Goal: Task Accomplishment & Management: Use online tool/utility

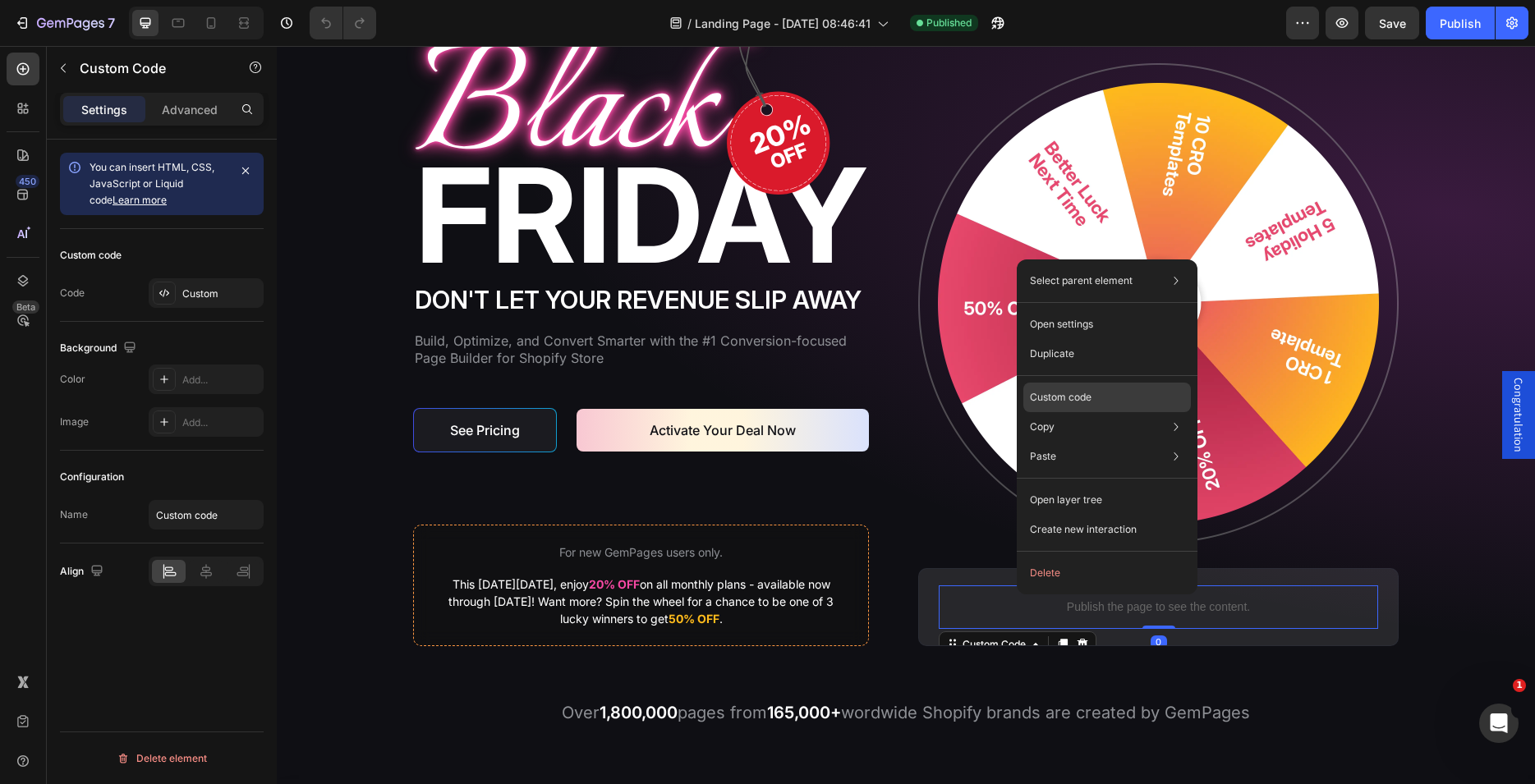
click at [1063, 399] on p "Custom code" at bounding box center [1060, 398] width 62 height 15
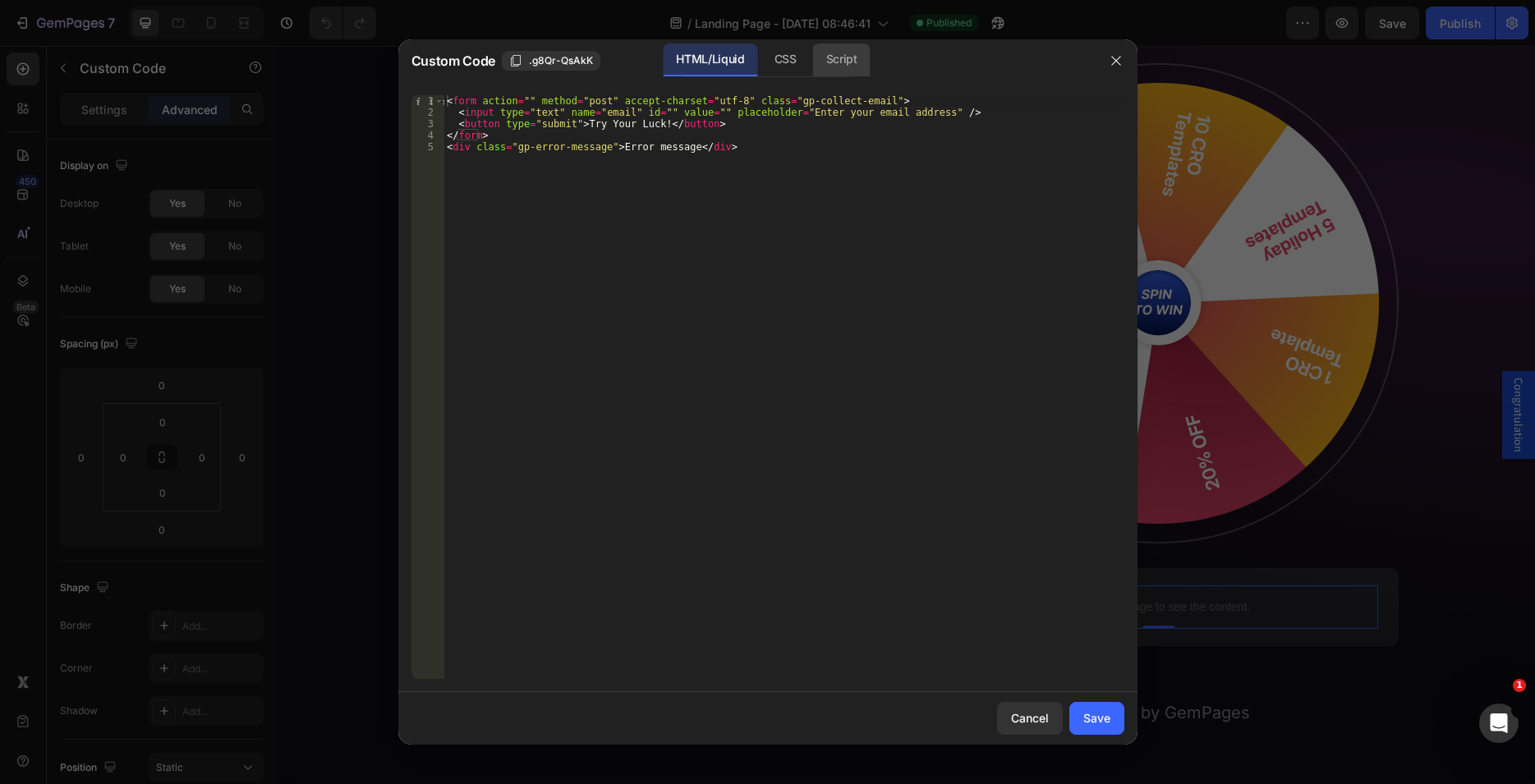
click at [825, 54] on div "Script" at bounding box center [841, 60] width 57 height 33
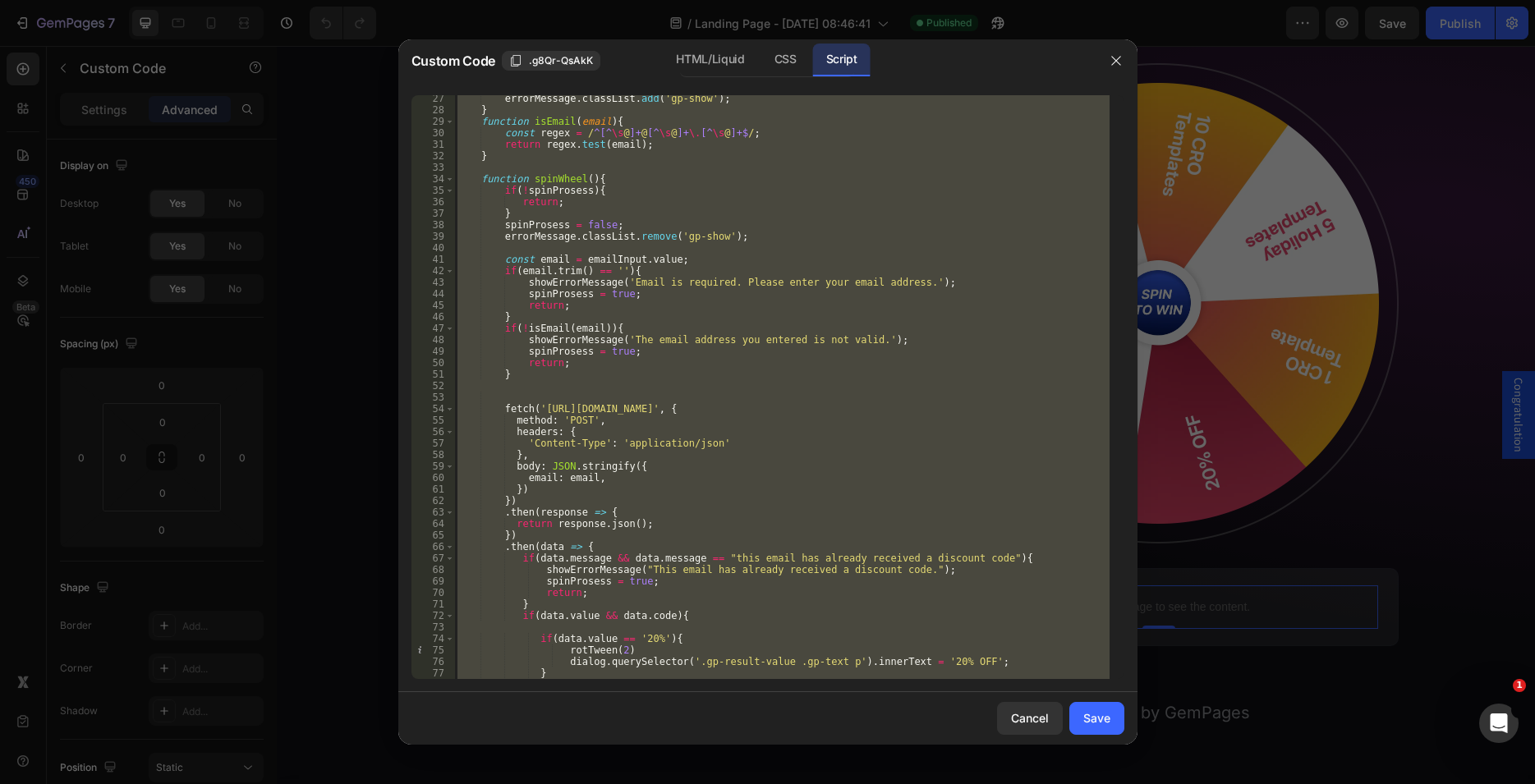
scroll to position [251, 0]
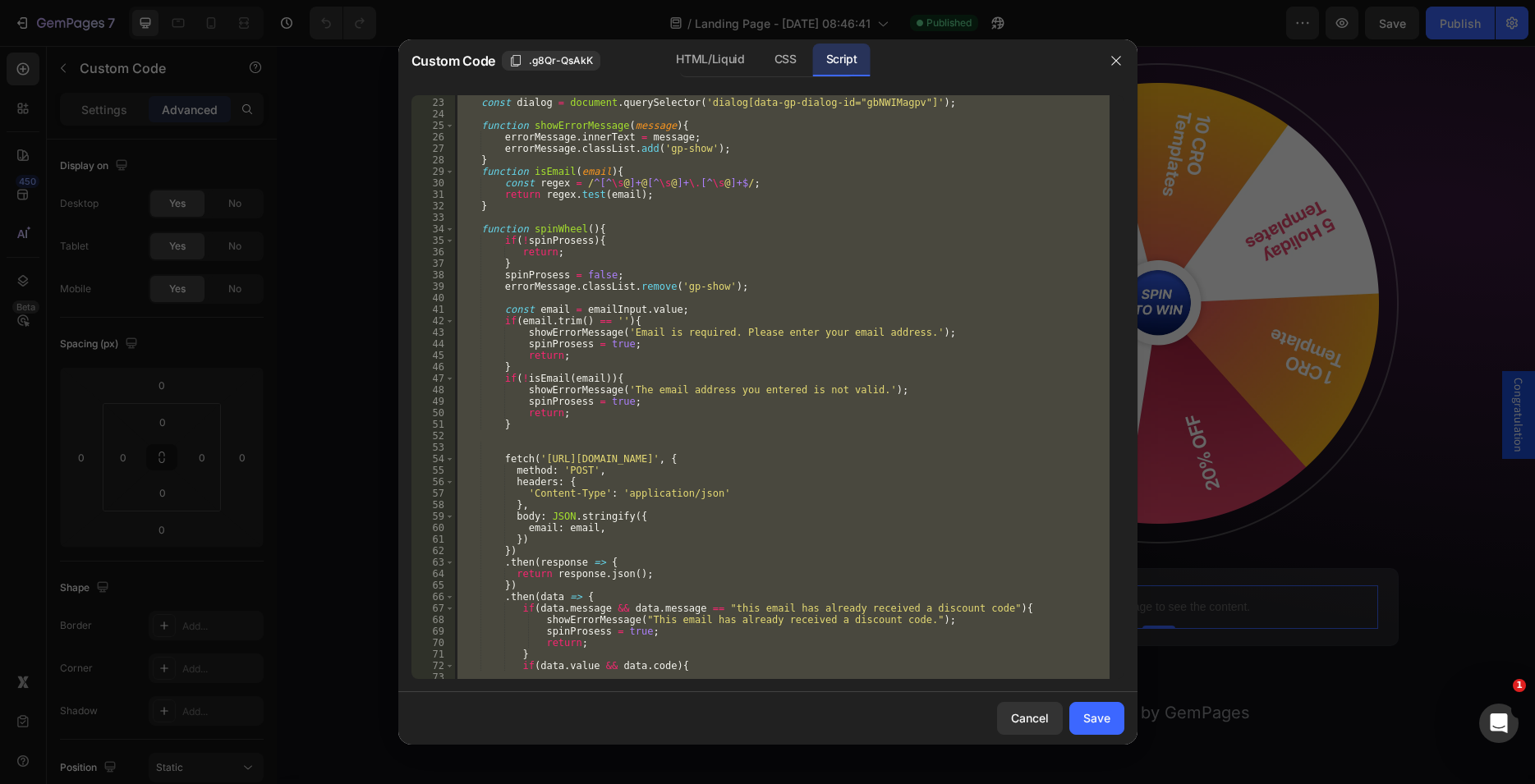
click at [509, 439] on div "const dialog = document . querySelector ( 'dialog[data-gp-dialog-id="gbNWIMagpv…" at bounding box center [781, 386] width 655 height 584
type textarea "})"
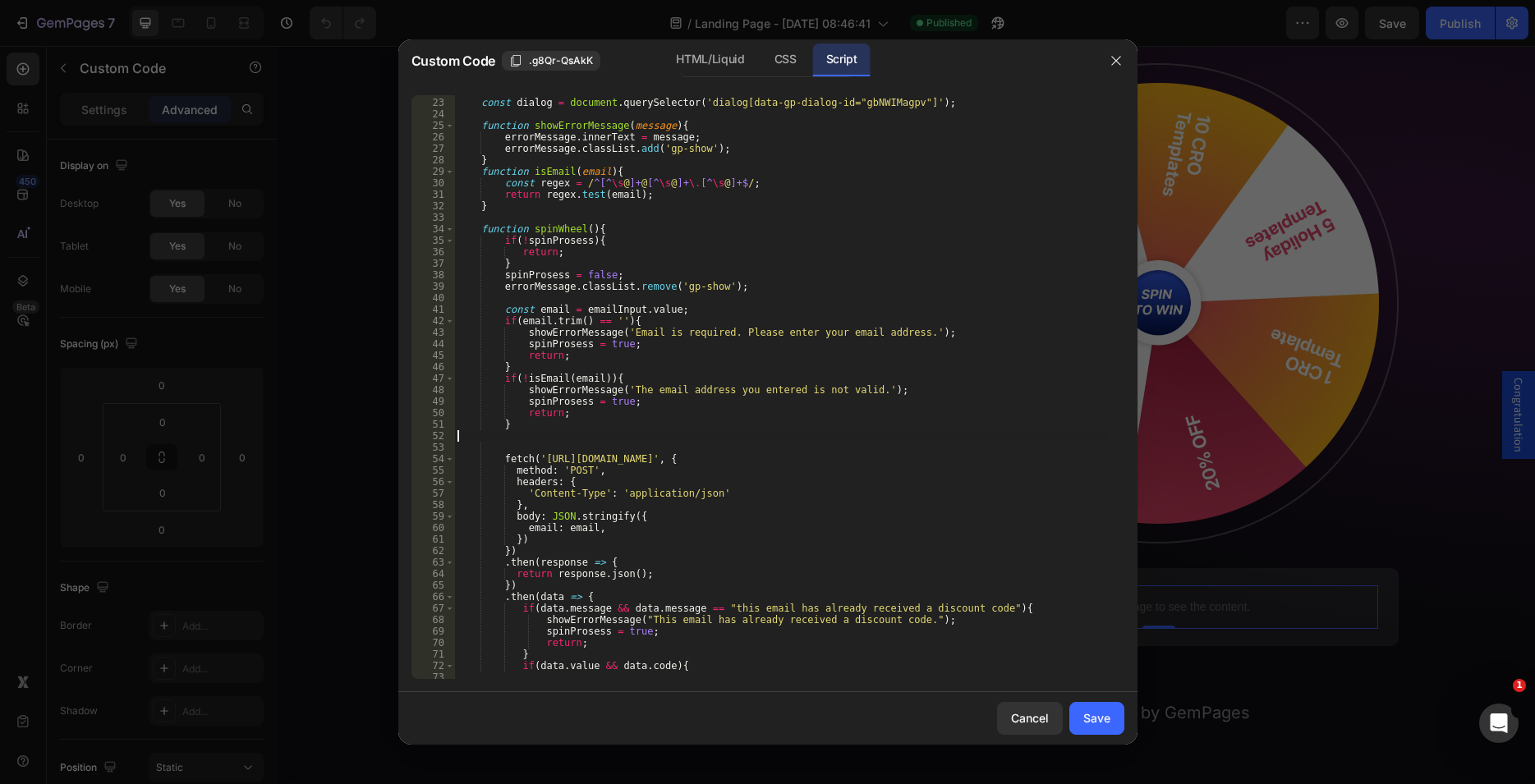
type textarea "}"
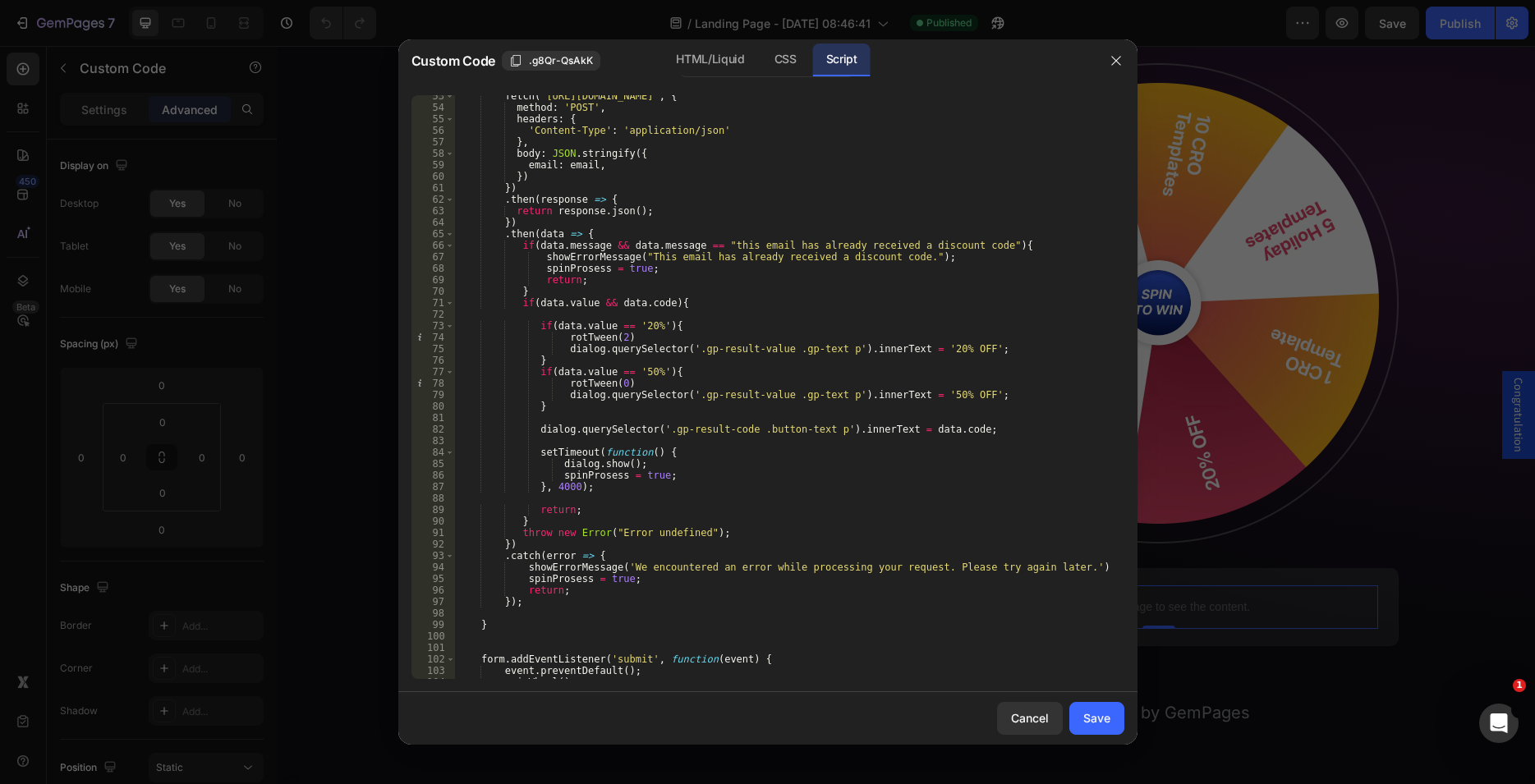
scroll to position [693, 0]
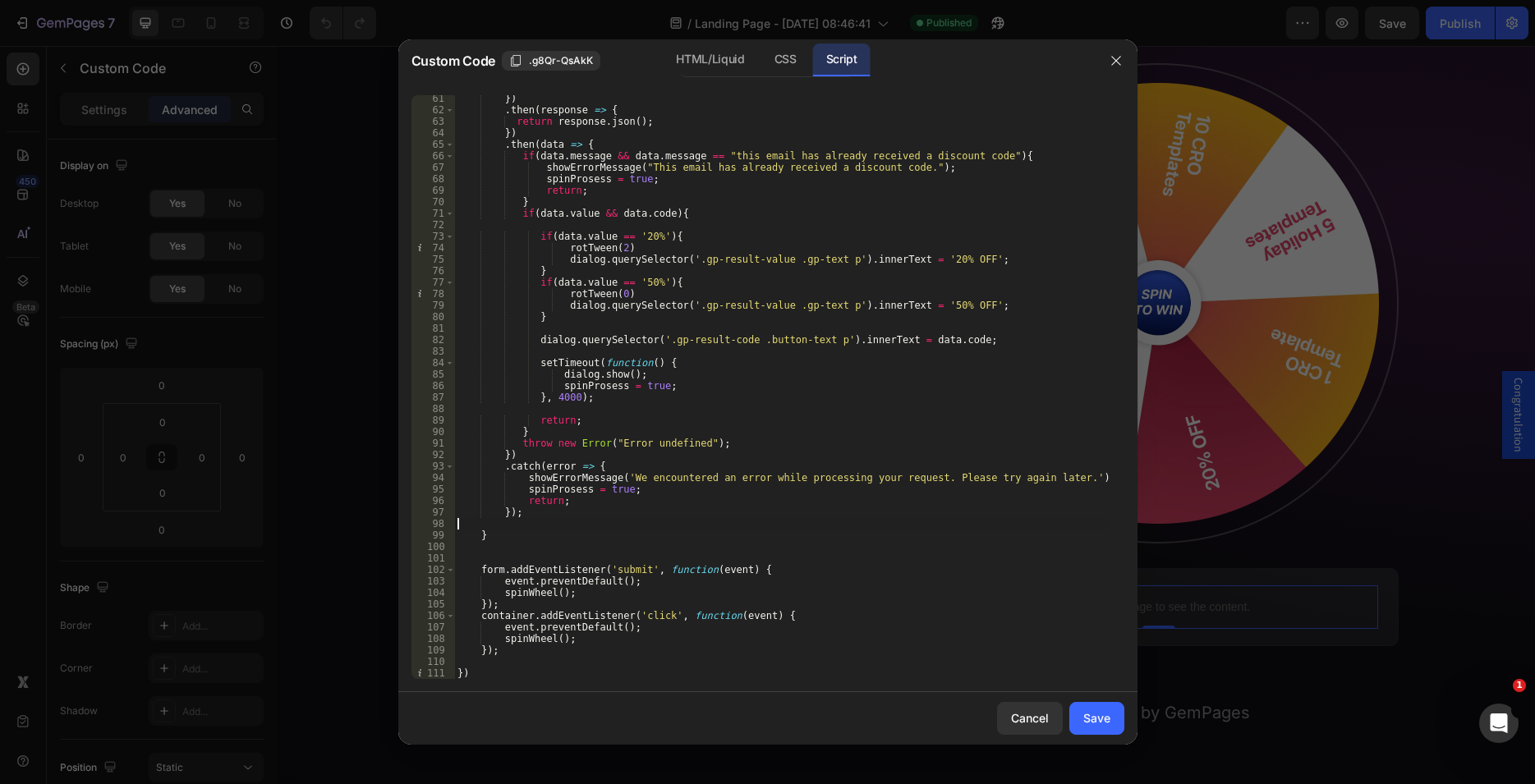
drag, startPoint x: 491, startPoint y: 526, endPoint x: 402, endPoint y: 524, distance: 89.0
click at [454, 524] on div "}) . then ( response => { return response . json ( ) ; }) . then ( data => { if…" at bounding box center [781, 386] width 655 height 584
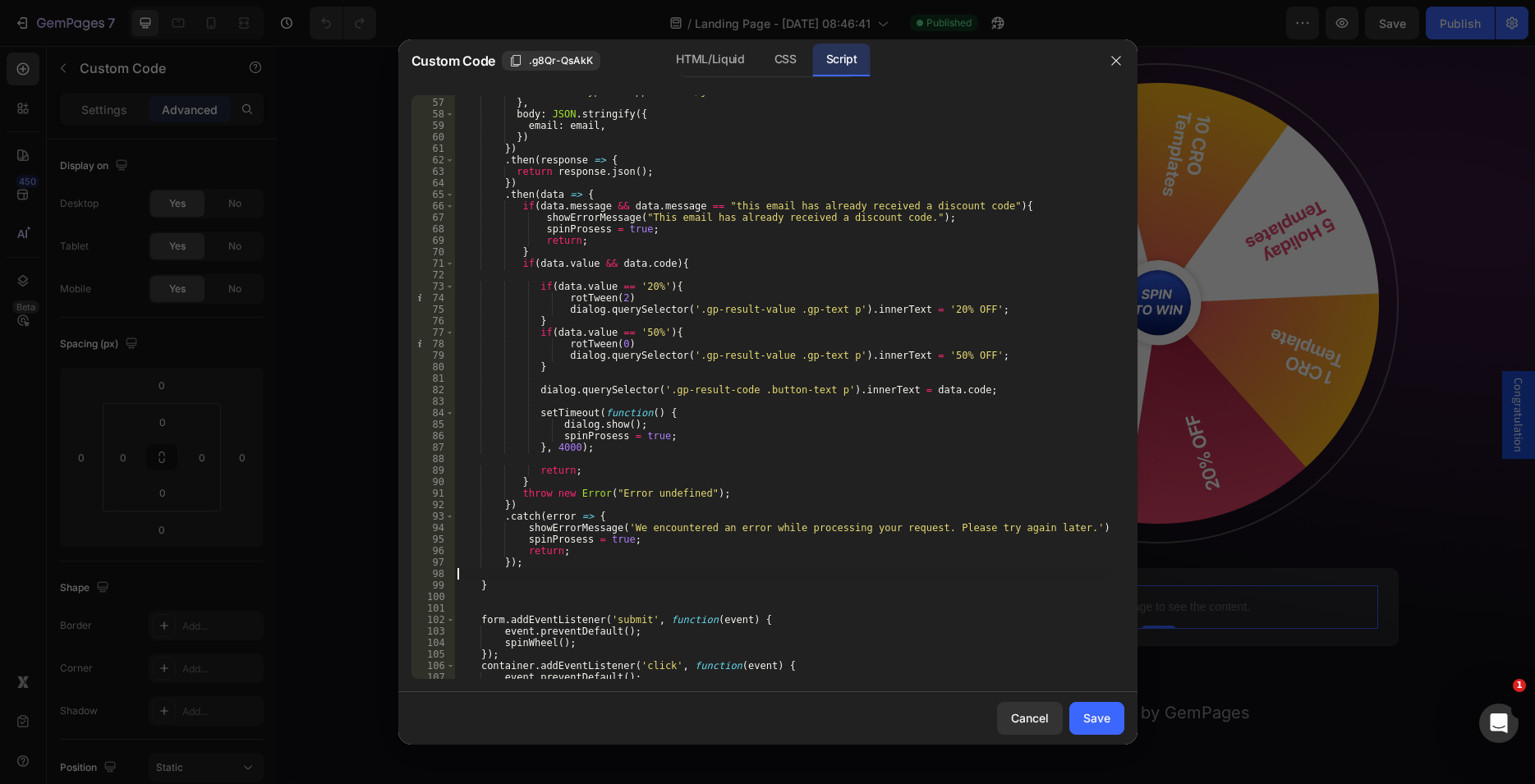
click at [577, 408] on div "'Content-Type' : 'application/json' } , body : JSON . stringify ({ email : emai…" at bounding box center [781, 389] width 655 height 607
click at [595, 430] on div "'Content-Type' : 'application/json' } , body : JSON . stringify ({ email : emai…" at bounding box center [781, 389] width 655 height 607
click at [569, 393] on div "'Content-Type' : 'application/json' } , body : JSON . stringify ({ email : emai…" at bounding box center [781, 389] width 655 height 607
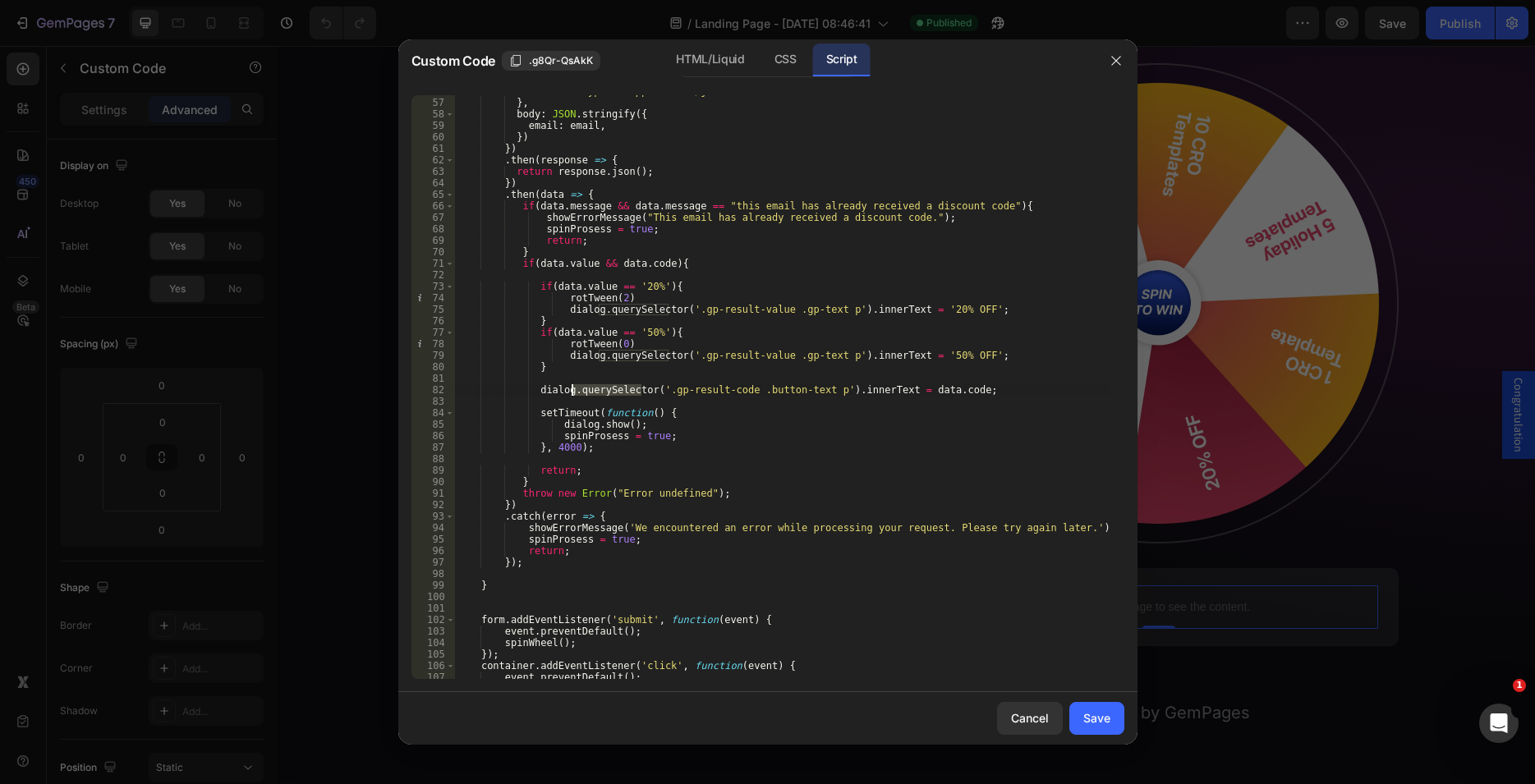
click at [569, 393] on div "'Content-Type' : 'application/json' } , body : JSON . stringify ({ email : emai…" at bounding box center [781, 389] width 655 height 607
click at [625, 432] on div "'Content-Type' : 'application/json' } , body : JSON . stringify ({ email : emai…" at bounding box center [781, 389] width 655 height 607
click at [850, 393] on div "'Content-Type' : 'application/json' } , body : JSON . stringify ({ email : emai…" at bounding box center [781, 389] width 655 height 607
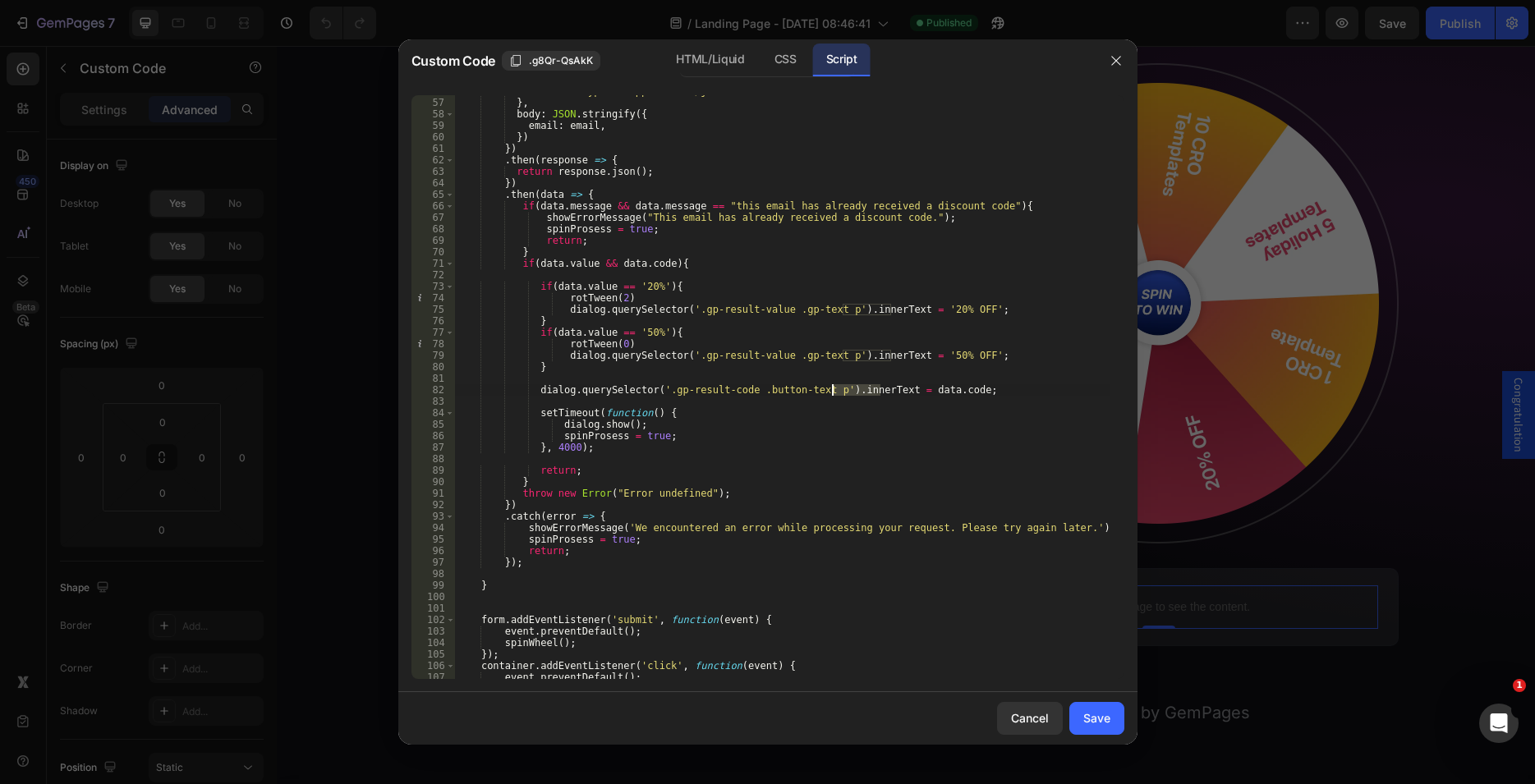
click at [922, 393] on div "'Content-Type' : 'application/json' } , body : JSON . stringify ({ email : emai…" at bounding box center [781, 389] width 655 height 607
click at [607, 351] on div "'Content-Type' : 'application/json' } , body : JSON . stringify ({ email : emai…" at bounding box center [781, 389] width 655 height 607
click at [636, 351] on div "'Content-Type' : 'application/json' } , body : JSON . stringify ({ email : emai…" at bounding box center [781, 386] width 655 height 584
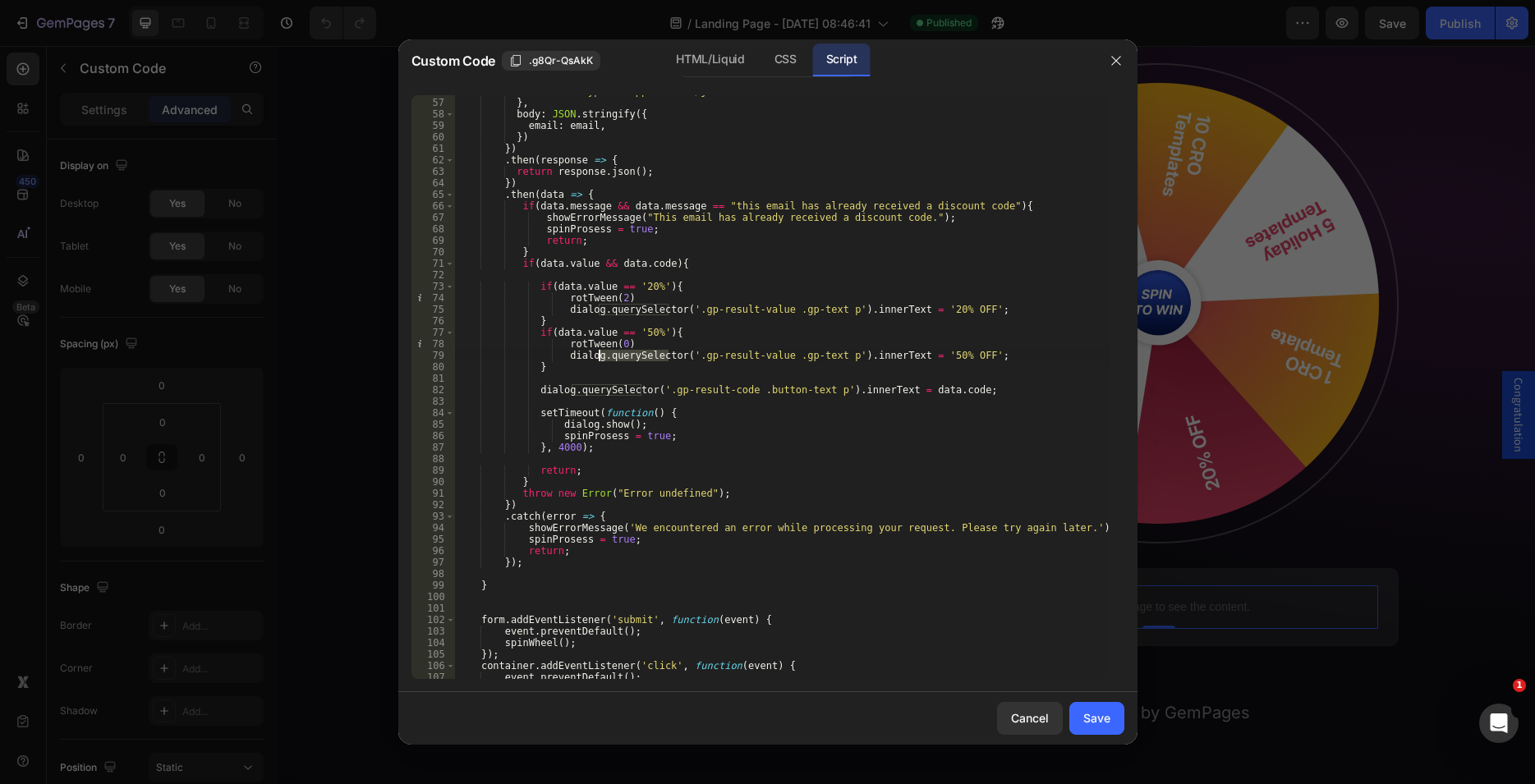
click at [636, 351] on div "'Content-Type' : 'application/json' } , body : JSON . stringify ({ email : emai…" at bounding box center [781, 389] width 655 height 607
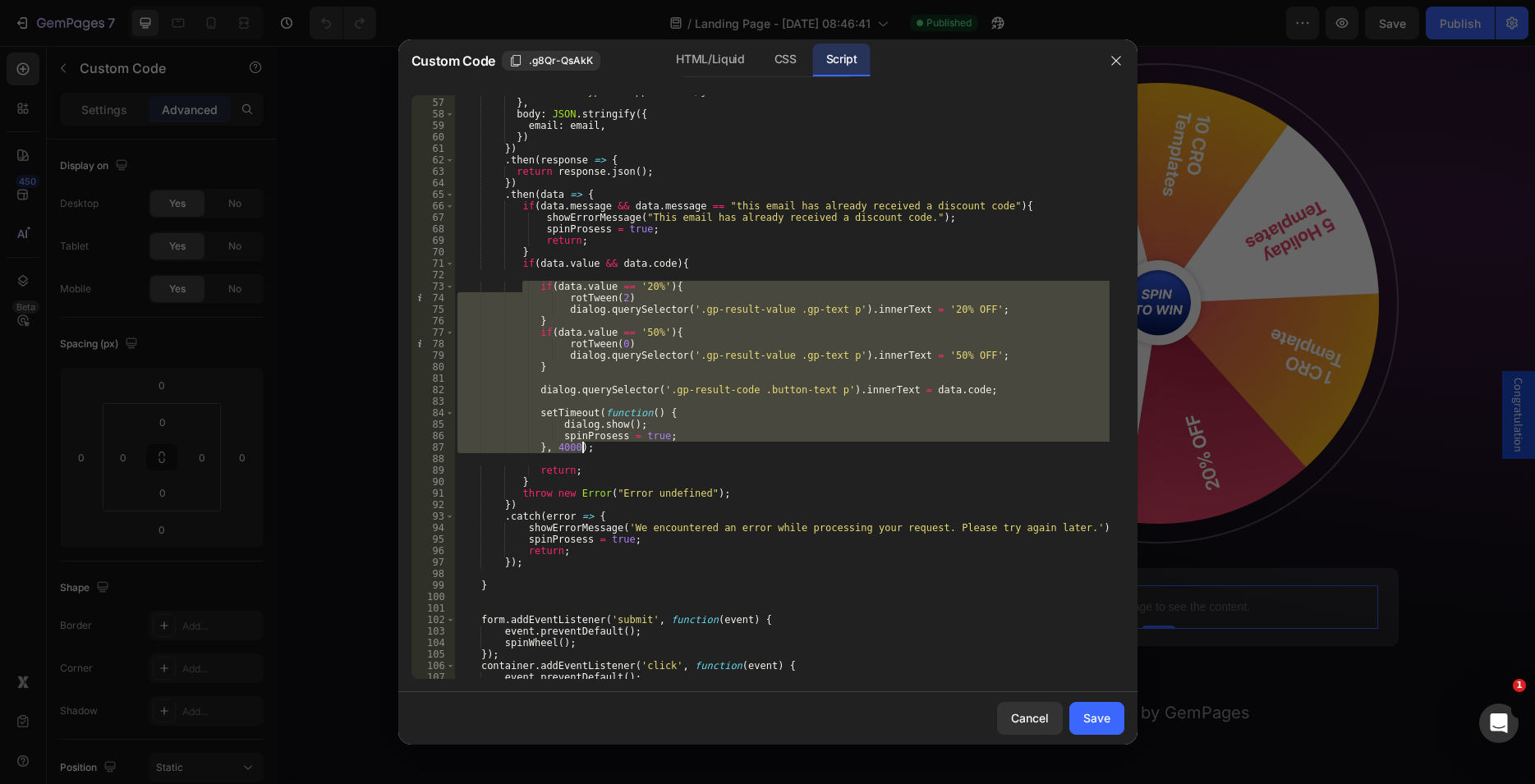
drag, startPoint x: 525, startPoint y: 284, endPoint x: 615, endPoint y: 451, distance: 189.7
click at [615, 451] on div "'Content-Type' : 'application/json' } , body : JSON . stringify ({ email : emai…" at bounding box center [781, 389] width 655 height 607
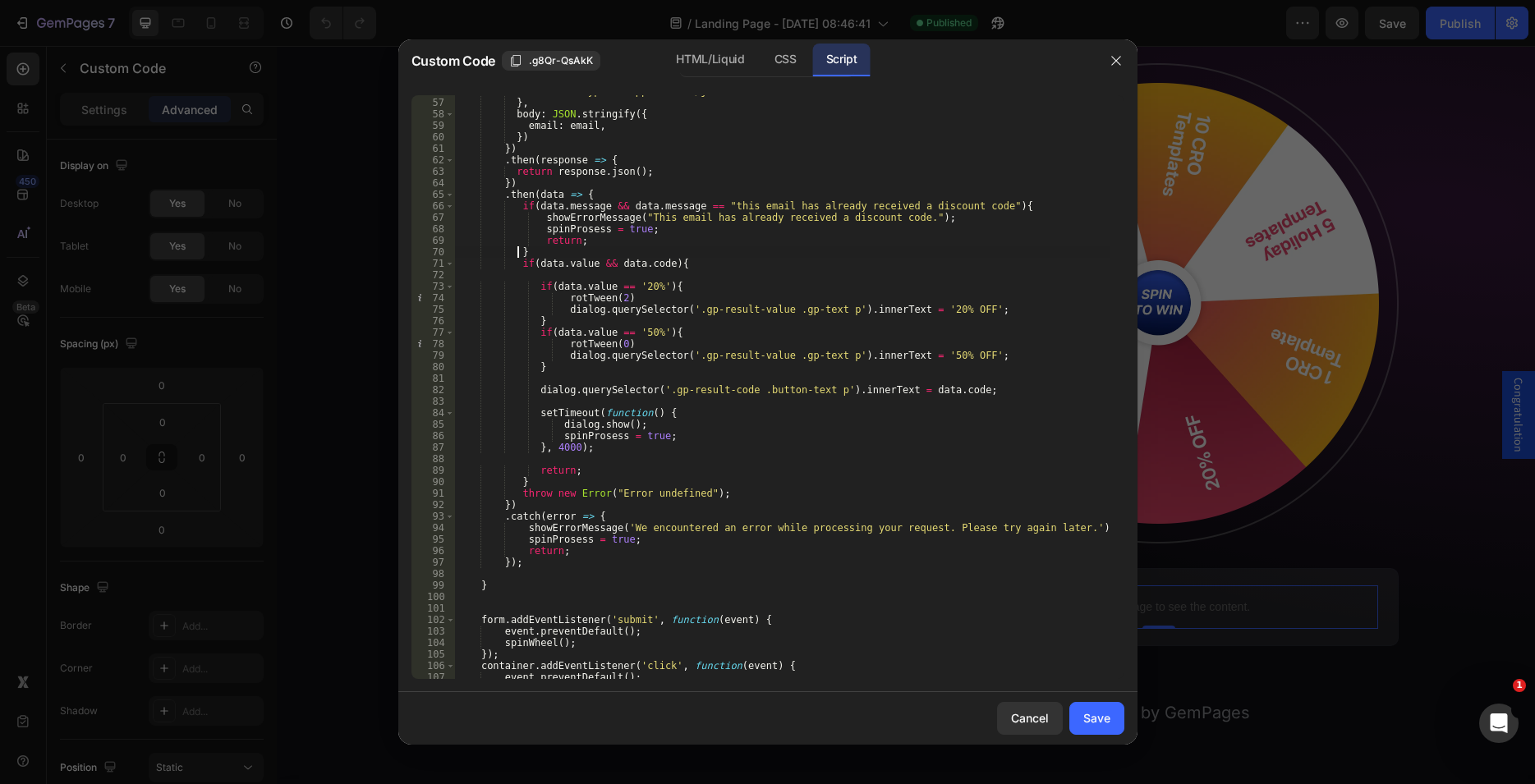
click at [515, 256] on div "'Content-Type' : 'application/json' } , body : JSON . stringify ({ email : emai…" at bounding box center [781, 389] width 655 height 607
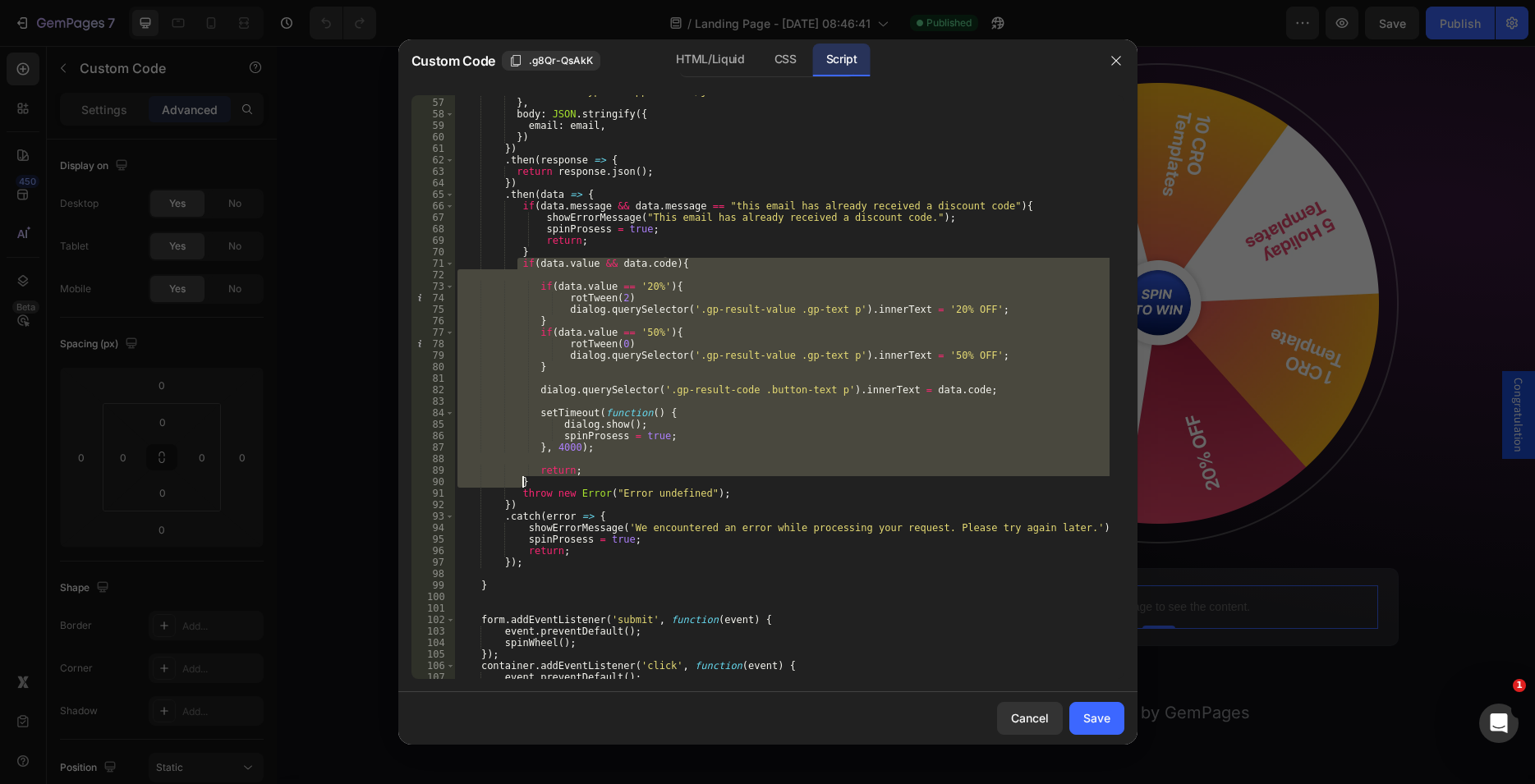
drag, startPoint x: 517, startPoint y: 264, endPoint x: 548, endPoint y: 481, distance: 219.2
click at [548, 481] on div "'Content-Type' : 'application/json' } , body : JSON . stringify ({ email : emai…" at bounding box center [781, 389] width 655 height 607
click at [672, 354] on div "'Content-Type' : 'application/json' } , body : JSON . stringify ({ email : emai…" at bounding box center [781, 386] width 655 height 584
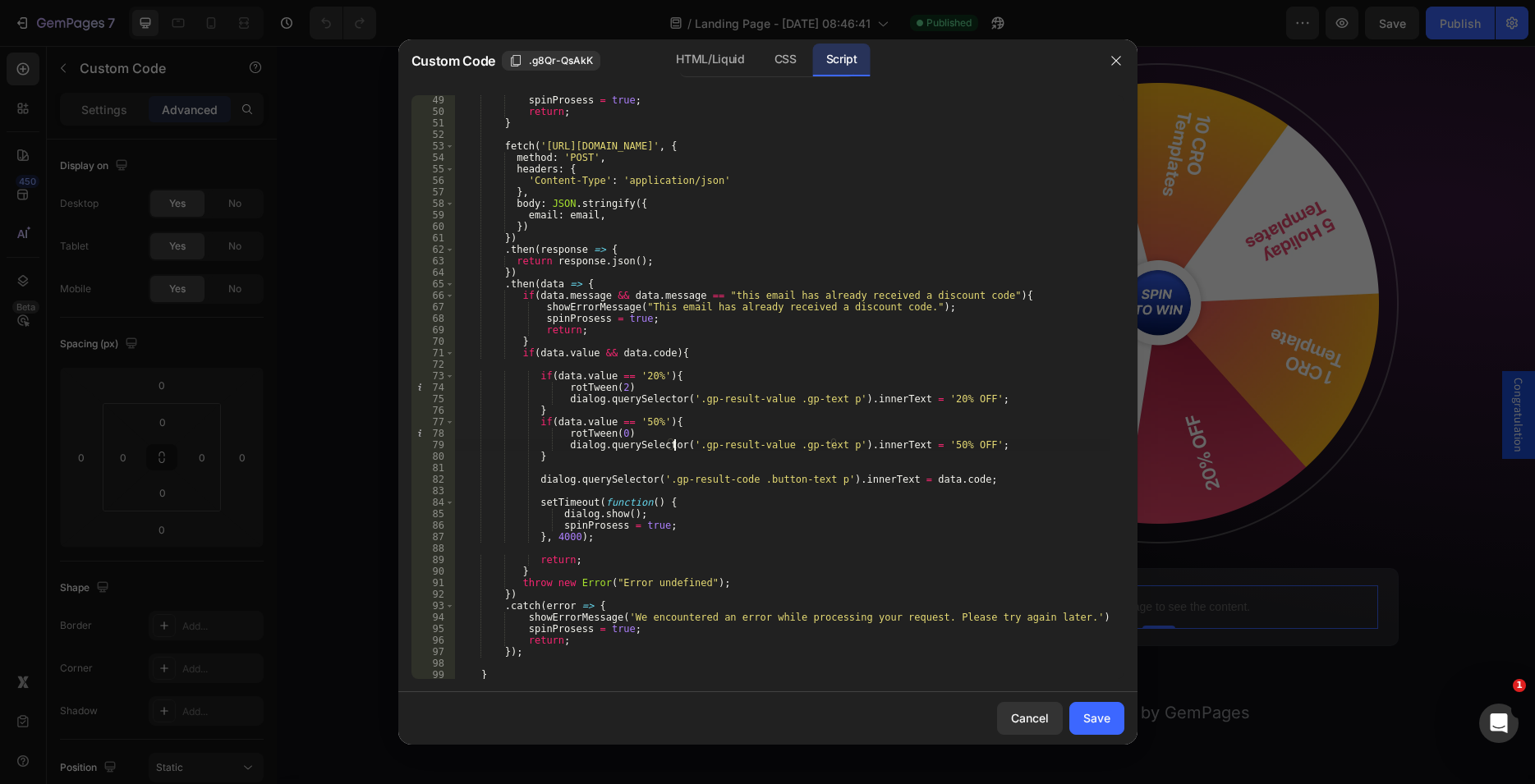
scroll to position [602, 0]
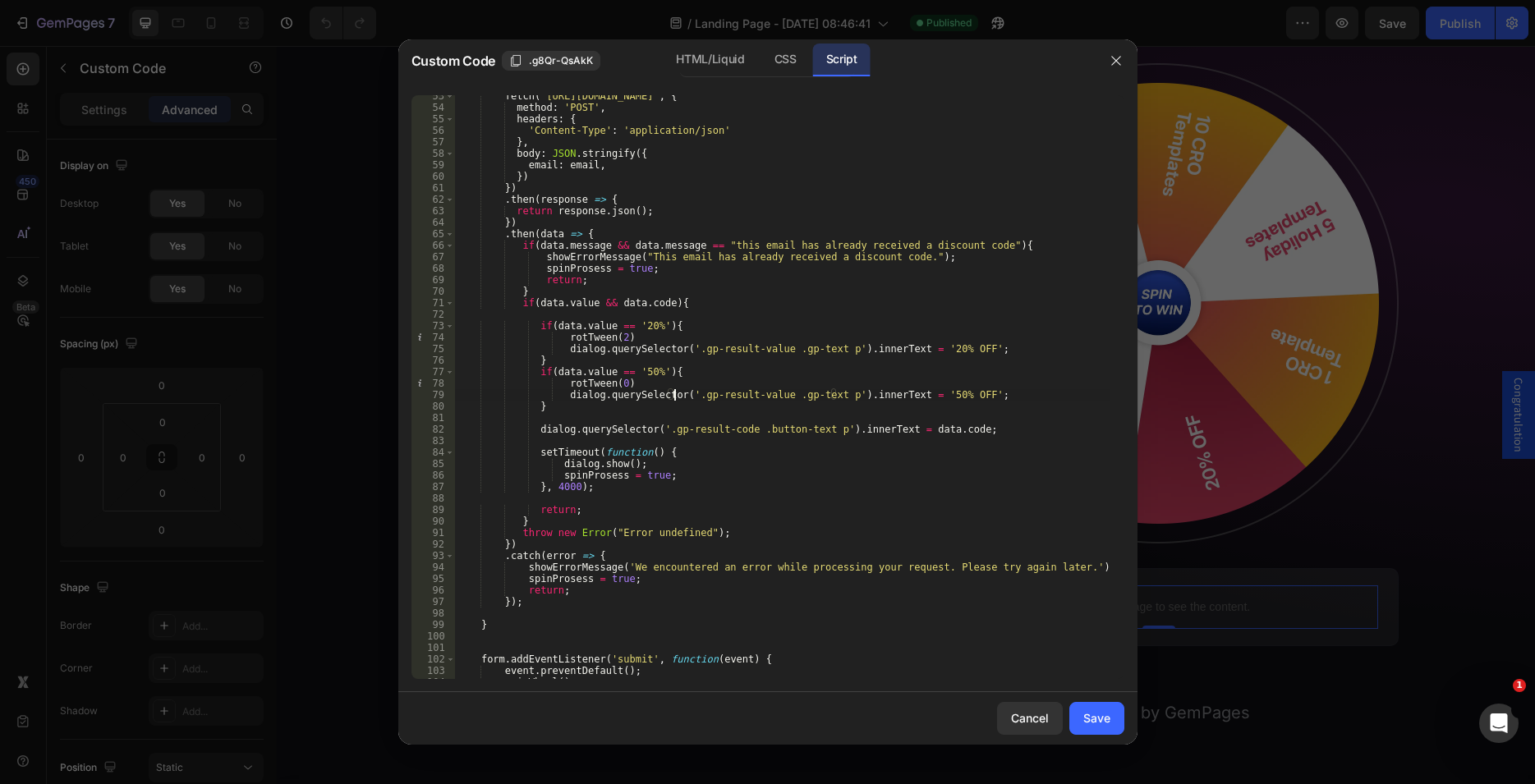
click at [640, 372] on div "fetch ( 'https://api.gempages.net/get-promo-code' , { method : 'POST' , headers…" at bounding box center [781, 394] width 655 height 607
click at [584, 370] on div "fetch ( 'https://api.gempages.net/get-promo-code' , { method : 'POST' , headers…" at bounding box center [781, 394] width 655 height 607
click at [637, 372] on div "fetch ( 'https://api.gempages.net/get-promo-code' , { method : 'POST' , headers…" at bounding box center [781, 394] width 655 height 607
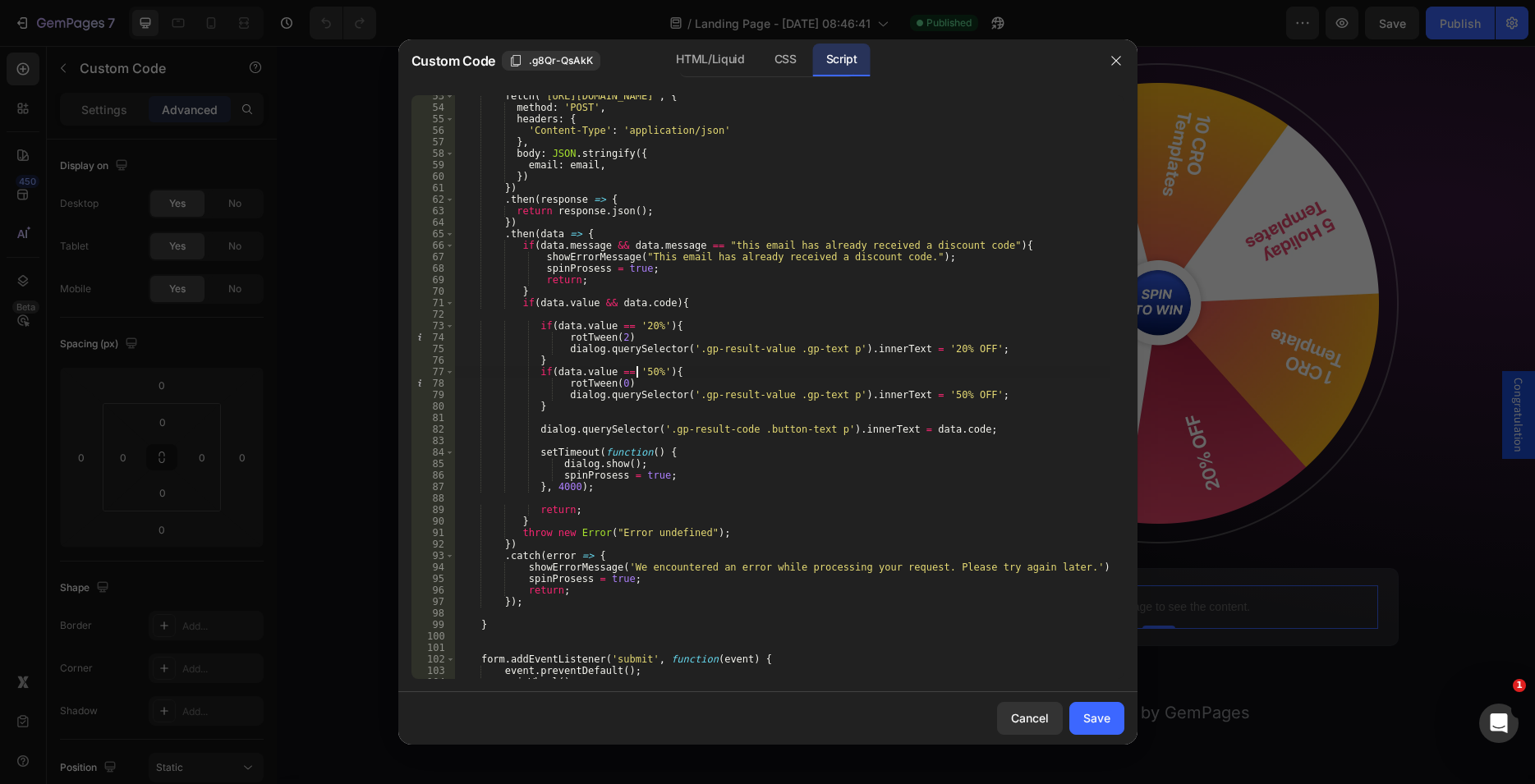
click at [637, 372] on div "fetch ( 'https://api.gempages.net/get-promo-code' , { method : 'POST' , headers…" at bounding box center [781, 394] width 655 height 607
click at [635, 334] on div "fetch ( 'https://api.gempages.net/get-promo-code' , { method : 'POST' , headers…" at bounding box center [781, 394] width 655 height 607
type textarea "rotTween(2)"
click at [635, 334] on div "fetch ( 'https://api.gempages.net/get-promo-code' , { method : 'POST' , headers…" at bounding box center [781, 394] width 655 height 607
click at [621, 317] on div "fetch ( 'https://api.gempages.net/get-promo-code' , { method : 'POST' , headers…" at bounding box center [781, 394] width 655 height 607
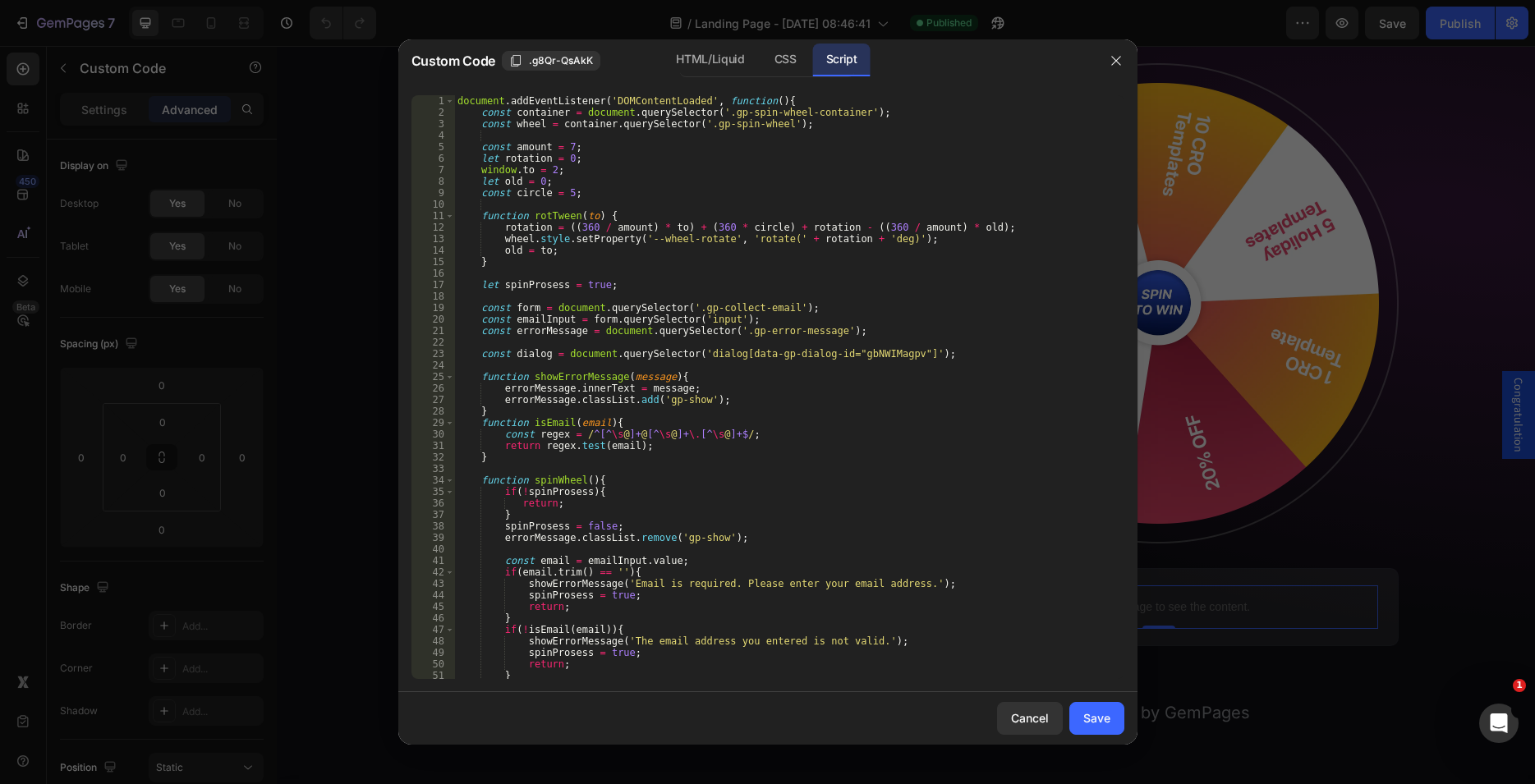
scroll to position [0, 0]
click at [731, 70] on div "HTML/Liquid" at bounding box center [709, 60] width 94 height 33
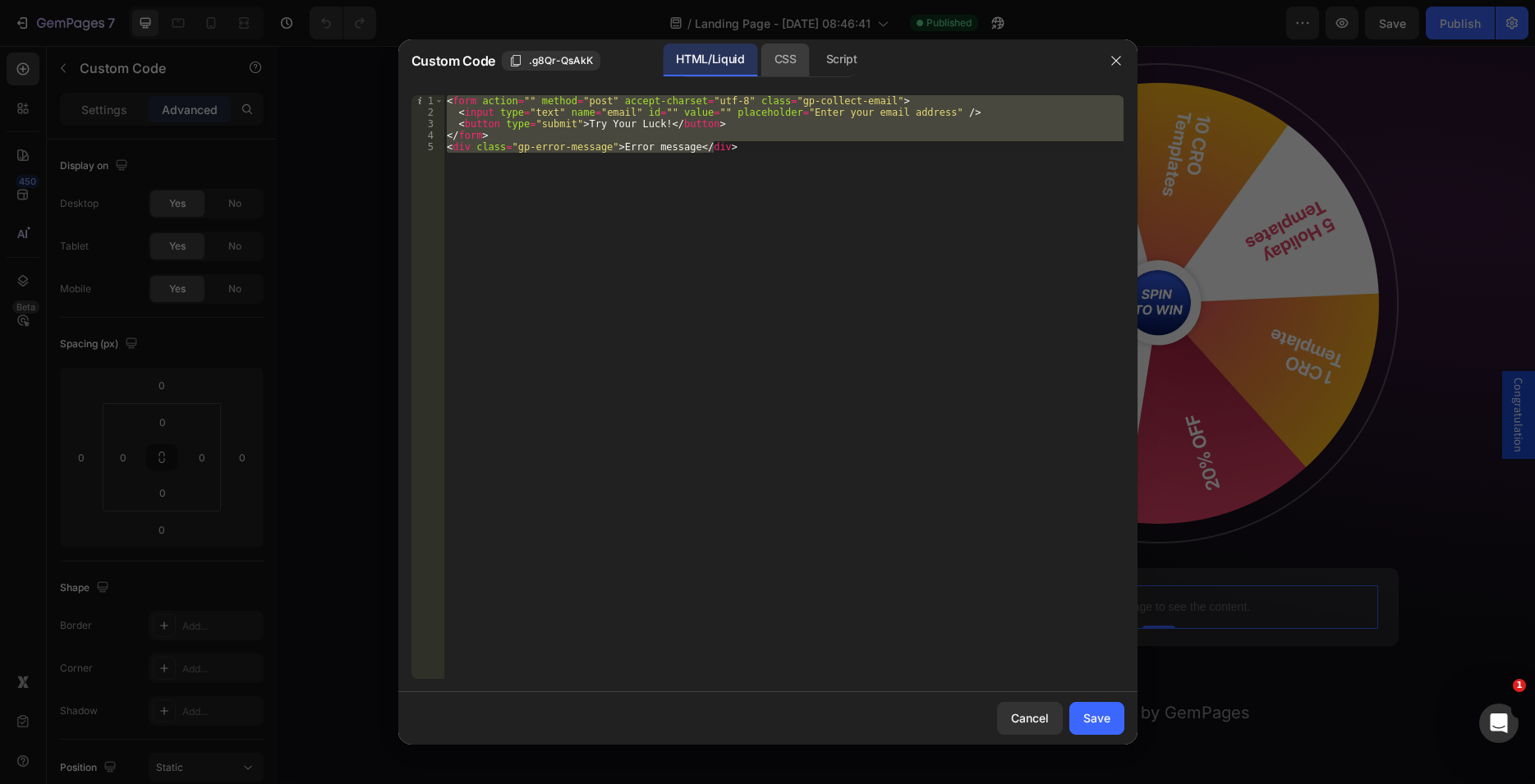
click at [782, 58] on div "CSS" at bounding box center [785, 60] width 49 height 33
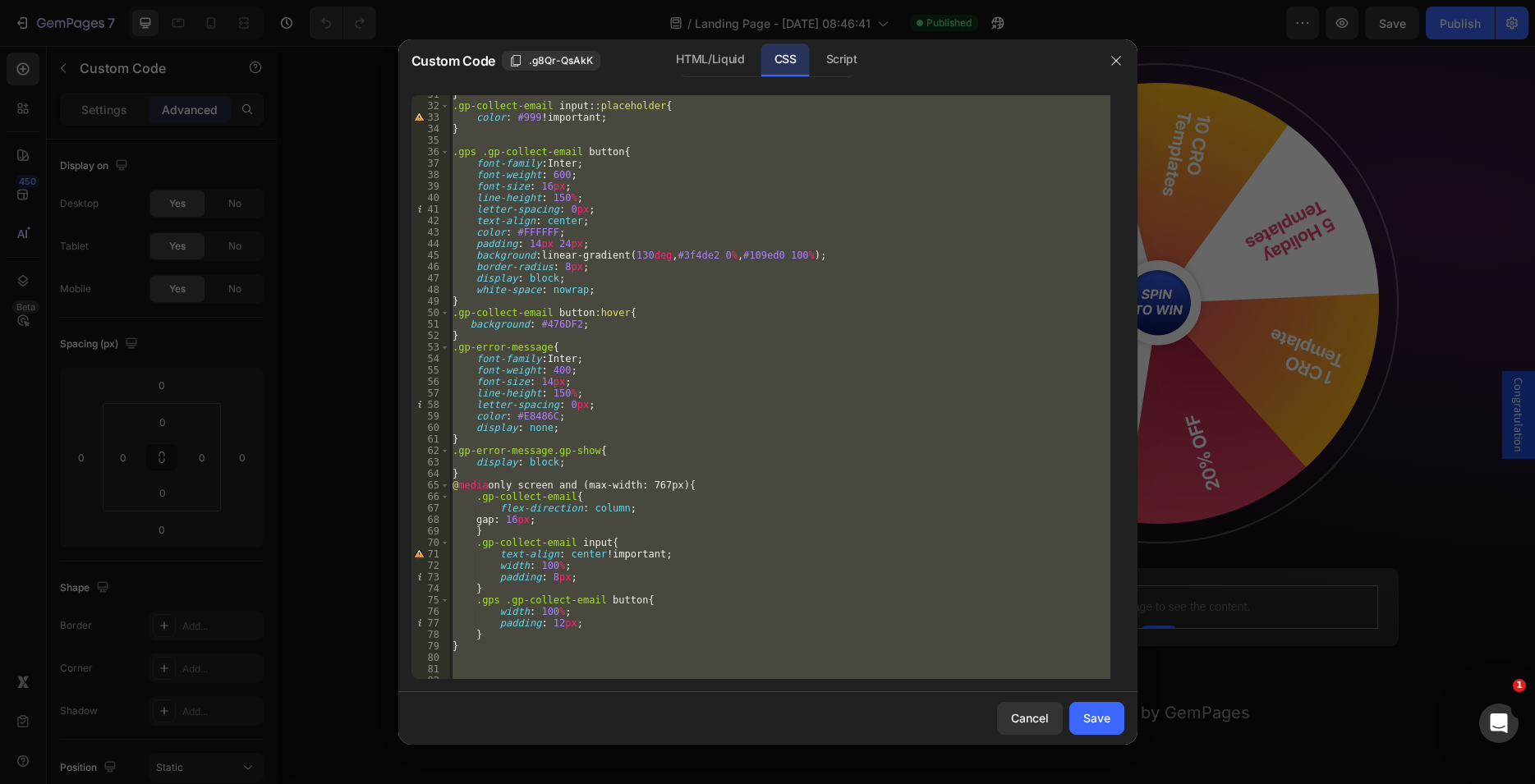
scroll to position [351, 0]
click at [536, 418] on div "} .gp-collect-email input : :placeholder { color : #999 !important ; } .gps .gp…" at bounding box center [779, 386] width 661 height 584
click at [536, 418] on div "} .gp-collect-email input : :placeholder { color : #999 !important ; } .gps .gp…" at bounding box center [779, 392] width 661 height 607
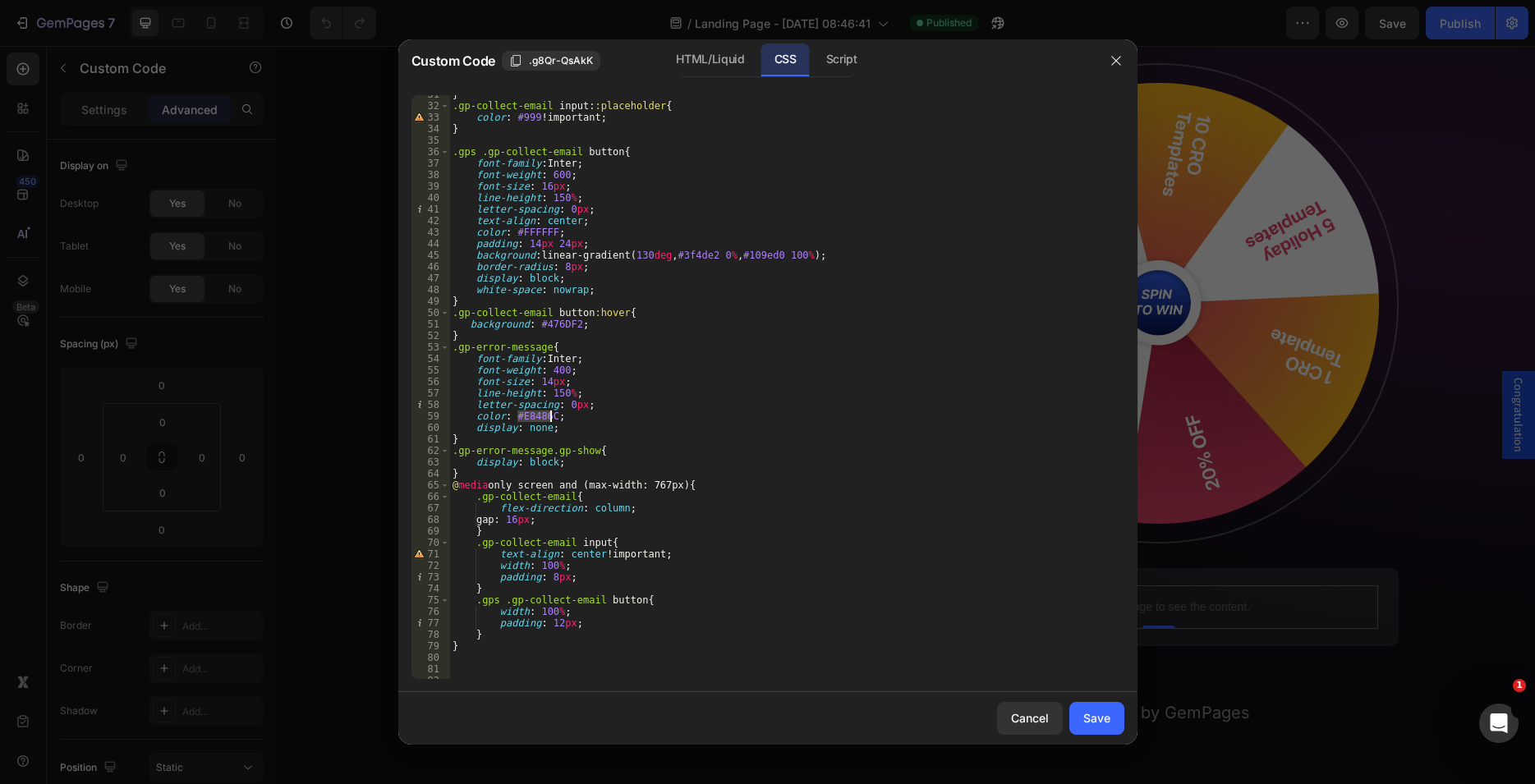
paste textarea "#D33032"
click at [518, 415] on div "} .gp-collect-email input : :placeholder { color : #999 !important ; } .gps .gp…" at bounding box center [779, 392] width 661 height 607
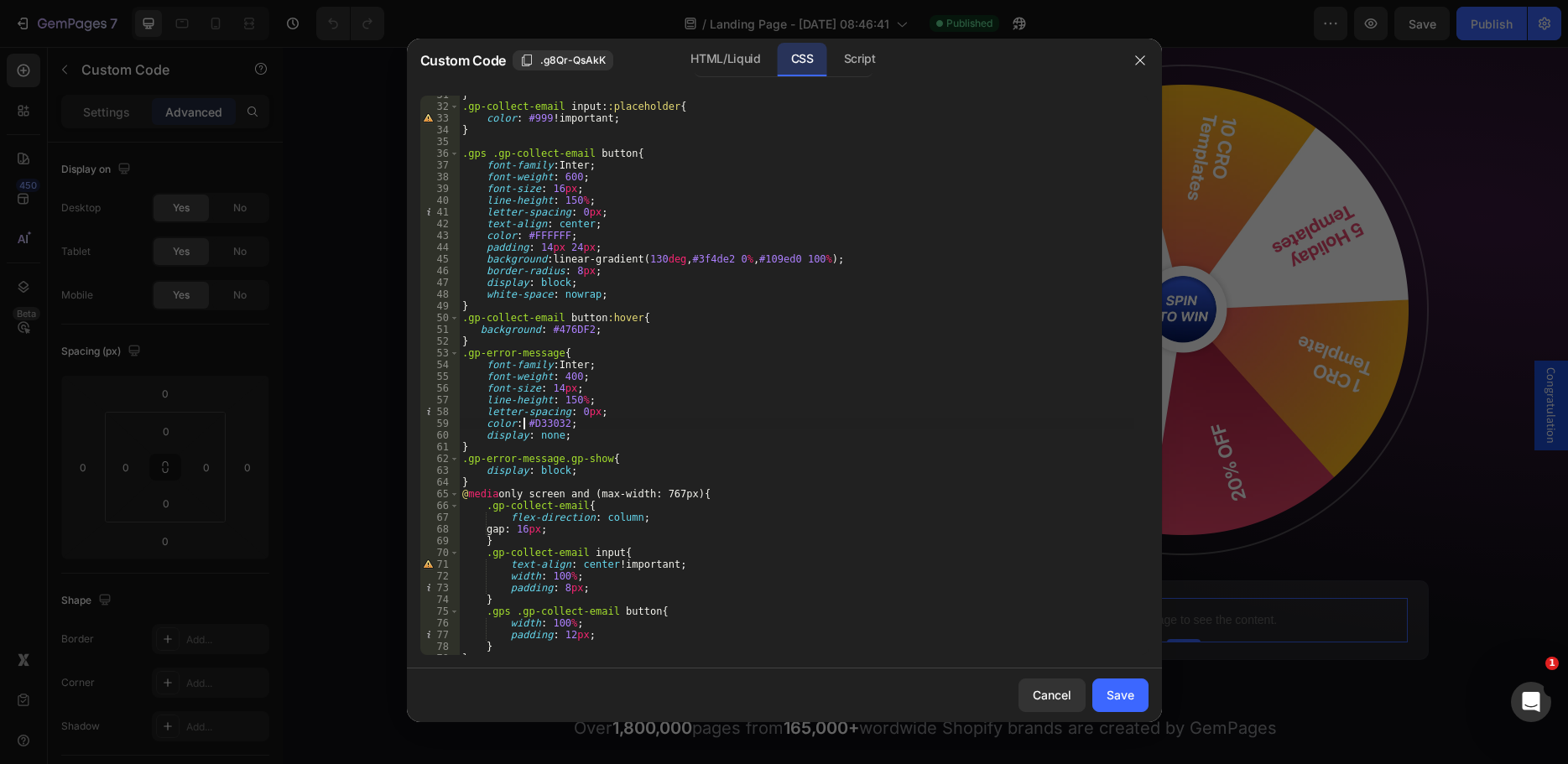
click at [566, 476] on div "} .gp-collect-email input : :placeholder { color : #999 !important ; } .gps .gp…" at bounding box center [796, 380] width 676 height 583
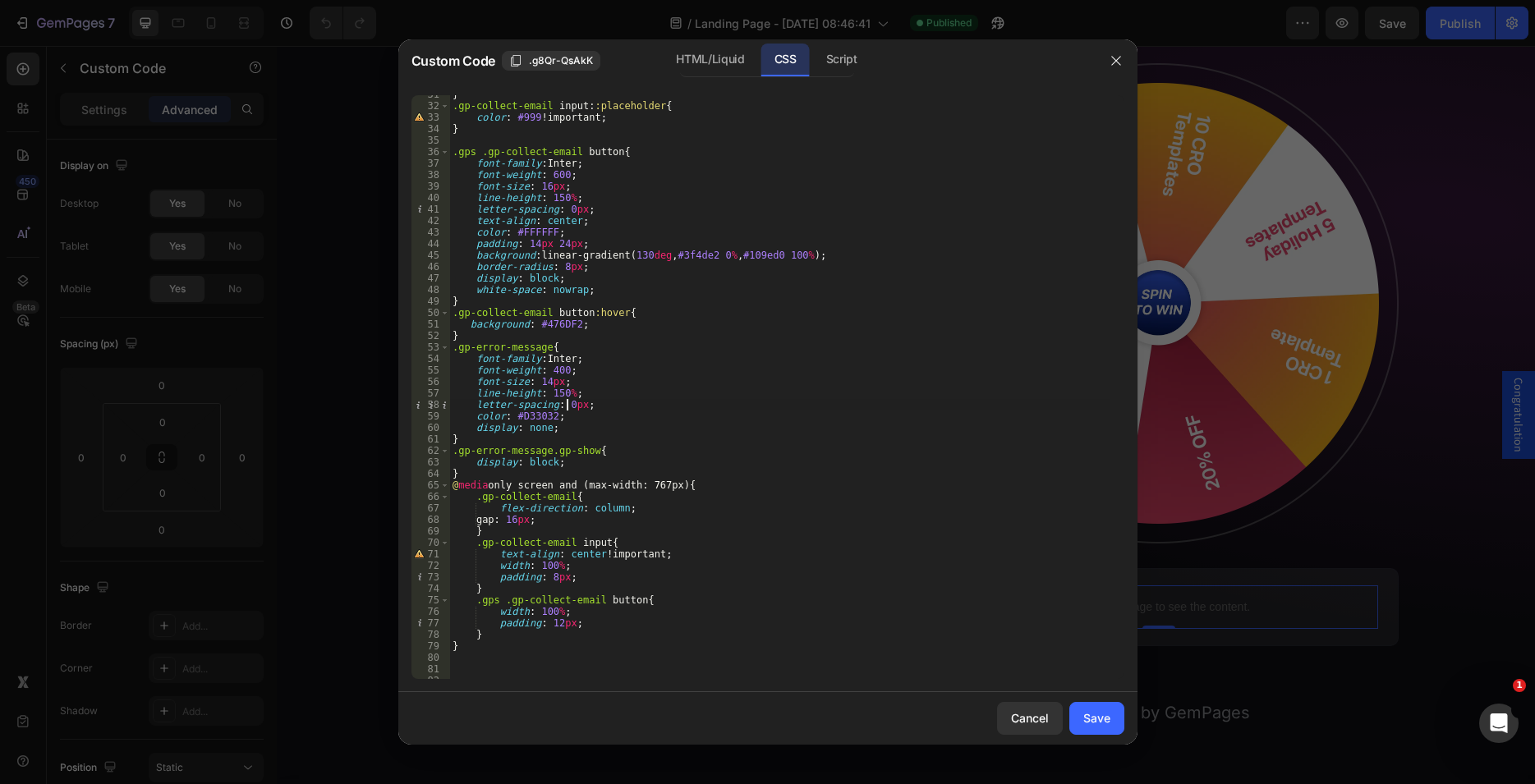
click at [565, 404] on div "} .gp-collect-email input : :placeholder { color : #999 !important ; } .gps .gp…" at bounding box center [779, 392] width 661 height 607
click at [565, 419] on div "} .gp-collect-email input : :placeholder { color : #999 !important ; } .gps .gp…" at bounding box center [779, 392] width 661 height 607
type textarea "color: #D33032;"
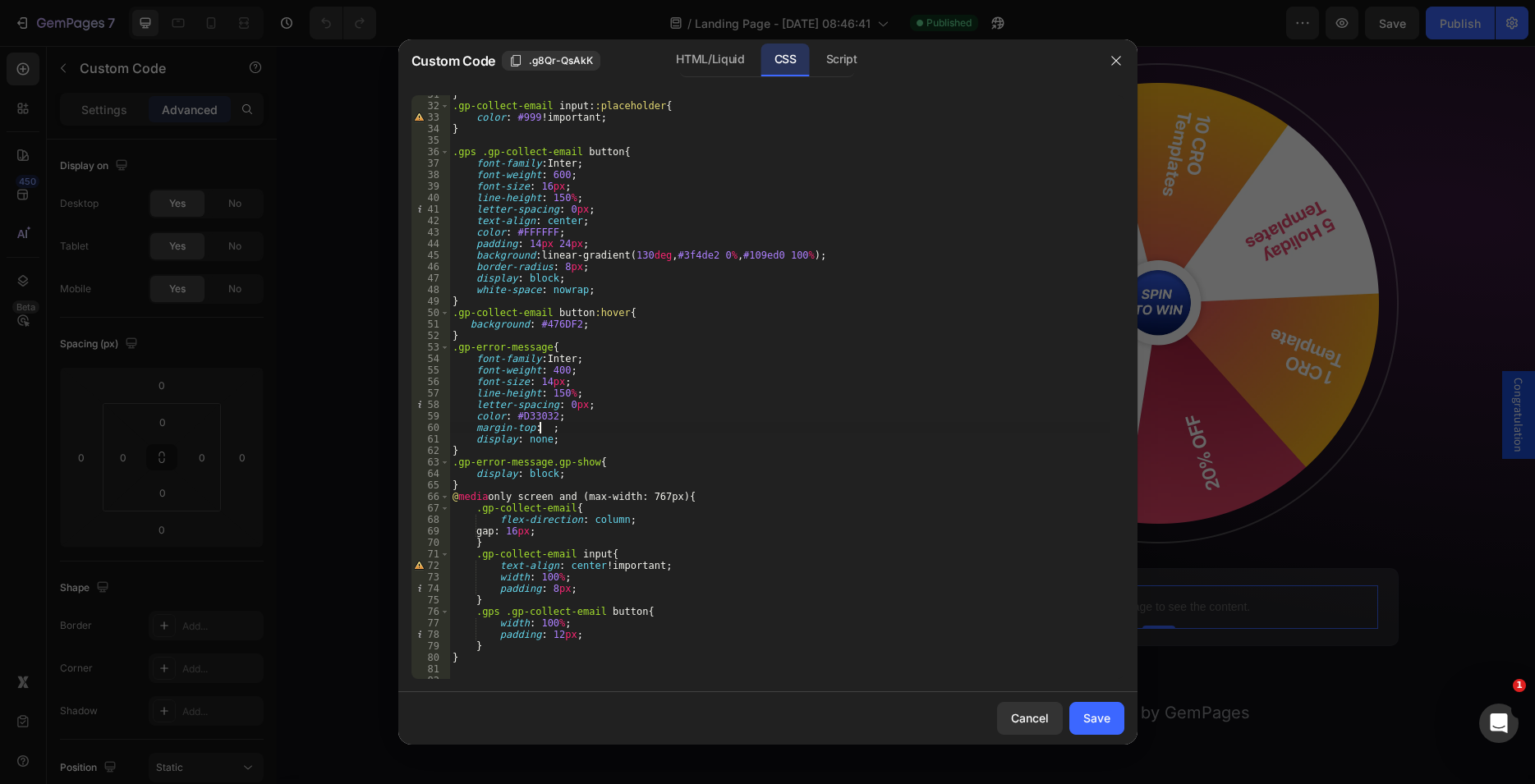
scroll to position [0, 7]
click at [595, 432] on div "} .gp-collect-email input : :placeholder { color : #999 !important ; } .gps .gp…" at bounding box center [779, 392] width 661 height 607
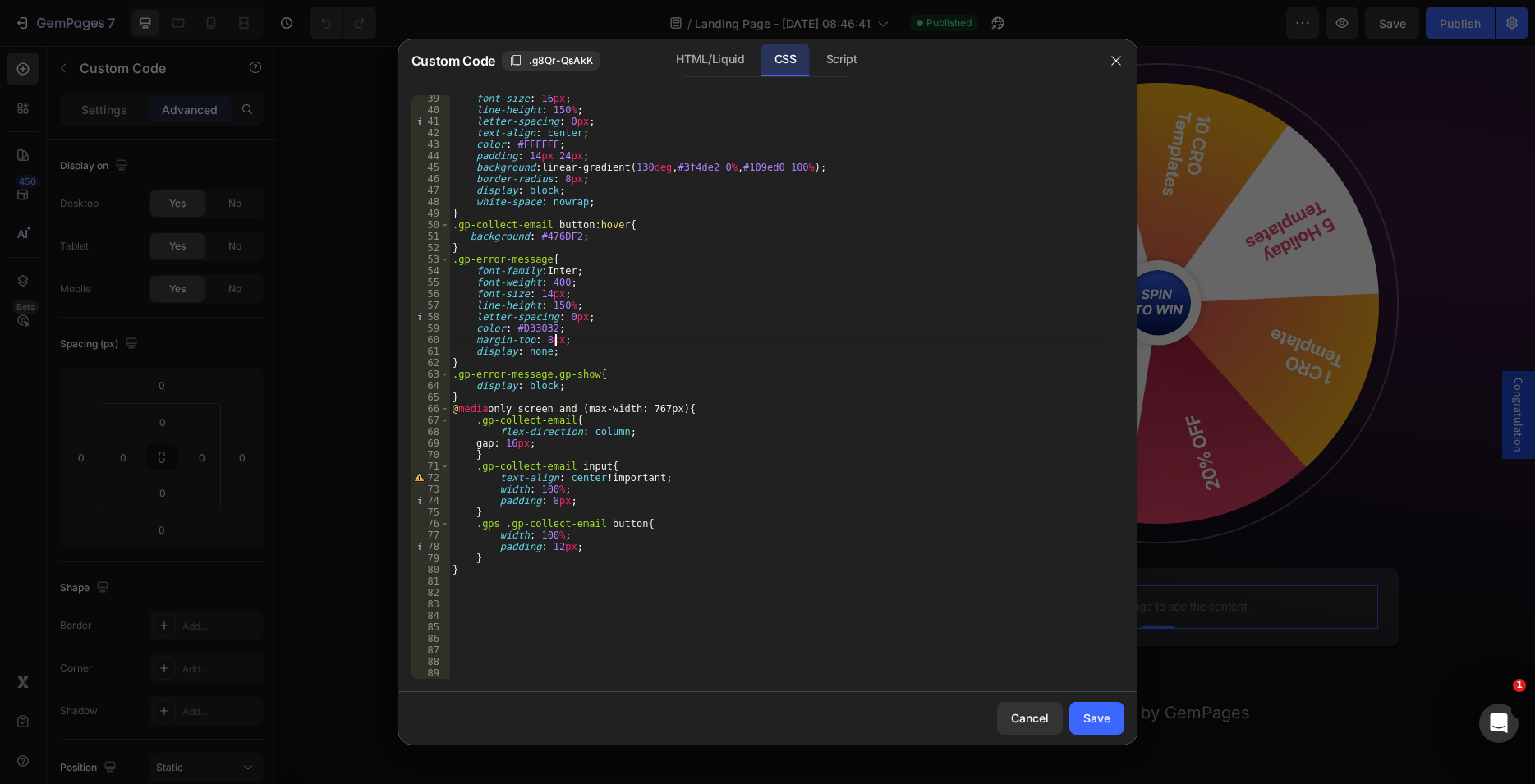
click at [553, 341] on div "font-size : 16 px ; line-height : 150 % ; letter-spacing : 0 px ; text-align : …" at bounding box center [779, 397] width 661 height 607
click at [724, 62] on div "HTML/Liquid" at bounding box center [709, 60] width 94 height 33
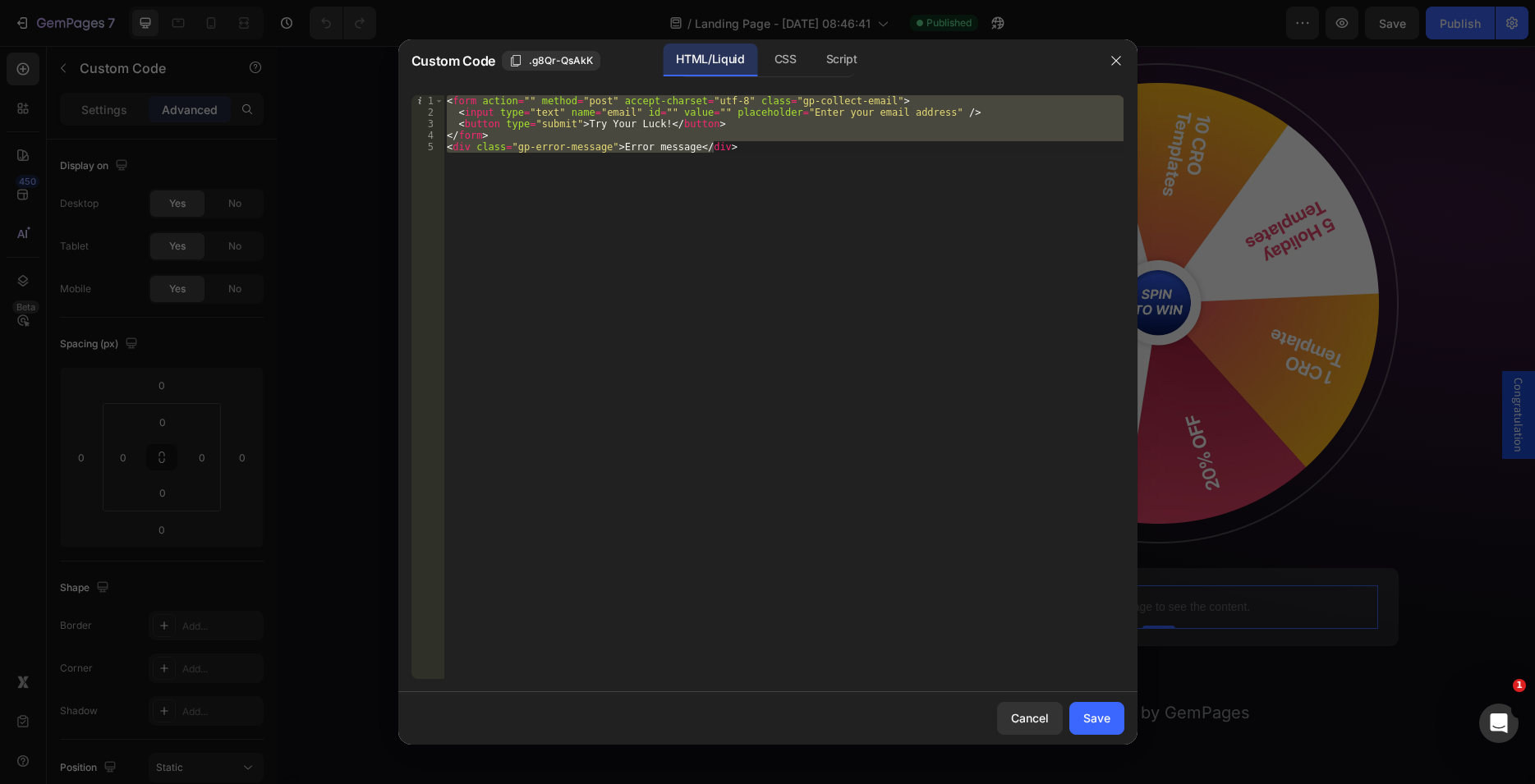
click at [607, 201] on div "< form action = "" method = "post" accept-charset = "utf-8" class = "gp-collect…" at bounding box center [783, 386] width 680 height 584
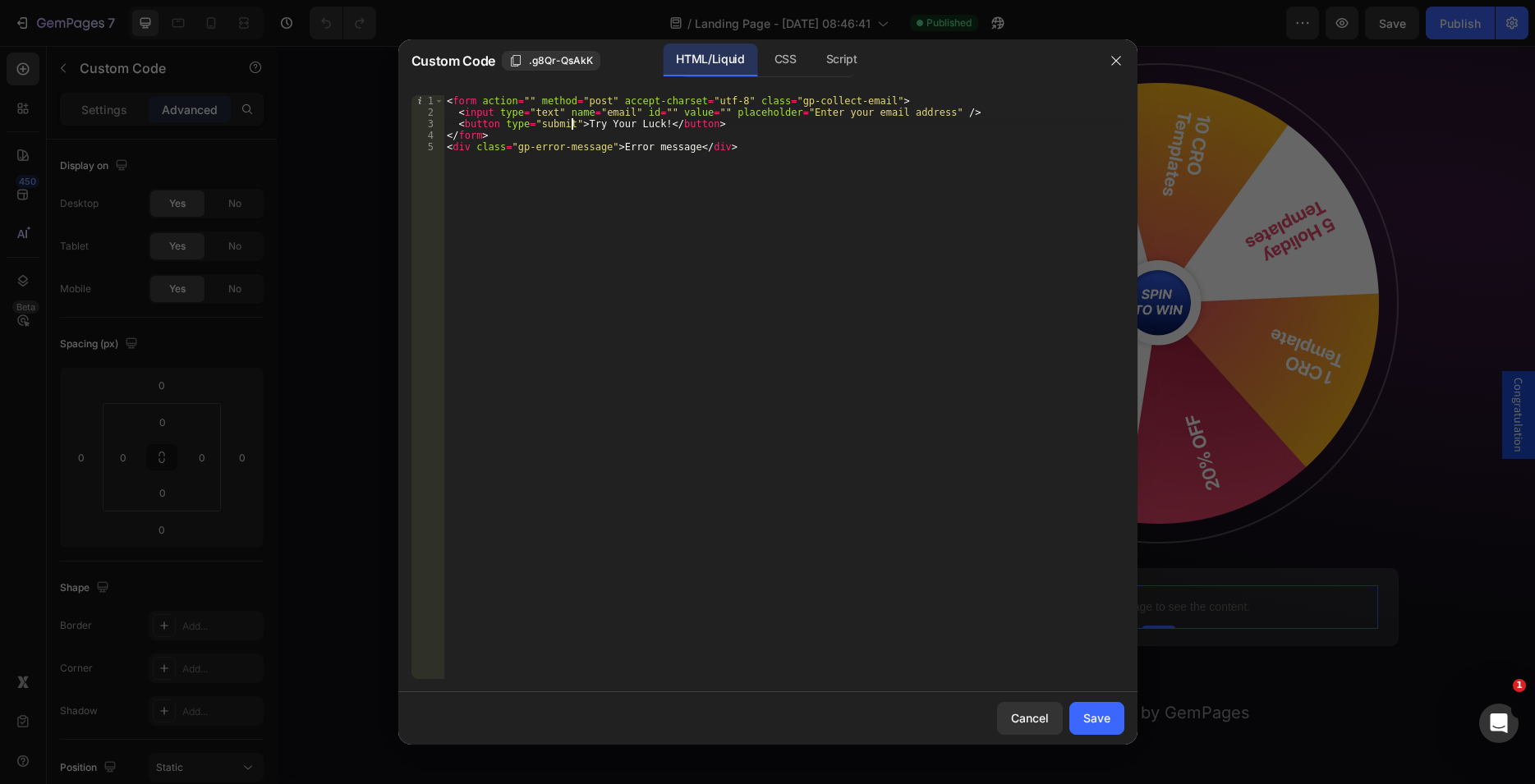
click at [572, 124] on div "< form action = "" method = "post" accept-charset = "utf-8" class = "gp-collect…" at bounding box center [783, 398] width 680 height 607
click at [769, 67] on div "CSS" at bounding box center [785, 60] width 49 height 33
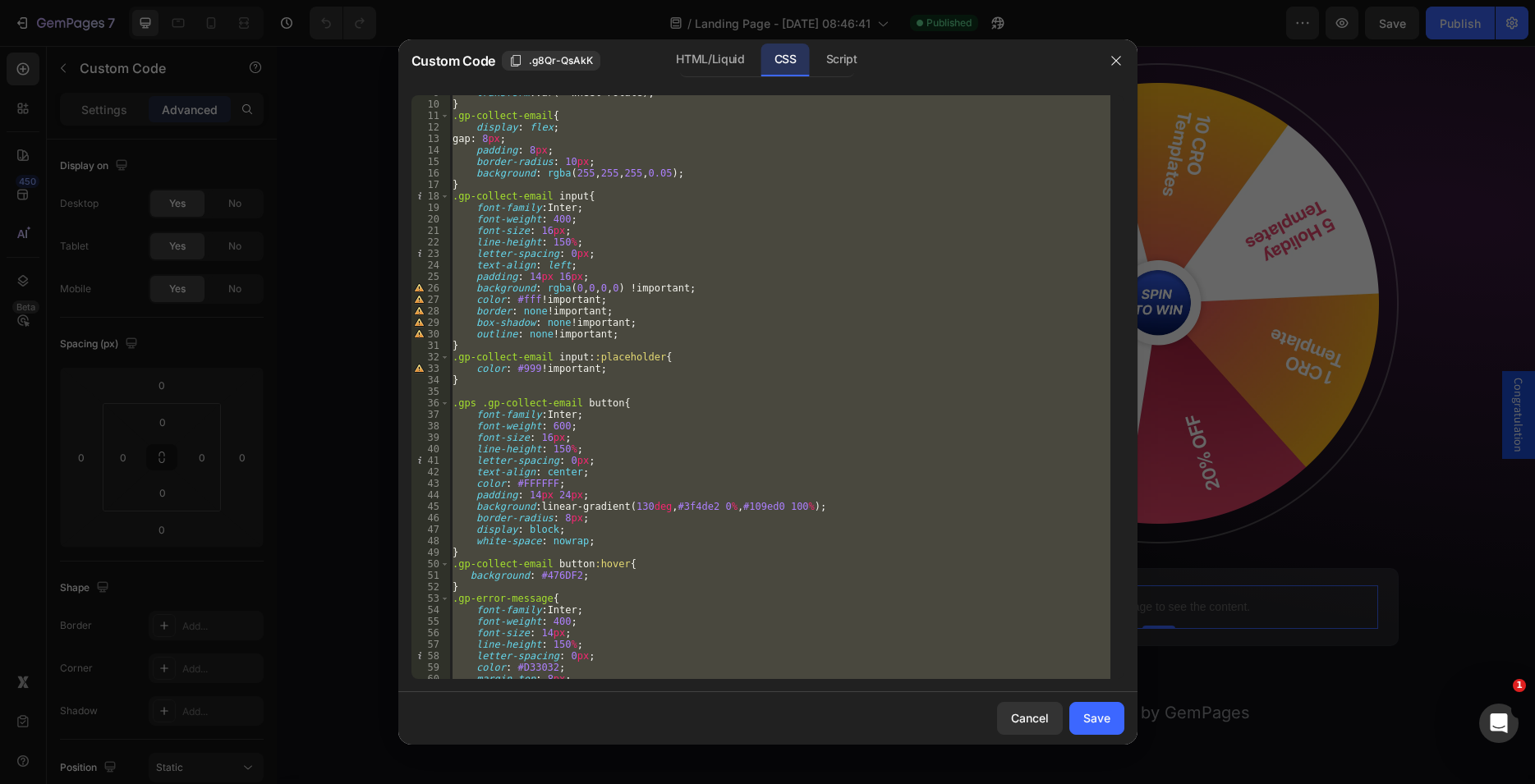
scroll to position [0, 0]
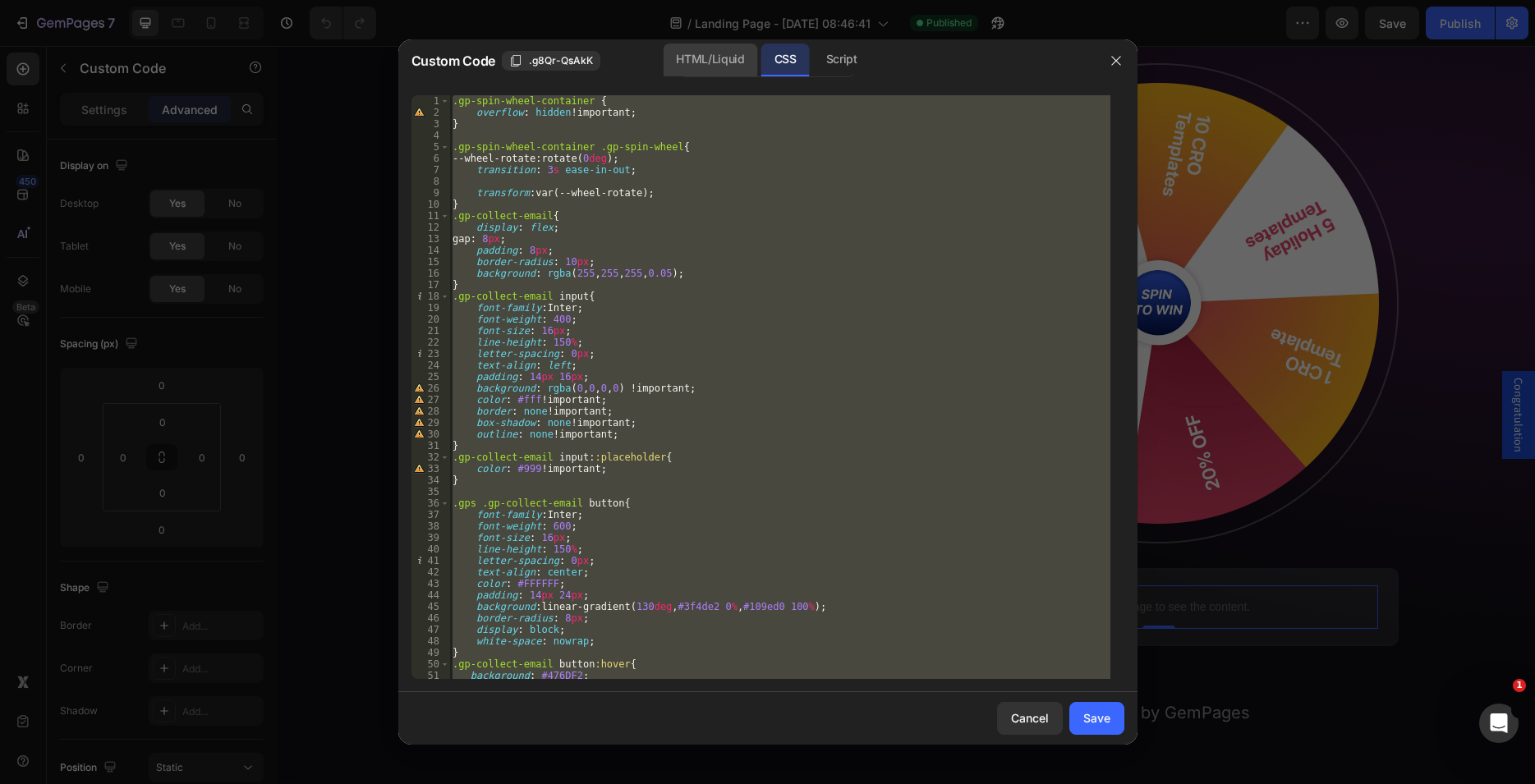
click at [688, 53] on div "HTML/Liquid" at bounding box center [709, 60] width 94 height 33
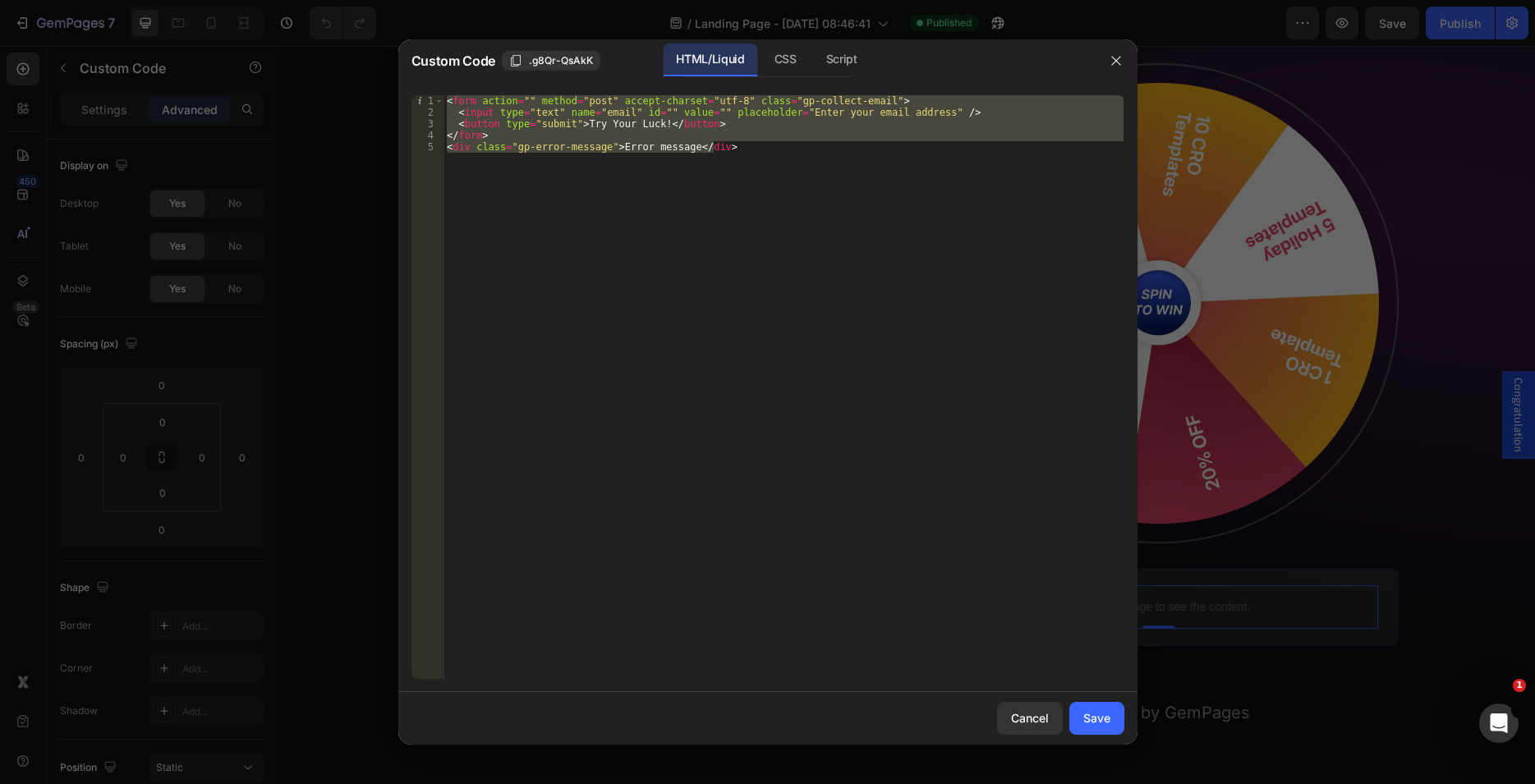
click at [574, 123] on div "< form action = "" method = "post" accept-charset = "utf-8" class = "gp-collect…" at bounding box center [783, 386] width 680 height 584
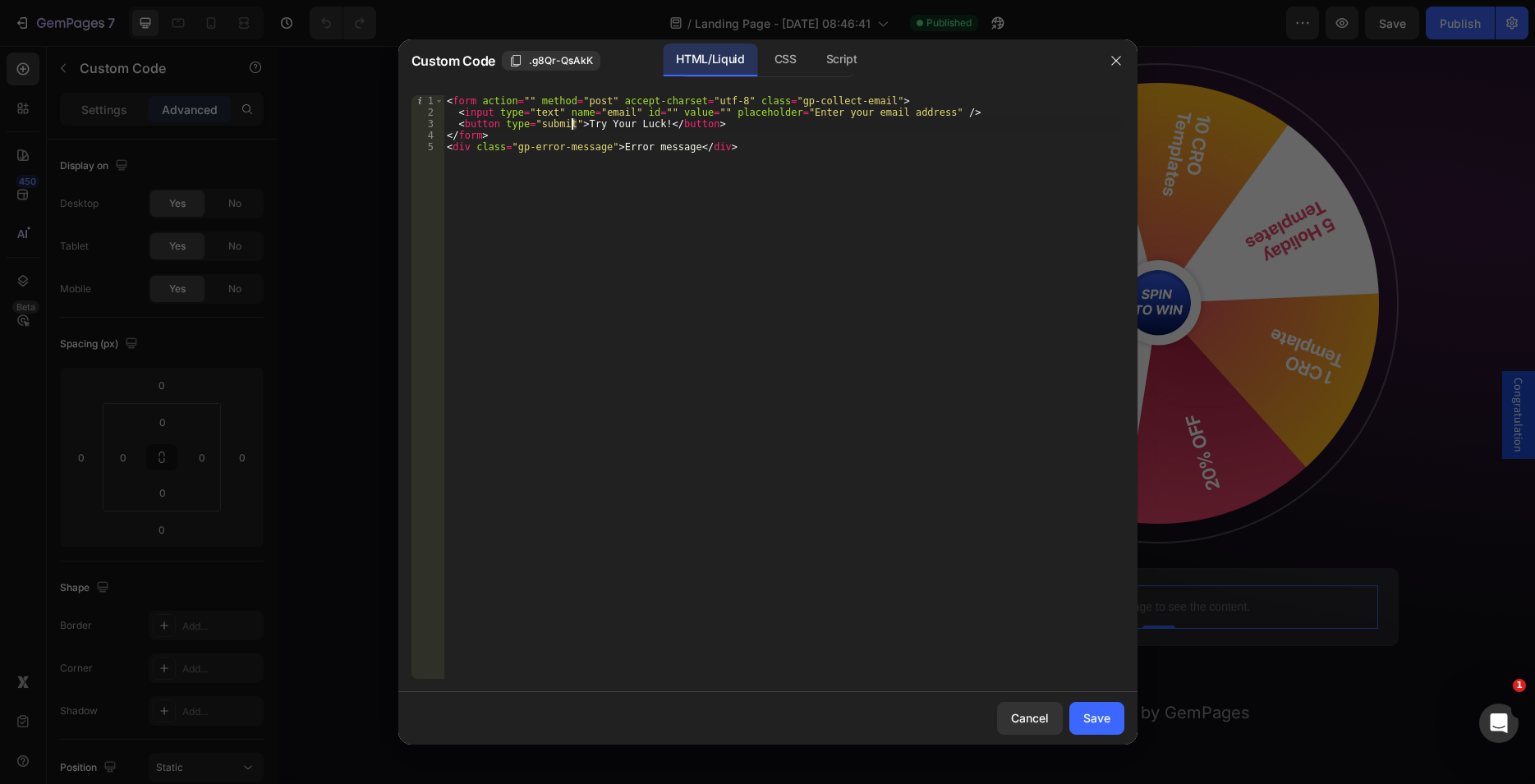
click at [574, 125] on div "< form action = "" method = "post" accept-charset = "utf-8" class = "gp-collect…" at bounding box center [783, 386] width 680 height 584
type textarea "<button type="submit" class="">Try Your Luck!</button>"
click at [775, 53] on div "CSS" at bounding box center [785, 60] width 49 height 33
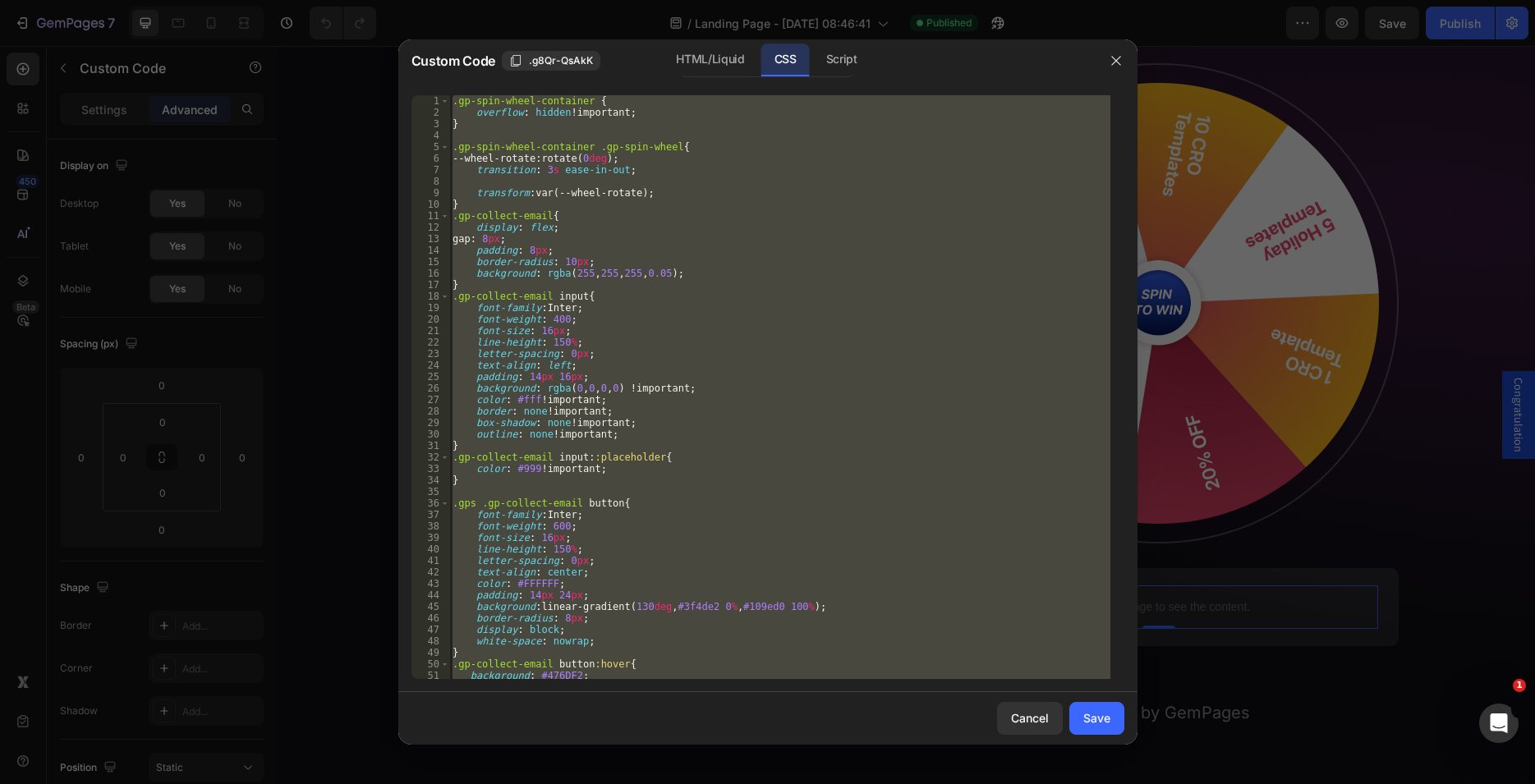
click at [602, 297] on div ".gp-spin-wheel-container { overflow : hidden !important ; } .gp-spin-wheel-cont…" at bounding box center [779, 386] width 661 height 584
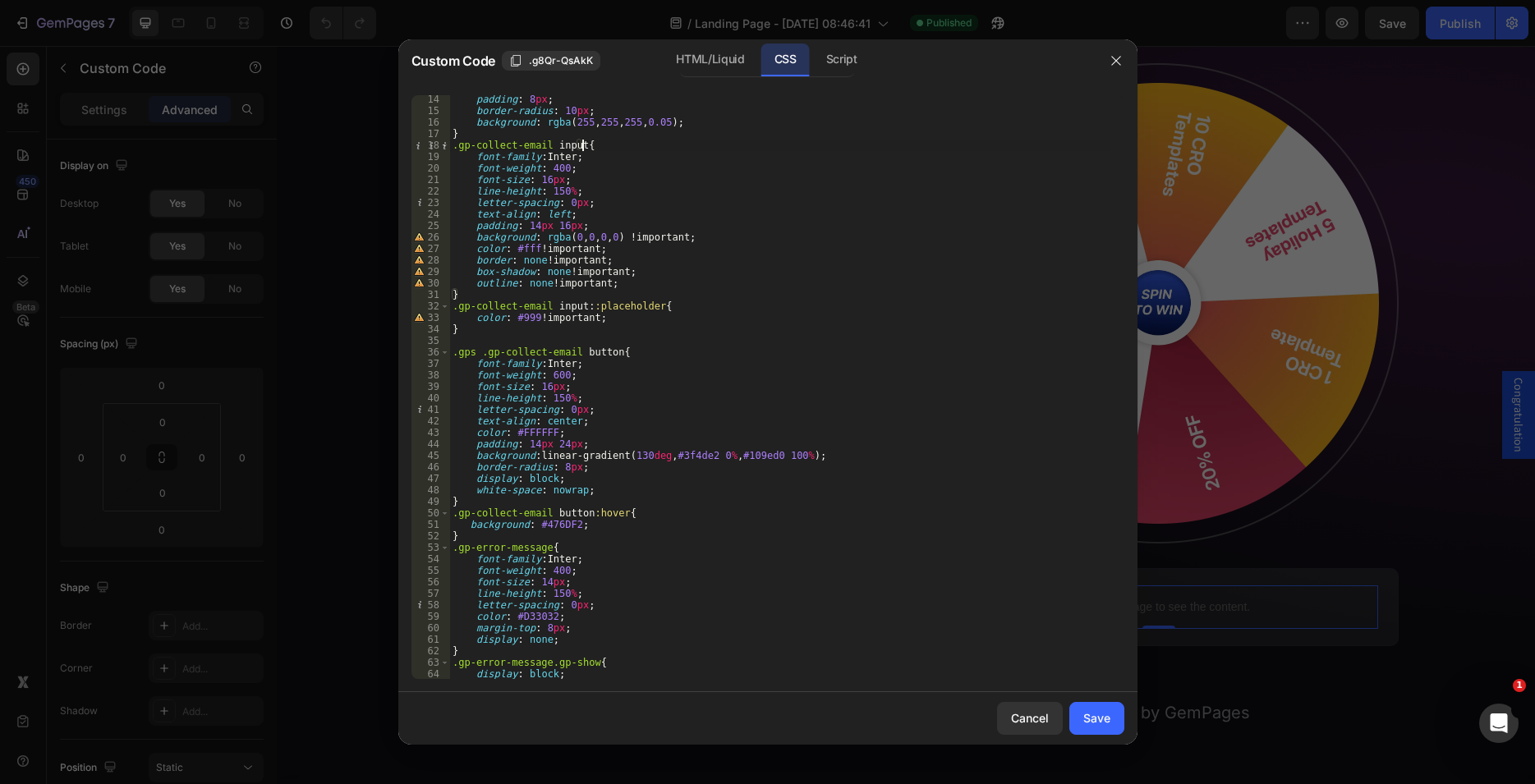
scroll to position [151, 0]
drag, startPoint x: 619, startPoint y: 350, endPoint x: 423, endPoint y: 350, distance: 196.0
click at [449, 350] on div "padding : 8 px ; border-radius : 10 px ; background : rgba ( 255 , 255 , 255 , …" at bounding box center [779, 386] width 661 height 584
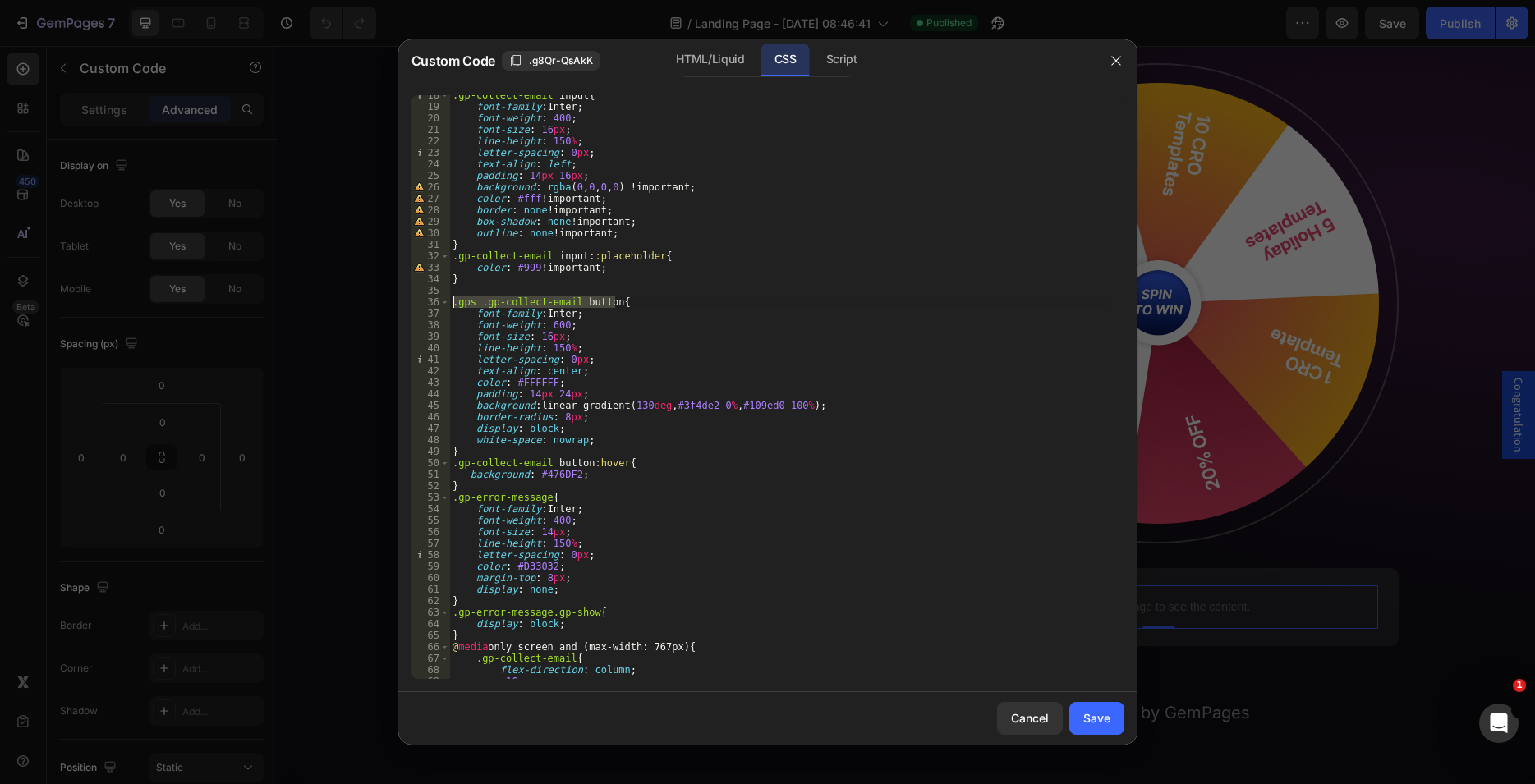
scroll to position [201, 0]
click at [625, 303] on div ".gp-collect-email input { font-family : Inter ; font-weight : 400 ; font-size :…" at bounding box center [779, 386] width 661 height 584
drag, startPoint x: 611, startPoint y: 301, endPoint x: 413, endPoint y: 304, distance: 198.0
click at [449, 304] on div ".gp-collect-email input { font-family : Inter ; font-weight : 400 ; font-size :…" at bounding box center [779, 386] width 661 height 584
click at [486, 453] on div ".gp-collect-email input { font-family : Inter ; font-weight : 400 ; font-size :…" at bounding box center [779, 393] width 661 height 607
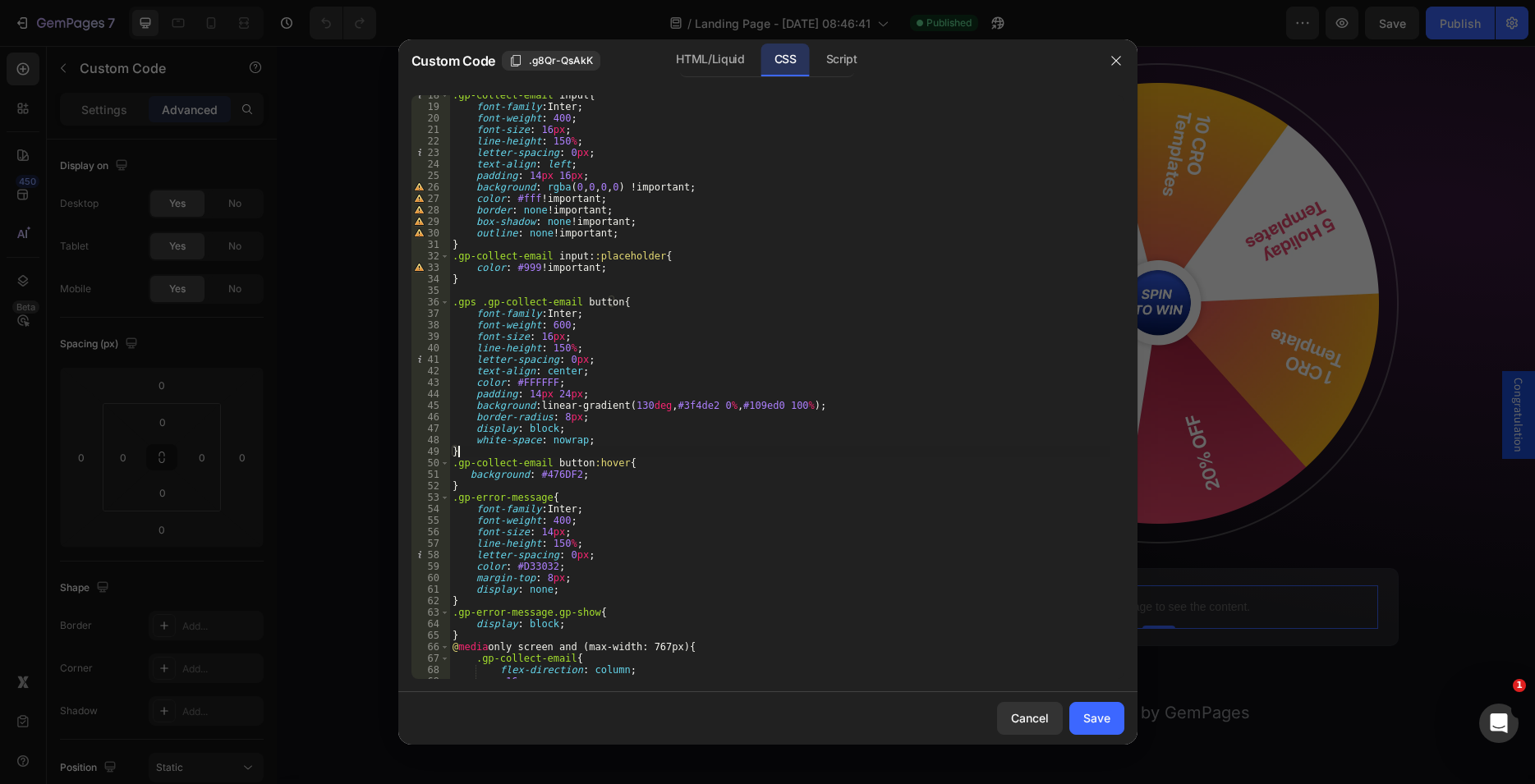
click at [482, 487] on div ".gp-collect-email input { font-family : Inter ; font-weight : 400 ; font-size :…" at bounding box center [779, 393] width 661 height 607
type textarea "}"
click at [457, 487] on div ".gp-collect-email input { font-family : Inter ; font-weight : 400 ; font-size :…" at bounding box center [779, 393] width 661 height 607
paste textarea ".gps .gp-collect-email button"
type textarea ".gps .gp-collect-email button{}"
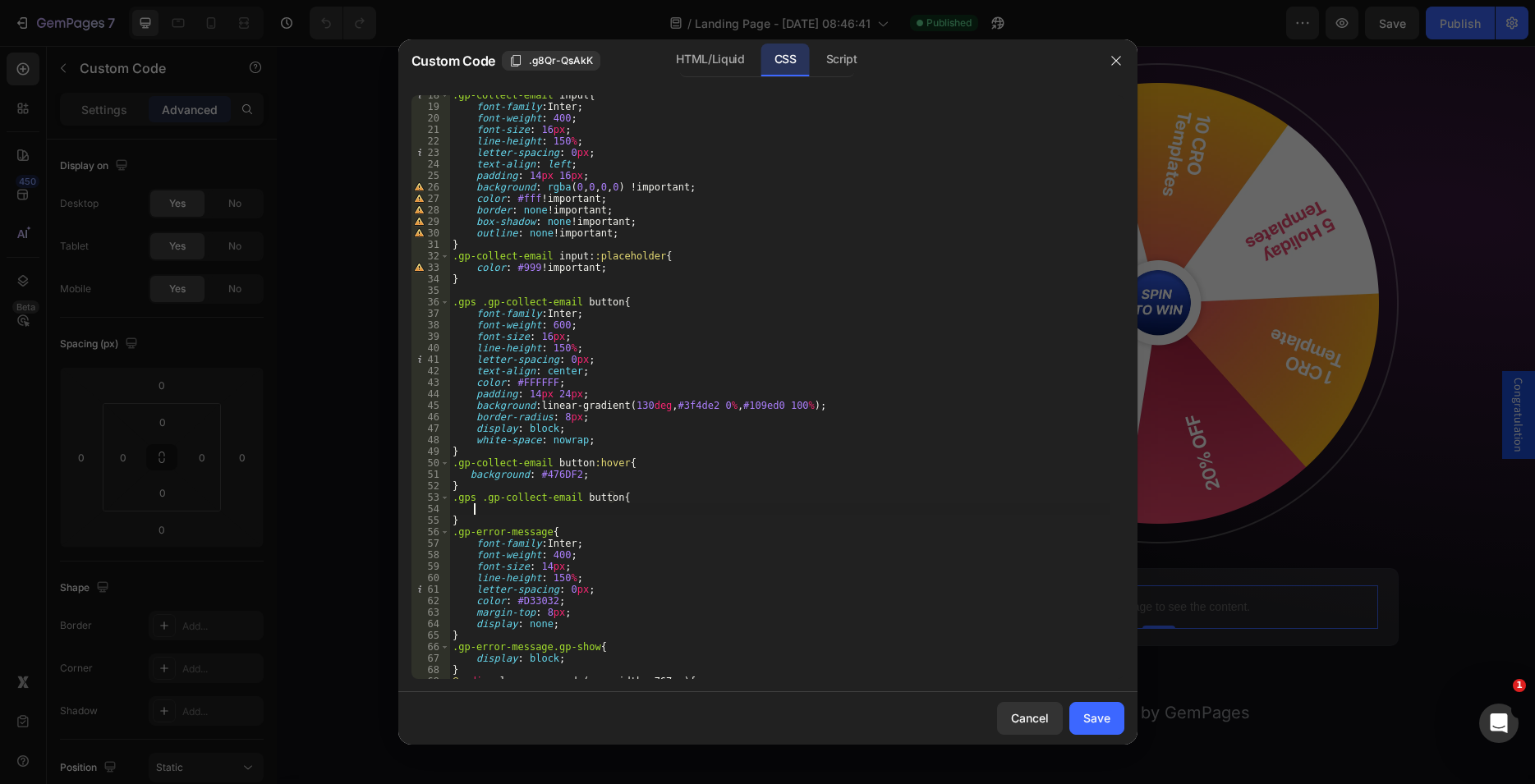
scroll to position [0, 1]
type textarea "c"
click at [610, 499] on div ".gp-collect-email input { font-family : Inter ; font-weight : 400 ; font-size :…" at bounding box center [779, 393] width 661 height 607
type textarea ".gps .gp-collect-email button.gp-checking{"
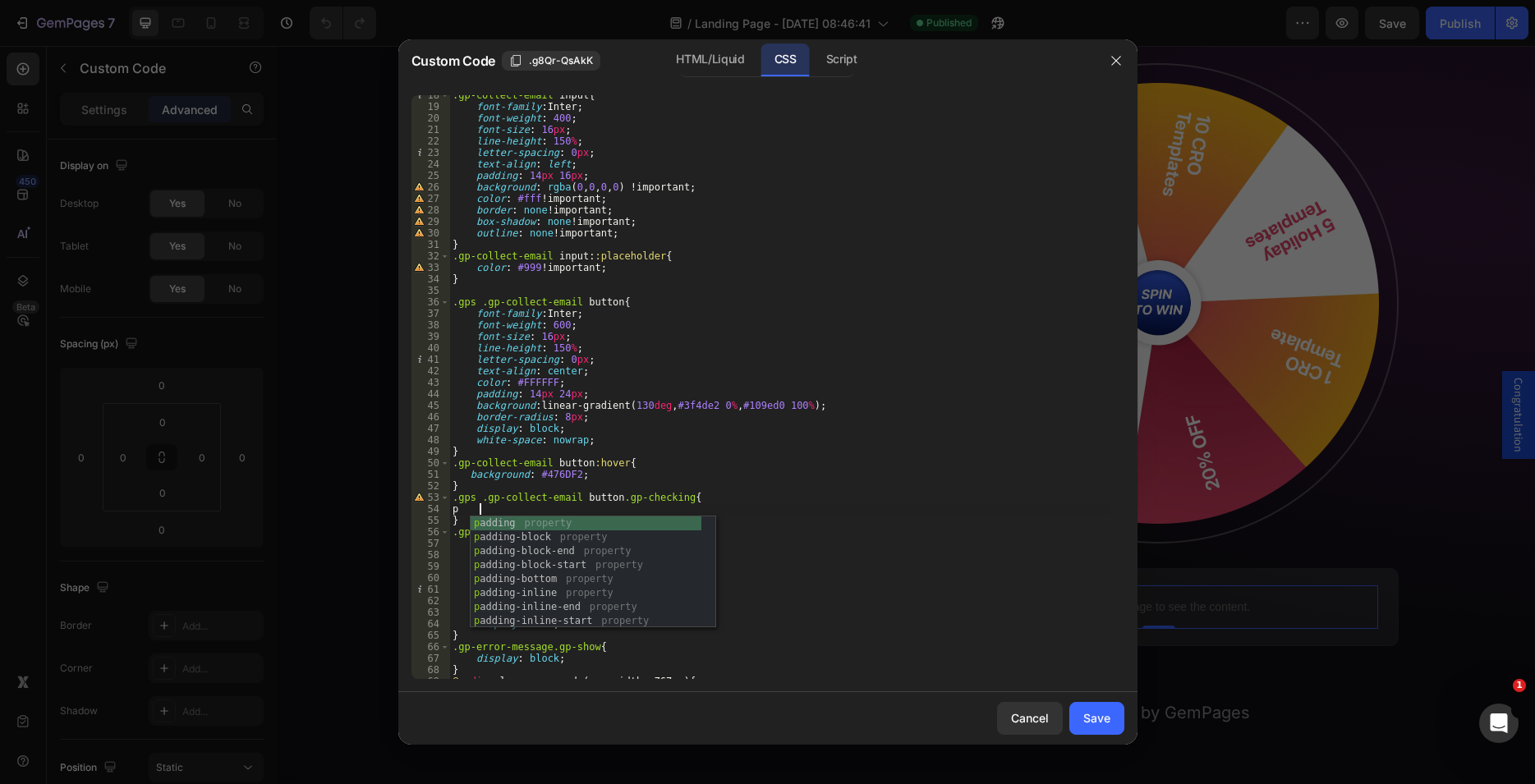
scroll to position [0, 2]
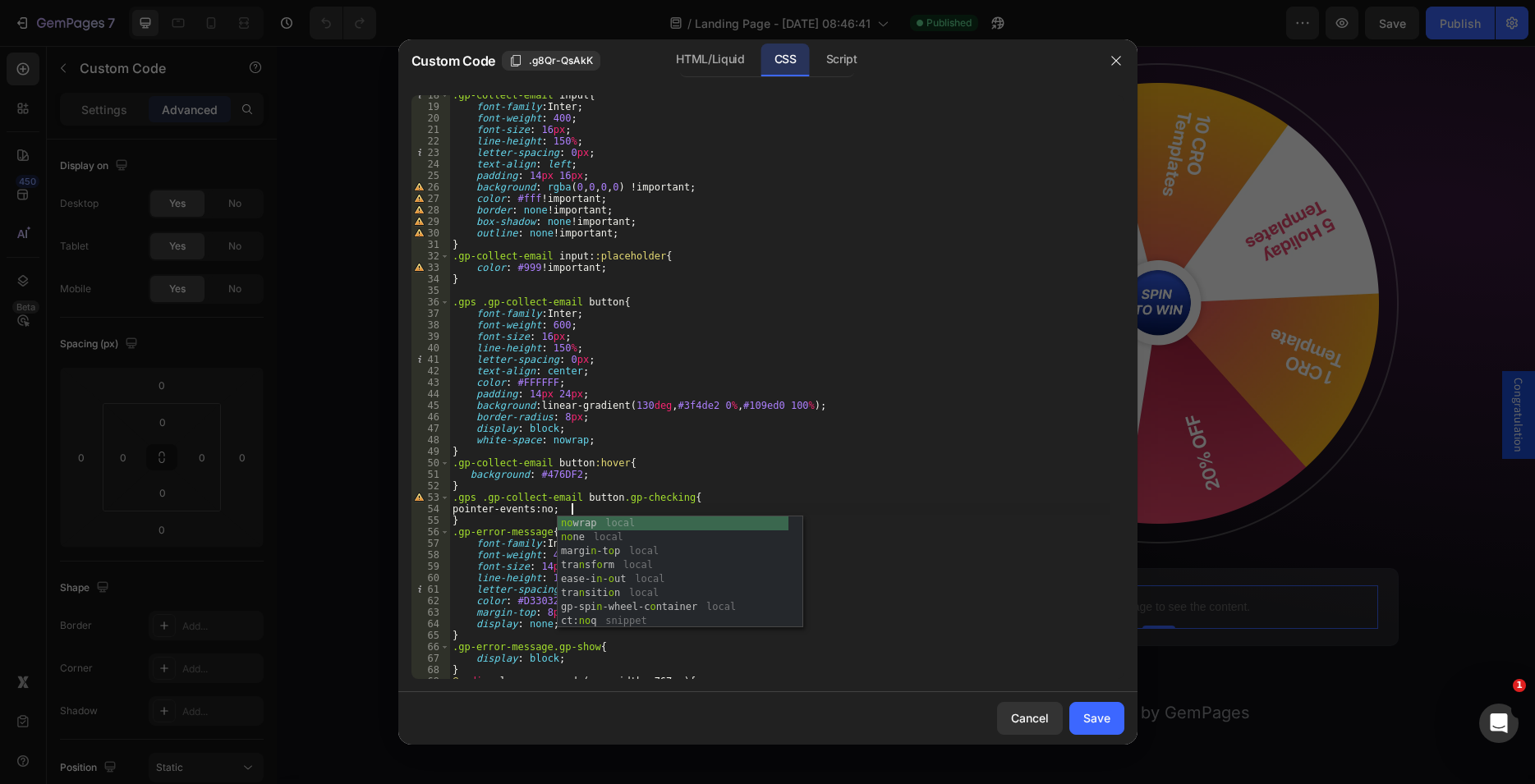
type textarea "pointer-events: none;"
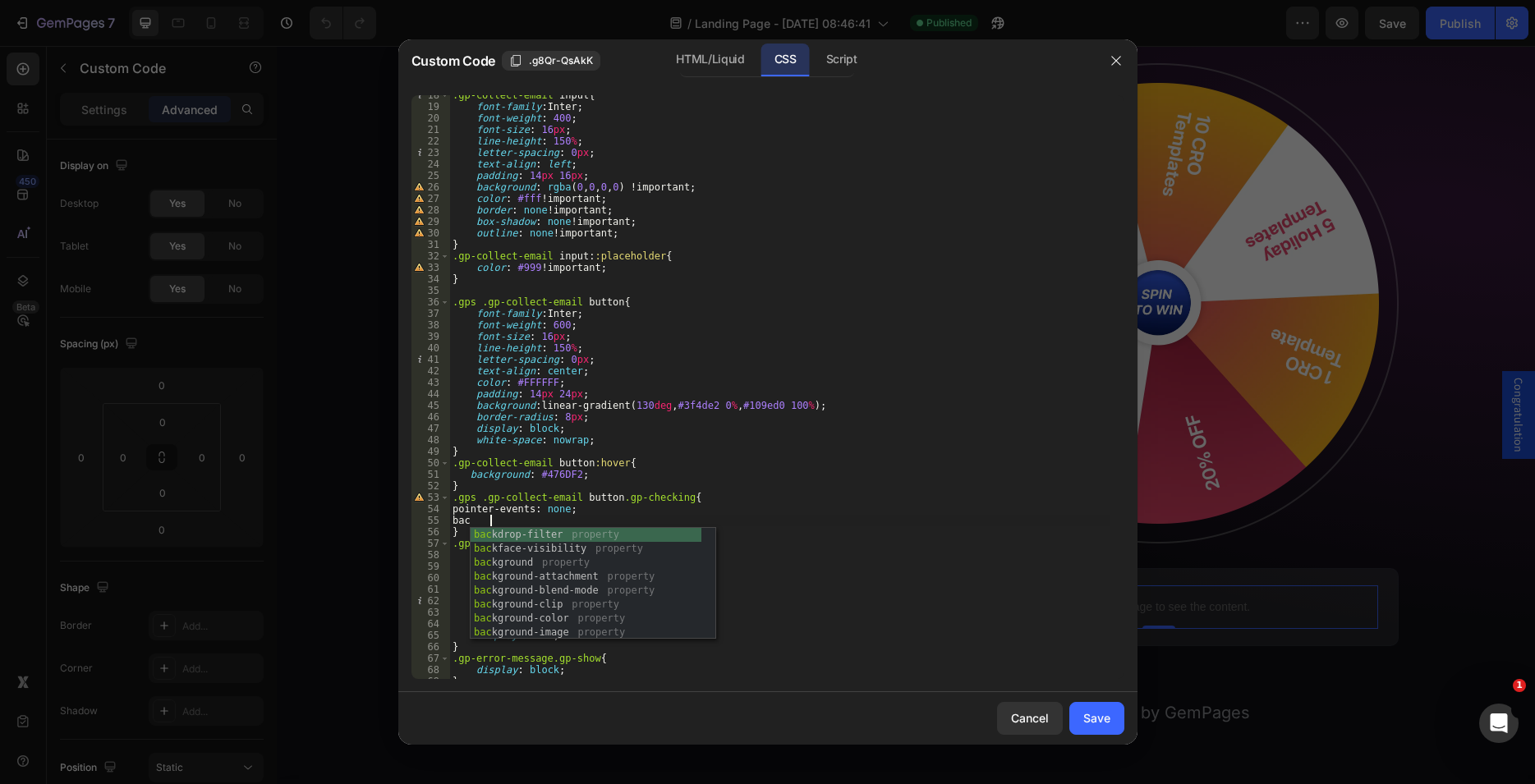
scroll to position [0, 3]
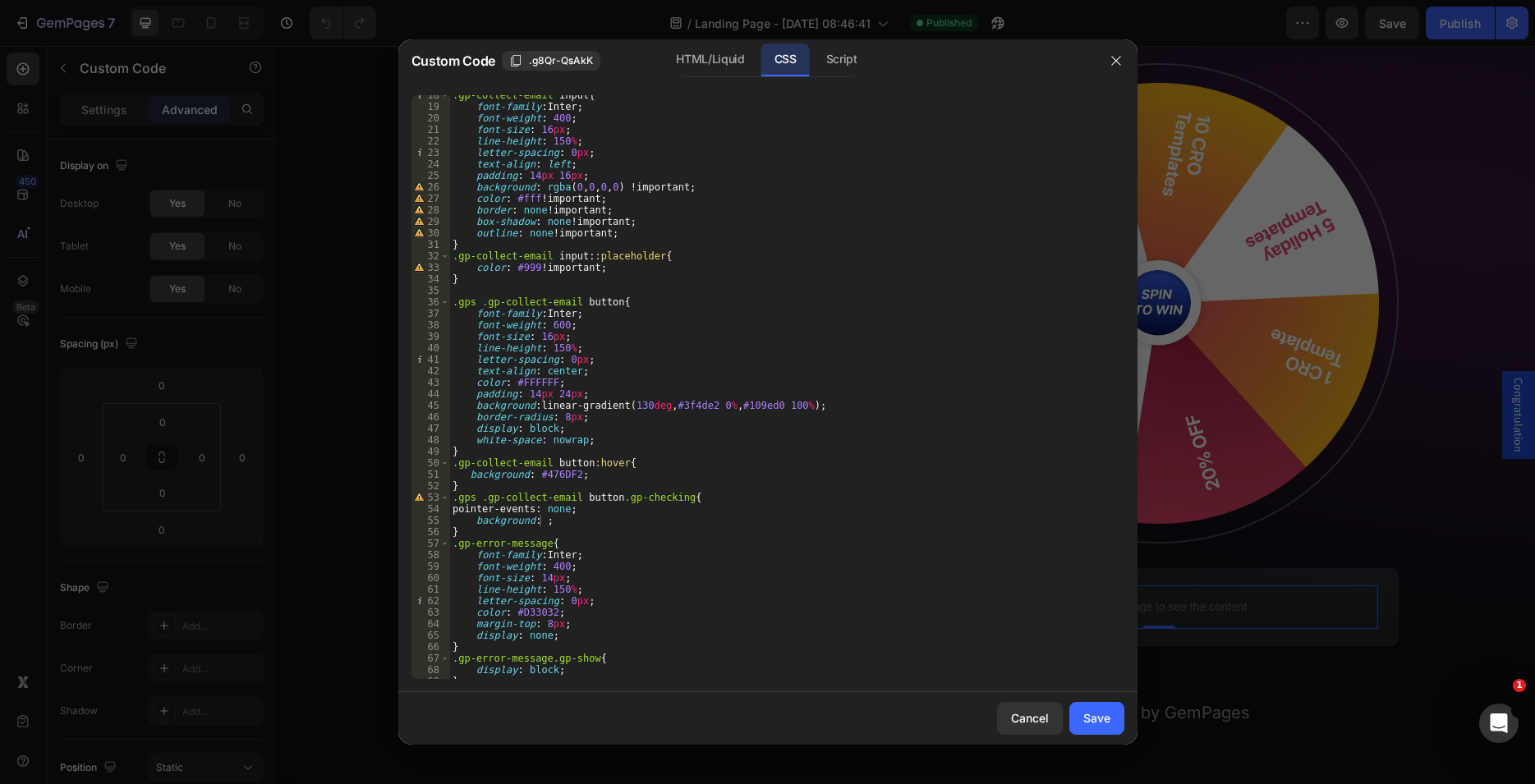
click at [540, 518] on div ".gp-collect-email input { font-family : Inter ; font-weight : 400 ; font-size :…" at bounding box center [779, 393] width 661 height 607
paste textarea "#7581AC"
click at [610, 517] on div ".gp-collect-email input { font-family : Inter ; font-weight : 400 ; font-size :…" at bounding box center [779, 393] width 661 height 607
click at [599, 521] on div ".gp-collect-email input { font-family : Inter ; font-weight : 400 ; font-size :…" at bounding box center [779, 393] width 661 height 607
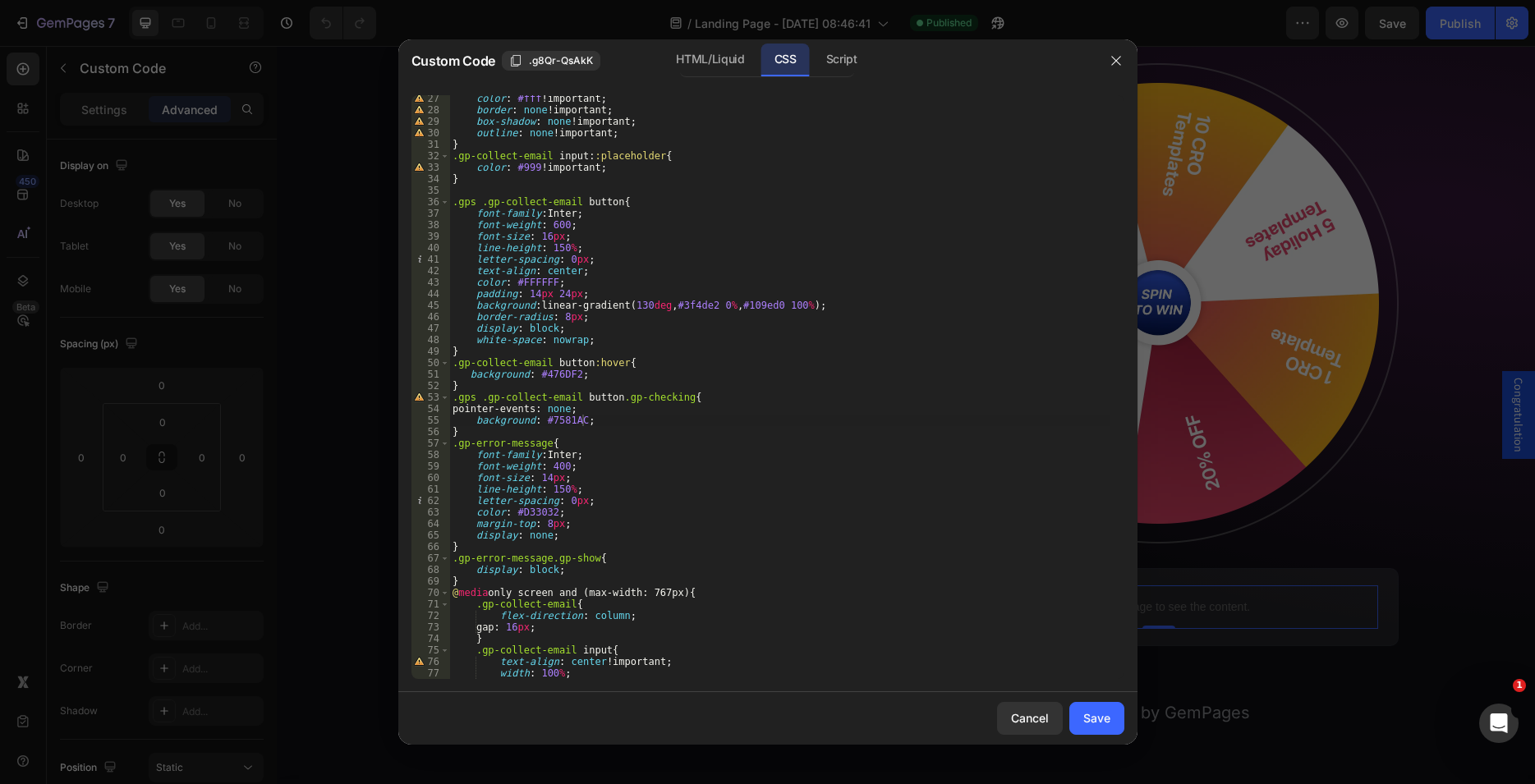
scroll to position [302, 0]
click at [847, 64] on div "Script" at bounding box center [841, 60] width 57 height 33
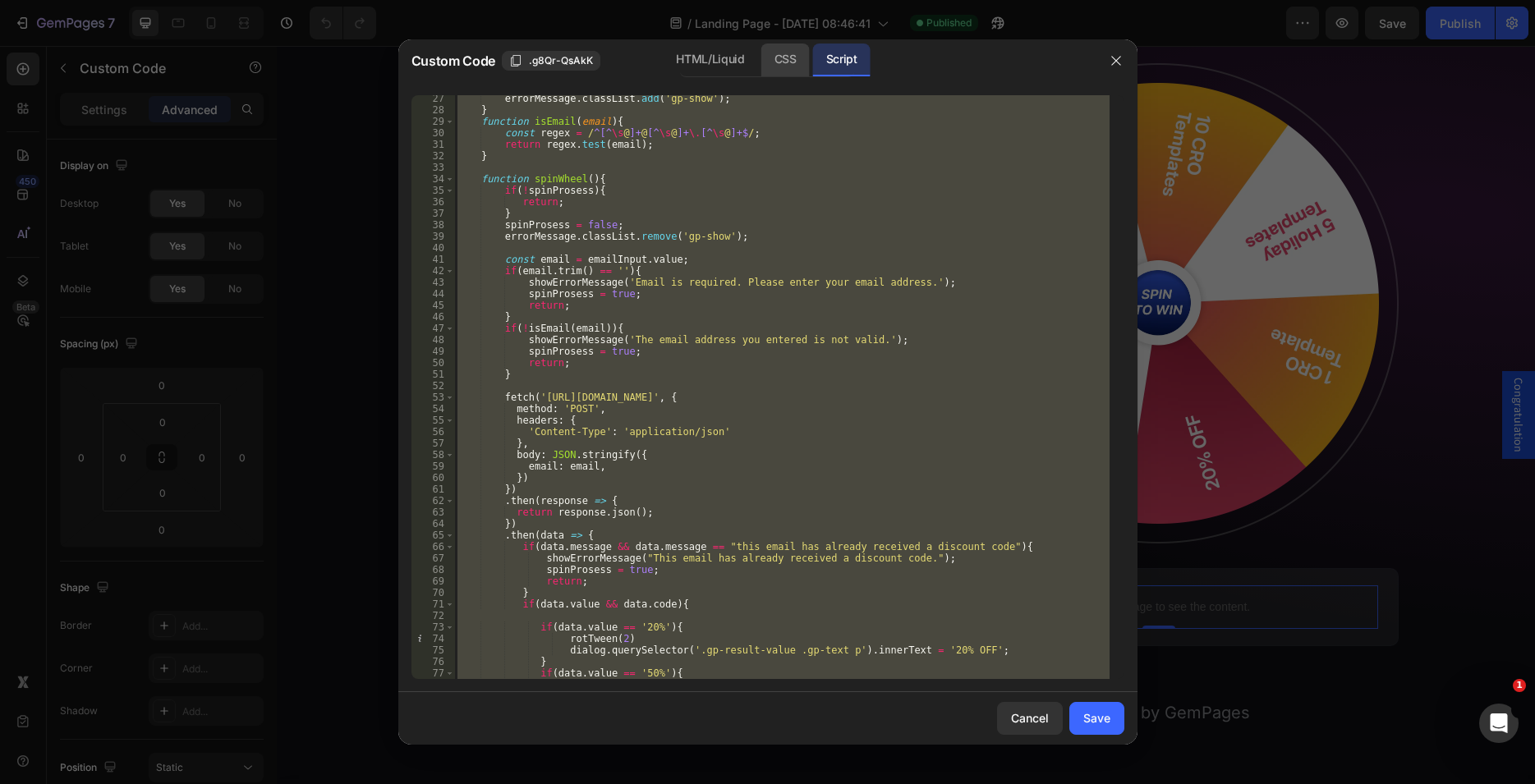
click at [783, 53] on div "CSS" at bounding box center [785, 60] width 49 height 33
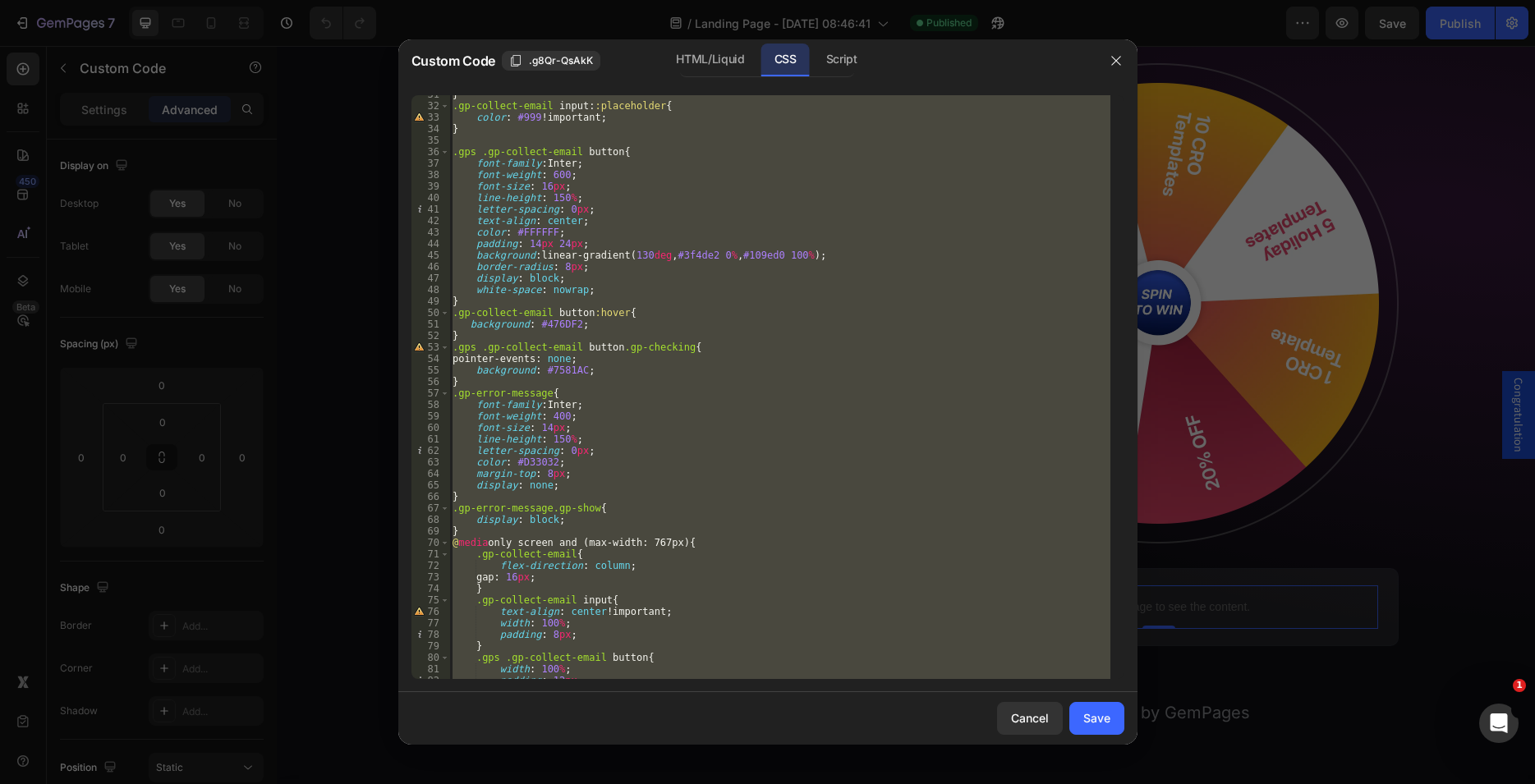
scroll to position [351, 0]
click at [569, 469] on div "} .gp-collect-email input : :placeholder { color : #999 !important ; } .gps .gp…" at bounding box center [779, 386] width 661 height 584
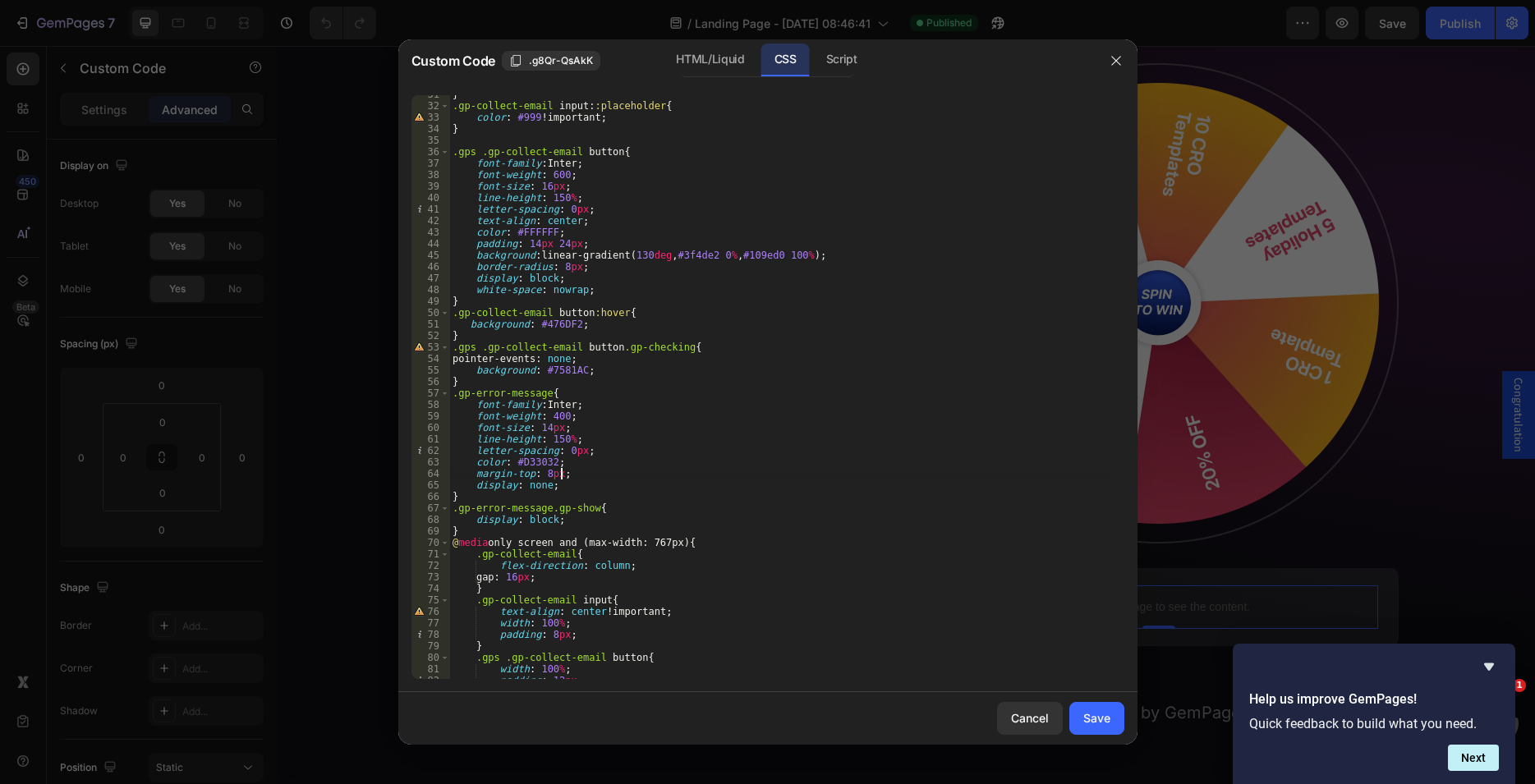
click at [589, 446] on div "} .gp-collect-email input : :placeholder { color : #999 !important ; } .gps .gp…" at bounding box center [779, 392] width 661 height 607
type textarea "letter-spacing: 0px;"
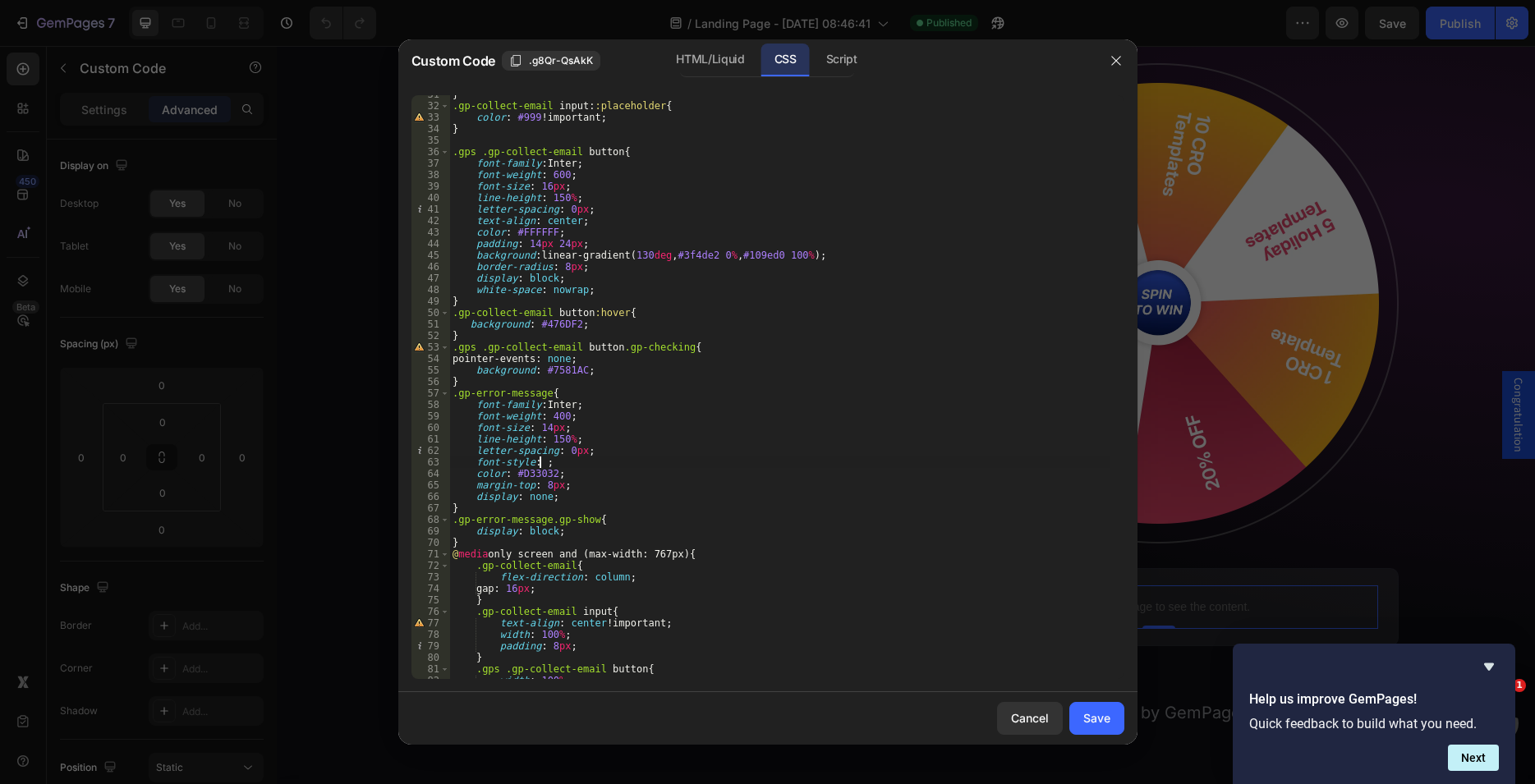
scroll to position [0, 7]
type textarea "font-style: italic;"
click at [1113, 718] on button "Save" at bounding box center [1097, 719] width 55 height 33
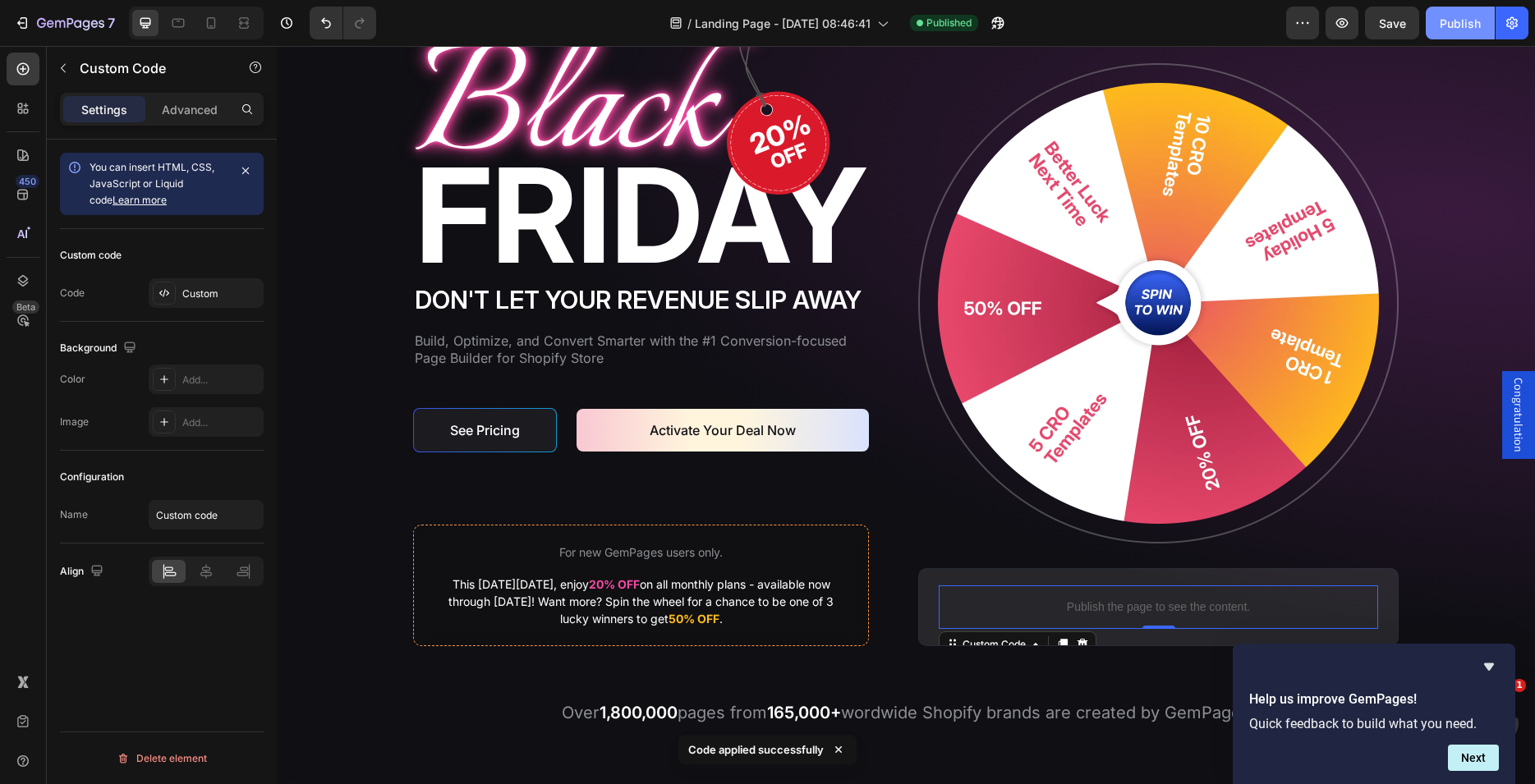
click at [1450, 30] on div "Publish" at bounding box center [1460, 23] width 42 height 18
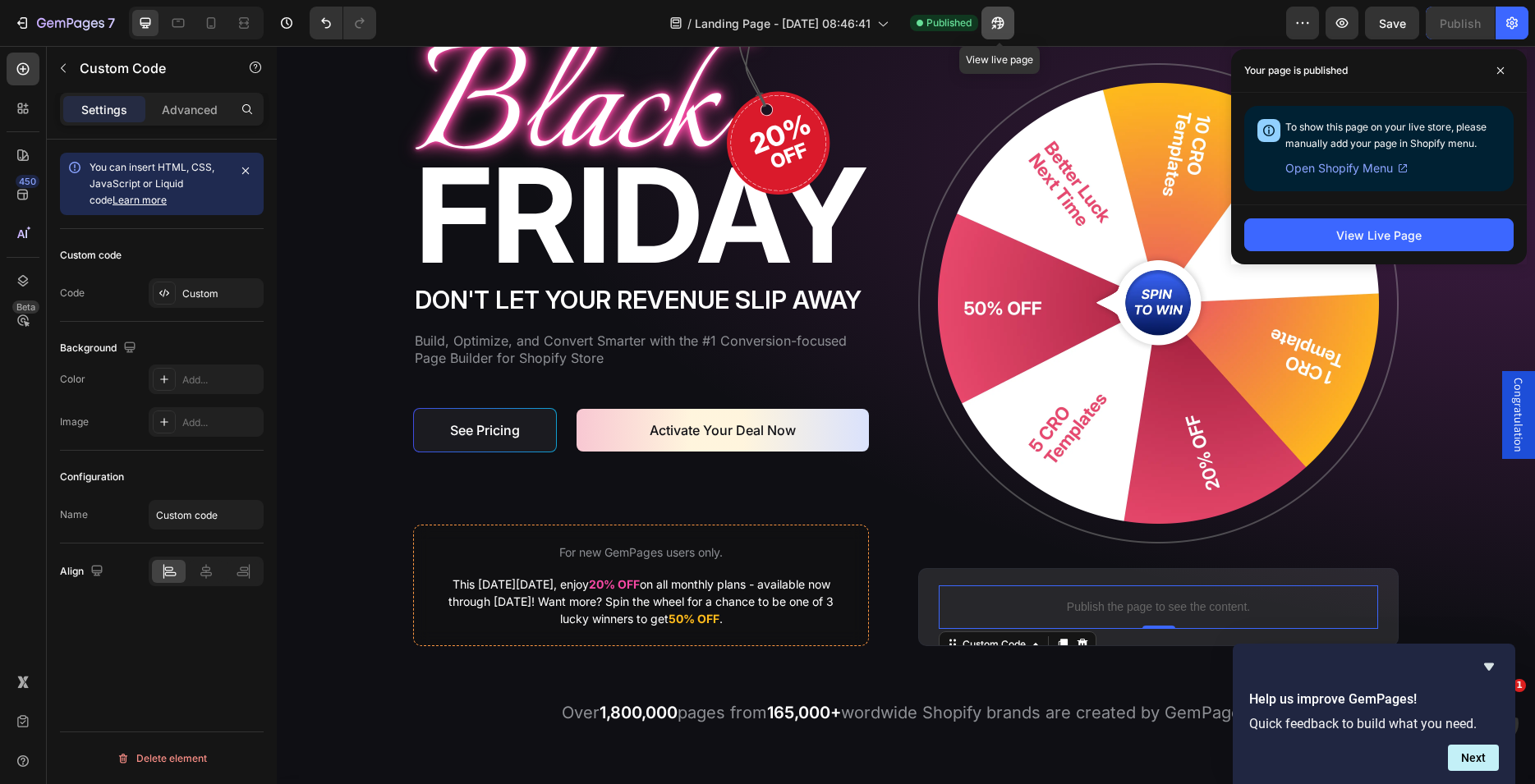
click at [998, 23] on icon "button" at bounding box center [998, 23] width 12 height 12
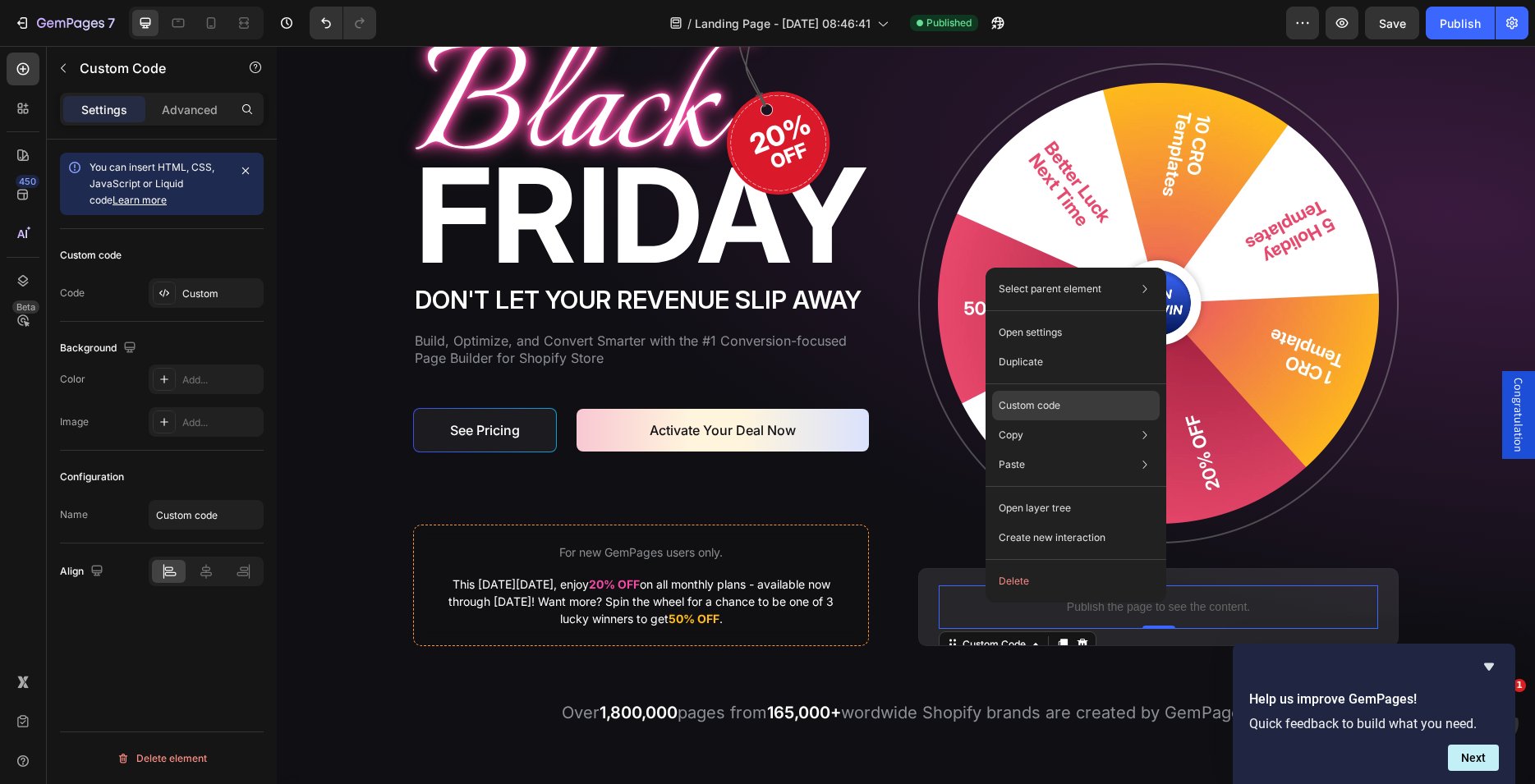
click at [1021, 405] on p "Custom code" at bounding box center [1029, 406] width 62 height 15
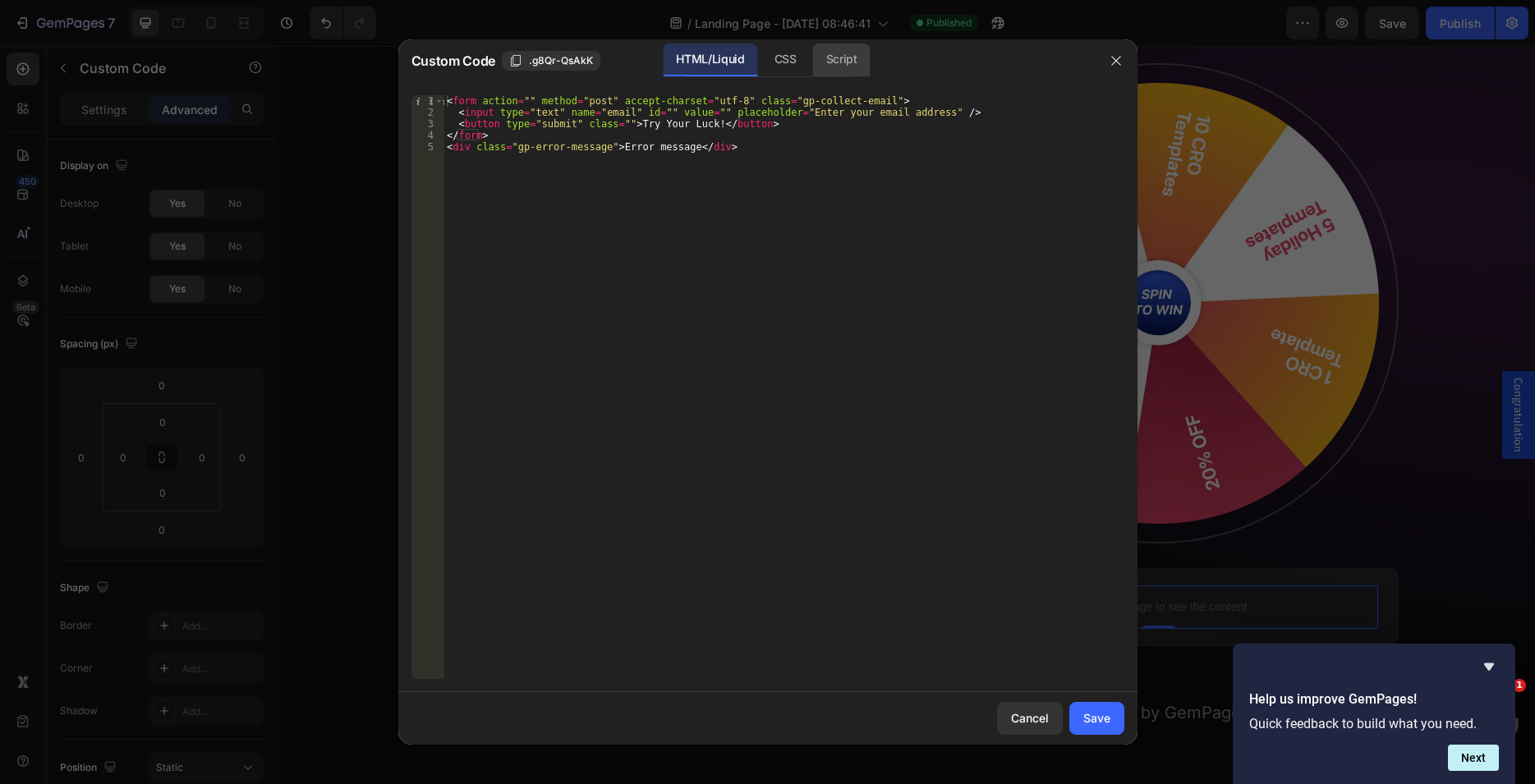
click at [853, 61] on div "Script" at bounding box center [841, 60] width 57 height 33
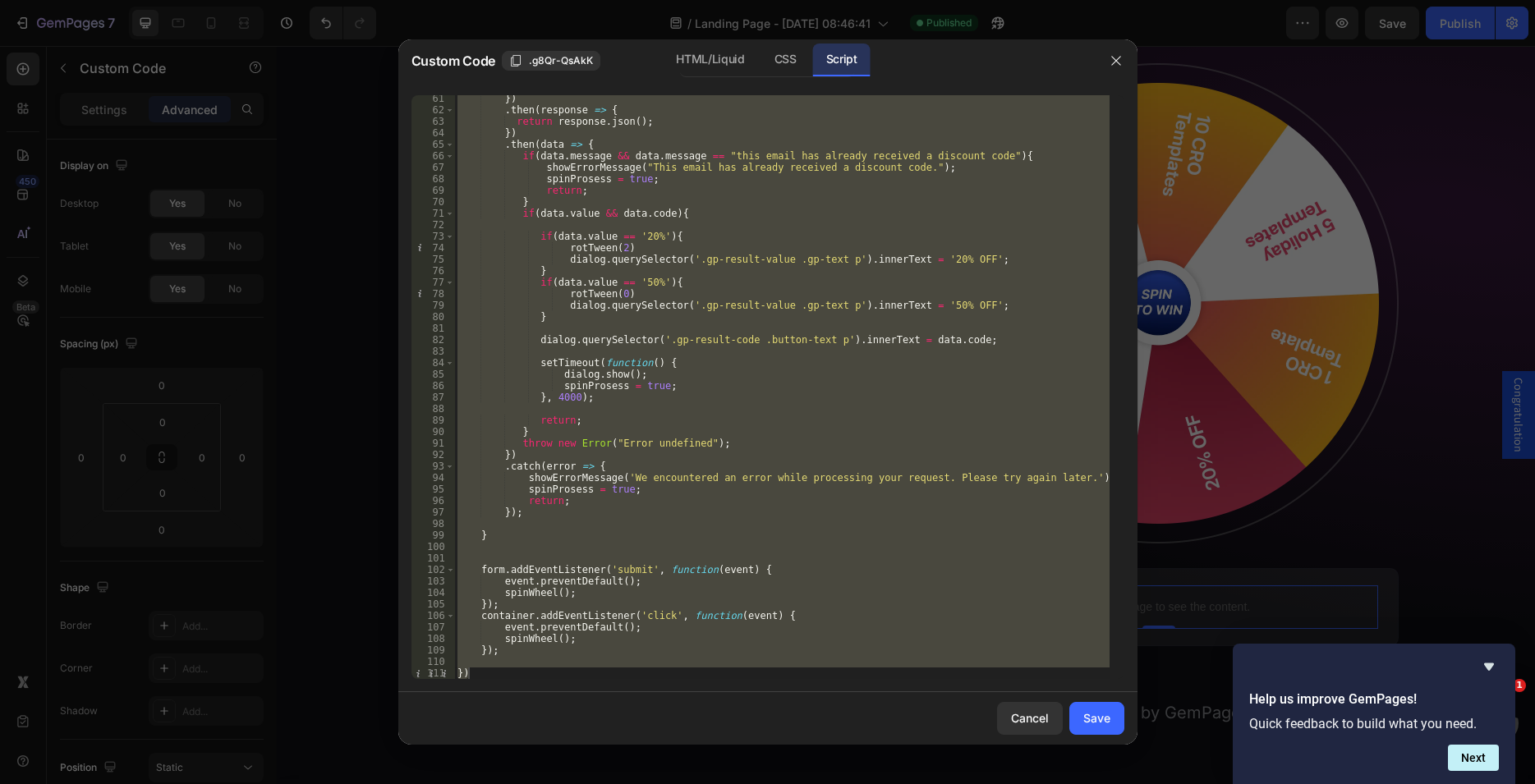
scroll to position [693, 0]
click at [702, 366] on div "}) . then ( response => { return response . json ( ) ; }) . then ( data => { if…" at bounding box center [781, 386] width 655 height 584
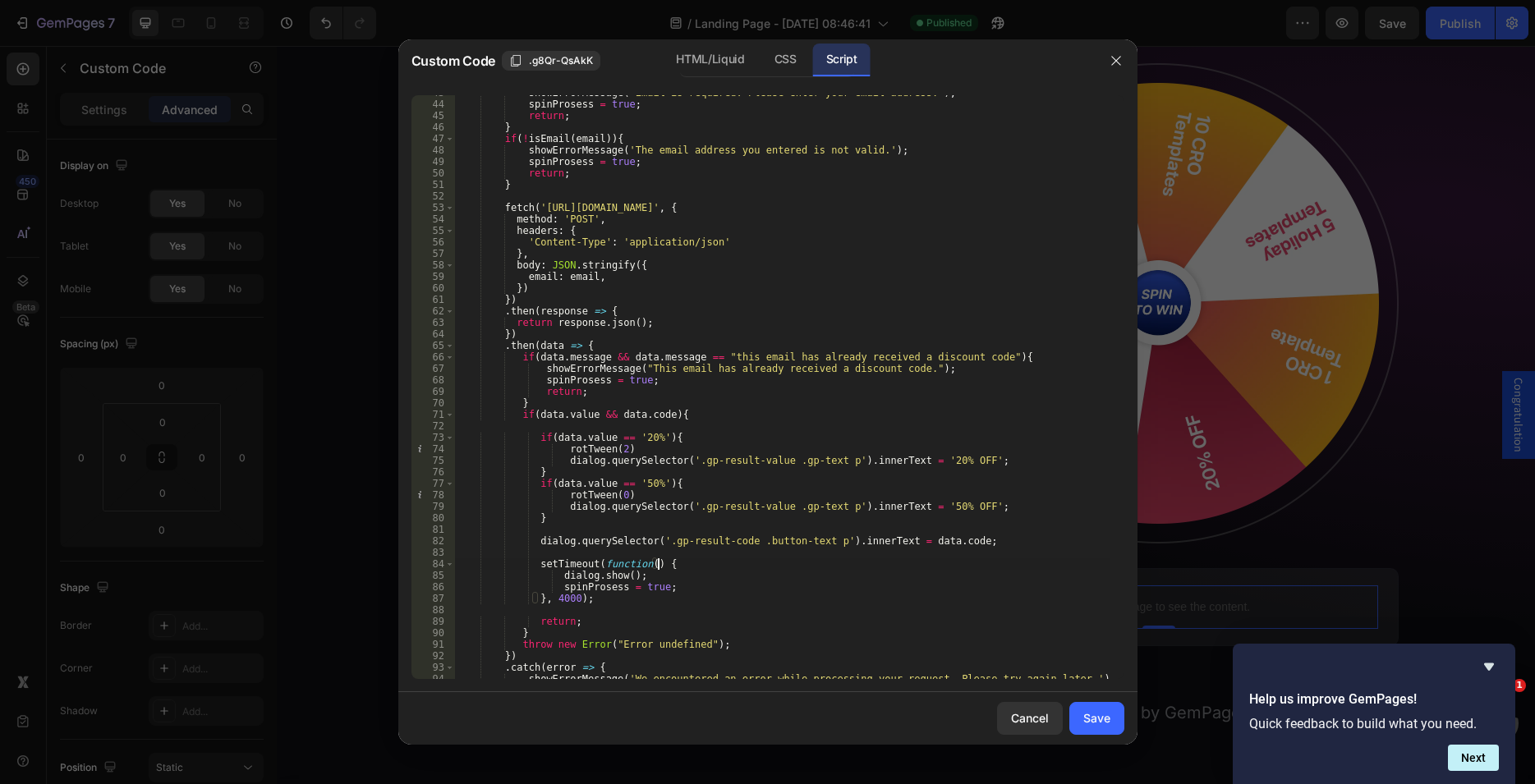
scroll to position [391, 0]
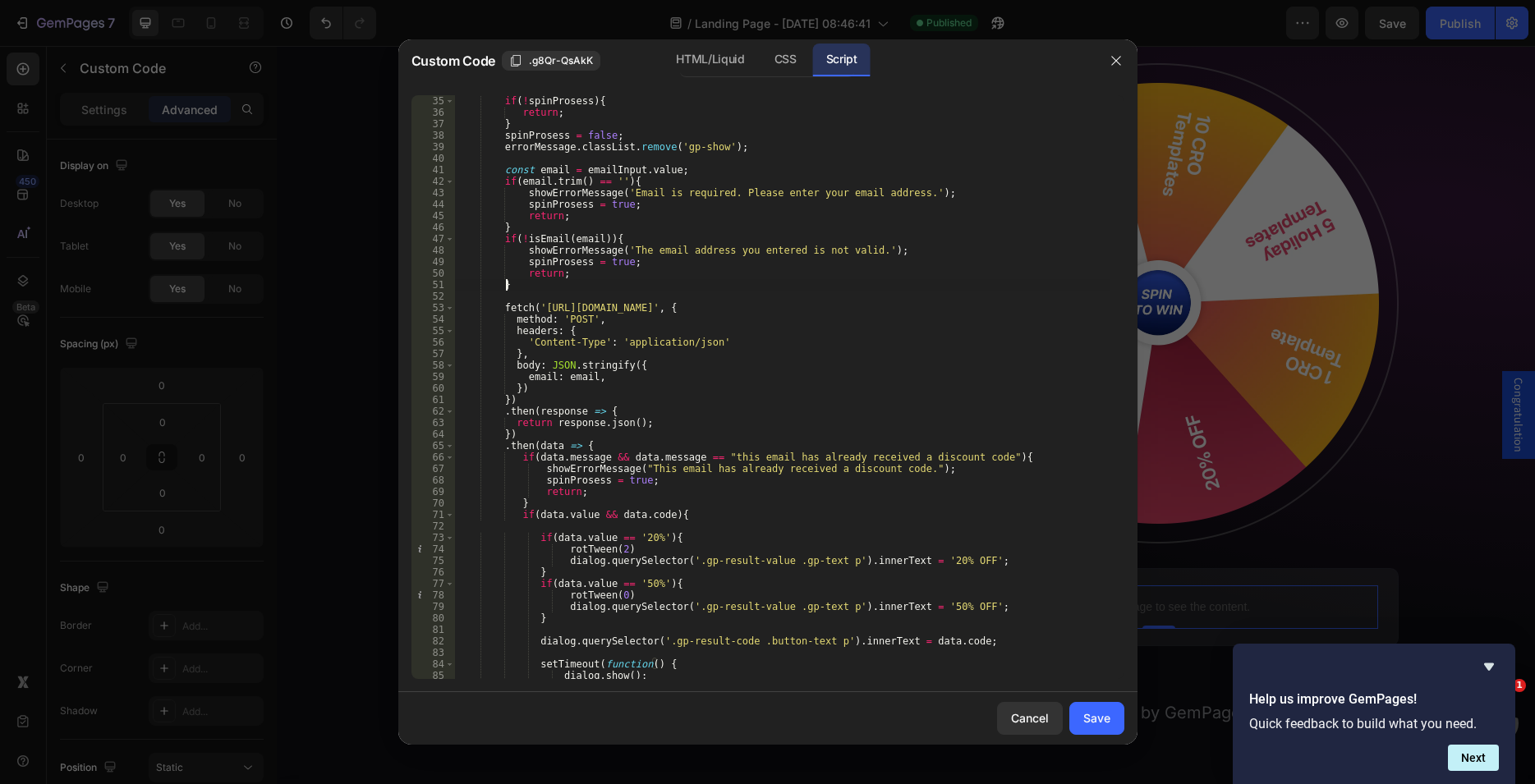
click at [539, 285] on div "function spinWheel ( ) { if ( ! spinProsess ) { return ; } spinProsess = false …" at bounding box center [781, 387] width 655 height 607
type textarea "}"
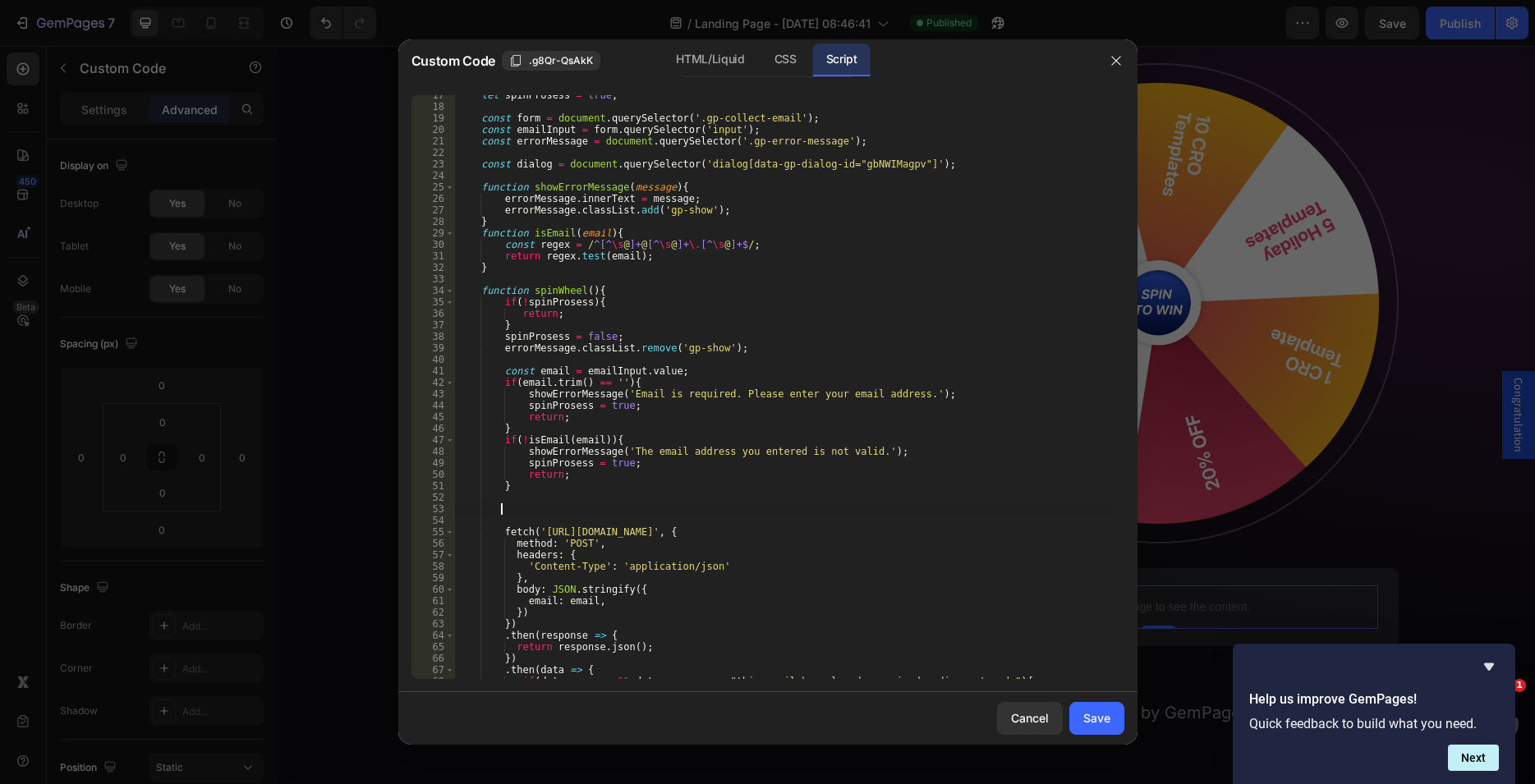
scroll to position [139, 0]
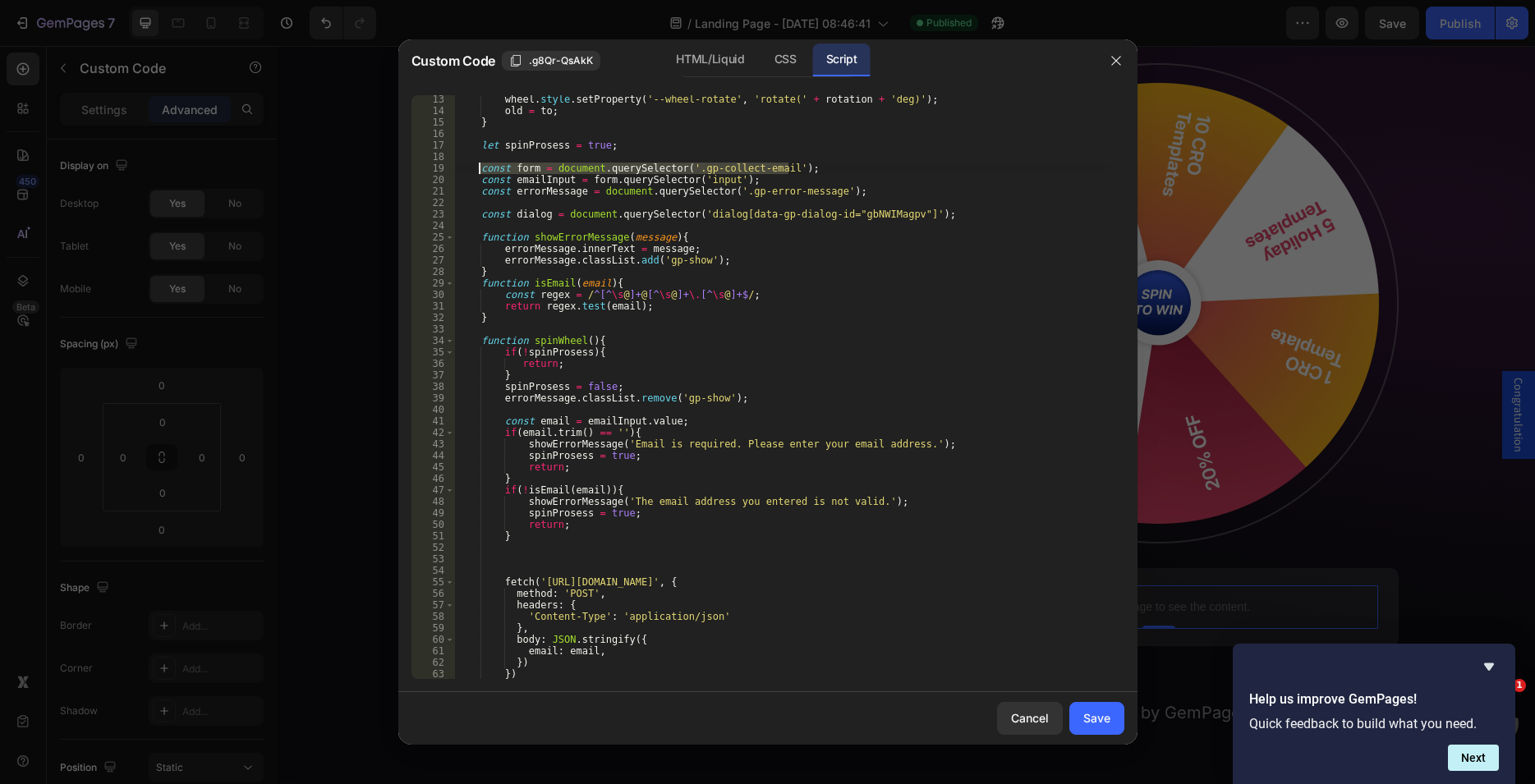
drag, startPoint x: 794, startPoint y: 169, endPoint x: 481, endPoint y: 168, distance: 313.0
click at [481, 168] on div "wheel . style . setProperty ( '--wheel-rotate' , 'rotate(' + rotation + 'deg)' …" at bounding box center [781, 397] width 655 height 607
type textarea "const form = document.querySelector('.gp-collect-email');"
click at [795, 169] on div "wheel . style . setProperty ( '--wheel-rotate' , 'rotate(' + rotation + 'deg)' …" at bounding box center [781, 386] width 655 height 584
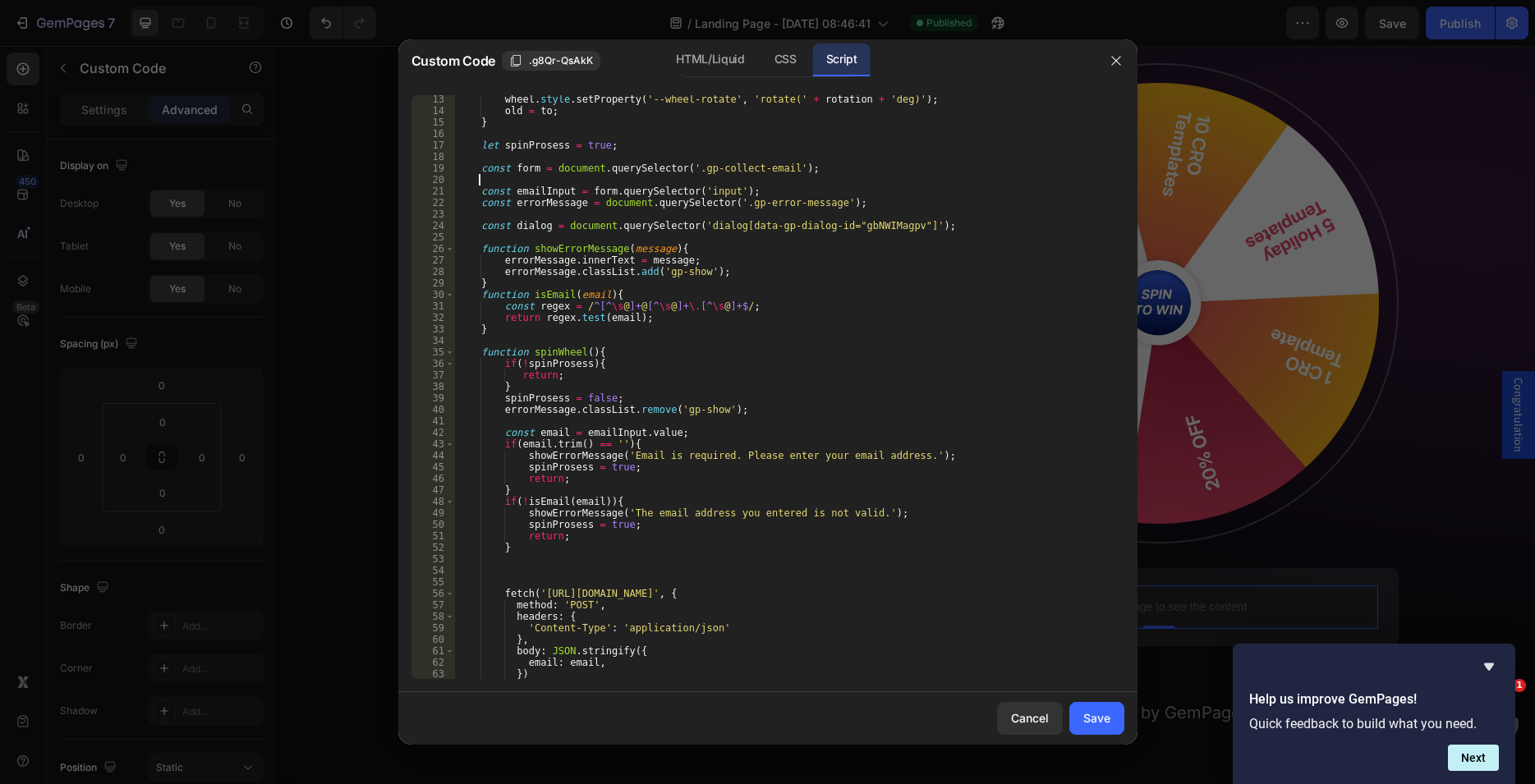
paste textarea "const form = document.querySelector('.gp-collect-email');"
click at [596, 195] on div "wheel . style . setProperty ( '--wheel-rotate' , 'rotate(' + rotation + 'deg)' …" at bounding box center [781, 397] width 655 height 607
click at [579, 181] on div "wheel . style . setProperty ( '--wheel-rotate' , 'rotate(' + rotation + 'deg)' …" at bounding box center [781, 397] width 655 height 607
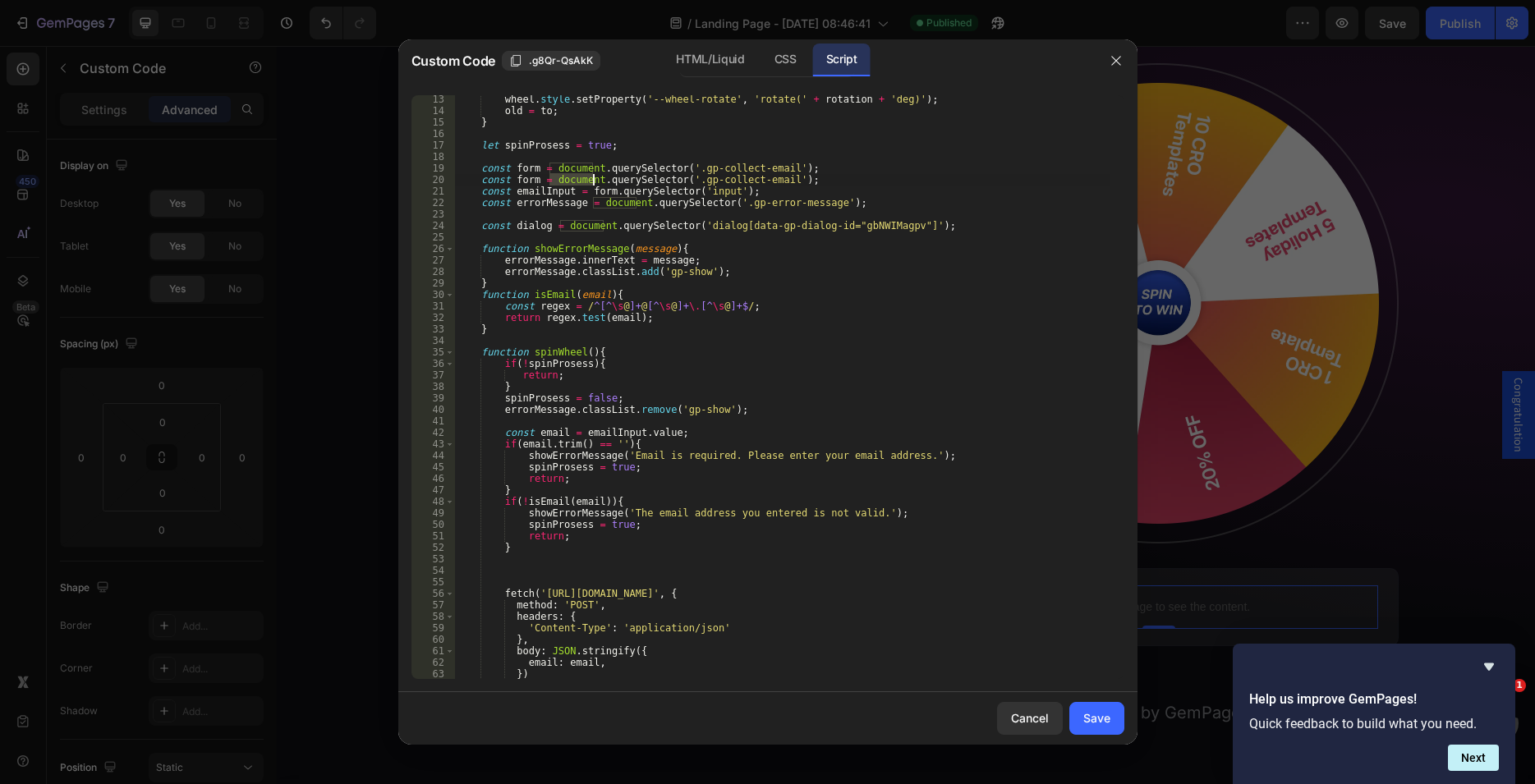
paste textarea "form"
click at [675, 183] on div "wheel . style . setProperty ( '--wheel-rotate' , 'rotate(' + rotation + 'deg)' …" at bounding box center [781, 397] width 655 height 607
drag, startPoint x: 661, startPoint y: 180, endPoint x: 750, endPoint y: 179, distance: 89.0
click at [750, 179] on div "wheel . style . setProperty ( '--wheel-rotate' , 'rotate(' + rotation + 'deg)' …" at bounding box center [781, 397] width 655 height 607
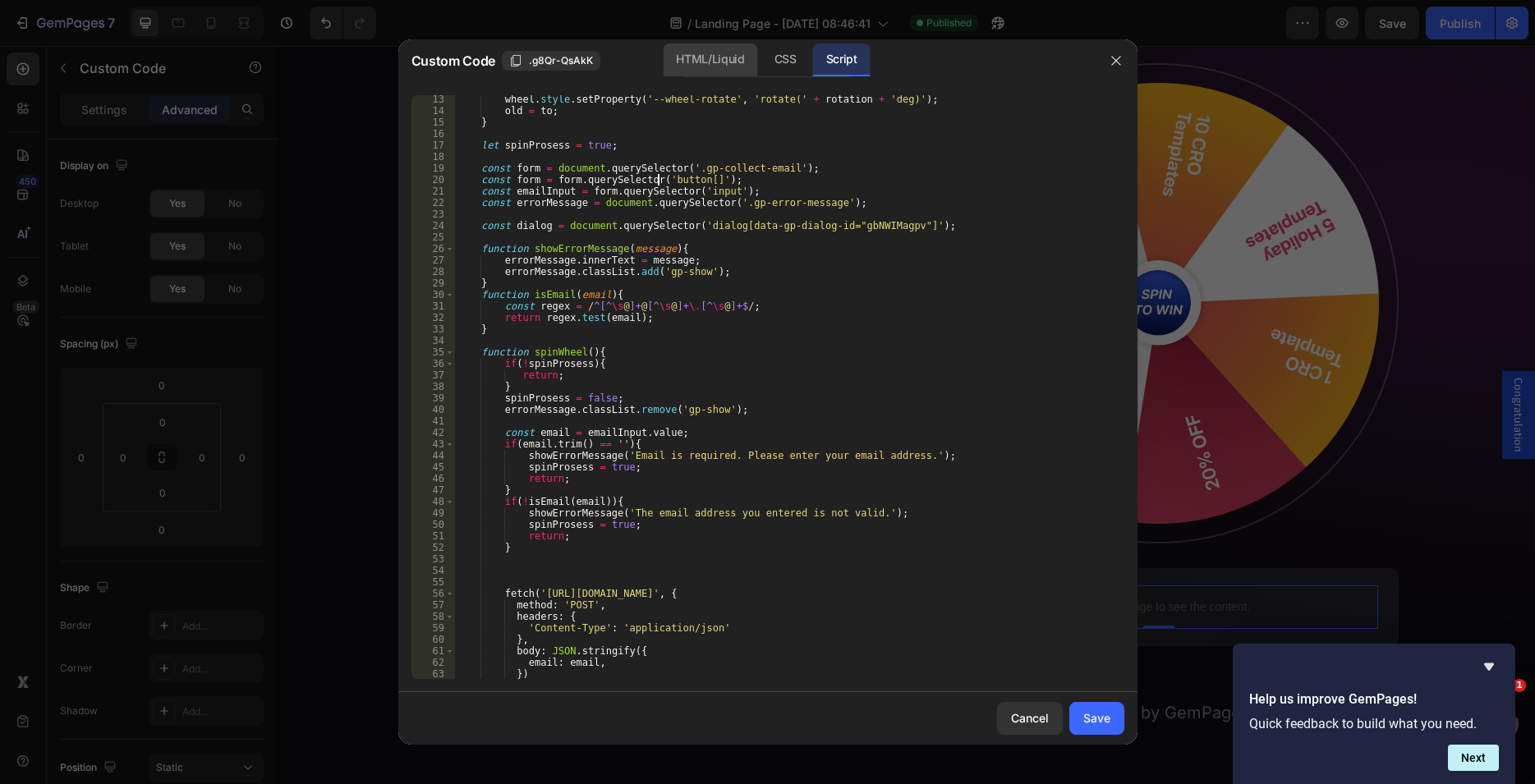
click at [685, 56] on div "HTML/Liquid" at bounding box center [709, 60] width 94 height 33
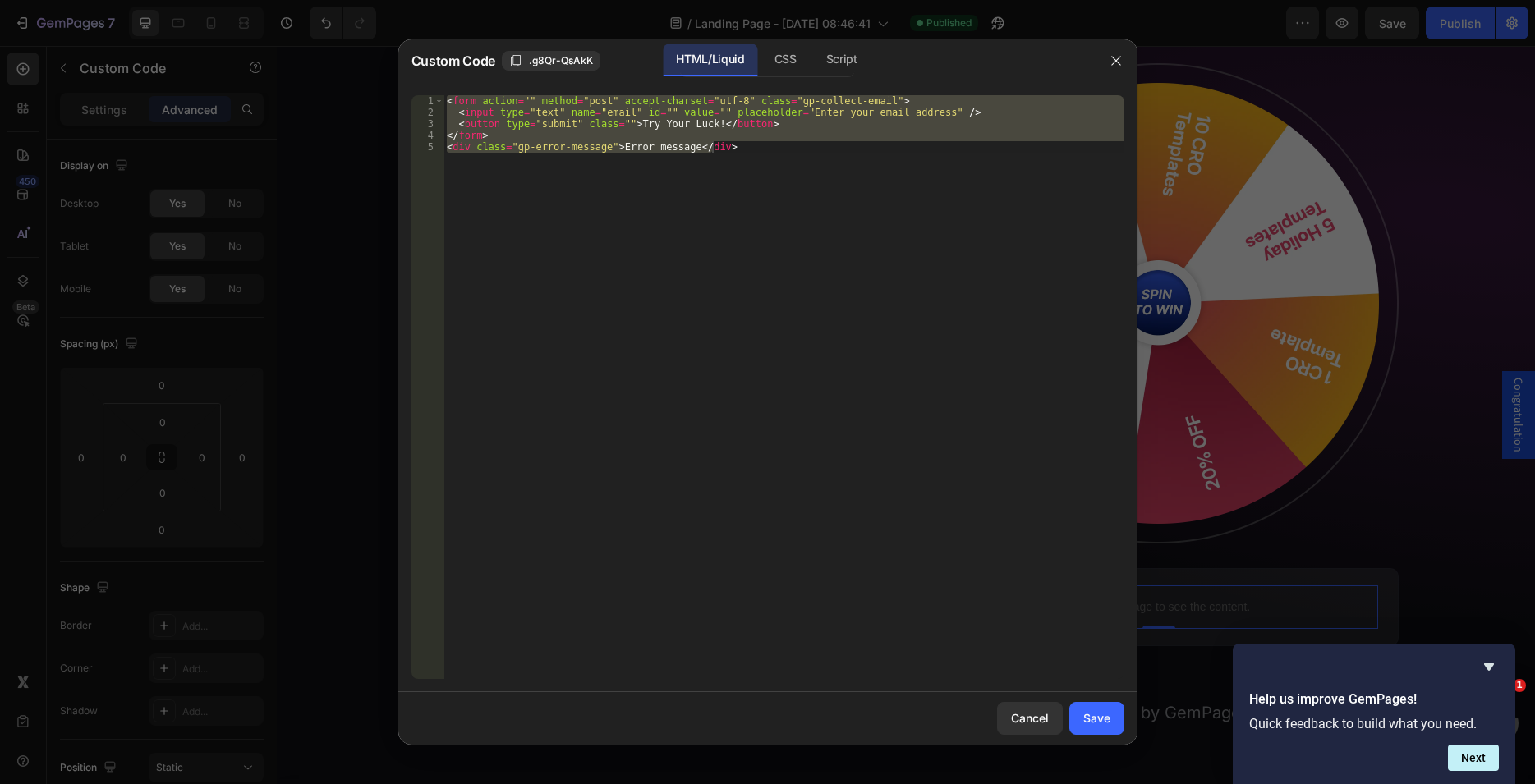
click at [619, 151] on div "< form action = "" method = "post" accept-charset = "utf-8" class = "gp-collect…" at bounding box center [783, 386] width 680 height 584
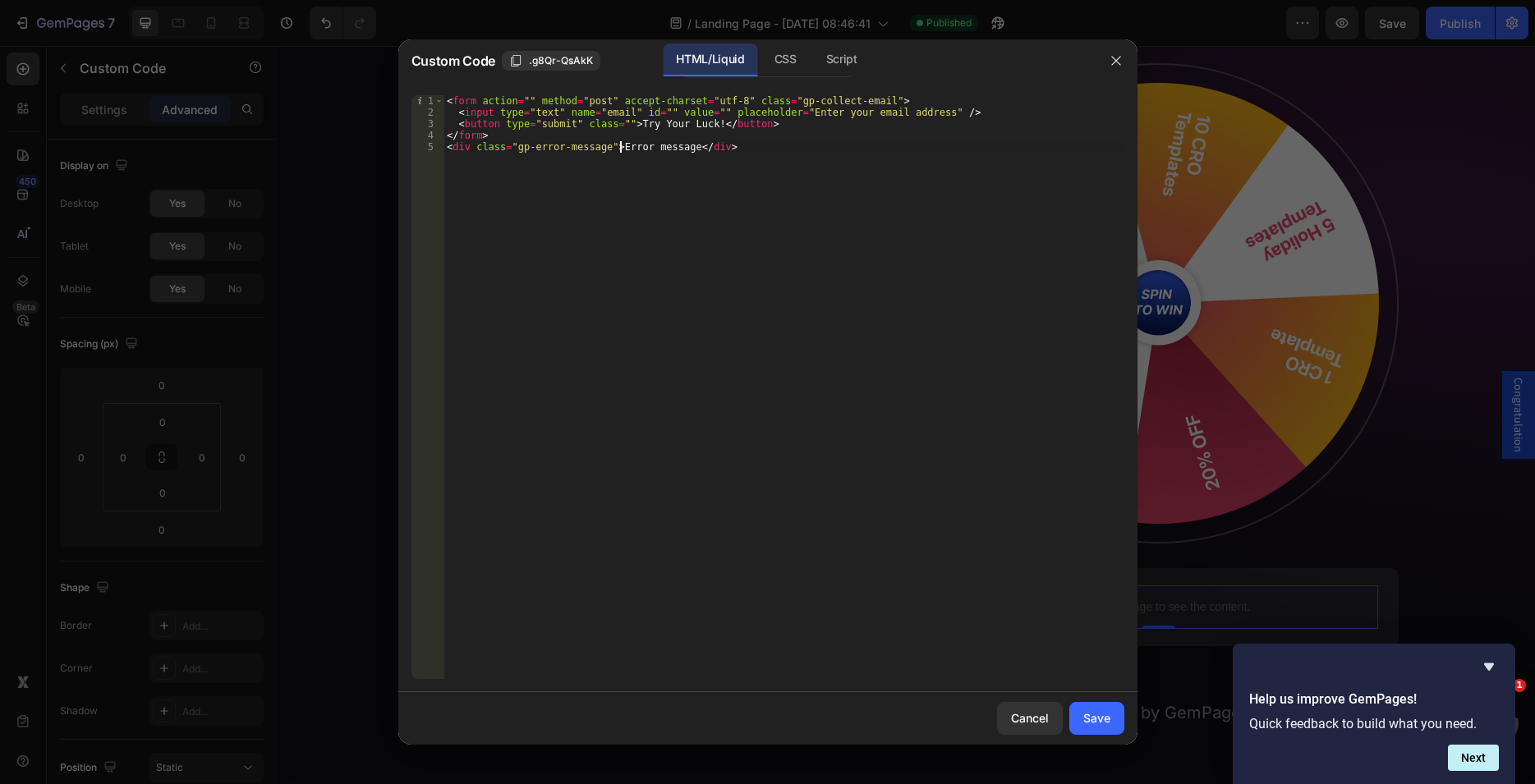
click at [501, 123] on div "< form action = "" method = "post" accept-charset = "utf-8" class = "gp-collect…" at bounding box center [783, 398] width 680 height 607
click at [568, 123] on div "< form action = "" method = "post" accept-charset = "utf-8" class = "gp-collect…" at bounding box center [783, 398] width 680 height 607
click at [840, 56] on div "Script" at bounding box center [841, 60] width 57 height 33
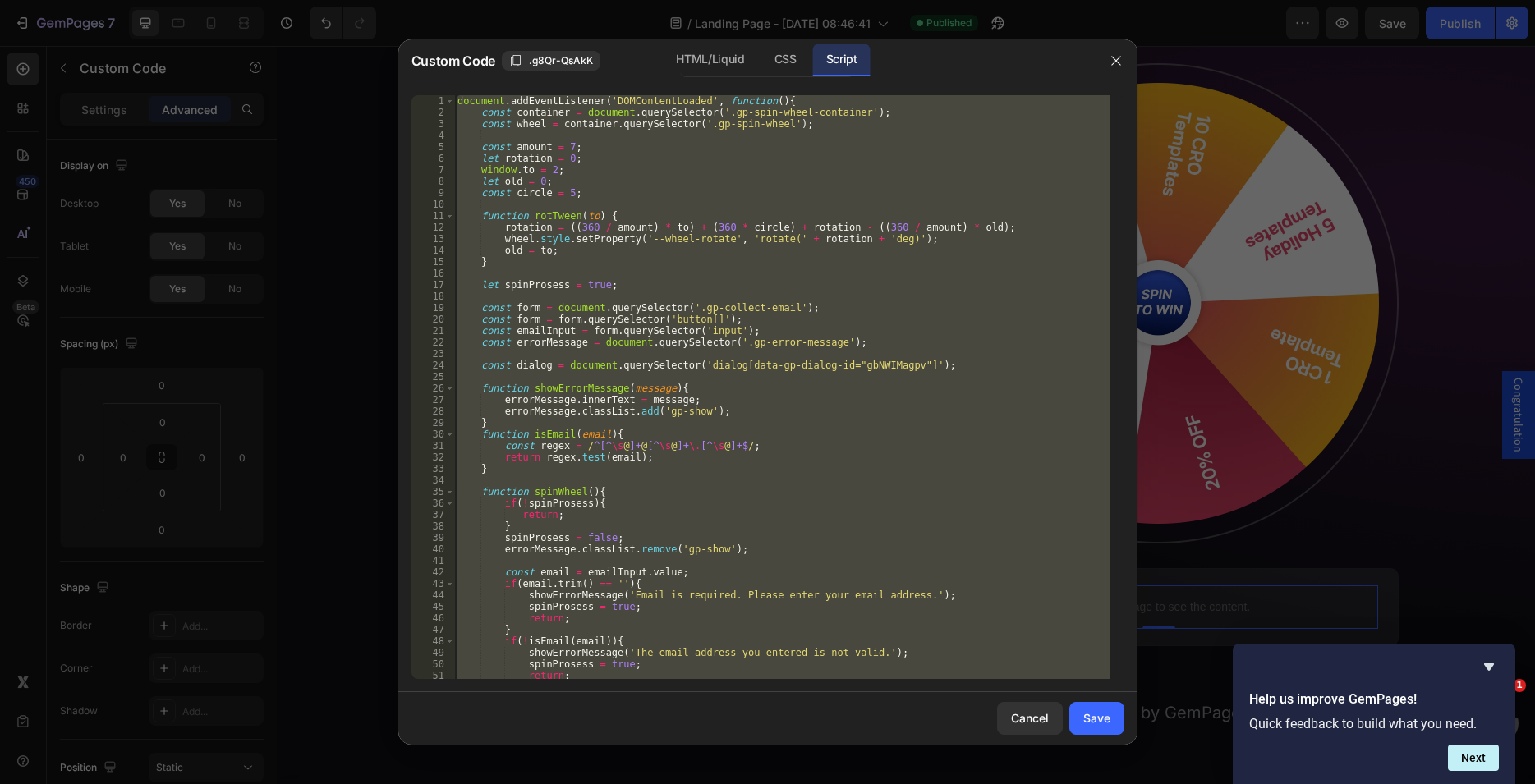
scroll to position [139, 0]
click at [595, 229] on div "document . addEventListener ( 'DOMContentLoaded' , function ( ) { const contain…" at bounding box center [781, 386] width 655 height 584
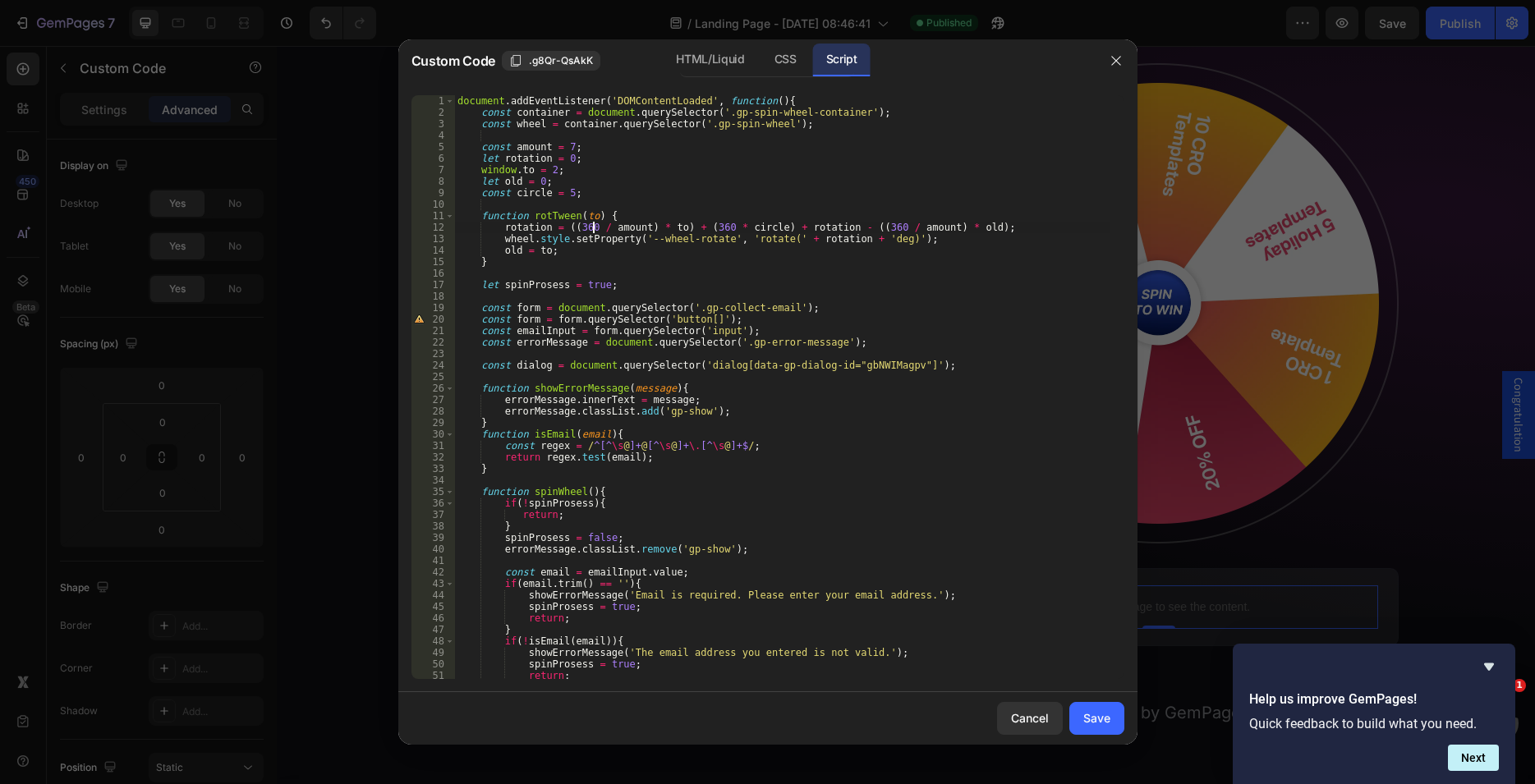
click at [551, 188] on div "document . addEventListener ( 'DOMContentLoaded' , function ( ) { const contain…" at bounding box center [781, 398] width 655 height 607
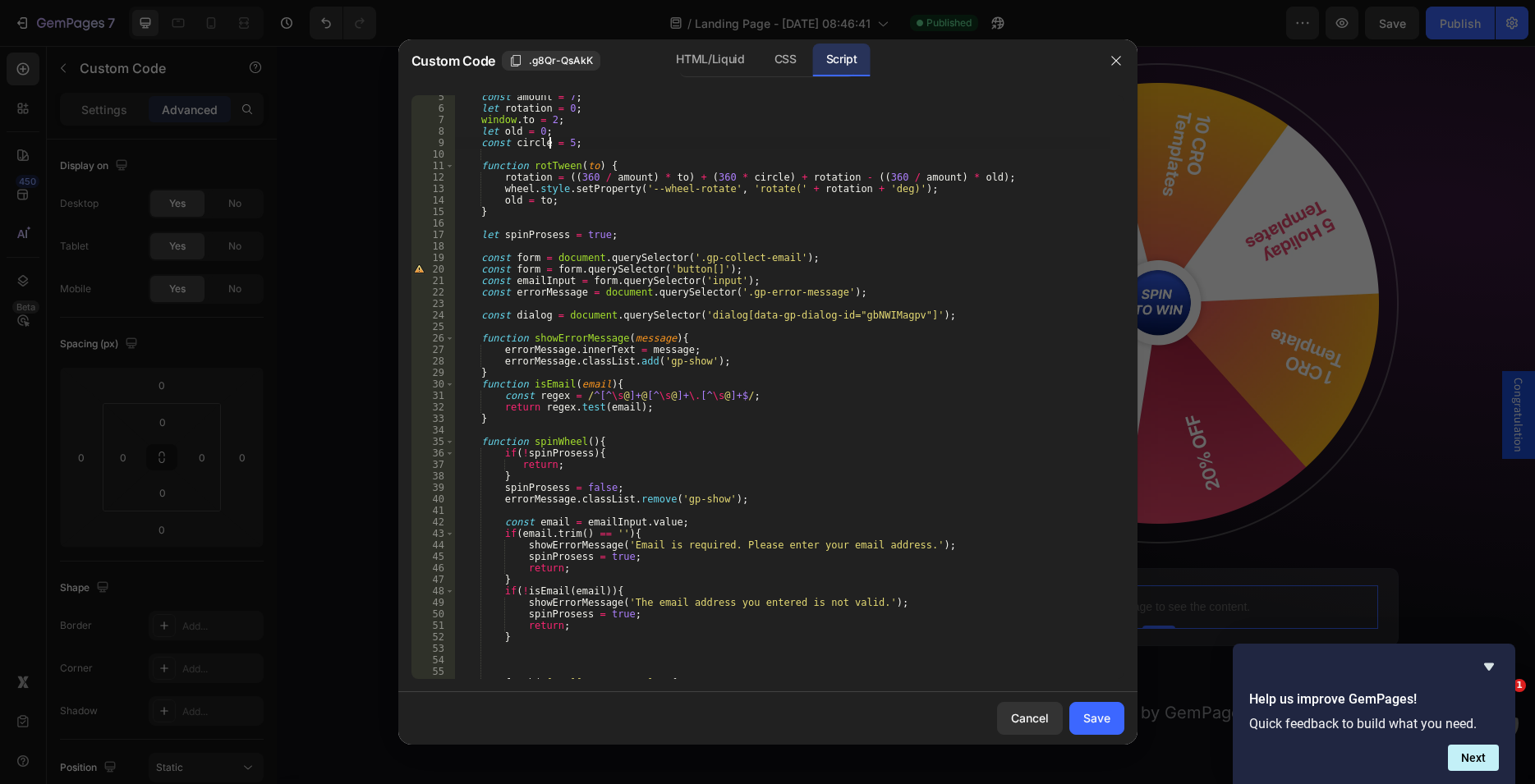
scroll to position [50, 0]
click at [693, 268] on div "const amount = 7 ; let rotation = 0 ; window . to = 2 ; let old = 0 ; const cir…" at bounding box center [781, 395] width 655 height 607
click at [695, 267] on div "const amount = 7 ; let rotation = 0 ; window . to = 2 ; let old = 0 ; const cir…" at bounding box center [781, 395] width 655 height 607
paste textarea "type="submit""
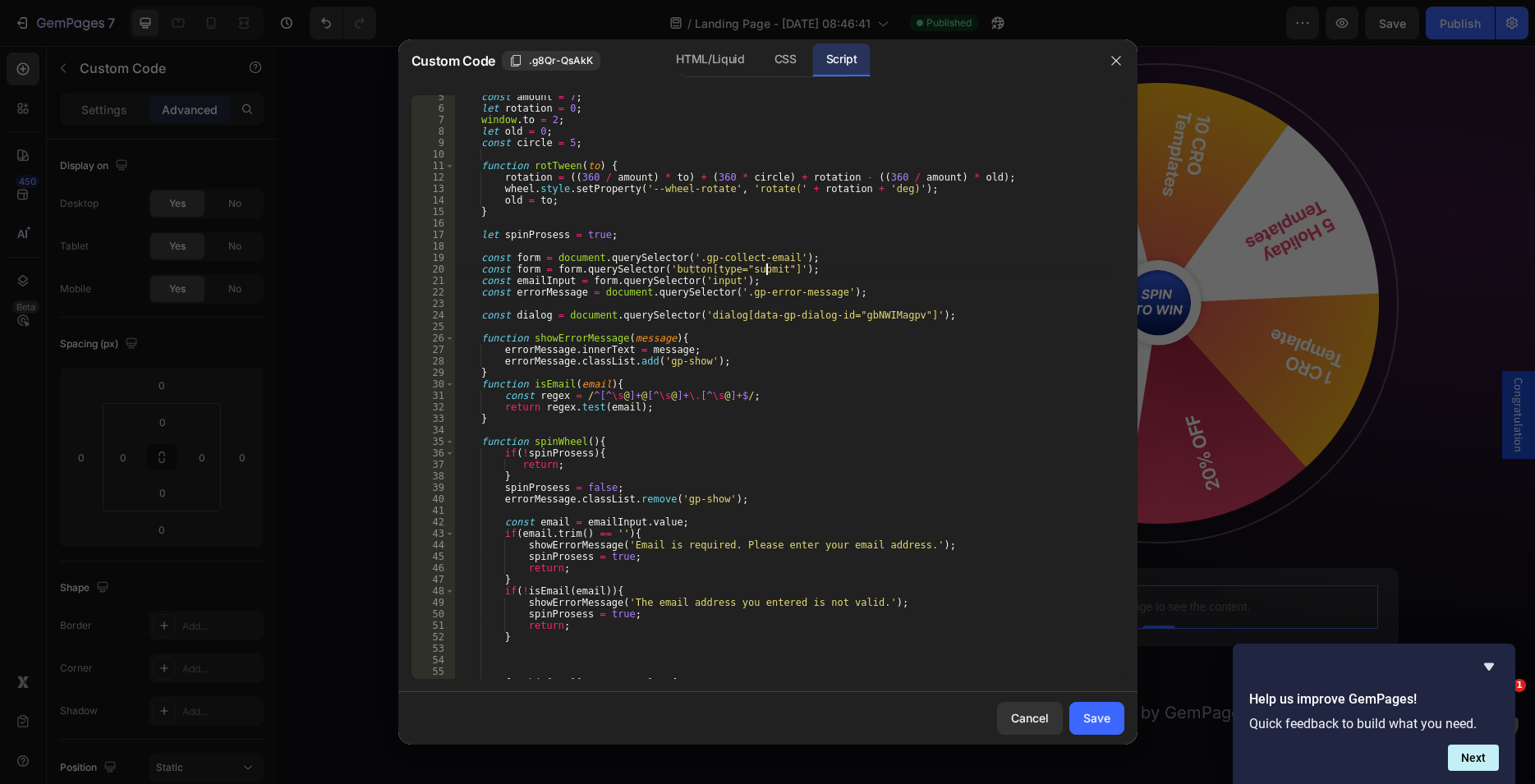
click at [806, 274] on div "const amount = 7 ; let rotation = 0 ; window . to = 2 ; let old = 0 ; const cir…" at bounding box center [781, 395] width 655 height 607
click at [524, 269] on div "const amount = 7 ; let rotation = 0 ; window . to = 2 ; let old = 0 ; const cir…" at bounding box center [781, 395] width 655 height 607
click at [576, 256] on div "const amount = 7 ; let rotation = 0 ; window . to = 2 ; let old = 0 ; const cir…" at bounding box center [781, 395] width 655 height 607
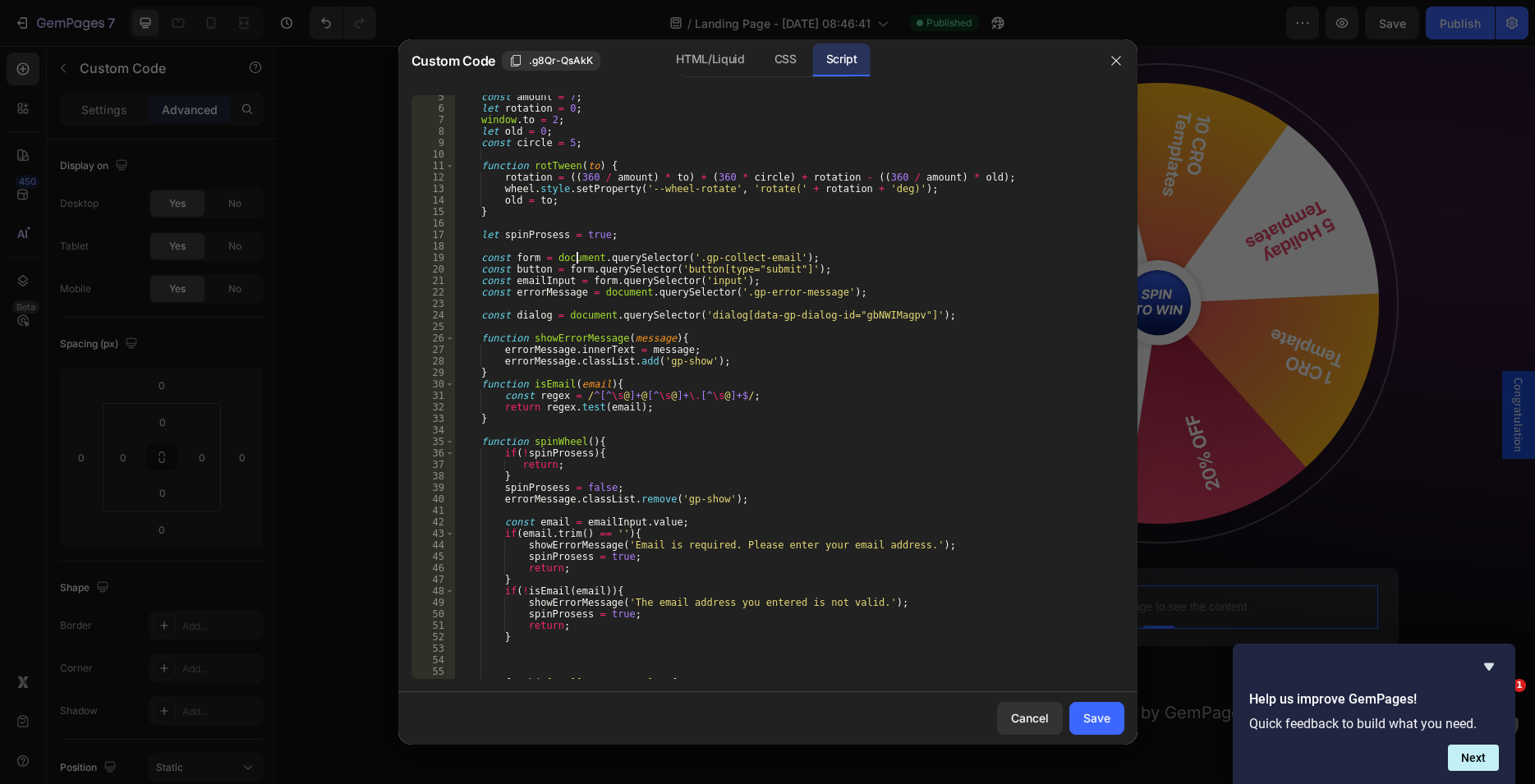
type textarea "const form = document.querySelector('.gp-collect-email');"
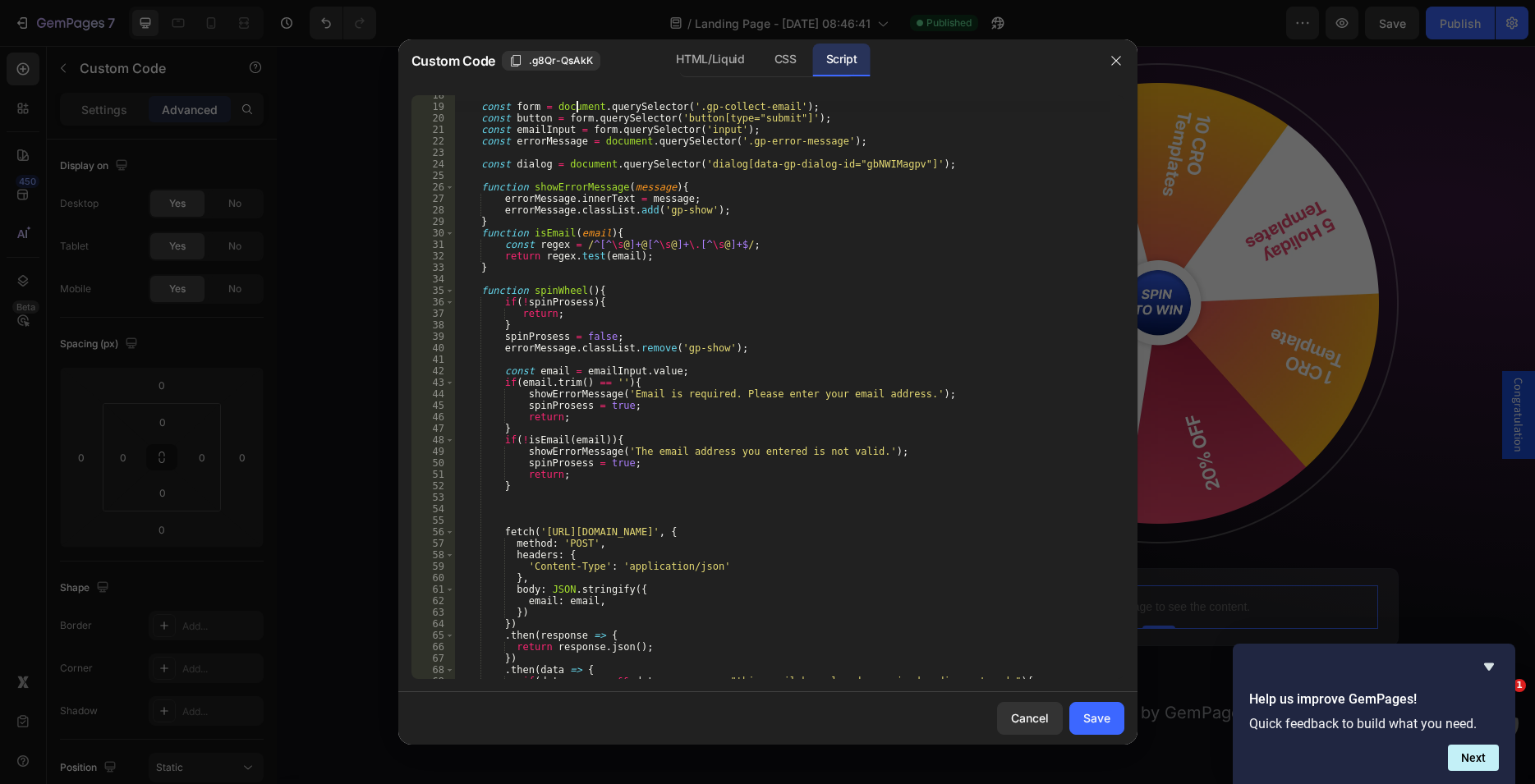
scroll to position [251, 0]
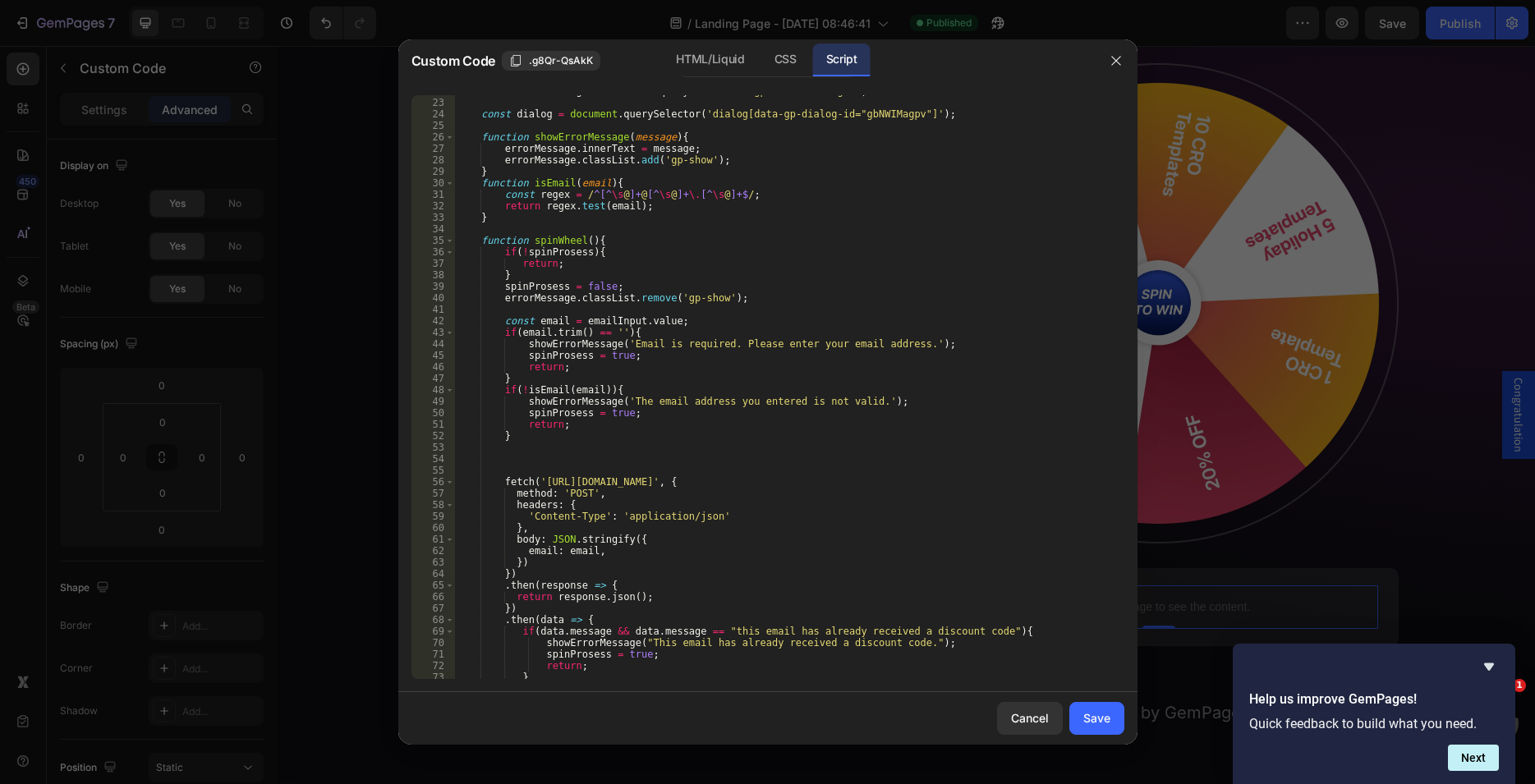
click at [513, 456] on div "const errorMessage = document . querySelector ( '.gp-error-message' ) ; const d…" at bounding box center [781, 389] width 655 height 607
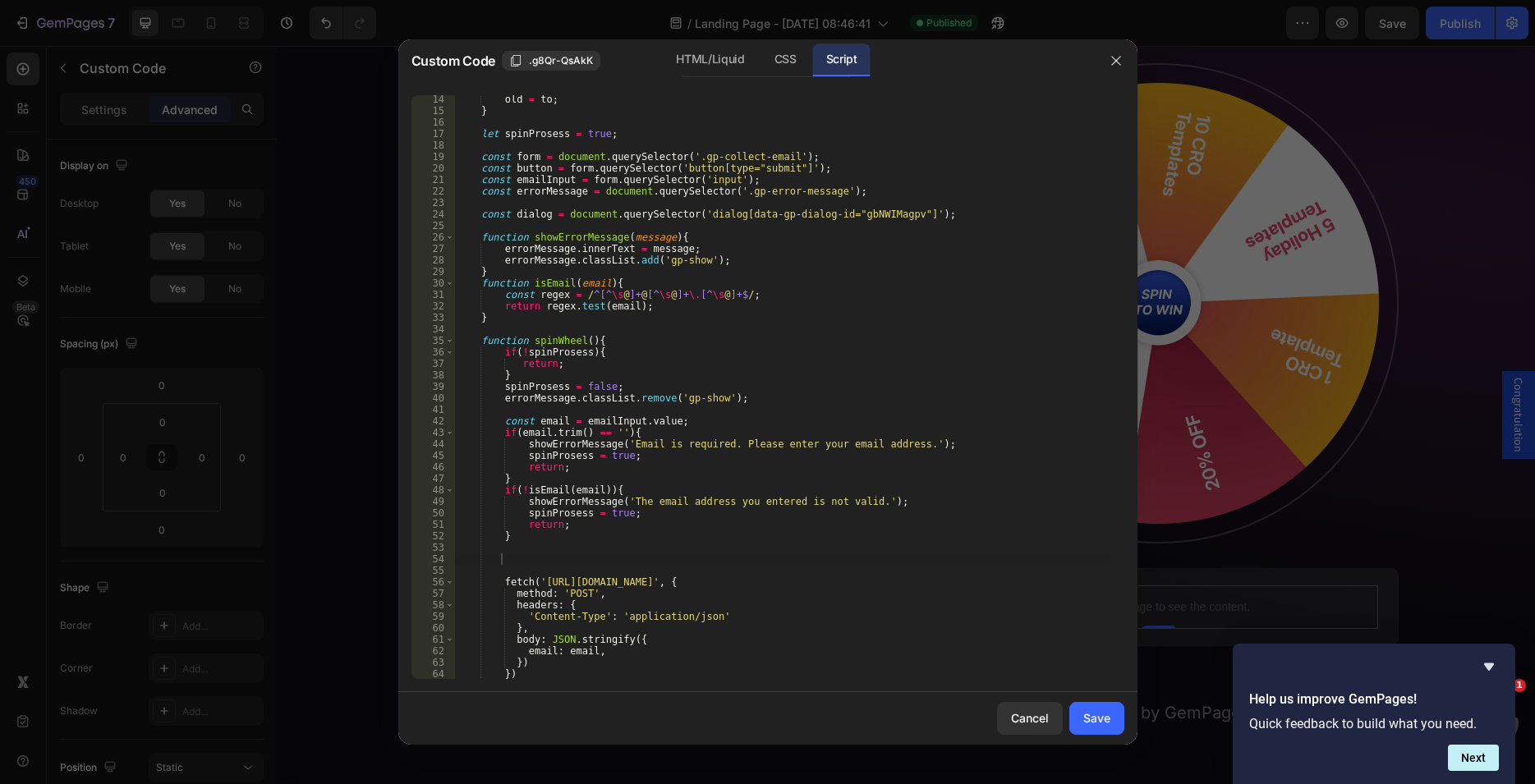
scroll to position [201, 0]
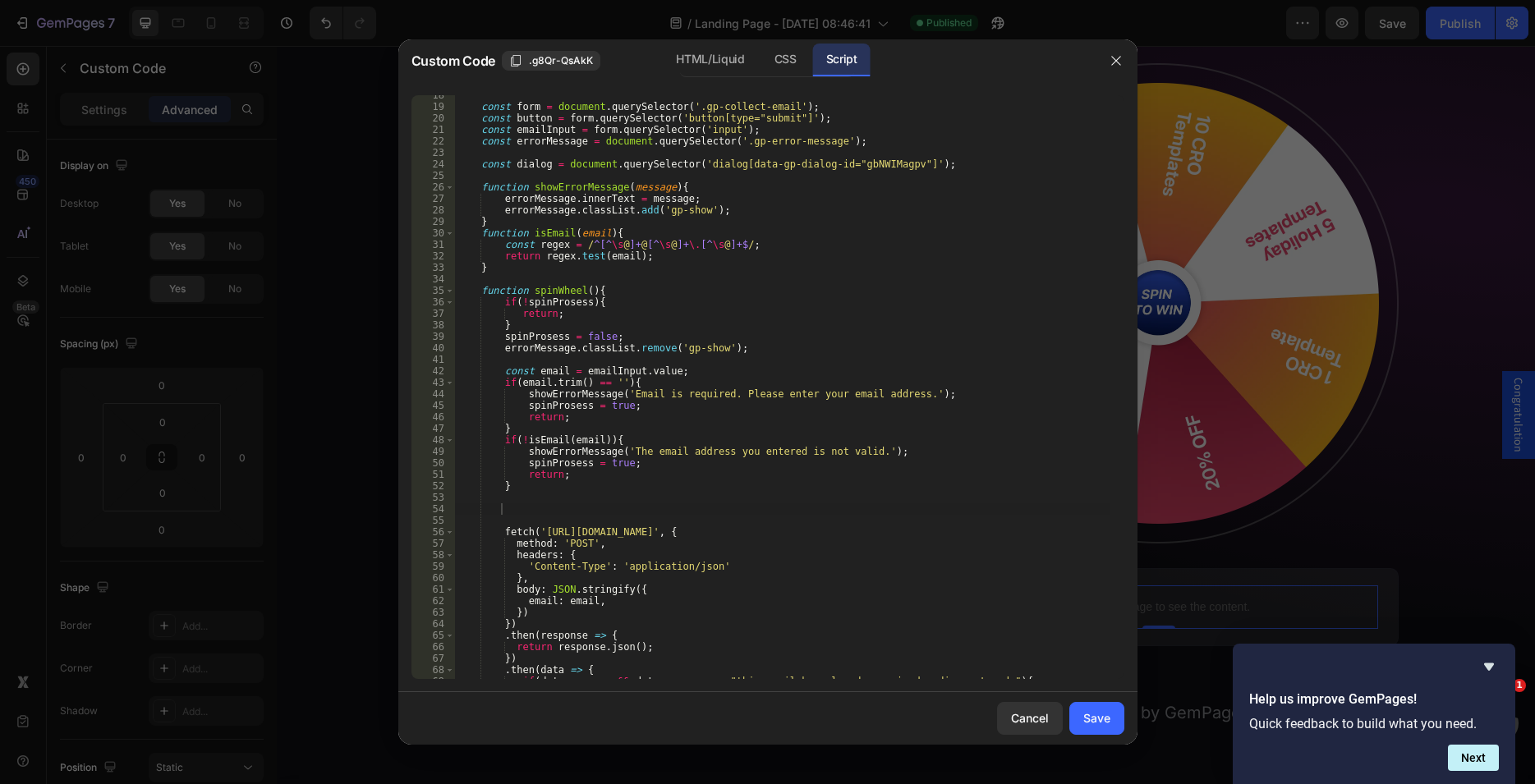
click at [506, 509] on div "const form = document . querySelector ( '.gp-collect-email' ) ; const button = …" at bounding box center [781, 393] width 655 height 607
type textarea "button.classList.add('gp-checking');"
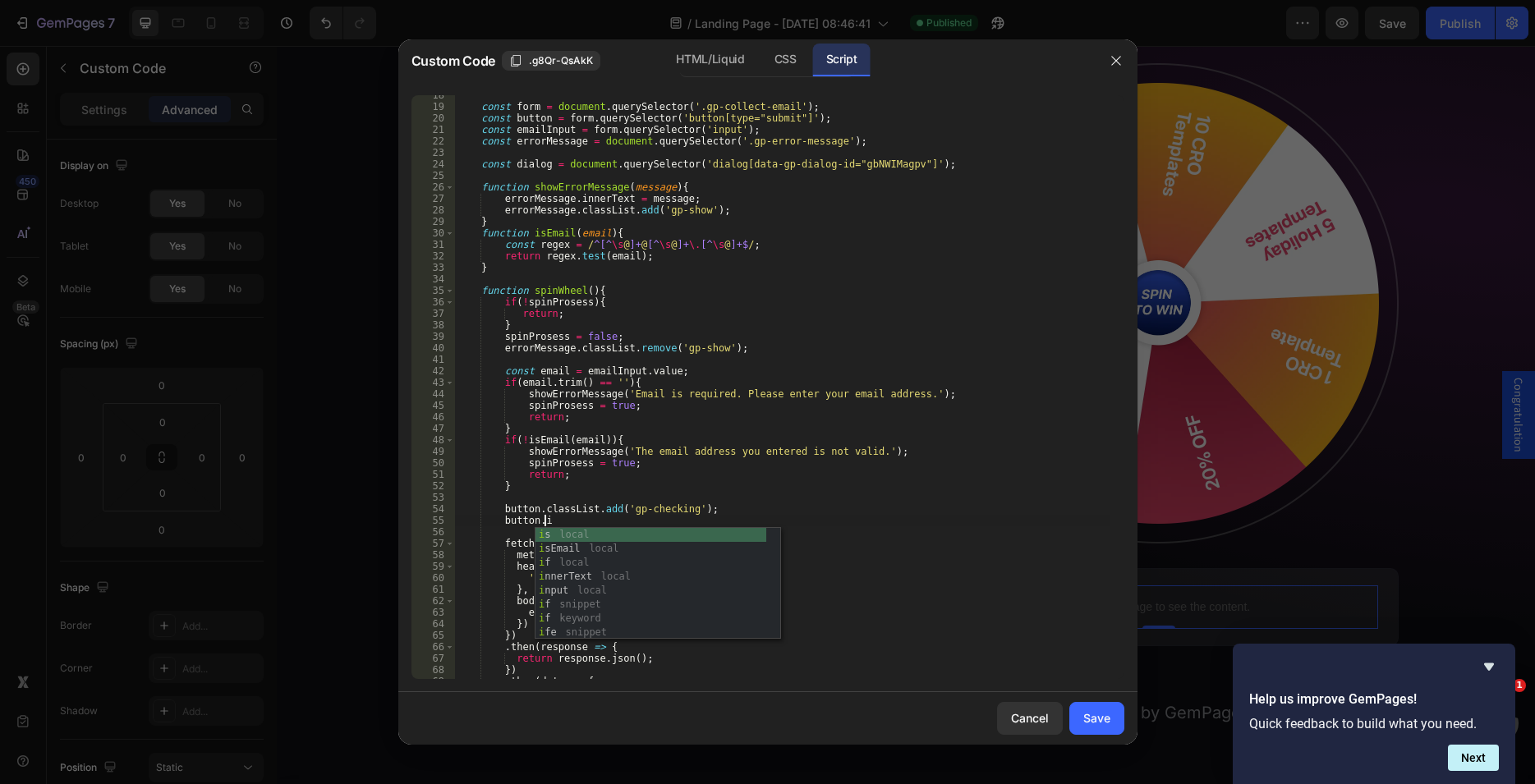
scroll to position [0, 6]
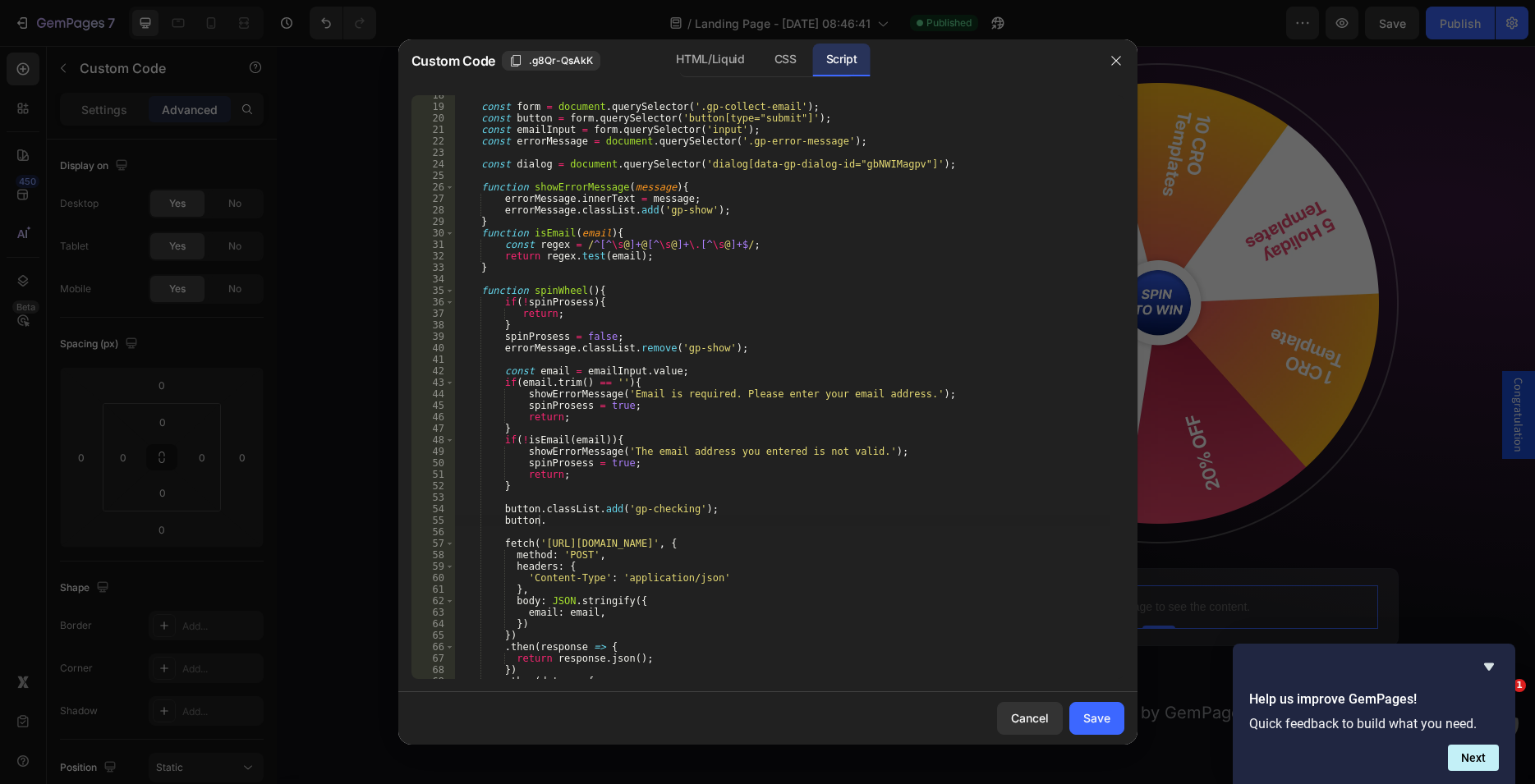
click at [579, 485] on div "const form = document . querySelector ( '.gp-collect-email' ) ; const button = …" at bounding box center [781, 393] width 655 height 607
click at [548, 522] on div "const form = document . querySelector ( '.gp-collect-email' ) ; const button = …" at bounding box center [781, 393] width 655 height 607
click at [613, 517] on div "const form = document . querySelector ( '.gp-collect-email' ) ; const button = …" at bounding box center [781, 393] width 655 height 607
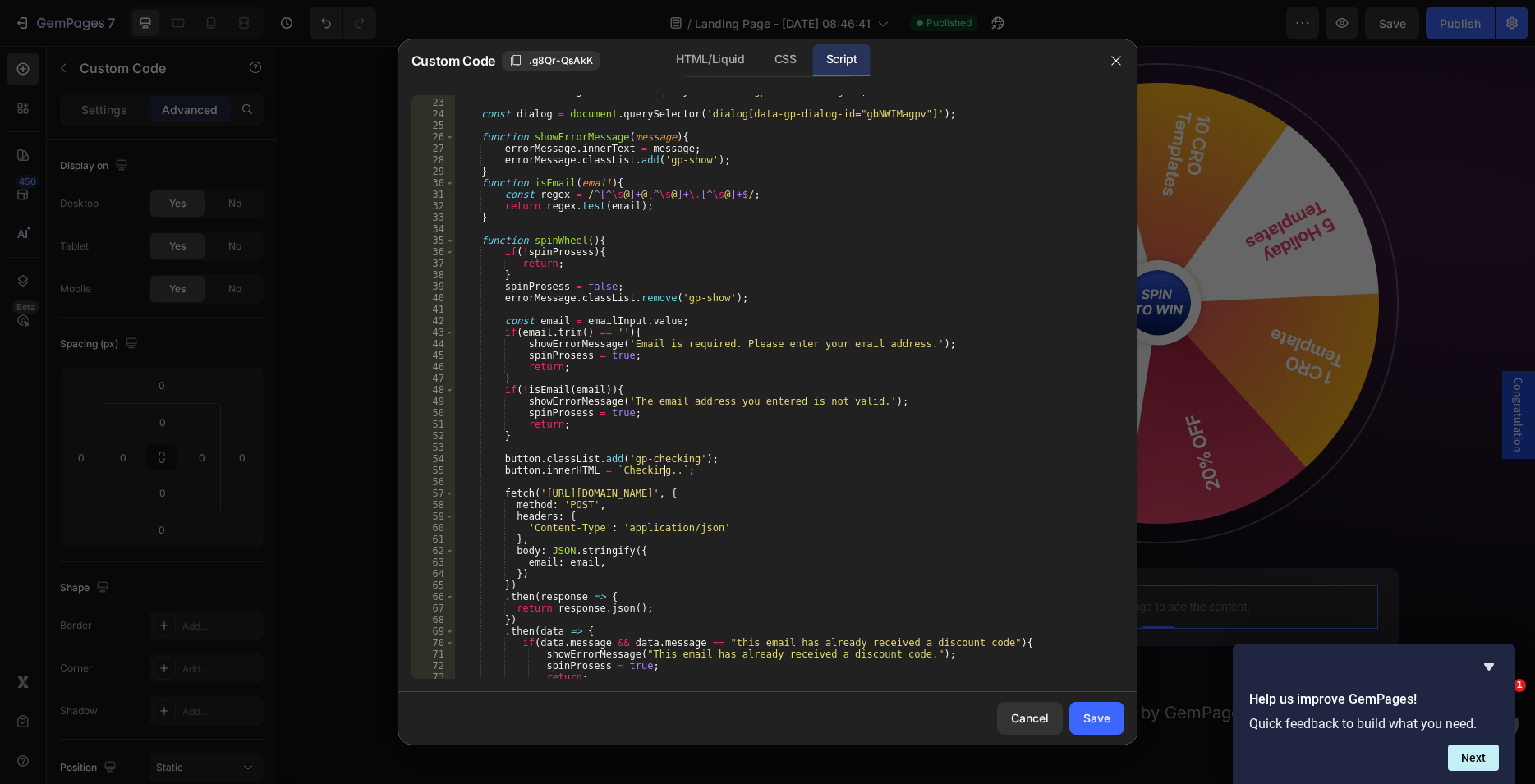
scroll to position [0, 18]
click at [703, 460] on div "const errorMessage = document . querySelector ( '.gp-error-message' ) ; const d…" at bounding box center [781, 389] width 655 height 607
drag, startPoint x: 498, startPoint y: 458, endPoint x: 689, endPoint y: 468, distance: 191.3
click at [689, 468] on div "const errorMessage = document . querySelector ( '.gp-error-message' ) ; const d…" at bounding box center [781, 389] width 655 height 607
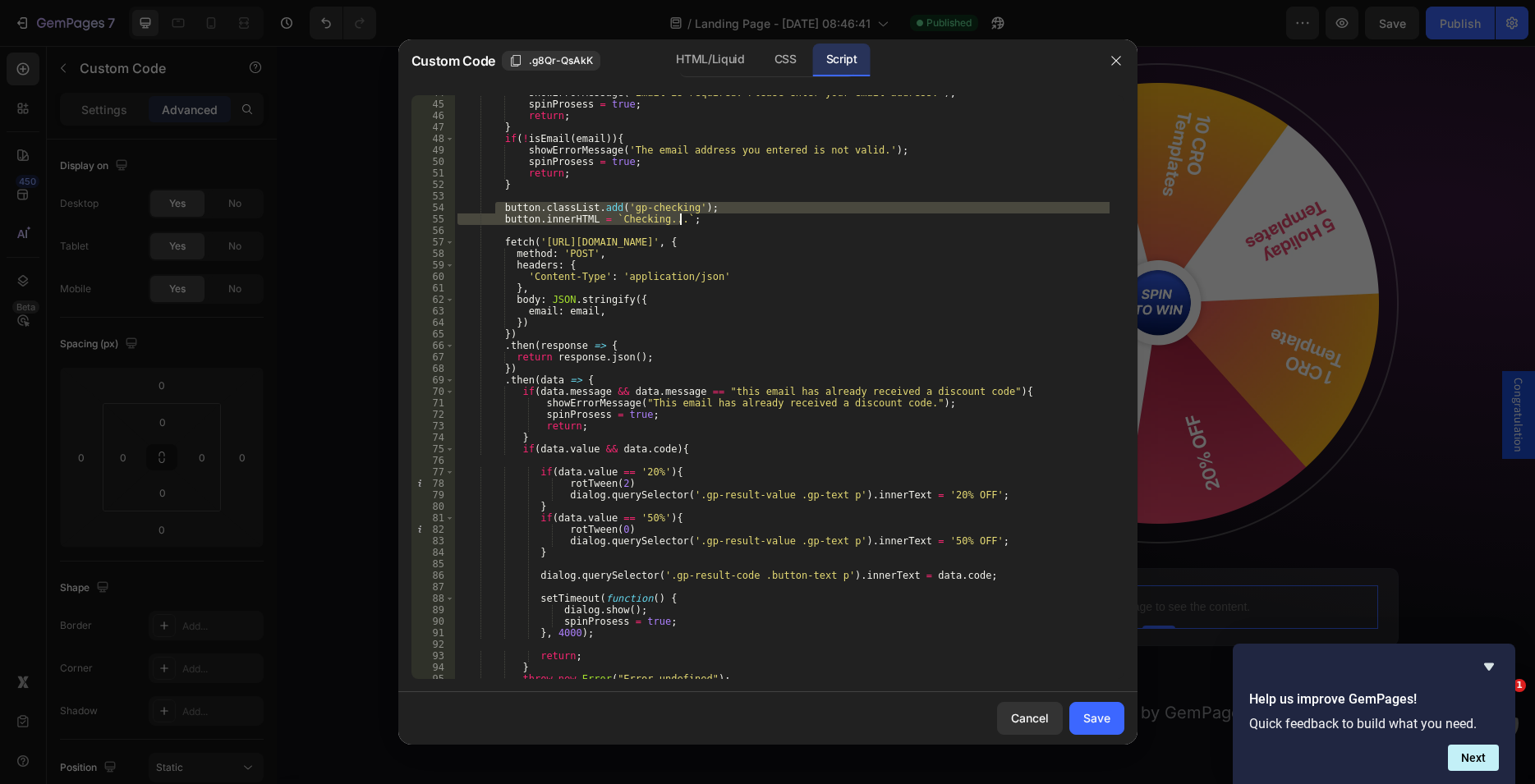
scroll to position [654, 0]
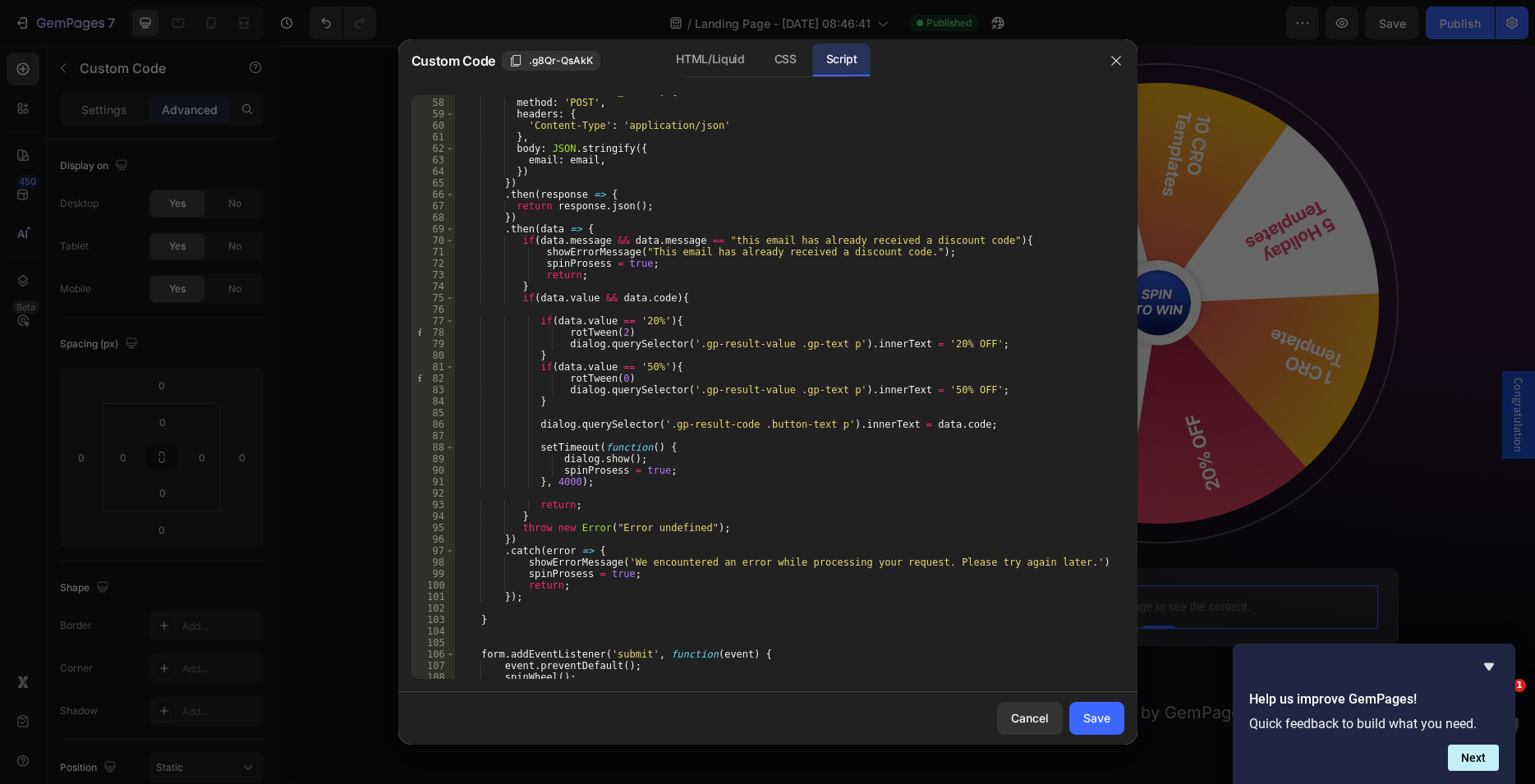
click at [542, 527] on div "fetch ( 'https://api.gempages.net/get-promo-code' , { method : 'POST' , headers…" at bounding box center [781, 389] width 655 height 607
type textarea "throw new Error("Error undefined");"
click at [548, 491] on div "fetch ( 'https://api.gempages.net/get-promo-code' , { method : 'POST' , headers…" at bounding box center [781, 389] width 655 height 607
click at [550, 496] on div "fetch ( 'https://api.gempages.net/get-promo-code' , { method : 'POST' , headers…" at bounding box center [781, 389] width 655 height 607
click at [572, 493] on div "fetch ( 'https://api.gempages.net/get-promo-code' , { method : 'POST' , headers…" at bounding box center [781, 389] width 655 height 607
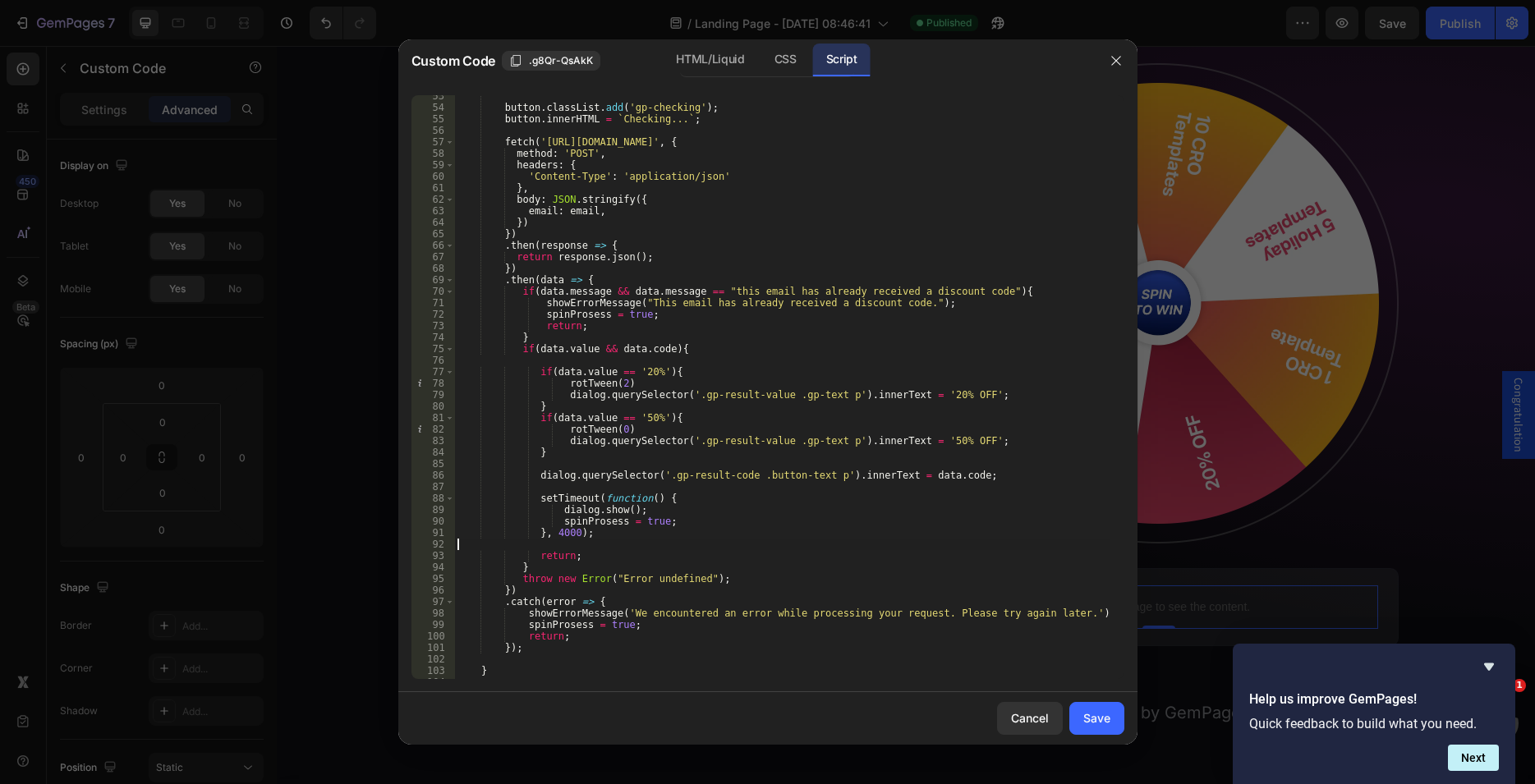
scroll to position [602, 0]
click at [557, 325] on div "button . classList . add ( 'gp-checking' ) ; button . innerHTML = ` Checking...…" at bounding box center [781, 394] width 655 height 607
click at [653, 313] on div "button . classList . add ( 'gp-checking' ) ; button . innerHTML = ` Checking...…" at bounding box center [781, 394] width 655 height 607
type textarea "spinProsess = true;"
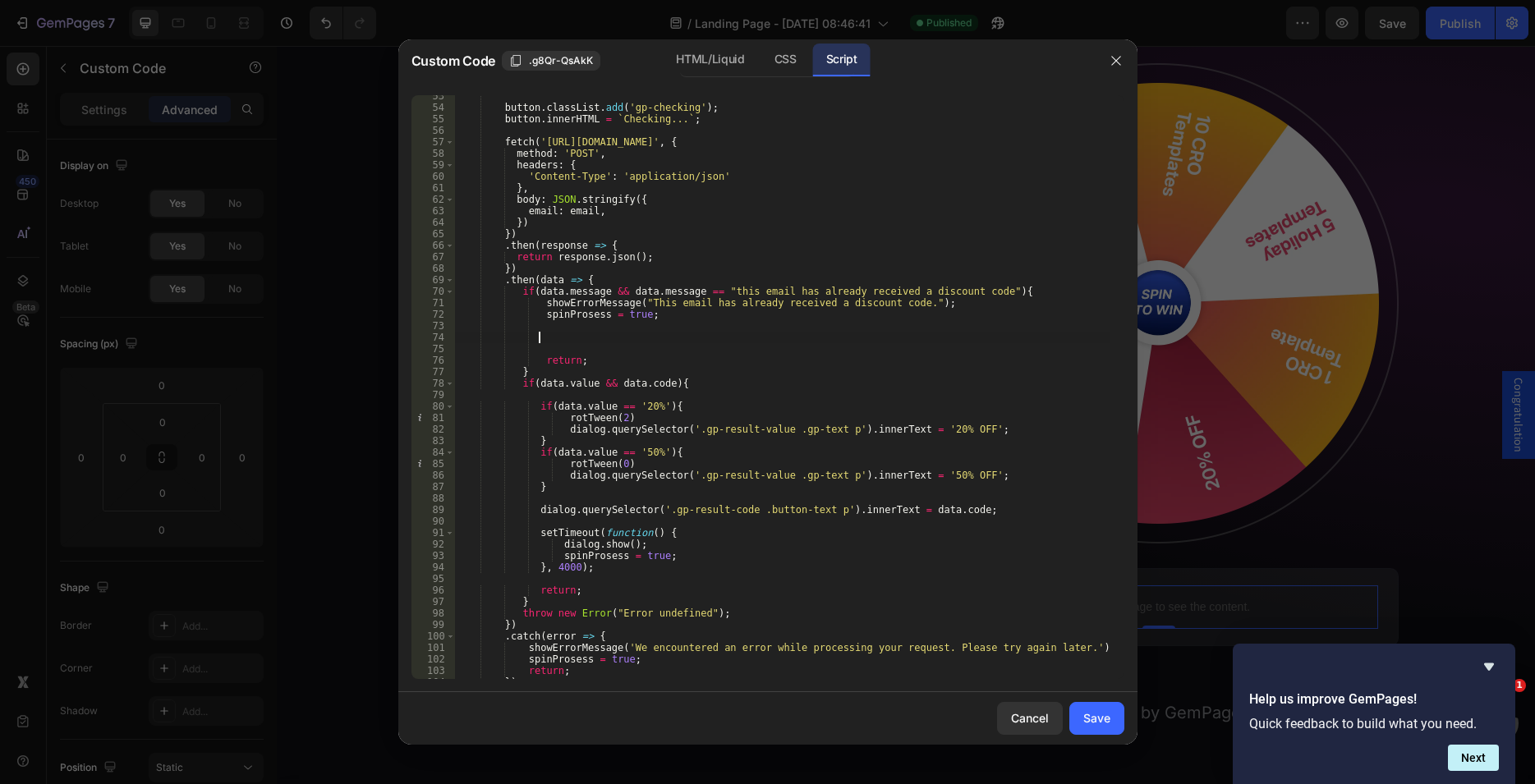
paste textarea "button.innerHTML = `Checking...`;"
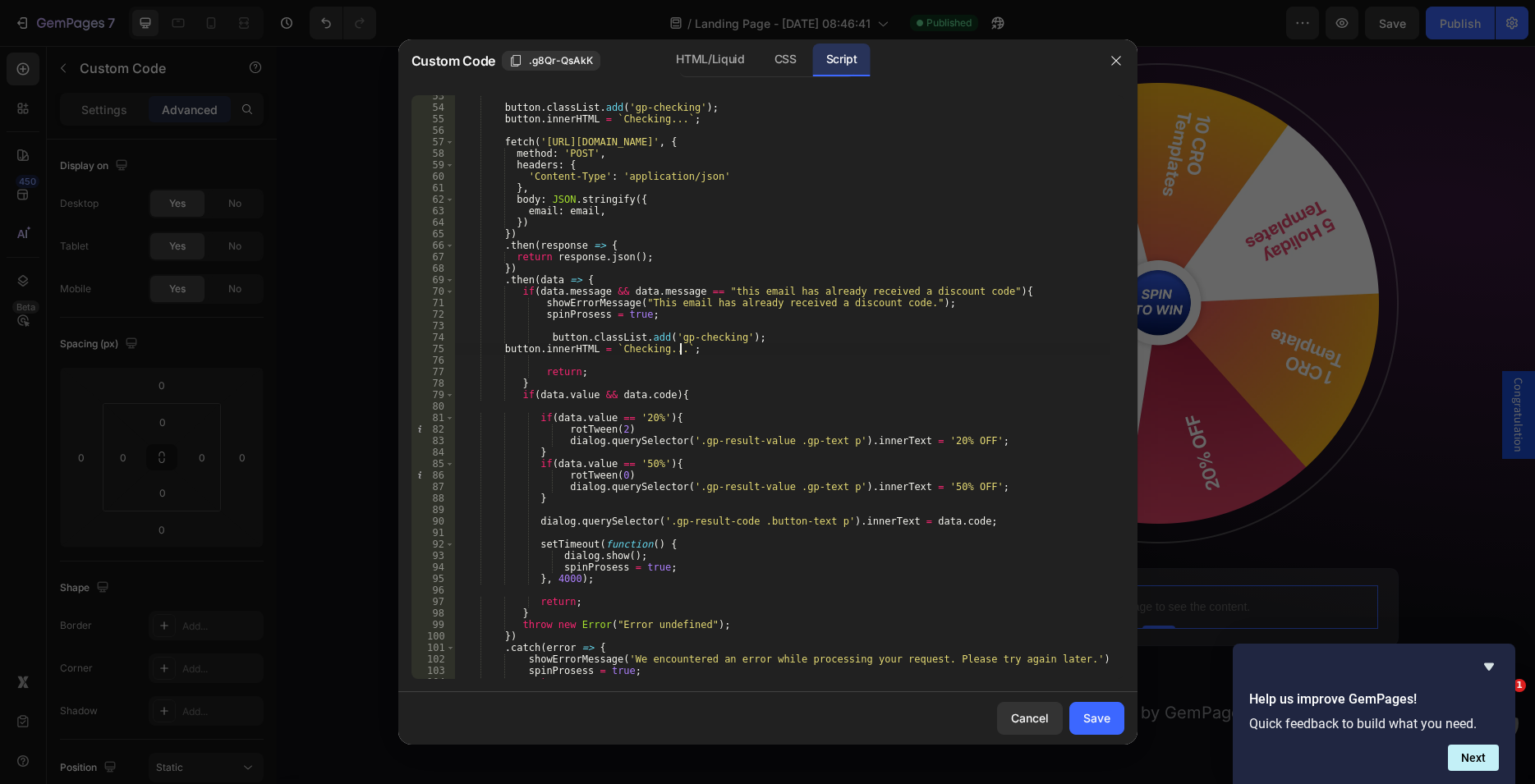
click at [502, 348] on div "button . classList . add ( 'gp-checking' ) ; button . innerHTML = ` Checking...…" at bounding box center [781, 394] width 655 height 607
click at [684, 351] on div "button . classList . add ( 'gp-checking' ) ; button . innerHTML = ` Checking...…" at bounding box center [781, 394] width 655 height 607
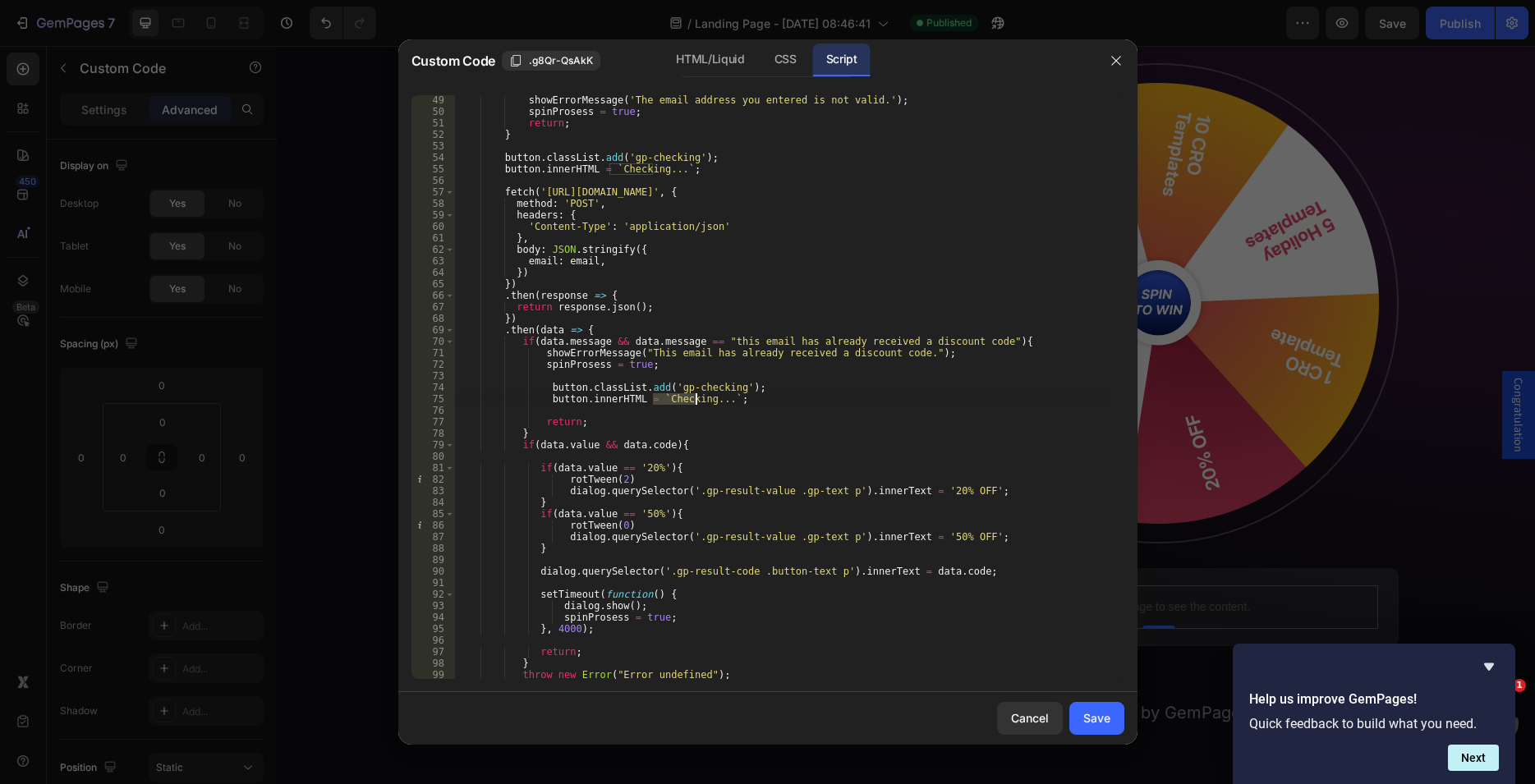
scroll to position [552, 0]
click at [795, 53] on div "CSS" at bounding box center [785, 60] width 49 height 33
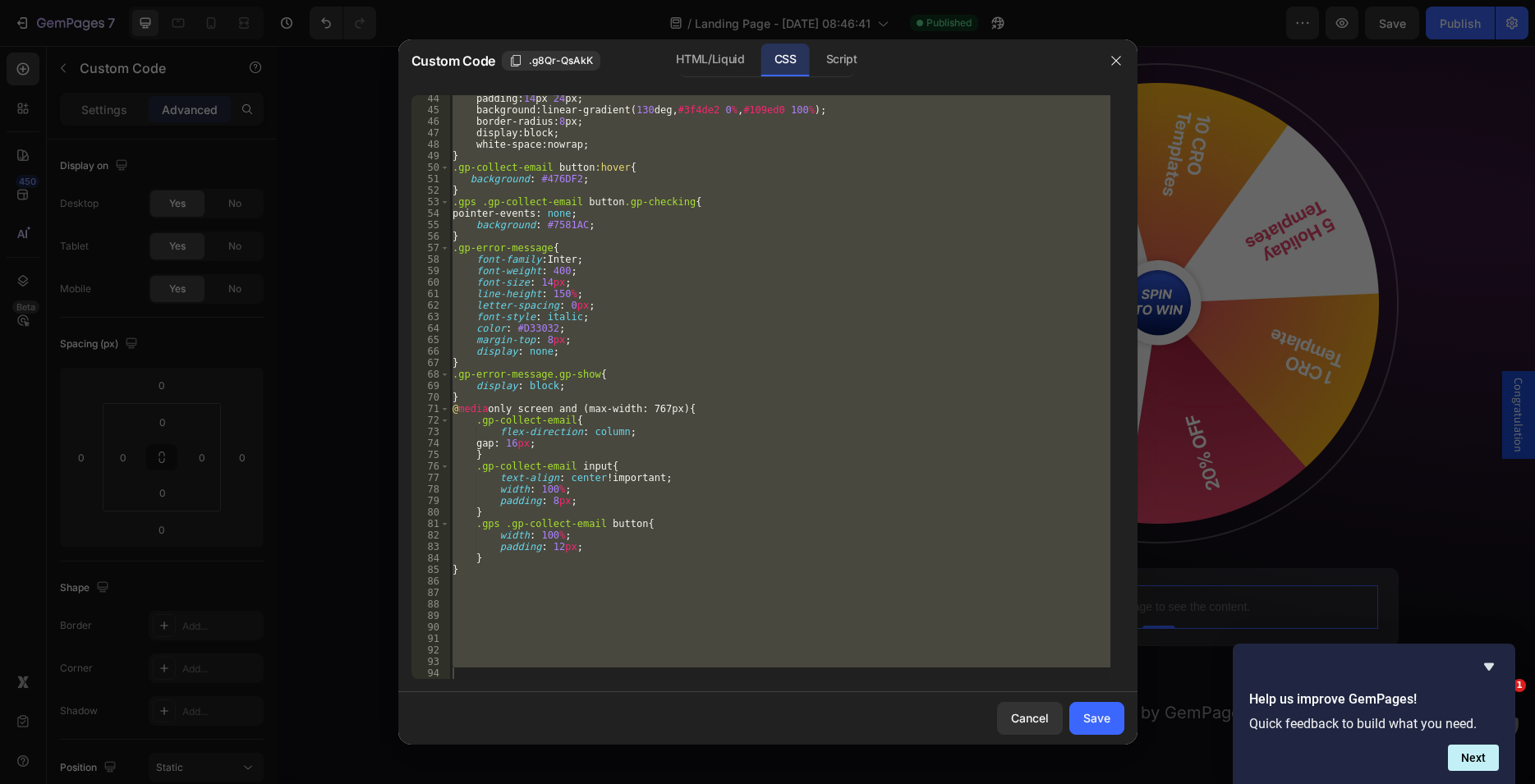
scroll to position [497, 0]
click at [703, 59] on div "HTML/Liquid" at bounding box center [709, 60] width 94 height 33
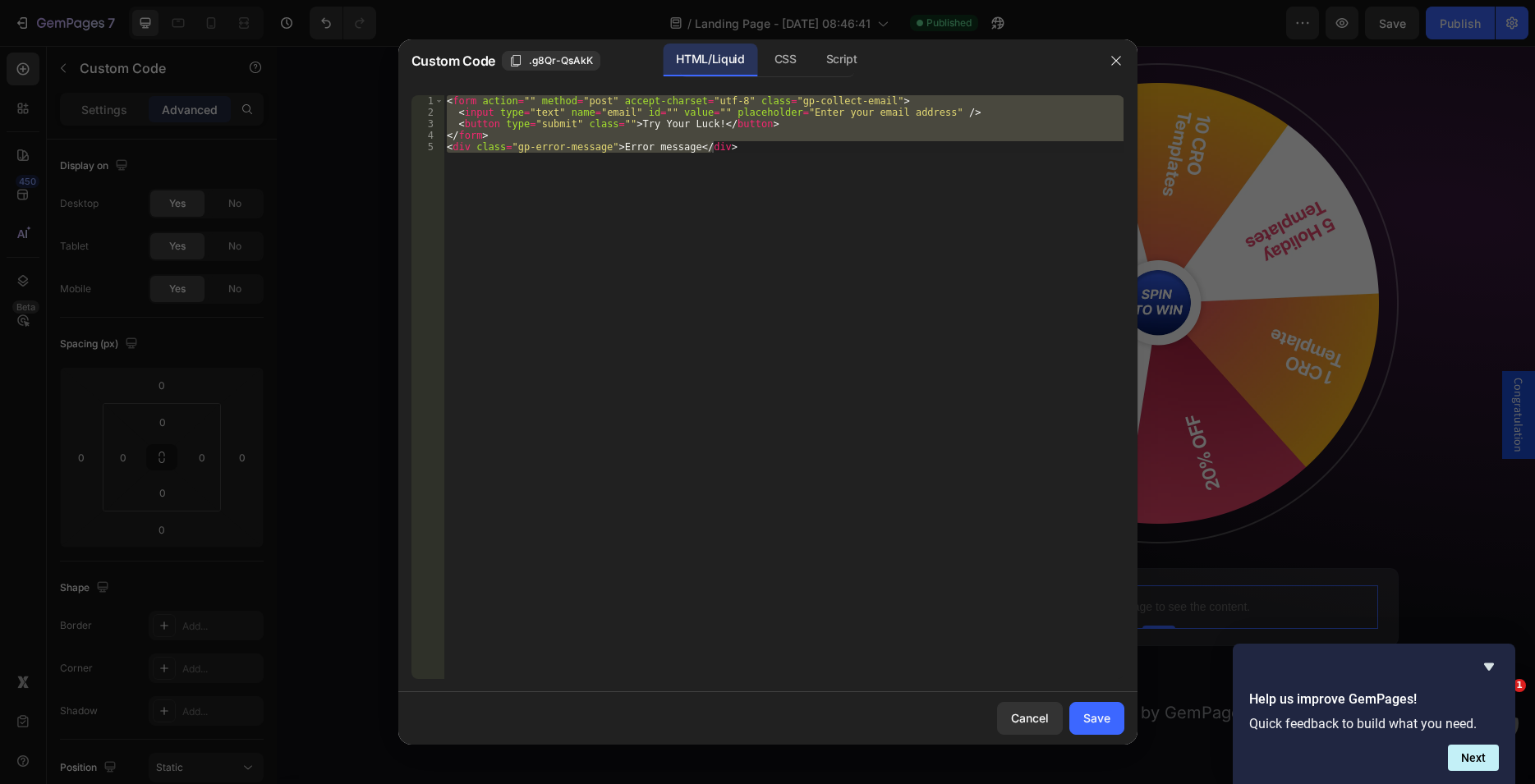
click at [549, 166] on div "< form action = "" method = "post" accept-charset = "utf-8" class = "gp-collect…" at bounding box center [783, 386] width 680 height 584
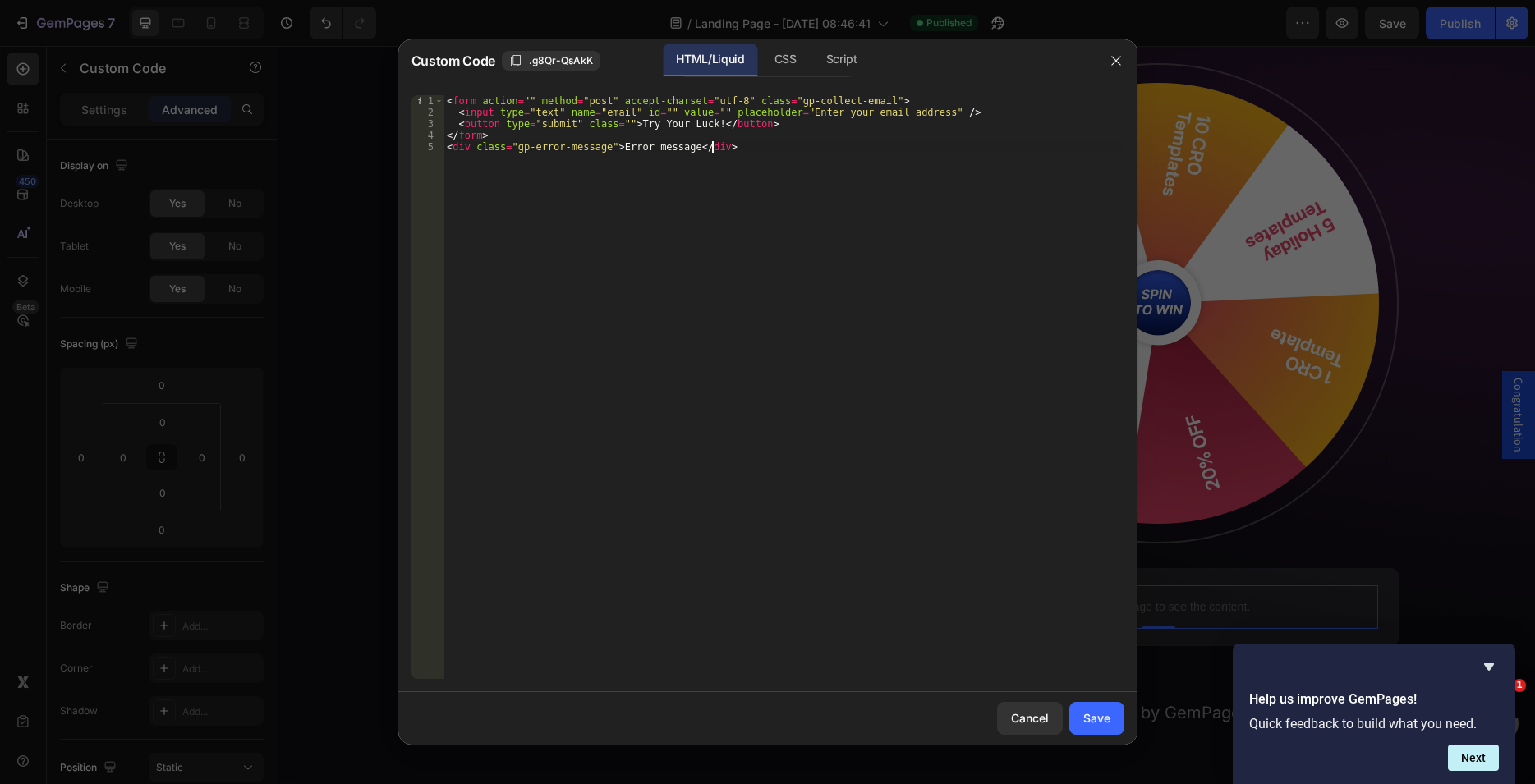
click at [625, 123] on div "< form action = "" method = "post" accept-charset = "utf-8" class = "gp-collect…" at bounding box center [783, 398] width 680 height 607
click at [700, 123] on div "< form action = "" method = "post" accept-charset = "utf-8" class = "gp-collect…" at bounding box center [783, 398] width 680 height 607
click at [817, 44] on div "HTML/Liquid CSS Script" at bounding box center [767, 60] width 175 height 34
click at [840, 53] on div "Script" at bounding box center [841, 60] width 57 height 33
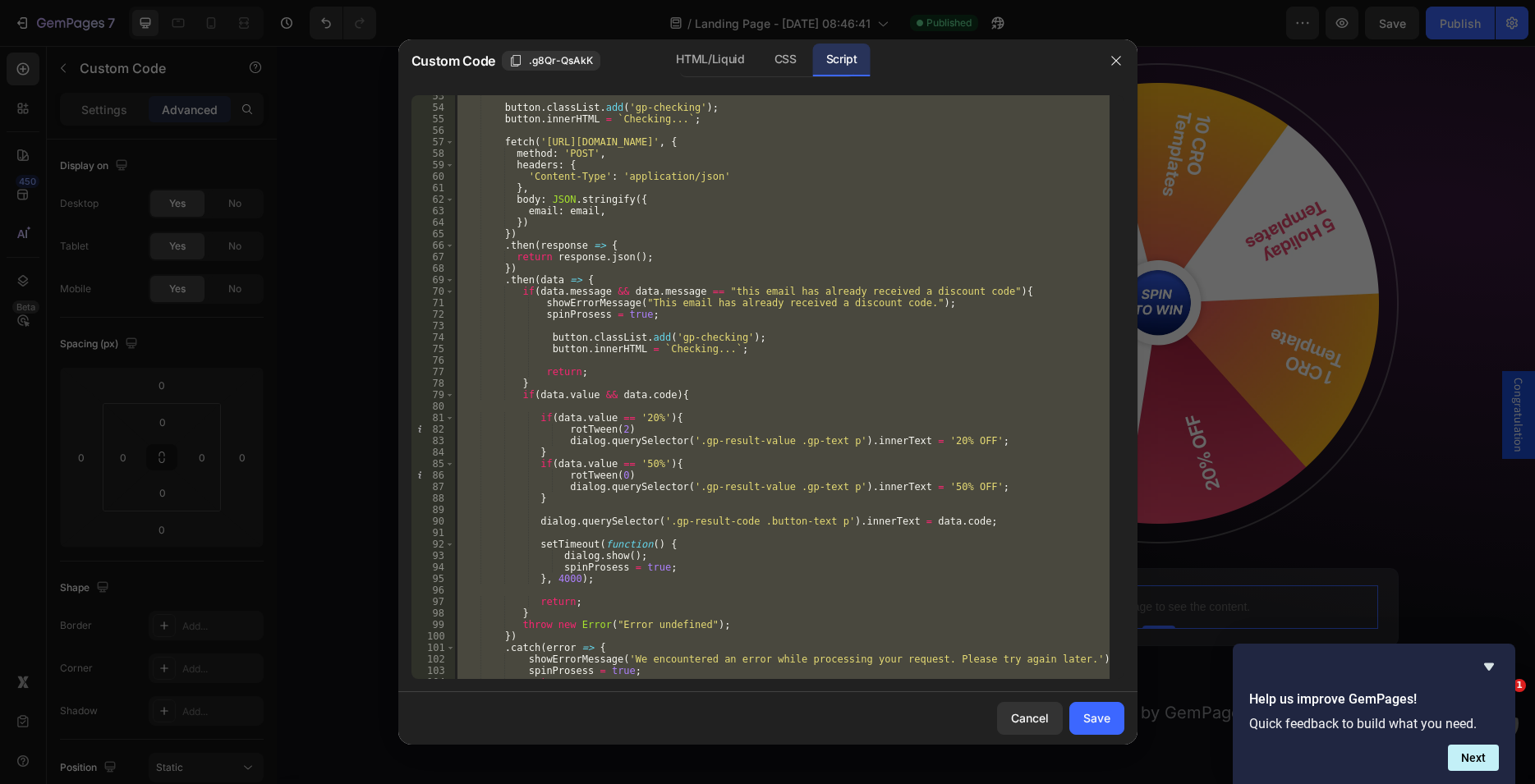
scroll to position [602, 0]
click at [626, 398] on div "button . classList . add ( 'gp-checking' ) ; button . innerHTML = ` Checking...…" at bounding box center [781, 386] width 655 height 584
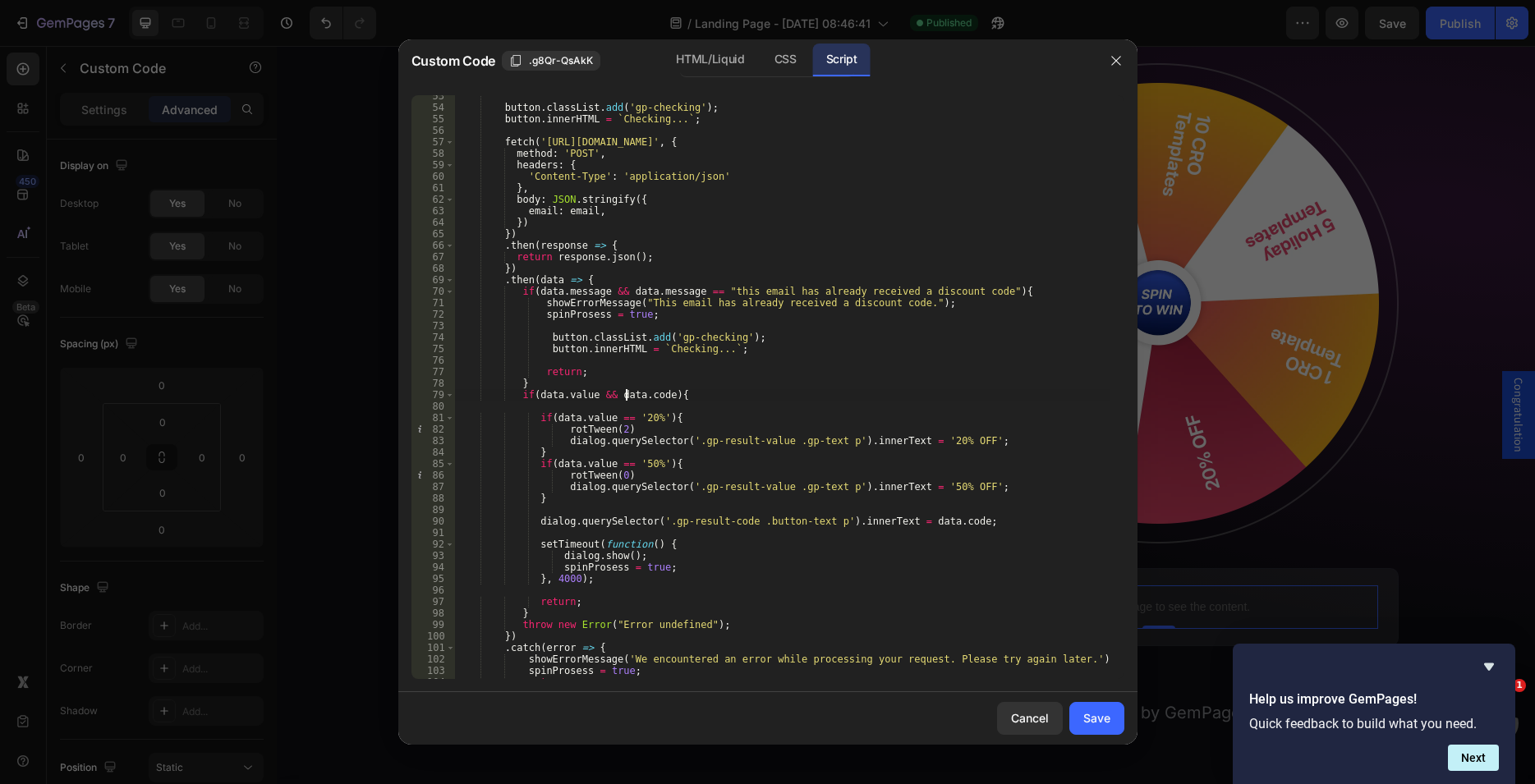
click at [651, 348] on div "button . classList . add ( 'gp-checking' ) ; button . innerHTML = ` Checking...…" at bounding box center [781, 394] width 655 height 607
click at [713, 350] on div "button . classList . add ( 'gp-checking' ) ; button . innerHTML = ` Checking...…" at bounding box center [781, 394] width 655 height 607
paste textarea "Try Your Luck!"
type textarea "button.innerHTML = `Try Your Luck!`;"
click at [648, 330] on div "button . classList . add ( 'gp-checking' ) ; button . innerHTML = ` Checking...…" at bounding box center [781, 394] width 655 height 607
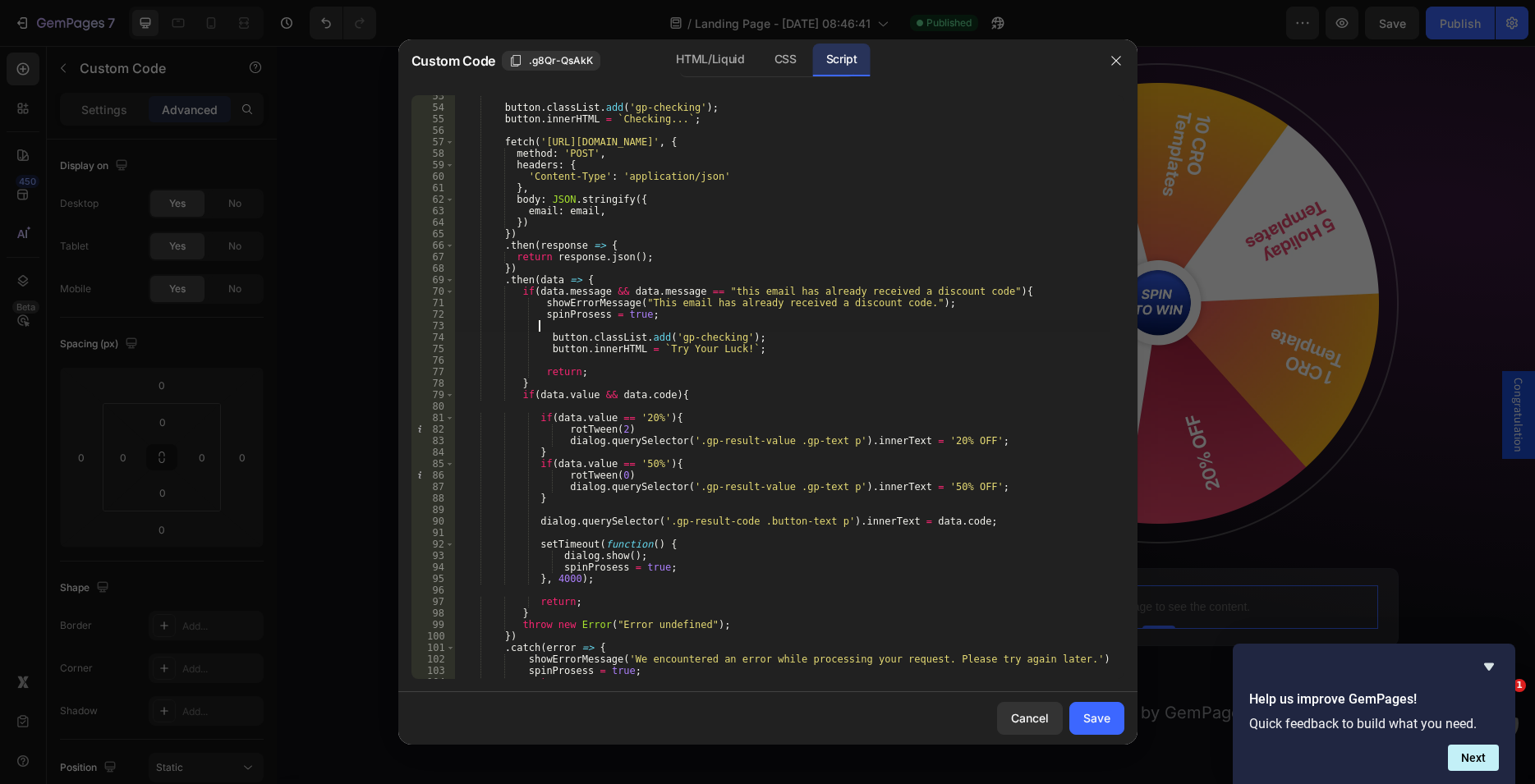
click at [648, 330] on div "button . classList . add ( 'gp-checking' ) ; button . innerHTML = ` Checking...…" at bounding box center [781, 394] width 655 height 607
click at [637, 337] on div "button . classList . add ( 'gp-checking' ) ; button . innerHTML = ` Checking...…" at bounding box center [781, 394] width 655 height 607
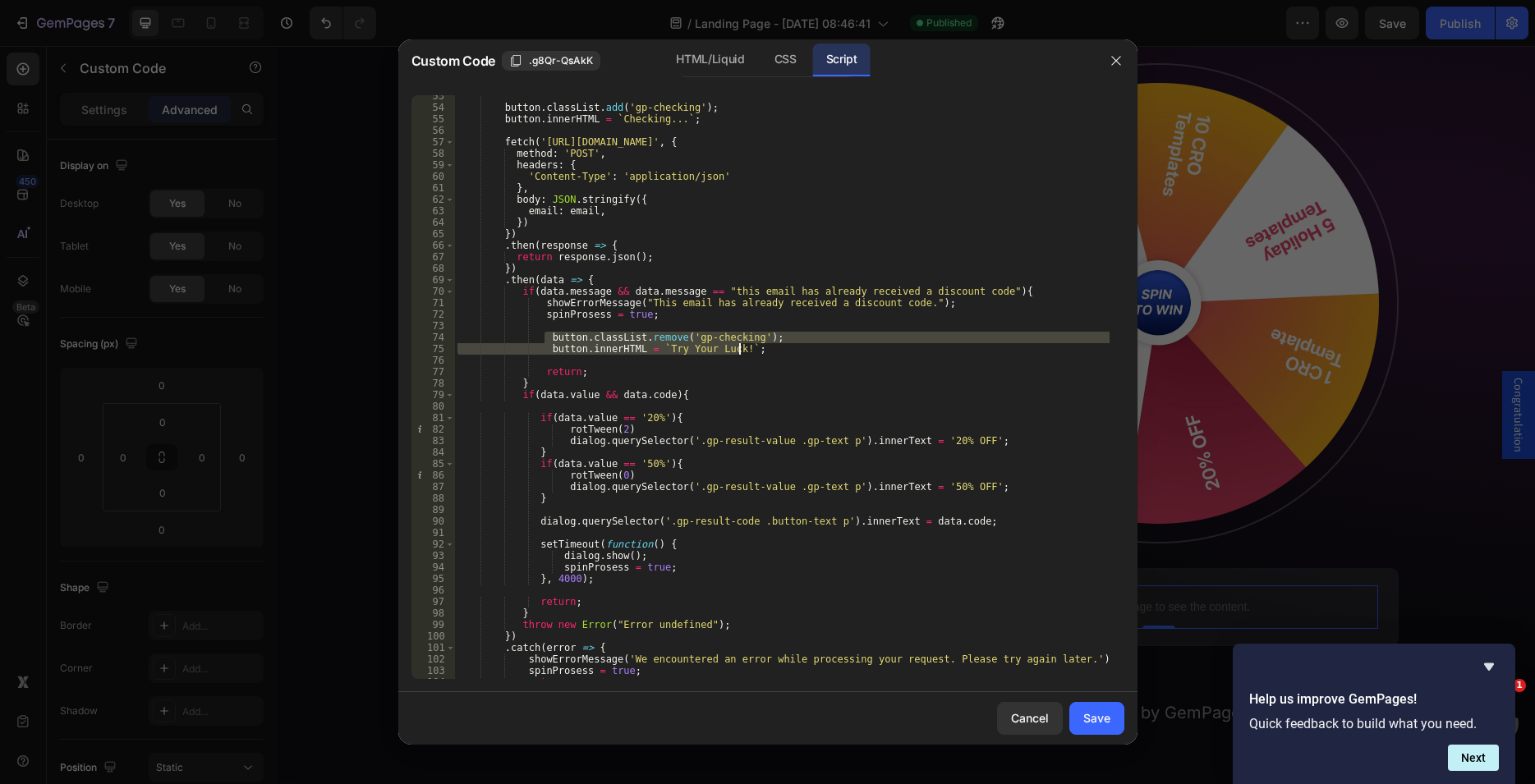
drag, startPoint x: 561, startPoint y: 340, endPoint x: 777, endPoint y: 346, distance: 216.1
click at [775, 346] on div "button . classList . add ( 'gp-checking' ) ; button . innerHTML = ` Checking...…" at bounding box center [781, 394] width 655 height 607
type textarea "button.classList.remove('gp-checking'); button.innerHTML = `Try Your Luck!`;"
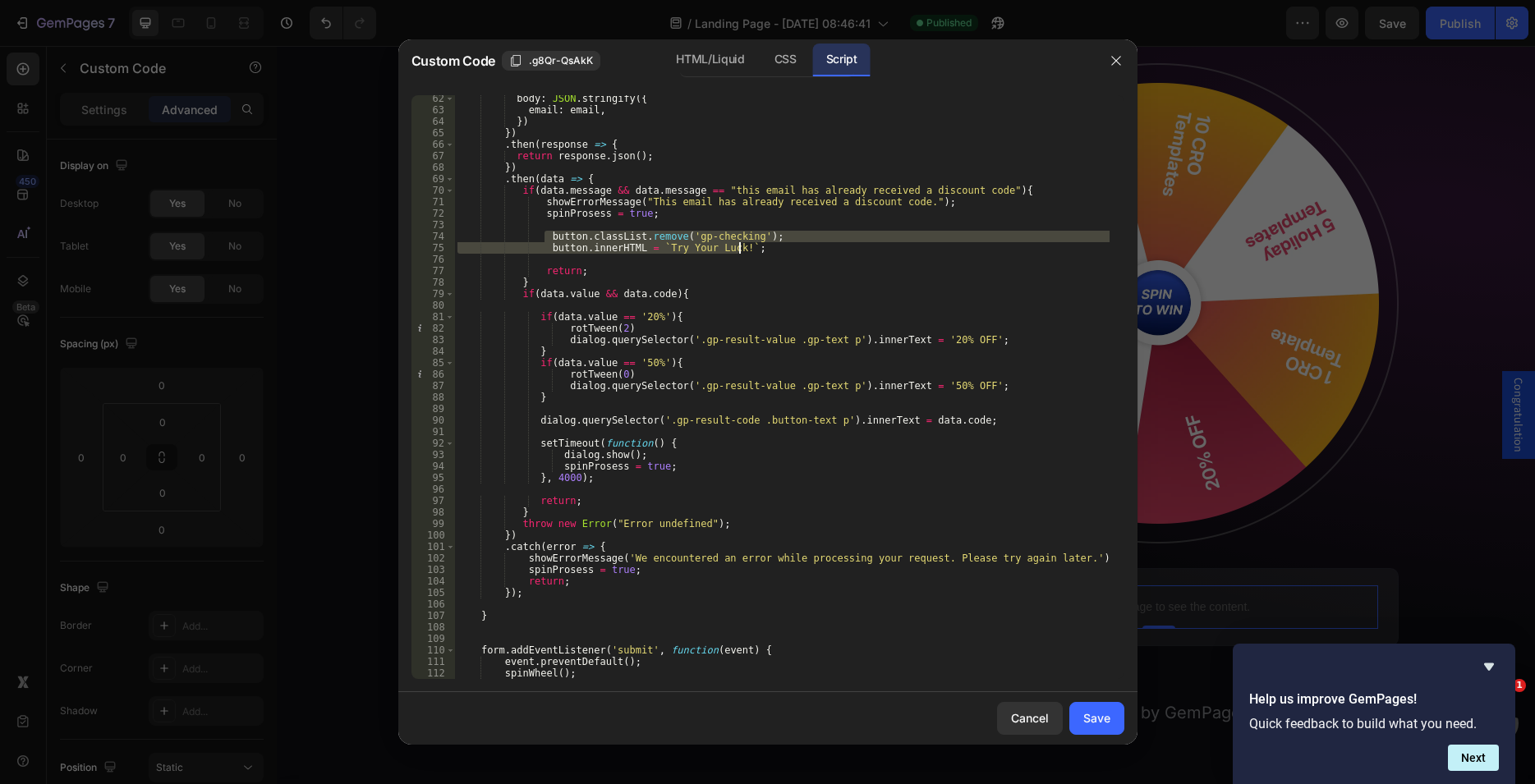
click at [546, 483] on div "body : JSON . stringify ({ email : email , }) }) . then ( response => { return …" at bounding box center [781, 397] width 655 height 607
click at [595, 480] on div "body : JSON . stringify ({ email : email , }) }) . then ( response => { return …" at bounding box center [781, 397] width 655 height 607
type textarea "}, 4000);"
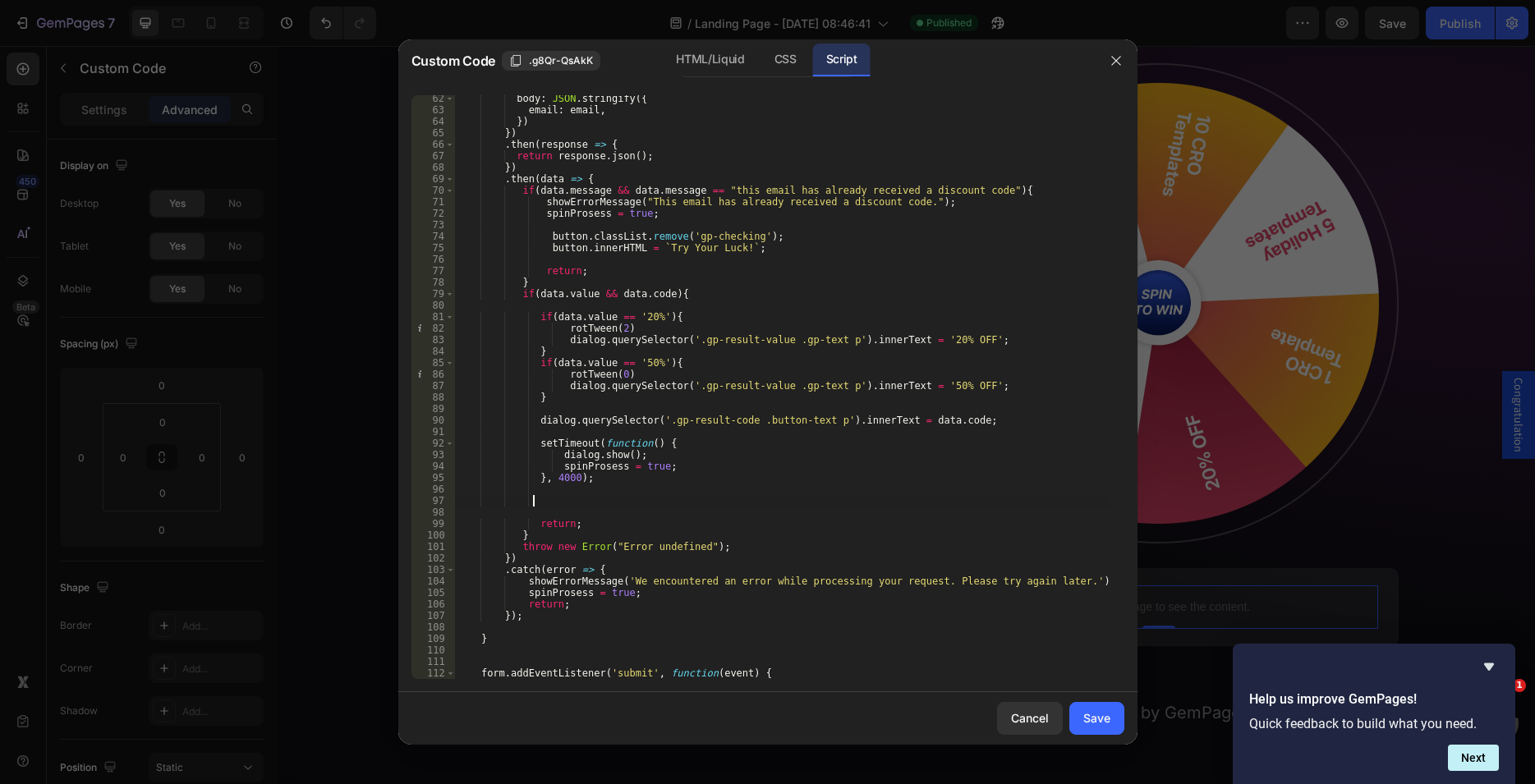
paste textarea "button.innerHTML = `Try Your Luck!`;"
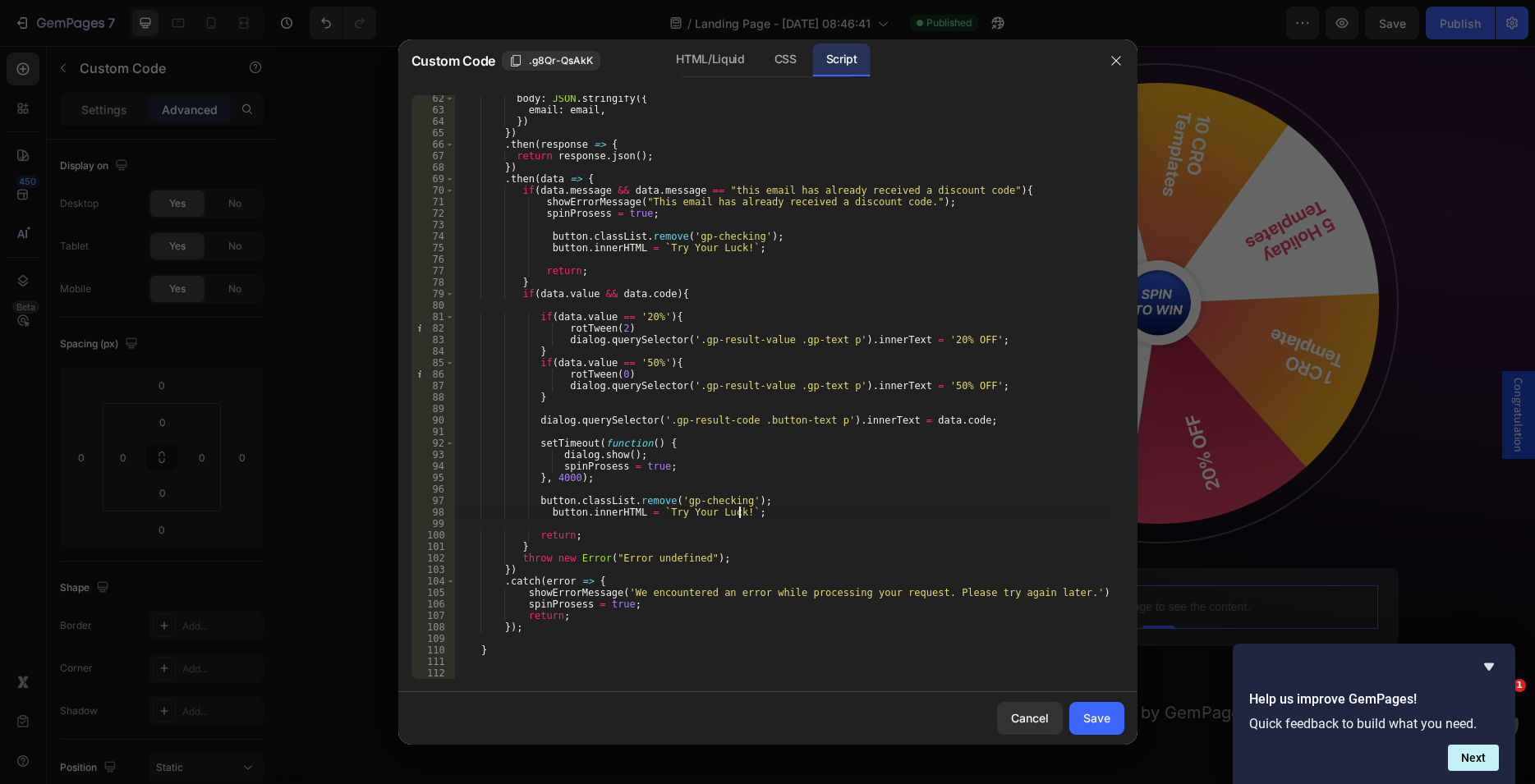
click at [542, 513] on div "body : JSON . stringify ({ email : email , }) }) . then ( response => { return …" at bounding box center [781, 397] width 655 height 607
click at [633, 603] on div "body : JSON . stringify ({ email : email , }) }) . then ( response => { return …" at bounding box center [781, 397] width 655 height 607
type textarea "spinProsess = true;"
paste textarea "button.innerHTML = `Try Your Luck!`;"
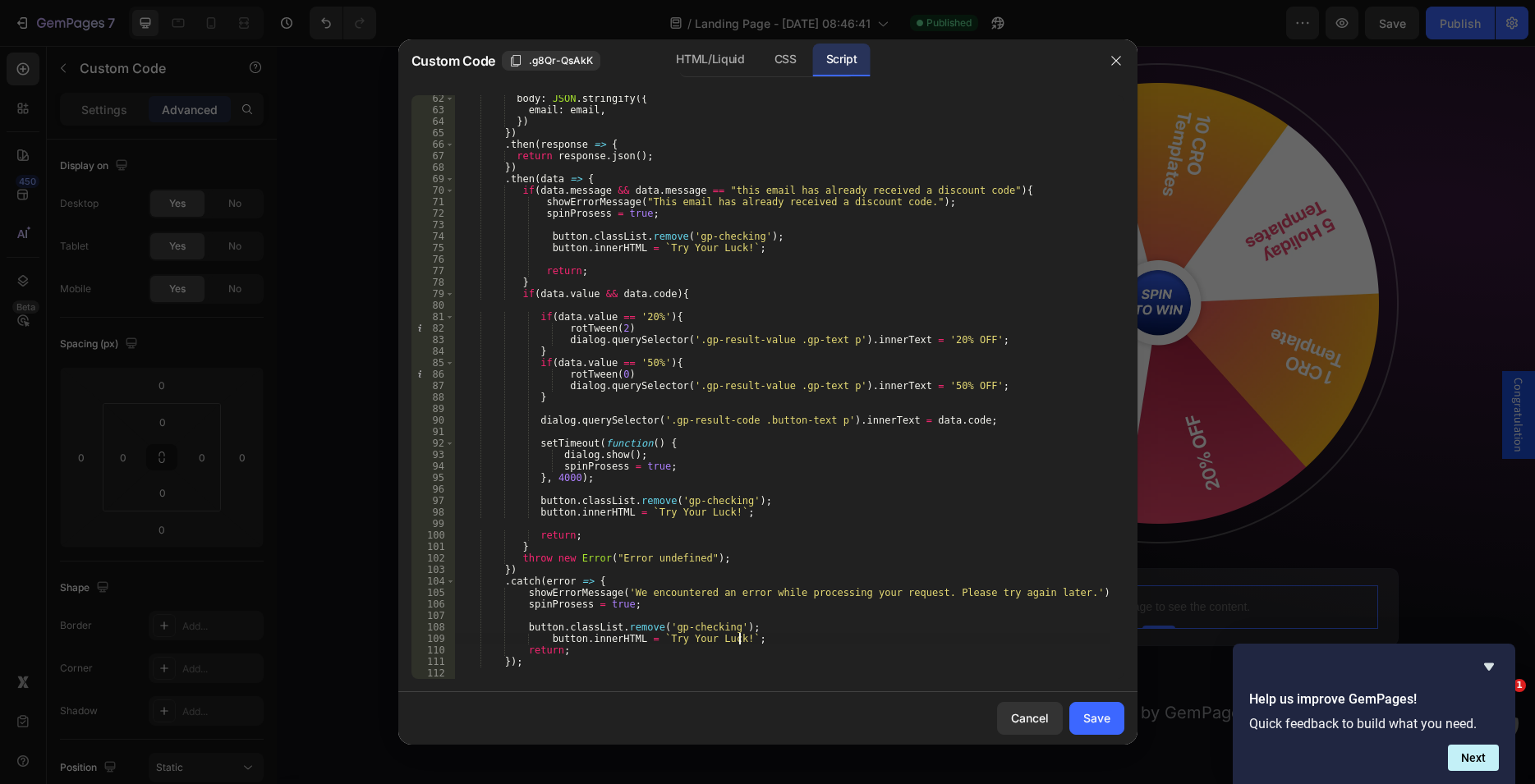
click at [544, 636] on div "body : JSON . stringify ({ email : email , }) }) . then ( response => { return …" at bounding box center [781, 397] width 655 height 607
type textarea "button.innerHTML = `Try Your Luck!`;"
click at [594, 616] on div "body : JSON . stringify ({ email : email , }) }) . then ( response => { return …" at bounding box center [781, 397] width 655 height 607
drag, startPoint x: 508, startPoint y: 617, endPoint x: 400, endPoint y: 617, distance: 108.0
click at [454, 617] on div "body : JSON . stringify ({ email : email , }) }) . then ( response => { return …" at bounding box center [781, 386] width 655 height 584
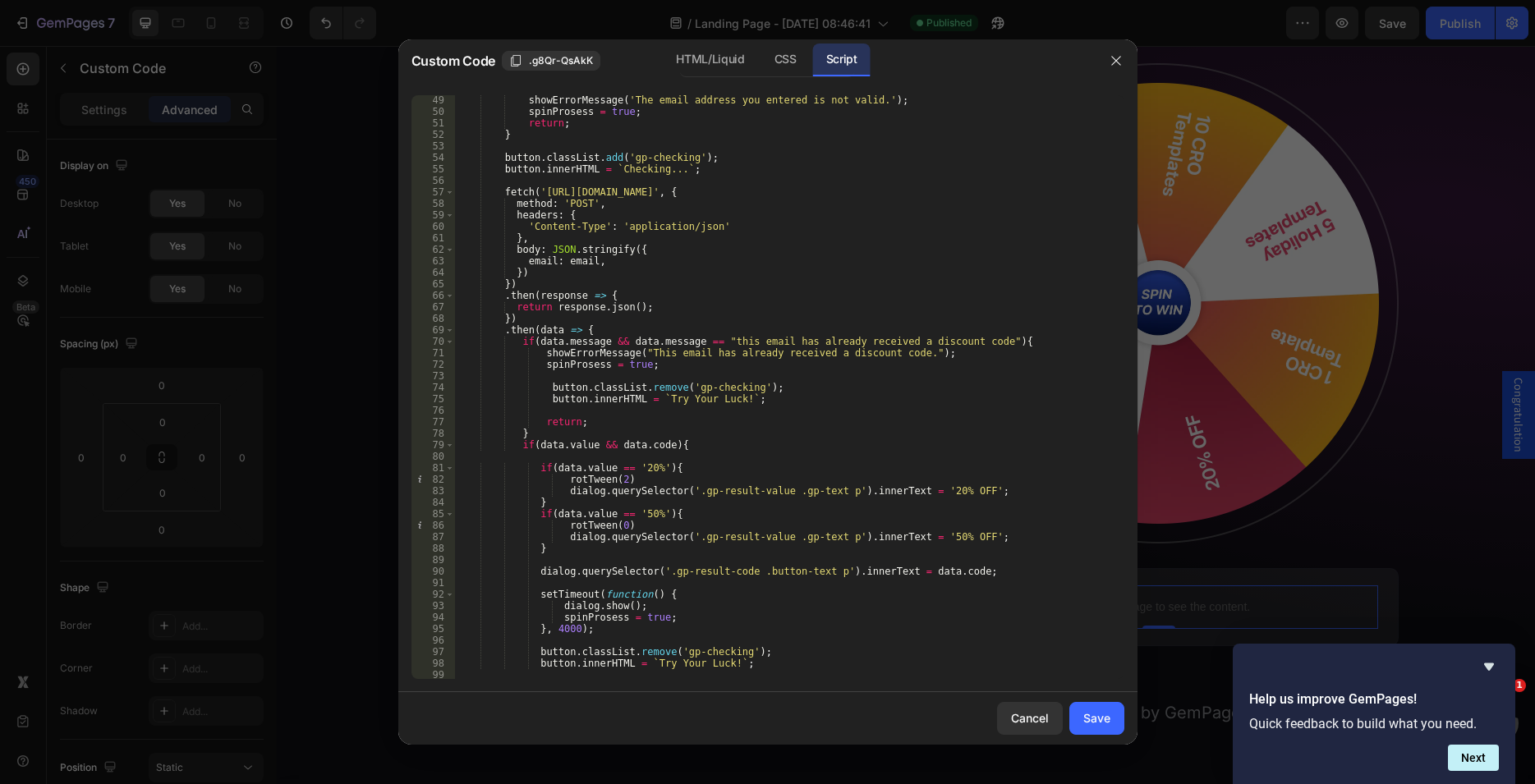
scroll to position [602, 0]
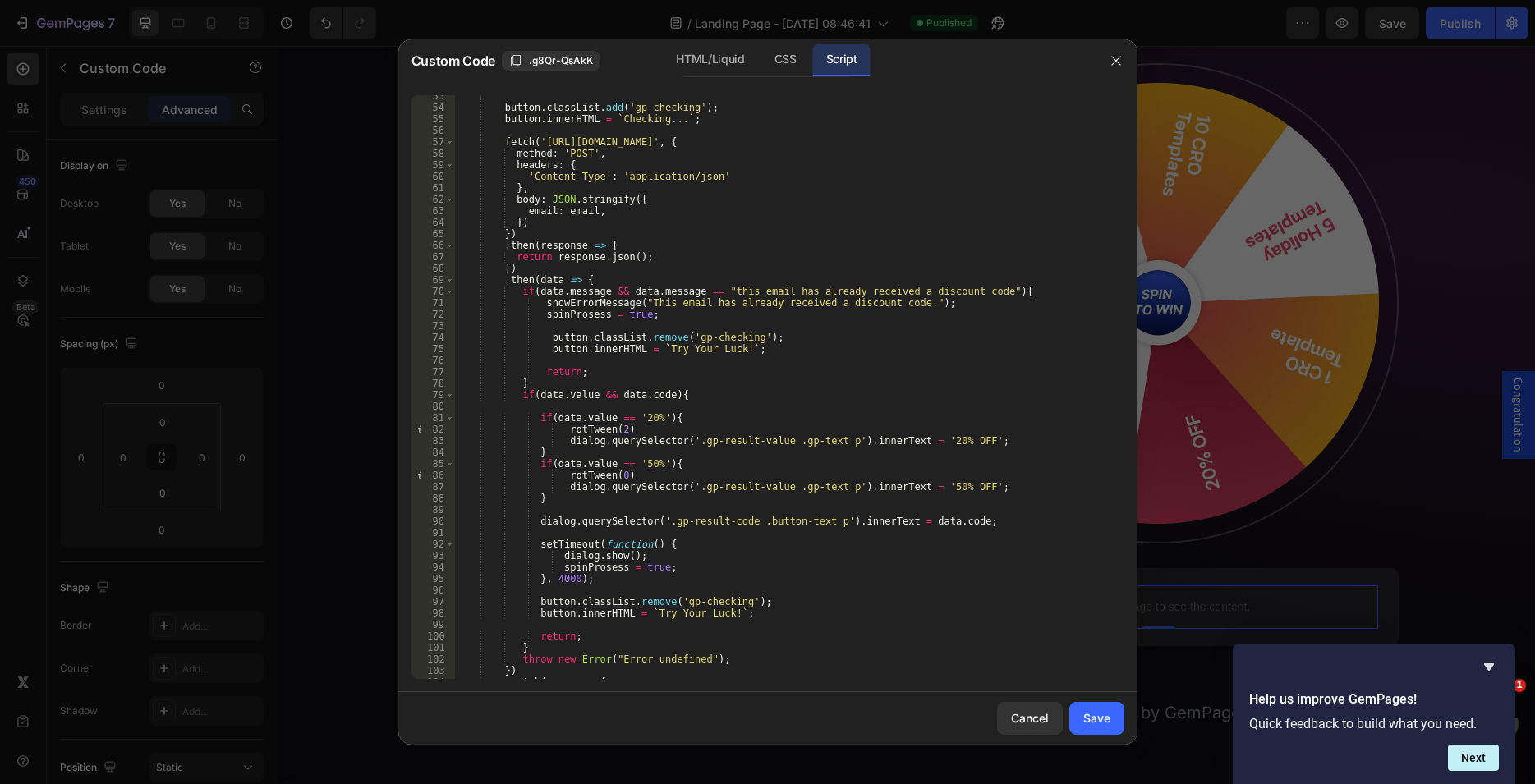
type textarea "spinProsess = true;"
click at [1112, 718] on button "Save" at bounding box center [1097, 719] width 55 height 33
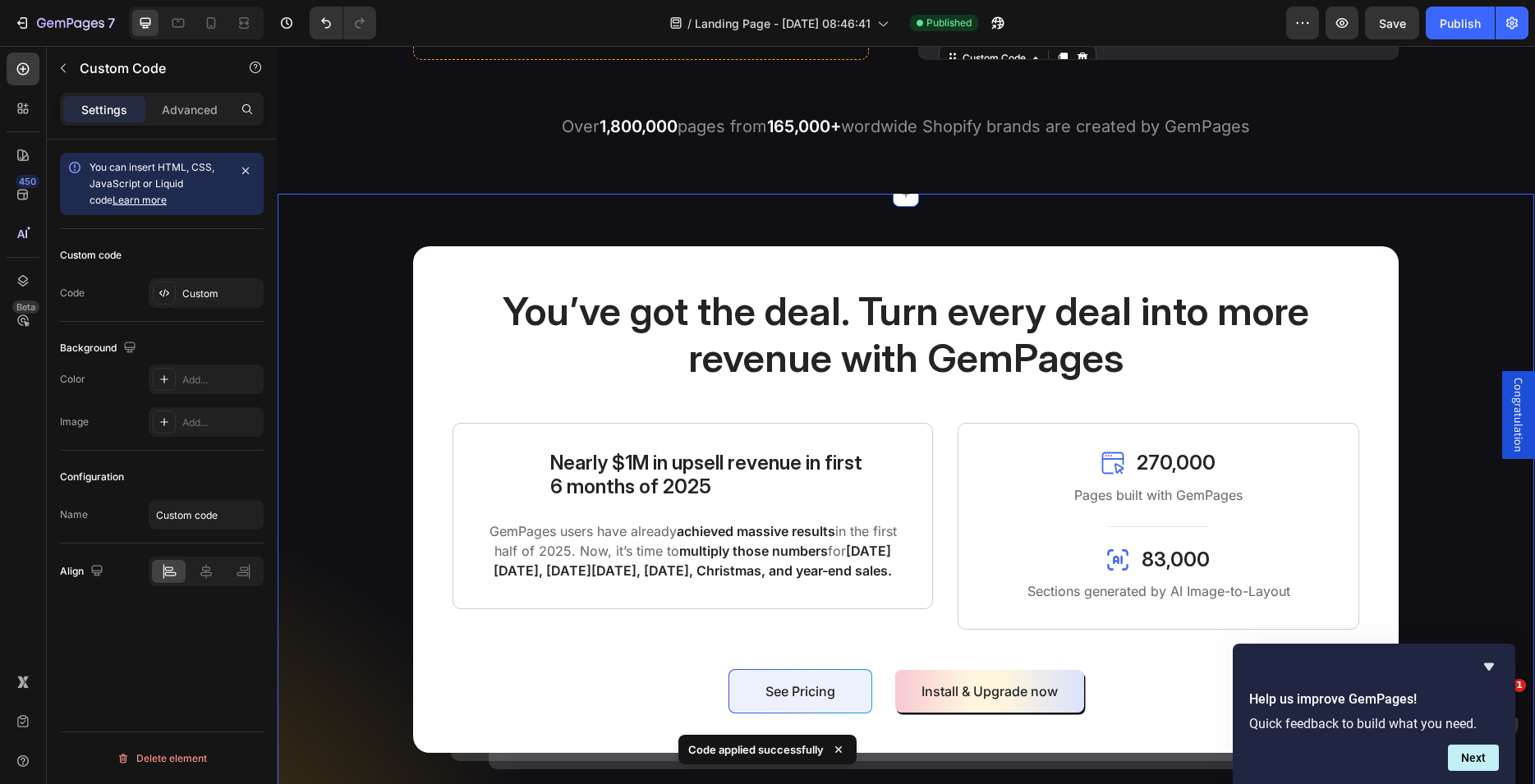
scroll to position [503, 0]
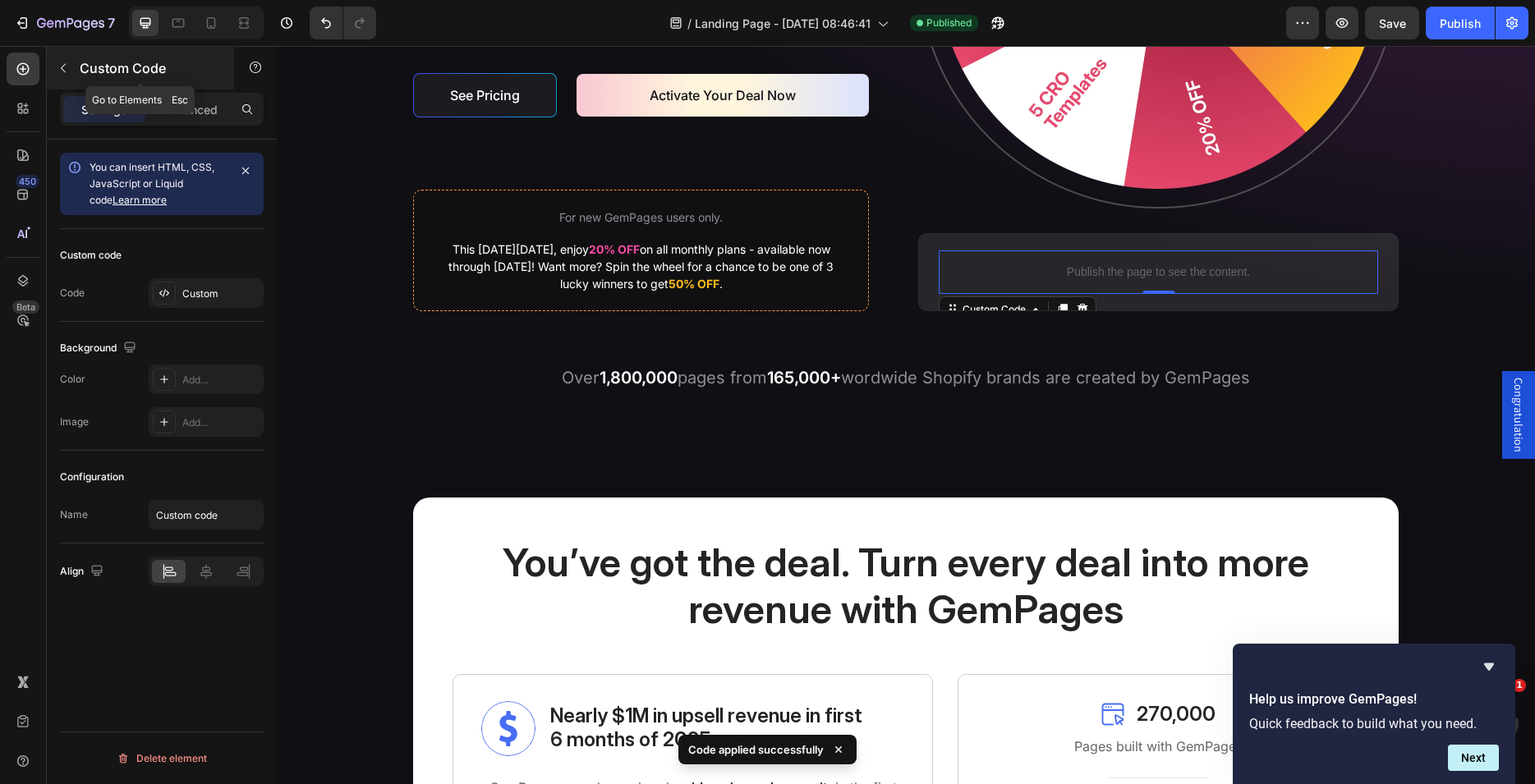
click at [60, 65] on icon "button" at bounding box center [63, 68] width 13 height 13
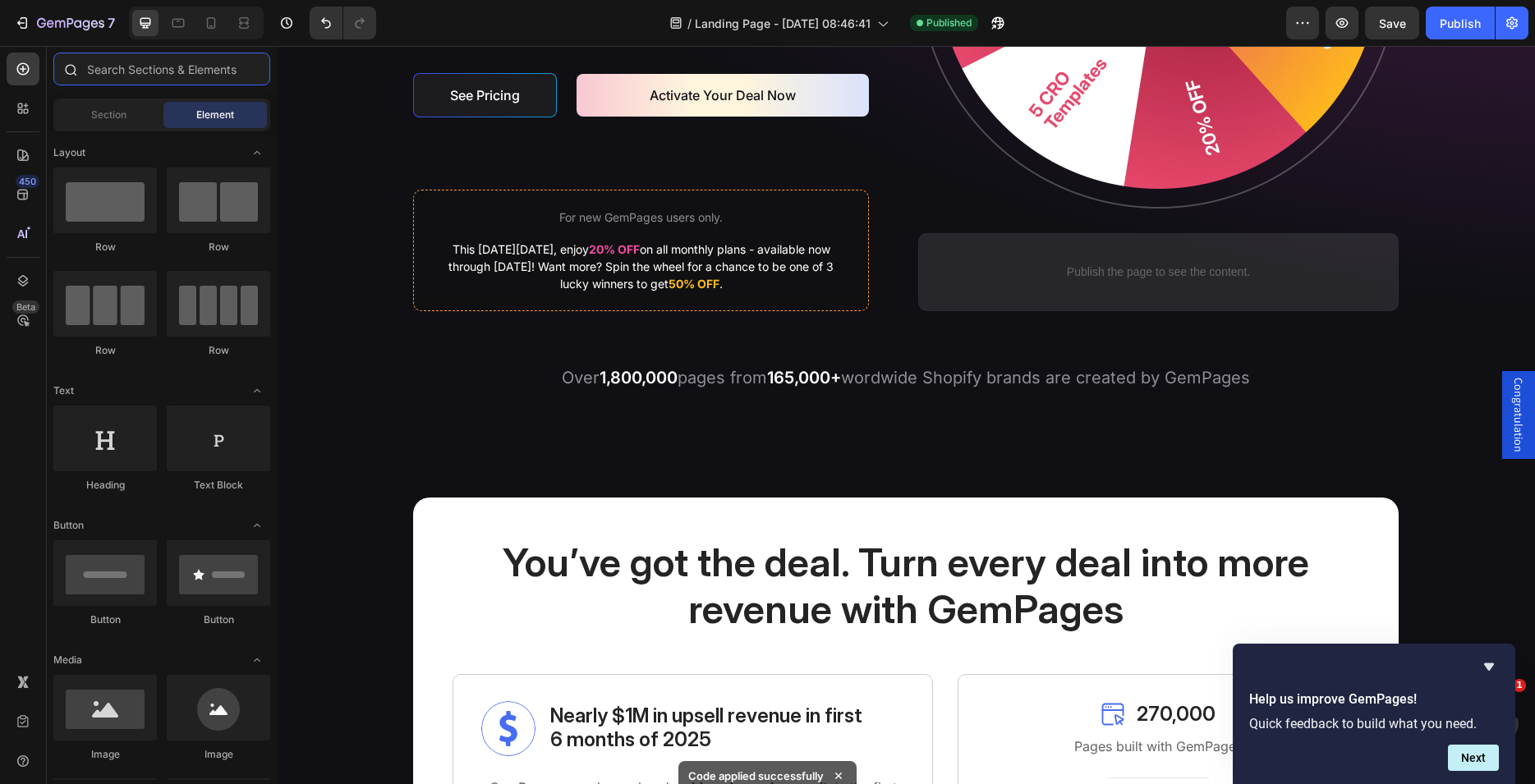
click at [134, 67] on input "text" at bounding box center [161, 69] width 217 height 33
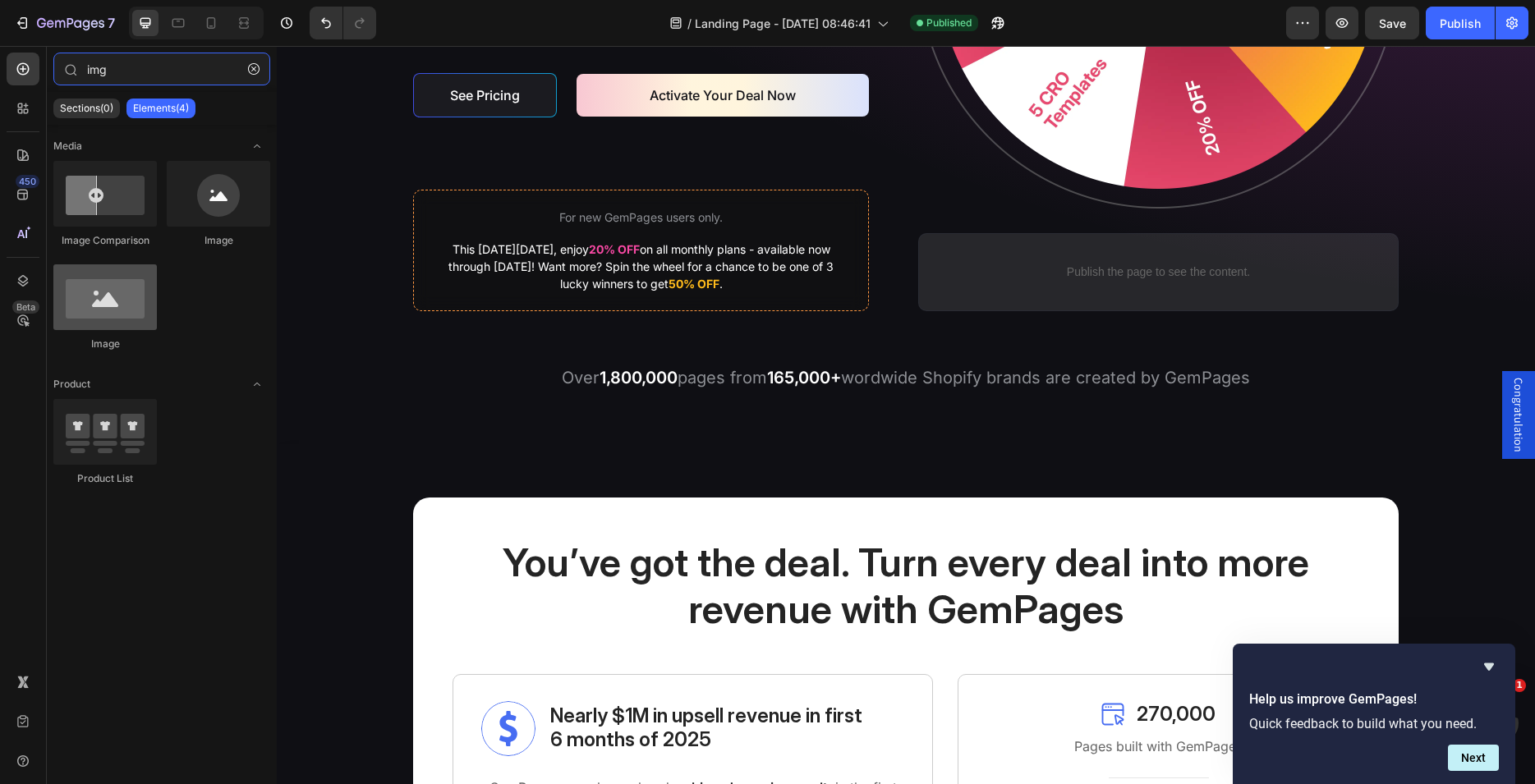
type input "img"
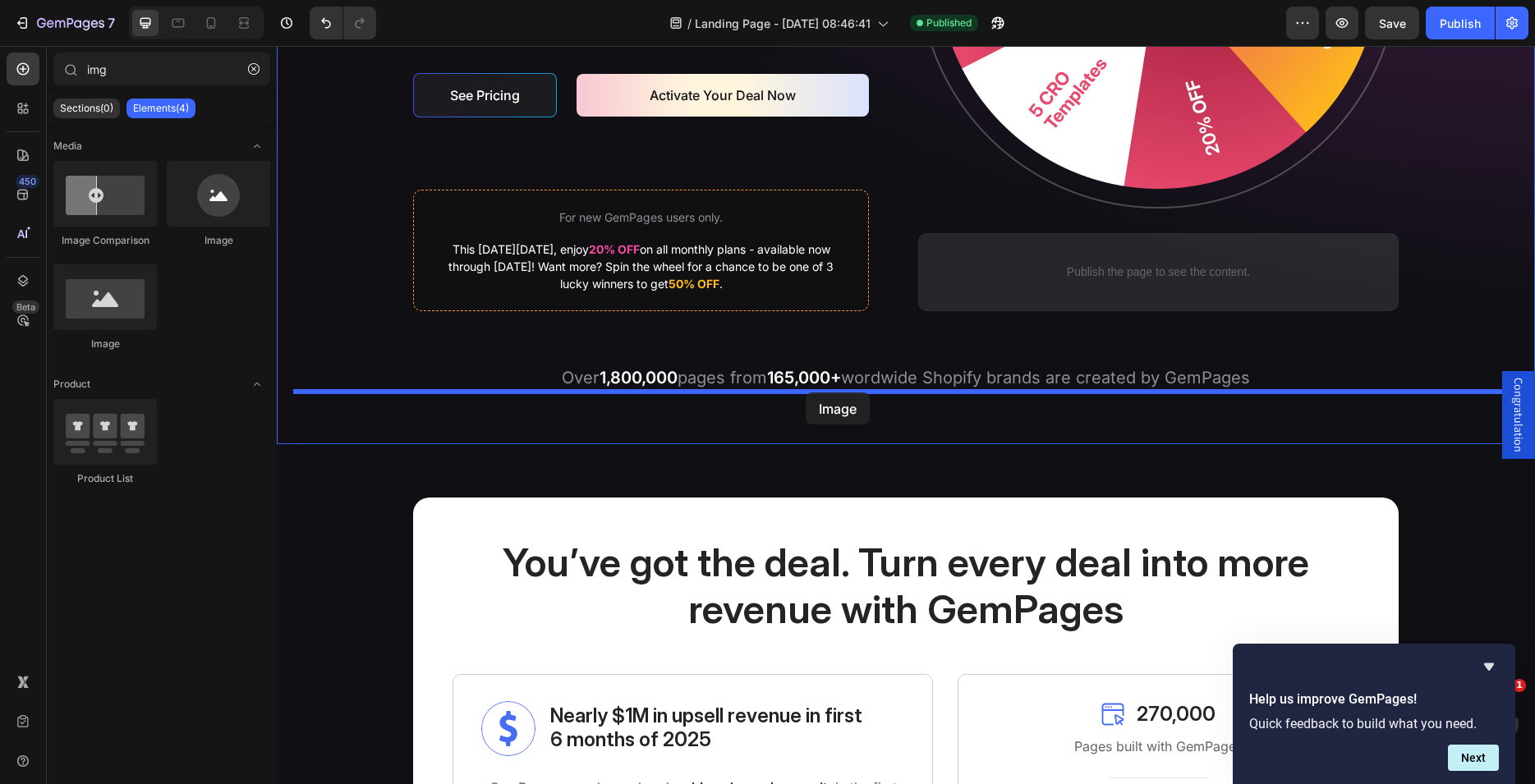
drag, startPoint x: 407, startPoint y: 343, endPoint x: 805, endPoint y: 393, distance: 401.1
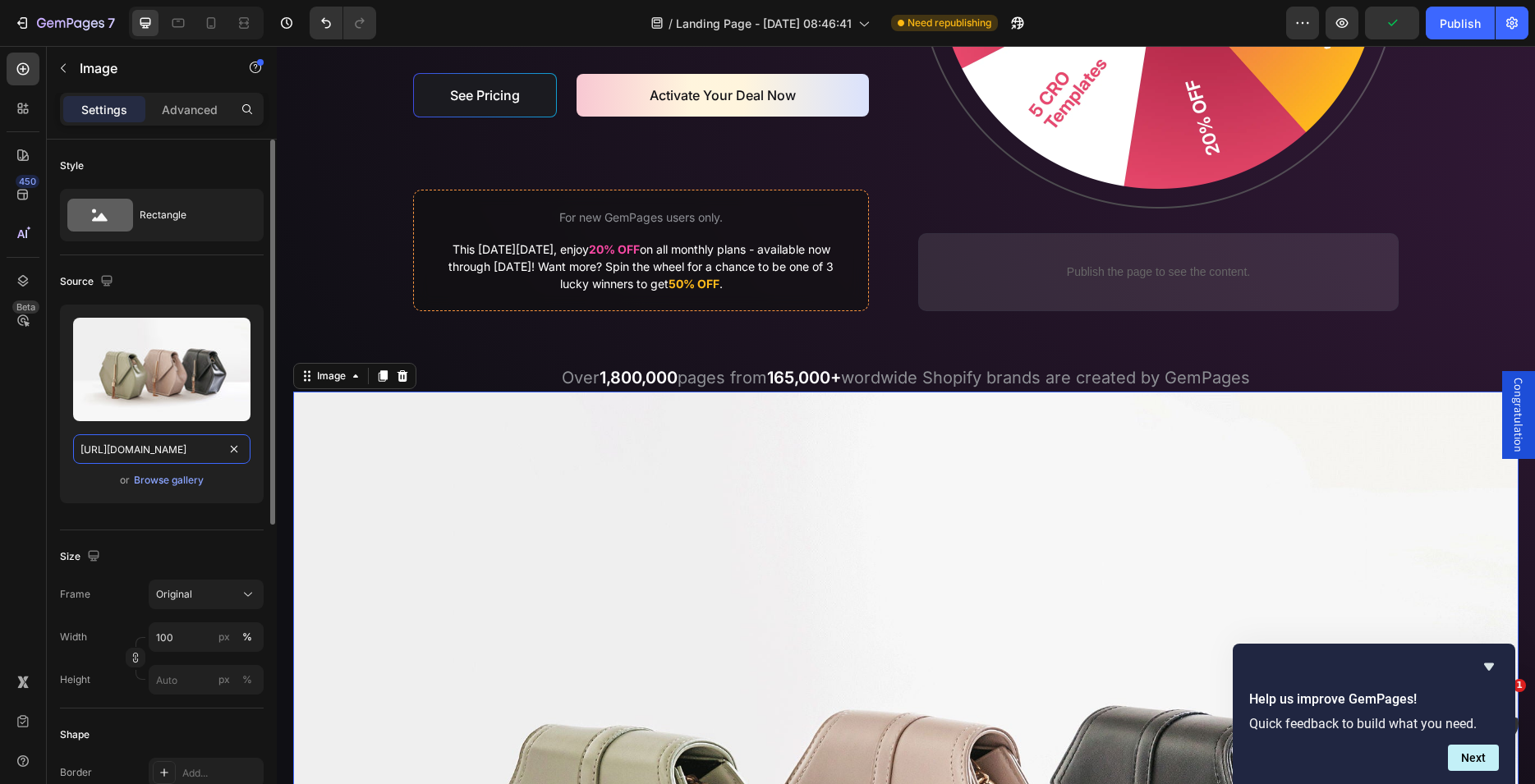
click at [180, 446] on input "https://cdn.shopify.com/s/files/1/2005/9307/files/image_demo.jpg" at bounding box center [161, 449] width 177 height 30
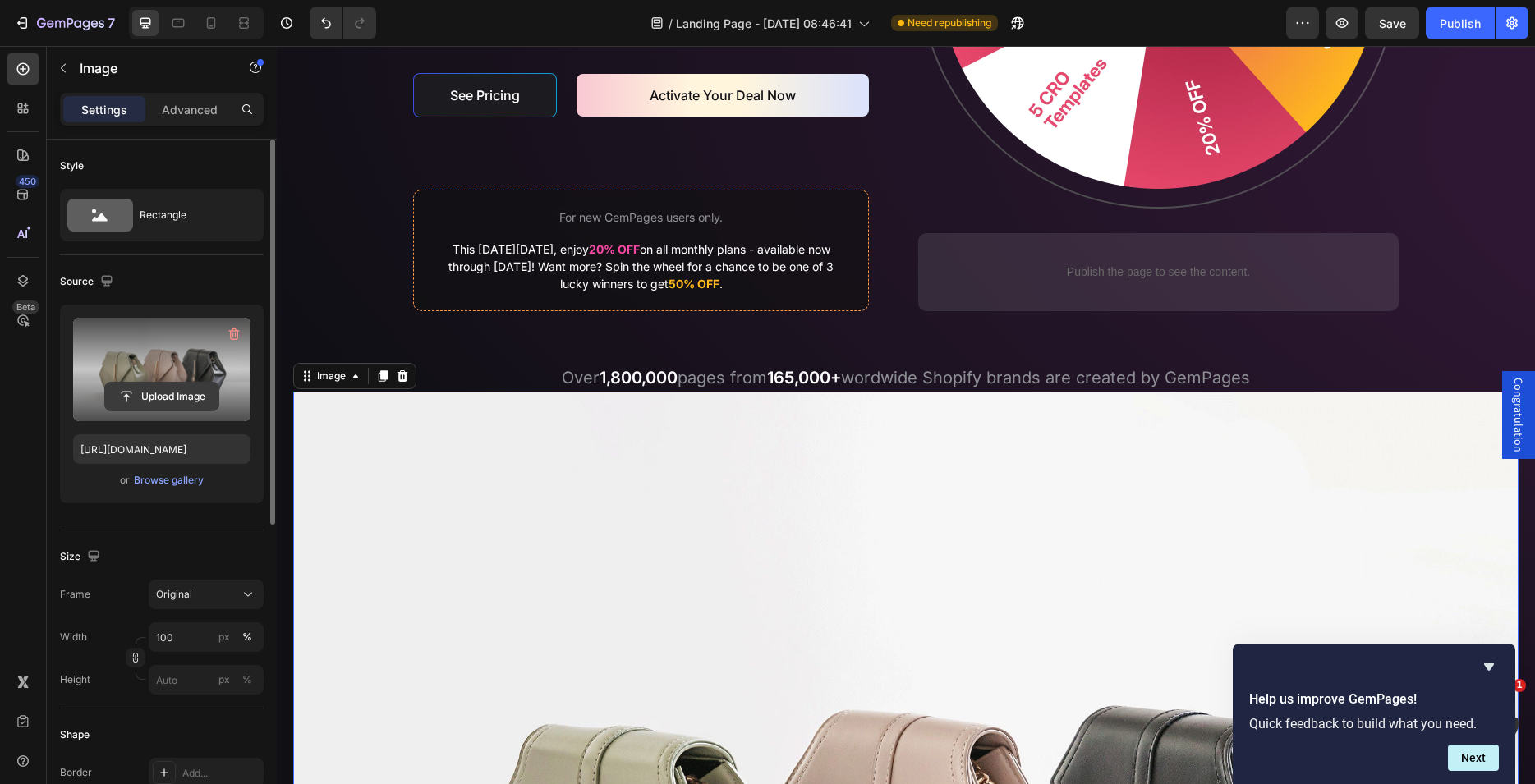
click at [146, 393] on input "file" at bounding box center [161, 397] width 113 height 28
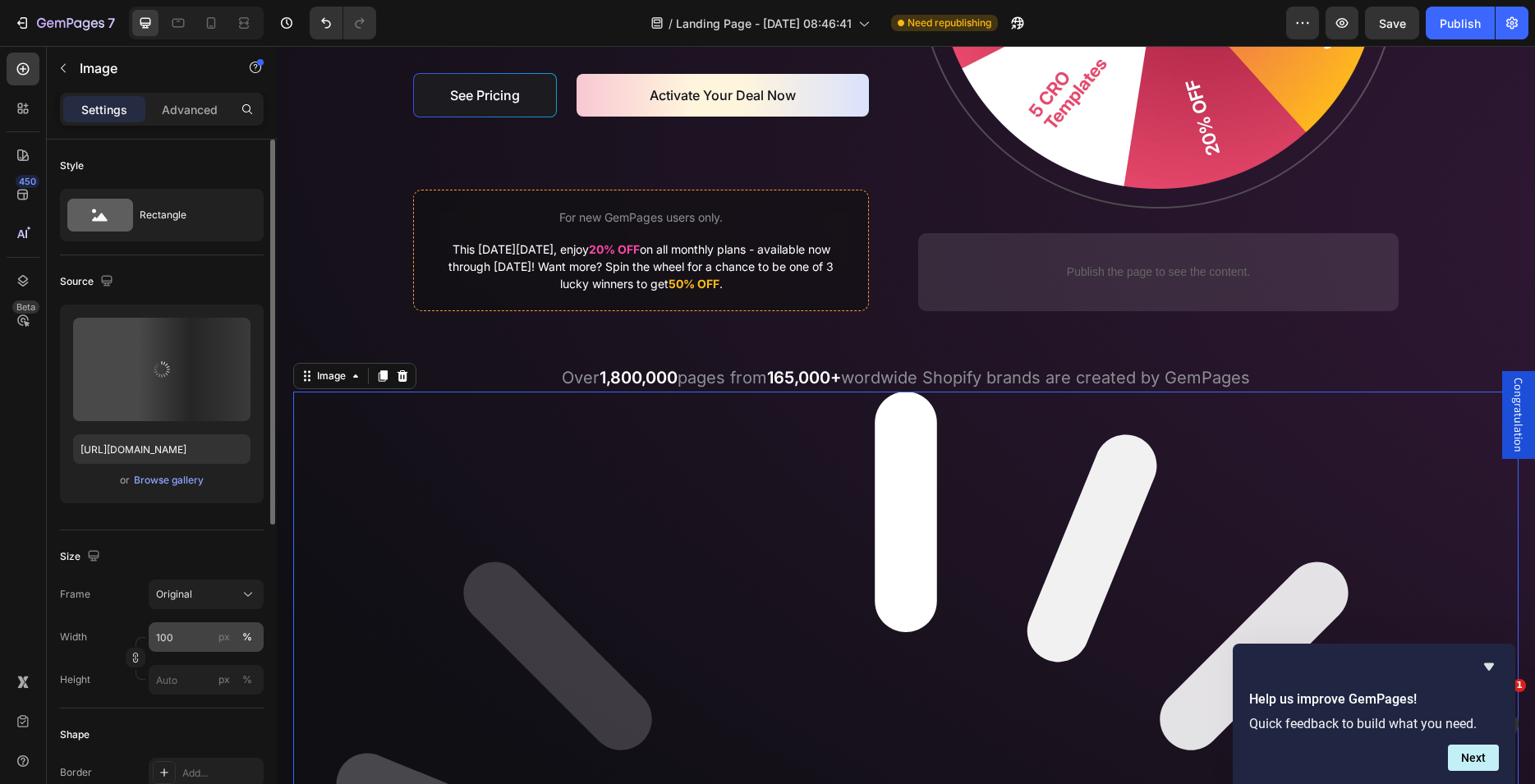
type input "https://cdn.shopify.com/s/files/1/1833/4291/files/gempages_464227264272270525-8…"
click at [184, 635] on input "100" at bounding box center [206, 637] width 115 height 30
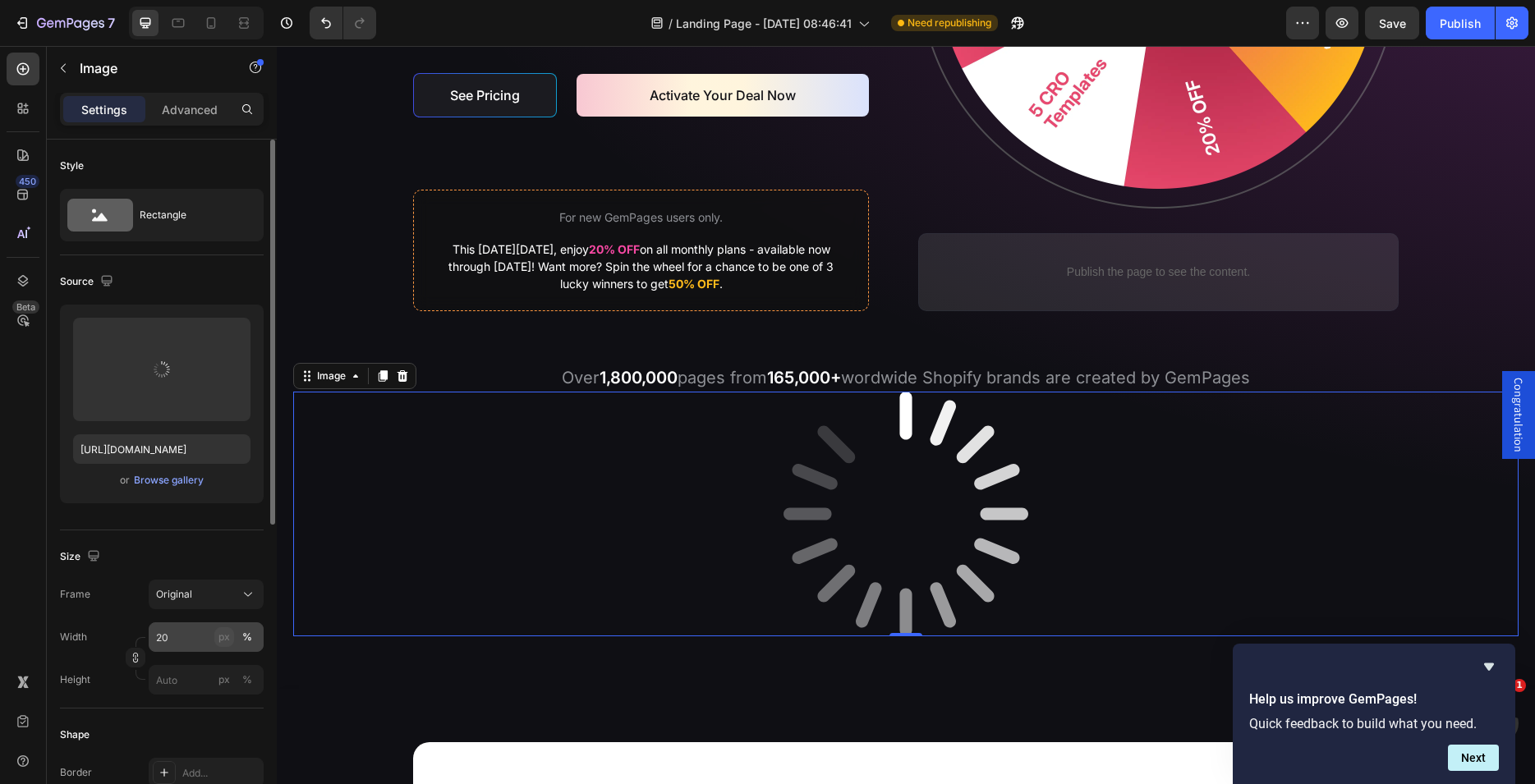
click at [220, 645] on button "px" at bounding box center [223, 636] width 19 height 19
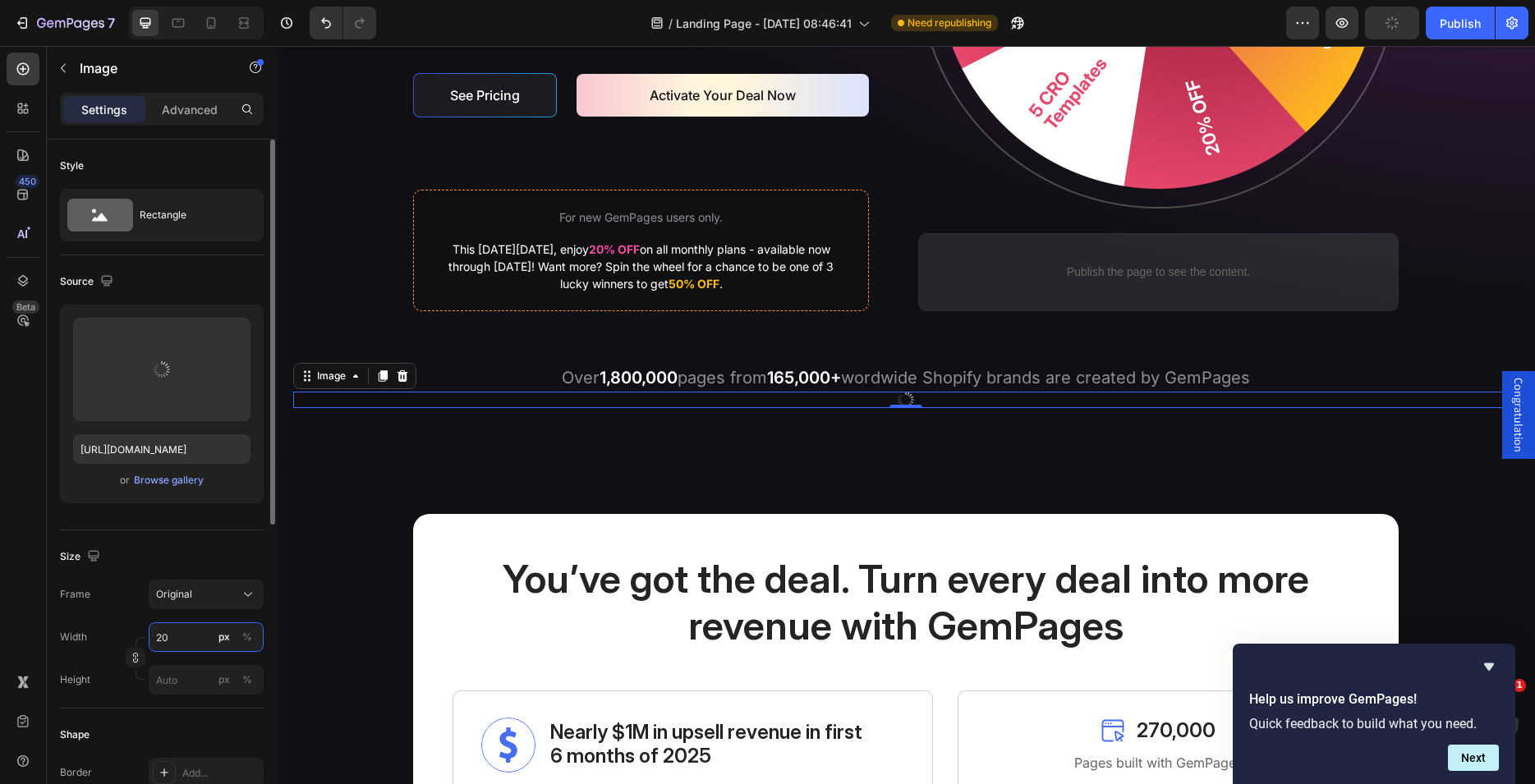
click at [185, 636] on input "20" at bounding box center [206, 637] width 115 height 30
drag, startPoint x: 185, startPoint y: 636, endPoint x: 101, endPoint y: 636, distance: 84.0
click at [149, 636] on input "20" at bounding box center [206, 637] width 115 height 30
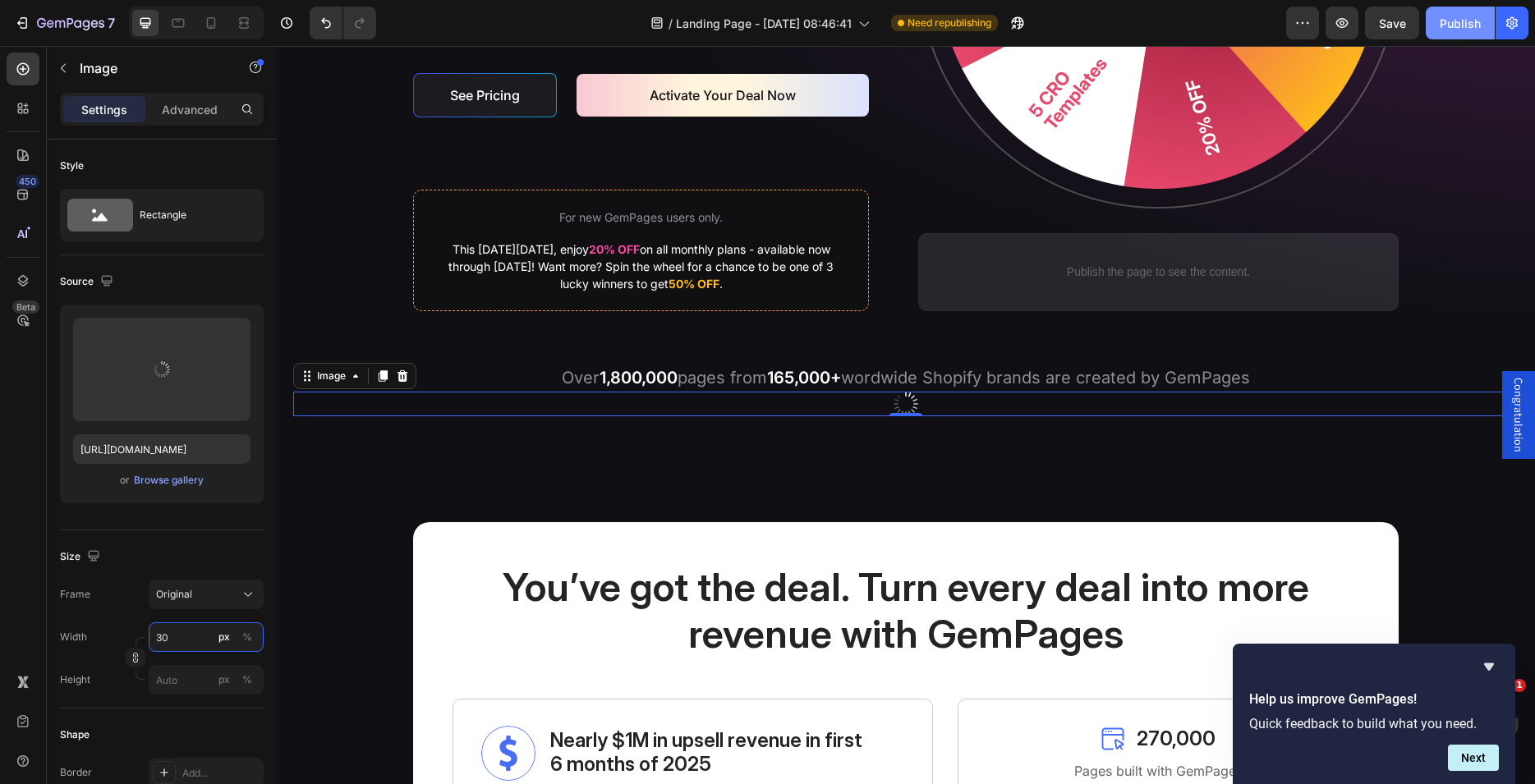
type input "30"
click at [1457, 26] on div "Publish" at bounding box center [1460, 23] width 42 height 18
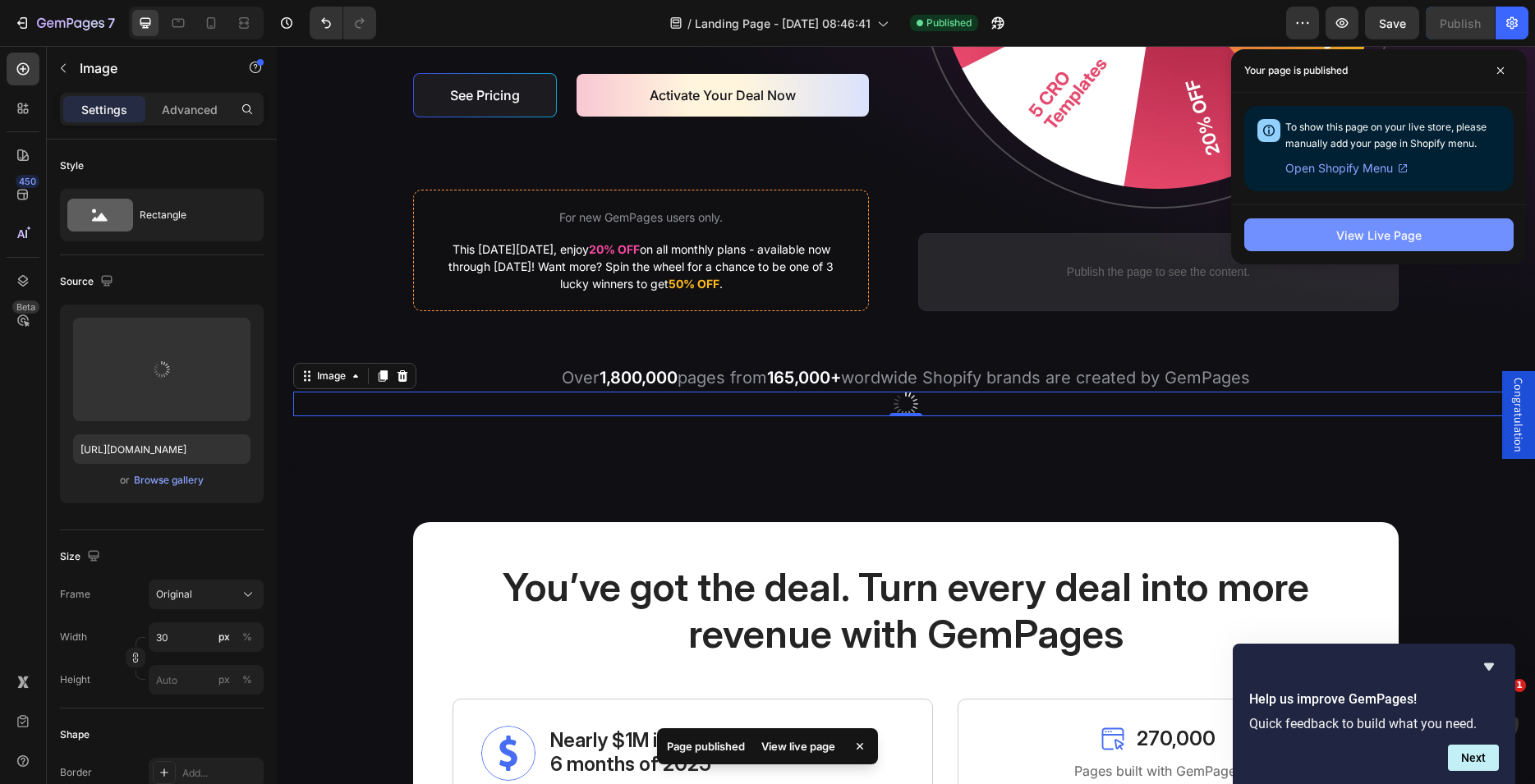
click at [1311, 242] on button "View Live Page" at bounding box center [1379, 235] width 269 height 33
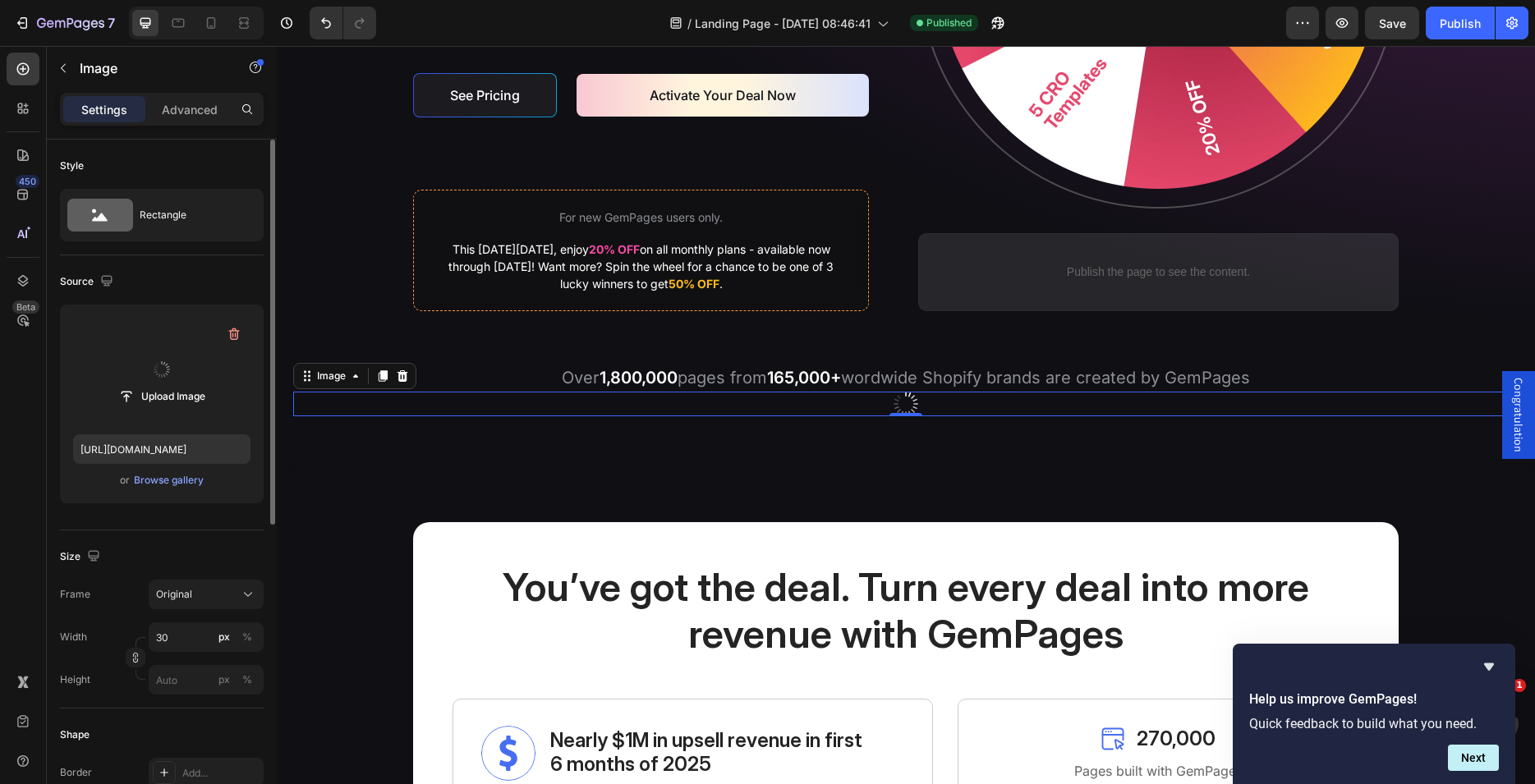
click at [163, 381] on label at bounding box center [161, 370] width 177 height 103
click at [163, 383] on input "file" at bounding box center [161, 397] width 113 height 28
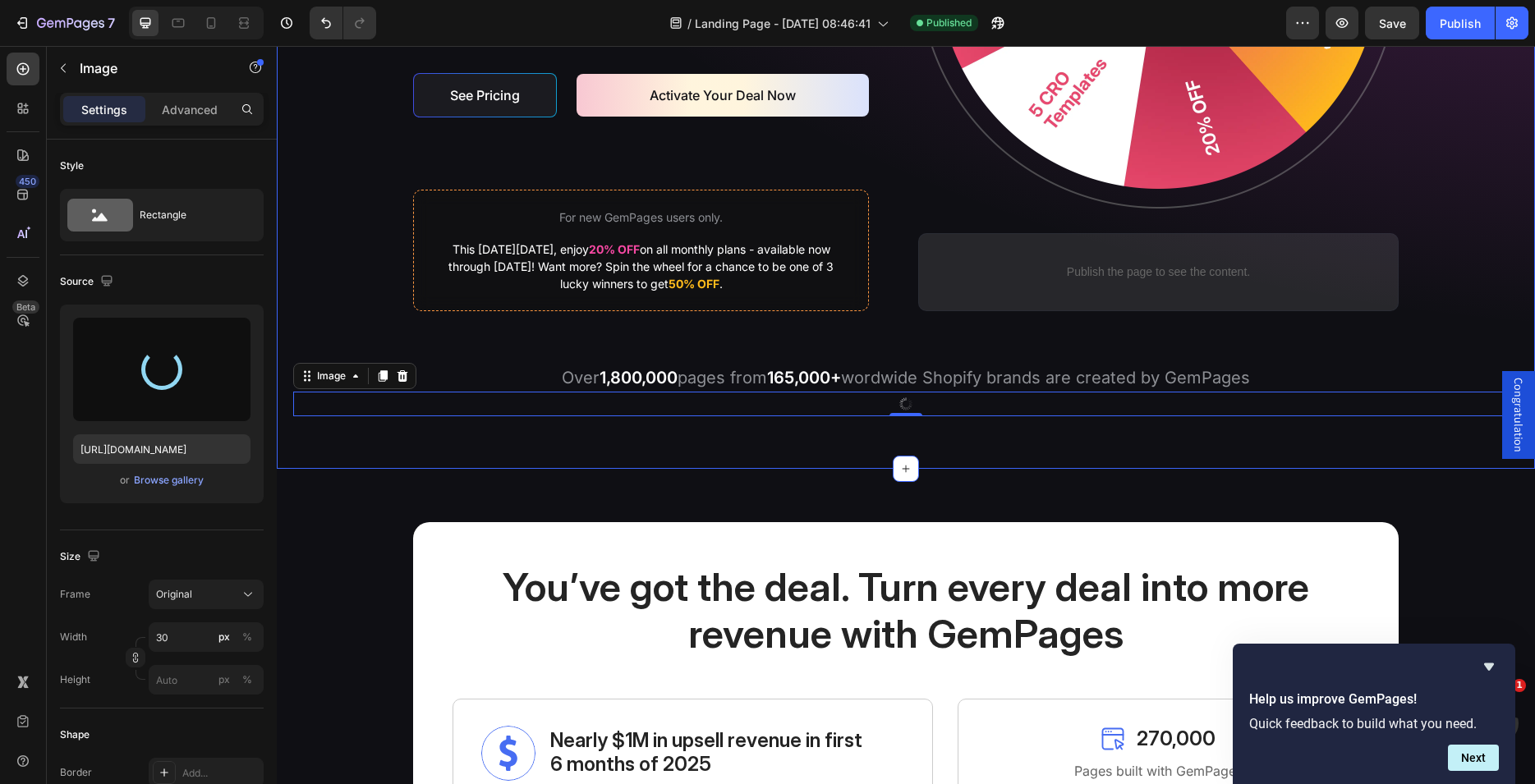
type input "https://cdn.shopify.com/s/files/1/1833/4291/files/gempages_464227264272270525-0…"
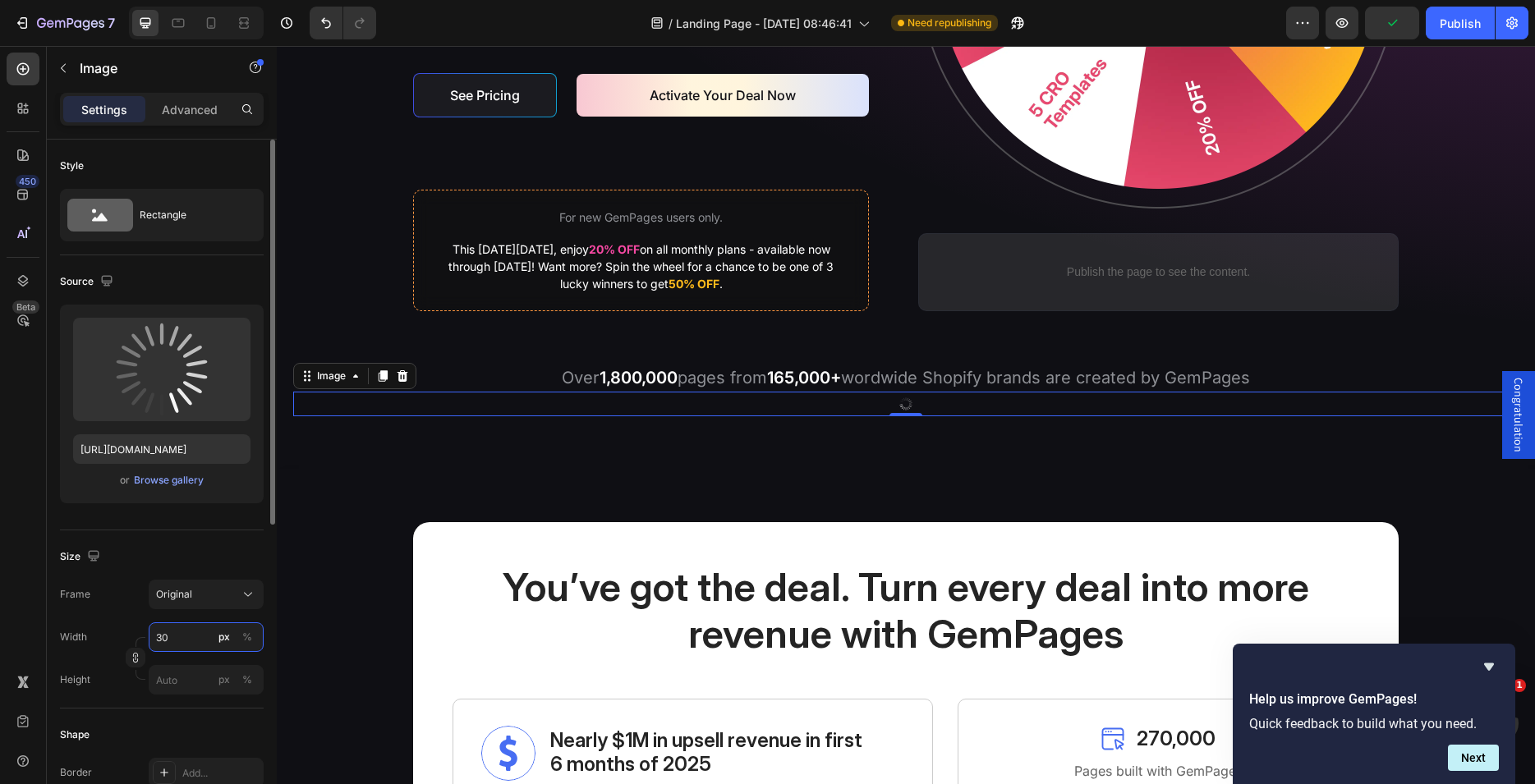
click at [173, 636] on input "30" at bounding box center [206, 637] width 115 height 30
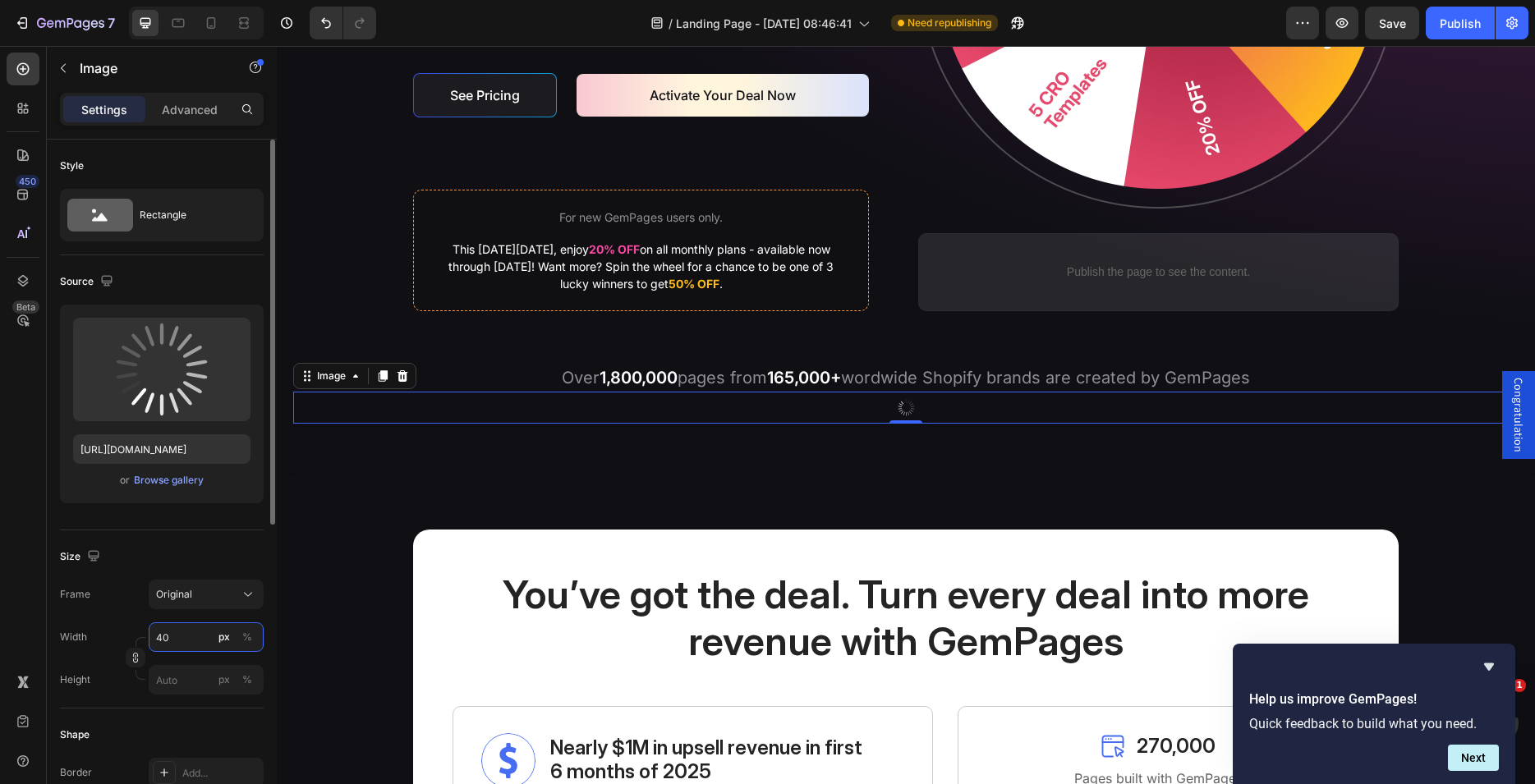
type input "41"
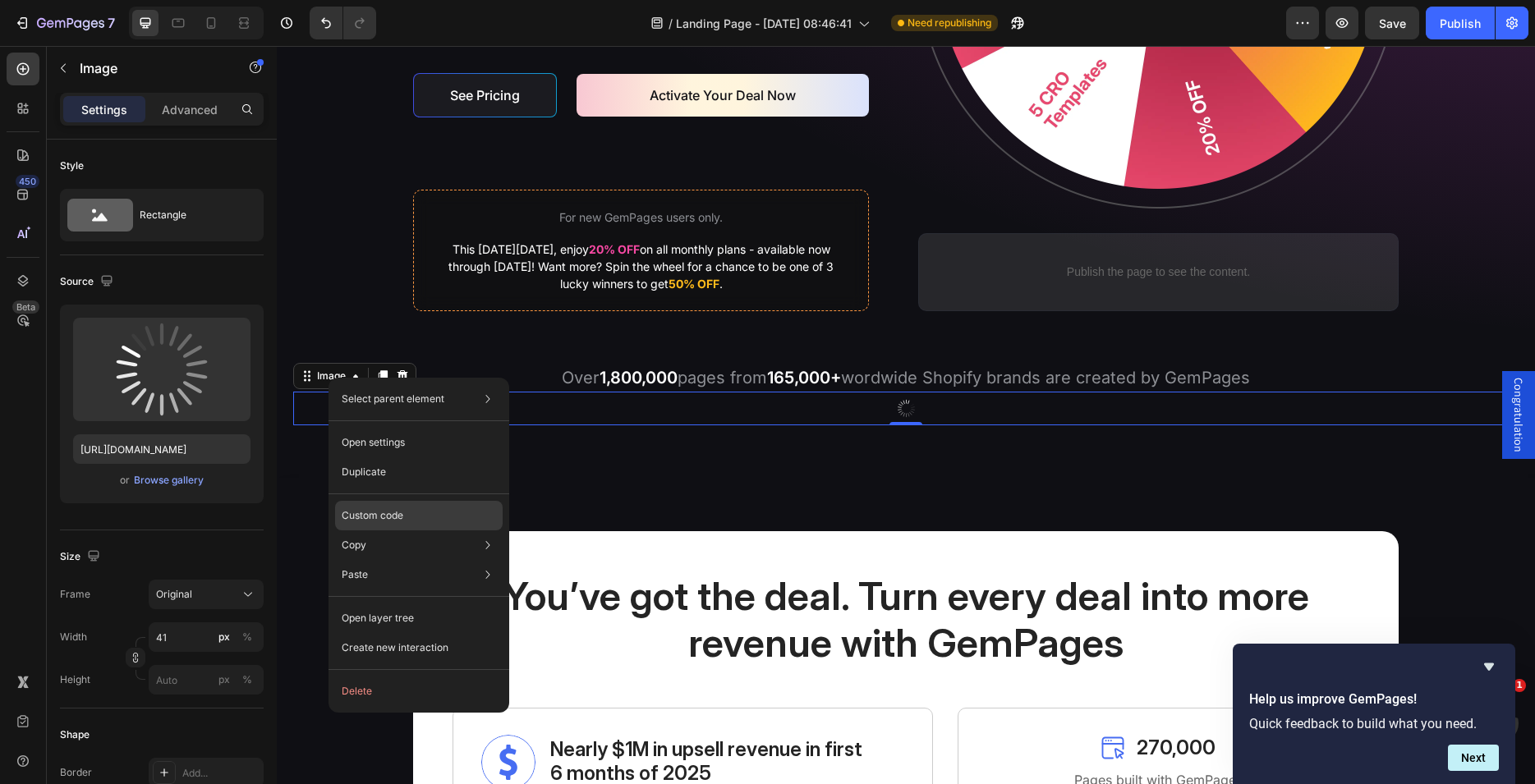
click at [392, 512] on p "Custom code" at bounding box center [372, 516] width 62 height 15
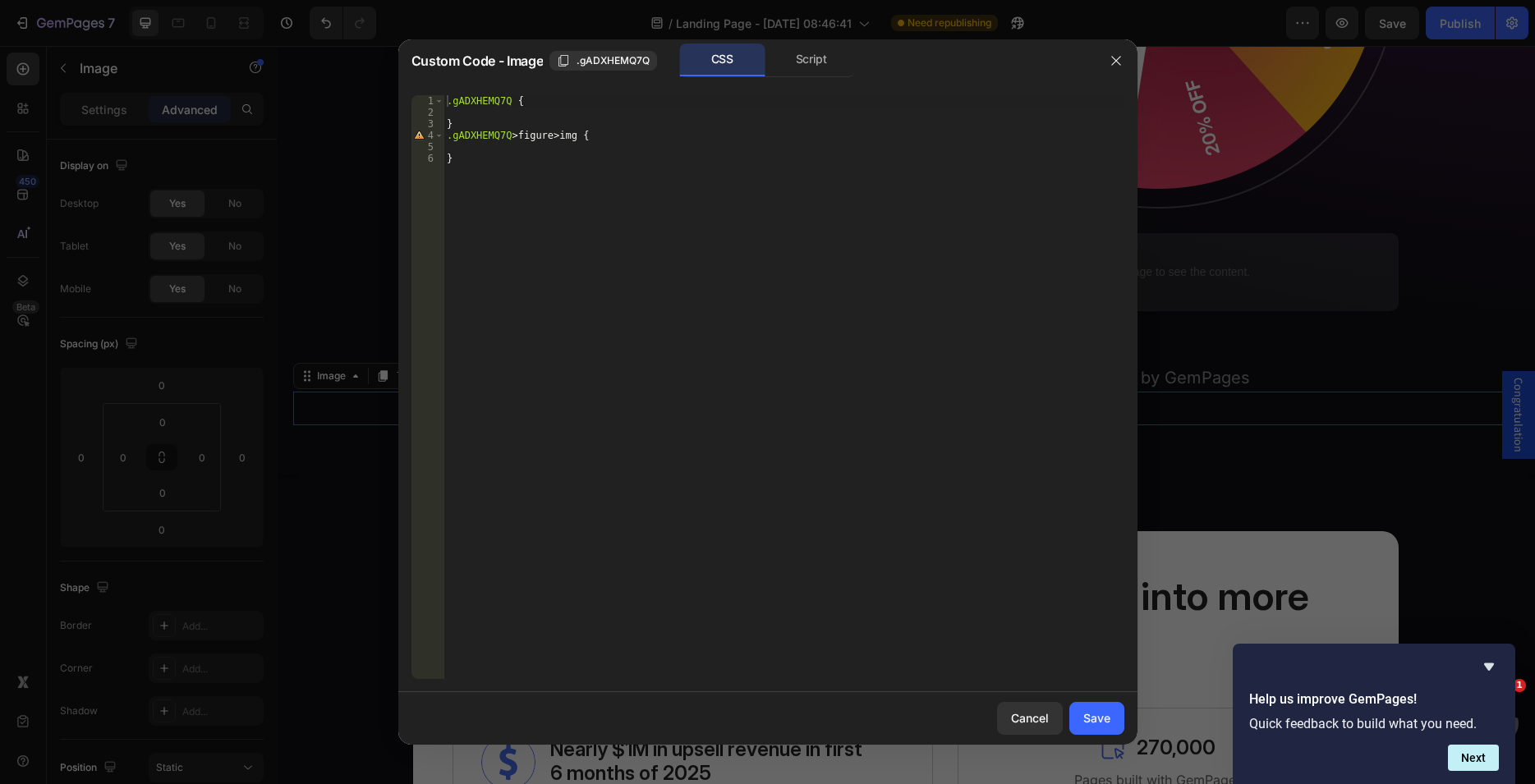
click at [805, 55] on div "Script" at bounding box center [811, 60] width 86 height 33
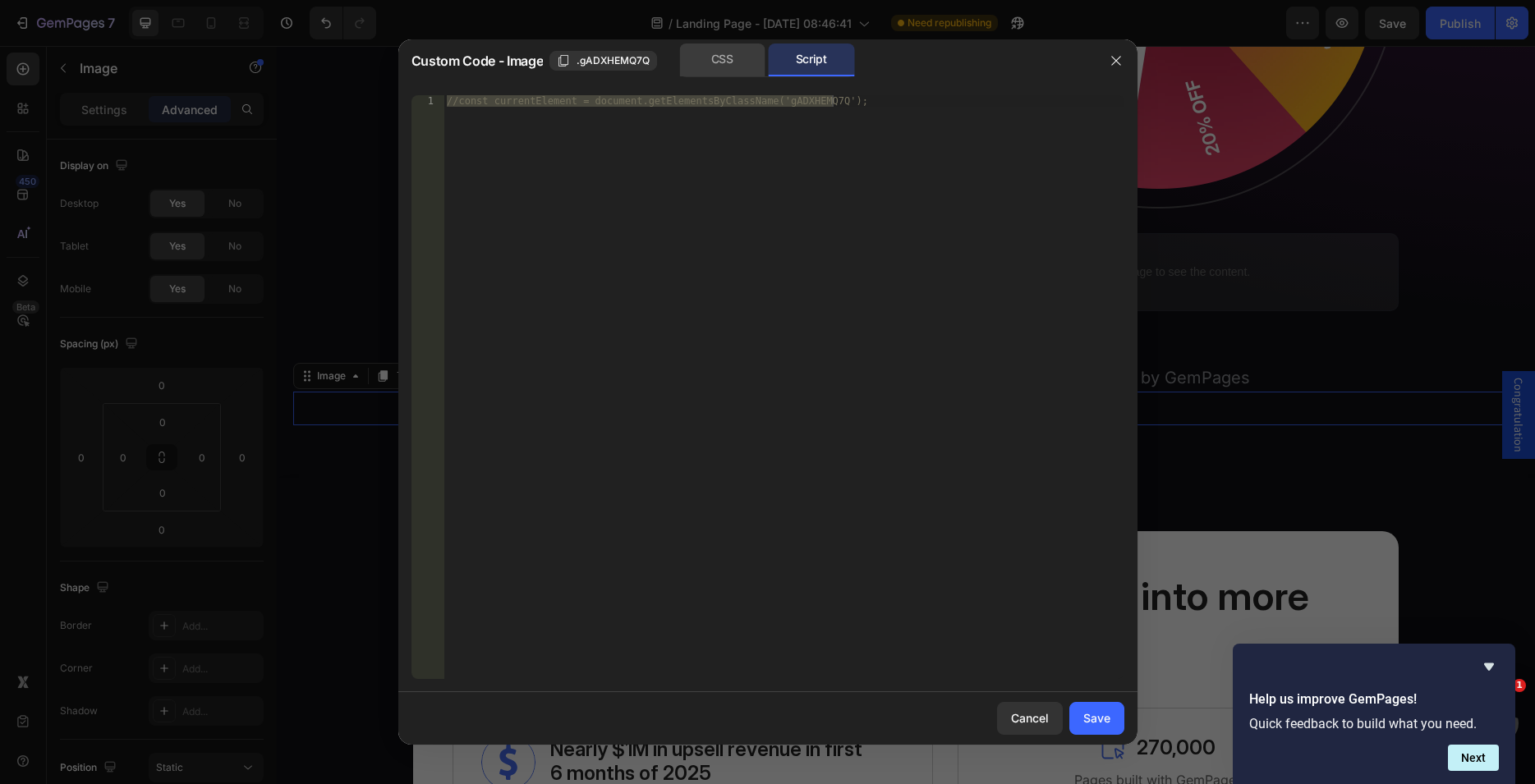
click at [735, 65] on div "CSS" at bounding box center [721, 60] width 86 height 33
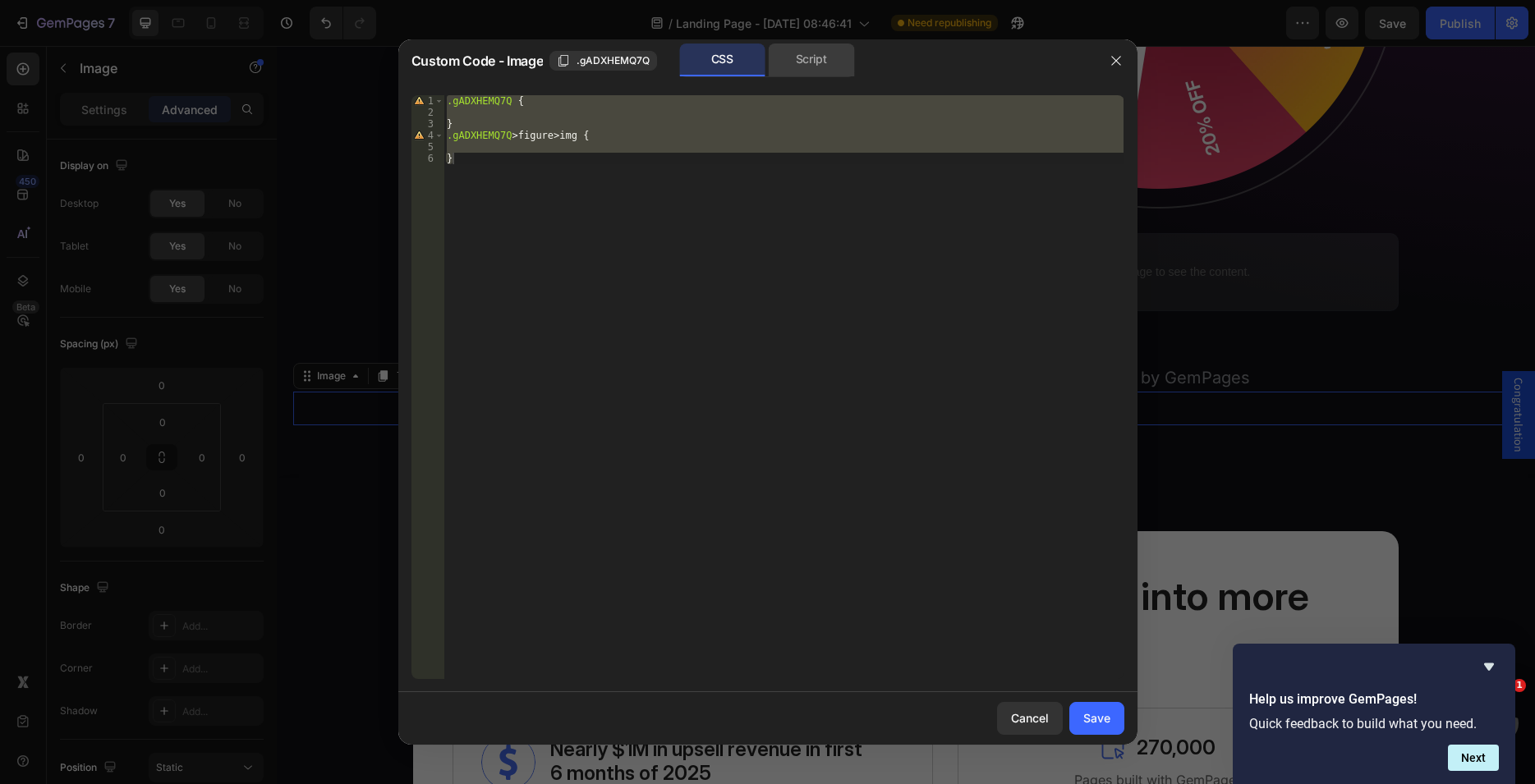
click at [815, 65] on div "Script" at bounding box center [811, 60] width 86 height 33
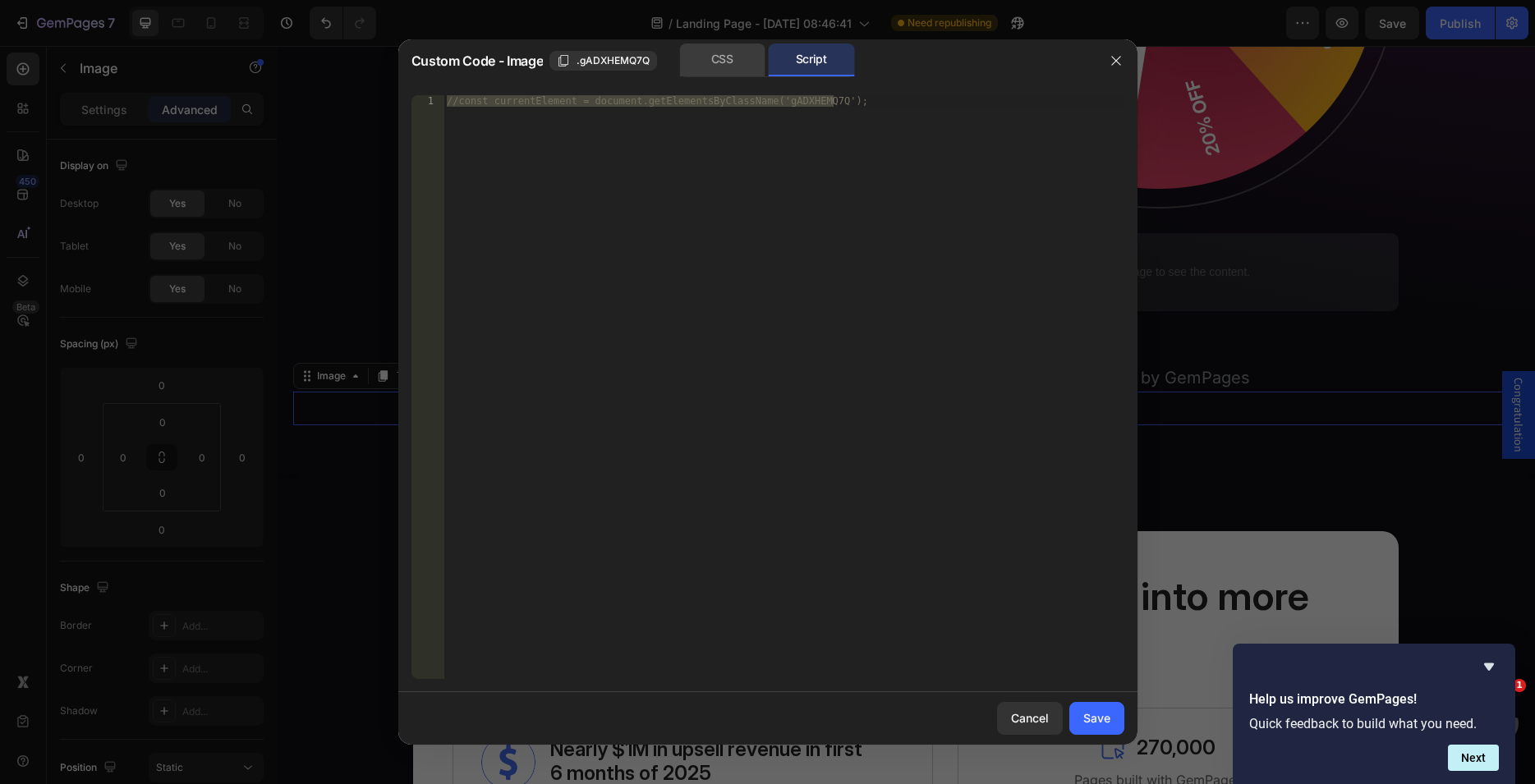
click at [727, 54] on div "CSS" at bounding box center [721, 60] width 86 height 33
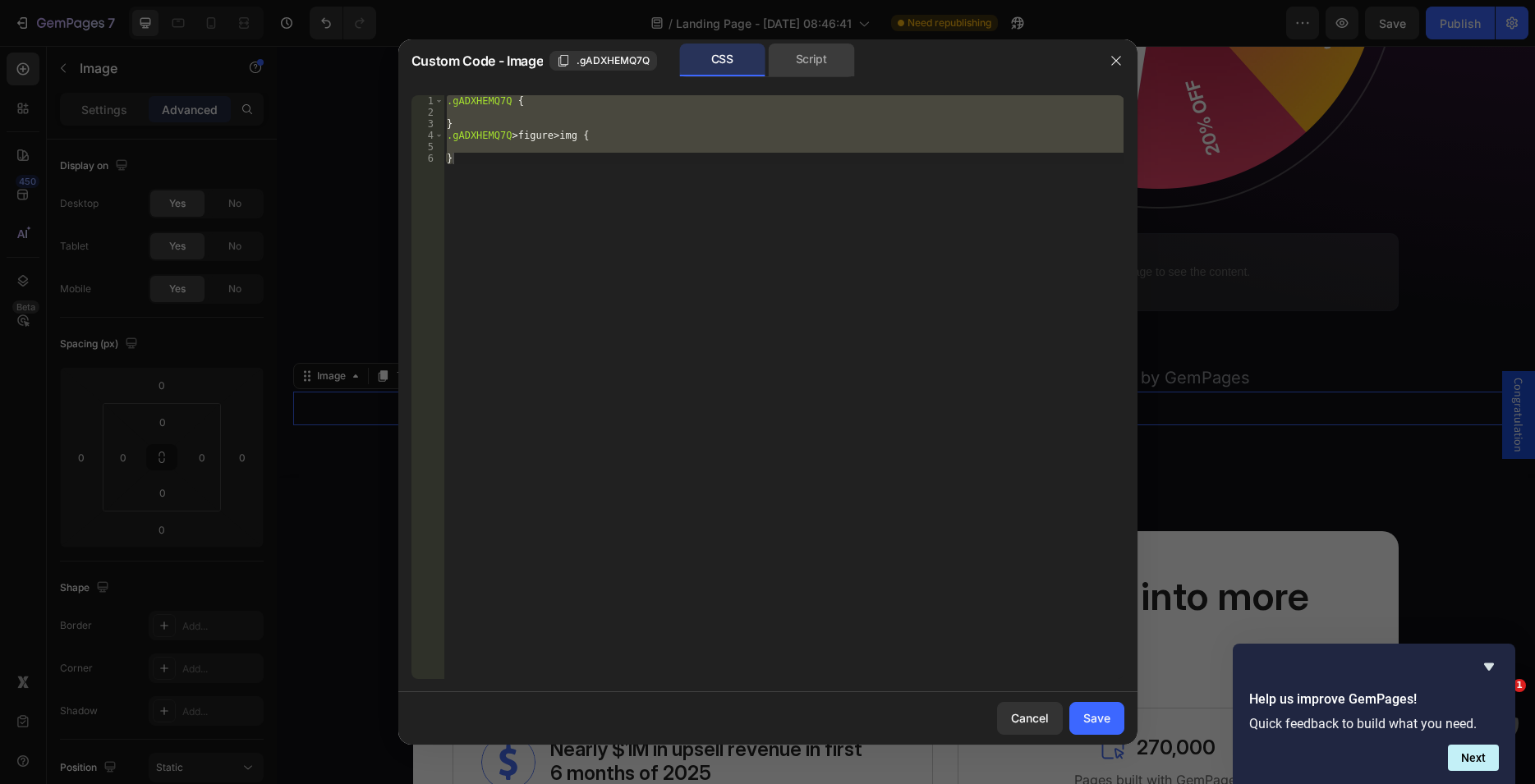
click at [819, 57] on div "Script" at bounding box center [811, 60] width 86 height 33
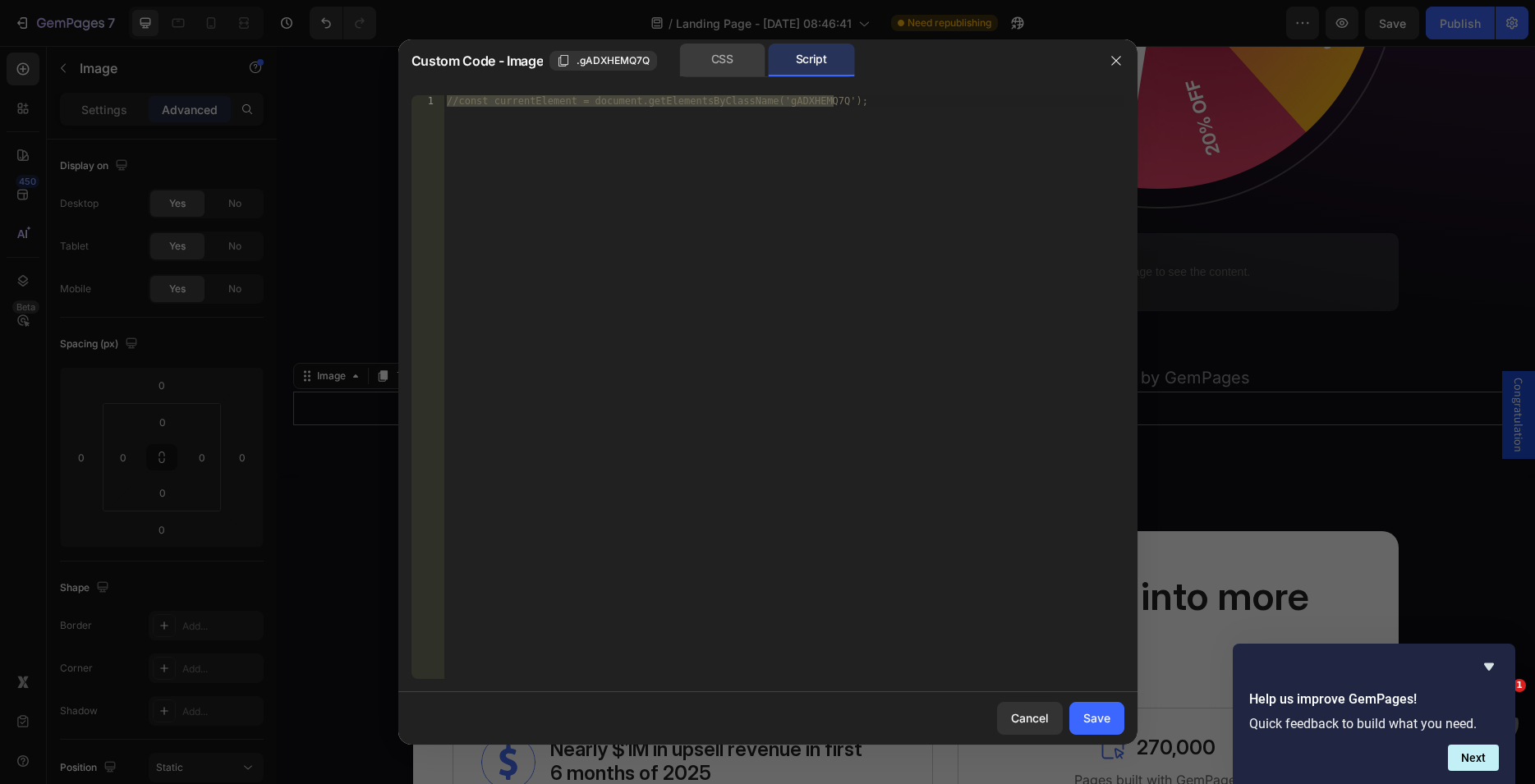
click at [700, 60] on div "CSS" at bounding box center [721, 60] width 86 height 33
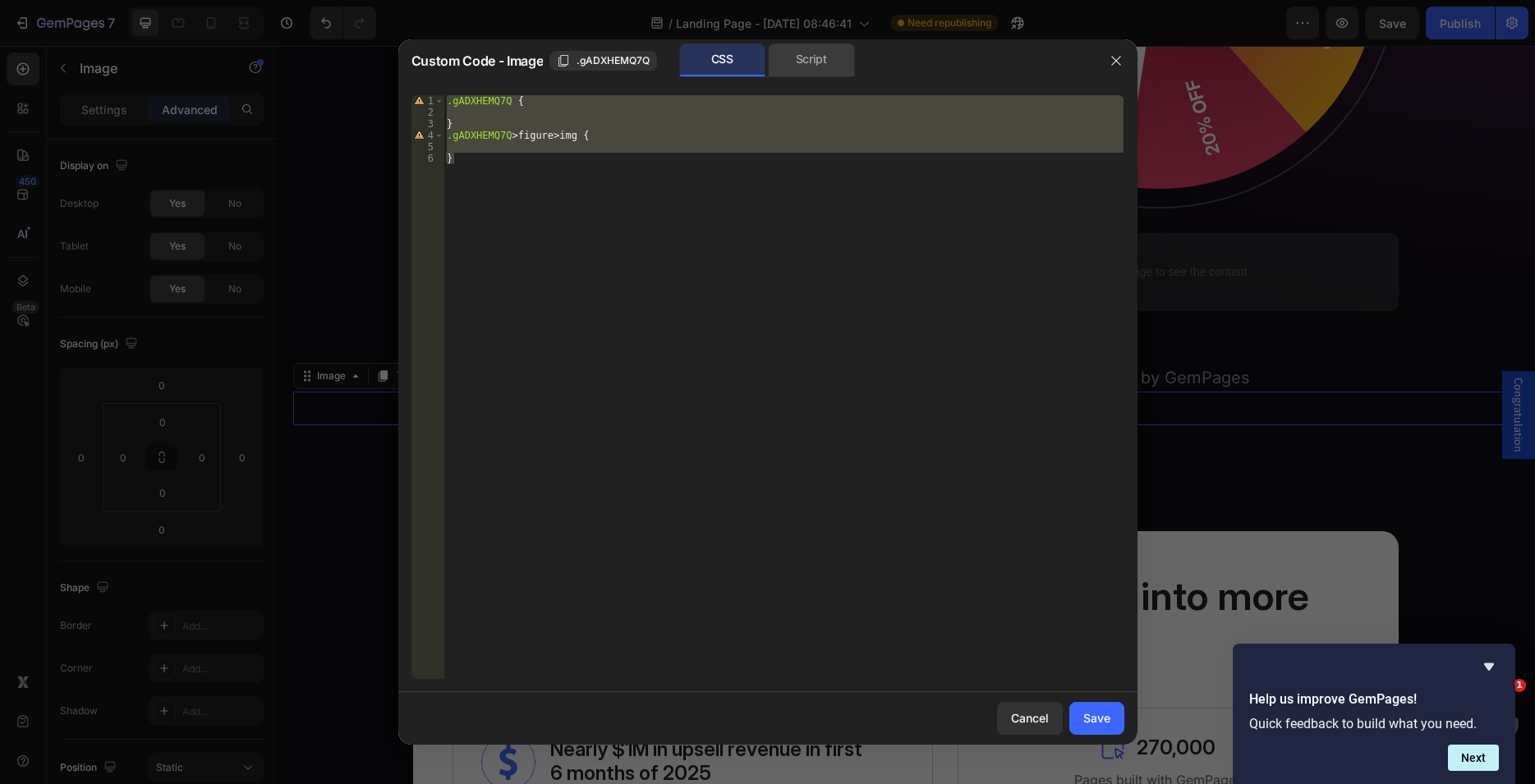
drag, startPoint x: 812, startPoint y: 64, endPoint x: 830, endPoint y: 65, distance: 18.0
click at [813, 64] on div "Script" at bounding box center [811, 60] width 86 height 33
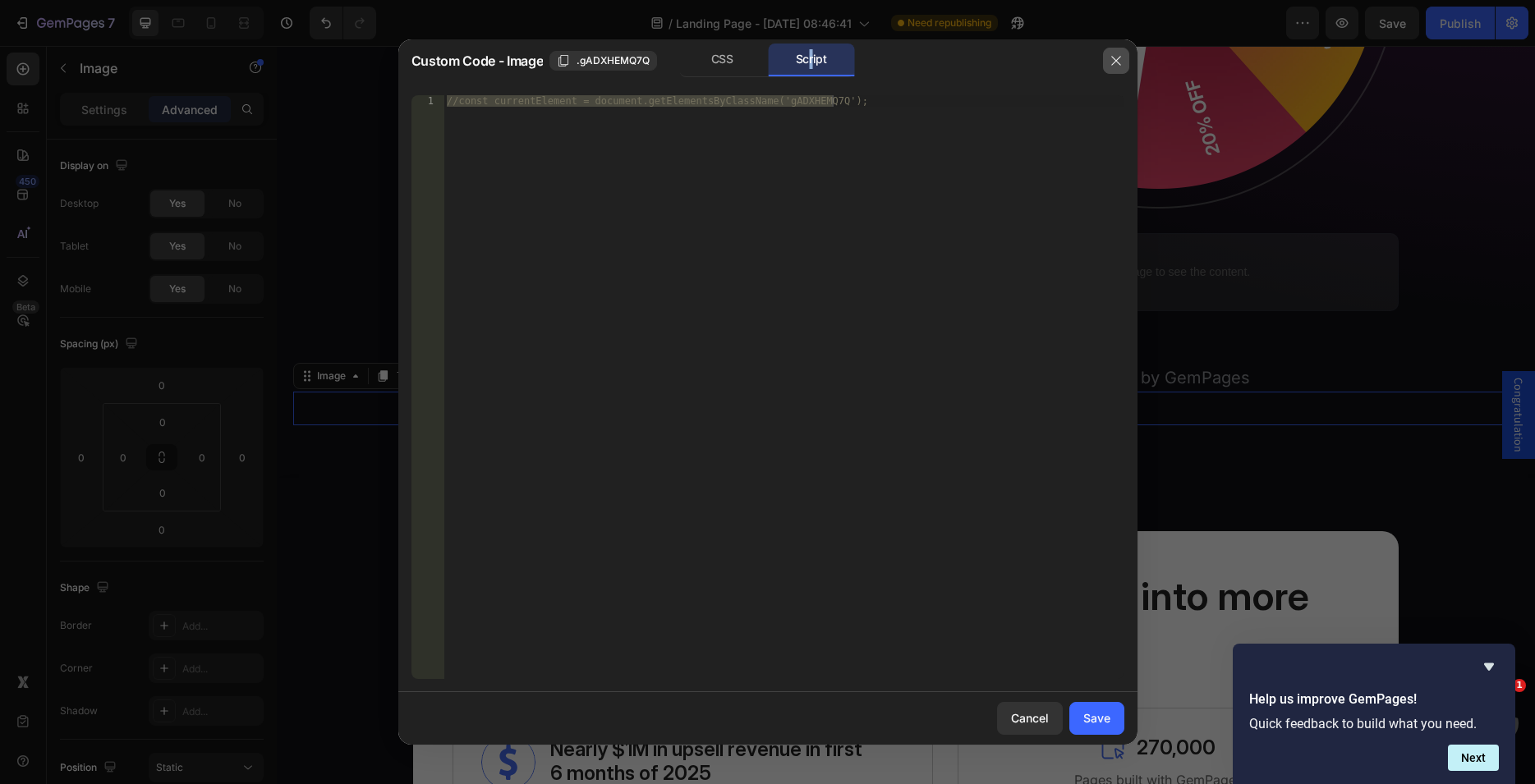
click at [1117, 53] on button "button" at bounding box center [1116, 61] width 26 height 26
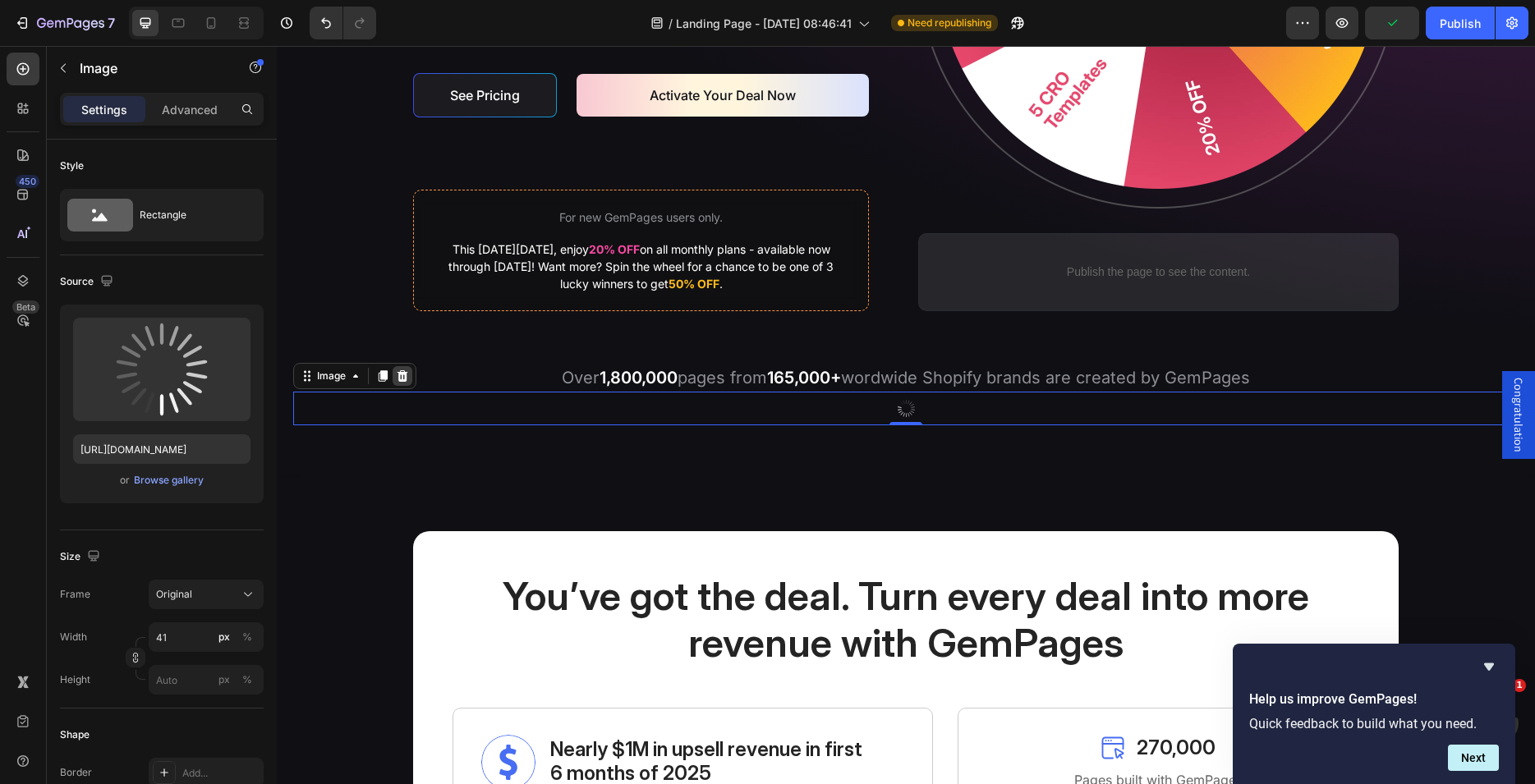
click at [401, 374] on icon at bounding box center [403, 375] width 11 height 11
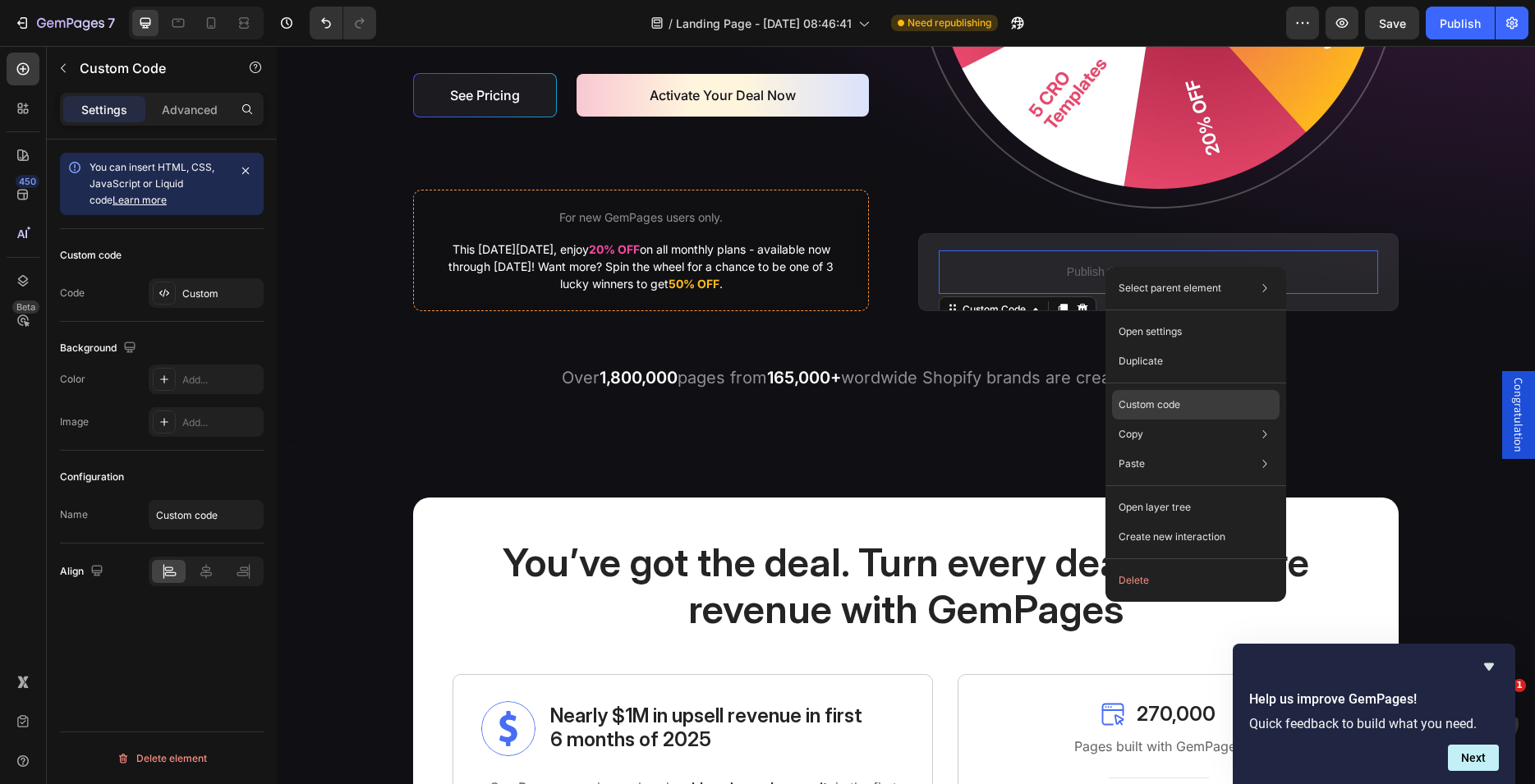
click at [1142, 398] on p "Custom code" at bounding box center [1149, 405] width 62 height 15
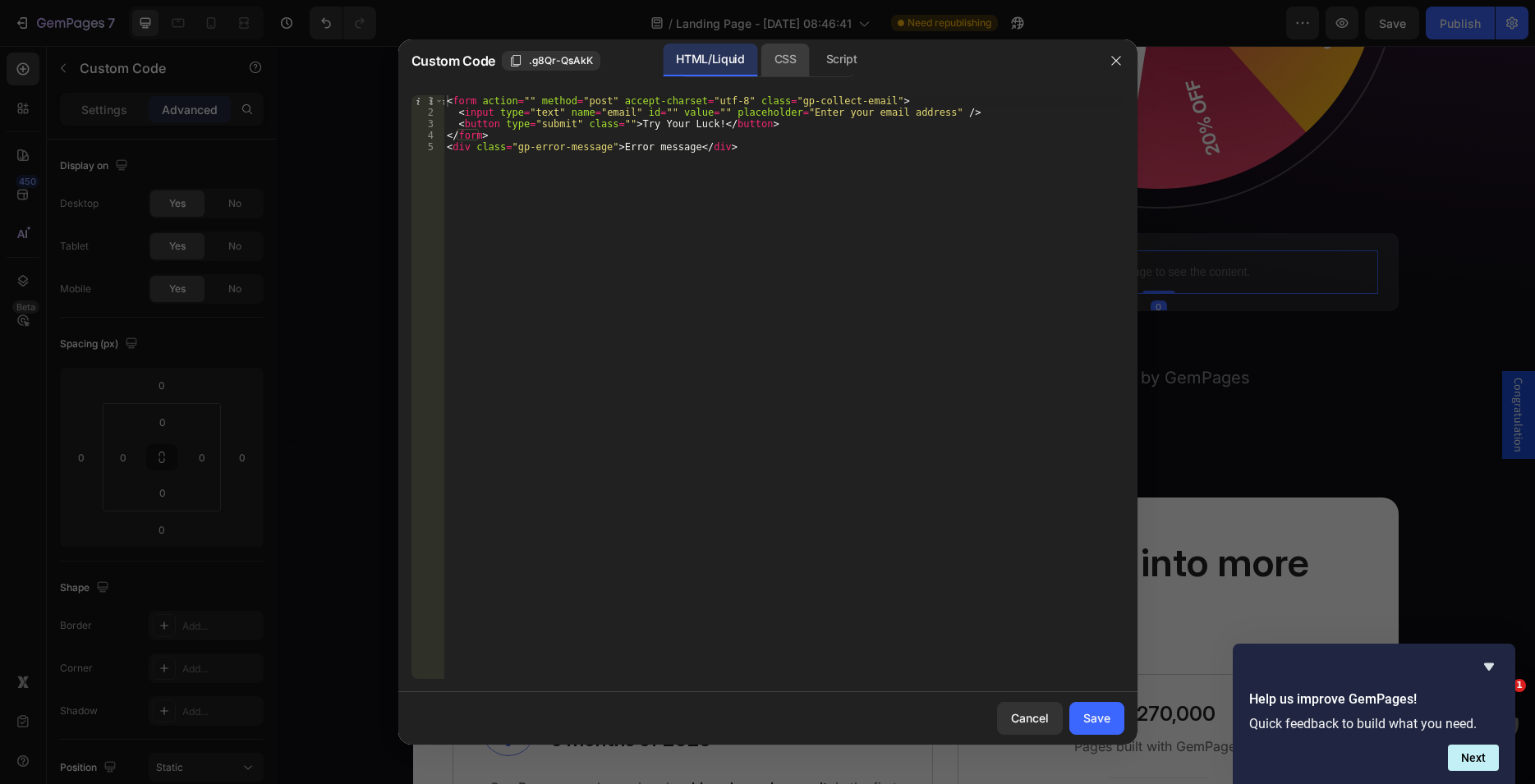
click at [788, 66] on div "CSS" at bounding box center [785, 60] width 49 height 33
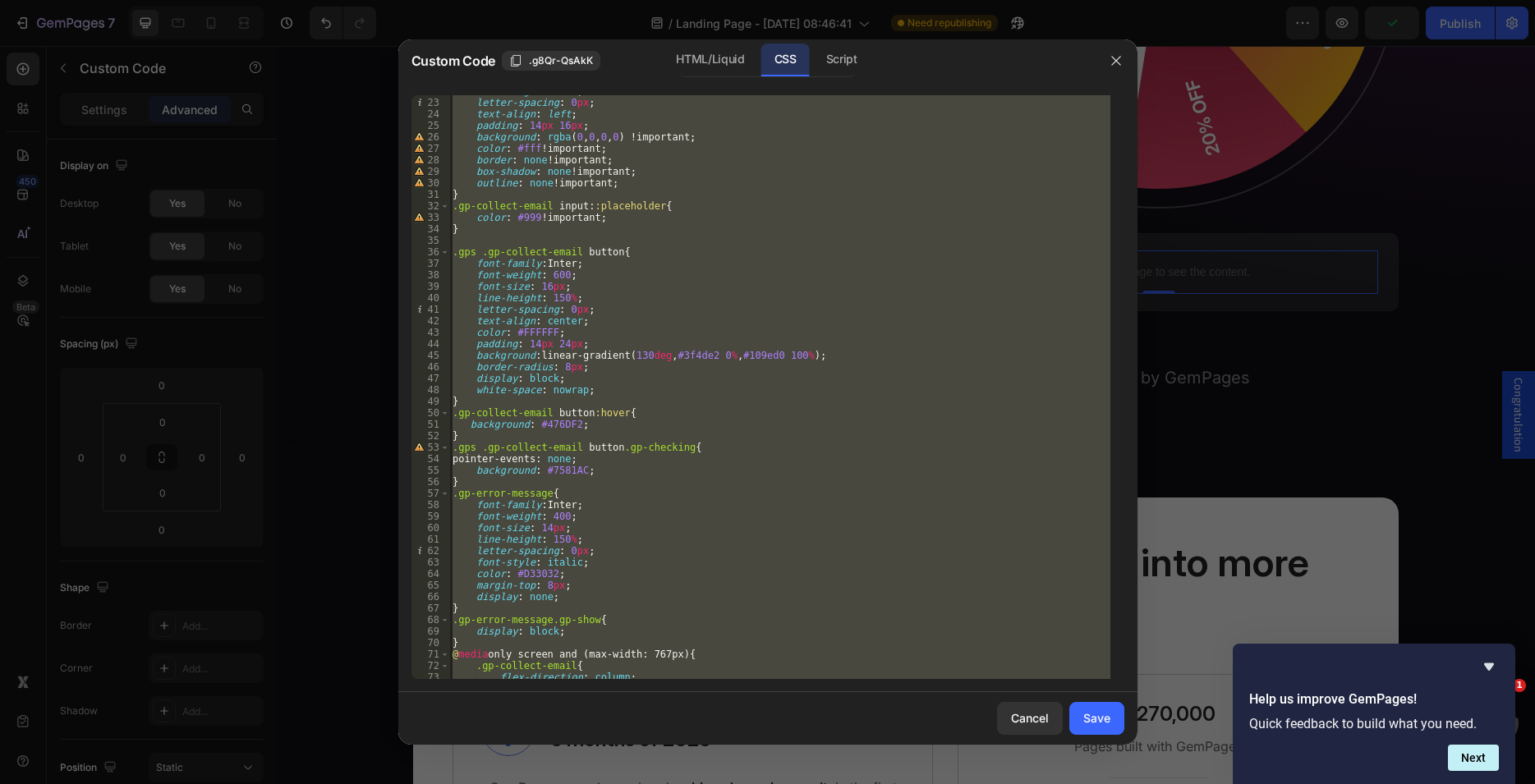
scroll to position [251, 0]
click at [682, 446] on div "line-height : 150 % ; letter-spacing : 0 px ; text-align : left ; padding : 14 …" at bounding box center [779, 386] width 661 height 584
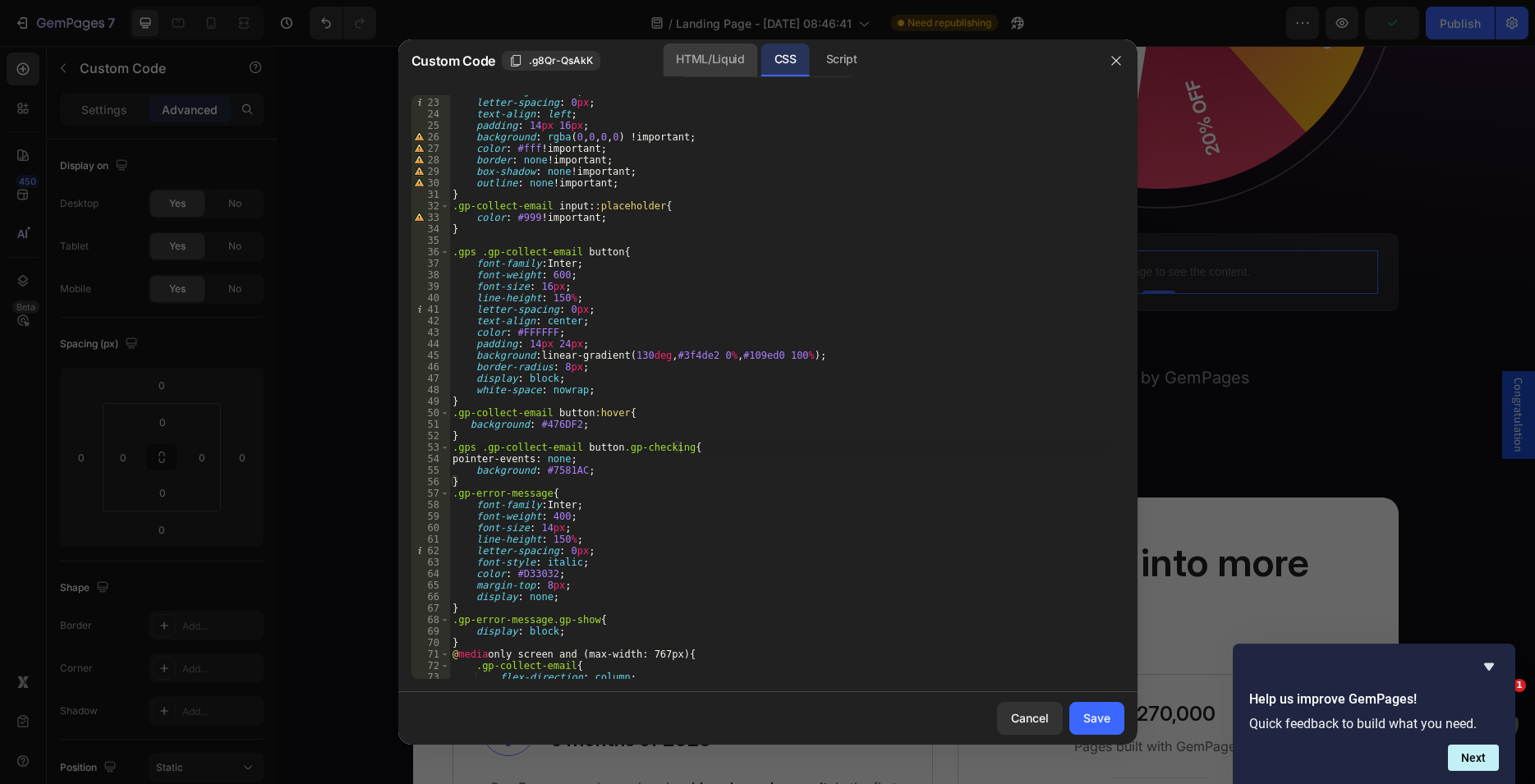
click at [720, 56] on div "HTML/Liquid" at bounding box center [709, 60] width 94 height 33
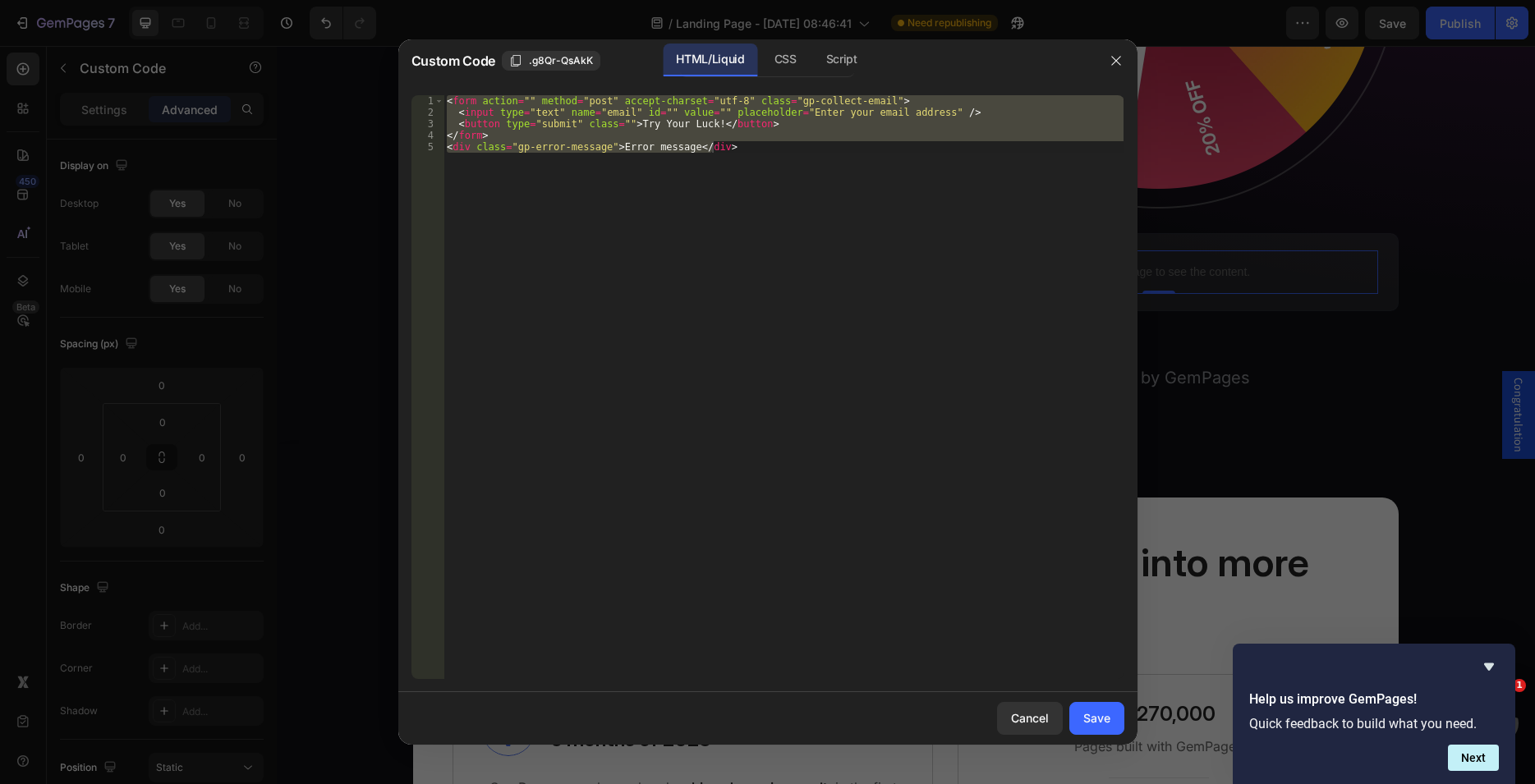
click at [553, 142] on div "< form action = "" method = "post" accept-charset = "utf-8" class = "gp-collect…" at bounding box center [783, 386] width 680 height 584
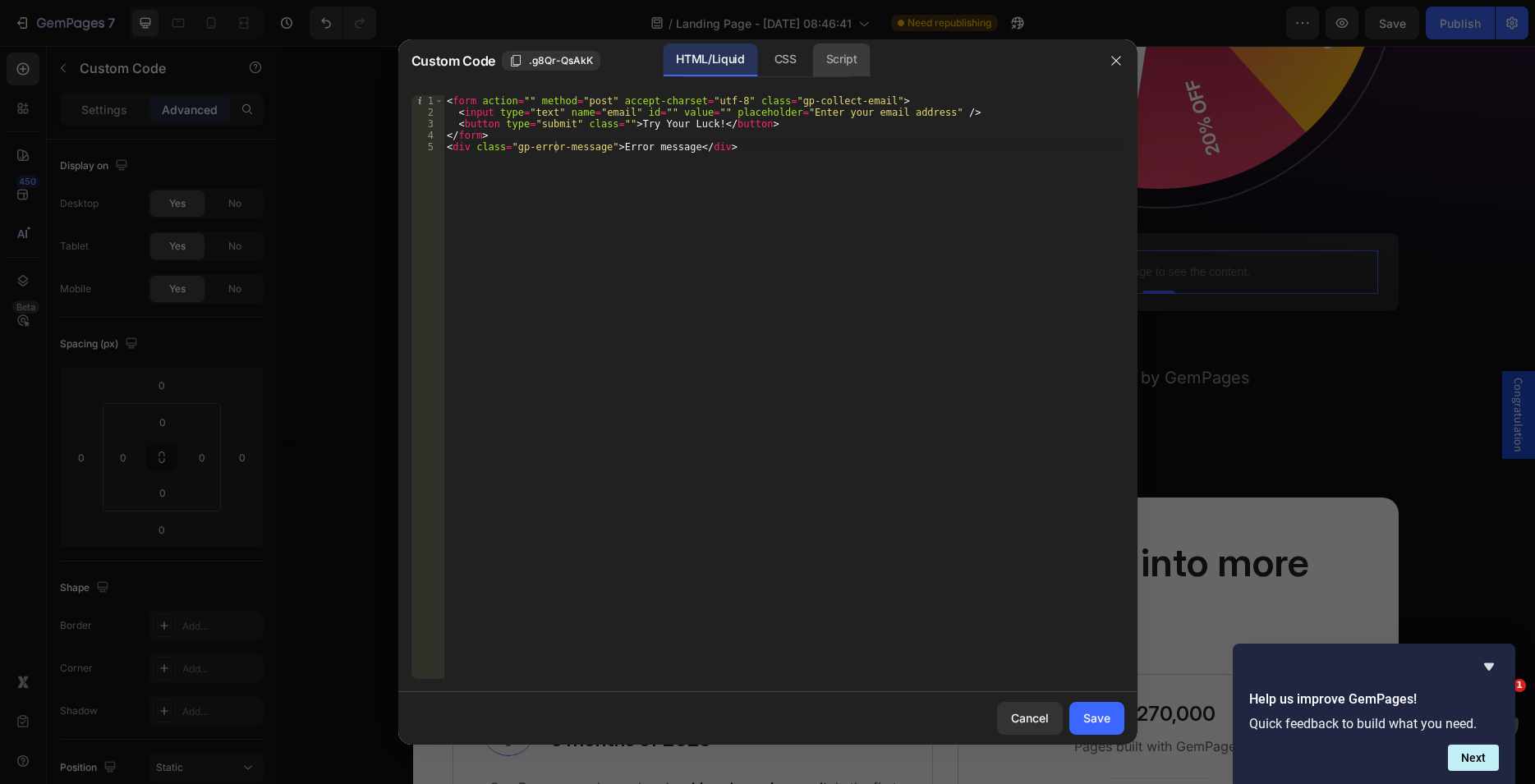
click at [845, 65] on div "Script" at bounding box center [841, 60] width 57 height 33
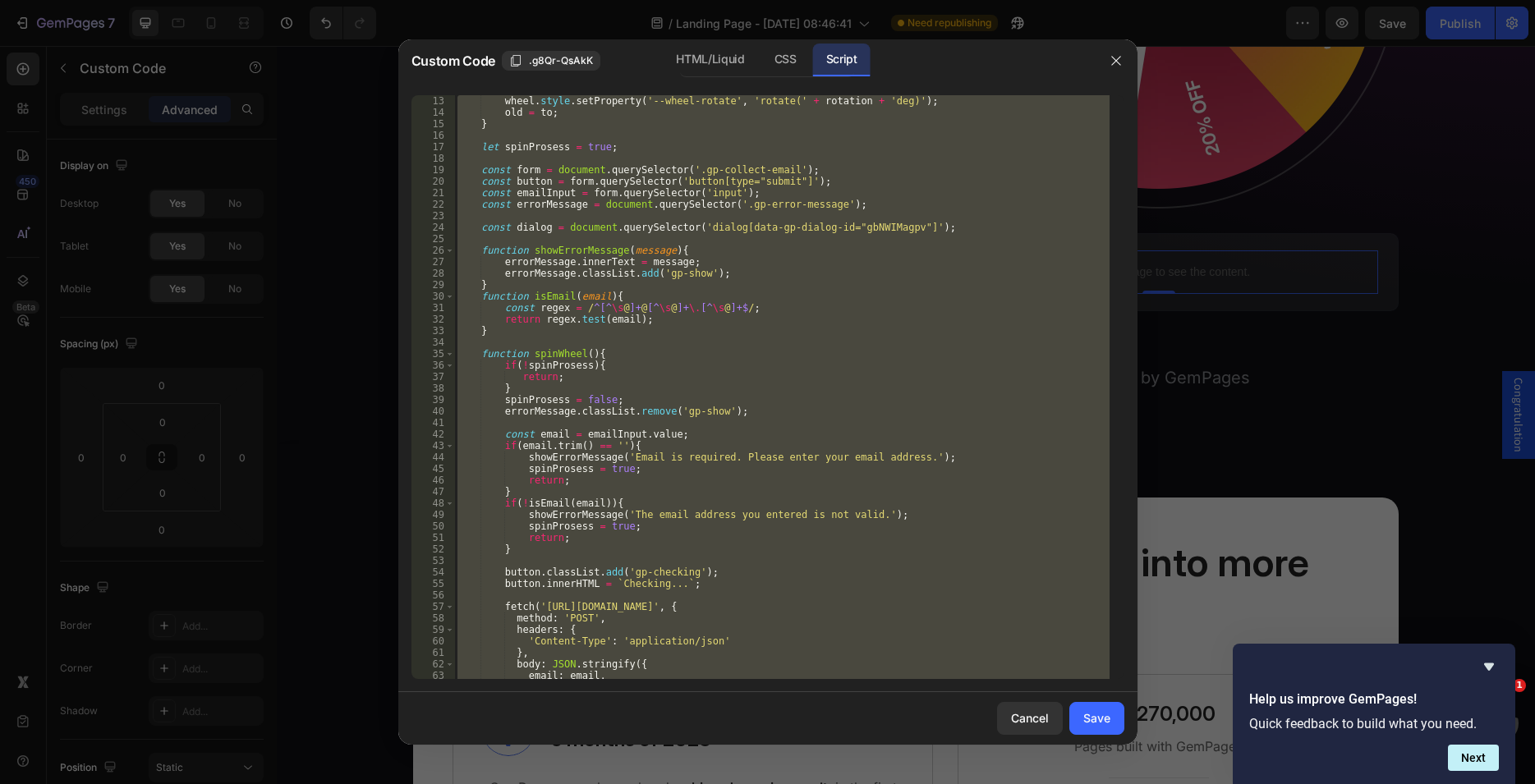
scroll to position [0, 0]
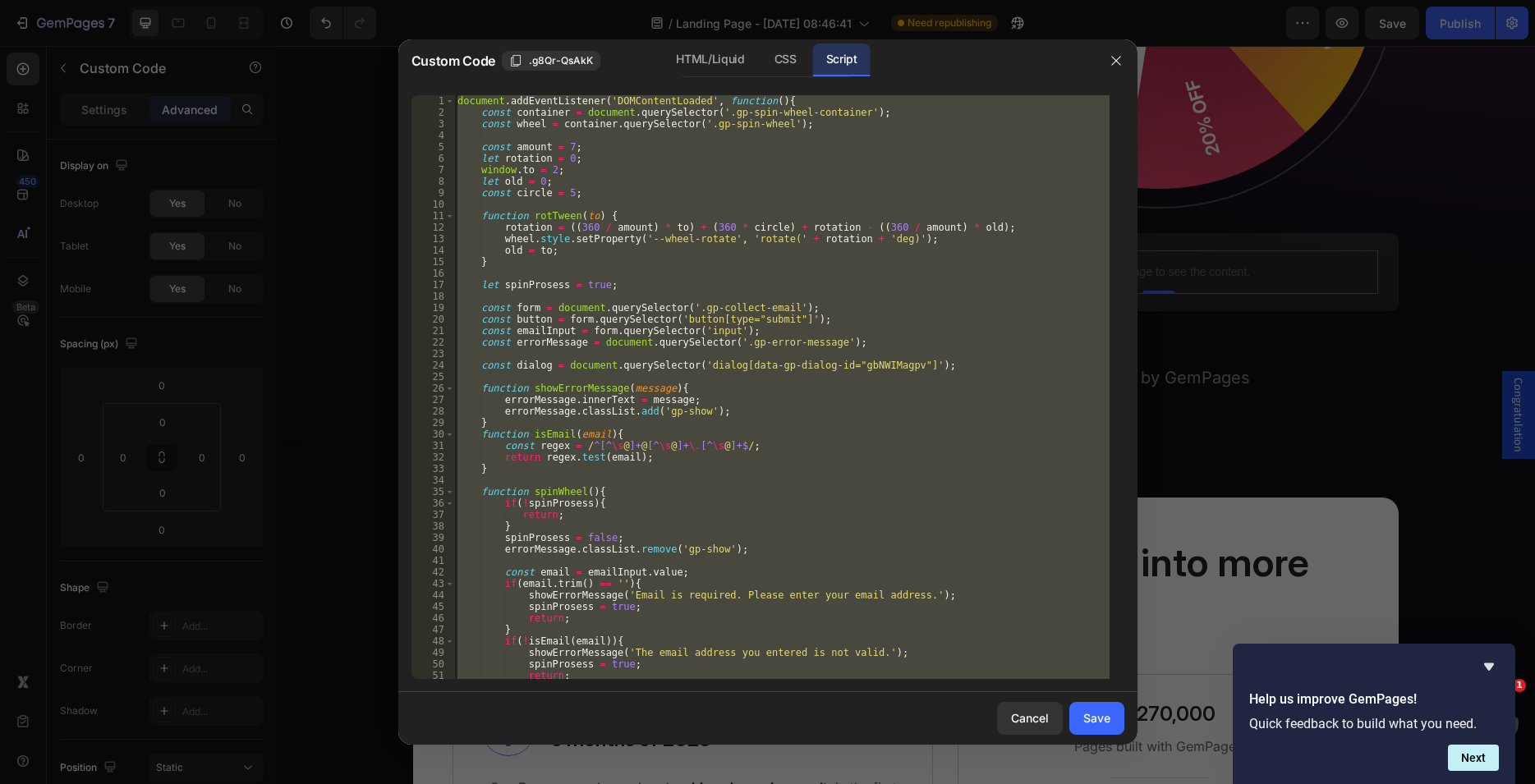
type textarea "})"
click at [520, 301] on div "document . addEventListener ( 'DOMContentLoaded' , function ( ) { const contain…" at bounding box center [781, 386] width 655 height 584
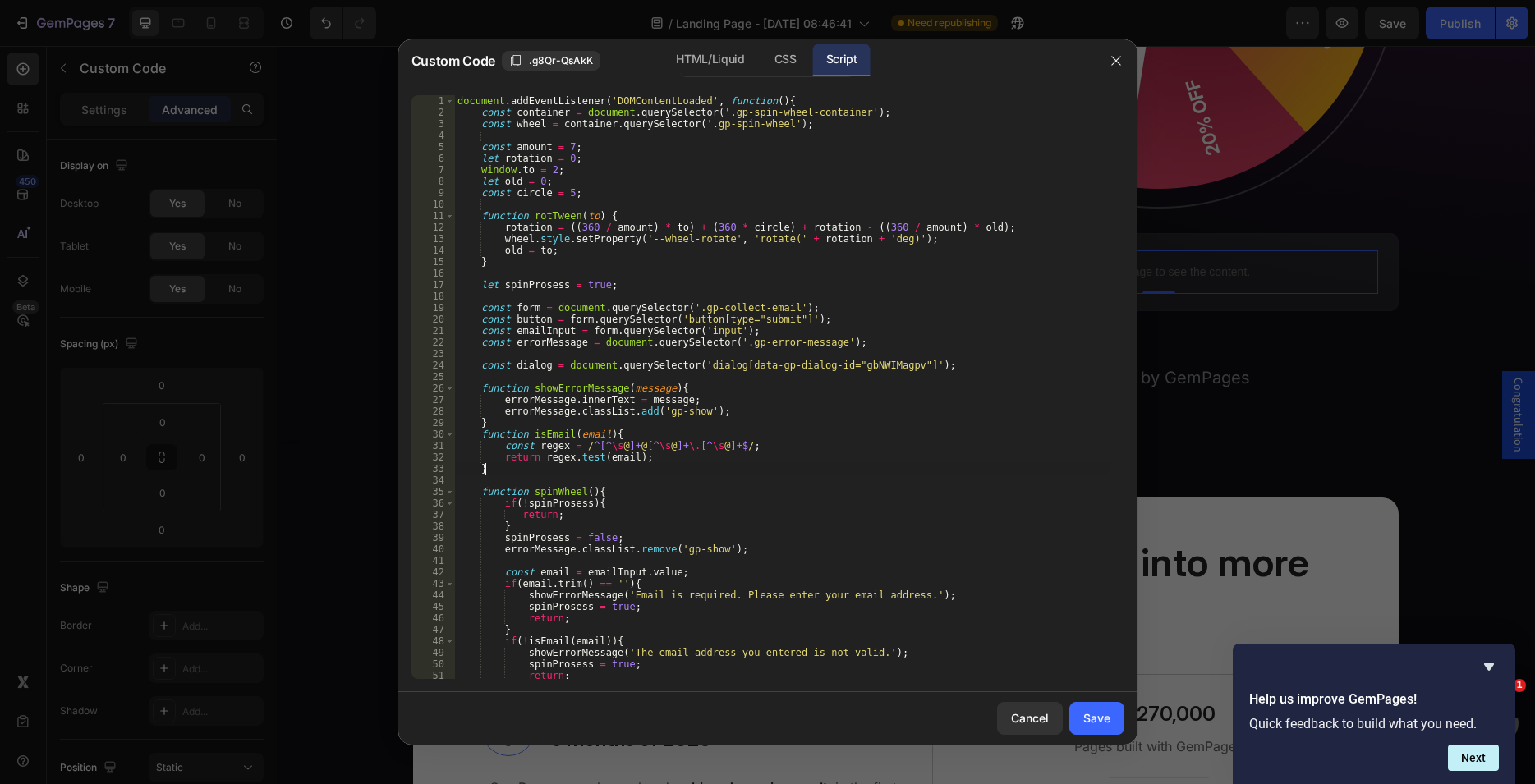
click at [488, 467] on div "document . addEventListener ( 'DOMContentLoaded' , function ( ) { const contain…" at bounding box center [781, 398] width 655 height 607
click at [933, 363] on div "document . addEventListener ( 'DOMContentLoaded' , function ( ) { const contain…" at bounding box center [781, 398] width 655 height 607
type textarea "const dialog = document.querySelector('dialog[data-gp-dialog-id="gbNWIMagpv"]');"
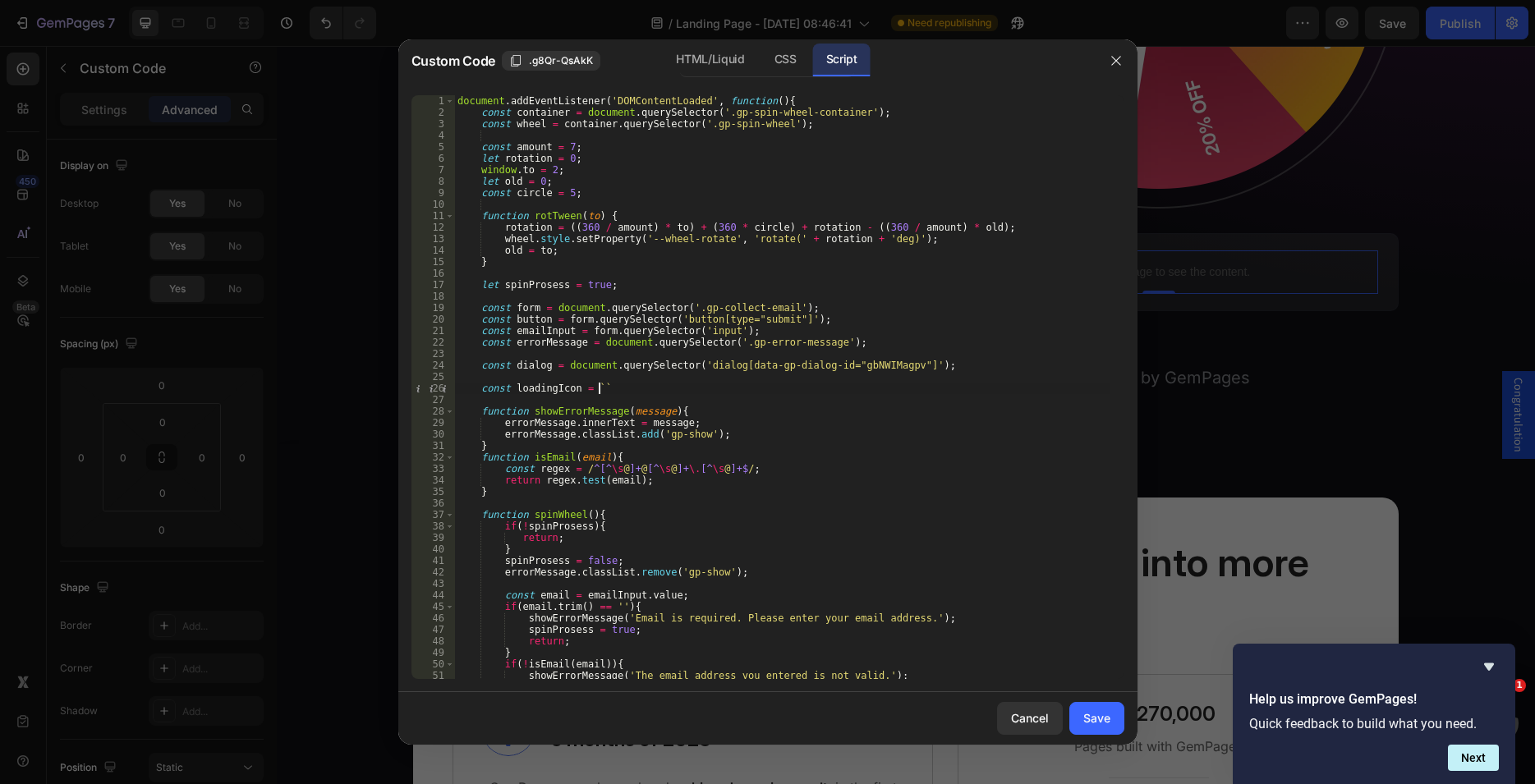
scroll to position [0, 11]
paste textarea "</g><g></g></g><!-- [ldio] generated by https://loading.io --></svg>"
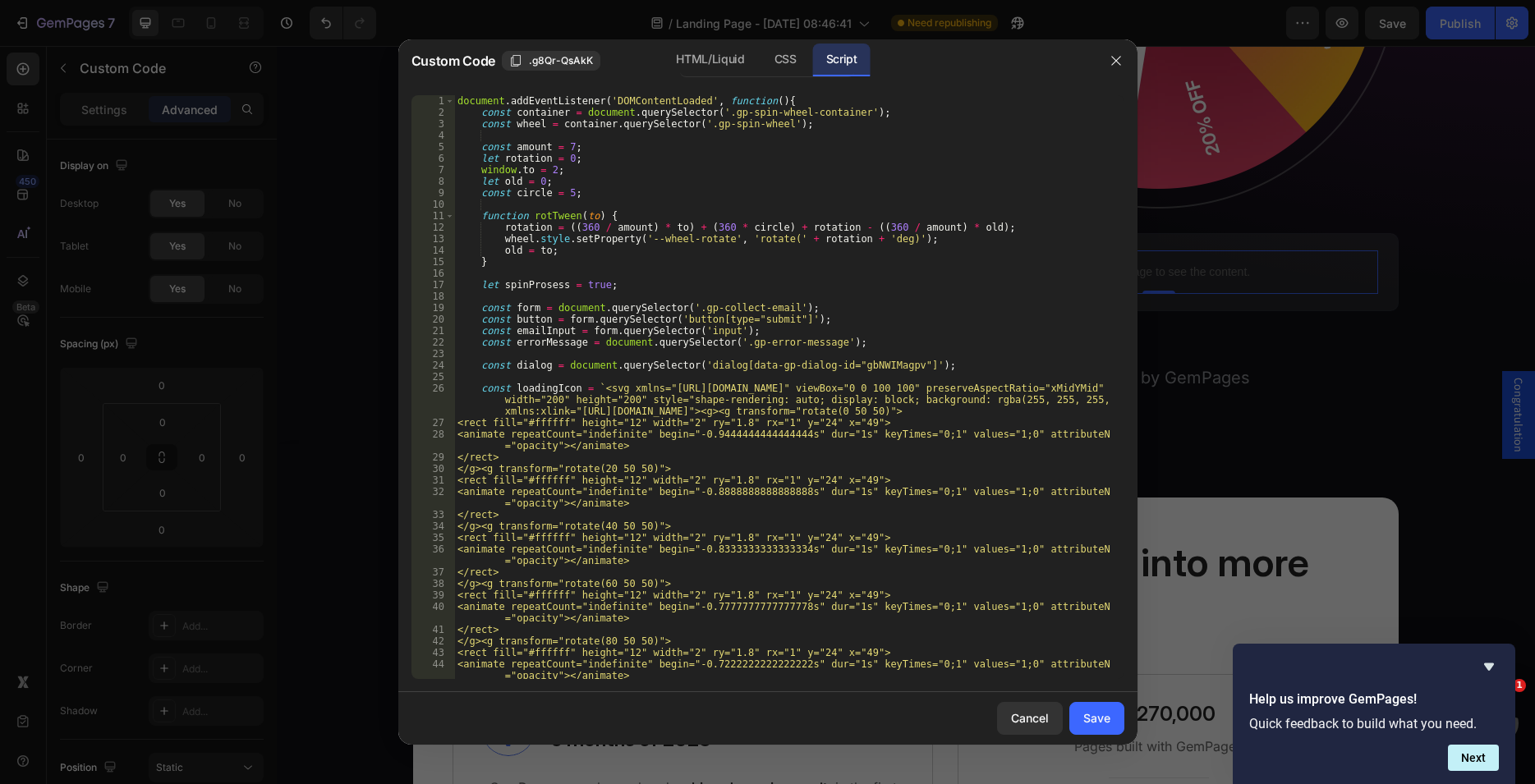
scroll to position [0, 0]
type textarea "const loadingIcon = ``;"
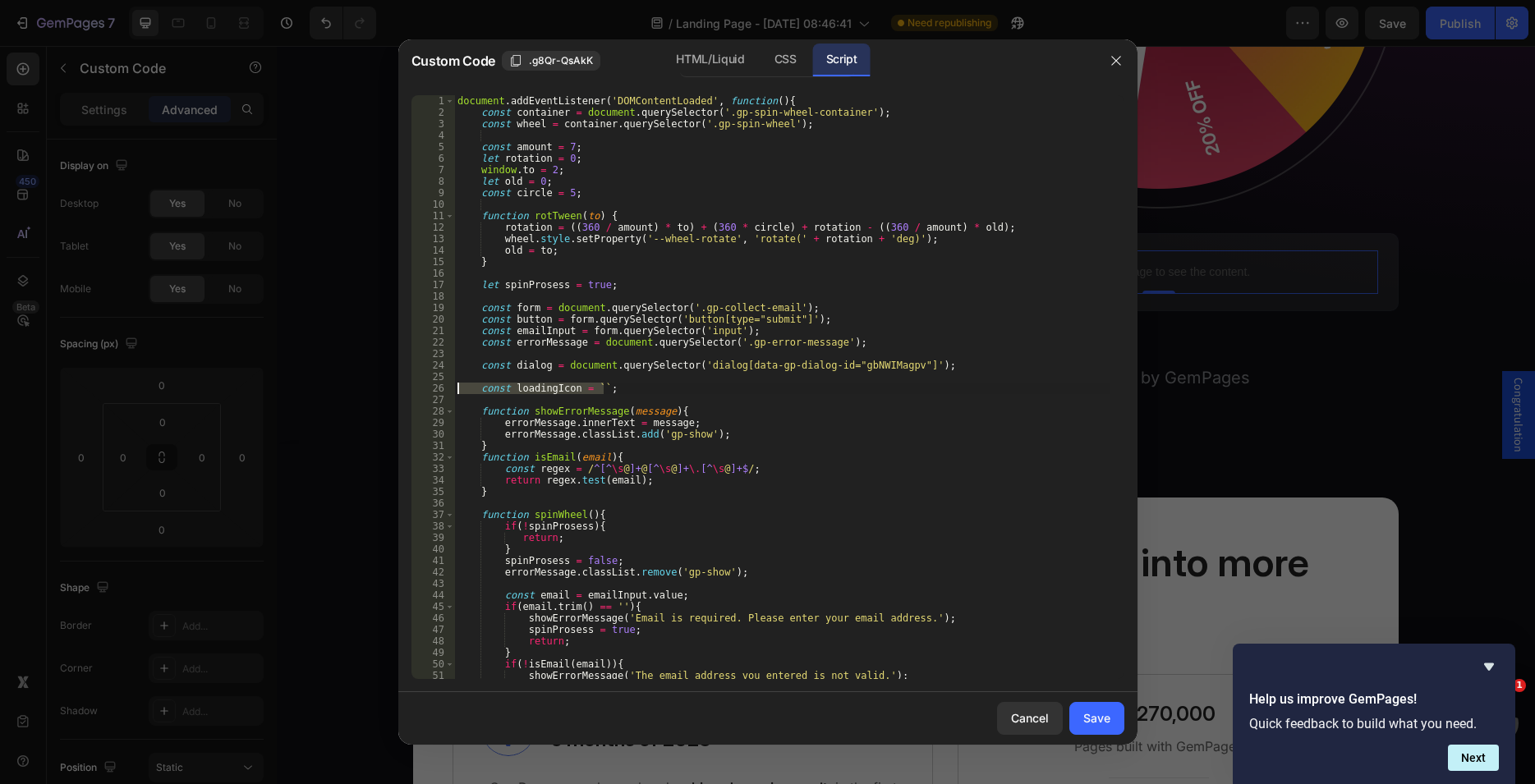
drag, startPoint x: 620, startPoint y: 393, endPoint x: 455, endPoint y: 387, distance: 165.1
click at [455, 387] on div "document . addEventListener ( 'DOMContentLoaded' , function ( ) { const contain…" at bounding box center [781, 398] width 655 height 607
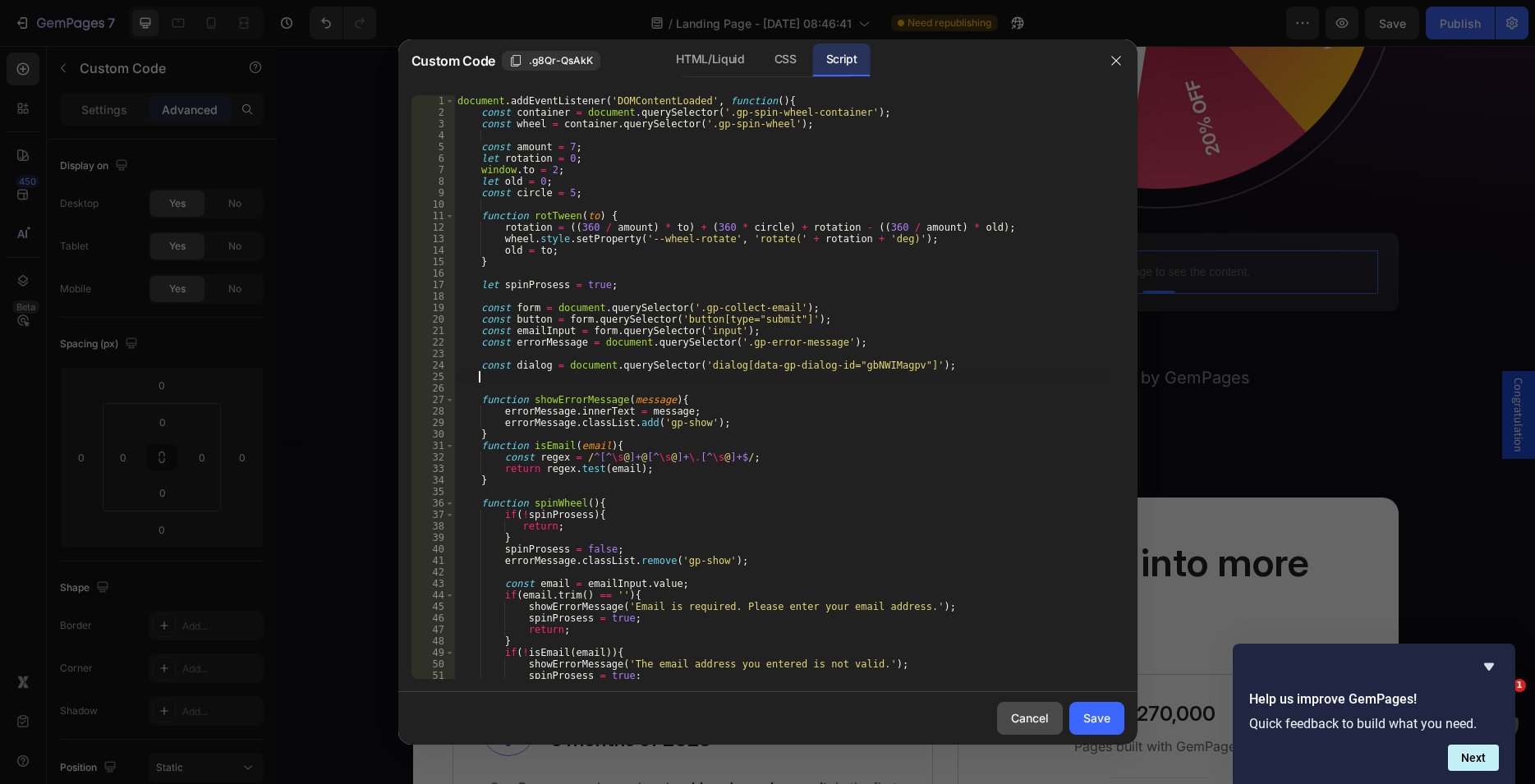
click at [1053, 719] on button "Cancel" at bounding box center [1029, 719] width 65 height 33
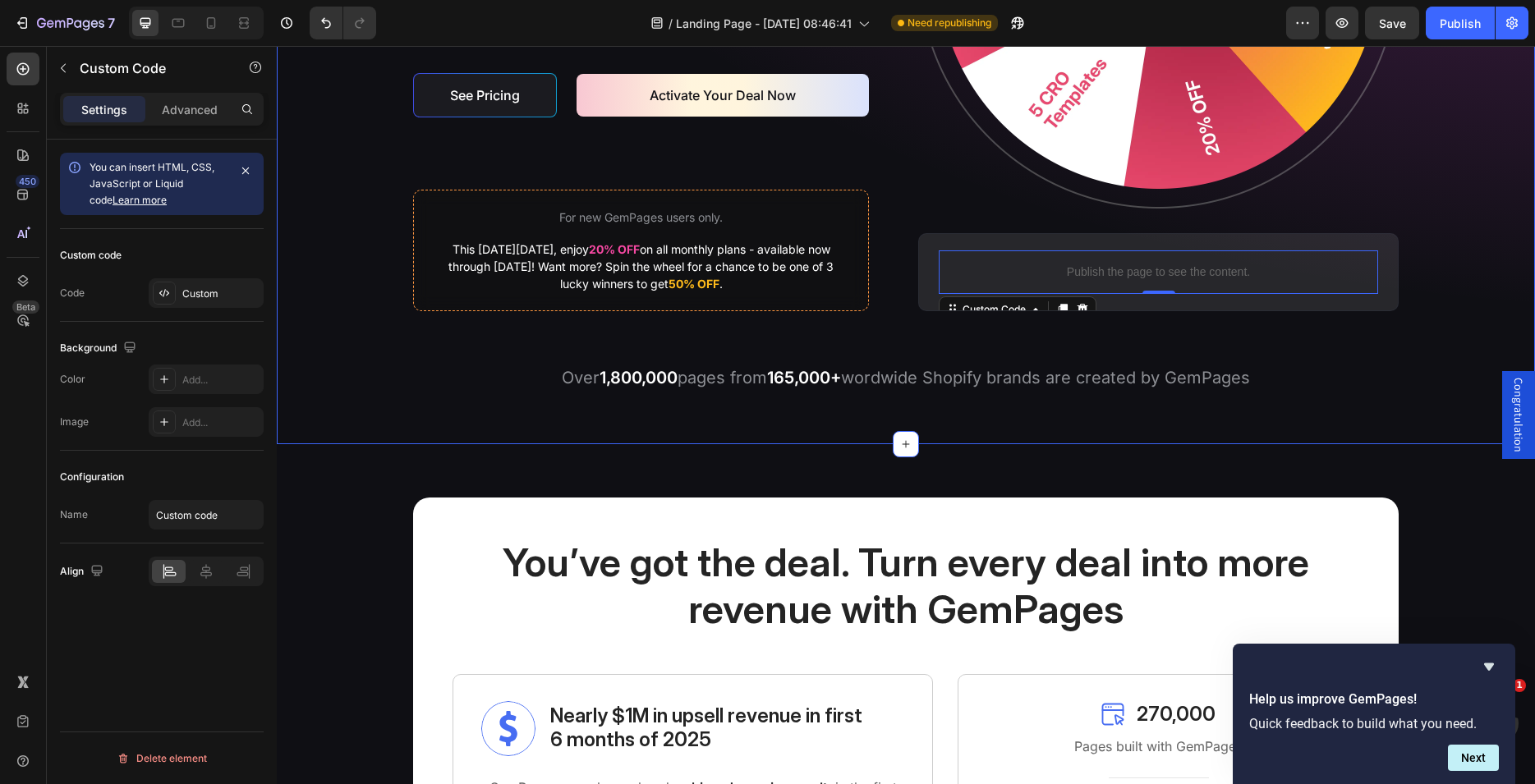
click at [805, 431] on div "Image Don't let your revenue slip away Heading Build, Optimize, and Convert Sma…" at bounding box center [906, 10] width 1258 height 867
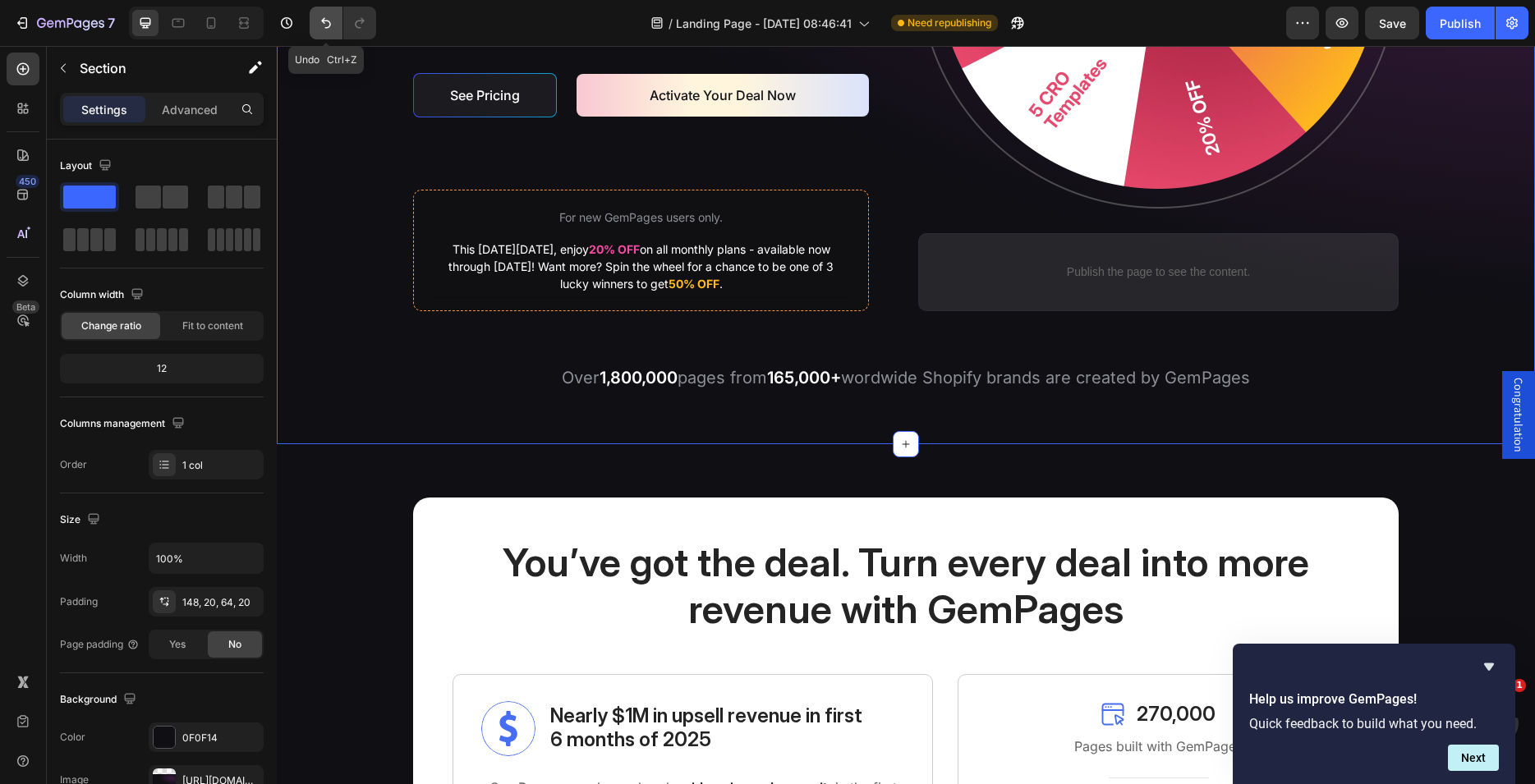
click at [325, 21] on icon "Undo/Redo" at bounding box center [326, 24] width 10 height 11
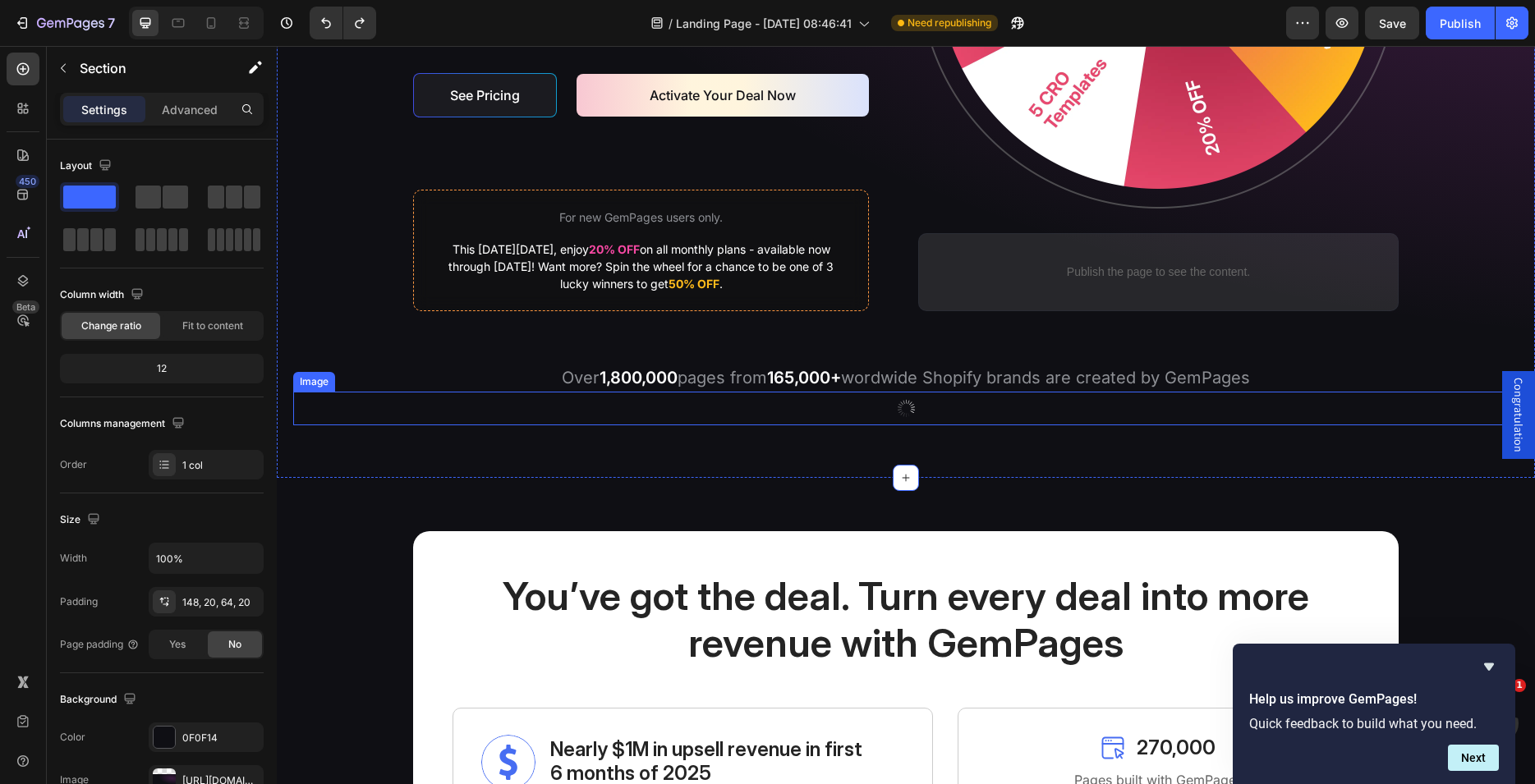
click at [880, 408] on div at bounding box center [906, 409] width 1225 height 34
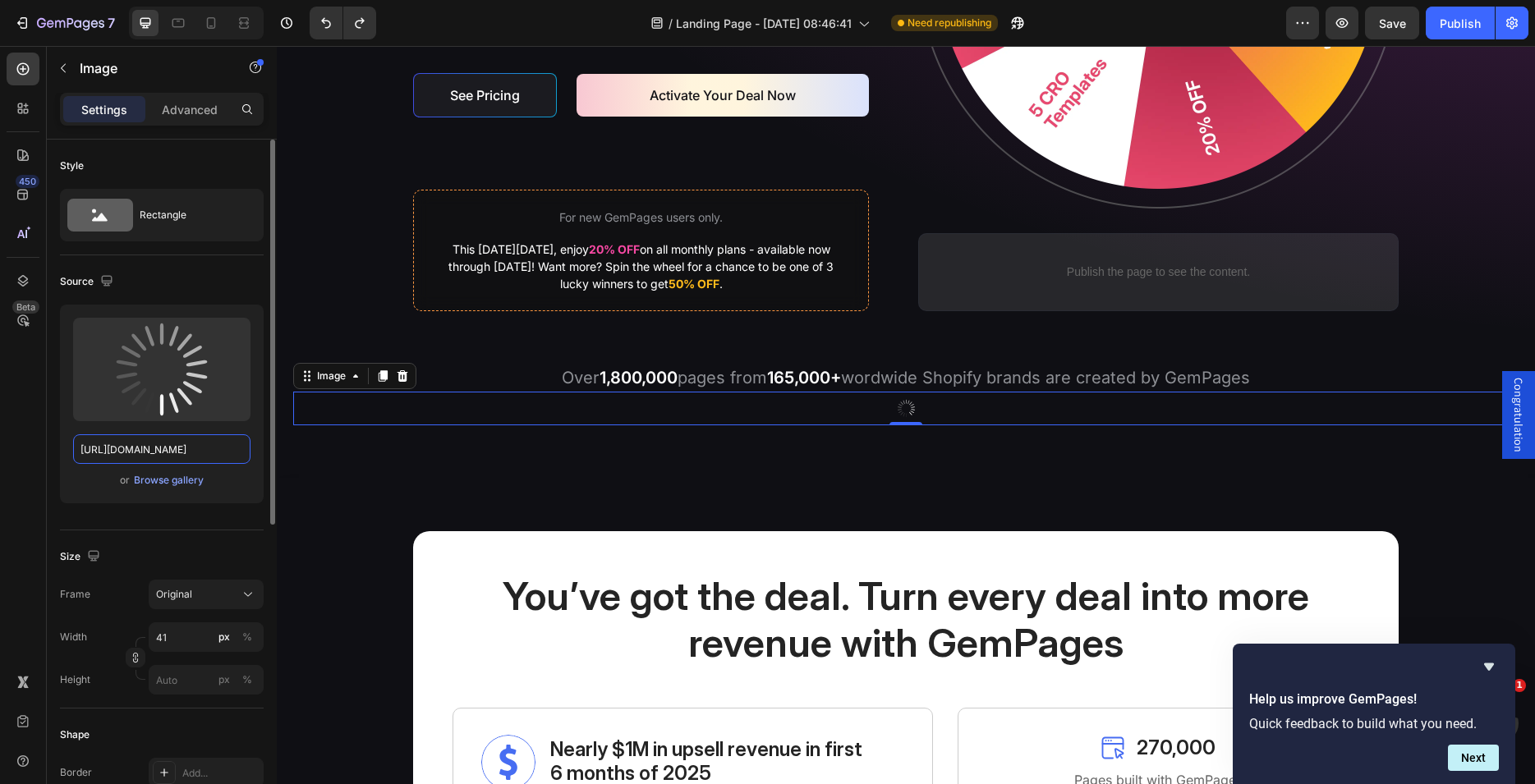
click at [173, 447] on input "https://cdn.shopify.com/s/files/1/1833/4291/files/gempages_464227264272270525-0…" at bounding box center [161, 449] width 177 height 30
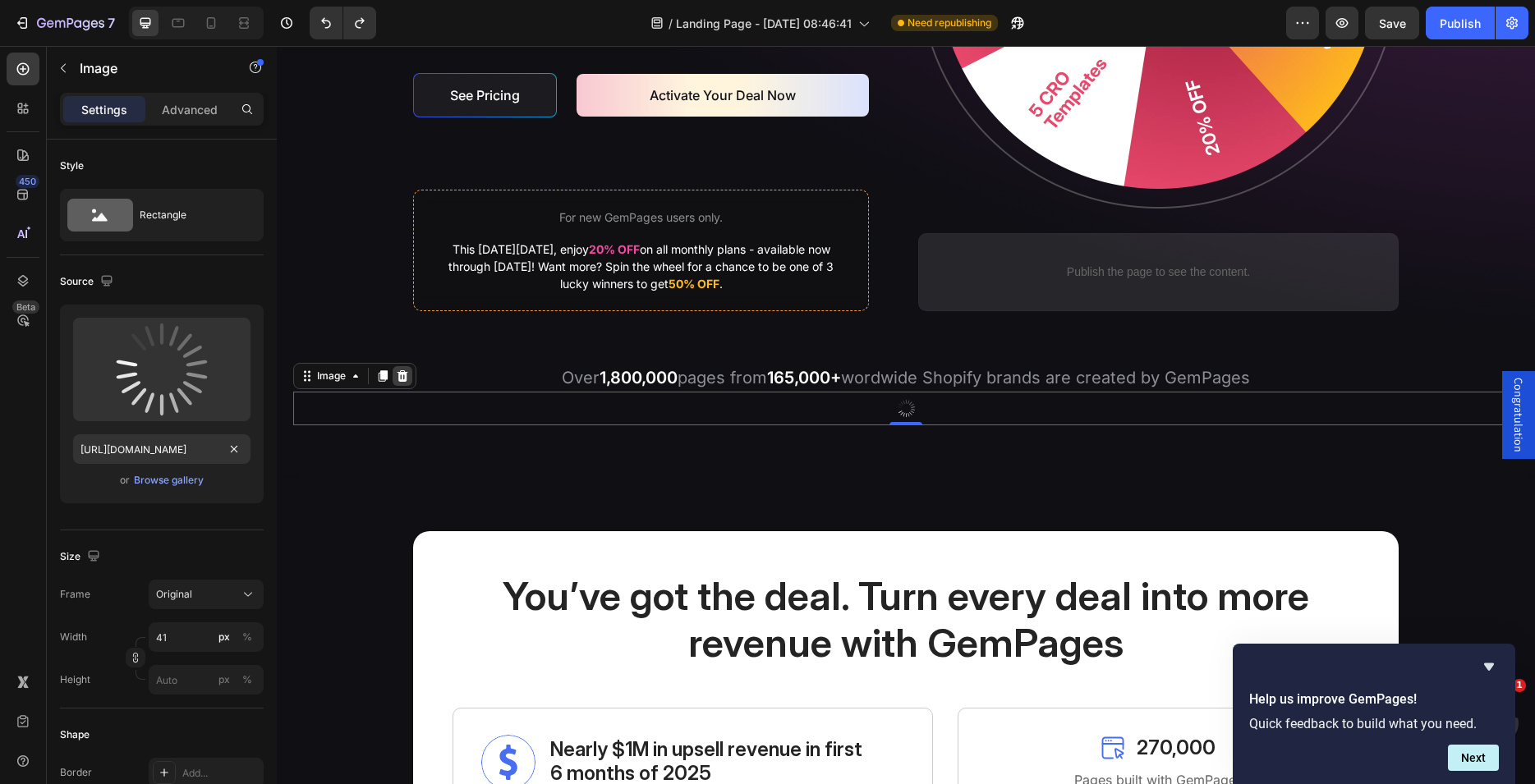
click at [402, 371] on icon at bounding box center [402, 376] width 13 height 13
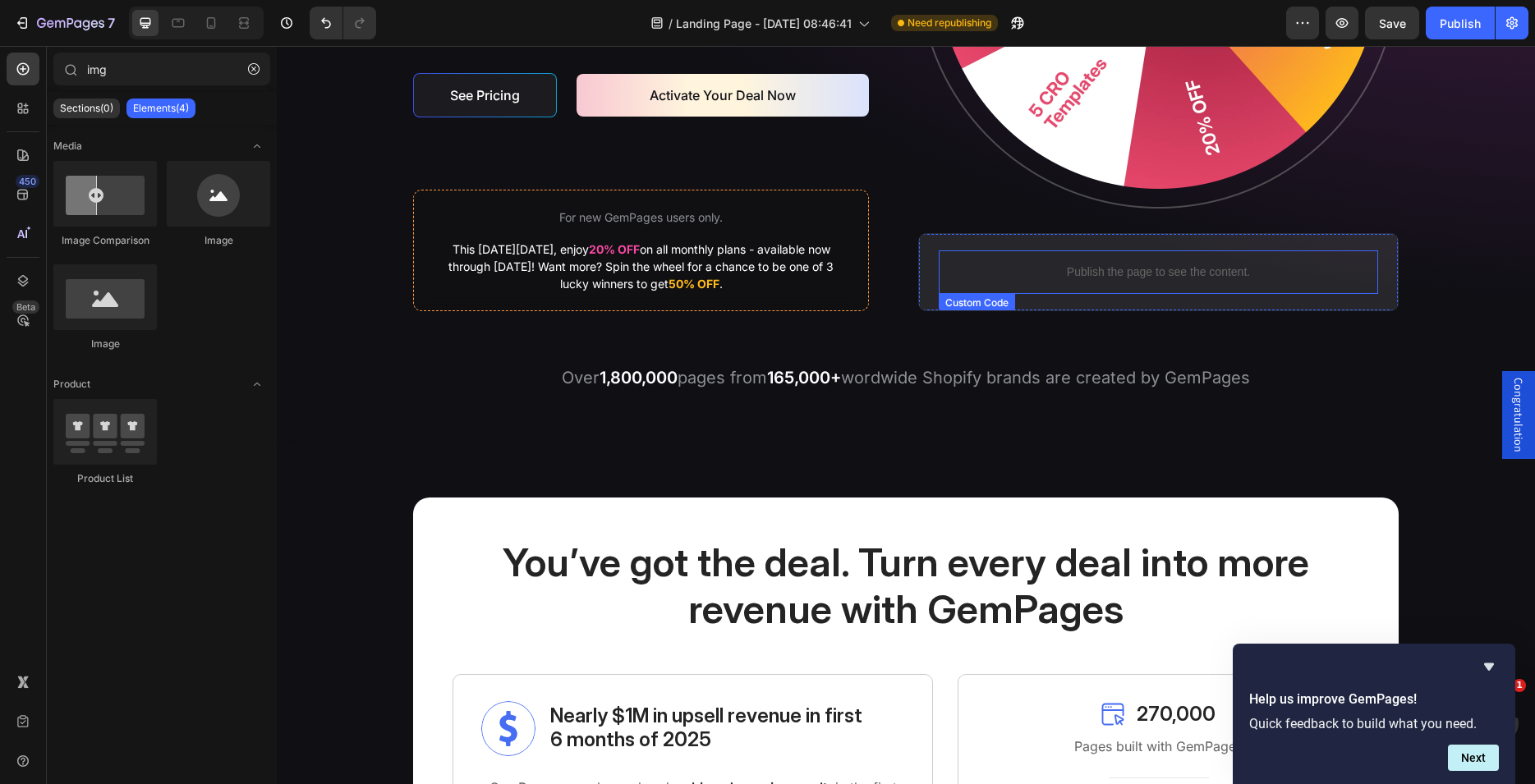
click at [1089, 266] on p "Publish the page to see the content." at bounding box center [1159, 272] width 439 height 18
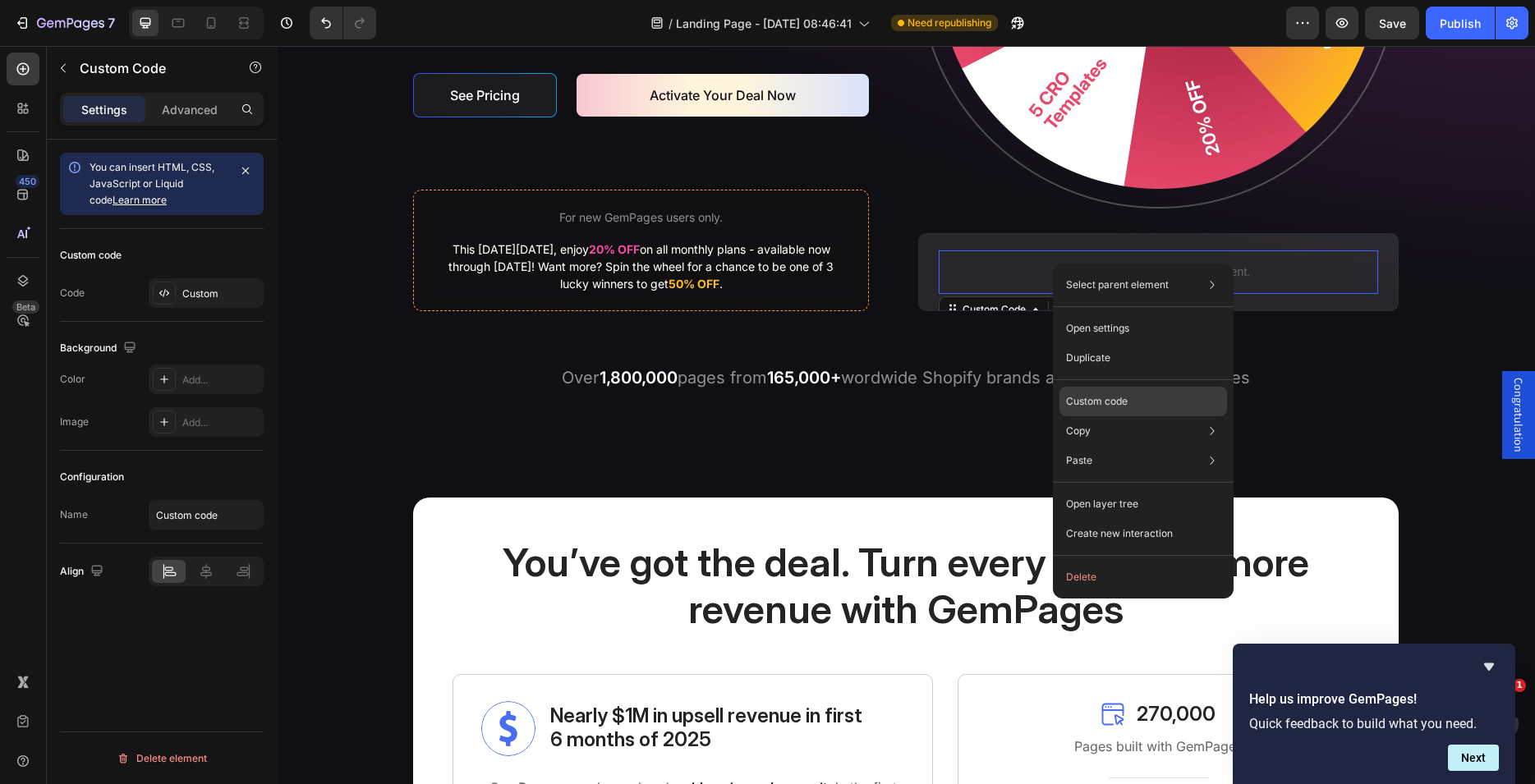
click at [1093, 396] on p "Custom code" at bounding box center [1097, 401] width 62 height 15
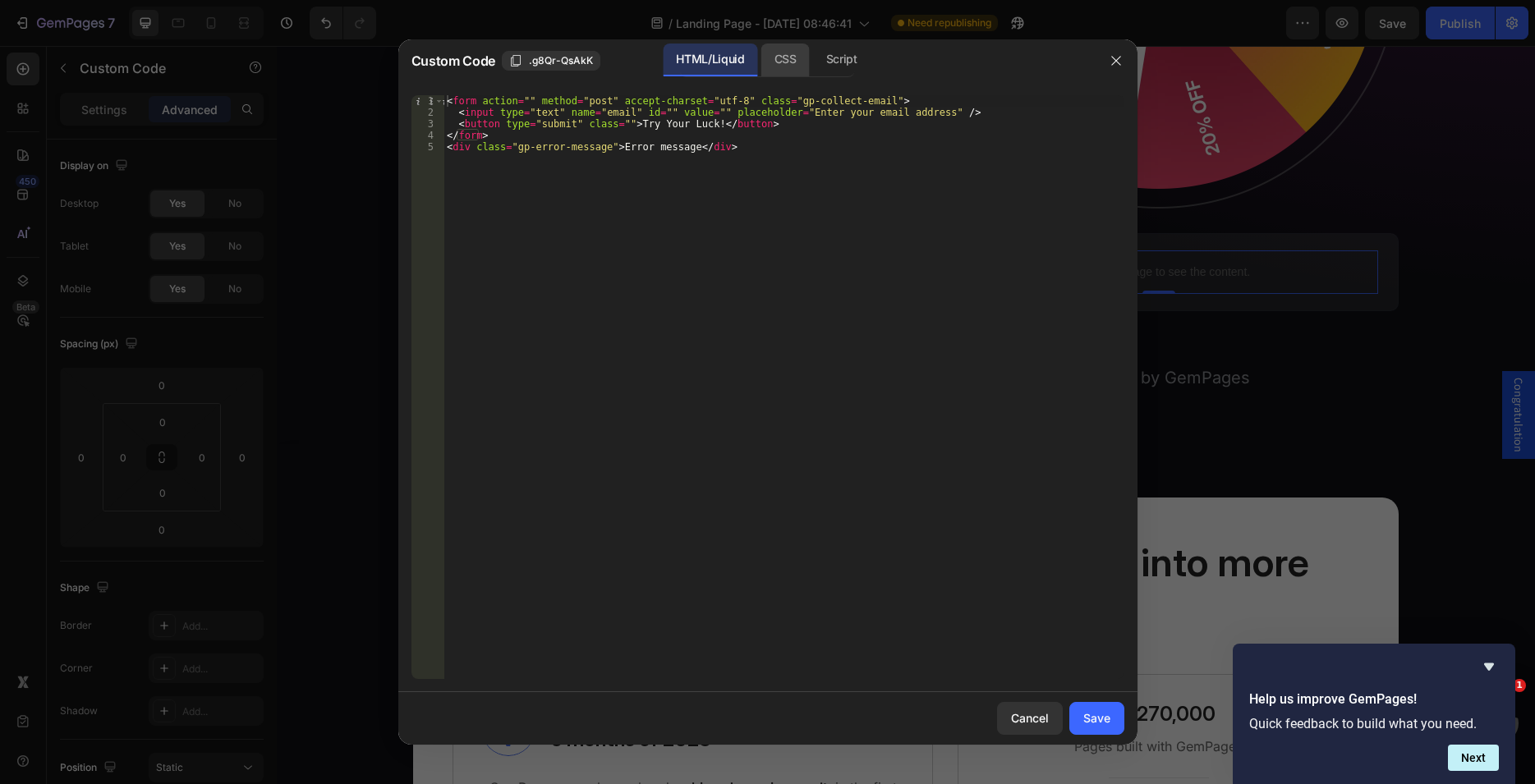
click at [787, 64] on div "CSS" at bounding box center [785, 60] width 49 height 33
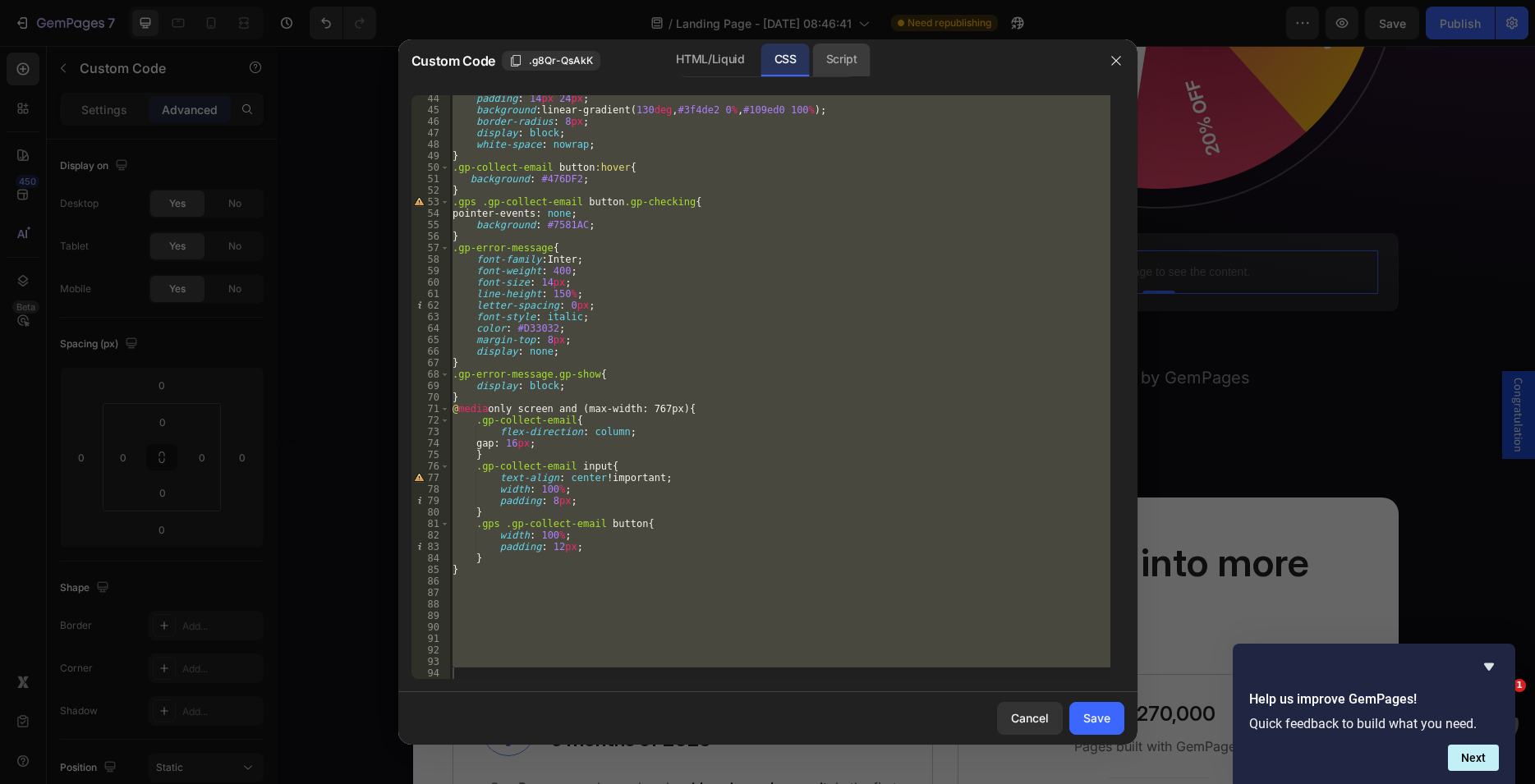
click at [834, 64] on div "Script" at bounding box center [841, 60] width 57 height 33
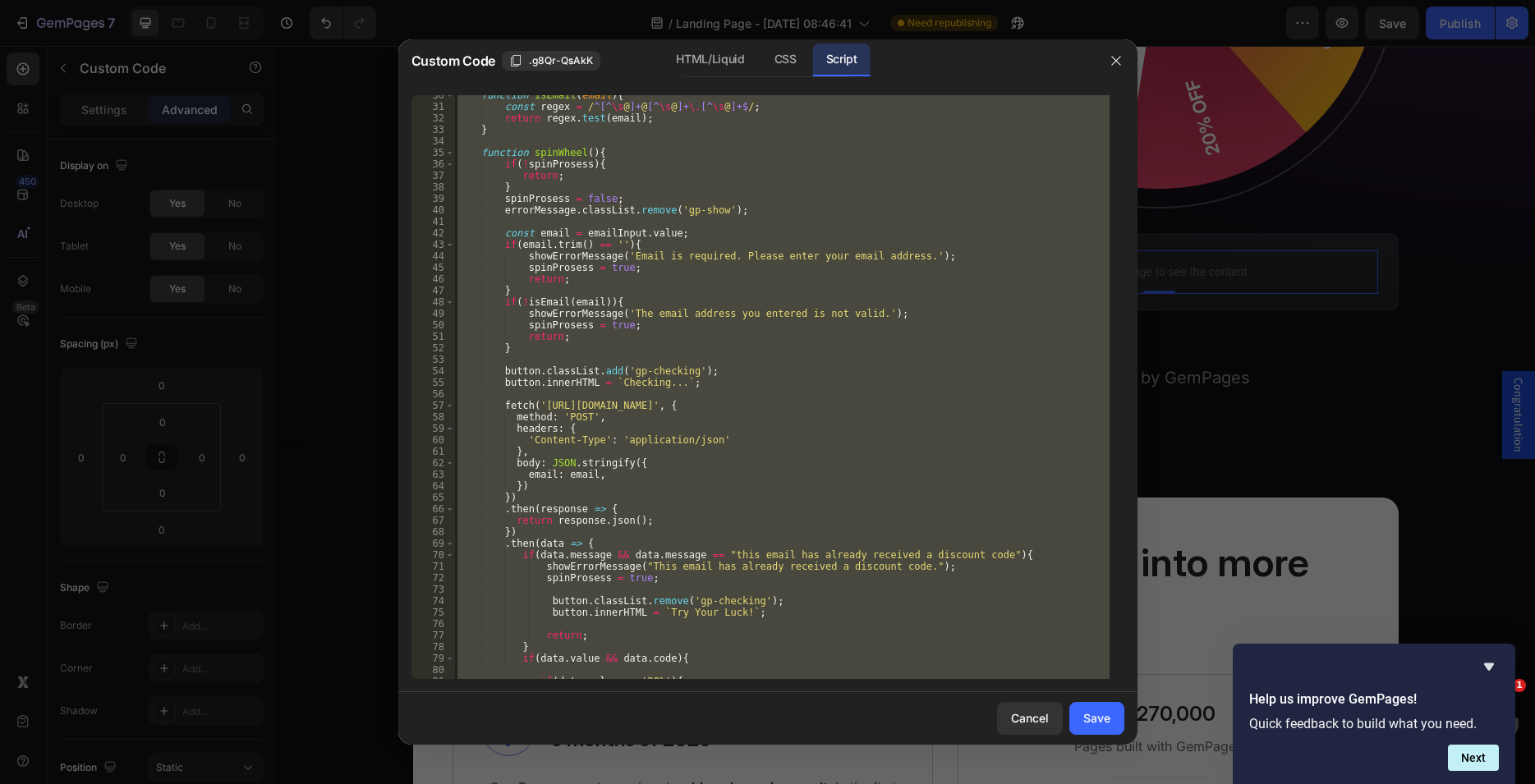
scroll to position [339, 0]
click at [577, 324] on div "function isEmail ( email ) { const regex = / ^[^ \s @ ]+ @ [^ \s @ ]+ \. [^ \s …" at bounding box center [781, 386] width 655 height 584
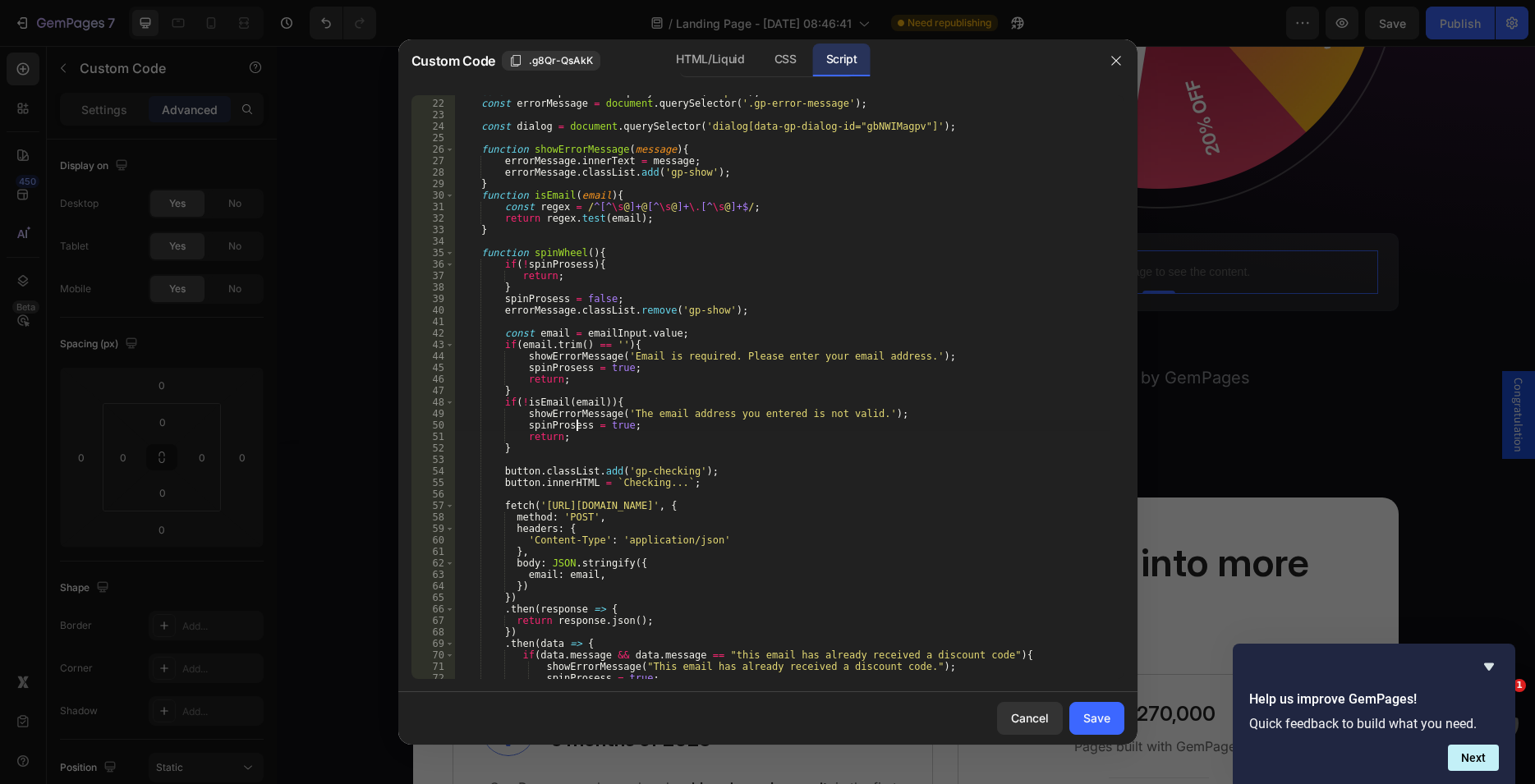
scroll to position [239, 0]
click at [562, 486] on div "const emailInput = form . querySelector ( 'input' ) ; const errorMessage = docu…" at bounding box center [781, 389] width 655 height 607
click at [606, 482] on div "const emailInput = form . querySelector ( 'input' ) ; const errorMessage = docu…" at bounding box center [781, 389] width 655 height 607
click at [608, 481] on div "const emailInput = form . querySelector ( 'input' ) ; const errorMessage = docu…" at bounding box center [781, 389] width 655 height 607
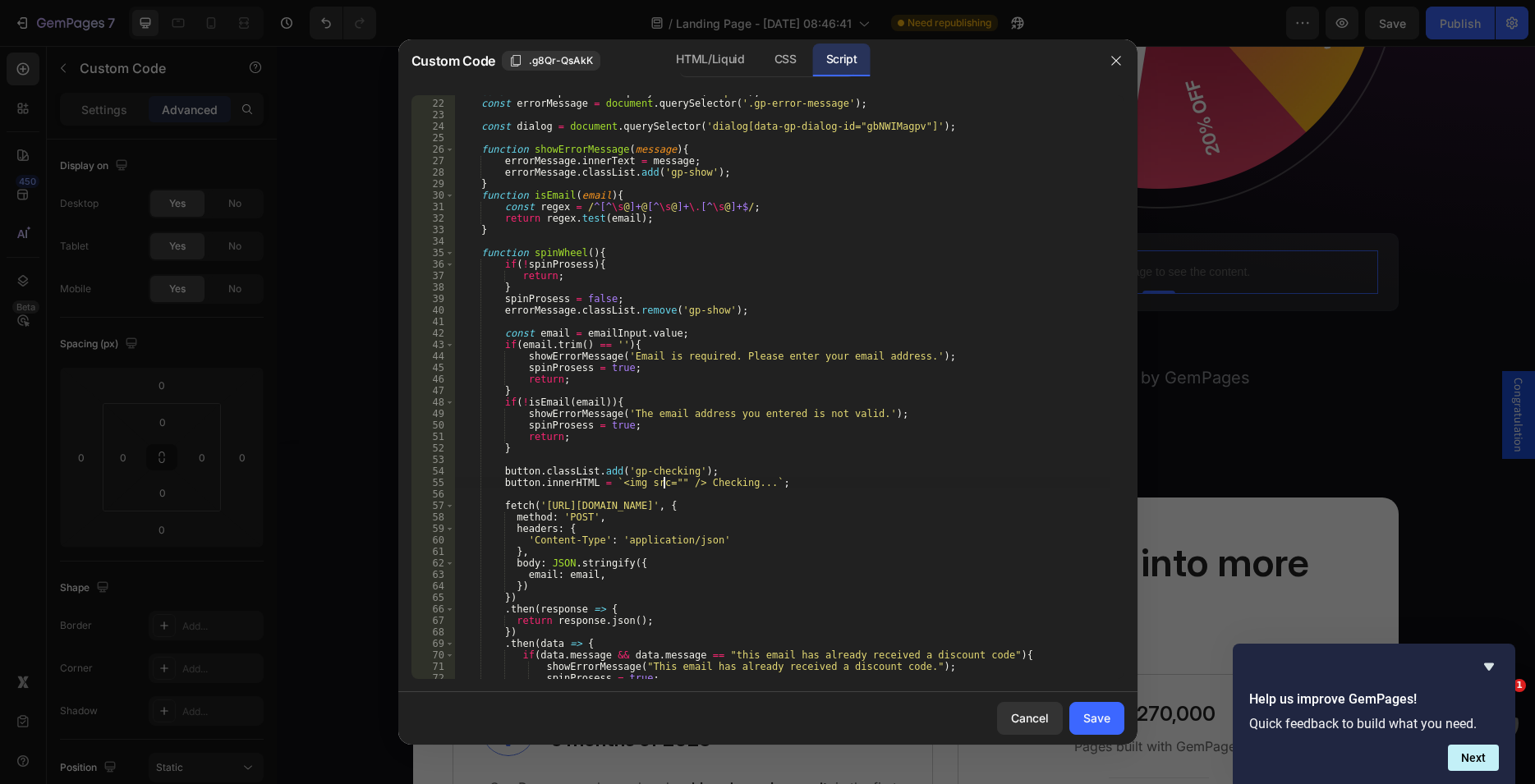
paste textarea "https://cdn.shopify.com/s/files/1/1833/4291/files/gempages_464227264272270525-0…"
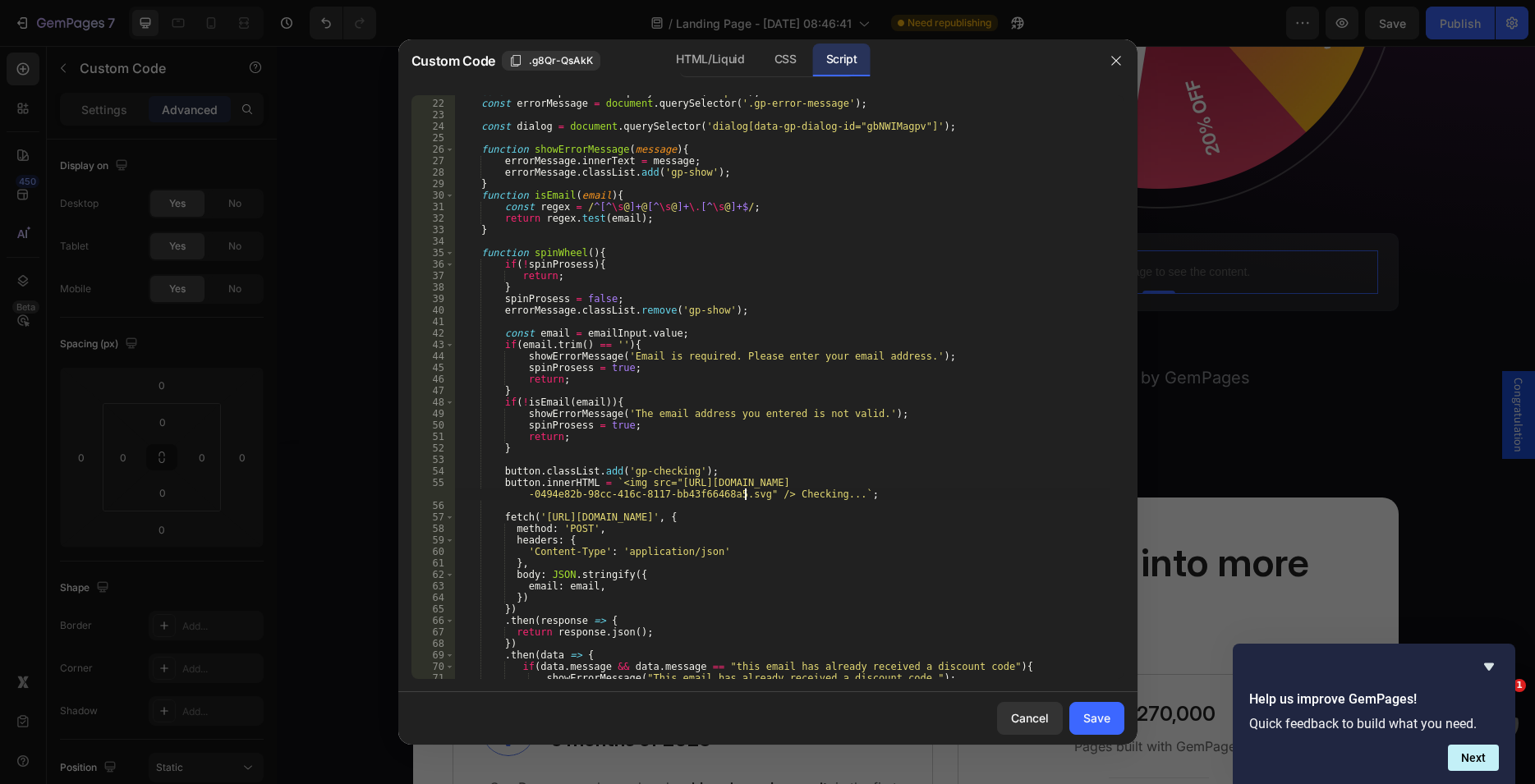
click at [782, 483] on div "const emailInput = form . querySelector ( 'input' ) ; const errorMessage = docu…" at bounding box center [781, 389] width 655 height 607
click at [726, 57] on div "HTML/Liquid" at bounding box center [709, 60] width 94 height 33
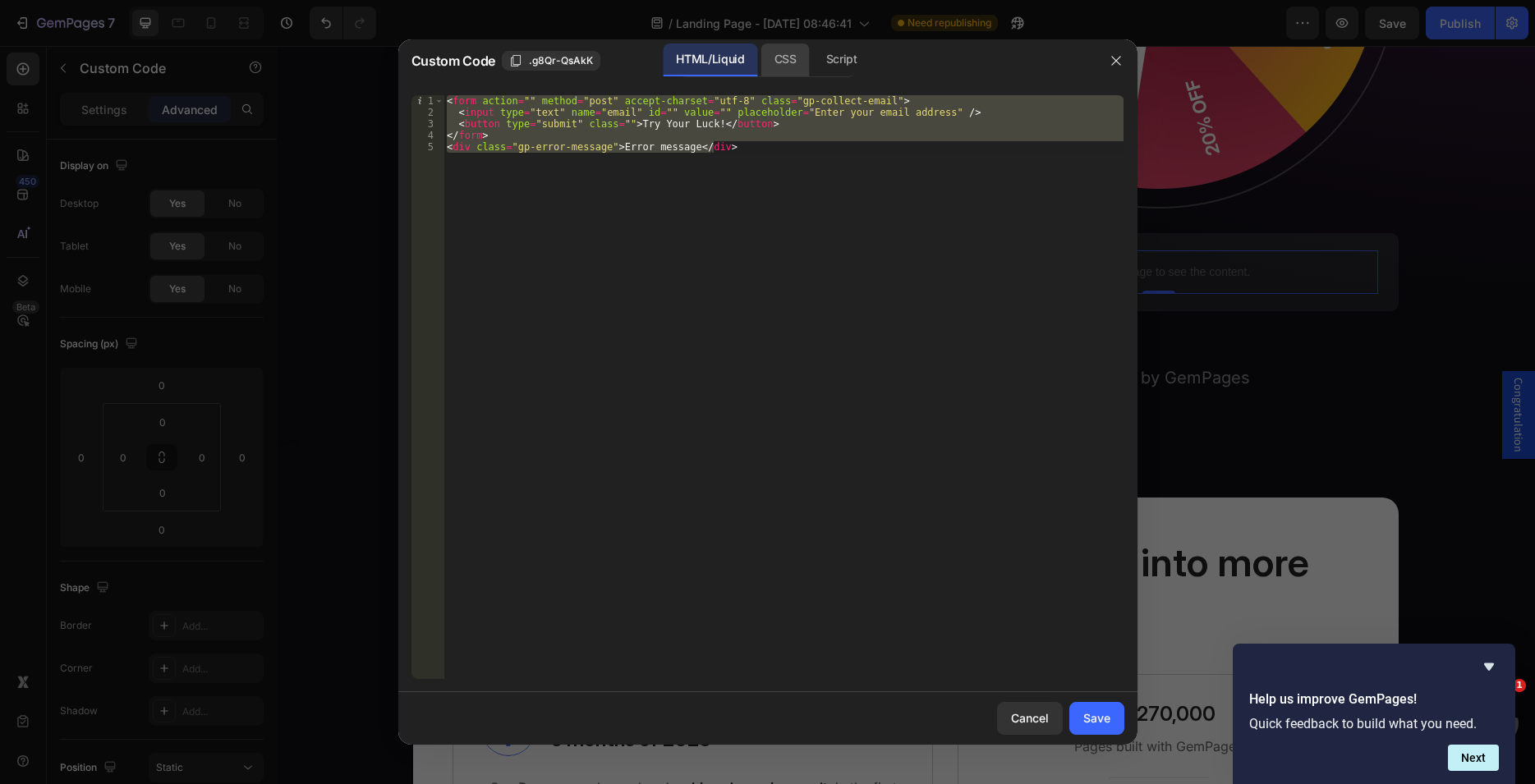
click at [771, 59] on div "CSS" at bounding box center [785, 60] width 49 height 33
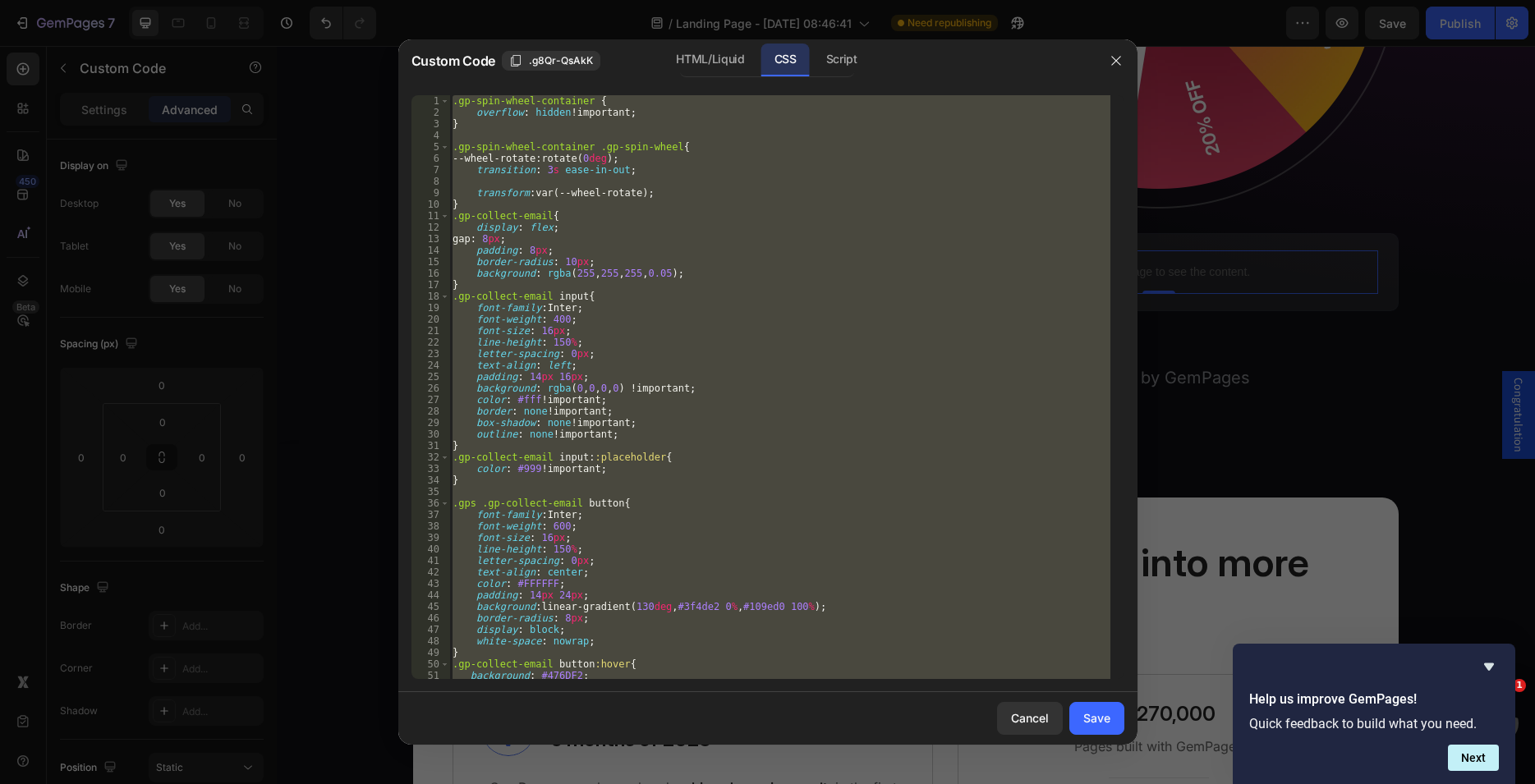
scroll to position [239, 0]
click at [839, 68] on div "Script" at bounding box center [841, 60] width 57 height 33
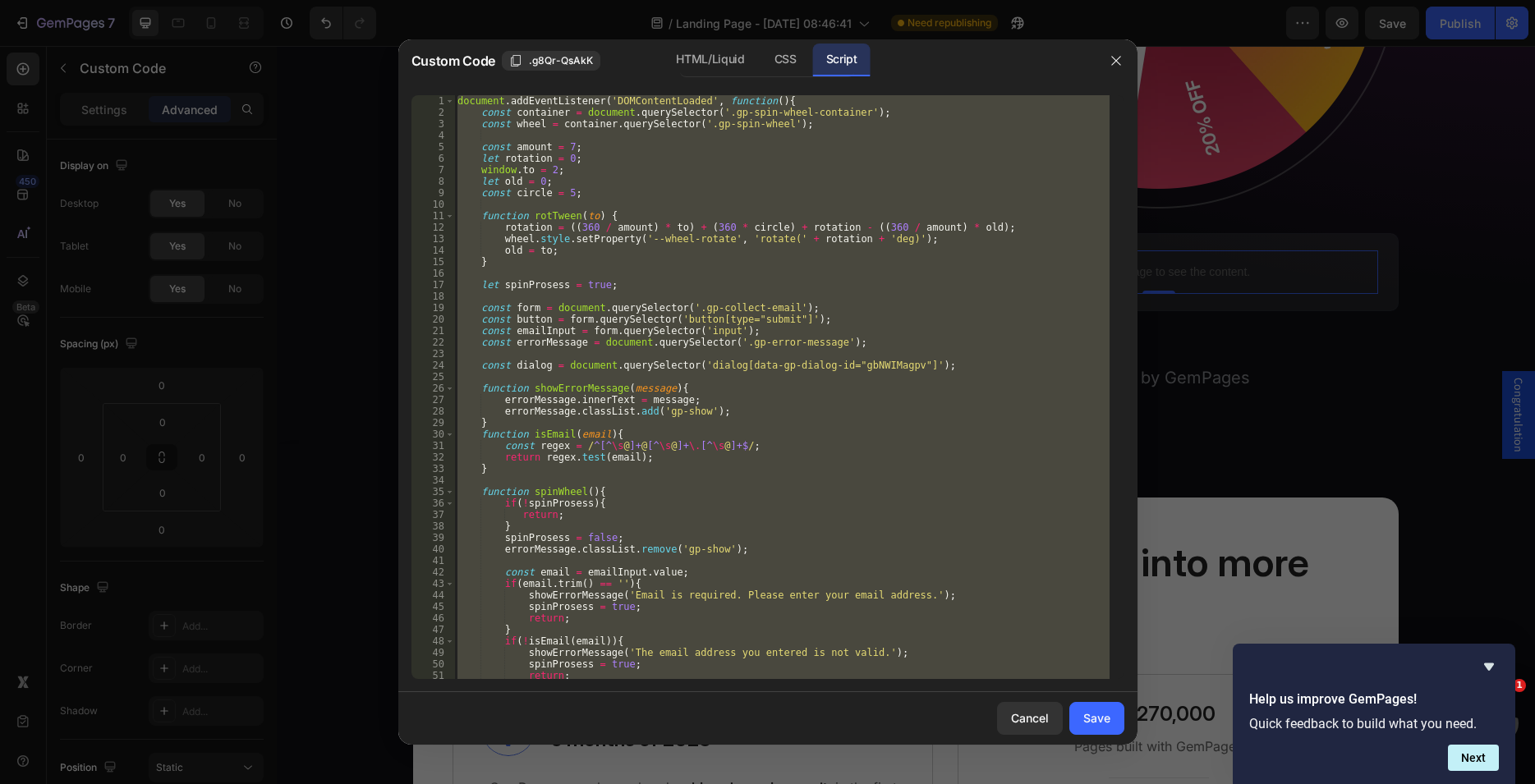
type textarea "})"
click at [707, 483] on div "document . addEventListener ( 'DOMContentLoaded' , function ( ) { const contain…" at bounding box center [781, 386] width 655 height 584
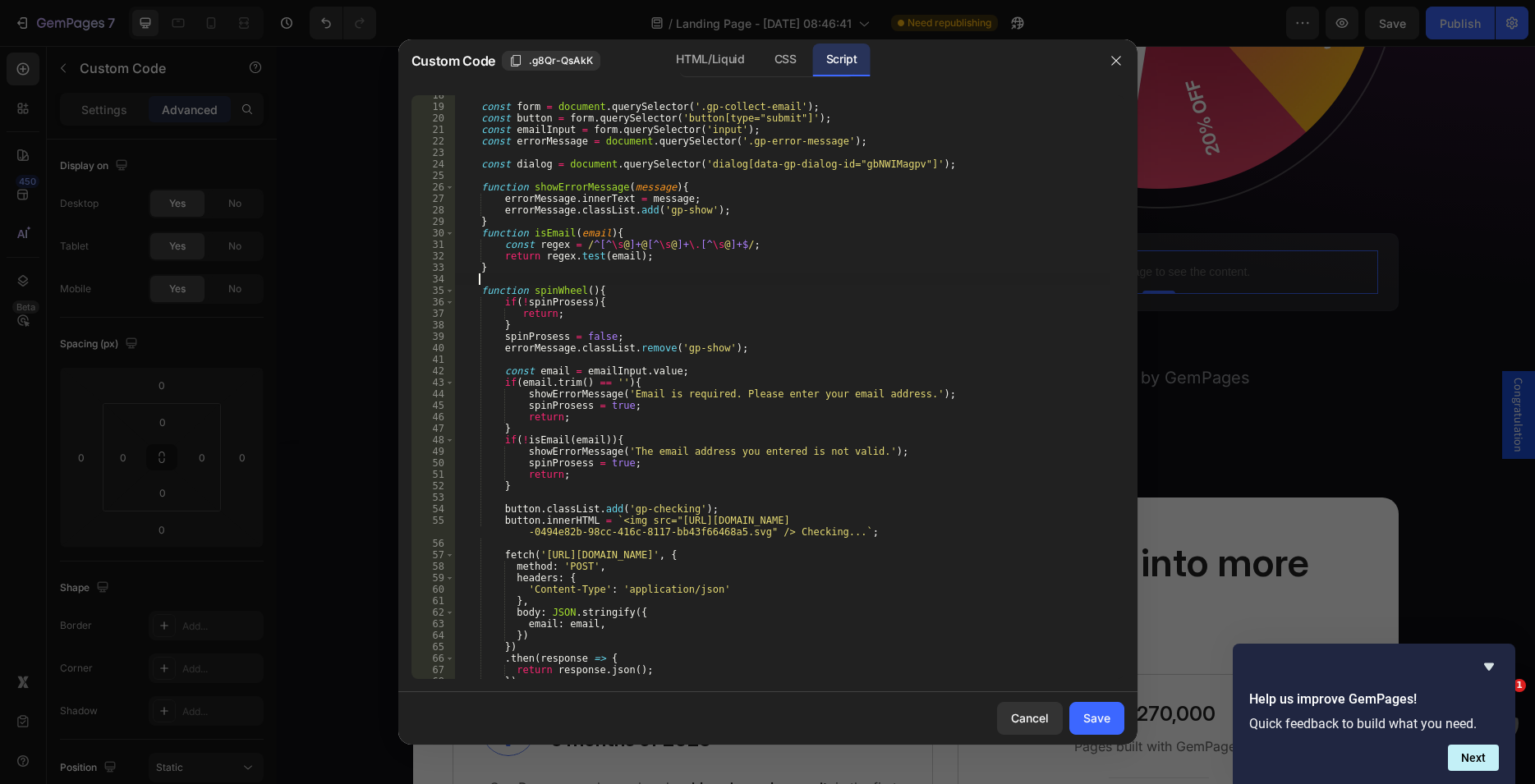
scroll to position [402, 0]
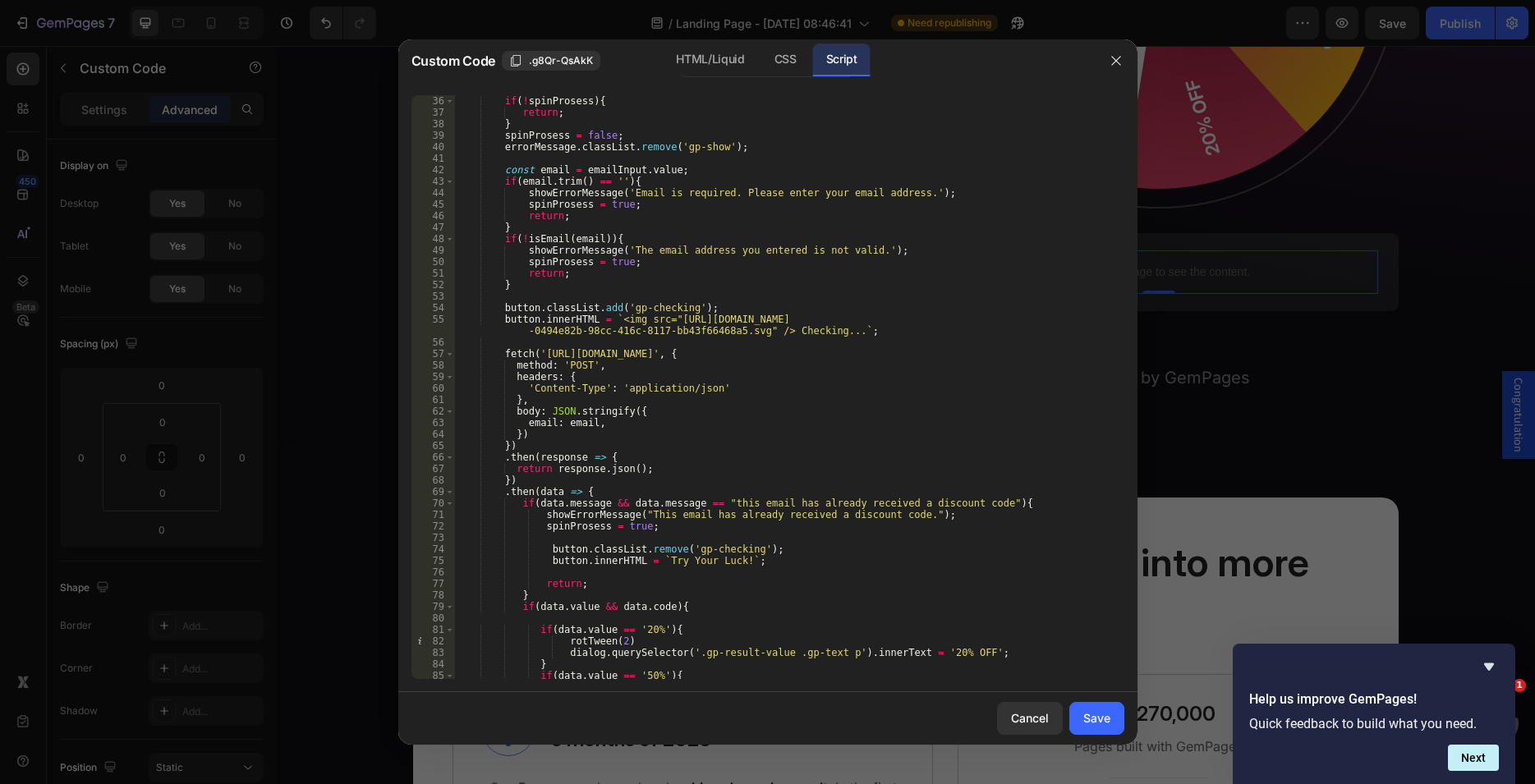
click at [610, 317] on div "function spinWheel ( ) { if ( ! spinProsess ) { return ; } spinProsess = false …" at bounding box center [781, 387] width 655 height 607
click at [831, 330] on div "function spinWheel ( ) { if ( ! spinProsess ) { return ; } spinProsess = false …" at bounding box center [781, 387] width 655 height 607
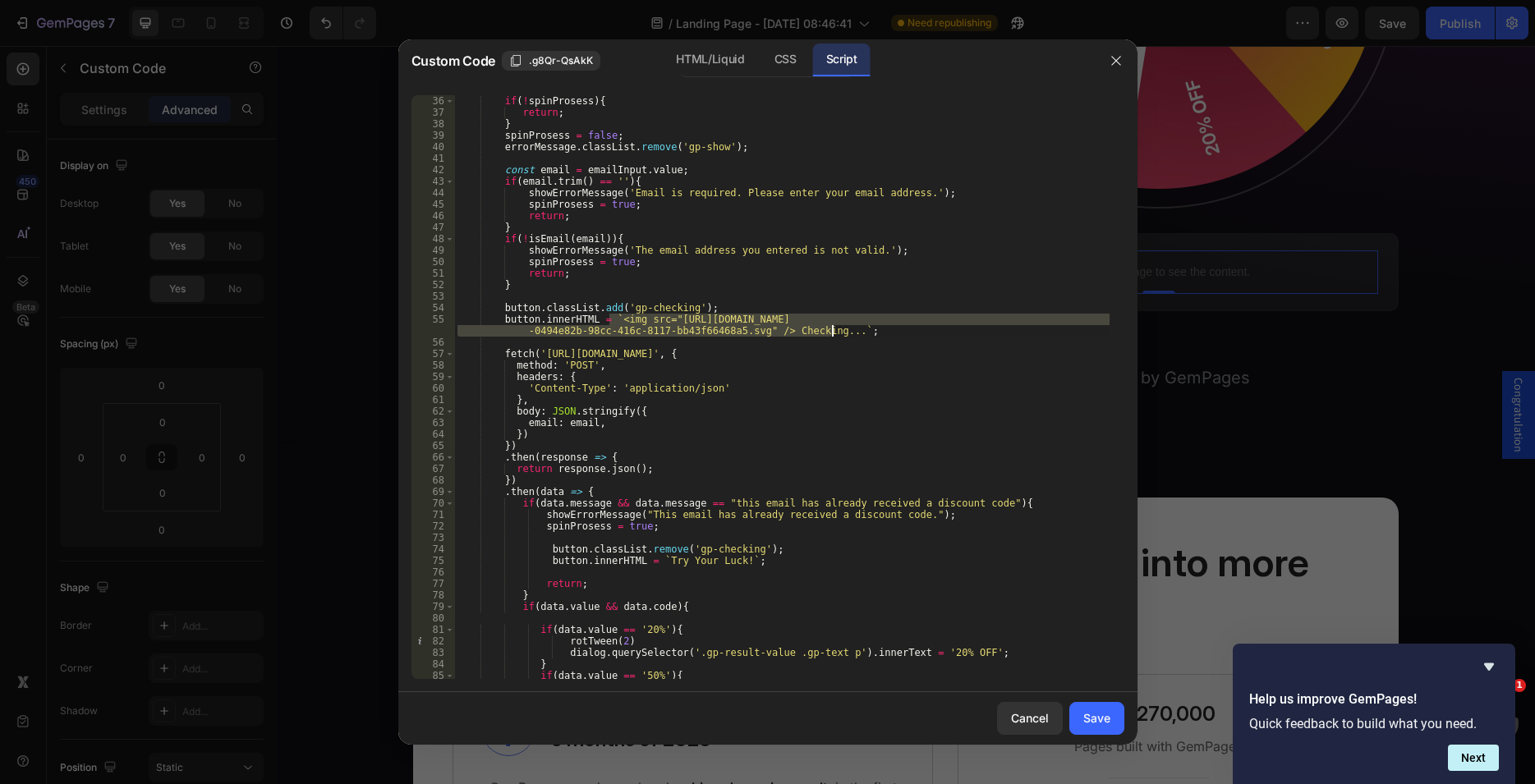
click at [771, 329] on div "function spinWheel ( ) { if ( ! spinProsess ) { return ; } spinProsess = false …" at bounding box center [781, 386] width 655 height 584
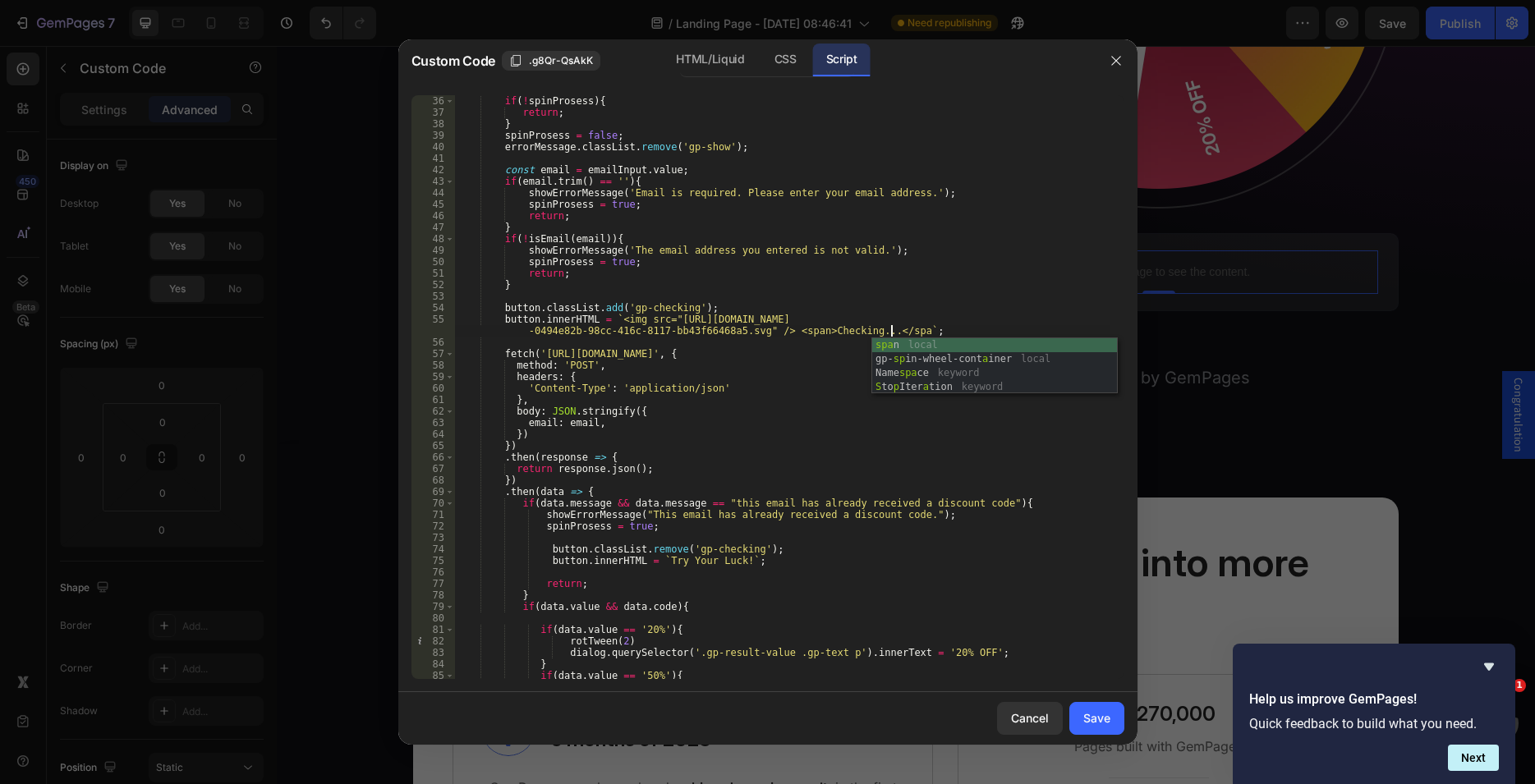
scroll to position [0, 83]
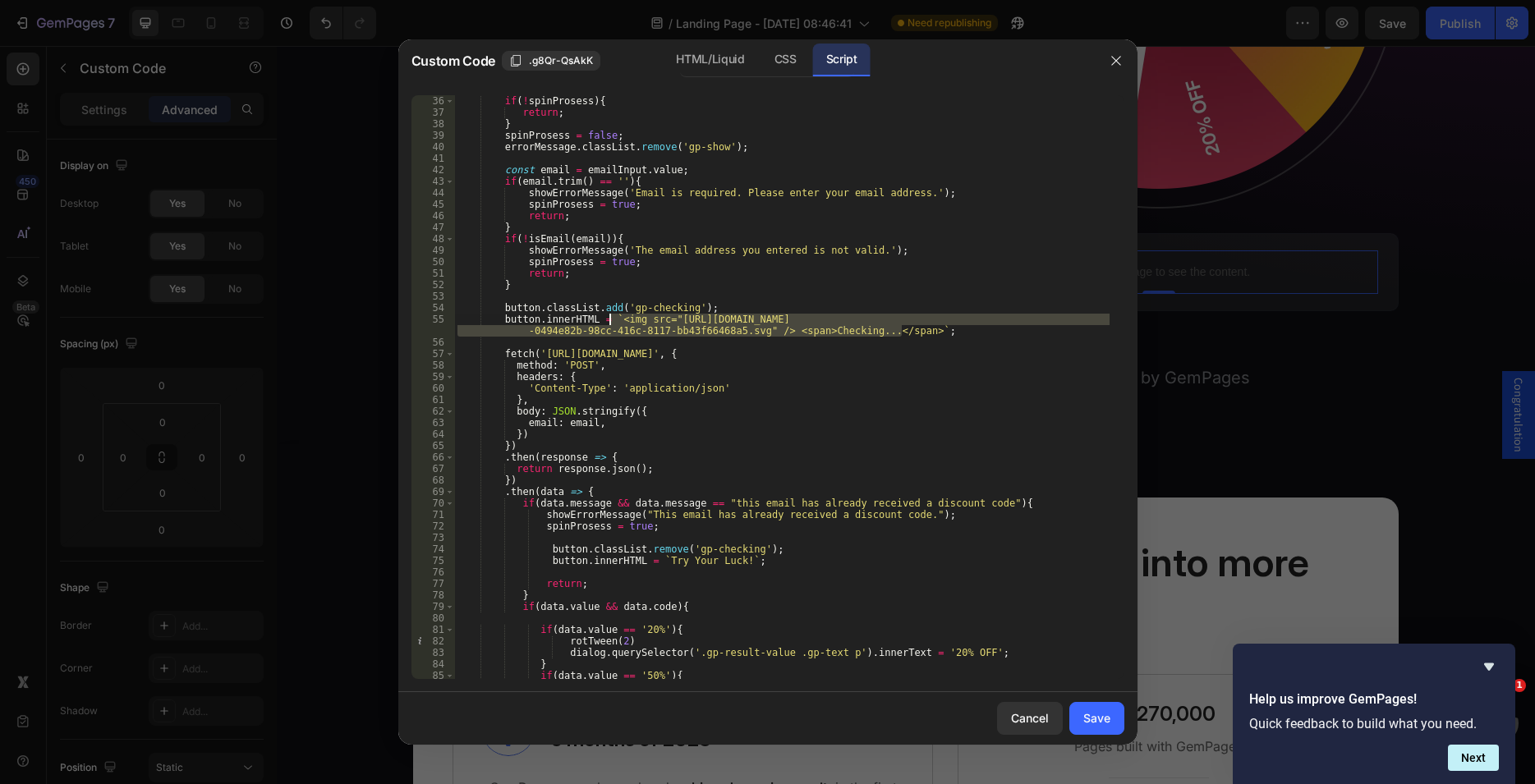
click at [608, 318] on div "function spinWheel ( ) { if ( ! spinProsess ) { return ; } spinProsess = false …" at bounding box center [781, 387] width 655 height 607
click at [714, 59] on div "HTML/Liquid" at bounding box center [709, 60] width 94 height 33
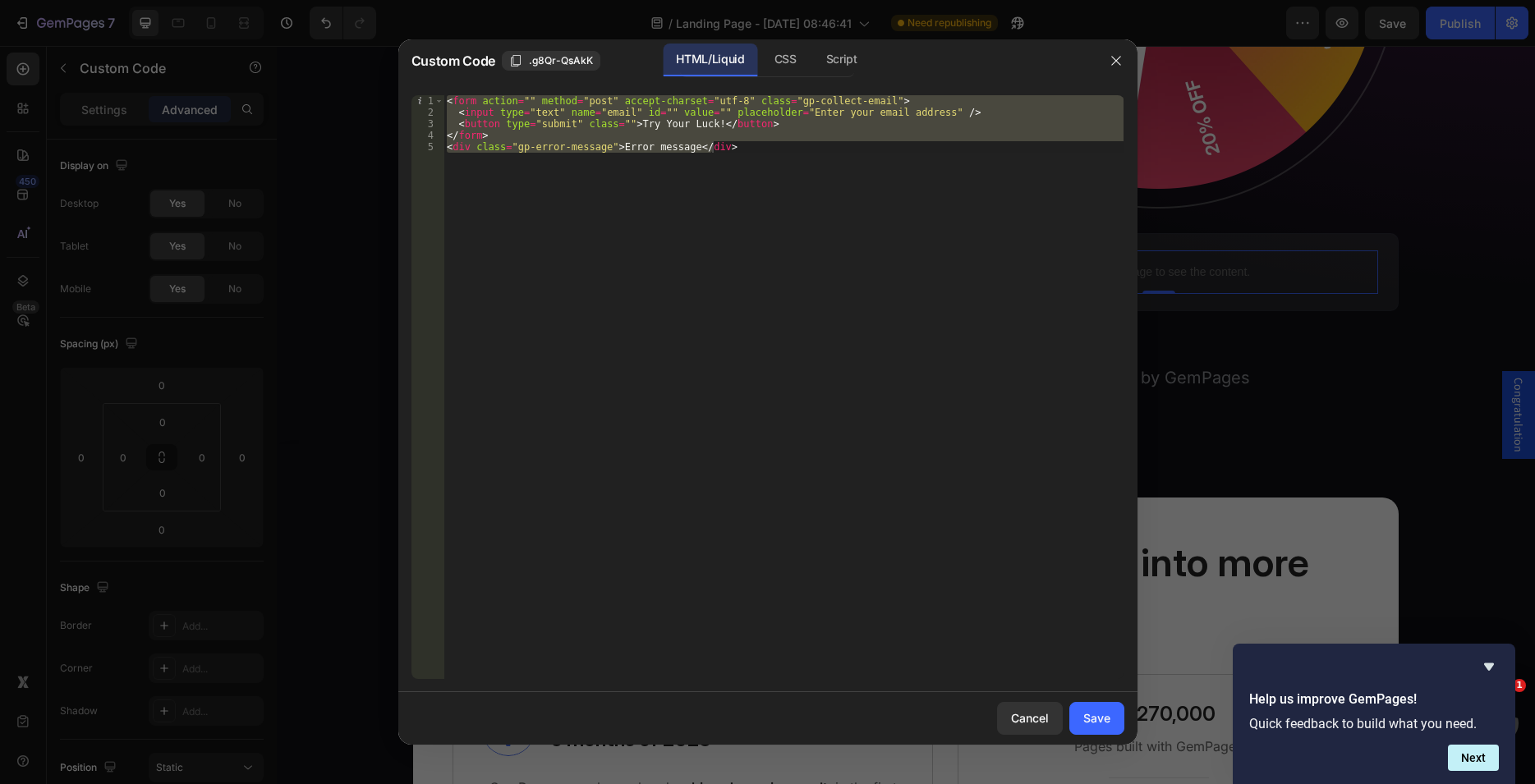
click at [682, 148] on div "< form action = "" method = "post" accept-charset = "utf-8" class = "gp-collect…" at bounding box center [783, 386] width 680 height 584
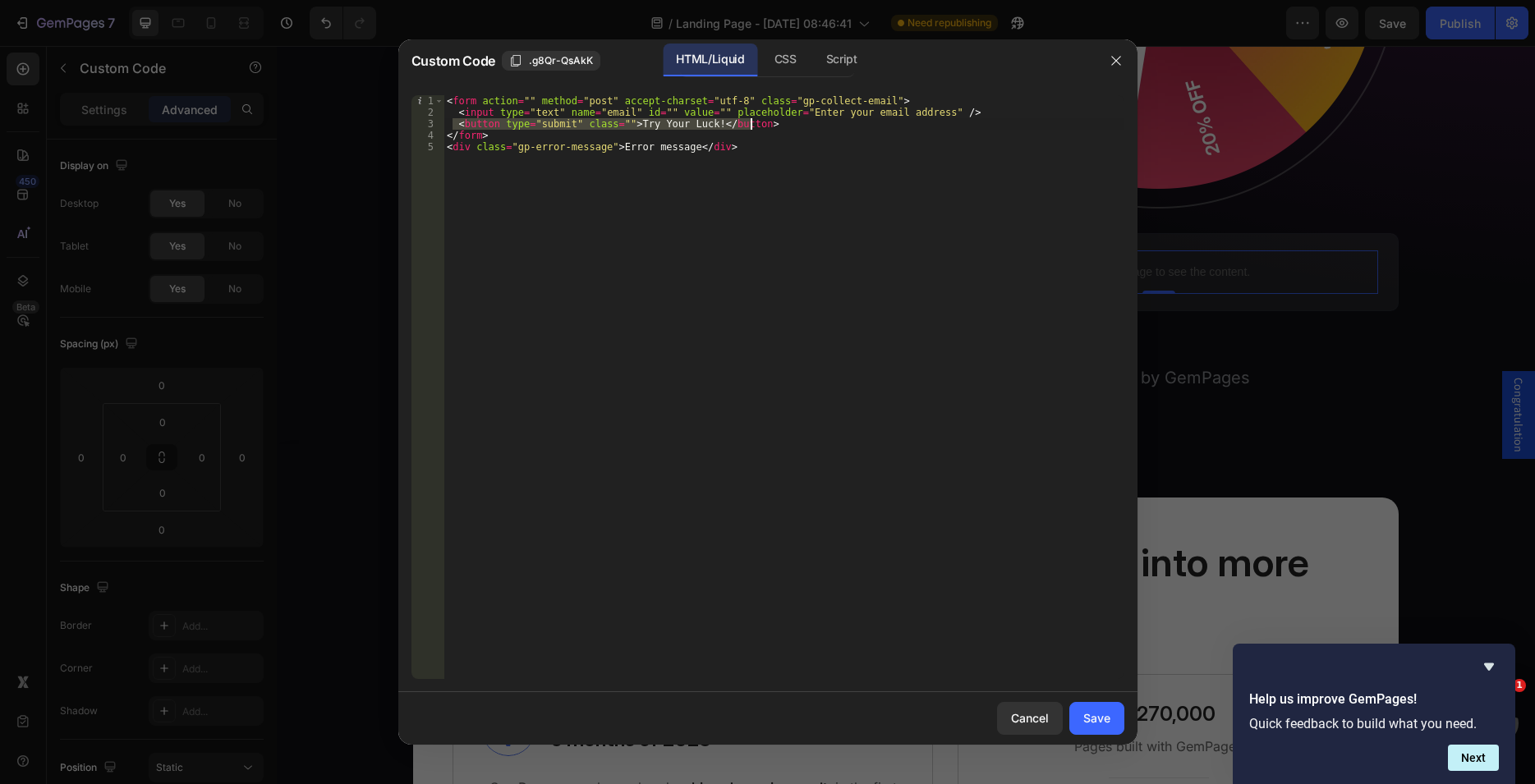
drag, startPoint x: 453, startPoint y: 124, endPoint x: 772, endPoint y: 123, distance: 319.0
click at [772, 123] on div "< form action = "" method = "post" accept-charset = "utf-8" class = "gp-collect…" at bounding box center [783, 398] width 680 height 607
click at [527, 138] on div "< form action = "" method = "post" accept-charset = "utf-8" class = "gp-collect…" at bounding box center [783, 398] width 680 height 607
type textarea "</form>"
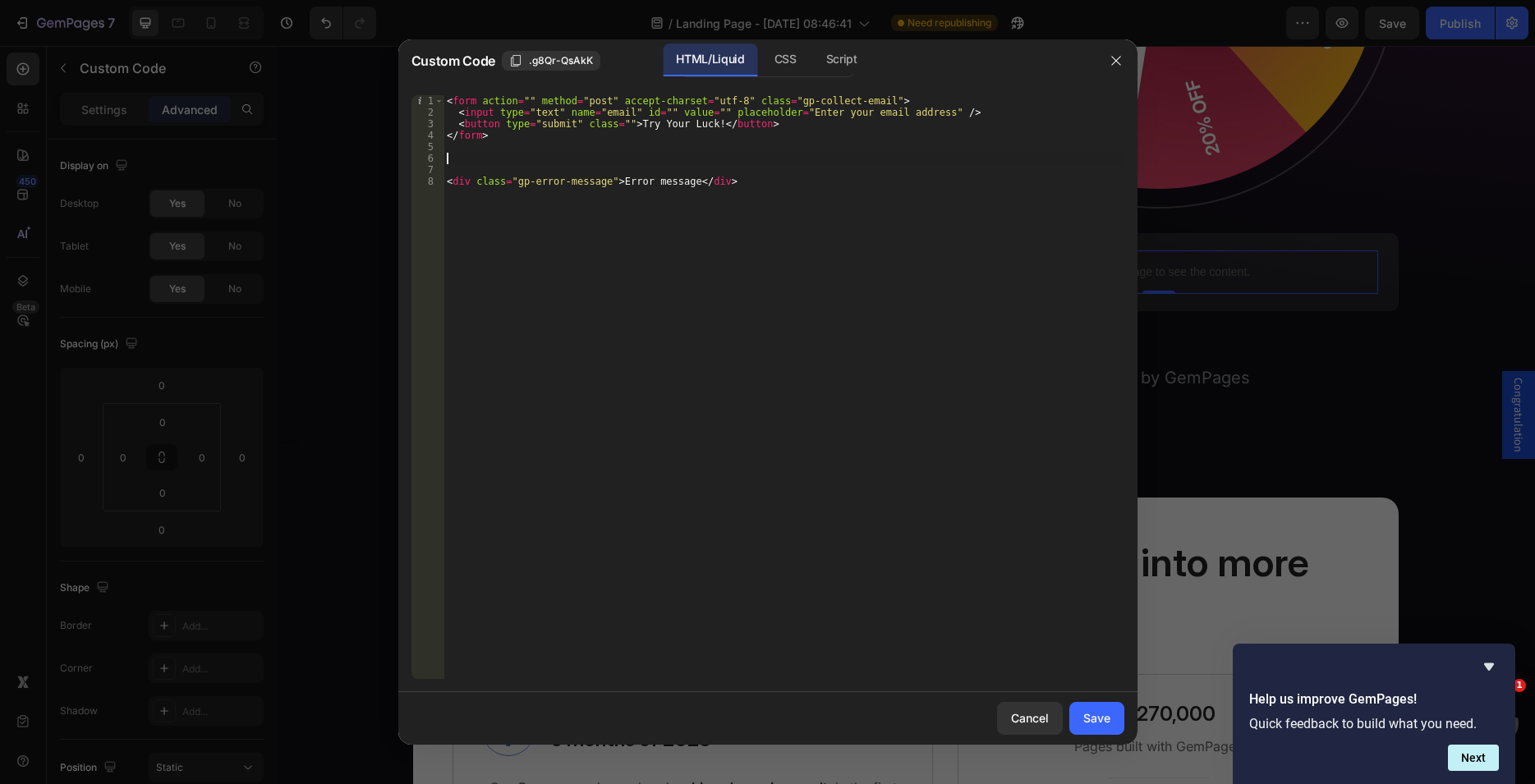
paste textarea "<button type="submit" class="">Try Your Luck!</button>"
click at [623, 159] on div "< form action = "" method = "post" accept-charset = "utf-8" class = "gp-collect…" at bounding box center [783, 398] width 680 height 607
click at [695, 157] on div "< form action = "" method = "post" accept-charset = "utf-8" class = "gp-collect…" at bounding box center [783, 398] width 680 height 607
paste textarea "<button type="submit" class="">Try Your Luck!</button>"
paste textarea "<img src="https://cdn.shopify.com/s/files/1/1833/4291/files/gempages_4642272642…"
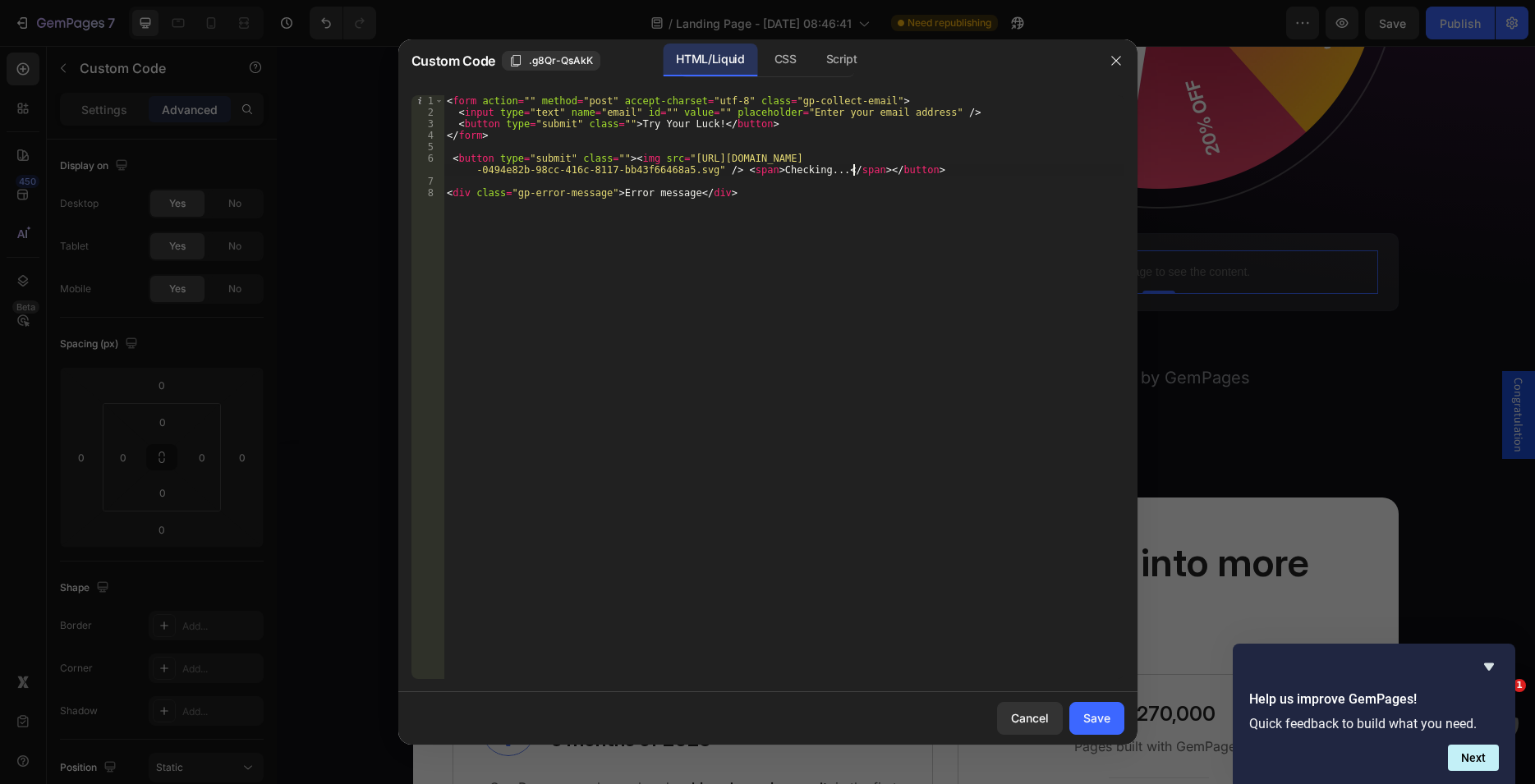
click at [830, 197] on div "< form action = "" method = "post" accept-charset = "utf-8" class = "gp-collect…" at bounding box center [783, 398] width 680 height 607
type textarea "<div class="gp-error-message">Error message</div>"
click at [786, 53] on div "CSS" at bounding box center [785, 60] width 49 height 33
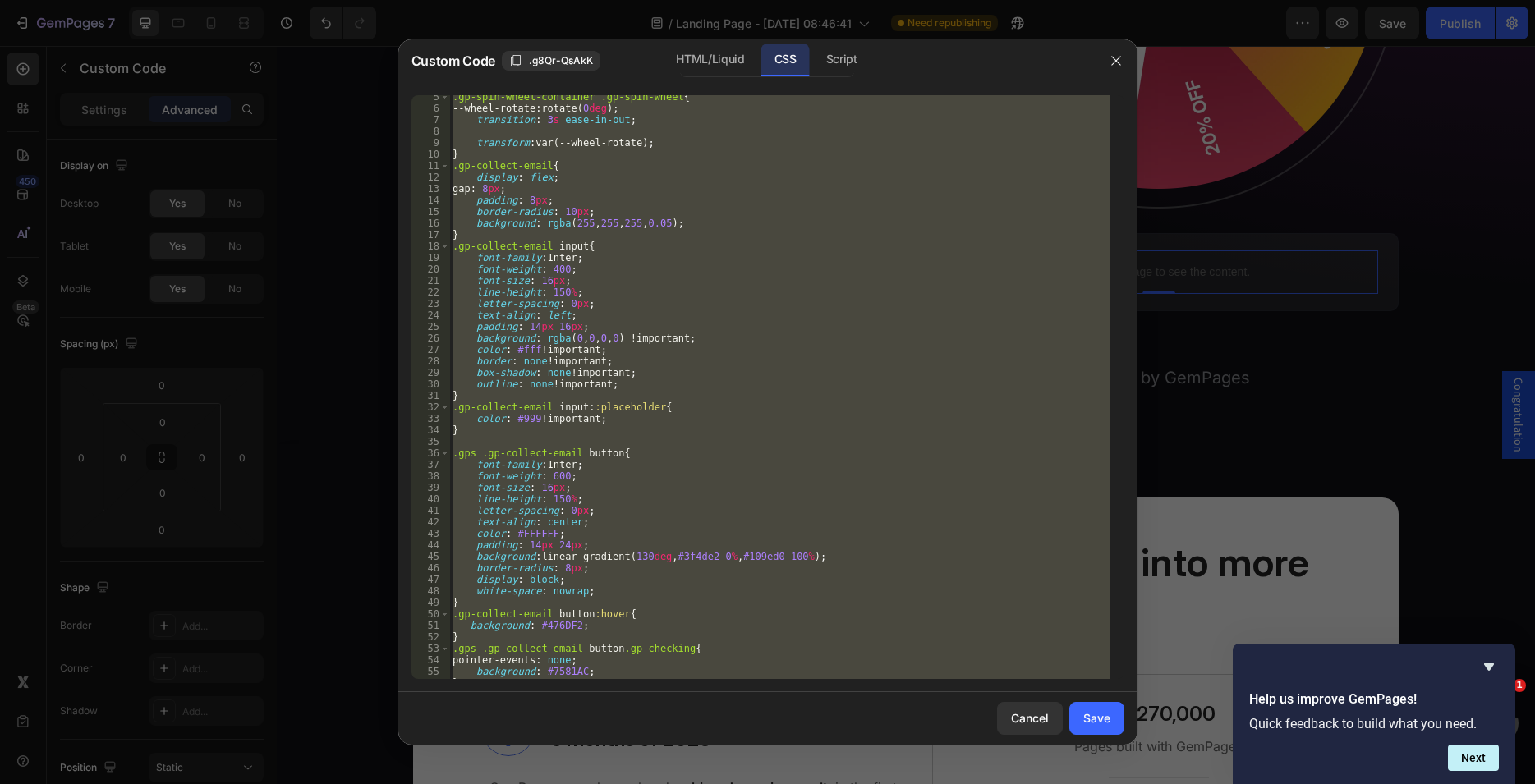
scroll to position [251, 0]
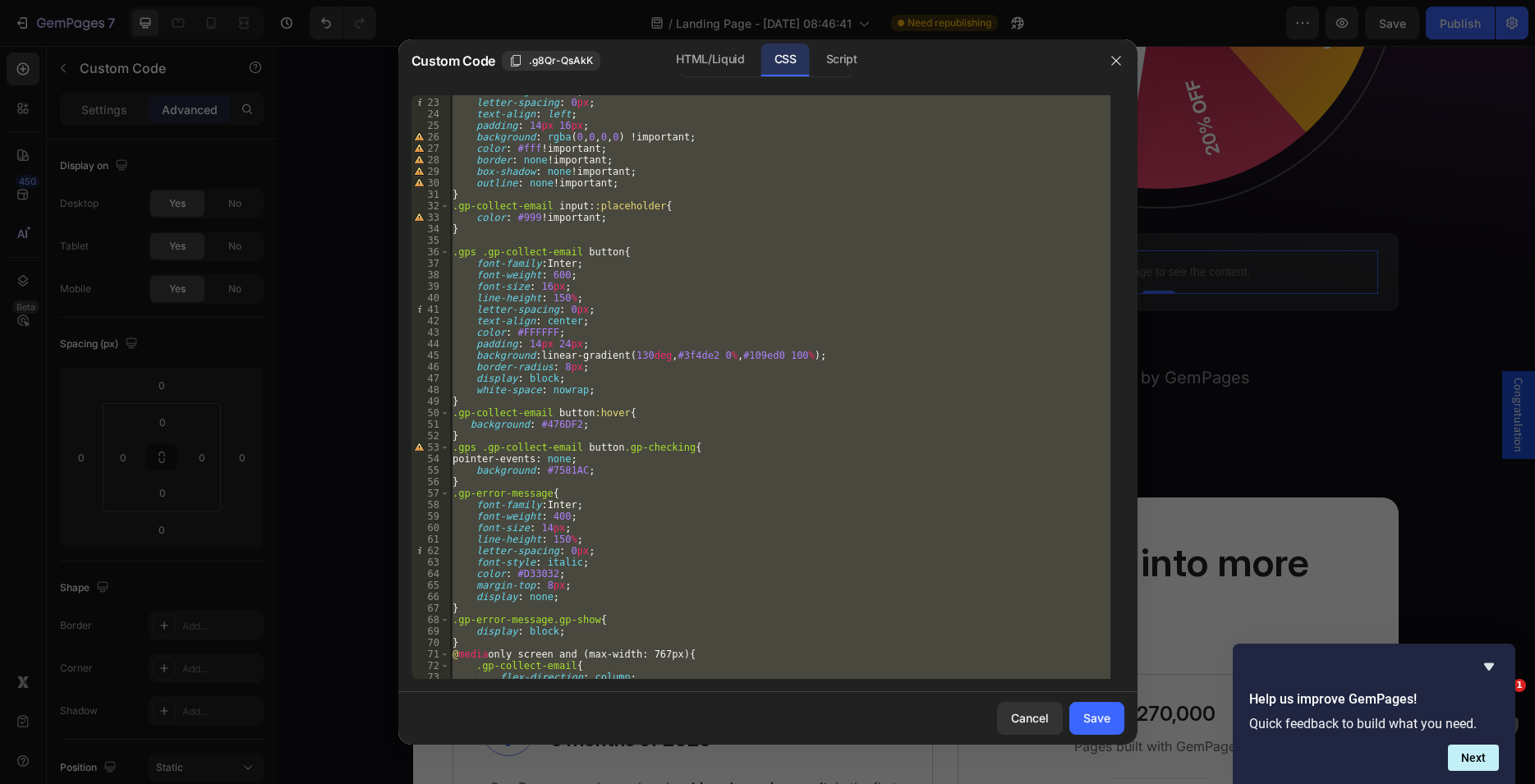
click at [617, 445] on div "line-height : 150 % ; letter-spacing : 0 px ; text-align : left ; padding : 14 …" at bounding box center [779, 386] width 661 height 584
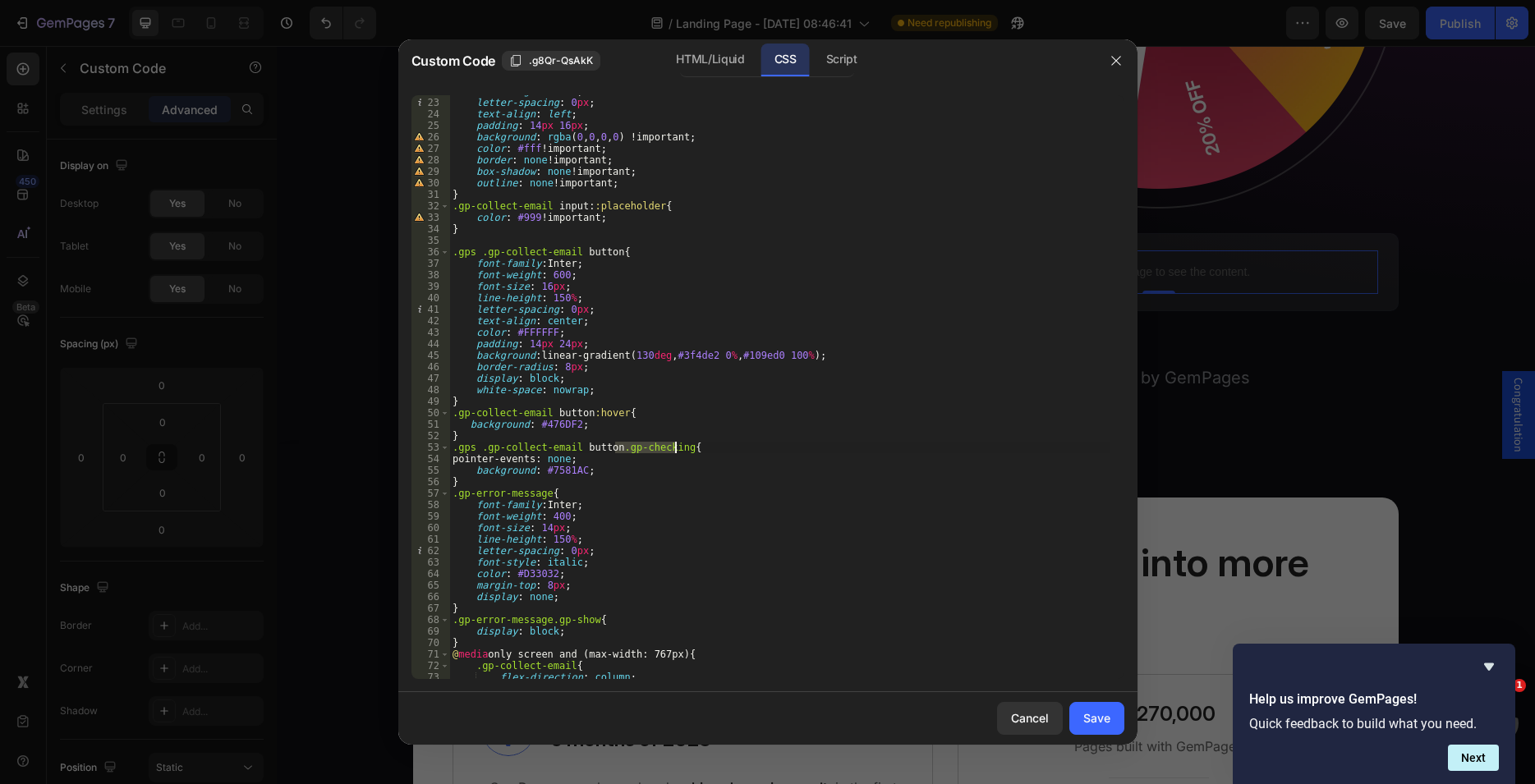
click at [675, 446] on div "line-height : 150 % ; letter-spacing : 0 px ; text-align : left ; padding : 14 …" at bounding box center [779, 389] width 661 height 607
click at [721, 65] on div "HTML/Liquid" at bounding box center [709, 60] width 94 height 33
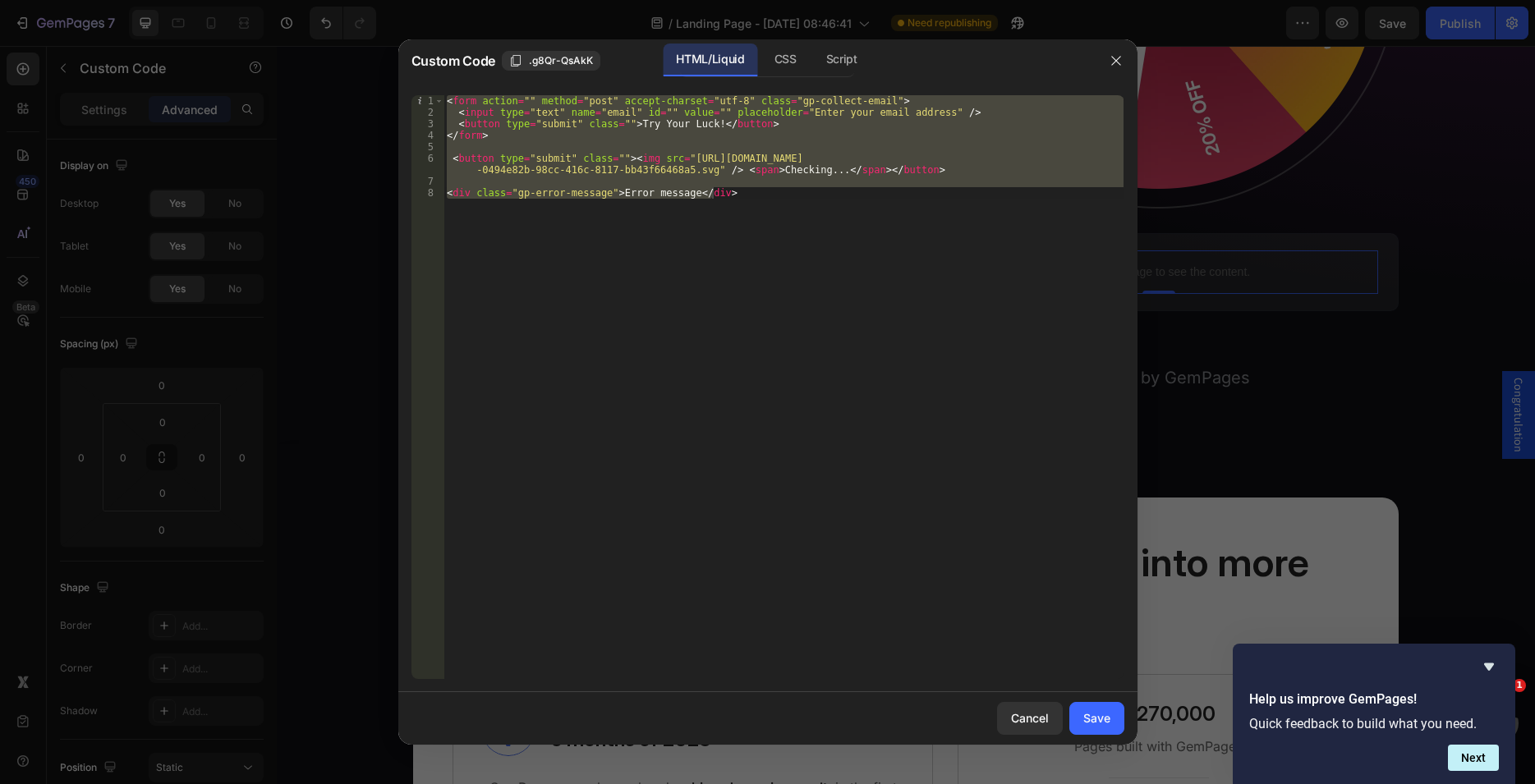
click at [622, 158] on div "< form action = "" method = "post" accept-charset = "utf-8" class = "gp-collect…" at bounding box center [783, 386] width 680 height 584
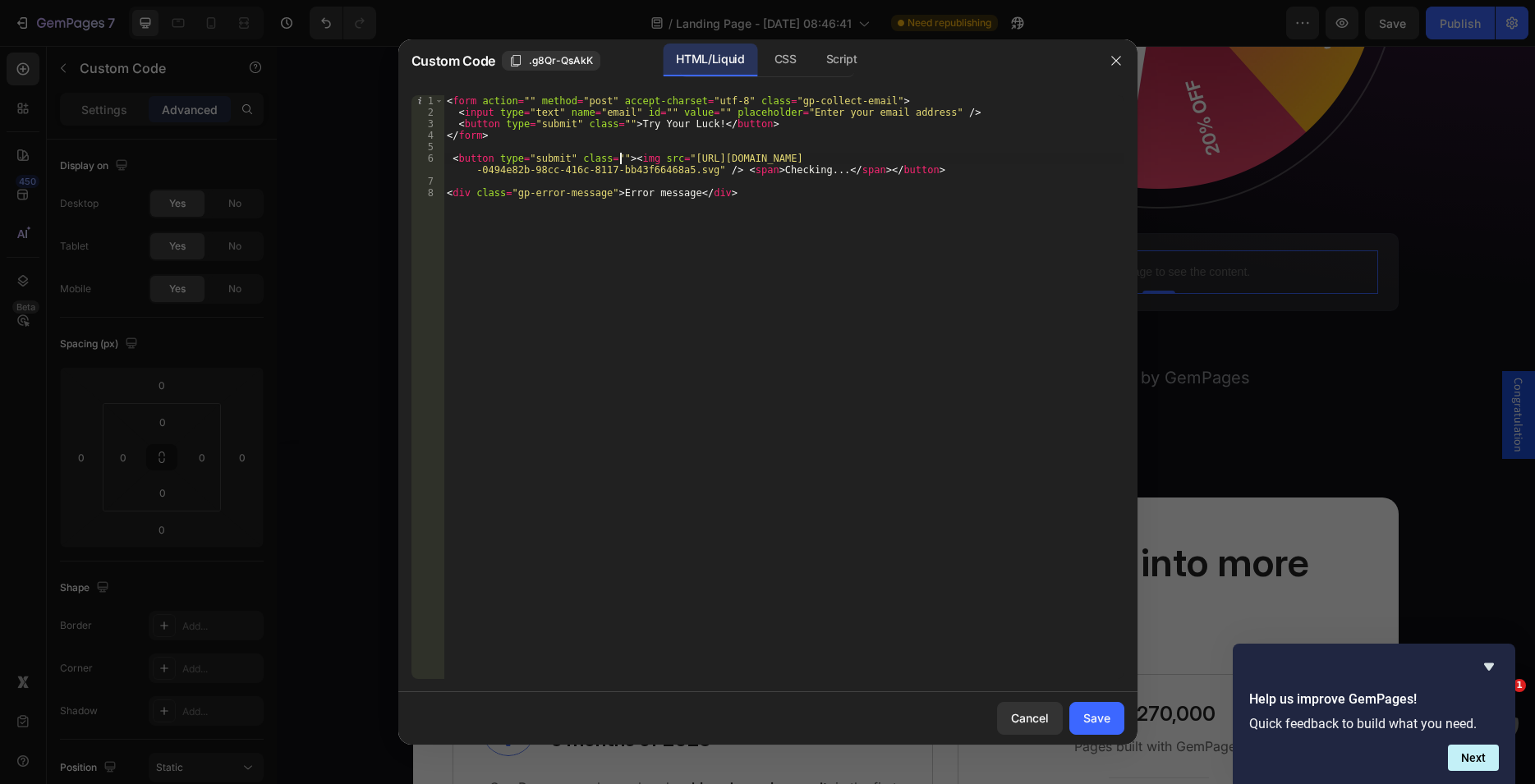
click at [609, 153] on div "< form action = "" method = "post" accept-charset = "utf-8" class = "gp-collect…" at bounding box center [783, 398] width 680 height 607
paste textarea "gp-checking"
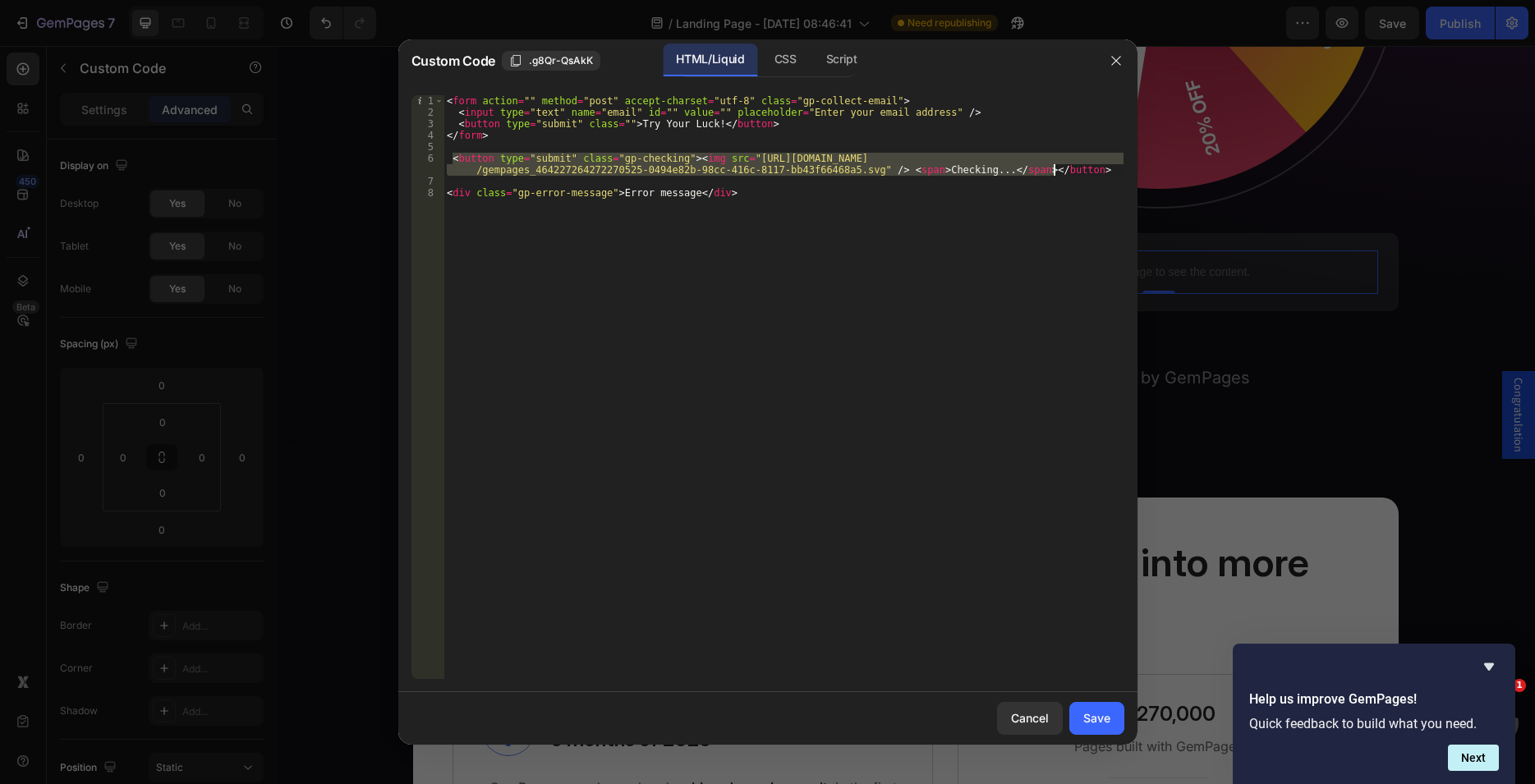
drag, startPoint x: 451, startPoint y: 159, endPoint x: 1069, endPoint y: 170, distance: 618.1
click at [1069, 170] on div "< form action = "" method = "post" accept-charset = "utf-8" class = "gp-collect…" at bounding box center [783, 398] width 680 height 607
click at [773, 101] on div "< form action = "" method = "post" accept-charset = "utf-8" class = "gp-collect…" at bounding box center [783, 398] width 680 height 607
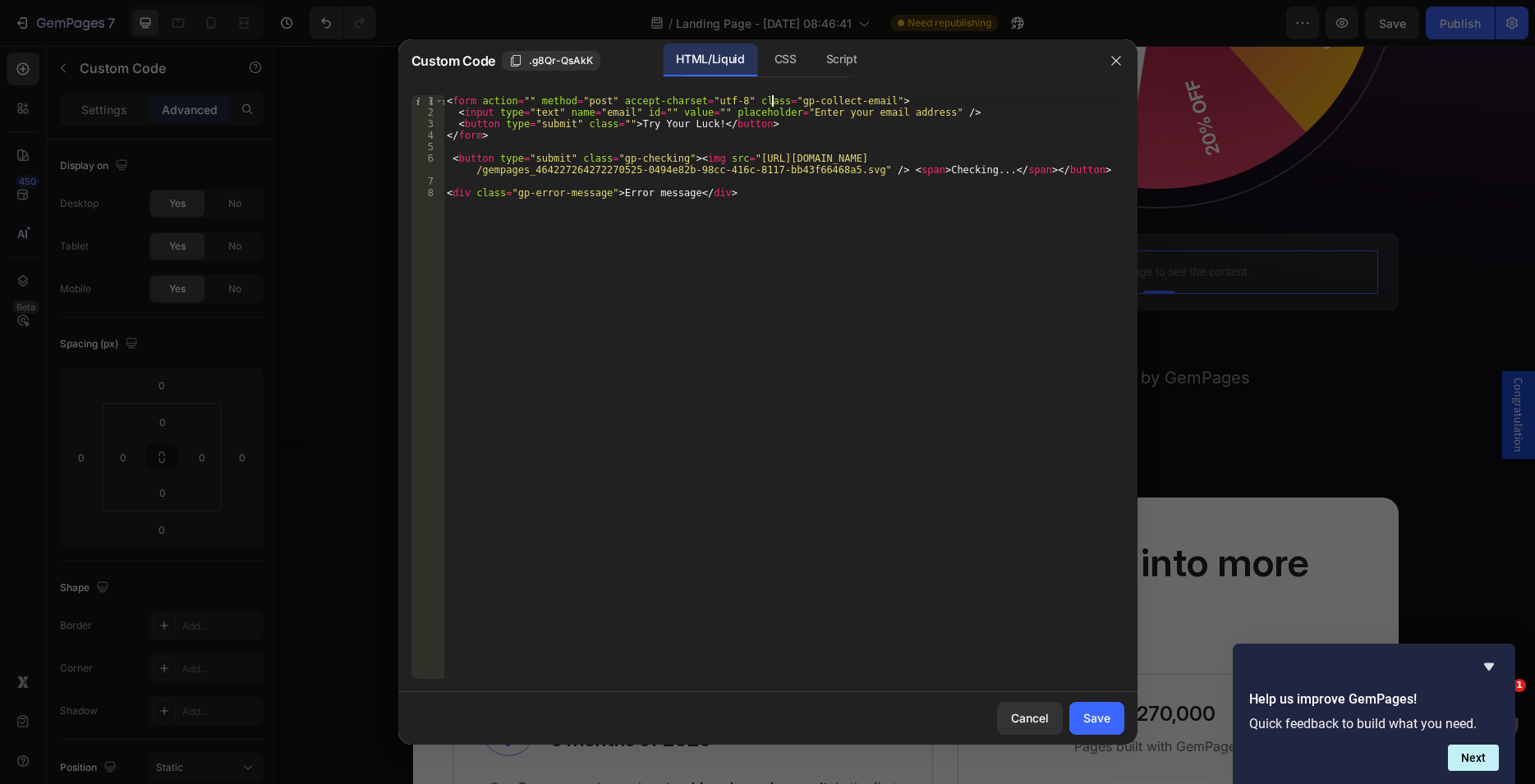
type textarea "<form action="" method="post" accept-charset="utf-8" class="gp-collect-email">"
click at [858, 101] on div "< form action = "" method = "post" accept-charset = "utf-8" class = "gp-collect…" at bounding box center [783, 398] width 680 height 607
click at [466, 148] on div "< form action = "" method = "post" accept-charset = "utf-8" class = "gp-collect…" at bounding box center [783, 398] width 680 height 607
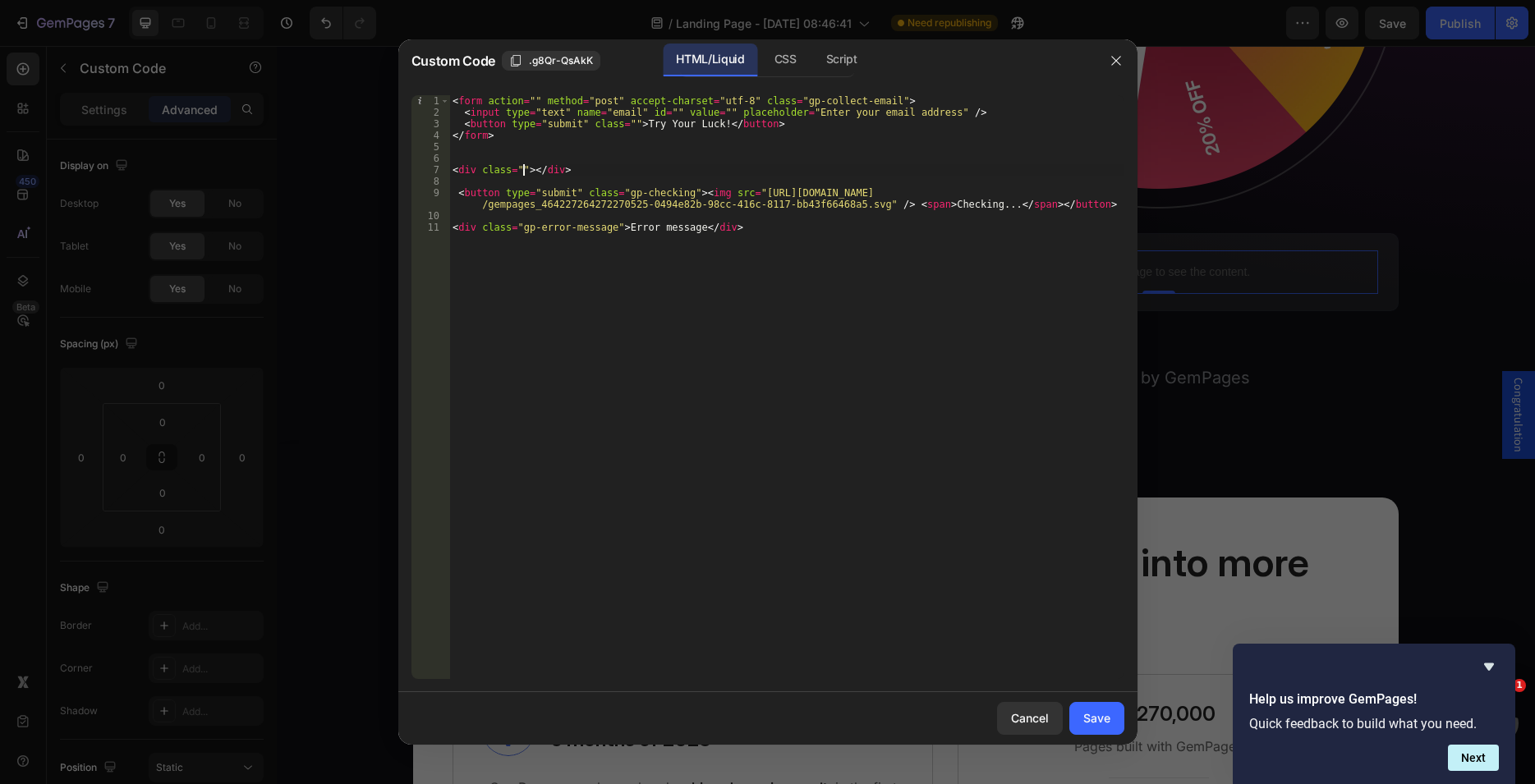
scroll to position [0, 6]
paste textarea "gp-collect-email"
type textarea "<div class="gp-collect-email"></div>"
click at [613, 169] on div "< form action = "" method = "post" accept-charset = "utf-8" class = "gp-collect…" at bounding box center [787, 398] width 675 height 607
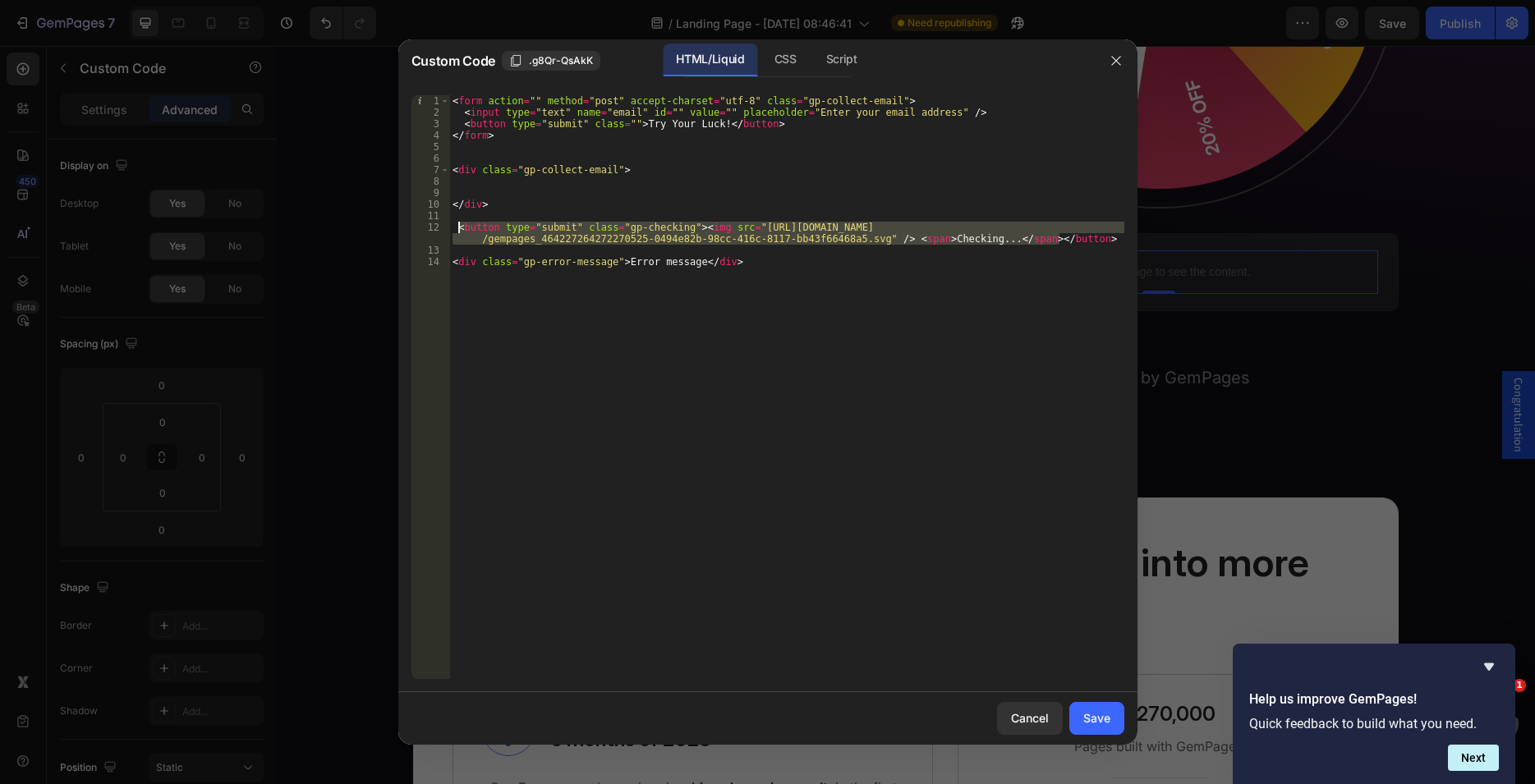
drag, startPoint x: 1067, startPoint y: 243, endPoint x: 456, endPoint y: 224, distance: 611.3
click at [456, 224] on div "< form action = "" method = "post" accept-charset = "utf-8" class = "gp-collect…" at bounding box center [787, 398] width 675 height 607
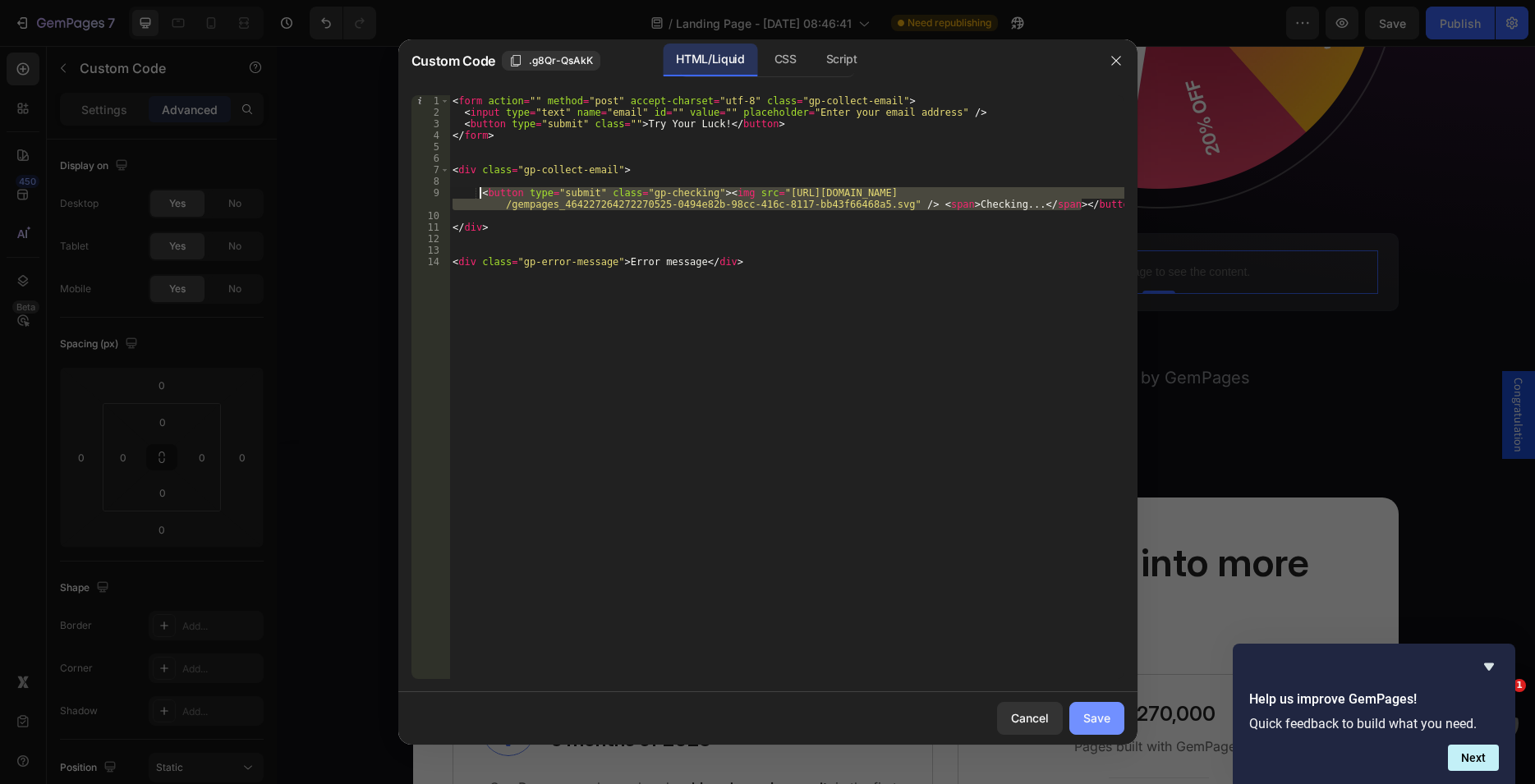
type textarea "<button type="submit" class="gp-checking"><img src="https://cdn.shopify.com/s/f…"
click at [1102, 714] on div "Save" at bounding box center [1096, 718] width 27 height 18
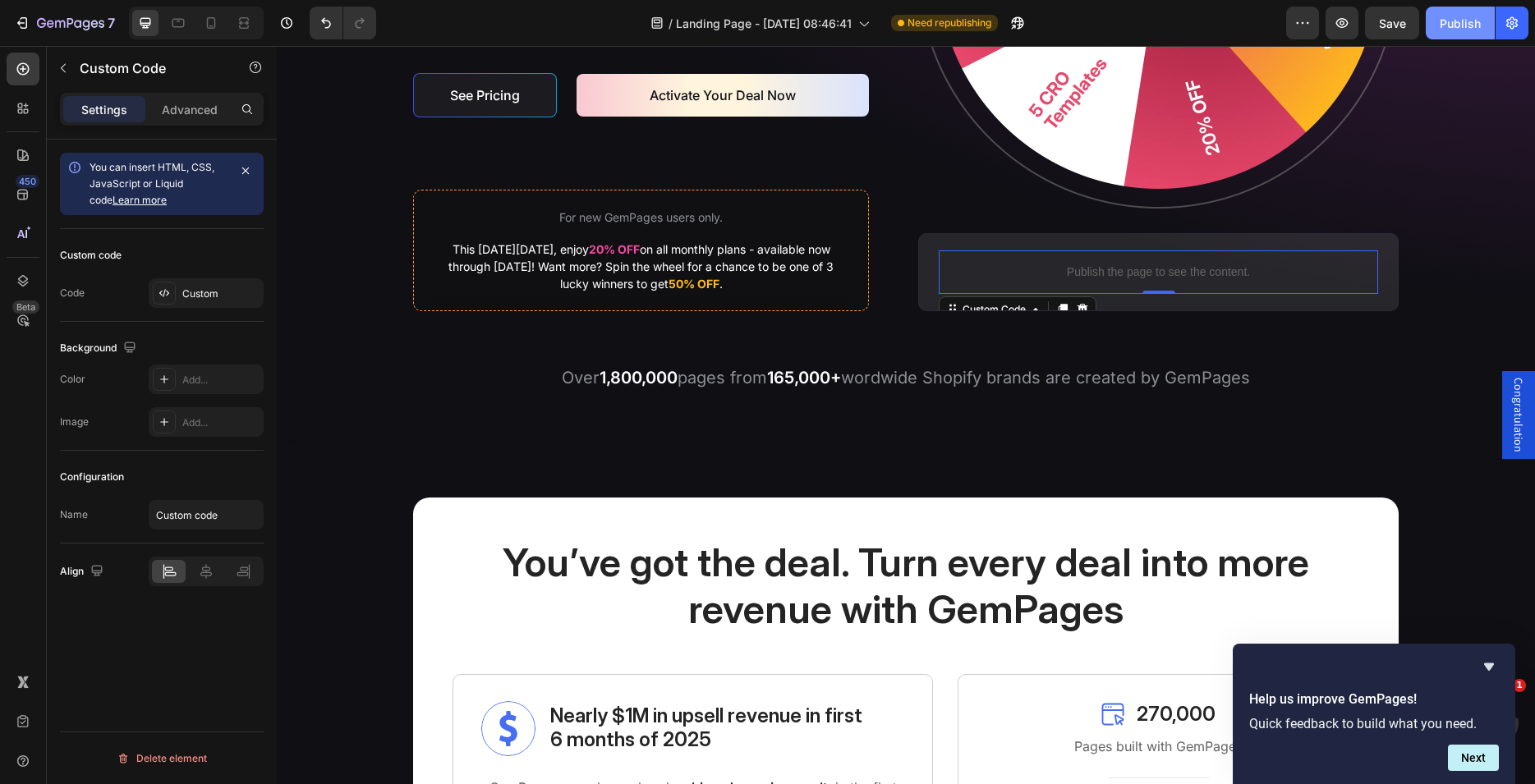
click at [1452, 26] on div "Publish" at bounding box center [1460, 23] width 42 height 18
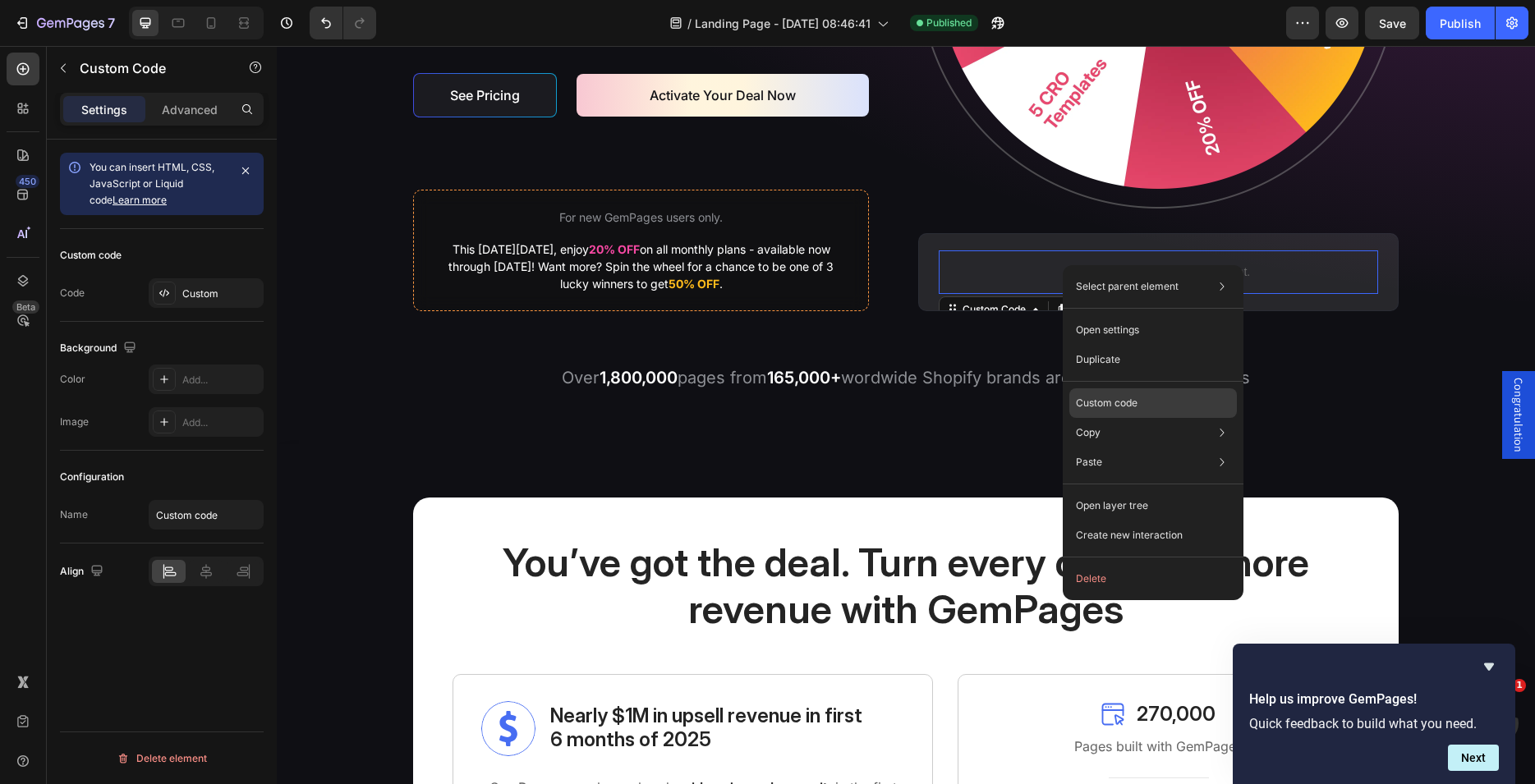
click at [1095, 406] on p "Custom code" at bounding box center [1106, 403] width 62 height 15
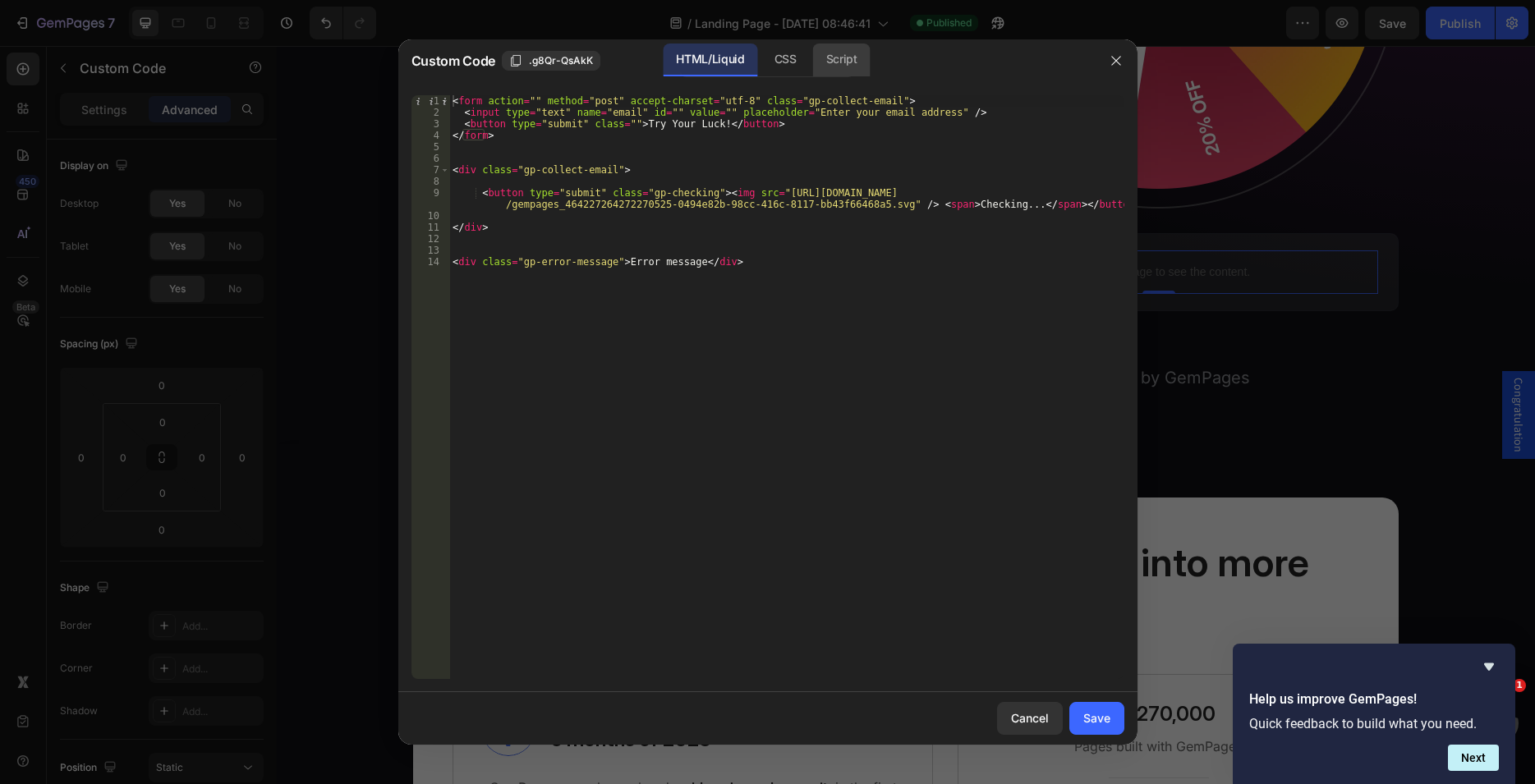
click at [827, 67] on div "Script" at bounding box center [841, 60] width 57 height 33
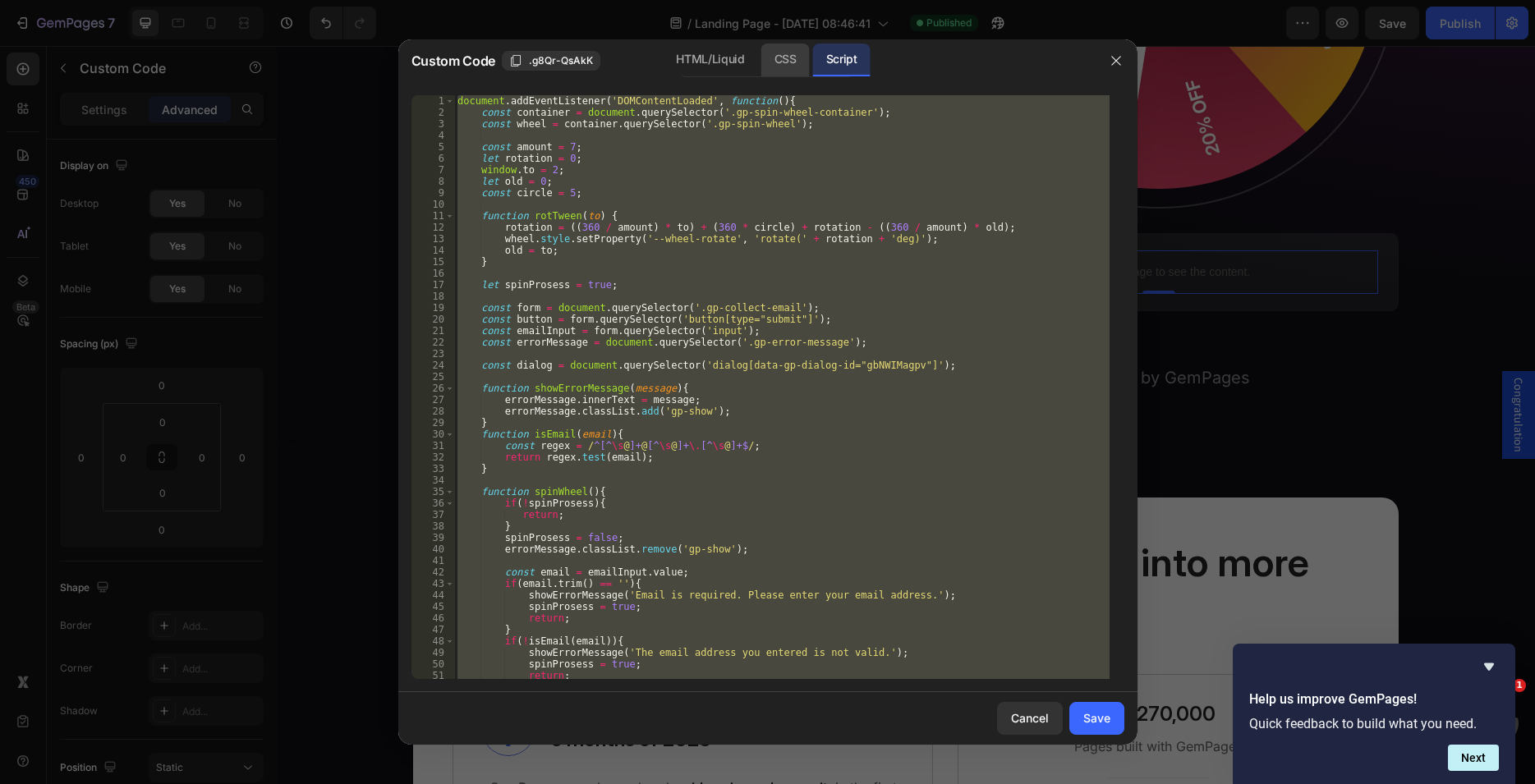
click at [792, 64] on div "CSS" at bounding box center [785, 60] width 49 height 33
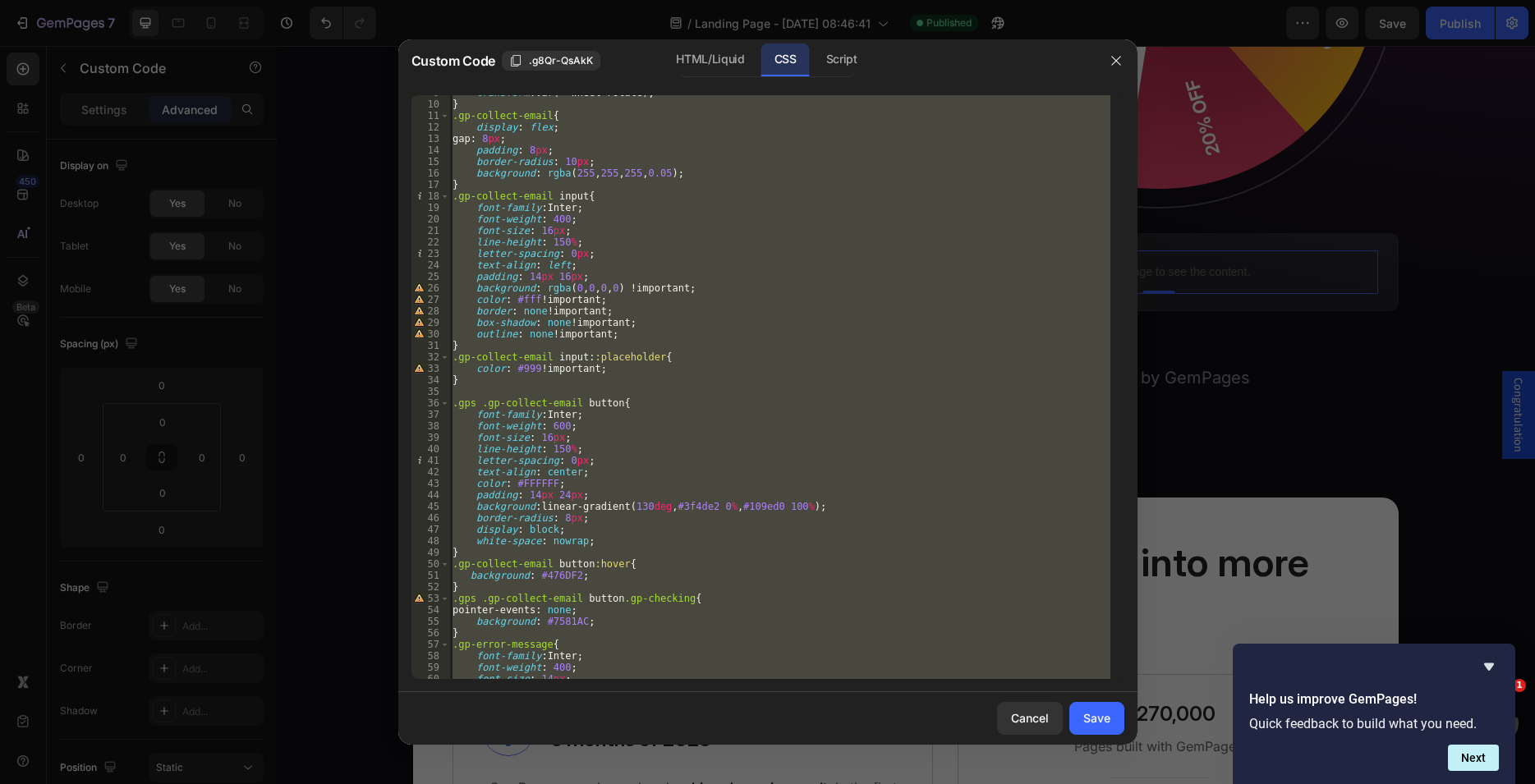
scroll to position [151, 0]
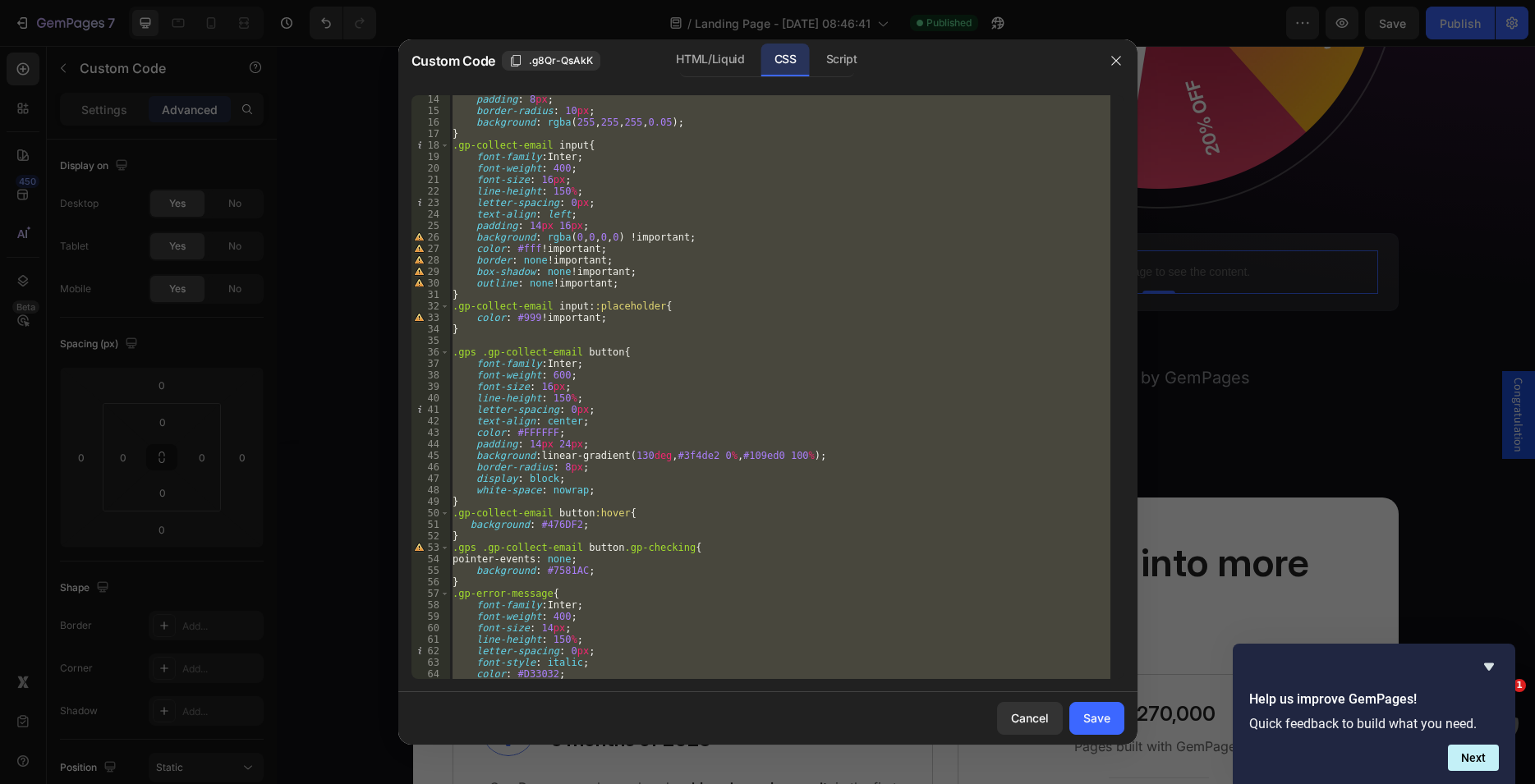
click at [589, 486] on div "padding : 8 px ; border-radius : 10 px ; background : rgba ( 255 , 255 , 255 , …" at bounding box center [779, 386] width 661 height 584
type textarea "white-space: nowrap;"
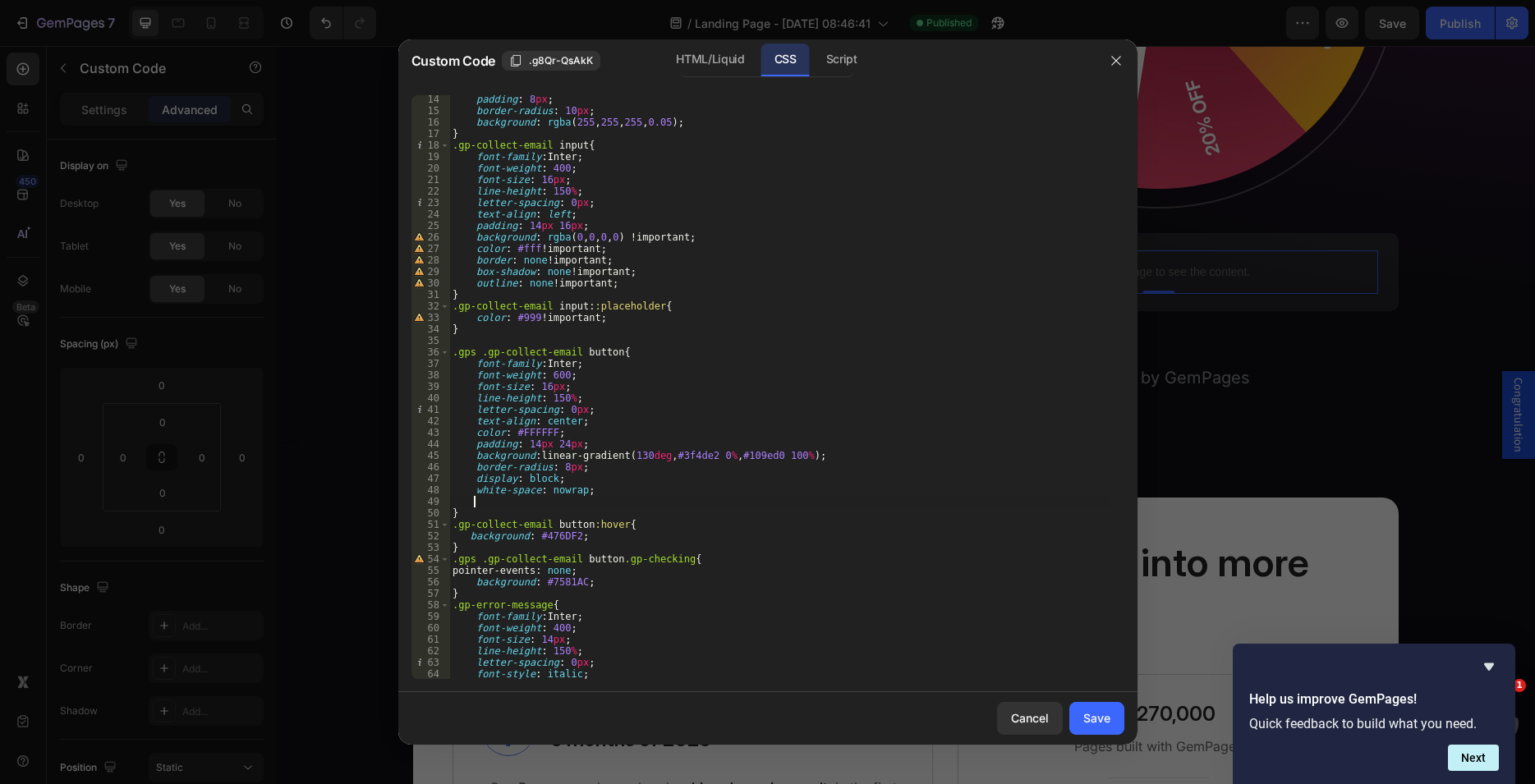
paste textarea "gap: 8px;"
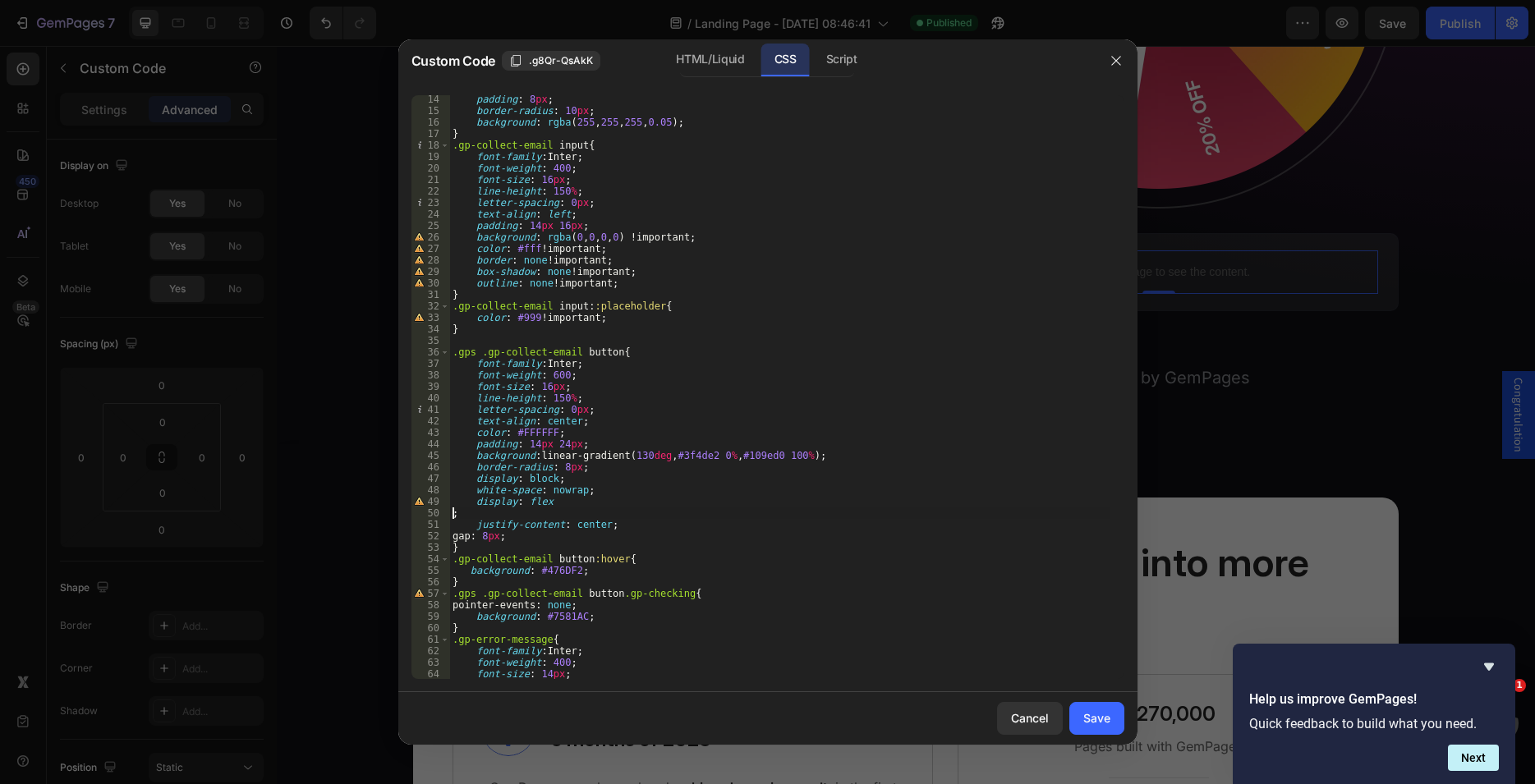
click at [452, 516] on div "padding : 8 px ; border-radius : 10 px ; background : rgba ( 255 , 255 , 255 , …" at bounding box center [779, 397] width 661 height 607
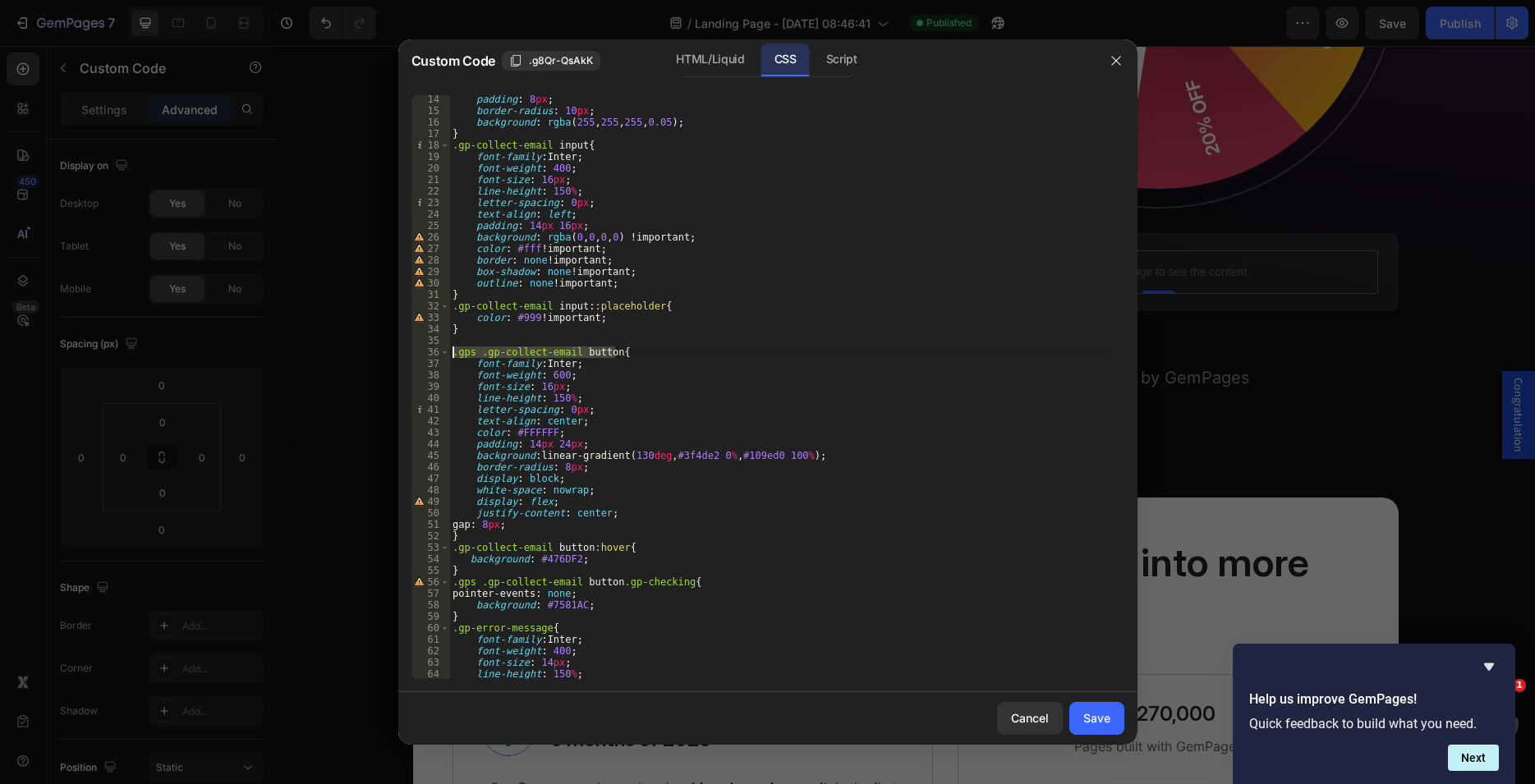
drag, startPoint x: 619, startPoint y: 351, endPoint x: 444, endPoint y: 351, distance: 175.0
click at [449, 351] on div "padding : 8 px ; border-radius : 10 px ; background : rgba ( 255 , 255 , 255 , …" at bounding box center [779, 386] width 661 height 584
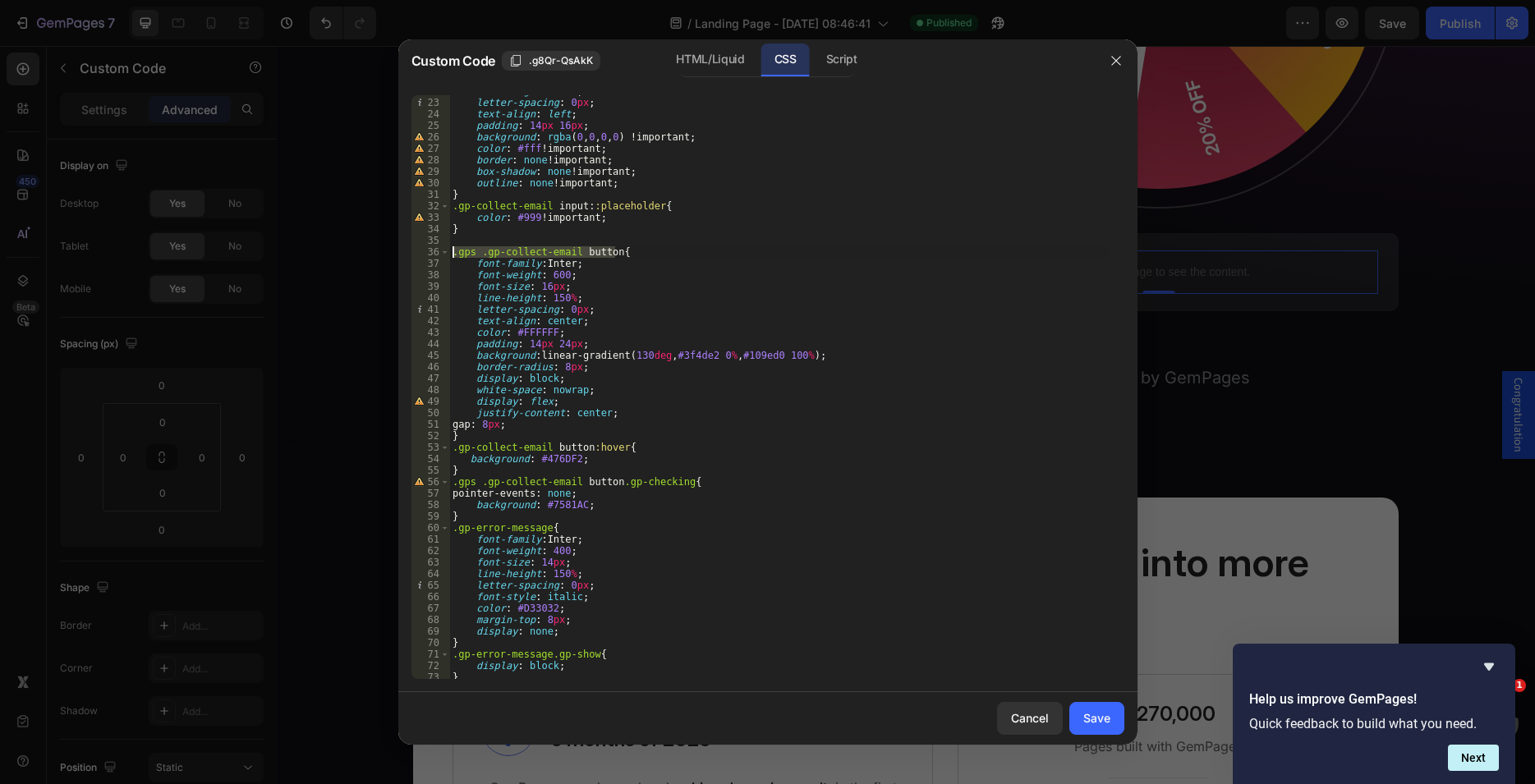
scroll to position [251, 0]
click at [467, 467] on div "line-height : 150 % ; letter-spacing : 0 px ; text-align : left ; padding : 14 …" at bounding box center [779, 389] width 661 height 607
type textarea "}"
paste textarea ".gps .gp-collect-email button{"
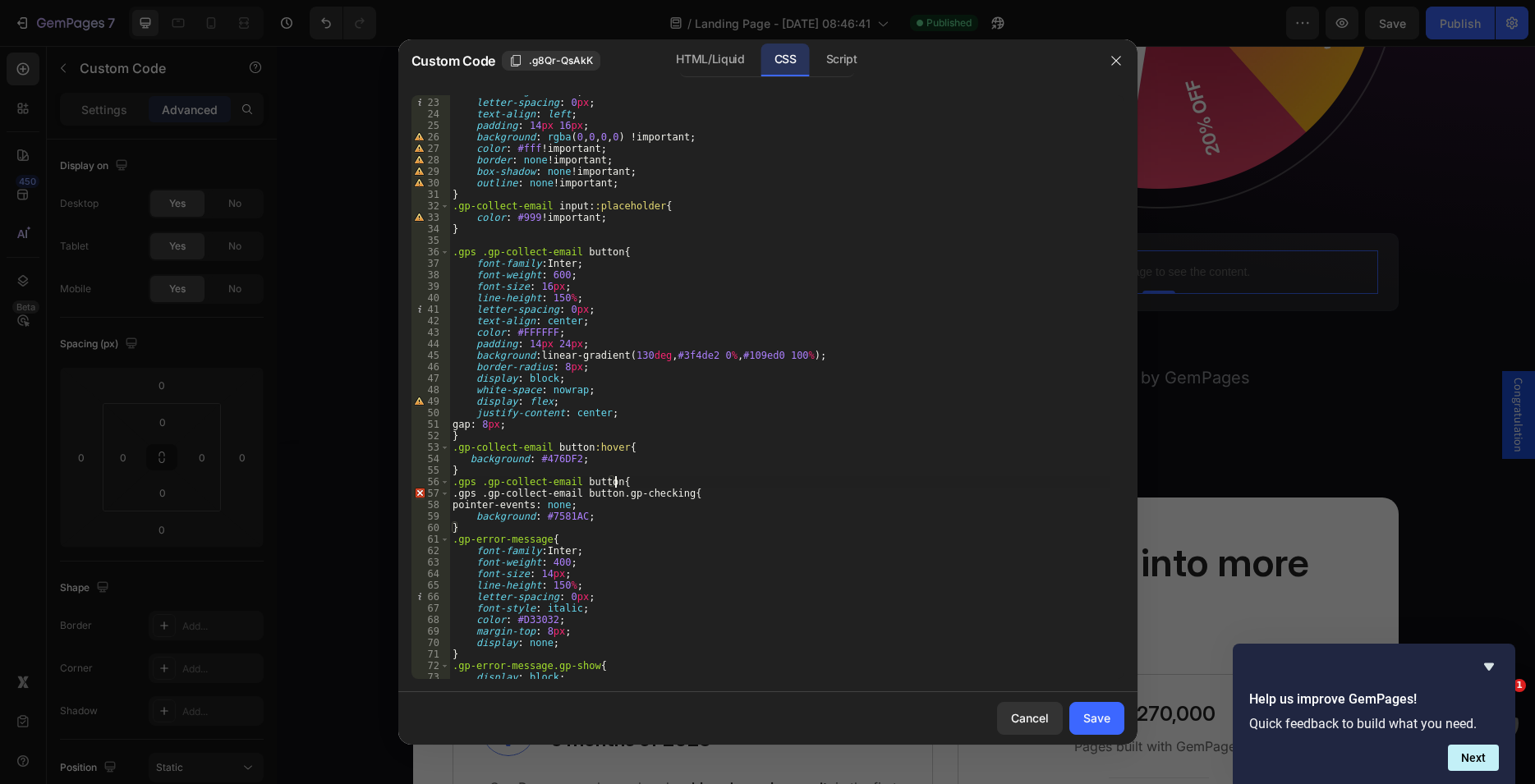
scroll to position [0, 13]
type textarea ".gps .gp-collect-email button{}"
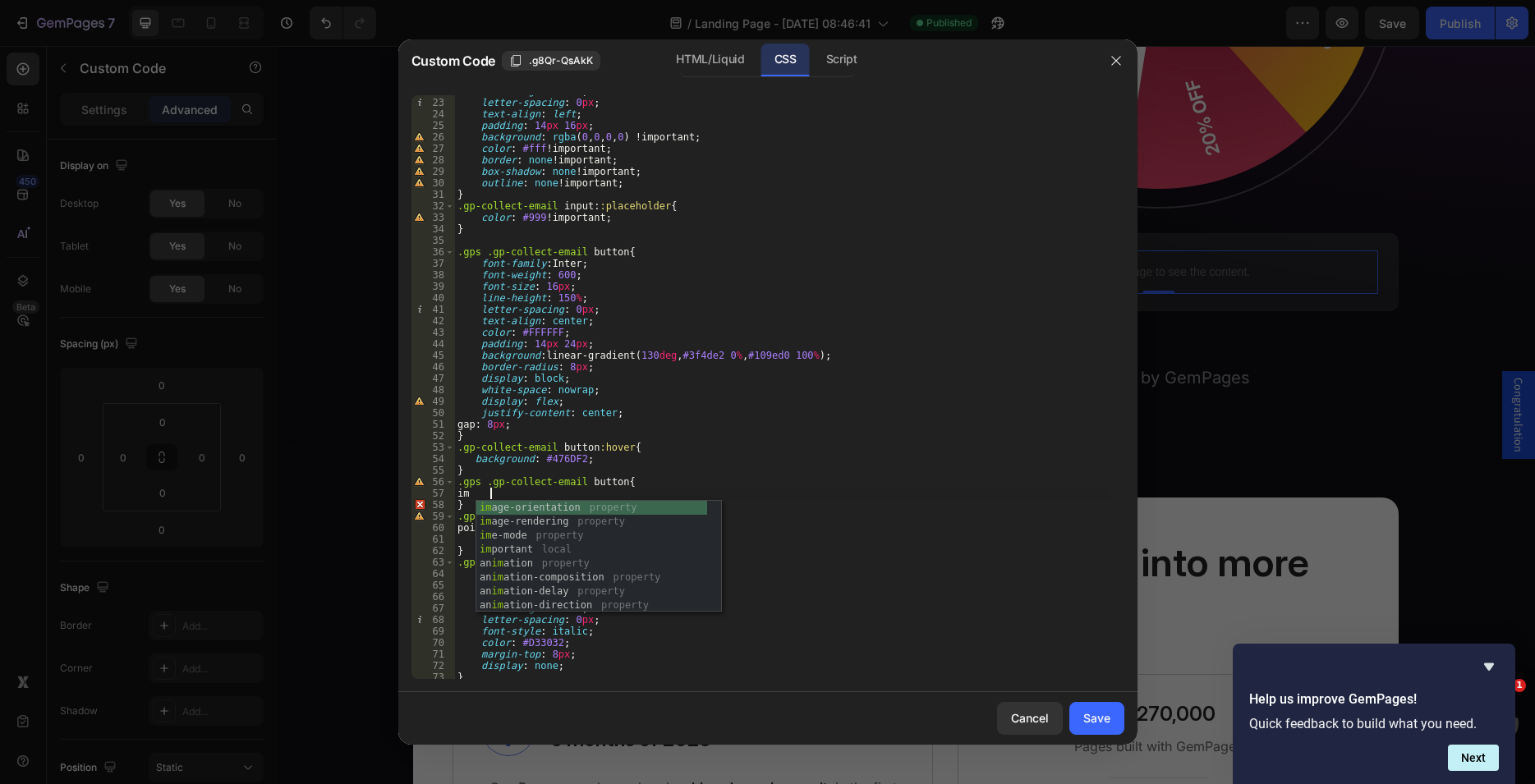
scroll to position [0, 3]
type textarea "i"
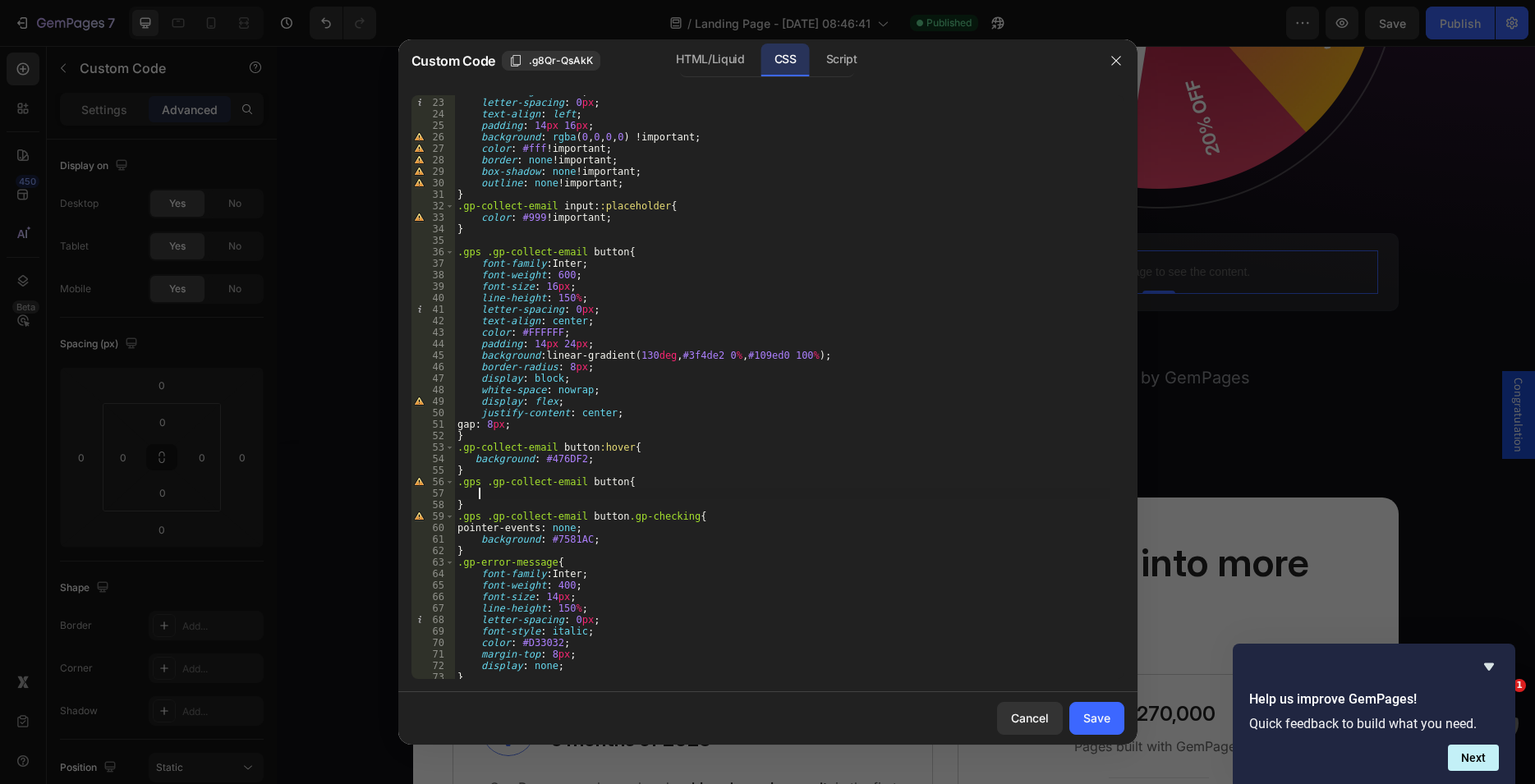
click at [615, 483] on div "line-height : 150 % ; letter-spacing : 0 px ; text-align : left ; padding : 14 …" at bounding box center [781, 389] width 655 height 607
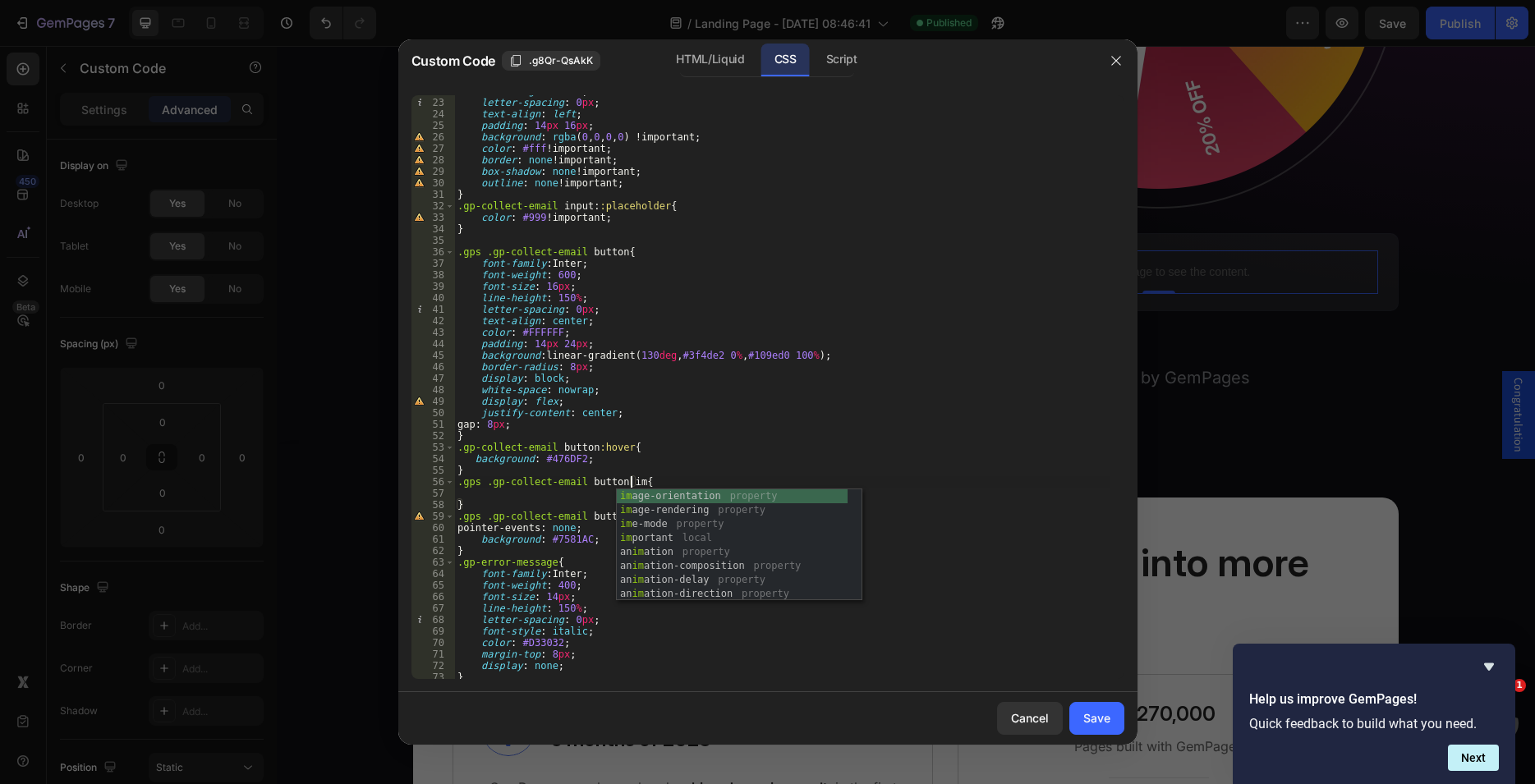
type textarea ".gps .gp-collect-email button img{"
click at [489, 485] on div "line-height : 150 % ; letter-spacing : 0 px ; text-align : left ; padding : 14 …" at bounding box center [781, 389] width 655 height 607
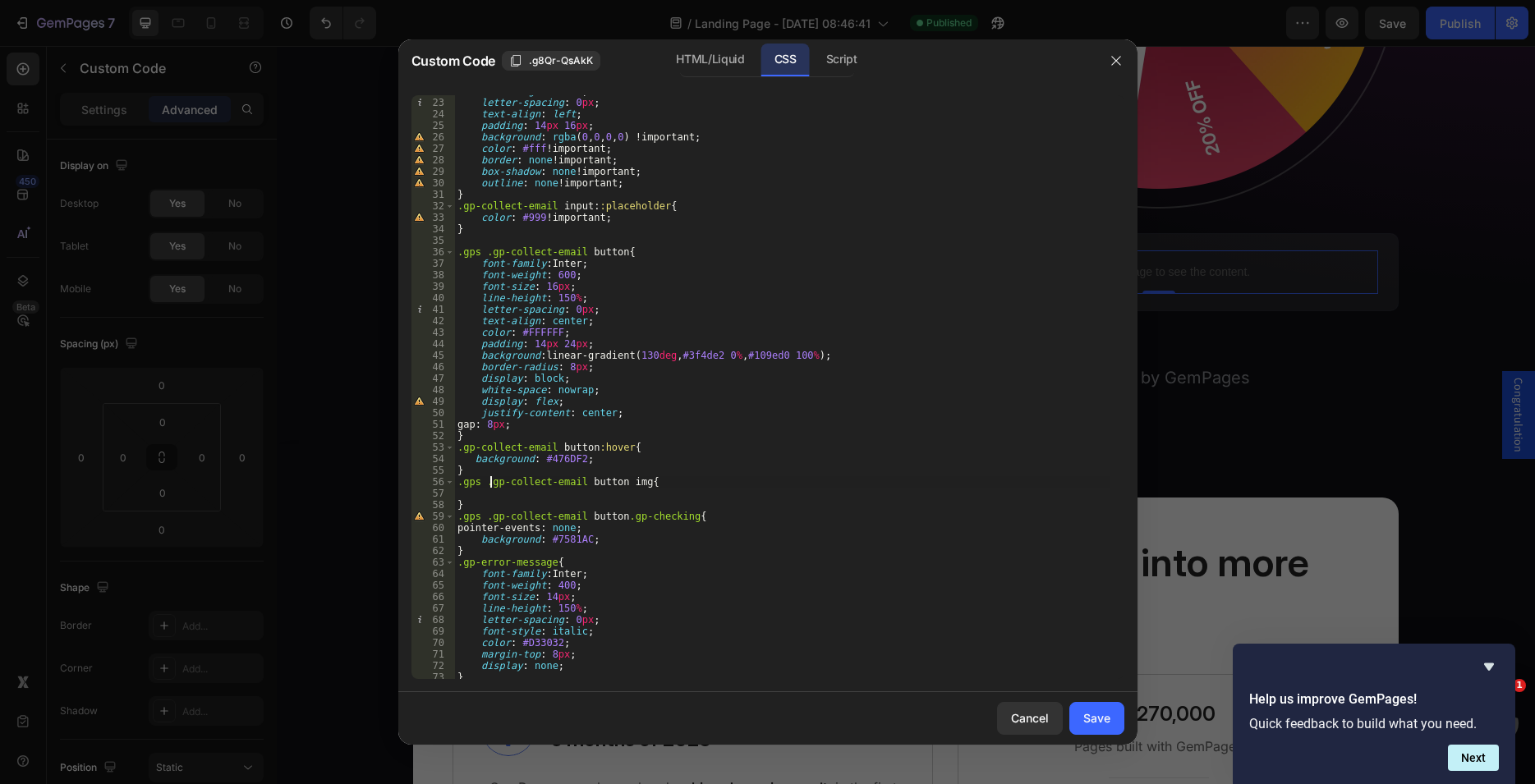
click at [485, 497] on div "line-height : 150 % ; letter-spacing : 0 px ; text-align : left ; padding : 14 …" at bounding box center [781, 389] width 655 height 607
type textarea "ư"
type textarea "width: 20px;"
drag, startPoint x: 1101, startPoint y: 725, endPoint x: 1097, endPoint y: 103, distance: 622.0
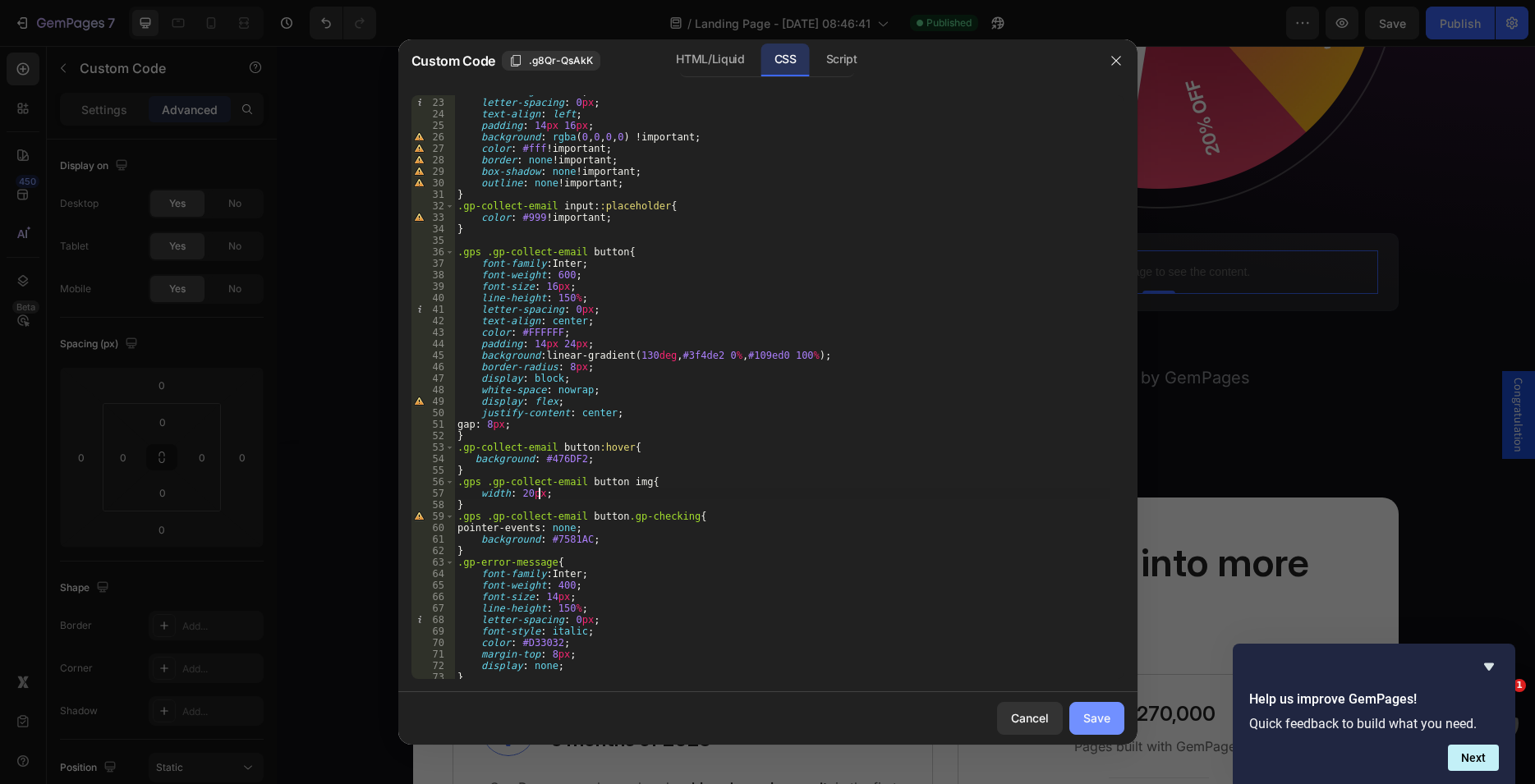
click at [1101, 725] on div "Save" at bounding box center [1096, 718] width 27 height 18
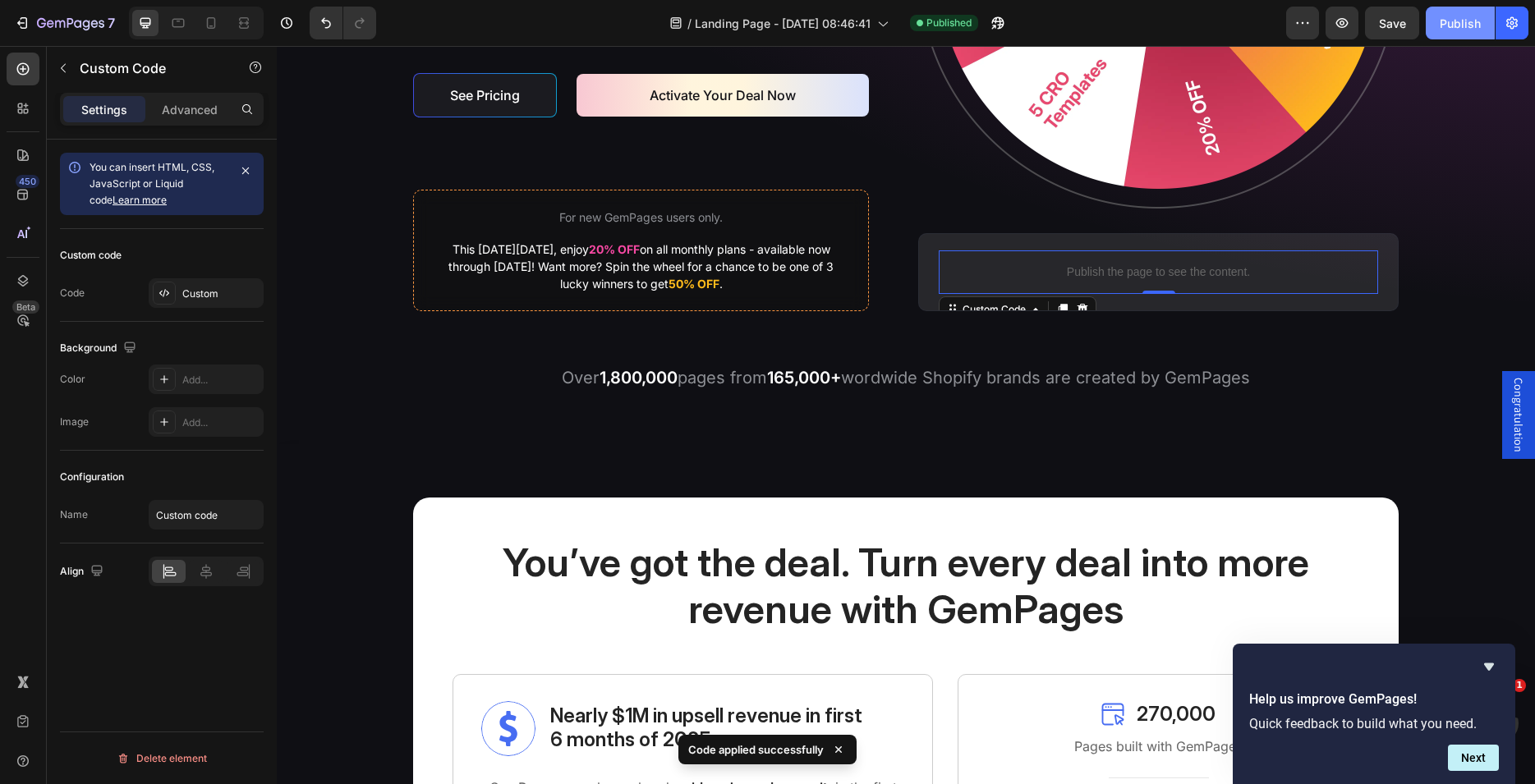
click at [1451, 27] on div "Publish" at bounding box center [1460, 23] width 42 height 18
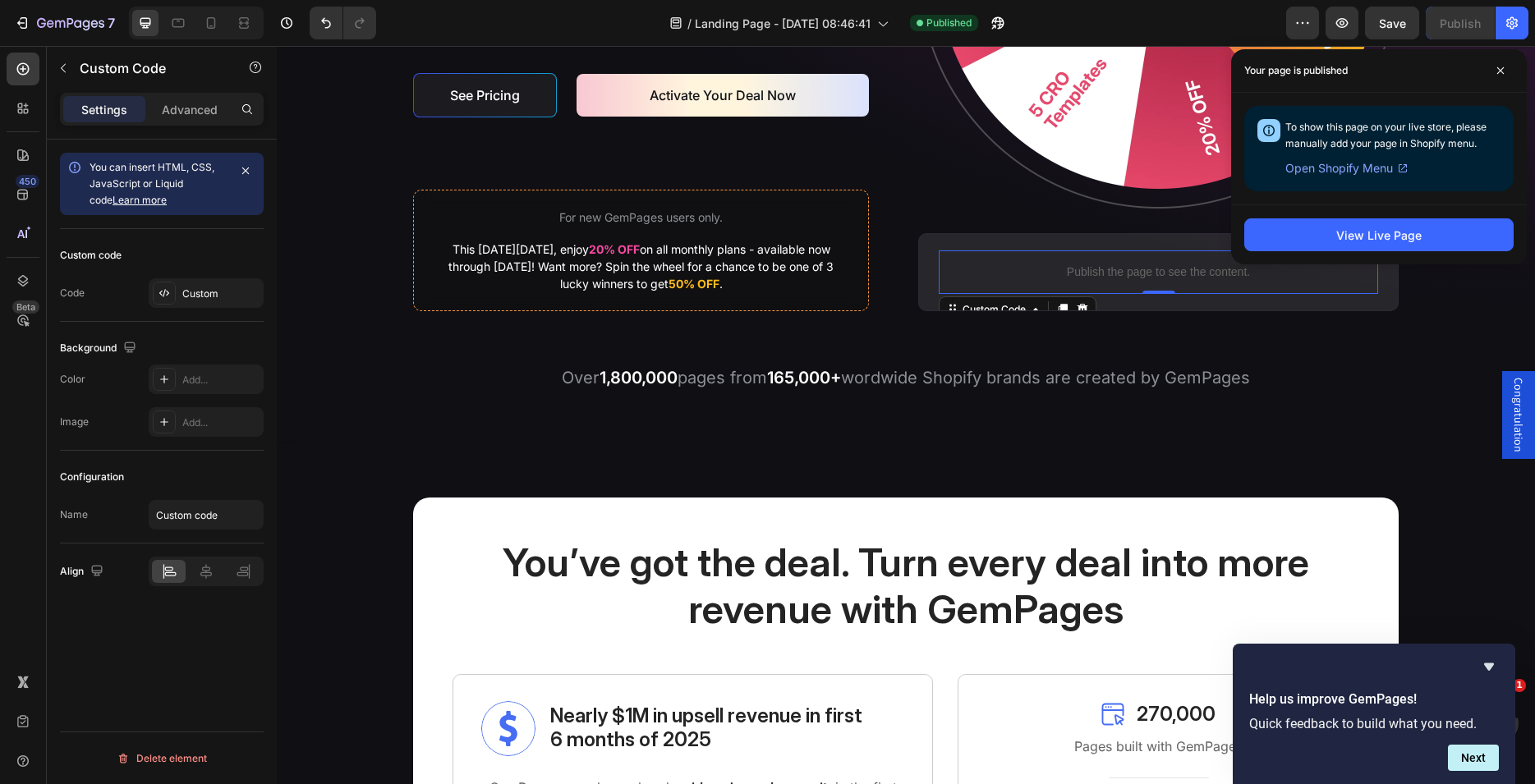
click at [11, 68] on div at bounding box center [23, 69] width 33 height 33
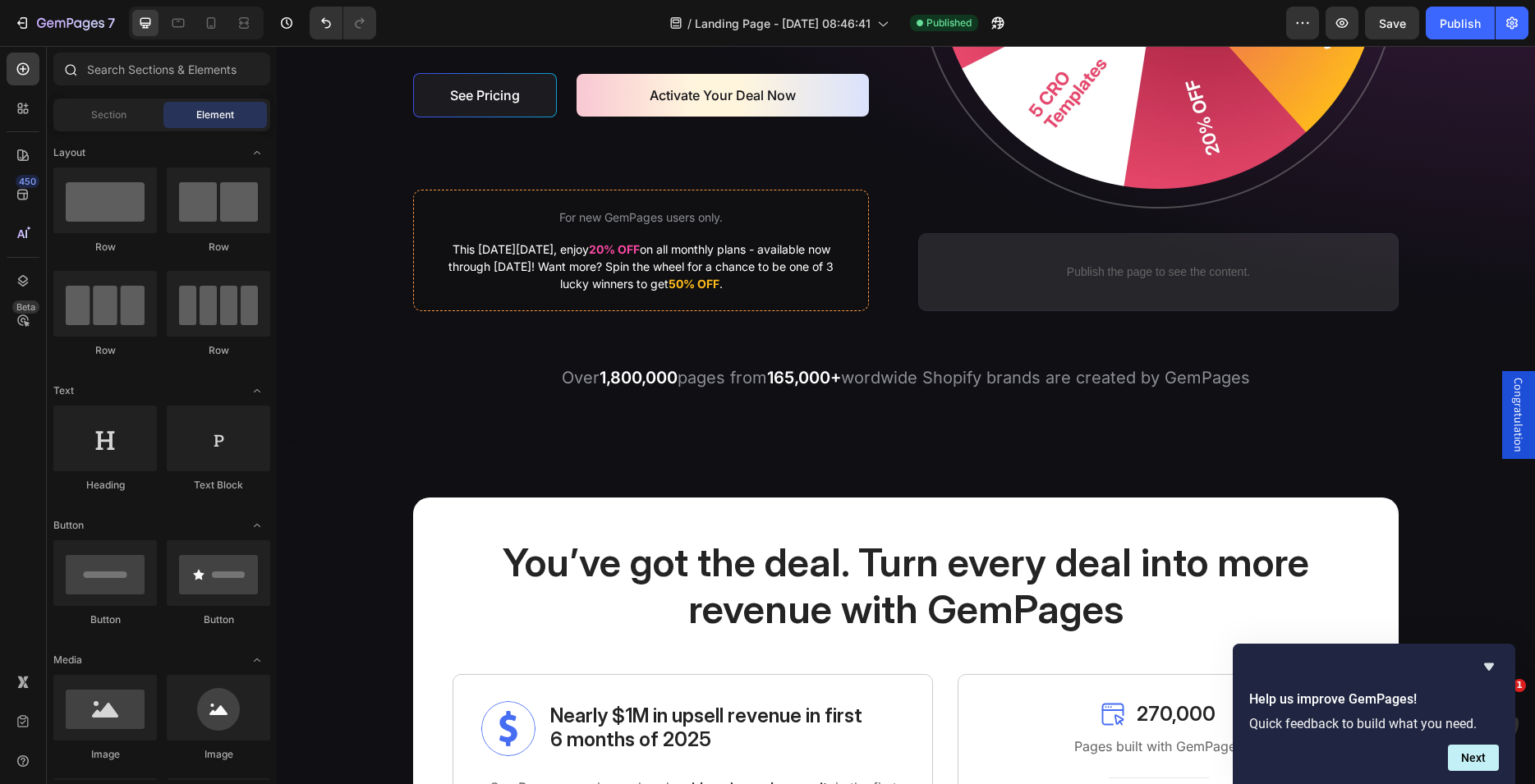
click at [63, 65] on div at bounding box center [70, 69] width 33 height 33
click at [106, 63] on input "text" at bounding box center [161, 69] width 217 height 33
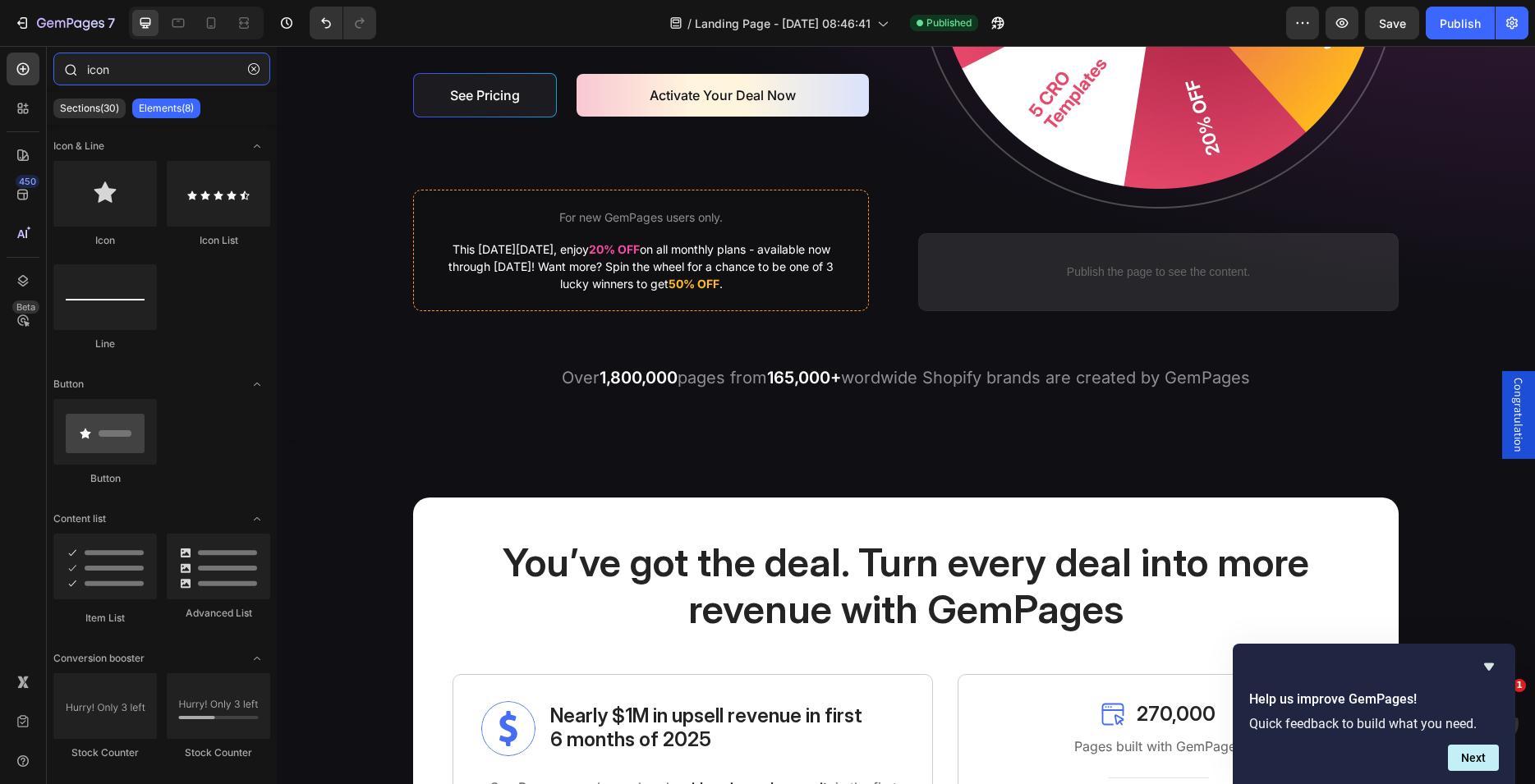
type input "icon"
click at [256, 70] on icon "button" at bounding box center [254, 69] width 11 height 11
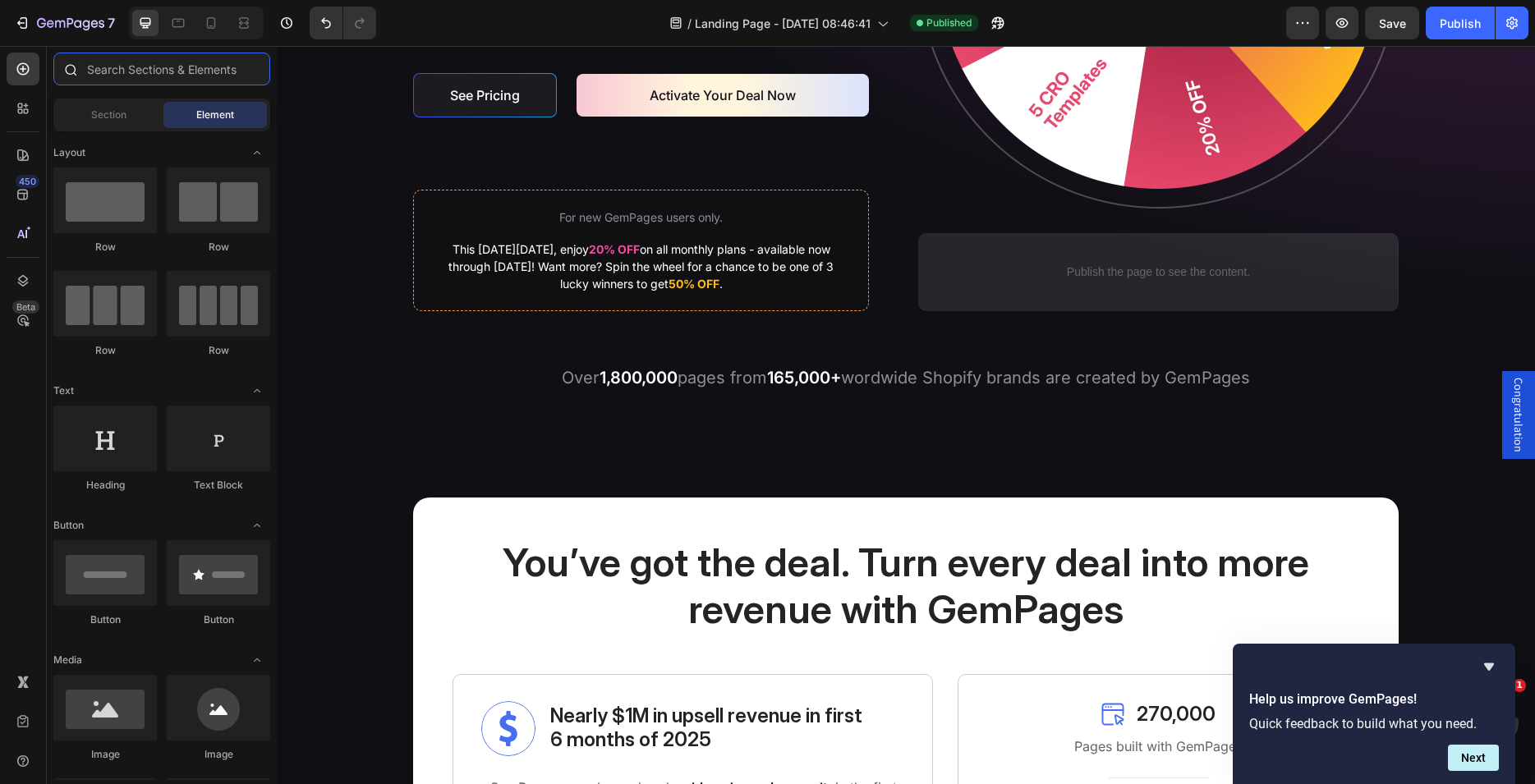
click at [128, 65] on input "text" at bounding box center [161, 69] width 217 height 33
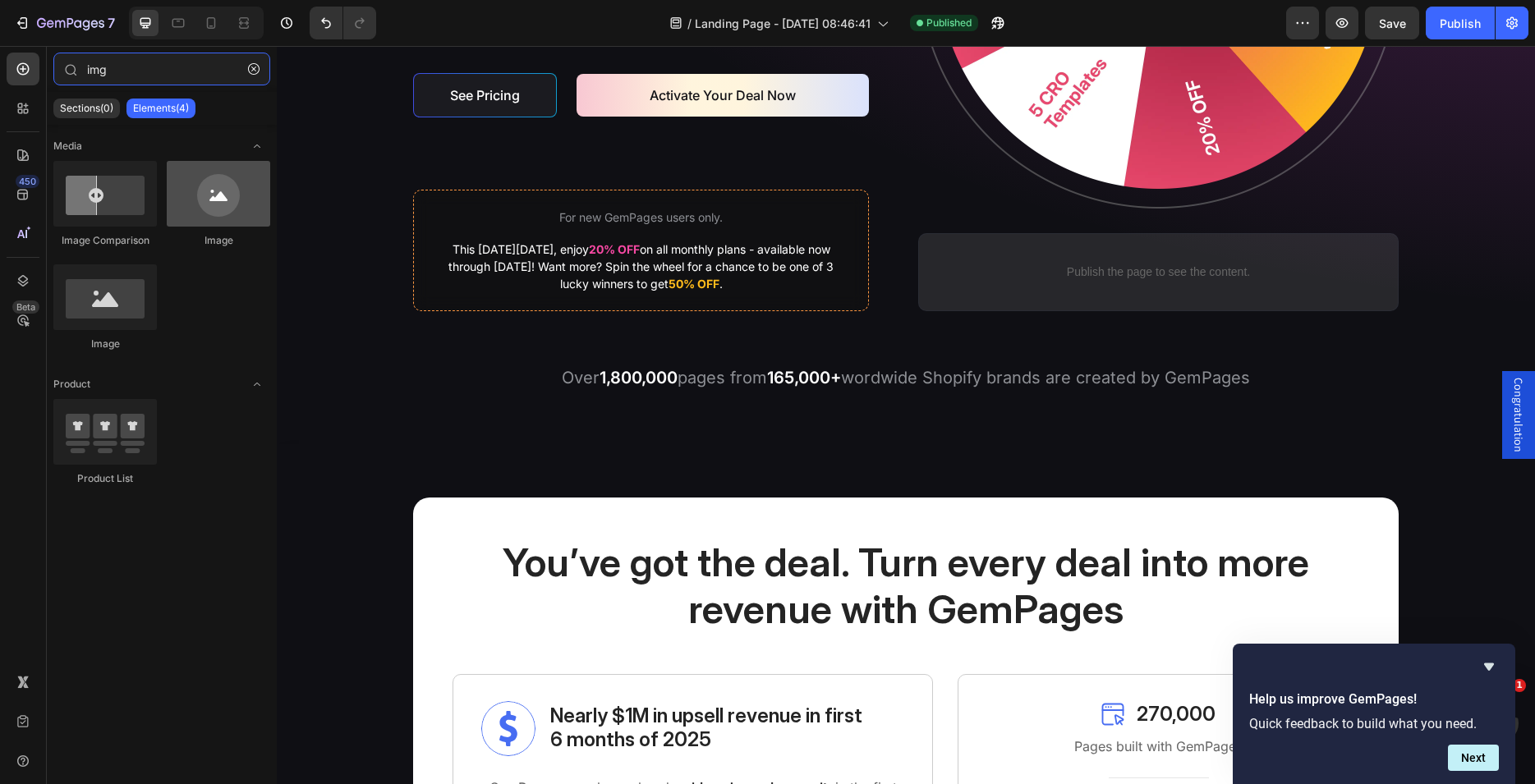
type input "img"
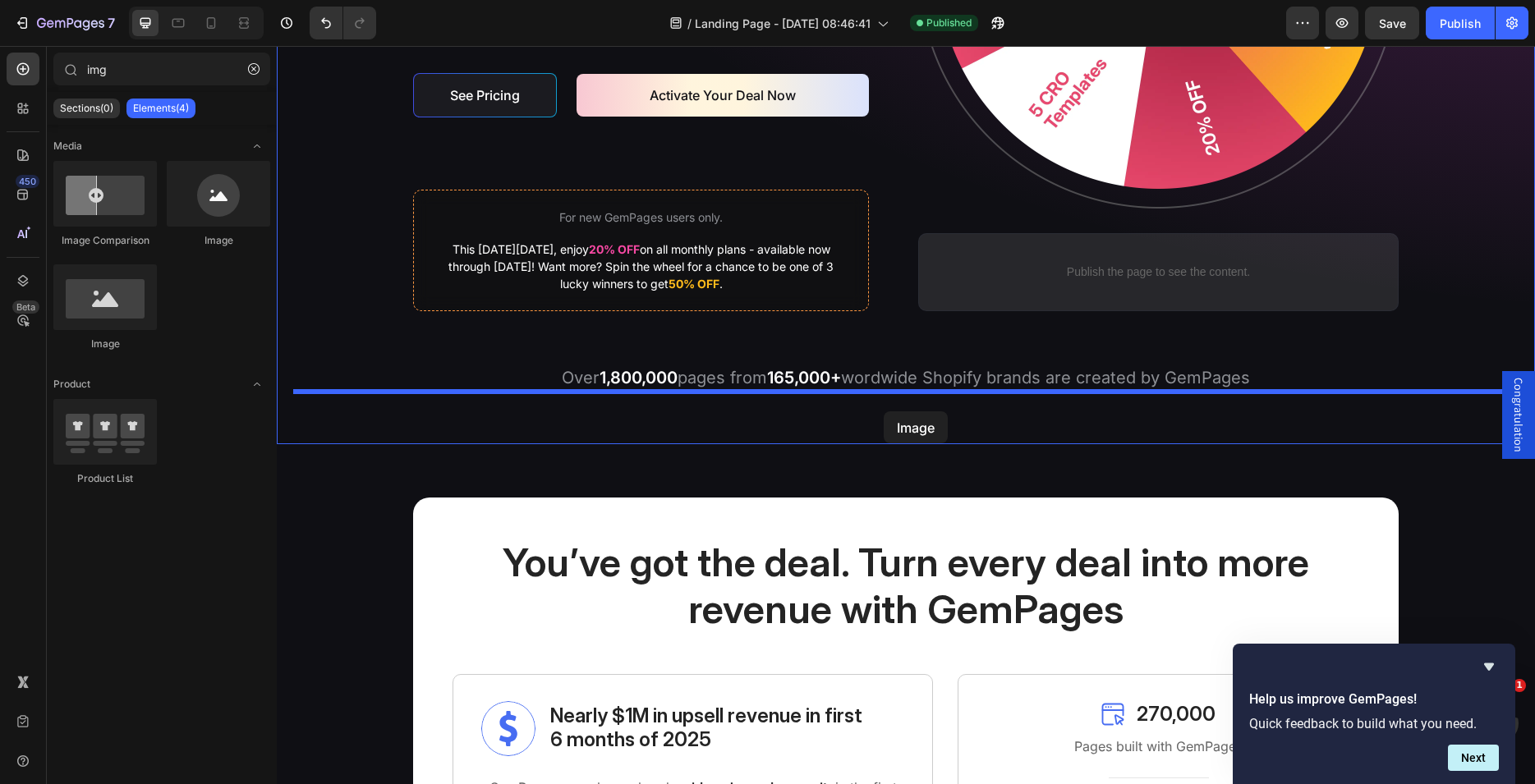
drag, startPoint x: 522, startPoint y: 255, endPoint x: 884, endPoint y: 411, distance: 394.2
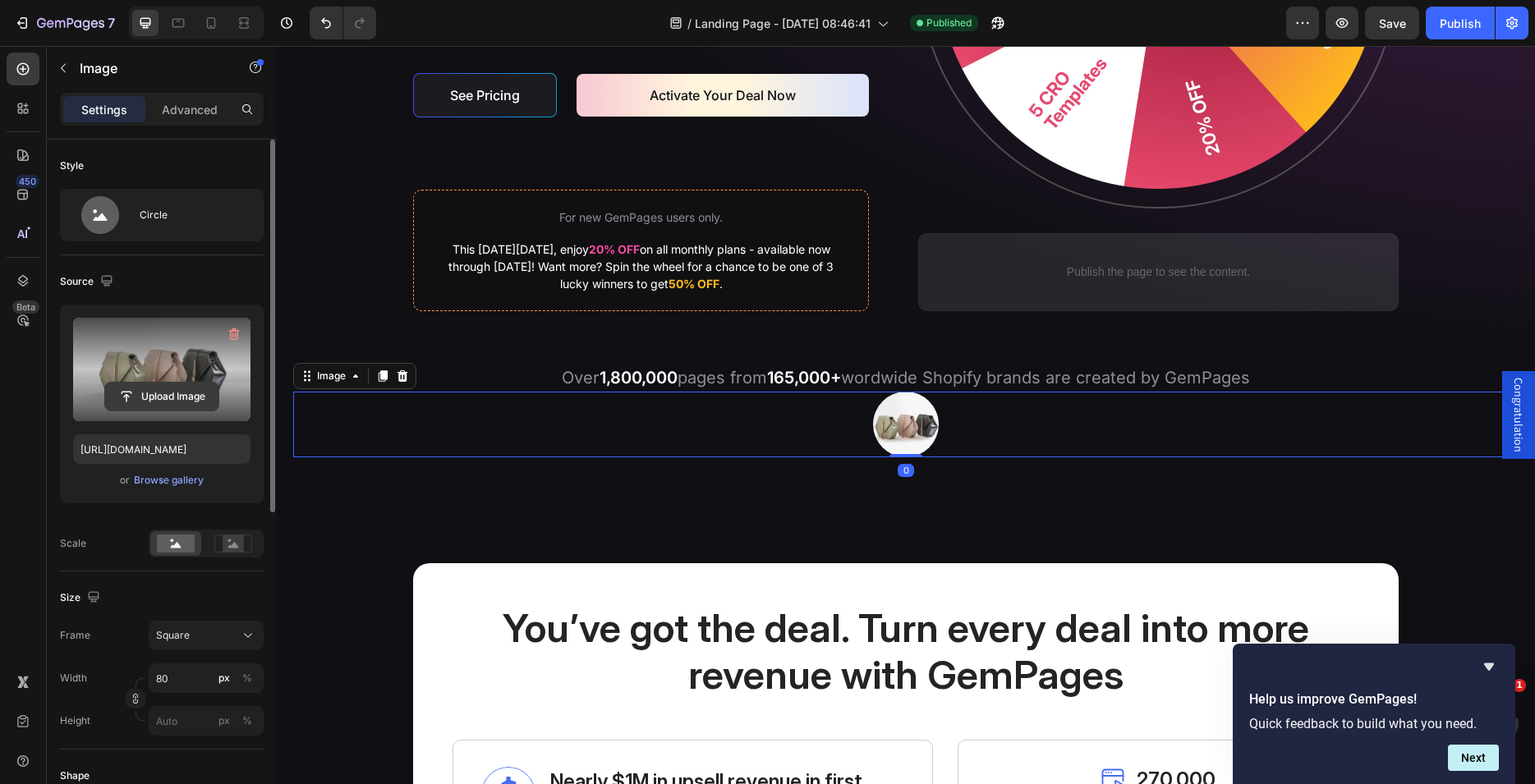
click at [198, 392] on input "file" at bounding box center [161, 397] width 113 height 28
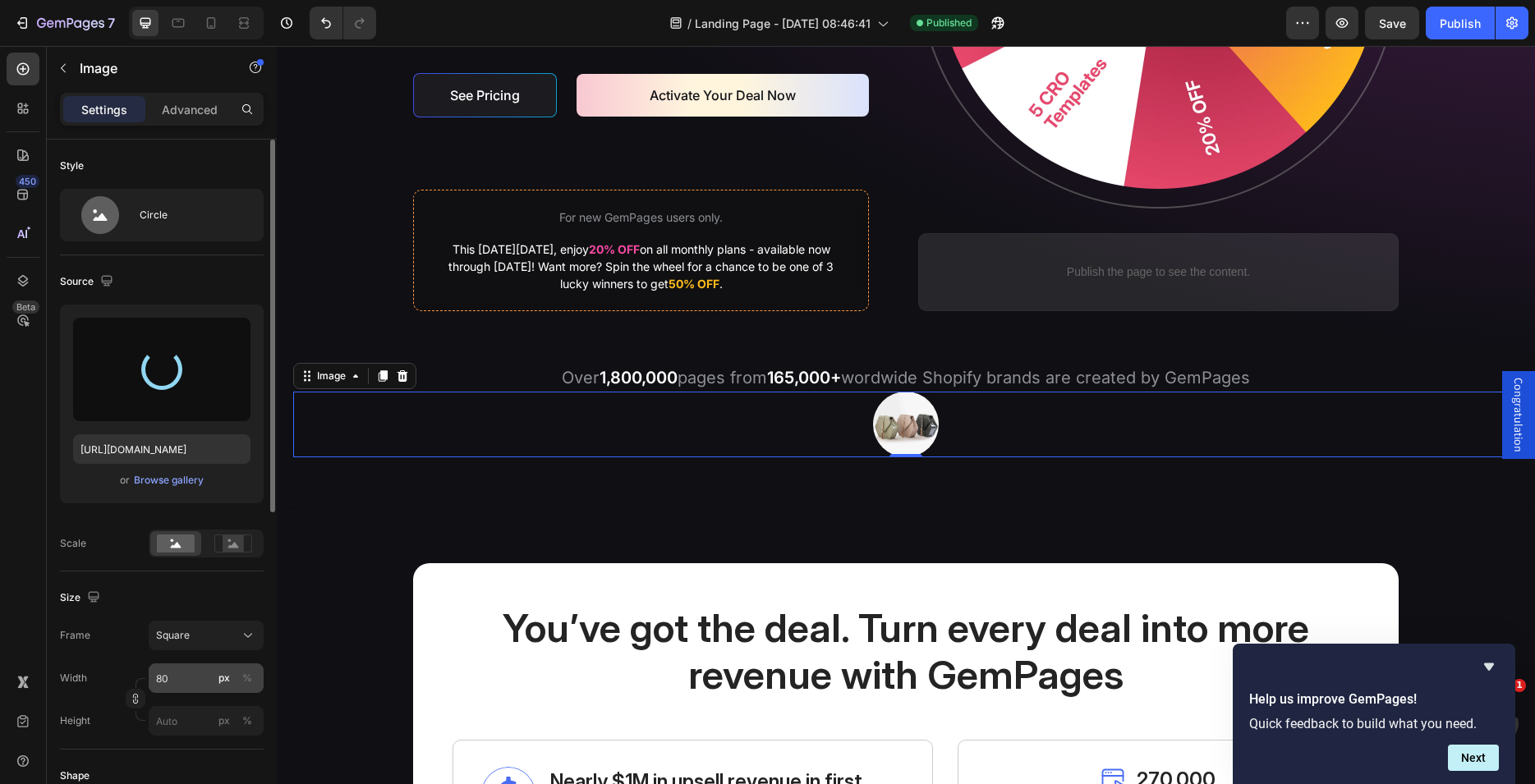
type input "https://cdn.shopify.com/s/files/1/1833/4291/files/gempages_464227264272270525-5…"
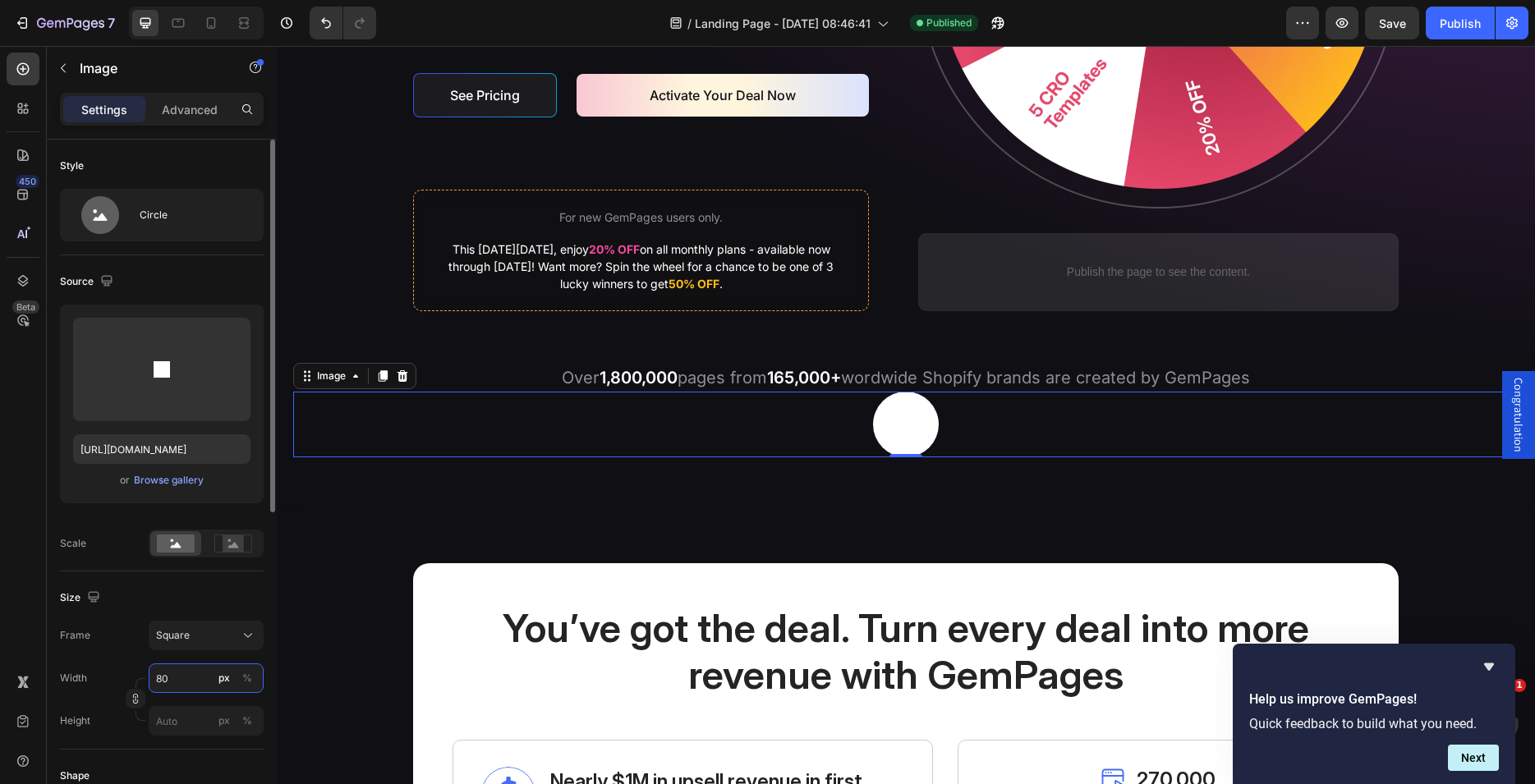
click at [179, 682] on input "80" at bounding box center [206, 678] width 115 height 30
type input "2"
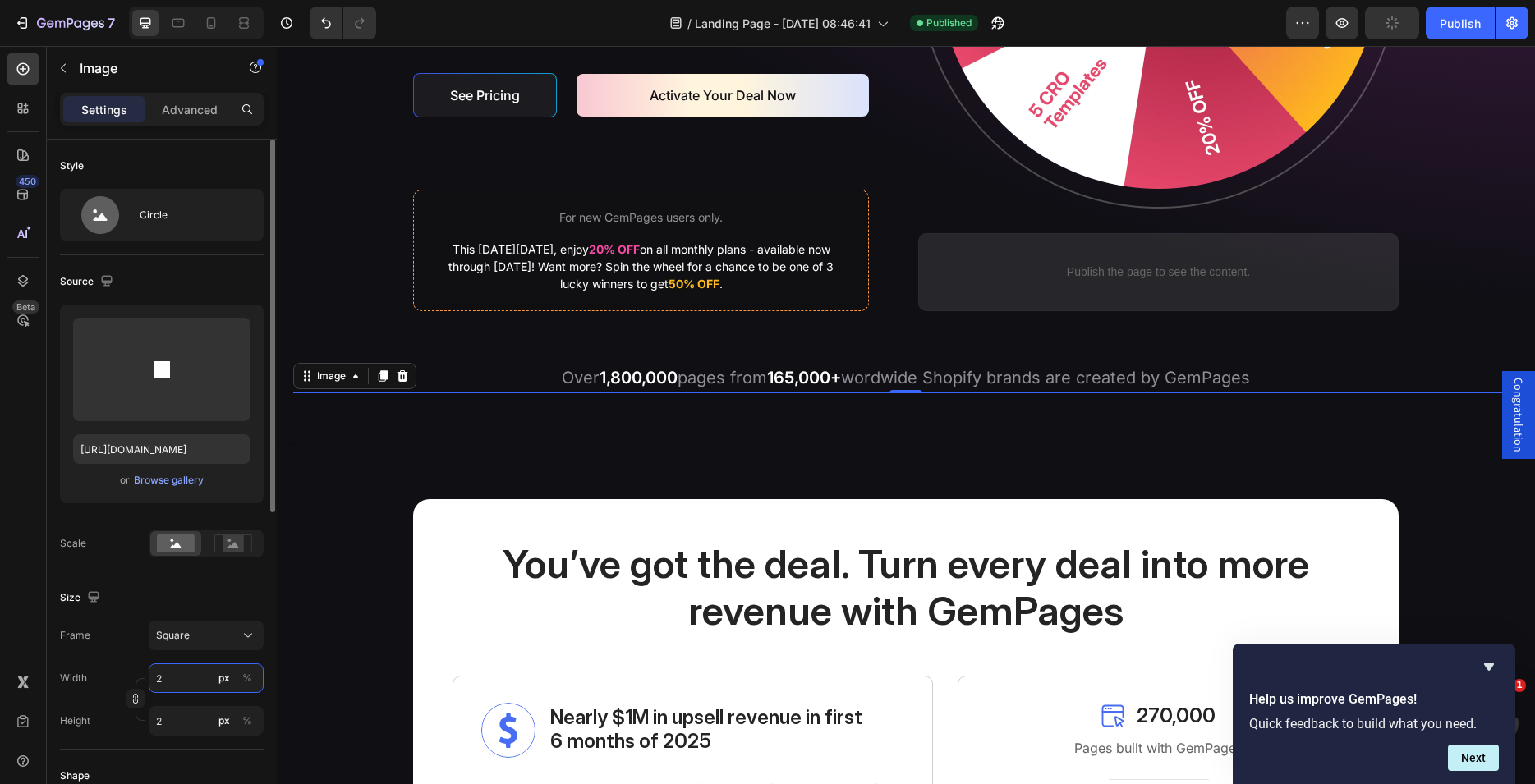
type input "20"
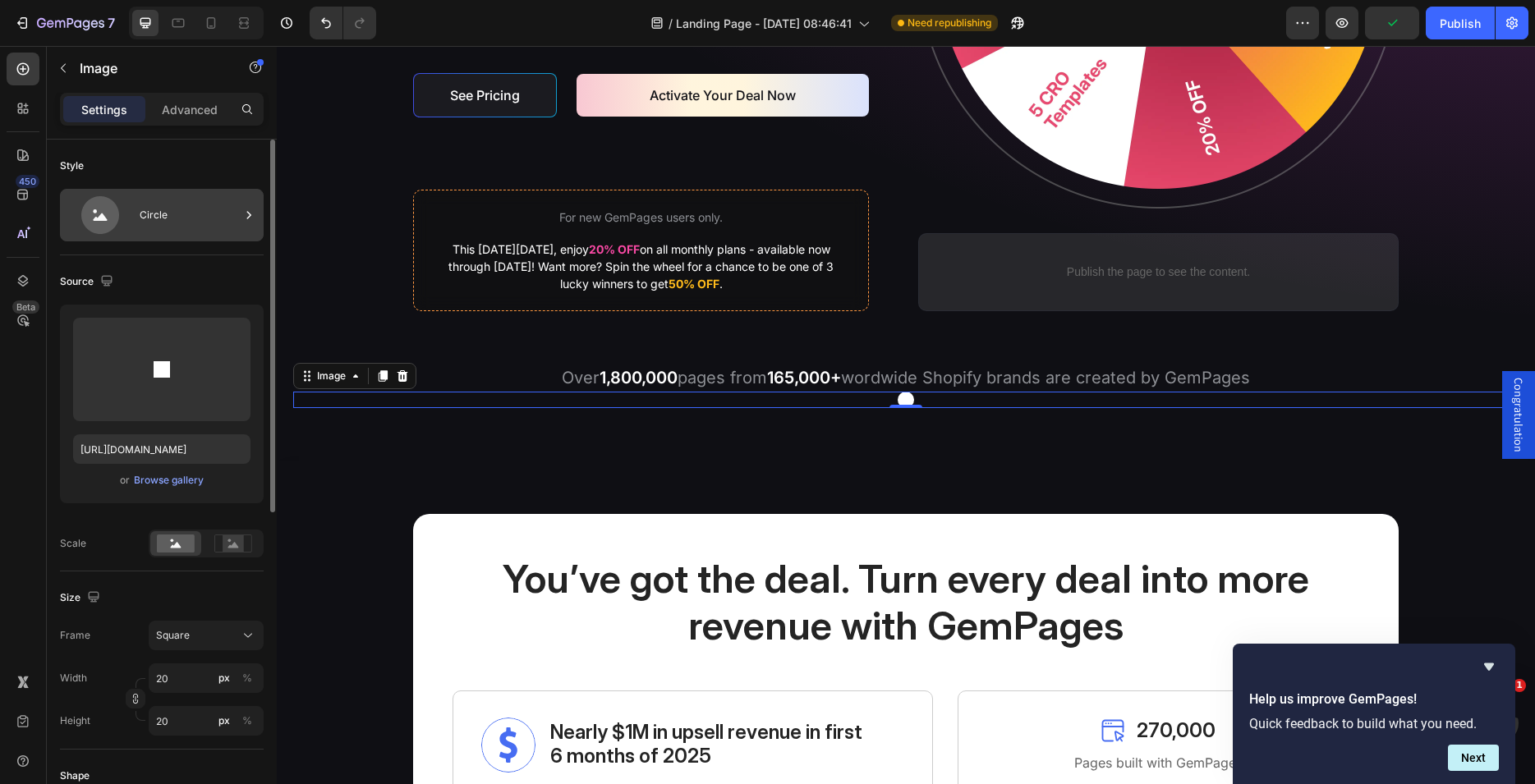
click at [198, 219] on div "Circle" at bounding box center [189, 215] width 101 height 38
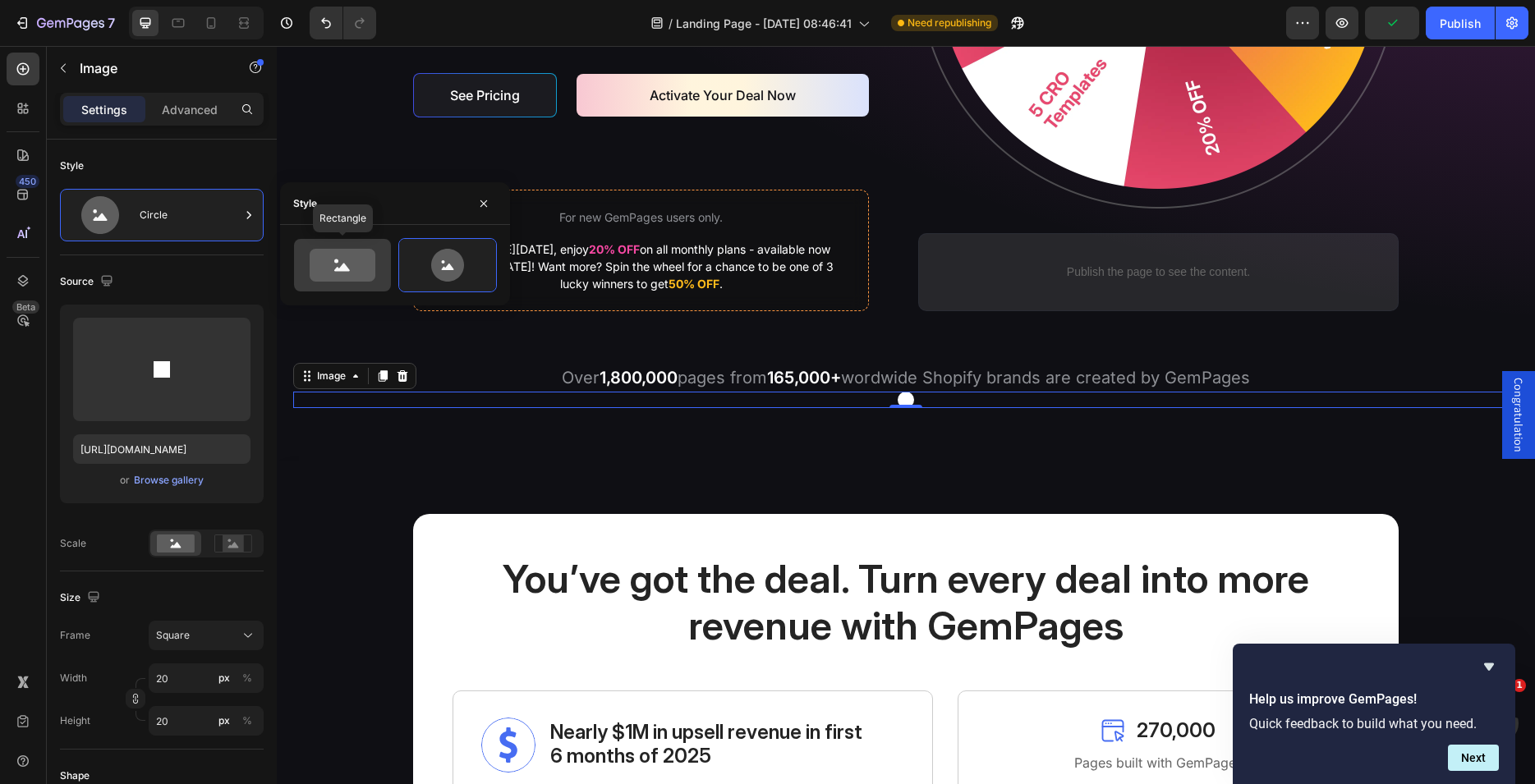
click at [351, 266] on icon at bounding box center [342, 266] width 65 height 33
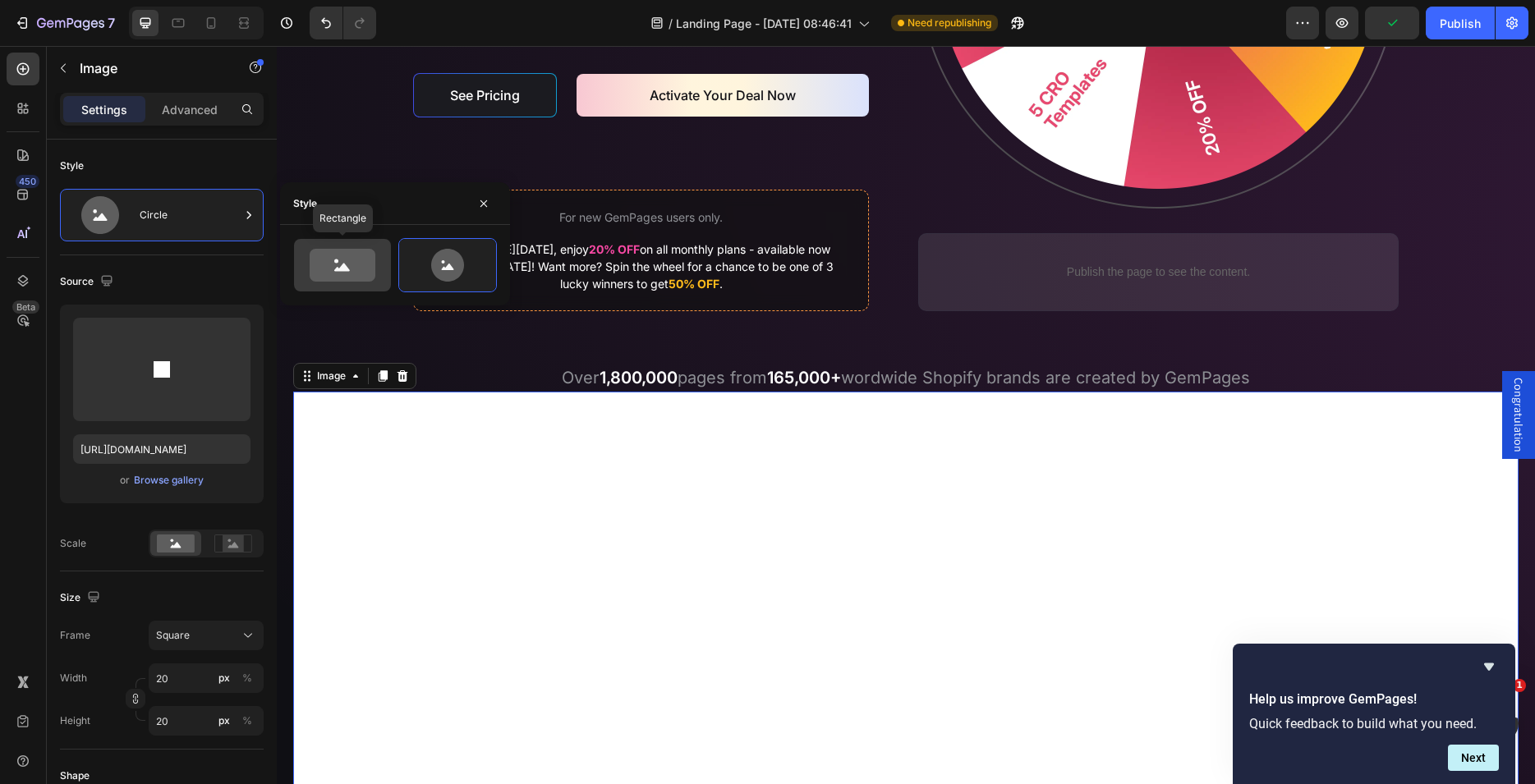
type input "100"
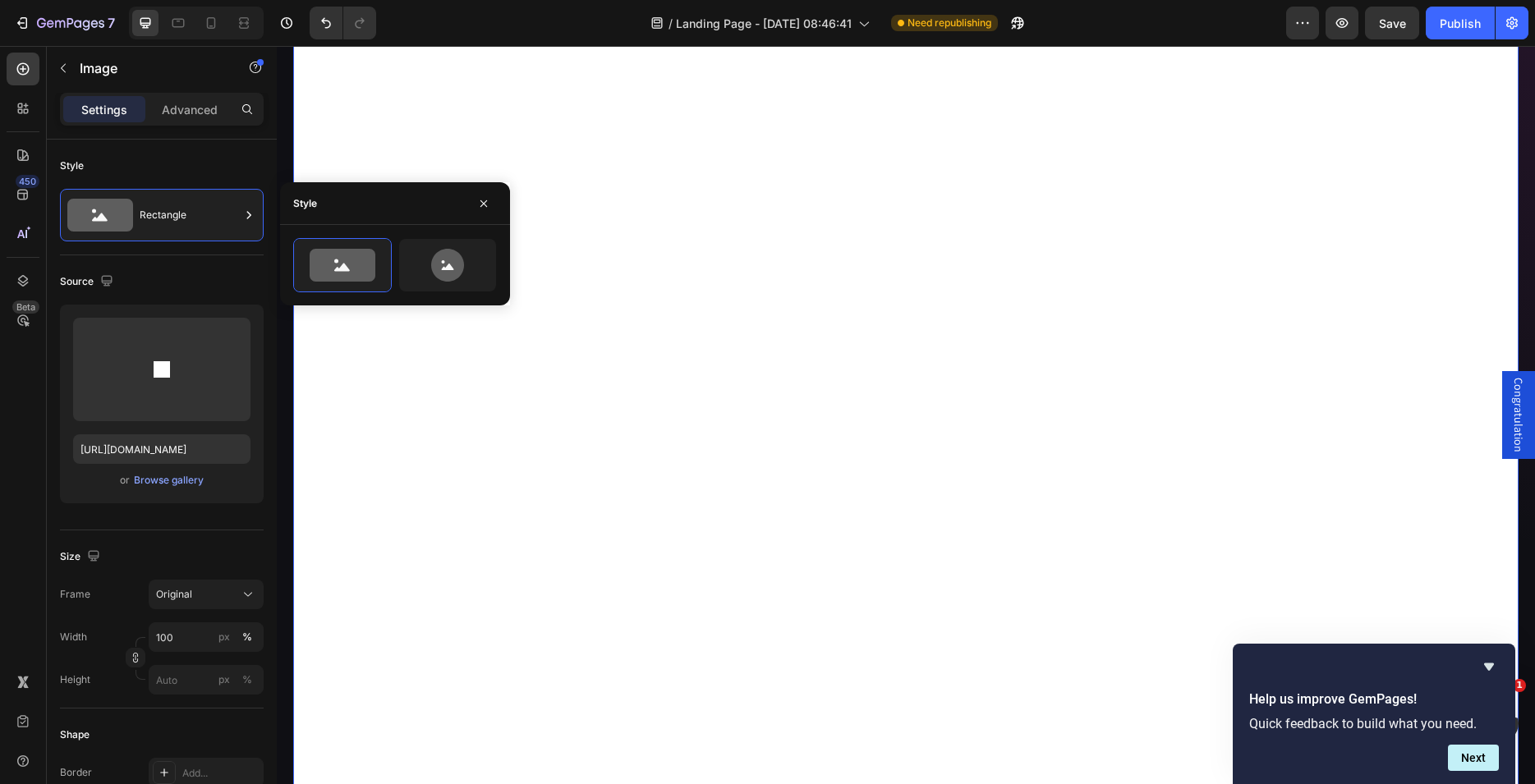
scroll to position [1256, 0]
click at [604, 369] on img at bounding box center [906, 250] width 1225 height 1225
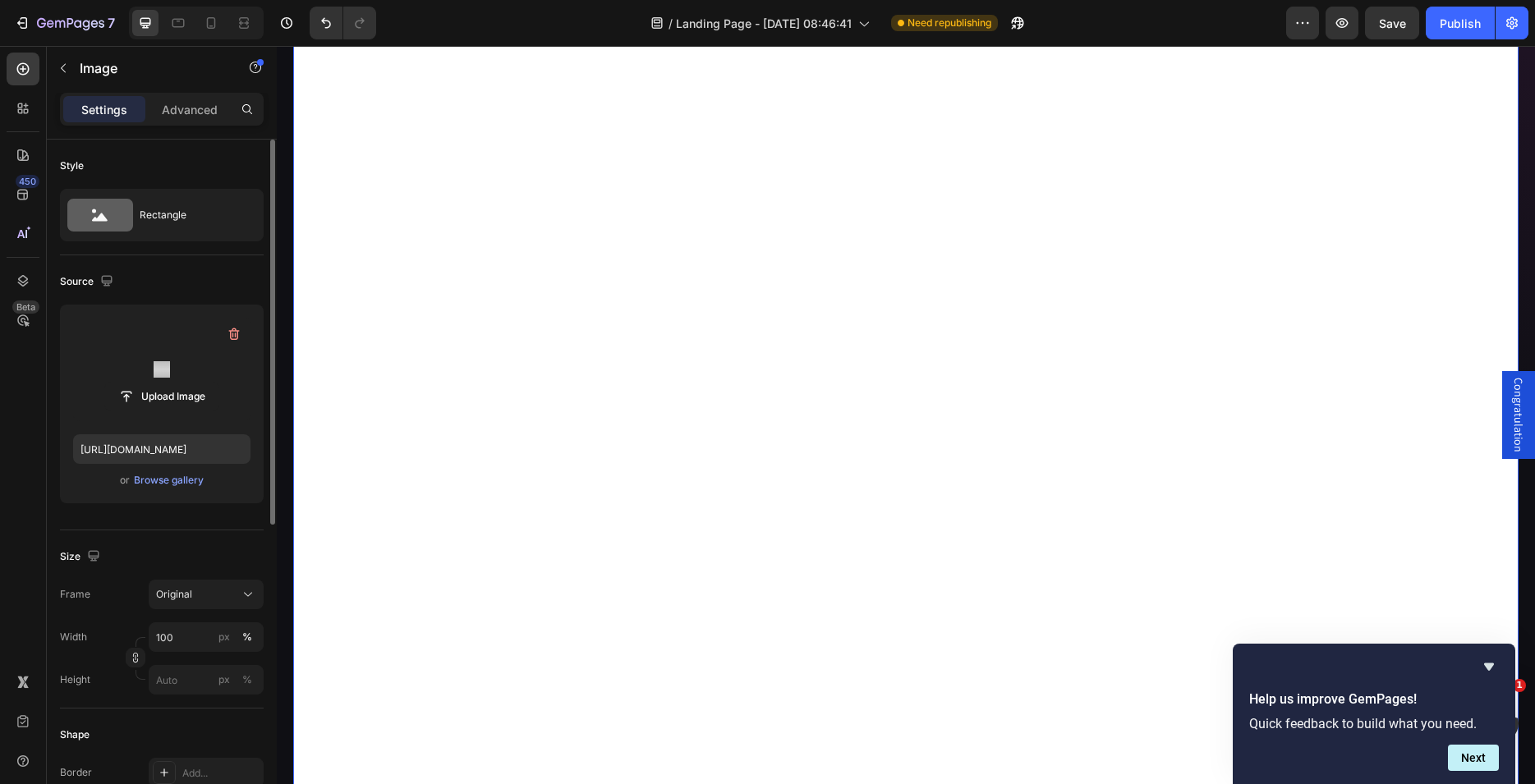
click at [217, 370] on label at bounding box center [161, 370] width 177 height 103
click at [217, 383] on input "file" at bounding box center [161, 397] width 113 height 28
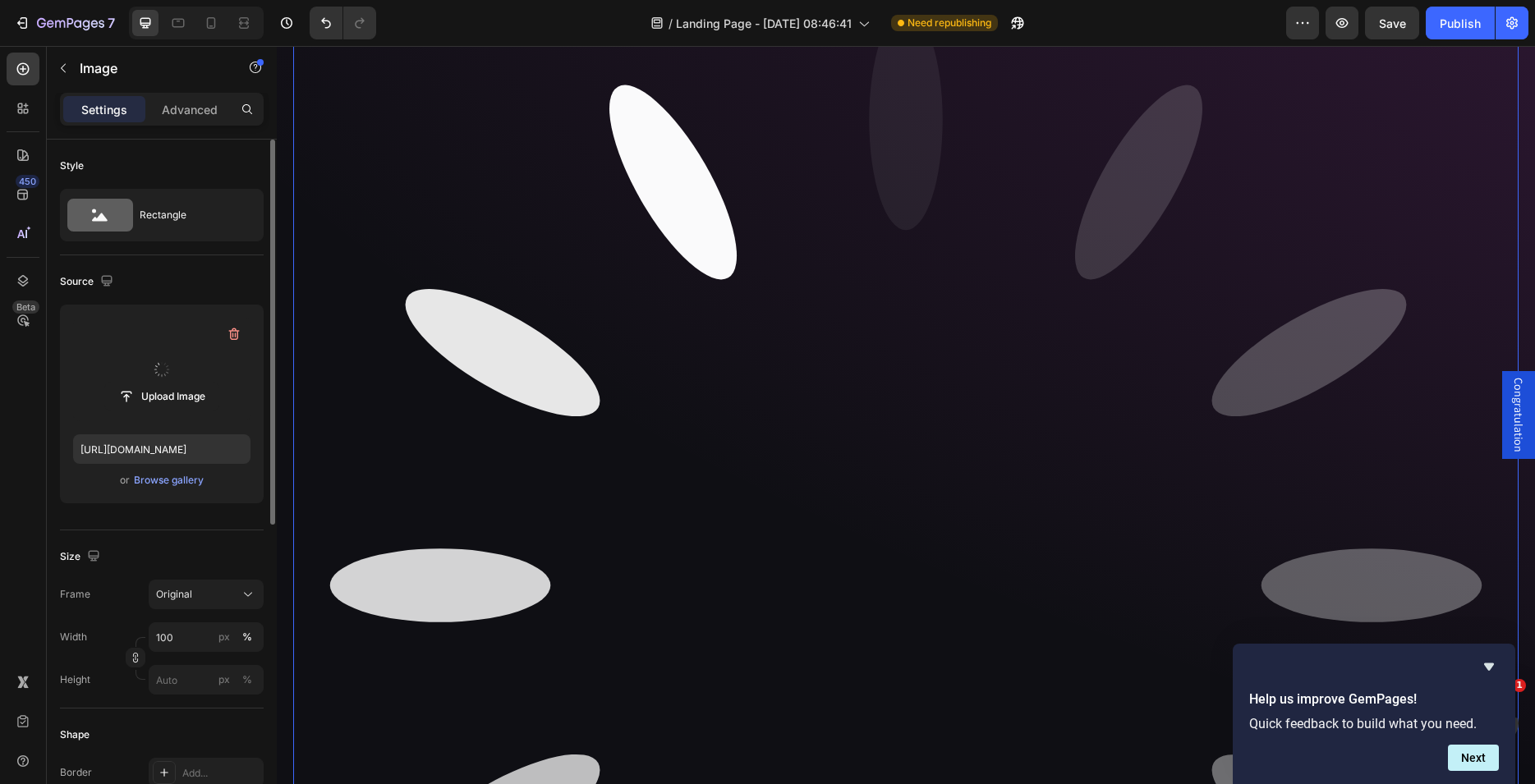
scroll to position [837, 0]
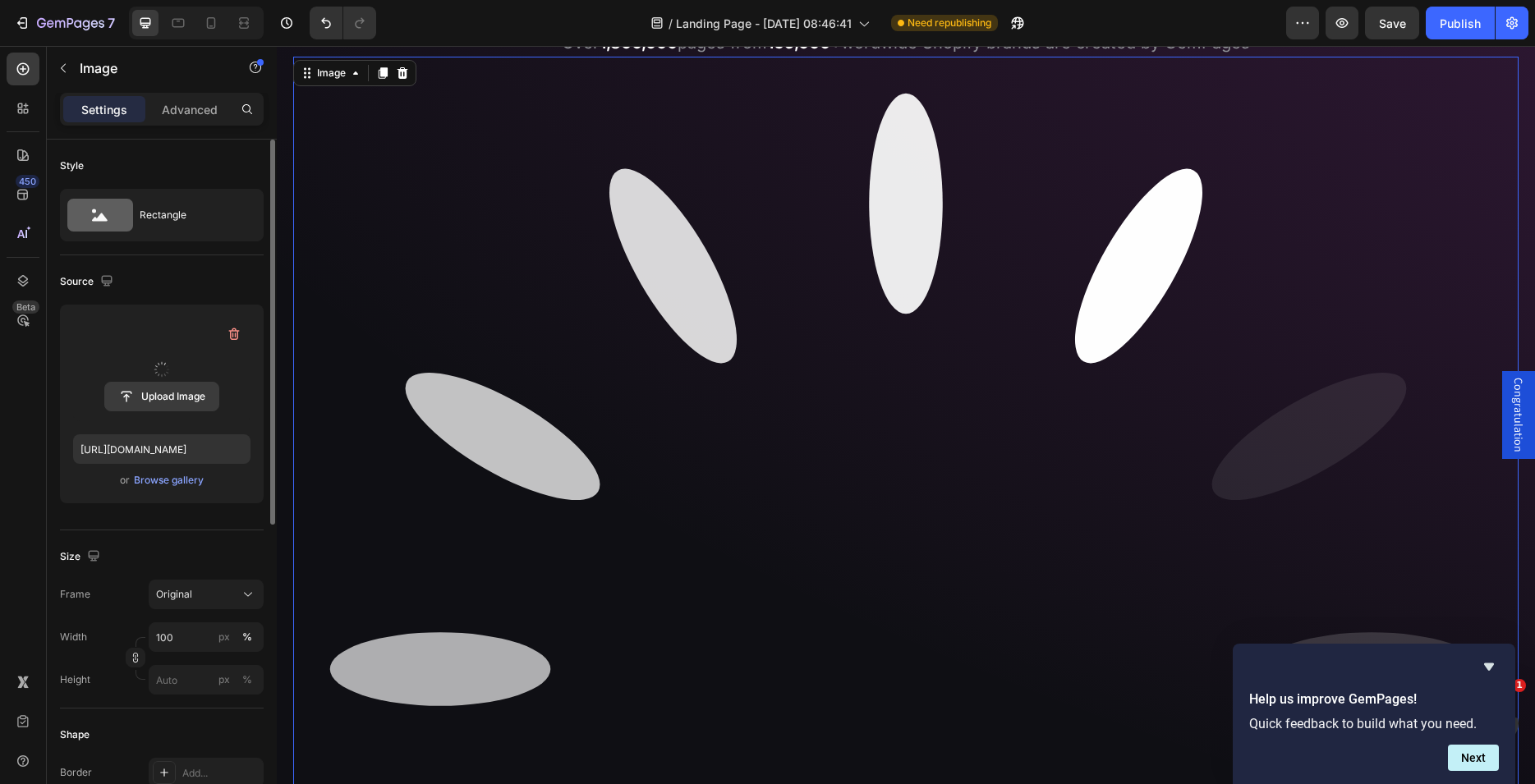
click at [173, 386] on input "file" at bounding box center [161, 397] width 113 height 28
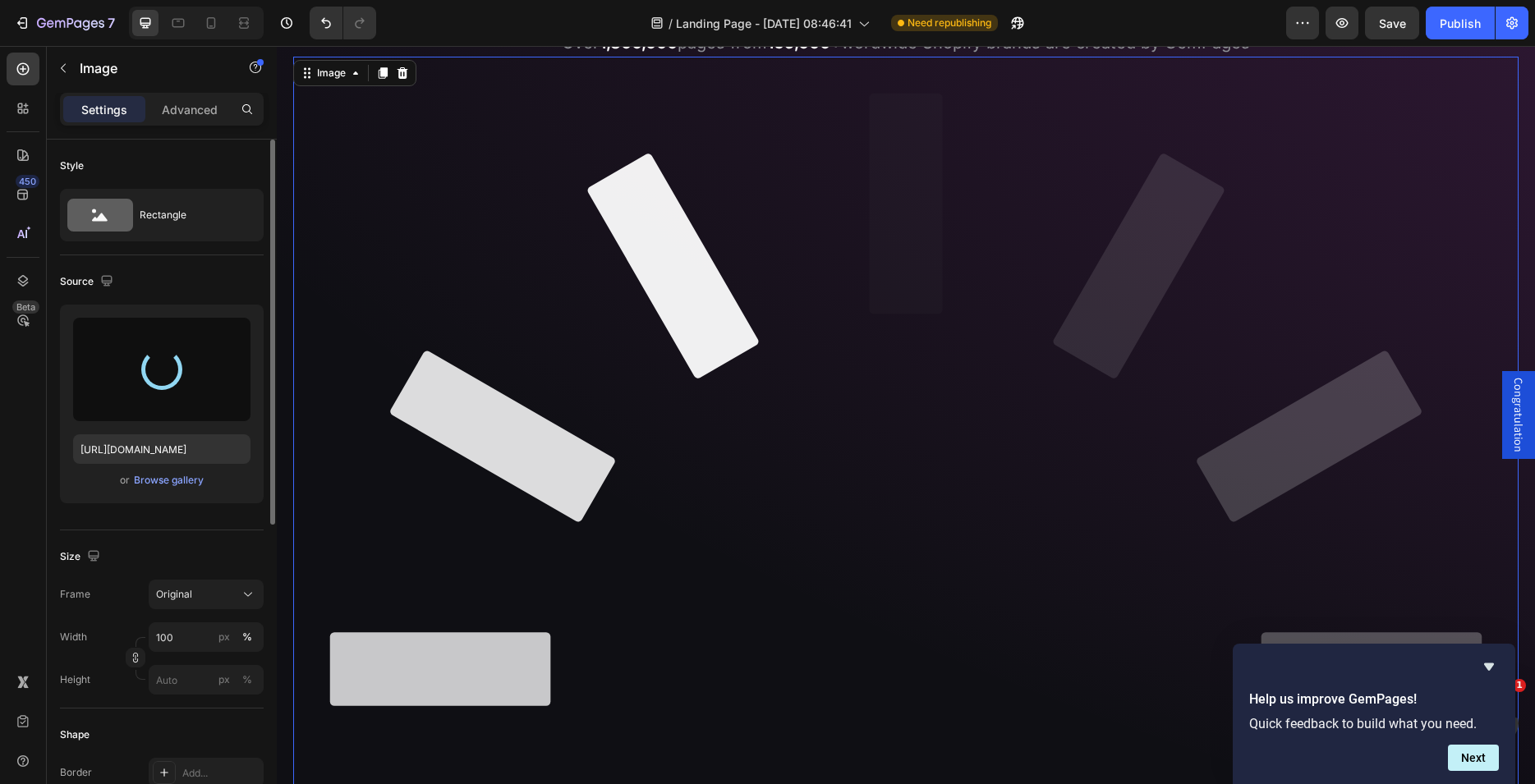
type input "https://cdn.shopify.com/s/files/1/1833/4291/files/gempages_464227264272270525-0…"
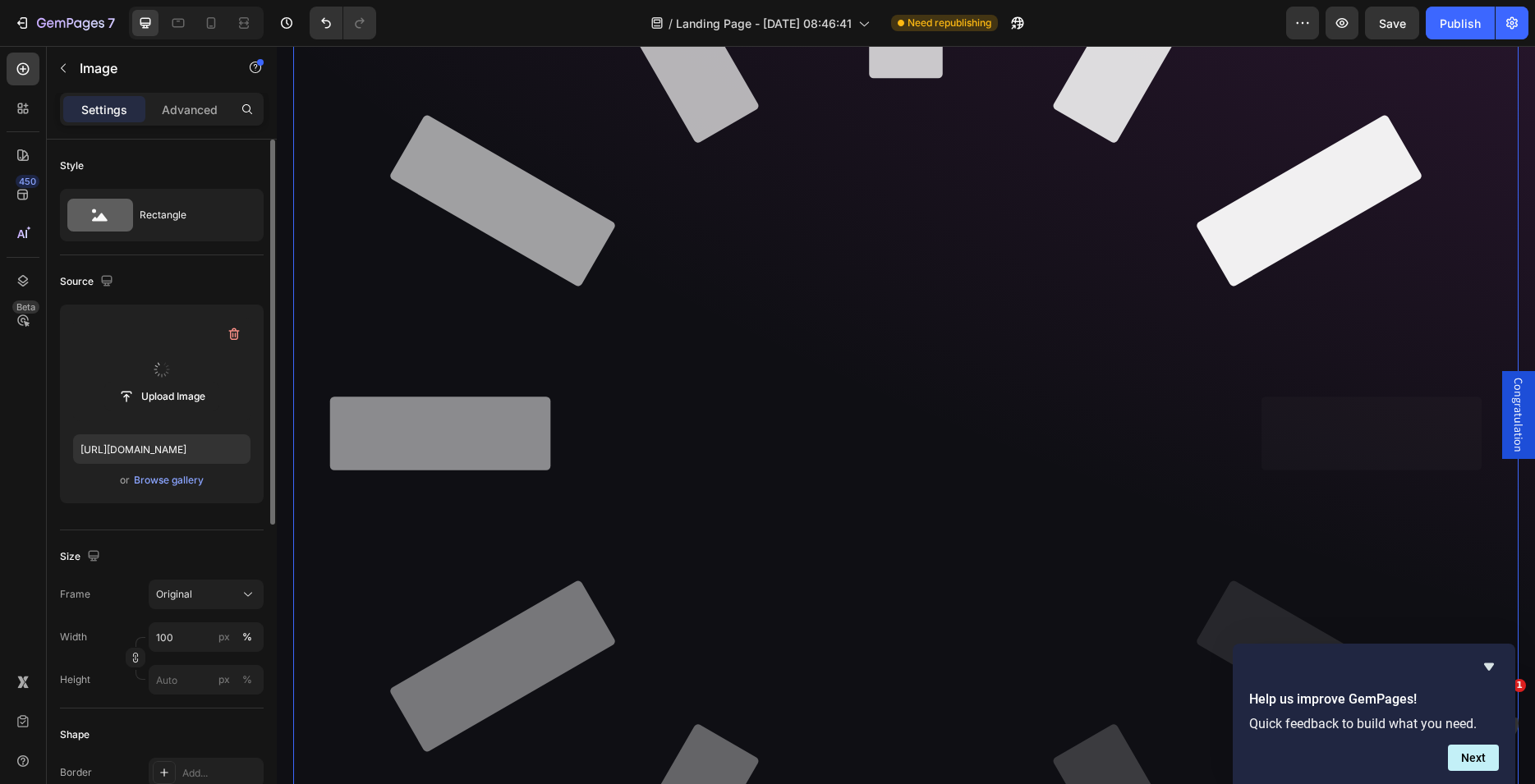
scroll to position [921, 0]
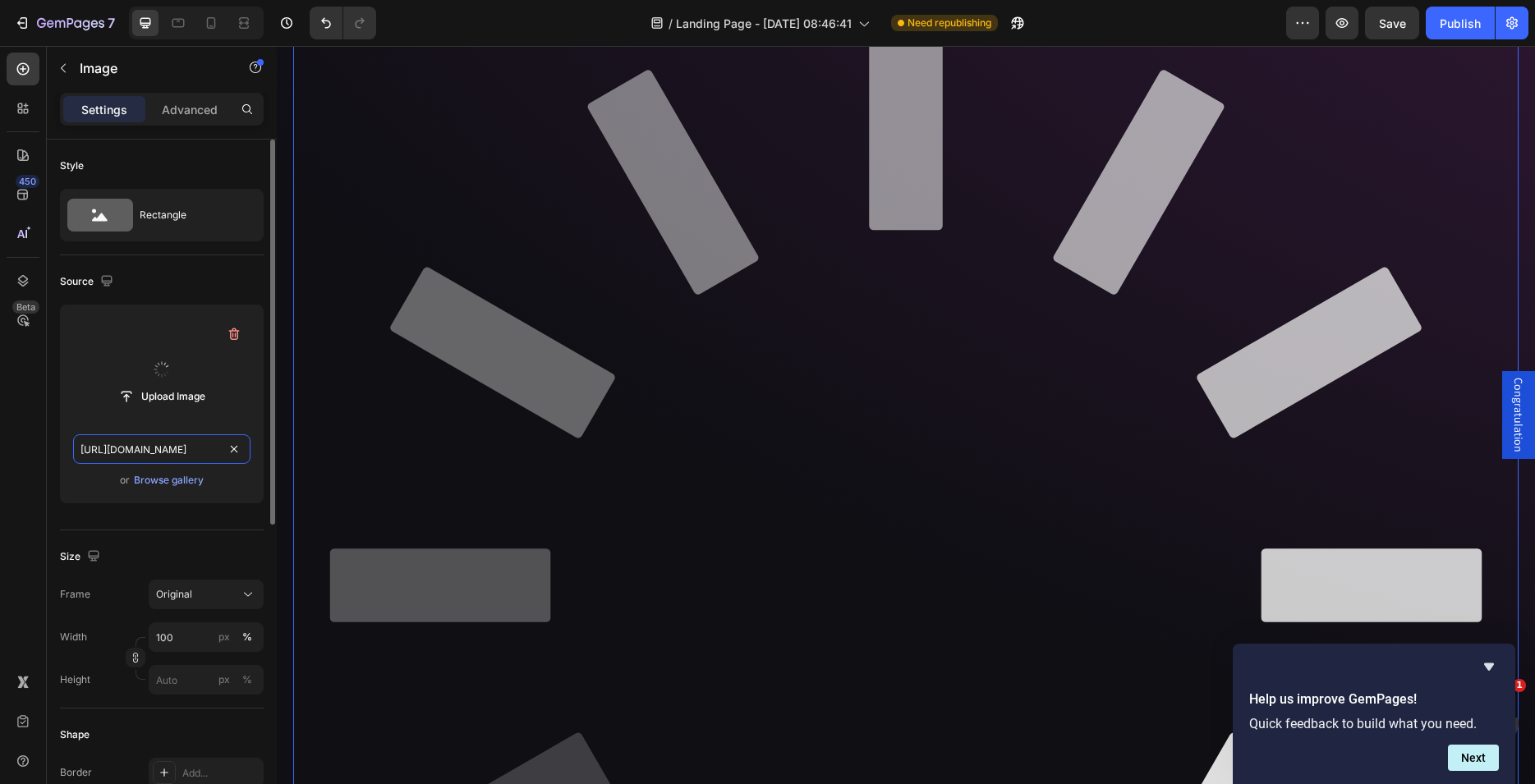
click at [161, 453] on input "https://cdn.shopify.com/s/files/1/1833/4291/files/gempages_464227264272270525-0…" at bounding box center [161, 449] width 177 height 30
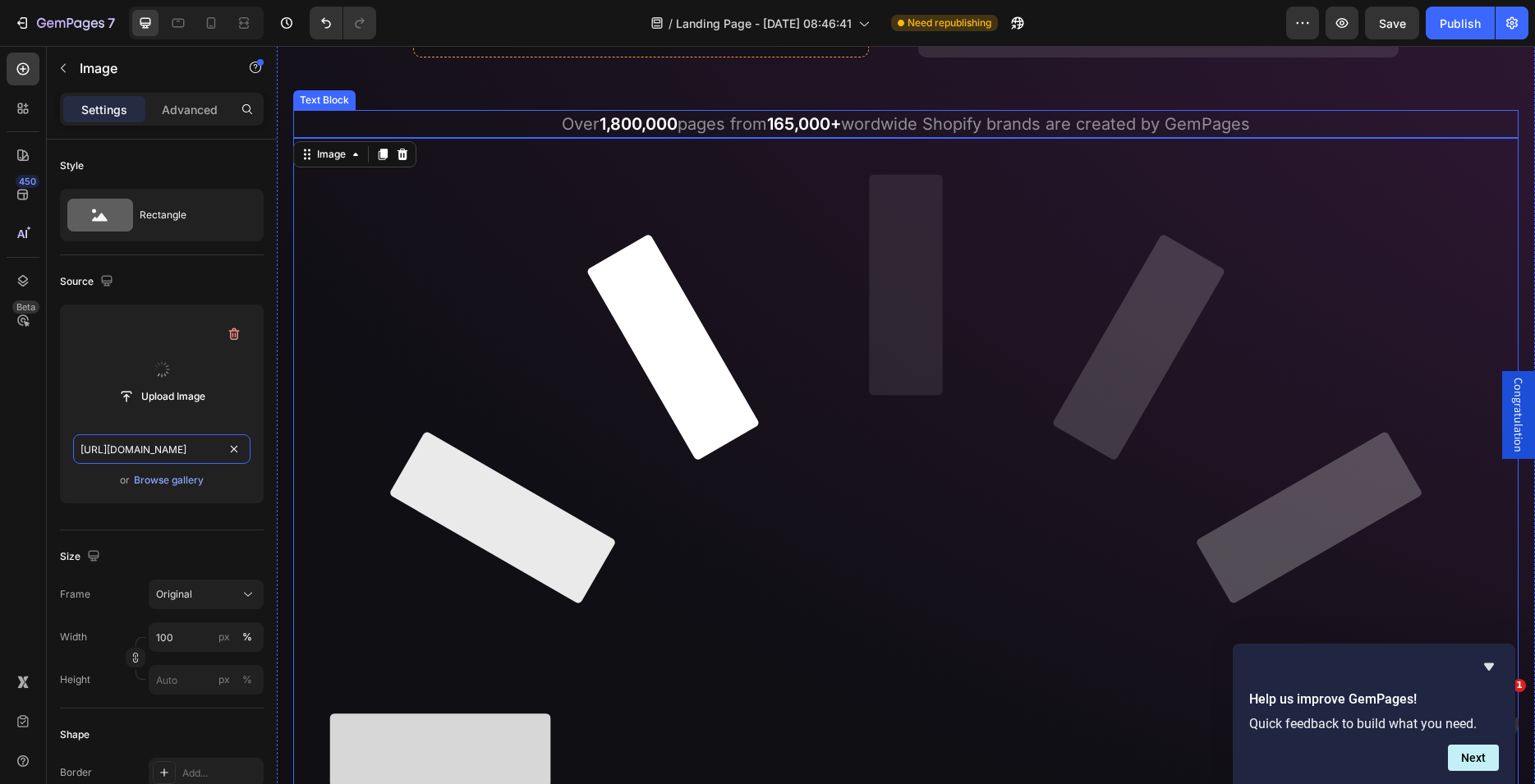
scroll to position [503, 0]
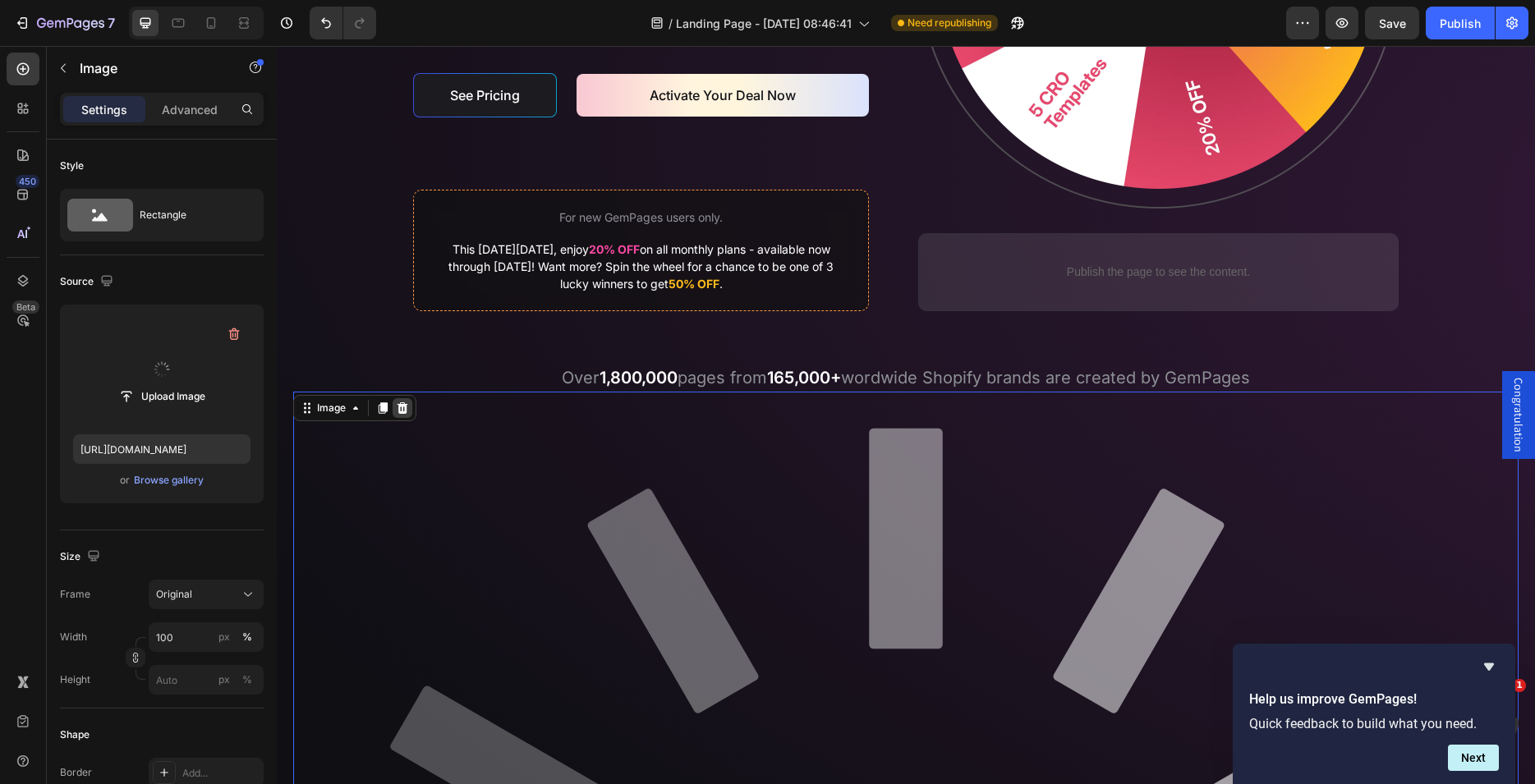
click at [403, 408] on icon at bounding box center [402, 408] width 13 height 13
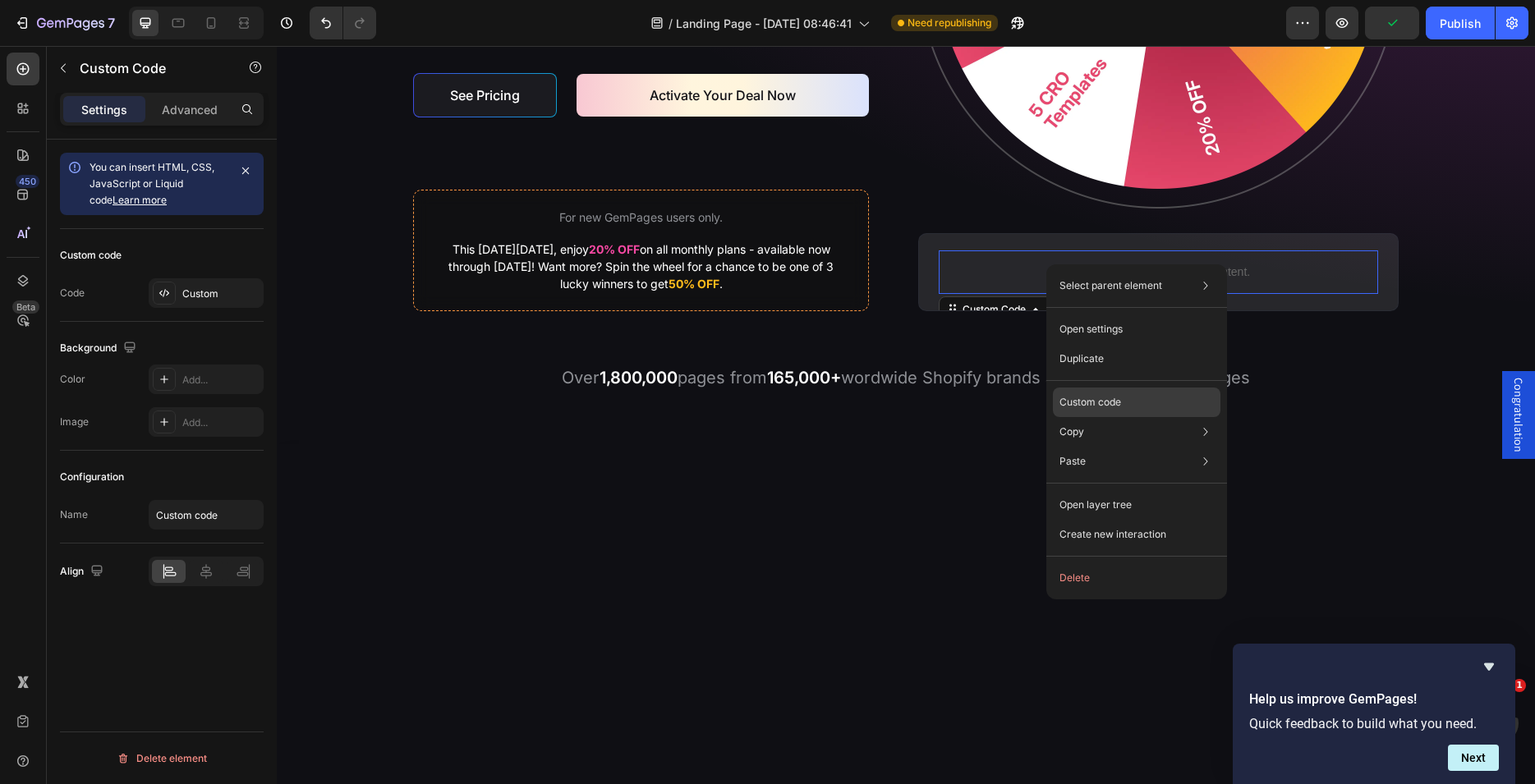
click at [1075, 400] on p "Custom code" at bounding box center [1090, 402] width 62 height 15
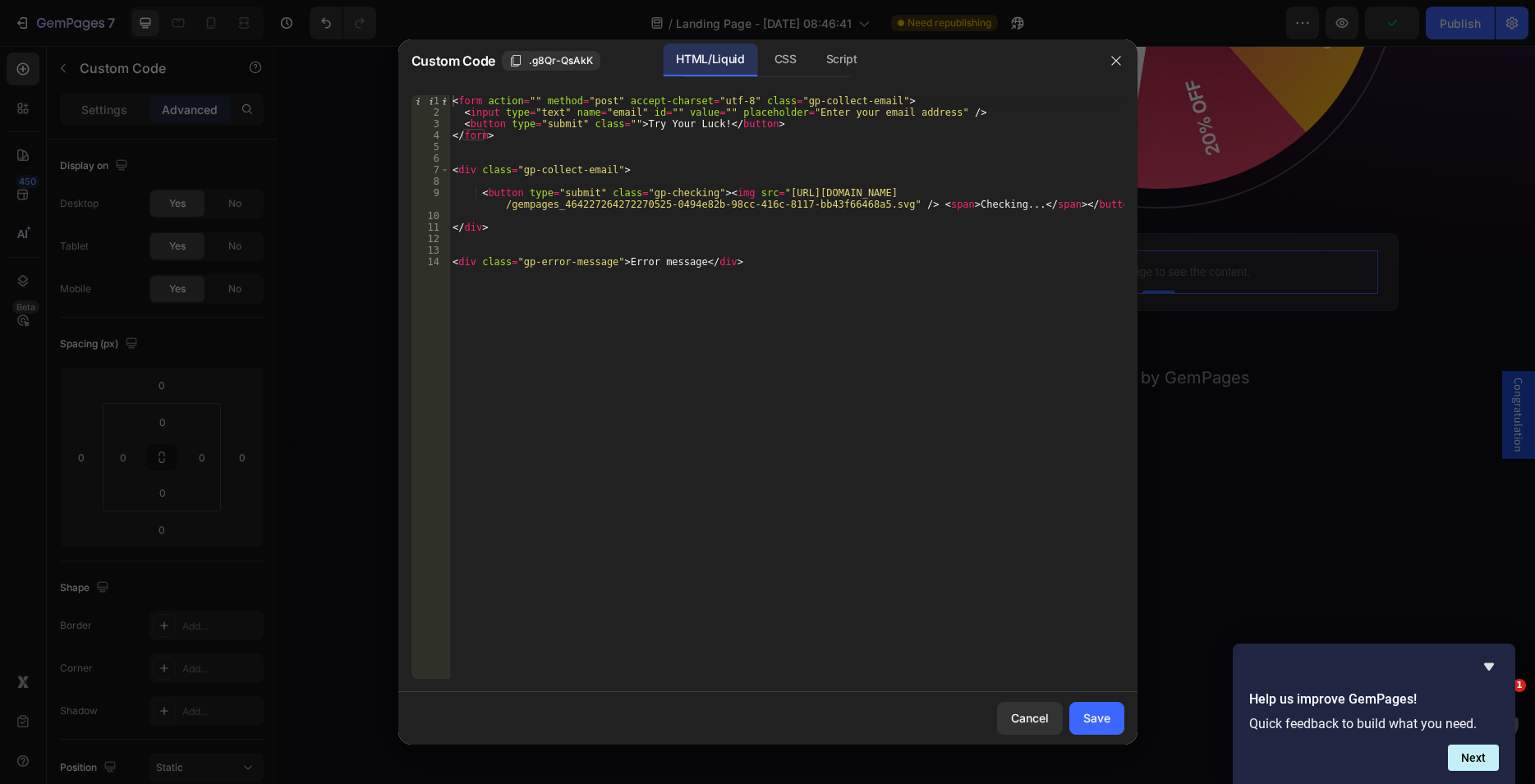
click at [629, 184] on div "< form action = "" method = "post" accept-charset = "utf-8" class = "gp-collect…" at bounding box center [787, 398] width 675 height 607
click at [760, 191] on div "< form action = "" method = "post" accept-charset = "utf-8" class = "gp-collect…" at bounding box center [787, 398] width 675 height 607
click at [873, 206] on div "< form action = "" method = "post" accept-charset = "utf-8" class = "gp-collect…" at bounding box center [787, 398] width 675 height 607
paste textarea "ebe8a47-edb8-41ea-9c8b-272b6e9286ed"
type textarea "<button type="submit" class="gp-checking"><img src="https://cdn.shopify.com/s/f…"
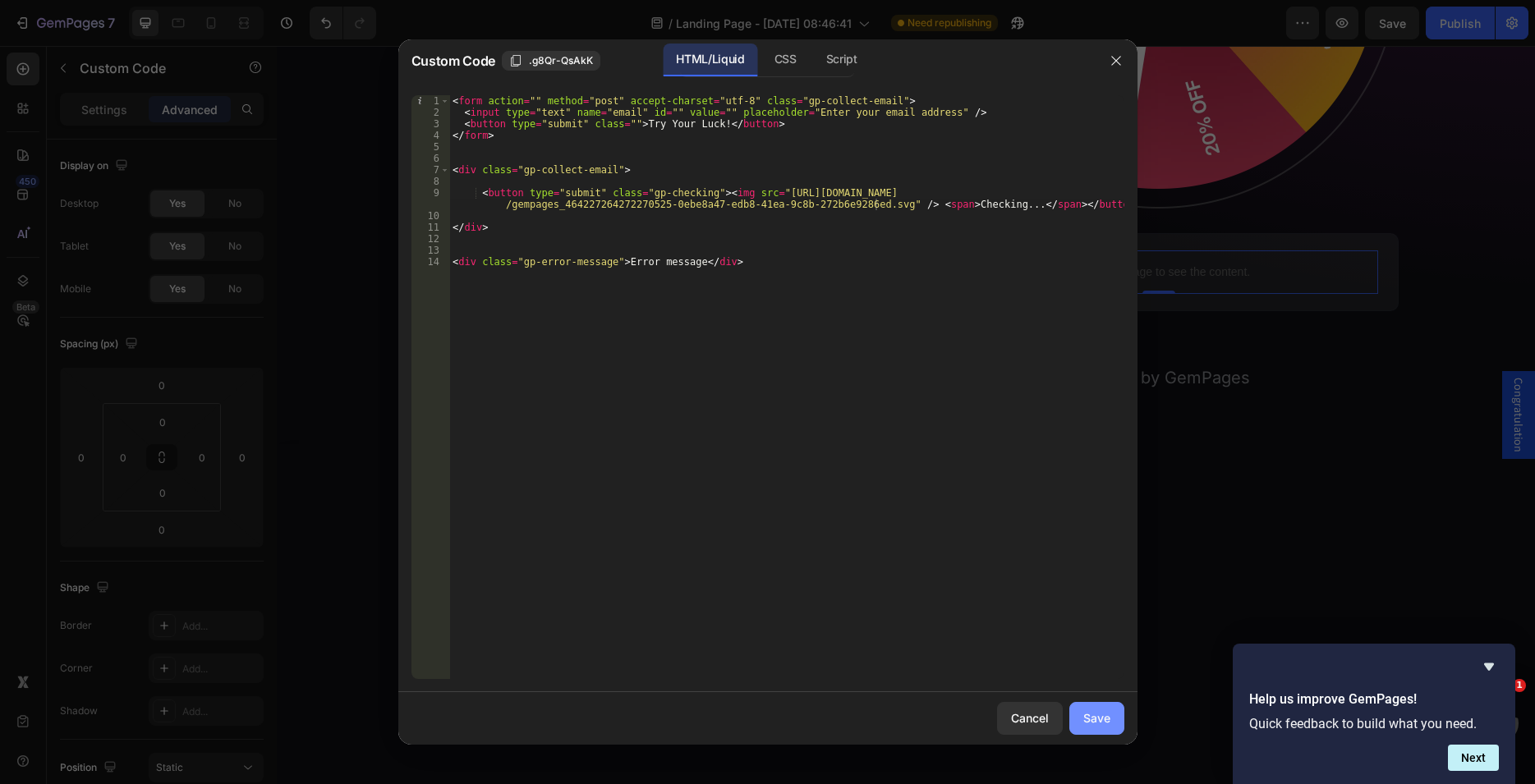
drag, startPoint x: 1101, startPoint y: 712, endPoint x: 1120, endPoint y: 48, distance: 664.3
click at [1101, 712] on div "Save" at bounding box center [1096, 718] width 27 height 18
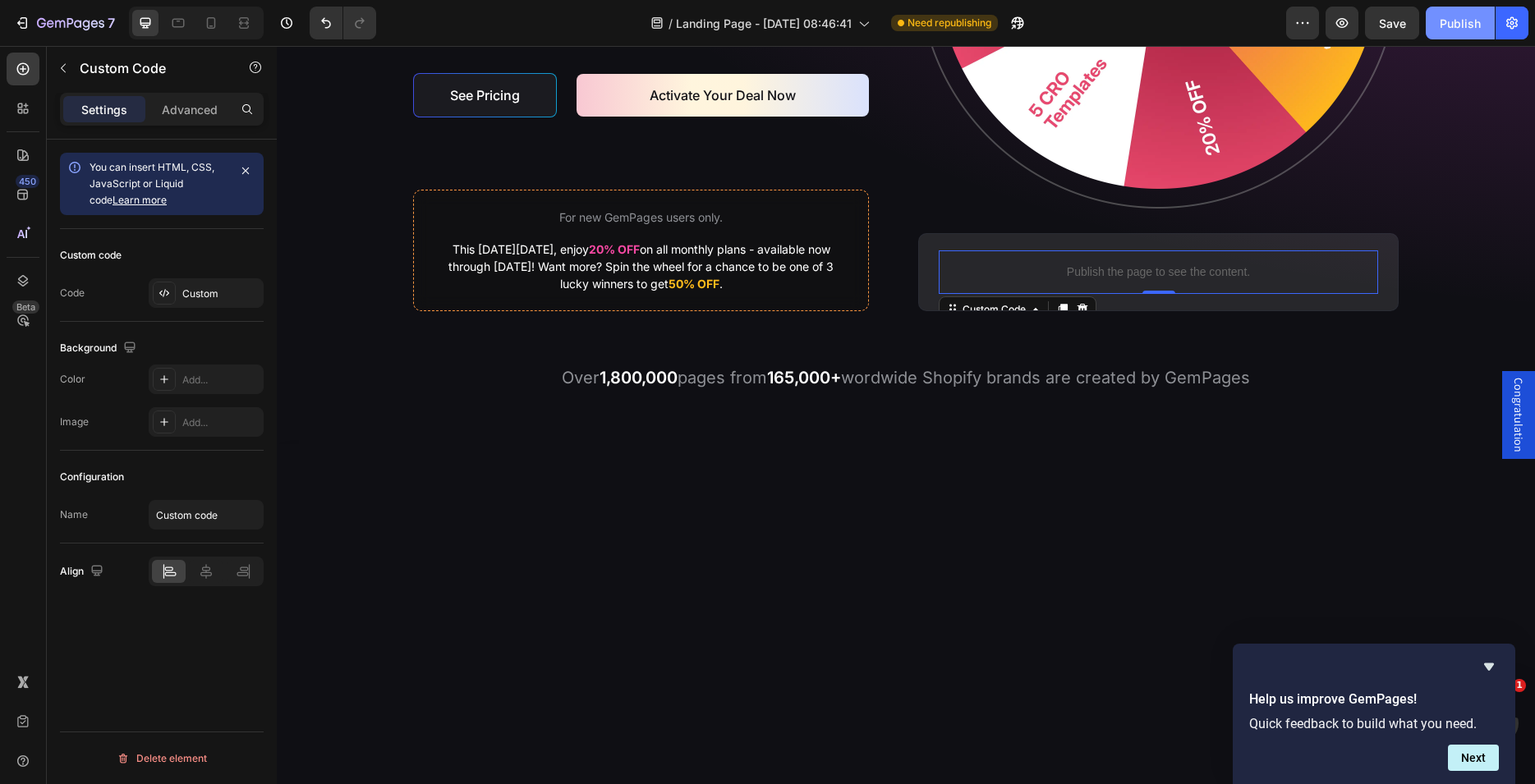
click at [1450, 28] on div "Publish" at bounding box center [1460, 23] width 42 height 18
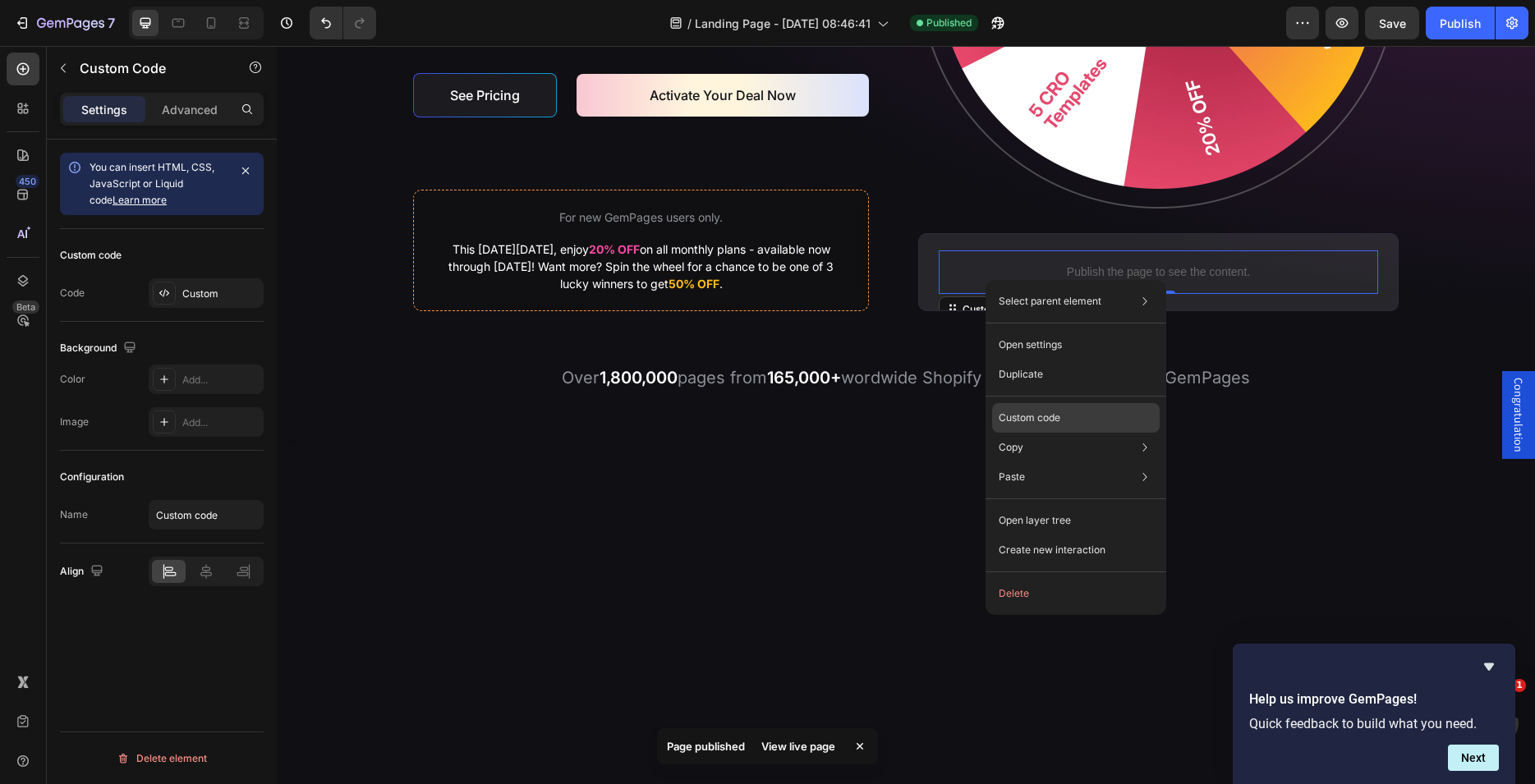
click at [1013, 418] on p "Custom code" at bounding box center [1029, 418] width 62 height 15
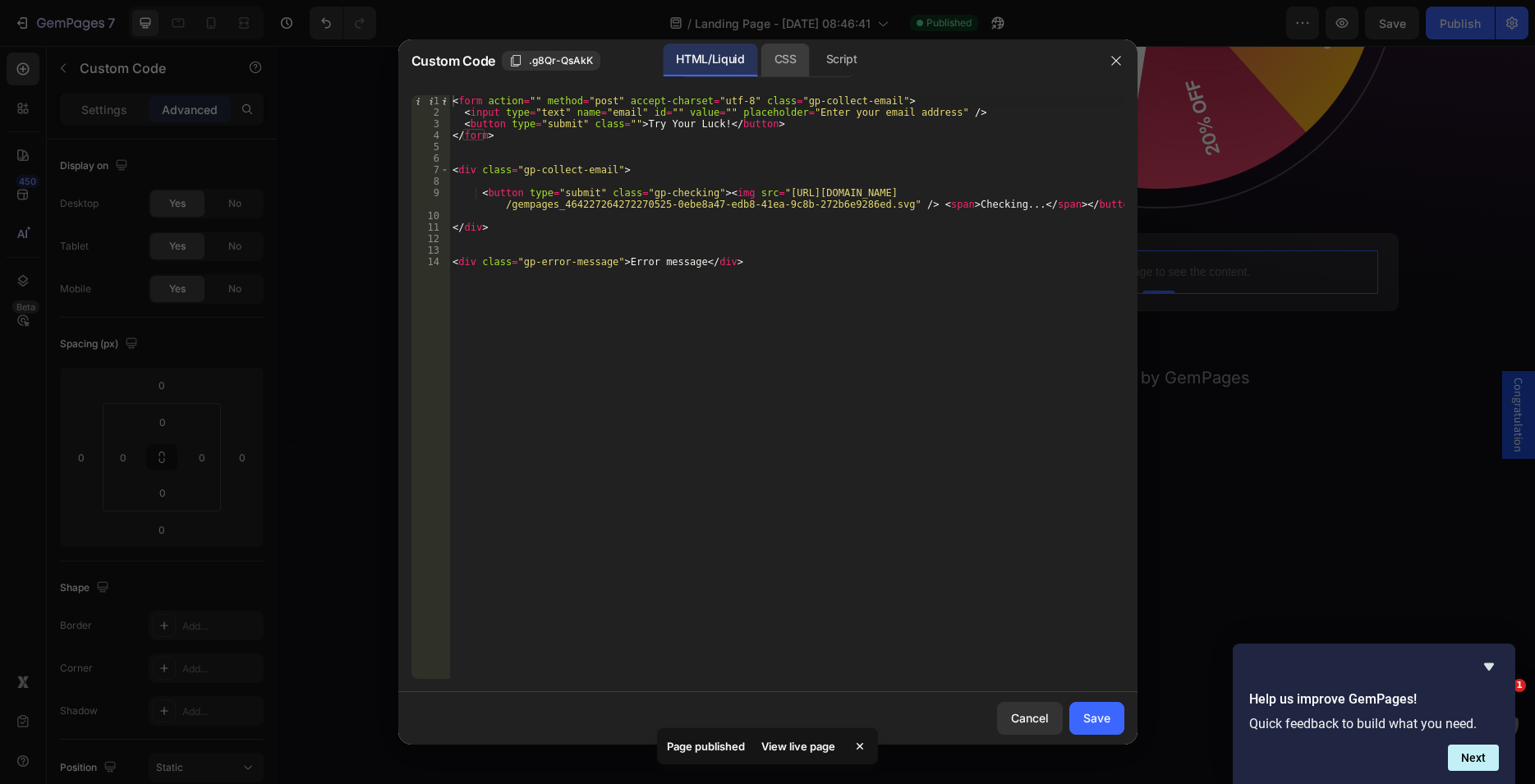
click at [780, 62] on div "CSS" at bounding box center [785, 60] width 49 height 33
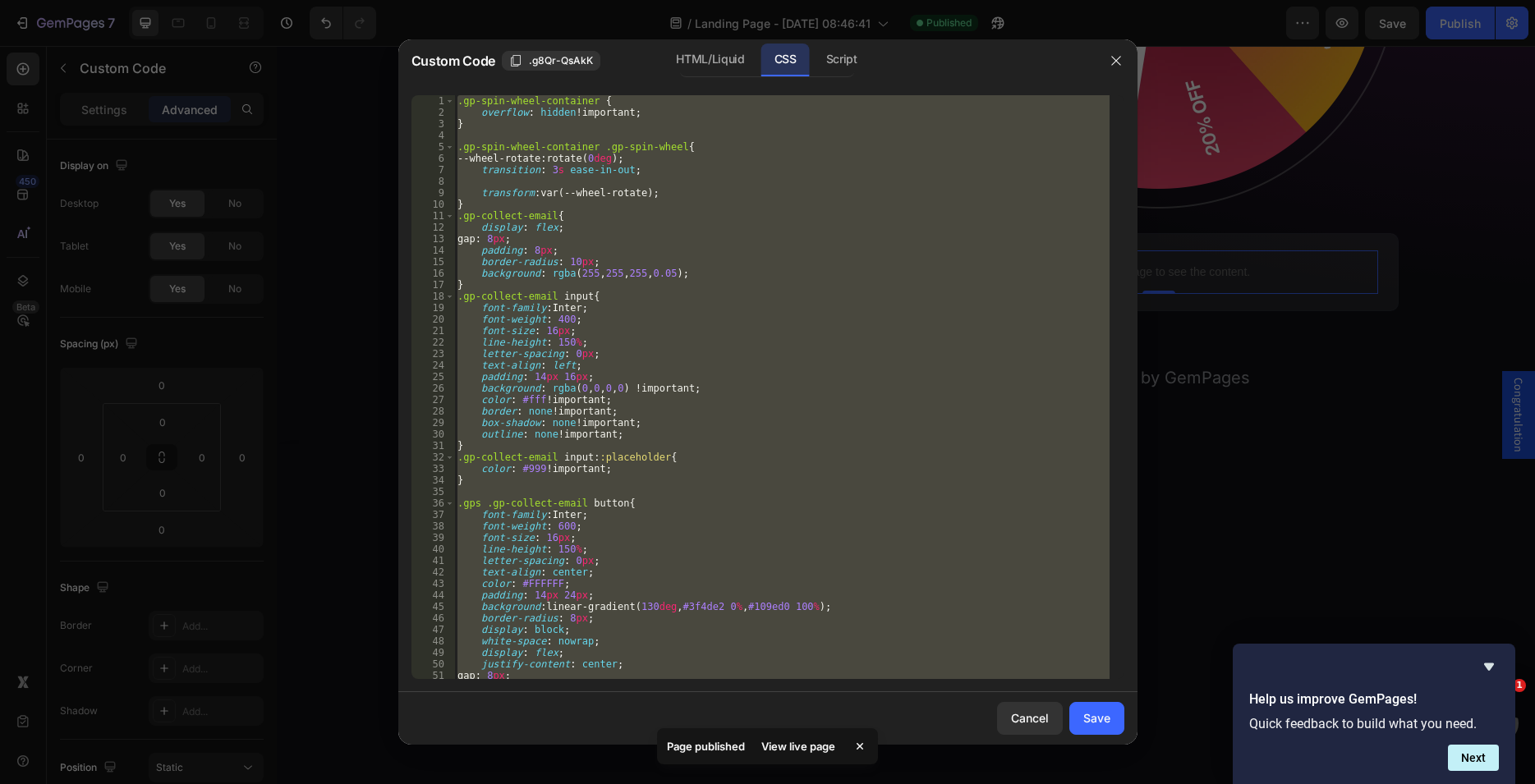
scroll to position [101, 0]
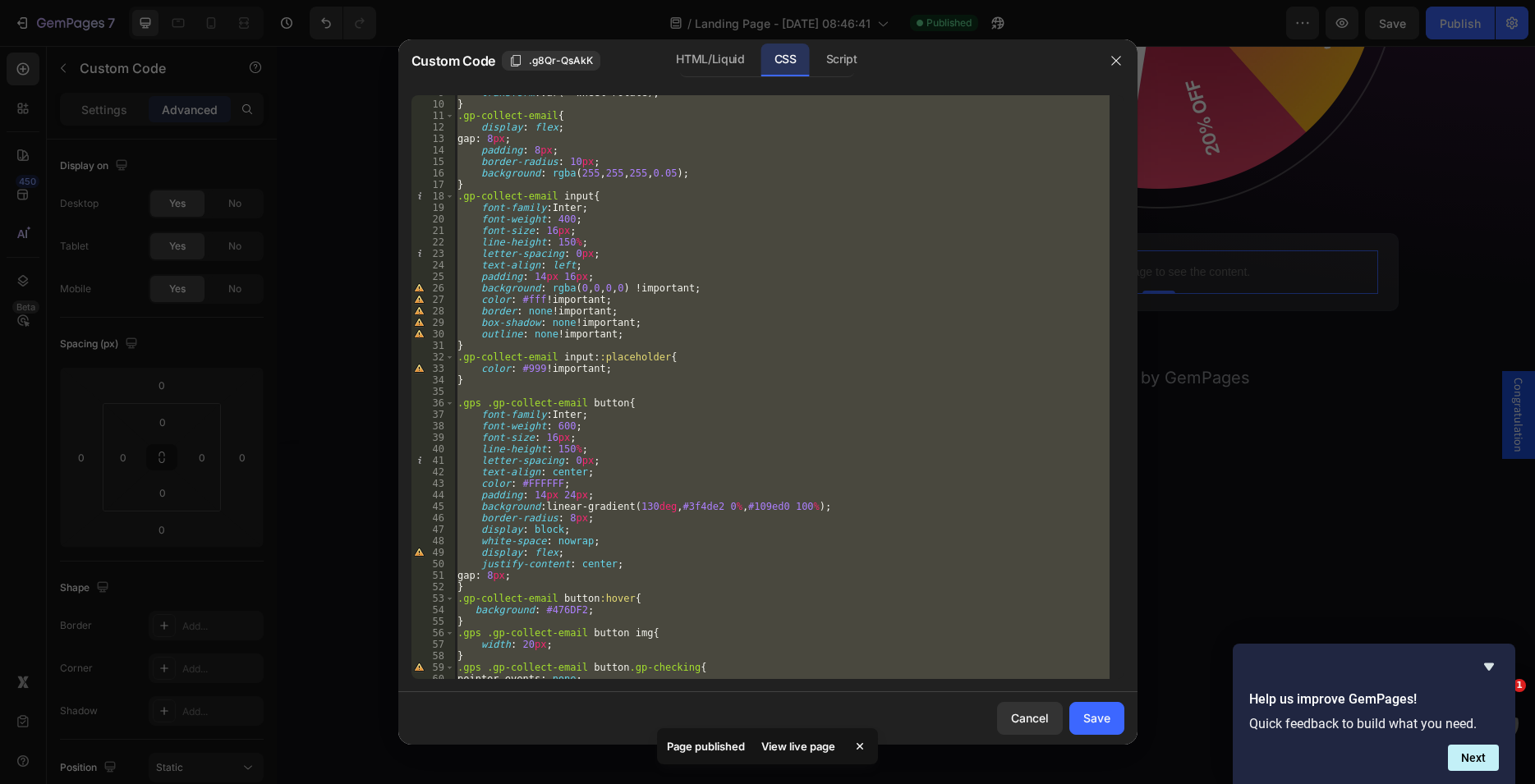
click at [528, 331] on div "transform : var(--wheel-rotate) ; } .gp-collect-email { display : flex ; gap : …" at bounding box center [781, 386] width 655 height 584
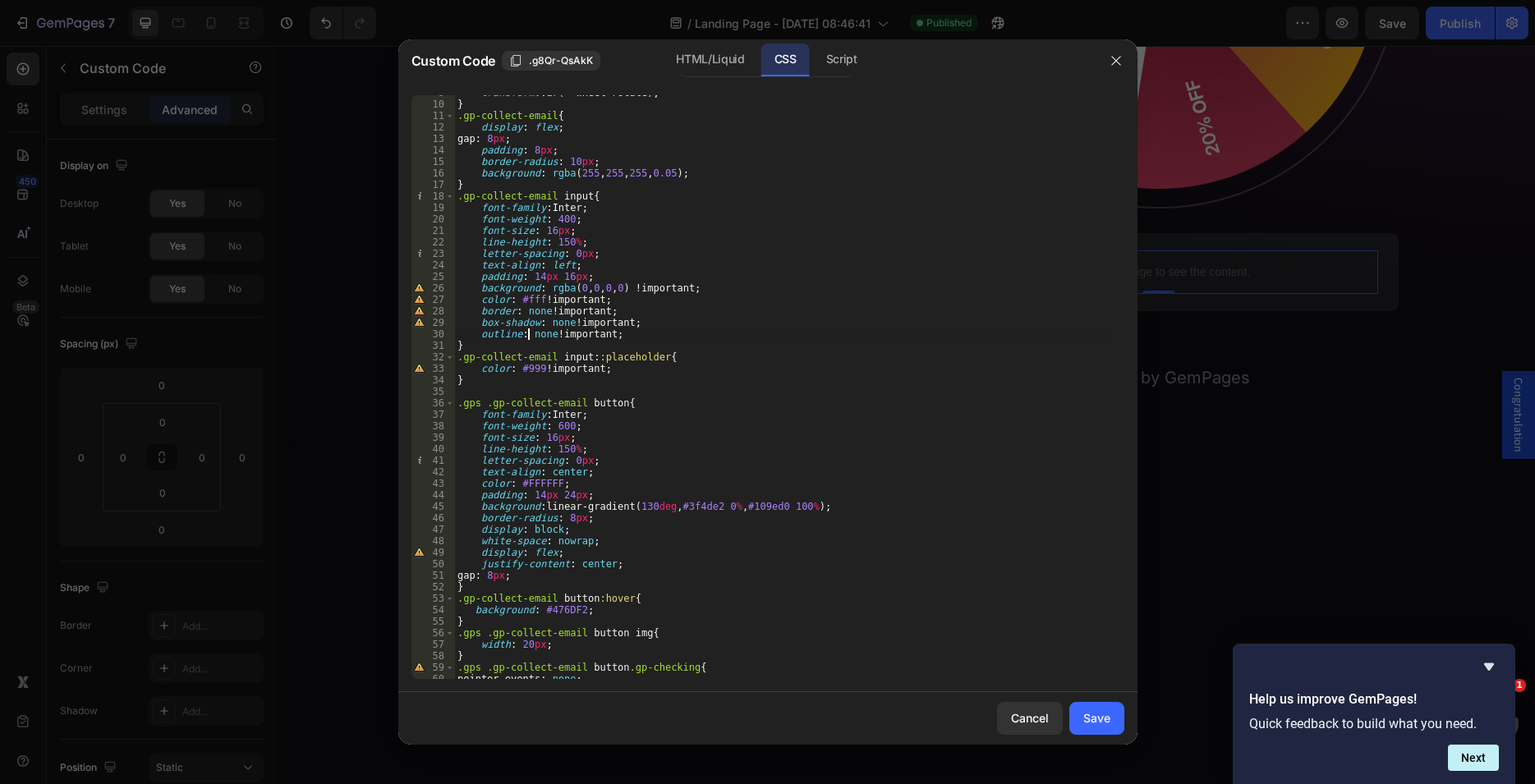
click at [619, 336] on div "transform : var(--wheel-rotate) ; } .gp-collect-email { display : flex ; gap : …" at bounding box center [781, 390] width 655 height 607
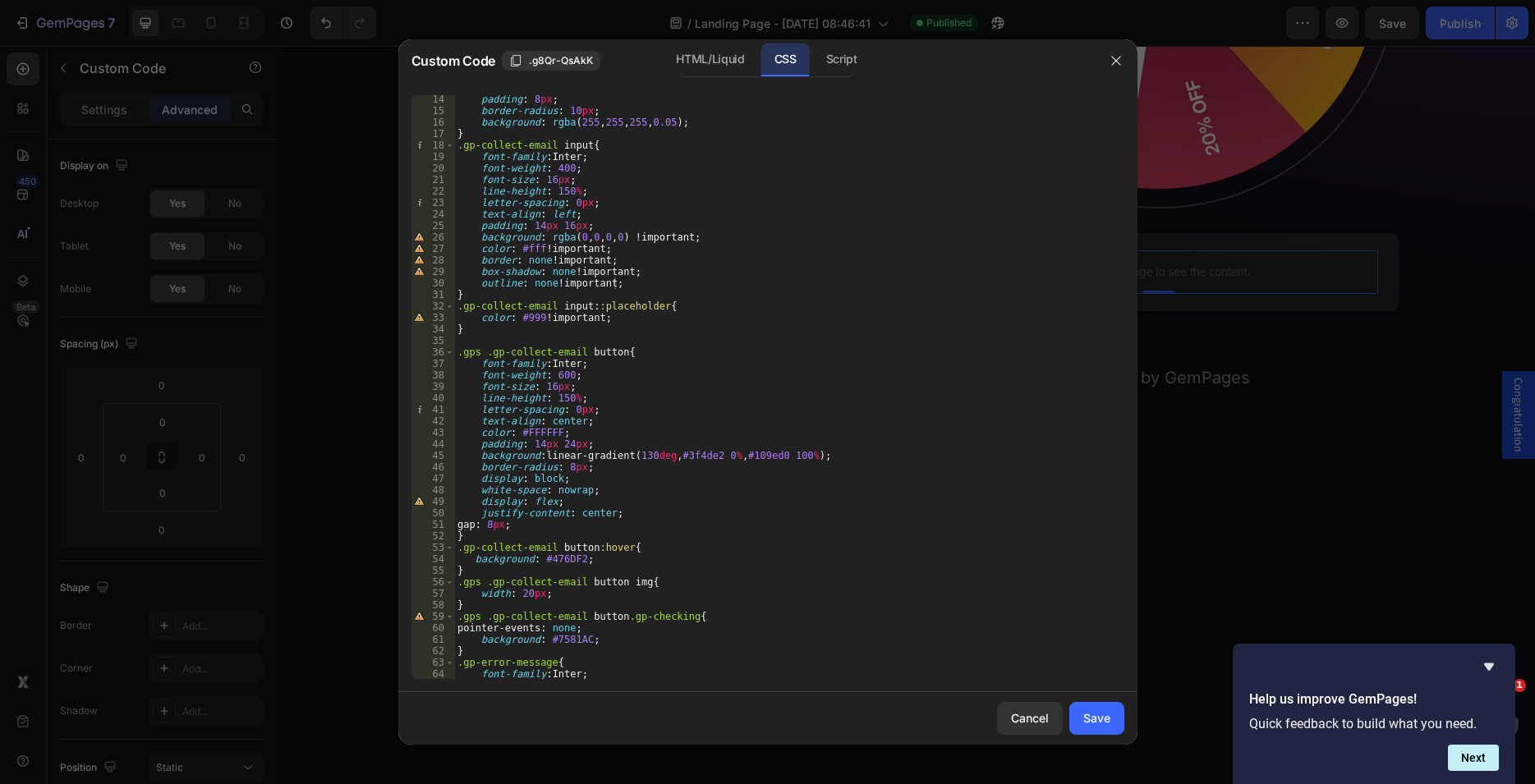
scroll to position [151, 0]
click at [640, 513] on div "padding : 8 px ; border-radius : 10 px ; background : rgba ( 255 , 255 , 255 , …" at bounding box center [781, 397] width 655 height 607
type textarea "justify-content: center;"
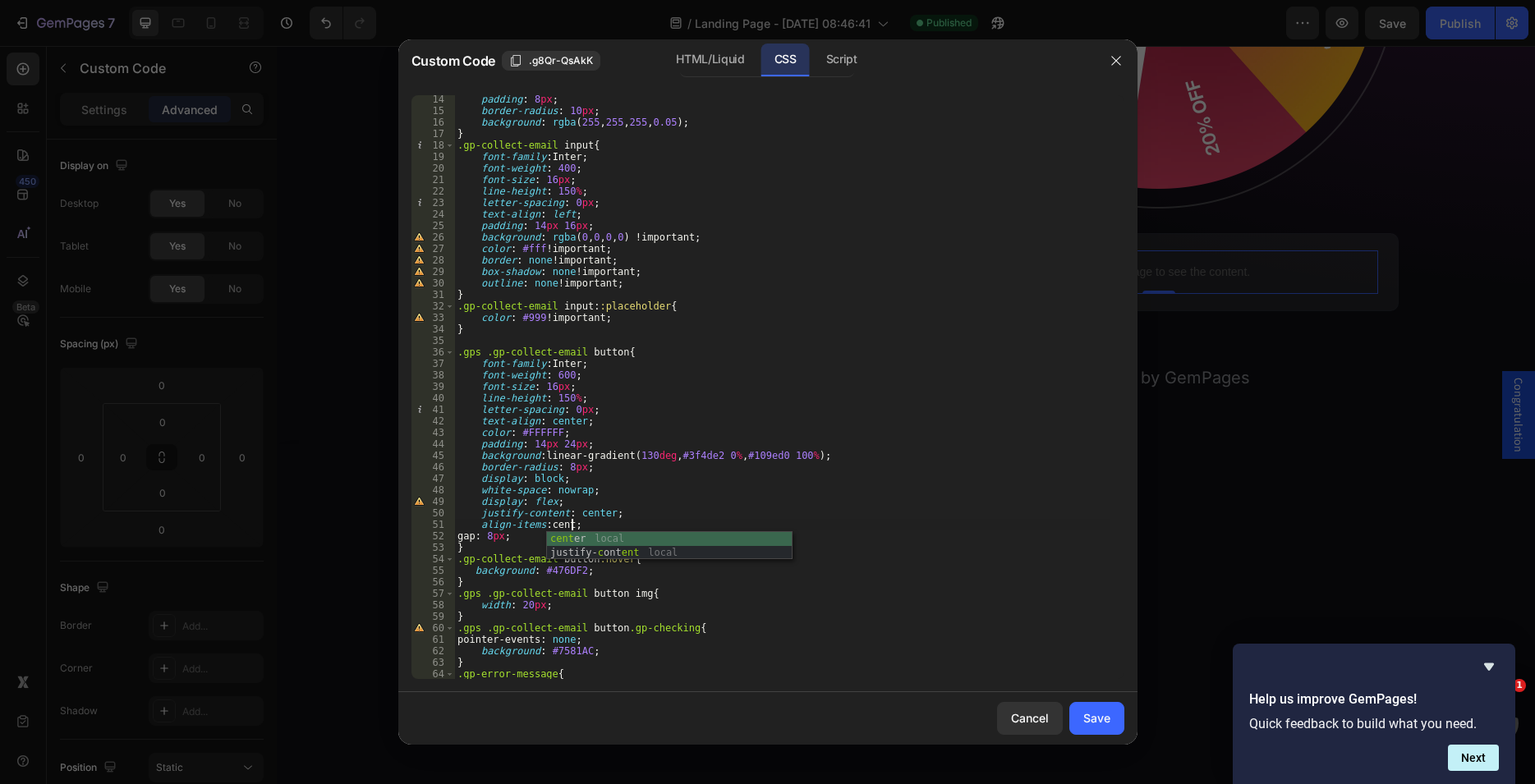
scroll to position [0, 10]
click at [706, 546] on div "padding : 8 px ; border-radius : 10 px ; background : rgba ( 255 , 255 , 255 , …" at bounding box center [781, 397] width 655 height 607
click at [722, 51] on div "HTML/Liquid" at bounding box center [709, 60] width 94 height 33
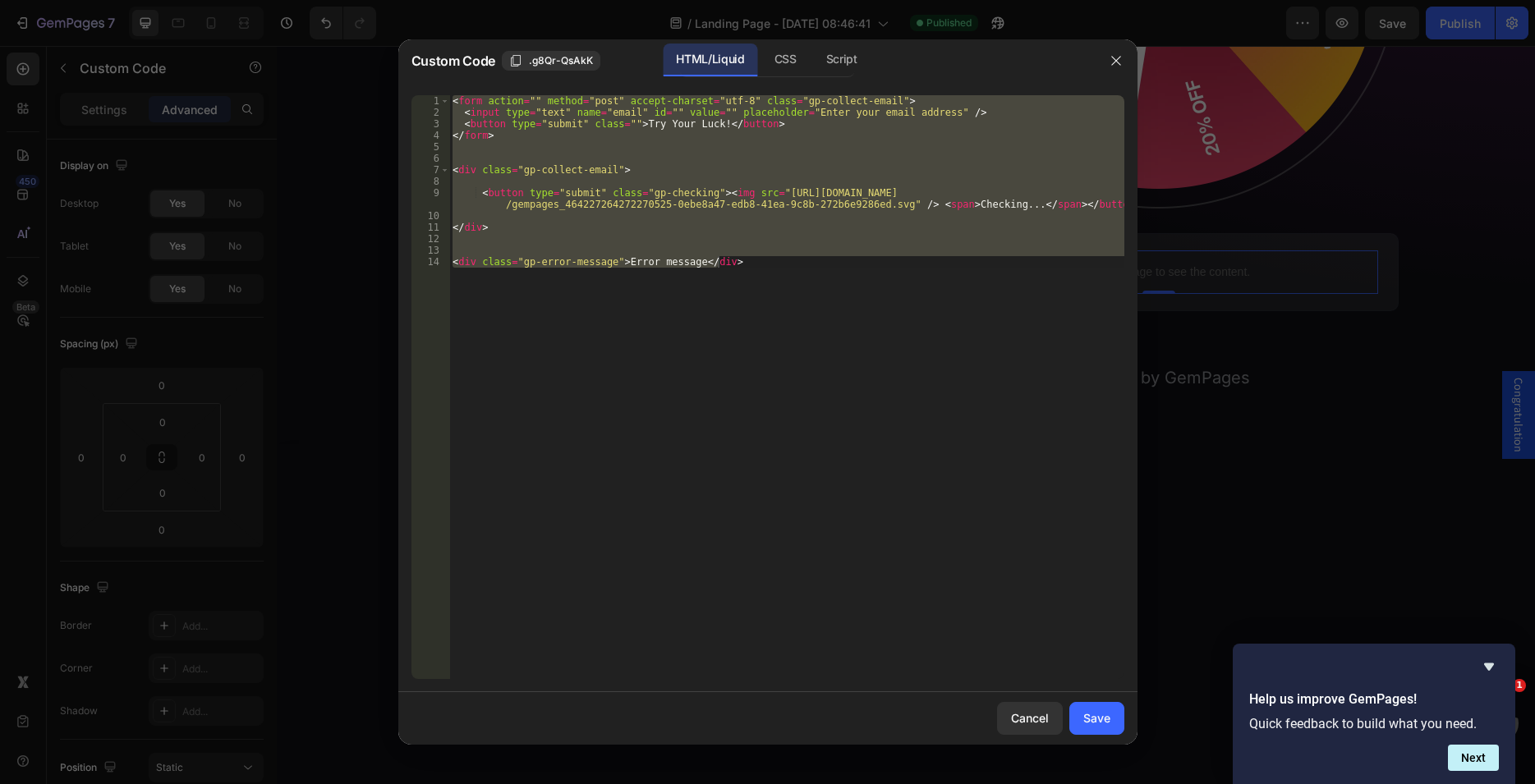
type textarea "<div class="gp-error-message">Error message</div>"
click at [709, 177] on div "< form action = "" method = "post" accept-charset = "utf-8" class = "gp-collect…" at bounding box center [787, 386] width 675 height 584
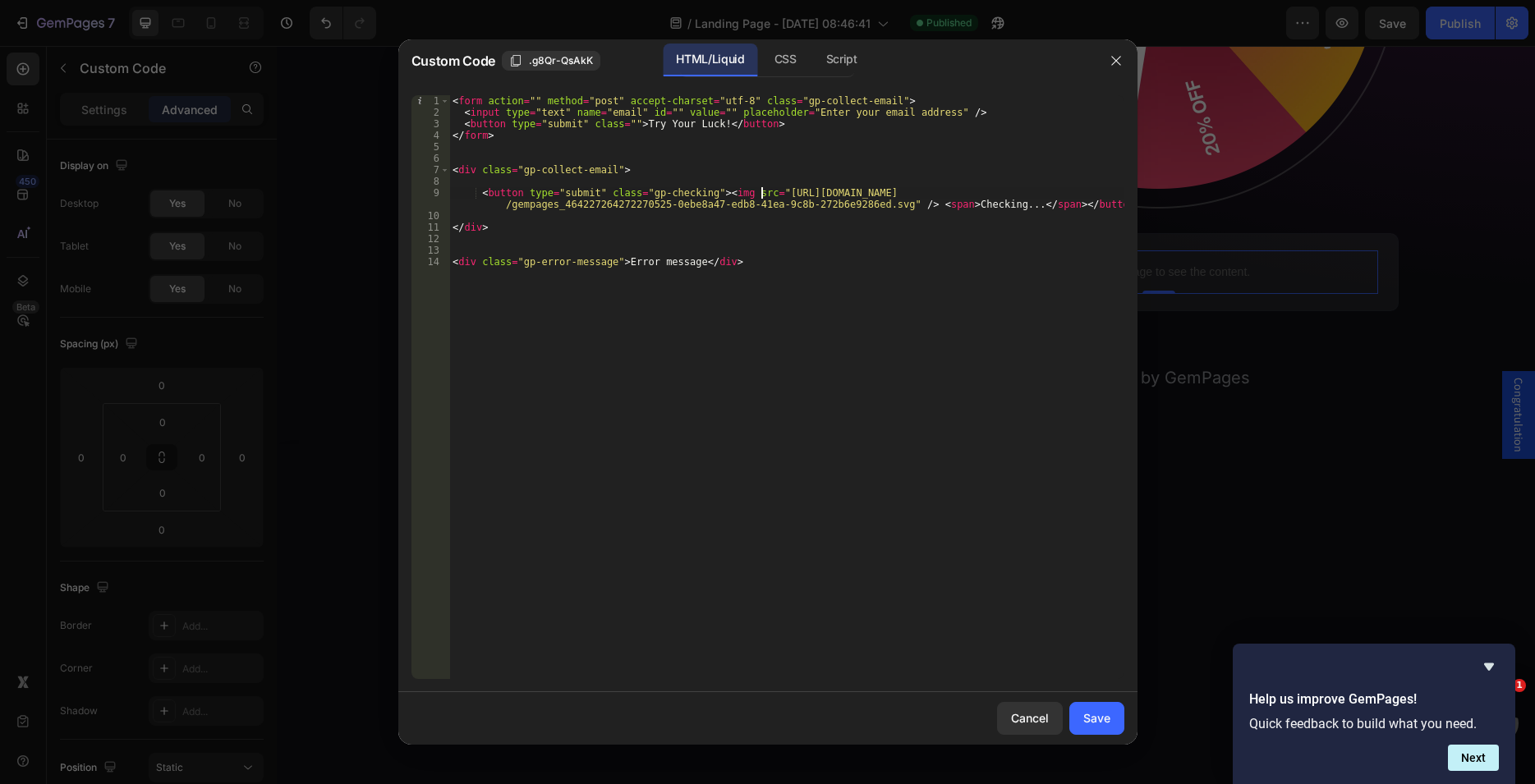
click at [760, 191] on div "< form action = "" method = "post" accept-charset = "utf-8" class = "gp-collect…" at bounding box center [787, 398] width 675 height 607
click at [875, 207] on div "< form action = "" method = "post" accept-charset = "utf-8" class = "gp-collect…" at bounding box center [787, 398] width 675 height 607
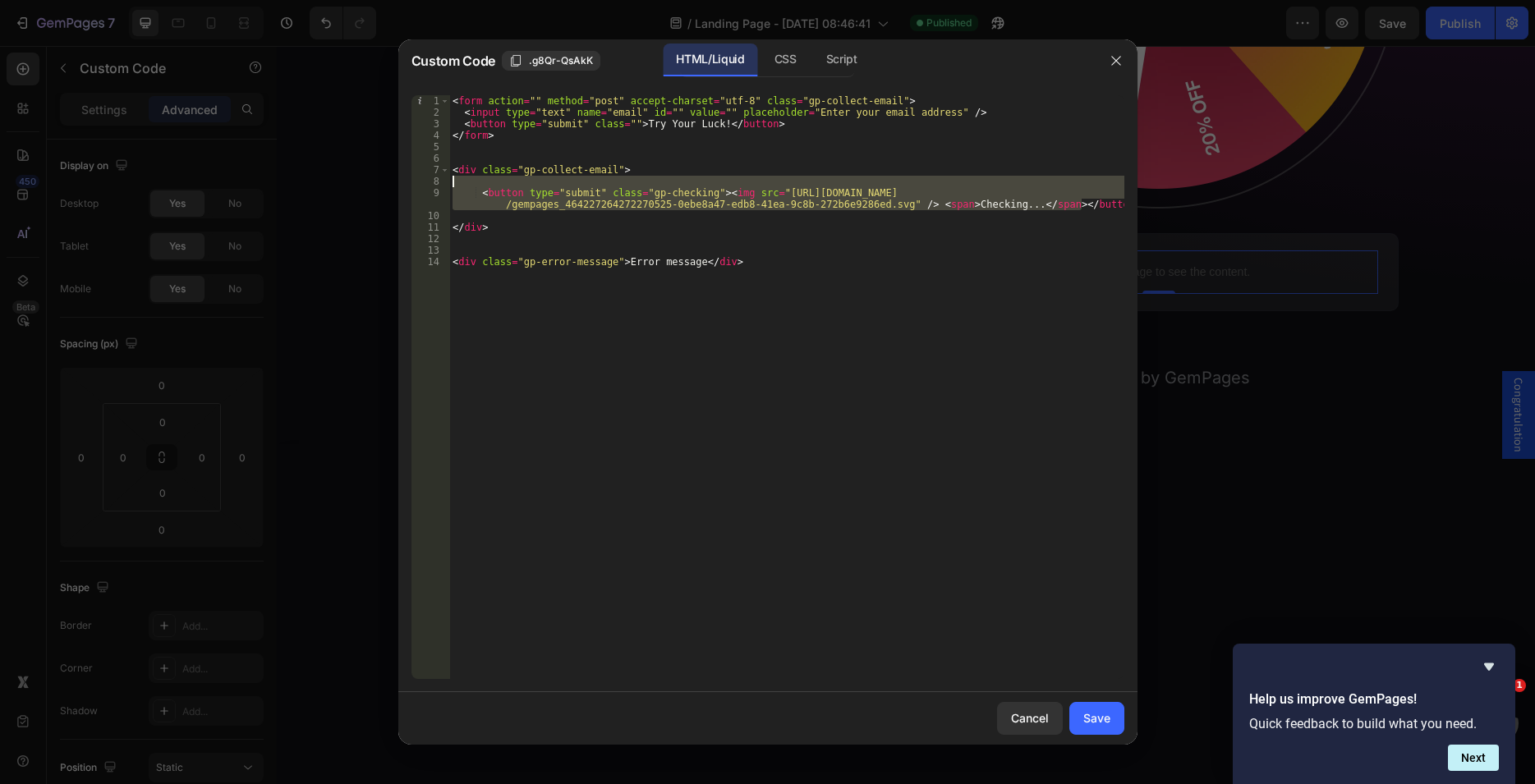
drag, startPoint x: 1064, startPoint y: 207, endPoint x: 408, endPoint y: 184, distance: 656.4
click at [449, 184] on div "< form action = "" method = "post" accept-charset = "utf-8" class = "gp-collect…" at bounding box center [787, 386] width 675 height 584
type textarea "<button type="submit" class="gp-checking"><img src="https://cdn.shopify.com/s/f…"
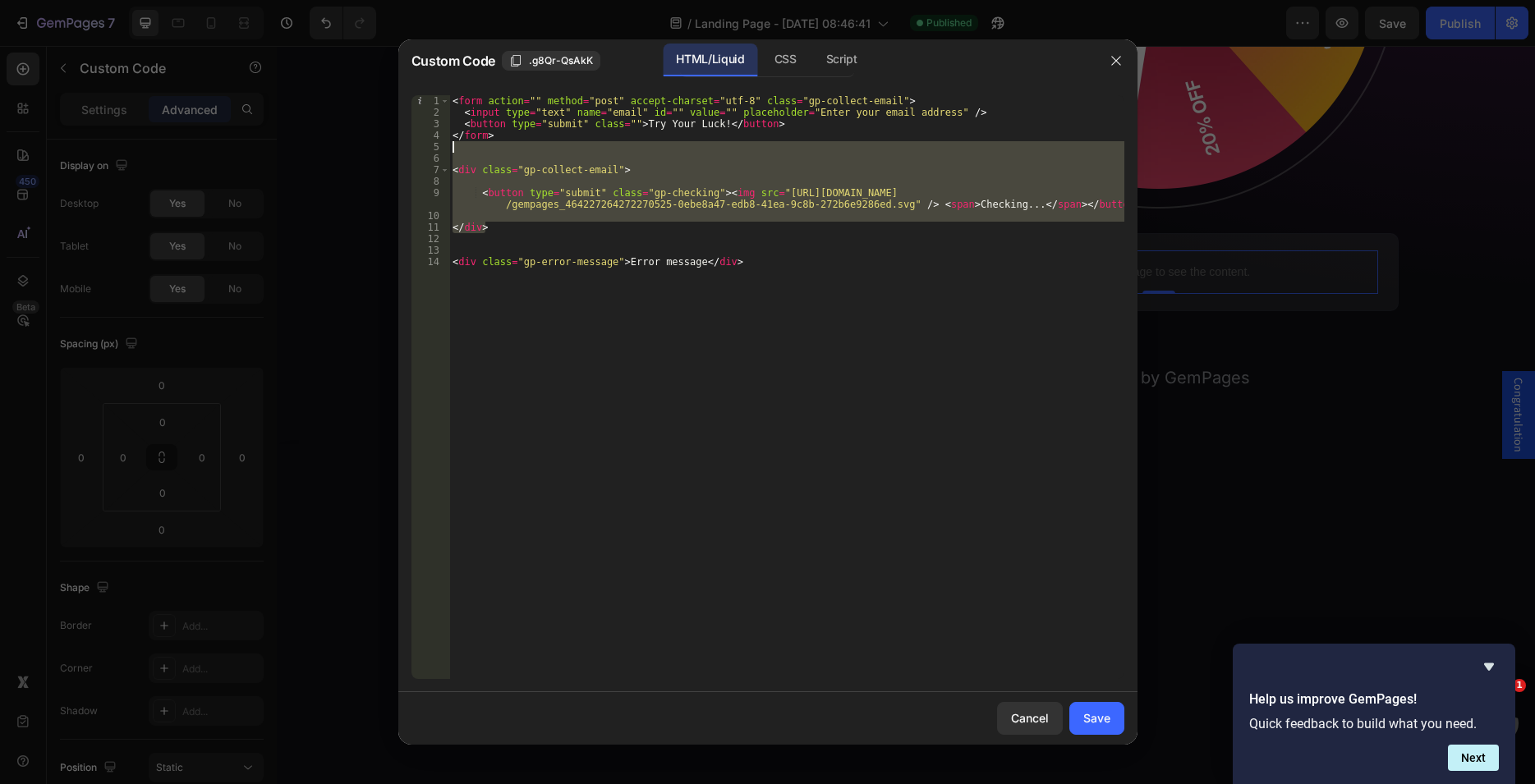
drag, startPoint x: 503, startPoint y: 228, endPoint x: 431, endPoint y: 146, distance: 109.1
click at [449, 146] on div "< form action = "" method = "post" accept-charset = "utf-8" class = "gp-collect…" at bounding box center [787, 386] width 675 height 584
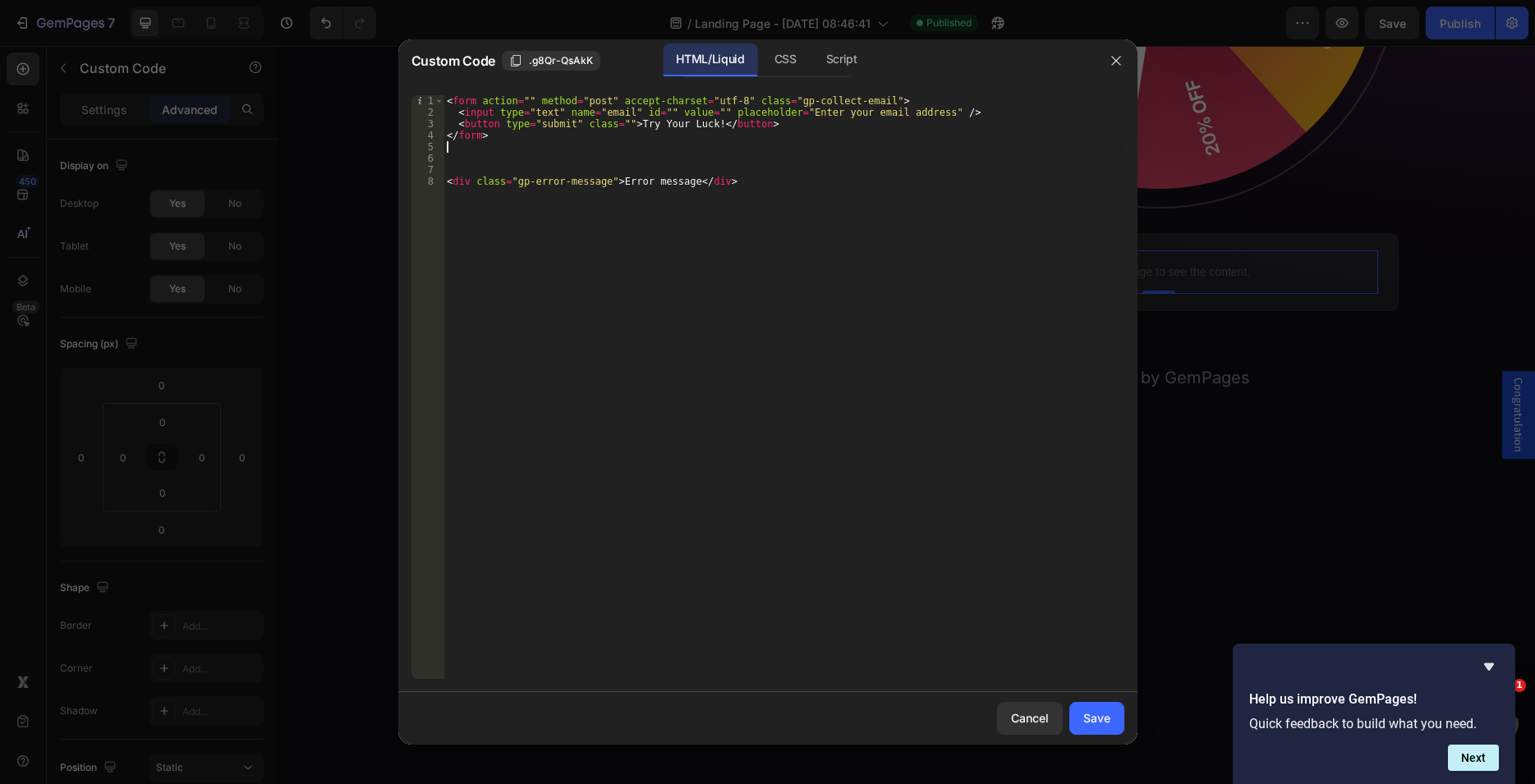
type textarea "</form>"
click at [461, 153] on div "< form action = "" method = "post" accept-charset = "utf-8" class = "gp-collect…" at bounding box center [783, 398] width 680 height 607
click at [855, 61] on div "Script" at bounding box center [841, 60] width 57 height 33
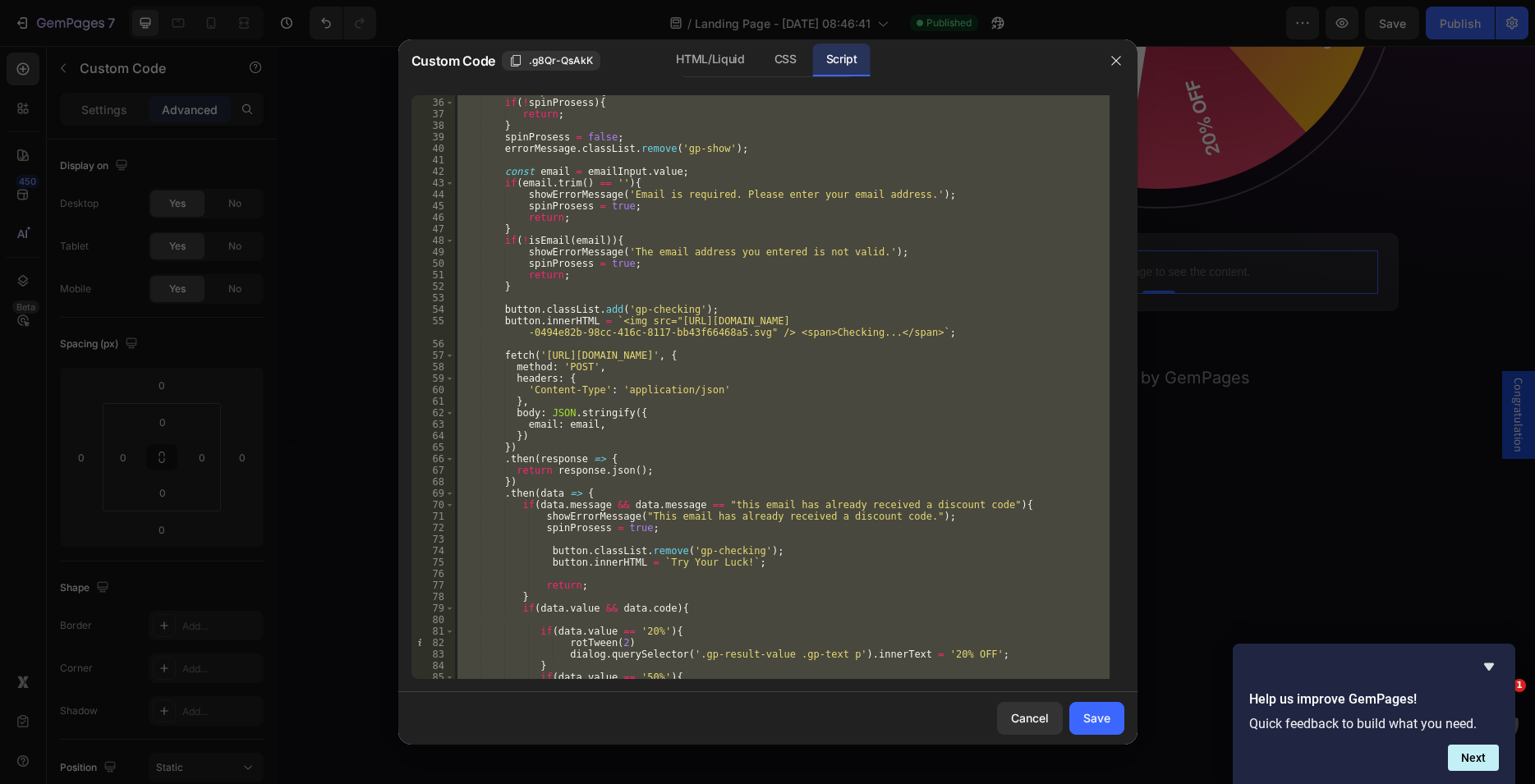
scroll to position [400, 0]
click at [643, 327] on div "function spinWheel ( ) { if ( ! spinProsess ) { return ; } spinProsess = false …" at bounding box center [781, 386] width 655 height 584
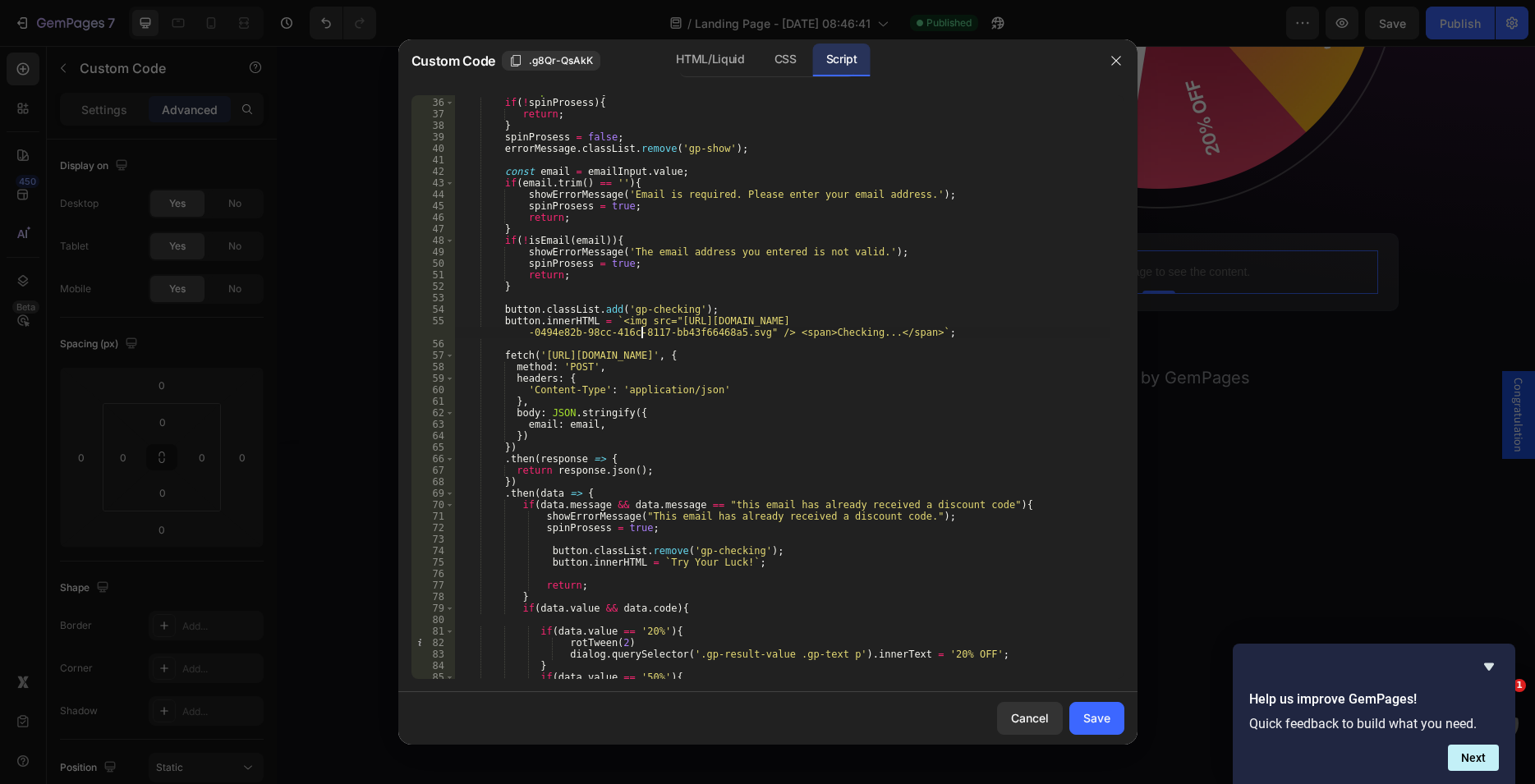
click at [664, 319] on div "function spinWheel ( ) { if ( ! spinProsess ) { return ; } spinProsess = false …" at bounding box center [781, 389] width 655 height 607
click at [745, 328] on div "function spinWheel ( ) { if ( ! spinProsess ) { return ; } spinProsess = false …" at bounding box center [781, 389] width 655 height 607
paste textarea "ebe8a47-edb8-41ea-9c8b-272b6e9286ed"
type textarea "button.innerHTML = `<img src="https://cdn.shopify.com/s/files/1/1833/4291/files…"
click at [1095, 717] on div "Save" at bounding box center [1096, 718] width 27 height 18
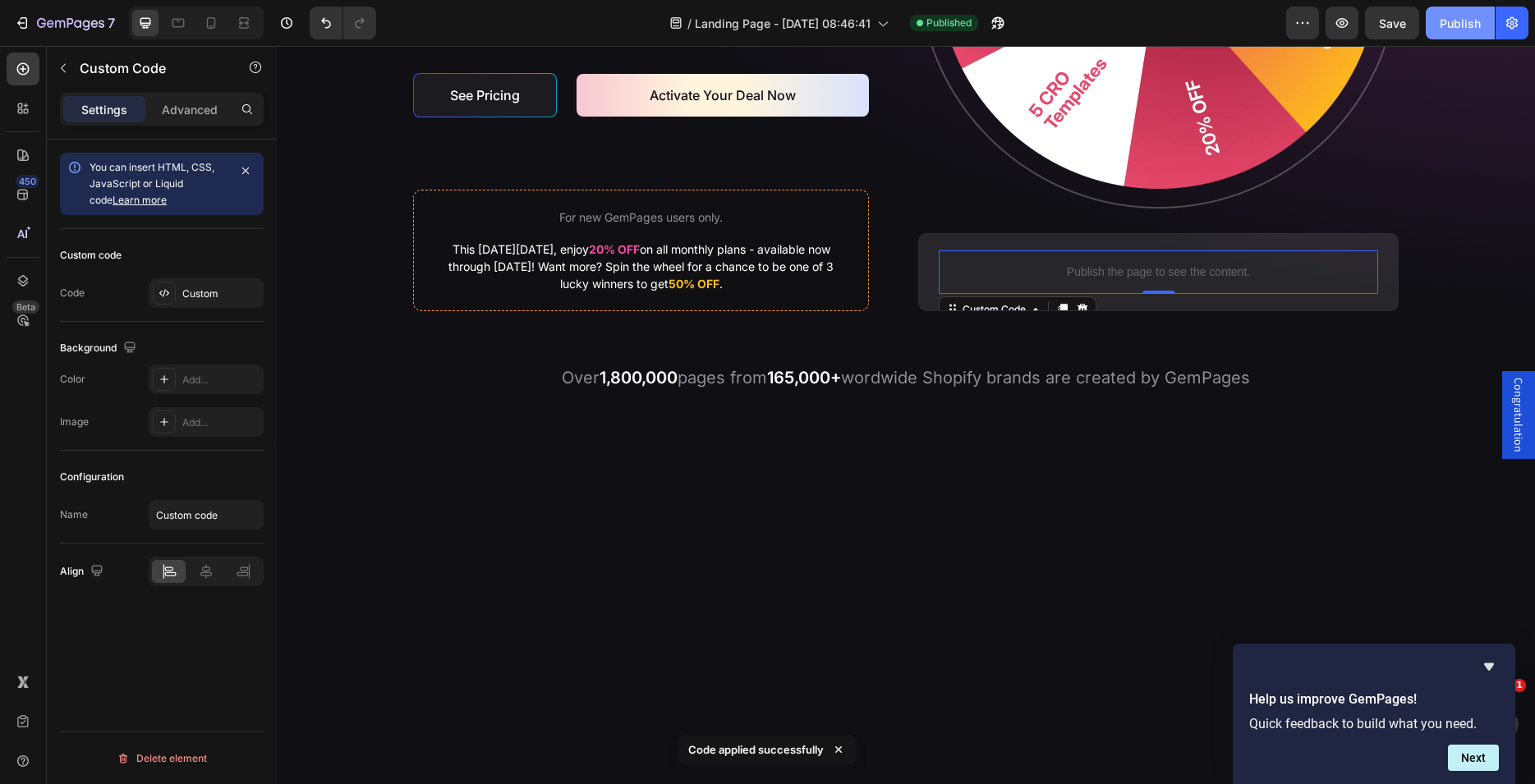
click at [1456, 21] on div "Publish" at bounding box center [1460, 23] width 42 height 18
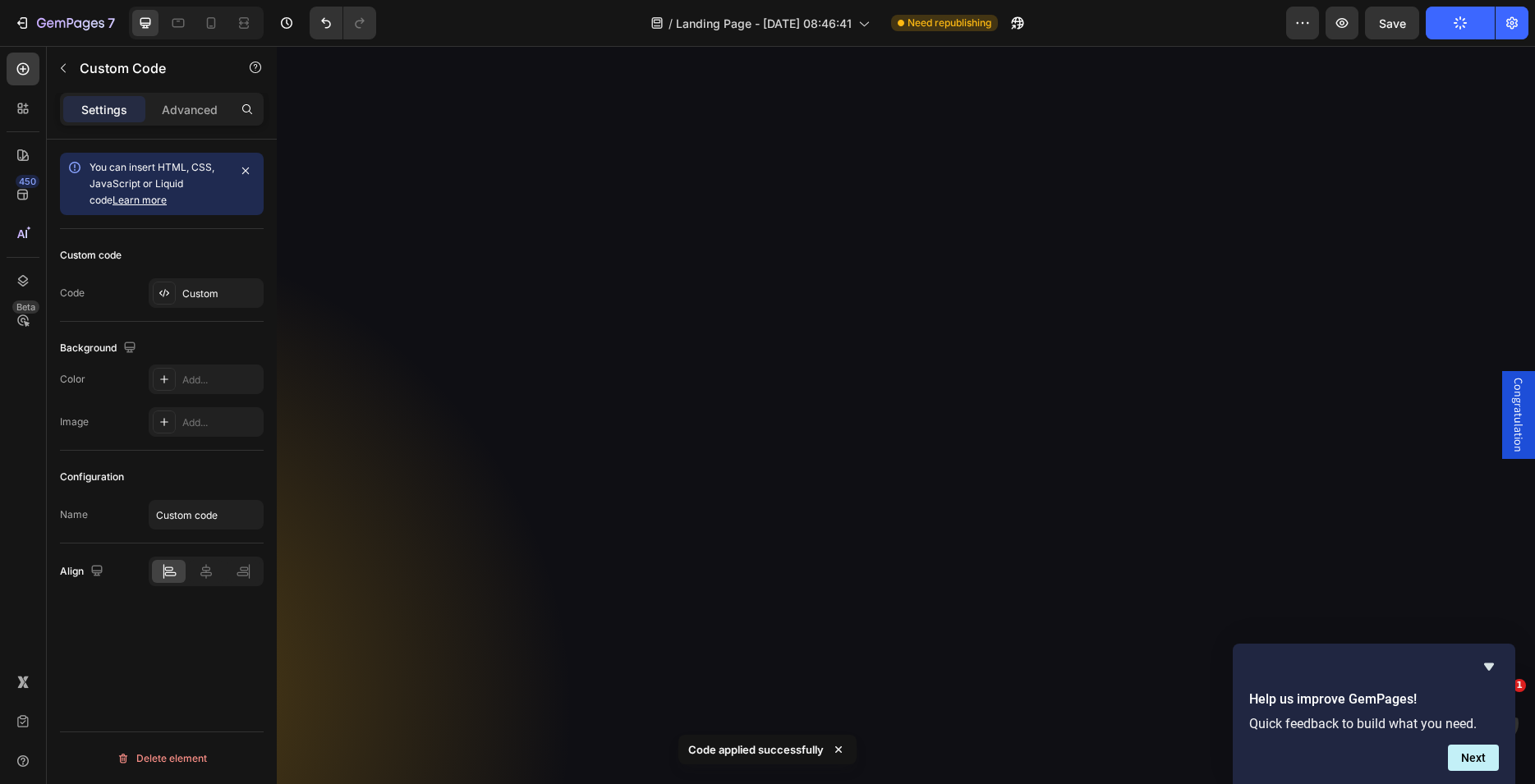
scroll to position [0, 0]
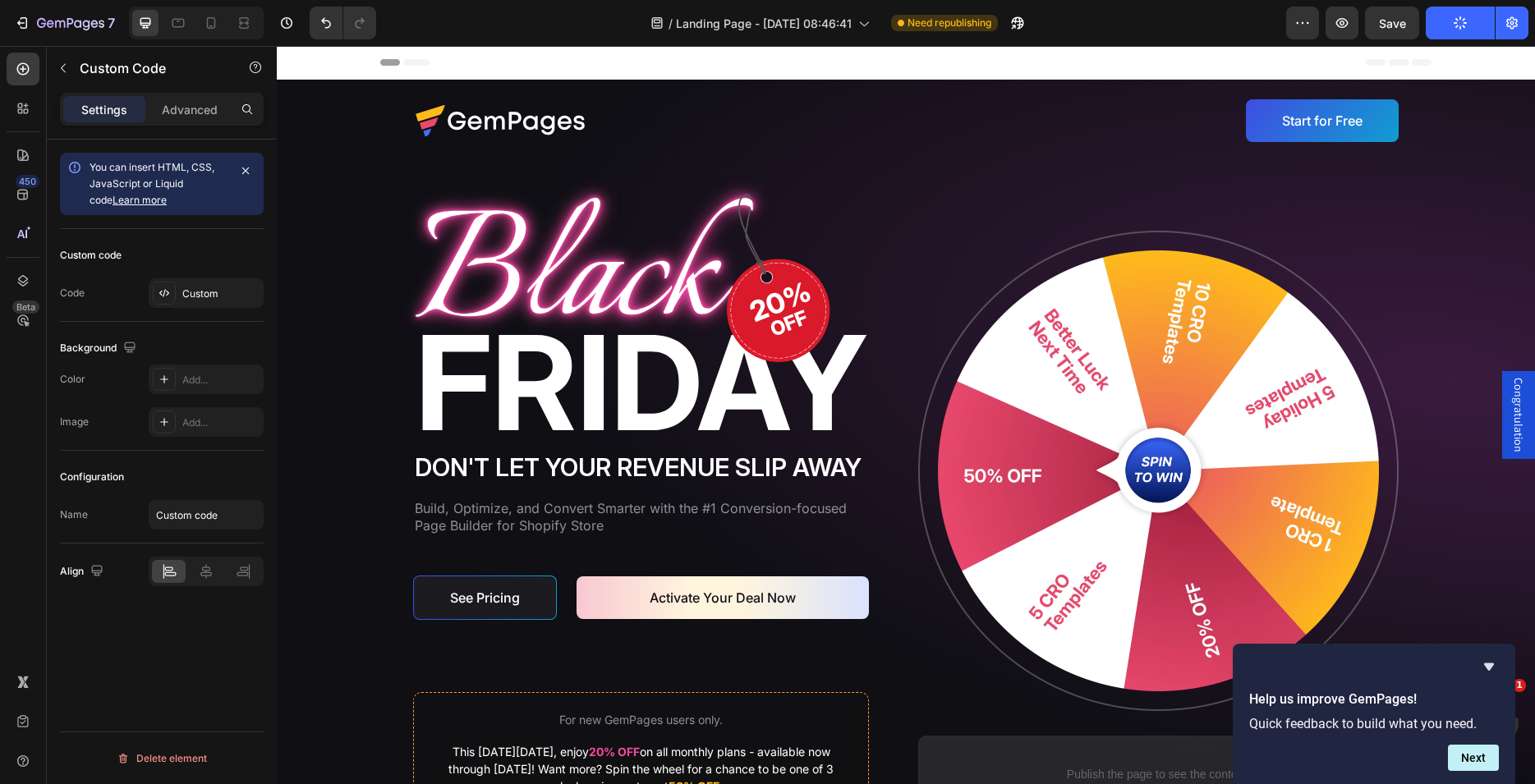
click at [1485, 664] on icon "Hide survey" at bounding box center [1489, 667] width 10 height 7
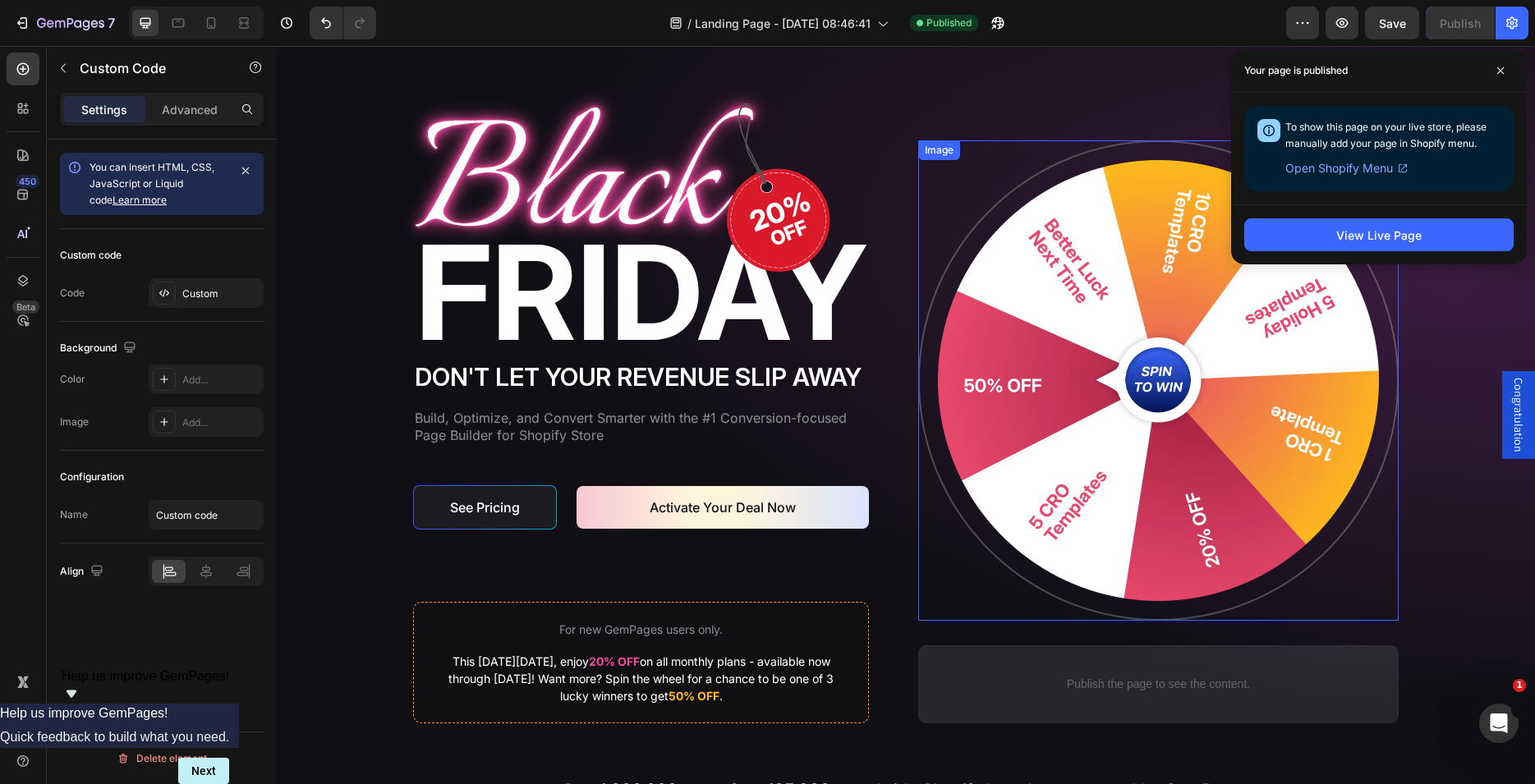
scroll to position [168, 0]
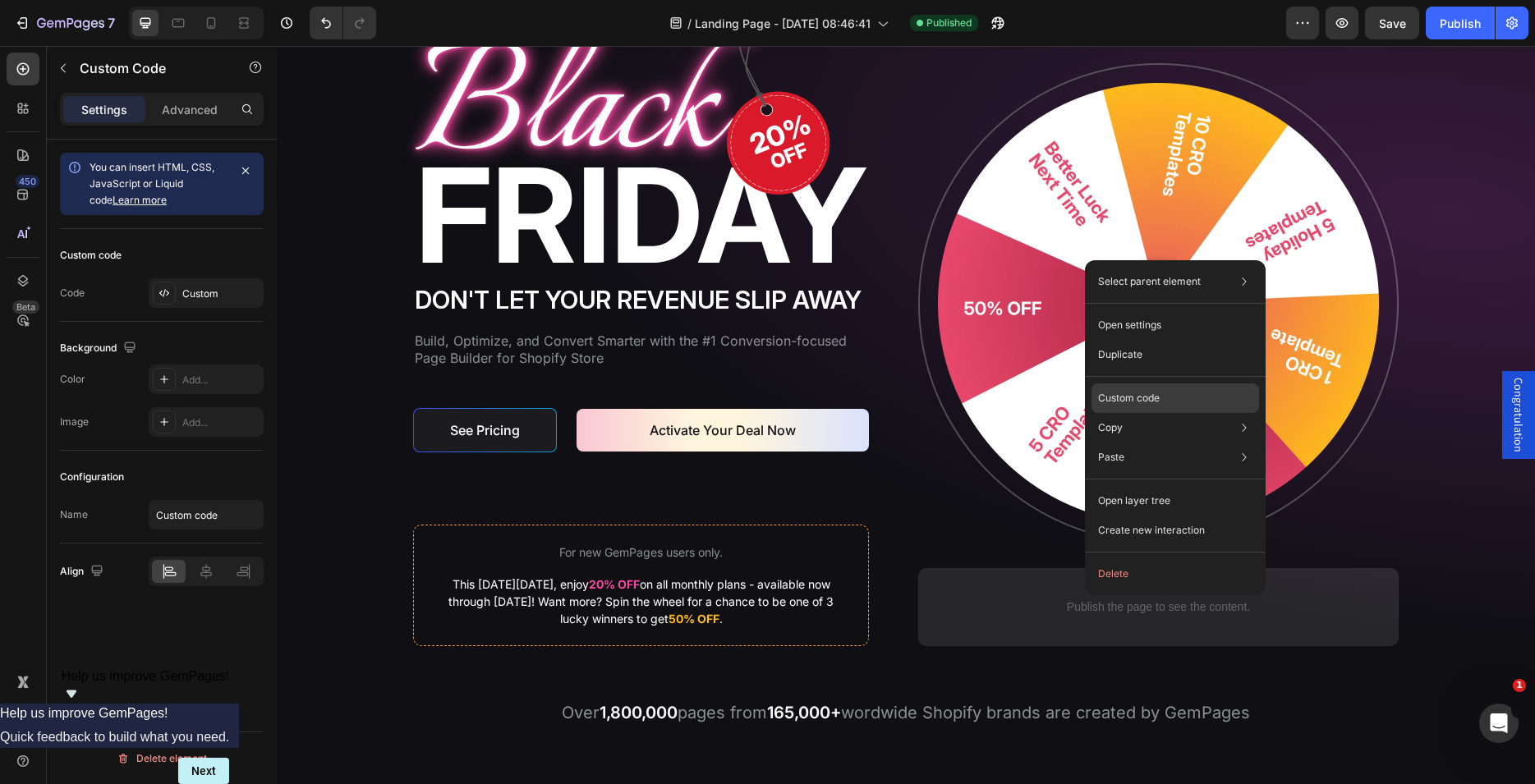
click at [1129, 399] on p "Custom code" at bounding box center [1128, 398] width 62 height 15
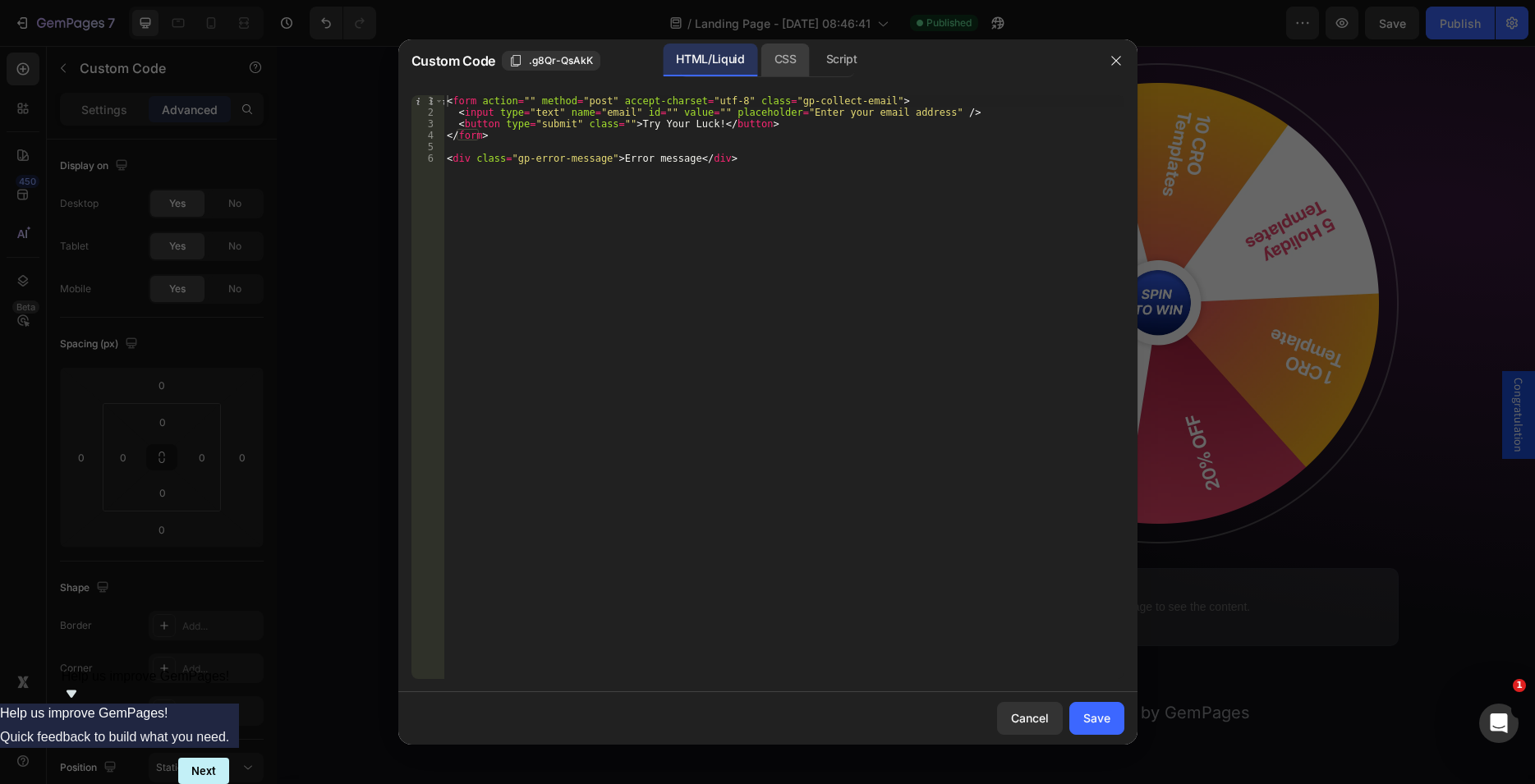
click at [775, 61] on div "CSS" at bounding box center [785, 60] width 49 height 33
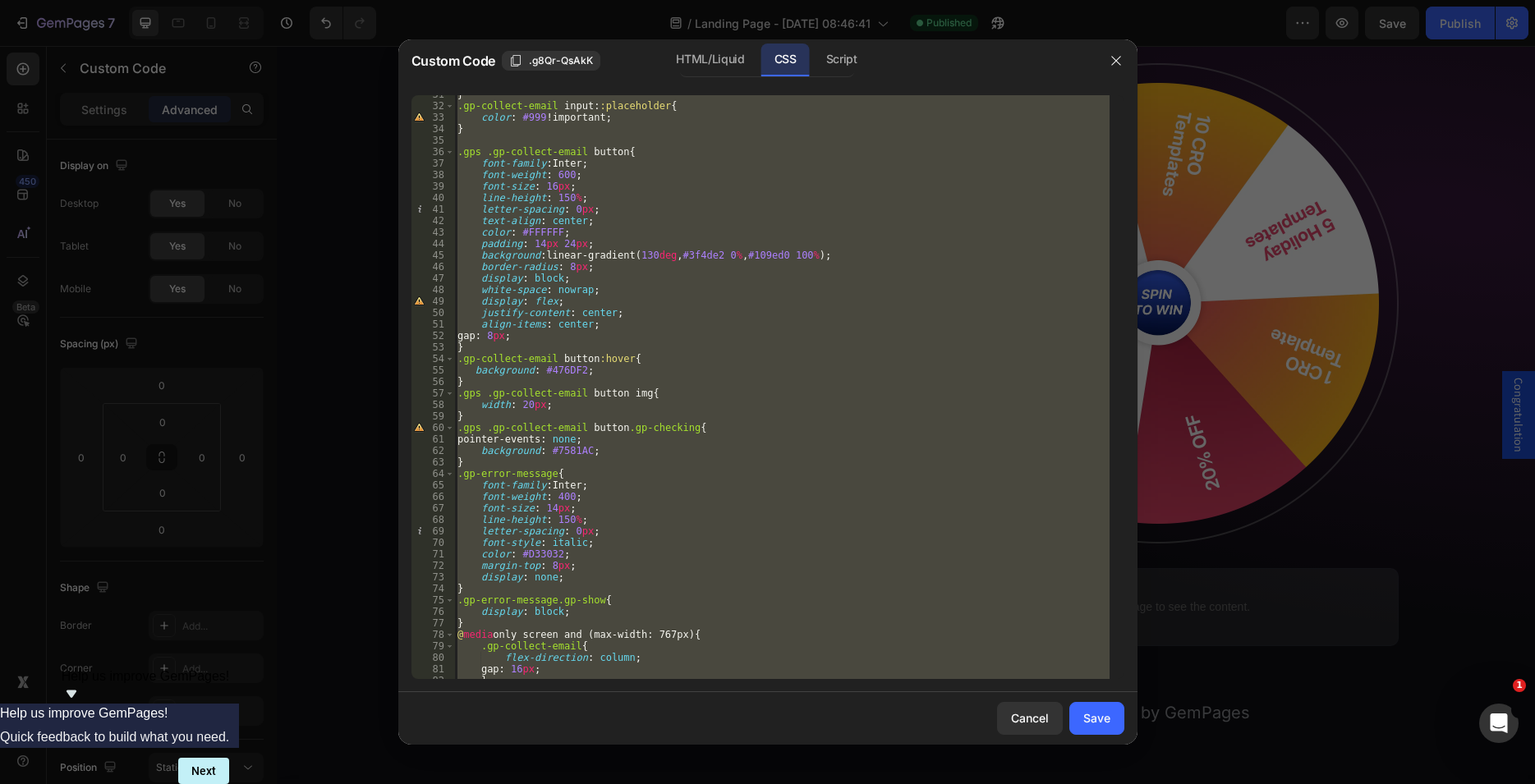
scroll to position [351, 0]
click at [644, 391] on div "} .gp-collect-email input : :placeholder { color : #999 !important ; } .gps .gp…" at bounding box center [781, 386] width 655 height 584
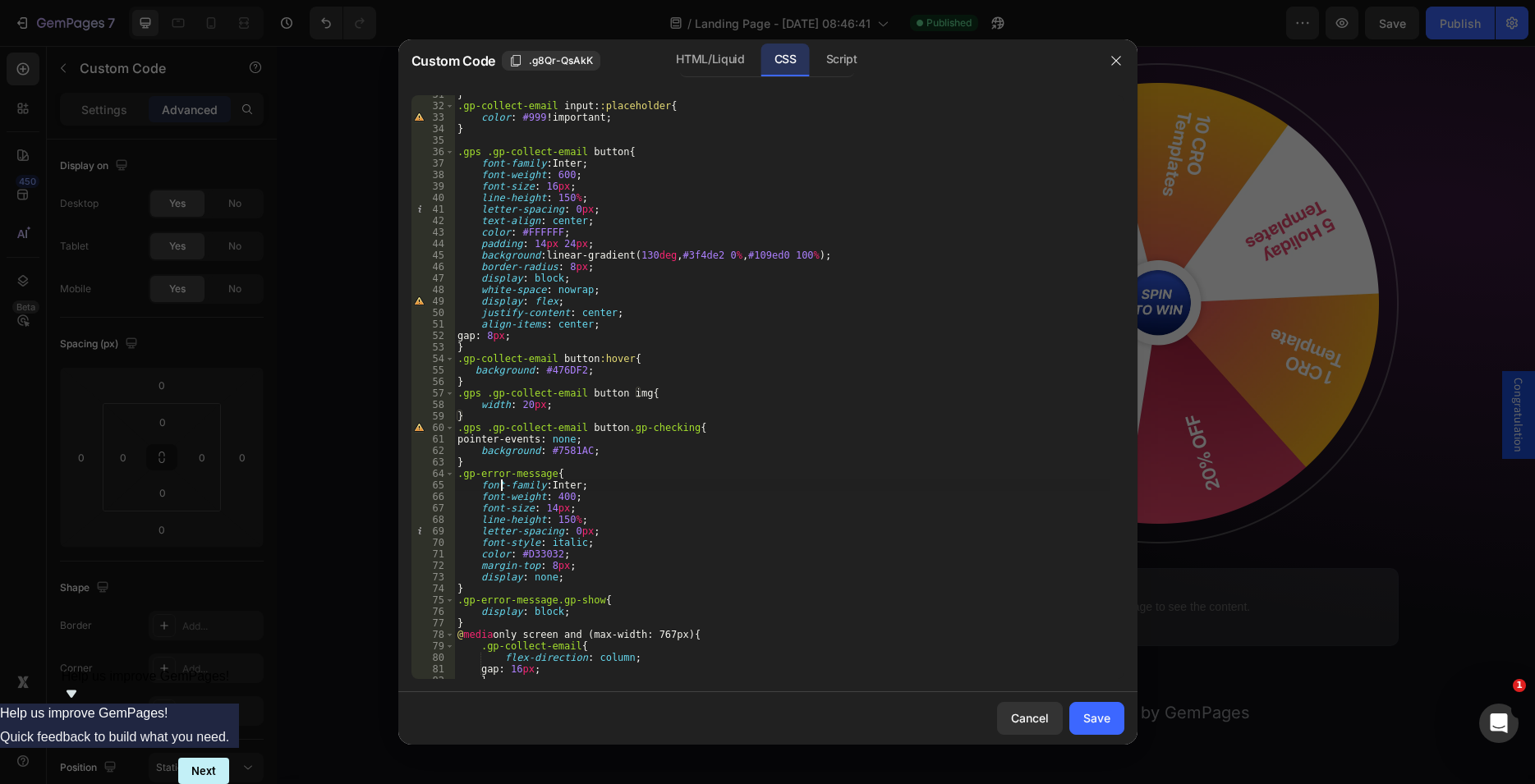
drag, startPoint x: 501, startPoint y: 485, endPoint x: 640, endPoint y: 505, distance: 140.4
click at [525, 489] on div "} .gp-collect-email input : :placeholder { color : #999 !important ; } .gps .gp…" at bounding box center [781, 392] width 655 height 607
click at [666, 516] on div "} .gp-collect-email input : :placeholder { color : #999 !important ; } .gps .gp…" at bounding box center [781, 392] width 655 height 607
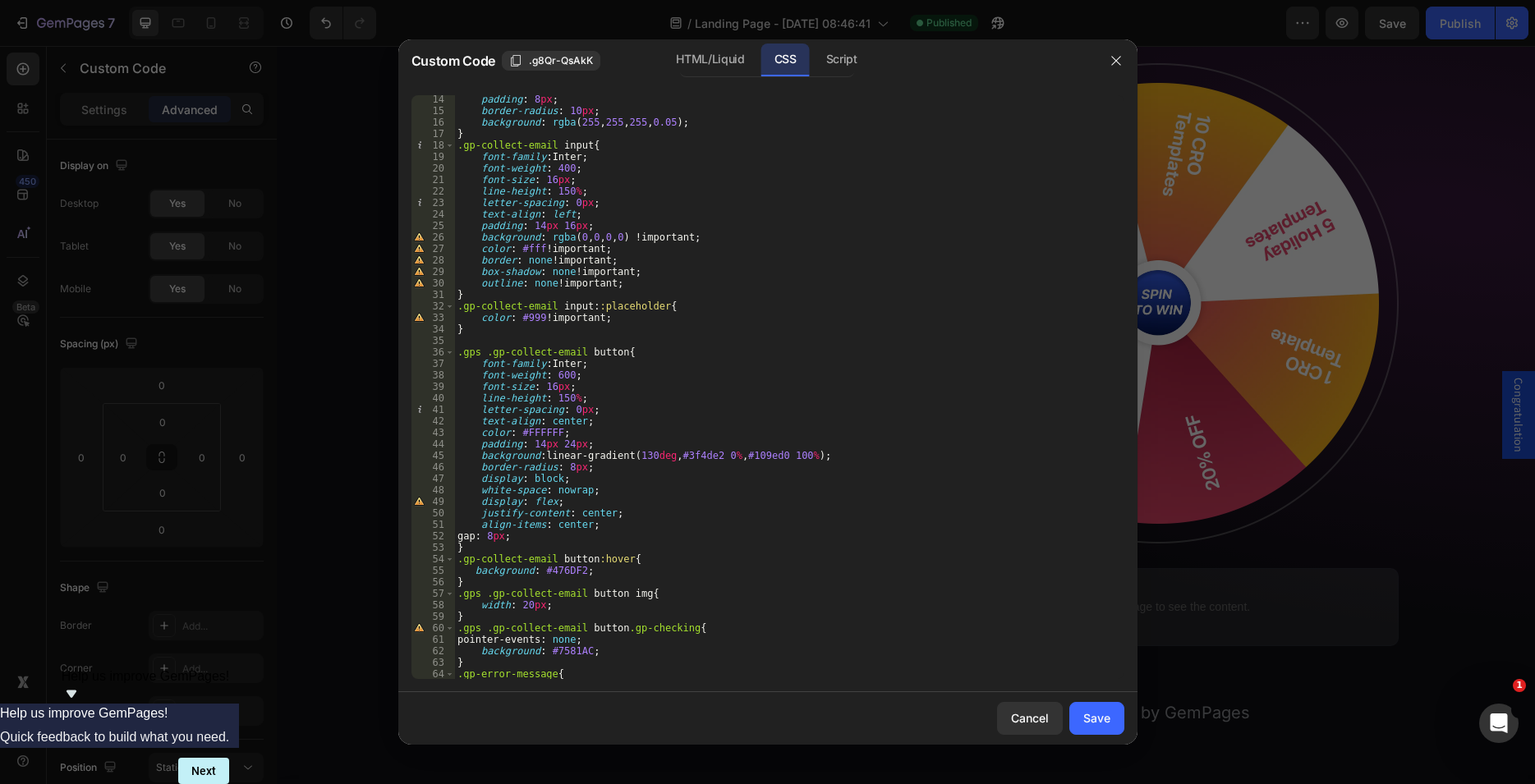
scroll to position [151, 0]
click at [482, 332] on div "padding : 8 px ; border-radius : 10 px ; background : rgba ( 255 , 255 , 255 , …" at bounding box center [781, 397] width 655 height 607
type textarea "}"
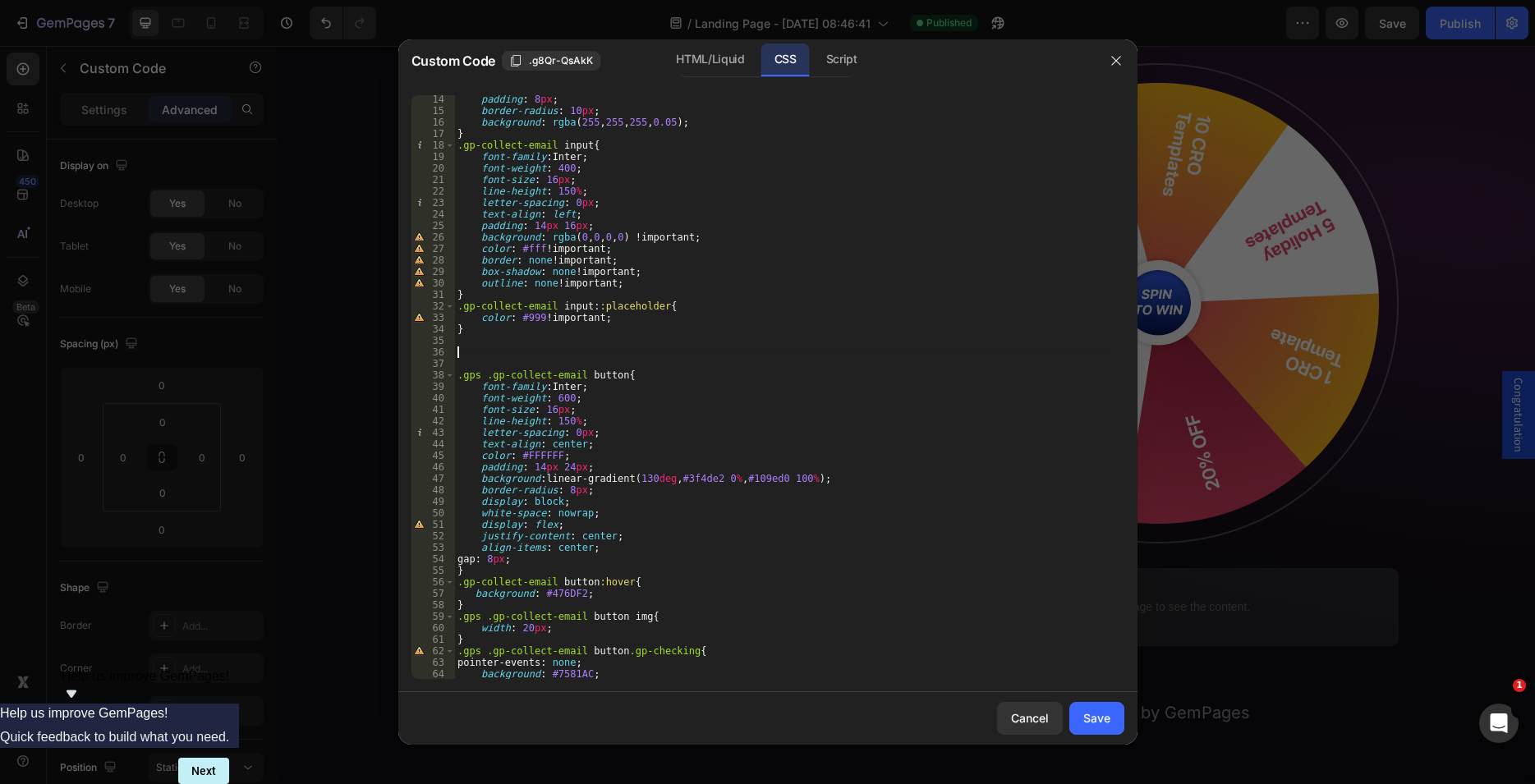
paste textarea "}"
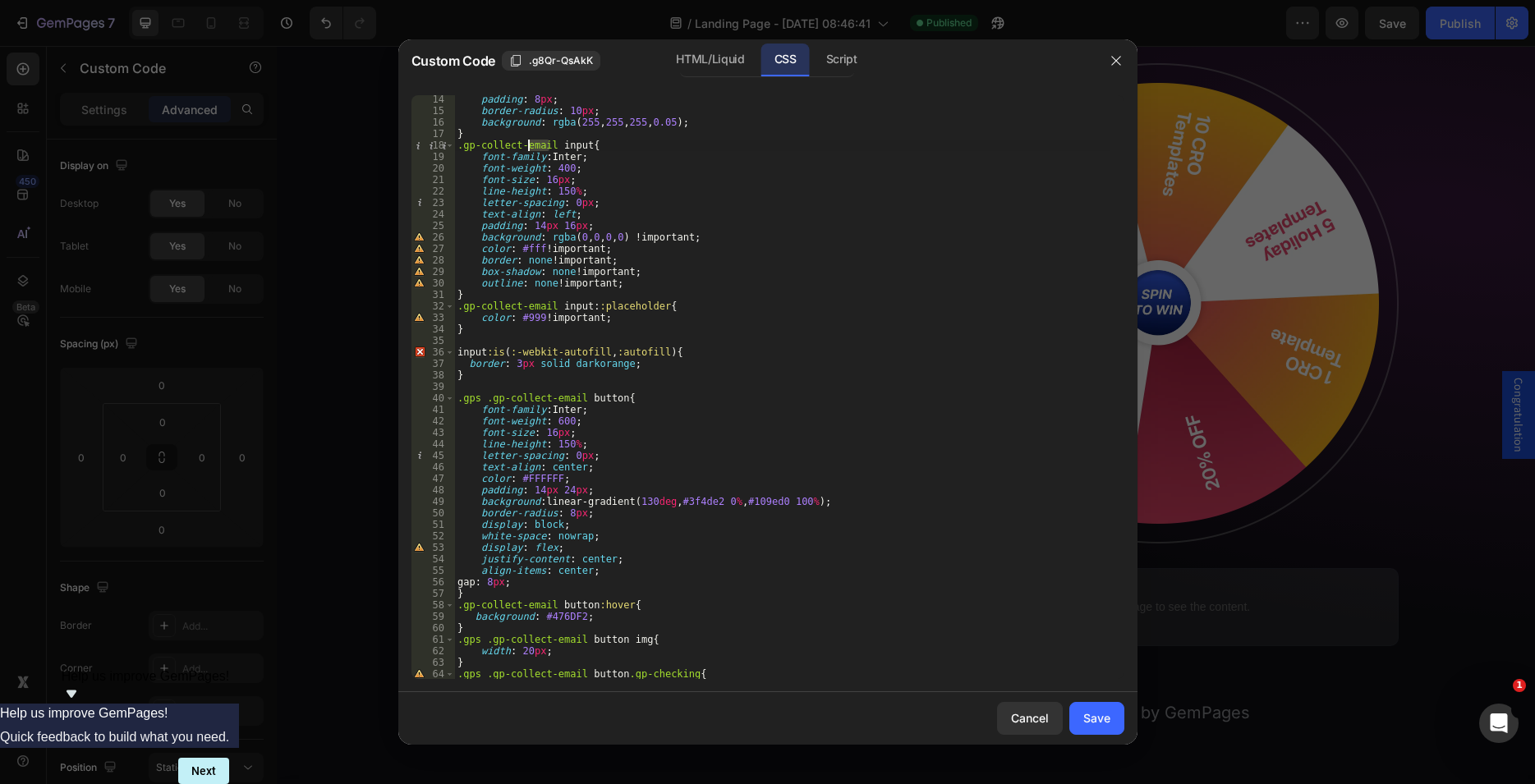
drag, startPoint x: 551, startPoint y: 144, endPoint x: 410, endPoint y: 144, distance: 141.0
click at [454, 144] on div "padding : 8 px ; border-radius : 10 px ; background : rgba ( 255 , 255 , 255 , …" at bounding box center [781, 386] width 655 height 584
click at [458, 355] on div "padding : 8 px ; border-radius : 10 px ; background : rgba ( 255 , 255 , 255 , …" at bounding box center [781, 397] width 655 height 607
paste textarea ".gp-collect-email"
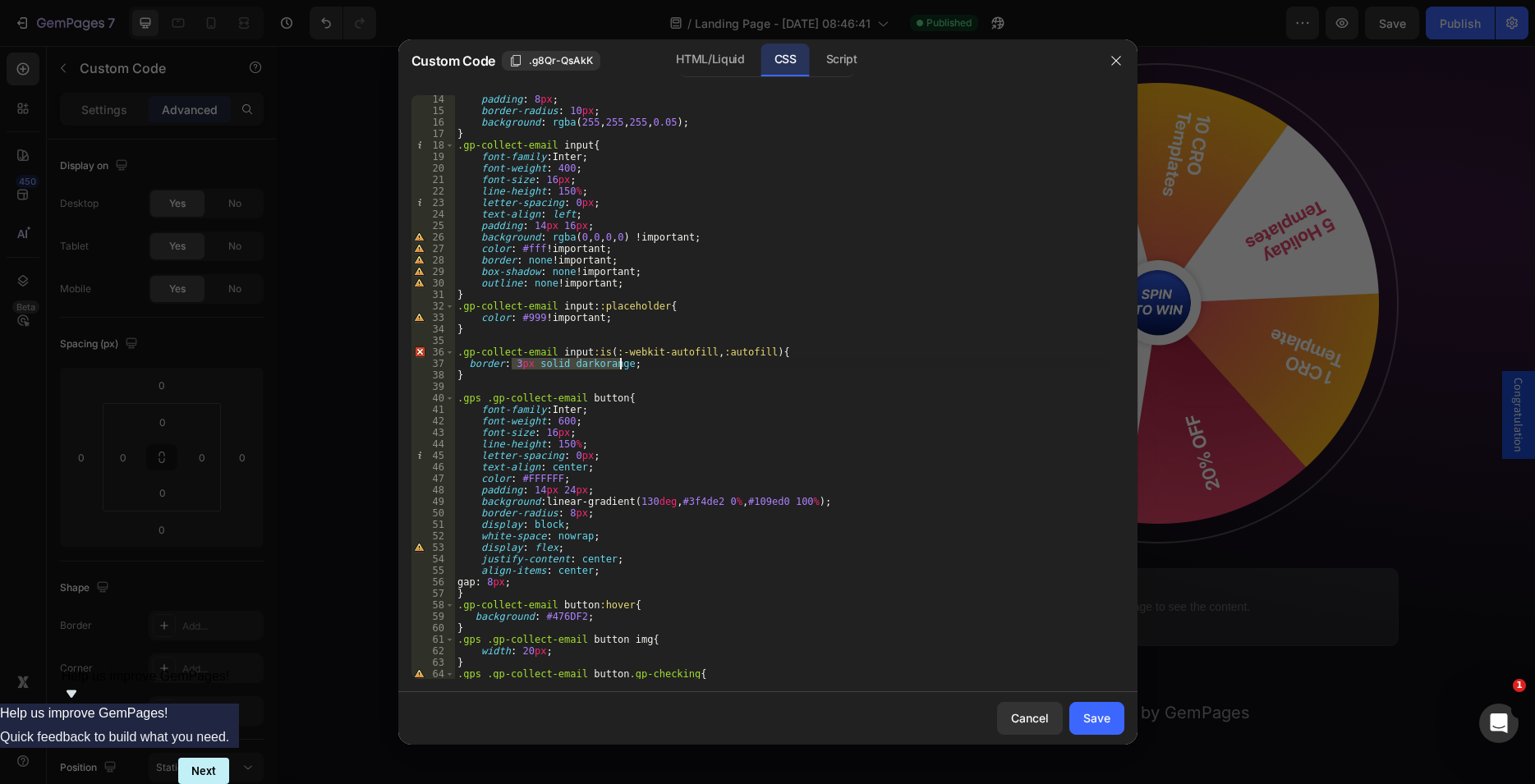
drag, startPoint x: 511, startPoint y: 365, endPoint x: 618, endPoint y: 364, distance: 107.0
click at [618, 364] on div "padding : 8 px ; border-radius : 10 px ; background : rgba ( 255 , 255 , 255 , …" at bounding box center [781, 397] width 655 height 607
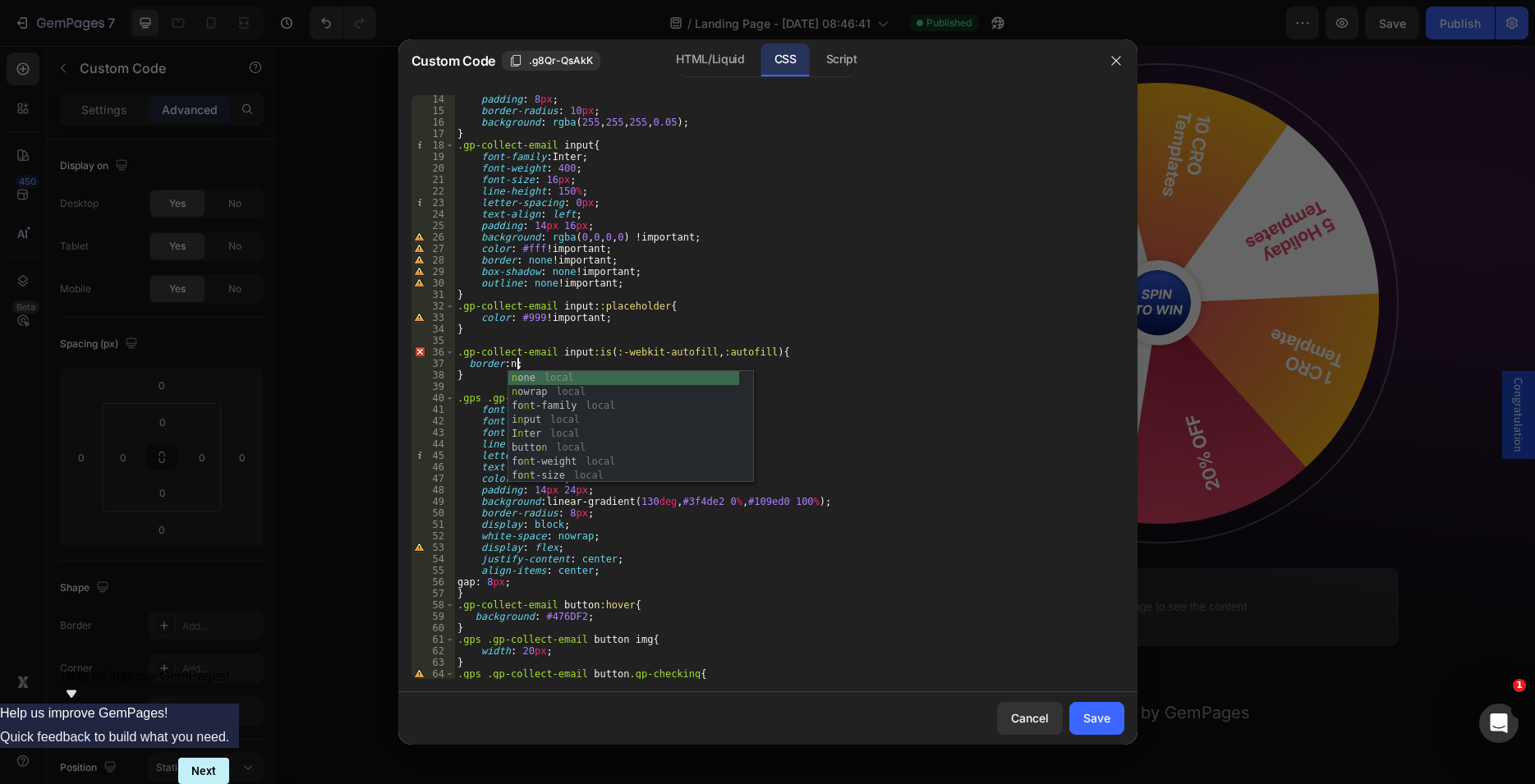
scroll to position [0, 6]
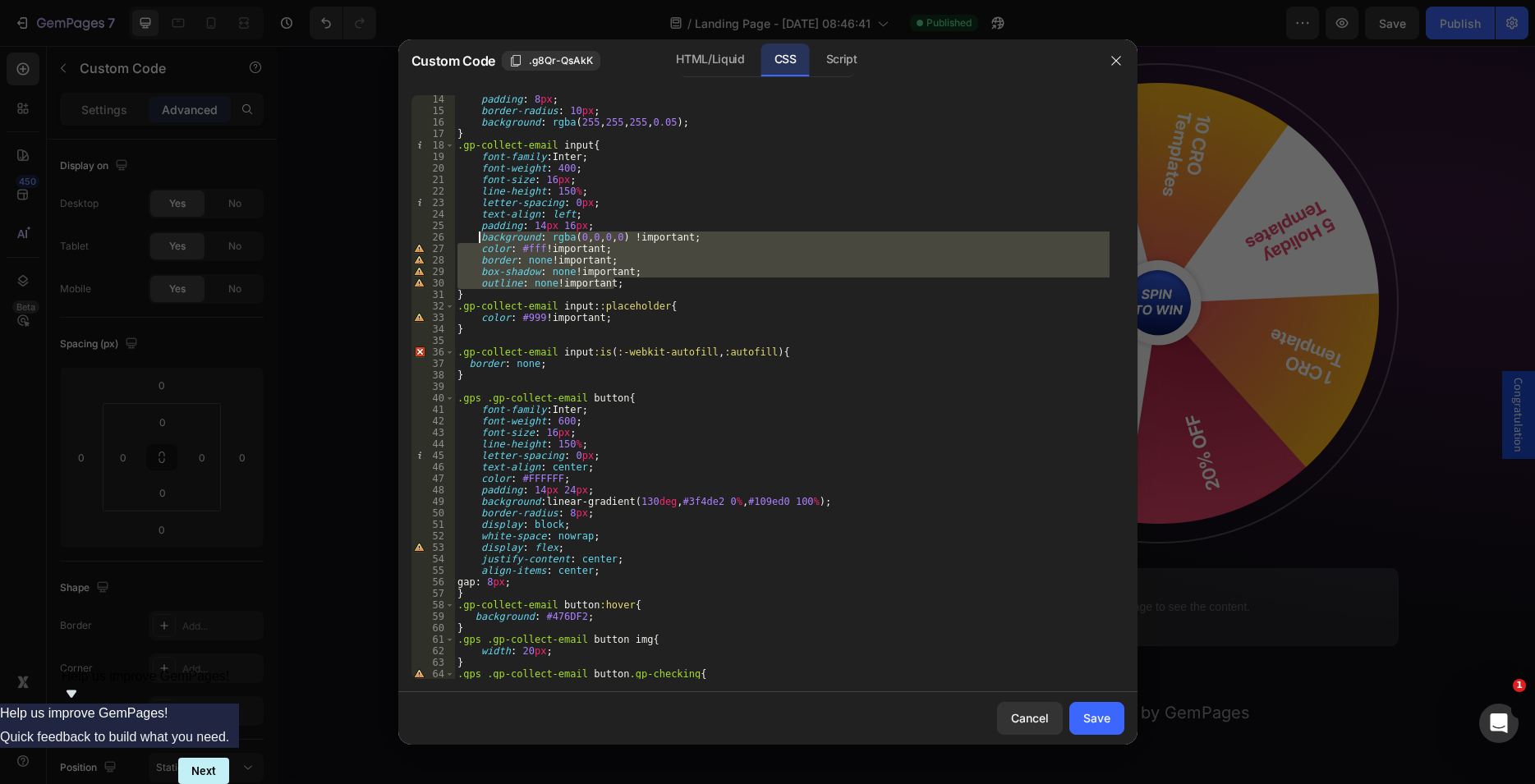
drag, startPoint x: 613, startPoint y: 281, endPoint x: 477, endPoint y: 241, distance: 141.8
click at [477, 241] on div "padding : 8 px ; border-radius : 10 px ; background : rgba ( 255 , 255 , 255 , …" at bounding box center [781, 397] width 655 height 607
click at [610, 323] on div "padding : 8 px ; border-radius : 10 px ; background : rgba ( 255 , 255 , 255 , …" at bounding box center [781, 397] width 655 height 607
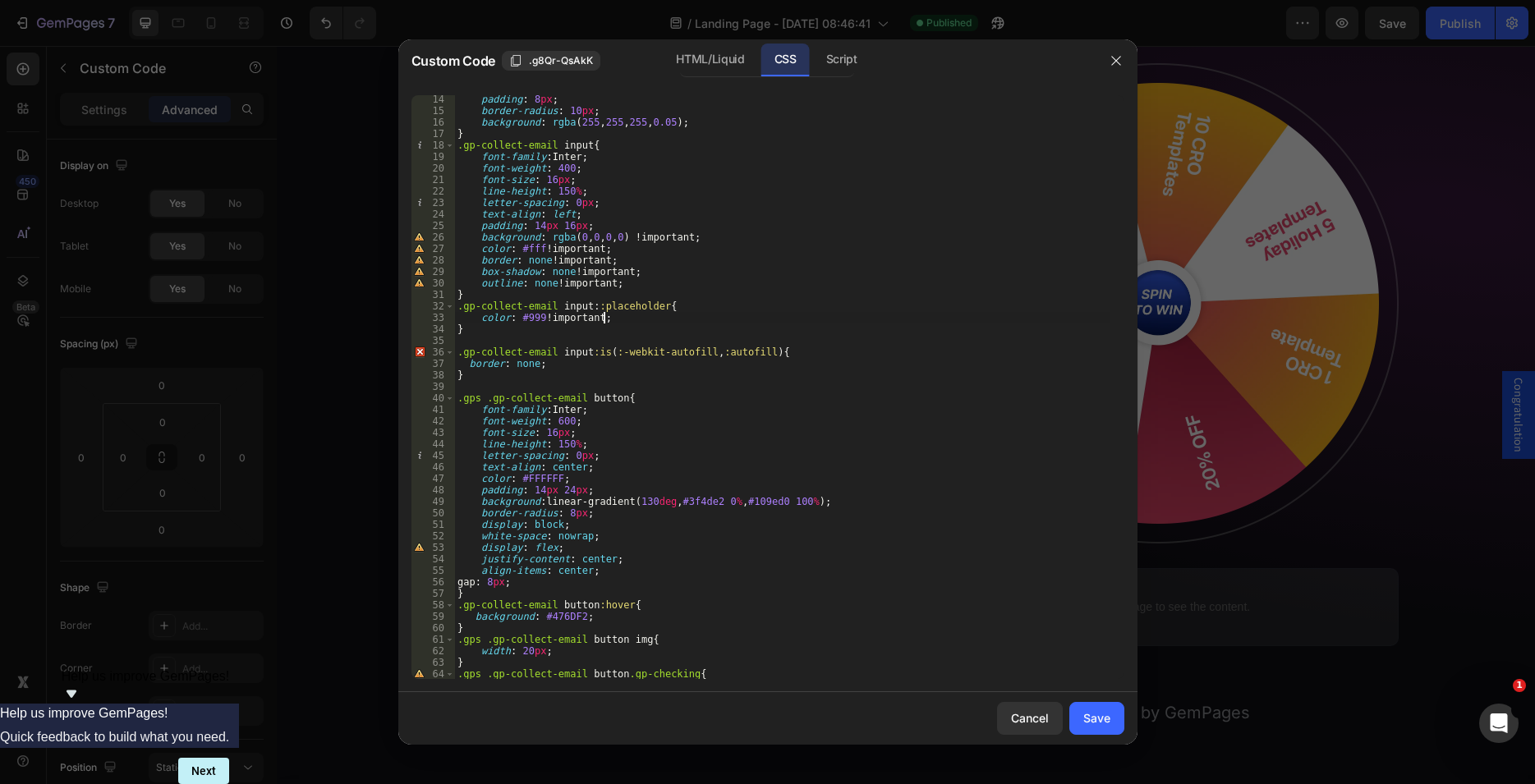
type textarea "}"
type textarea "border: none;"
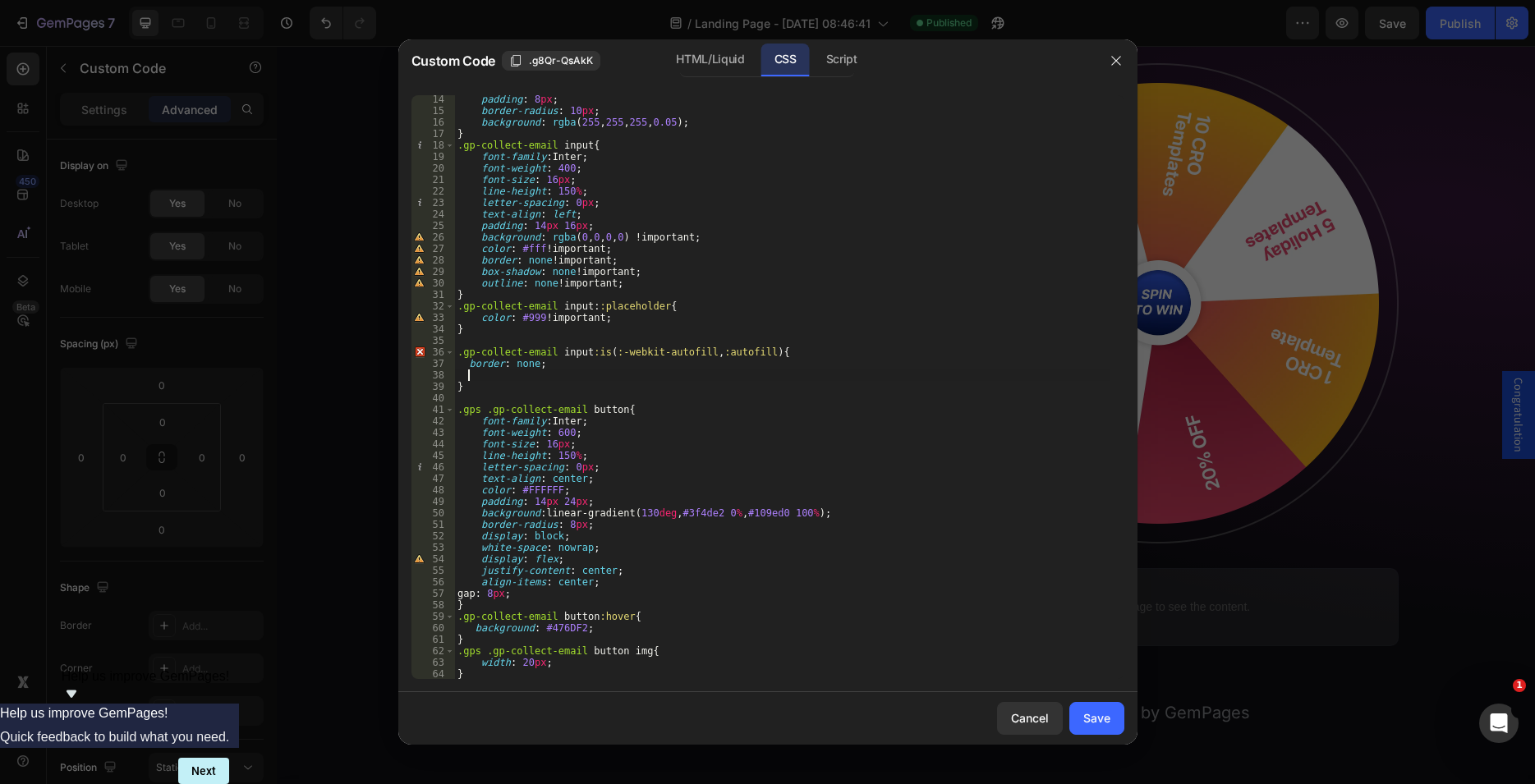
paste textarea "outline: none !important;"
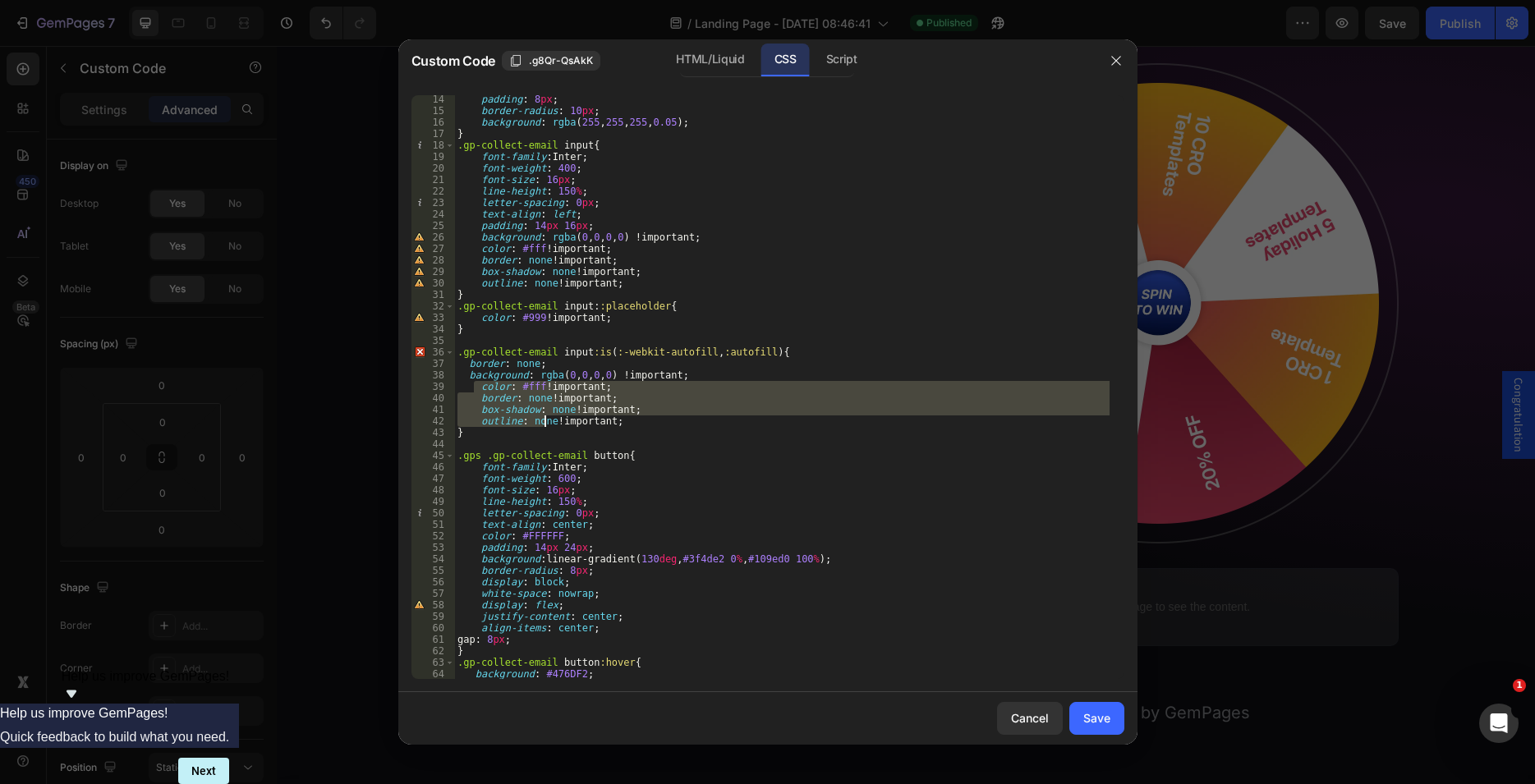
drag, startPoint x: 475, startPoint y: 386, endPoint x: 545, endPoint y: 419, distance: 77.4
click at [545, 419] on div "padding : 8 px ; border-radius : 10 px ; background : rgba ( 255 , 255 , 255 , …" at bounding box center [781, 397] width 655 height 607
click at [468, 374] on div "padding : 8 px ; border-radius : 10 px ; background : rgba ( 255 , 255 , 255 , …" at bounding box center [781, 397] width 655 height 607
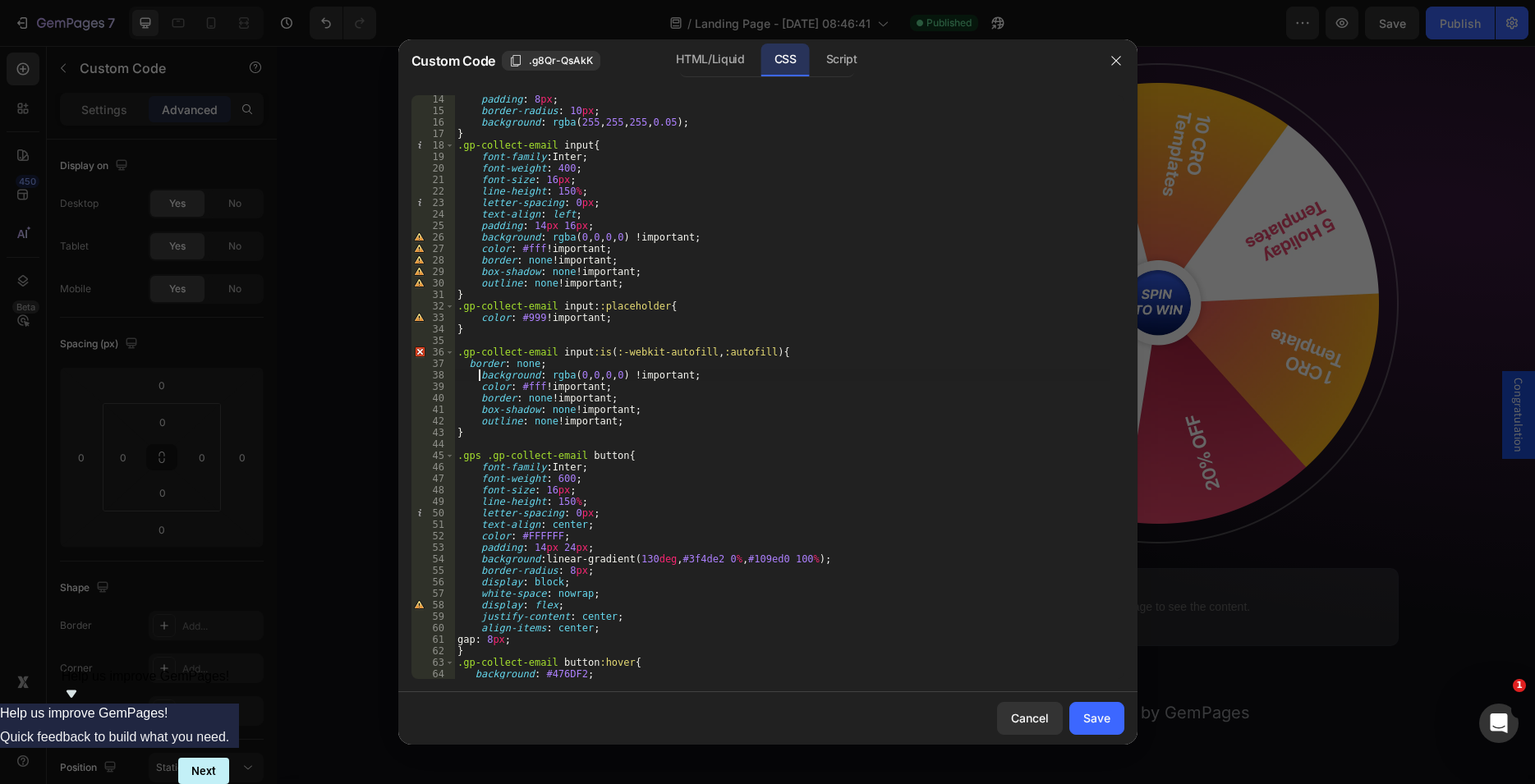
click at [468, 367] on div "padding : 8 px ; border-radius : 10 px ; background : rgba ( 255 , 255 , 255 , …" at bounding box center [781, 397] width 655 height 607
type textarea "border: none;"
click at [1101, 715] on div "Save" at bounding box center [1096, 718] width 27 height 18
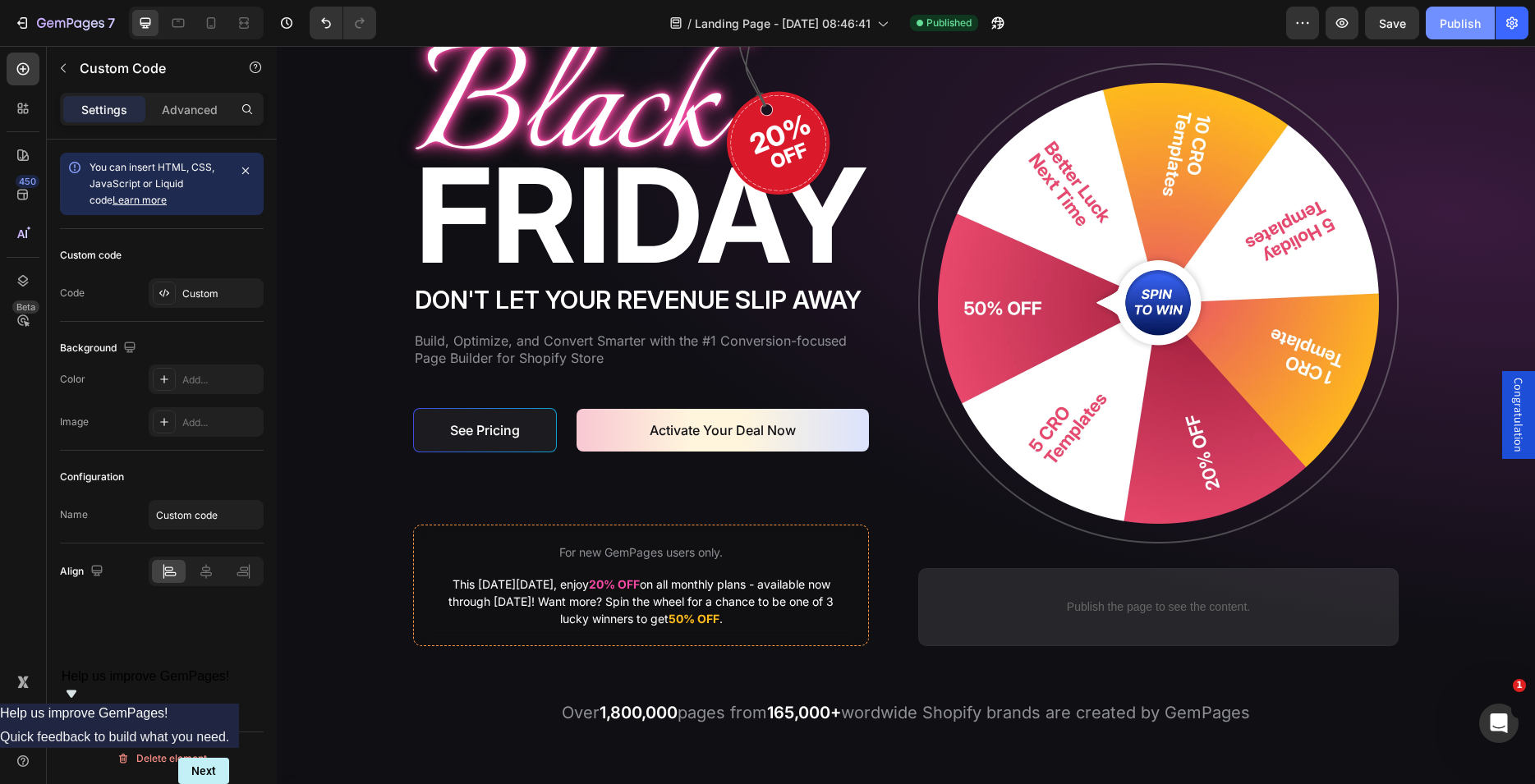
click at [1443, 23] on div "Publish" at bounding box center [1460, 23] width 42 height 18
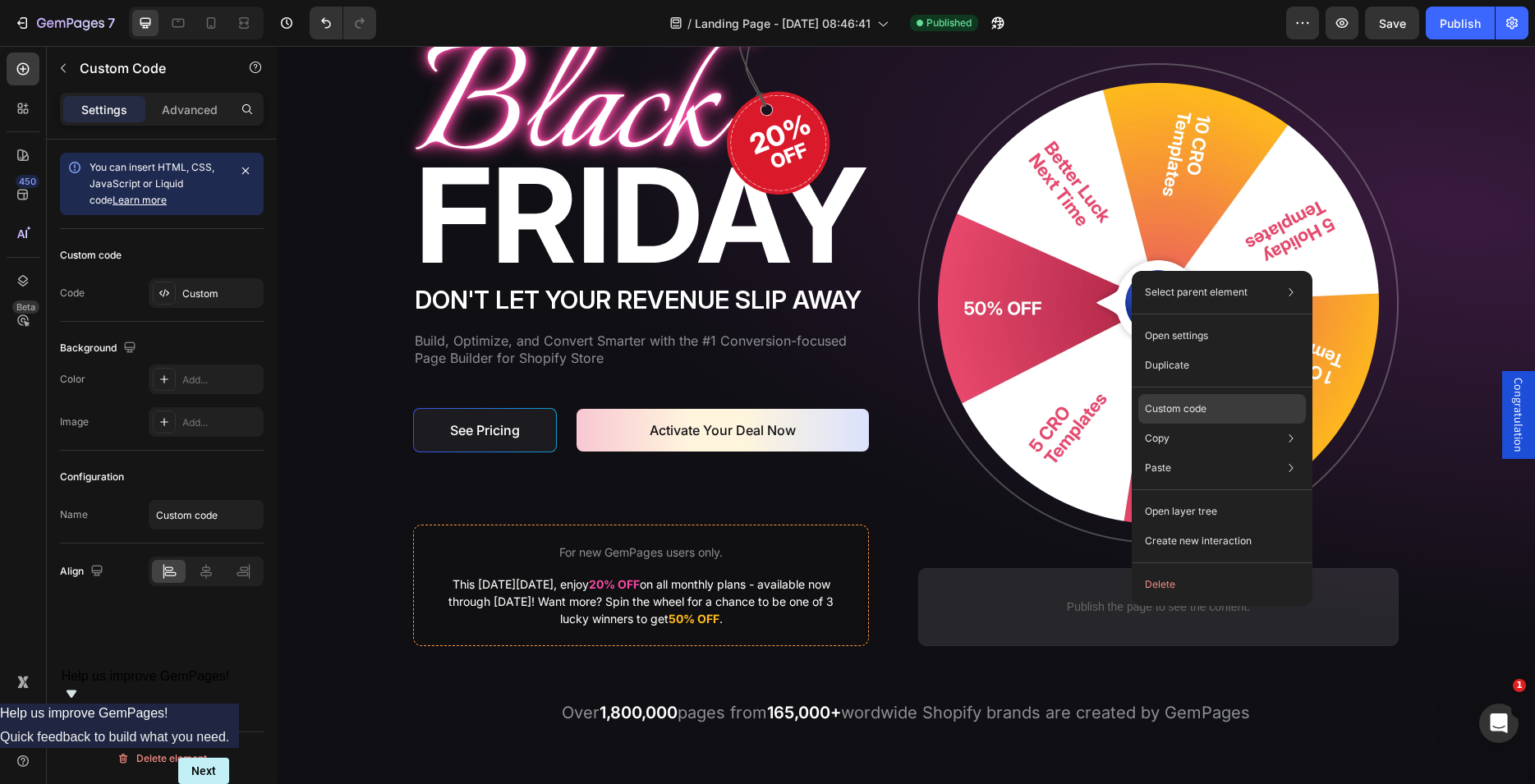
click at [1184, 408] on p "Custom code" at bounding box center [1175, 409] width 62 height 15
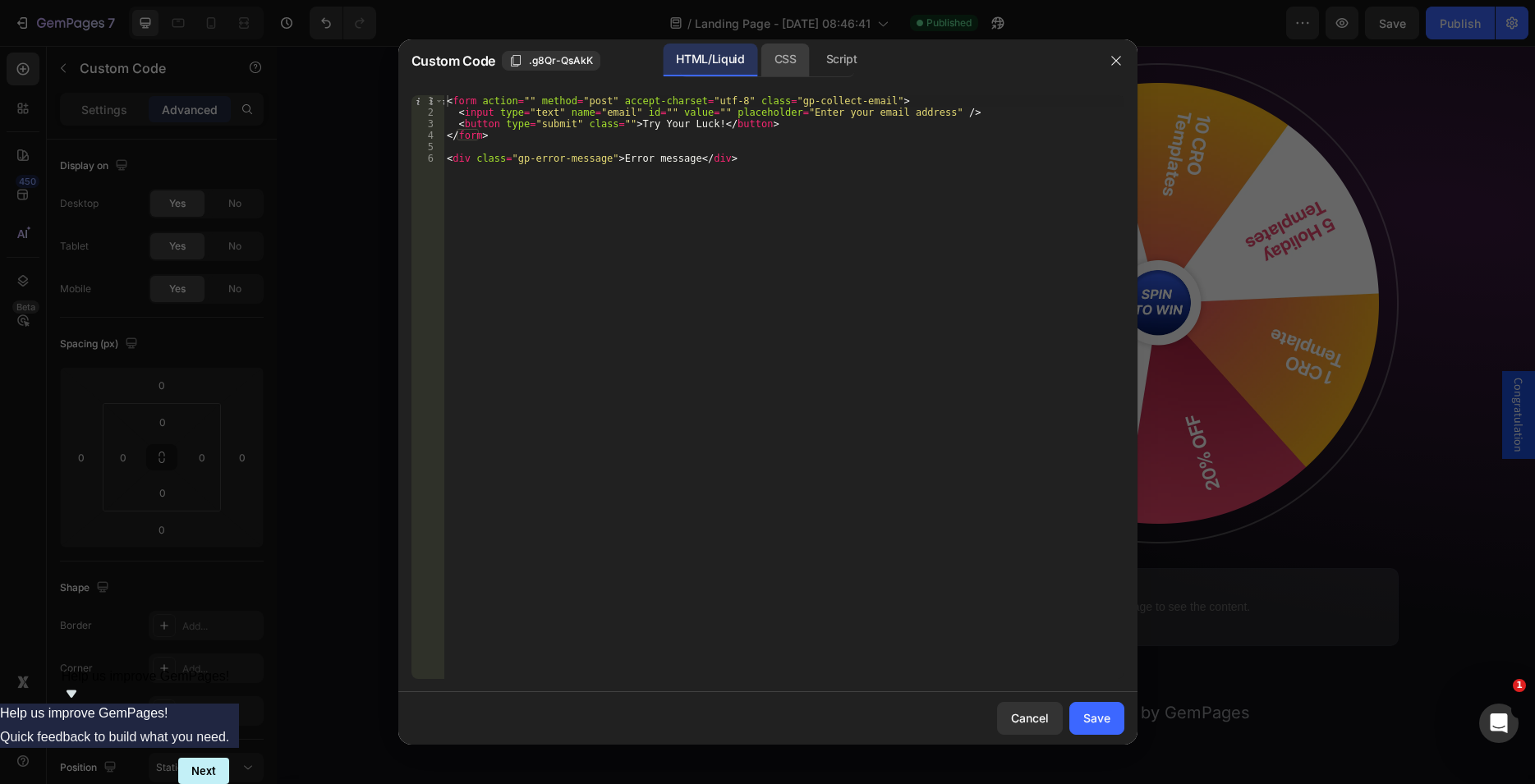
click at [798, 65] on div "CSS" at bounding box center [785, 60] width 49 height 33
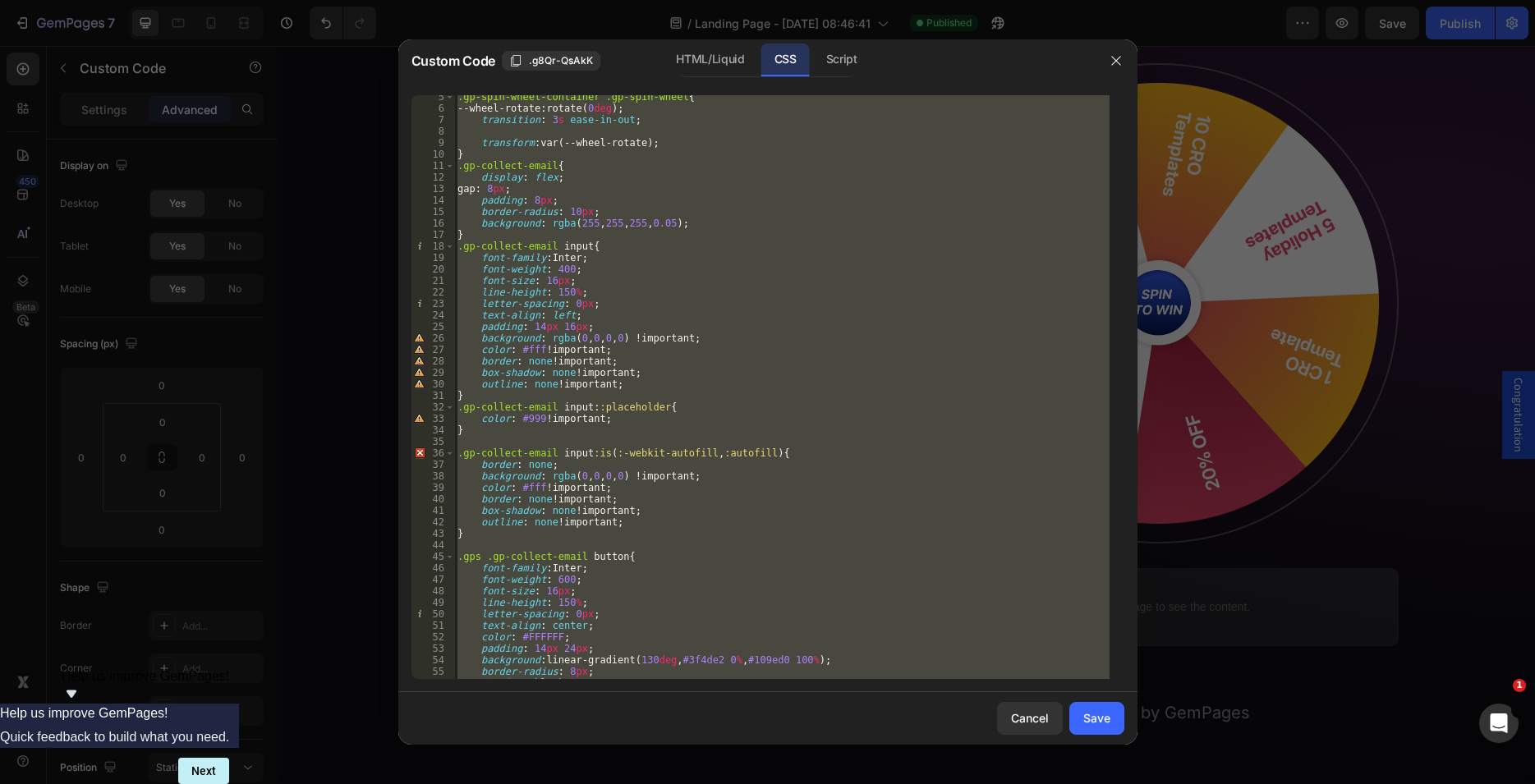
scroll to position [101, 0]
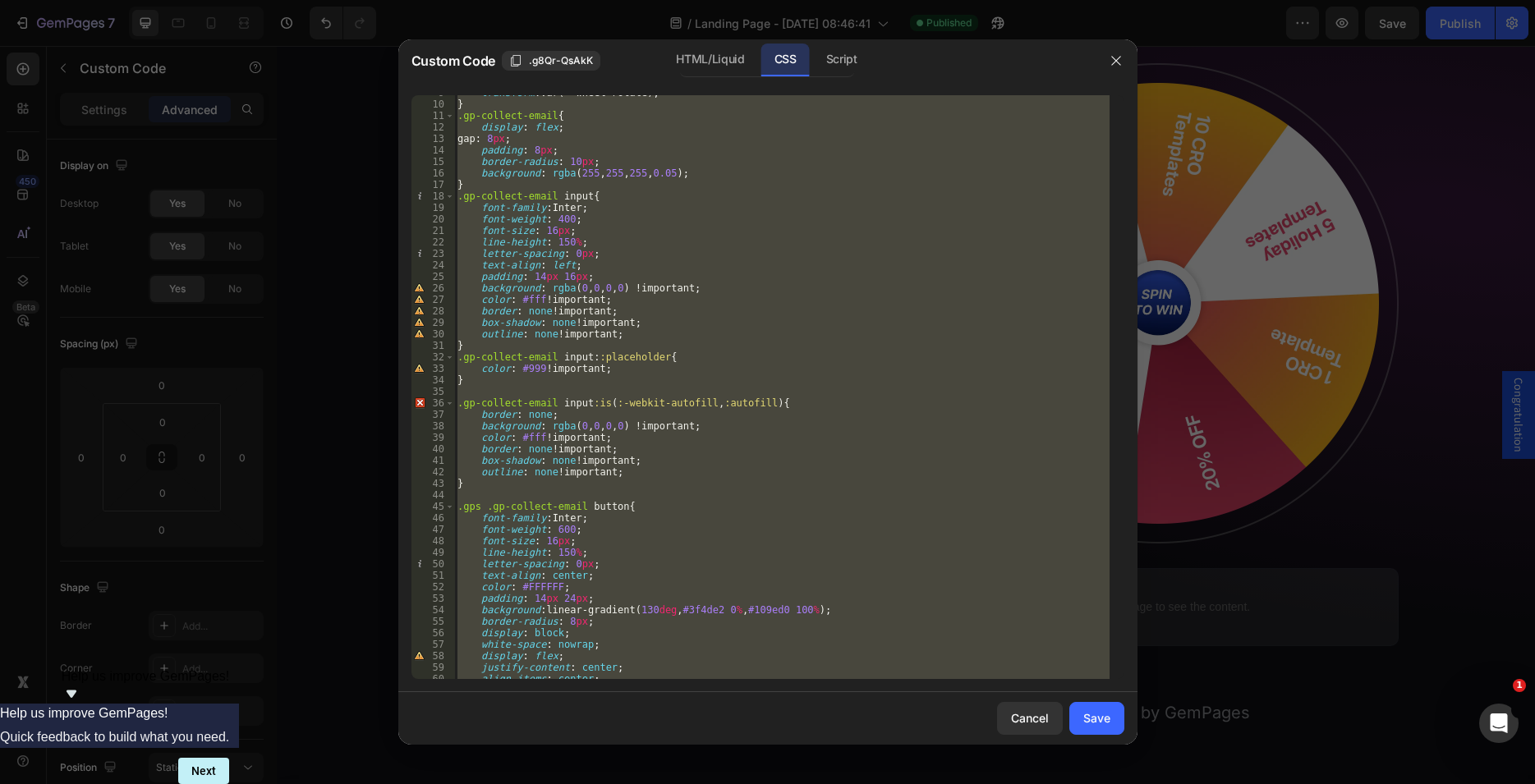
click at [523, 399] on div "transform : var(--wheel-rotate) ; } .gp-collect-email { display : flex ; gap : …" at bounding box center [781, 386] width 655 height 584
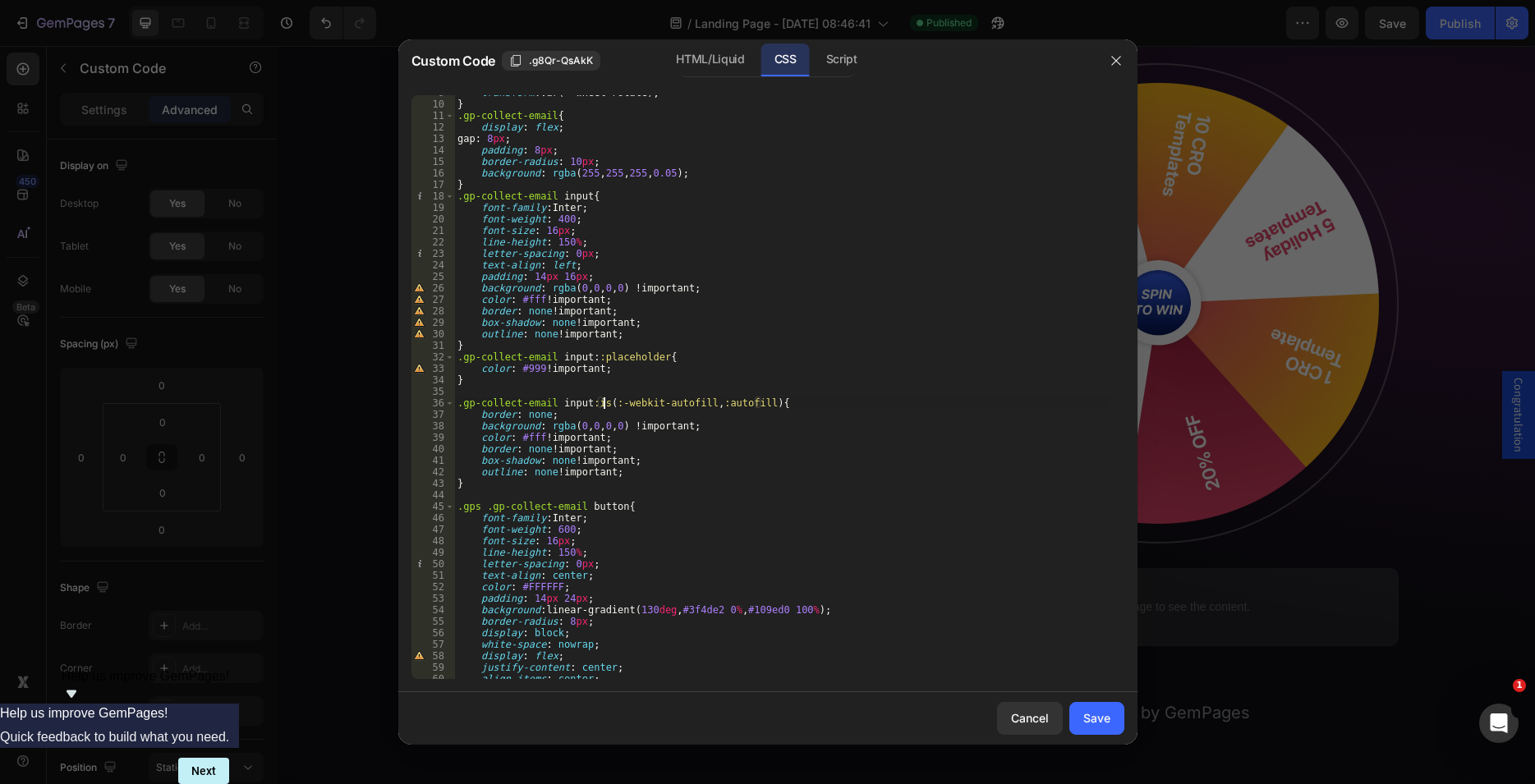
click at [605, 402] on div "transform : var(--wheel-rotate) ; } .gp-collect-email { display : flex ; gap : …" at bounding box center [781, 390] width 655 height 607
click at [739, 401] on div "transform : var(--wheel-rotate) ; } .gp-collect-email { display : flex ; gap : …" at bounding box center [781, 390] width 655 height 607
type textarea ".gp-collect-email input:-webkit-autofill {"
click at [1109, 710] on div "Save" at bounding box center [1096, 718] width 27 height 18
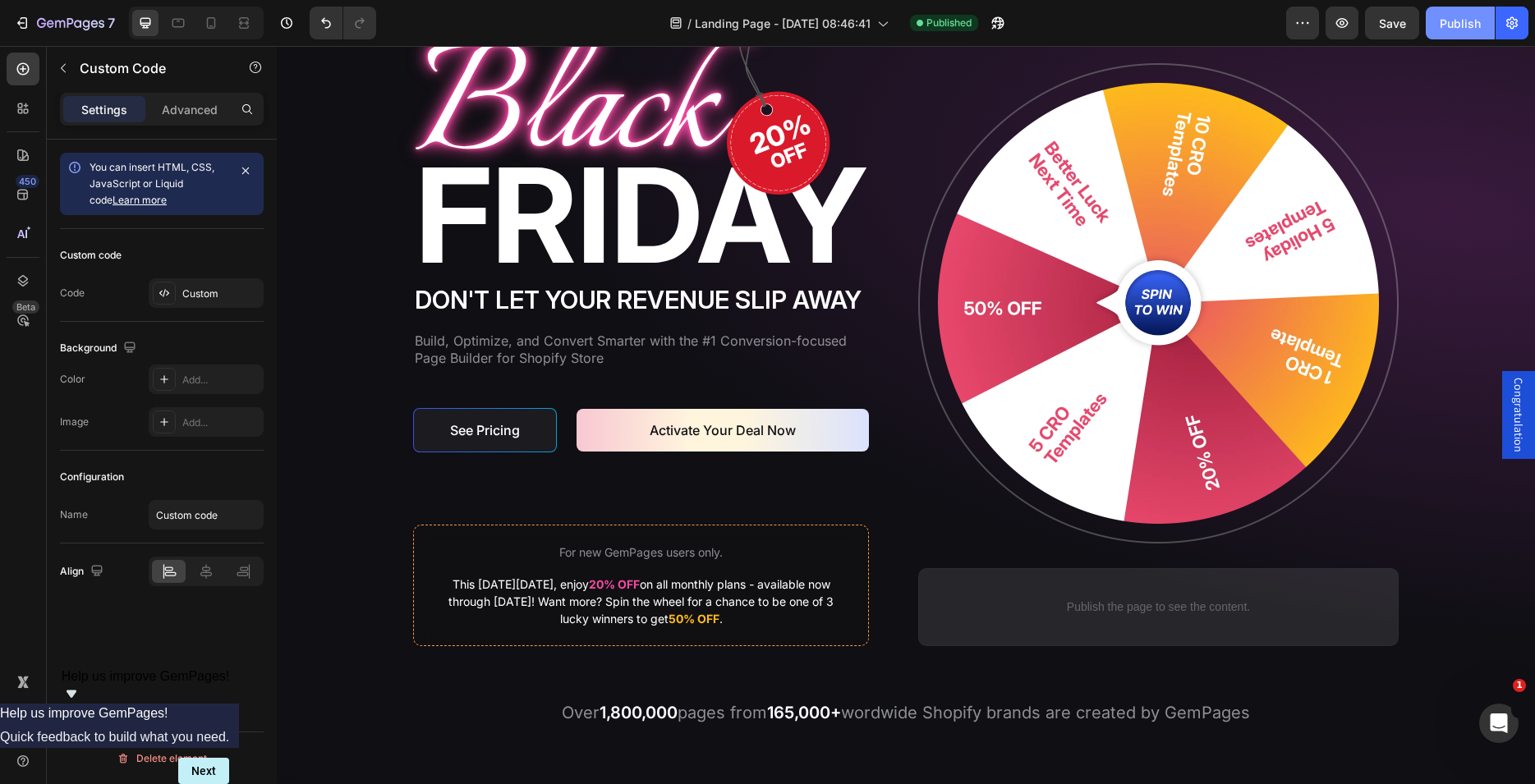
drag, startPoint x: 1468, startPoint y: 22, endPoint x: 1450, endPoint y: 36, distance: 22.8
click at [1470, 21] on div "Publish" at bounding box center [1460, 23] width 42 height 18
click at [1108, 597] on div "Publish the page to see the content." at bounding box center [1159, 607] width 439 height 43
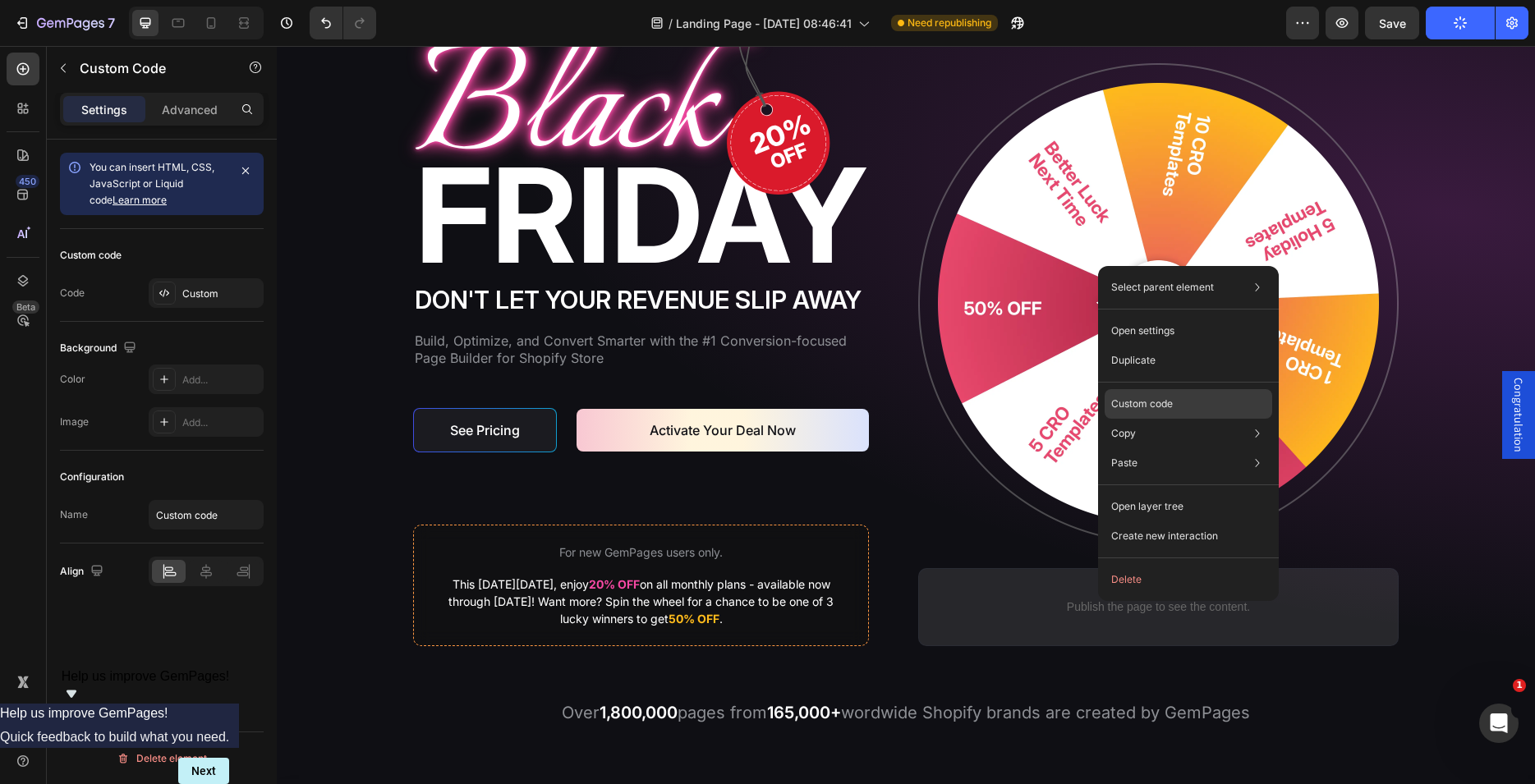
click at [1142, 406] on p "Custom code" at bounding box center [1142, 404] width 62 height 15
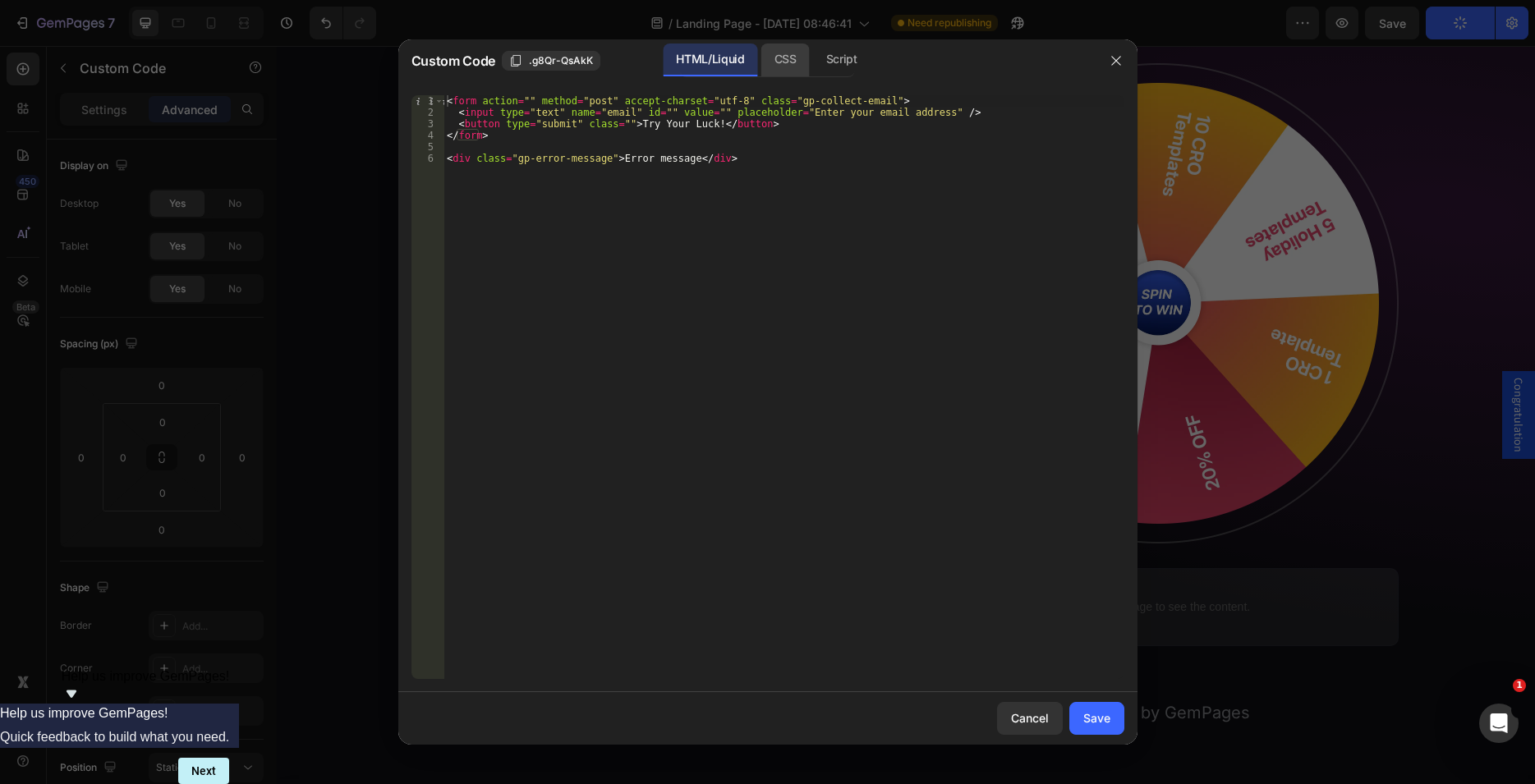
click at [790, 61] on div "CSS" at bounding box center [785, 60] width 49 height 33
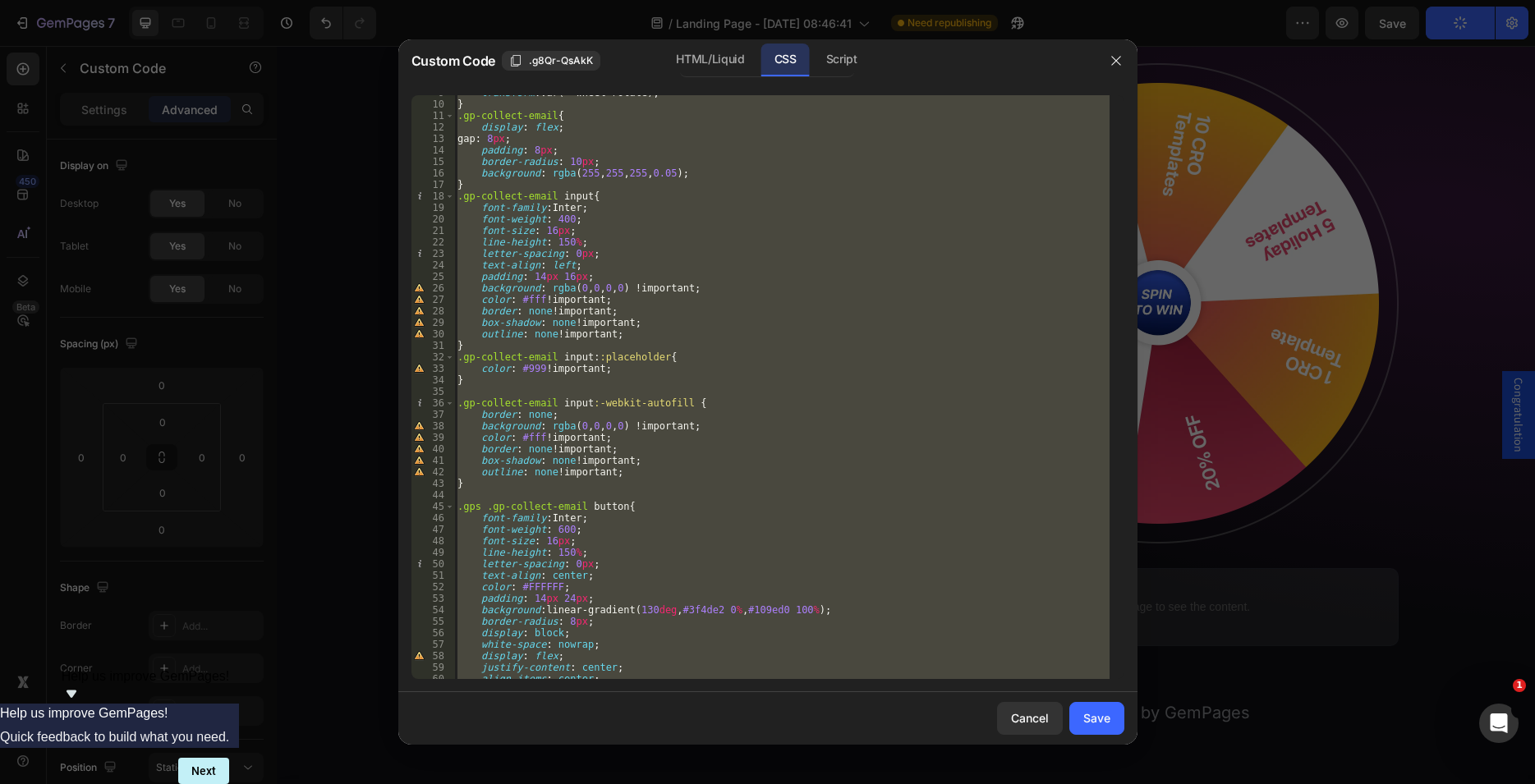
click at [584, 361] on div "transform : var(--wheel-rotate) ; } .gp-collect-email { display : flex ; gap : …" at bounding box center [781, 386] width 655 height 584
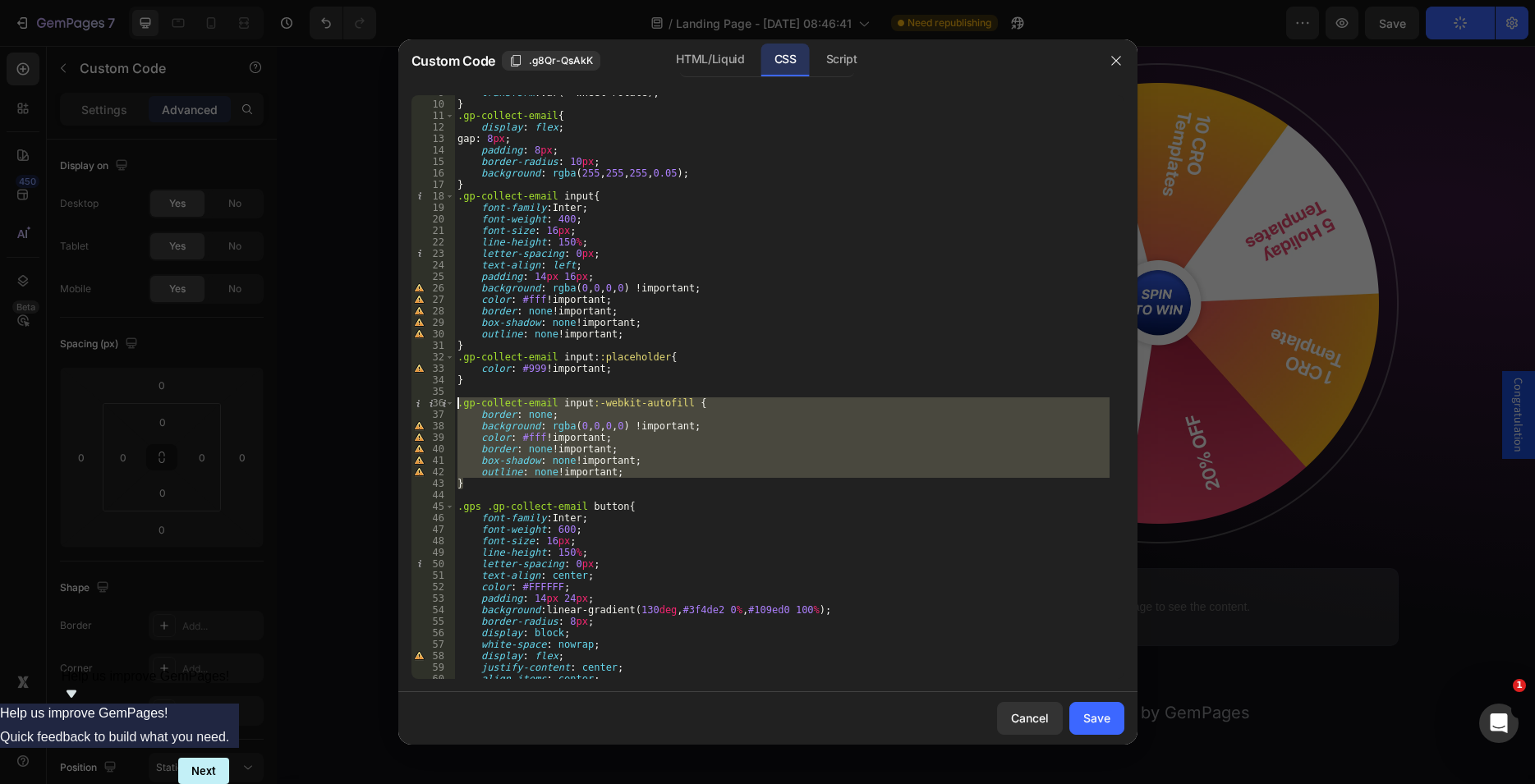
drag, startPoint x: 468, startPoint y: 477, endPoint x: 449, endPoint y: 401, distance: 78.3
click at [454, 401] on div "transform : var(--wheel-rotate) ; } .gp-collect-email { display : flex ; gap : …" at bounding box center [781, 386] width 655 height 584
paste textarea "}"
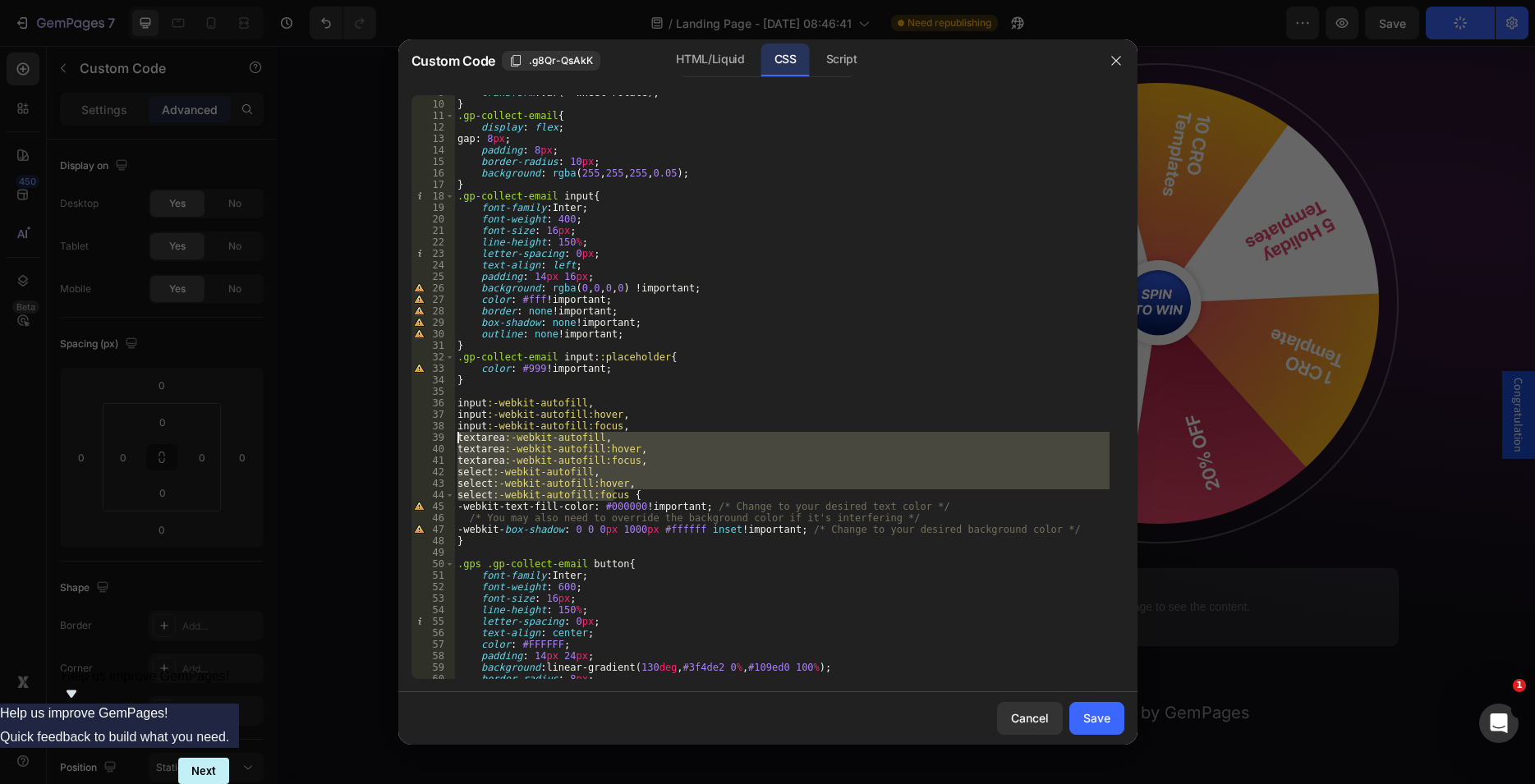
drag, startPoint x: 614, startPoint y: 494, endPoint x: 452, endPoint y: 442, distance: 170.1
click at [454, 442] on div "transform : var(--wheel-rotate) ; } .gp-collect-email { display : flex ; gap : …" at bounding box center [781, 386] width 655 height 584
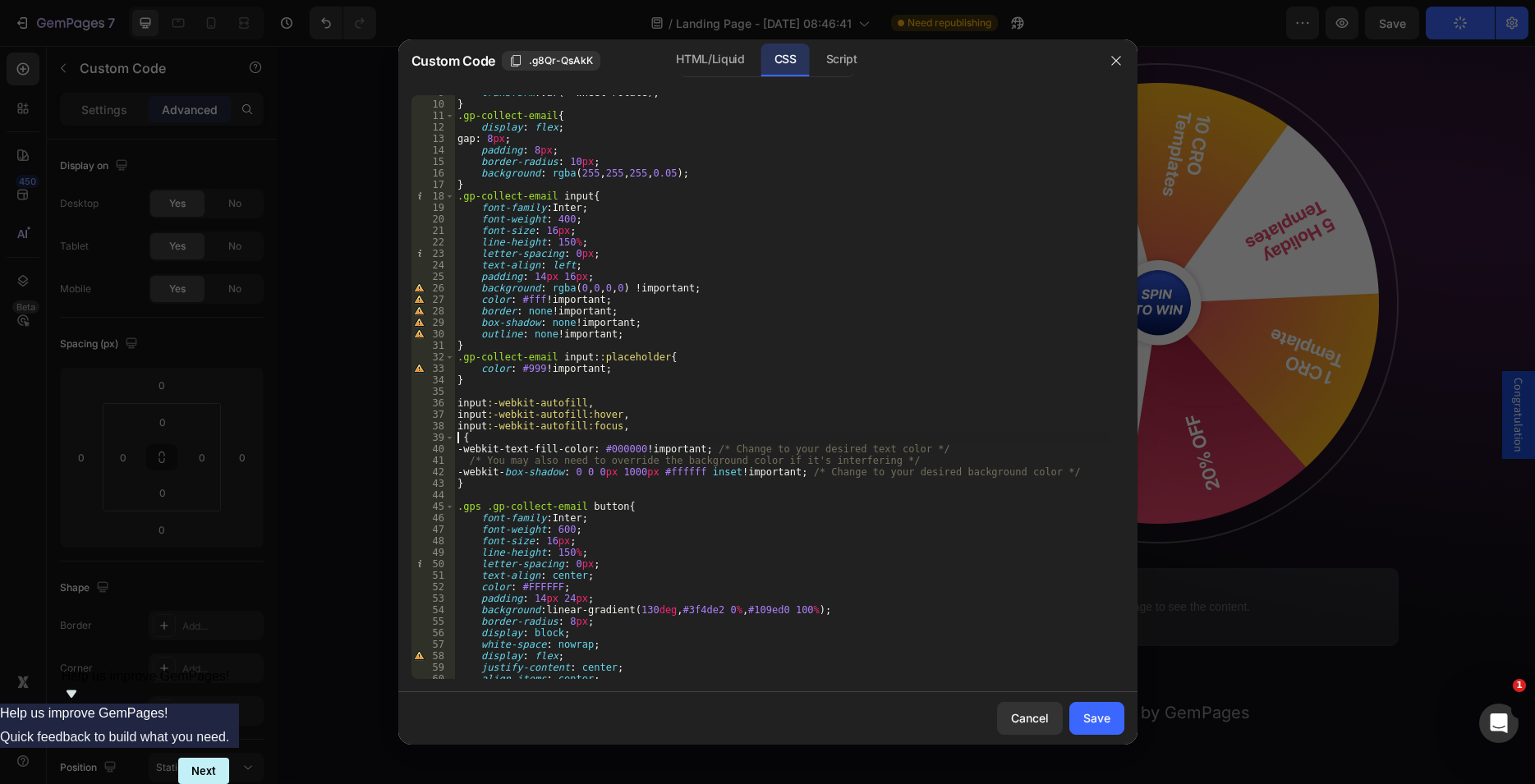
click at [629, 445] on div "transform : var(--wheel-rotate) ; } .gp-collect-email { display : flex ; gap : …" at bounding box center [781, 390] width 655 height 607
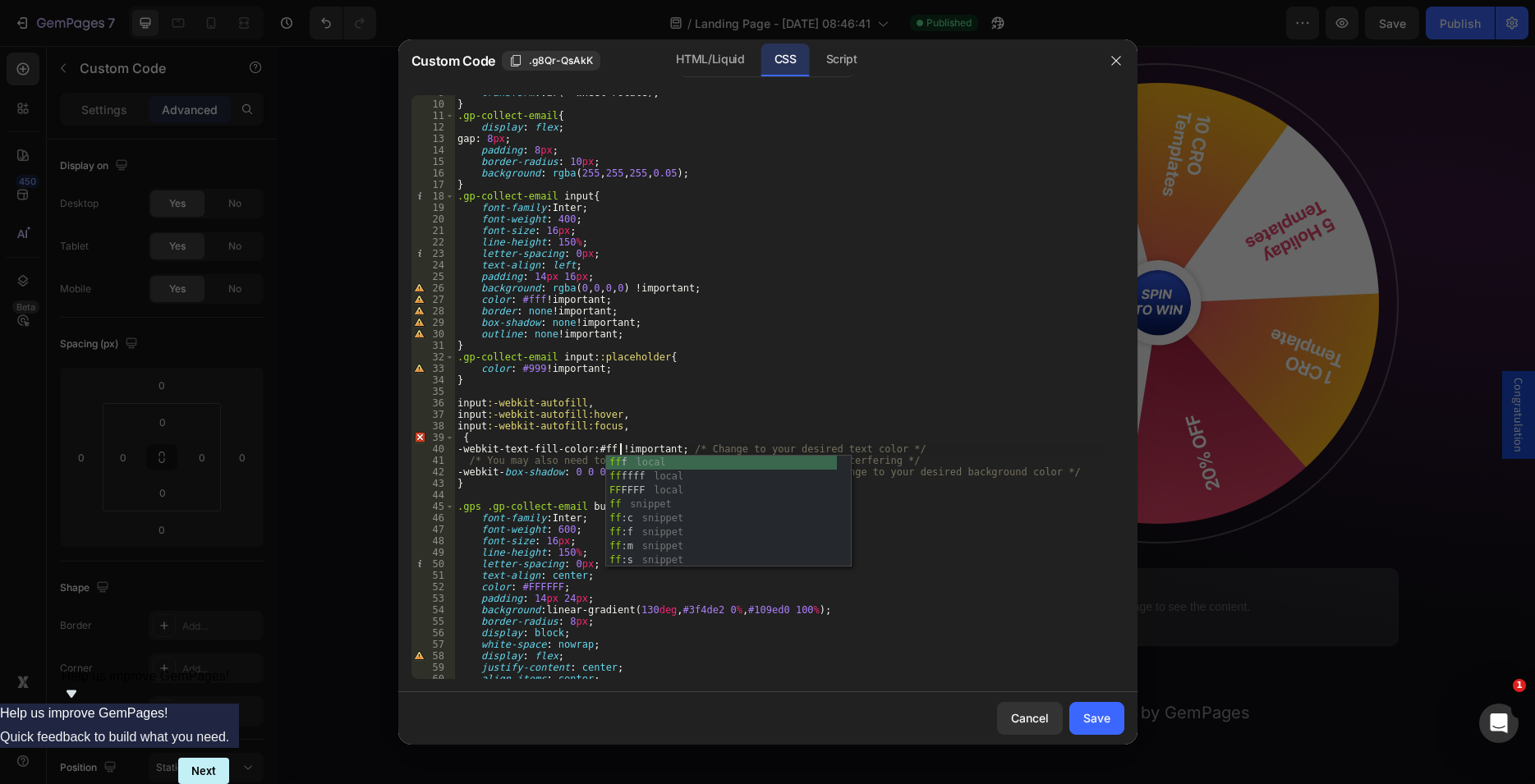
scroll to position [0, 14]
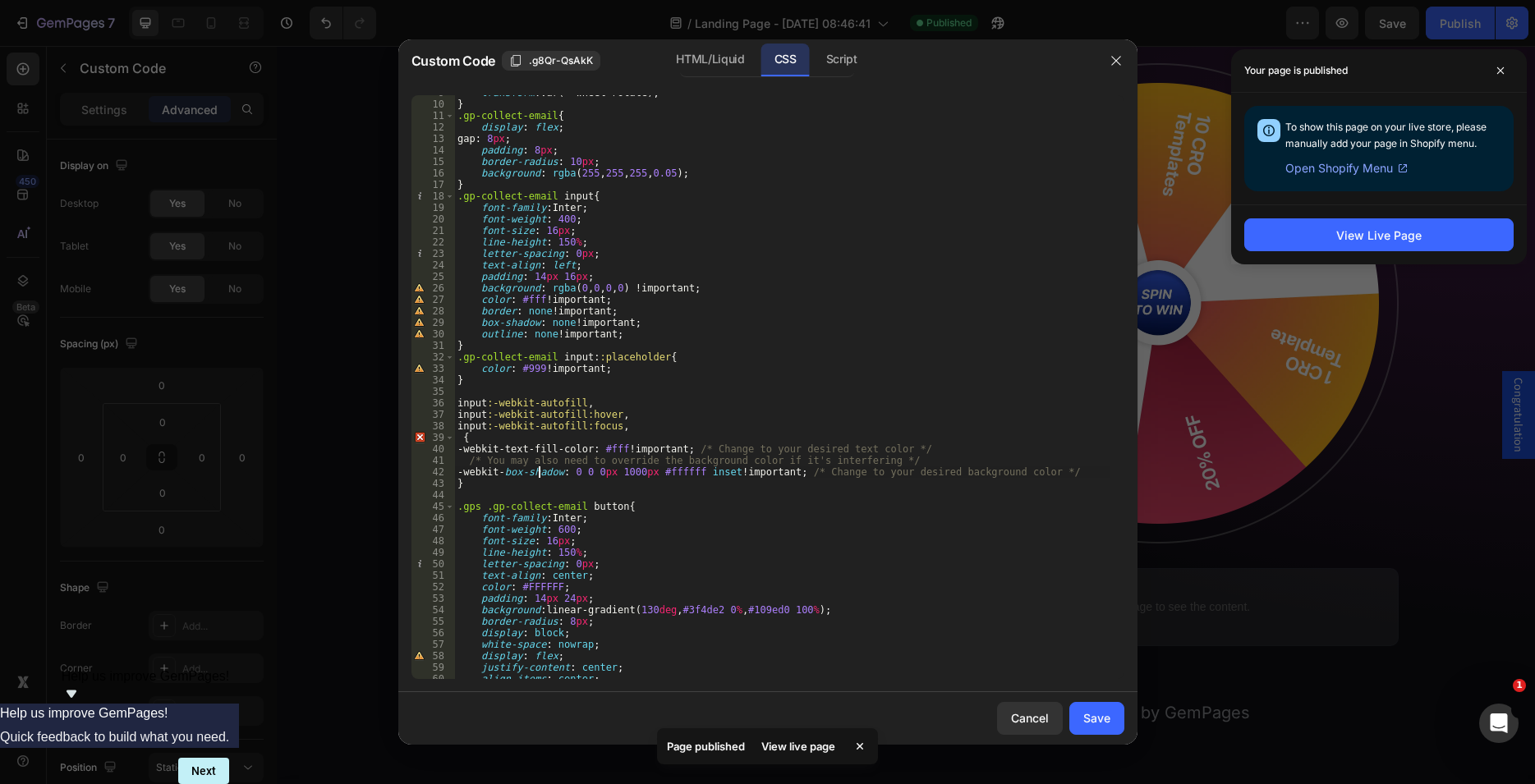
click at [541, 469] on div "transform : var(--wheel-rotate) ; } .gp-collect-email { display : flex ; gap : …" at bounding box center [781, 390] width 655 height 607
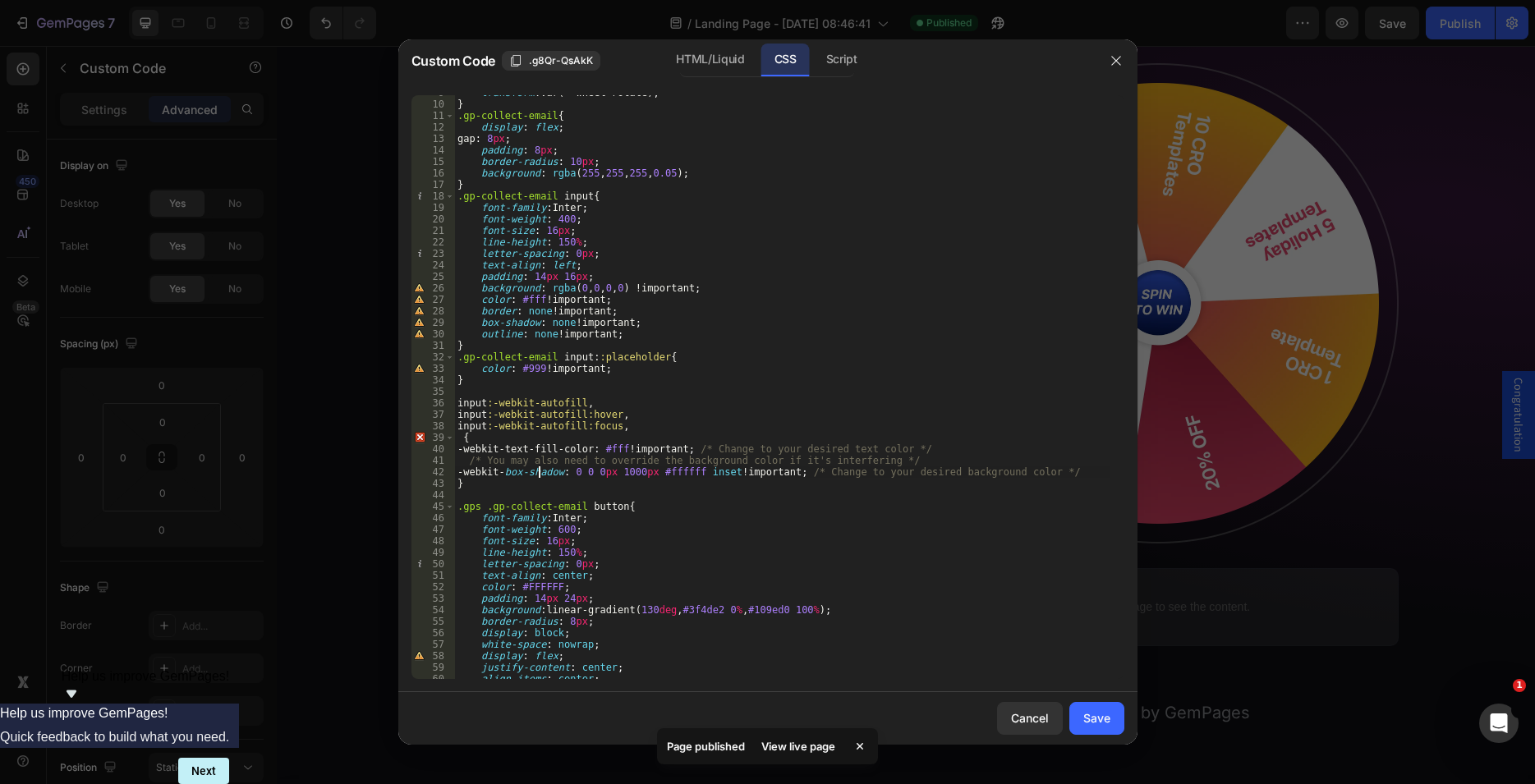
click at [673, 472] on div "transform : var(--wheel-rotate) ; } .gp-collect-email { display : flex ; gap : …" at bounding box center [781, 390] width 655 height 607
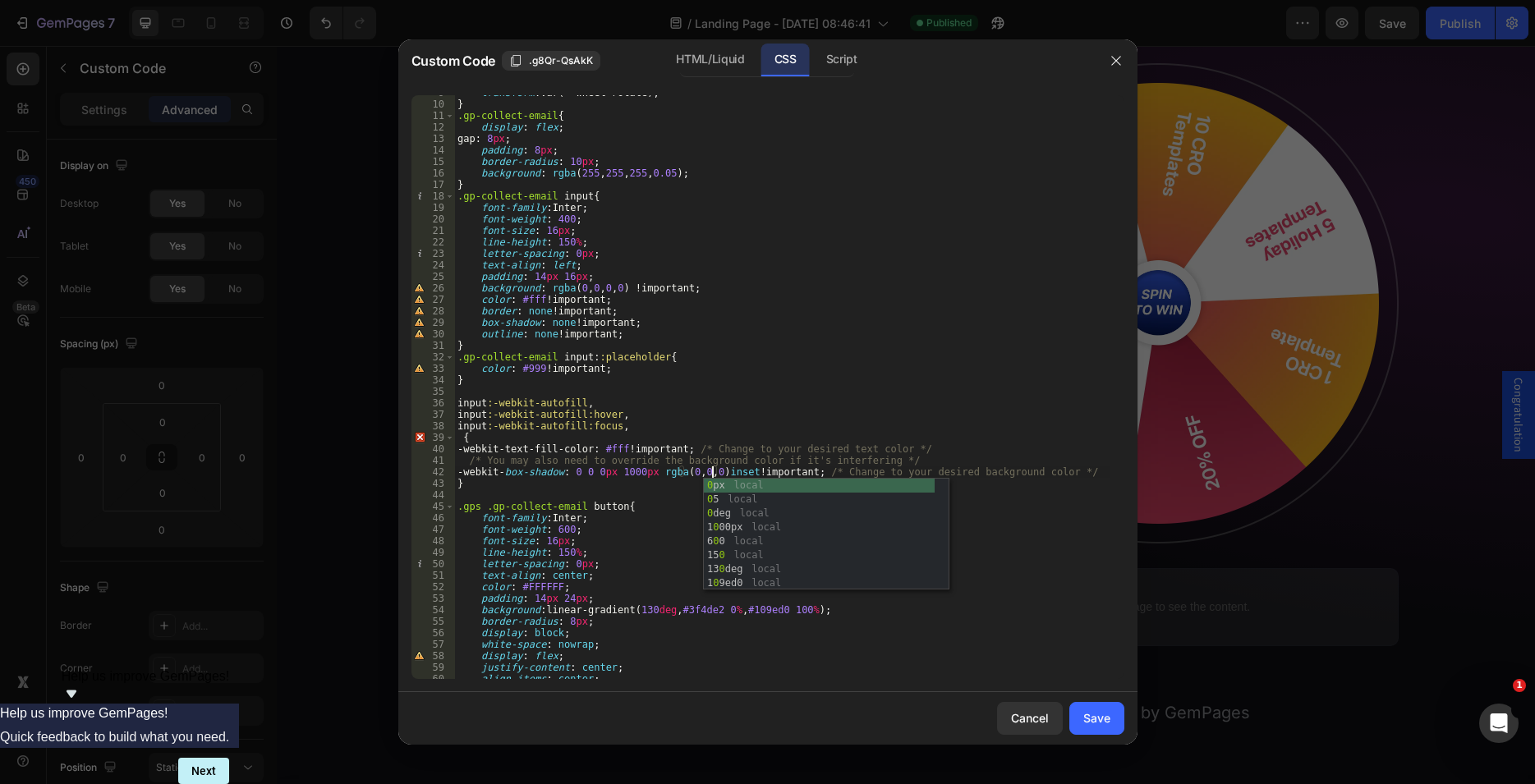
scroll to position [0, 21]
click at [1067, 581] on div "transform : var(--wheel-rotate) ; } .gp-collect-email { display : flex ; gap : …" at bounding box center [781, 390] width 655 height 607
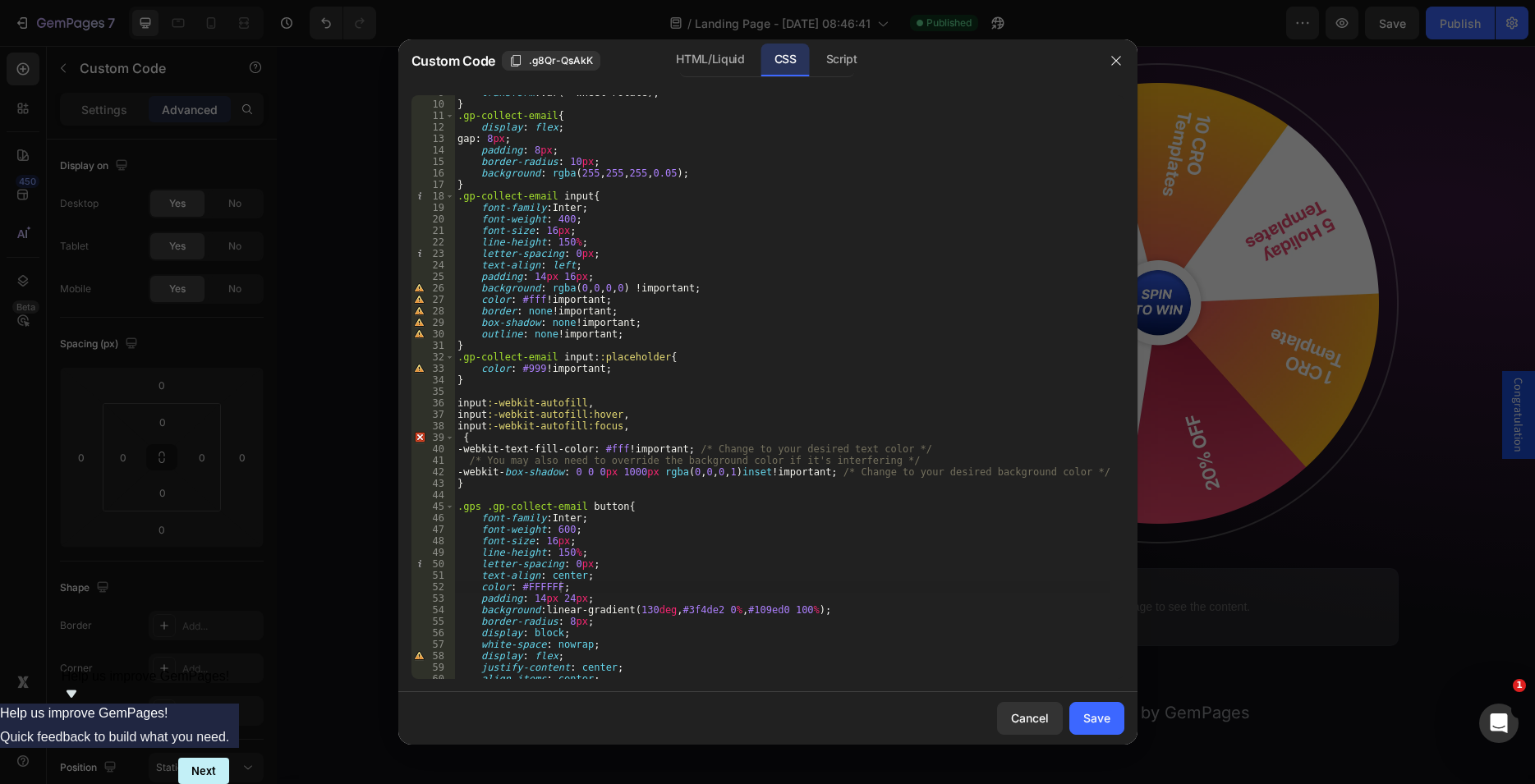
drag, startPoint x: 1096, startPoint y: 716, endPoint x: 651, endPoint y: 425, distance: 531.7
click at [651, 425] on div "Custom Code .g8Qr-QsAkK HTML/Liquid CSS Script color: #FFFFFF; 9 10 11 12 13 14…" at bounding box center [768, 392] width 739 height 706
click at [618, 428] on div "transform : var(--wheel-rotate) ; } .gp-collect-email { display : flex ; gap : …" at bounding box center [781, 390] width 655 height 607
click at [464, 438] on div "transform : var(--wheel-rotate) ; } .gp-collect-email { display : flex ; gap : …" at bounding box center [781, 390] width 655 height 607
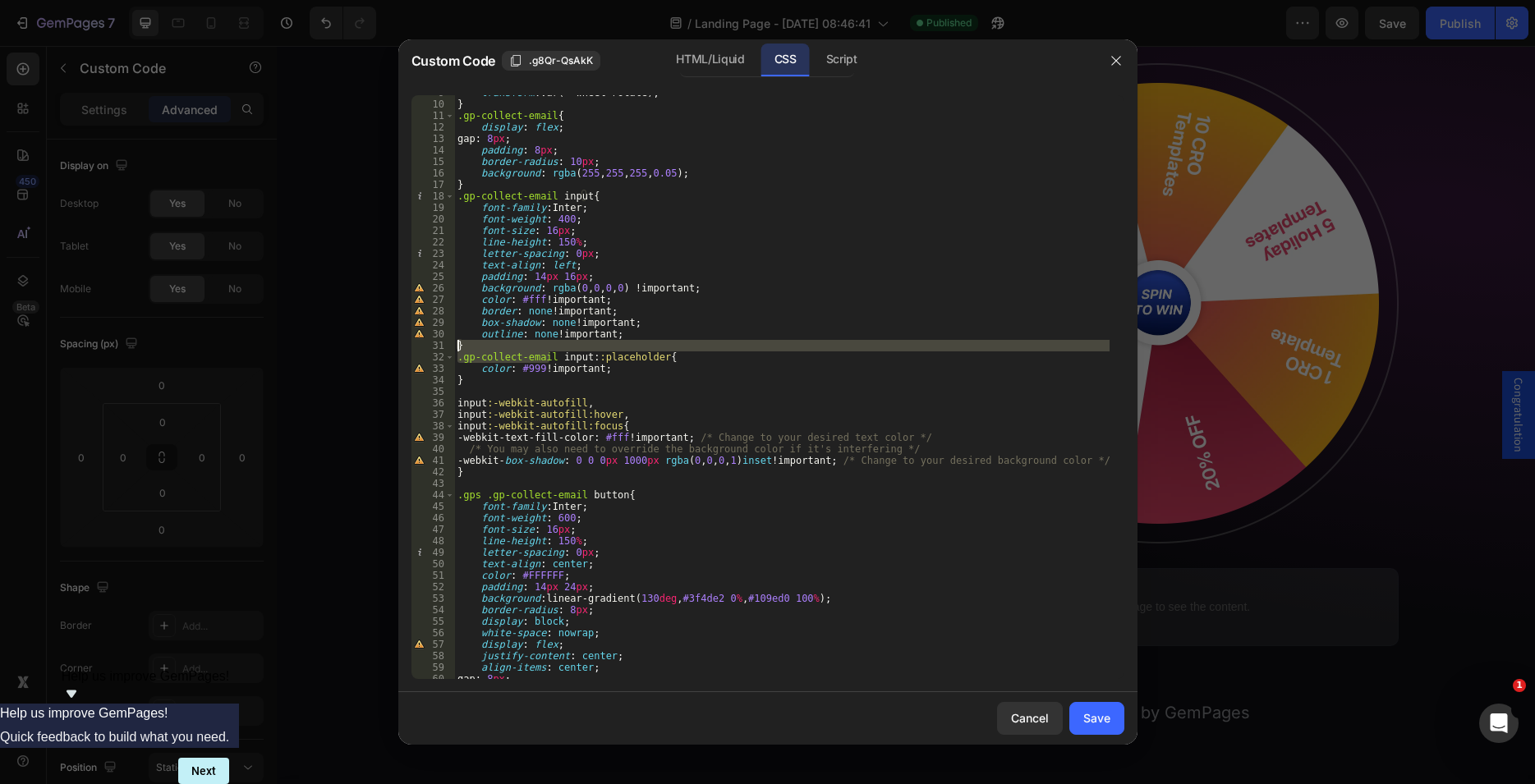
drag, startPoint x: 550, startPoint y: 356, endPoint x: 408, endPoint y: 349, distance: 142.2
click at [454, 349] on div "transform : var(--wheel-rotate) ; } .gp-collect-email { display : flex ; gap : …" at bounding box center [781, 386] width 655 height 584
click at [548, 377] on div "transform : var(--wheel-rotate) ; } .gp-collect-email { display : flex ; gap : …" at bounding box center [781, 390] width 655 height 607
click at [550, 356] on div "transform : var(--wheel-rotate) ; } .gp-collect-email { display : flex ; gap : …" at bounding box center [781, 390] width 655 height 607
click at [460, 359] on div "transform : var(--wheel-rotate) ; } .gp-collect-email { display : flex ; gap : …" at bounding box center [781, 390] width 655 height 607
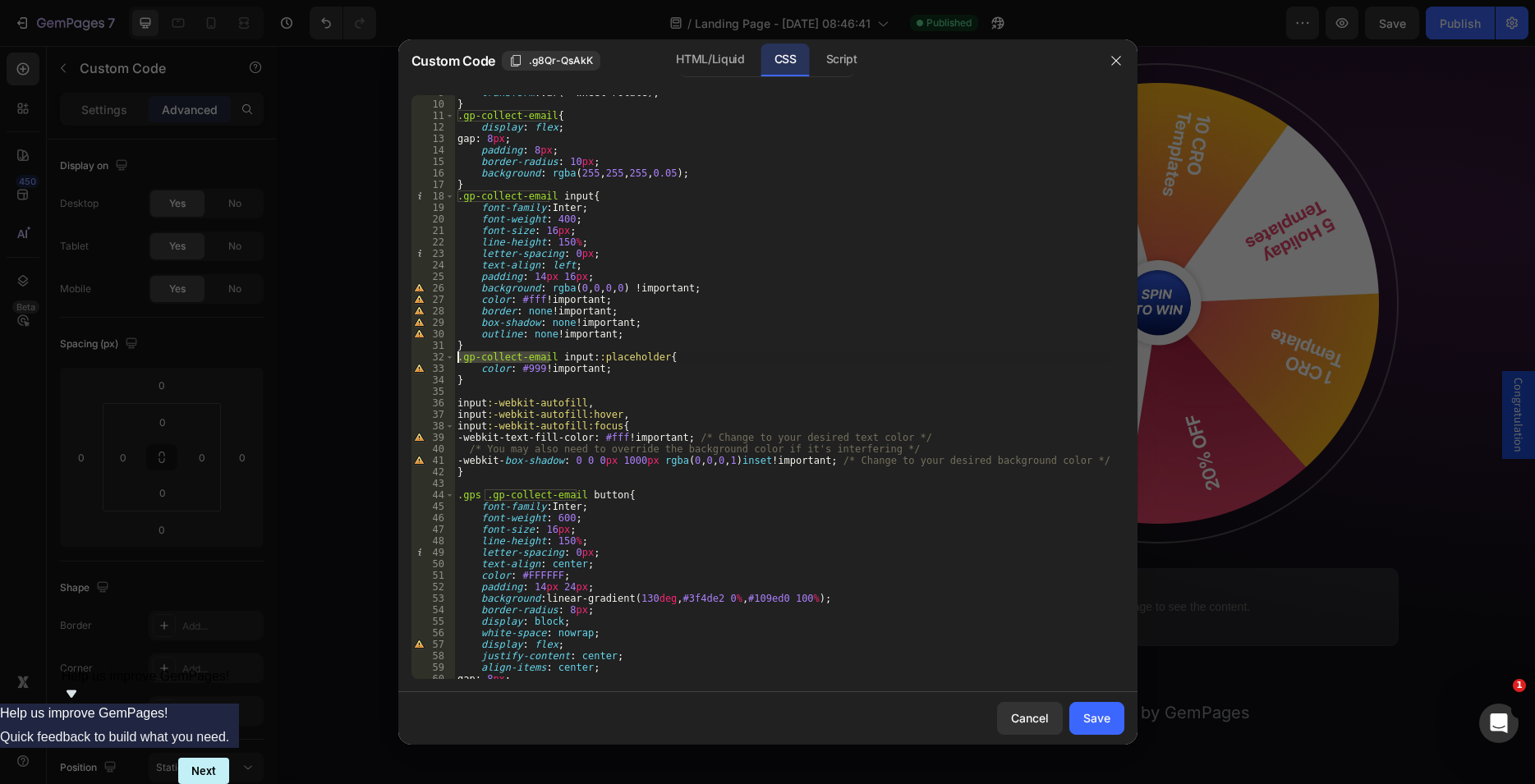
click at [458, 398] on div "transform : var(--wheel-rotate) ; } .gp-collect-email { display : flex ; gap : …" at bounding box center [781, 390] width 655 height 607
paste textarea ".gp-collect-email"
click at [458, 415] on div "transform : var(--wheel-rotate) ; } .gp-collect-email { display : flex ; gap : …" at bounding box center [781, 390] width 655 height 607
paste textarea ".gp-collect-email"
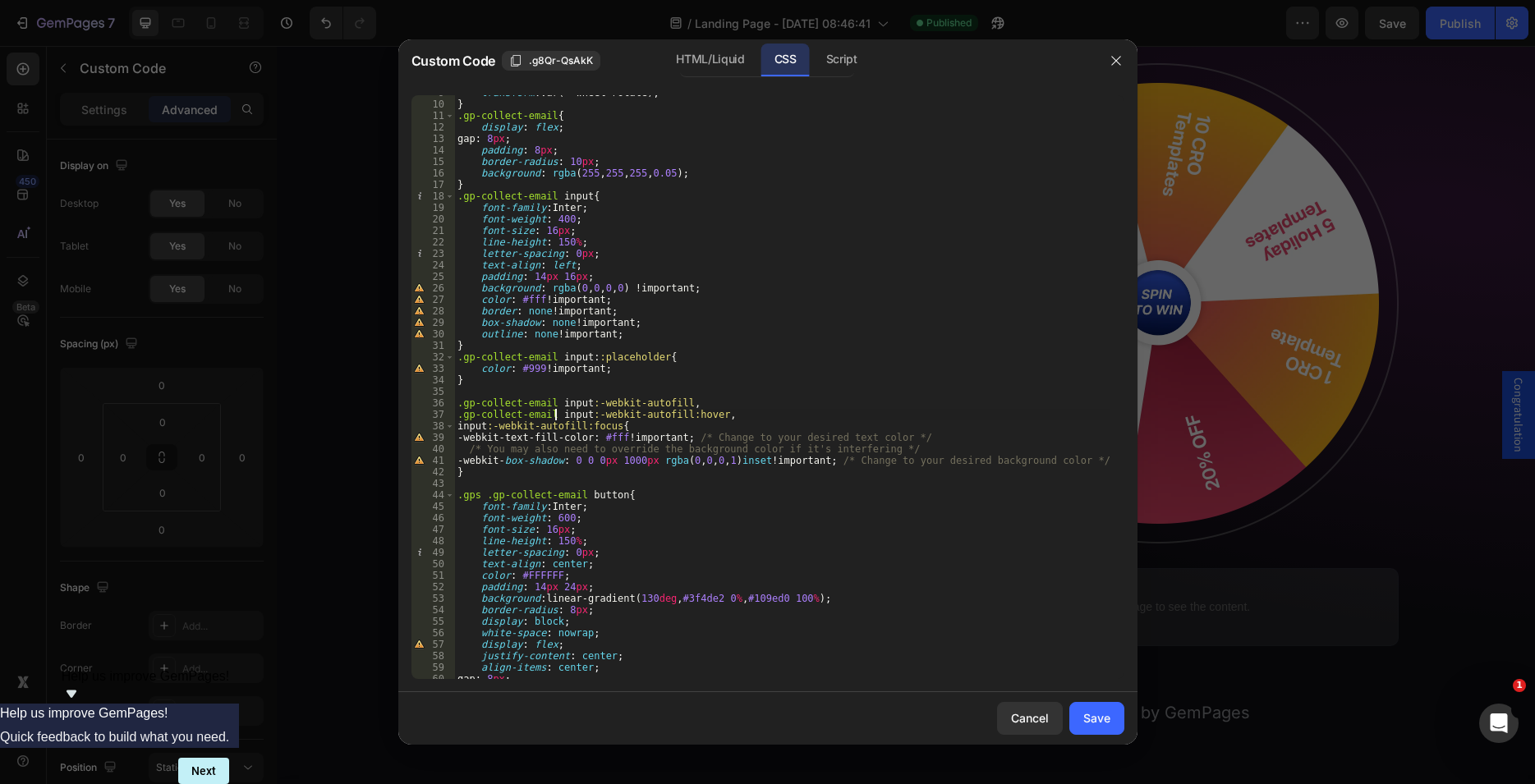
click at [457, 429] on div "transform : var(--wheel-rotate) ; } .gp-collect-email { display : flex ; gap : …" at bounding box center [781, 390] width 655 height 607
paste textarea ".gp-collect-email"
type textarea ".gp-collect-email input:-webkit-autofill:focus{"
click at [1089, 719] on div "Save" at bounding box center [1096, 718] width 27 height 18
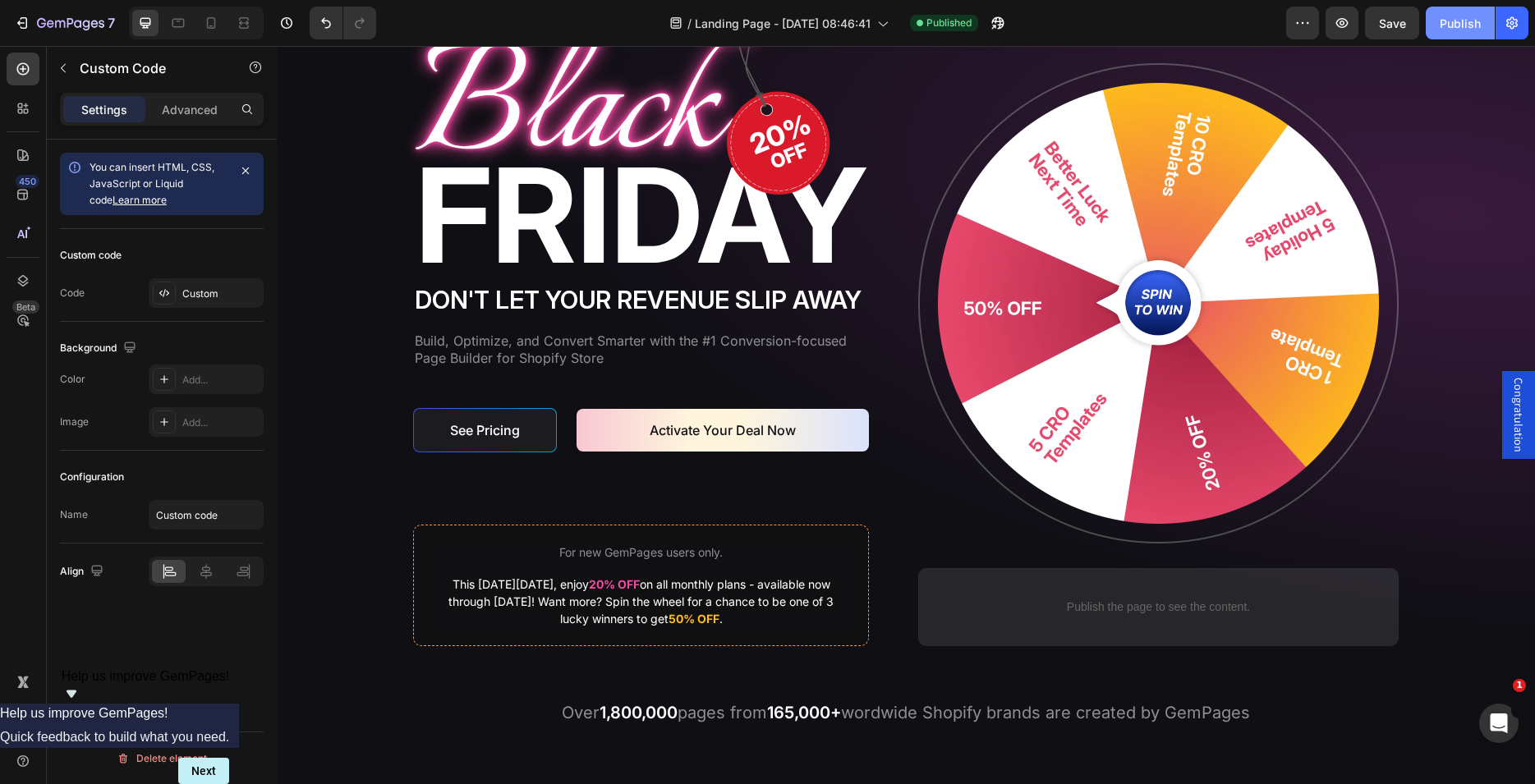
click at [1462, 21] on div "Publish" at bounding box center [1460, 23] width 42 height 18
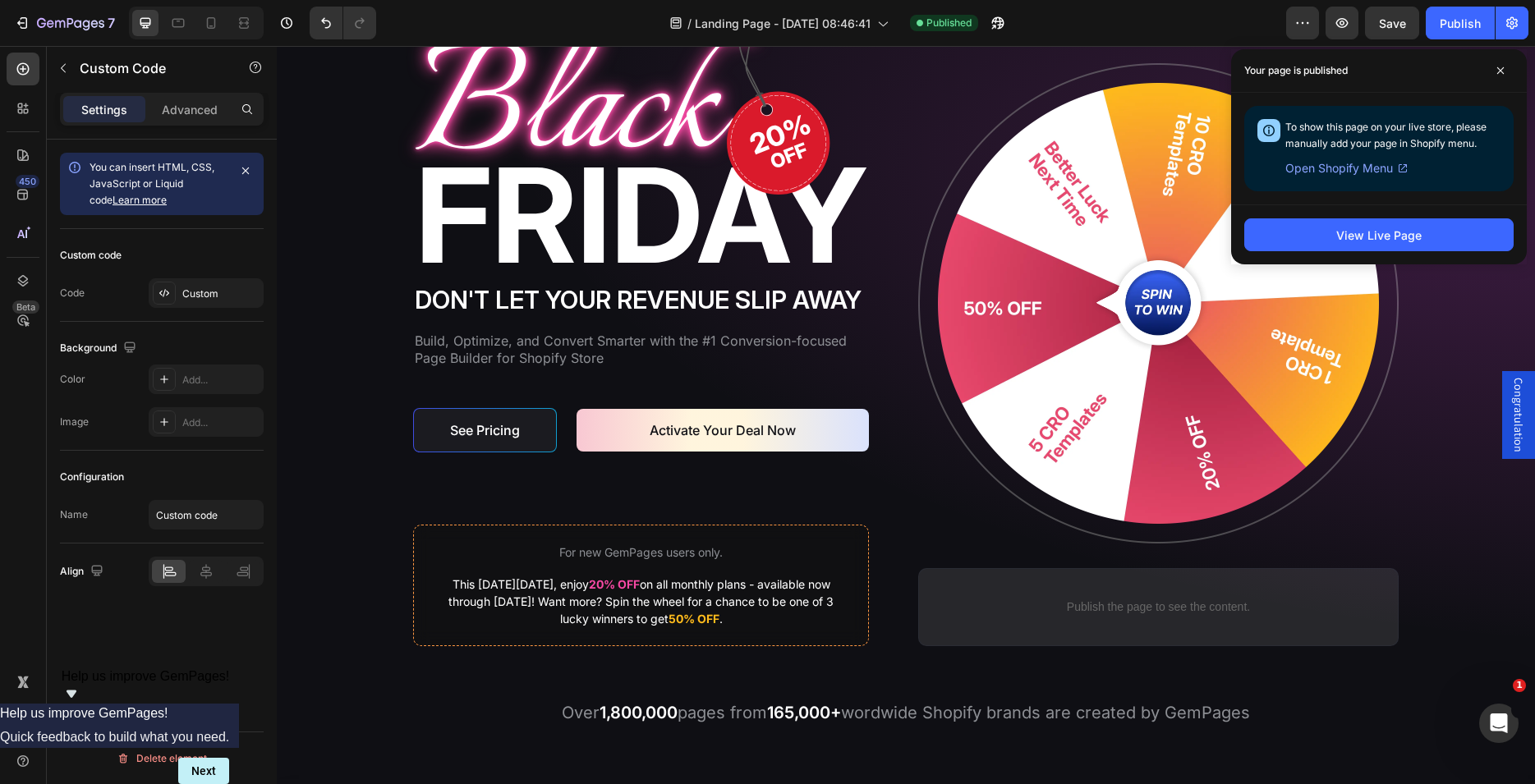
click at [1077, 601] on p "Publish the page to see the content." at bounding box center [1159, 607] width 439 height 18
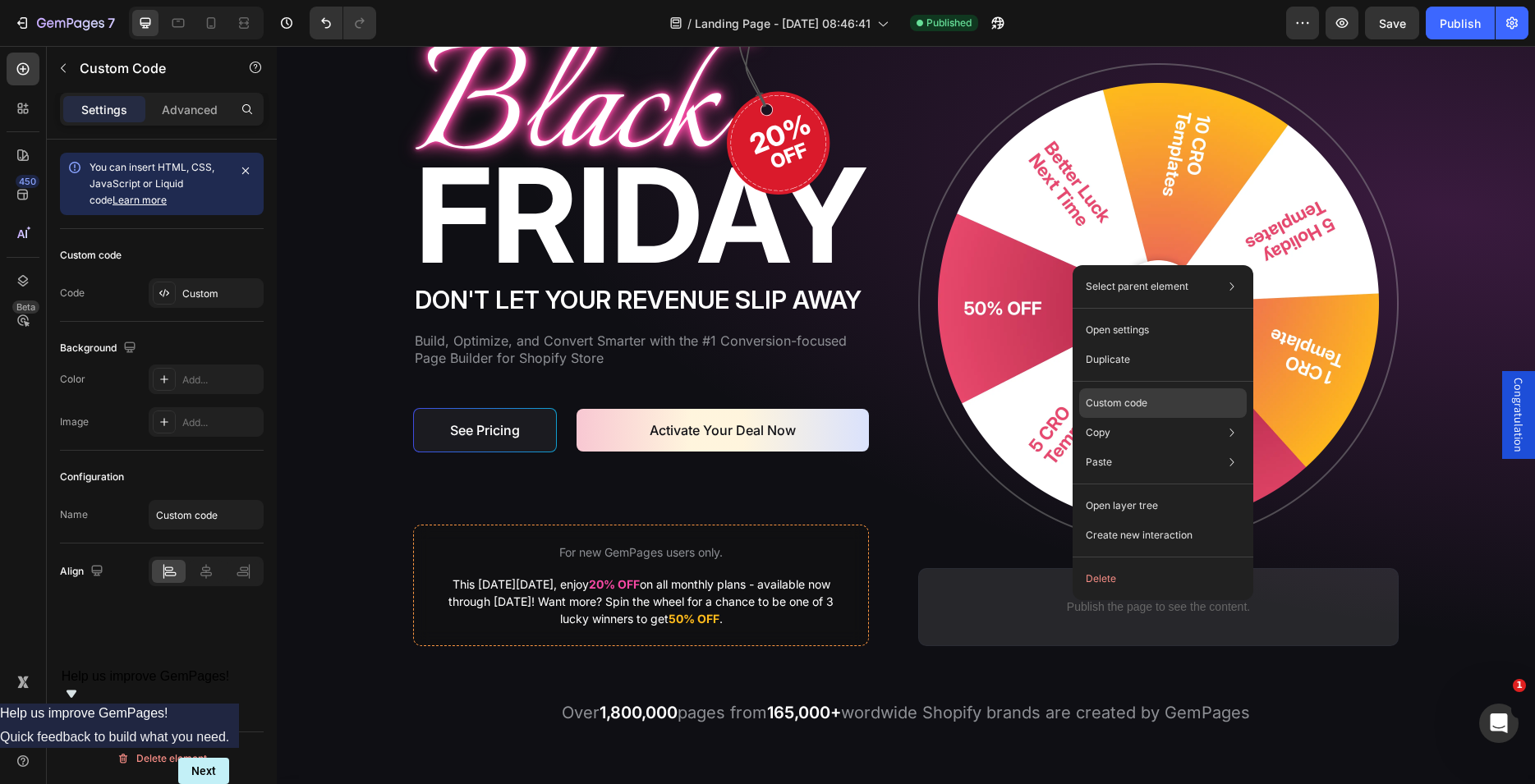
click at [1105, 401] on p "Custom code" at bounding box center [1116, 403] width 62 height 15
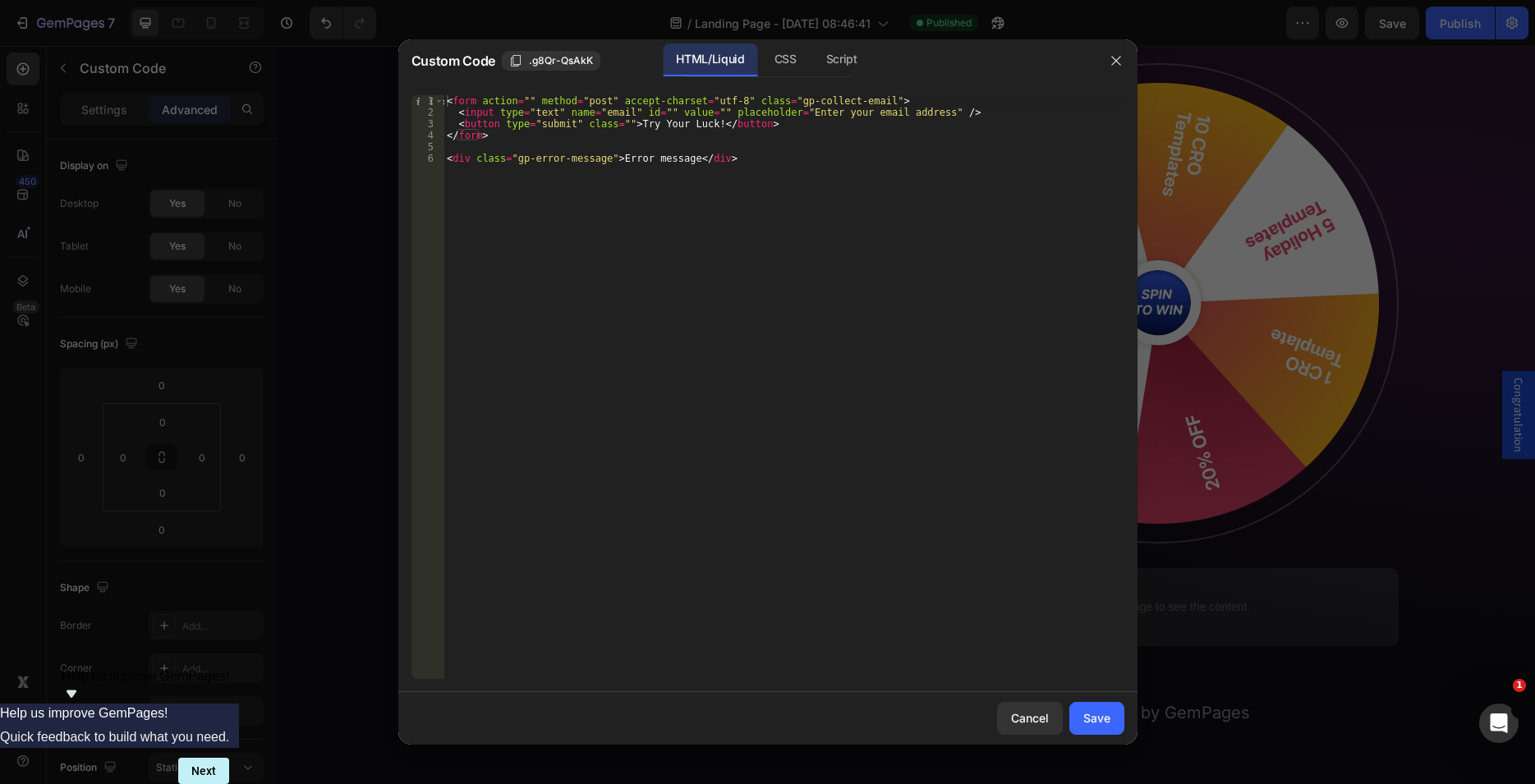
click at [812, 74] on div "HTML/Liquid CSS Script" at bounding box center [767, 60] width 175 height 34
click at [786, 62] on div "CSS" at bounding box center [785, 60] width 49 height 33
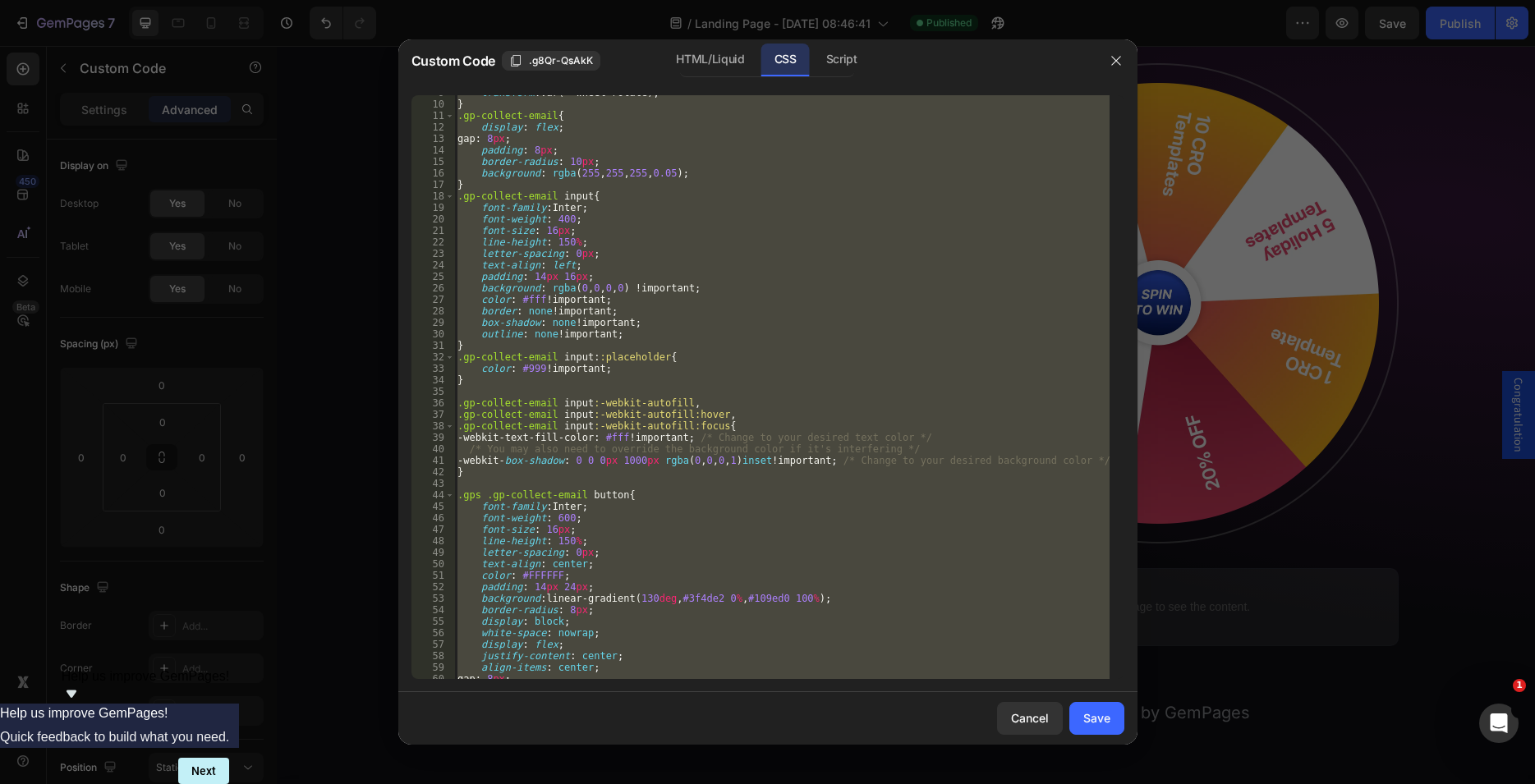
scroll to position [101, 0]
drag, startPoint x: 543, startPoint y: 371, endPoint x: 534, endPoint y: 366, distance: 10.3
click at [543, 371] on div "transform : var(--wheel-rotate) ; } .gp-collect-email { display : flex ; gap : …" at bounding box center [781, 386] width 655 height 584
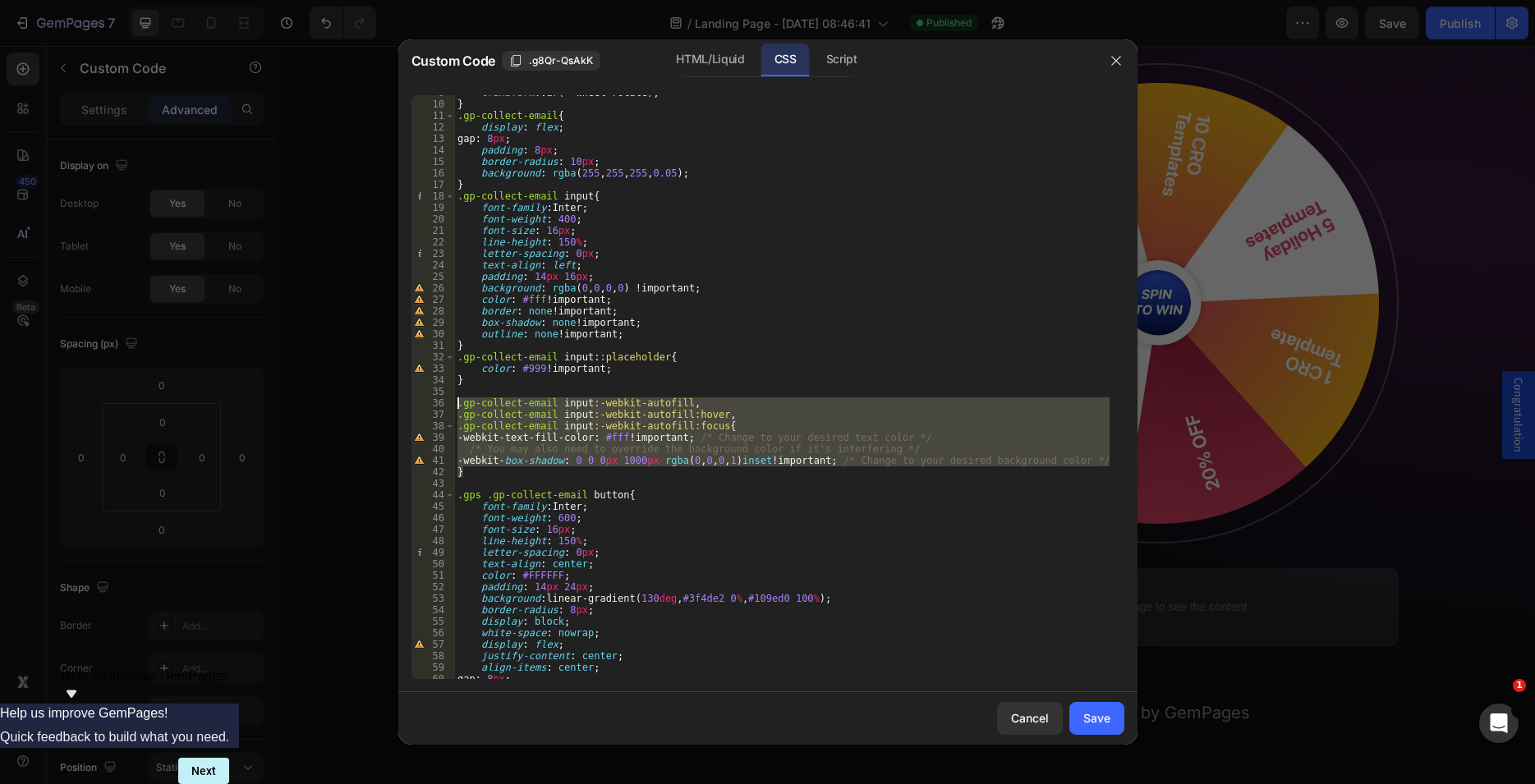
drag, startPoint x: 475, startPoint y: 476, endPoint x: 345, endPoint y: 398, distance: 151.6
click at [454, 398] on div "transform : var(--wheel-rotate) ; } .gp-collect-email { display : flex ; gap : …" at bounding box center [781, 386] width 655 height 584
type textarea ".gp-collect-email input:-webkit-autofill, .gp-collect-email input:-webkit-autof…"
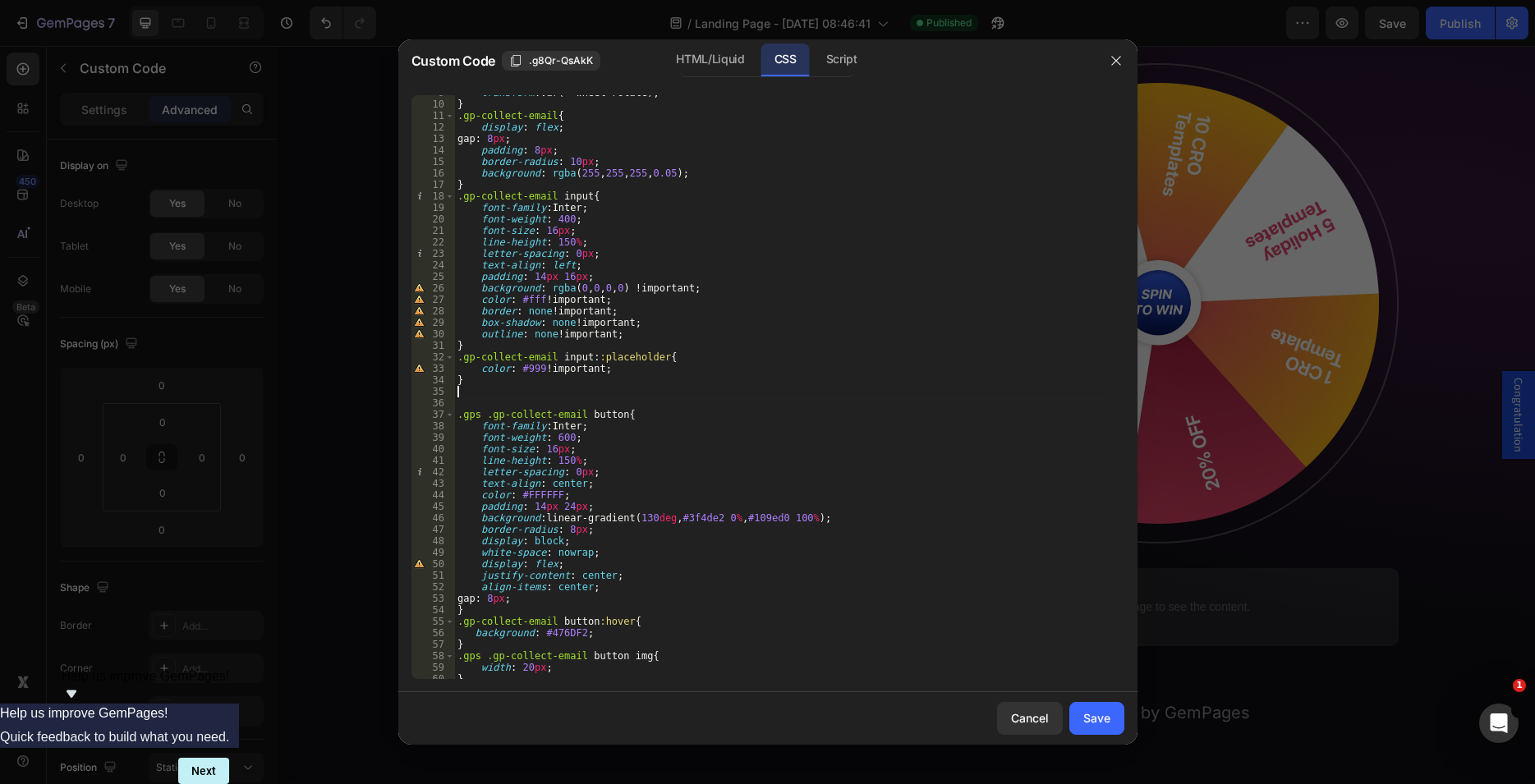
type textarea "}"
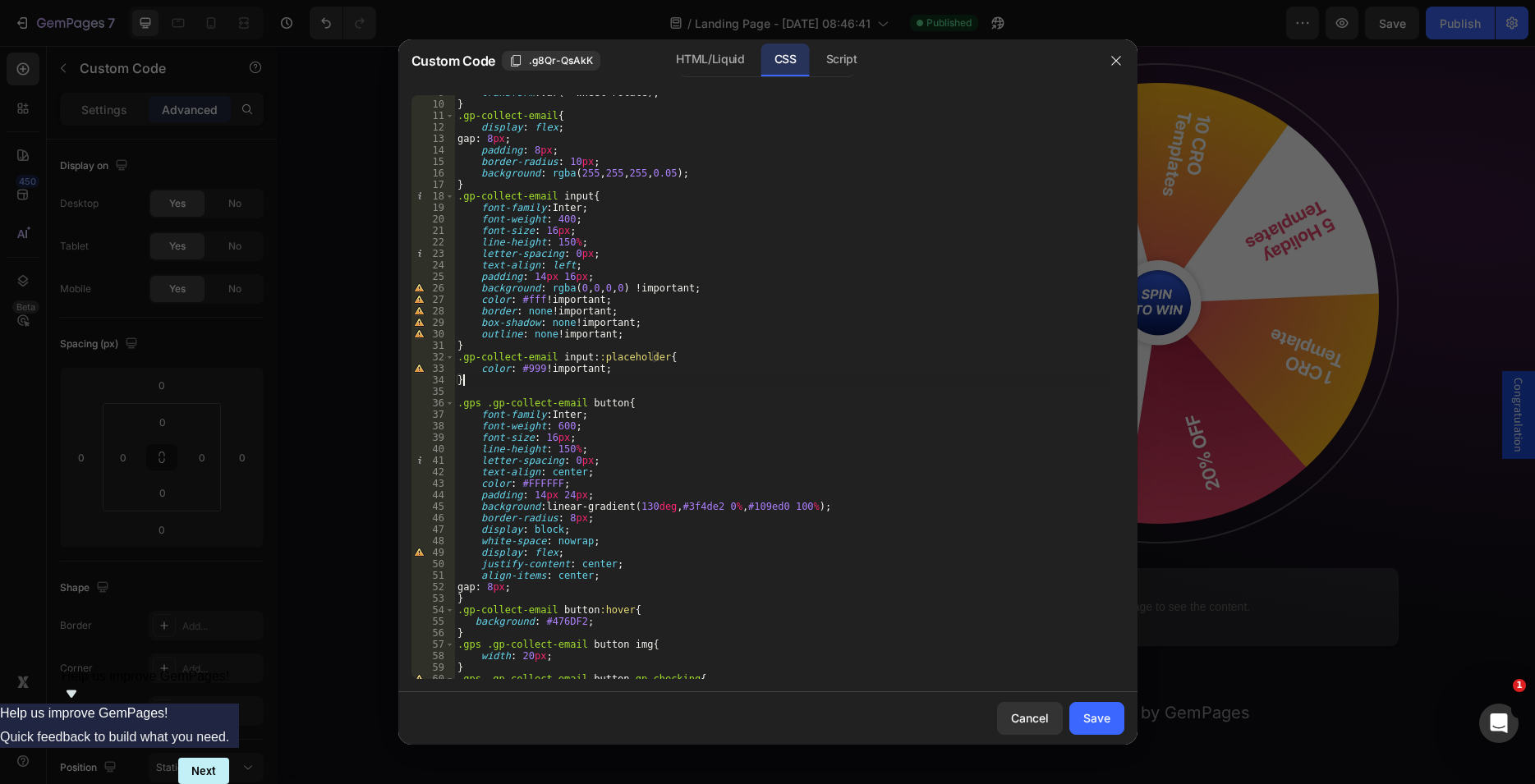
click at [459, 394] on div "transform : var(--wheel-rotate) ; } .gp-collect-email { display : flex ; gap : …" at bounding box center [781, 390] width 655 height 607
drag, startPoint x: 1095, startPoint y: 717, endPoint x: 1158, endPoint y: 220, distance: 501.0
click at [1095, 717] on div "Save" at bounding box center [1096, 718] width 27 height 18
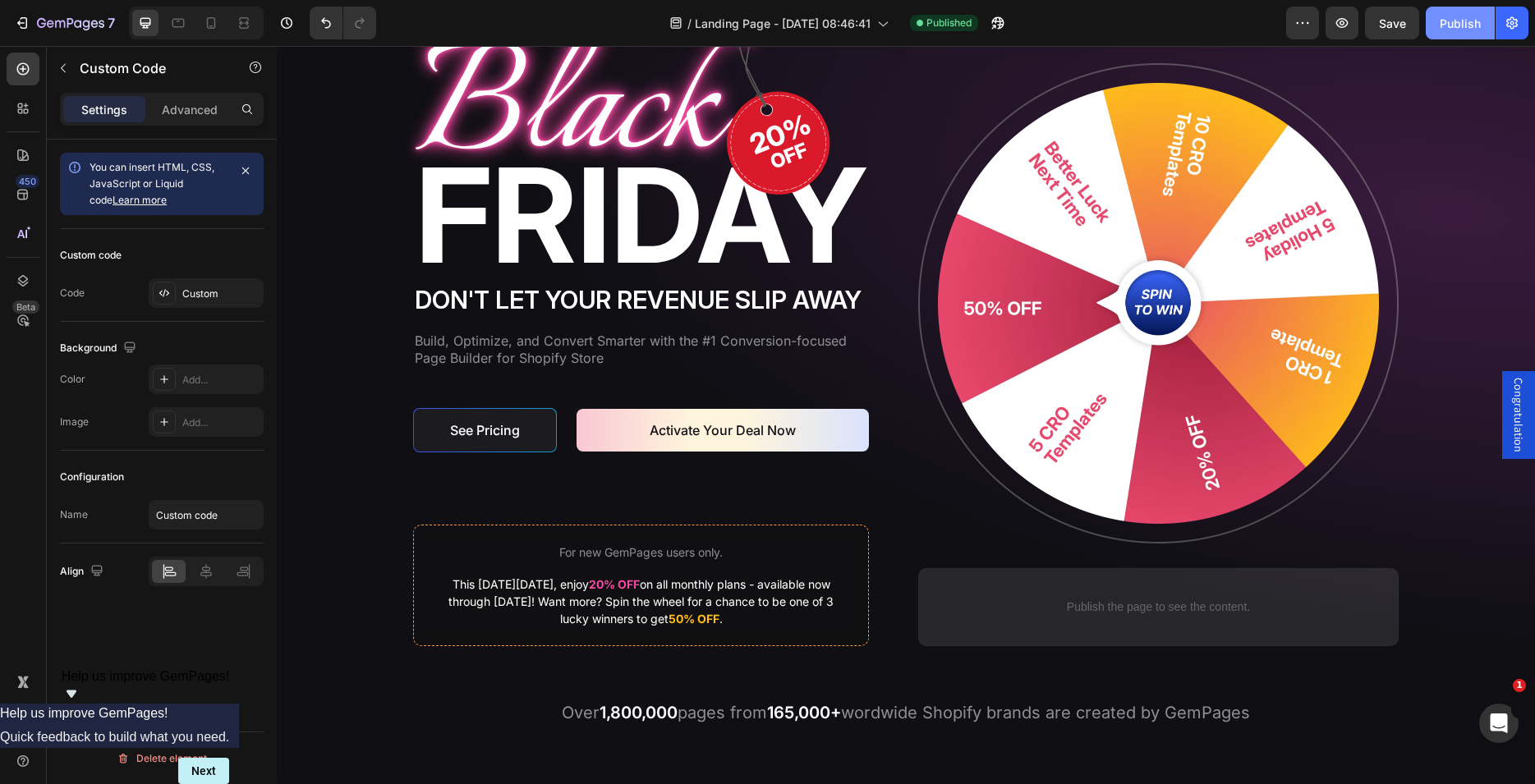
click at [1455, 20] on div "Publish" at bounding box center [1460, 23] width 42 height 18
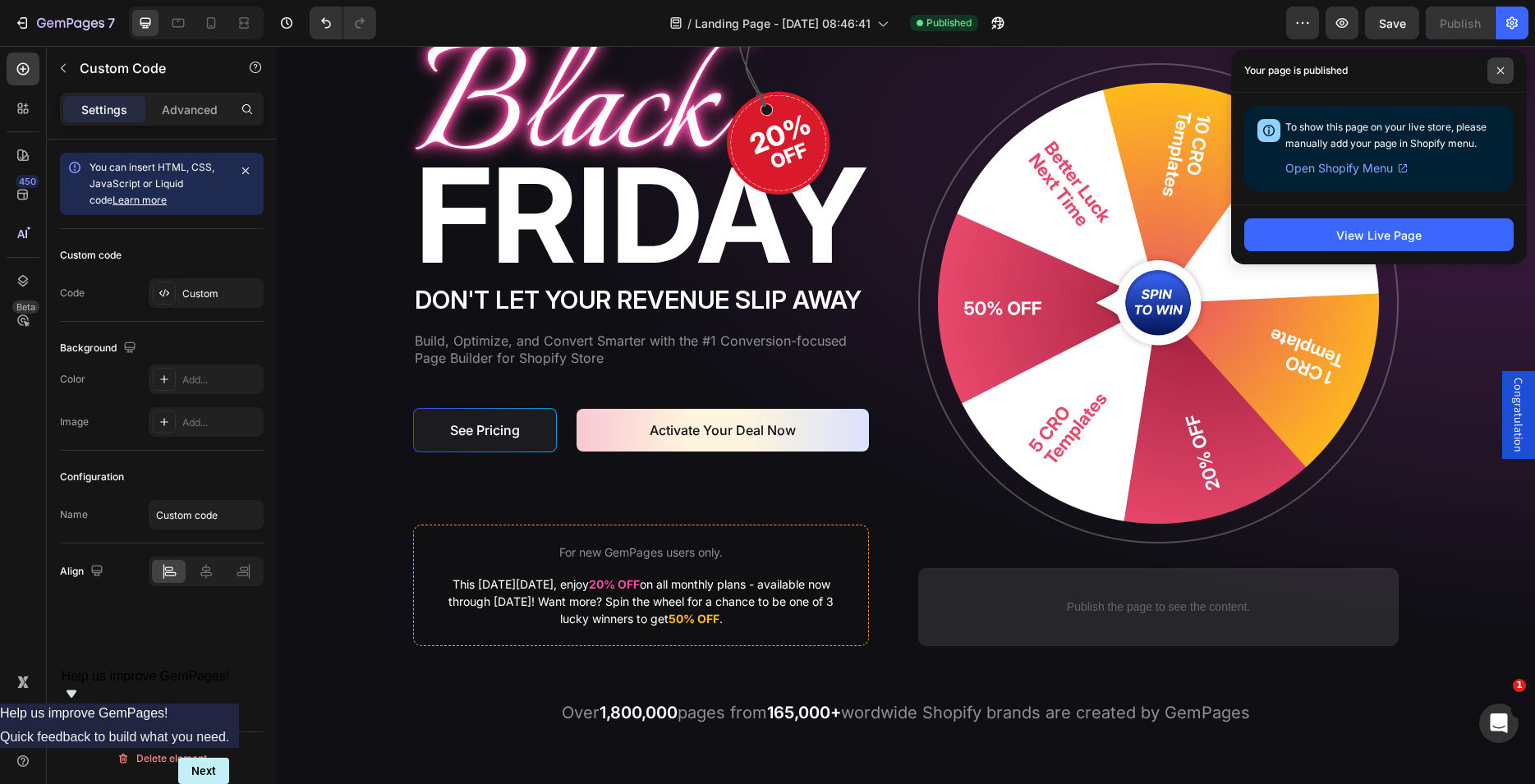
click at [1501, 71] on icon at bounding box center [1500, 70] width 6 height 6
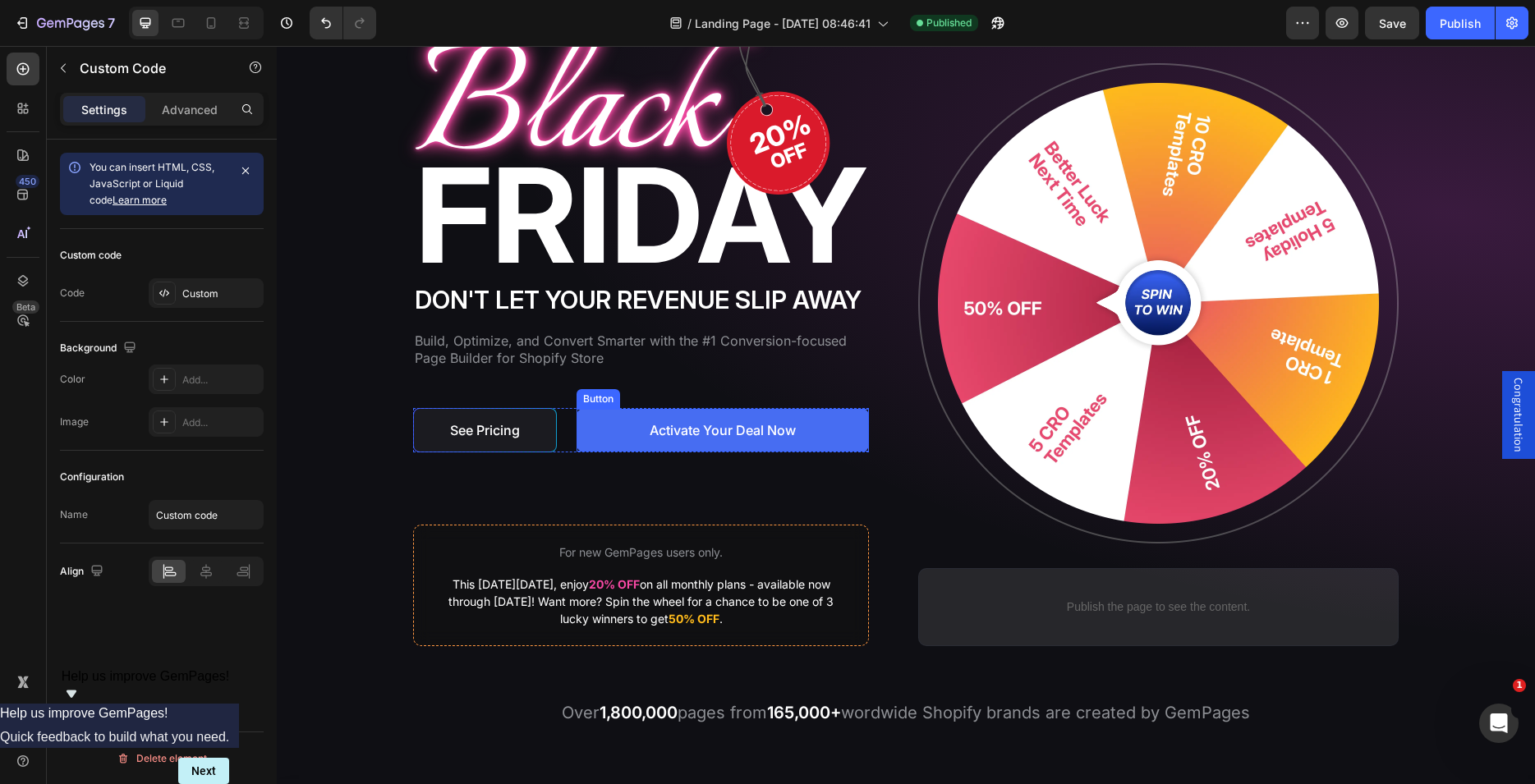
click at [611, 423] on link "Activate Your Deal Now" at bounding box center [722, 430] width 292 height 42
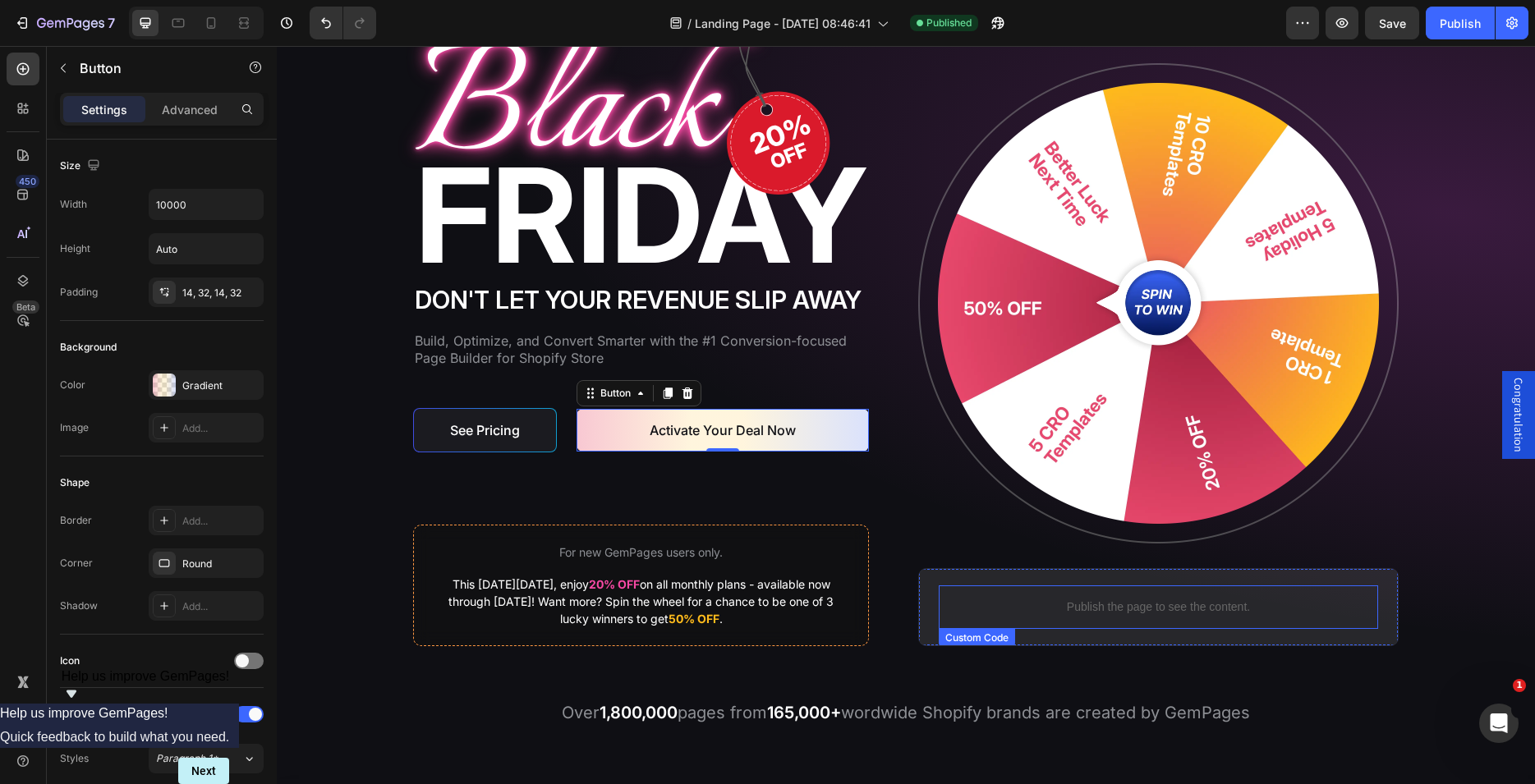
click at [1077, 606] on p "Publish the page to see the content." at bounding box center [1159, 607] width 439 height 18
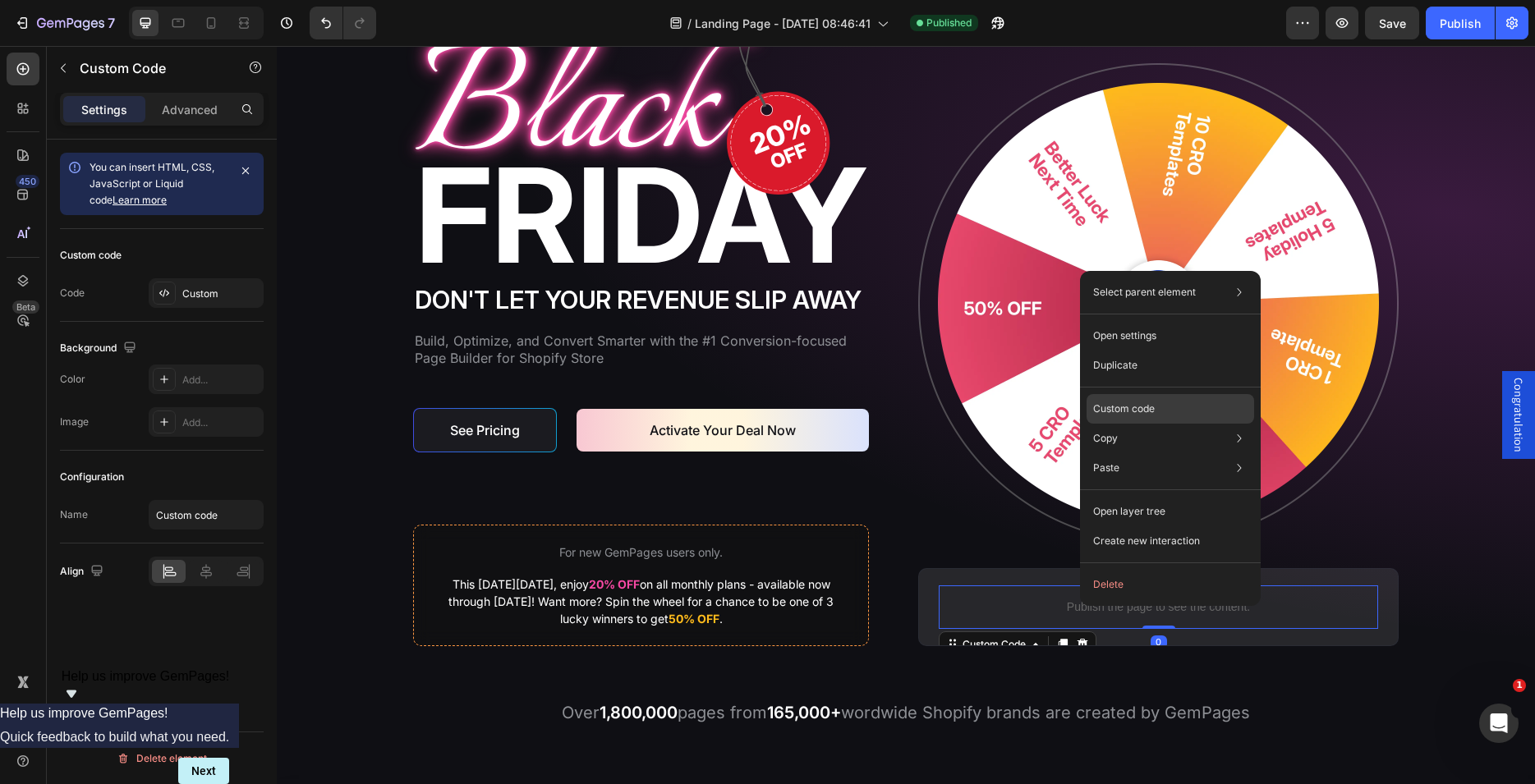
click at [1135, 406] on p "Custom code" at bounding box center [1124, 409] width 62 height 15
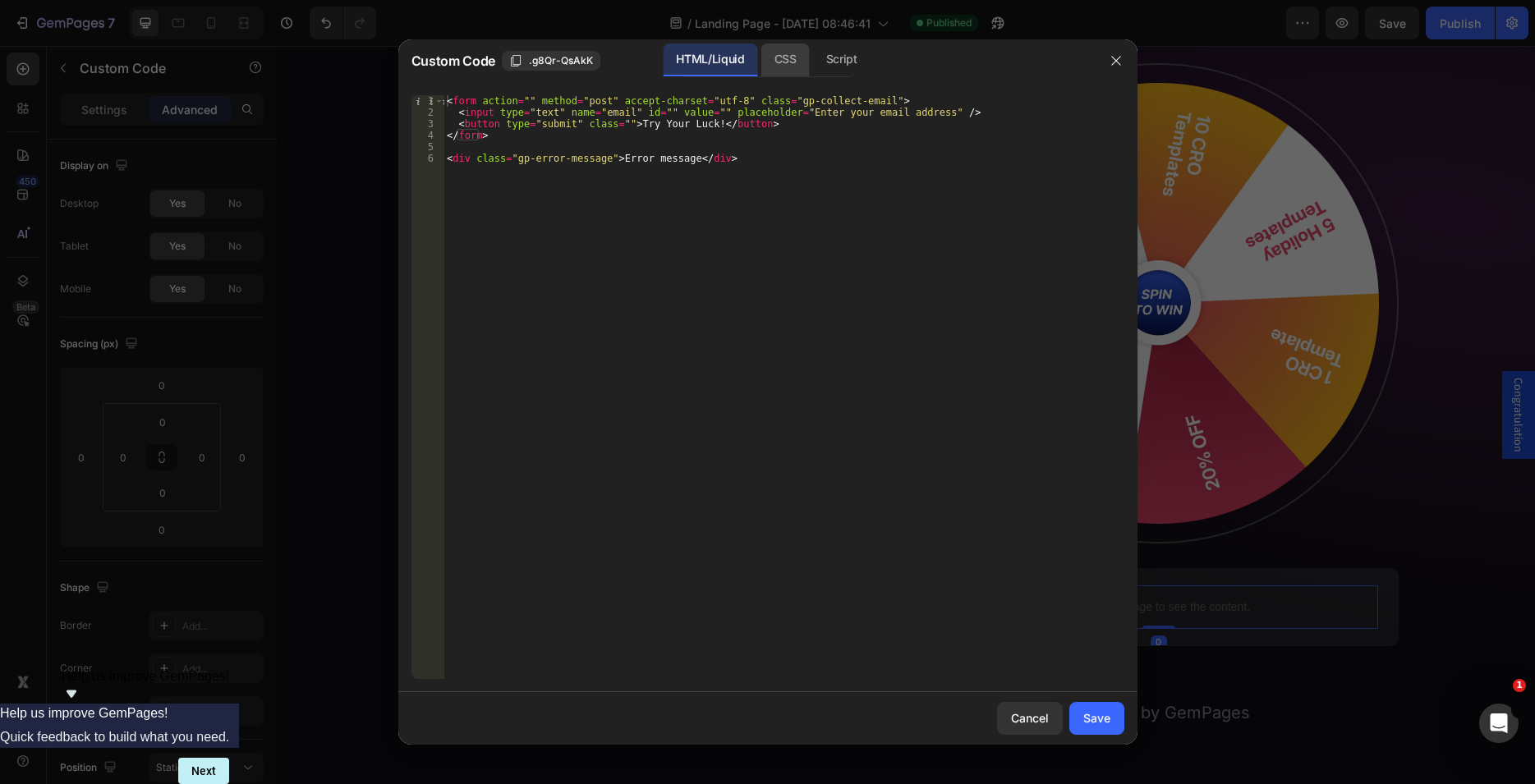
click at [790, 58] on div "CSS" at bounding box center [785, 60] width 49 height 33
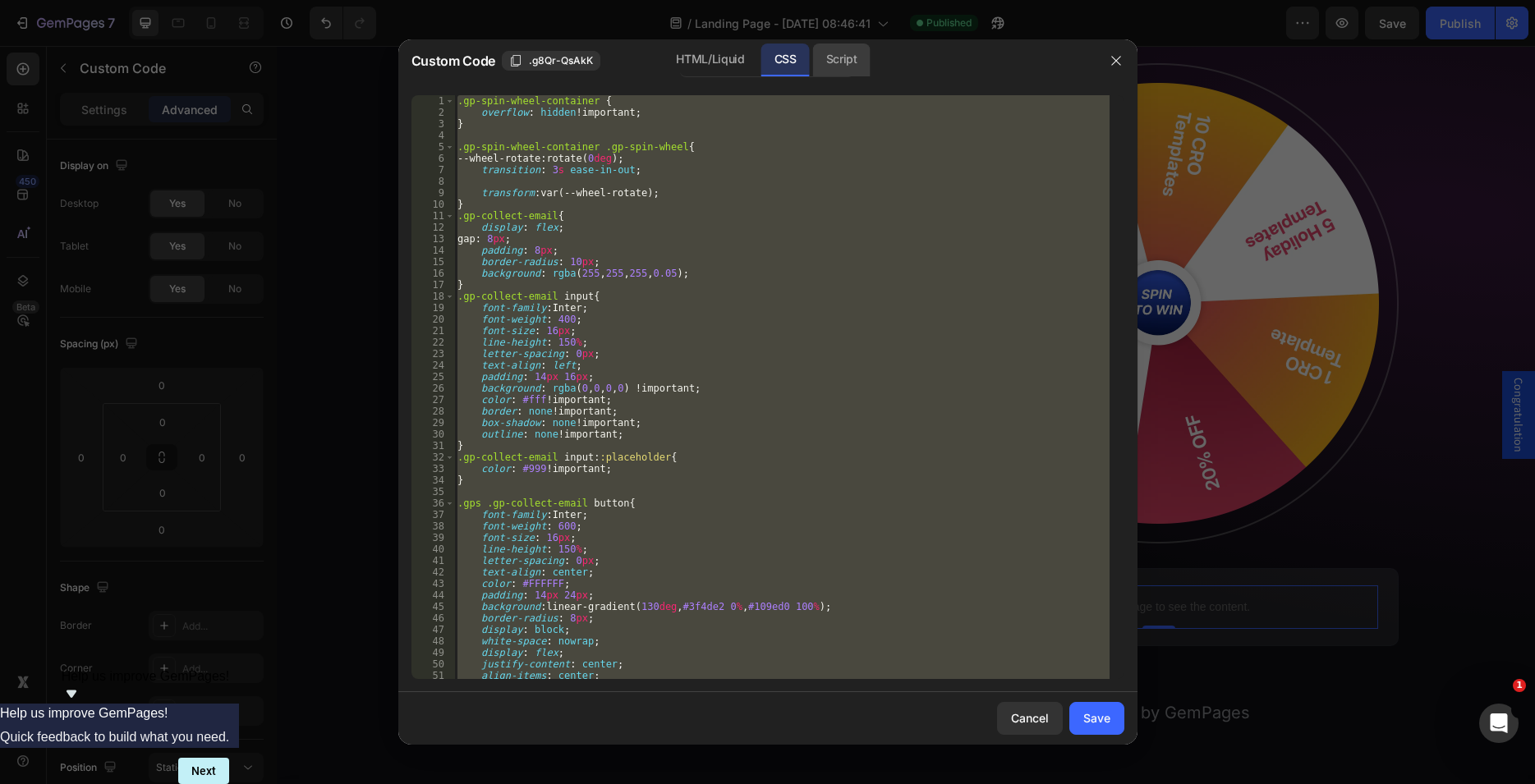
click at [847, 56] on div "Script" at bounding box center [841, 60] width 57 height 33
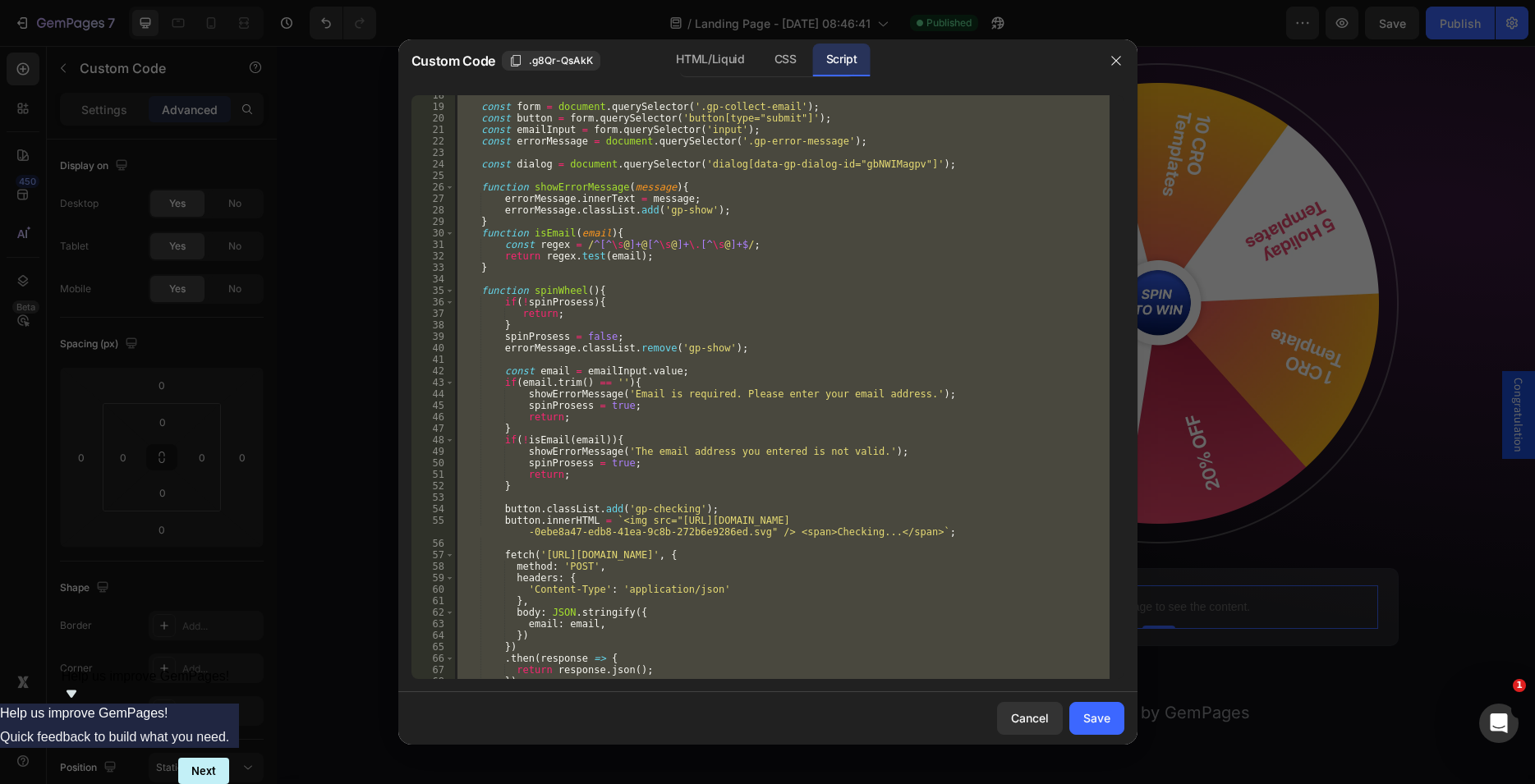
scroll to position [201, 0]
click at [523, 343] on div "const form = document . querySelector ( '.gp-collect-email' ) ; const button = …" at bounding box center [781, 386] width 655 height 584
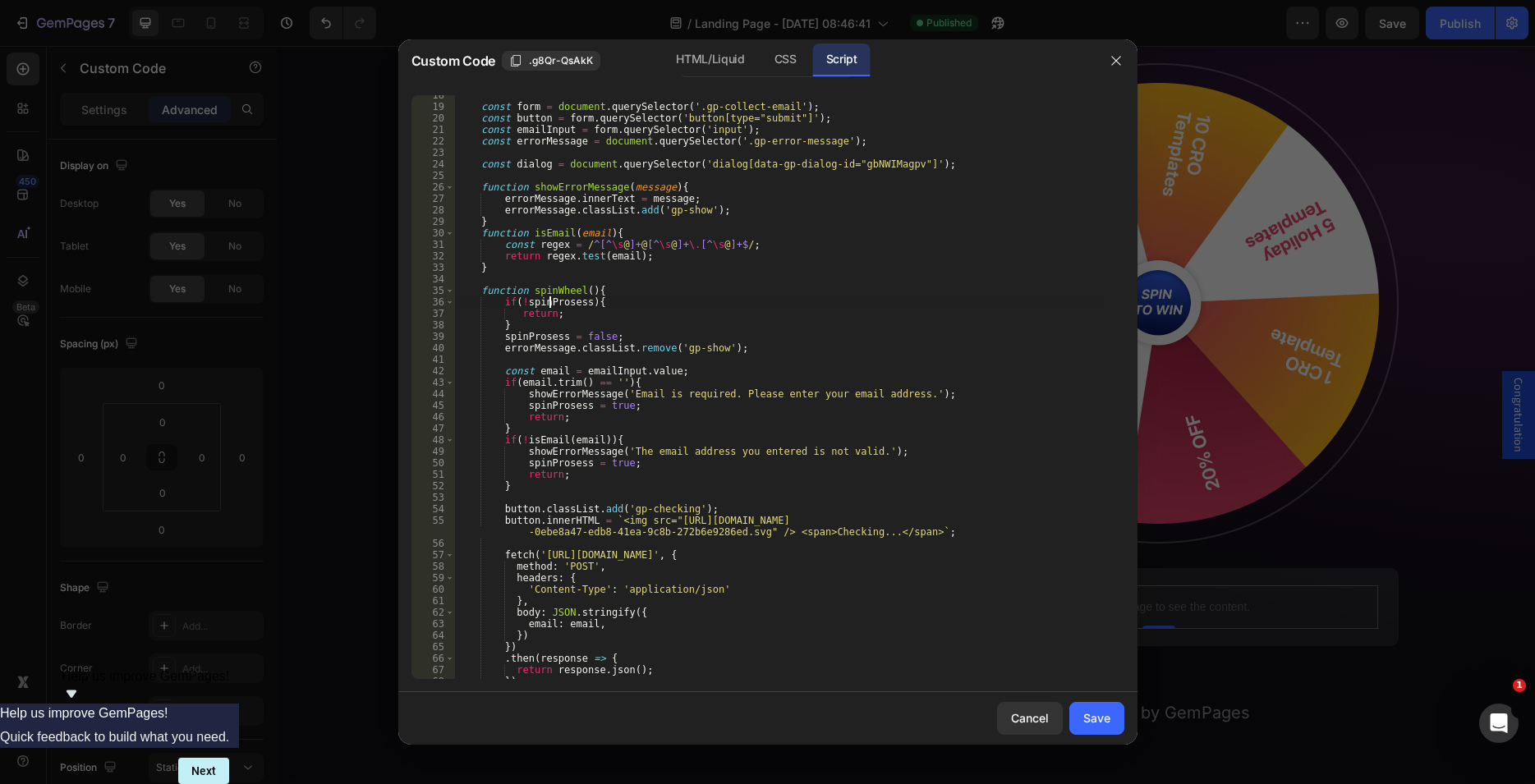
click at [548, 303] on div "const form = document . querySelector ( '.gp-collect-email' ) ; const button = …" at bounding box center [781, 393] width 655 height 607
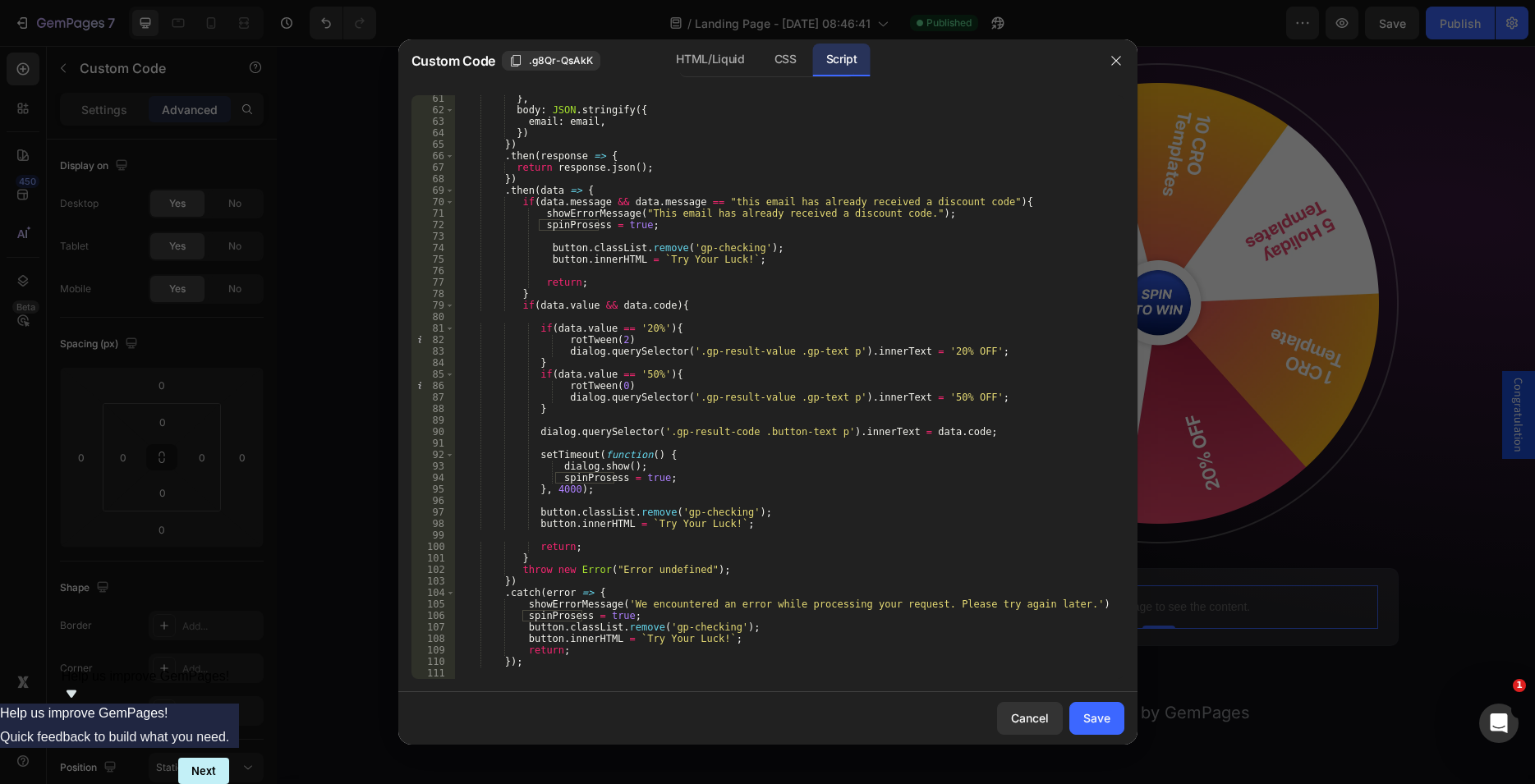
scroll to position [754, 0]
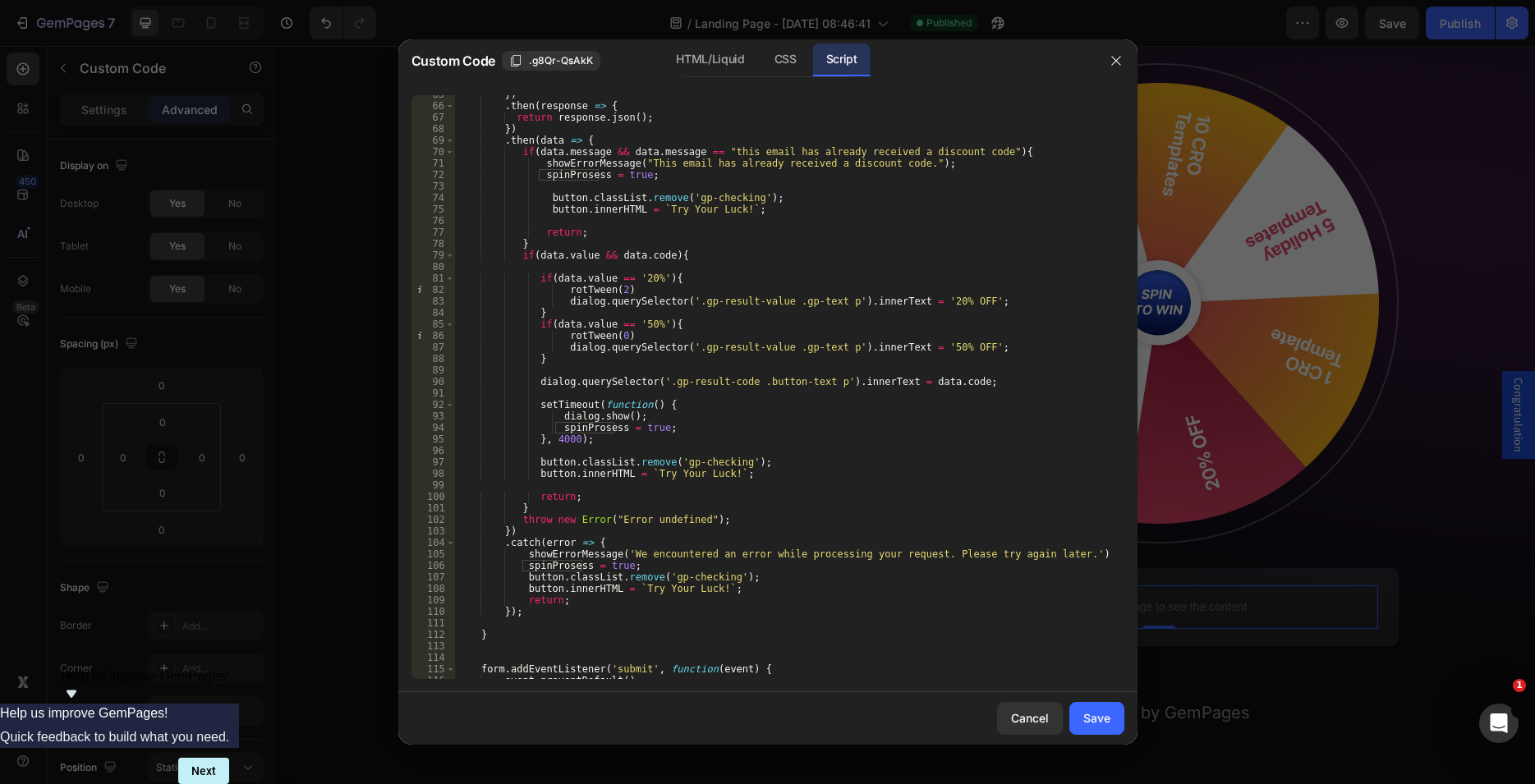
click at [550, 594] on div "}) . then ( response => { return response . json ( ) ; }) . then ( data => { if…" at bounding box center [781, 392] width 655 height 607
click at [1062, 552] on div "}) . then ( response => { return response . json ( ) ; }) . then ( data => { if…" at bounding box center [781, 392] width 655 height 607
type textarea "showErrorMessage('We encountered an error while processing your request. Please…"
type textarea "setTimeout(()=>{}, 1000)"
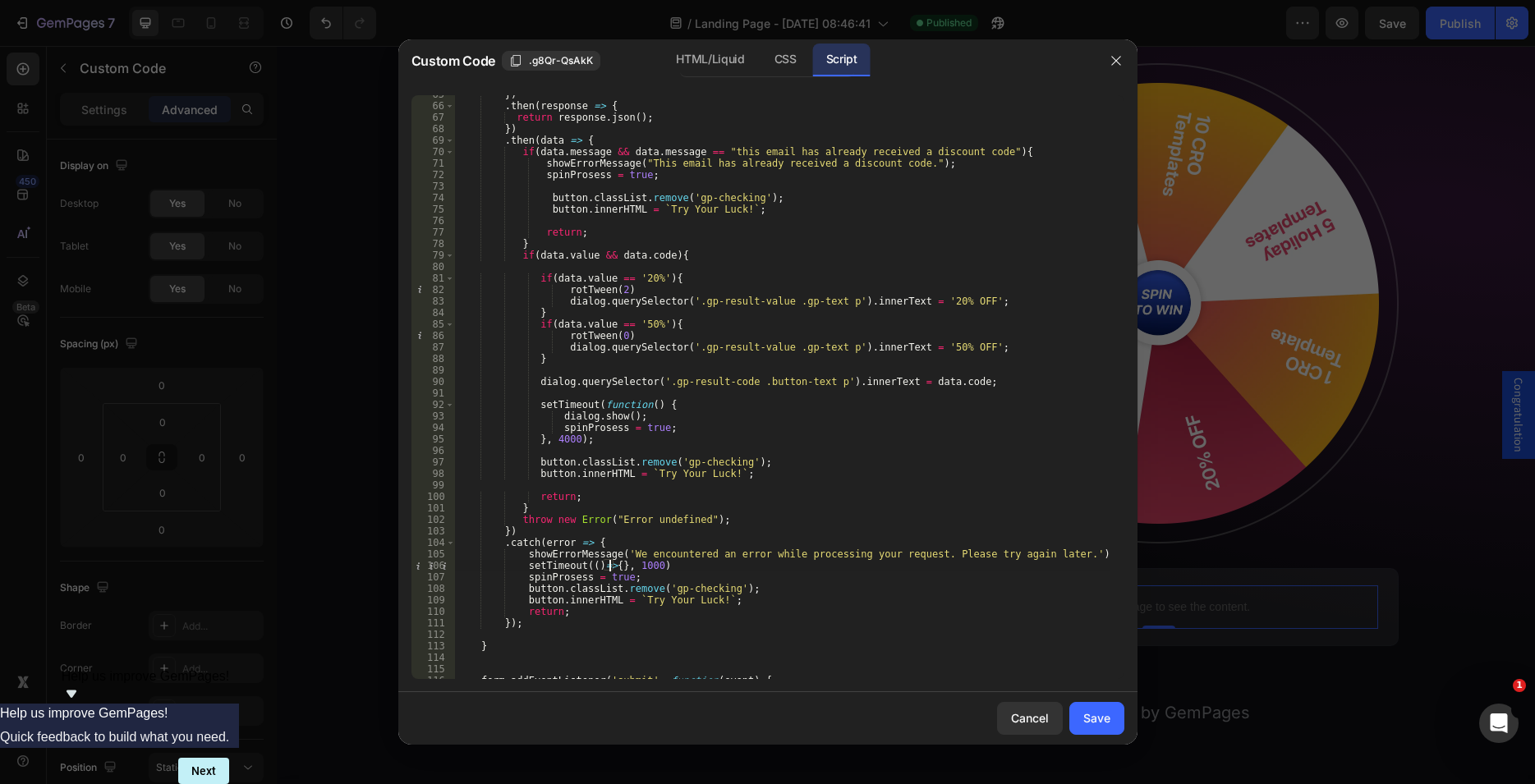
scroll to position [0, 6]
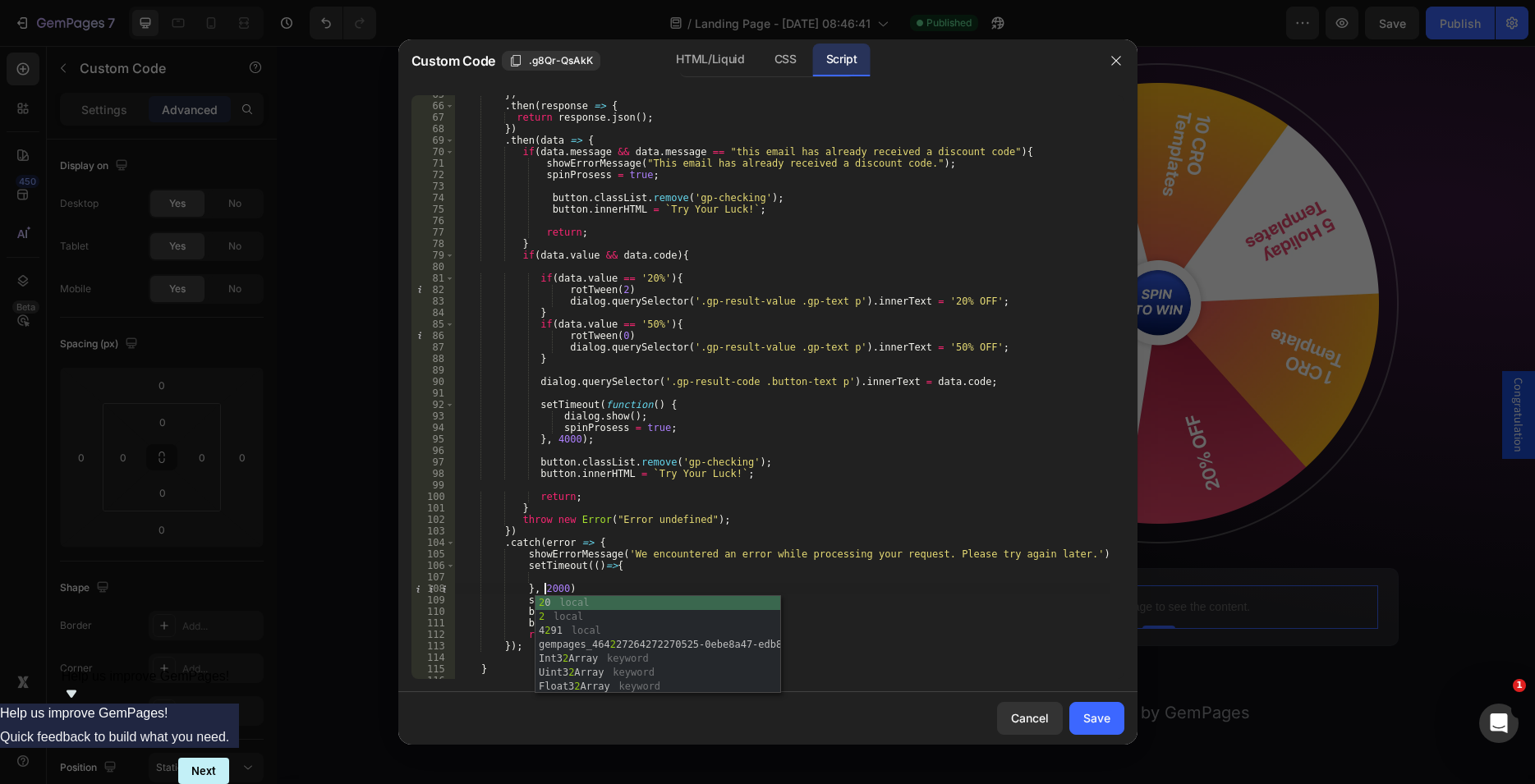
click at [588, 546] on div "}) . then ( response => { return response . json ( ) ; }) . then ( data => { if…" at bounding box center [781, 392] width 655 height 607
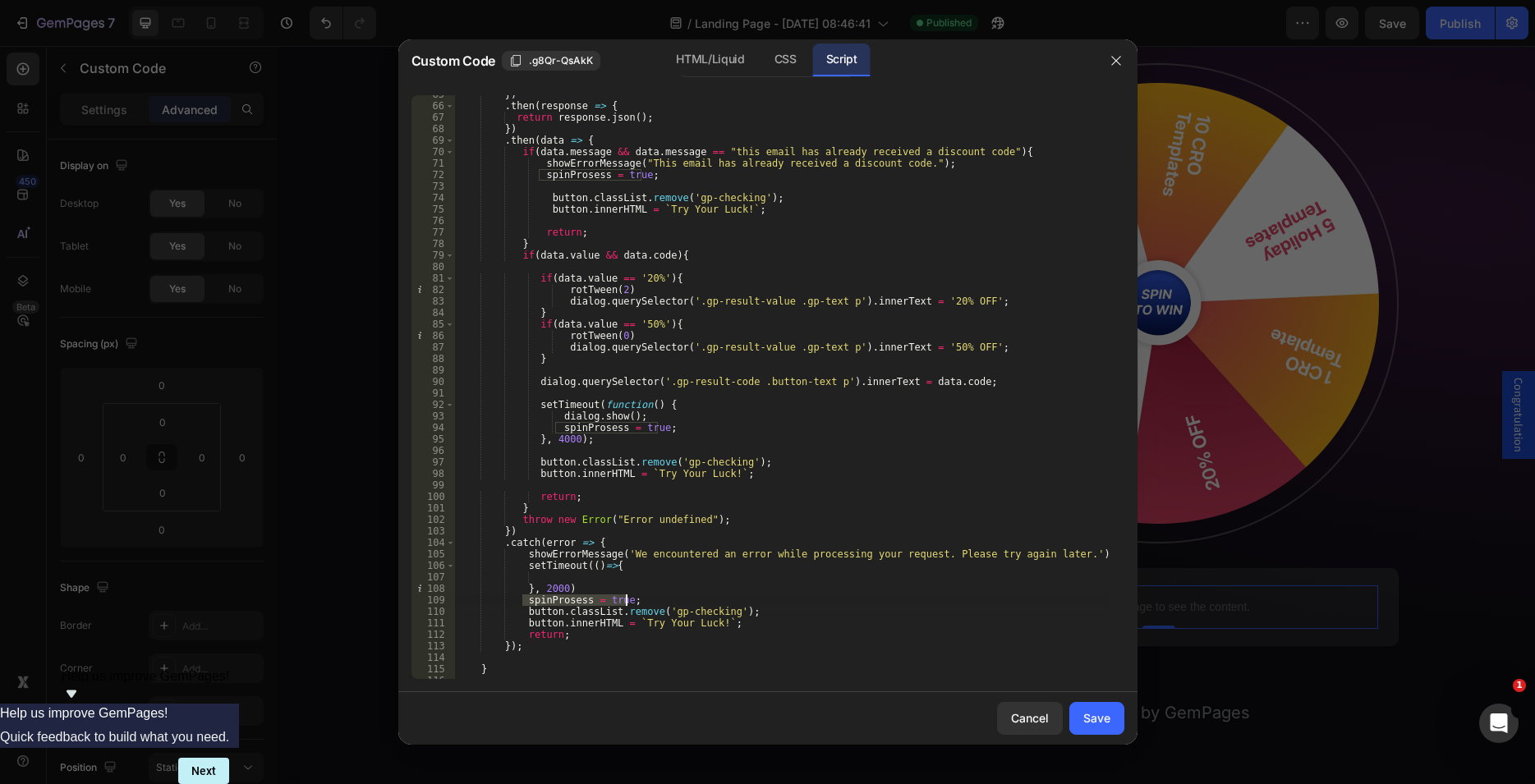
drag, startPoint x: 521, startPoint y: 600, endPoint x: 631, endPoint y: 601, distance: 110.0
click at [631, 601] on div "}) . then ( response => { return response . json ( ) ; }) . then ( data => { if…" at bounding box center [781, 392] width 655 height 607
type textarea "spinProsess = true;"
drag, startPoint x: 479, startPoint y: 595, endPoint x: 411, endPoint y: 588, distance: 68.4
click at [454, 588] on div "}) . then ( response => { return response . json ( ) ; }) . then ( data => { if…" at bounding box center [781, 386] width 655 height 584
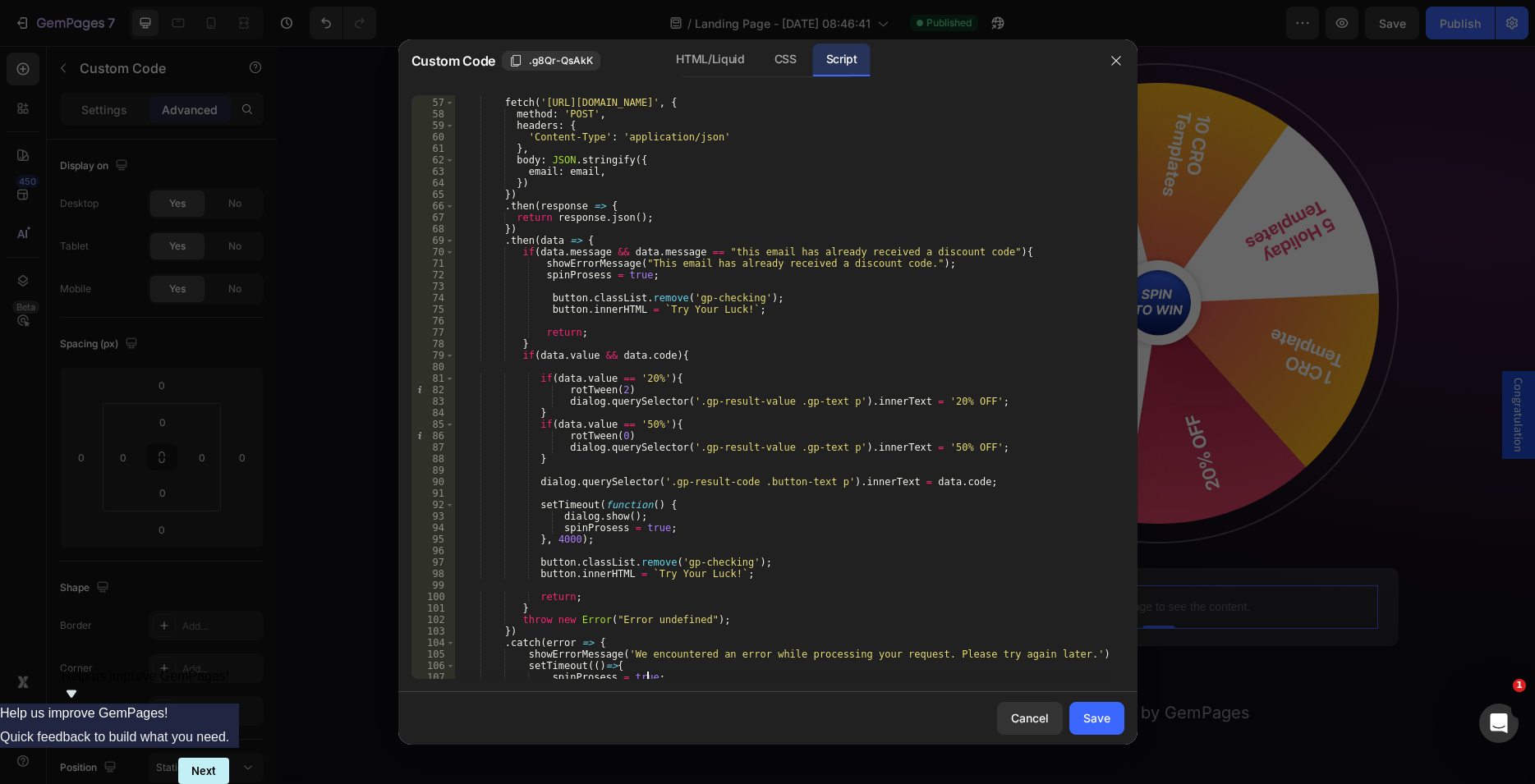
scroll to position [704, 0]
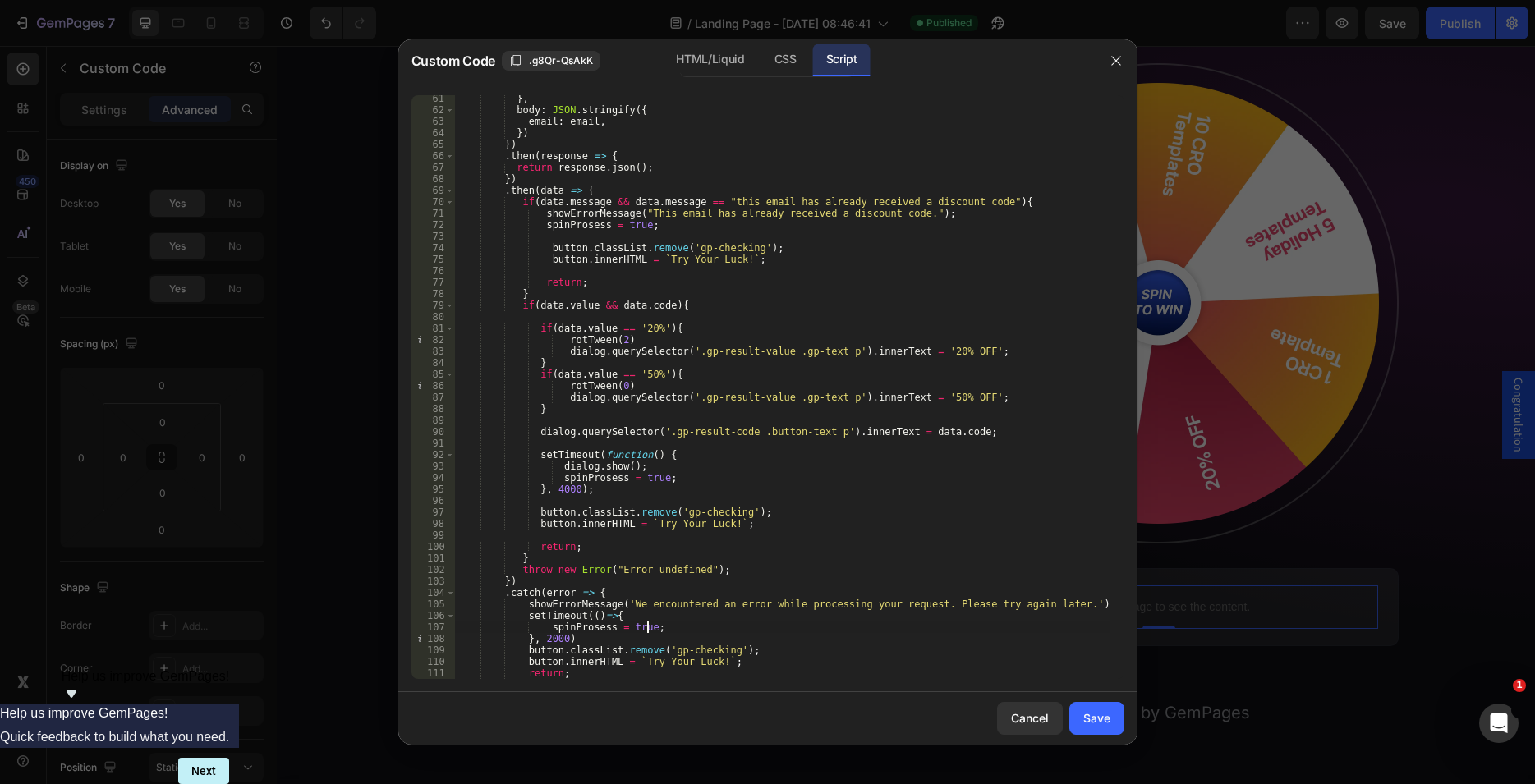
click at [666, 480] on div "} , body : JSON . stringify ({ email : email , }) }) . then ( response => { ret…" at bounding box center [781, 397] width 655 height 607
click at [570, 480] on div "} , body : JSON . stringify ({ email : email , }) }) . then ( response => { ret…" at bounding box center [781, 397] width 655 height 607
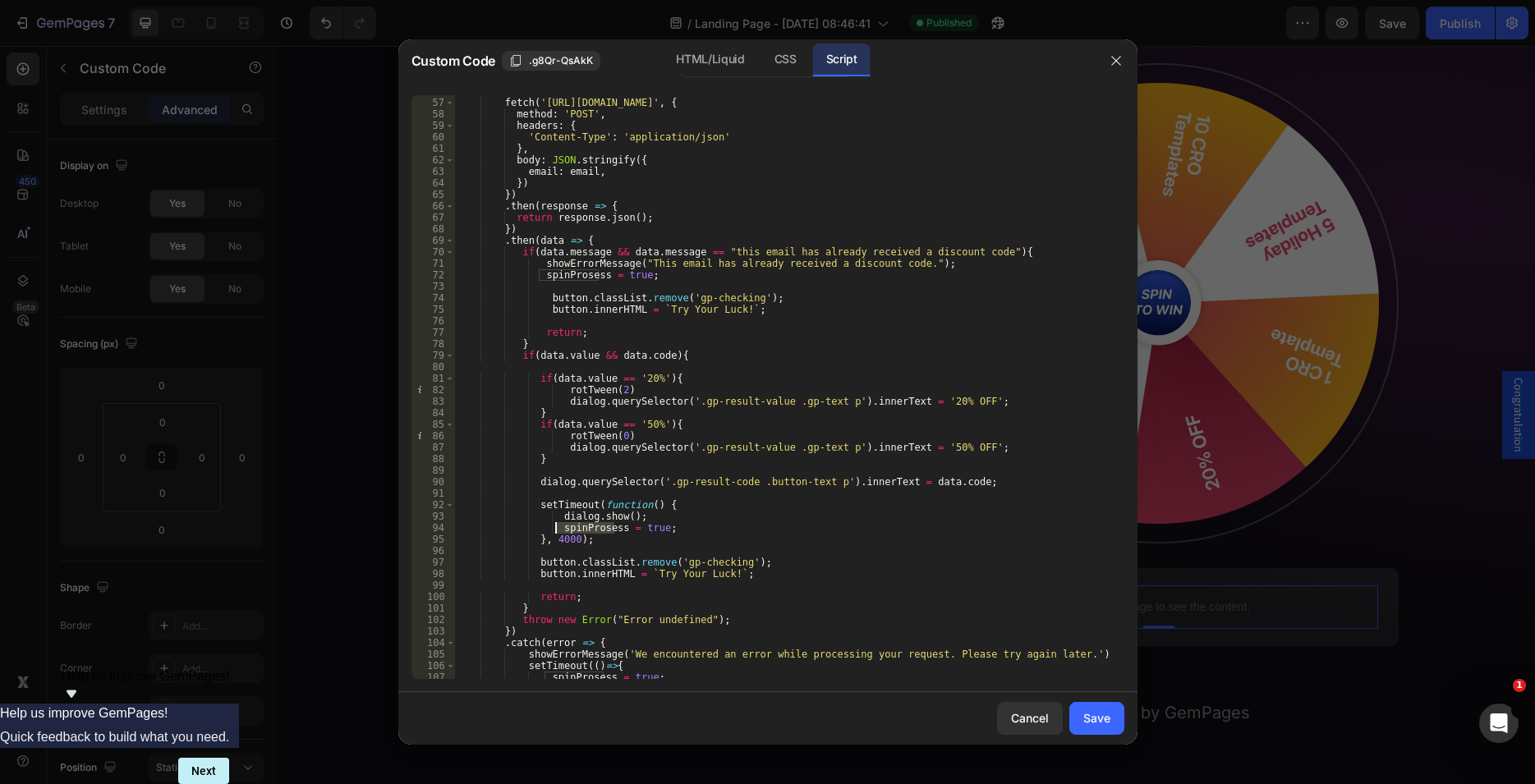
scroll to position [654, 0]
click at [551, 274] on div "fetch ( 'https://api.gempages.net/get-promo-code' , { method : 'POST' , headers…" at bounding box center [781, 389] width 655 height 607
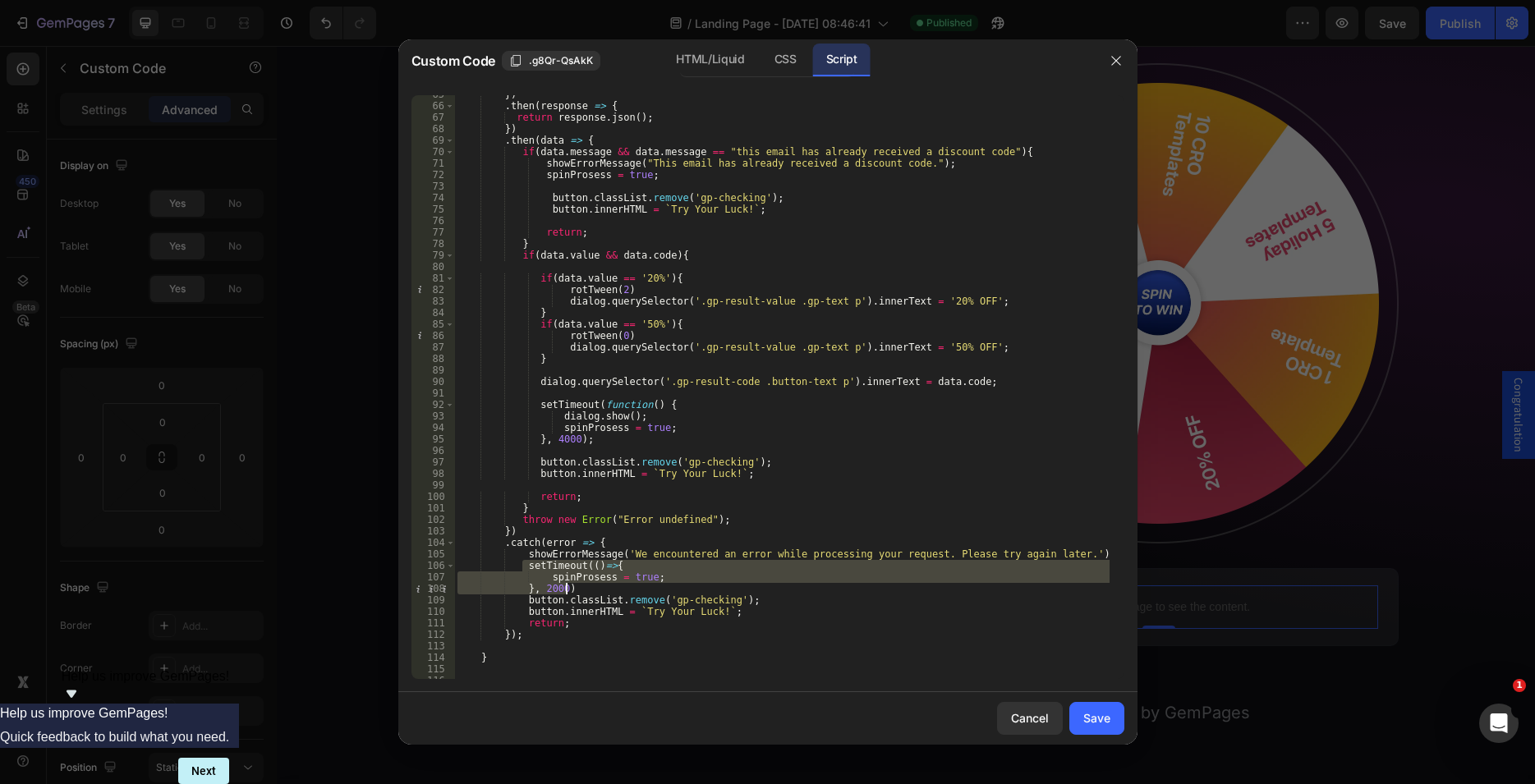
drag, startPoint x: 523, startPoint y: 566, endPoint x: 577, endPoint y: 583, distance: 56.6
click at [577, 583] on div "}) . then ( response => { return response . json ( ) ; }) . then ( data => { if…" at bounding box center [781, 392] width 655 height 607
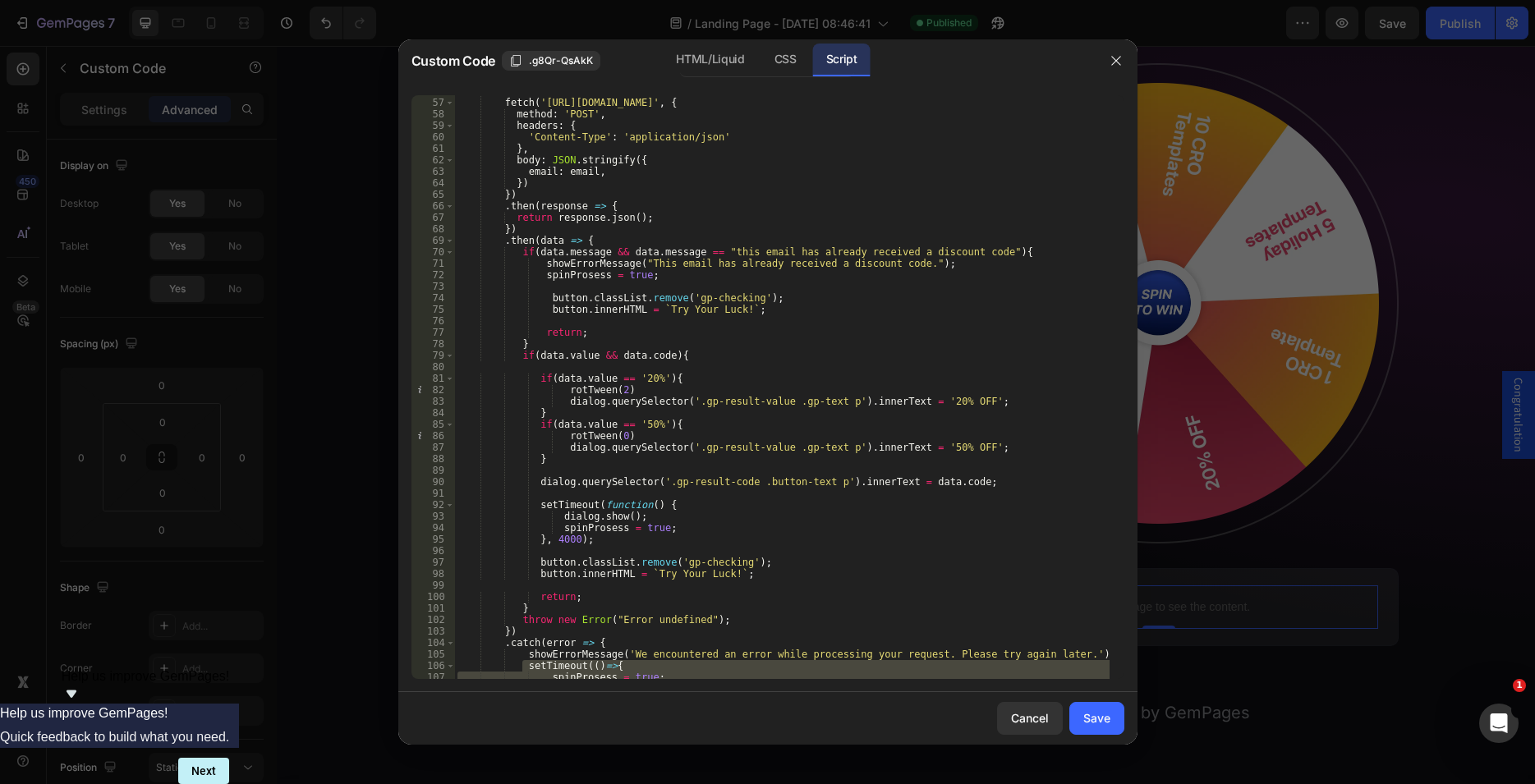
scroll to position [654, 0]
click at [545, 276] on div "fetch ( 'https://api.gempages.net/get-promo-code' , { method : 'POST' , headers…" at bounding box center [781, 389] width 655 height 607
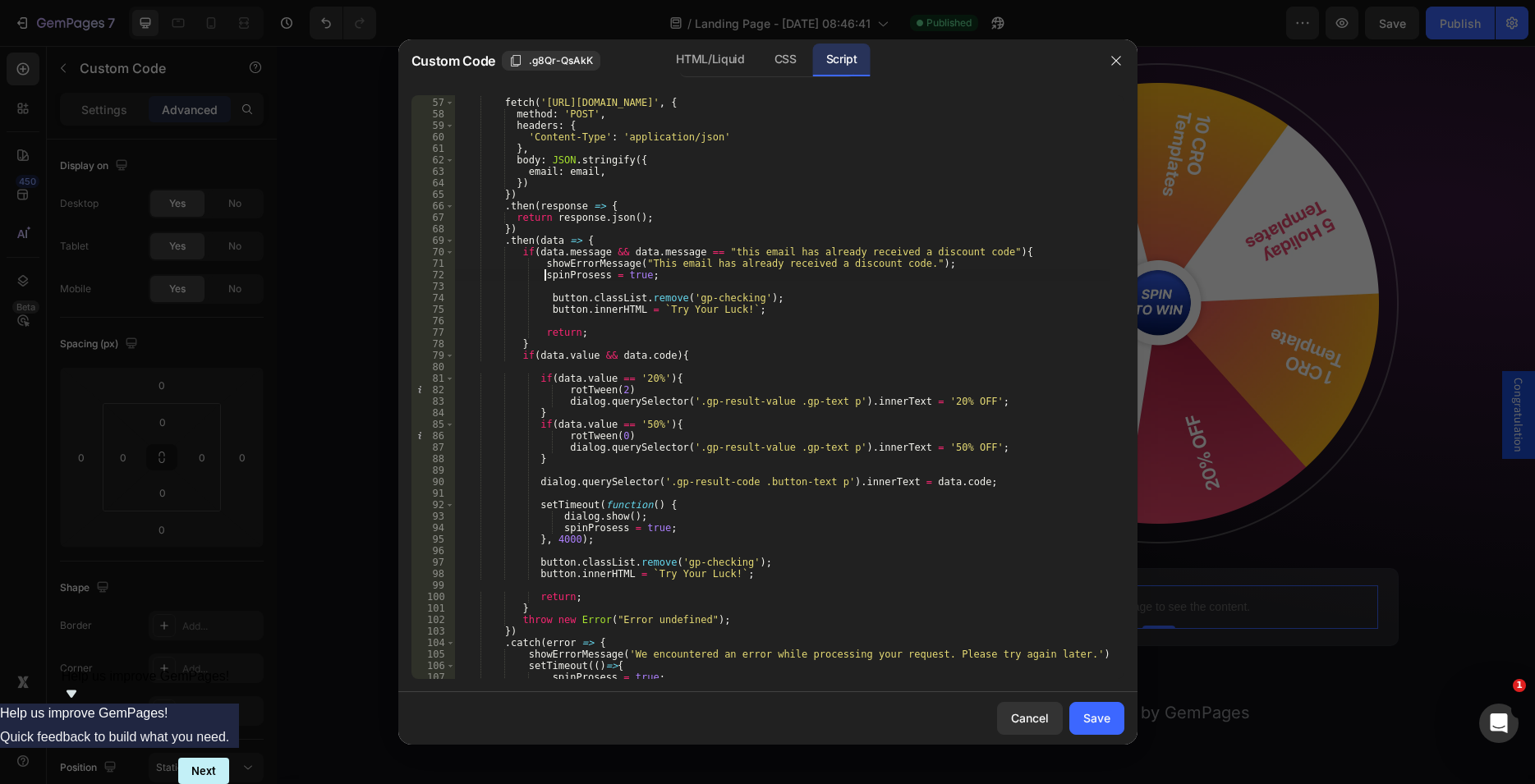
click at [531, 274] on div "fetch ( 'https://api.gempages.net/get-promo-code' , { method : 'POST' , headers…" at bounding box center [781, 389] width 655 height 607
drag, startPoint x: 561, startPoint y: 272, endPoint x: 649, endPoint y: 271, distance: 88.0
click at [649, 271] on div "fetch ( 'https://api.gempages.net/get-promo-code' , { method : 'POST' , headers…" at bounding box center [781, 389] width 655 height 607
paste textarea "}, 2000)"
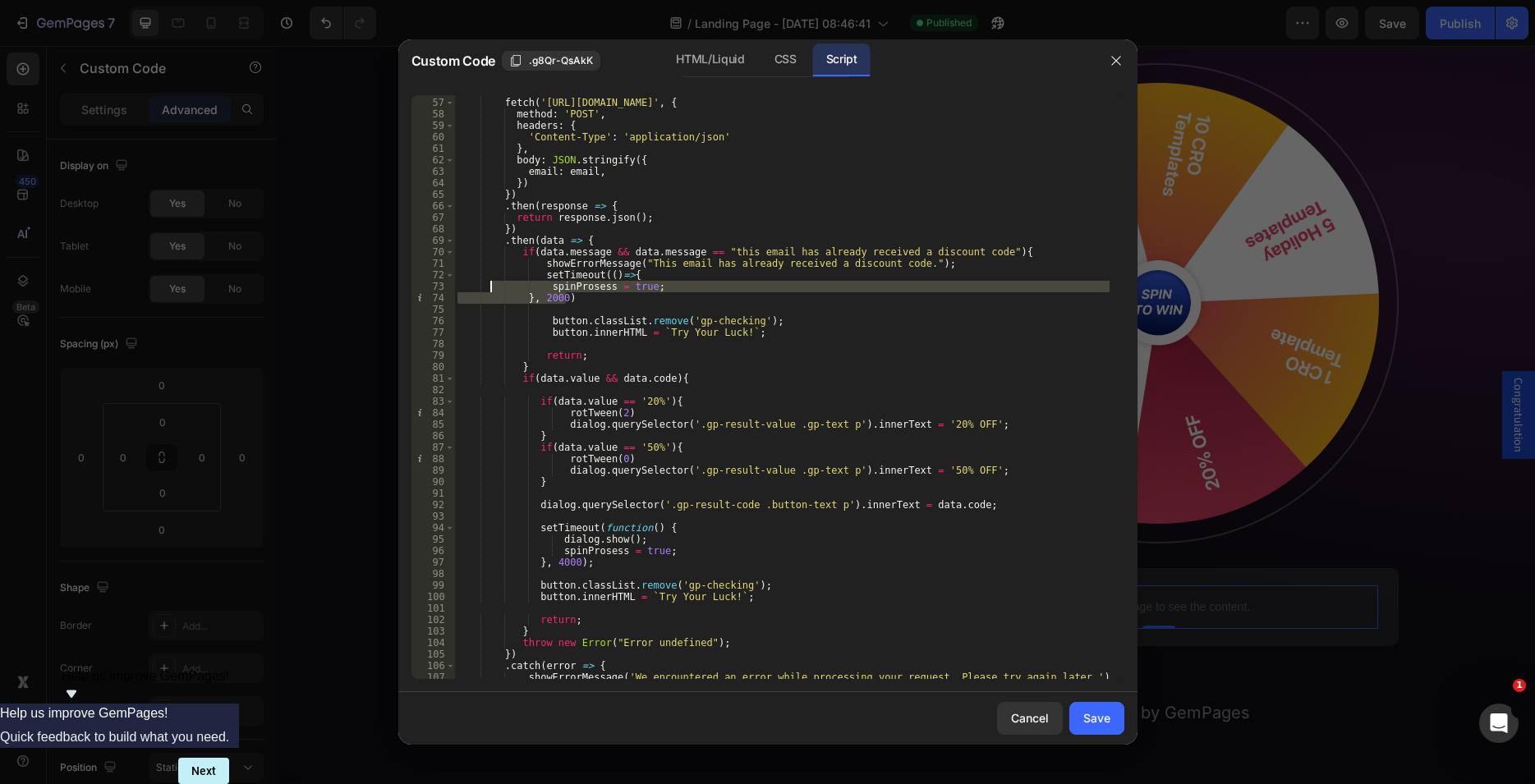
drag, startPoint x: 569, startPoint y: 297, endPoint x: 491, endPoint y: 282, distance: 79.4
click at [491, 282] on div "fetch ( 'https://api.gempages.net/get-promo-code' , { method : 'POST' , headers…" at bounding box center [781, 389] width 655 height 607
click at [593, 292] on div "fetch ( 'https://api.gempages.net/get-promo-code' , { method : 'POST' , headers…" at bounding box center [781, 386] width 655 height 584
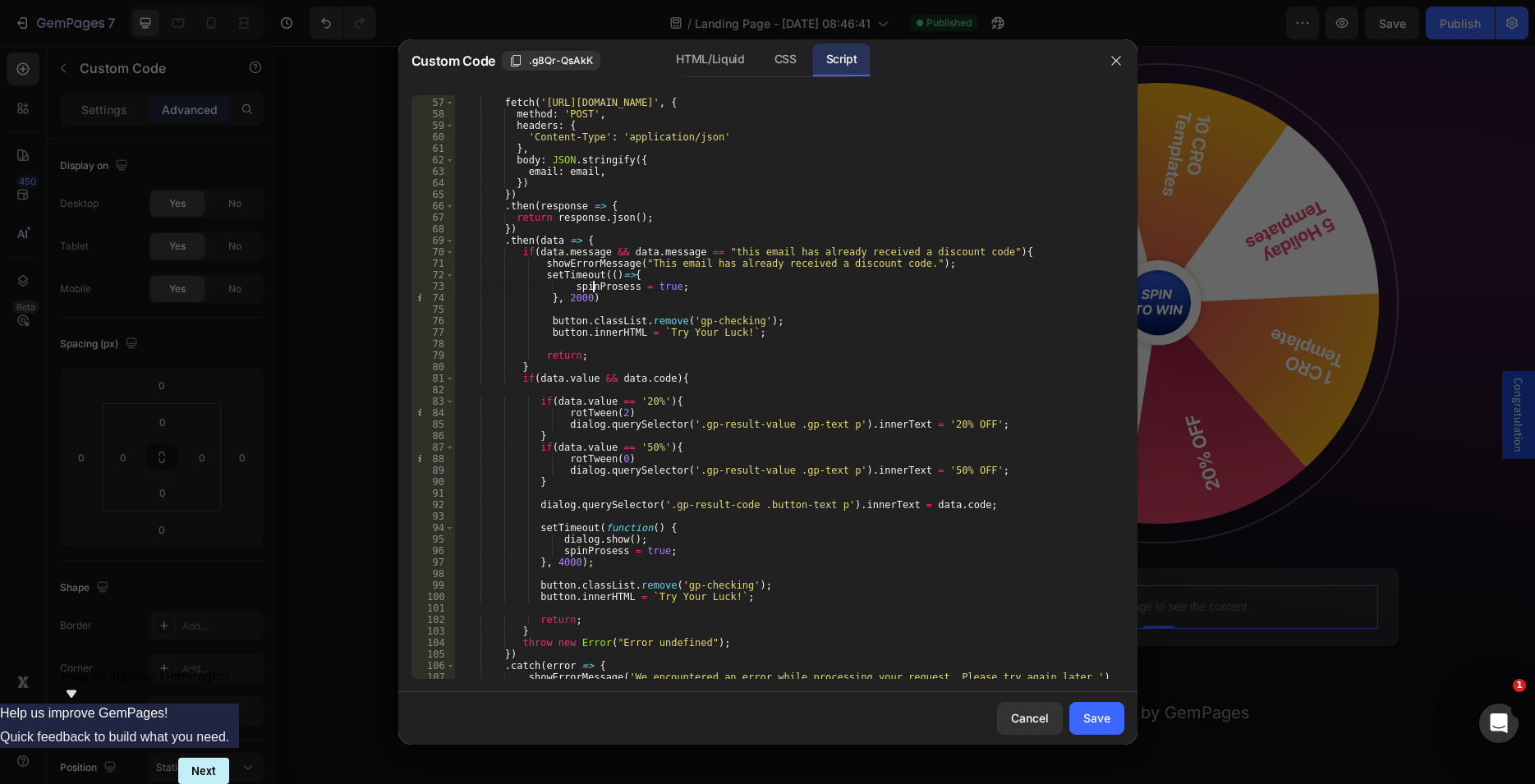
click at [538, 274] on div "fetch ( 'https://api.gempages.net/get-promo-code' , { method : 'POST' , headers…" at bounding box center [781, 389] width 655 height 607
drag, startPoint x: 568, startPoint y: 288, endPoint x: 950, endPoint y: 468, distance: 422.3
click at [567, 287] on div "fetch ( '[URL][DOMAIN_NAME]' , { method : 'POST' , headers : { 'Content-Type' :…" at bounding box center [781, 389] width 655 height 607
type textarea "spinProsess = true;"
drag, startPoint x: 1097, startPoint y: 721, endPoint x: 1031, endPoint y: 176, distance: 549.0
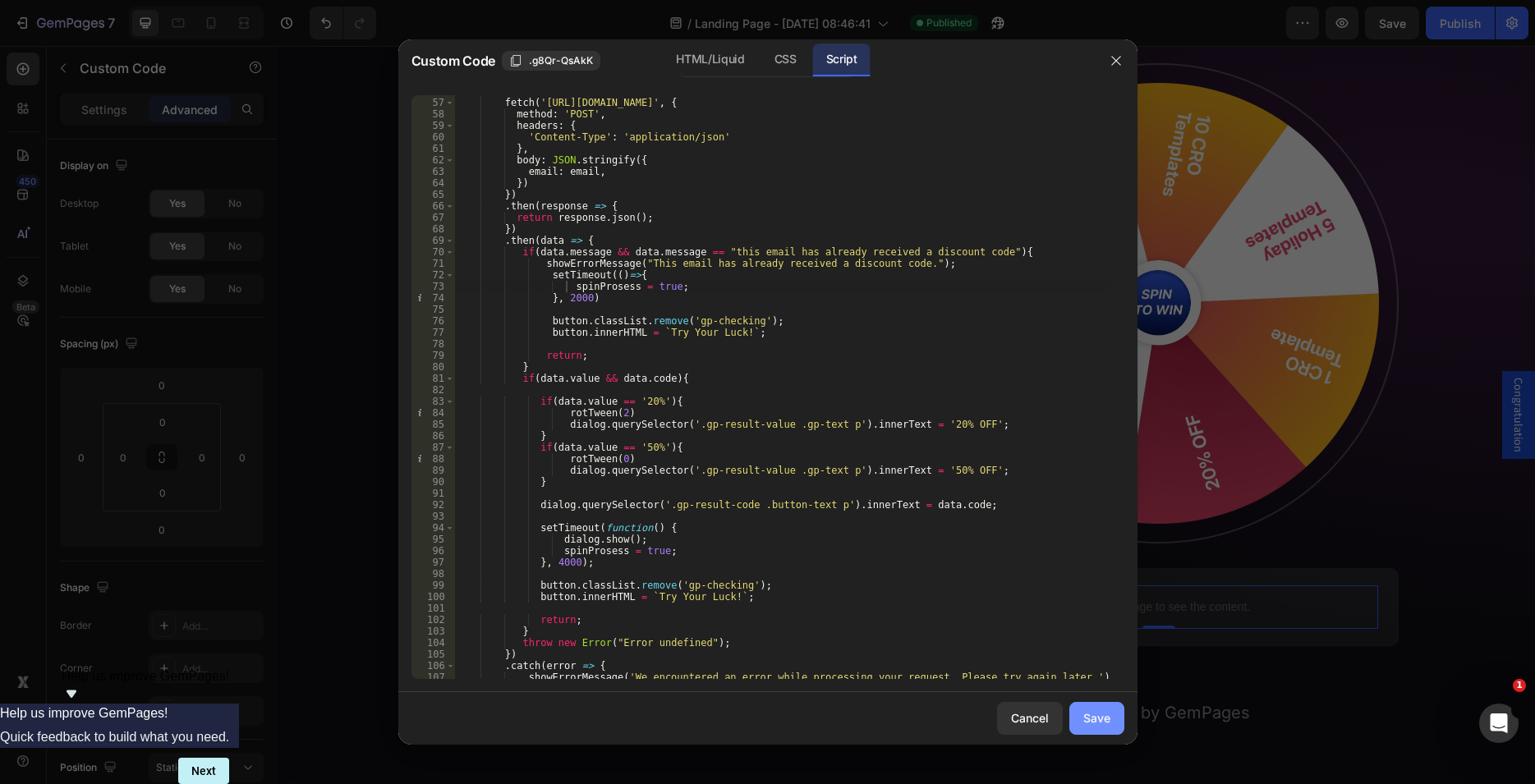
click at [1097, 721] on div "Save" at bounding box center [1096, 718] width 27 height 18
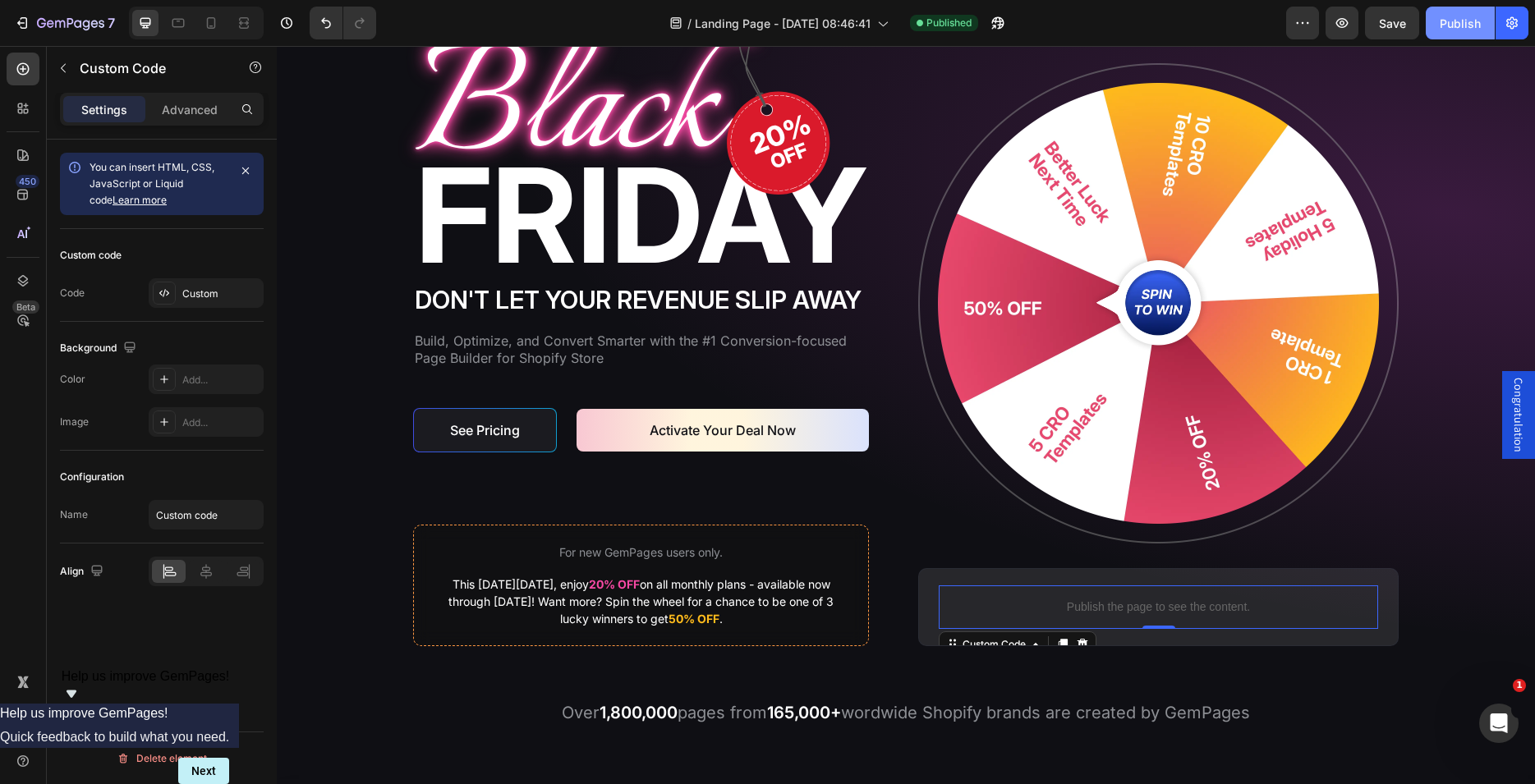
drag, startPoint x: 1457, startPoint y: 18, endPoint x: 753, endPoint y: 217, distance: 731.6
click at [1457, 18] on div "Publish" at bounding box center [1460, 23] width 42 height 18
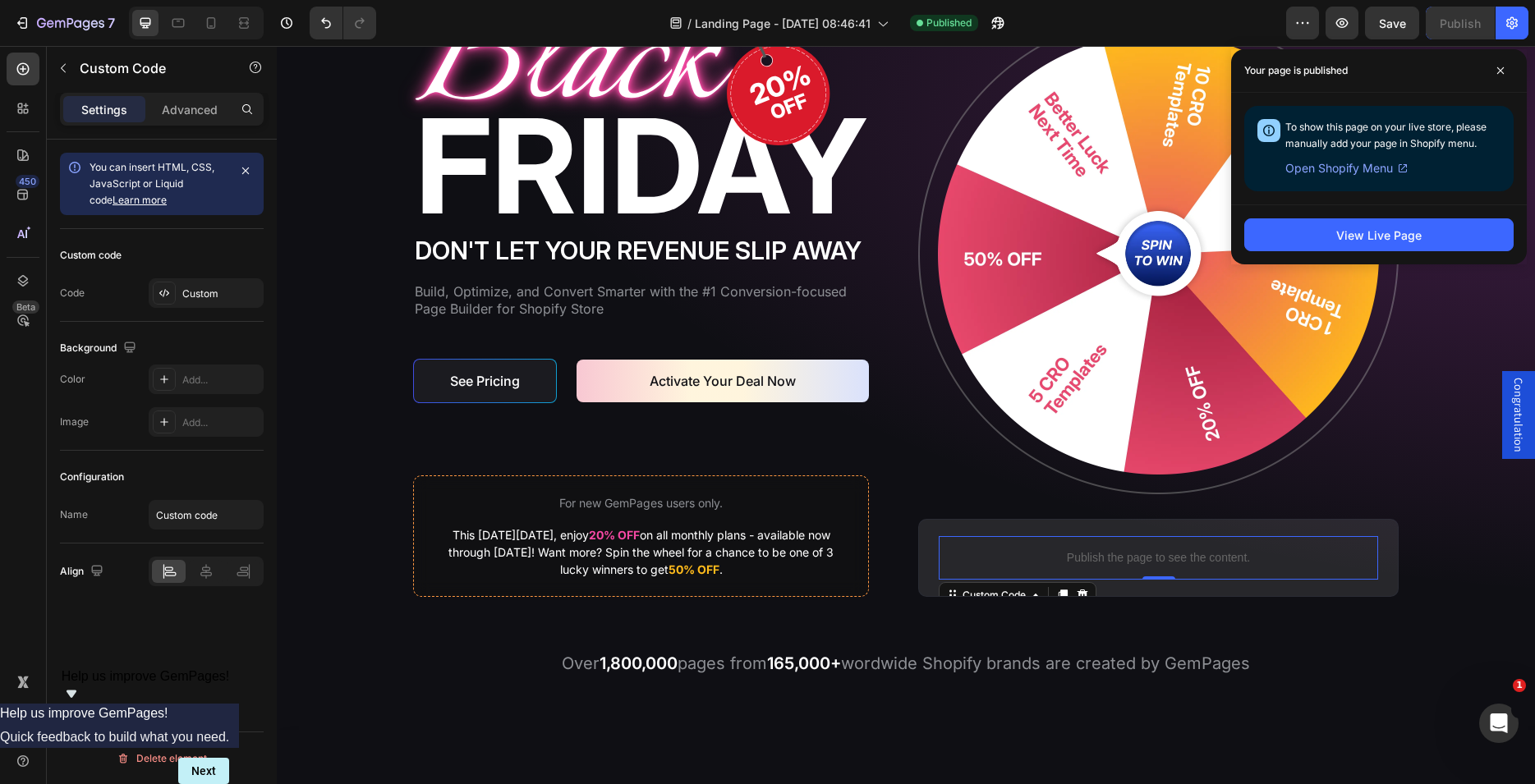
scroll to position [0, 0]
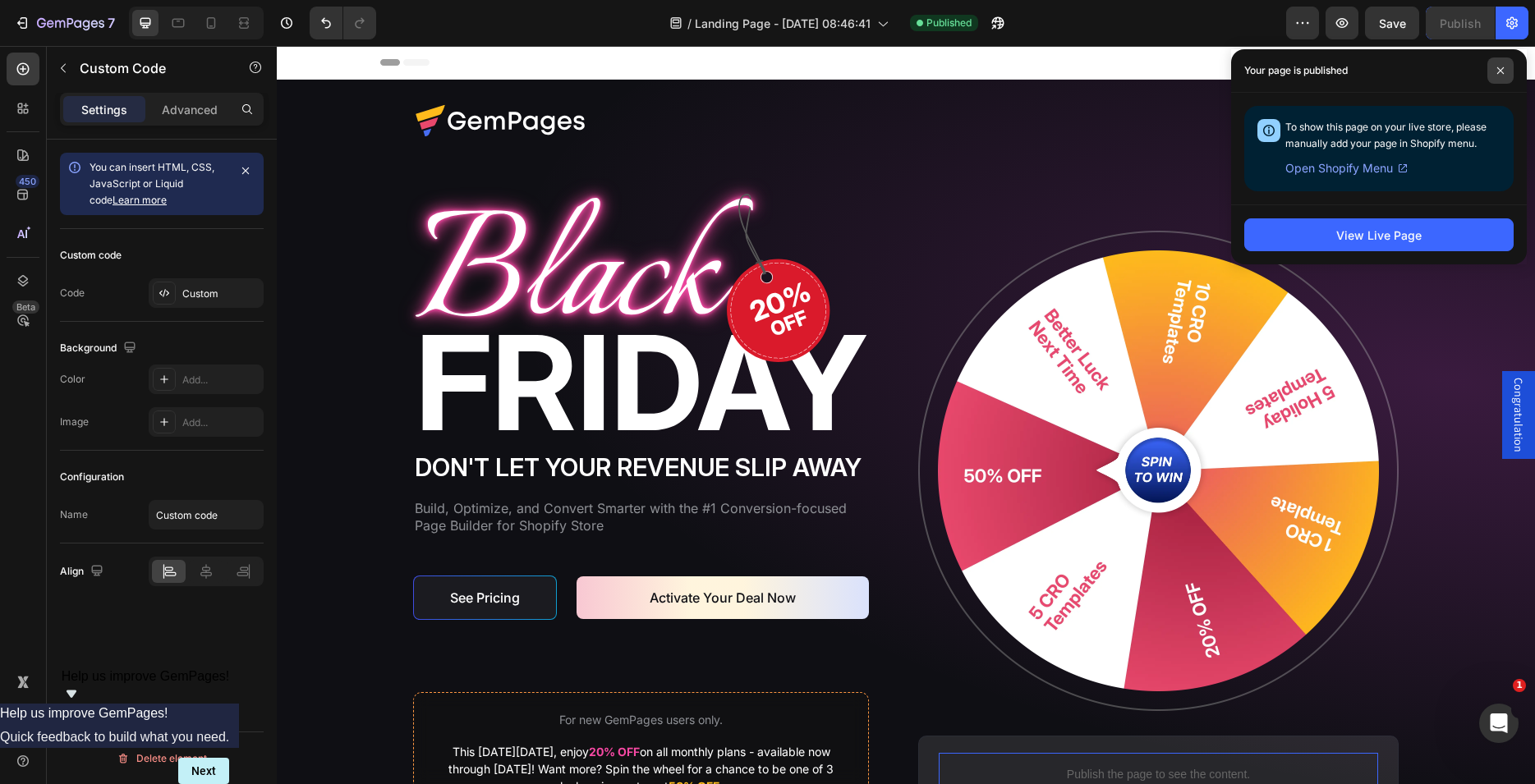
click at [1506, 67] on span at bounding box center [1500, 70] width 26 height 26
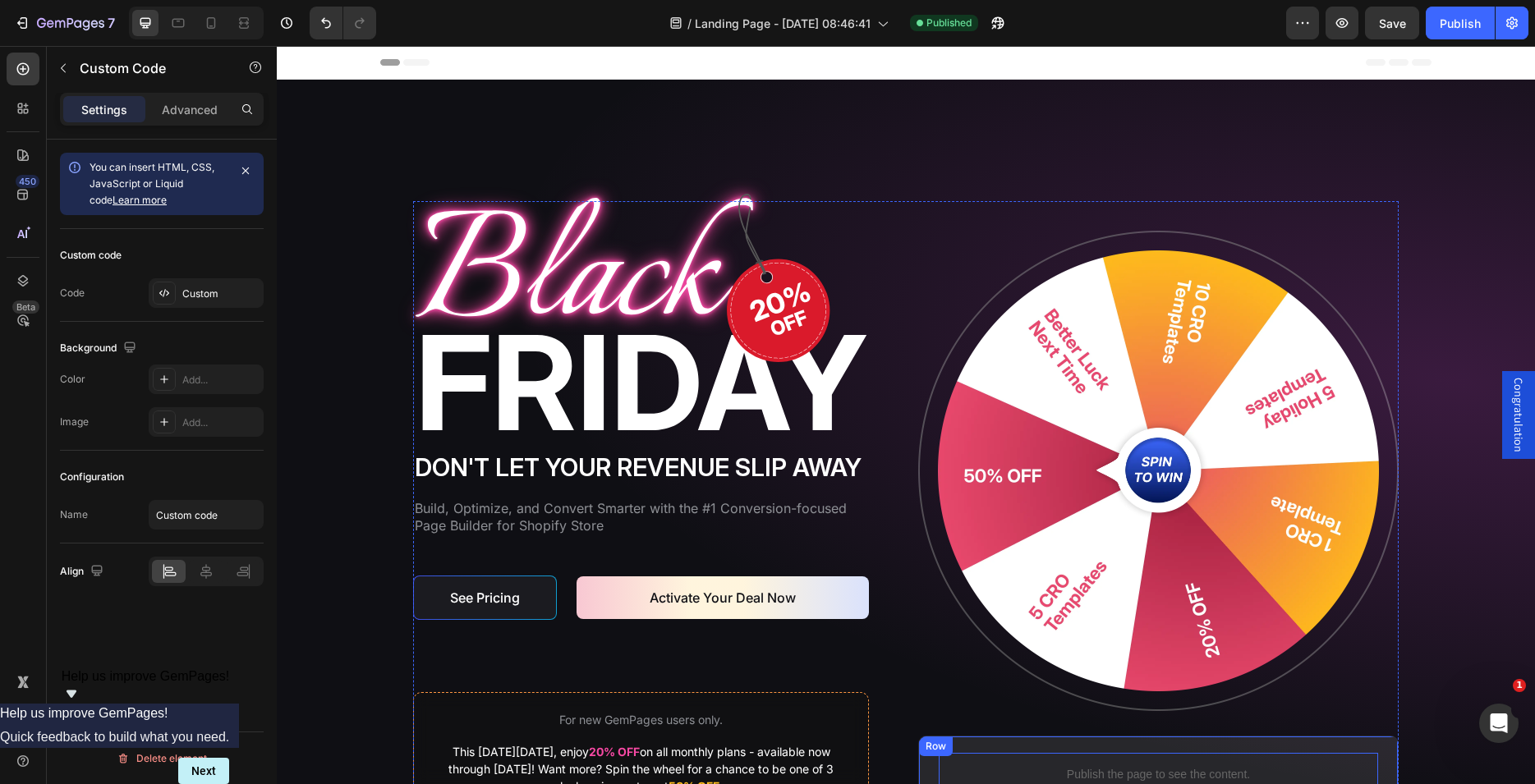
scroll to position [335, 0]
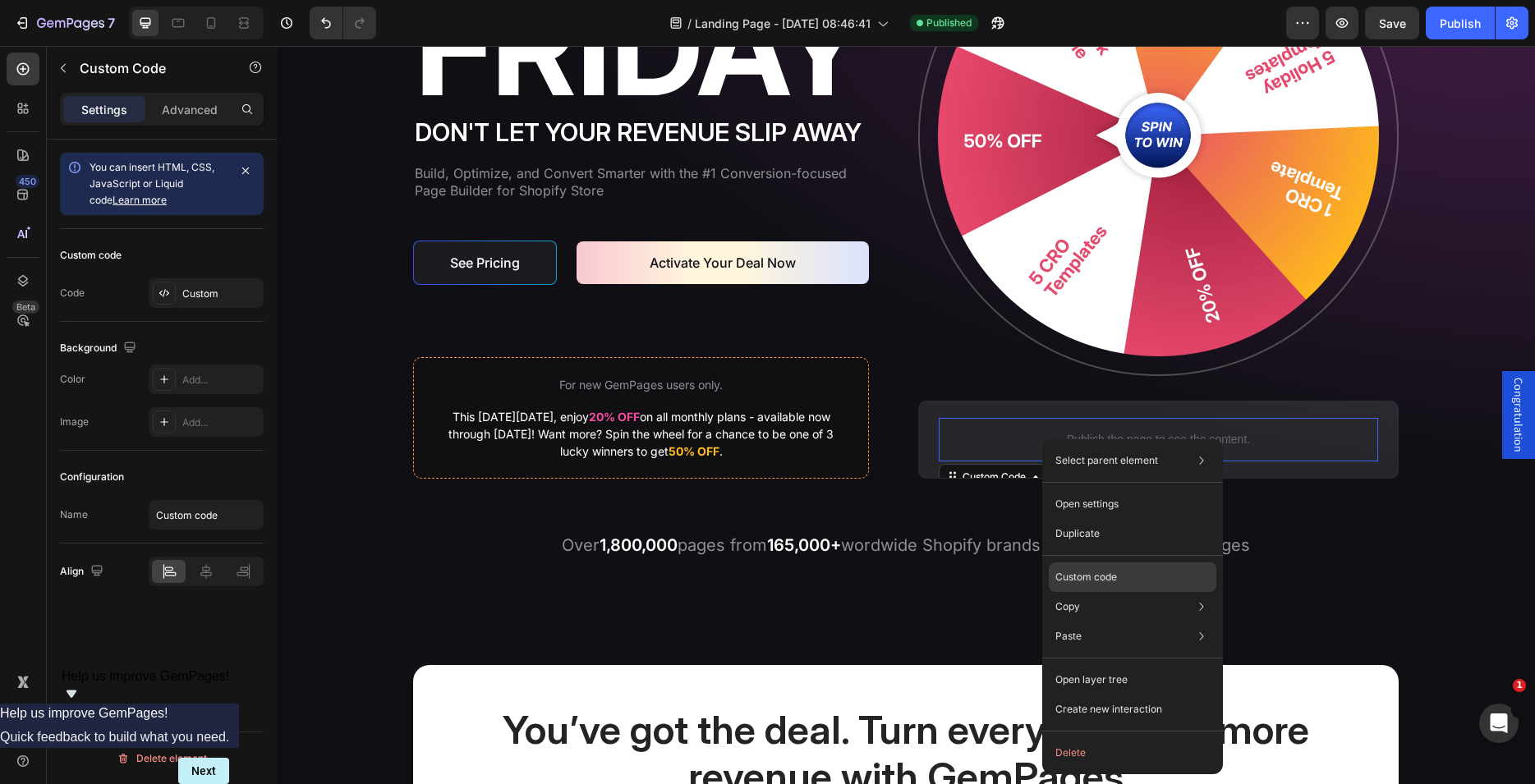
click at [1076, 583] on p "Custom code" at bounding box center [1086, 577] width 62 height 15
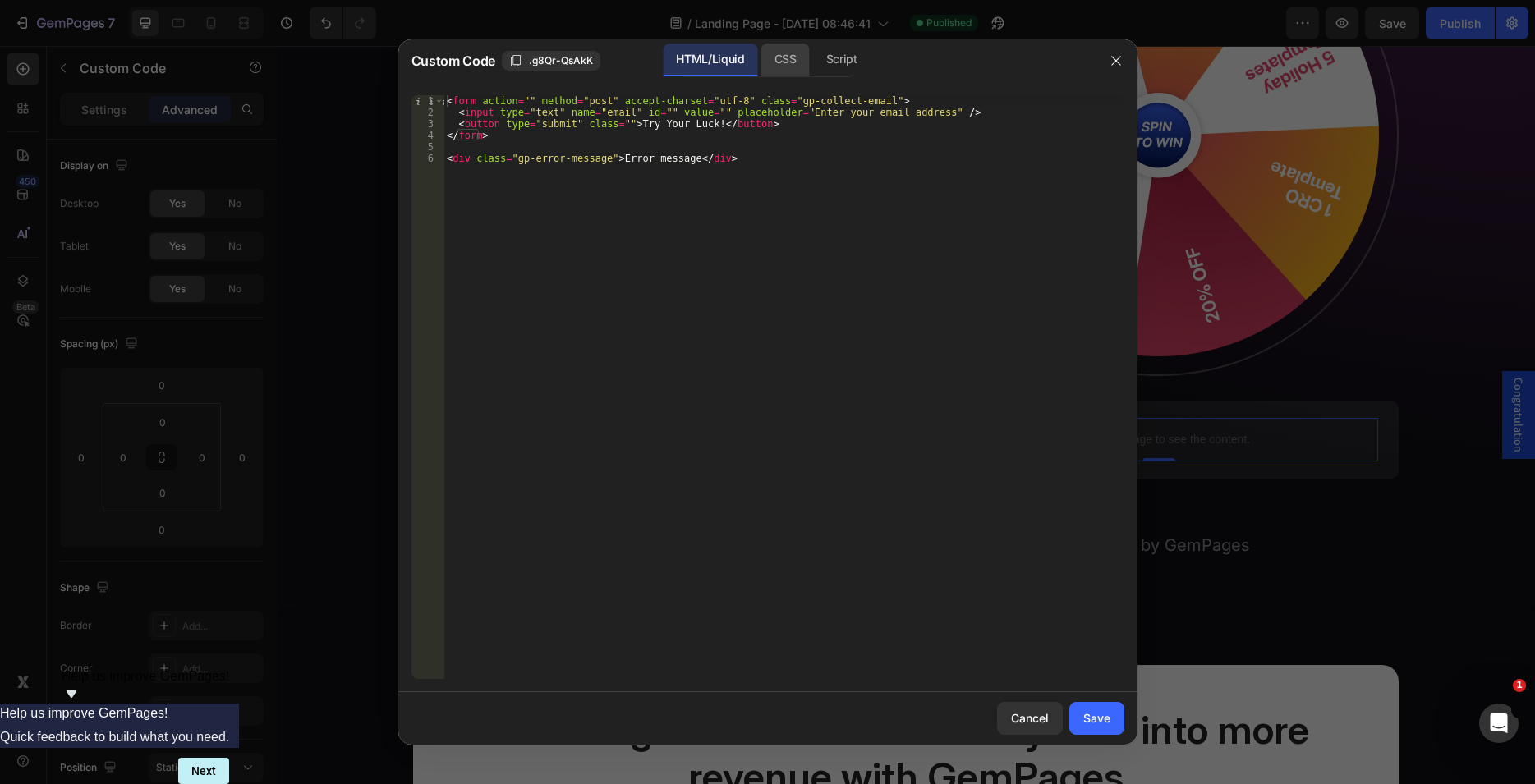
click at [784, 62] on div "CSS" at bounding box center [785, 60] width 49 height 33
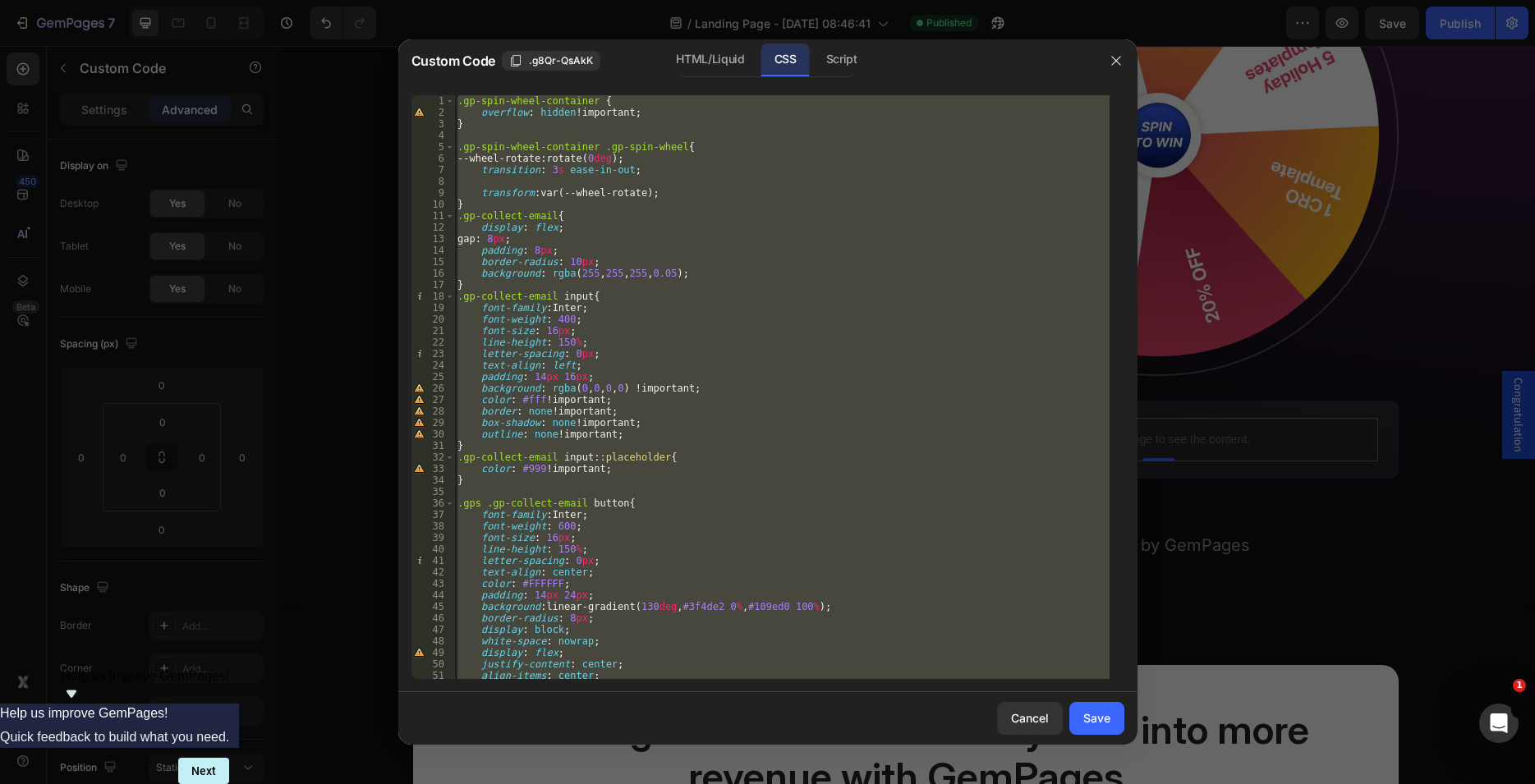
click at [560, 278] on div ".gp-spin-wheel-container { overflow : hidden !important ; } .gp-spin-wheel-cont…" at bounding box center [781, 386] width 655 height 584
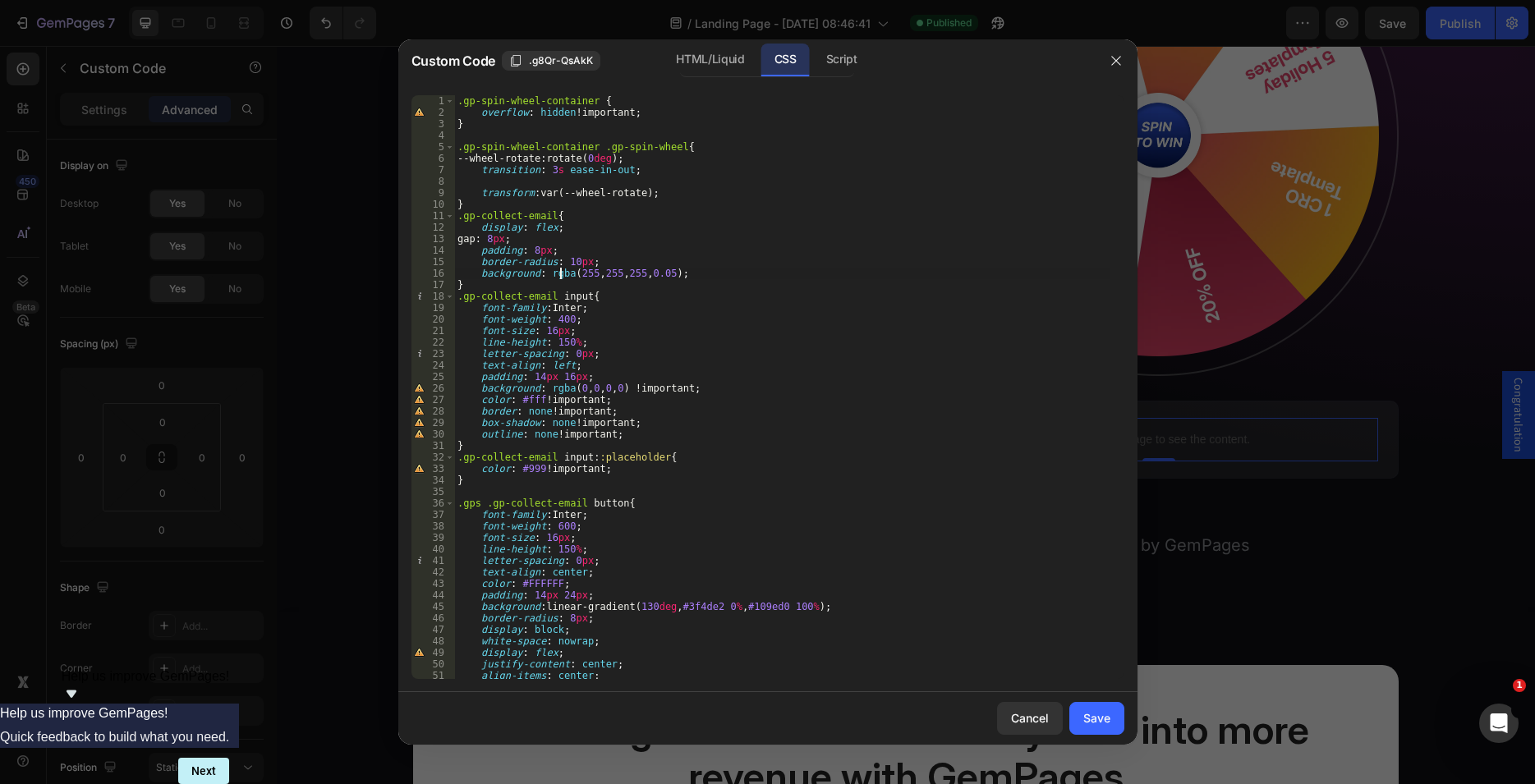
scroll to position [251, 0]
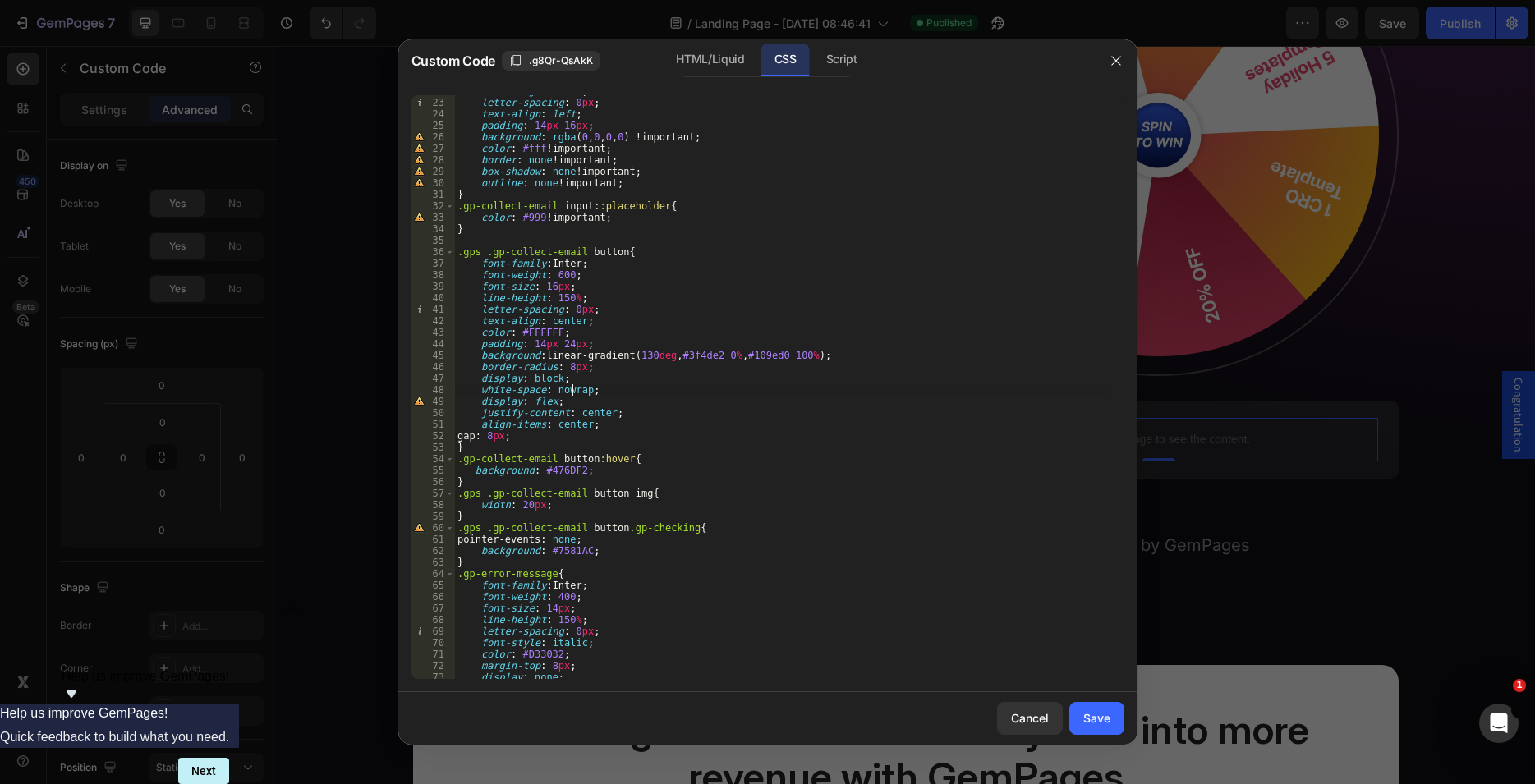
click at [572, 386] on div "line-height : 150 % ; letter-spacing : 0 px ; text-align : left ; padding : 14 …" at bounding box center [781, 389] width 655 height 607
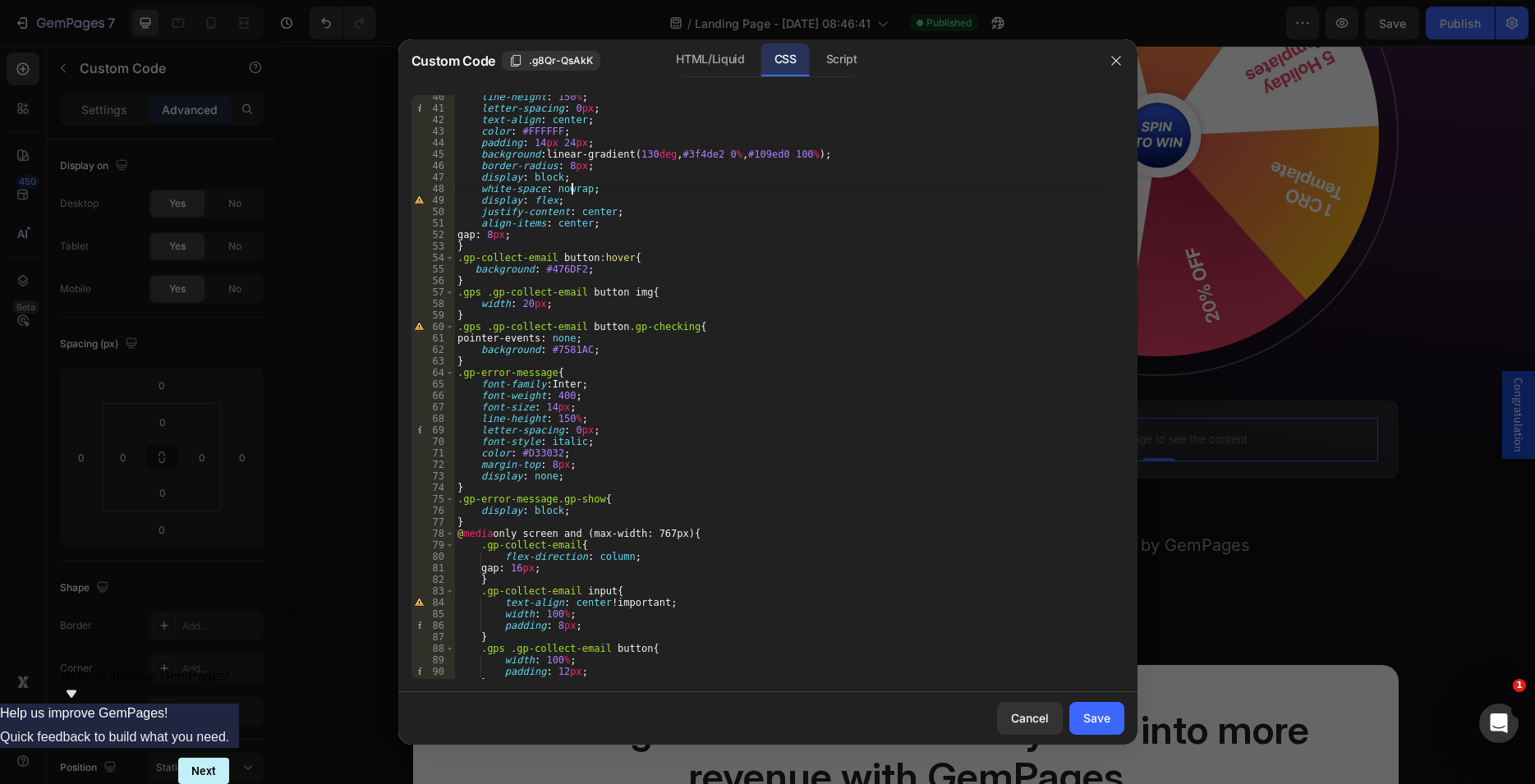
scroll to position [453, 0]
drag, startPoint x: 573, startPoint y: 374, endPoint x: 438, endPoint y: 372, distance: 135.0
click at [454, 372] on div "line-height : 150 % ; letter-spacing : 0 px ; text-align : center ; color : #FF…" at bounding box center [781, 386] width 655 height 584
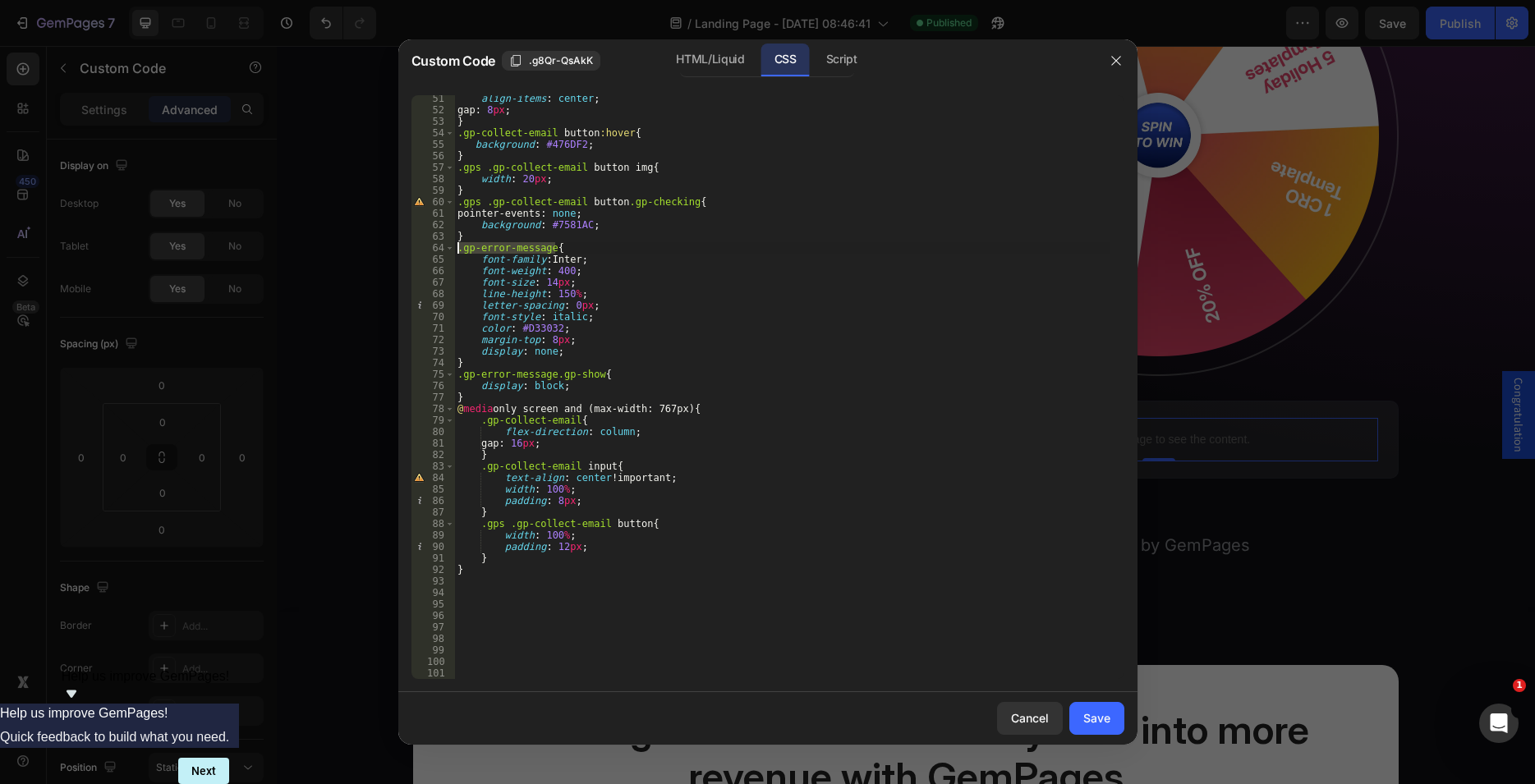
click at [498, 559] on div "align-items : center ; gap : 8 px ; } .gp-collect-email button :hover { backgro…" at bounding box center [781, 397] width 655 height 607
type textarea "}"
paste textarea ".gp-error-message{"
type textarea ".gp-error-message{}"
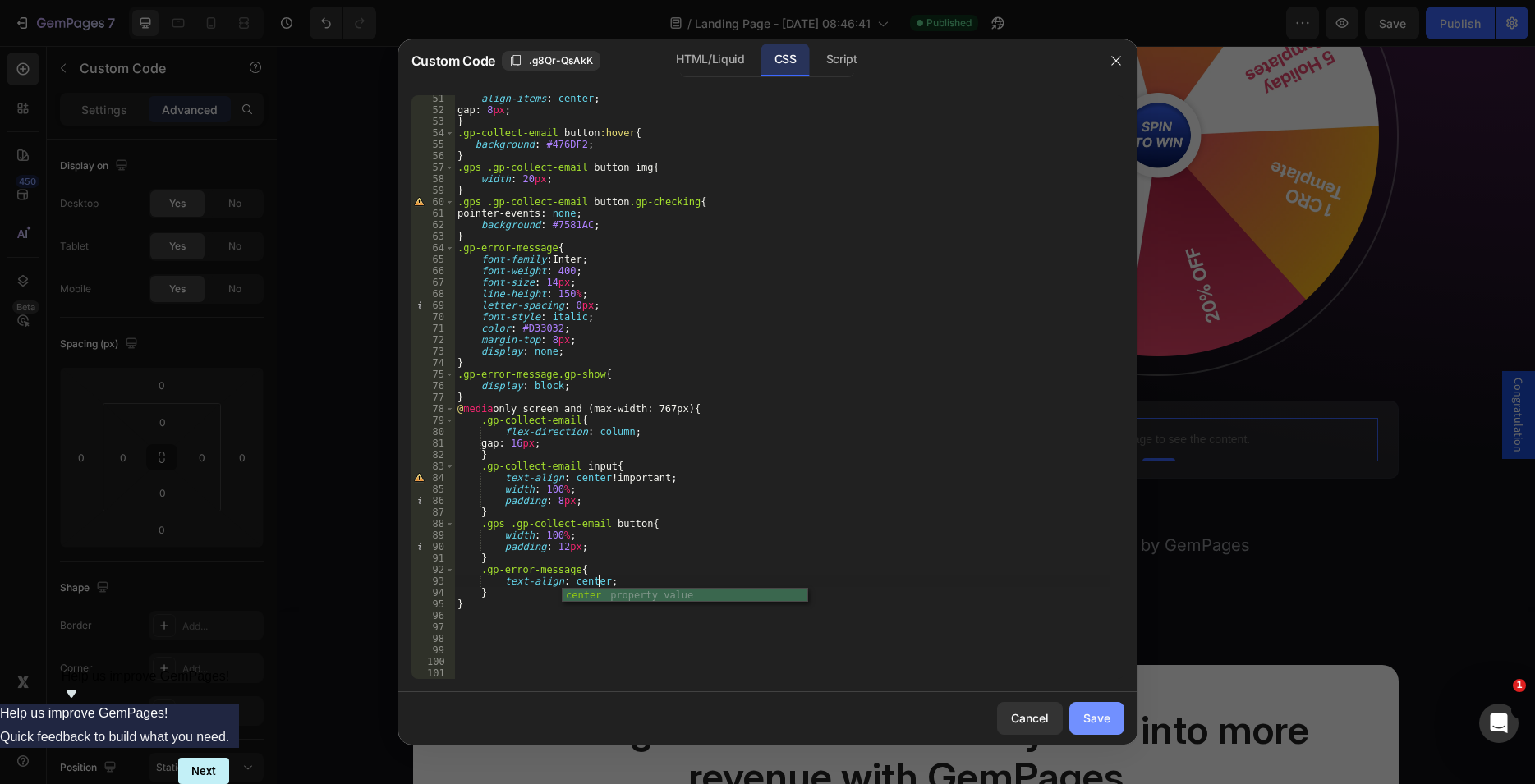
type textarea "text-align: center;"
click at [1081, 707] on button "Save" at bounding box center [1097, 719] width 55 height 33
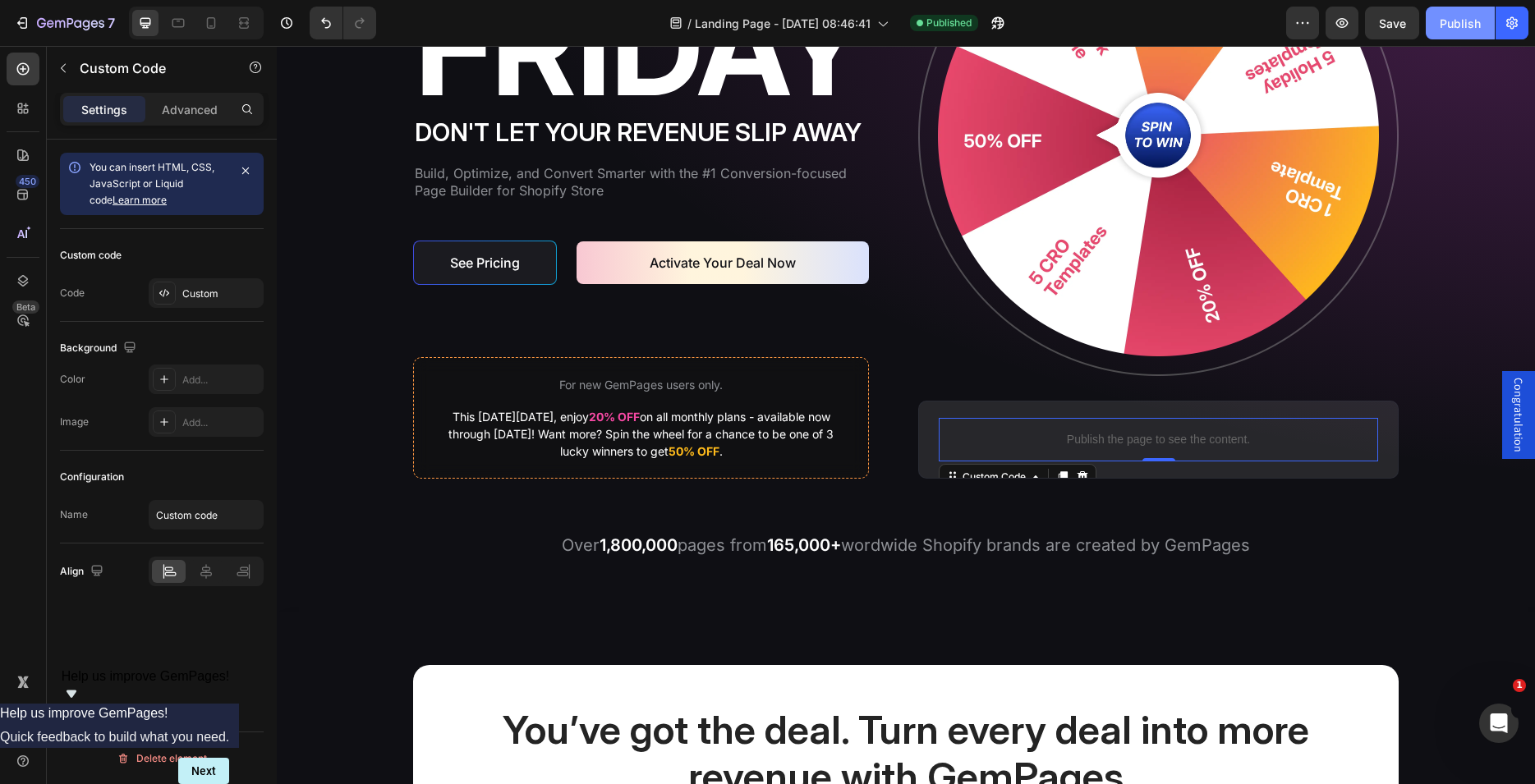
click at [1437, 25] on button "Publish" at bounding box center [1460, 23] width 69 height 33
click at [1514, 21] on icon "button" at bounding box center [1512, 23] width 17 height 17
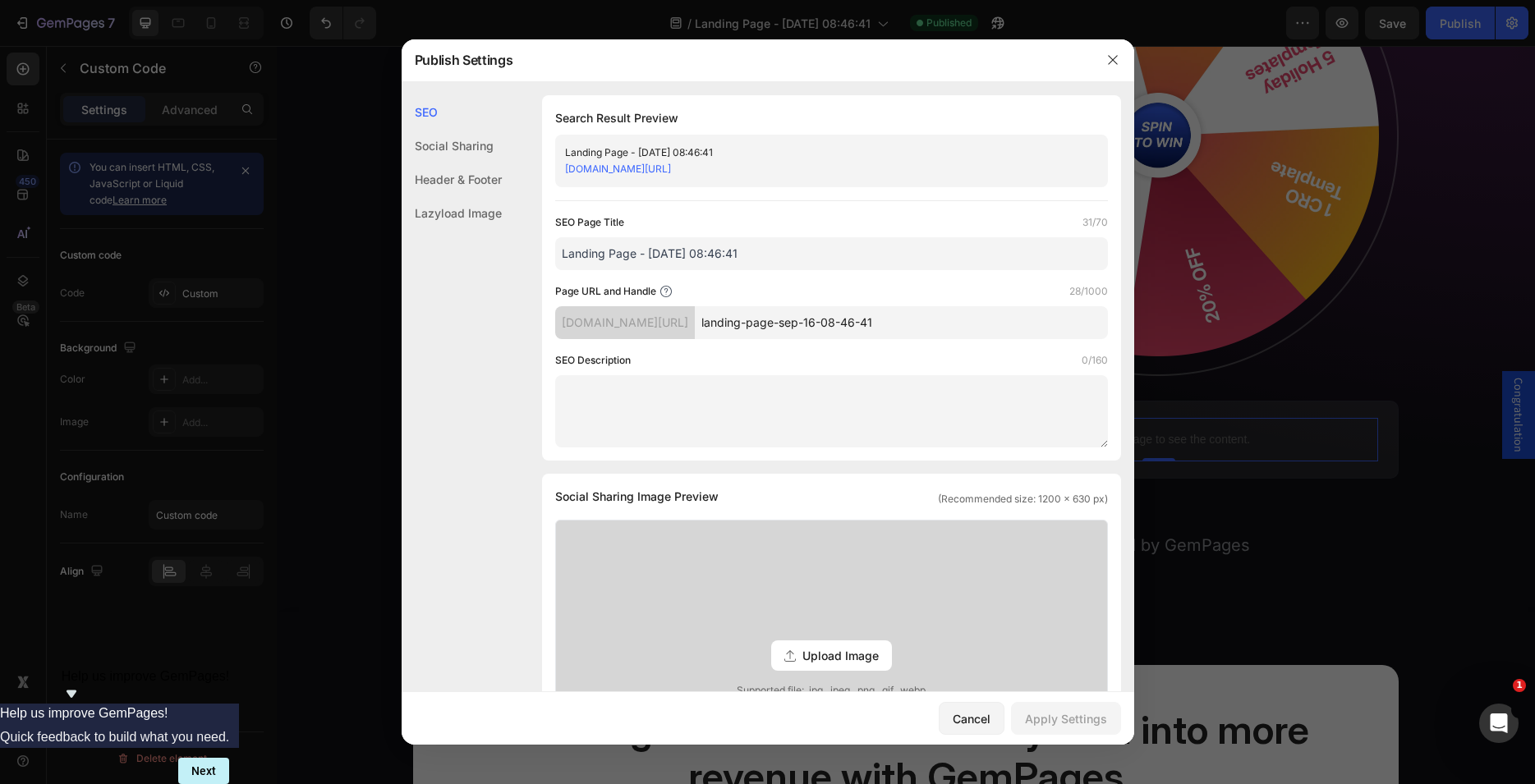
click at [814, 327] on input "landing-page-sep-16-08-46-41" at bounding box center [901, 323] width 413 height 33
click at [568, 251] on input "Landing Page - [DATE] 08:46:41" at bounding box center [831, 254] width 553 height 33
click at [564, 253] on input "Landing Page - [DATE] 08:46:41" at bounding box center [831, 254] width 553 height 33
click at [836, 251] on input "Black Friday Landing Page - Sep 16, 08:46:41" at bounding box center [831, 254] width 553 height 33
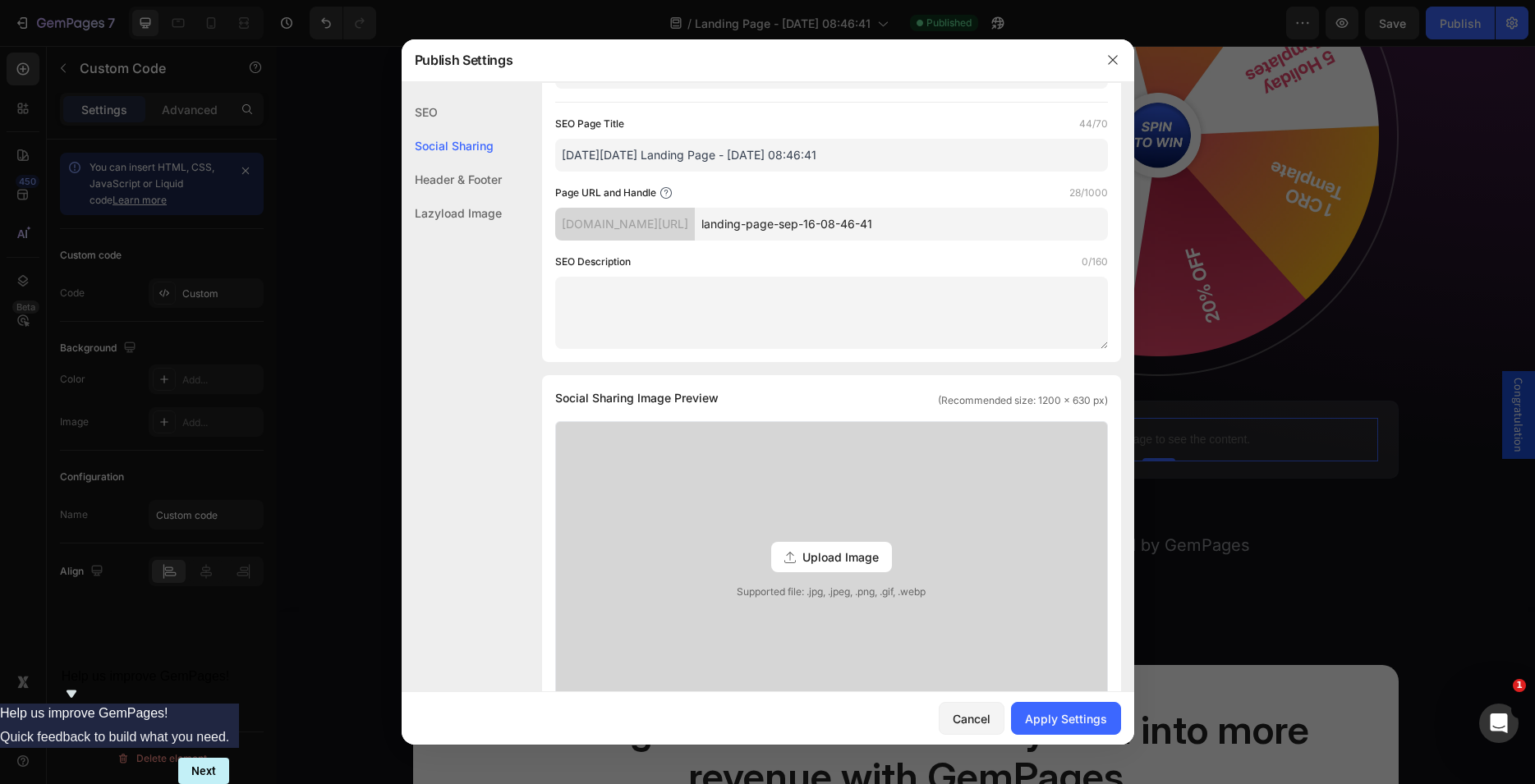
click at [624, 225] on div "[DOMAIN_NAME][URL]" at bounding box center [625, 224] width 139 height 33
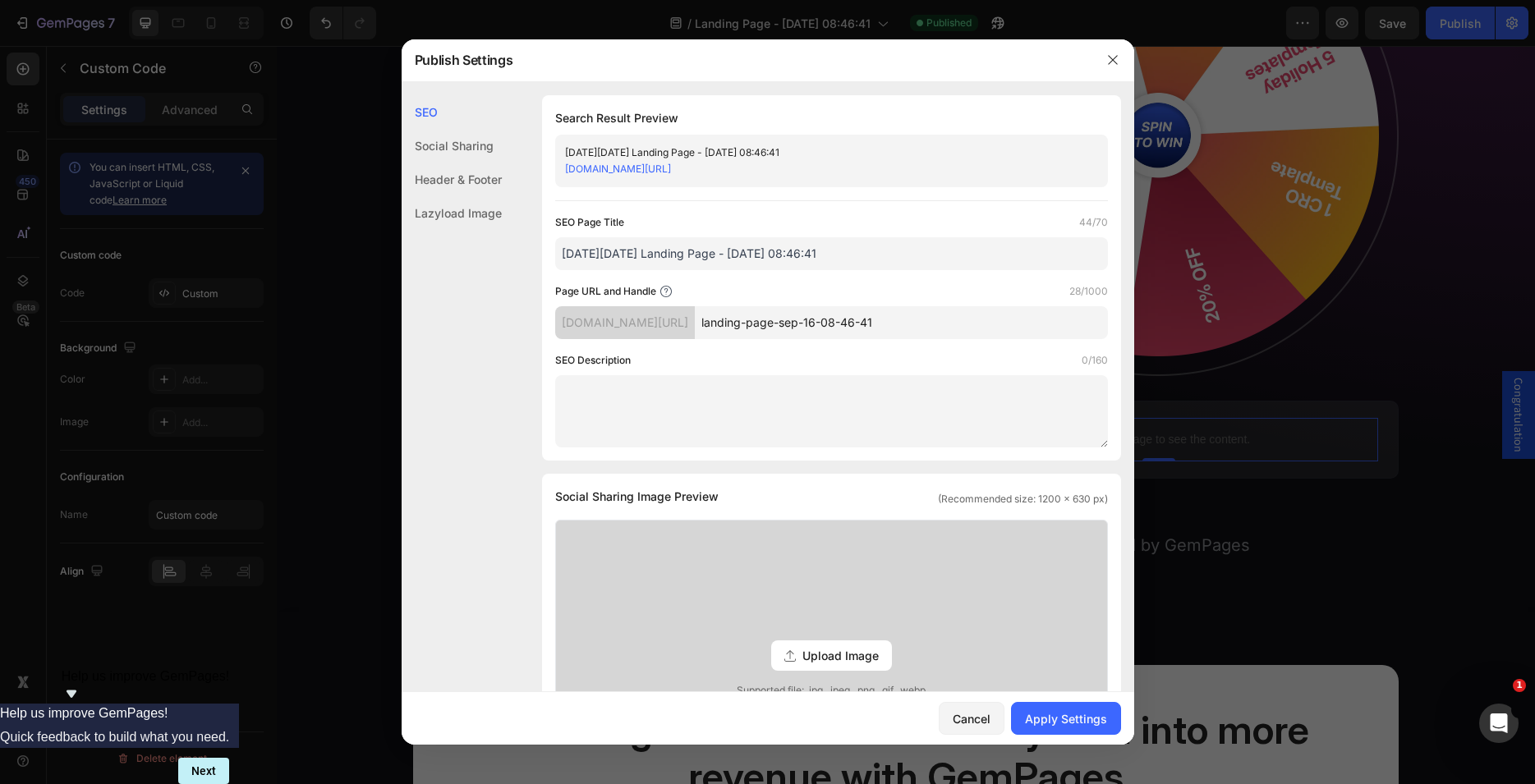
drag, startPoint x: 708, startPoint y: 255, endPoint x: 895, endPoint y: 259, distance: 187.0
click at [895, 260] on input "Black Friday Landing Page - Sep 16, 08:46:41" at bounding box center [831, 254] width 553 height 33
click at [638, 261] on input "Black Friday Landing Page" at bounding box center [831, 254] width 553 height 33
click at [628, 252] on input "Black Friday Landing Page" at bounding box center [831, 254] width 553 height 33
type input "Black Friday Landing Page"
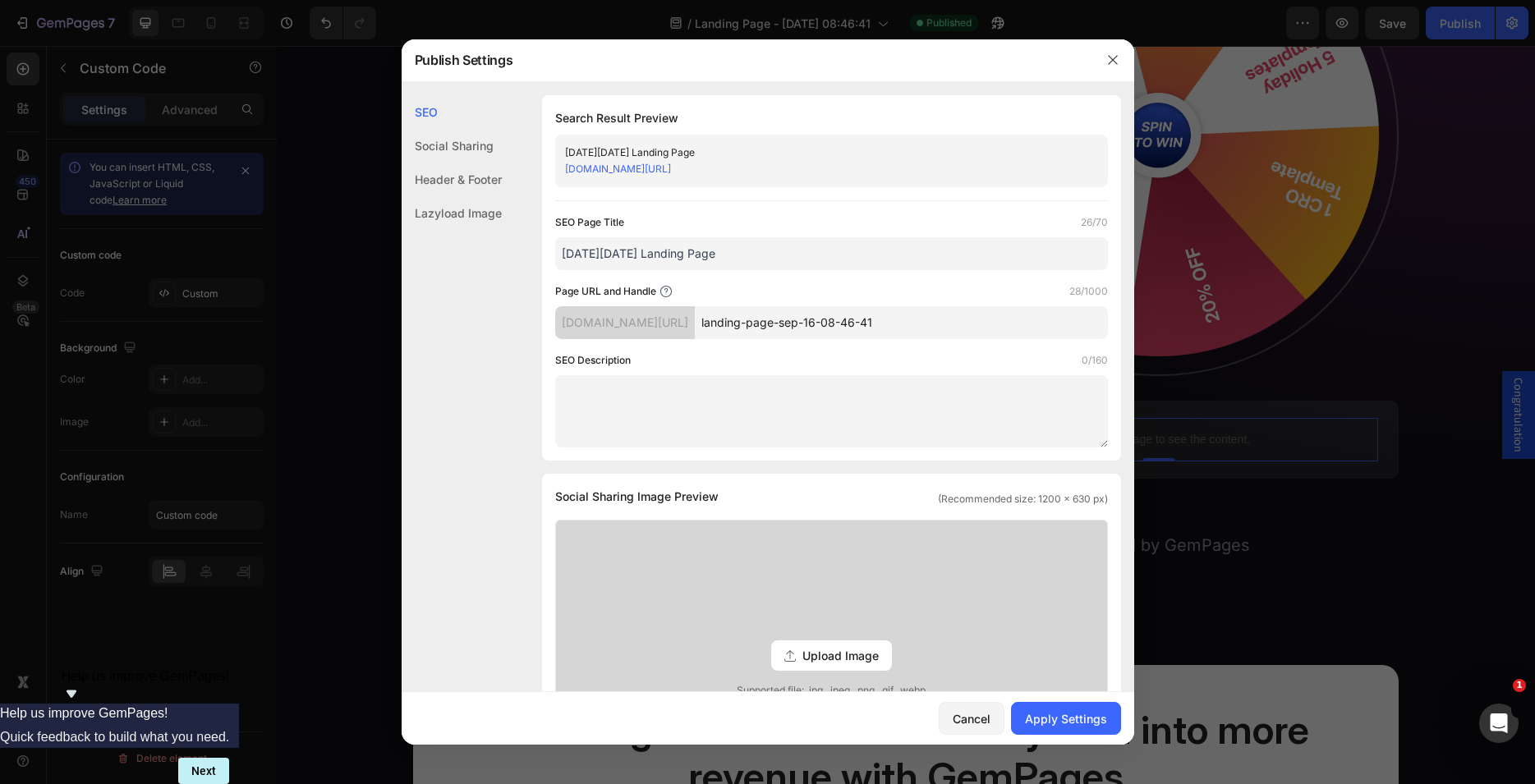
click at [623, 321] on div "[DOMAIN_NAME][URL]" at bounding box center [625, 323] width 139 height 33
click at [793, 326] on input "landing-page-sep-16-08-46-41" at bounding box center [901, 323] width 413 height 33
drag, startPoint x: 756, startPoint y: 317, endPoint x: 964, endPoint y: 327, distance: 208.2
click at [964, 327] on input "landing-page-sep-16-08-46-41" at bounding box center [901, 323] width 413 height 33
click at [743, 342] on div "SEO Page Title 26/70 Black Friday Landing Page Page URL and Handle 8/1000 gempa…" at bounding box center [831, 330] width 553 height 233
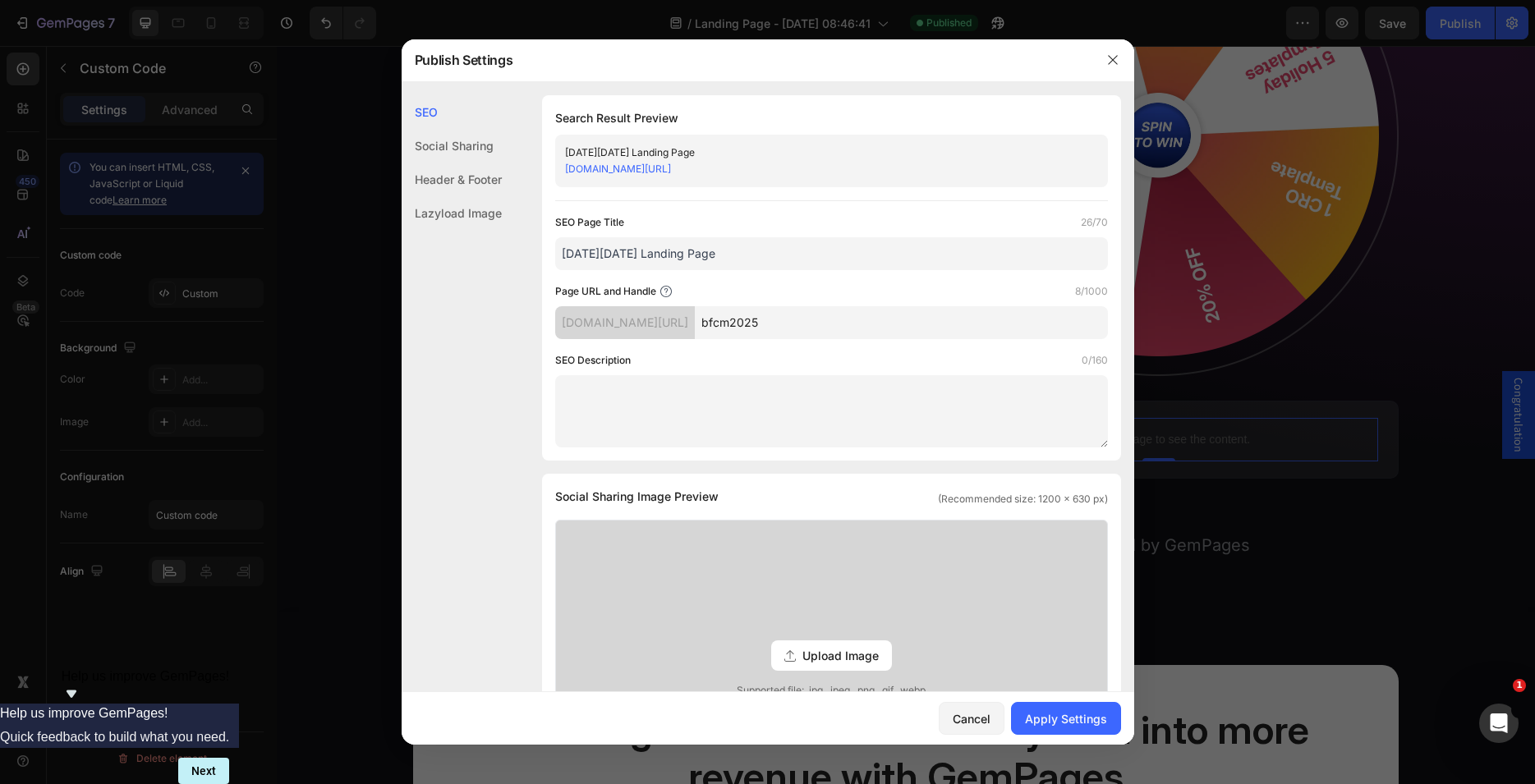
drag, startPoint x: 823, startPoint y: 325, endPoint x: 781, endPoint y: 323, distance: 42.0
click at [781, 323] on input "bfcm2025" at bounding box center [901, 323] width 413 height 33
click at [791, 318] on input "bfcm2025" at bounding box center [901, 323] width 413 height 33
type input "bfcm-2025"
drag, startPoint x: 630, startPoint y: 251, endPoint x: 762, endPoint y: 251, distance: 132.0
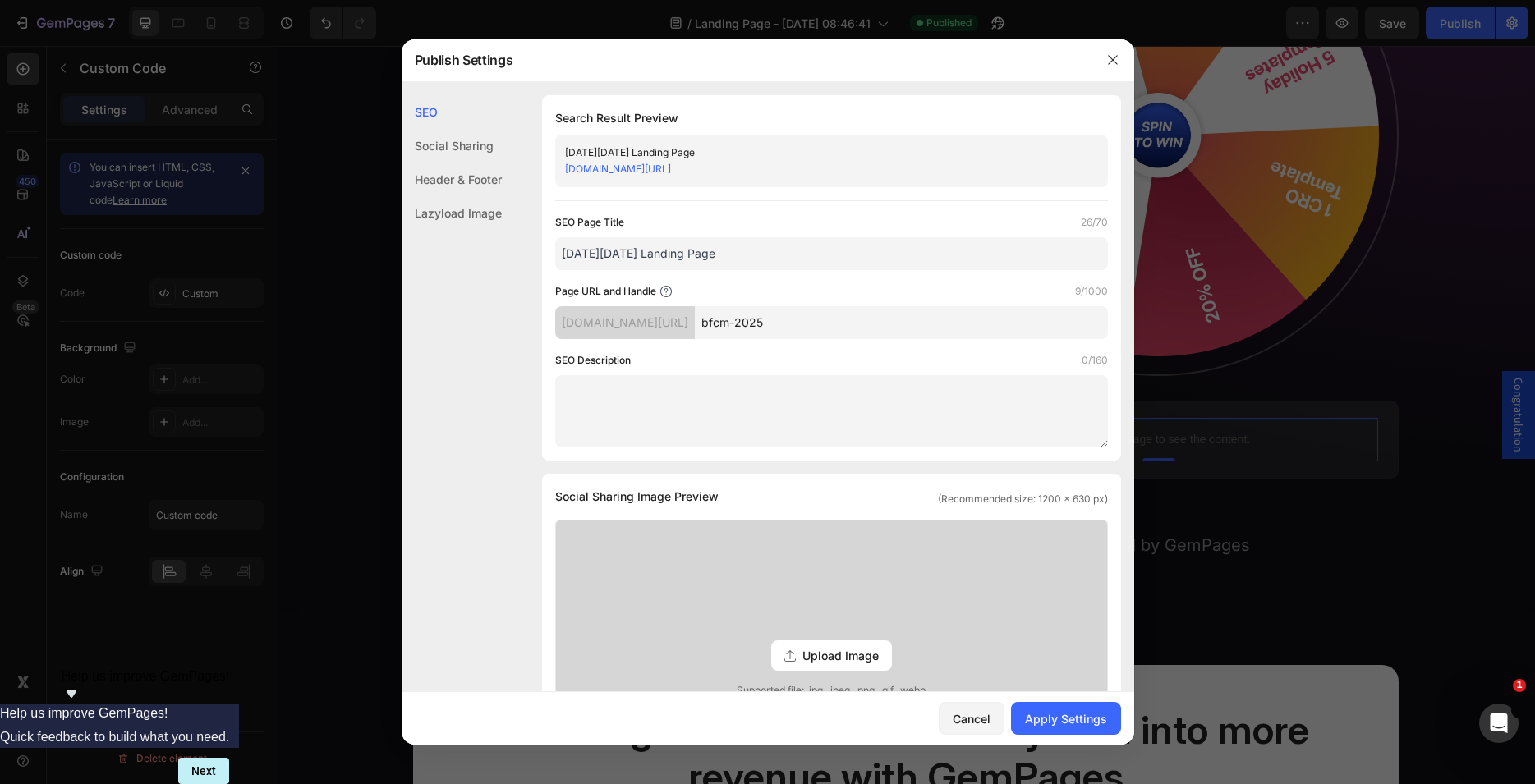
click at [762, 251] on input "Black Friday Landing Page" at bounding box center [831, 254] width 553 height 33
type input "[DATE][DATE] Promotion 2025"
click at [794, 298] on div "Page URL and Handle 9/1000" at bounding box center [831, 291] width 553 height 17
drag, startPoint x: 843, startPoint y: 327, endPoint x: 758, endPoint y: 323, distance: 85.1
click at [758, 323] on input "bfcm-2025" at bounding box center [901, 323] width 413 height 33
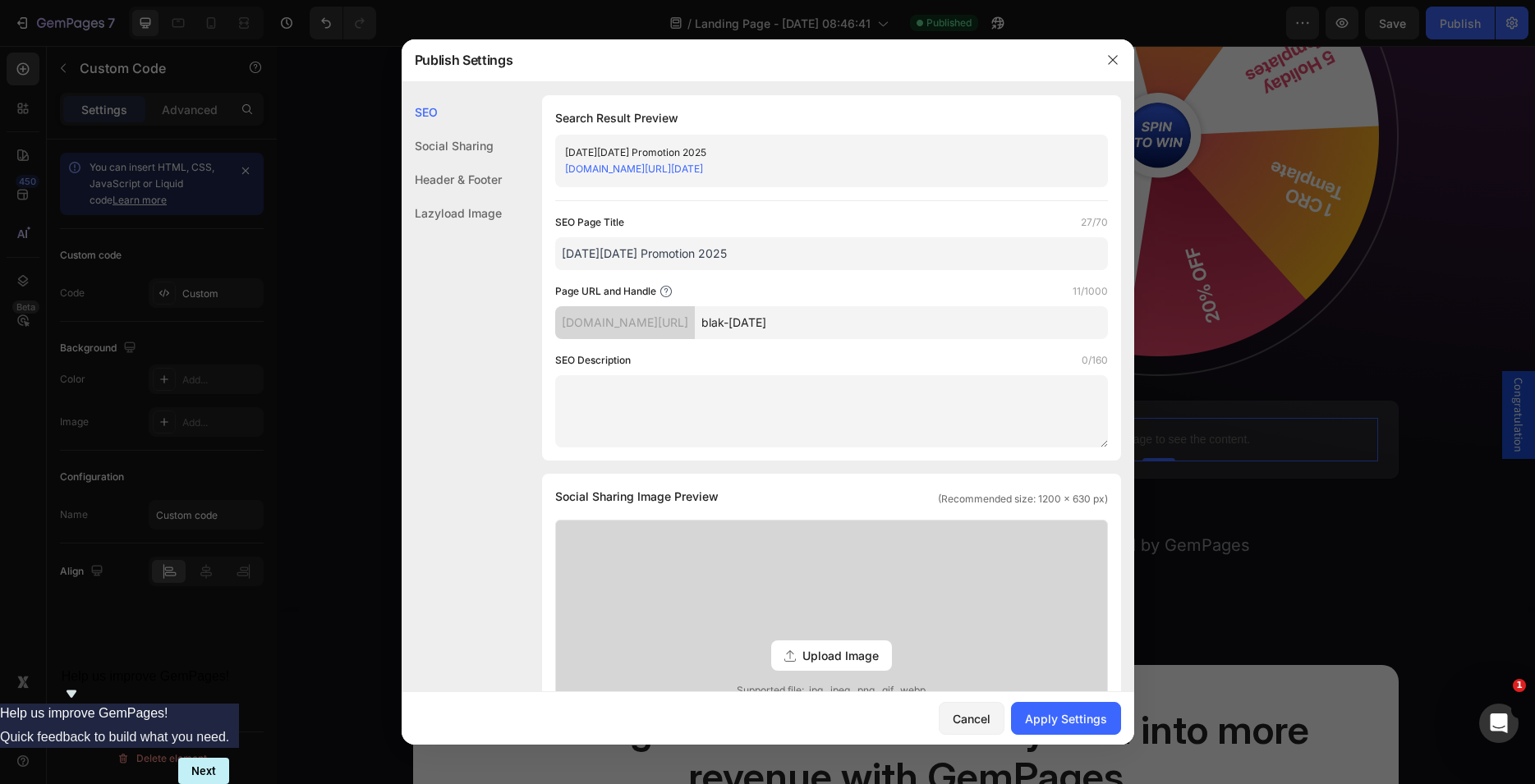
click at [775, 327] on input "blak-friday" at bounding box center [901, 323] width 413 height 33
drag, startPoint x: 846, startPoint y: 326, endPoint x: 760, endPoint y: 318, distance: 86.4
click at [760, 318] on input "black-friday" at bounding box center [901, 323] width 413 height 33
type input "bfcm-landing-page-2025"
click at [803, 348] on div "SEO Page Title 27/70 Black Friday Promotion 2025 Page URL and Handle 22/1000 ge…" at bounding box center [831, 330] width 553 height 233
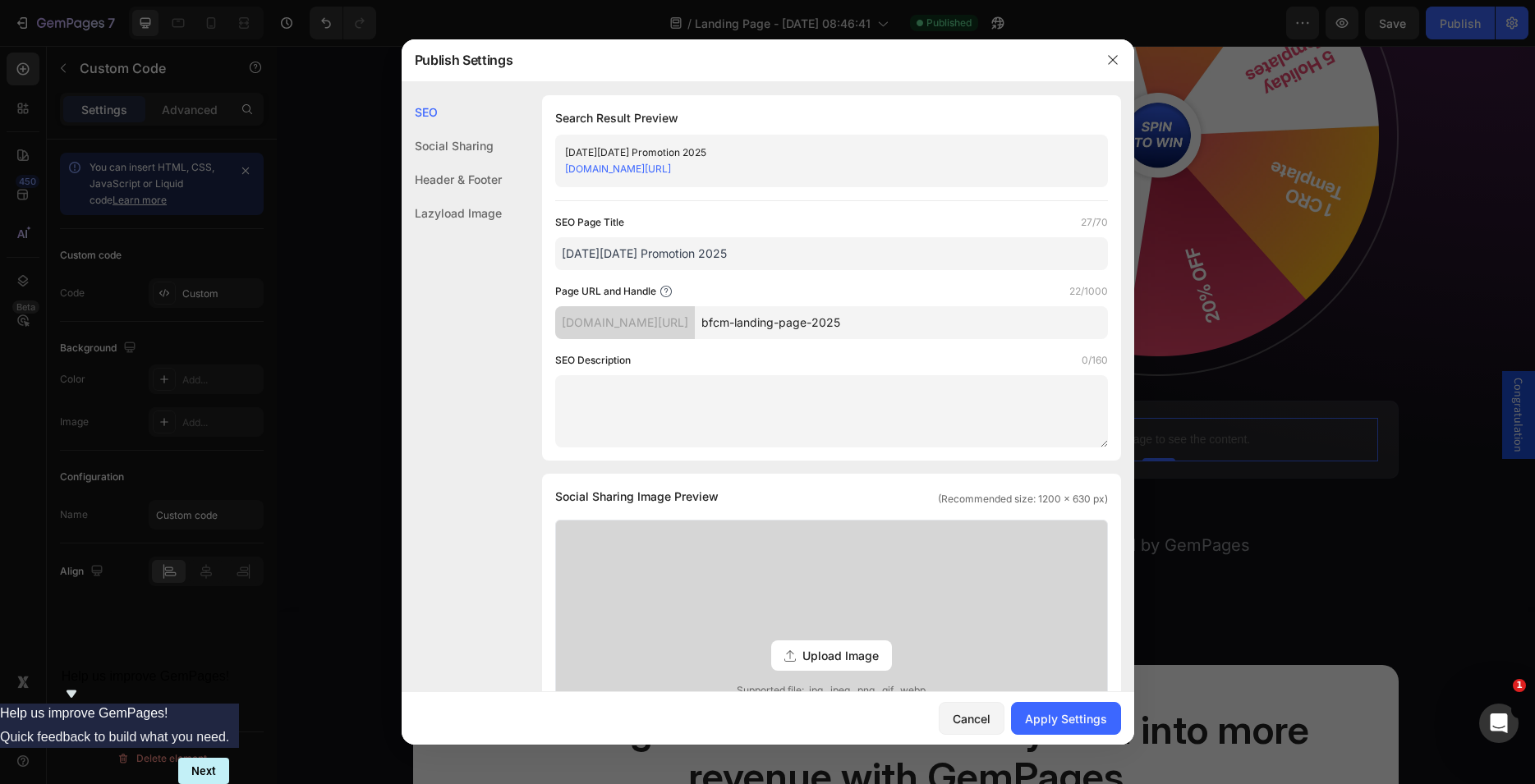
click at [629, 255] on input "[DATE][DATE] Promotion 2025" at bounding box center [831, 254] width 553 height 33
drag, startPoint x: 779, startPoint y: 255, endPoint x: 542, endPoint y: 245, distance: 237.2
click at [555, 245] on input "Black Friday & Cyber Monday Promotion 2025" at bounding box center [831, 254] width 553 height 33
click at [732, 257] on input "Black Friday & Cyber Monday Promotion 2025" at bounding box center [831, 254] width 553 height 33
drag, startPoint x: 721, startPoint y: 256, endPoint x: 632, endPoint y: 250, distance: 89.2
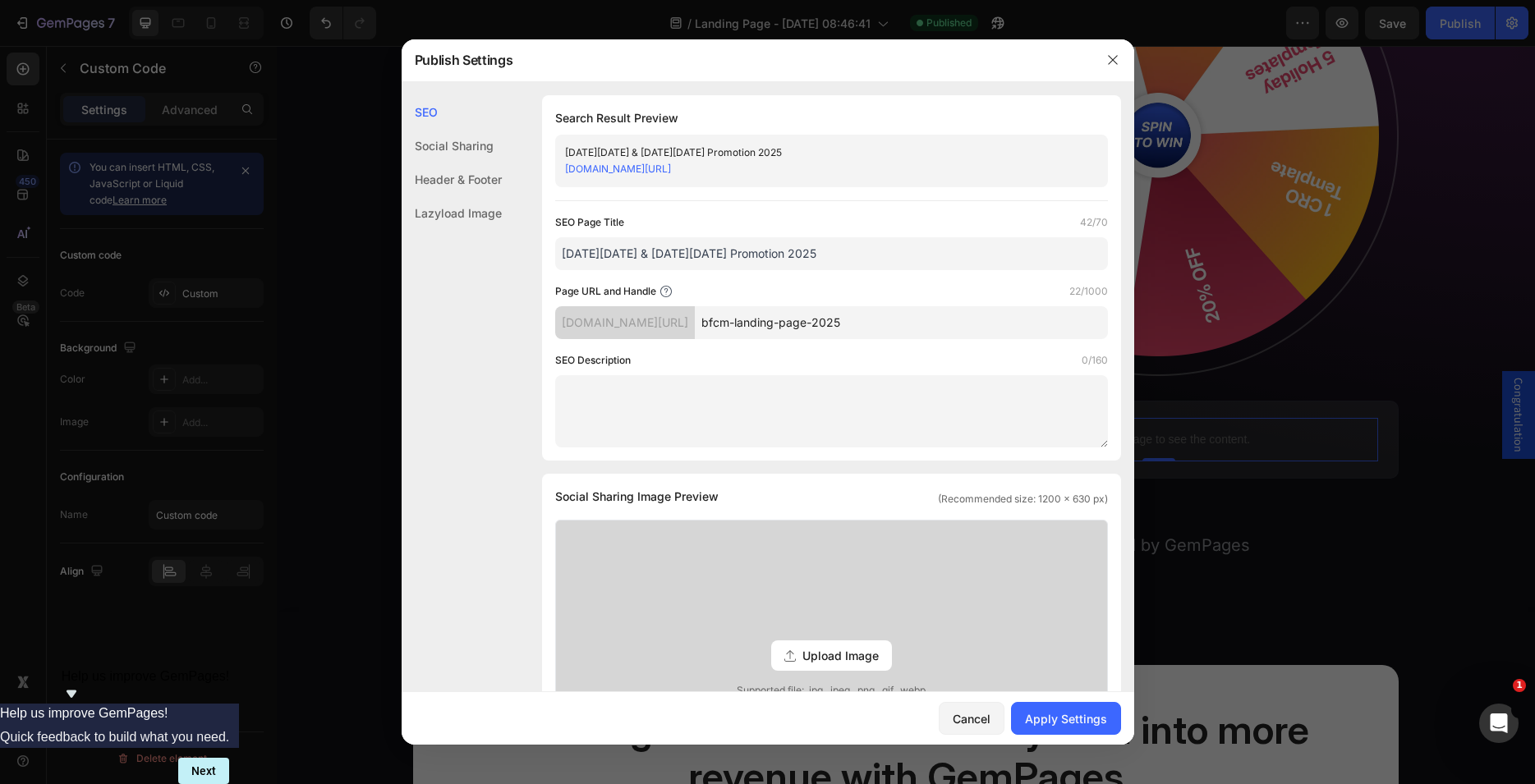
click at [632, 250] on input "Black Friday & Cyber Monday Promotion 2025" at bounding box center [831, 254] width 553 height 33
click at [793, 250] on input "[DATE][DATE] Promotion 2025" at bounding box center [831, 254] width 553 height 33
type input "[DATE][DATE] Promotion 2025"
click at [689, 391] on textarea at bounding box center [831, 411] width 553 height 72
click at [1063, 724] on div "Apply Settings" at bounding box center [1065, 719] width 82 height 18
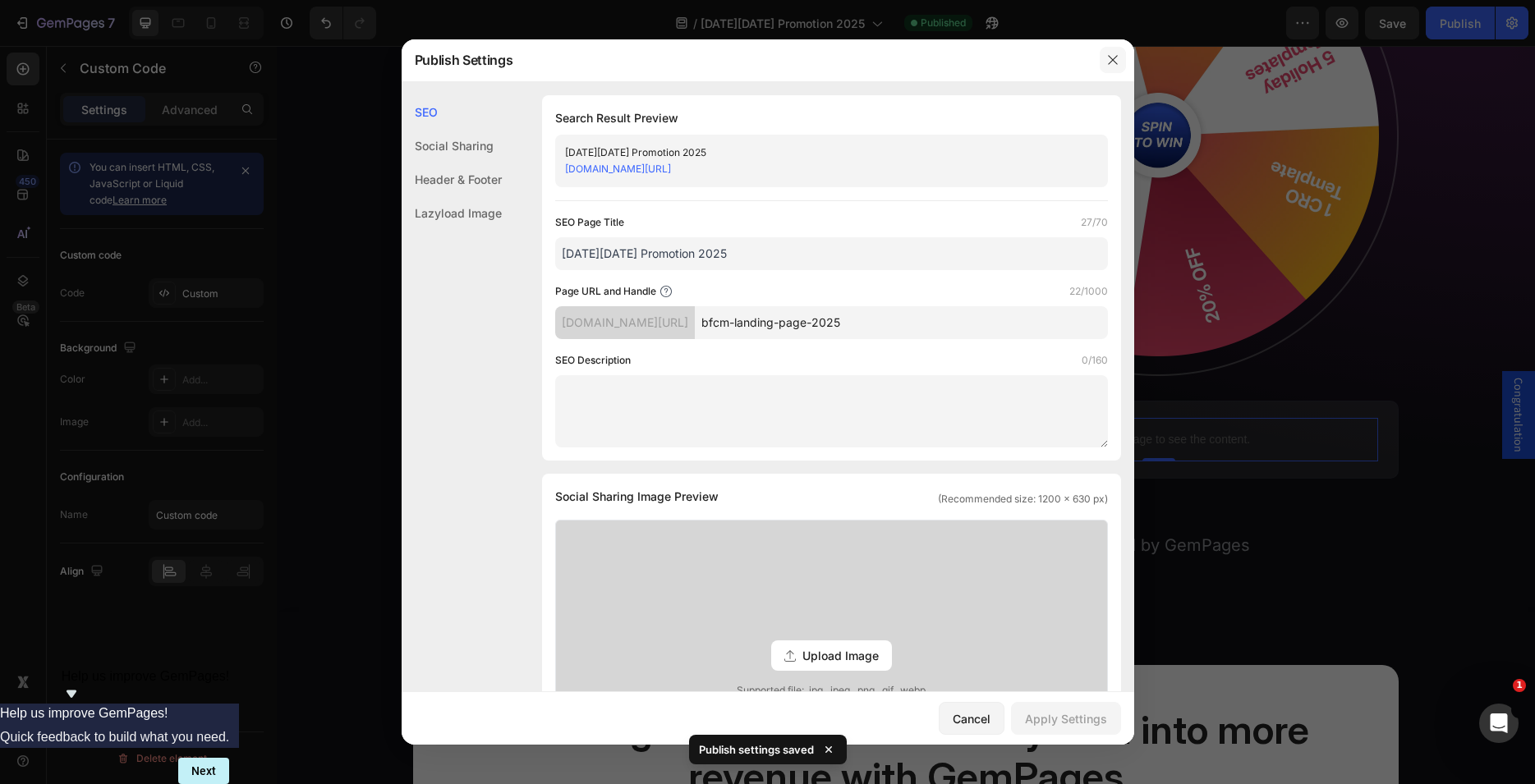
click at [1112, 62] on icon "button" at bounding box center [1113, 61] width 9 height 9
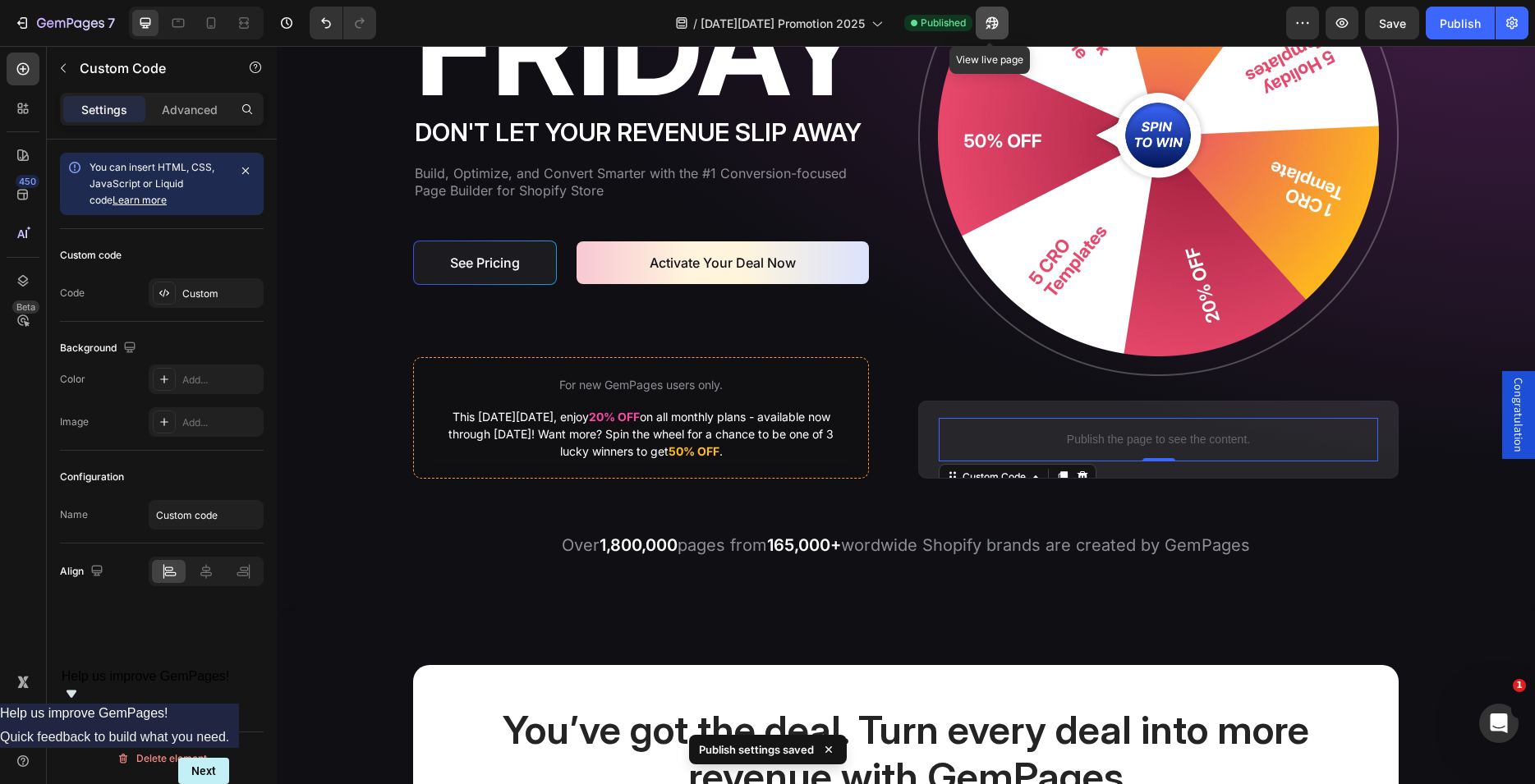
click at [997, 23] on icon "button" at bounding box center [993, 23] width 17 height 17
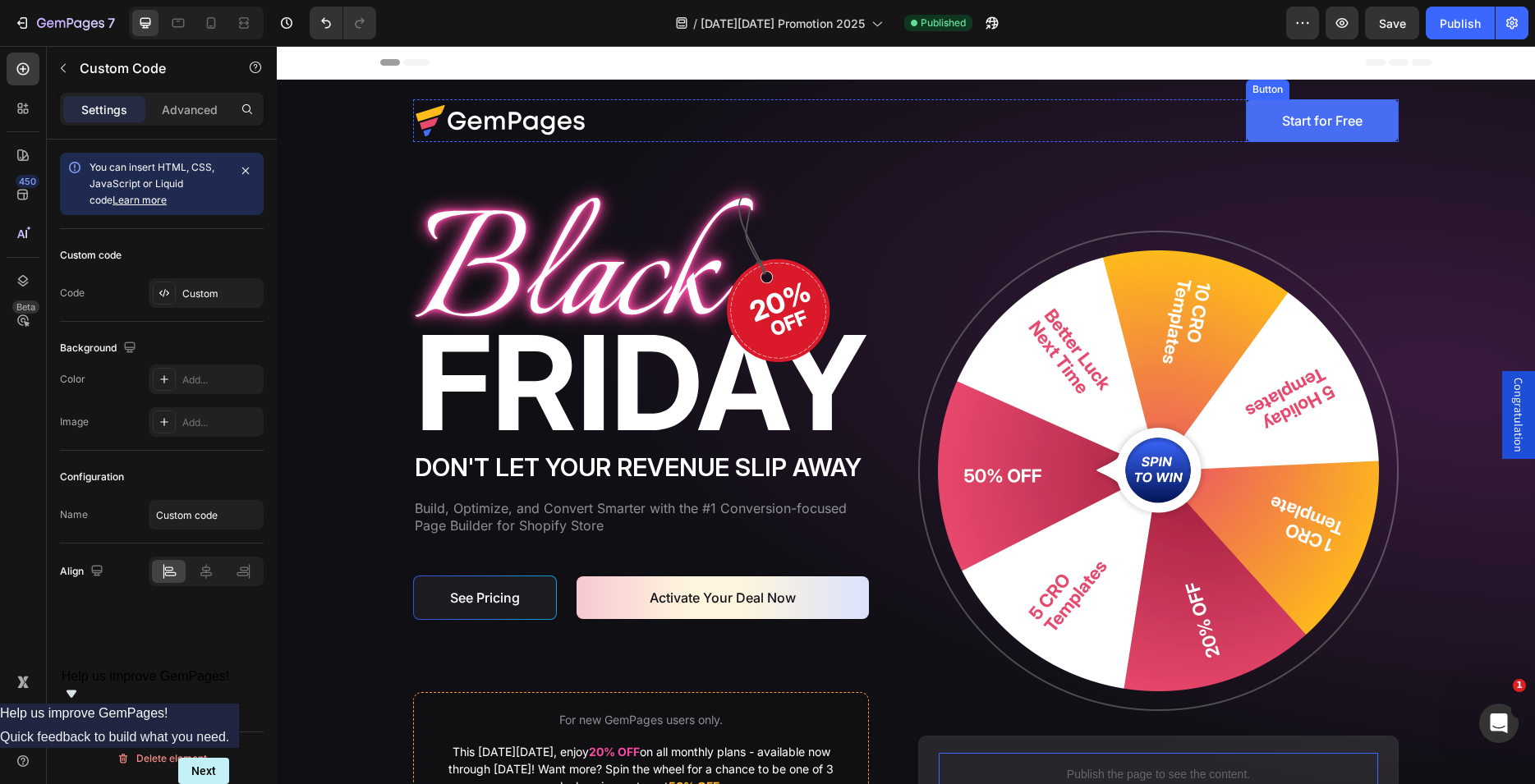
click at [1246, 115] on button "Start for Free" at bounding box center [1323, 121] width 153 height 42
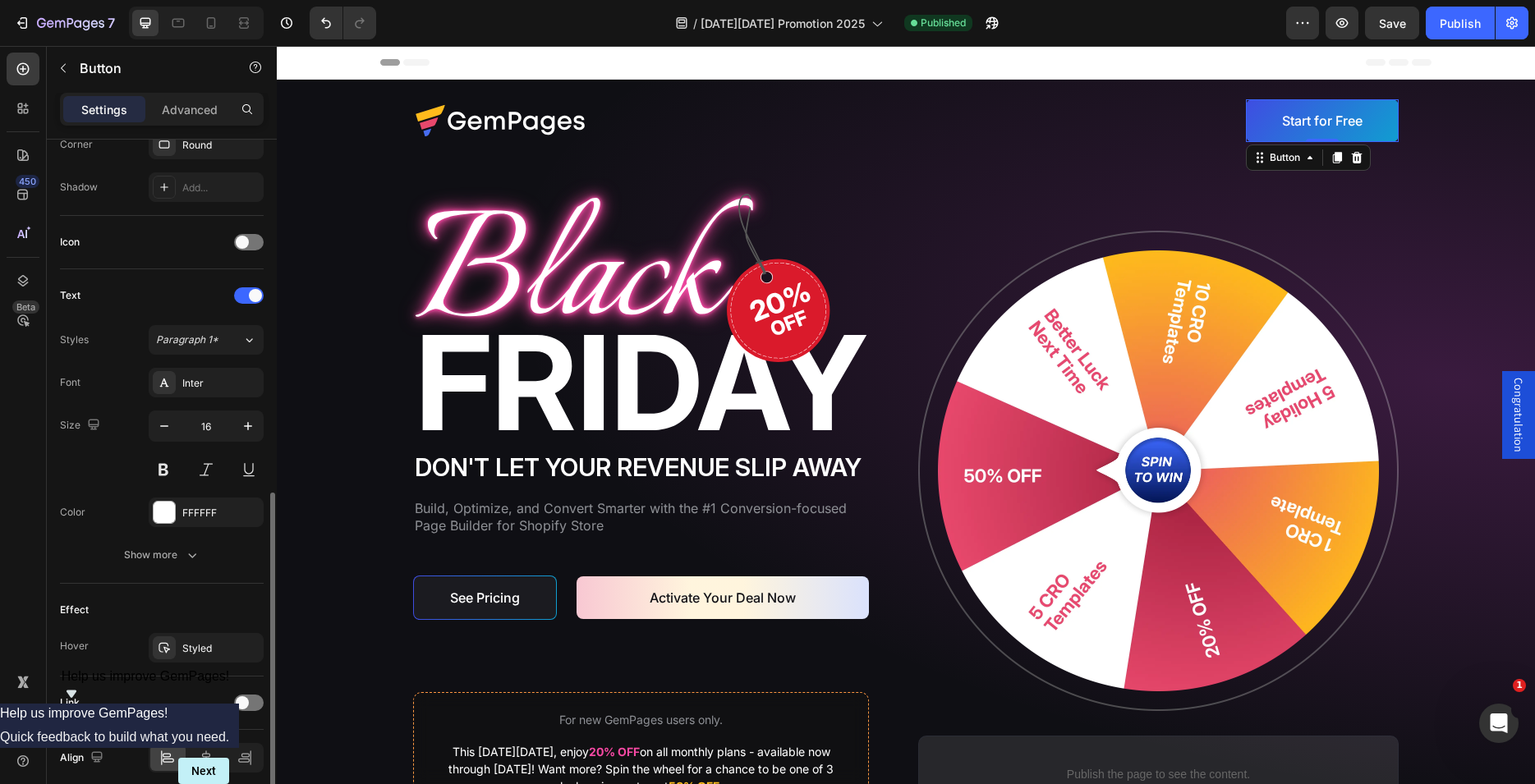
scroll to position [486, 0]
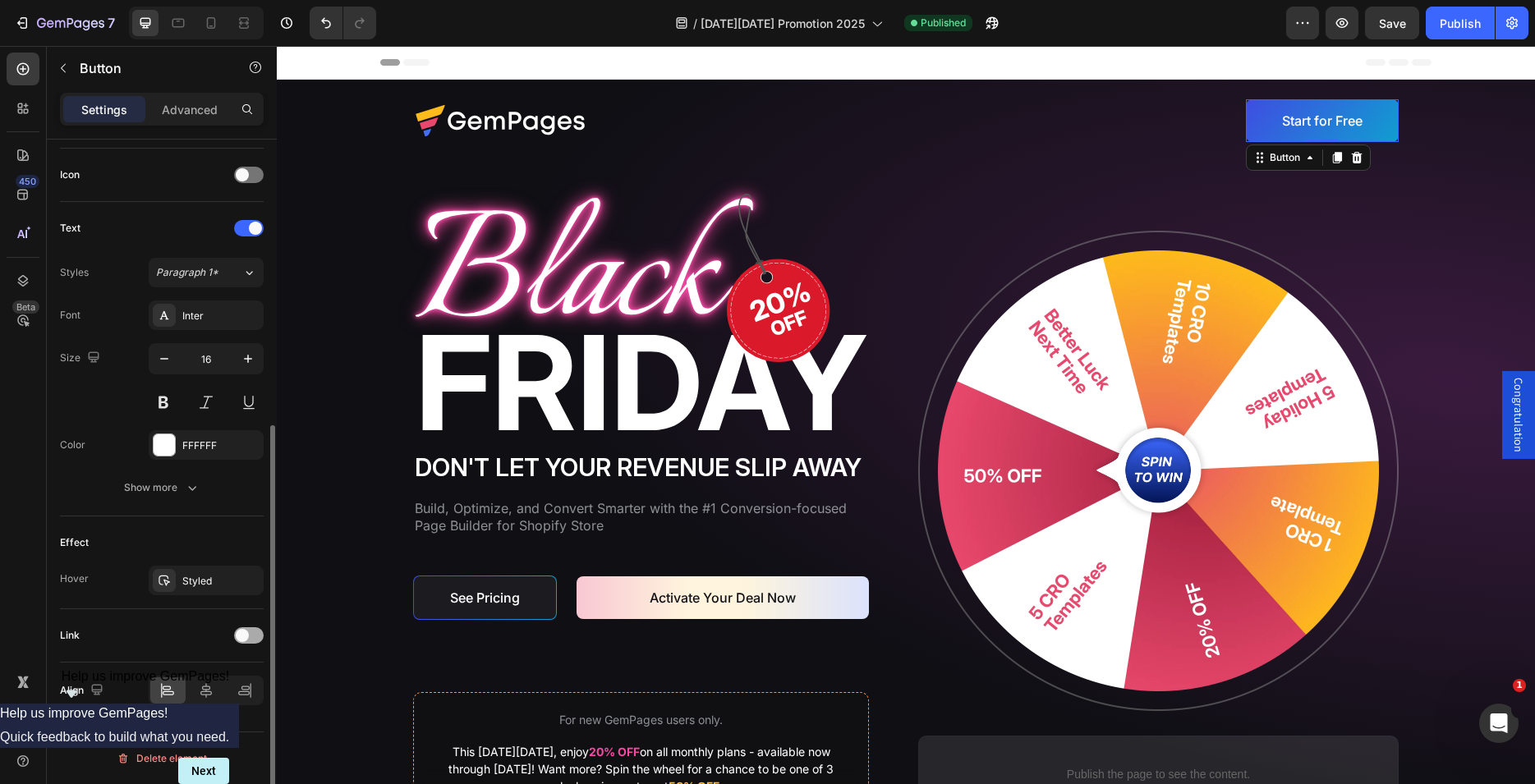
click at [258, 634] on div at bounding box center [249, 636] width 30 height 17
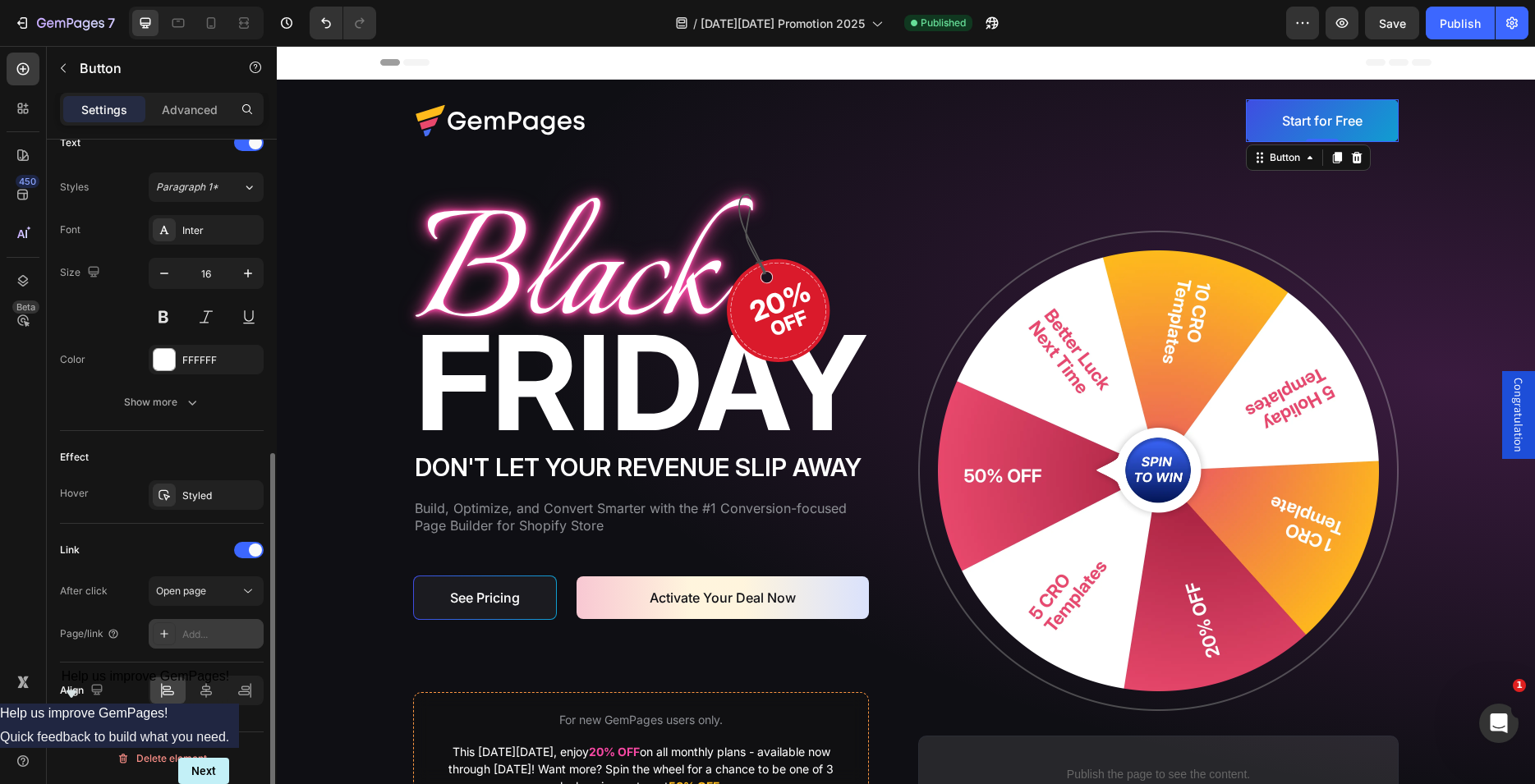
click at [196, 633] on div "Add..." at bounding box center [221, 635] width 77 height 15
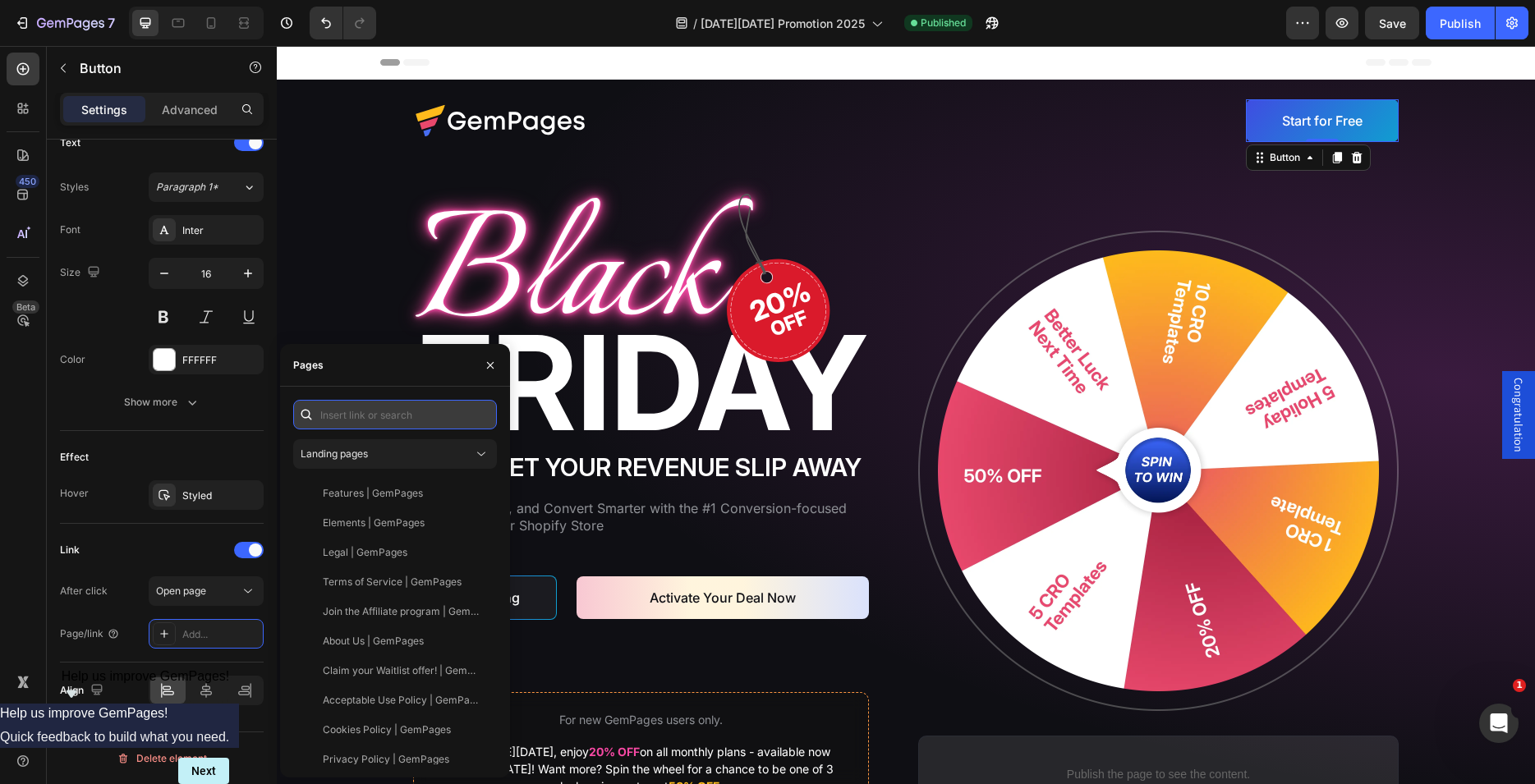
click at [359, 412] on input "text" at bounding box center [395, 415] width 204 height 30
paste input "[URL][DOMAIN_NAME]"
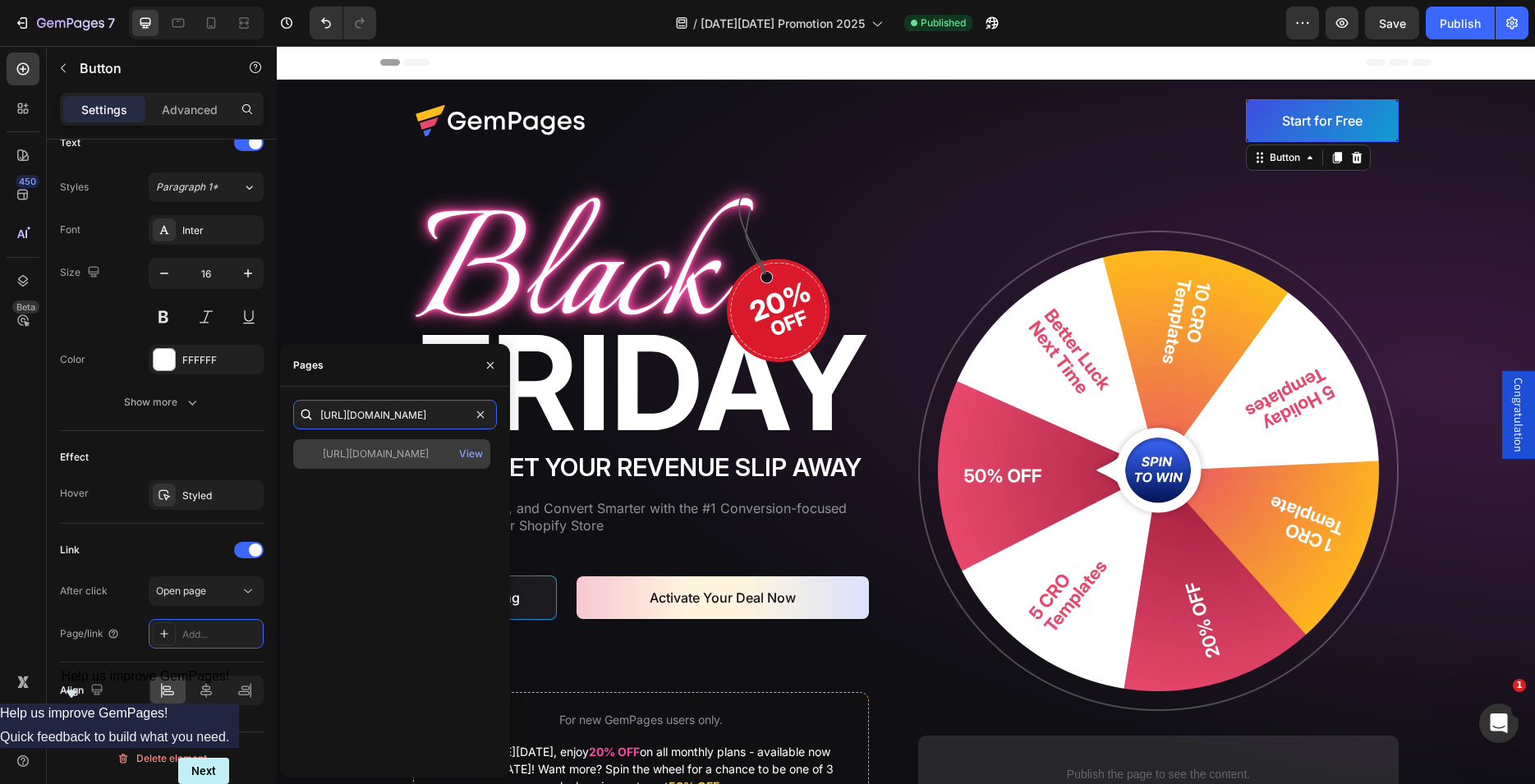
type input "[URL][DOMAIN_NAME]"
click at [379, 453] on div "[URL][DOMAIN_NAME]" at bounding box center [375, 454] width 106 height 15
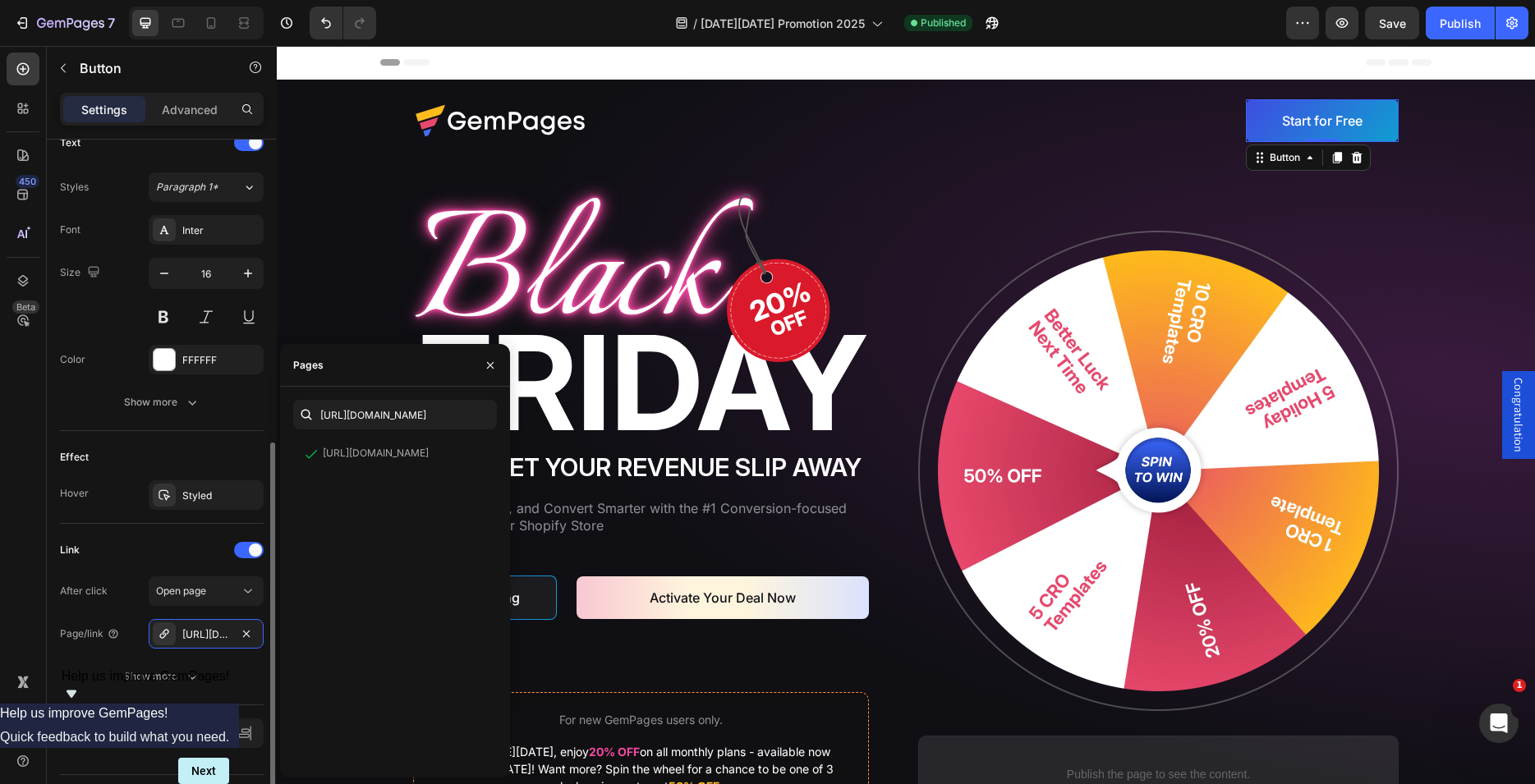
click at [153, 540] on div "Link" at bounding box center [161, 550] width 204 height 26
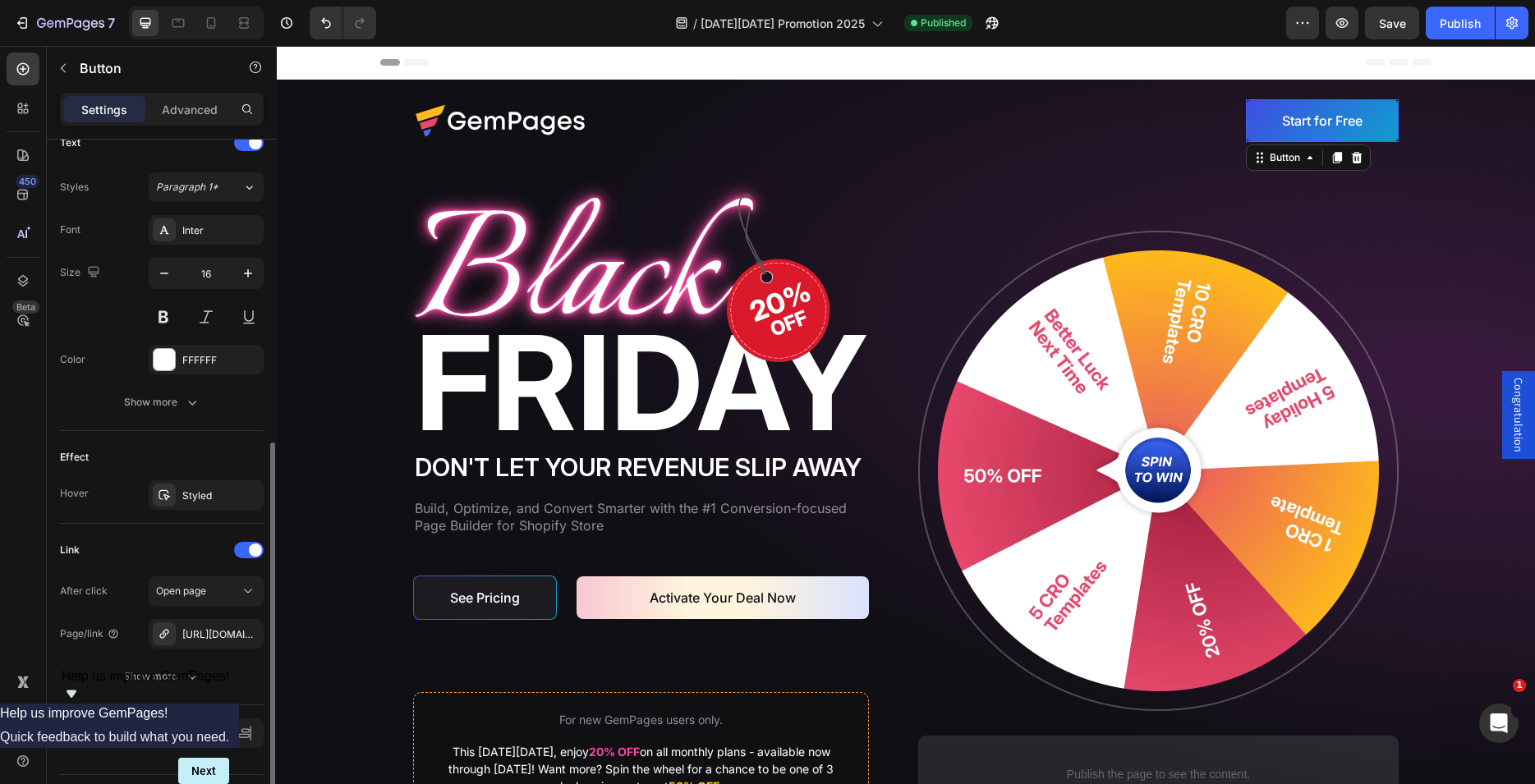
scroll to position [614, 0]
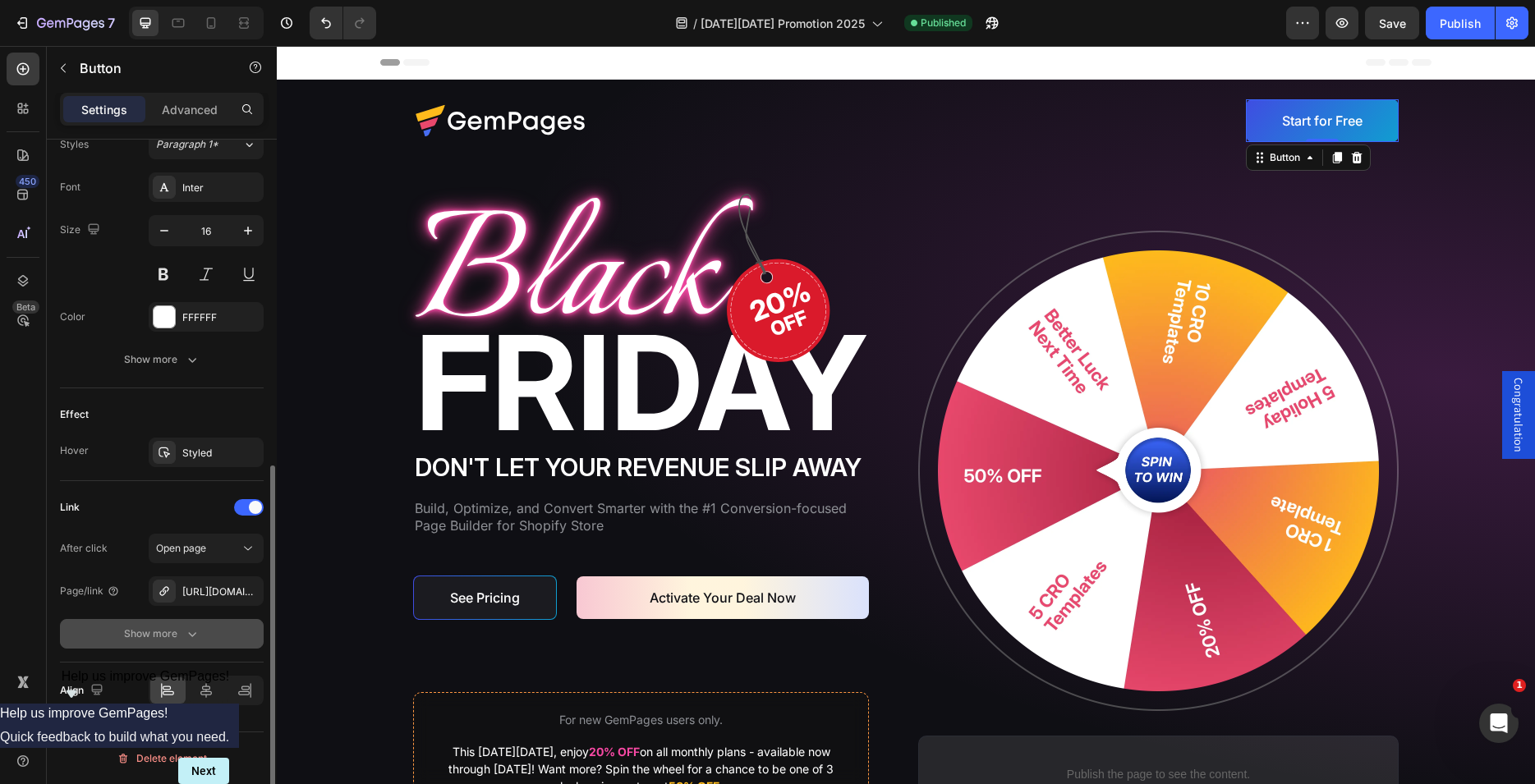
click at [204, 645] on button "Show more" at bounding box center [161, 634] width 204 height 30
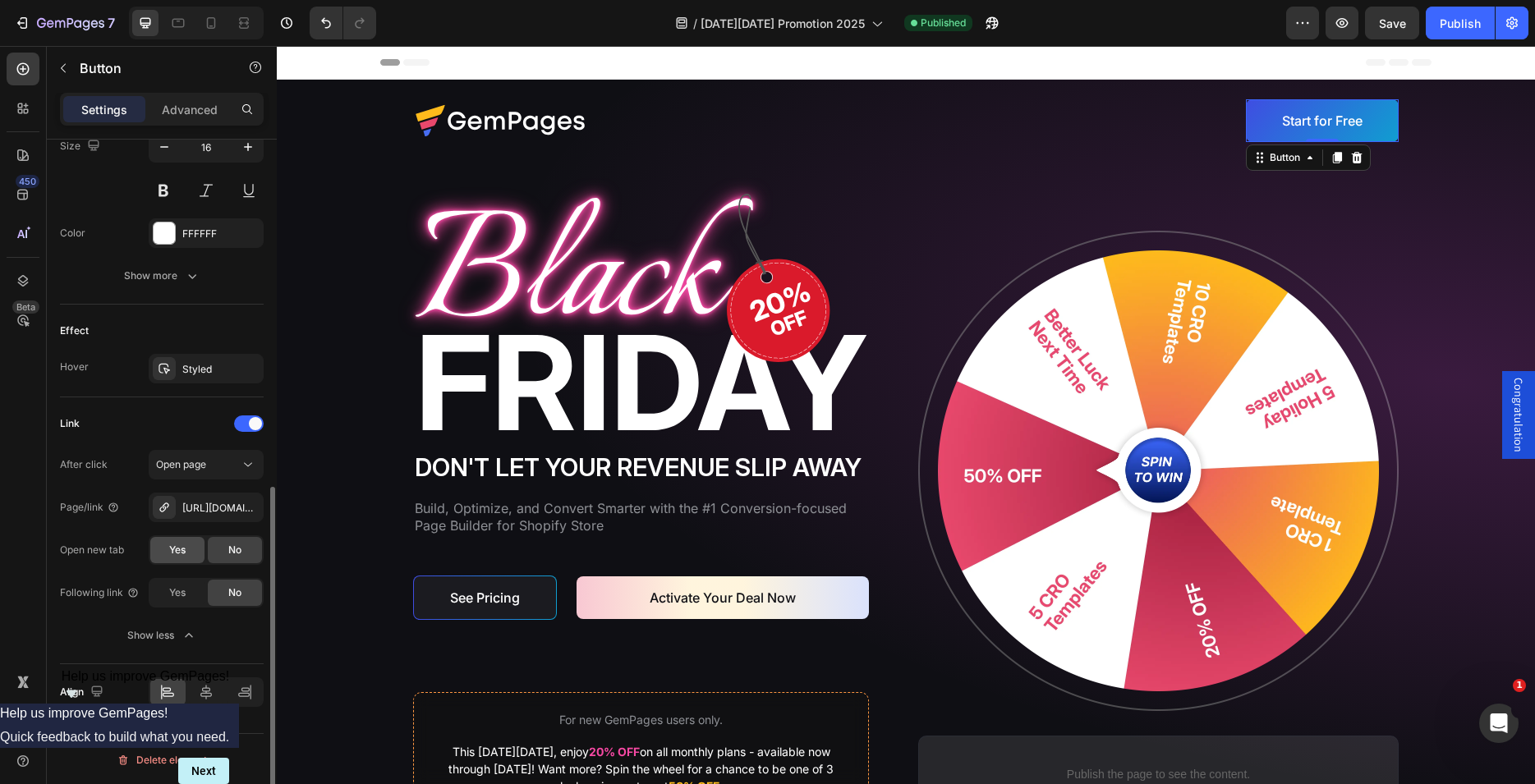
click at [170, 546] on span "Yes" at bounding box center [177, 550] width 17 height 15
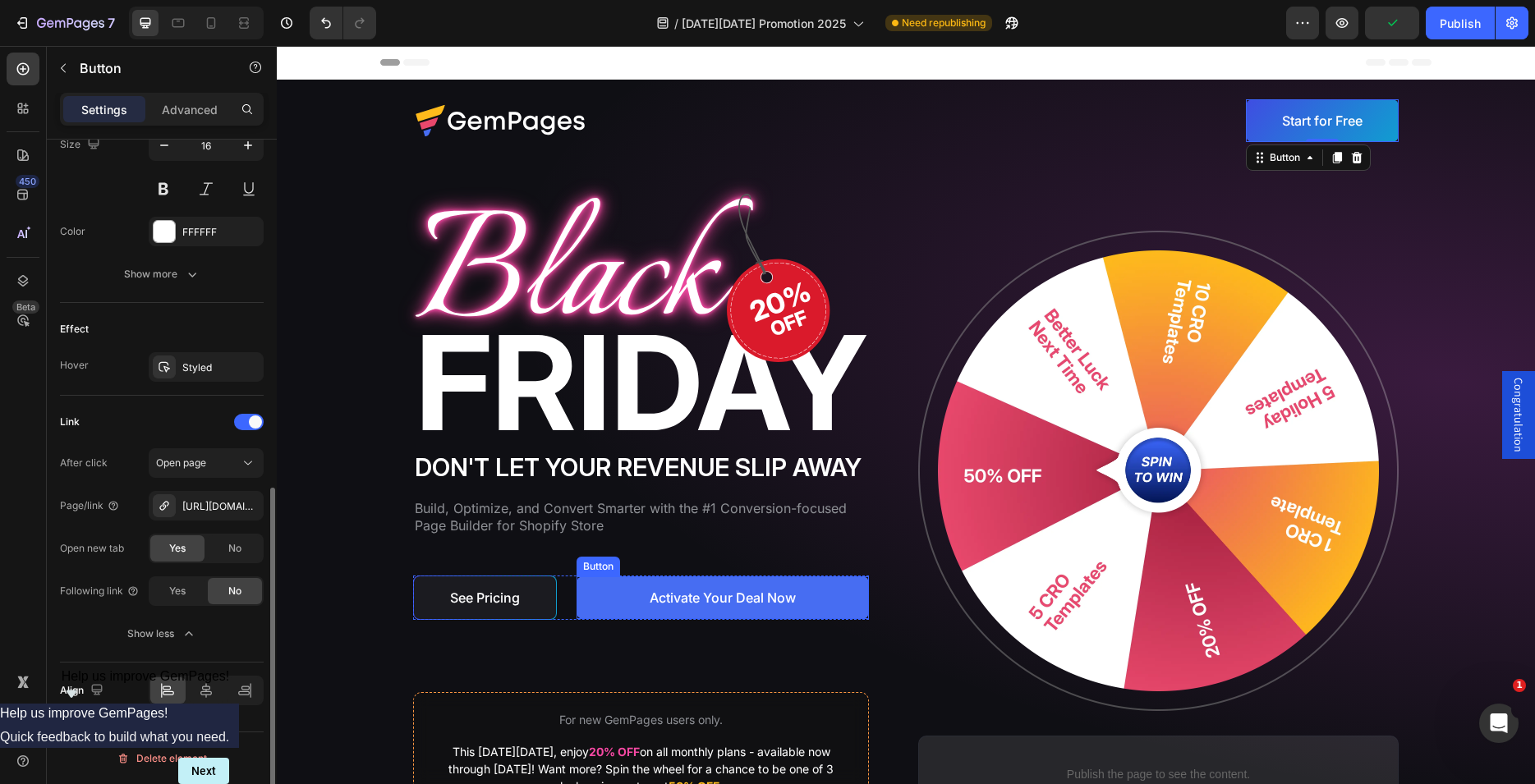
click at [594, 585] on link "Activate Your Deal Now" at bounding box center [722, 598] width 292 height 42
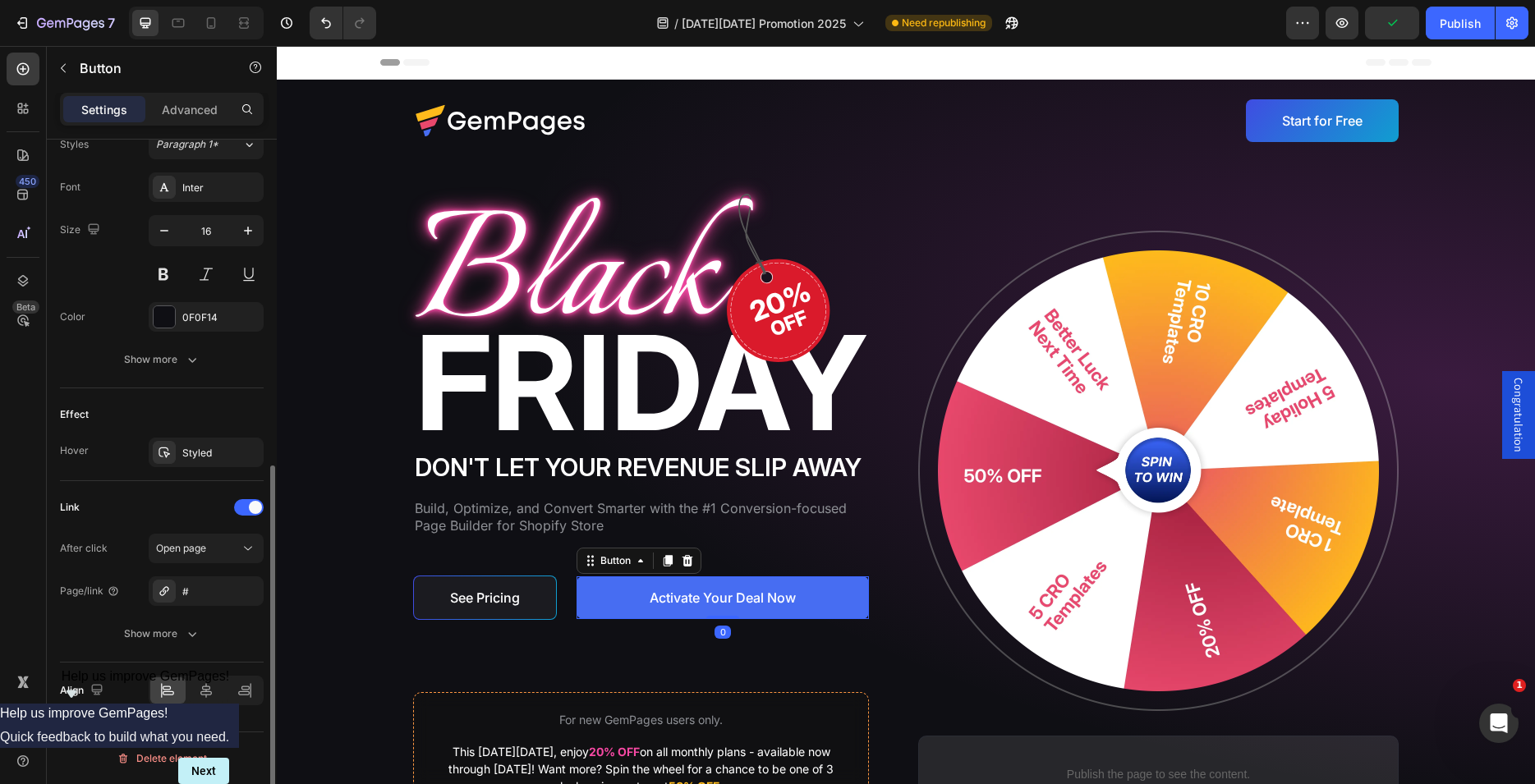
scroll to position [614, 0]
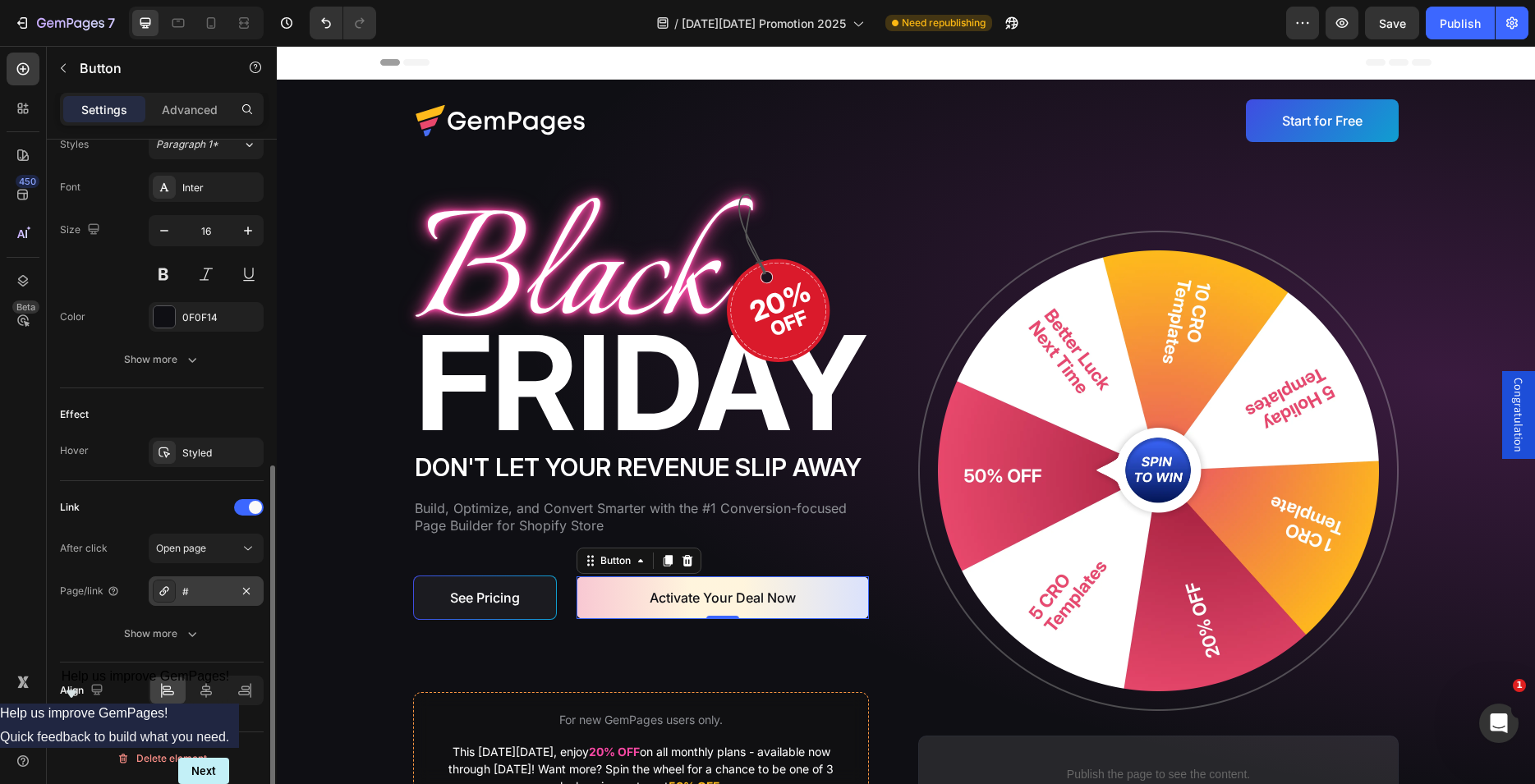
click at [206, 593] on div "#" at bounding box center [207, 592] width 48 height 15
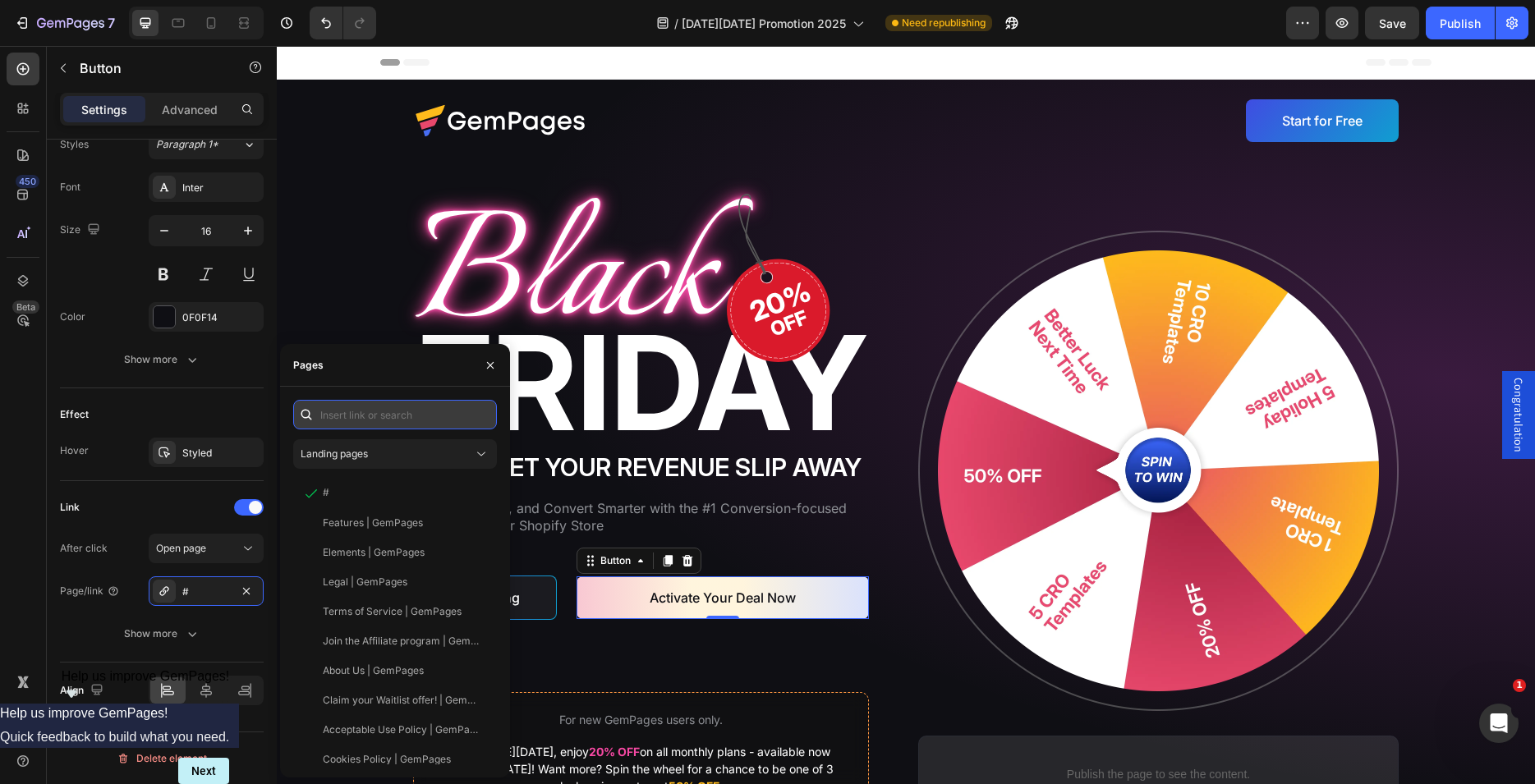
click at [356, 415] on input "text" at bounding box center [395, 415] width 204 height 30
paste input "[URL][DOMAIN_NAME]"
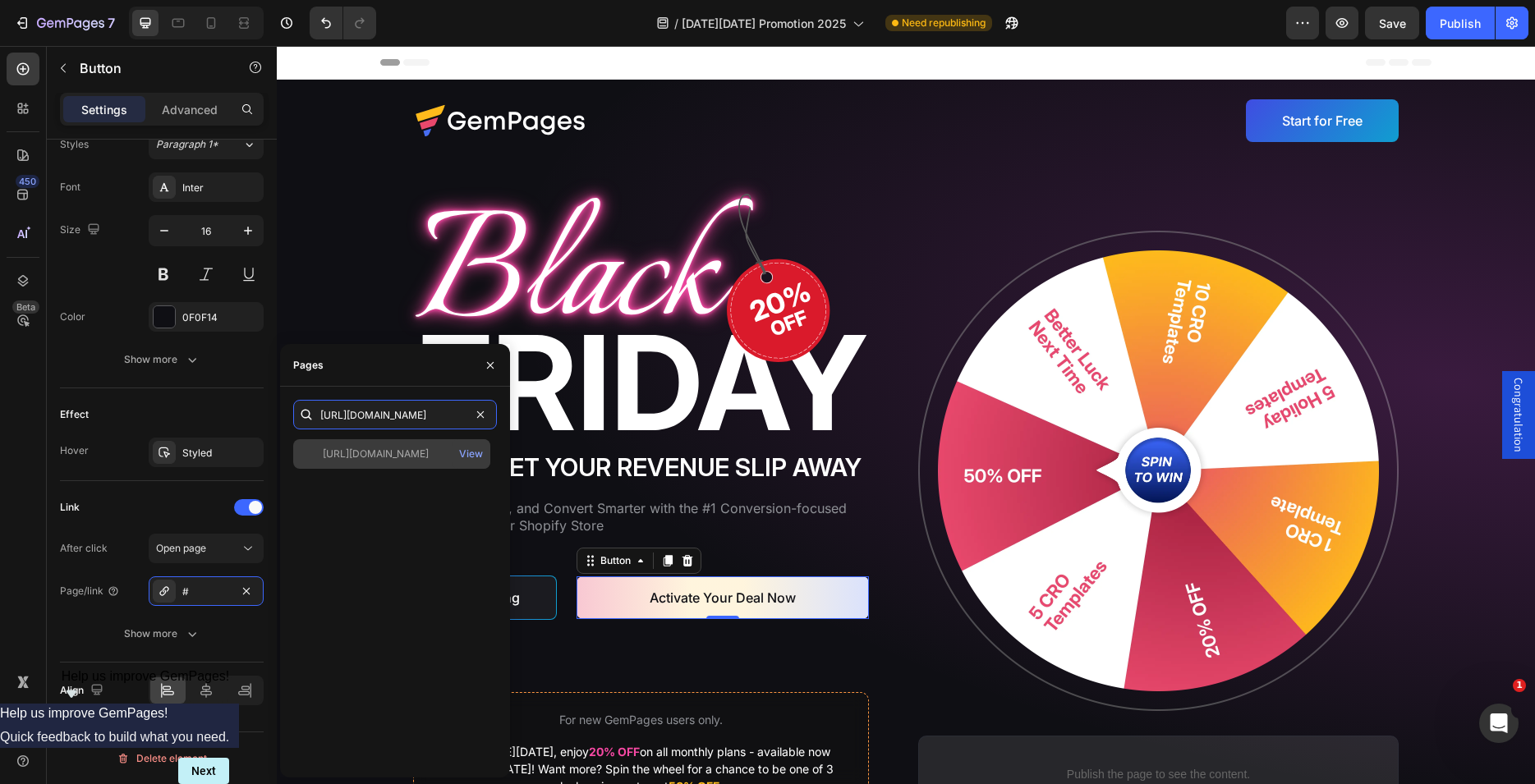
type input "[URL][DOMAIN_NAME]"
click at [364, 453] on div "[URL][DOMAIN_NAME]" at bounding box center [375, 454] width 106 height 15
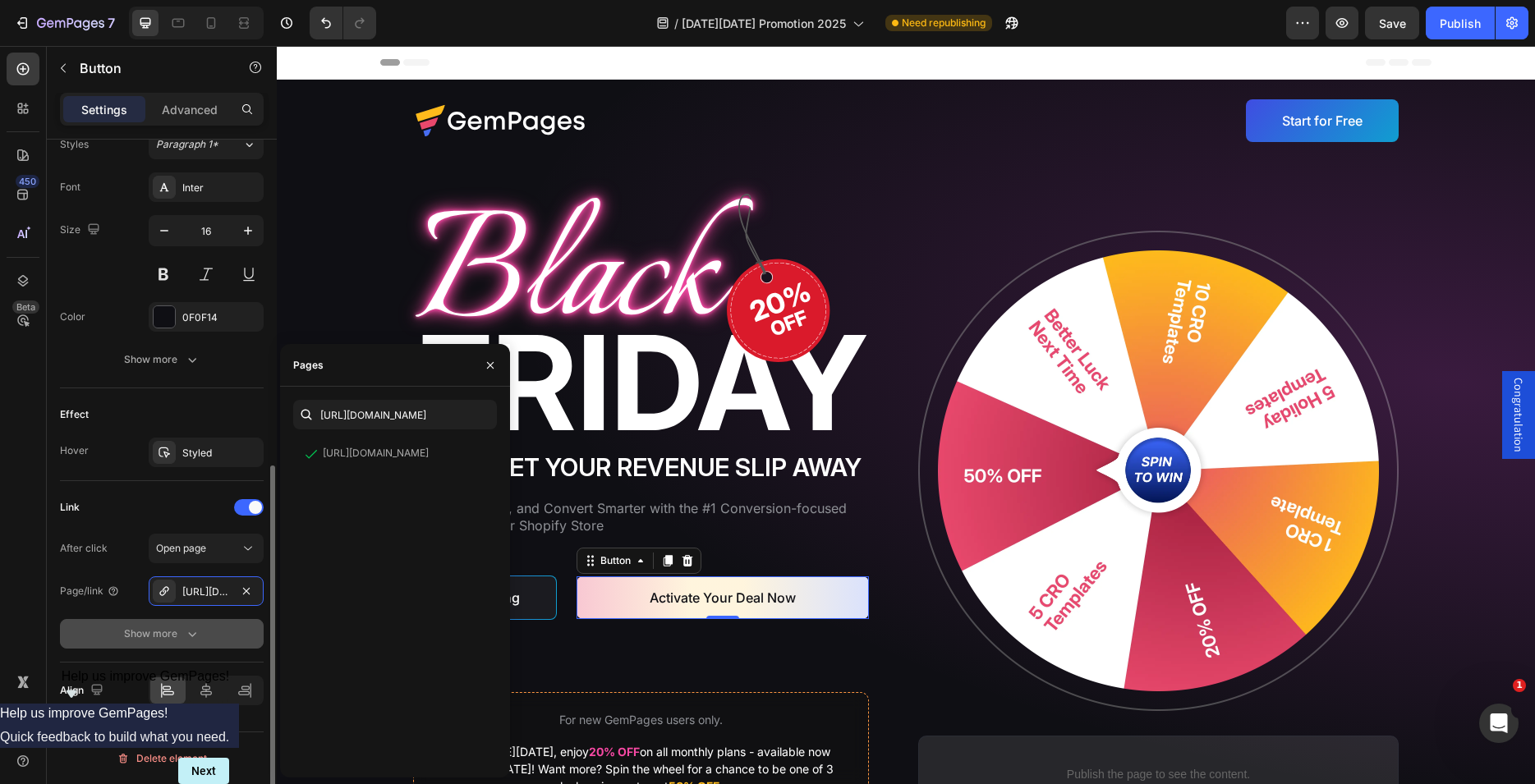
click at [186, 631] on icon "button" at bounding box center [192, 634] width 17 height 17
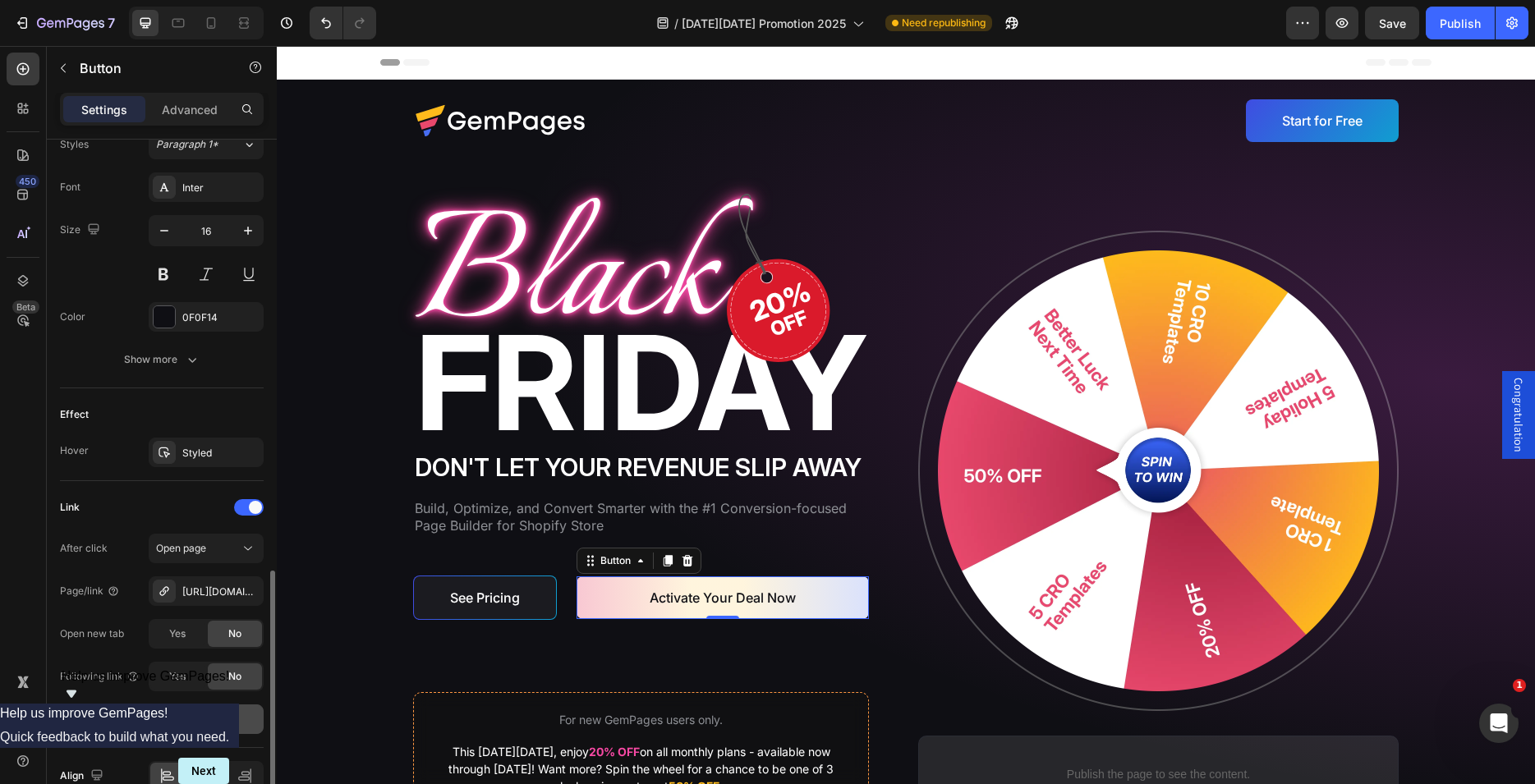
scroll to position [700, 0]
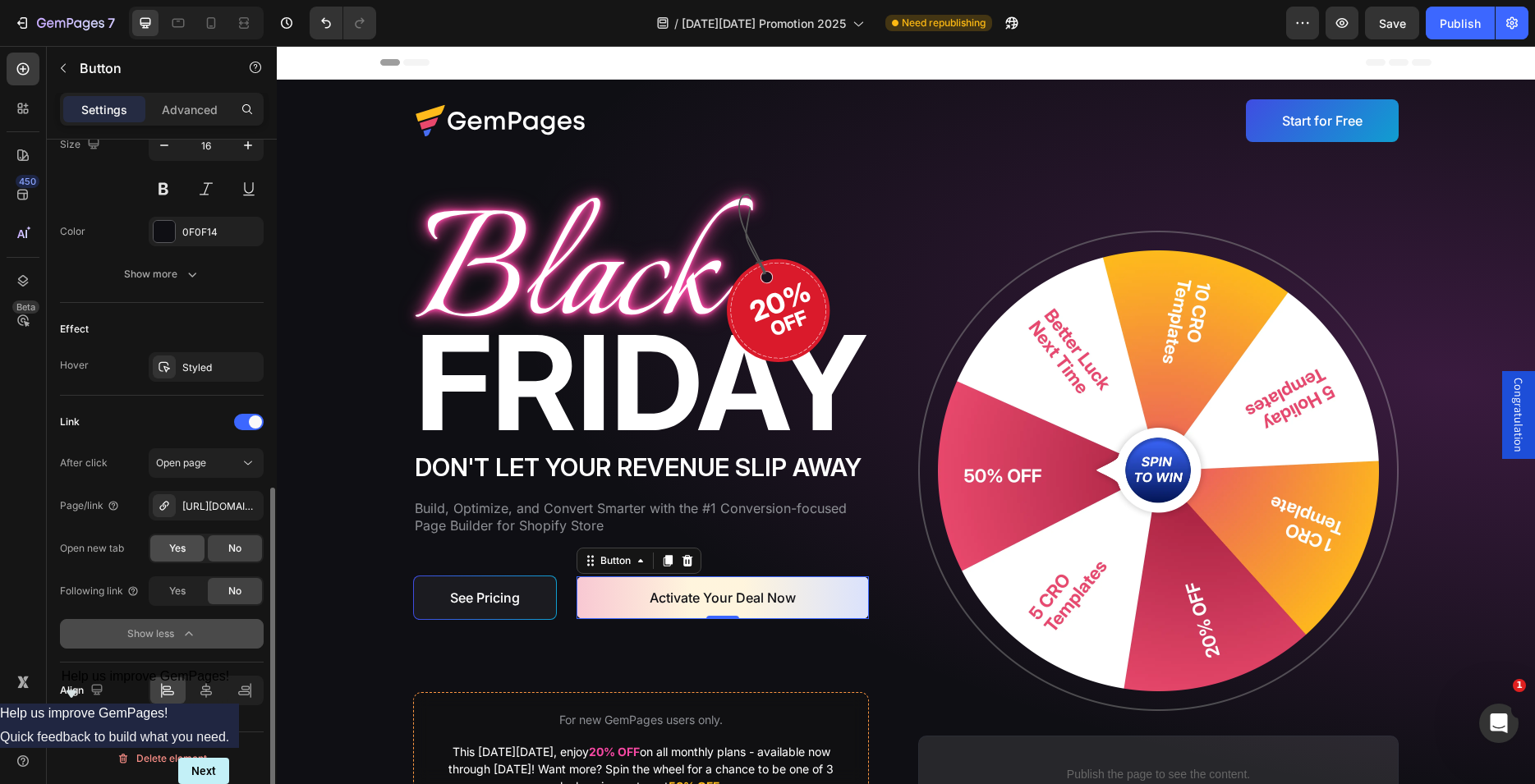
click at [176, 553] on span "Yes" at bounding box center [177, 549] width 17 height 15
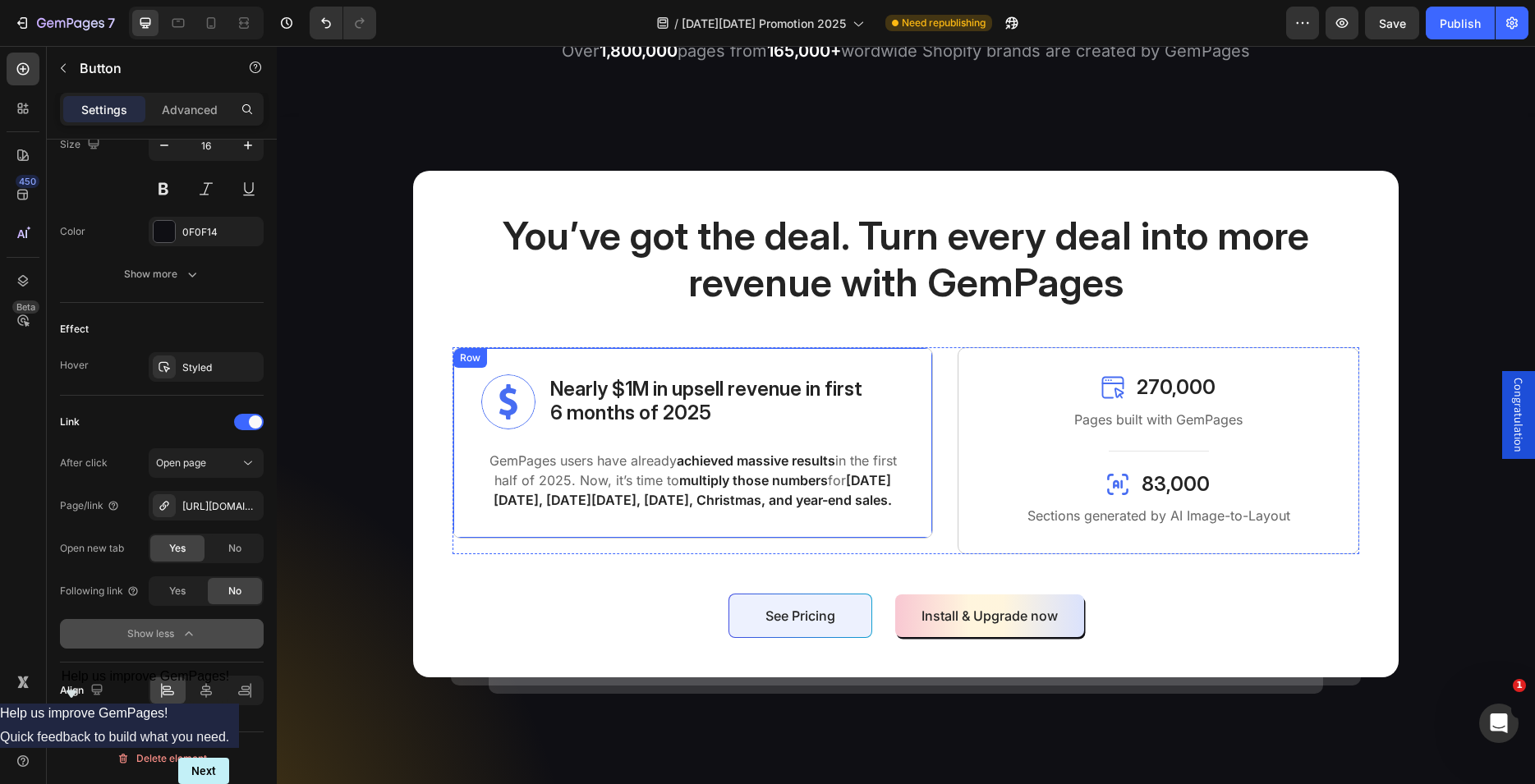
scroll to position [837, 0]
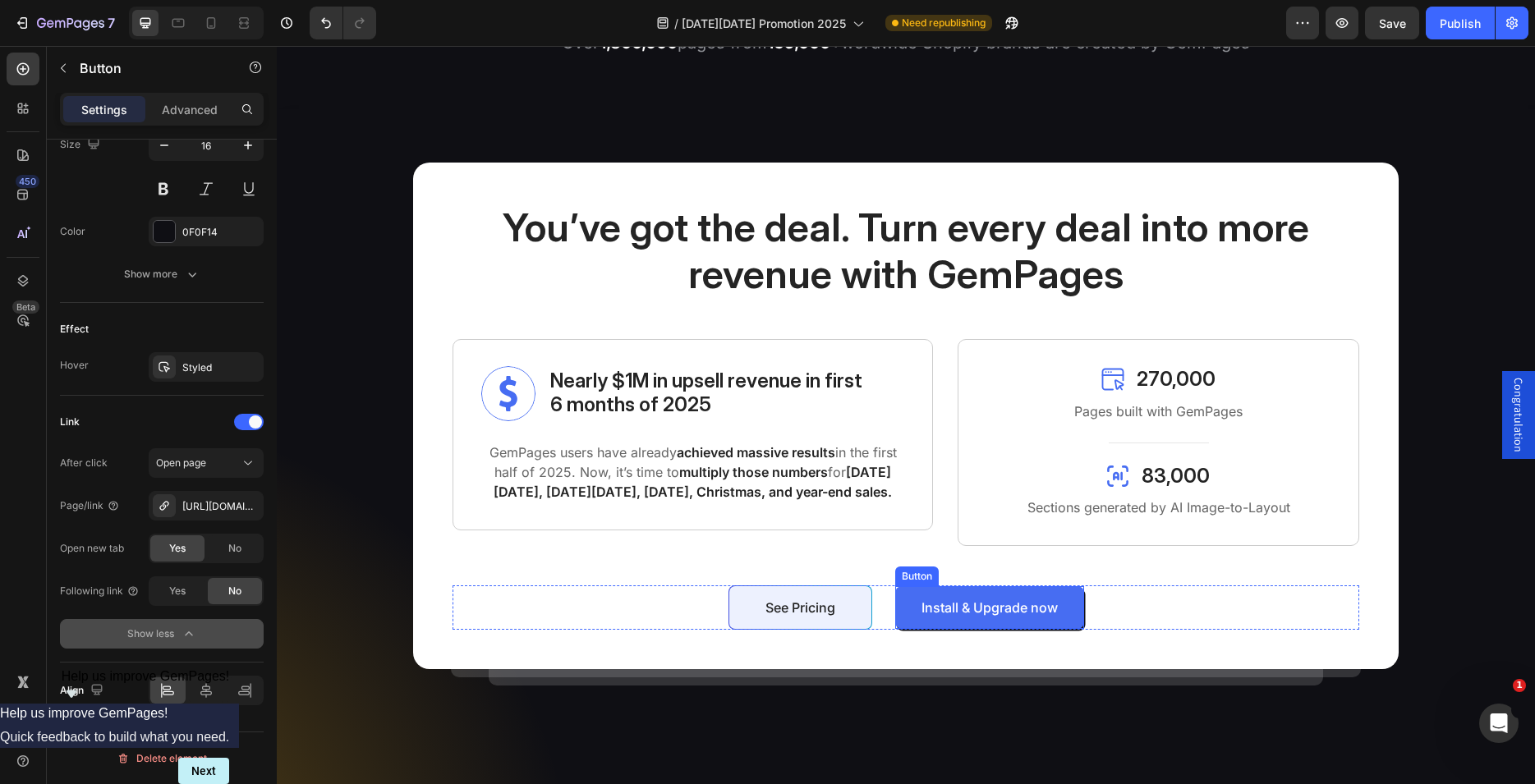
click at [942, 596] on link "Install & Upgrade now" at bounding box center [989, 608] width 189 height 42
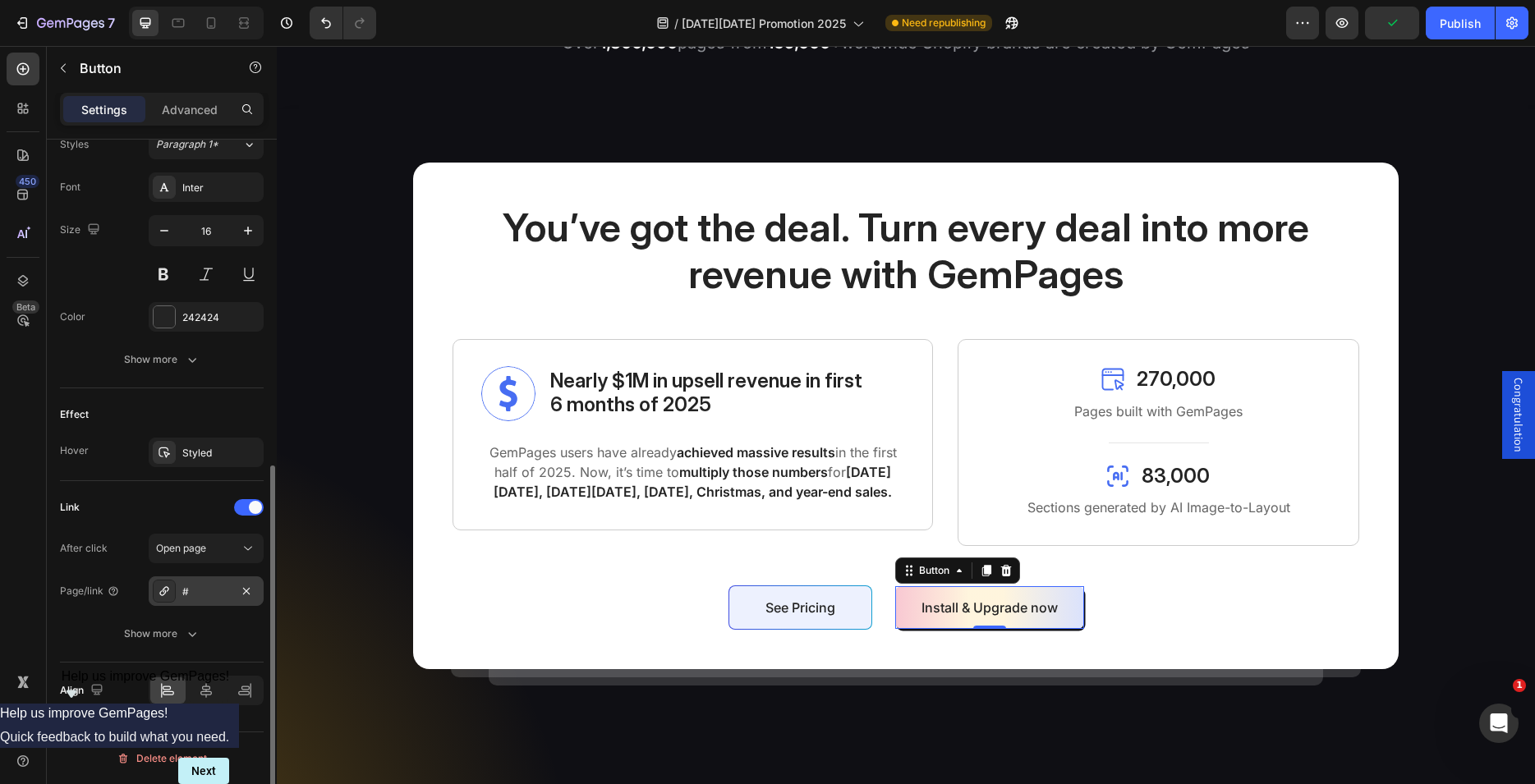
click at [198, 585] on div "#" at bounding box center [207, 592] width 48 height 15
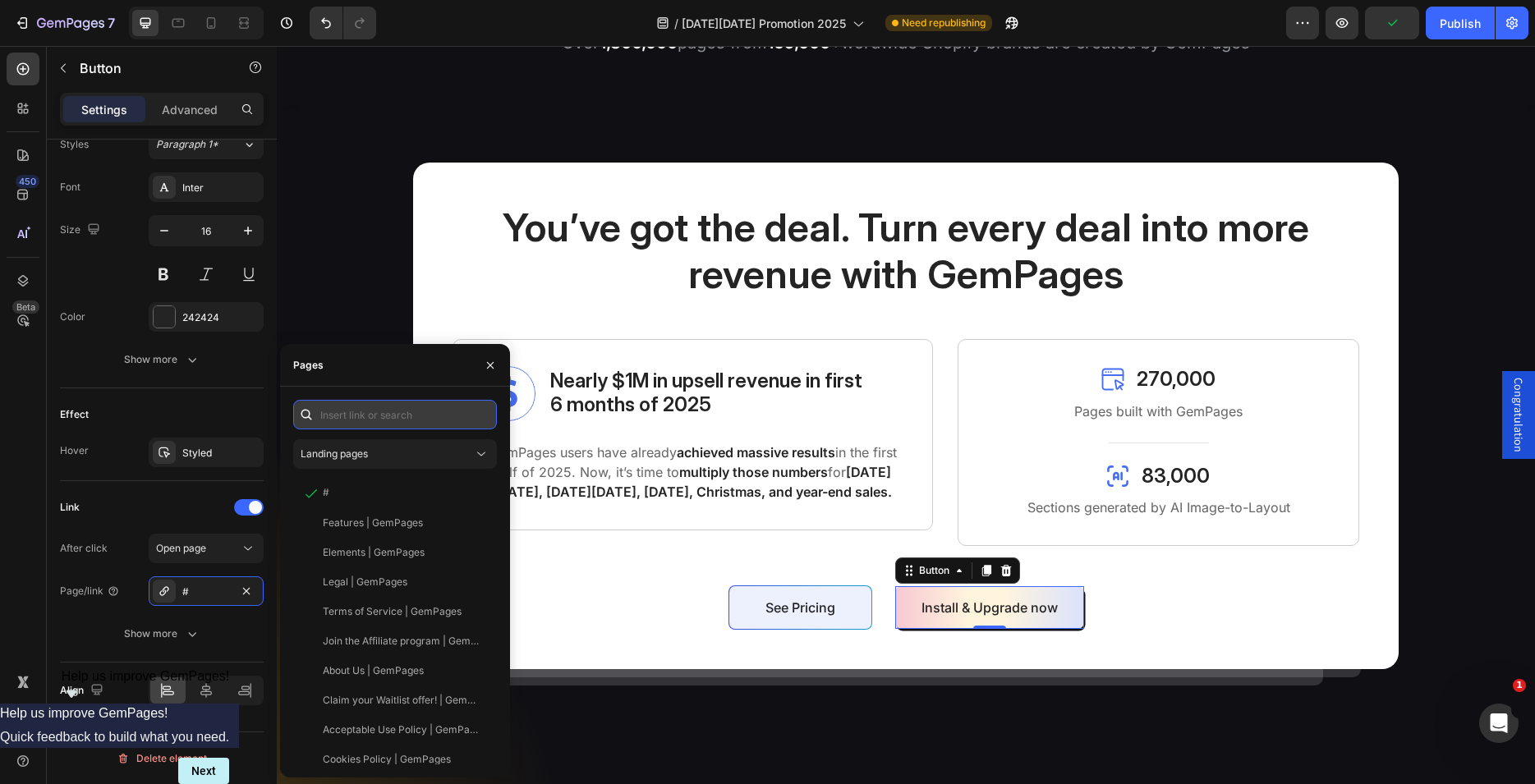
click at [376, 416] on input "text" at bounding box center [395, 415] width 204 height 30
paste input "[URL][DOMAIN_NAME]"
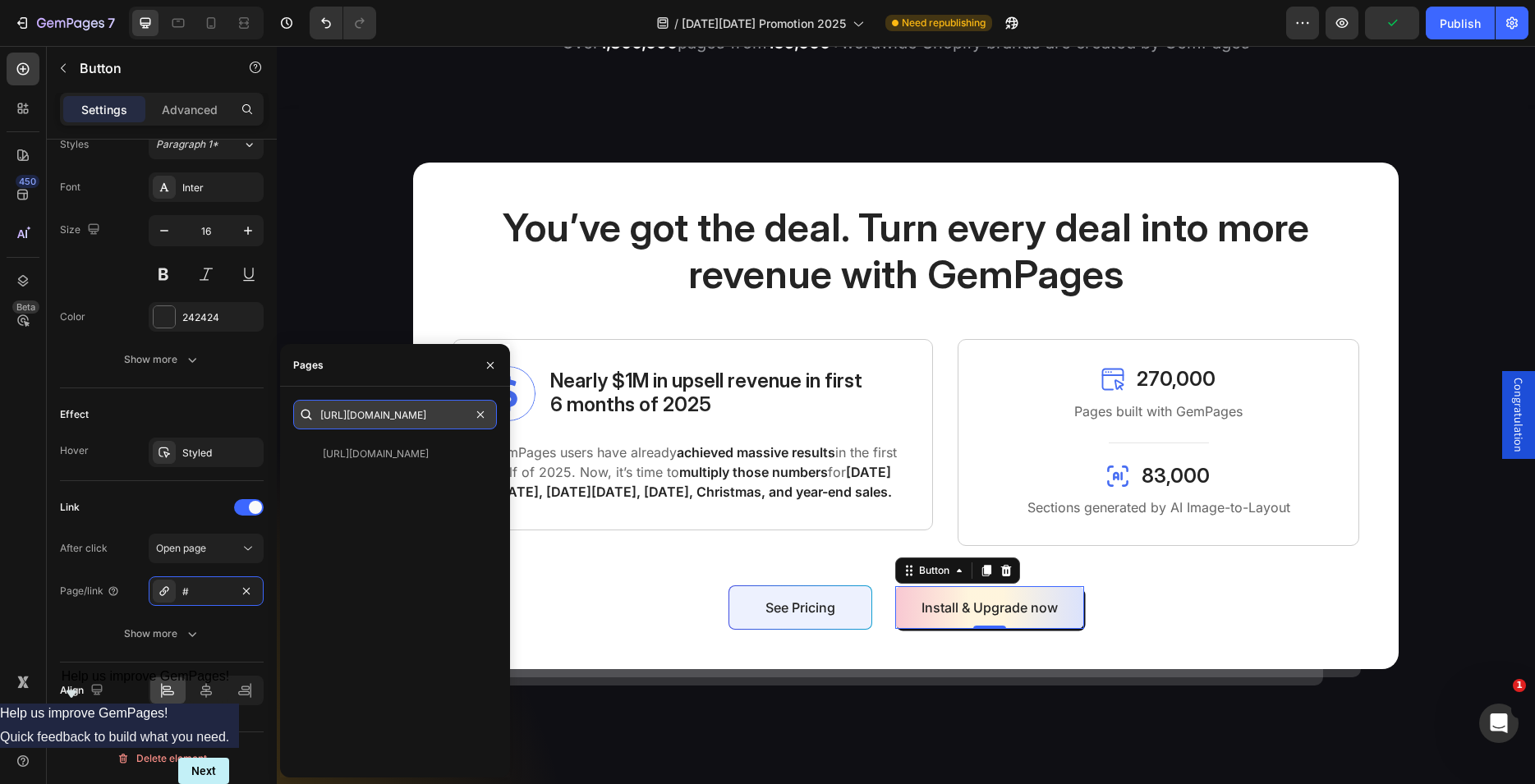
scroll to position [0, 404]
type input "[URL][DOMAIN_NAME]"
click at [375, 457] on div "[URL][DOMAIN_NAME]" at bounding box center [375, 454] width 106 height 15
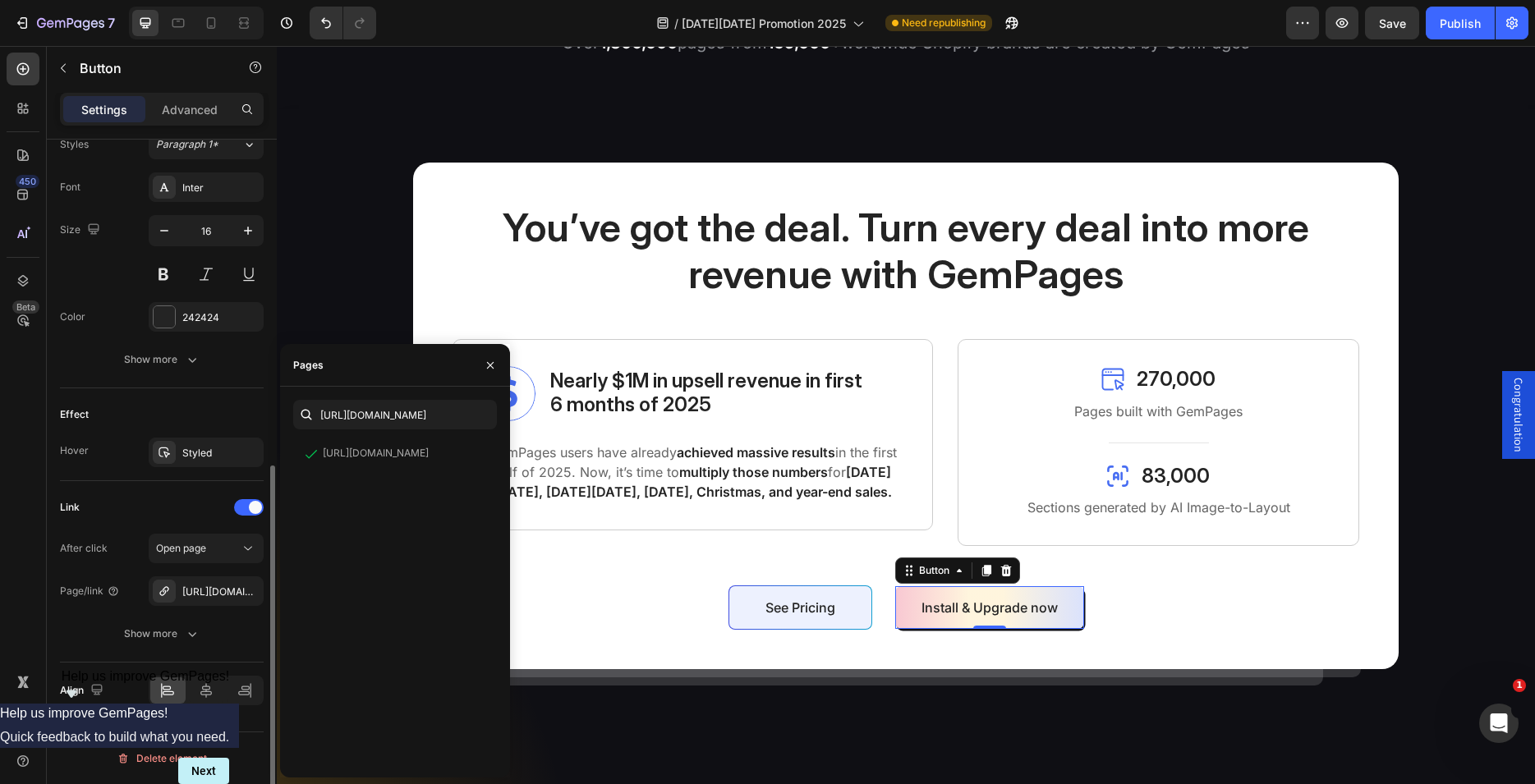
click at [161, 484] on div "Link After click Open page Page/link https://apps.shopify.com/gempages?utm_sour…" at bounding box center [161, 572] width 204 height 182
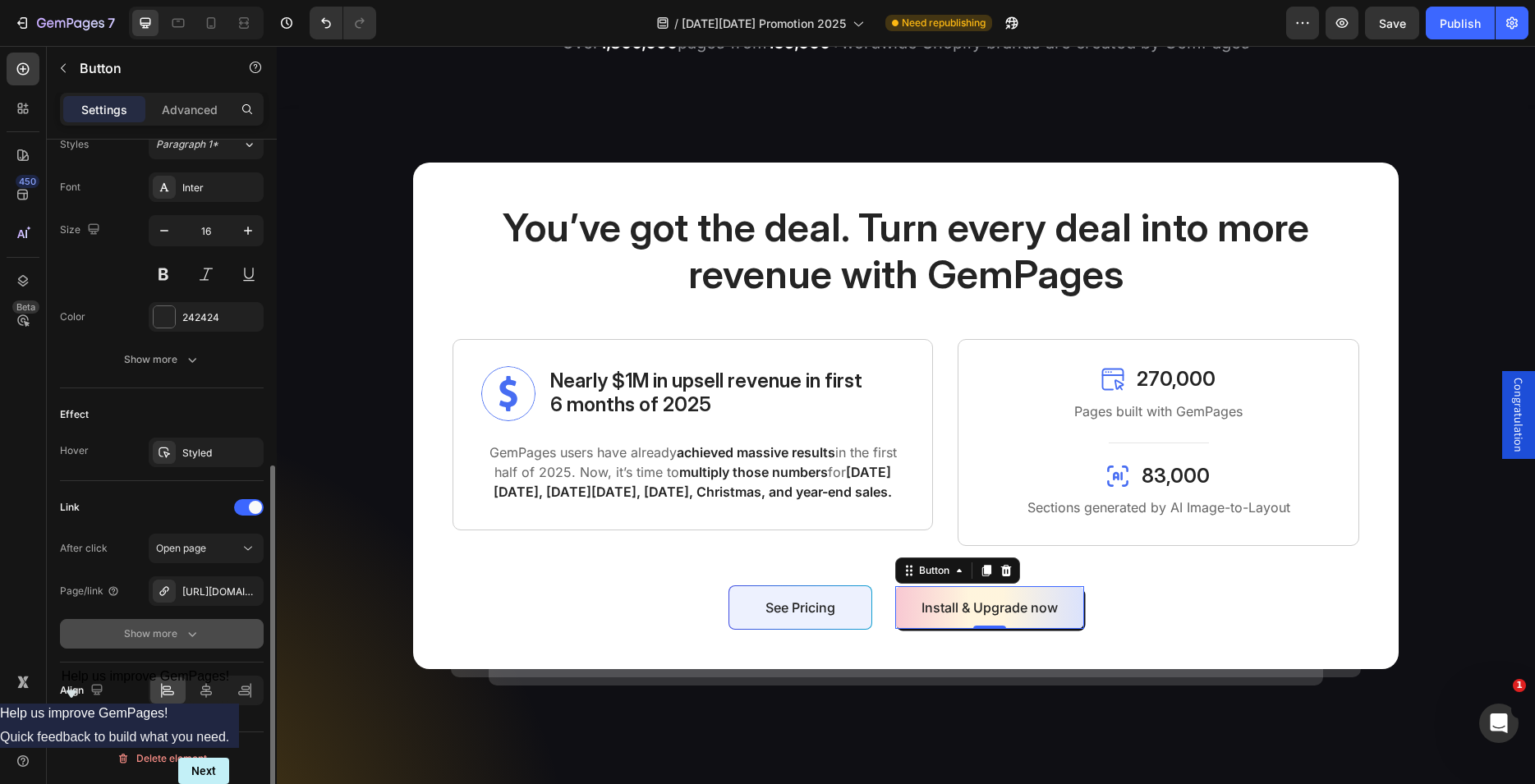
click at [185, 636] on icon "button" at bounding box center [192, 634] width 17 height 17
click at [161, 639] on div "Yes" at bounding box center [177, 634] width 54 height 26
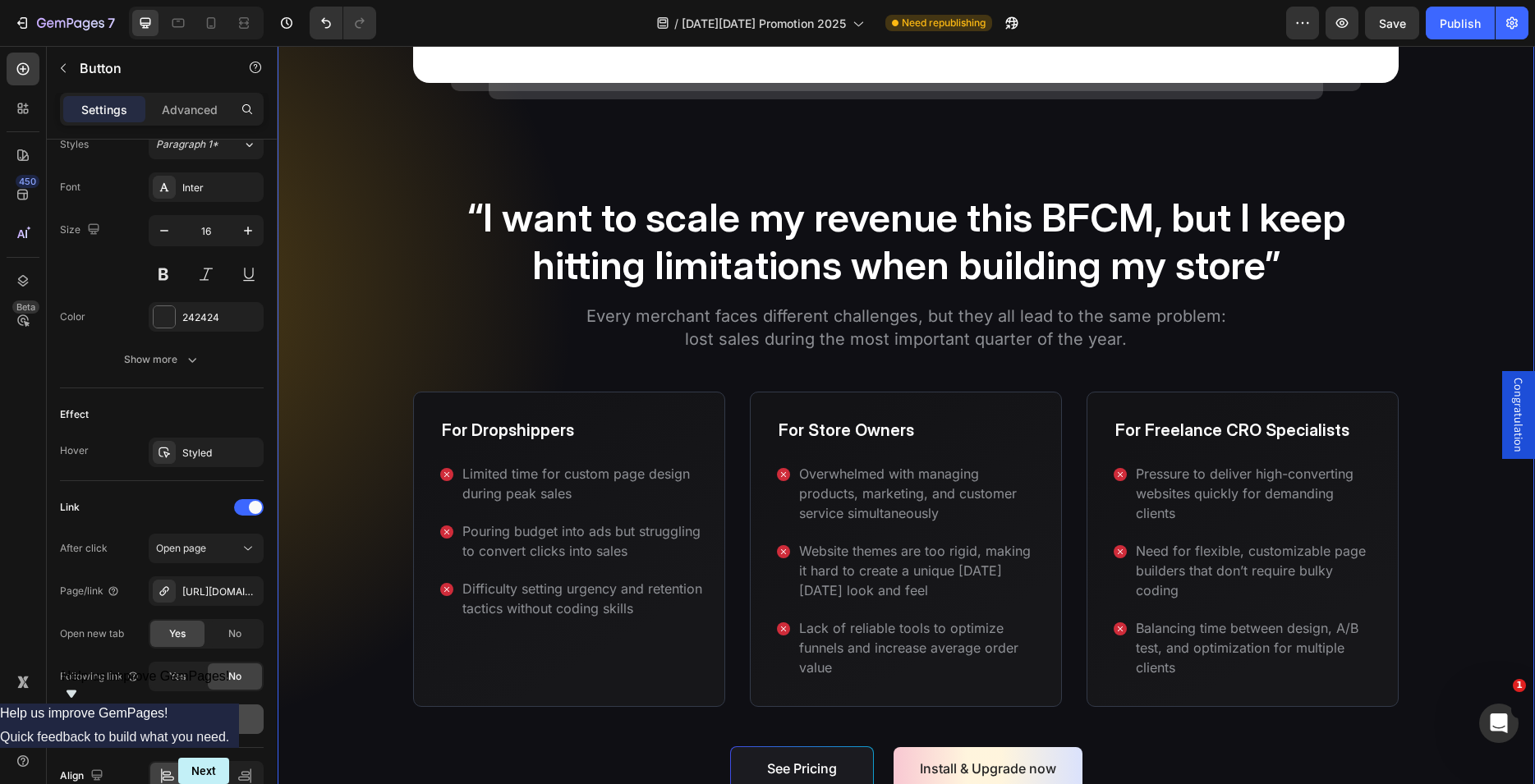
scroll to position [1675, 0]
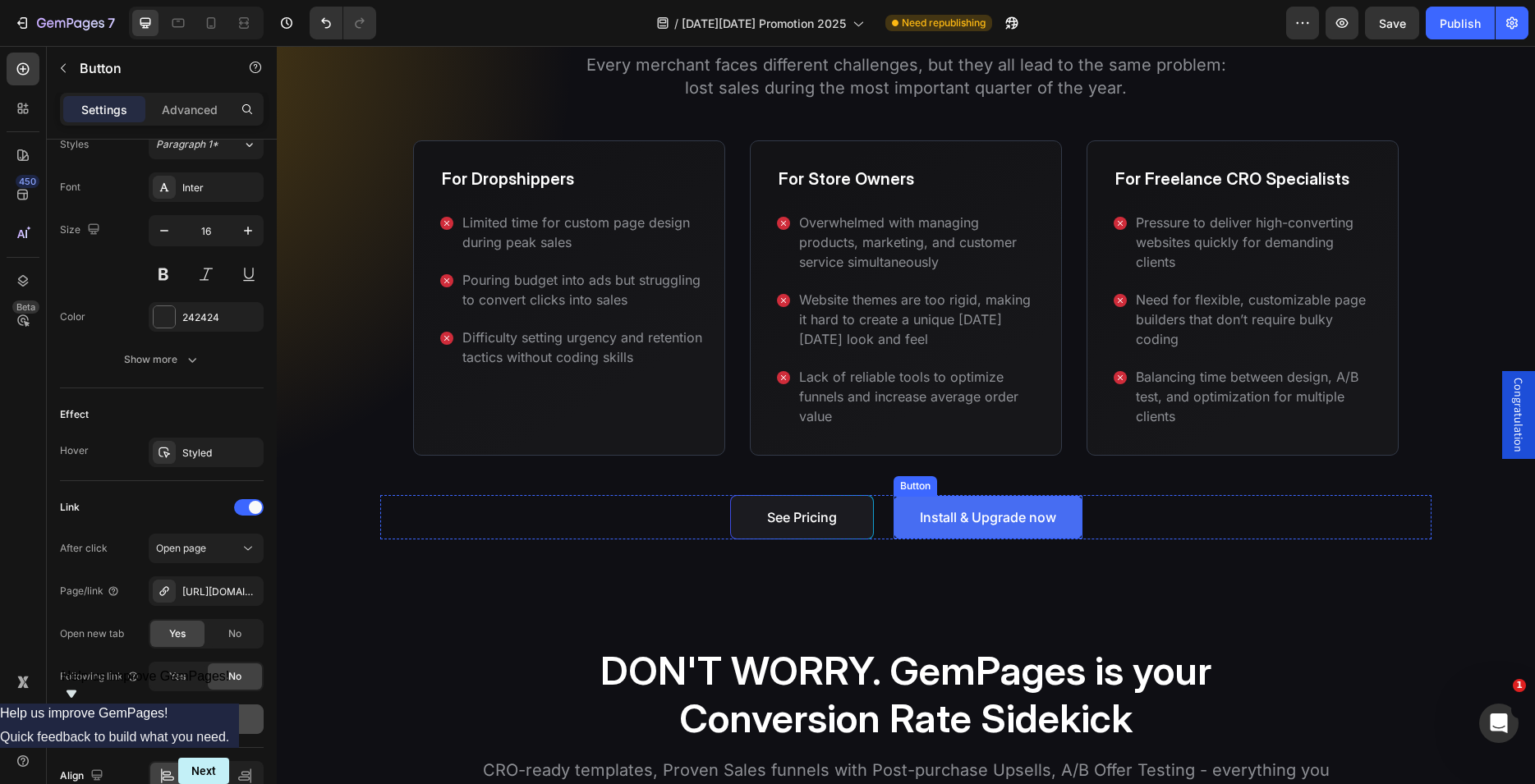
click at [894, 516] on link "Install & Upgrade now" at bounding box center [988, 517] width 189 height 42
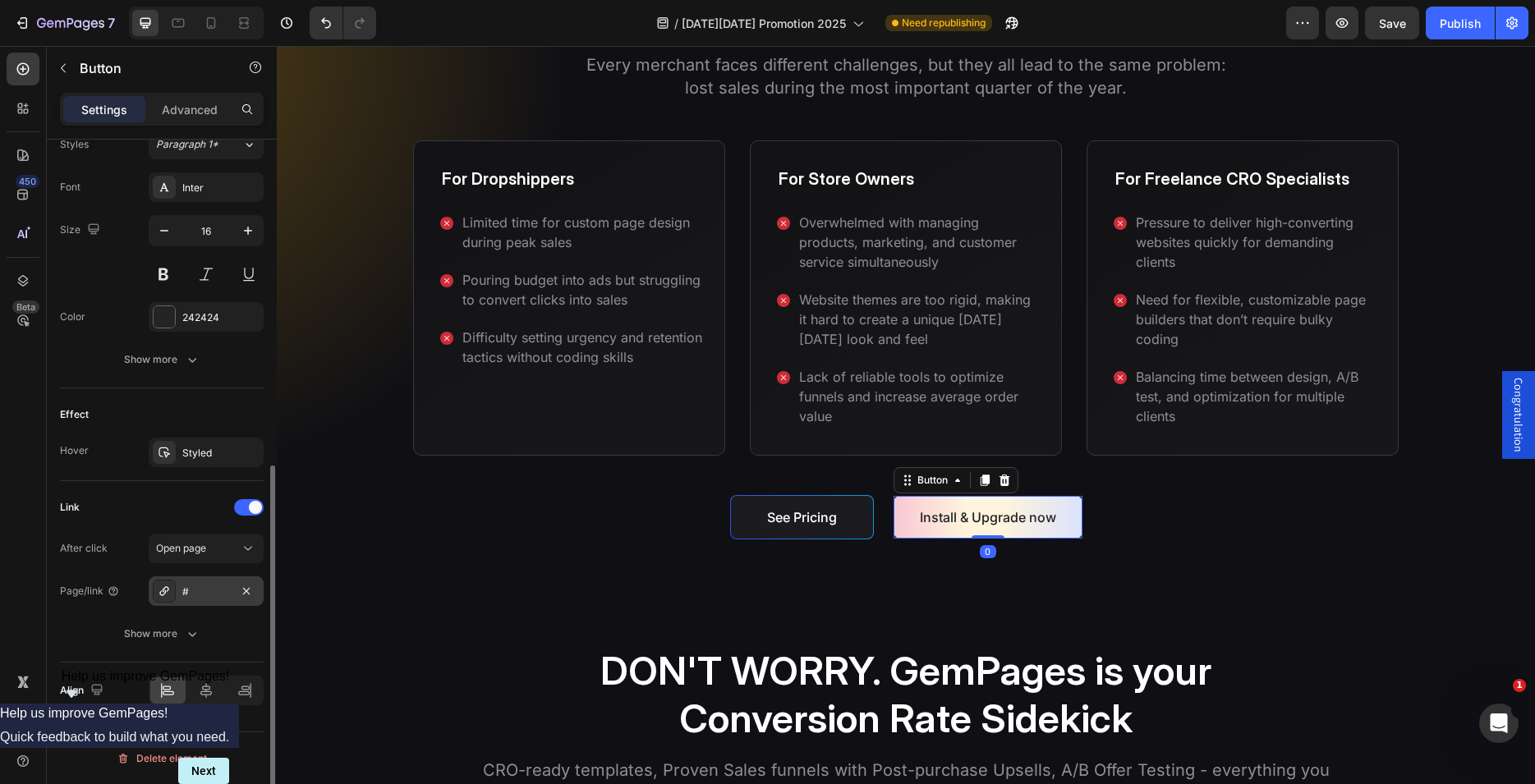
click at [216, 592] on div "#" at bounding box center [207, 592] width 48 height 15
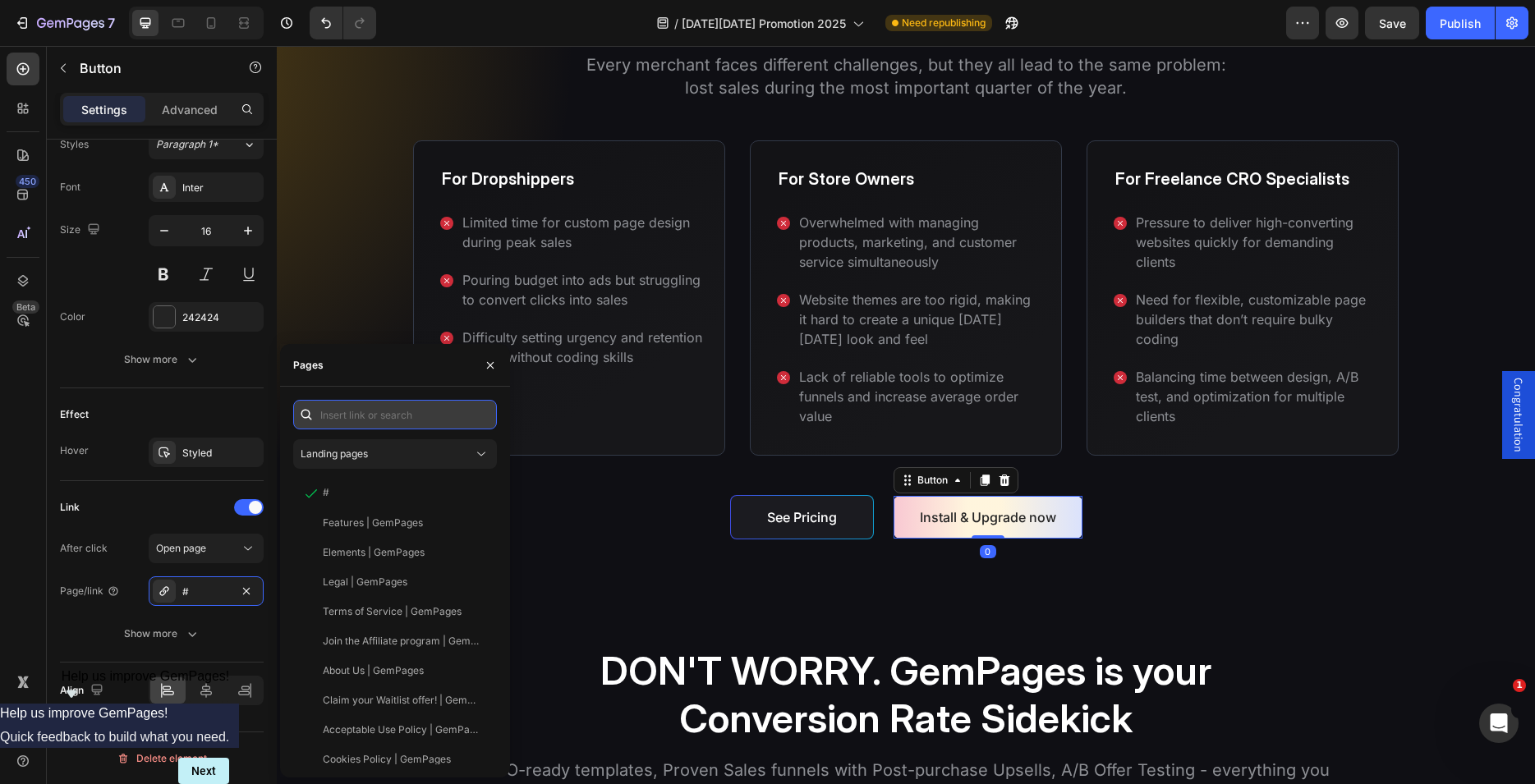
click at [375, 421] on input "text" at bounding box center [395, 415] width 204 height 30
paste input "[URL][DOMAIN_NAME]"
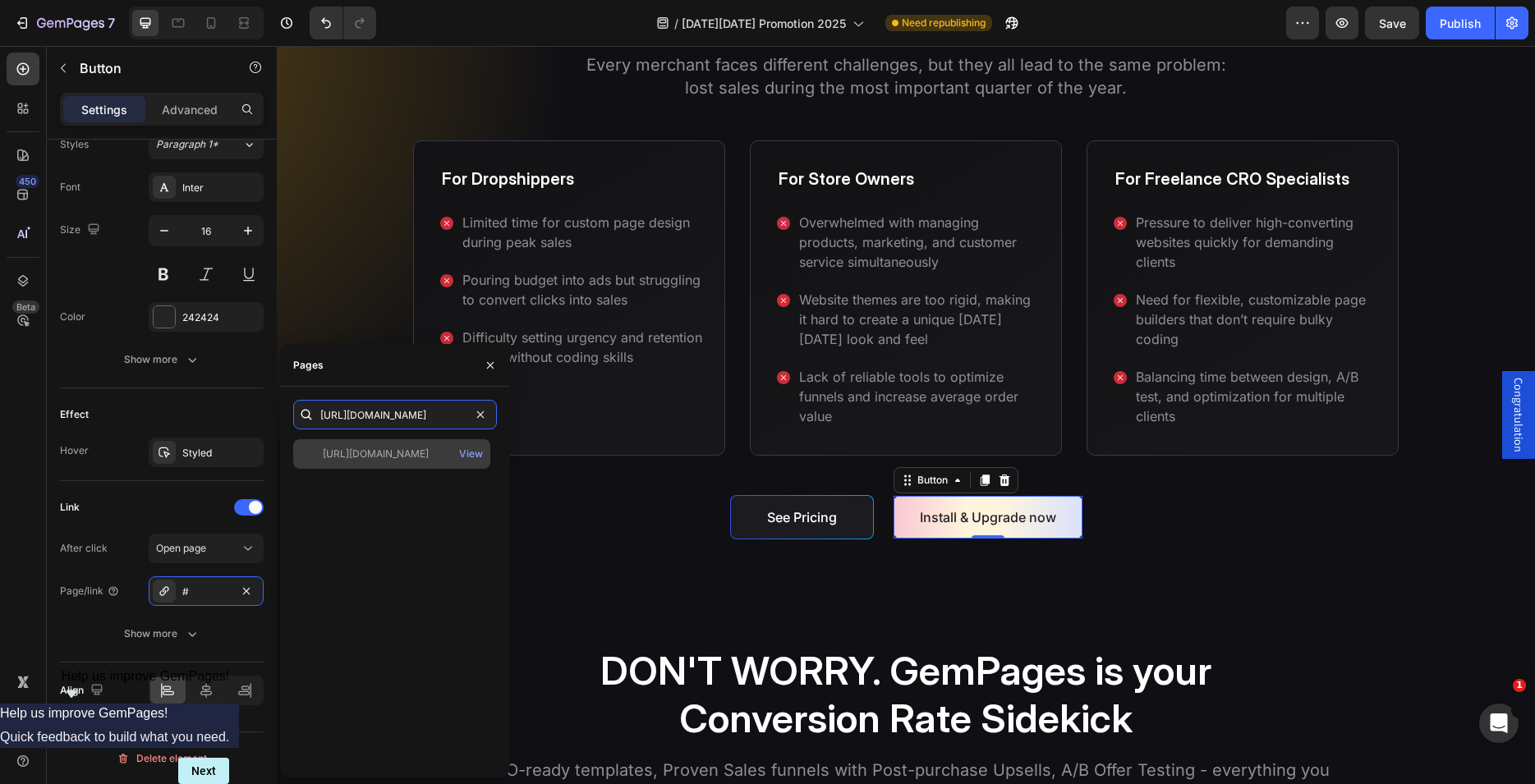
type input "[URL][DOMAIN_NAME]"
click at [362, 453] on div "[URL][DOMAIN_NAME]" at bounding box center [375, 454] width 106 height 15
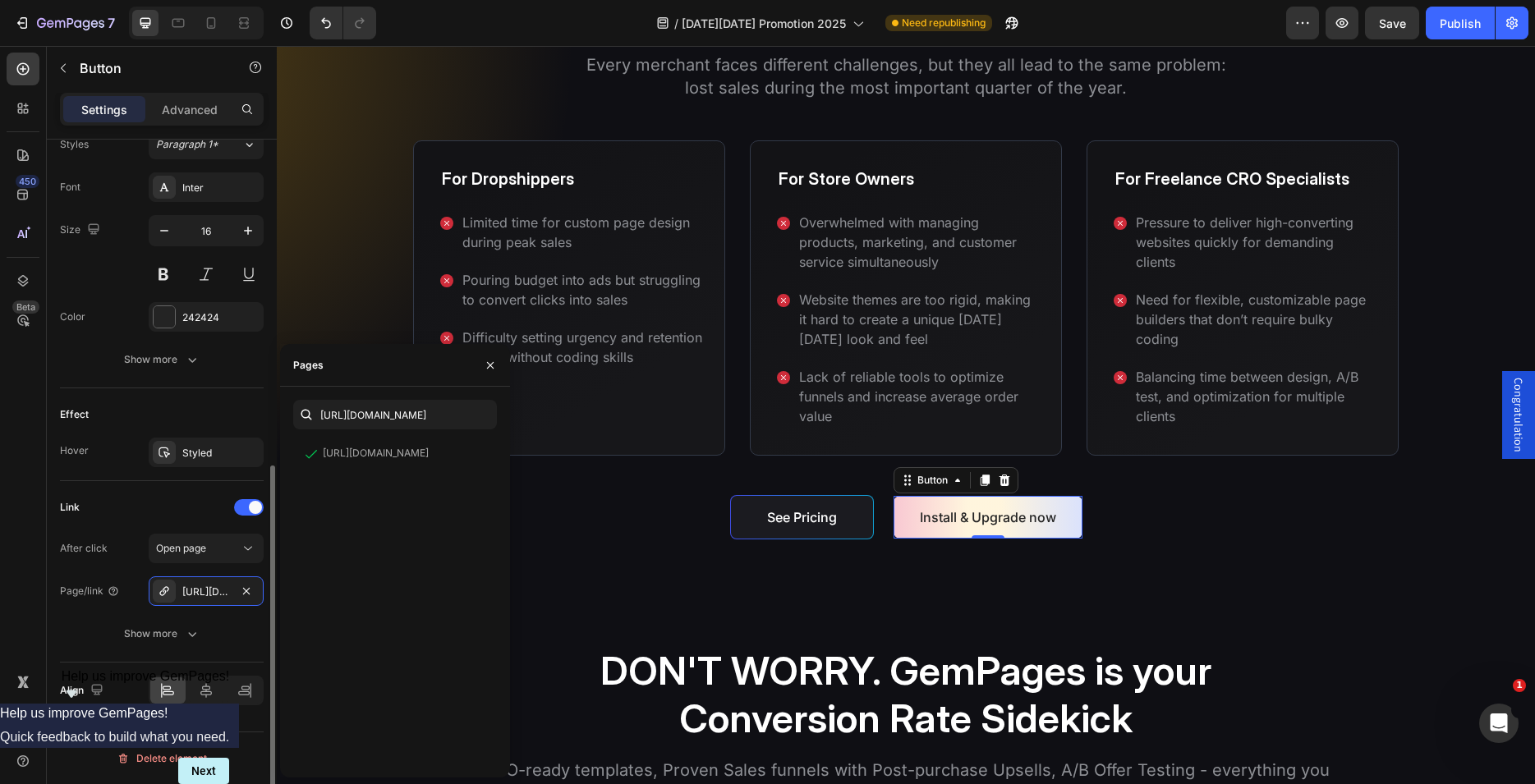
drag, startPoint x: 164, startPoint y: 498, endPoint x: 176, endPoint y: 505, distance: 13.9
click at [164, 499] on div "Link" at bounding box center [161, 507] width 204 height 26
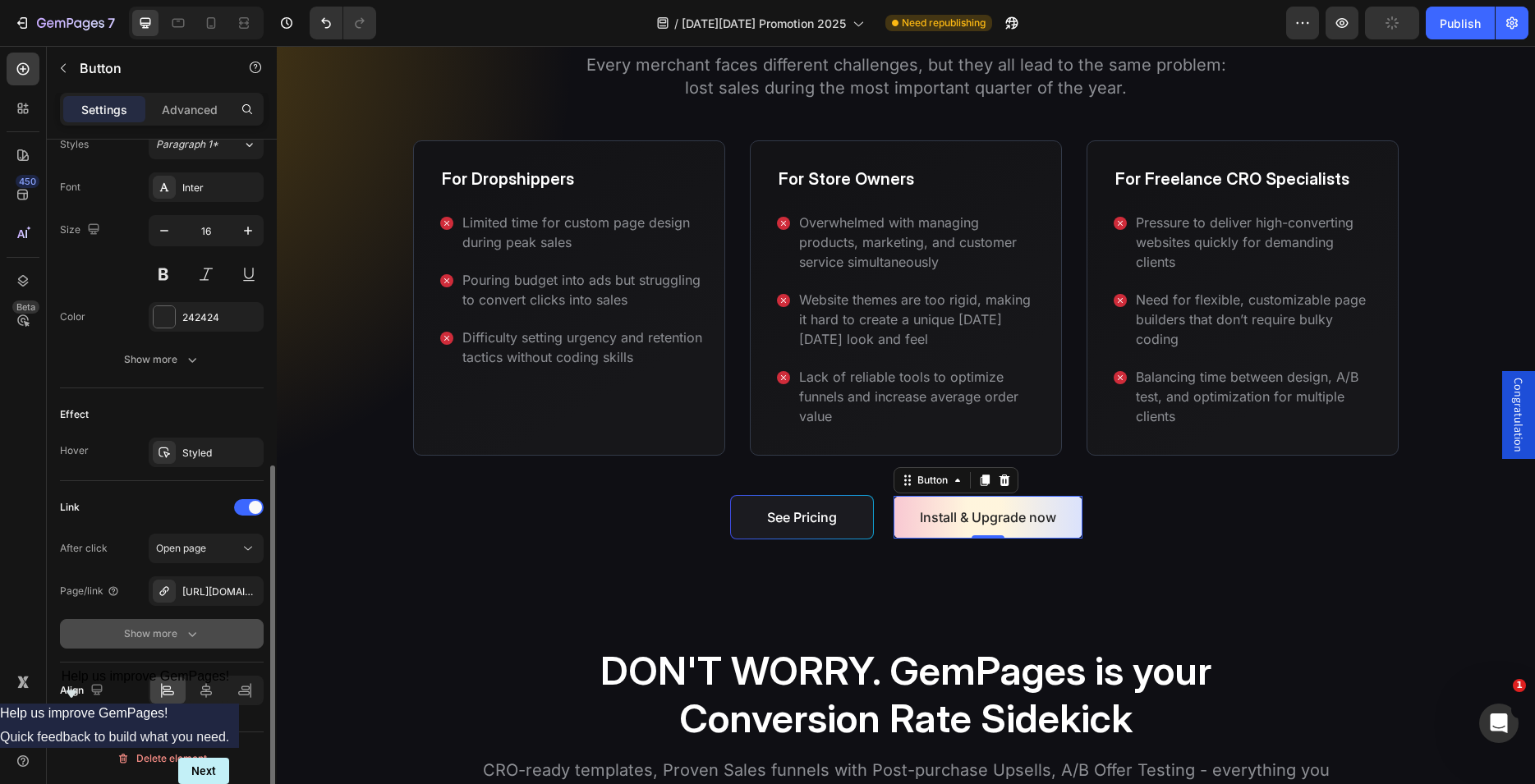
click at [176, 624] on button "Show more" at bounding box center [161, 634] width 204 height 30
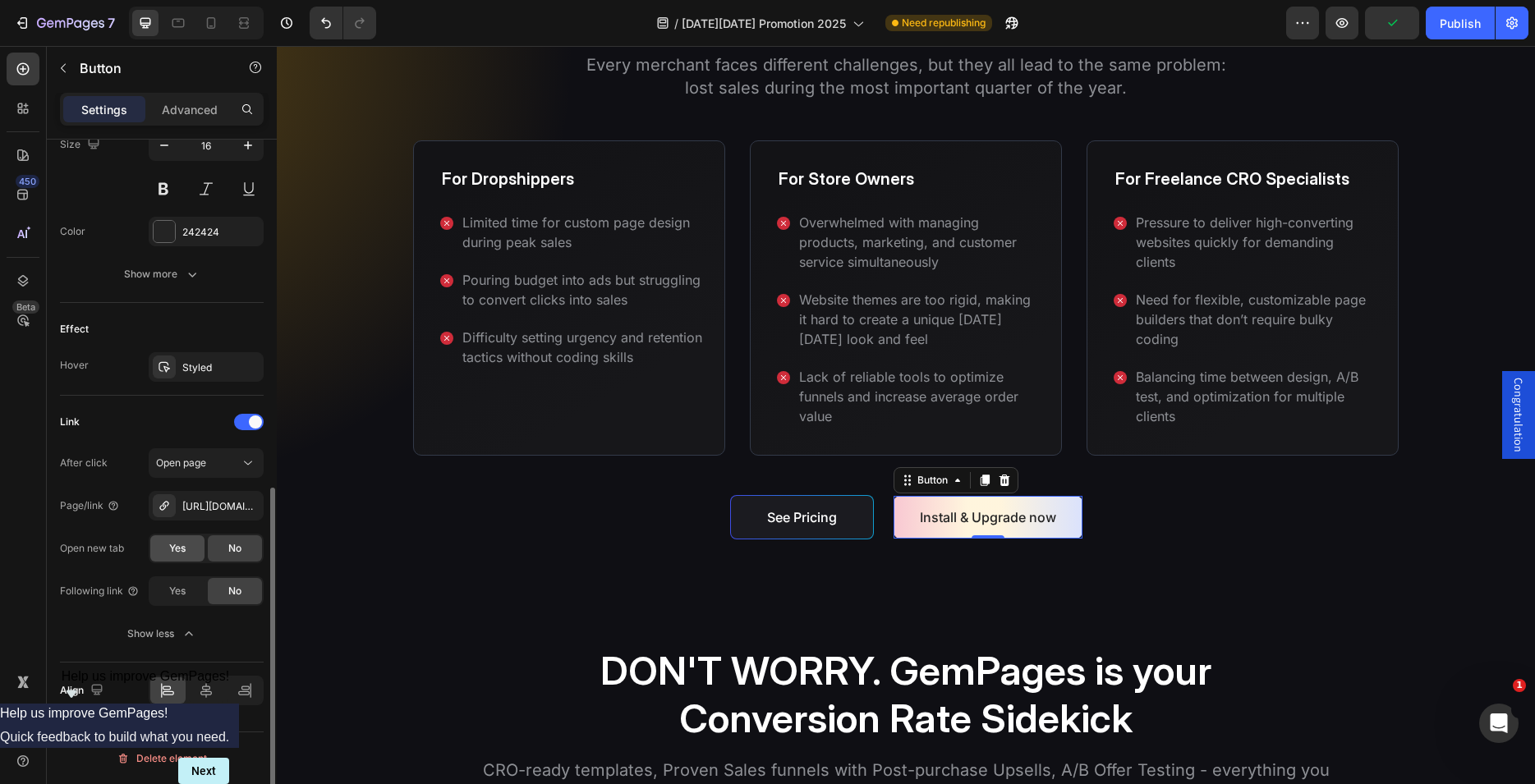
click at [177, 540] on div "Yes" at bounding box center [177, 548] width 54 height 26
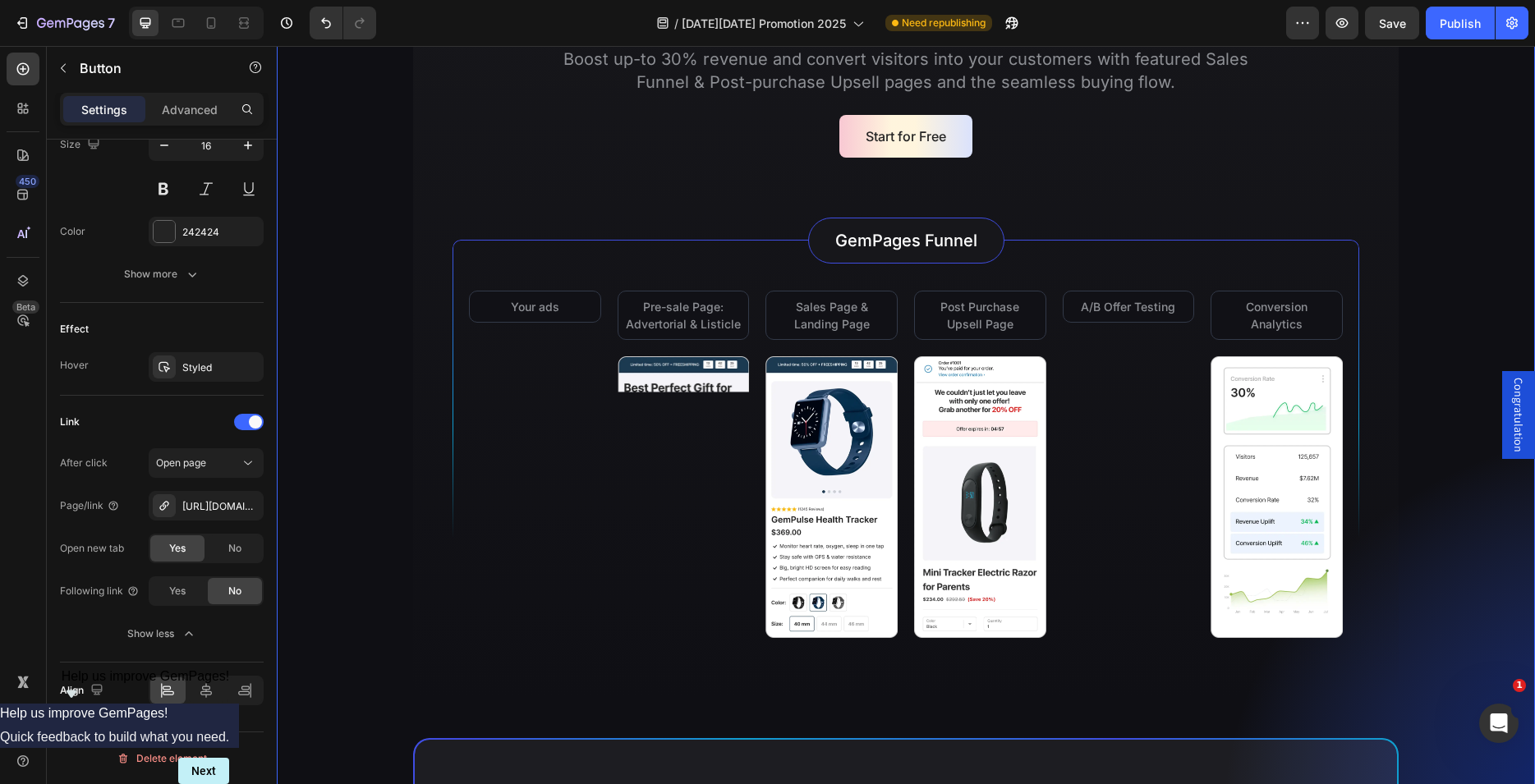
scroll to position [3350, 0]
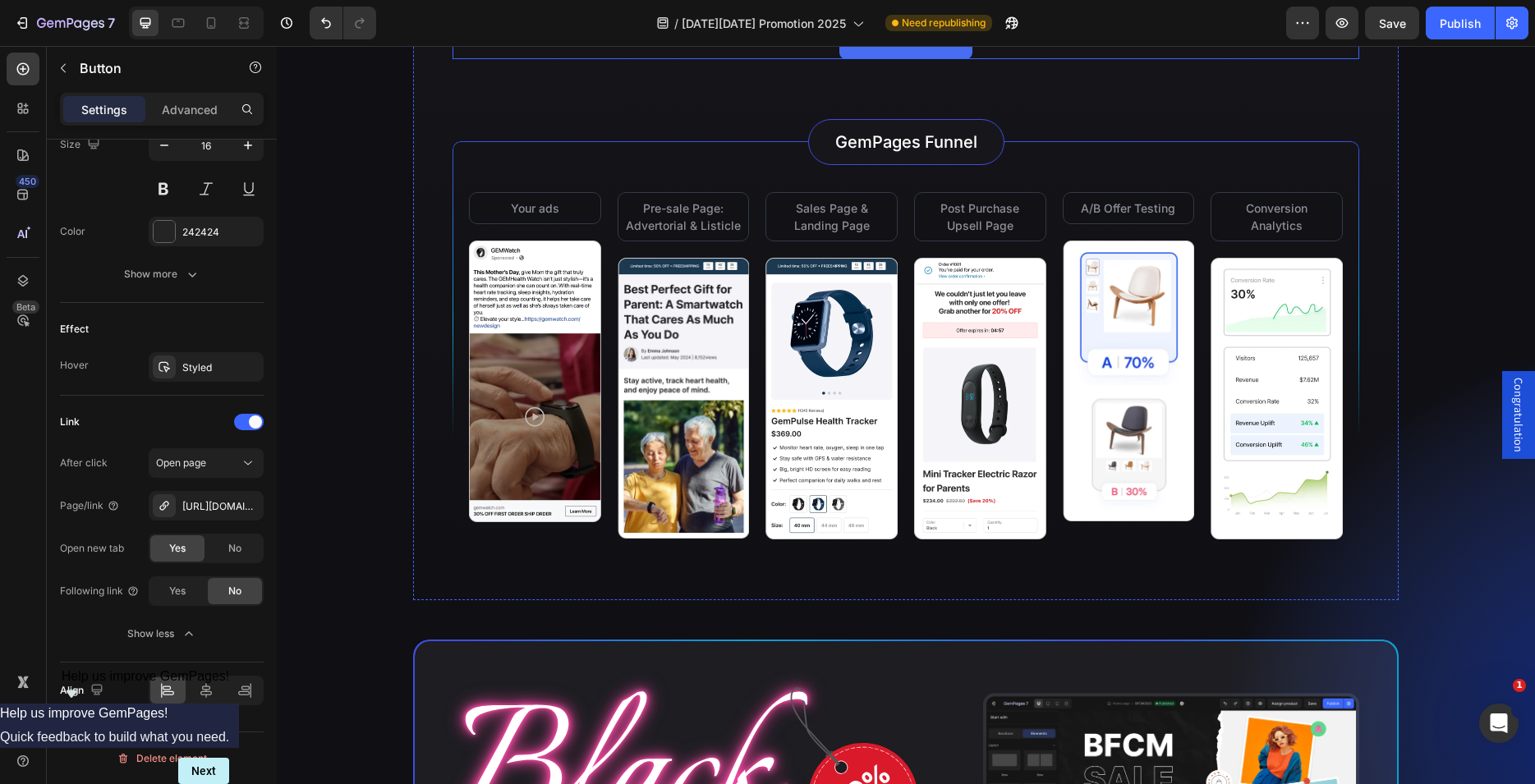
click at [839, 59] on link "Start for Free" at bounding box center [906, 38] width 133 height 42
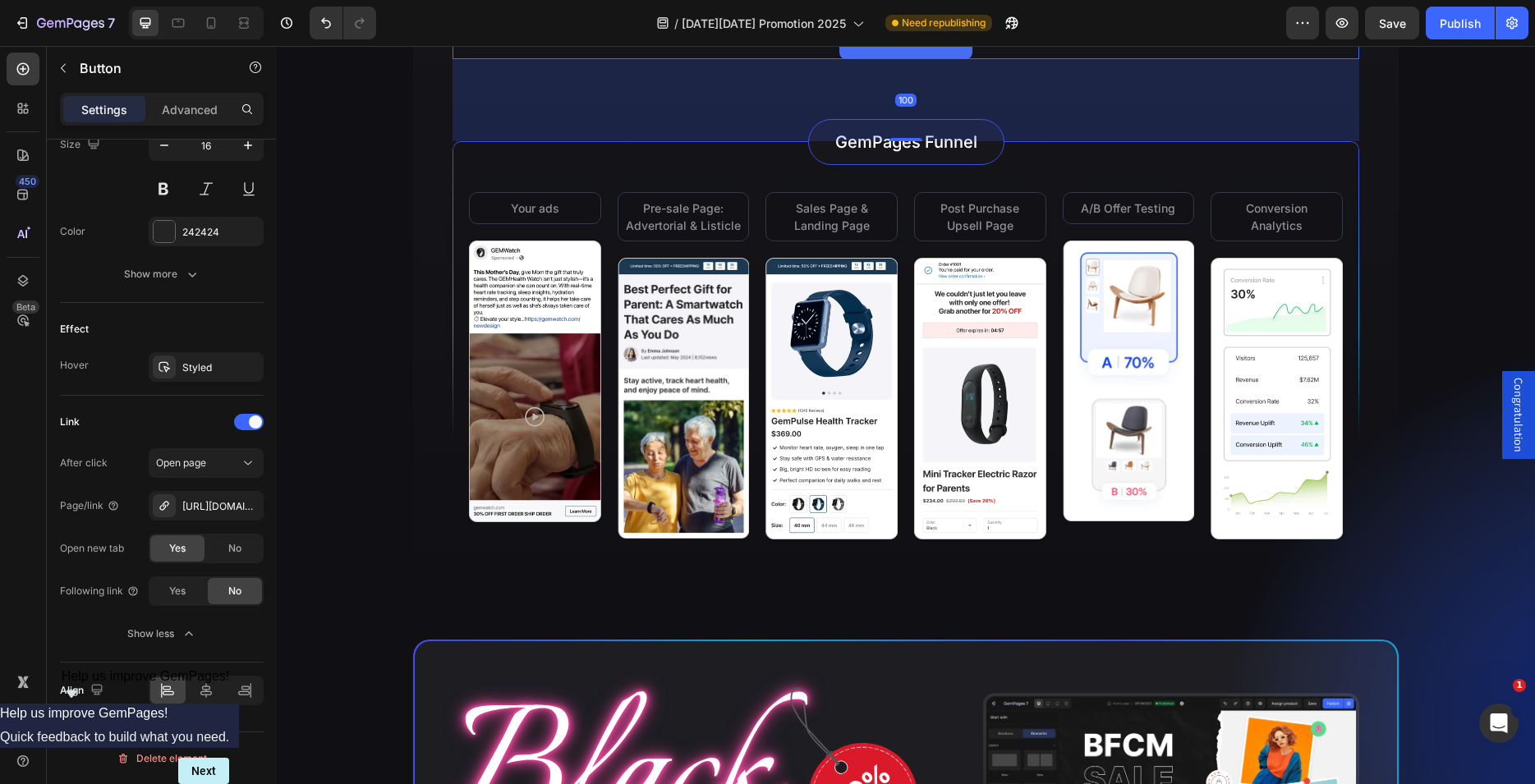
scroll to position [614, 0]
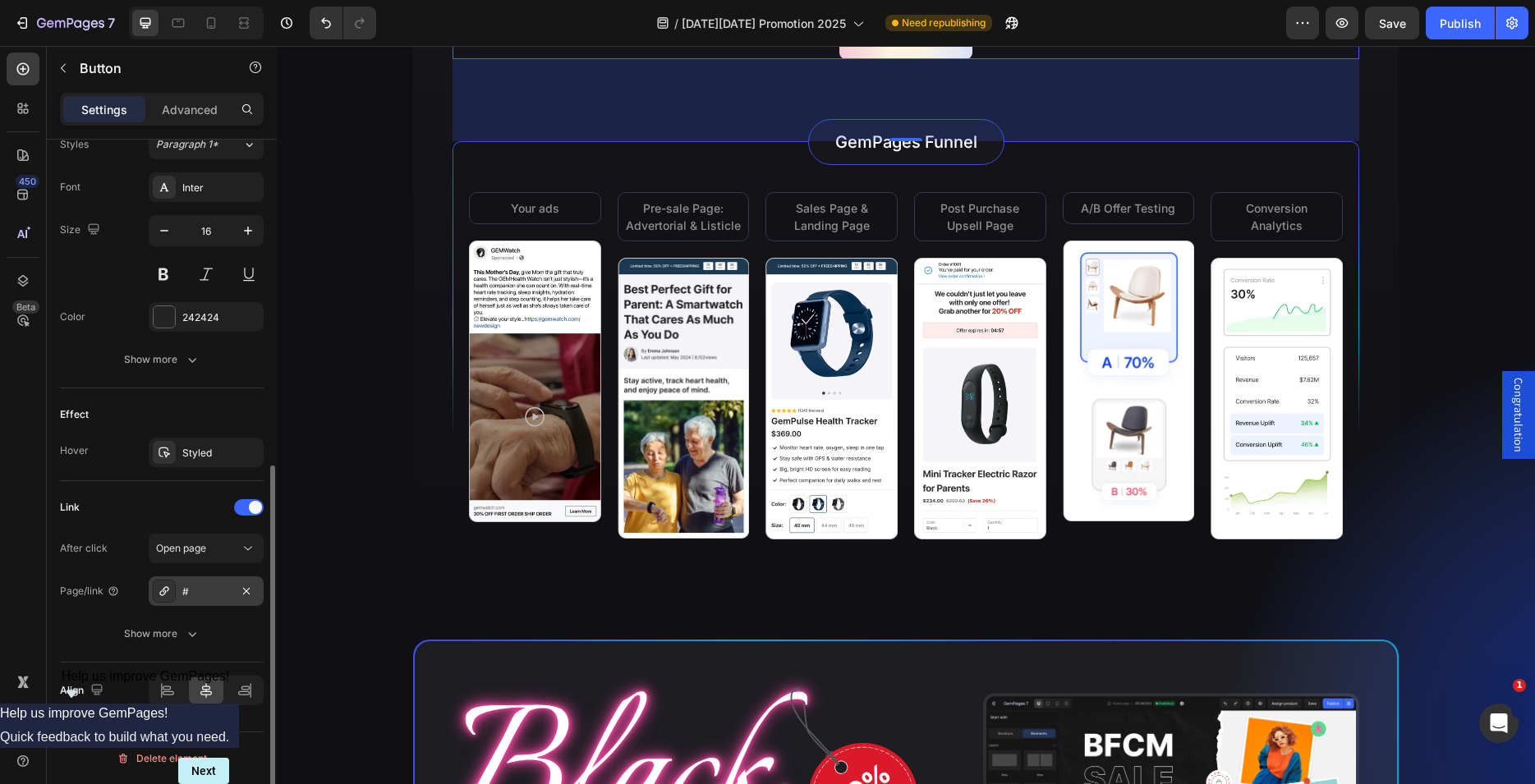
click at [190, 594] on div "#" at bounding box center [207, 592] width 48 height 15
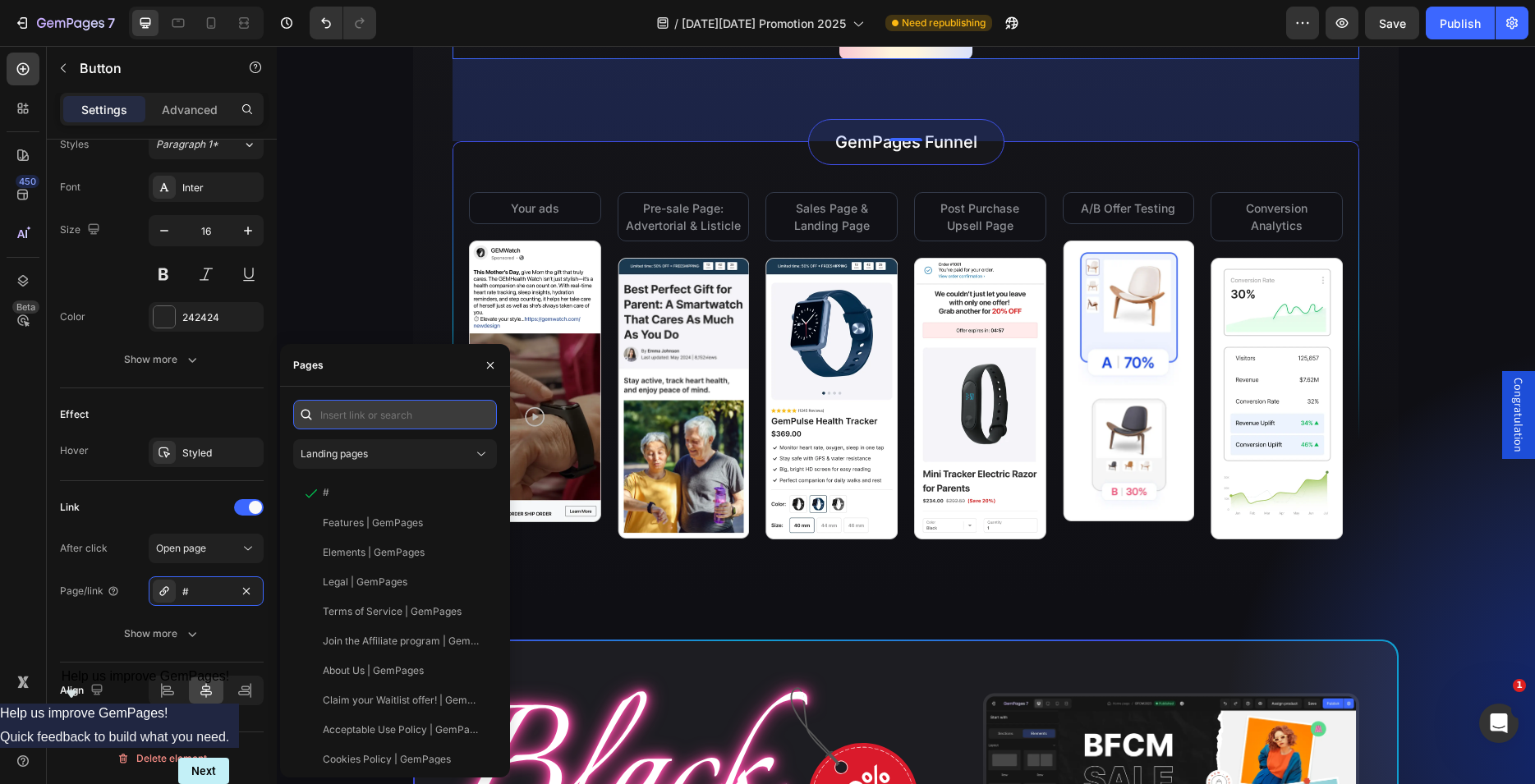
click at [379, 420] on input "text" at bounding box center [395, 415] width 204 height 30
paste input "[URL][DOMAIN_NAME]"
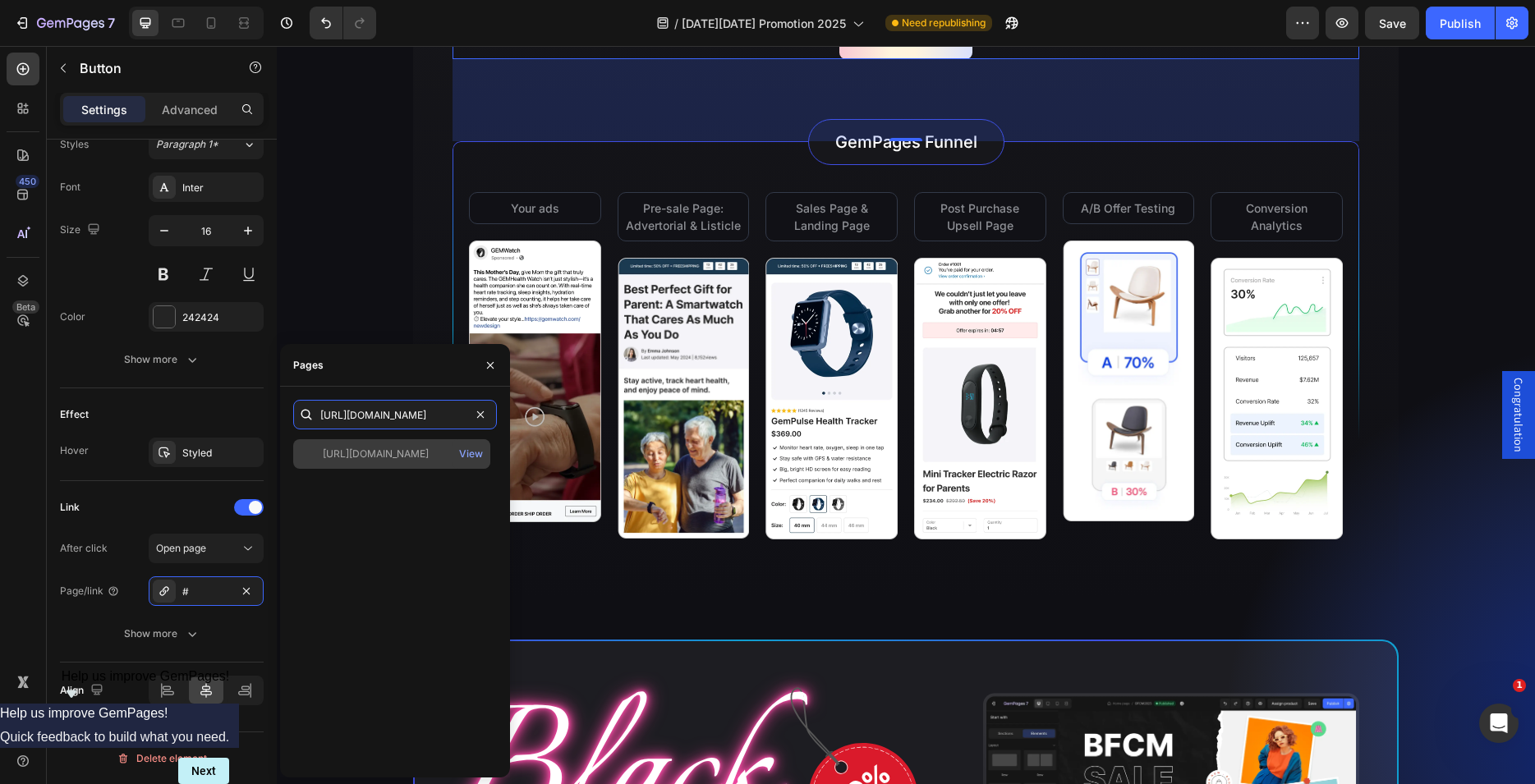
type input "[URL][DOMAIN_NAME]"
click at [363, 467] on div "https://apps.shopify.com/gempages?utm_source=gempages&utm_medium=landing-page&u…" at bounding box center [392, 454] width 197 height 30
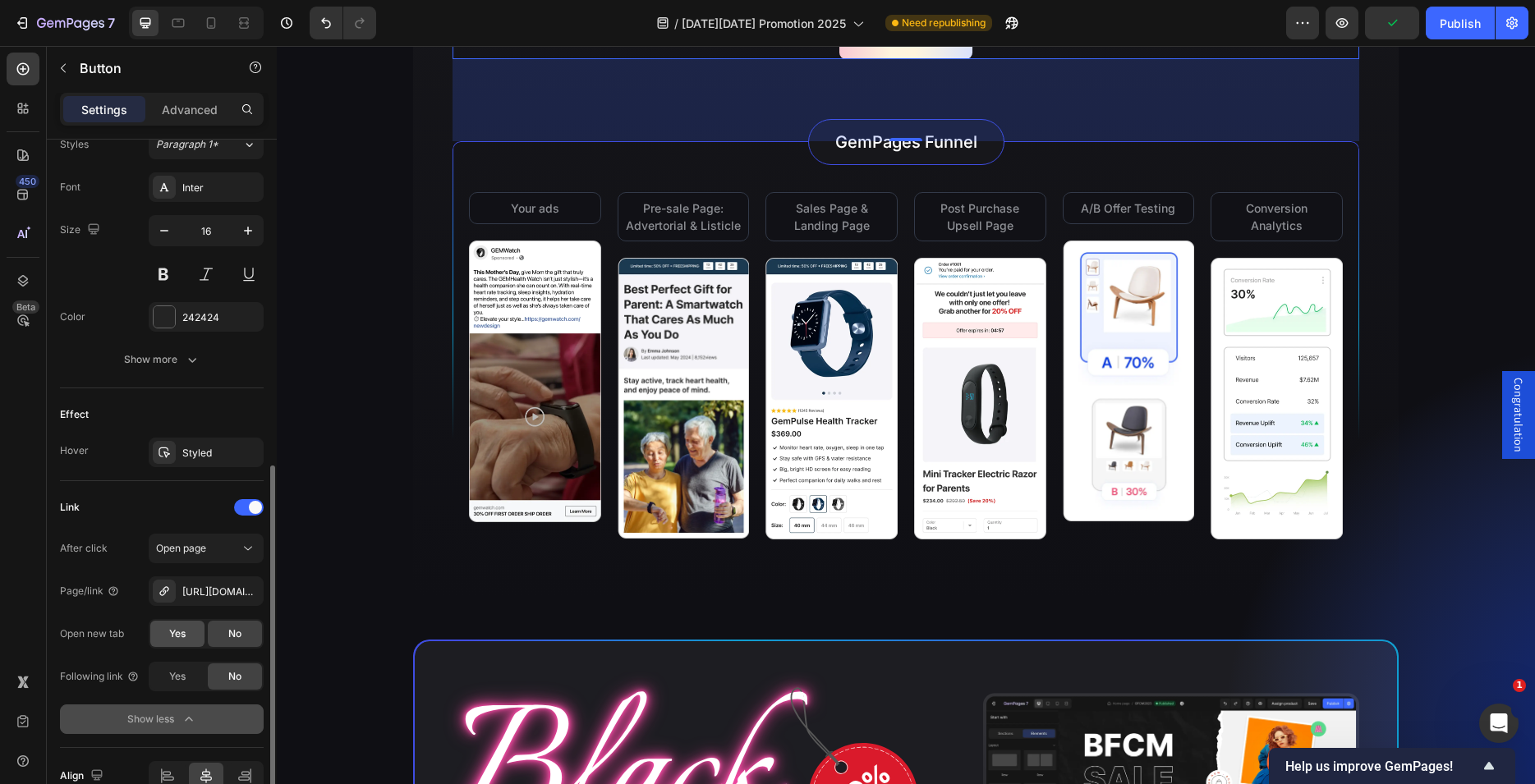
click at [202, 636] on div "Yes" at bounding box center [177, 634] width 54 height 26
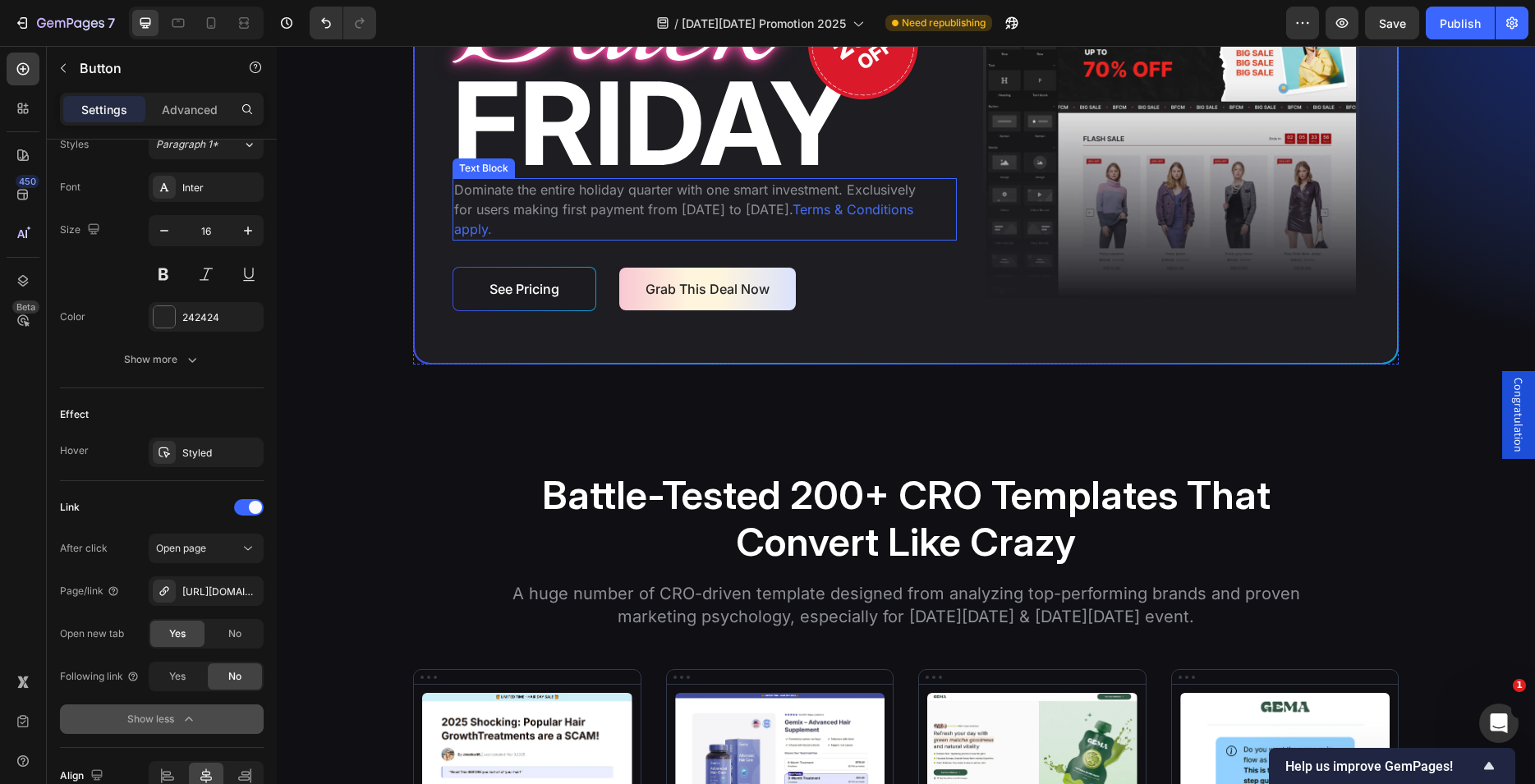
scroll to position [4271, 0]
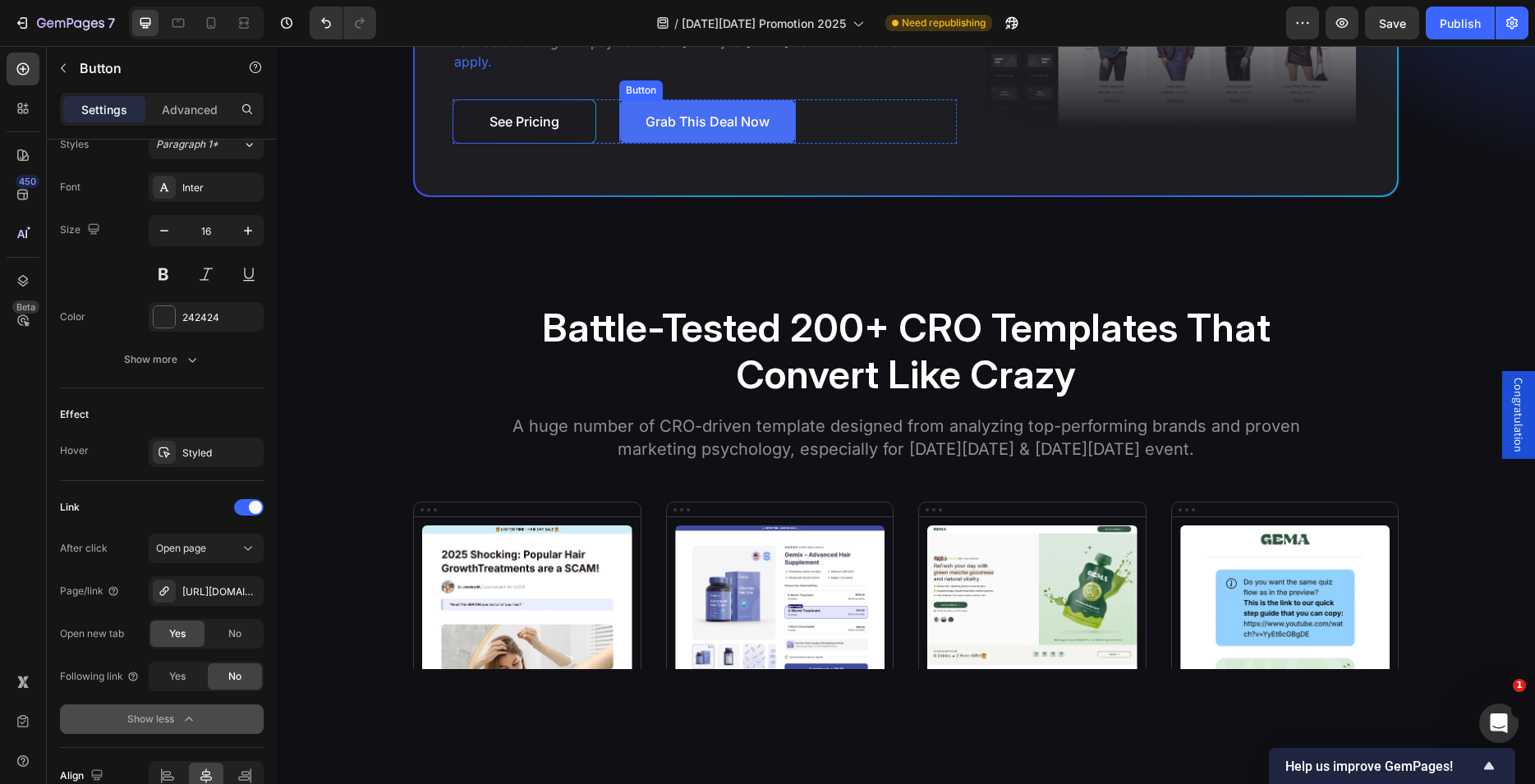
click at [782, 143] on link "Grab This Deal Now" at bounding box center [707, 122] width 176 height 42
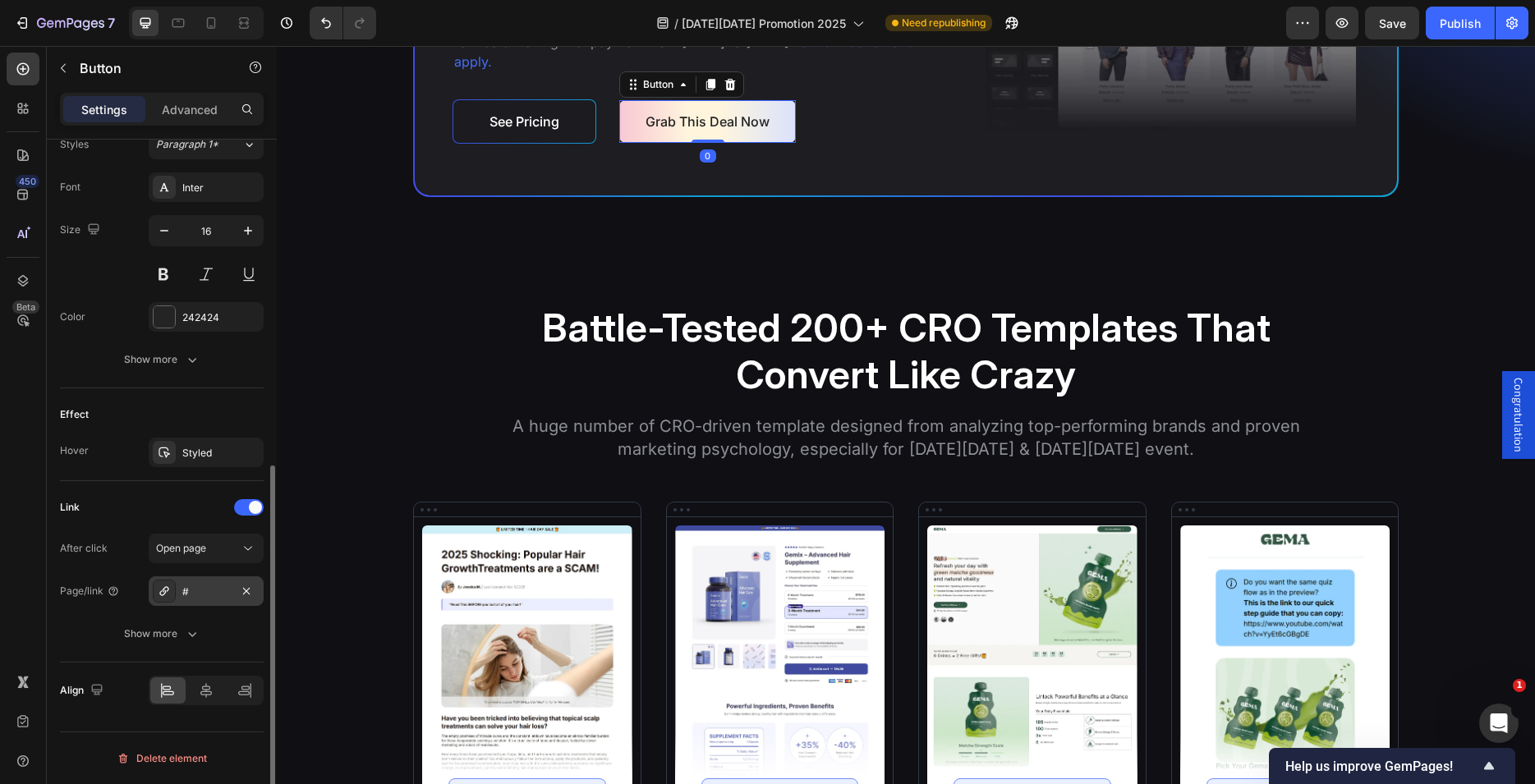
click at [188, 585] on div "#" at bounding box center [207, 592] width 48 height 15
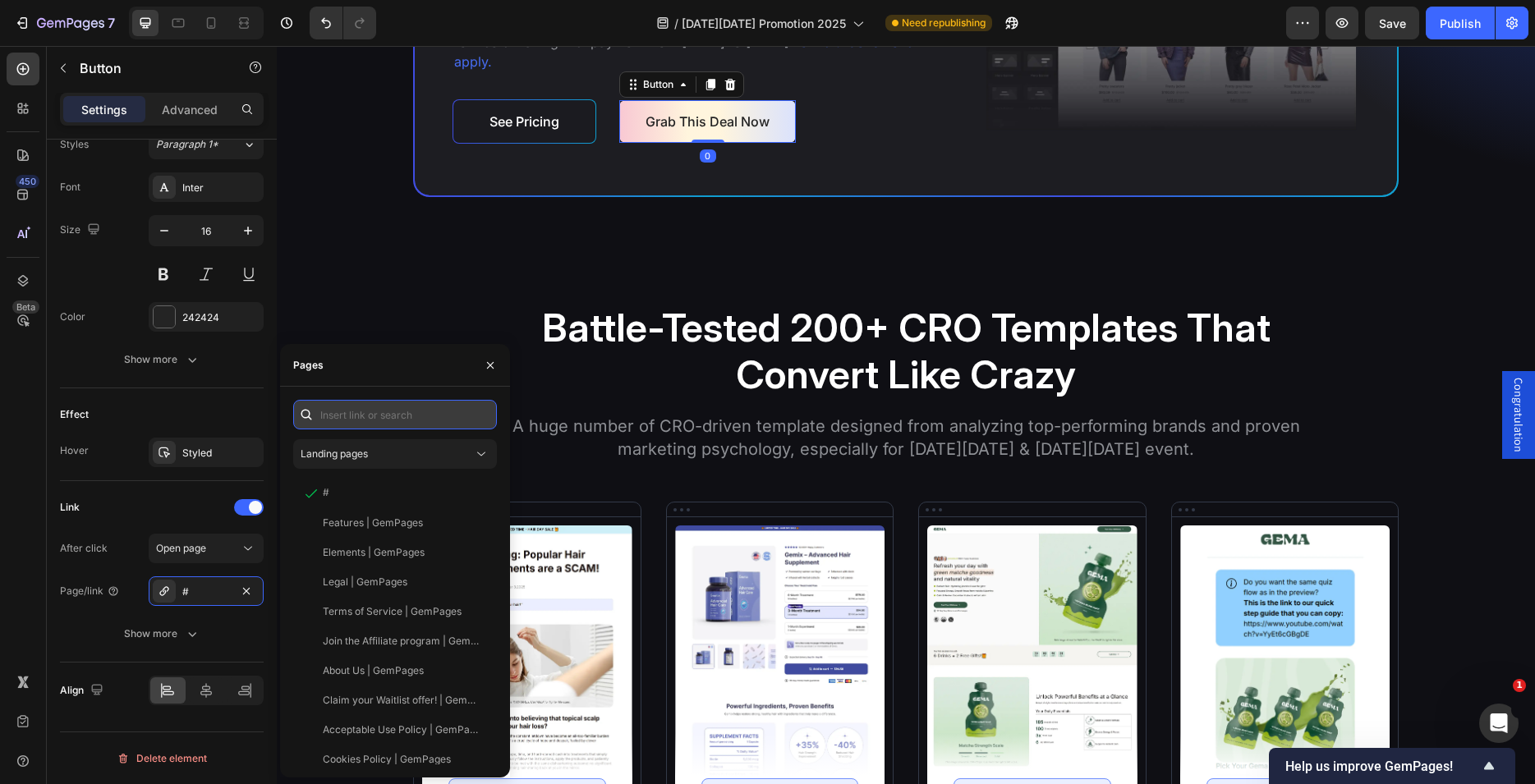
click at [376, 413] on input "text" at bounding box center [395, 415] width 204 height 30
paste input "[URL][DOMAIN_NAME]"
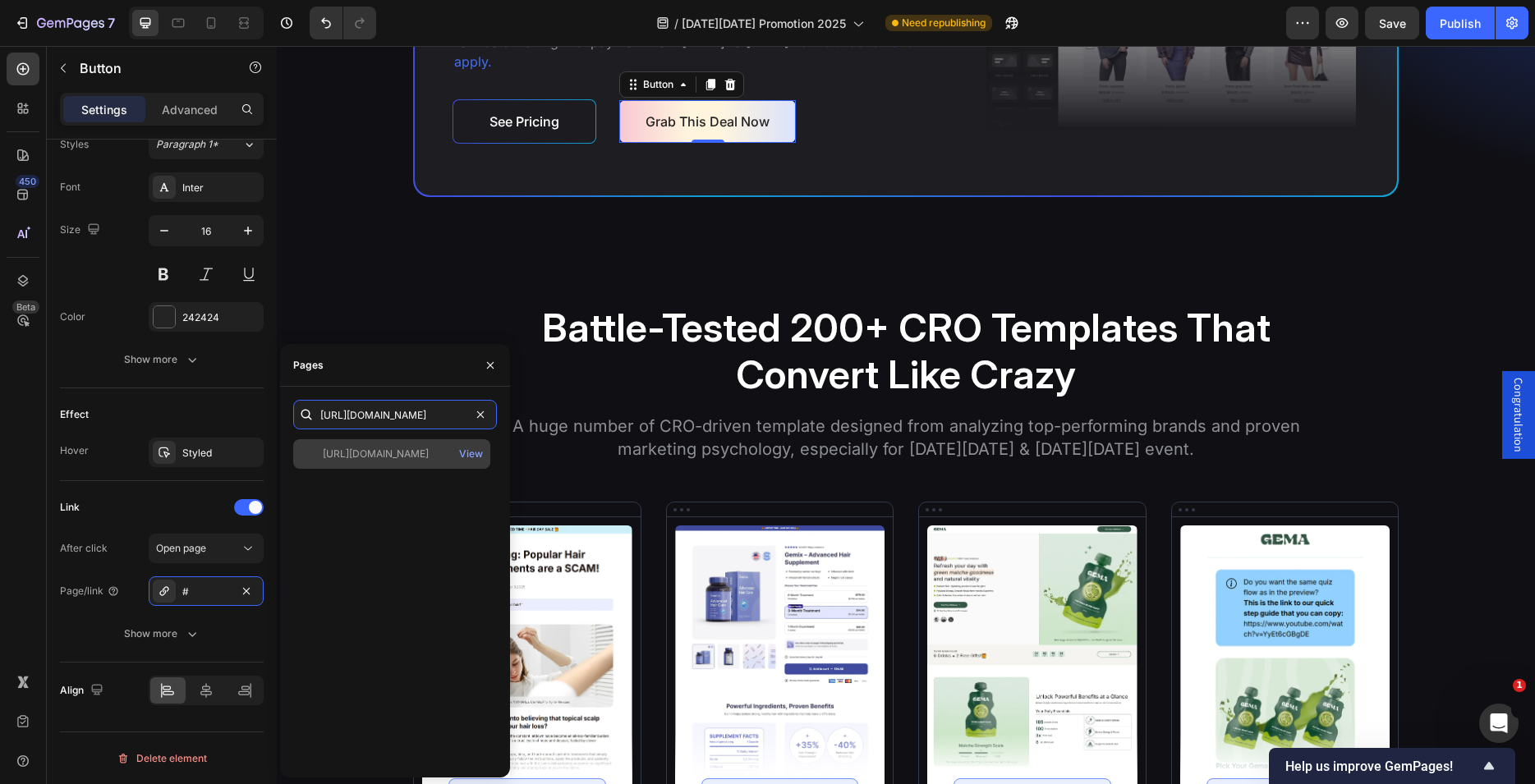
type input "[URL][DOMAIN_NAME]"
click at [399, 448] on div "[URL][DOMAIN_NAME]" at bounding box center [375, 454] width 106 height 15
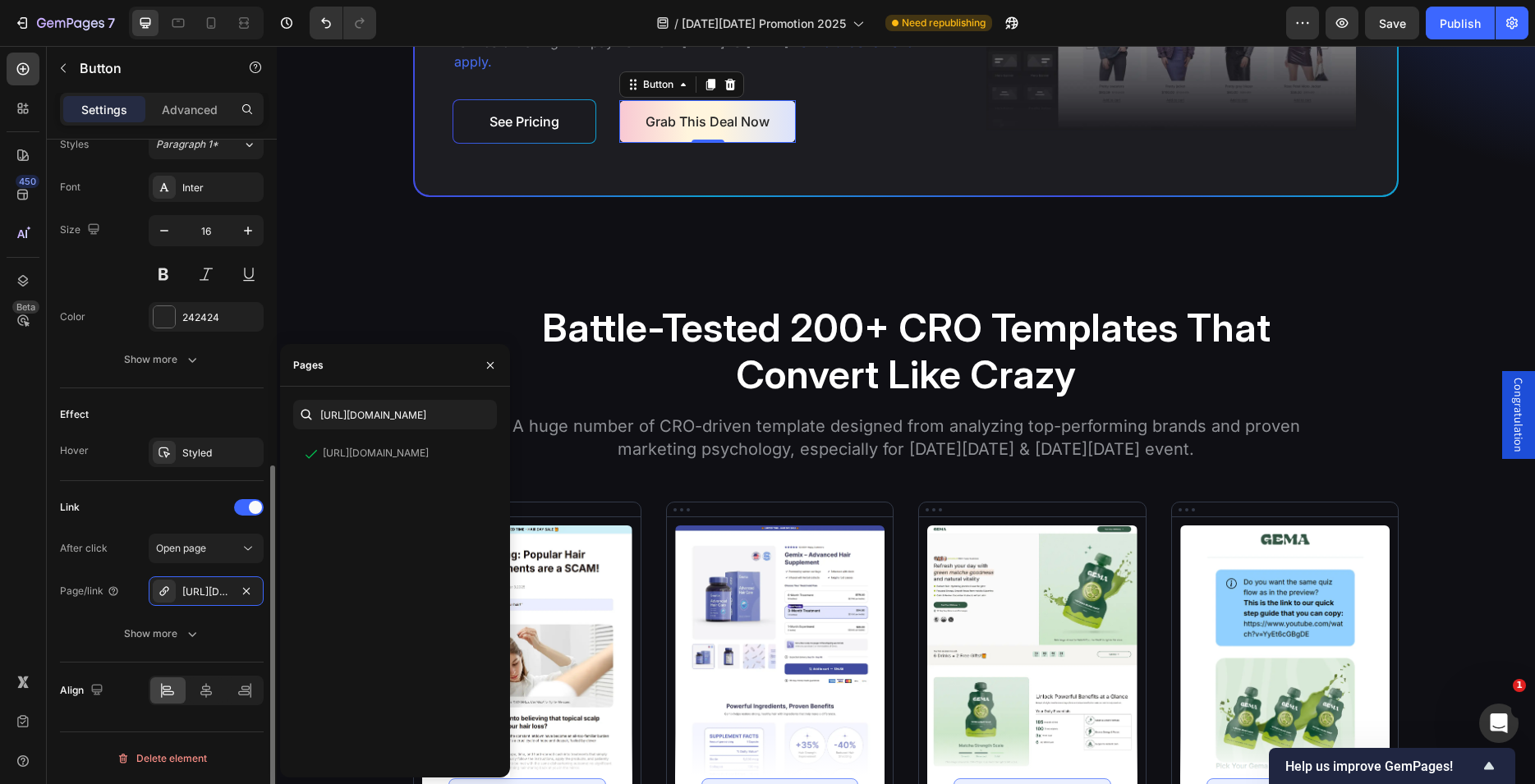
click at [168, 508] on div "Link" at bounding box center [161, 507] width 204 height 26
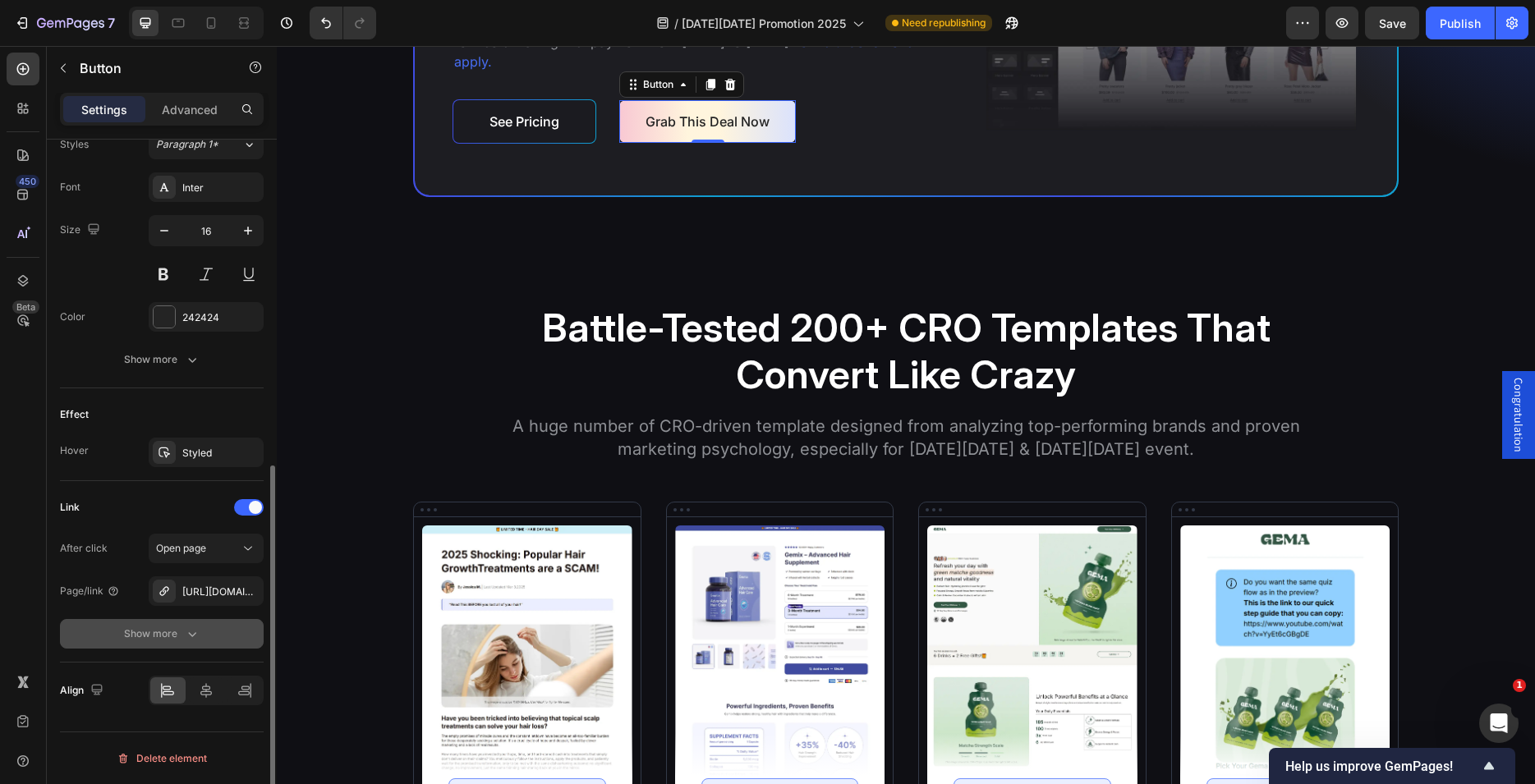
click at [190, 640] on icon "button" at bounding box center [192, 634] width 17 height 17
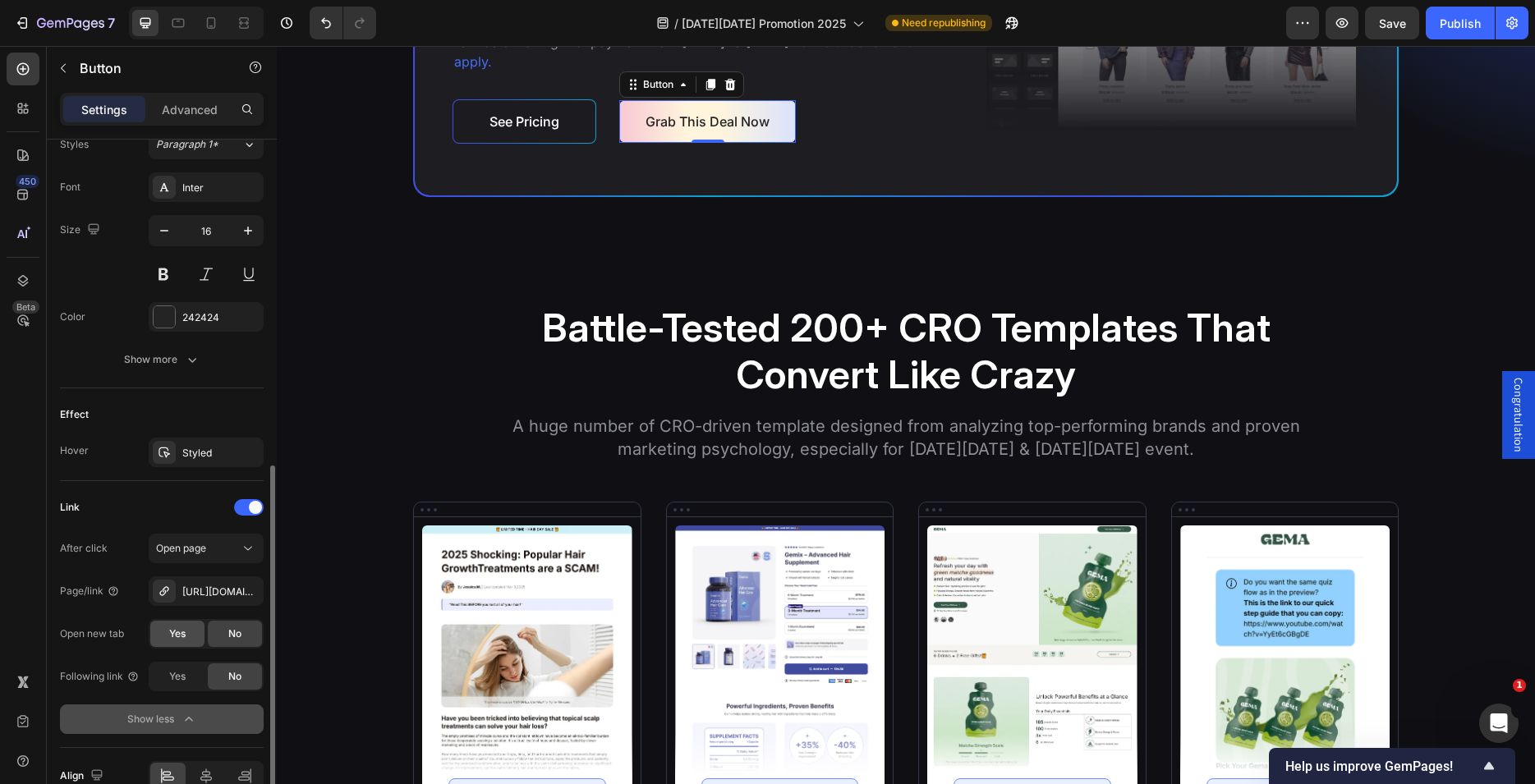
click at [179, 639] on span "Yes" at bounding box center [177, 634] width 17 height 15
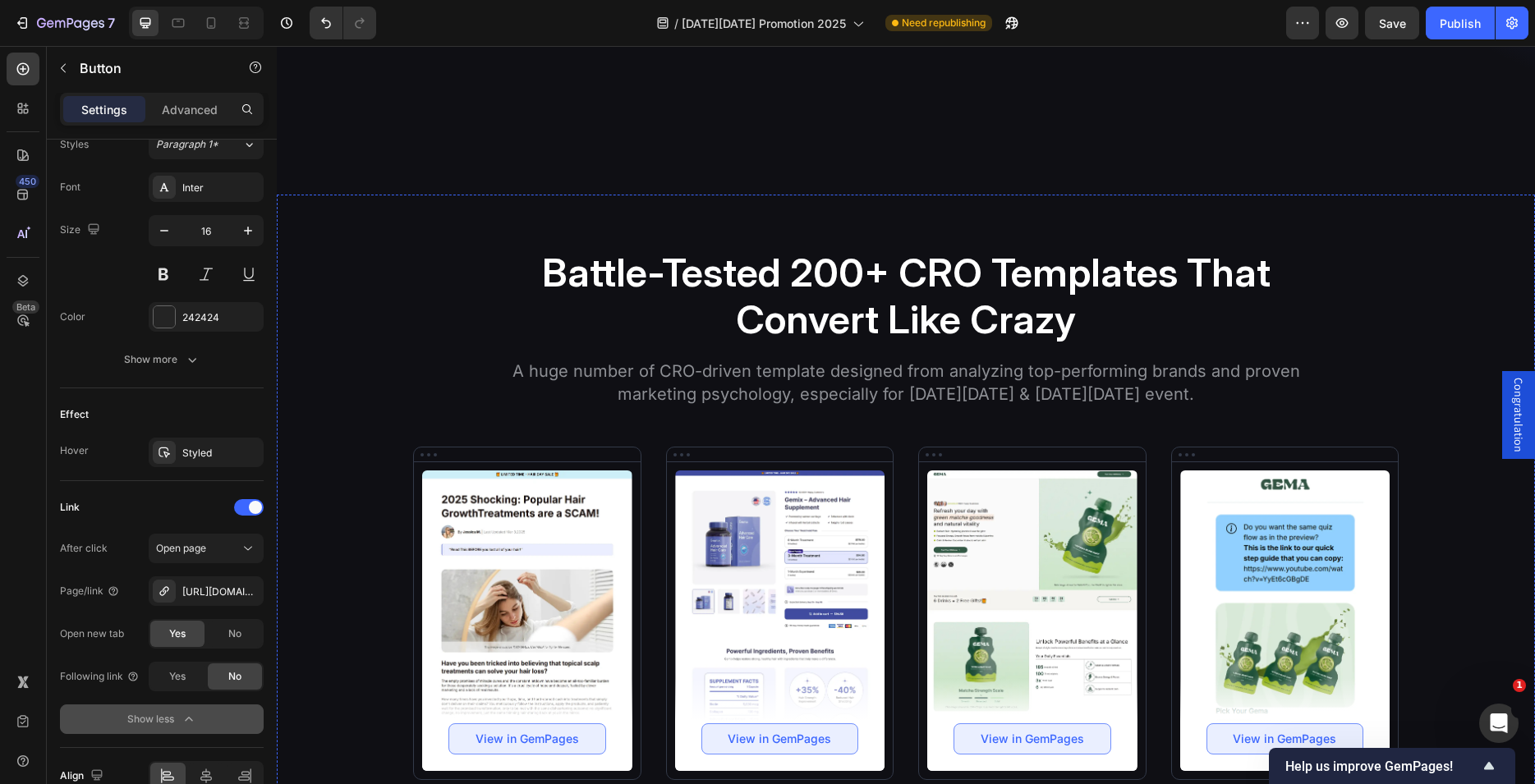
scroll to position [5110, 0]
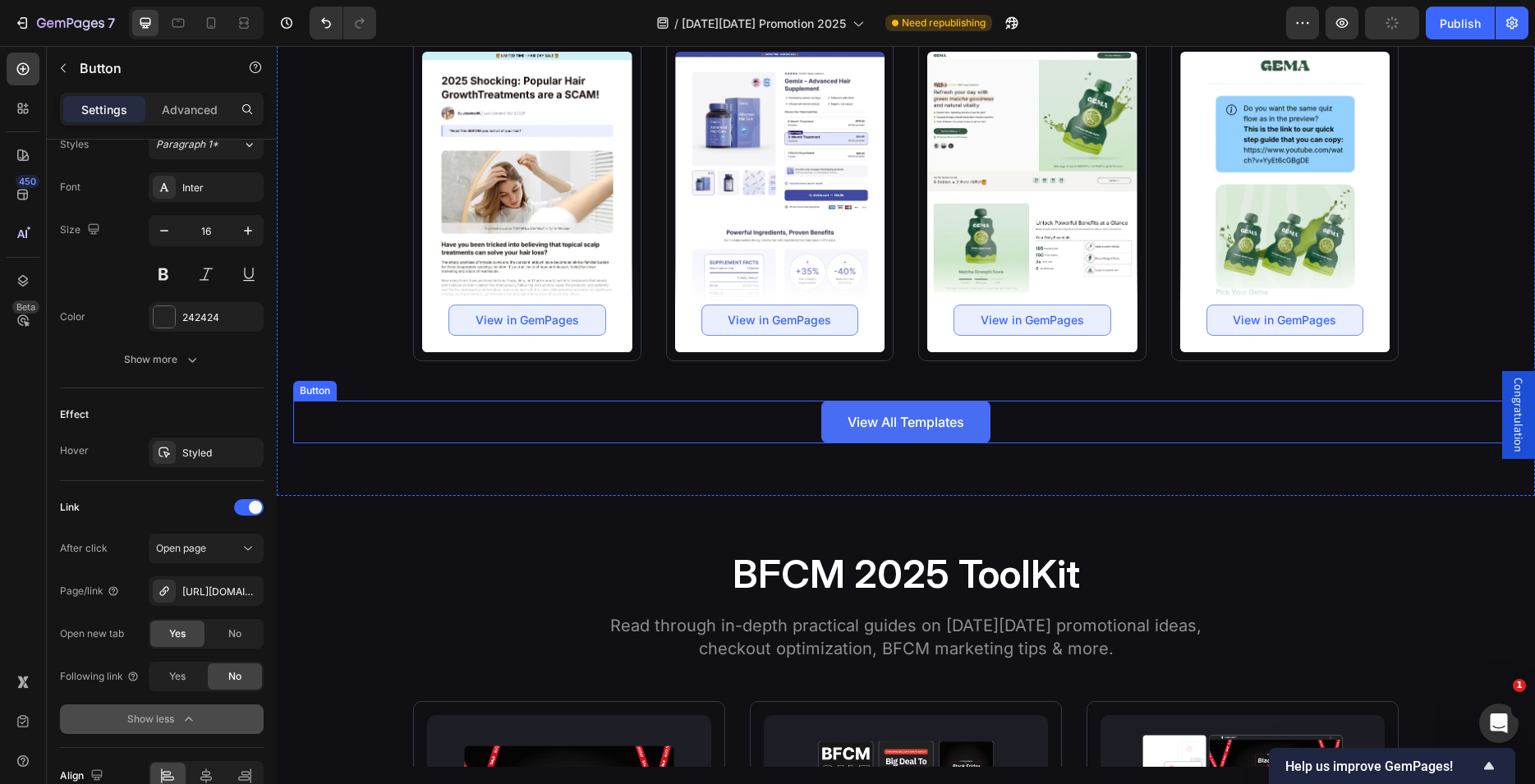
click at [830, 414] on link "View All Templates" at bounding box center [905, 422] width 169 height 42
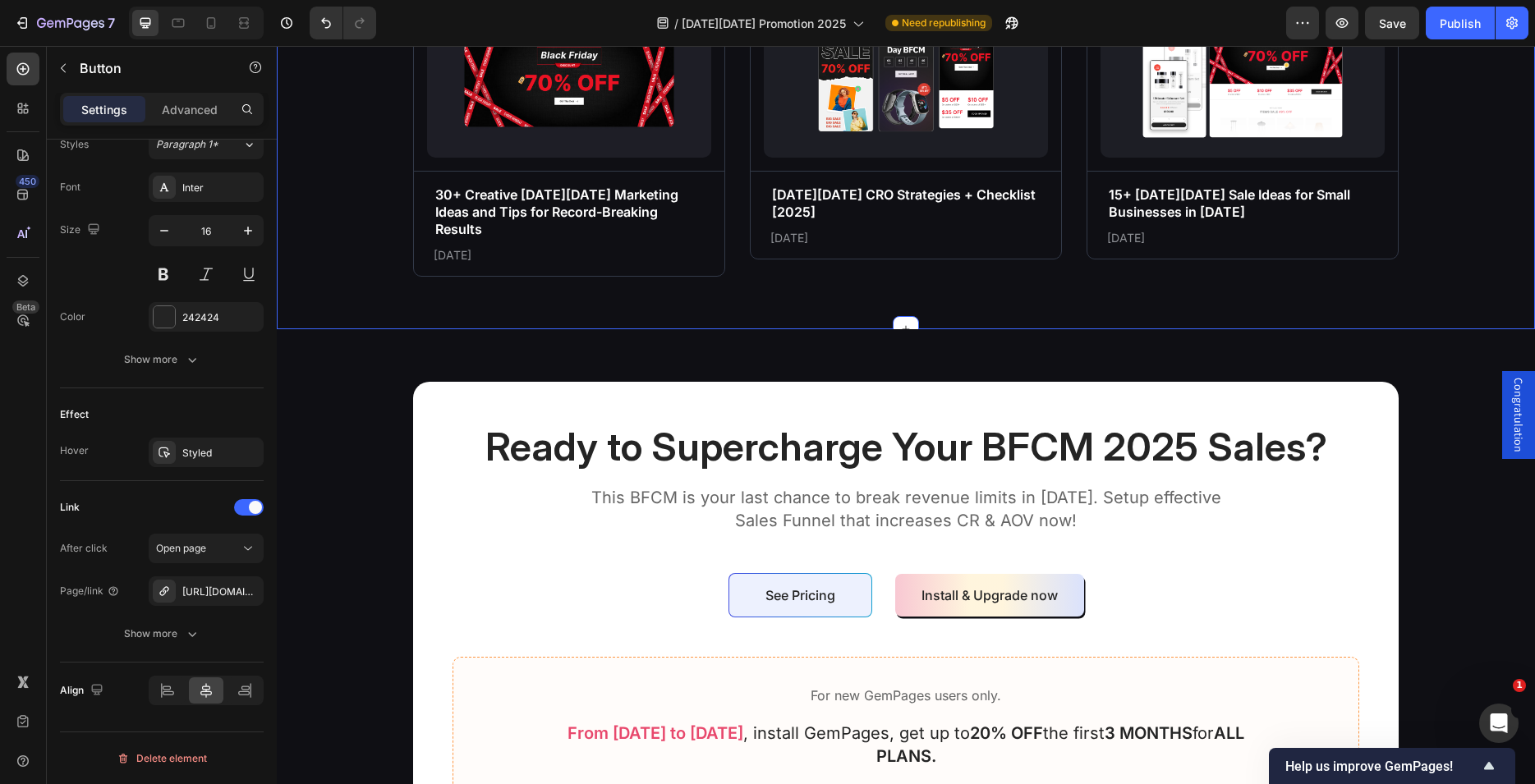
scroll to position [6030, 0]
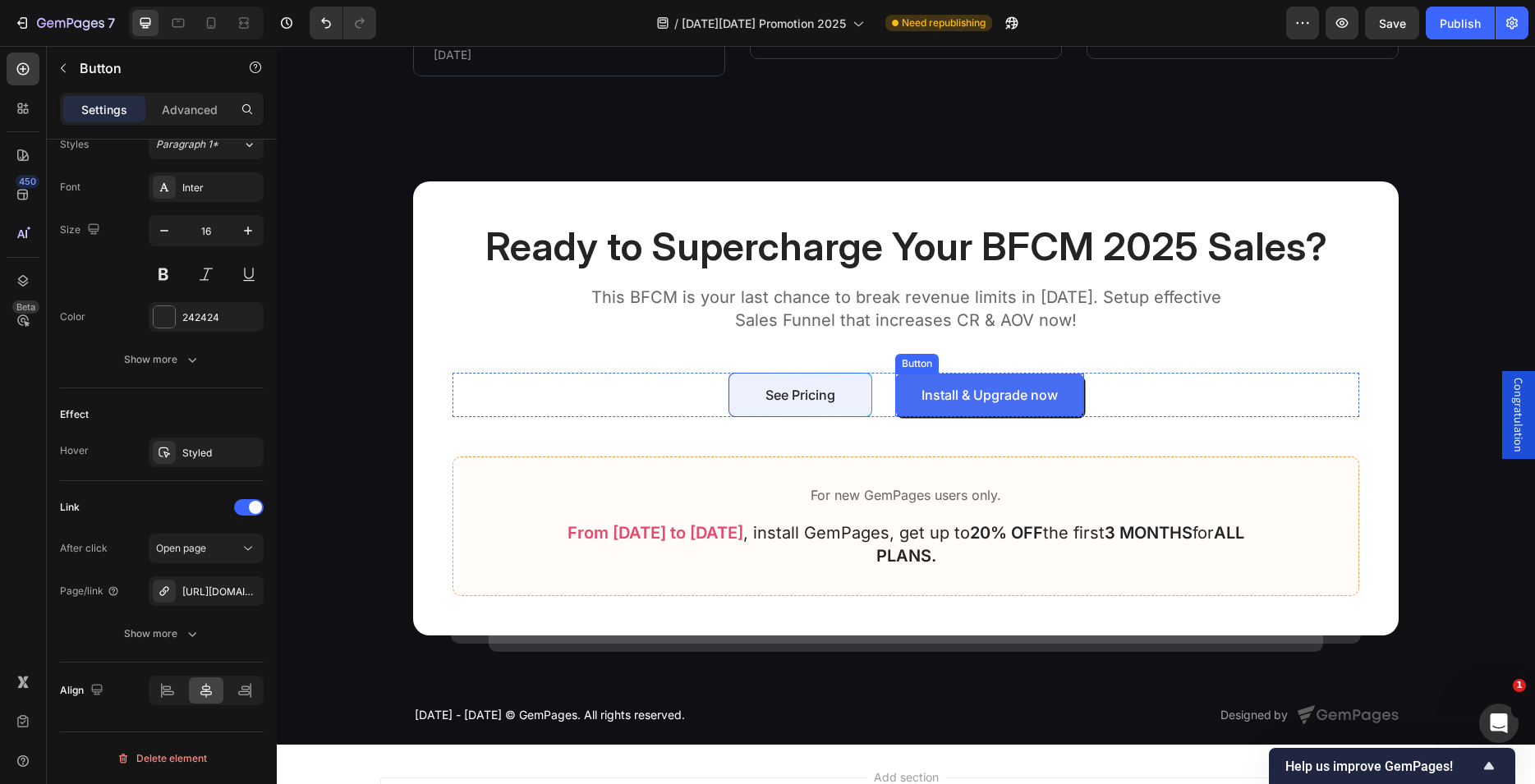
click at [907, 381] on link "Install & Upgrade now" at bounding box center [989, 395] width 189 height 42
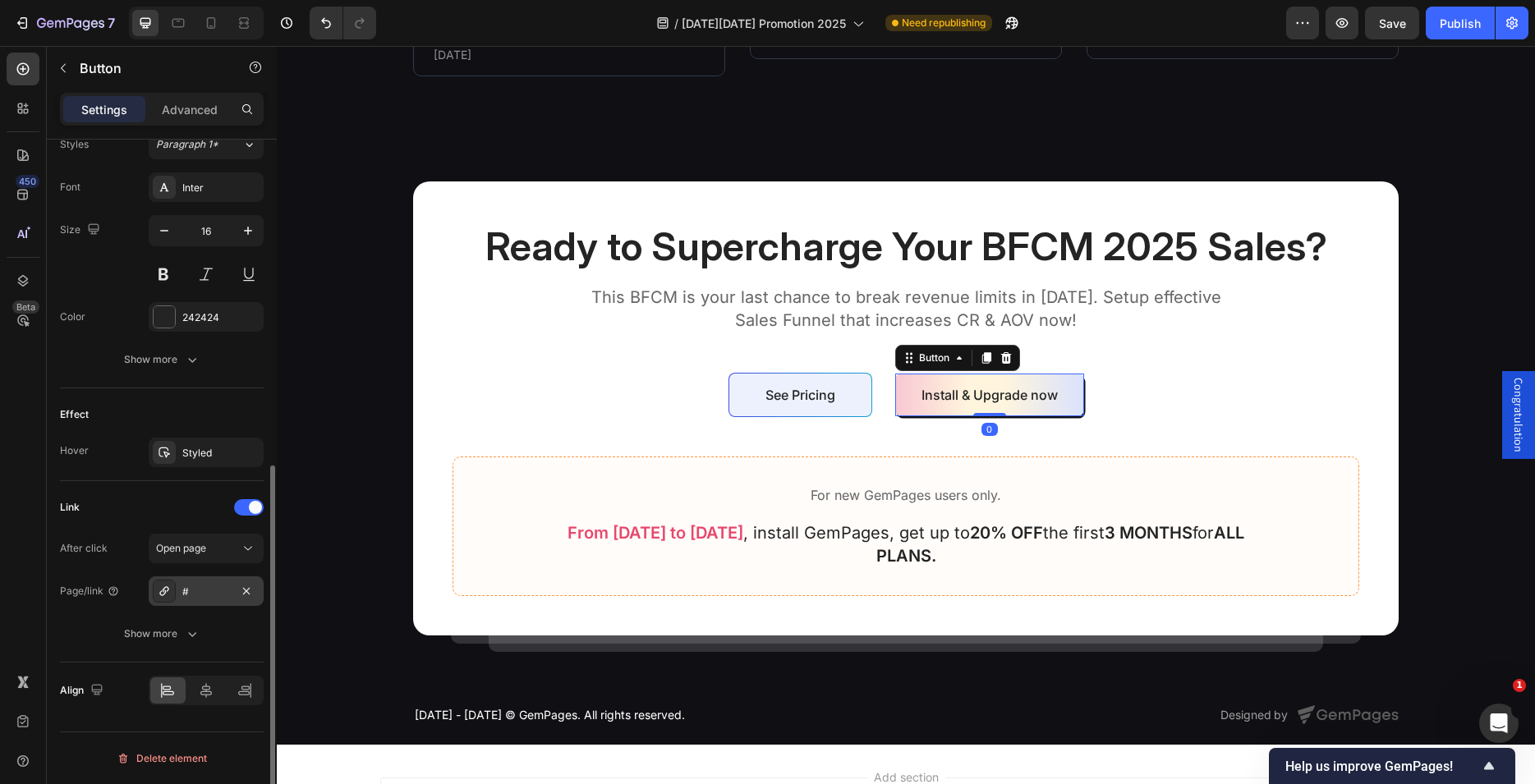
click at [207, 594] on div "#" at bounding box center [207, 592] width 48 height 15
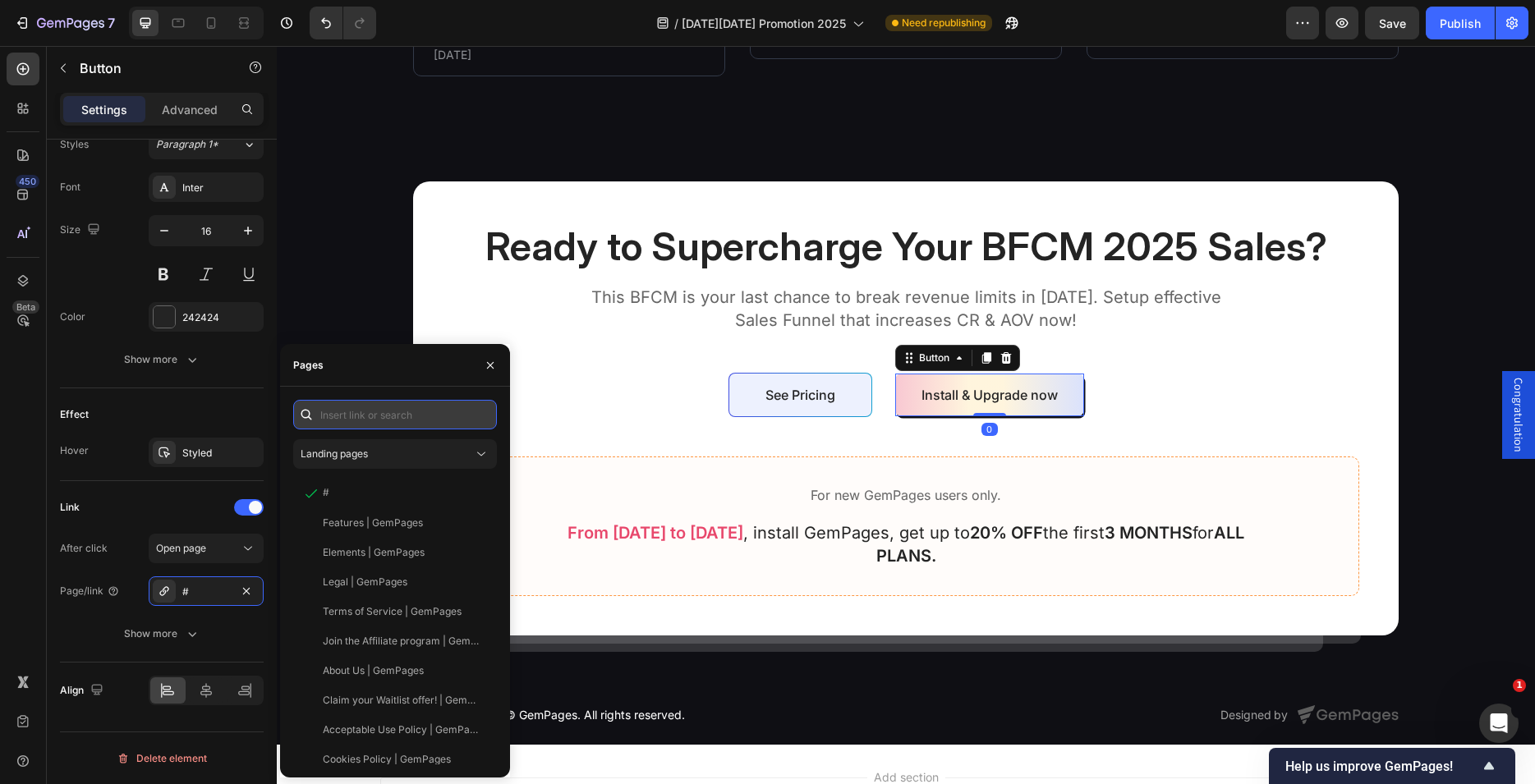
click at [356, 419] on input "text" at bounding box center [395, 415] width 204 height 30
paste input "[URL][DOMAIN_NAME]"
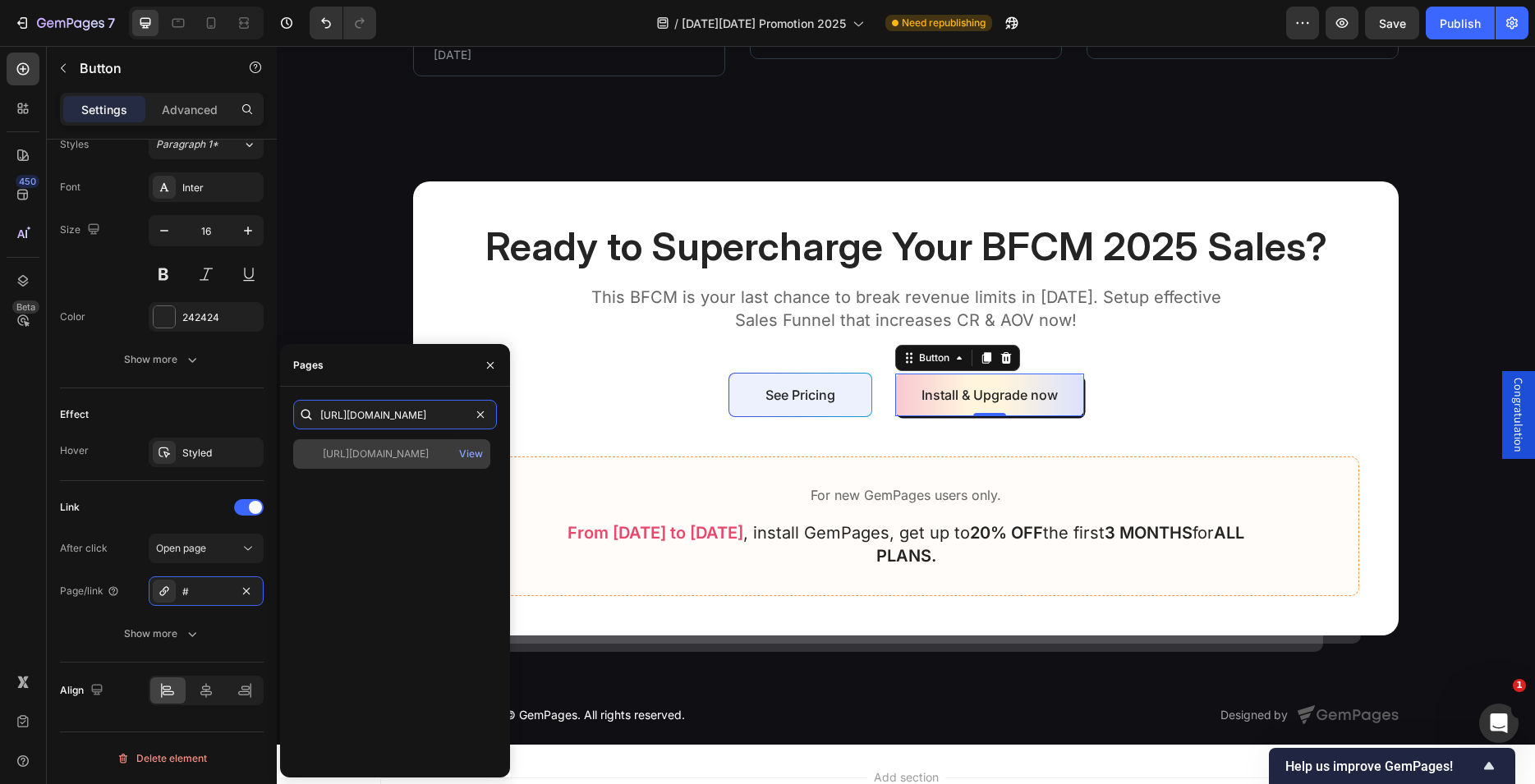
type input "[URL][DOMAIN_NAME]"
click at [368, 459] on div "[URL][DOMAIN_NAME]" at bounding box center [375, 454] width 106 height 15
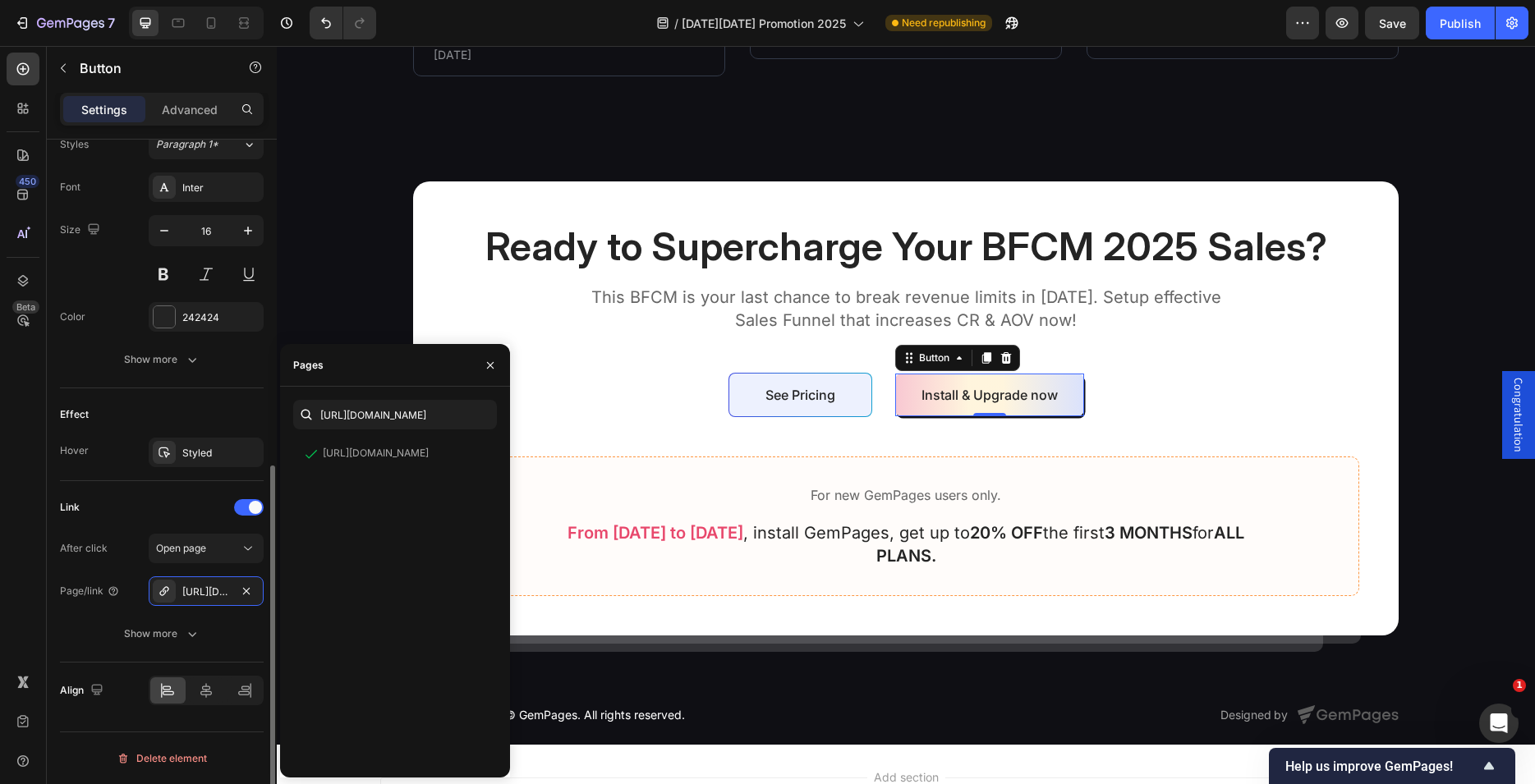
click at [131, 506] on div "Link" at bounding box center [161, 507] width 204 height 26
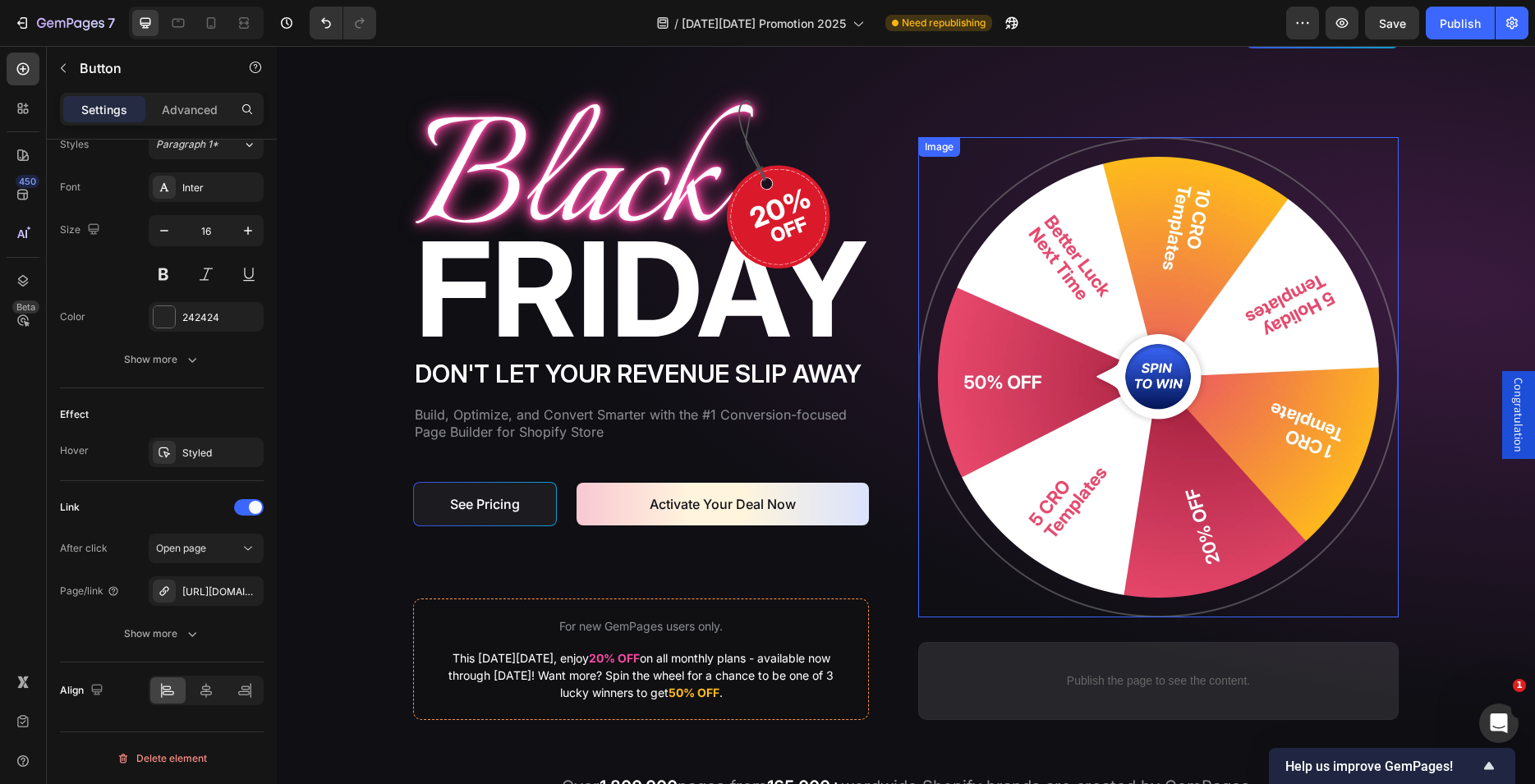
scroll to position [0, 0]
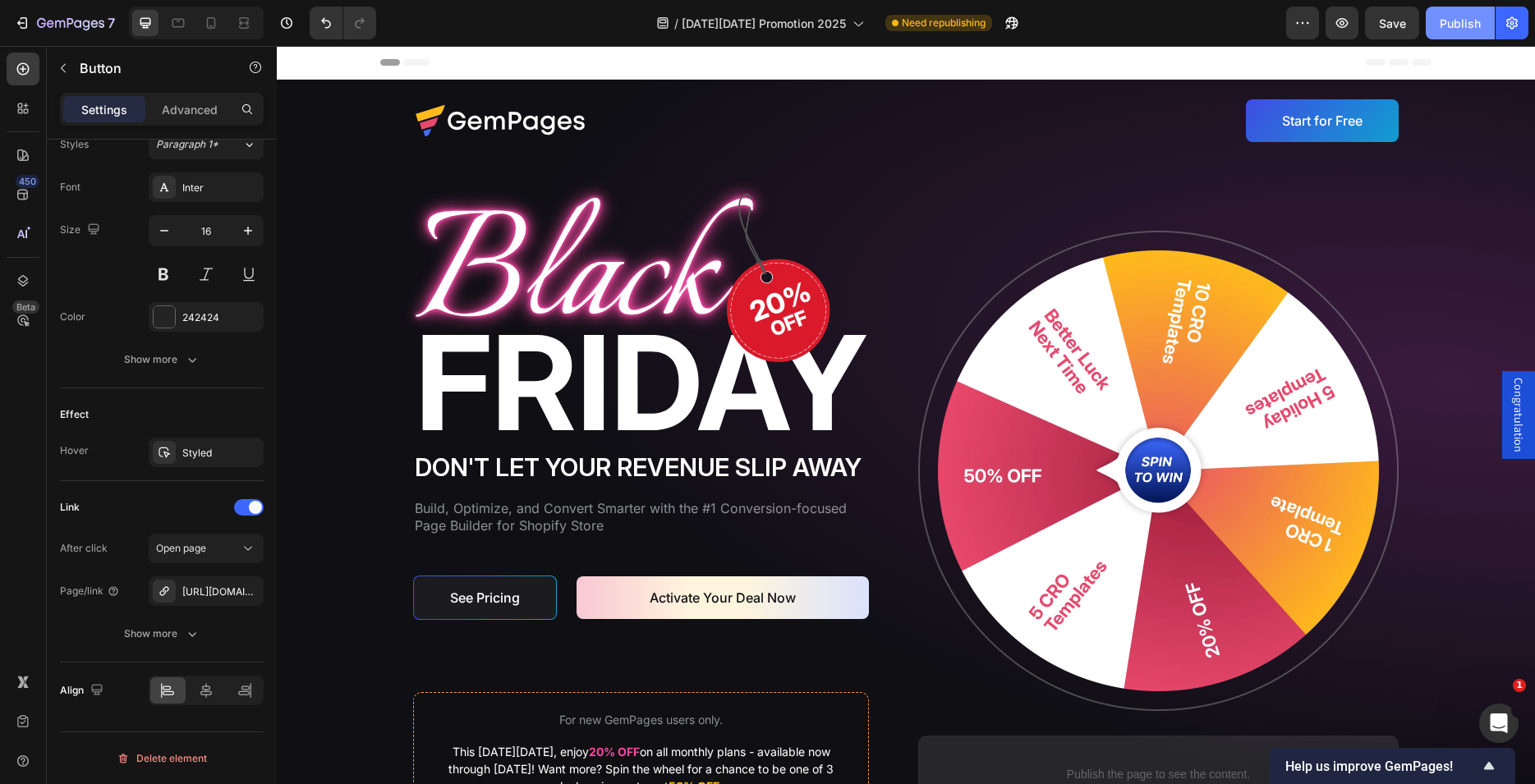
click at [1456, 26] on div "Publish" at bounding box center [1460, 23] width 42 height 18
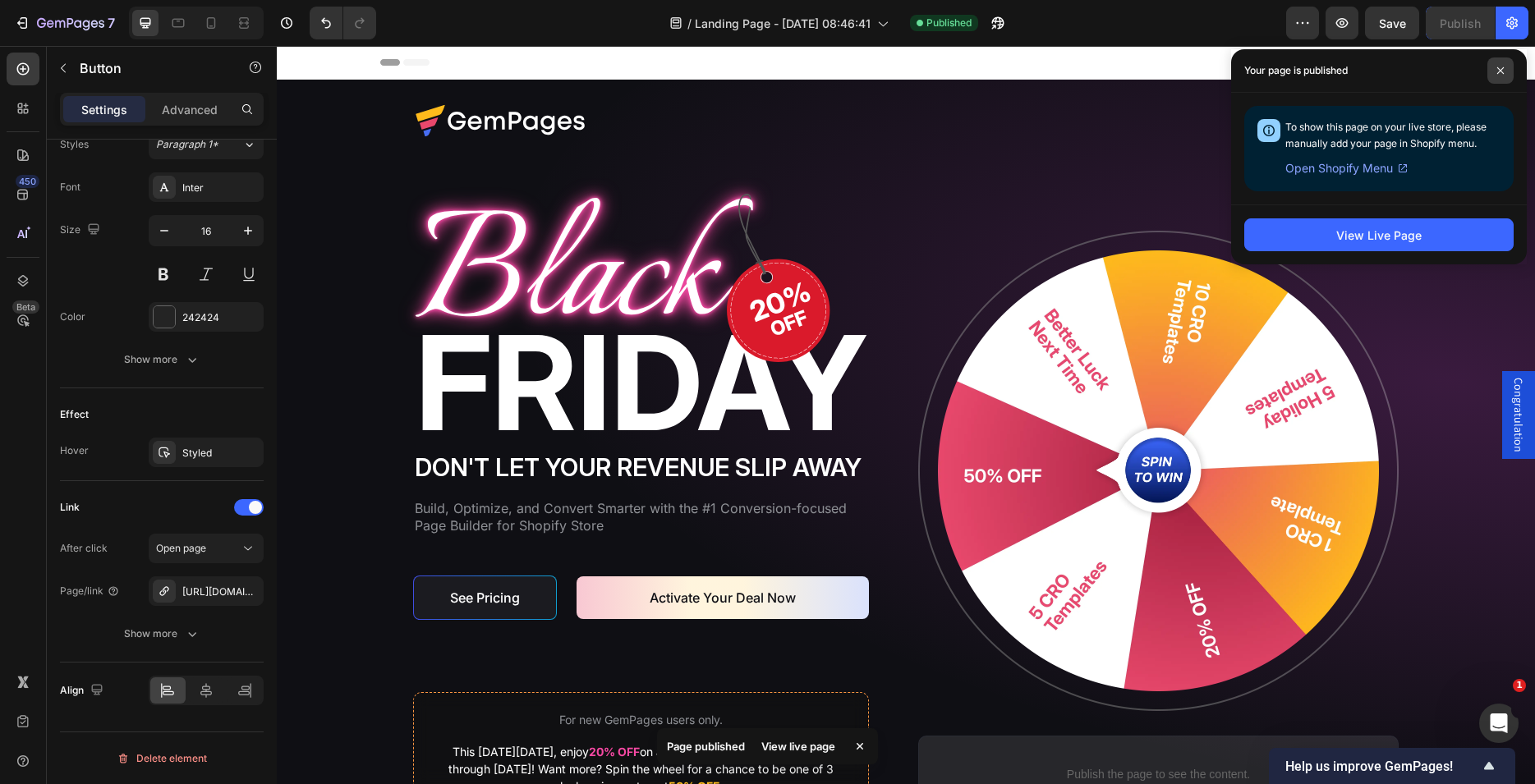
click at [1503, 73] on icon at bounding box center [1500, 70] width 6 height 6
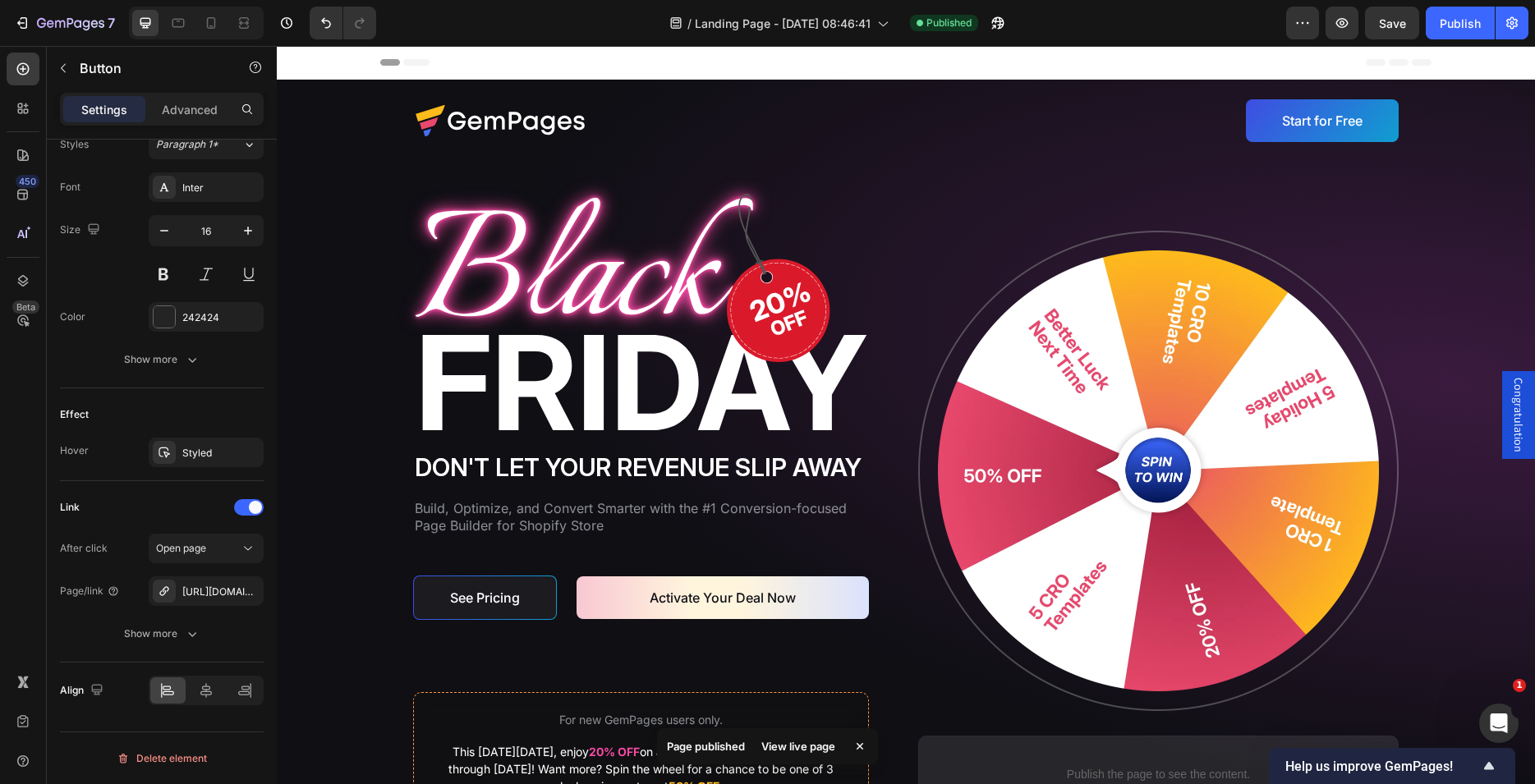
click at [1510, 432] on span "Congratulation" at bounding box center [1518, 415] width 17 height 75
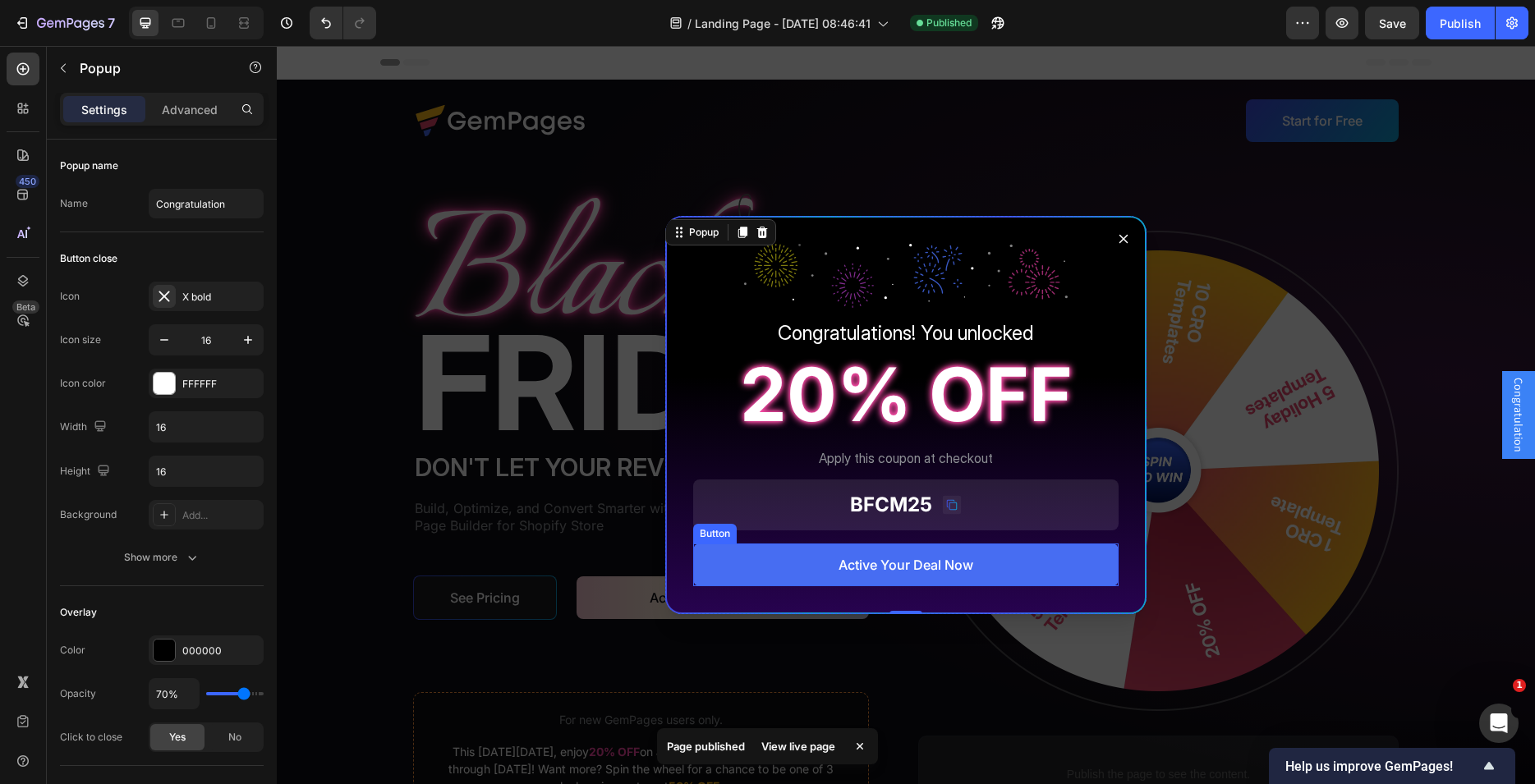
click at [734, 564] on button "Active Your Deal Now" at bounding box center [905, 564] width 425 height 42
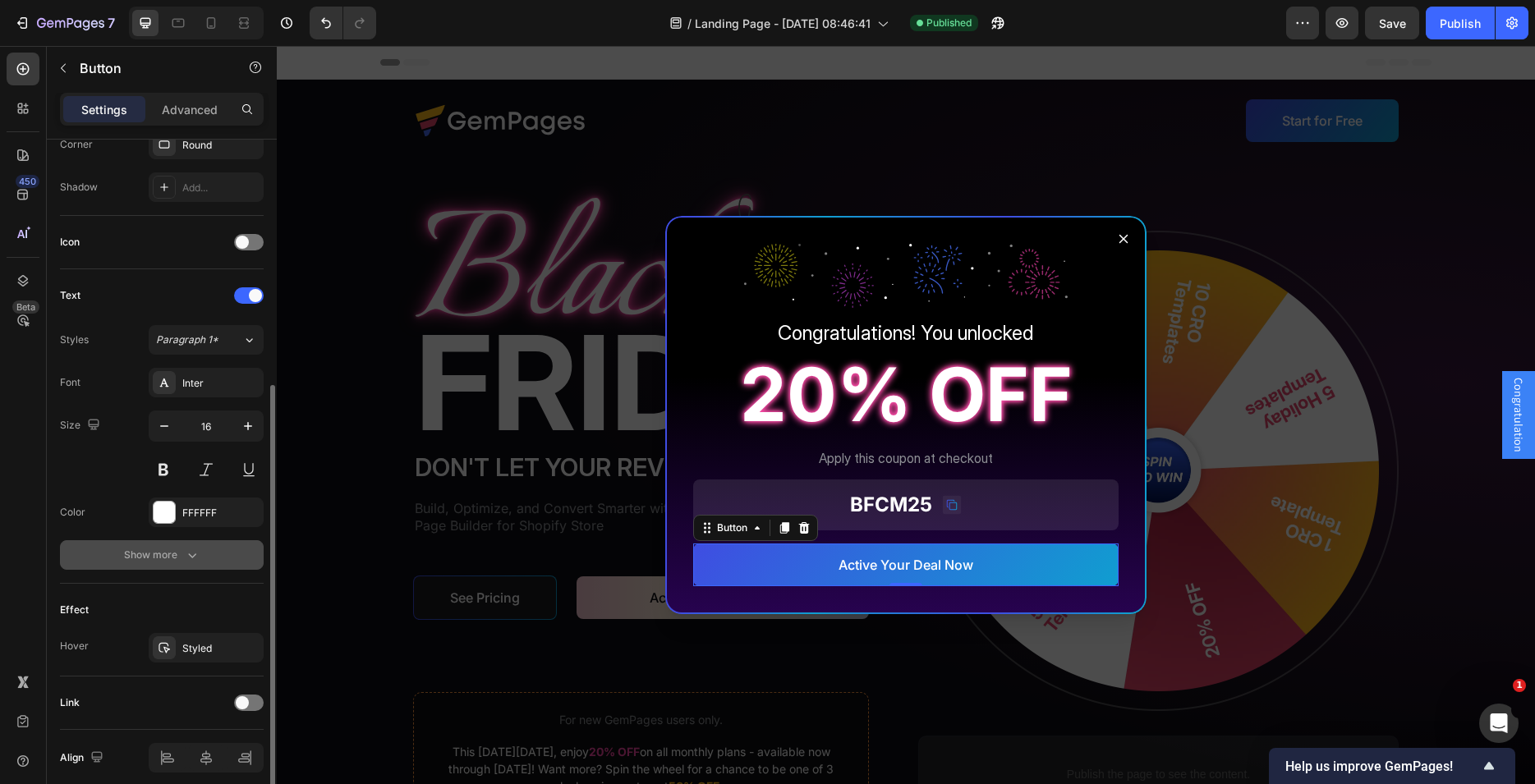
scroll to position [486, 0]
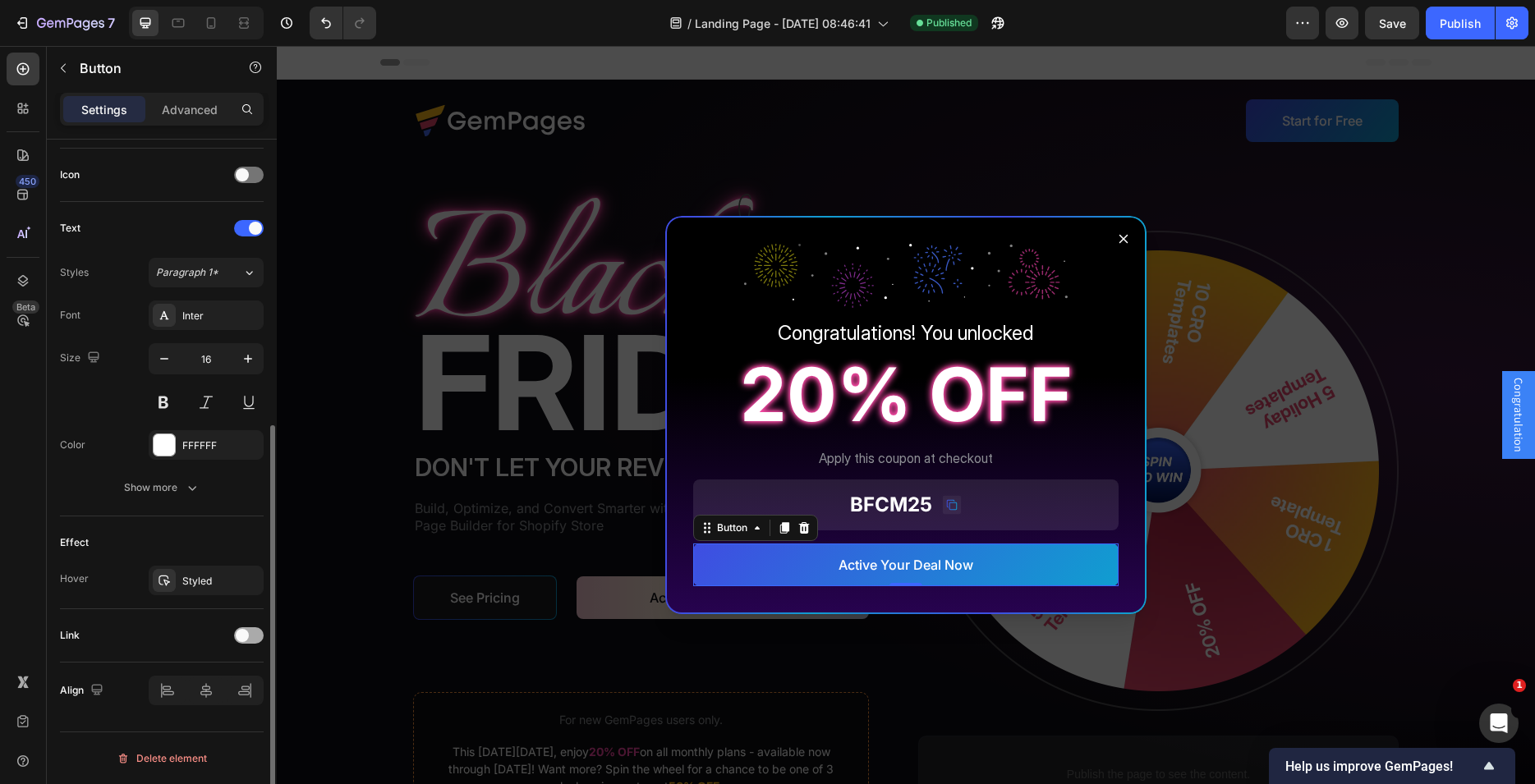
click at [250, 636] on div at bounding box center [249, 636] width 30 height 17
click at [216, 676] on div "Open page" at bounding box center [197, 677] width 84 height 15
click at [81, 657] on div "Link After click Open page Page/link Add..." at bounding box center [161, 678] width 204 height 112
click at [211, 722] on div "Add..." at bounding box center [221, 720] width 77 height 15
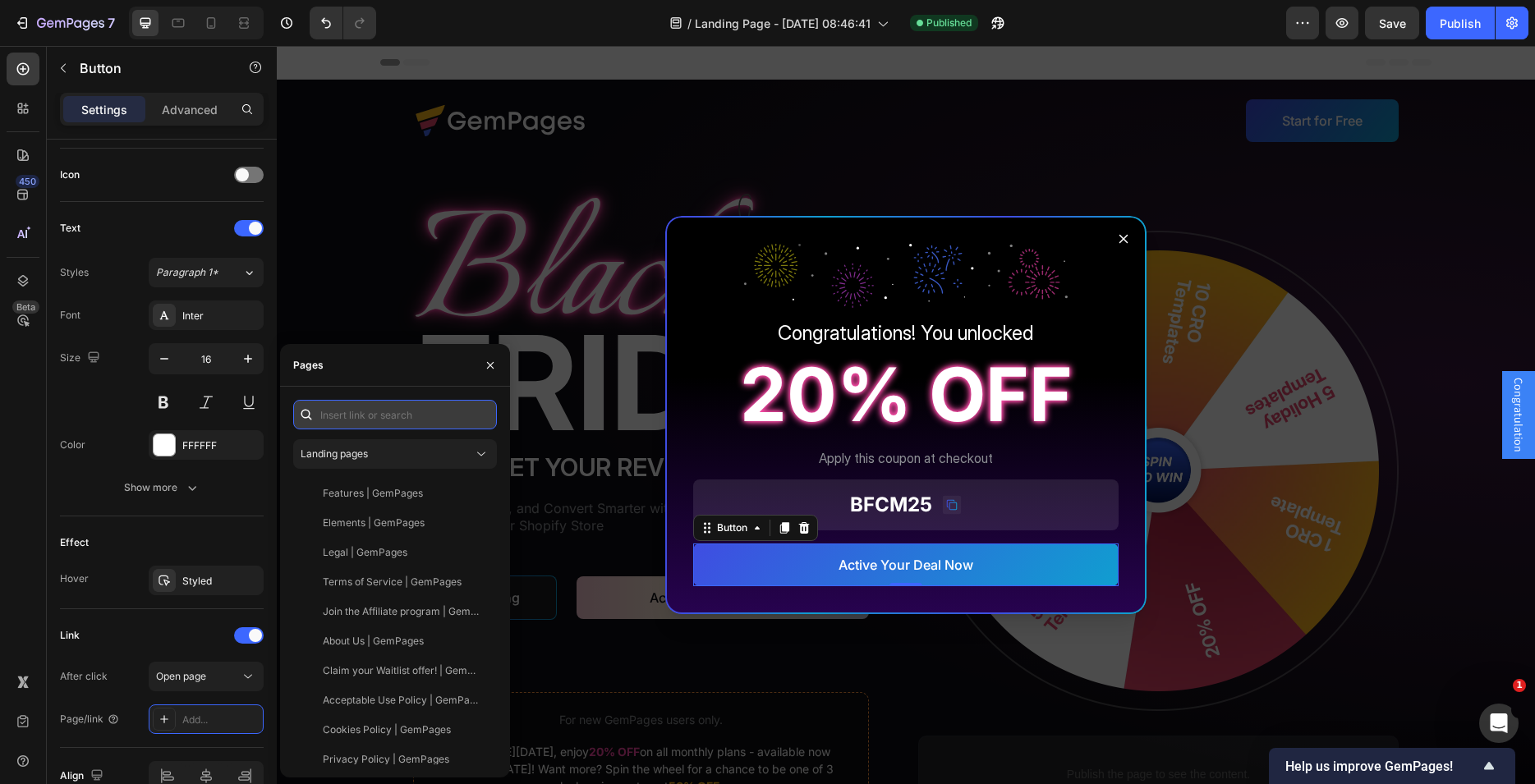
click at [345, 423] on input "text" at bounding box center [395, 415] width 204 height 30
paste input "[URL][DOMAIN_NAME]"
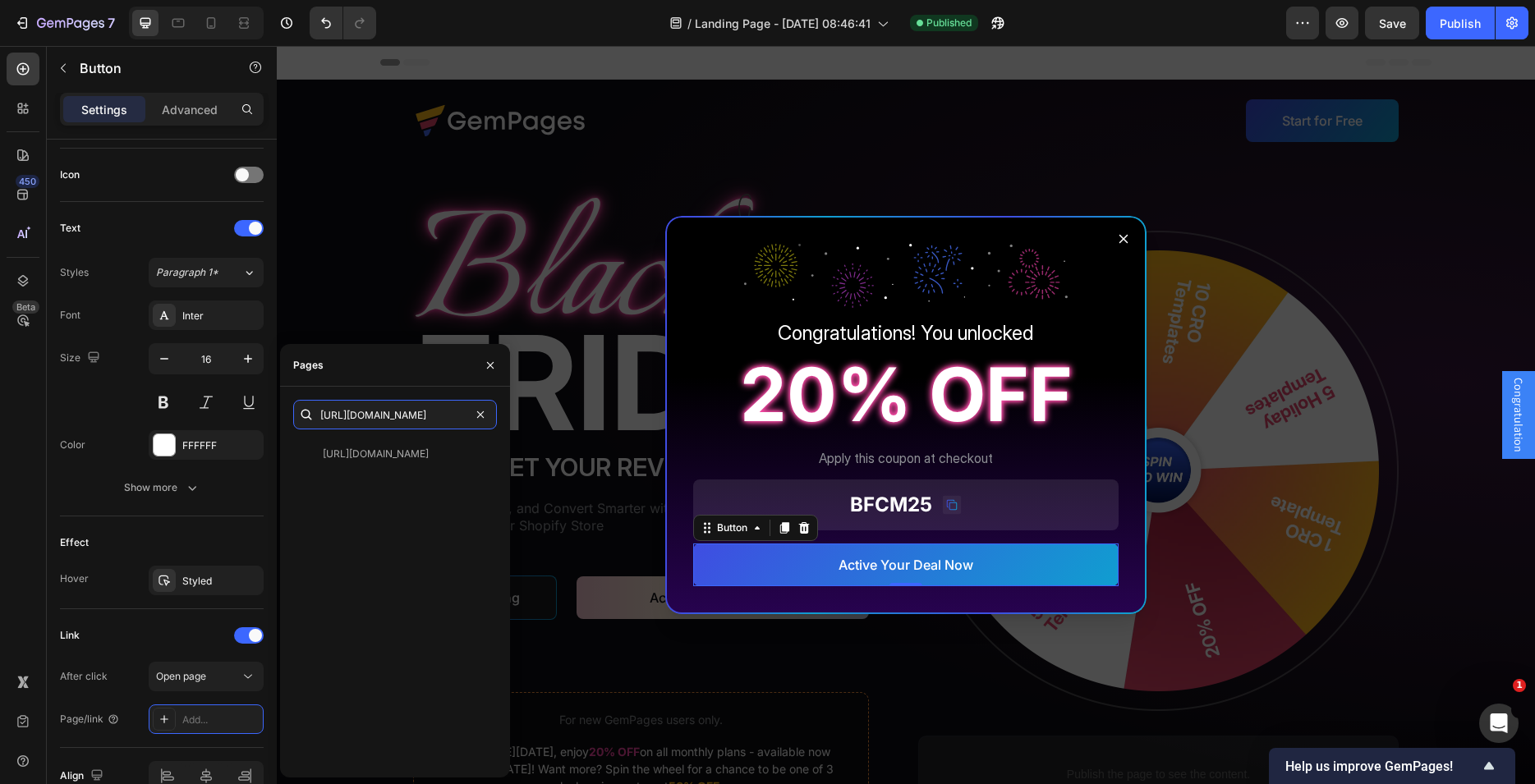
type input "[URL][DOMAIN_NAME]"
click at [400, 378] on div "Pages" at bounding box center [395, 365] width 230 height 42
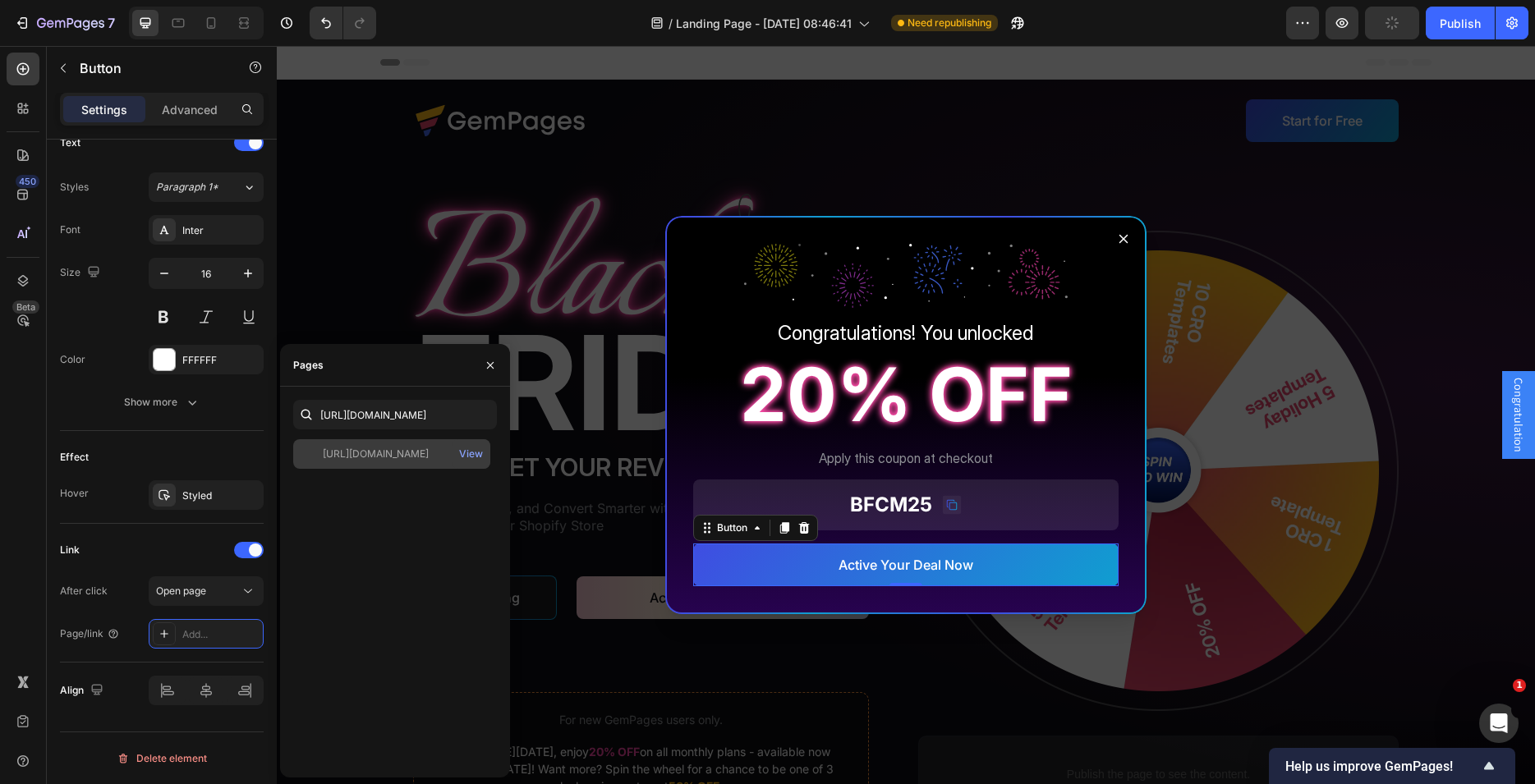
click at [349, 452] on div "[URL][DOMAIN_NAME]" at bounding box center [375, 454] width 106 height 15
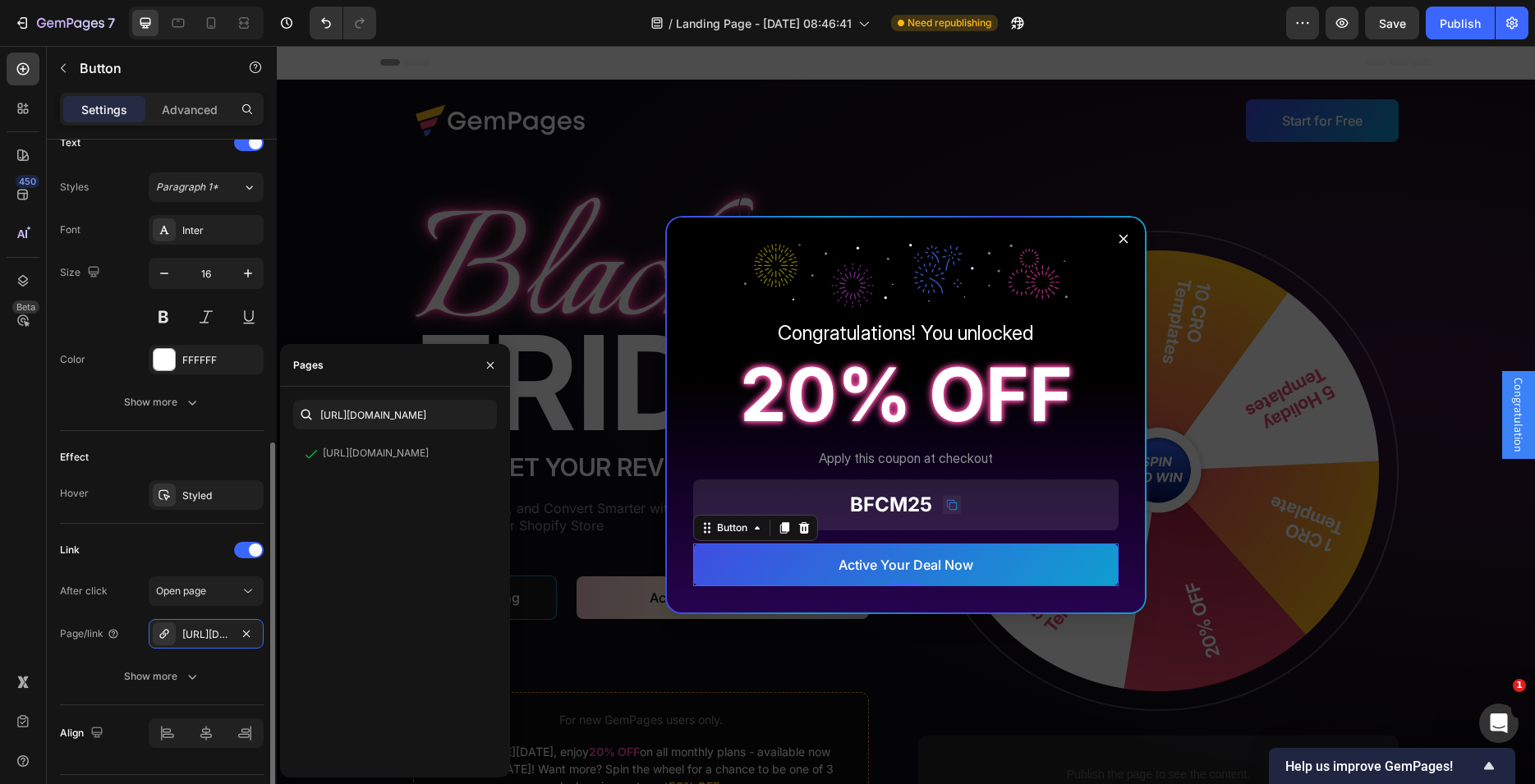
click at [169, 541] on div "Link" at bounding box center [161, 550] width 204 height 26
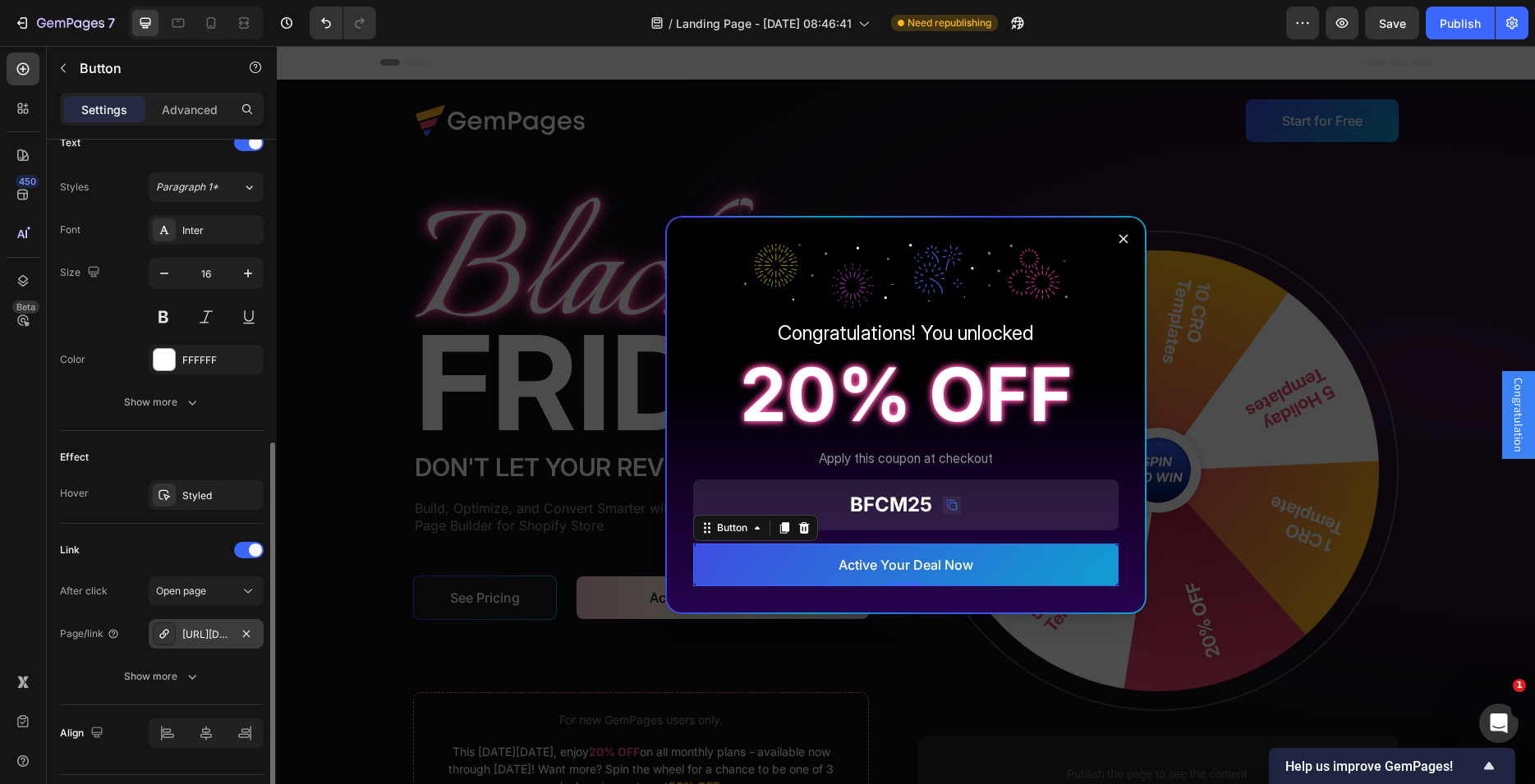
scroll to position [614, 0]
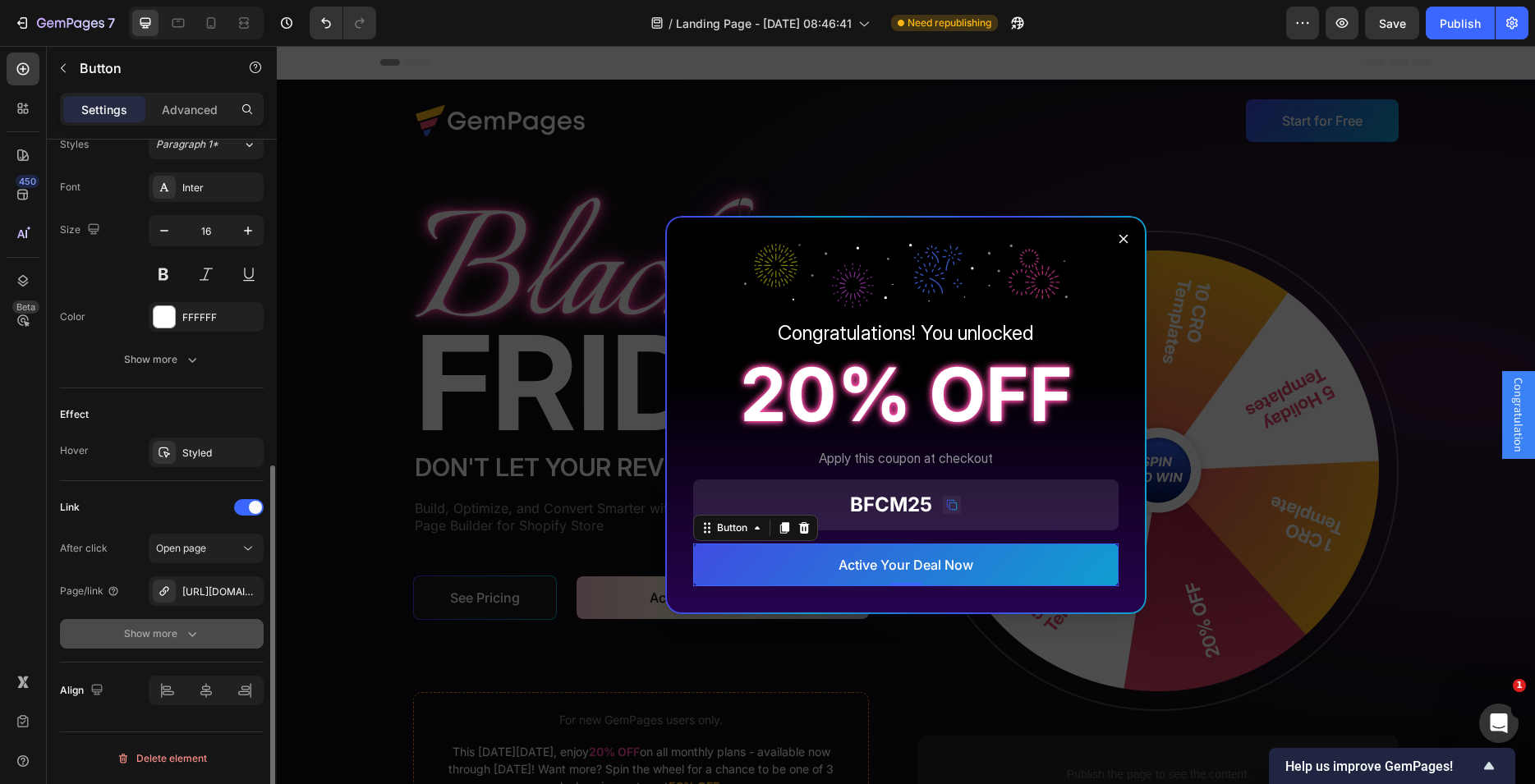
click at [179, 625] on div "Show more" at bounding box center [161, 634] width 77 height 17
click at [171, 640] on span "Yes" at bounding box center [177, 634] width 17 height 15
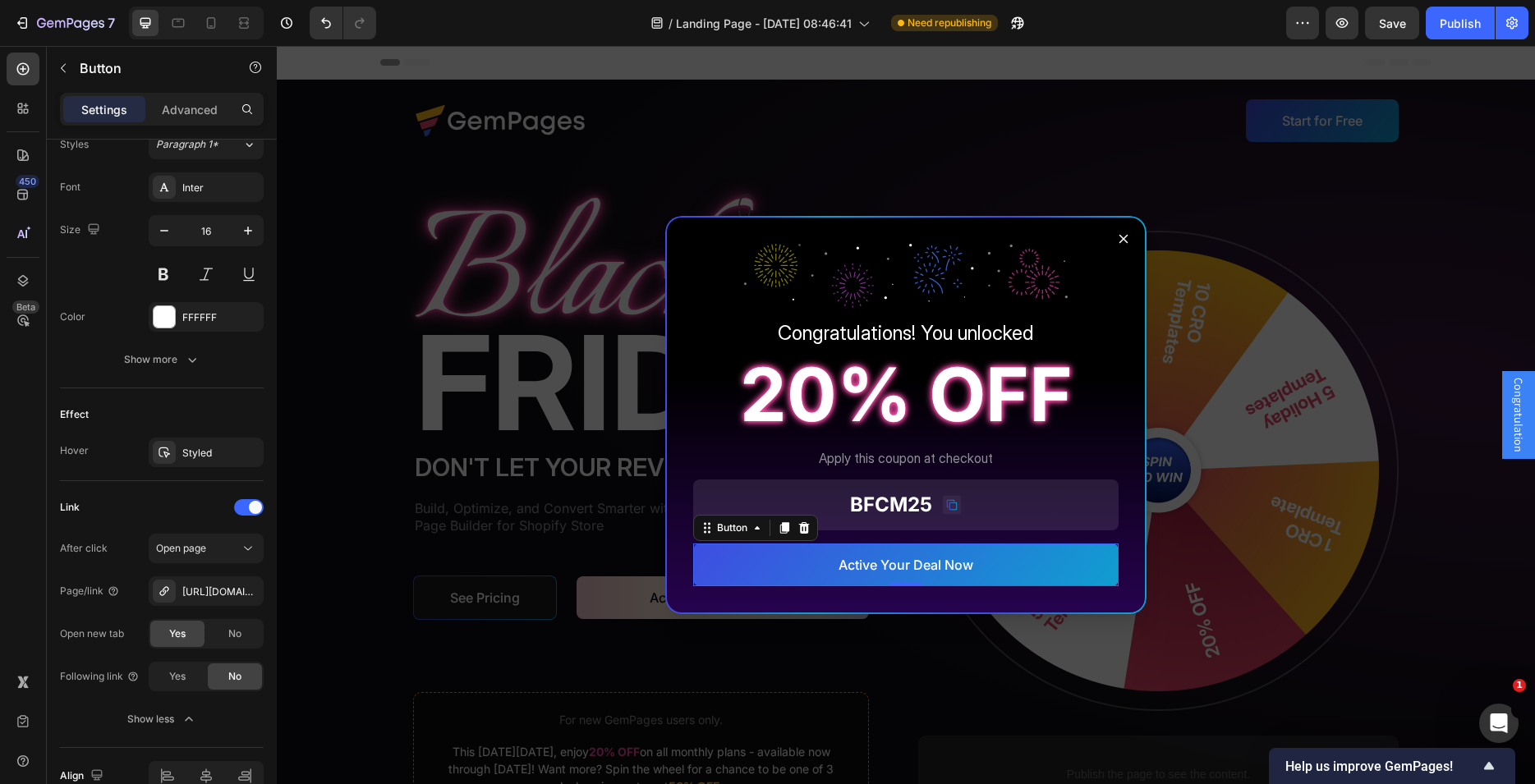
click at [34, 592] on div "450 Beta" at bounding box center [23, 359] width 33 height 613
click at [1185, 230] on div "Backdrop" at bounding box center [906, 415] width 1258 height 738
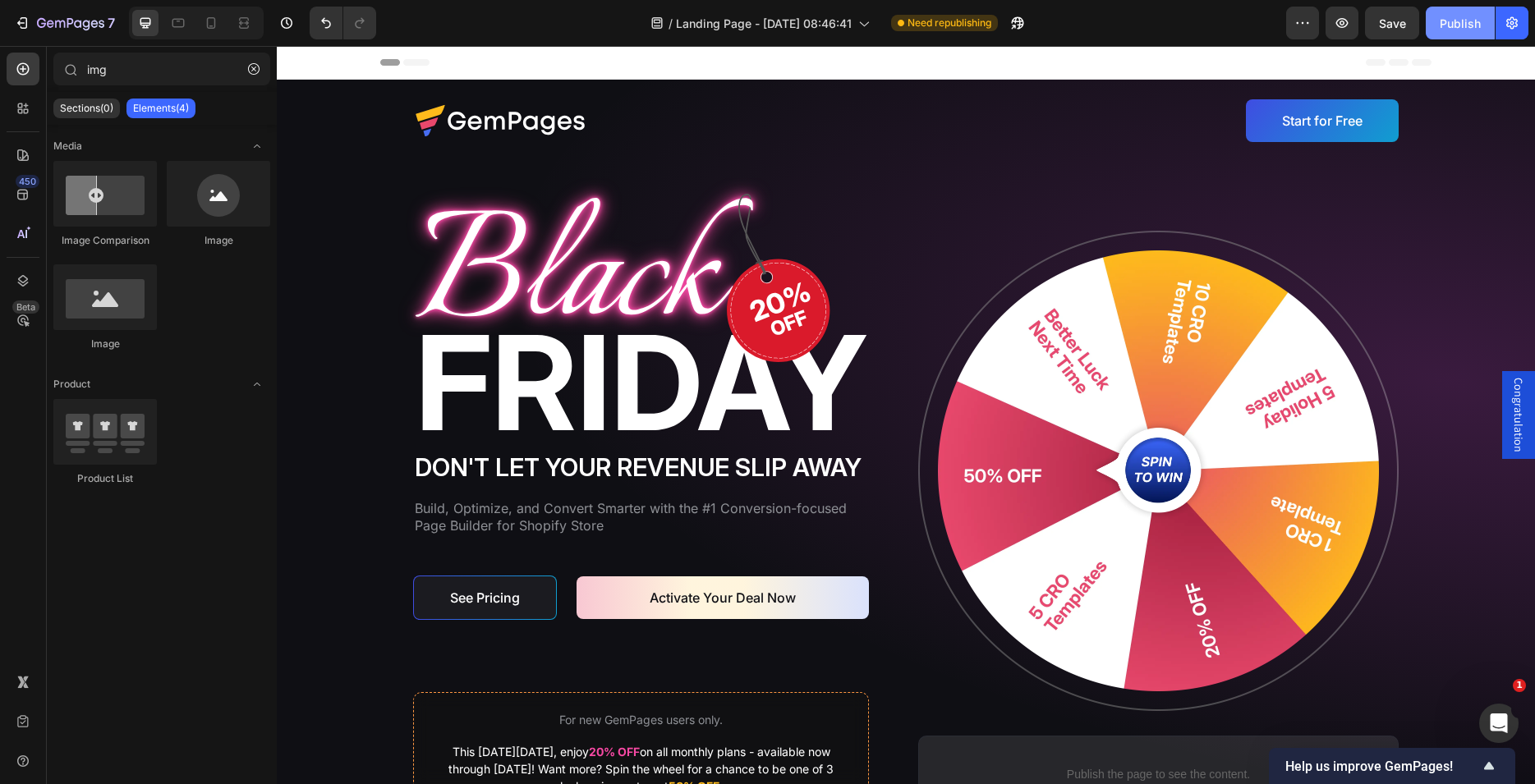
click at [1449, 29] on div "Publish" at bounding box center [1460, 23] width 42 height 18
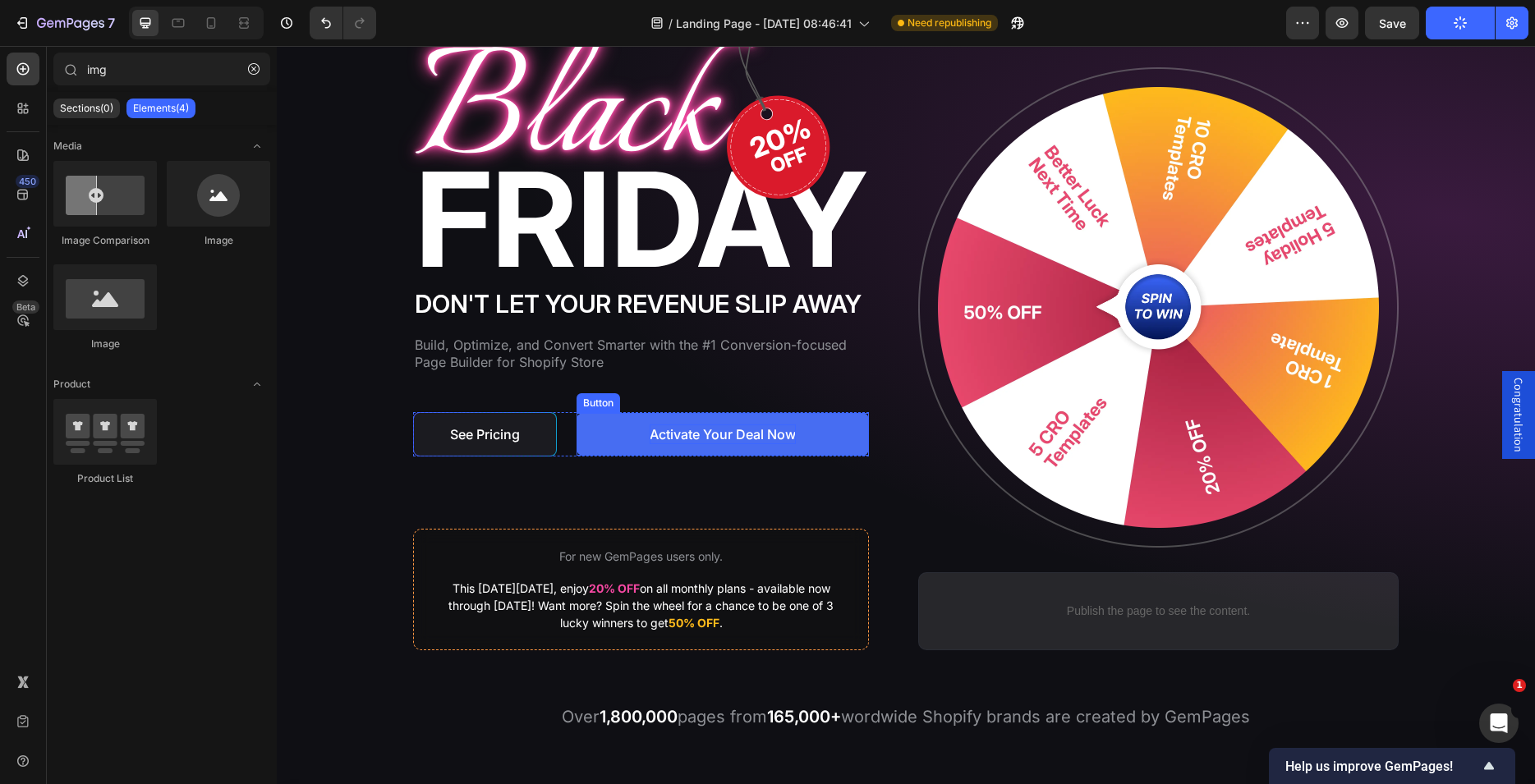
scroll to position [84, 0]
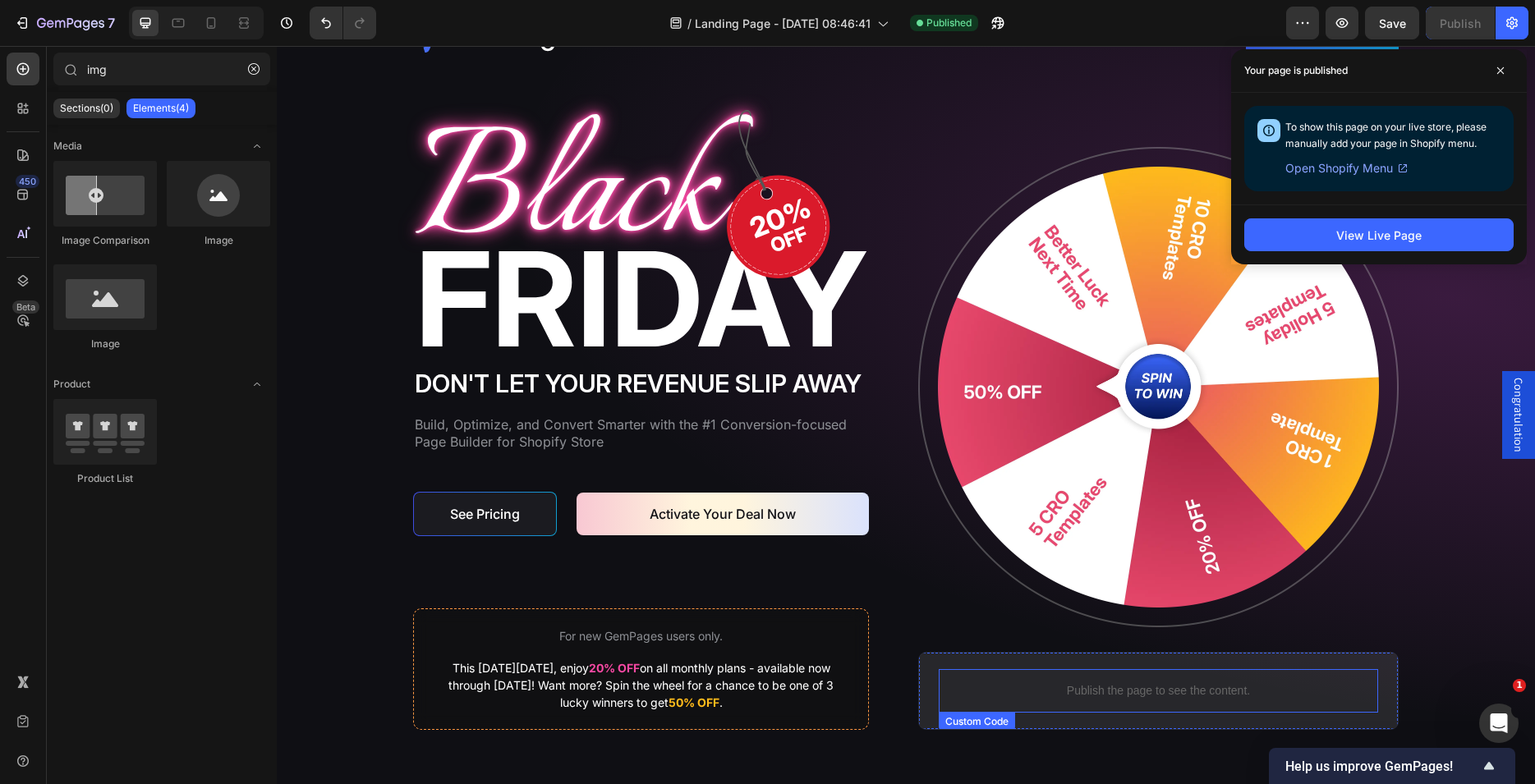
click at [1173, 692] on p "Publish the page to see the content." at bounding box center [1159, 691] width 439 height 18
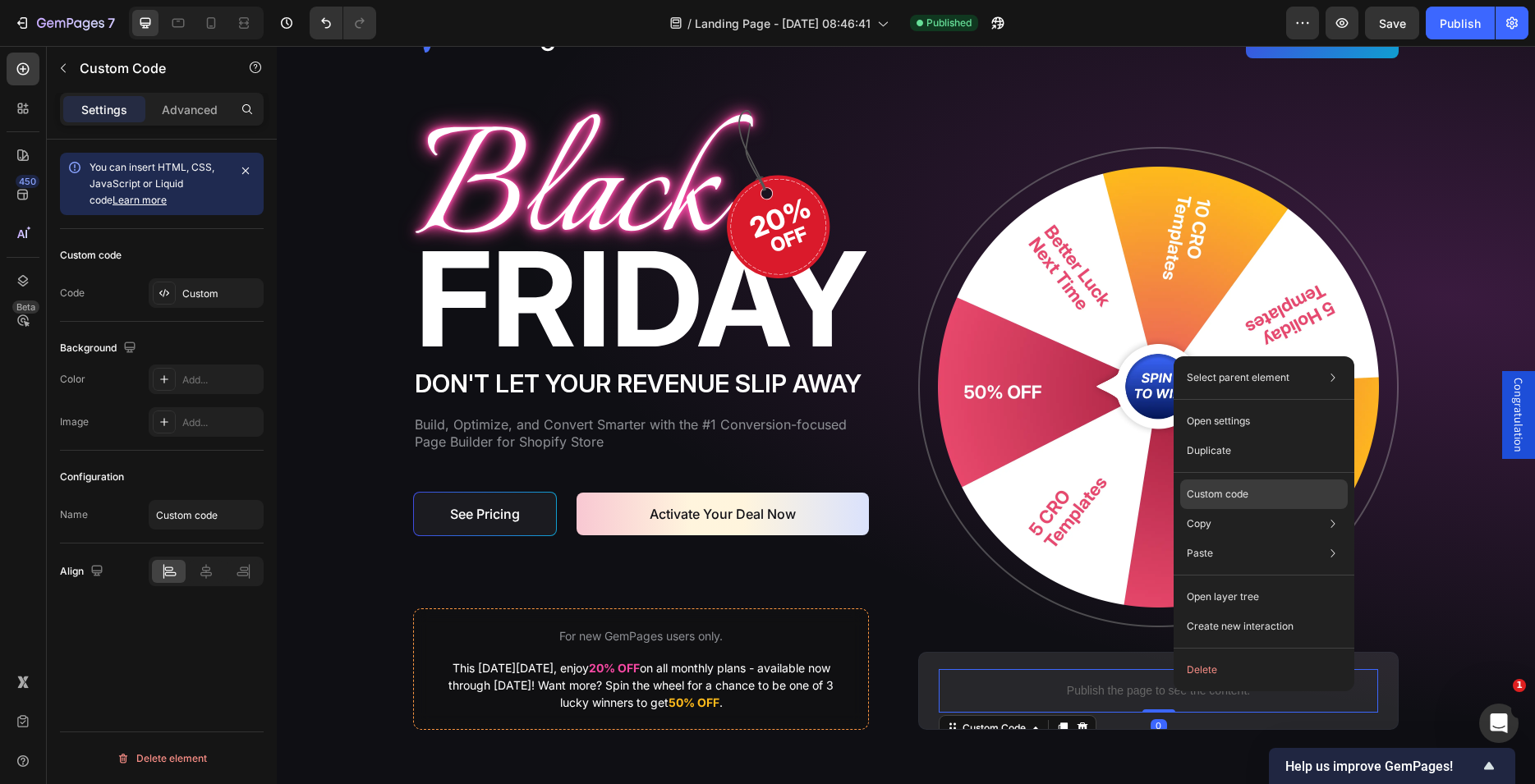
click at [1196, 505] on div "Custom code" at bounding box center [1264, 494] width 168 height 30
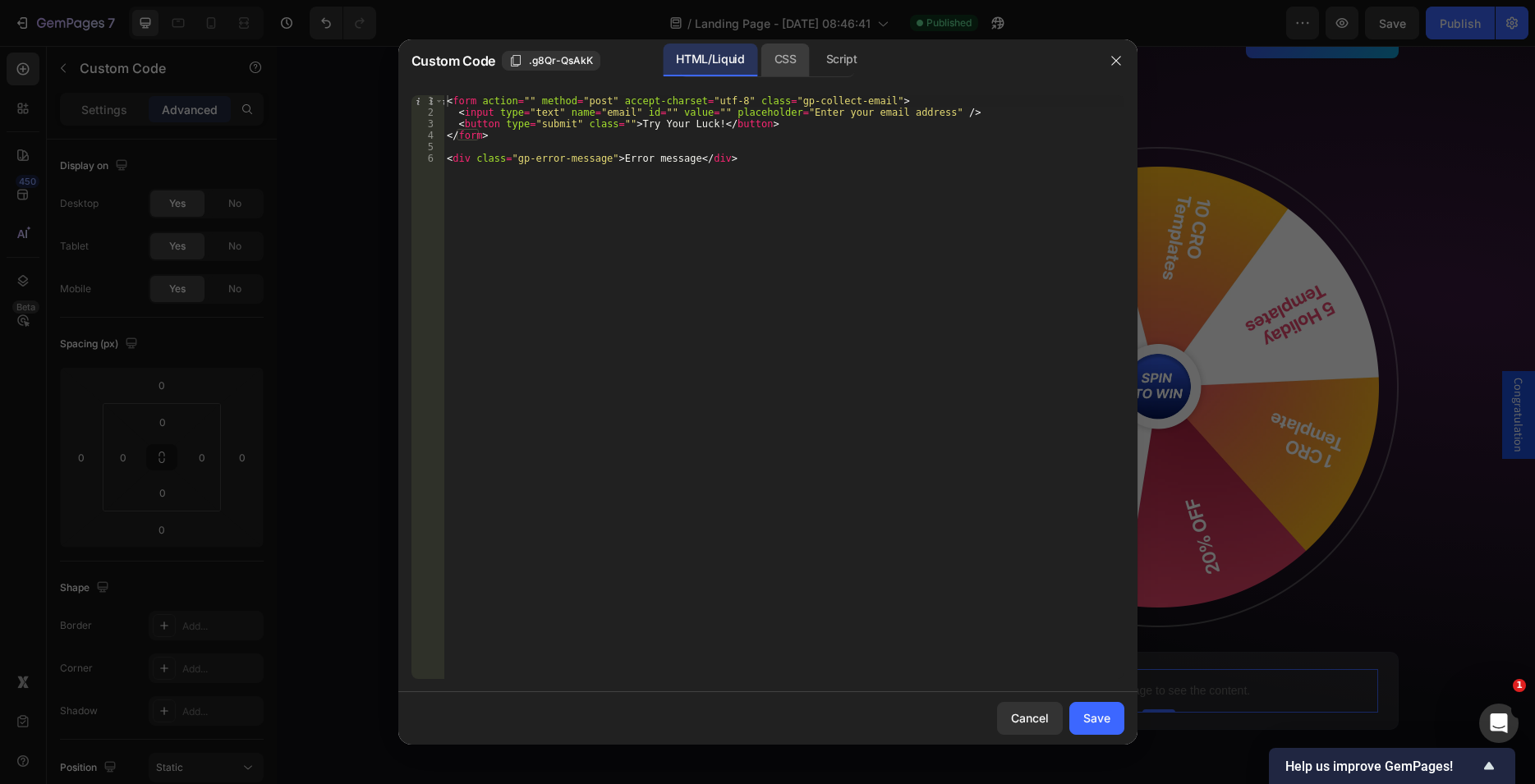
click at [790, 71] on div "CSS" at bounding box center [785, 60] width 49 height 33
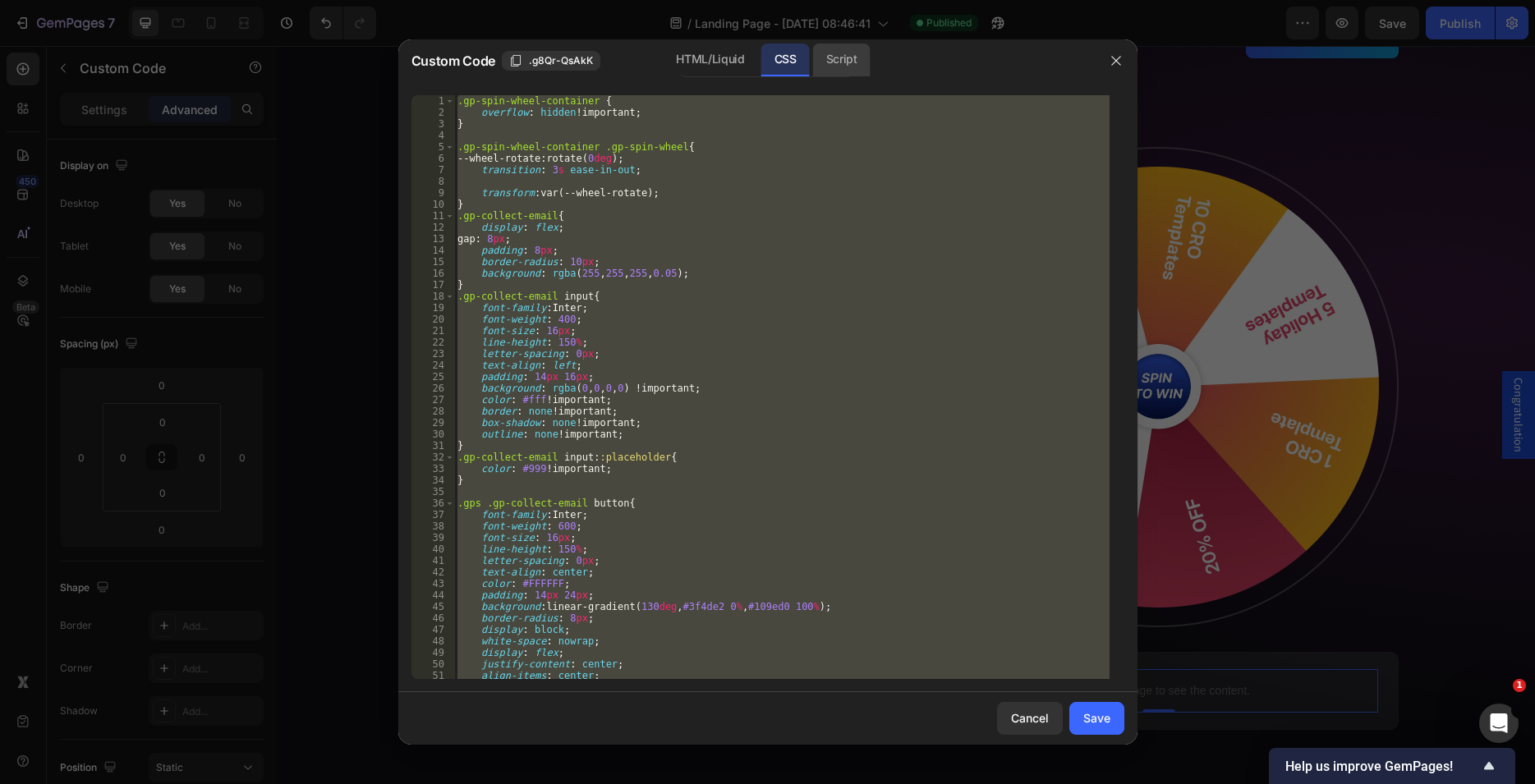
click at [851, 55] on div "Script" at bounding box center [841, 60] width 57 height 33
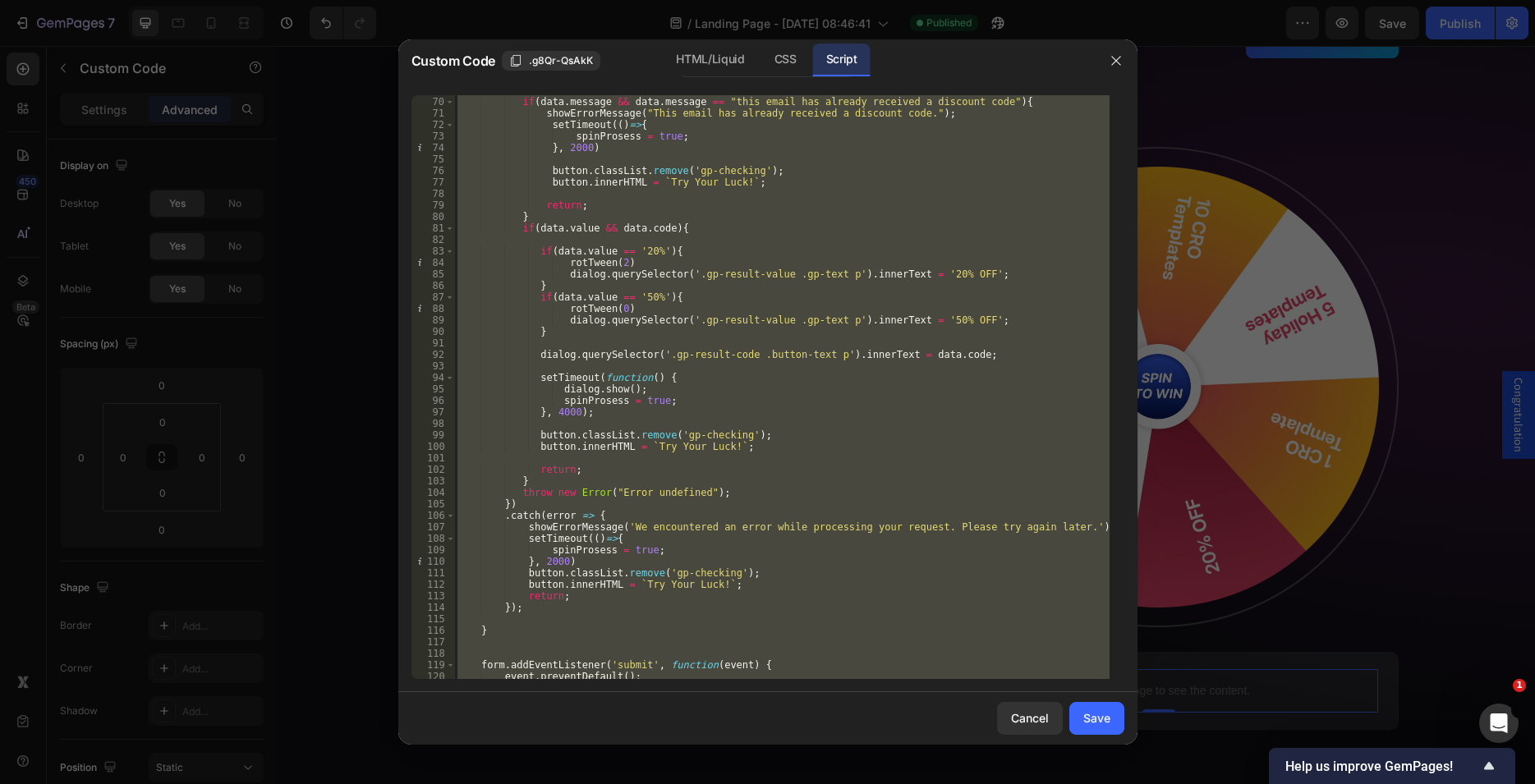
scroll to position [804, 0]
click at [637, 438] on div ". then ( data => { if ( data . message && data . message == "this email has alr…" at bounding box center [781, 386] width 655 height 584
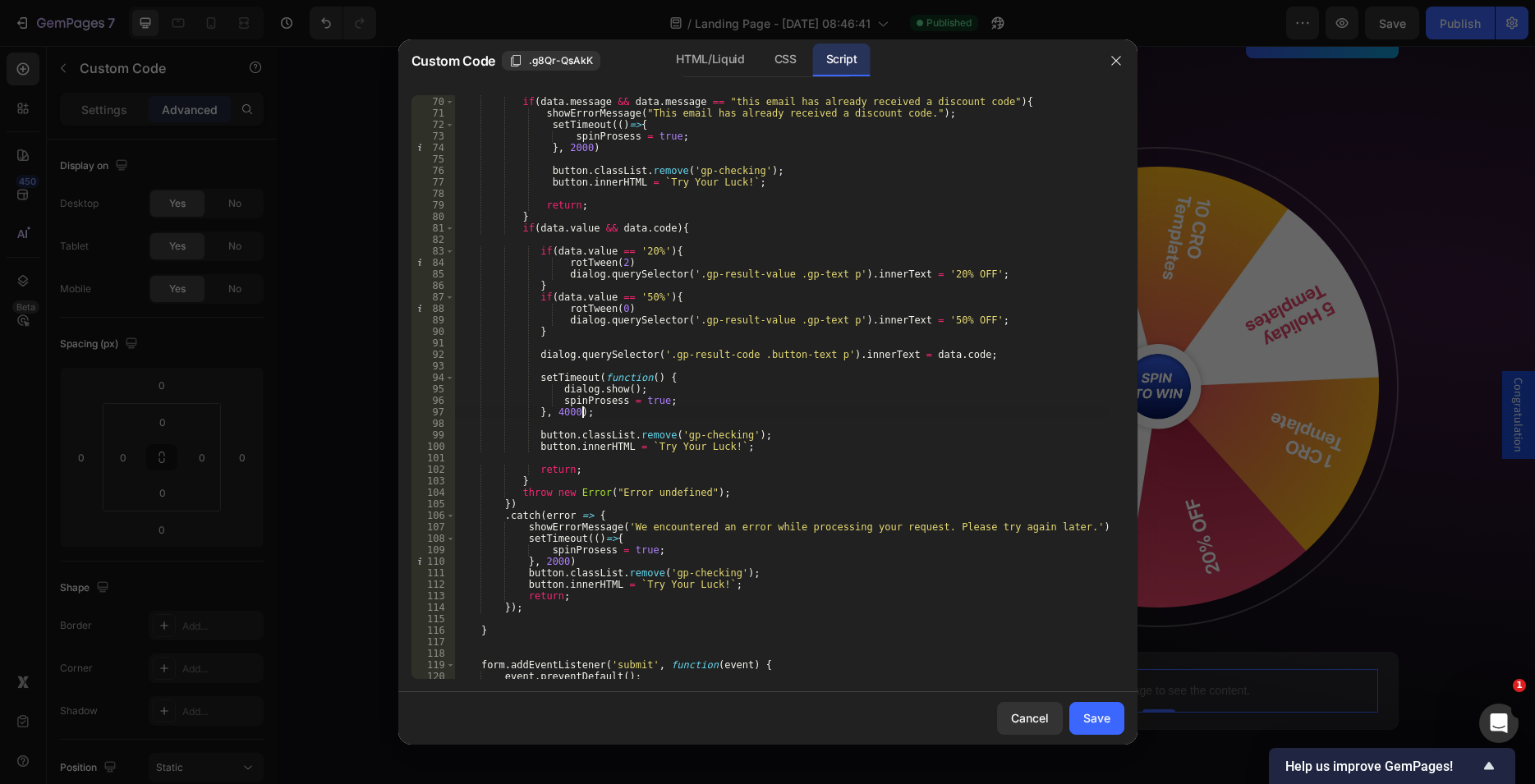
click at [613, 411] on div ". then ( data => { if ( data . message && data . message == "this email has alr…" at bounding box center [781, 388] width 655 height 607
click at [639, 401] on div ". then ( data => { if ( data . message && data . message == "this email has alr…" at bounding box center [781, 388] width 655 height 607
click at [598, 315] on div ". then ( data => { if ( data . message && data . message == "this email has alr…" at bounding box center [781, 388] width 655 height 607
type textarea "dialog.querySelector('.gp-result-value .gp-text p').innerText = '50% OFF';"
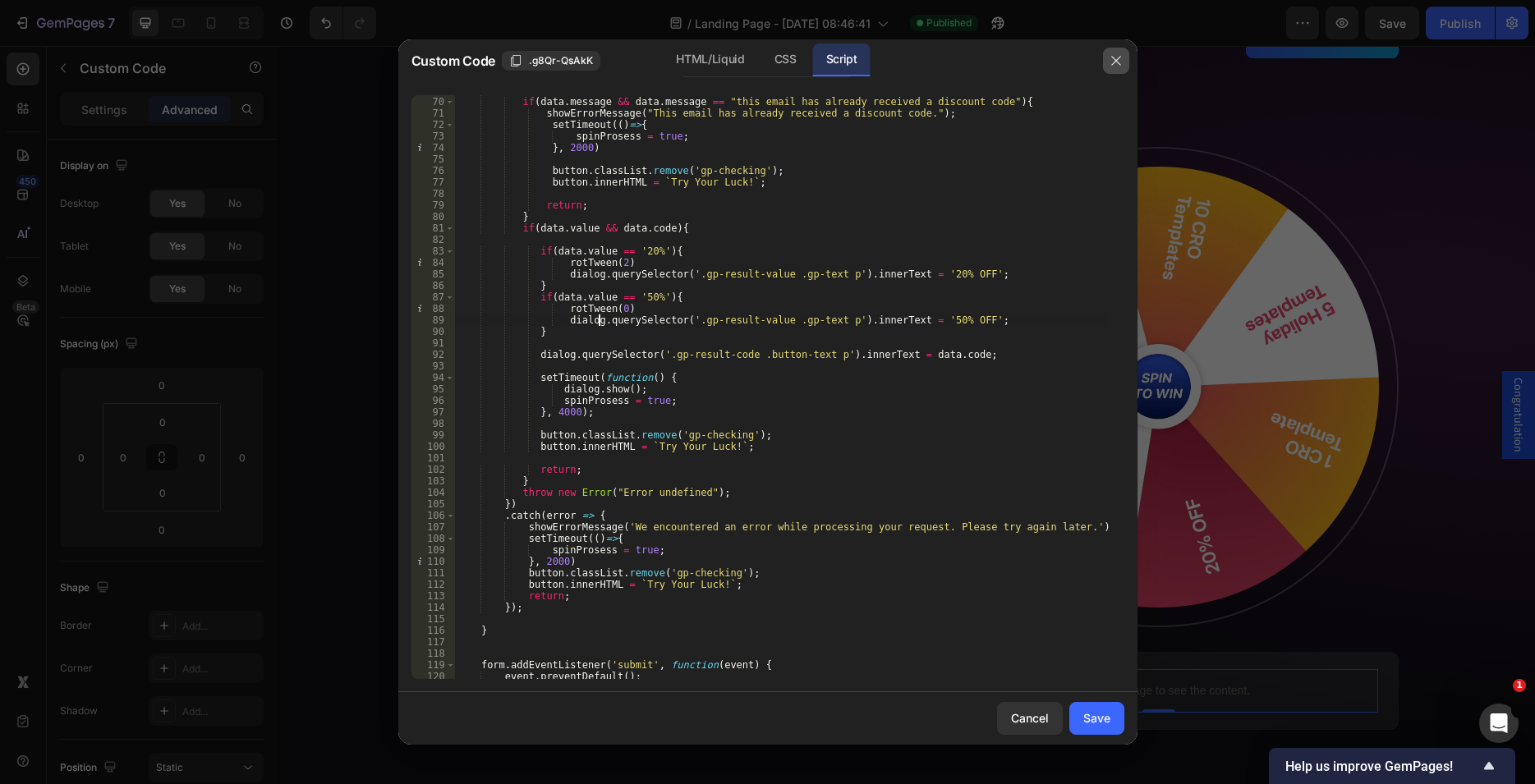
click at [1110, 62] on icon "button" at bounding box center [1116, 61] width 13 height 13
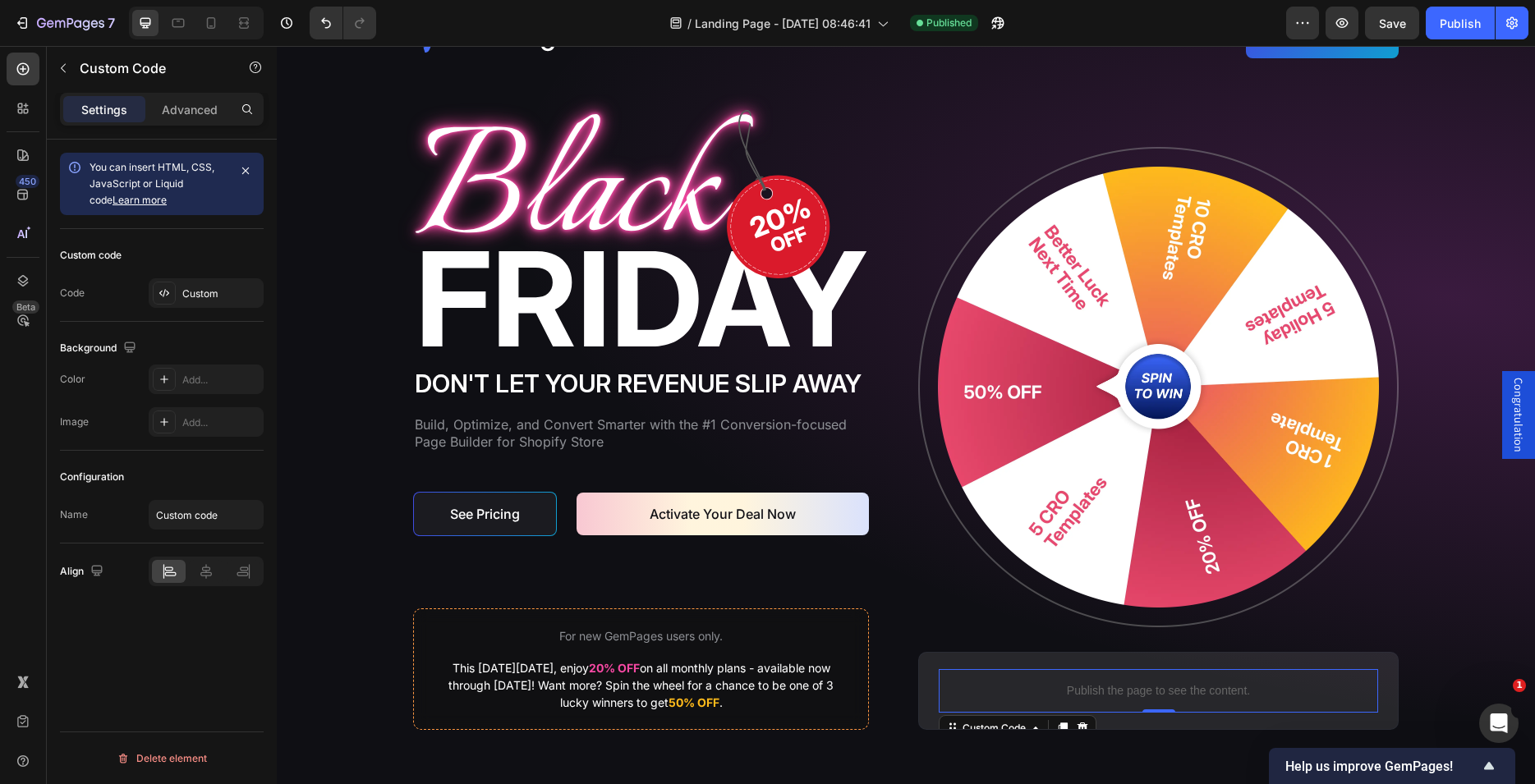
click at [1510, 431] on span "Congratulation" at bounding box center [1518, 415] width 17 height 75
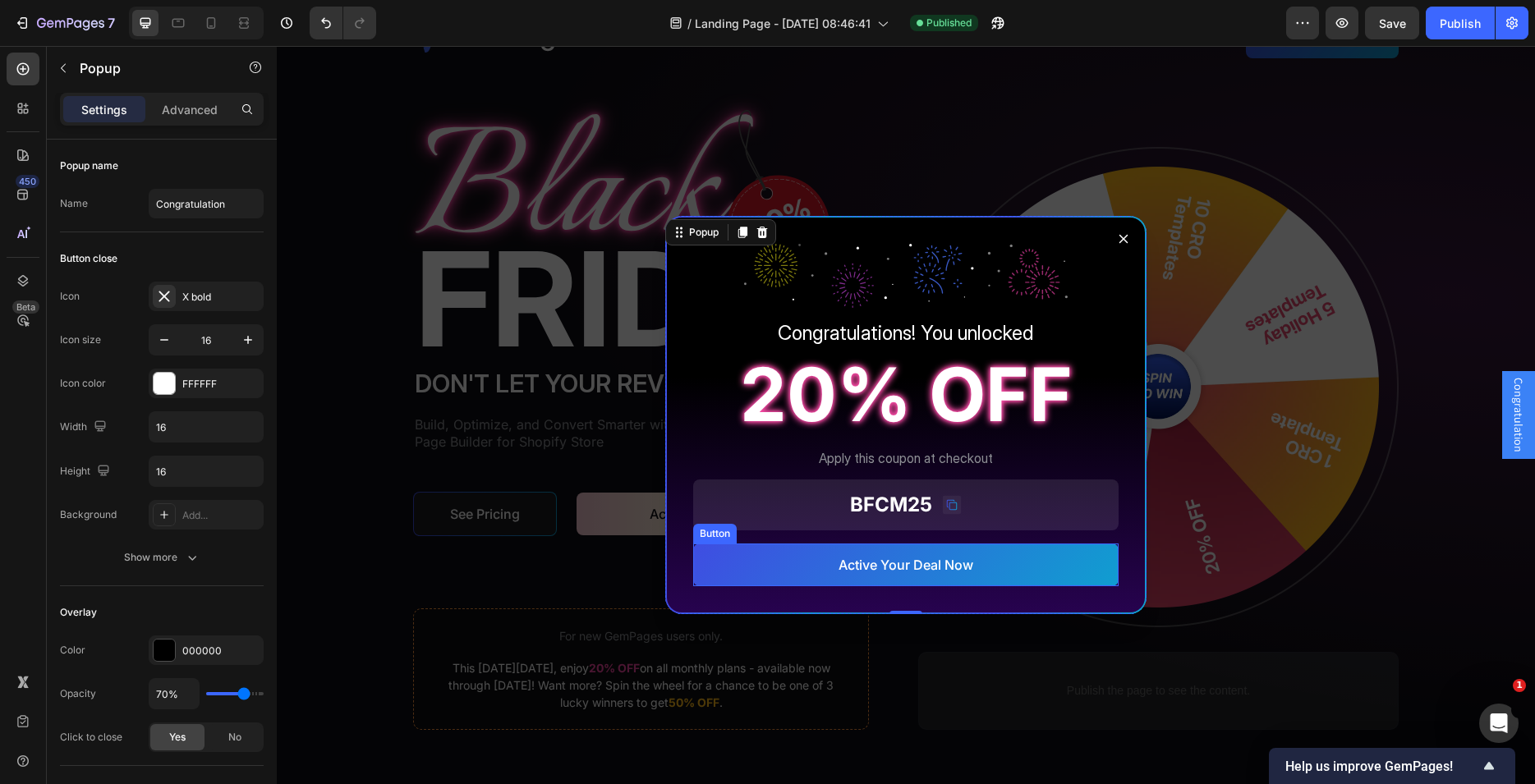
click at [708, 534] on div "Button" at bounding box center [715, 534] width 37 height 15
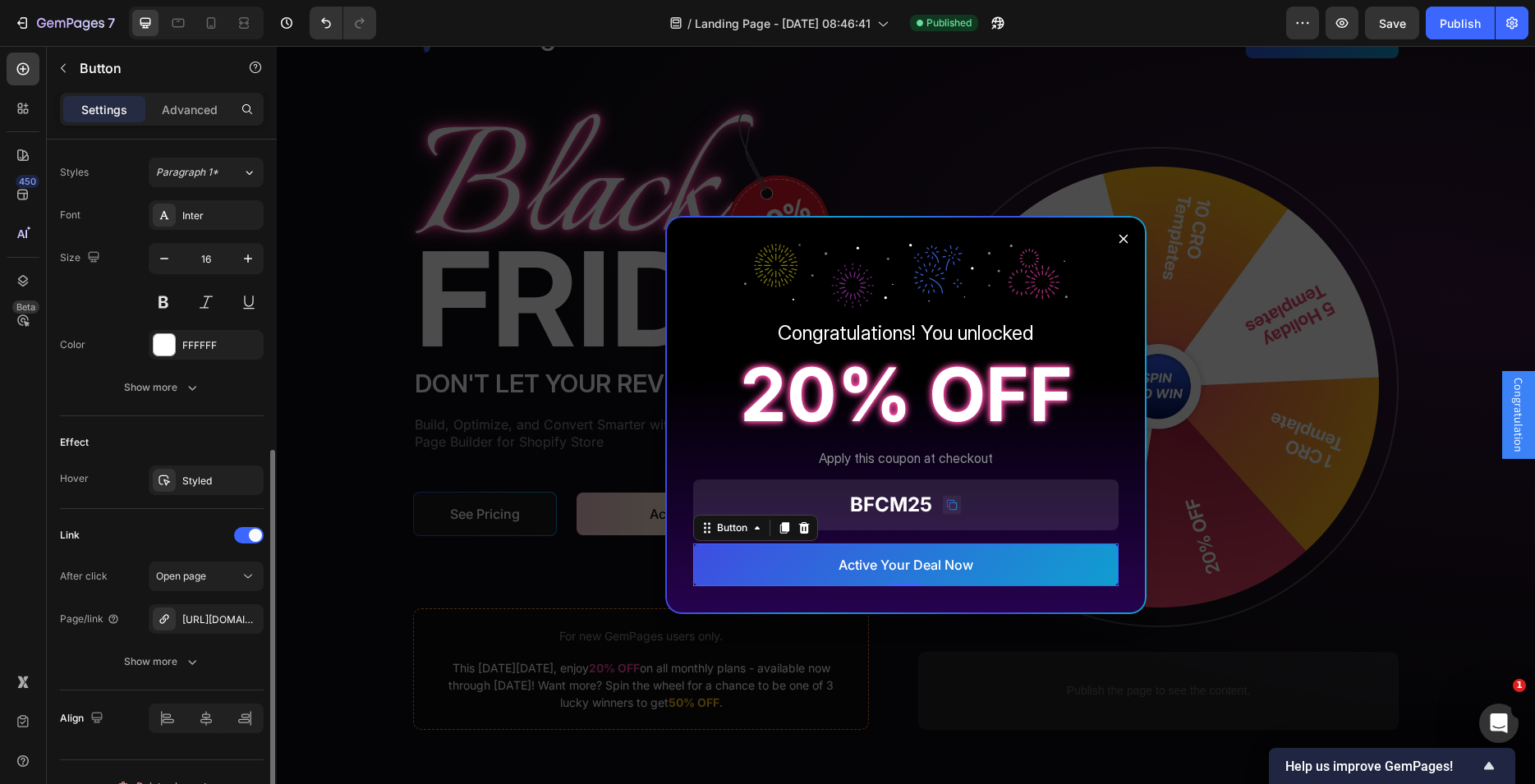
scroll to position [614, 0]
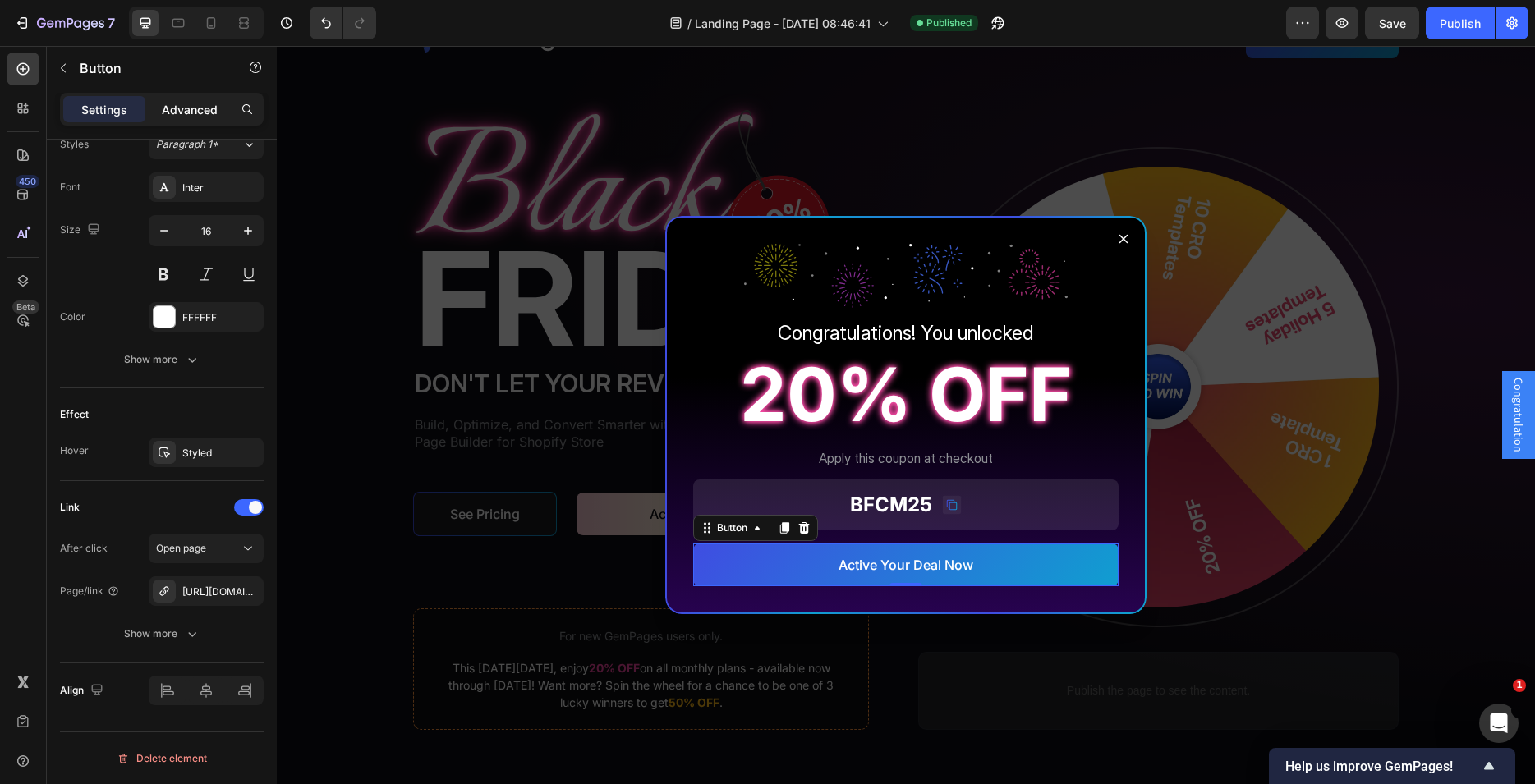
click at [186, 113] on p "Advanced" at bounding box center [189, 110] width 56 height 18
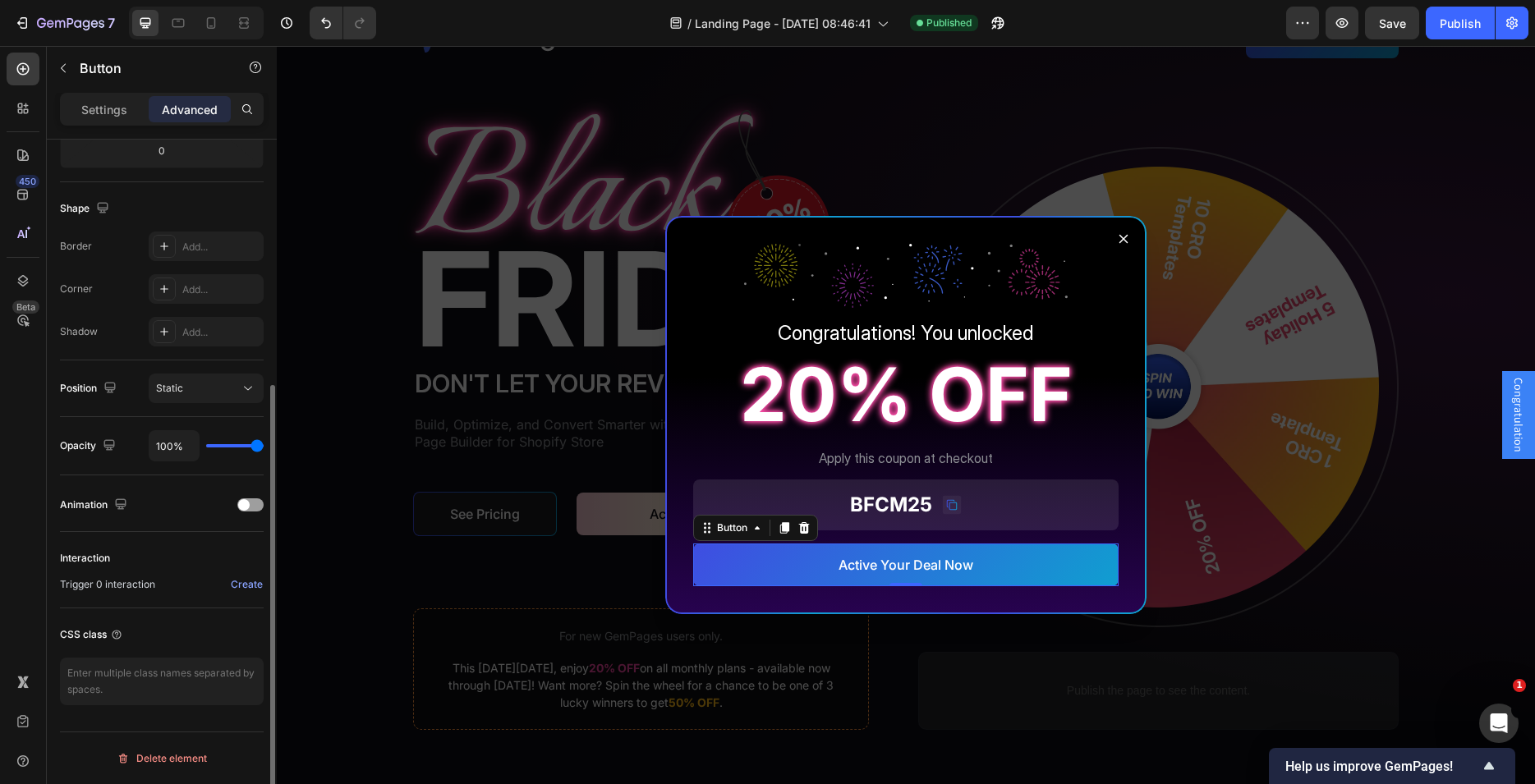
scroll to position [379, 0]
click at [95, 109] on p "Settings" at bounding box center [104, 110] width 46 height 18
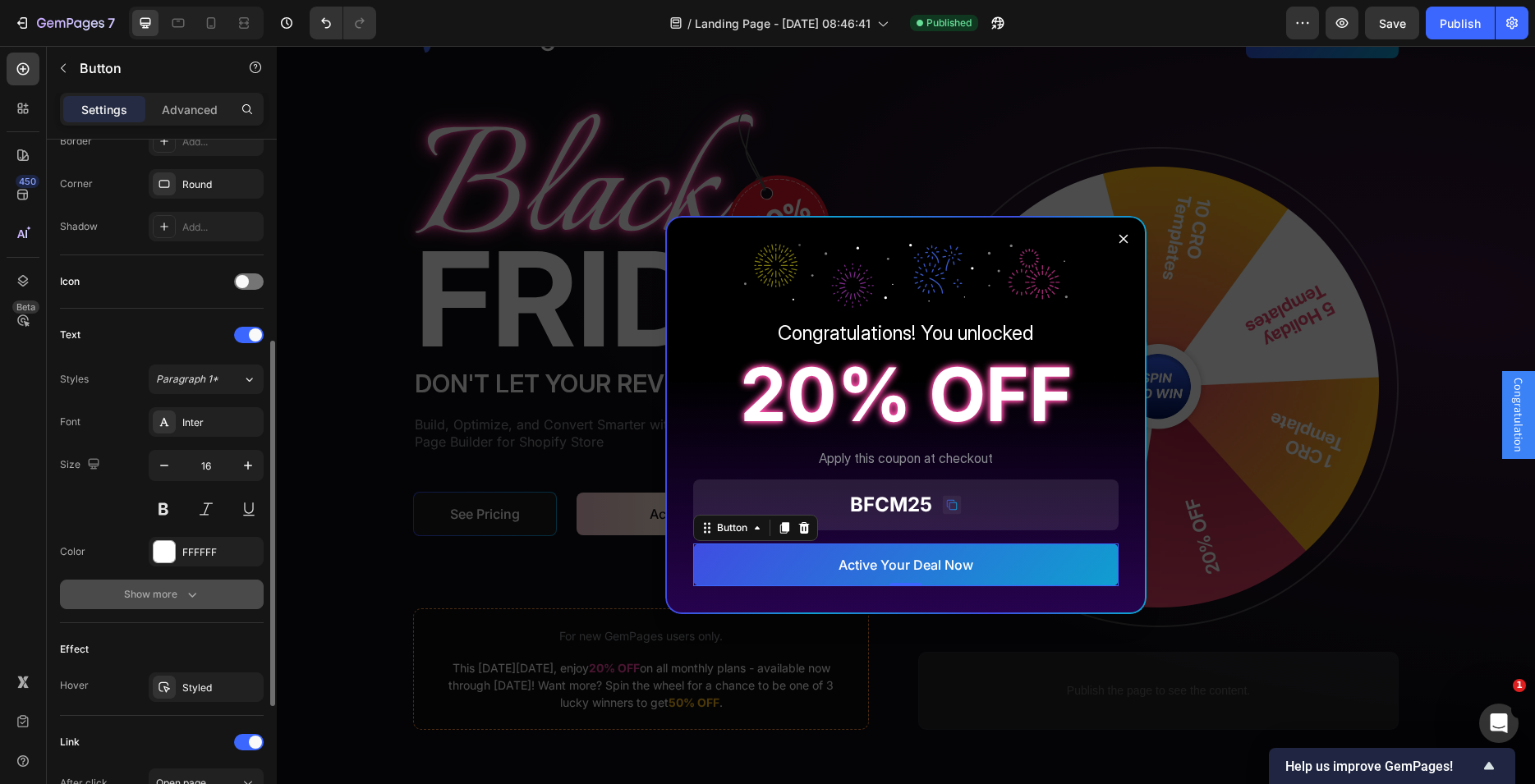
click at [188, 595] on icon "button" at bounding box center [192, 595] width 17 height 17
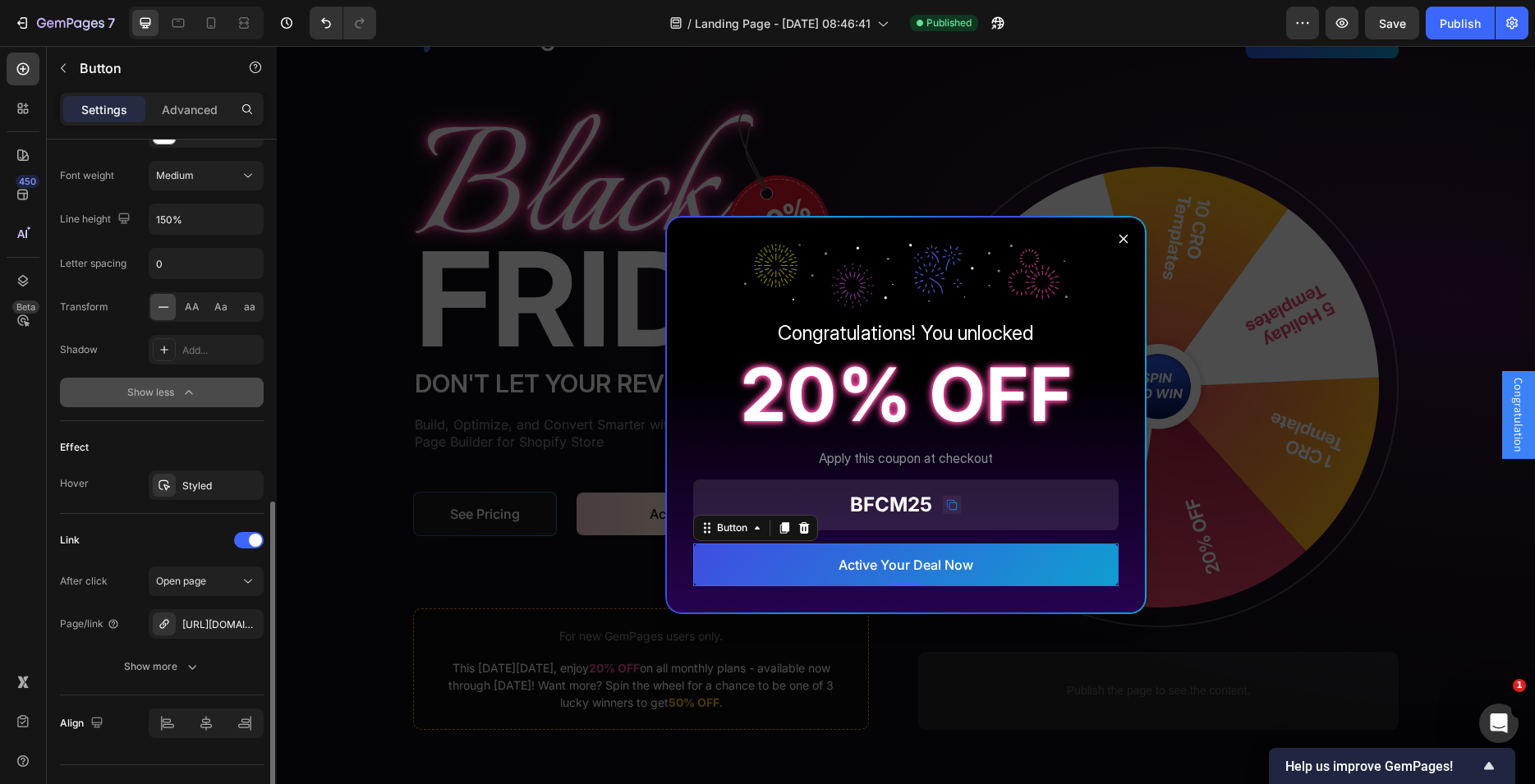
scroll to position [831, 0]
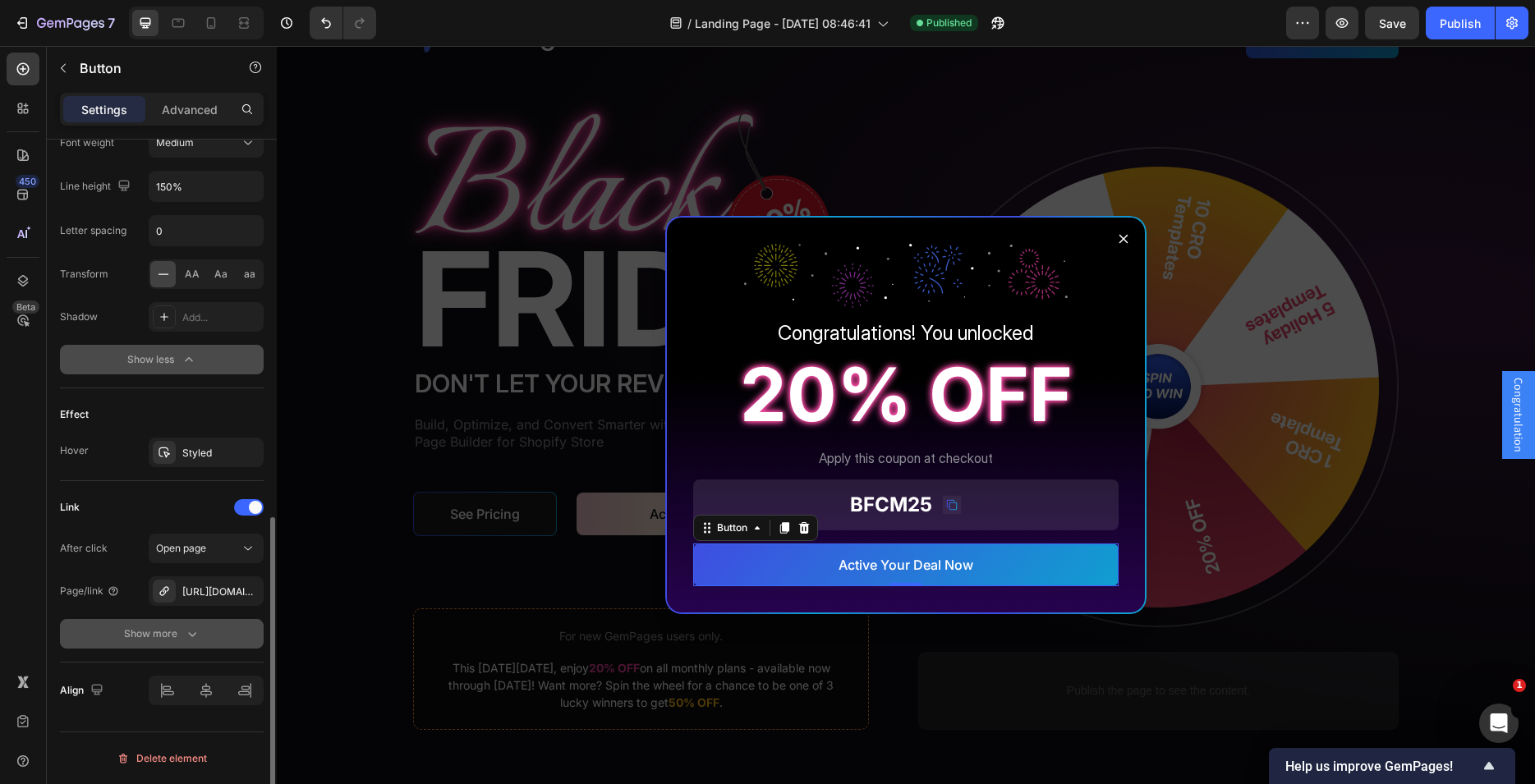
click at [179, 642] on button "Show more" at bounding box center [161, 634] width 204 height 30
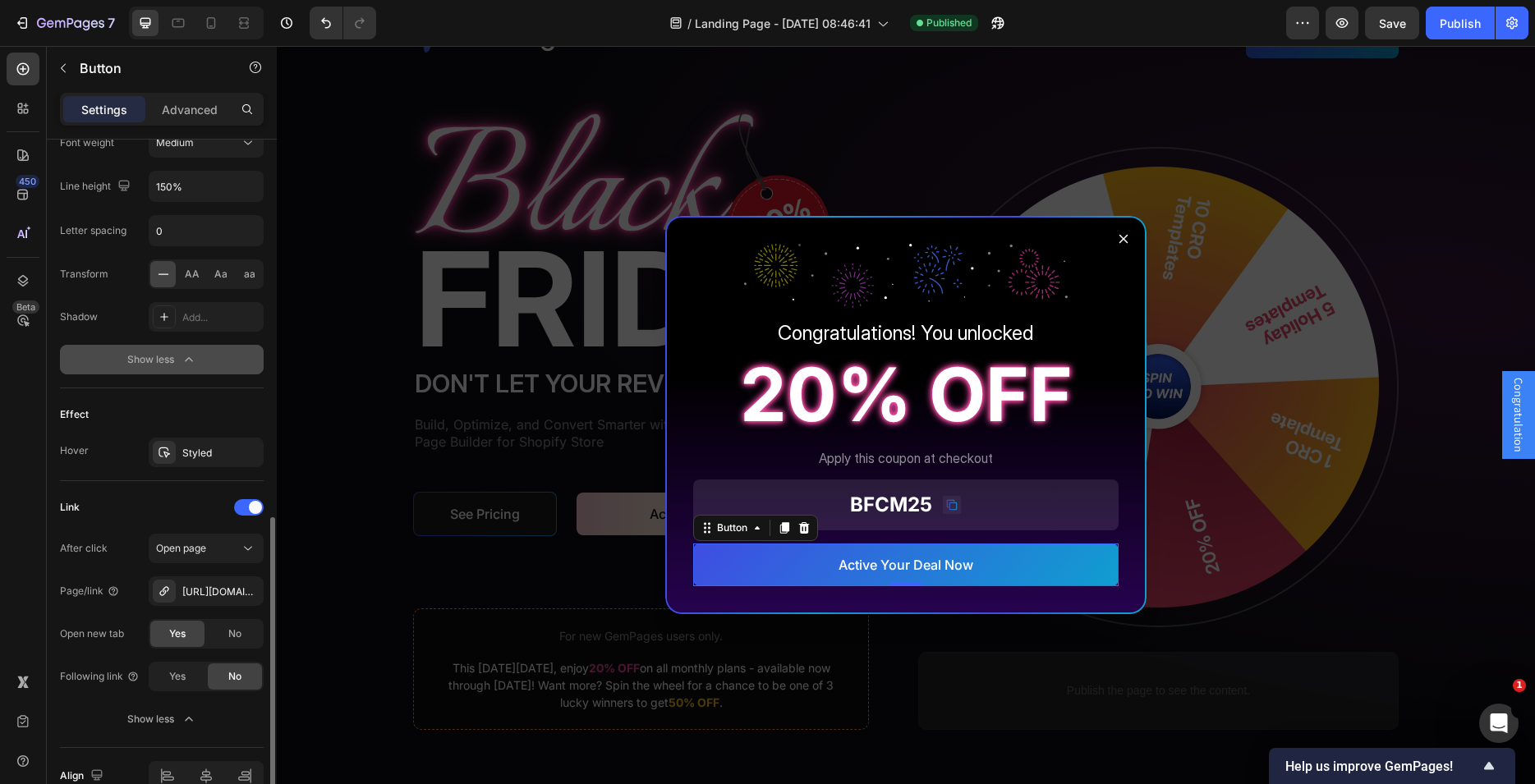
click at [190, 111] on p "Advanced" at bounding box center [189, 110] width 56 height 18
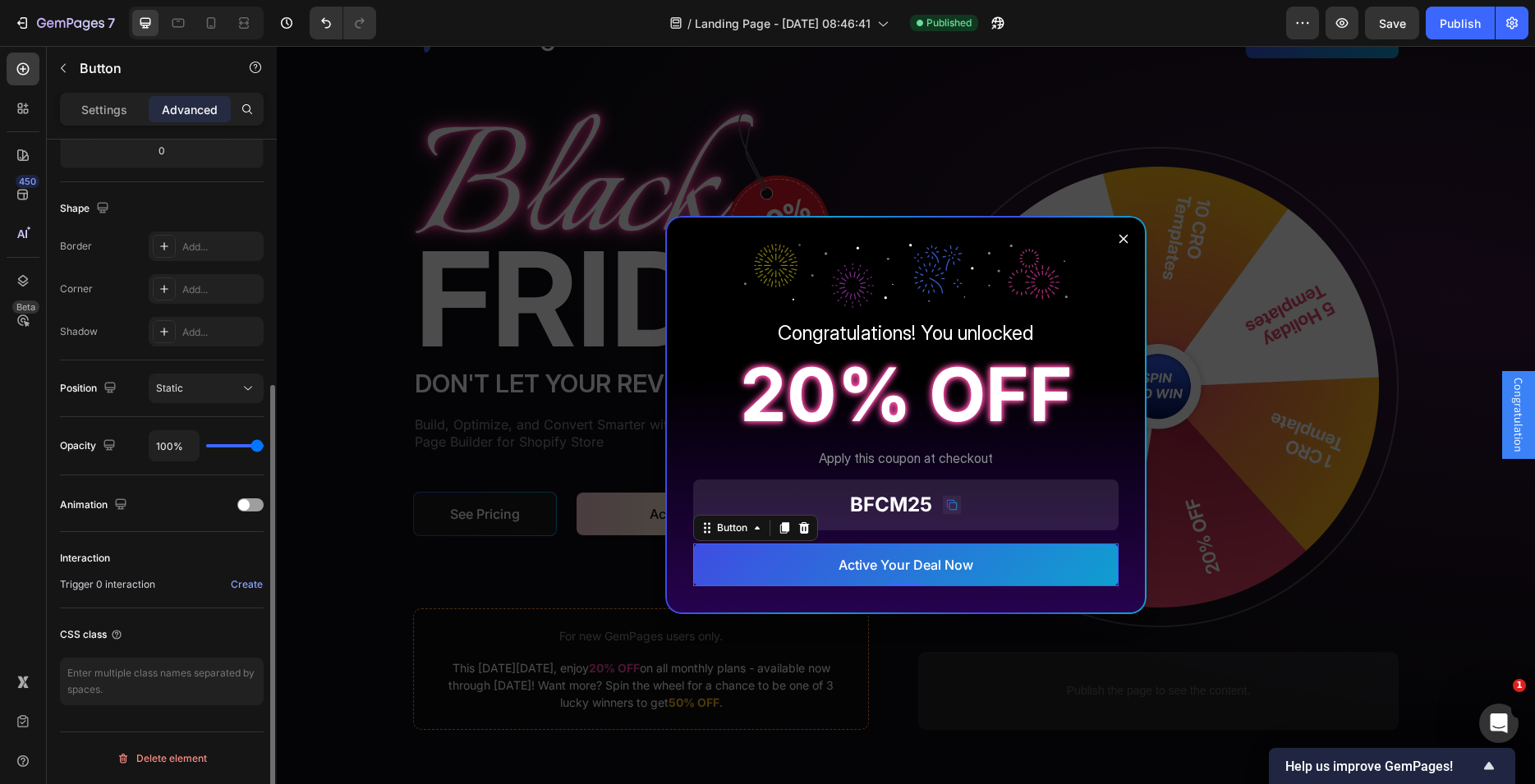
scroll to position [379, 0]
click at [153, 661] on textarea at bounding box center [161, 682] width 204 height 48
type textarea "a"
click at [191, 670] on textarea "gp-active-deal-buton" at bounding box center [161, 682] width 204 height 48
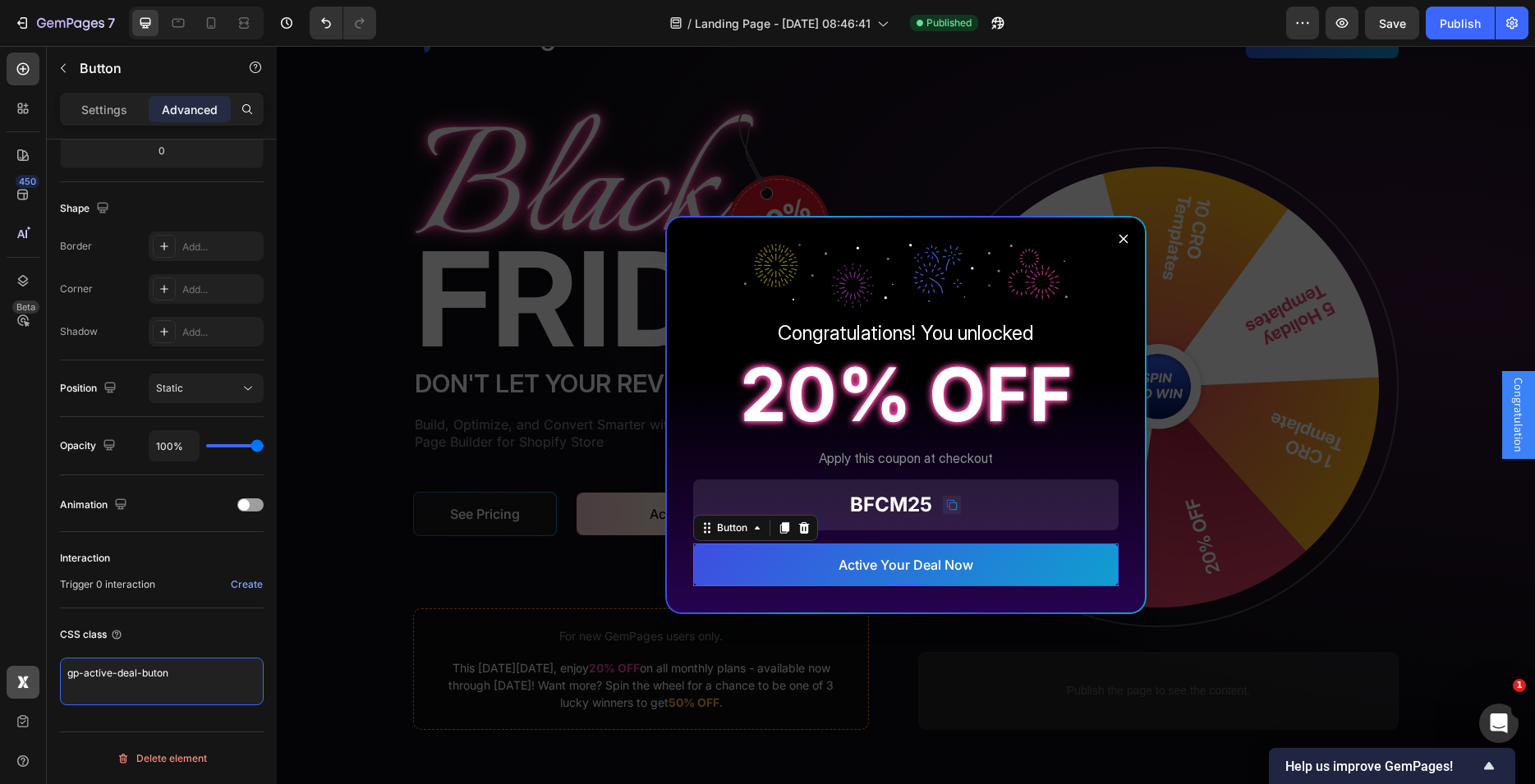
drag, startPoint x: 190, startPoint y: 677, endPoint x: 28, endPoint y: 670, distance: 162.2
click at [60, 671] on textarea "gp-active-deal-buton" at bounding box center [161, 682] width 204 height 48
type textarea "gp-active-deal-buton"
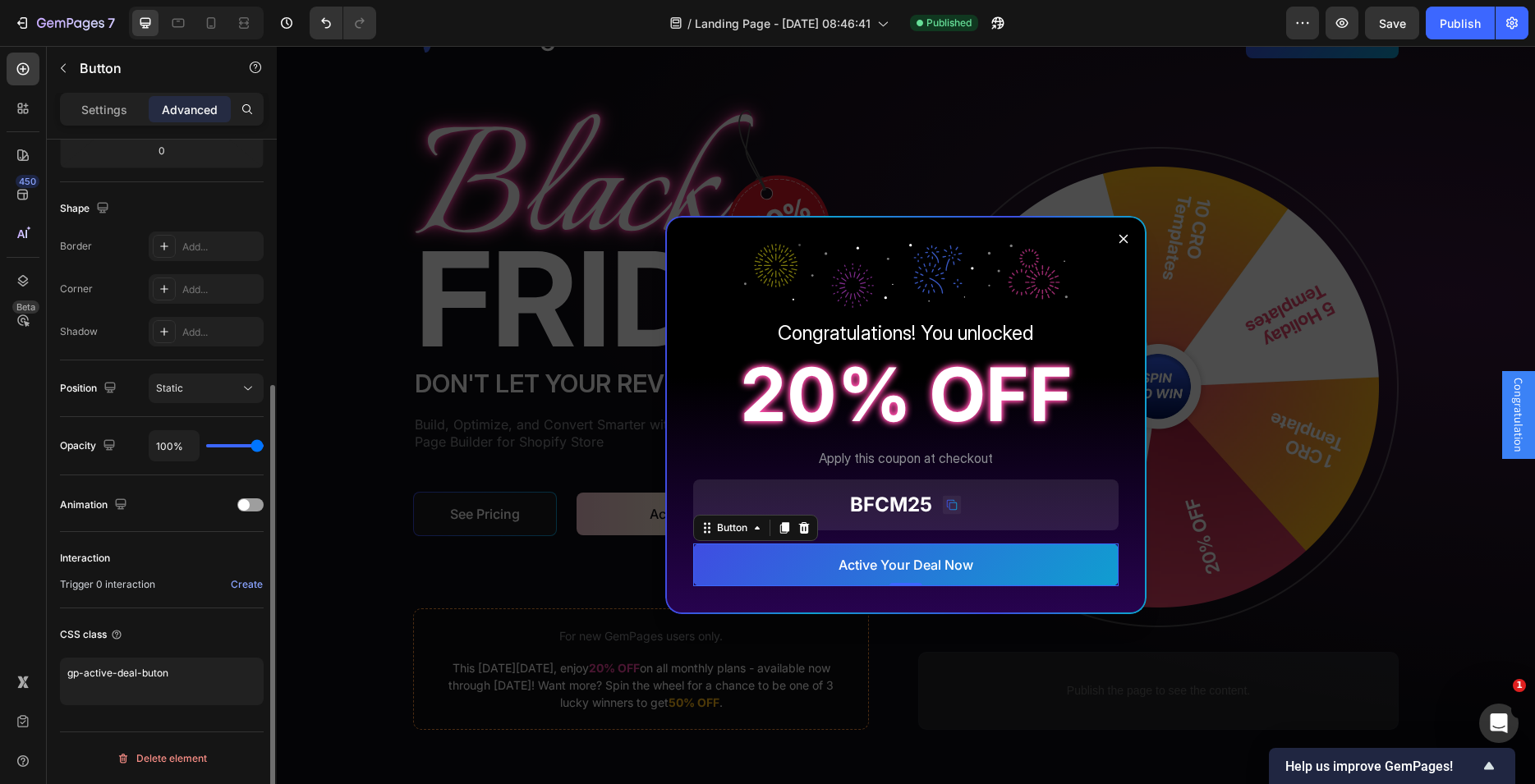
click at [173, 620] on div "CSS class gp-active-deal-buton" at bounding box center [161, 663] width 204 height 110
click at [1117, 239] on icon "Dialog content" at bounding box center [1124, 239] width 13 height 13
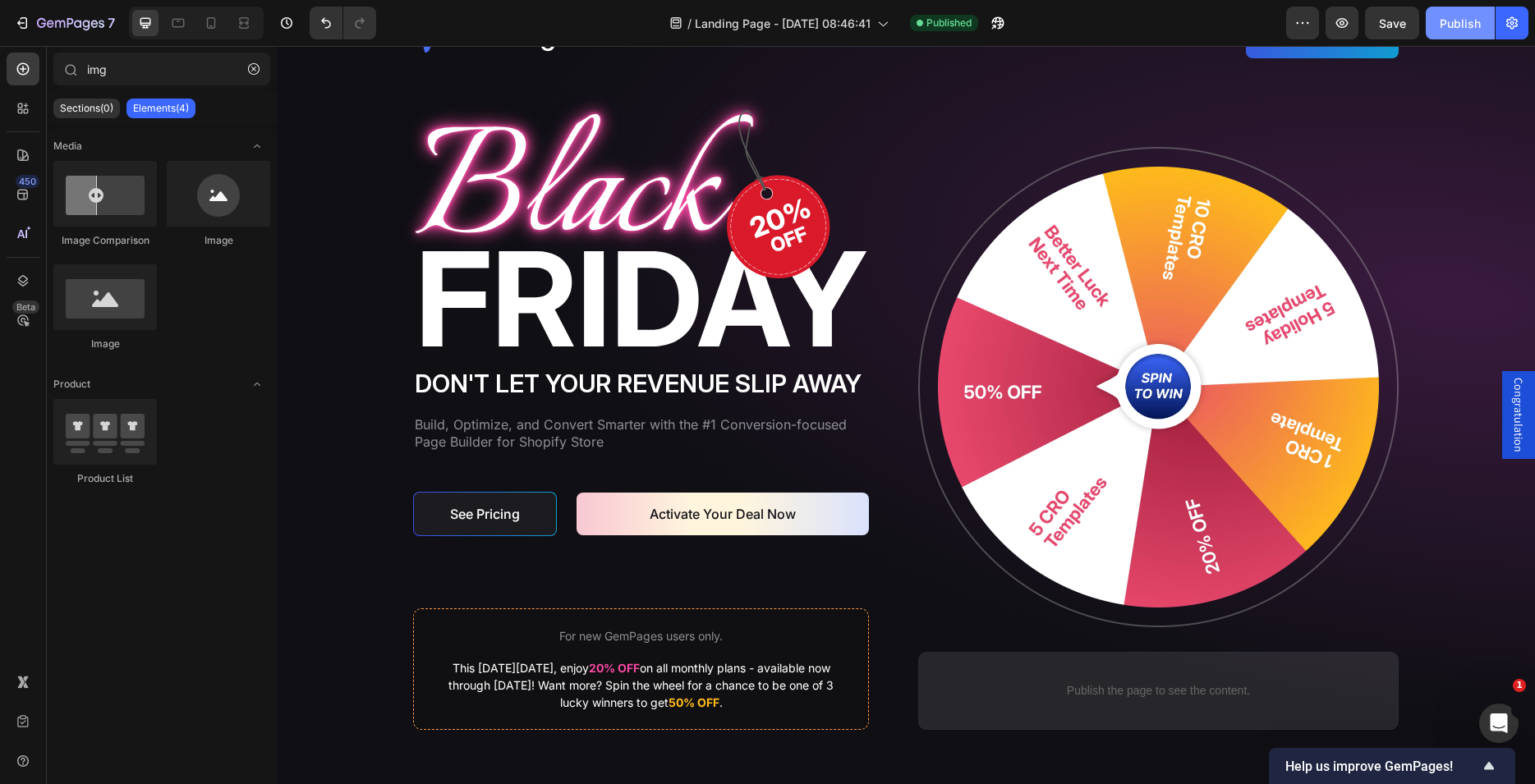
click at [1446, 20] on div "Publish" at bounding box center [1460, 23] width 42 height 18
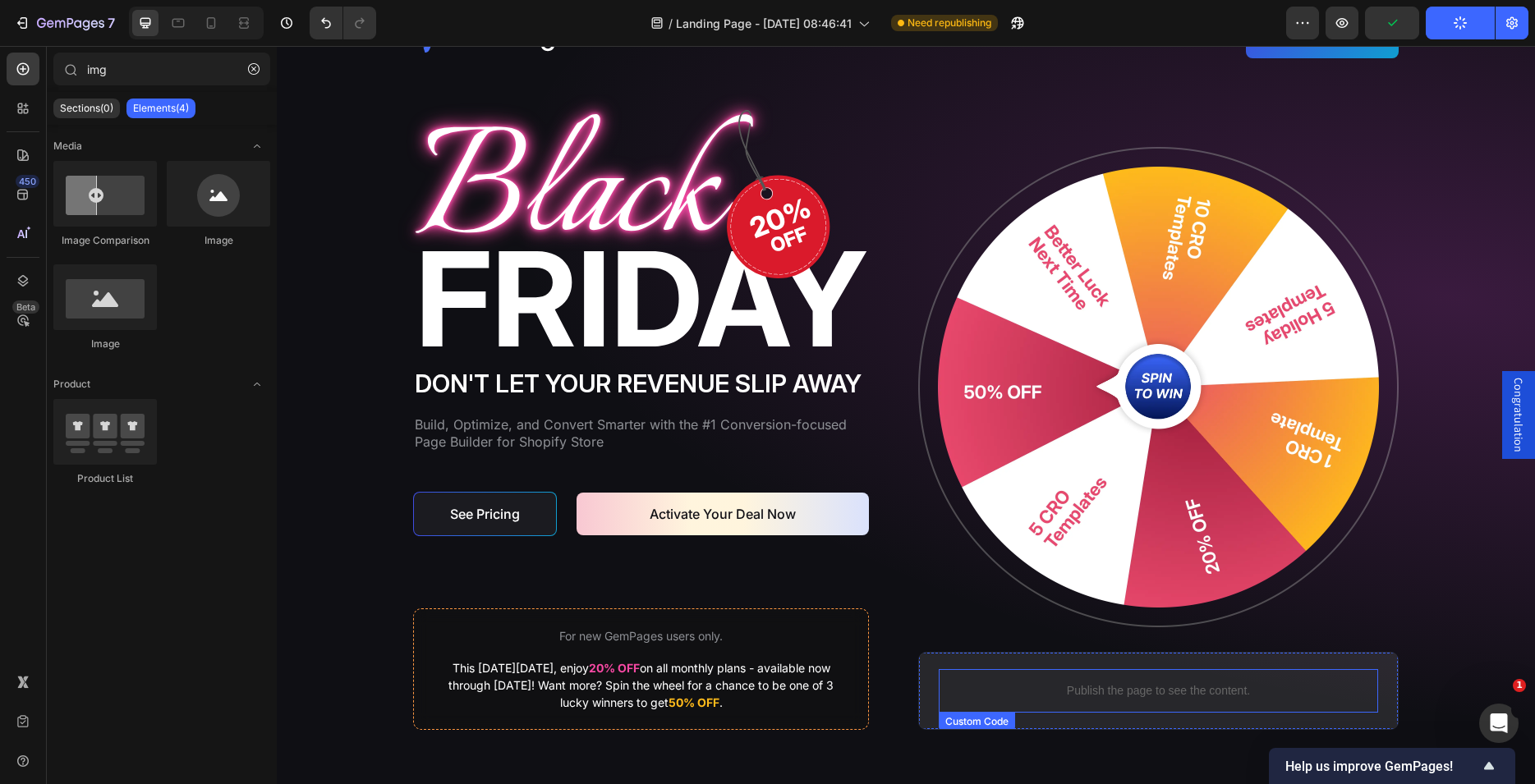
click at [1104, 682] on div "Publish the page to see the content." at bounding box center [1159, 691] width 439 height 43
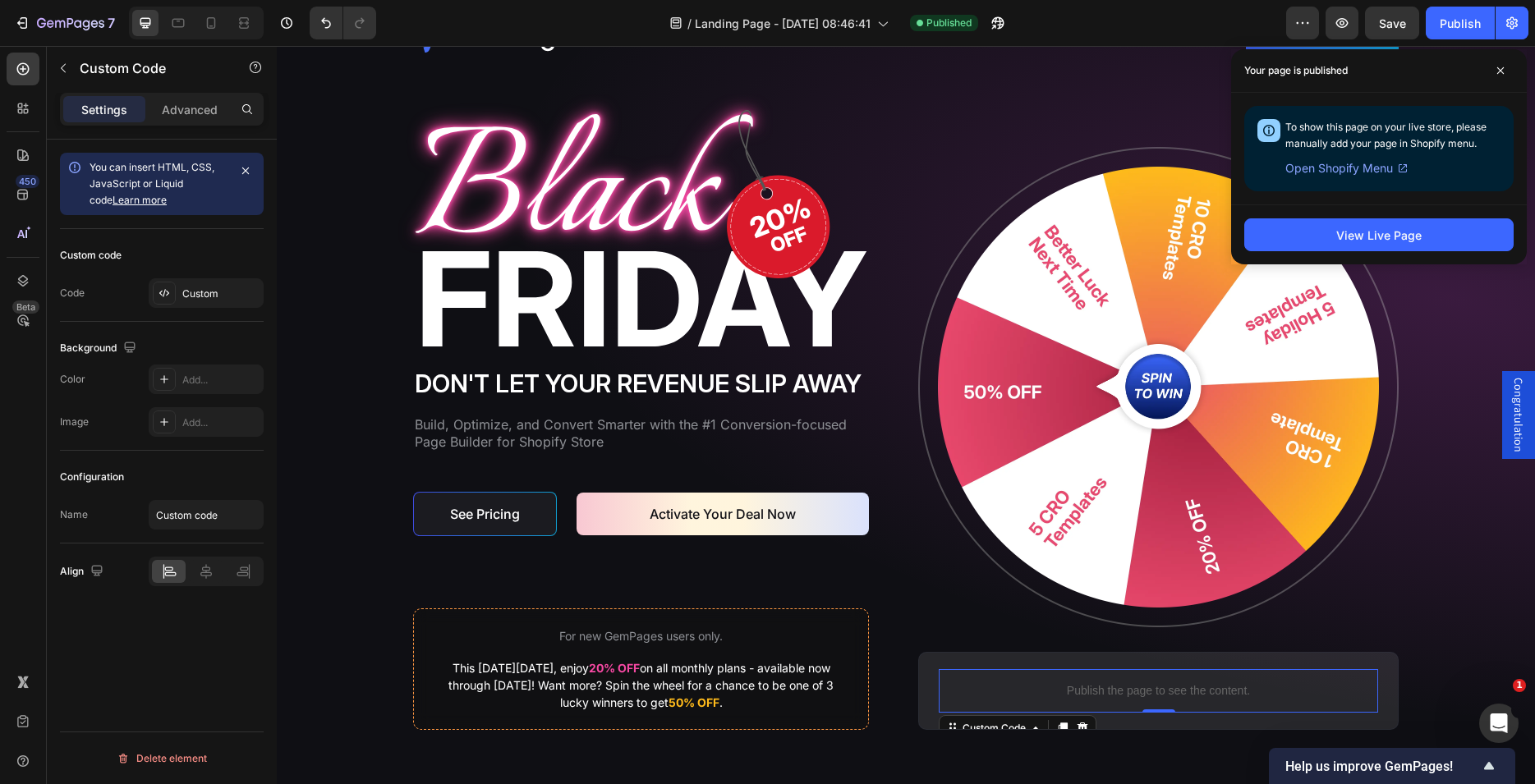
click at [1161, 26] on div "/ Landing Page - [DATE] 08:46:41 Published" at bounding box center [838, 23] width 897 height 33
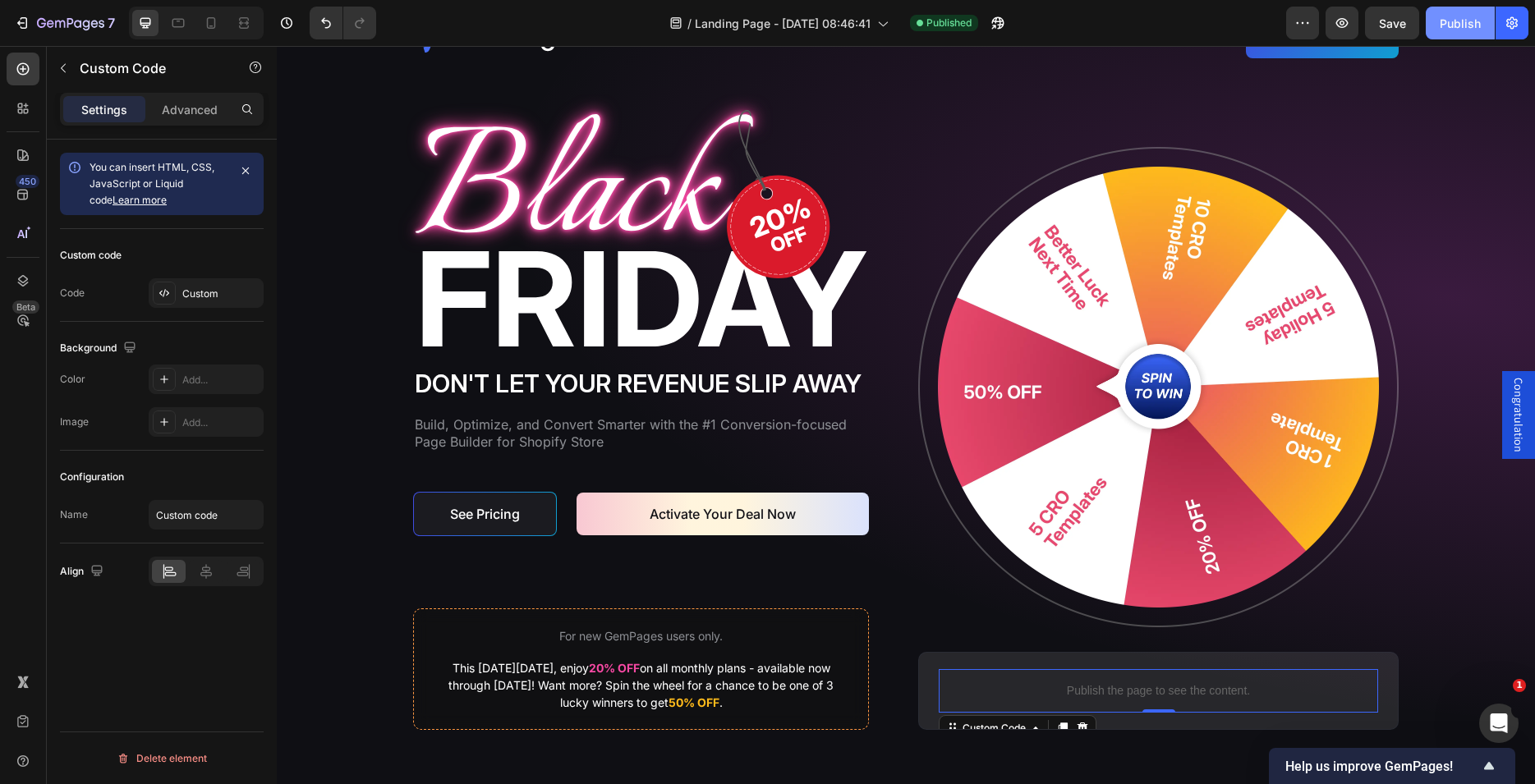
click at [1463, 28] on div "Publish" at bounding box center [1460, 23] width 42 height 18
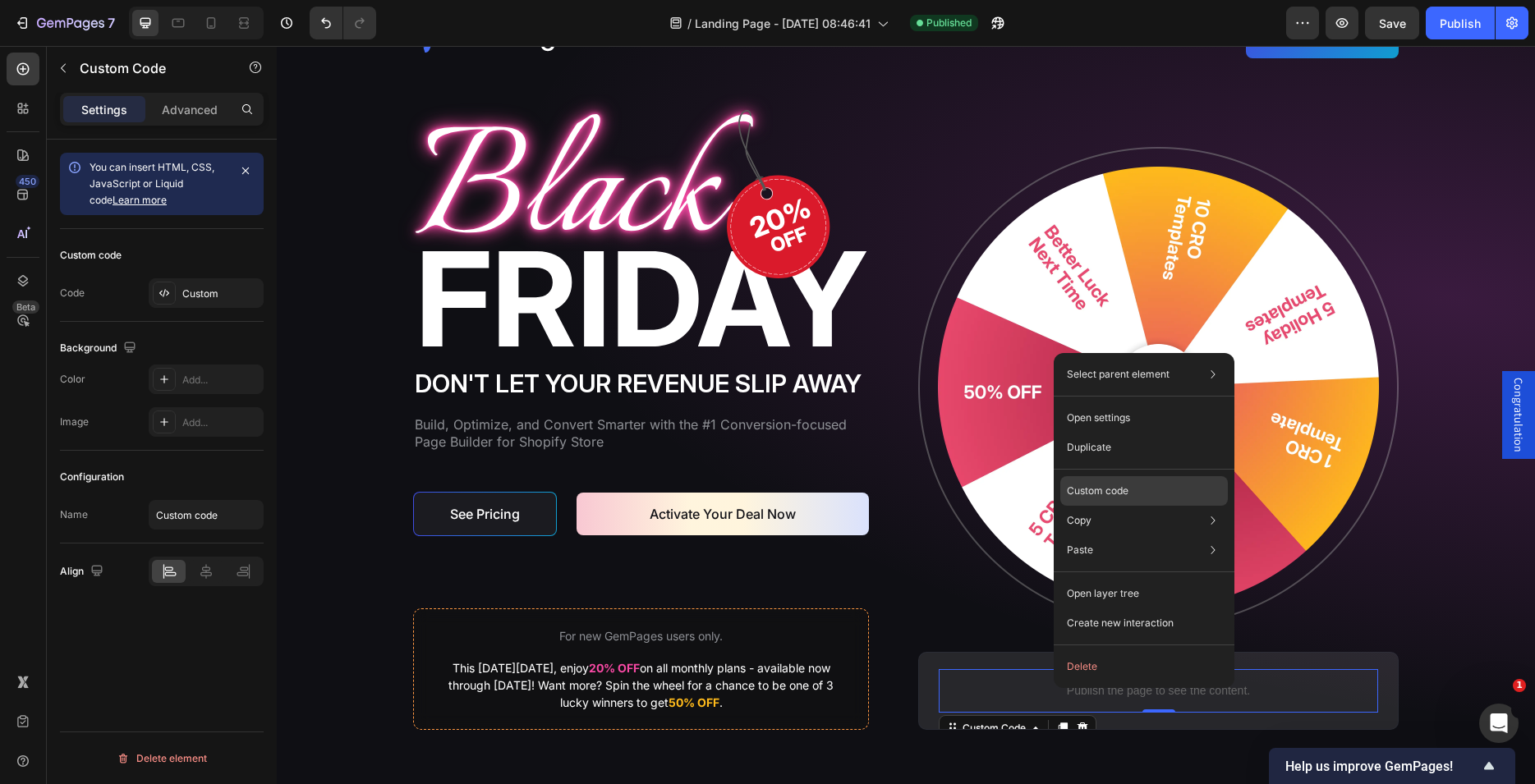
click at [1099, 489] on p "Custom code" at bounding box center [1098, 491] width 62 height 15
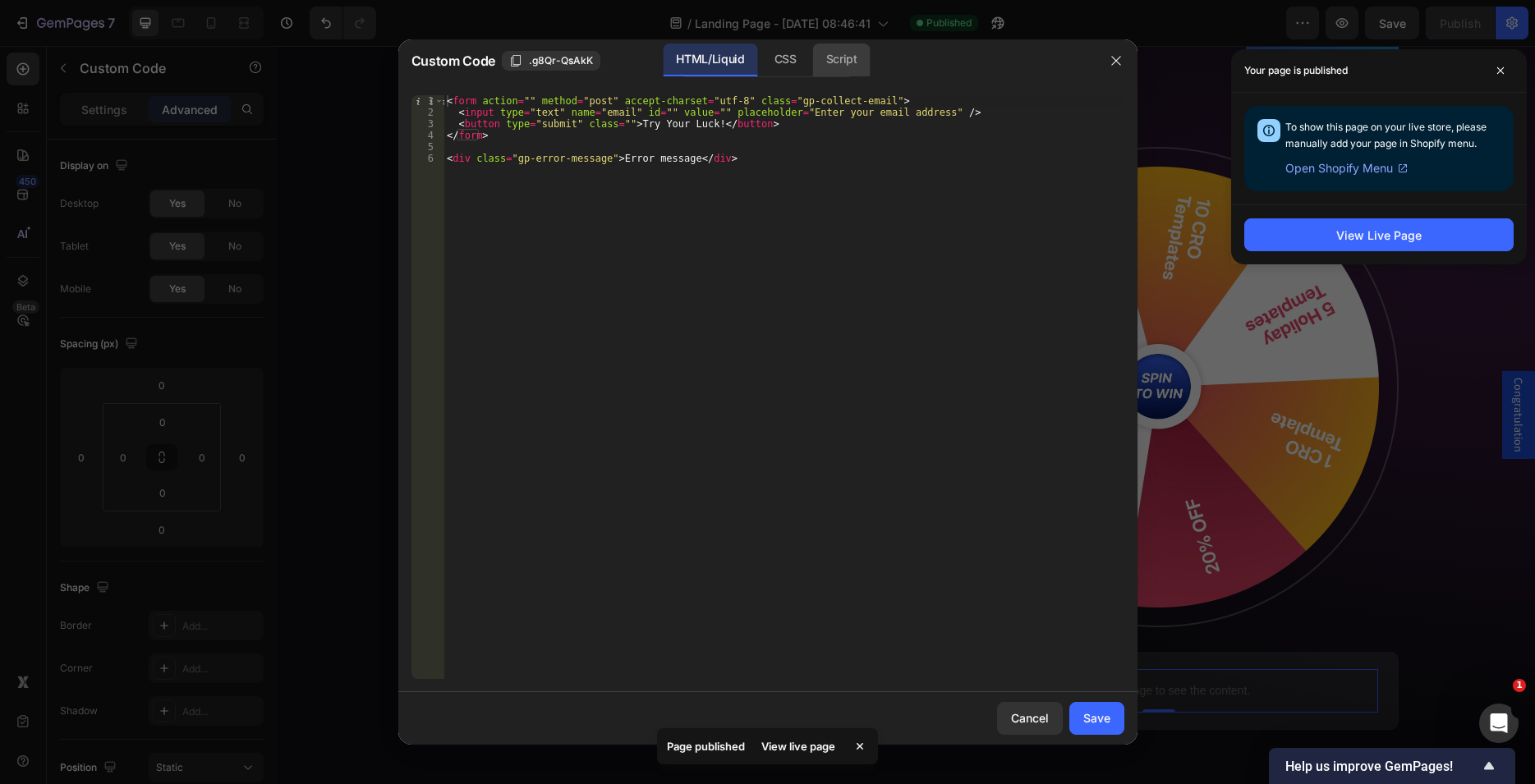
click at [842, 70] on div "Script" at bounding box center [841, 60] width 57 height 33
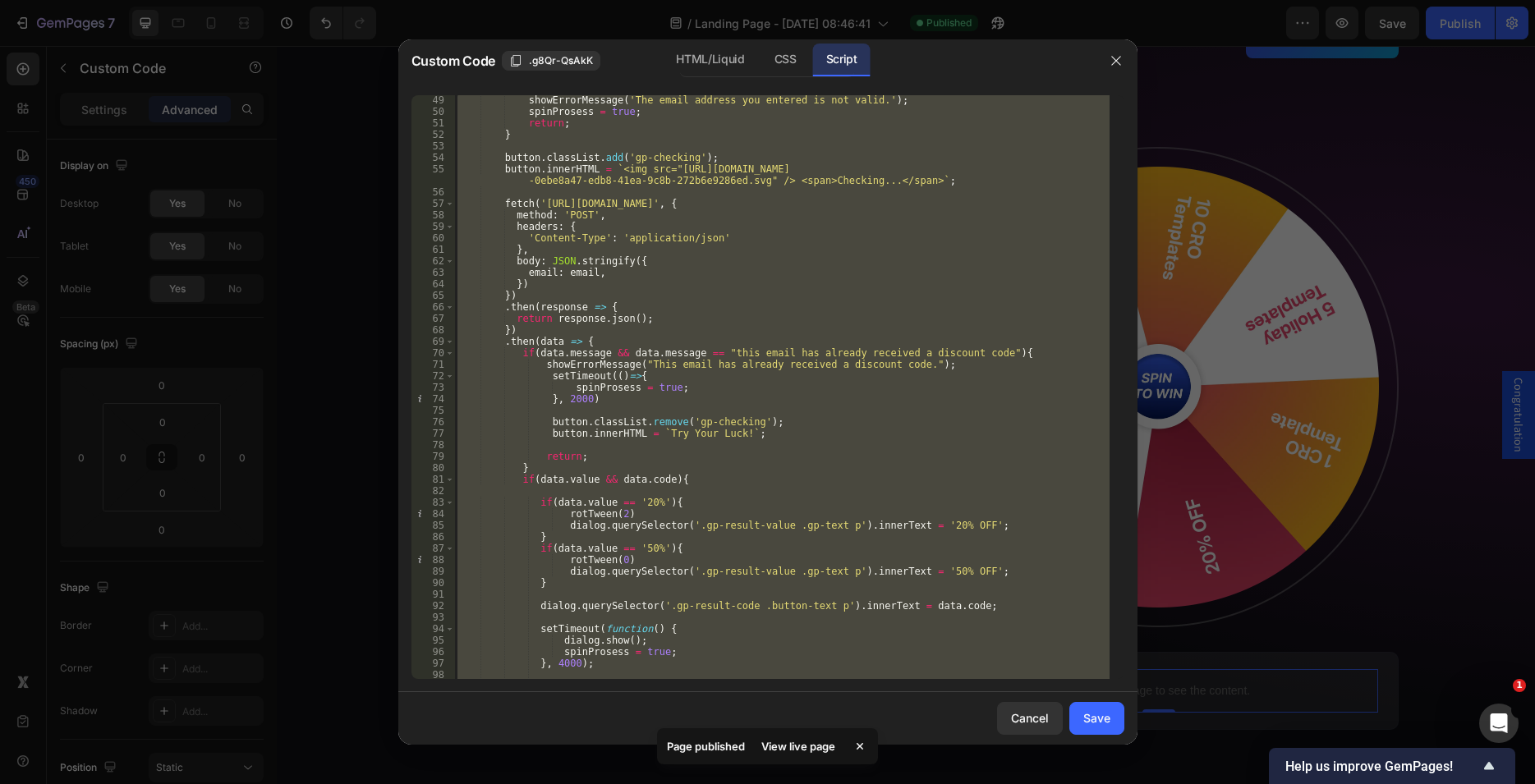
scroll to position [704, 0]
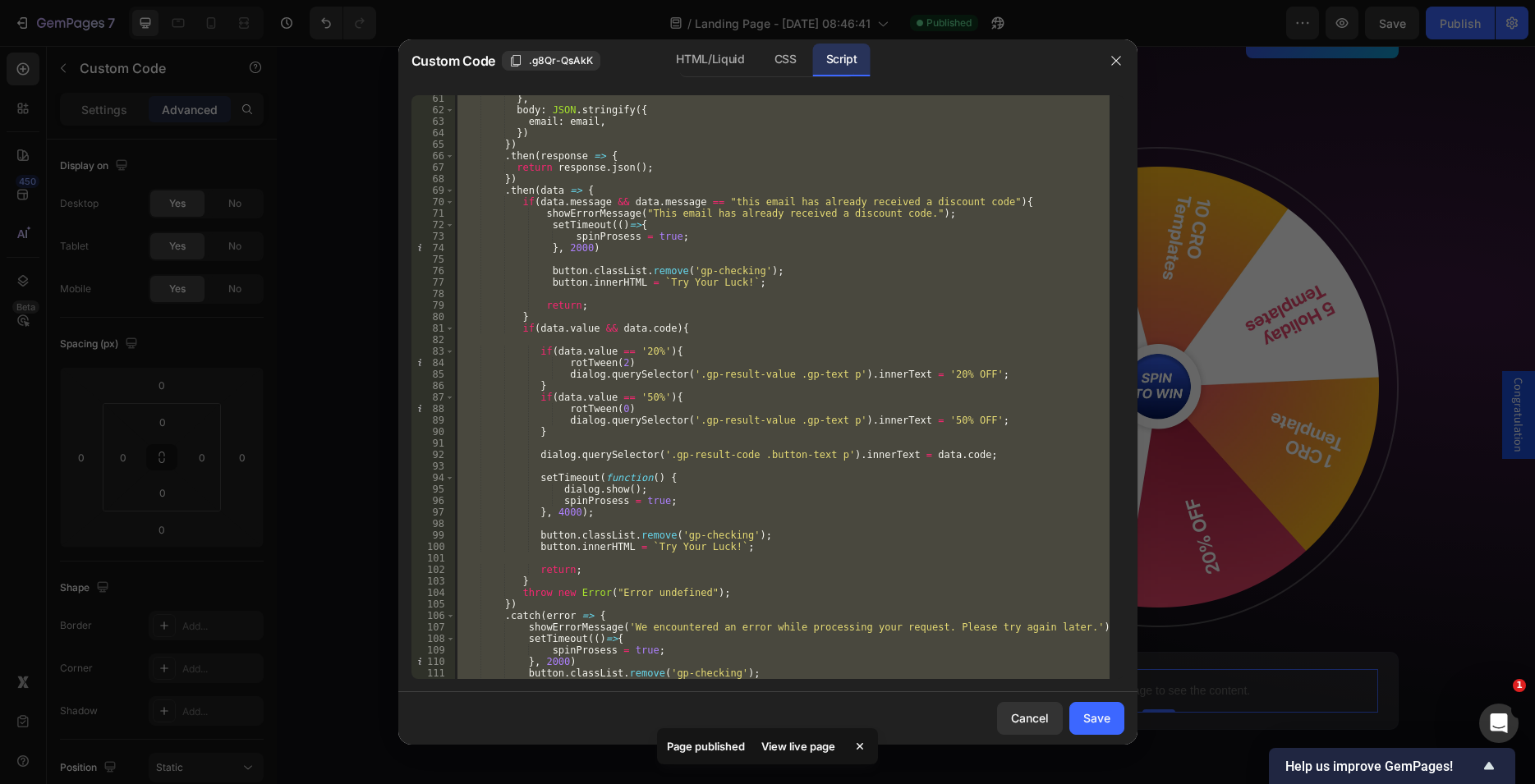
click at [638, 424] on div "} , body : JSON . stringify ({ email : email , }) }) . then ( response => { ret…" at bounding box center [781, 386] width 655 height 584
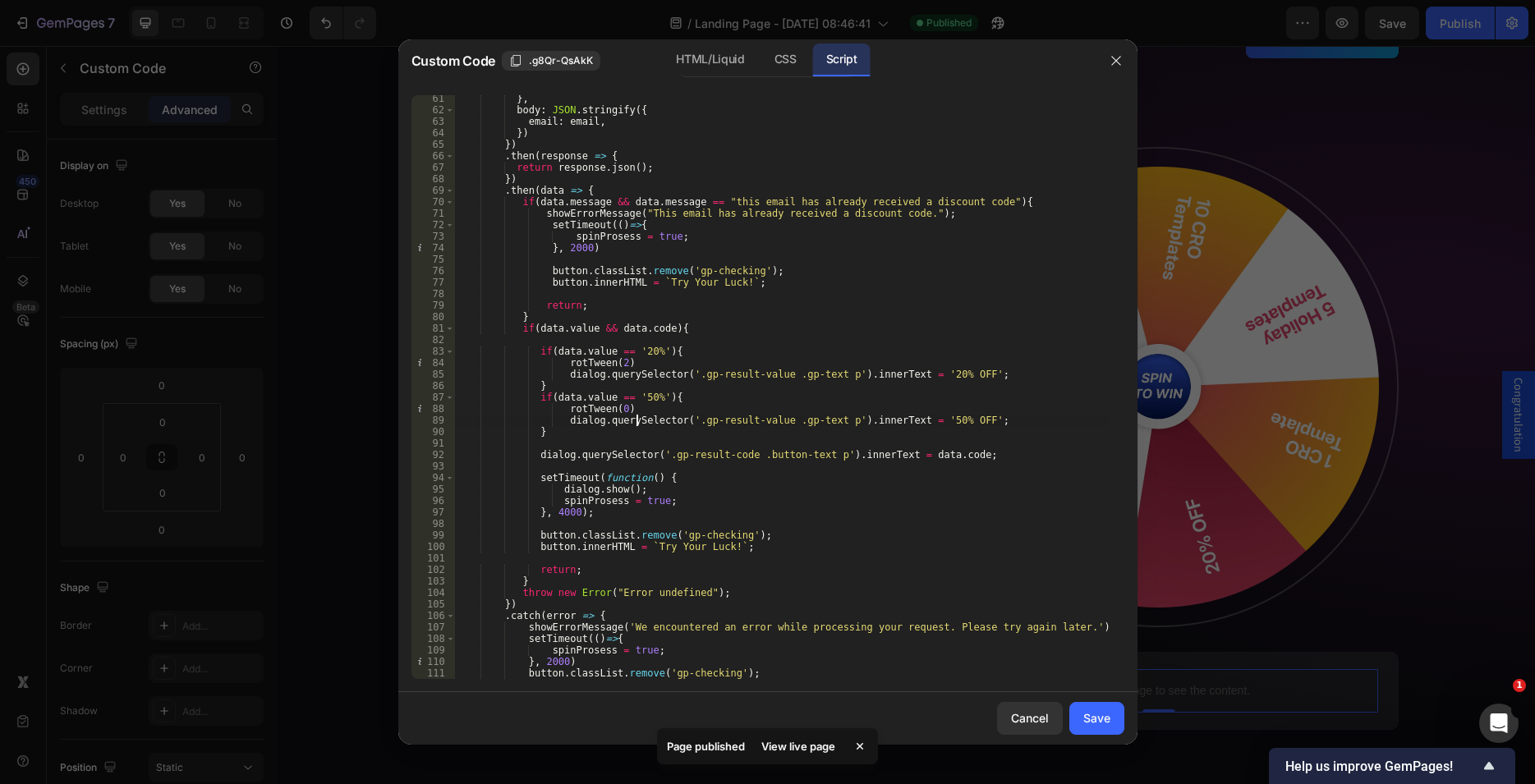
click at [638, 423] on div "} , body : JSON . stringify ({ email : email , }) }) . then ( response => { ret…" at bounding box center [781, 397] width 655 height 607
click at [976, 418] on div "} , body : JSON . stringify ({ email : email , }) }) . then ( response => { ret…" at bounding box center [781, 397] width 655 height 607
click at [979, 416] on div "} , body : JSON . stringify ({ email : email , }) }) . then ( response => { ret…" at bounding box center [781, 397] width 655 height 607
type textarea "dialog.querySelector('.gp-result-value .gp-text p').innerText = '50% OFF';"
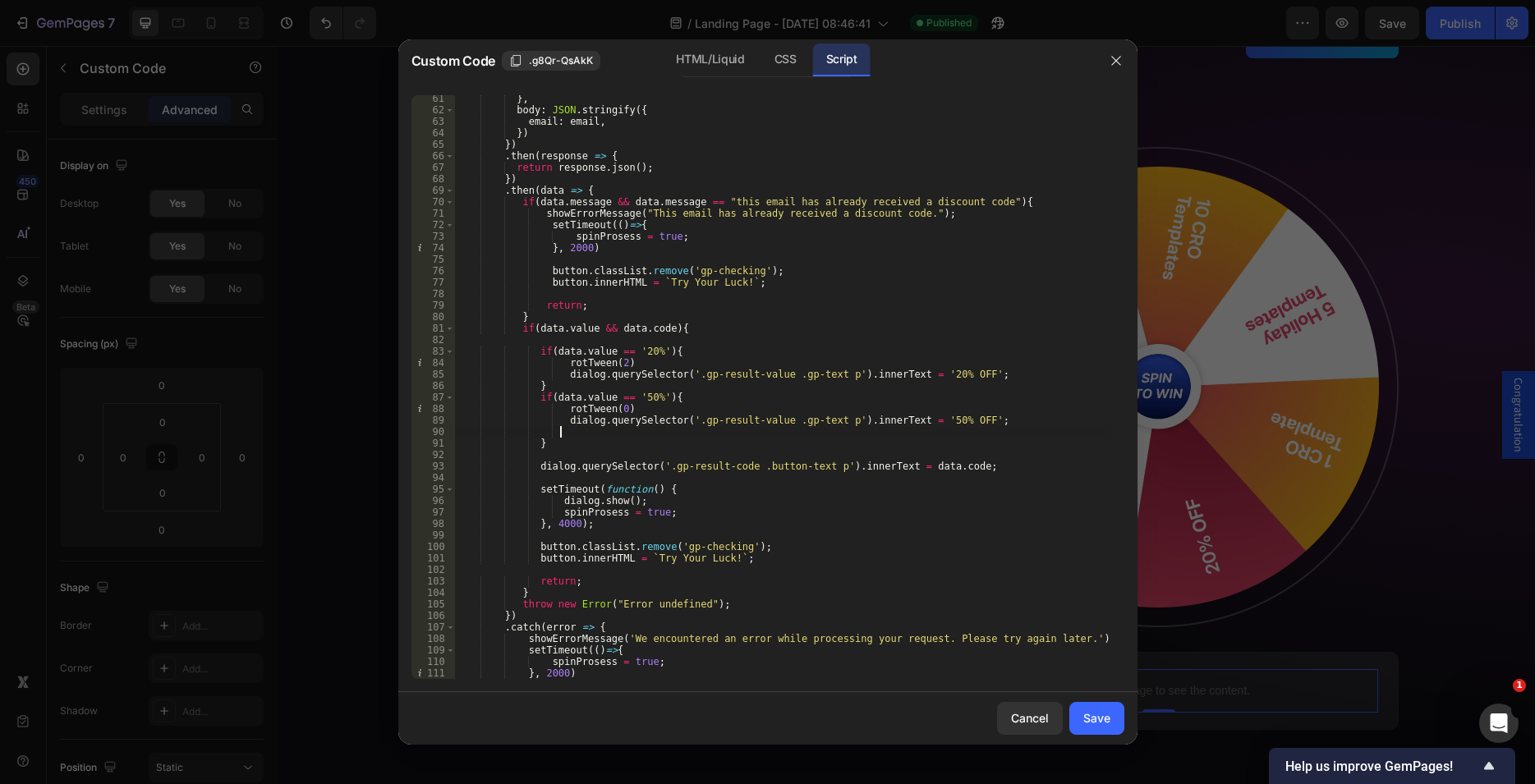
type textarea "."
paste textarea "gp-active-deal-buton"
drag, startPoint x: 557, startPoint y: 422, endPoint x: 670, endPoint y: 423, distance: 113.0
click at [670, 423] on div "} , body : JSON . stringify ({ email : email , }) }) . then ( response => { ret…" at bounding box center [781, 397] width 655 height 607
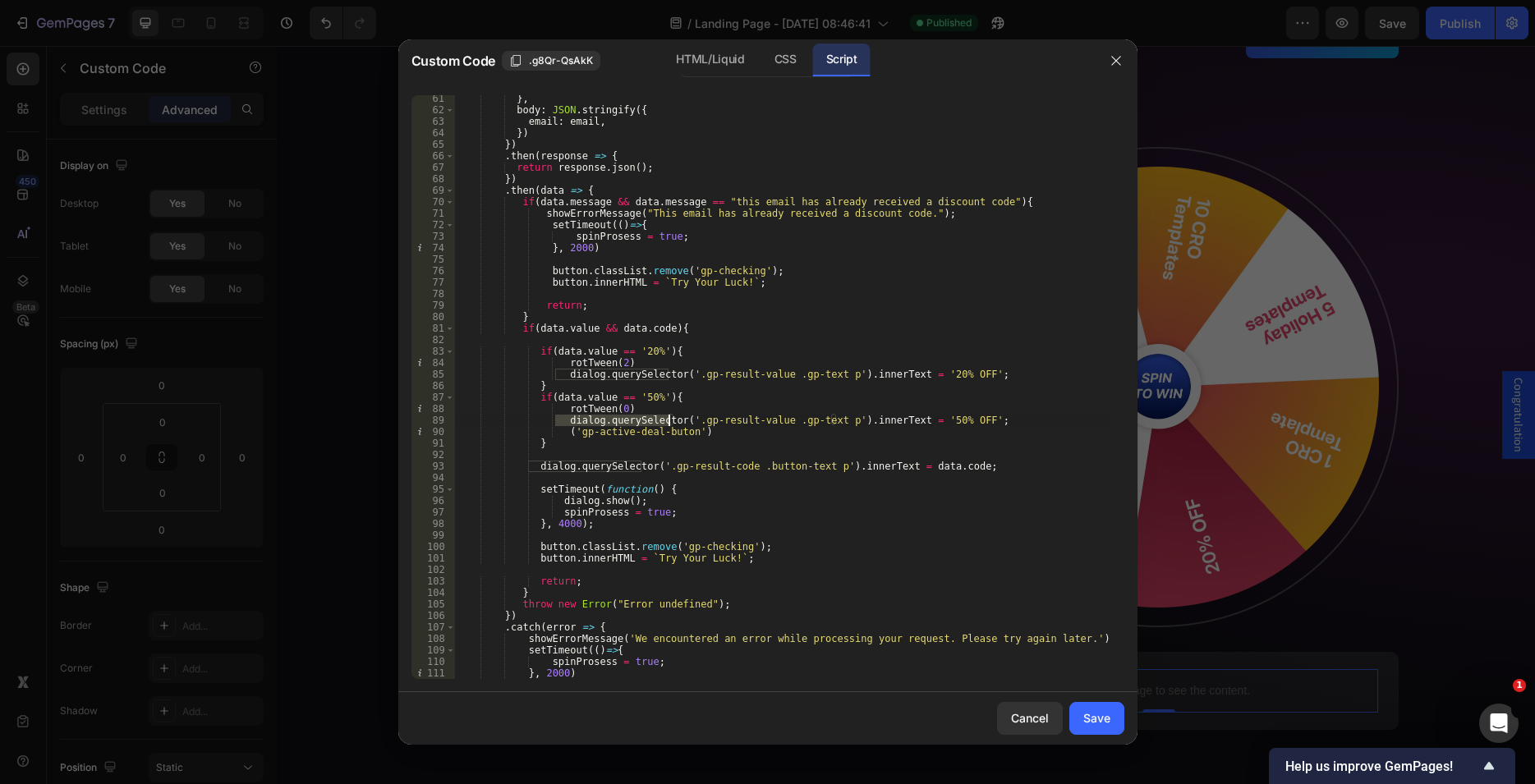
click at [571, 431] on div "} , body : JSON . stringify ({ email : email , }) }) . then ( response => { ret…" at bounding box center [781, 397] width 655 height 607
click at [689, 430] on div "} , body : JSON . stringify ({ email : email , }) }) . then ( response => { ret…" at bounding box center [781, 397] width 655 height 607
click at [684, 431] on div "} , body : JSON . stringify ({ email : email , }) }) . then ( response => { ret…" at bounding box center [781, 397] width 655 height 607
click at [572, 420] on div "} , body : JSON . stringify ({ email : email , }) }) . then ( response => { ret…" at bounding box center [781, 397] width 655 height 607
drag, startPoint x: 555, startPoint y: 420, endPoint x: 667, endPoint y: 416, distance: 112.1
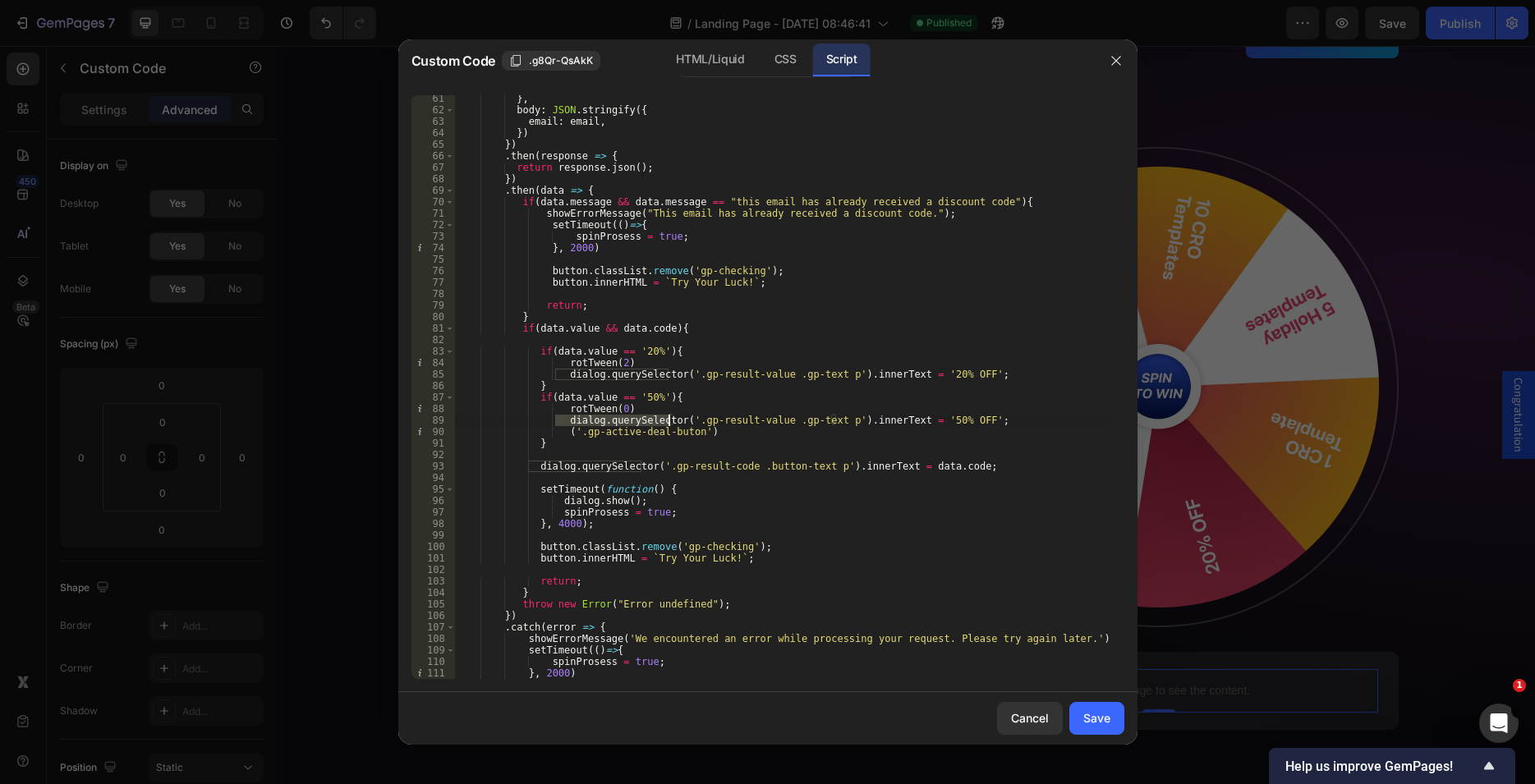
click at [667, 416] on div "} , body : JSON . stringify ({ email : email , }) }) . then ( response => { ret…" at bounding box center [781, 397] width 655 height 607
click at [559, 431] on div "} , body : JSON . stringify ({ email : email , }) }) . then ( response => { ret…" at bounding box center [781, 397] width 655 height 607
paste textarea "dialog.querySelector"
click at [819, 431] on div "} , body : JSON . stringify ({ email : email , }) }) . then ( response => { ret…" at bounding box center [781, 397] width 655 height 607
click at [565, 433] on div "} , body : JSON . stringify ({ email : email , }) }) . then ( response => { ret…" at bounding box center [781, 397] width 655 height 607
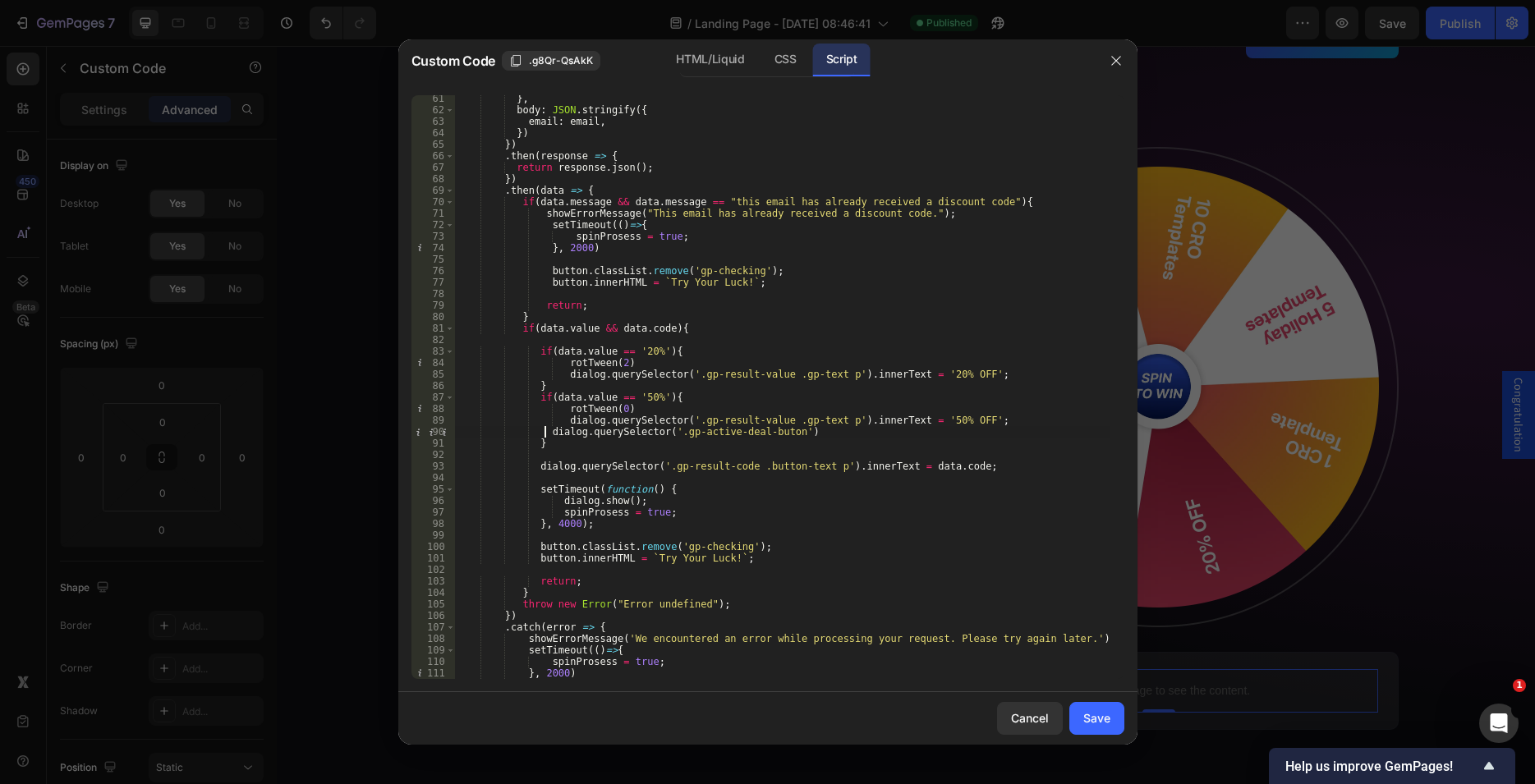
scroll to position [0, 8]
click at [805, 429] on div "} , body : JSON . stringify ({ email : email , }) }) . then ( response => { ret…" at bounding box center [781, 397] width 655 height 607
drag, startPoint x: 848, startPoint y: 432, endPoint x: 941, endPoint y: 432, distance: 93.0
click at [941, 432] on div "} , body : JSON . stringify ({ email : email , }) }) . then ( response => { ret…" at bounding box center [781, 397] width 655 height 607
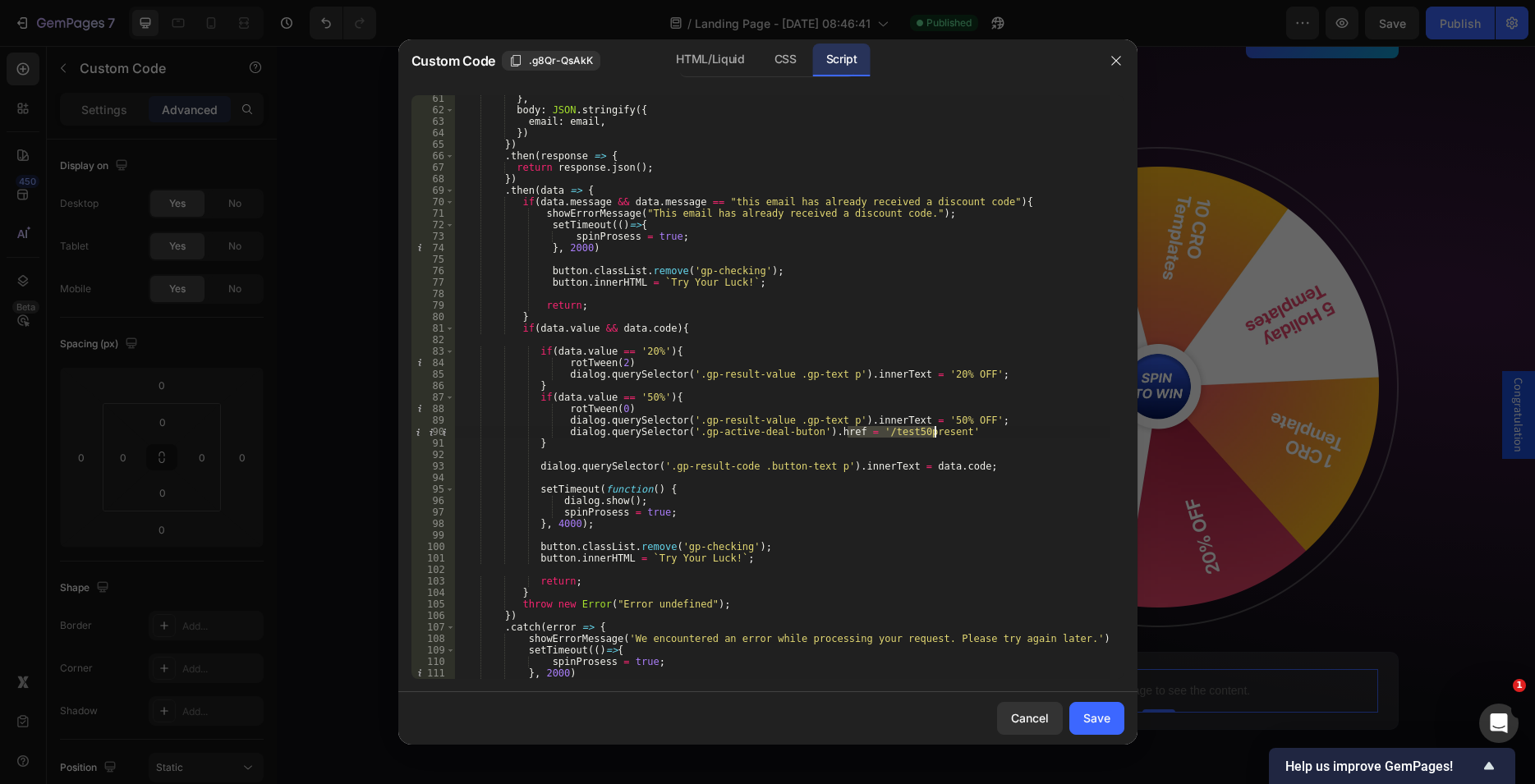
click at [935, 435] on div "} , body : JSON . stringify ({ email : email , }) }) . then ( response => { ret…" at bounding box center [781, 386] width 655 height 584
drag, startPoint x: 946, startPoint y: 434, endPoint x: 850, endPoint y: 432, distance: 96.0
click at [850, 432] on div "} , body : JSON . stringify ({ email : email , }) }) . then ( response => { ret…" at bounding box center [781, 397] width 655 height 607
drag, startPoint x: 558, startPoint y: 431, endPoint x: 955, endPoint y: 428, distance: 397.0
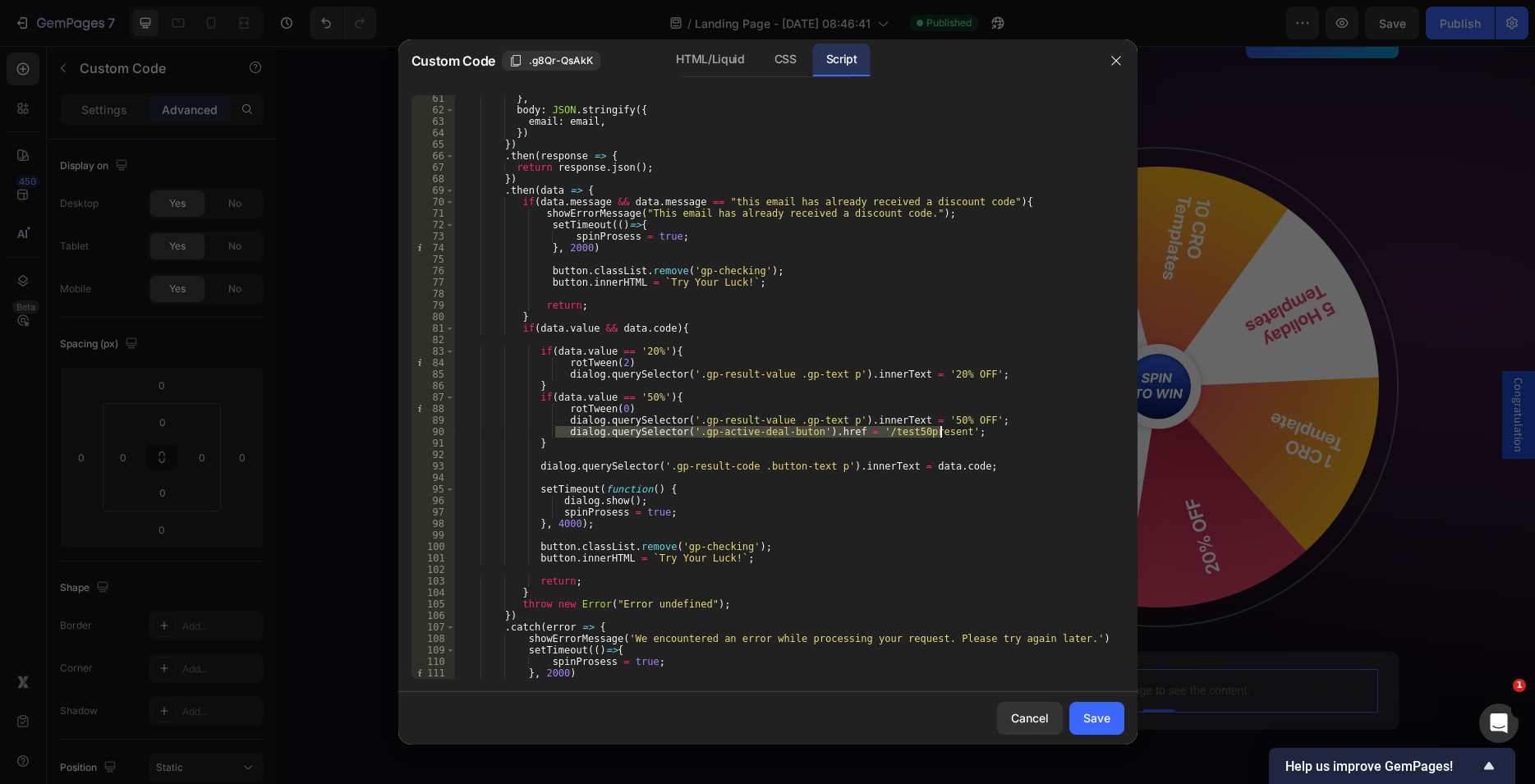
click at [955, 428] on div "} , body : JSON . stringify ({ email : email , }) }) . then ( response => { ret…" at bounding box center [781, 397] width 655 height 607
click at [967, 375] on div "} , body : JSON . stringify ({ email : email , }) }) . then ( response => { ret…" at bounding box center [781, 397] width 655 height 607
type textarea "dialog.querySelector('.gp-result-value .gp-text p').innerText = '20% OFF';"
paste textarea "dialog.querySelector('.gp-active-deal-buton').href = '/test50present';"
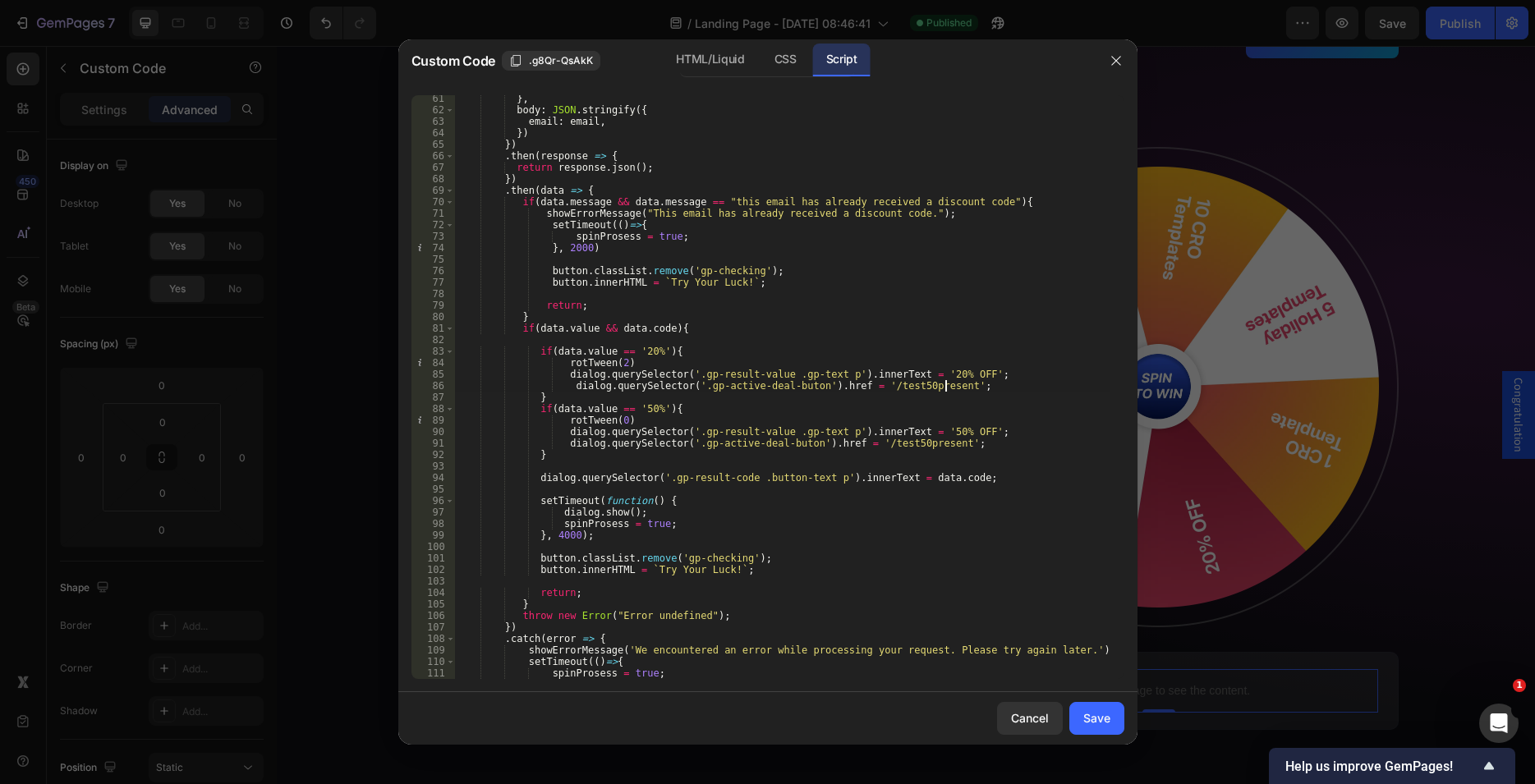
click at [891, 386] on div "} , body : JSON . stringify ({ email : email , }) }) . then ( response => { ret…" at bounding box center [781, 397] width 655 height 607
click at [565, 385] on div "} , body : JSON . stringify ({ email : email , }) }) . then ( response => { ret…" at bounding box center [781, 397] width 655 height 607
click at [852, 442] on div "} , body : JSON . stringify ({ email : email , }) }) . then ( response => { ret…" at bounding box center [781, 397] width 655 height 607
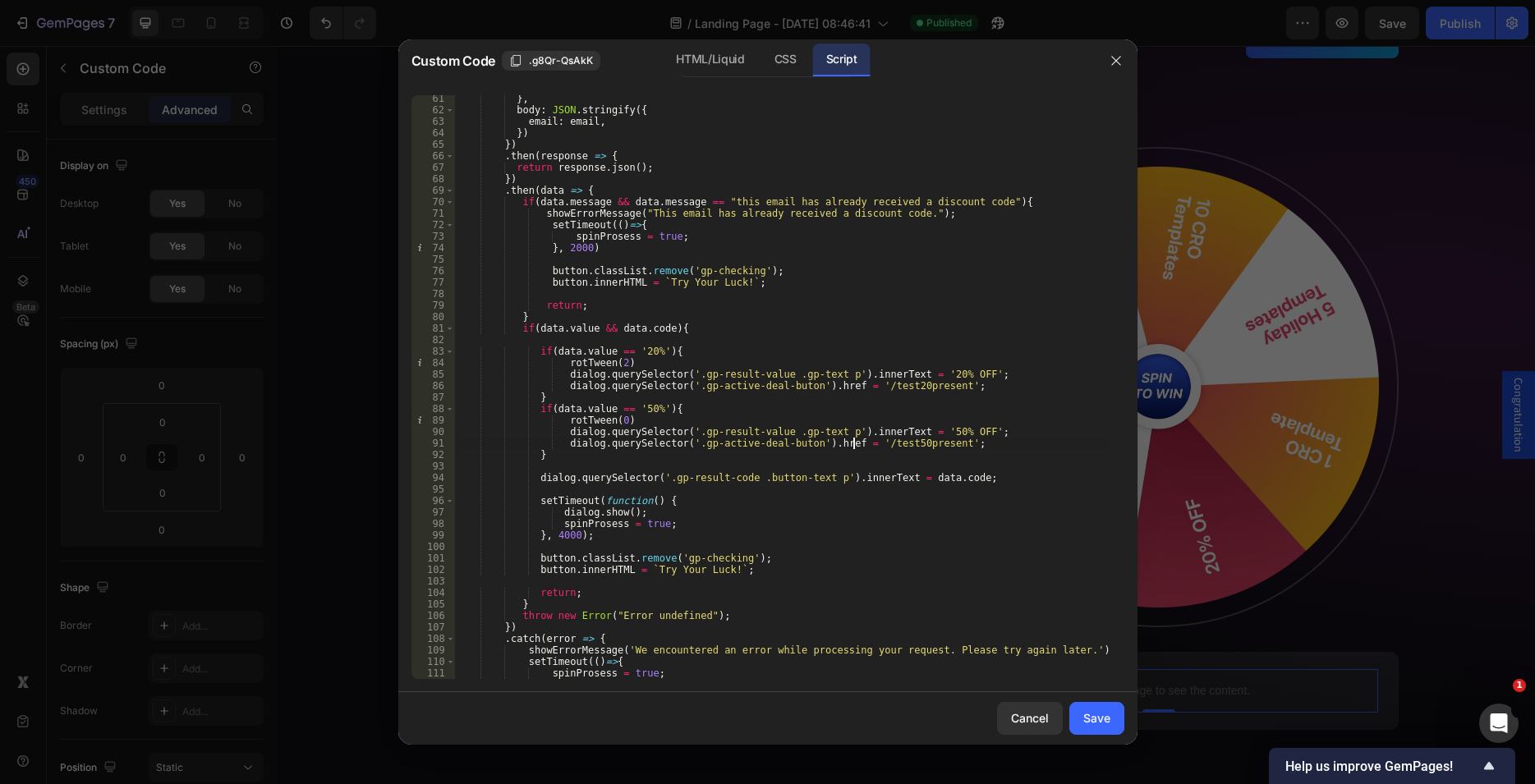
click at [928, 442] on div "} , body : JSON . stringify ({ email : email , }) }) . then ( response => { ret…" at bounding box center [781, 397] width 655 height 607
paste textarea "[URL][DOMAIN_NAME]"
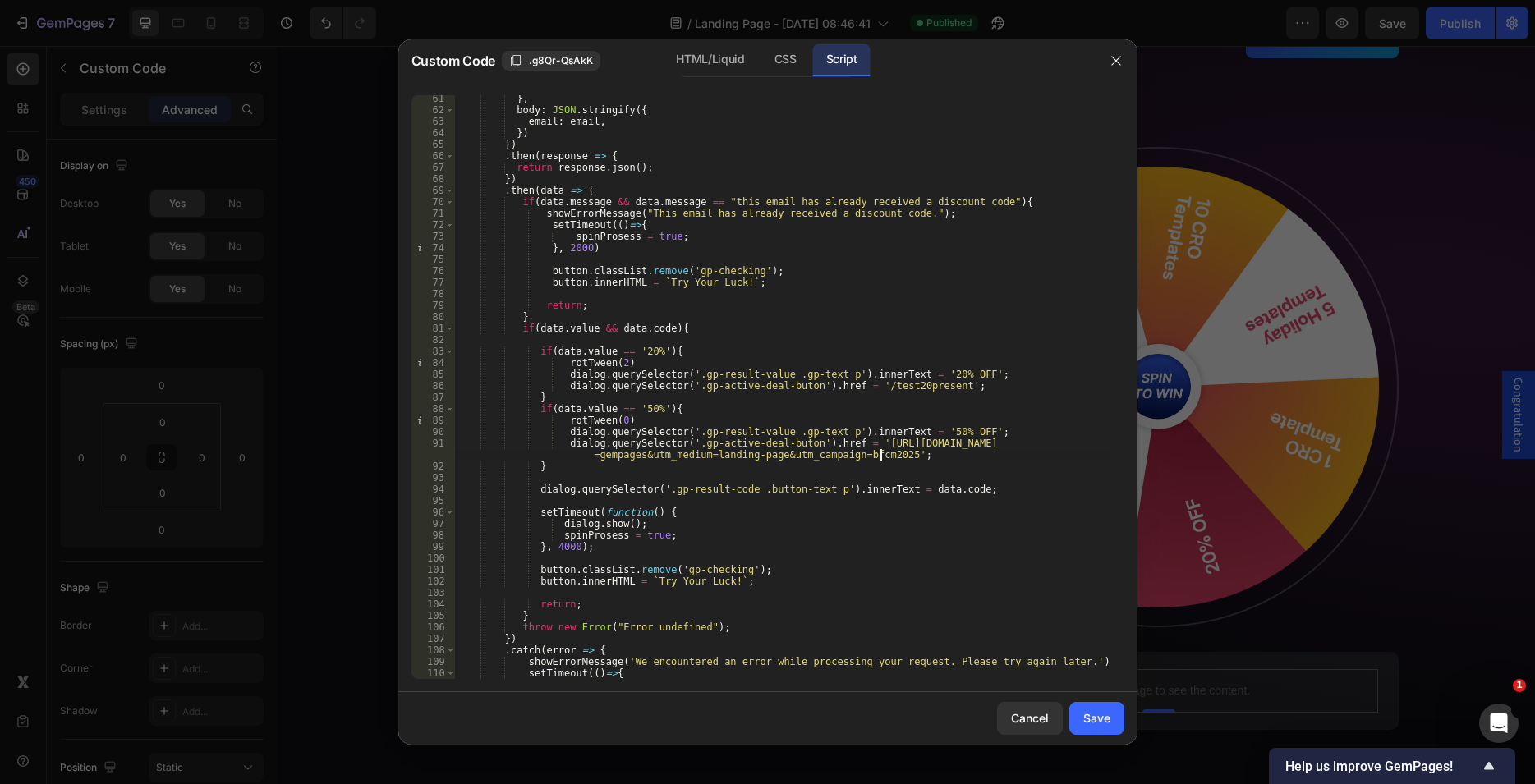
type textarea "dialog.querySelector('.gp-active-deal-buton').href = '[URL][DOMAIN_NAME]';"
click at [921, 446] on div "} , body : JSON . stringify ({ email : email , }) }) . then ( response => { ret…" at bounding box center [781, 397] width 655 height 607
click at [1100, 717] on div "Save" at bounding box center [1096, 718] width 27 height 18
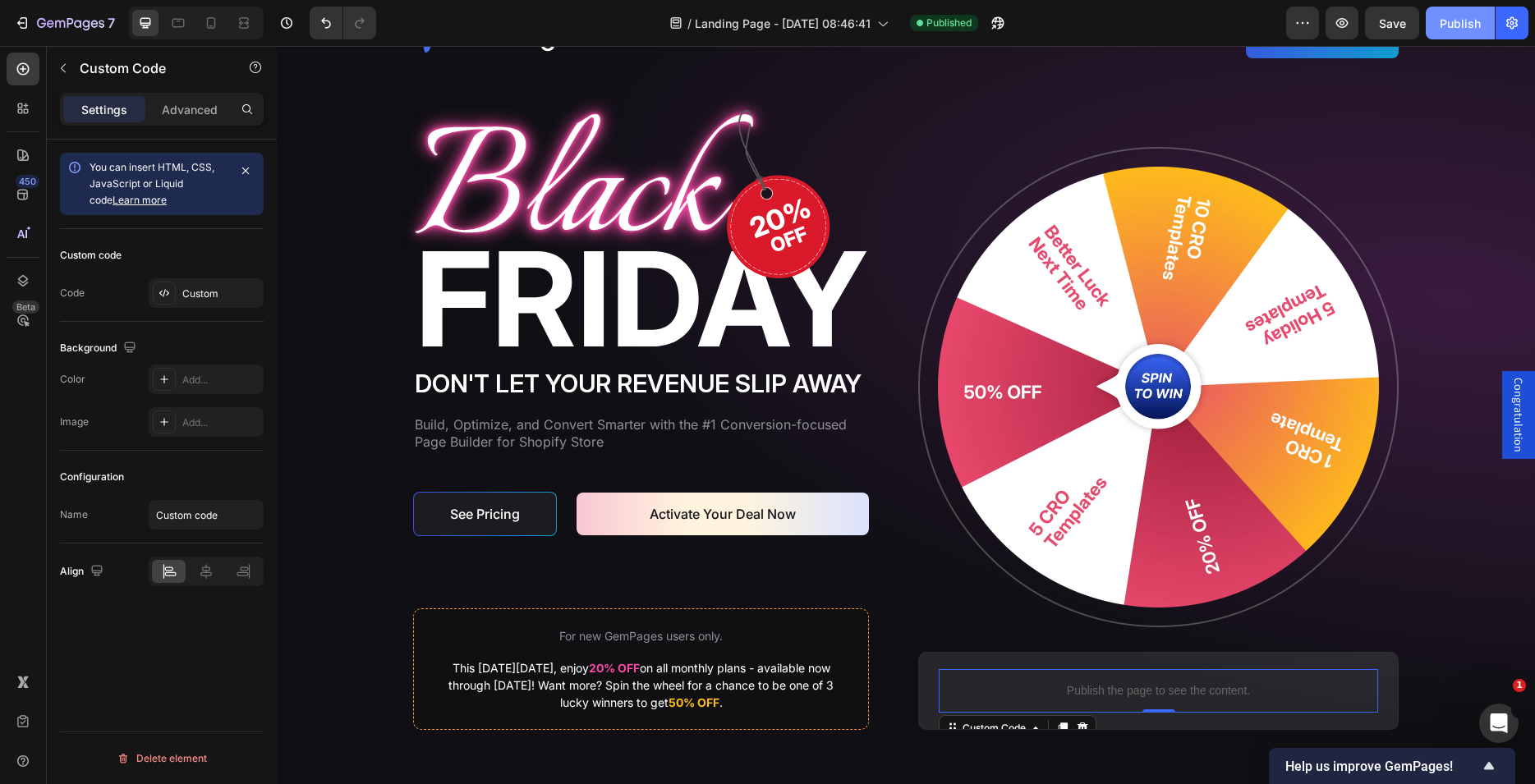
click at [1456, 33] on button "Publish" at bounding box center [1460, 23] width 69 height 33
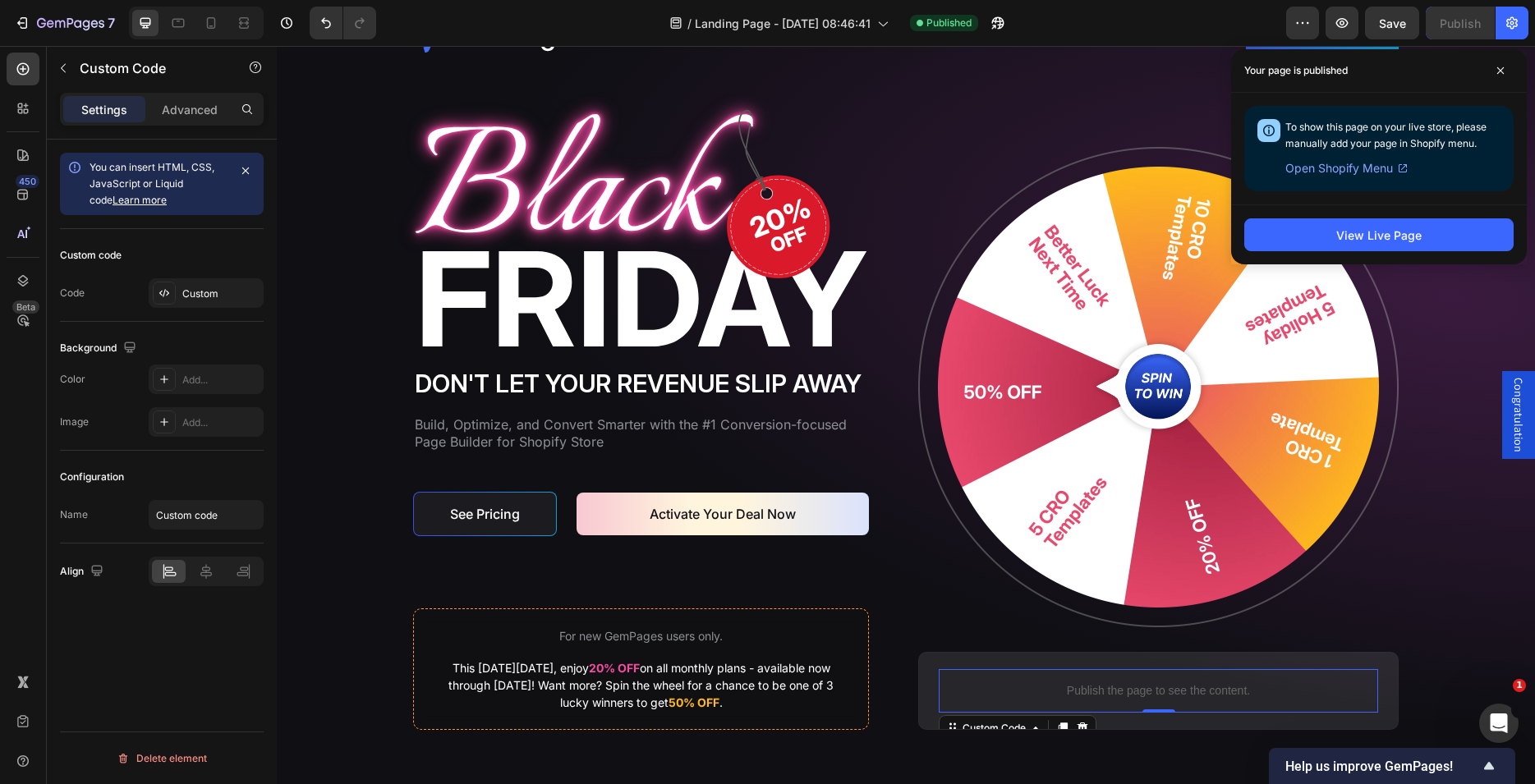
click at [1510, 424] on span "Congratulation" at bounding box center [1518, 415] width 17 height 75
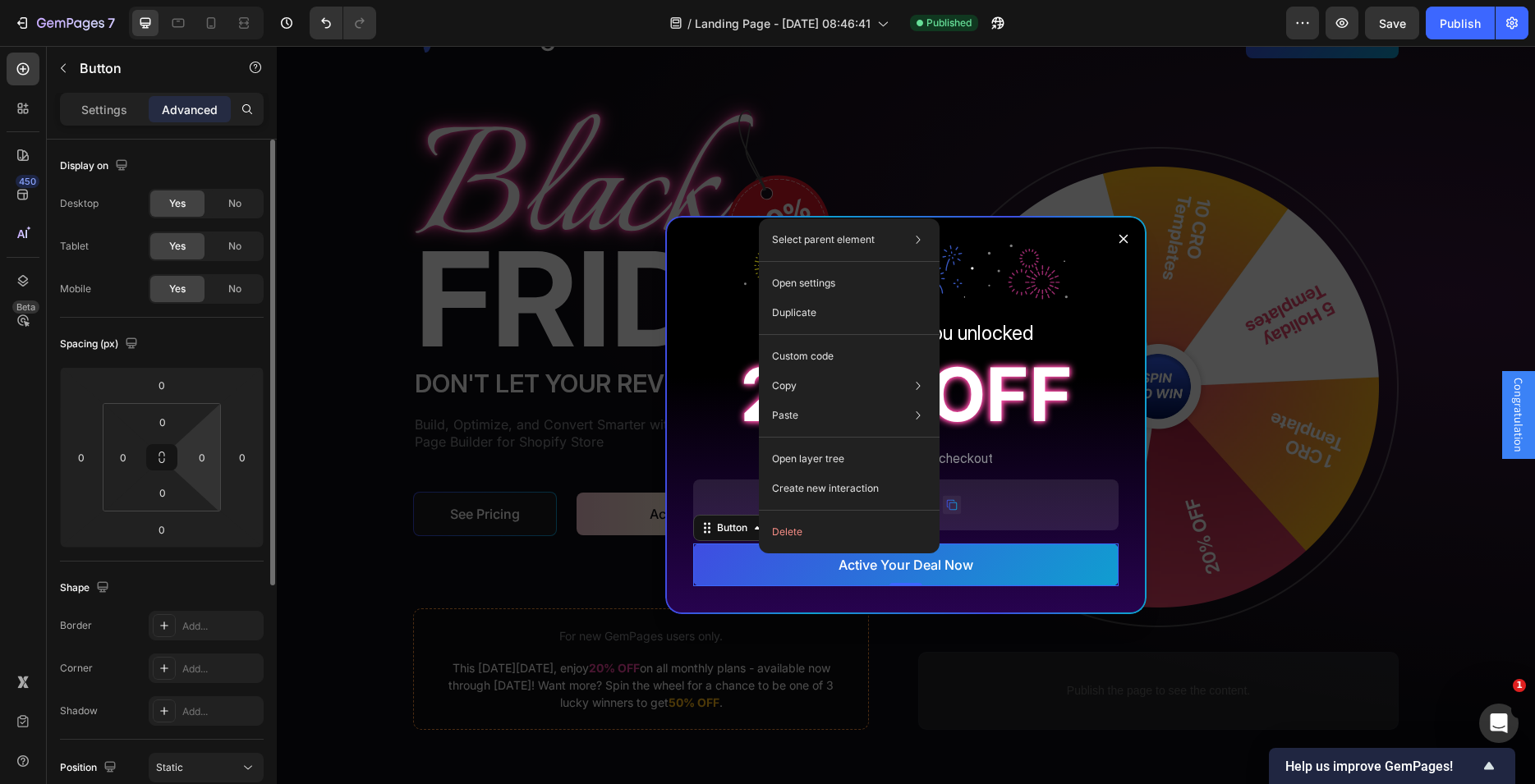
scroll to position [379, 0]
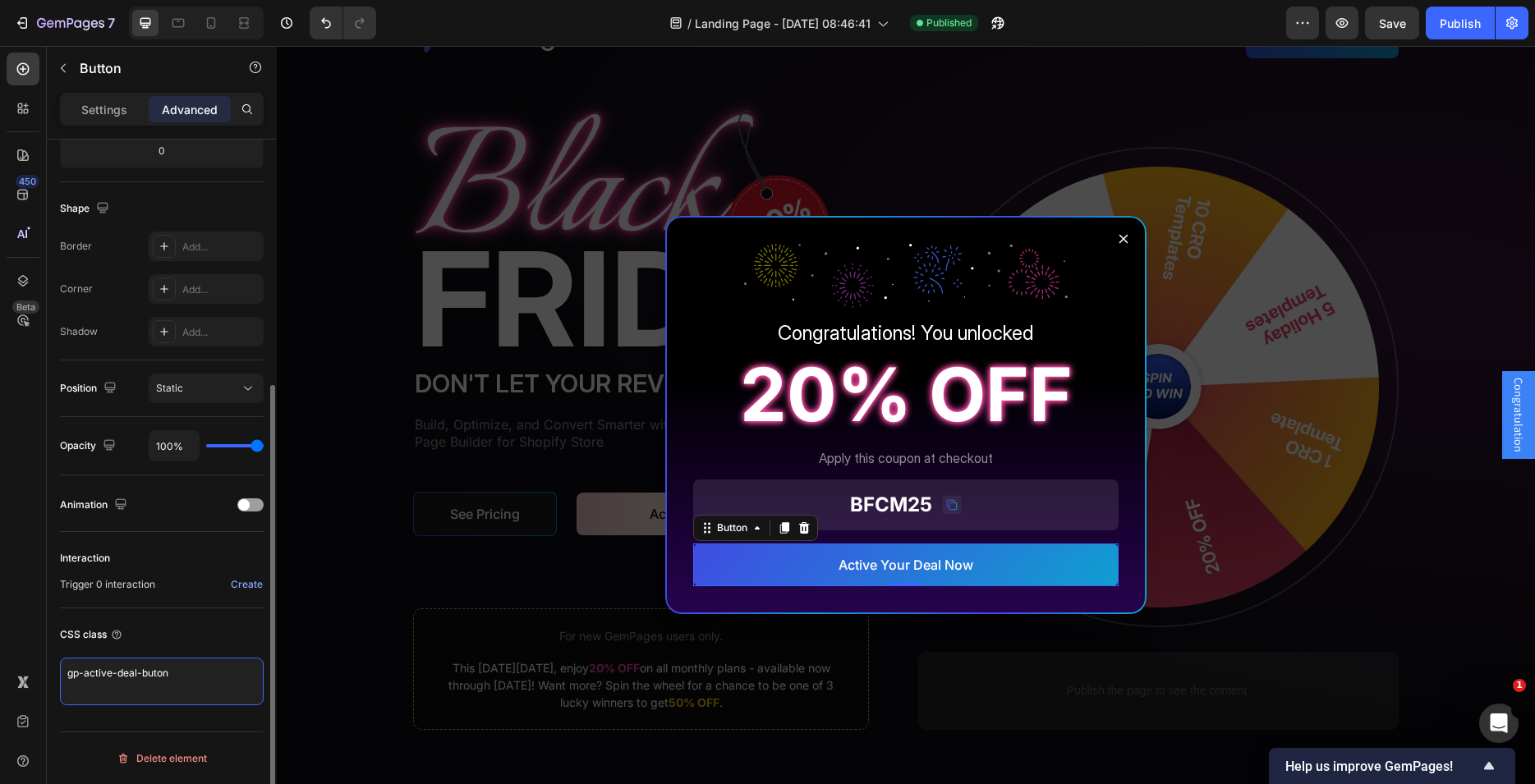
click at [179, 672] on textarea "gp-active-deal-buton" at bounding box center [161, 682] width 204 height 48
drag, startPoint x: 202, startPoint y: 677, endPoint x: 1, endPoint y: 661, distance: 201.6
click at [60, 661] on textarea "gp-active-deal-buton" at bounding box center [161, 682] width 204 height 48
click at [1120, 239] on icon "Dialog content" at bounding box center [1124, 240] width 9 height 9
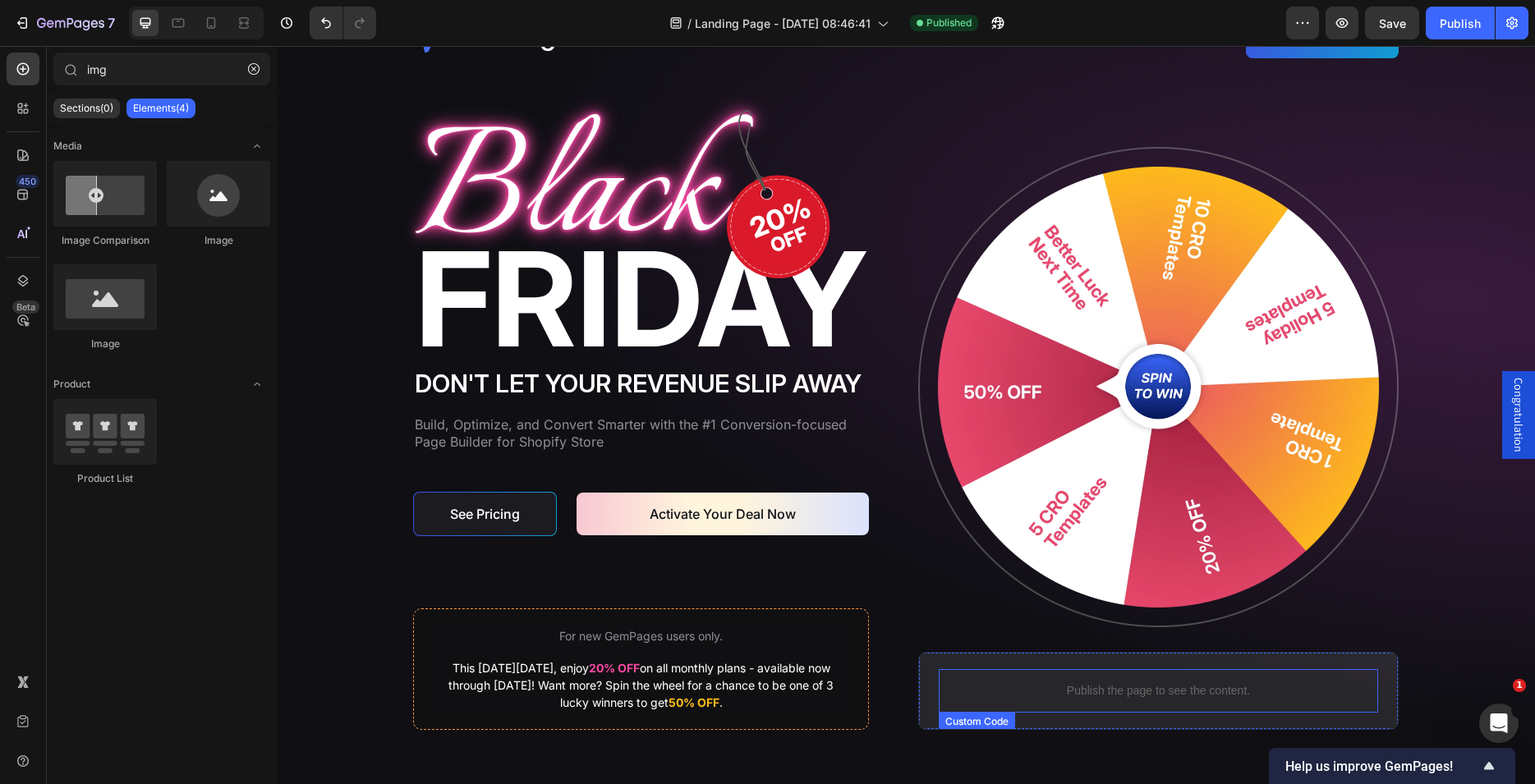
click at [1085, 691] on p "Publish the page to see the content." at bounding box center [1159, 691] width 439 height 18
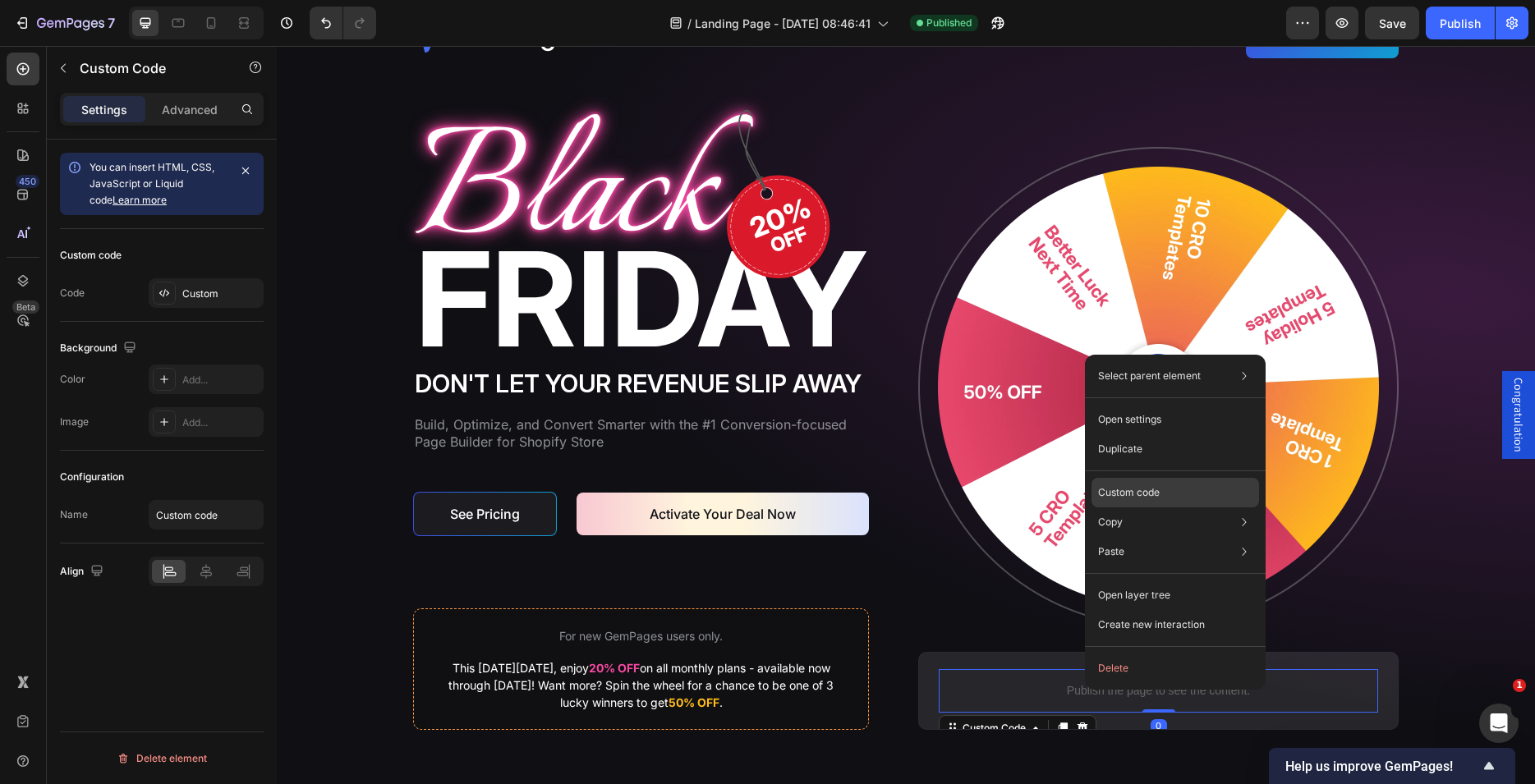
click at [1123, 491] on p "Custom code" at bounding box center [1128, 493] width 62 height 15
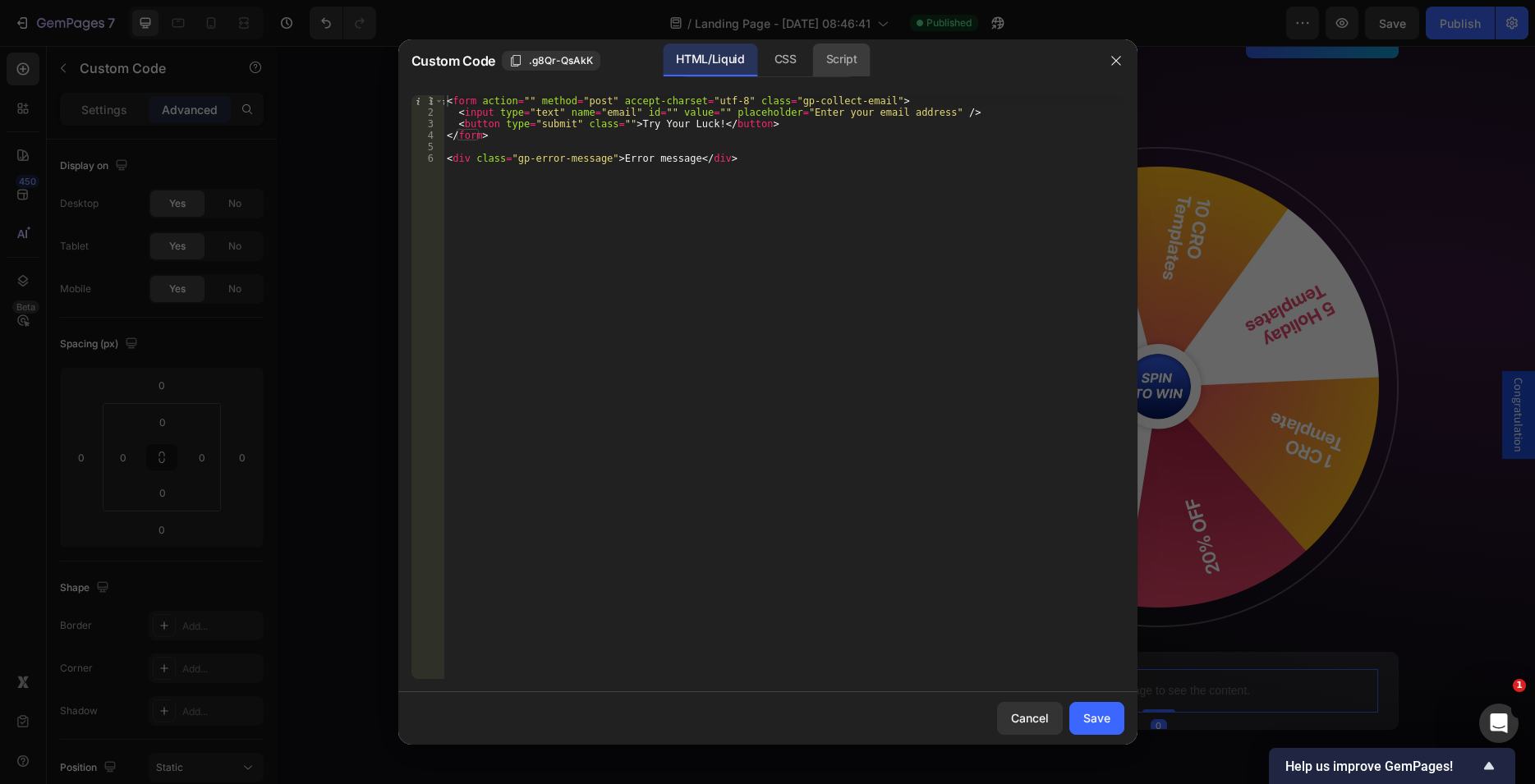
click at [851, 56] on div "Script" at bounding box center [841, 60] width 57 height 33
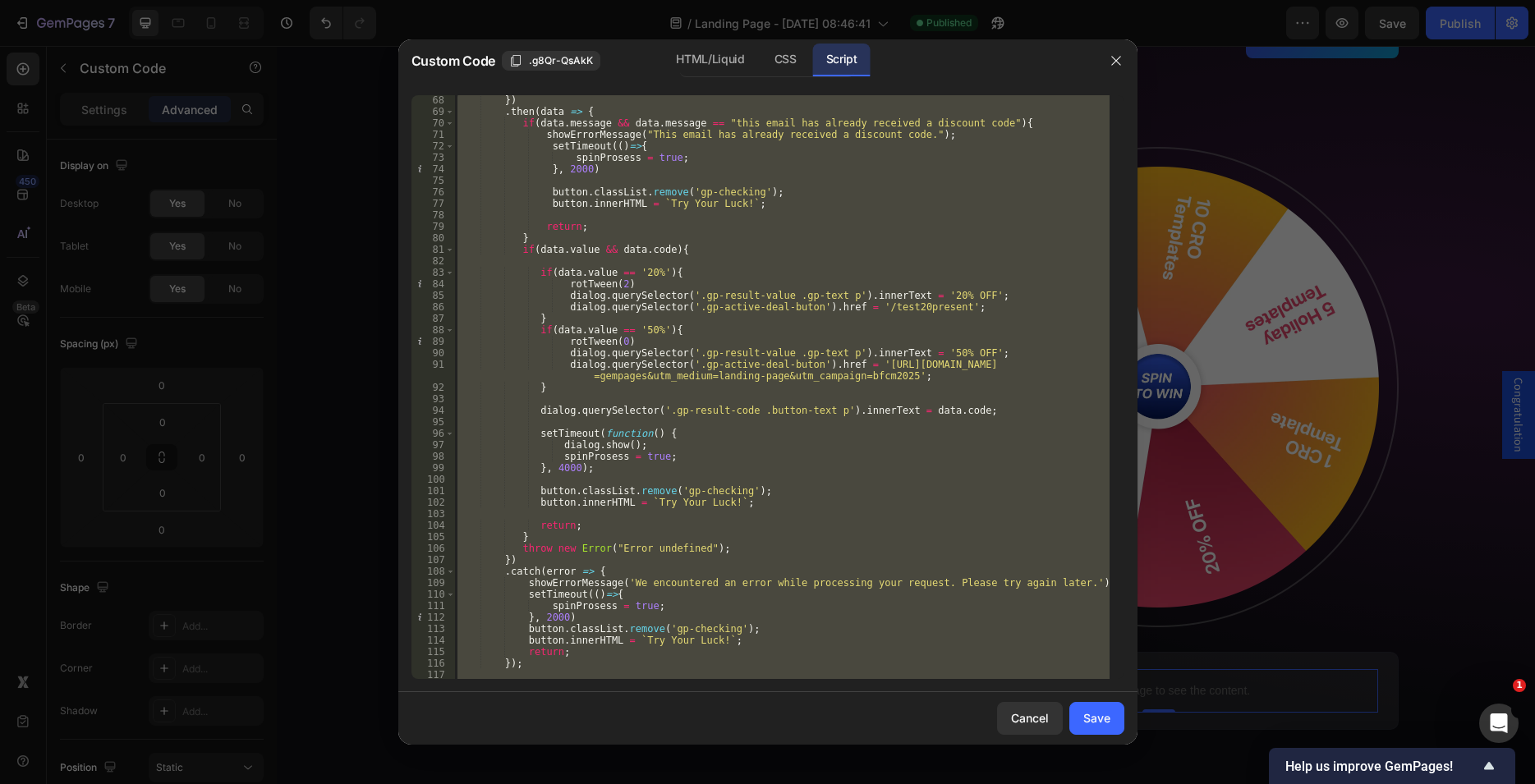
scroll to position [782, 0]
click at [799, 305] on div "}) . then ( data => { if ( data . message && data . message == "this email has …" at bounding box center [781, 386] width 655 height 584
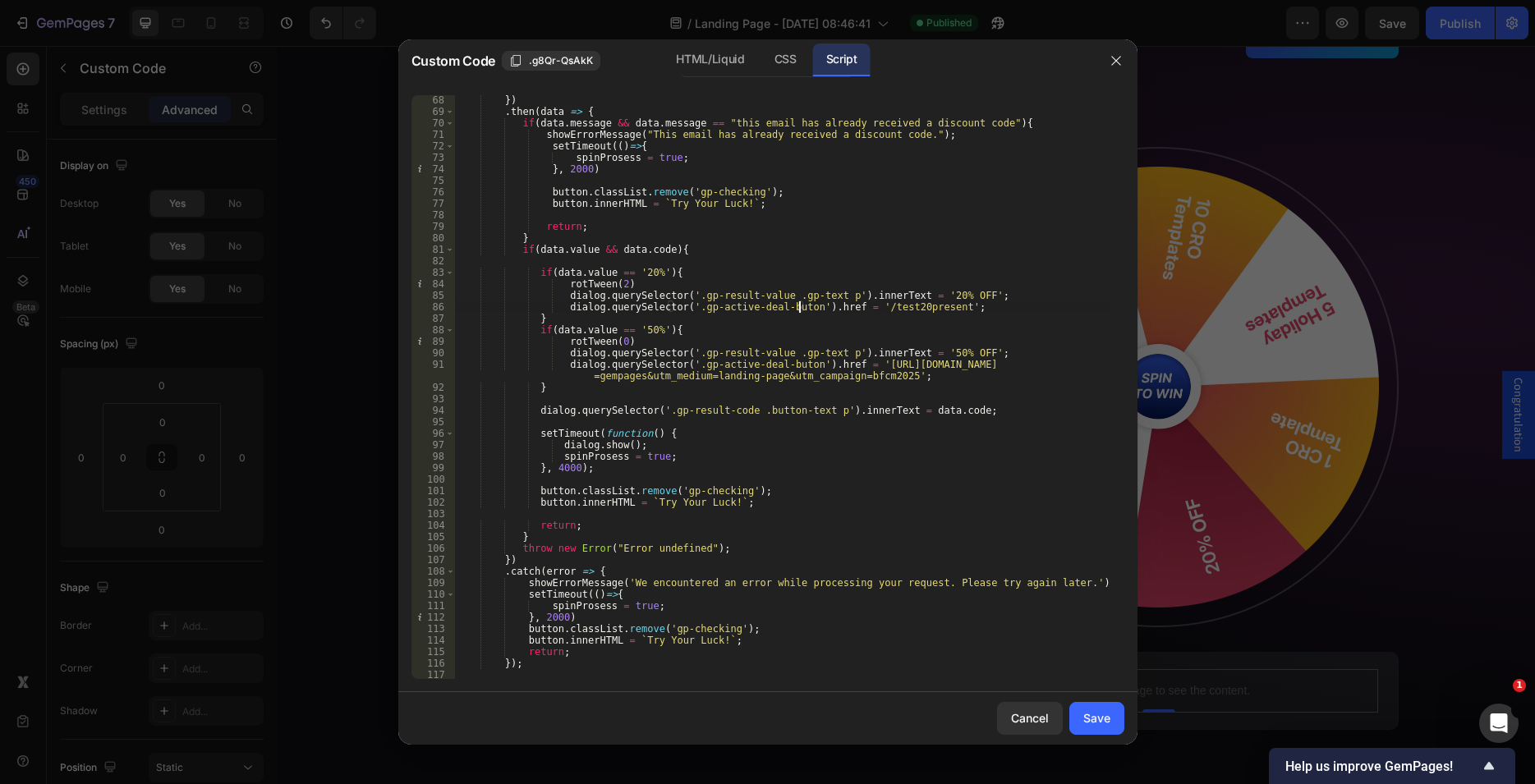
click at [794, 303] on div "}) . then ( data => { if ( data . message && data . message == "this email has …" at bounding box center [781, 398] width 655 height 607
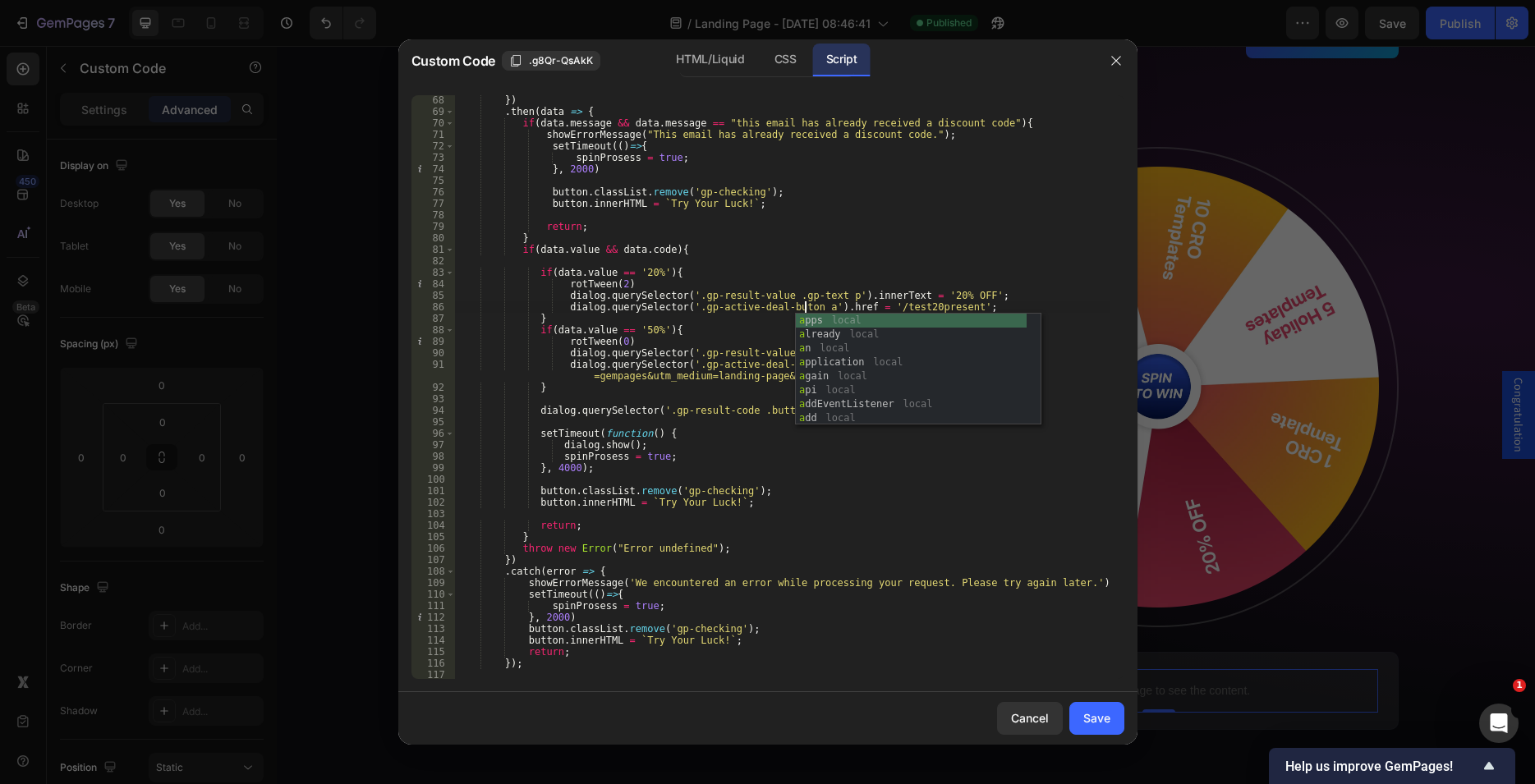
click at [751, 322] on div "}) . then ( data => { if ( data . message && data . message == "this email has …" at bounding box center [781, 398] width 655 height 607
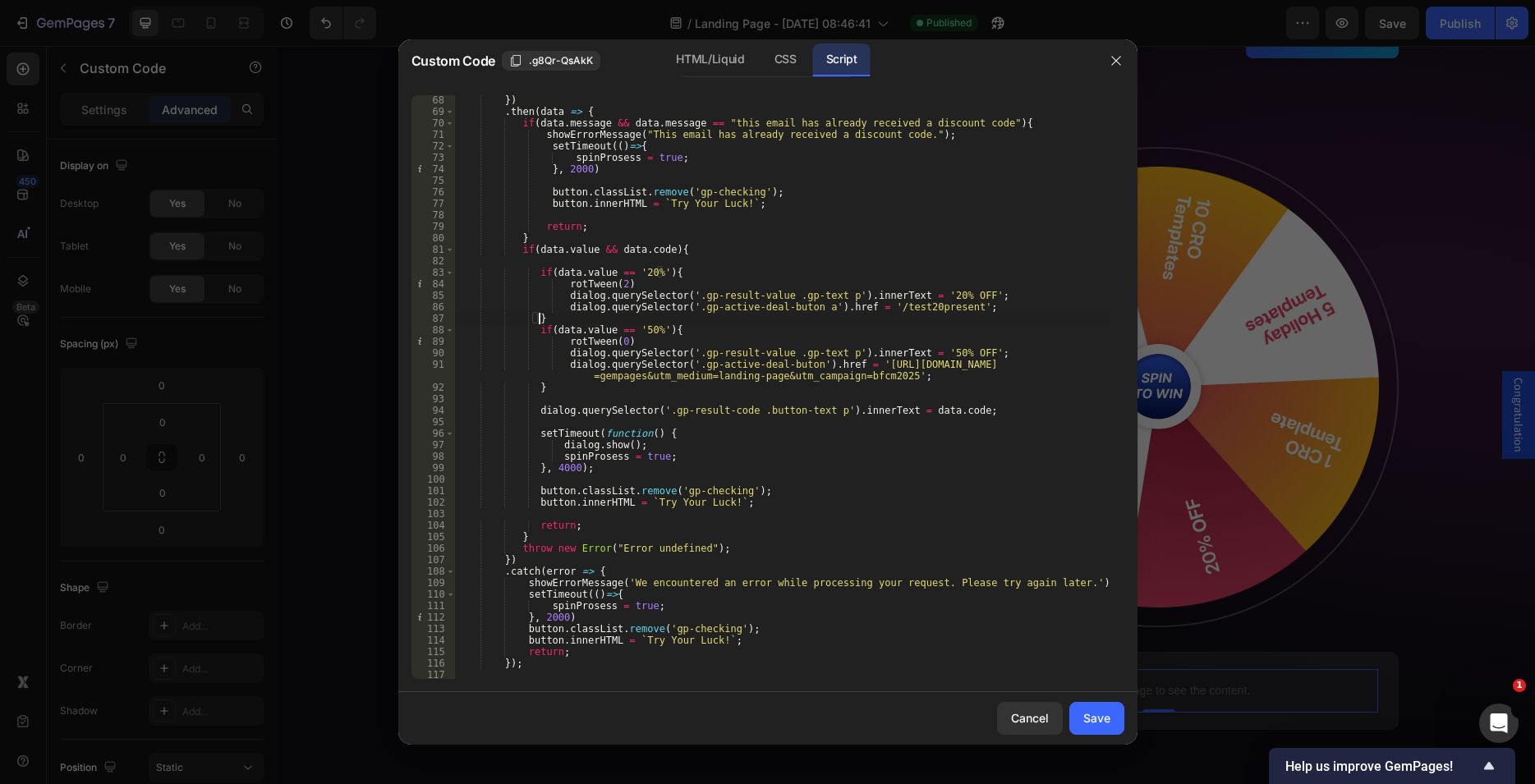
click at [796, 362] on div "}) . then ( data => { if ( data . message && data . message == "this email has …" at bounding box center [781, 398] width 655 height 607
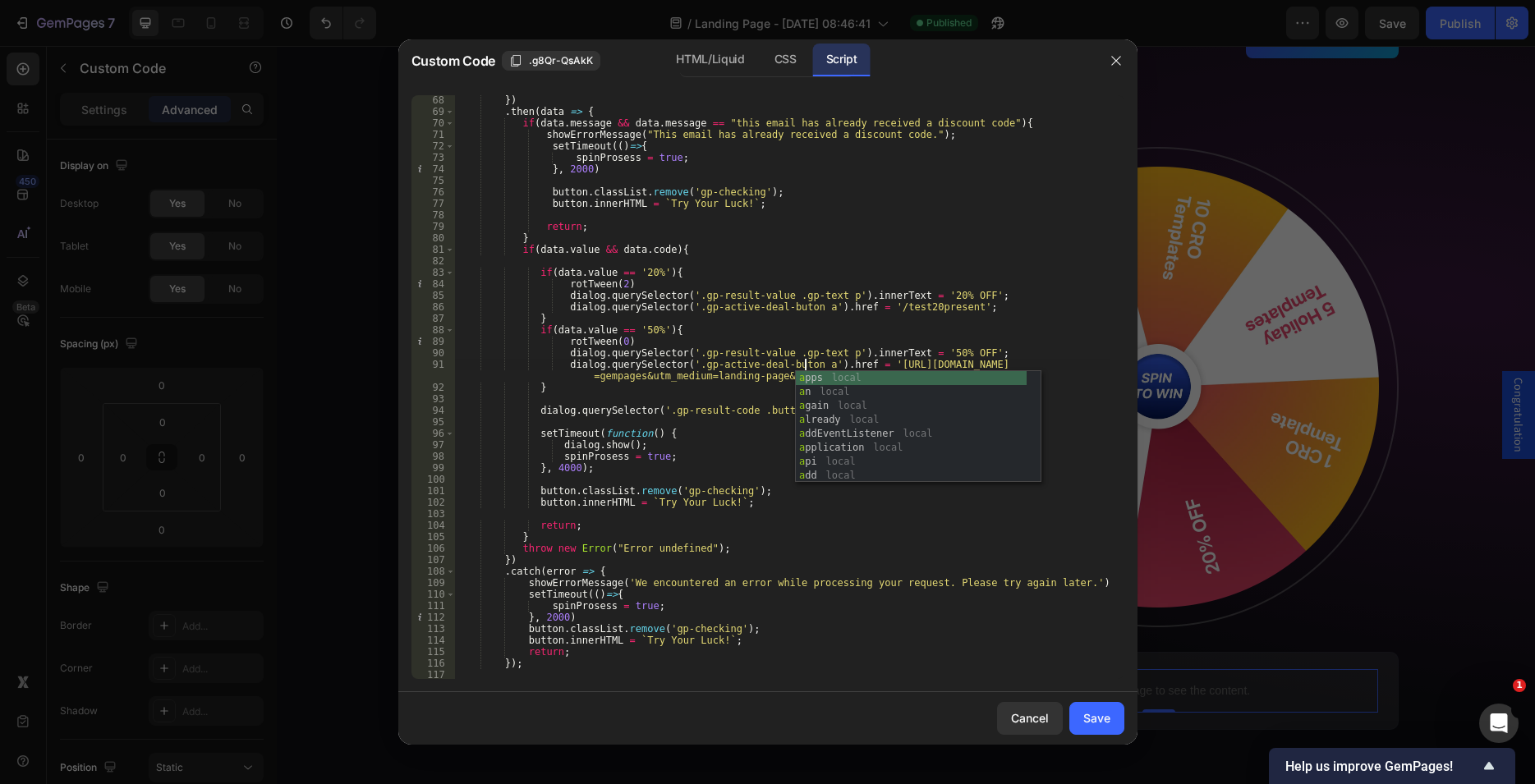
click at [737, 362] on div "}) . then ( data => { if ( data . message && data . message == "this email has …" at bounding box center [781, 398] width 655 height 607
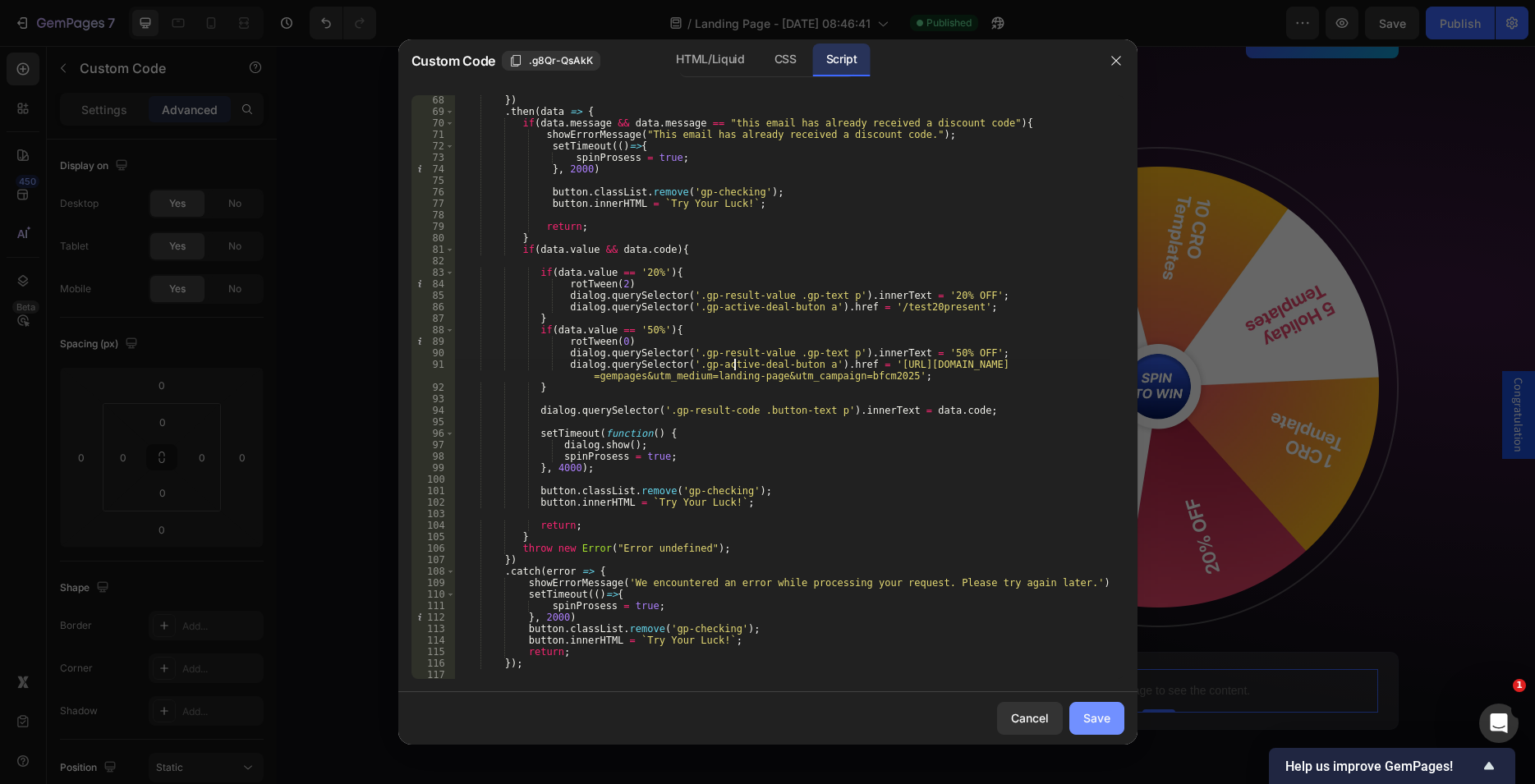
type textarea "dialog.querySelector('.gp-active-deal-buton a').href = '[URL][DOMAIN_NAME]';"
drag, startPoint x: 1101, startPoint y: 714, endPoint x: 944, endPoint y: 475, distance: 286.0
click at [1101, 714] on div "Save" at bounding box center [1096, 718] width 27 height 18
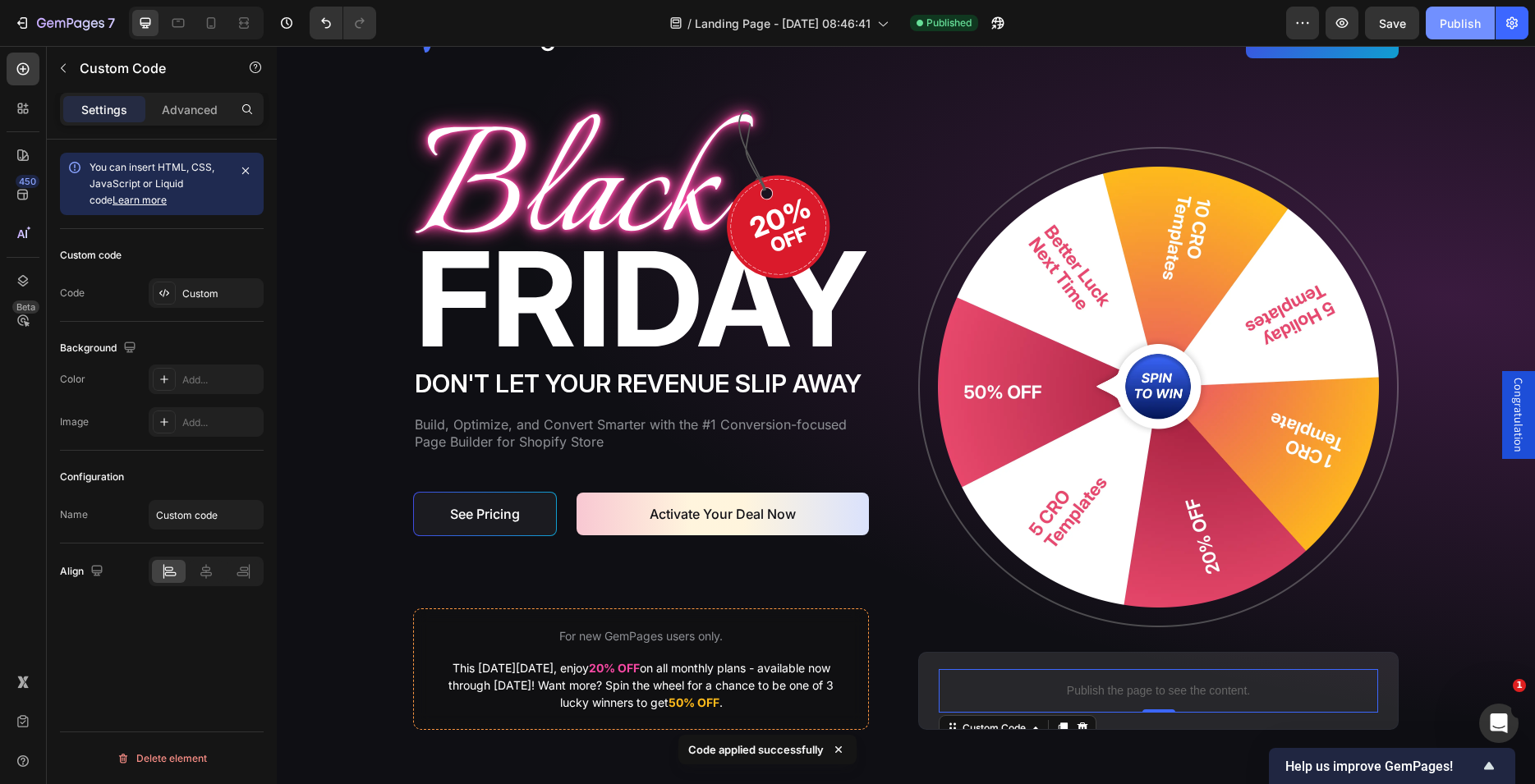
click at [1443, 31] on div "Publish" at bounding box center [1460, 23] width 42 height 18
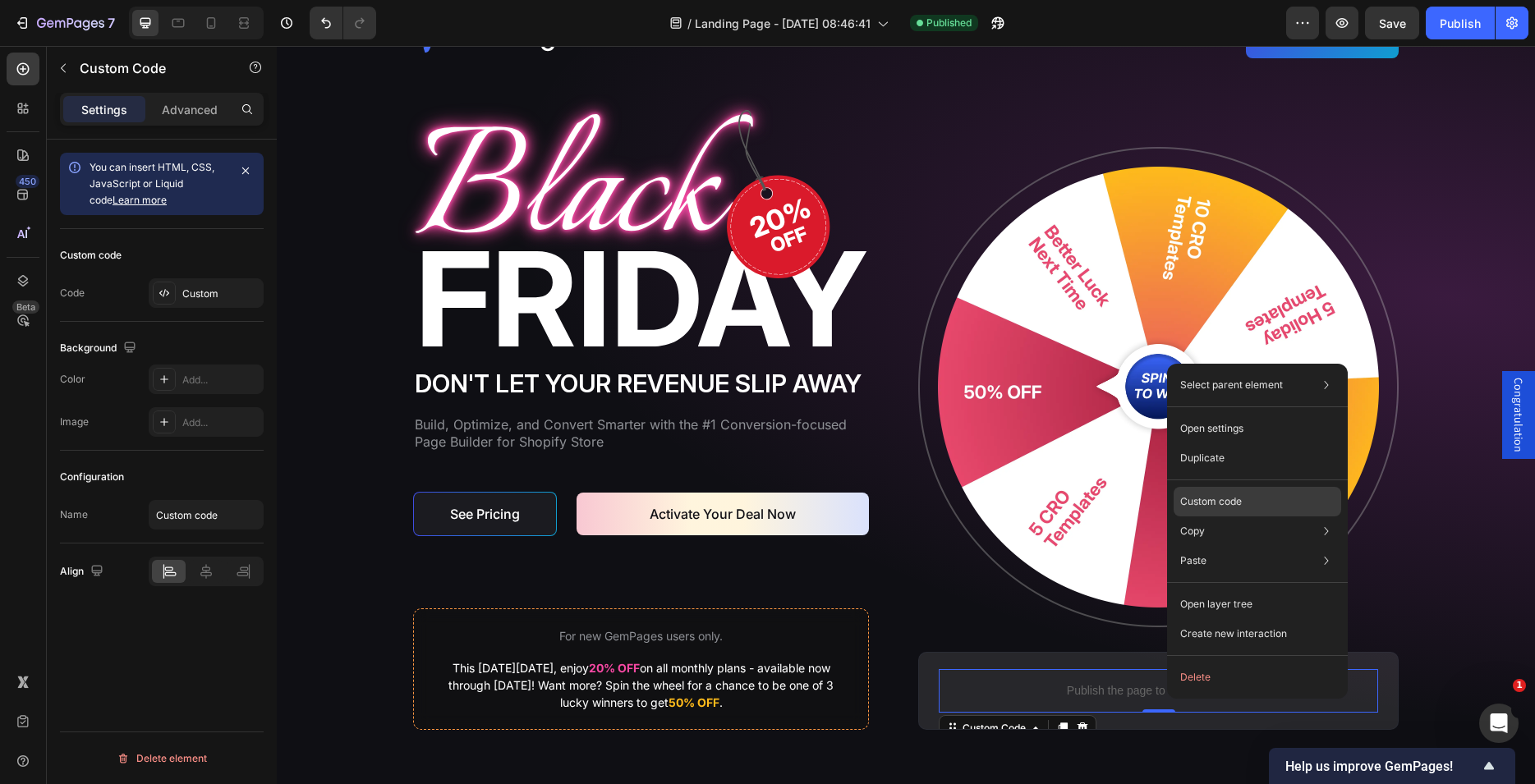
click at [1202, 499] on p "Custom code" at bounding box center [1210, 502] width 62 height 15
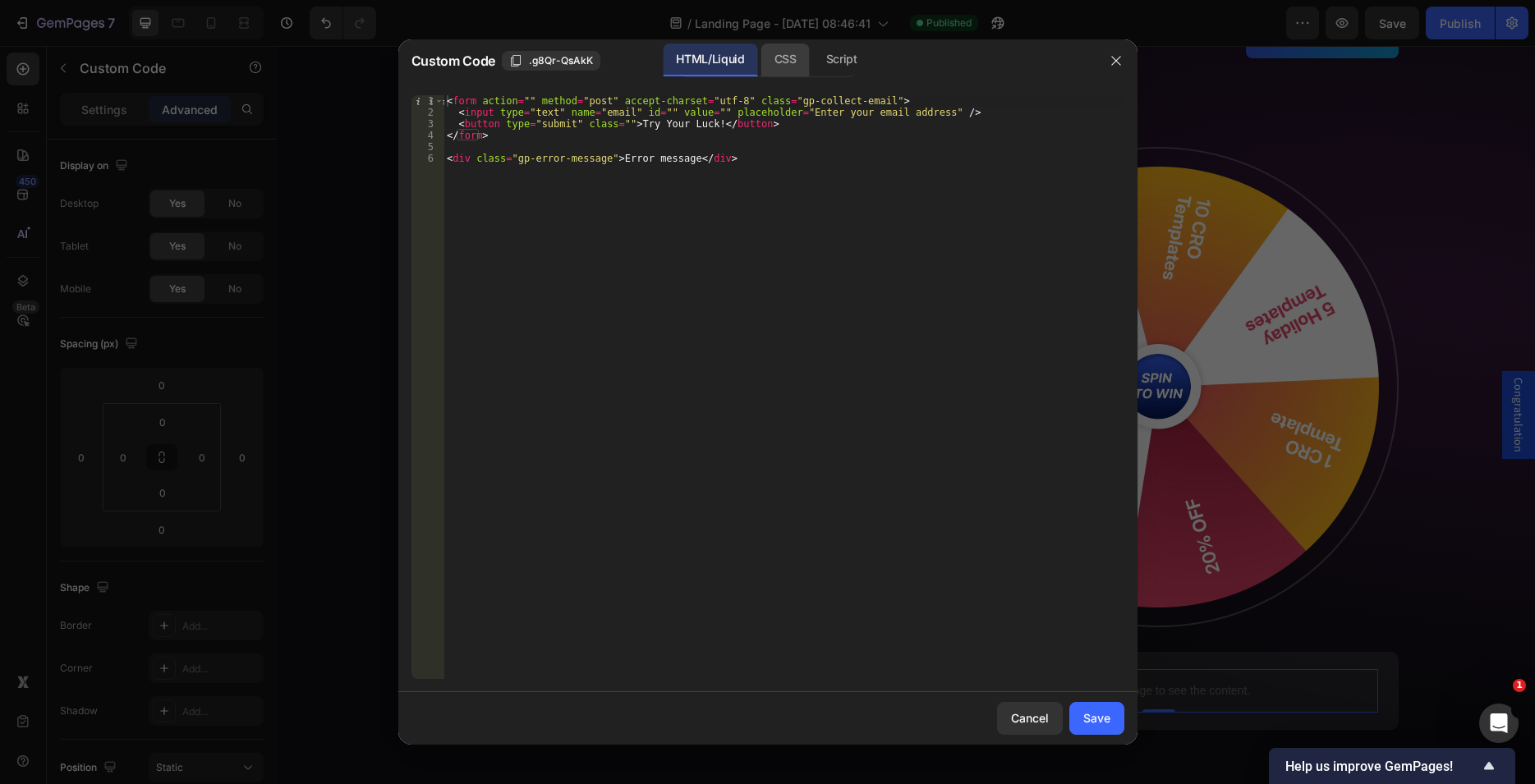
click at [786, 71] on div "CSS" at bounding box center [785, 60] width 49 height 33
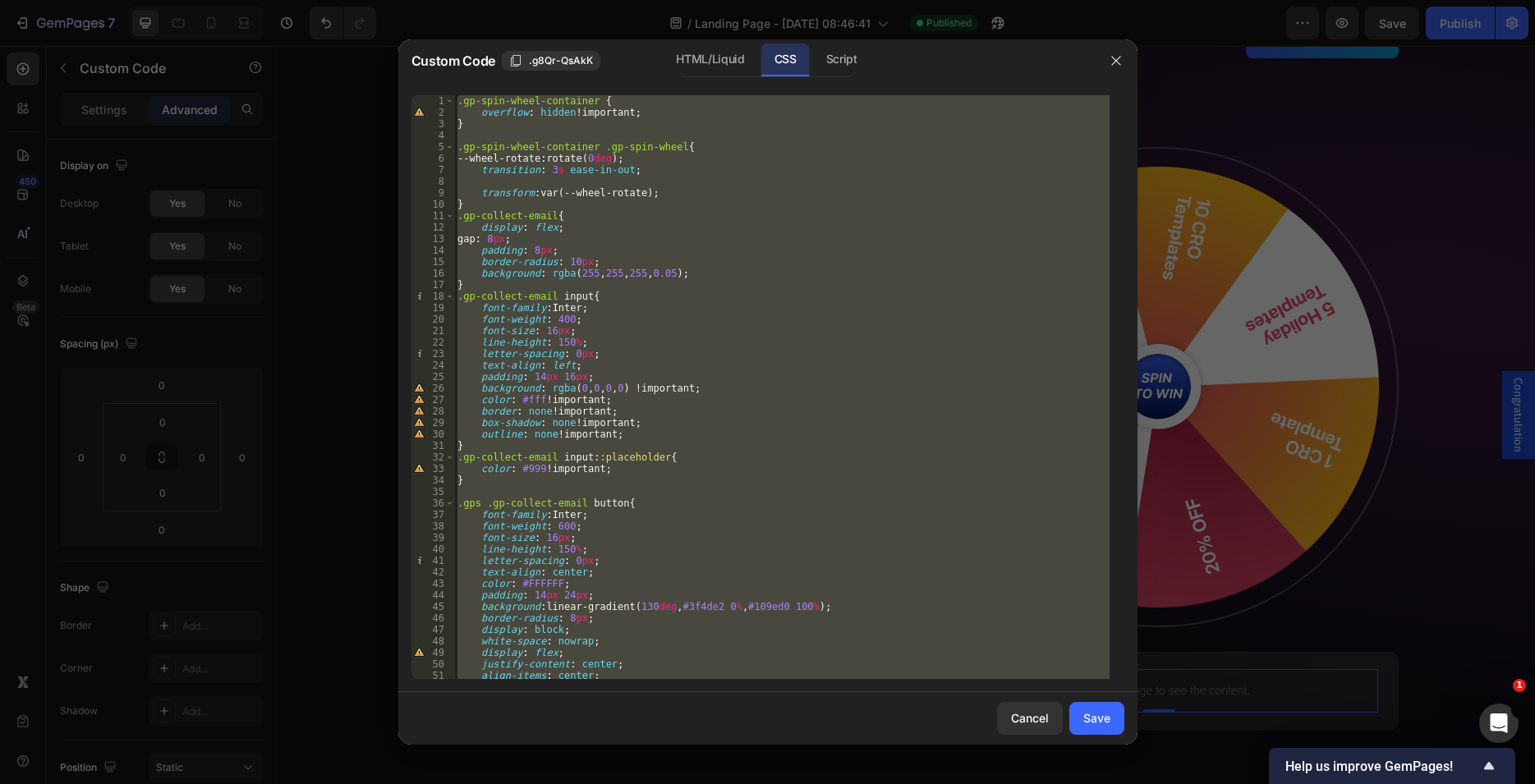
drag, startPoint x: 842, startPoint y: 64, endPoint x: 796, endPoint y: 298, distance: 238.5
click at [843, 65] on div "Script" at bounding box center [841, 60] width 57 height 33
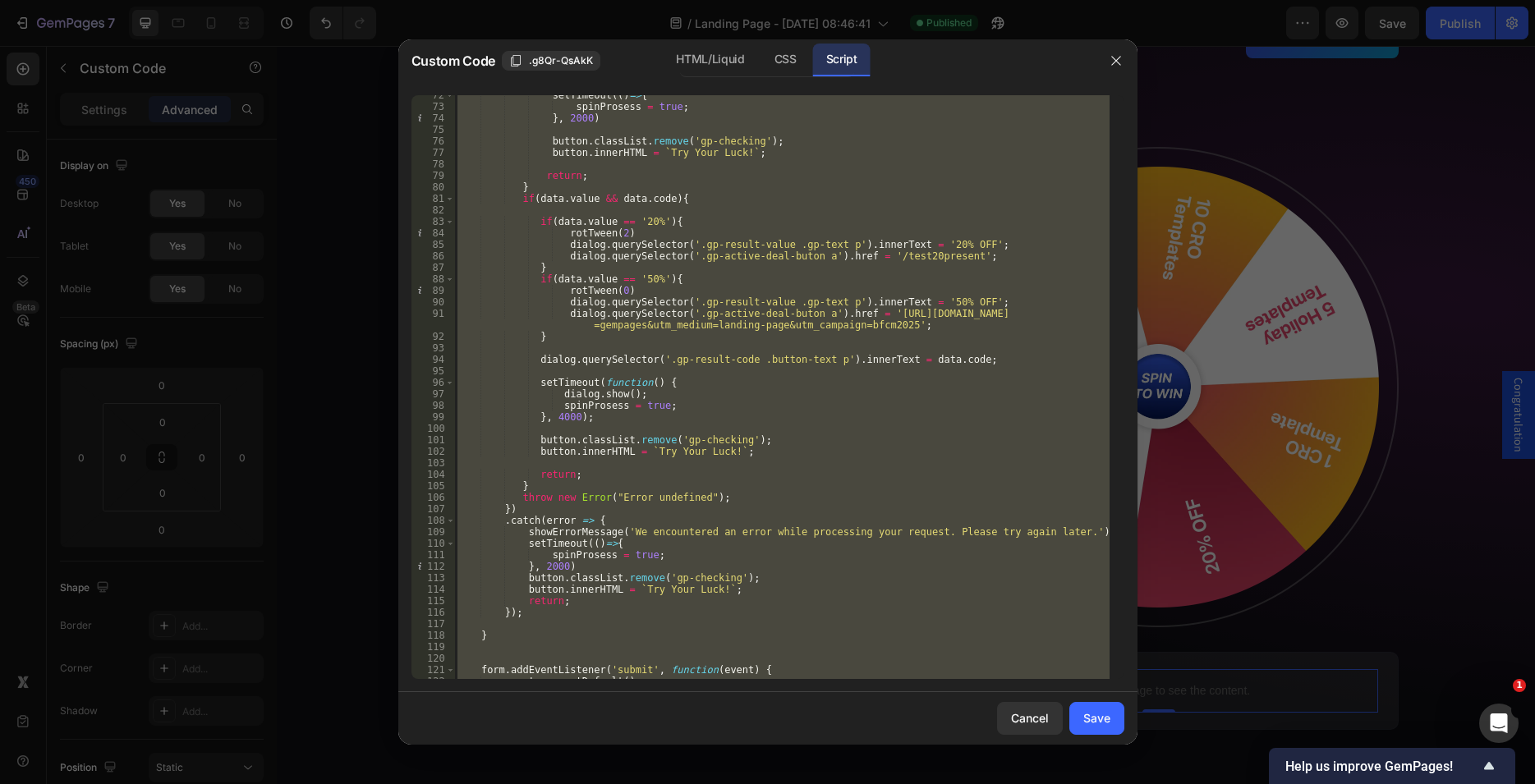
scroll to position [732, 0]
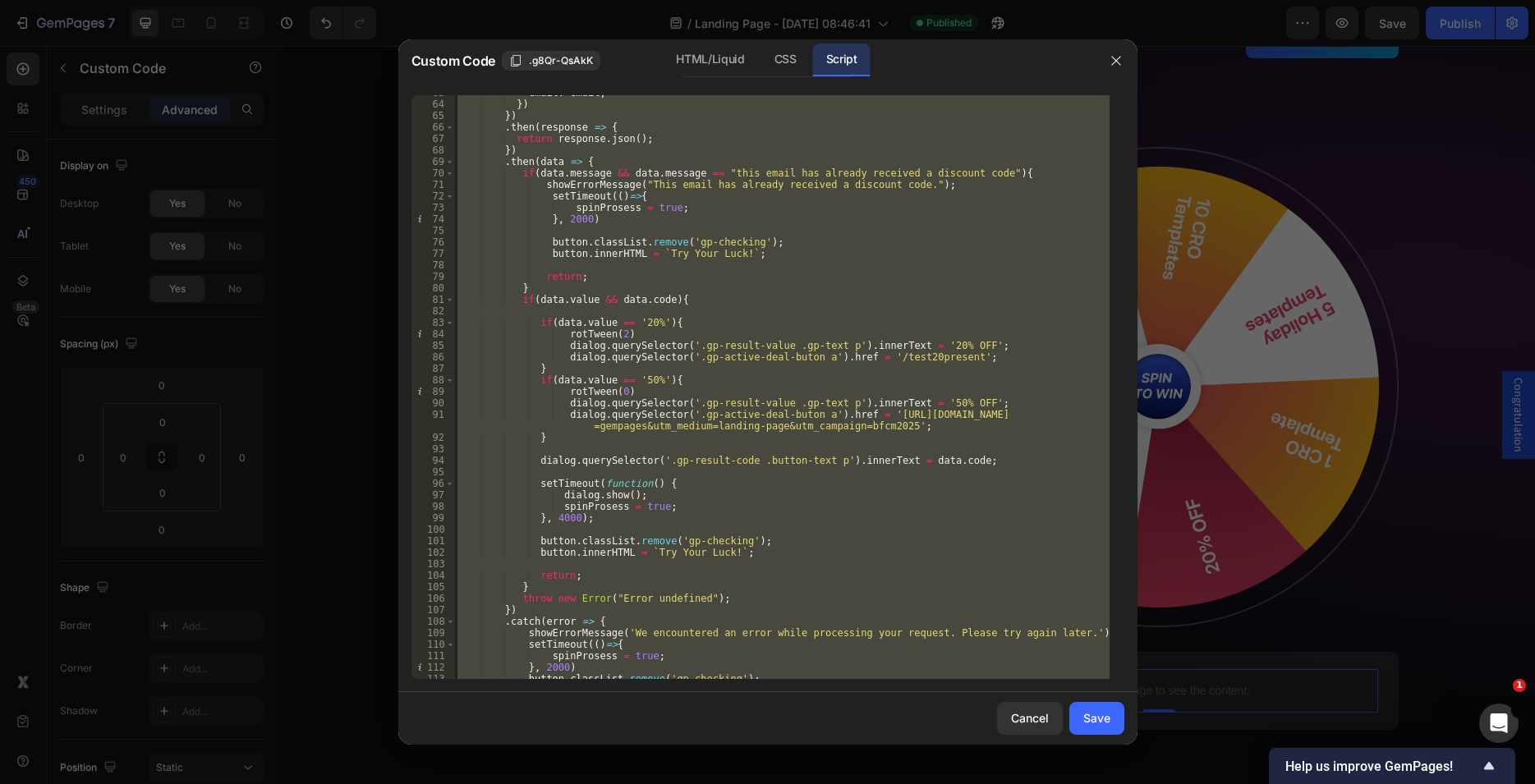
click at [866, 420] on div "email : email , }) }) . then ( response => { return response . json ( ) ; }) . …" at bounding box center [781, 386] width 655 height 584
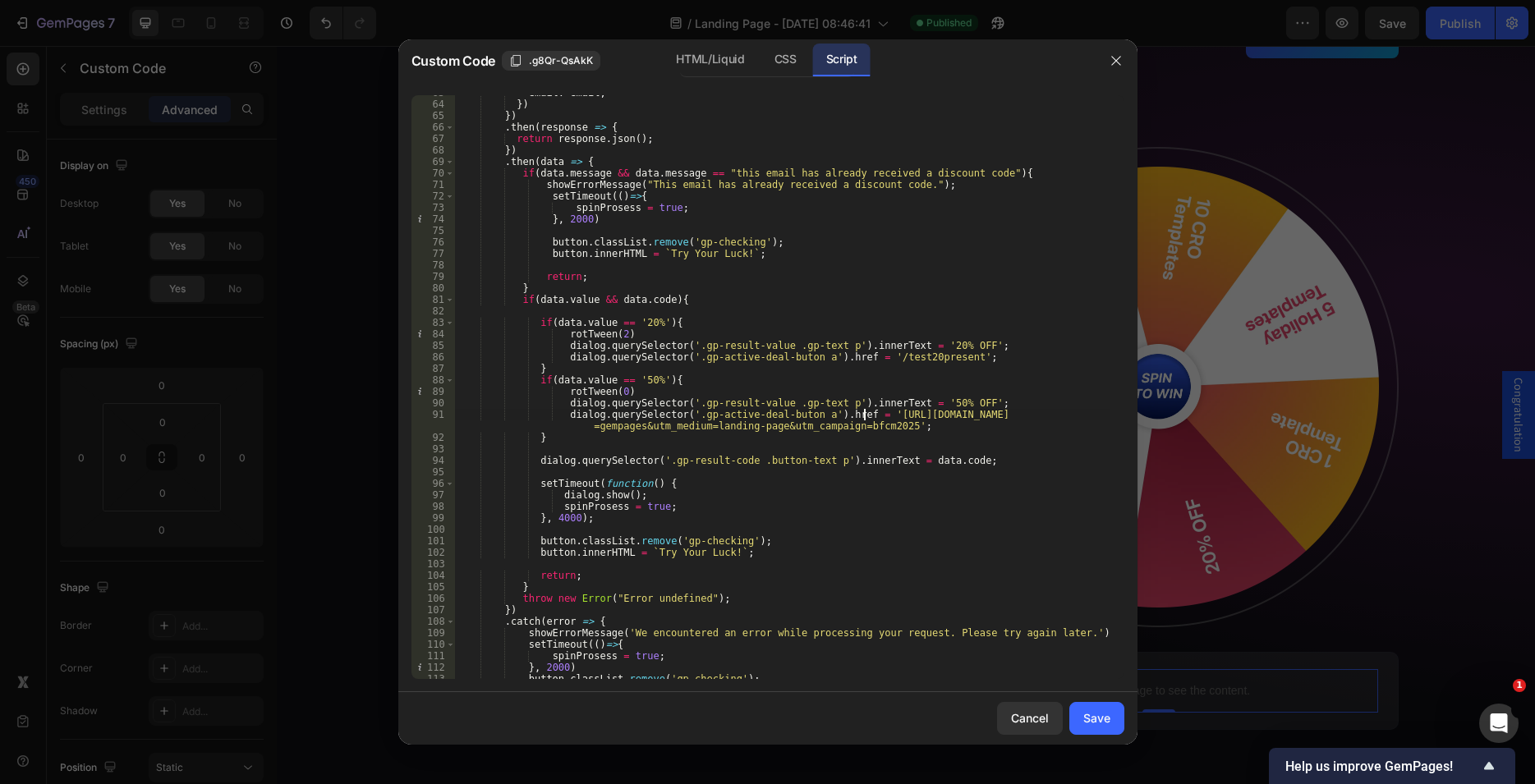
click at [913, 402] on div "email : email , }) }) . then ( response => { return response . json ( ) ; }) . …" at bounding box center [781, 390] width 655 height 607
click at [950, 400] on div "email : email , }) }) . then ( response => { return response . json ( ) ; }) . …" at bounding box center [781, 390] width 655 height 607
paste textarea "[URL][DOMAIN_NAME]"
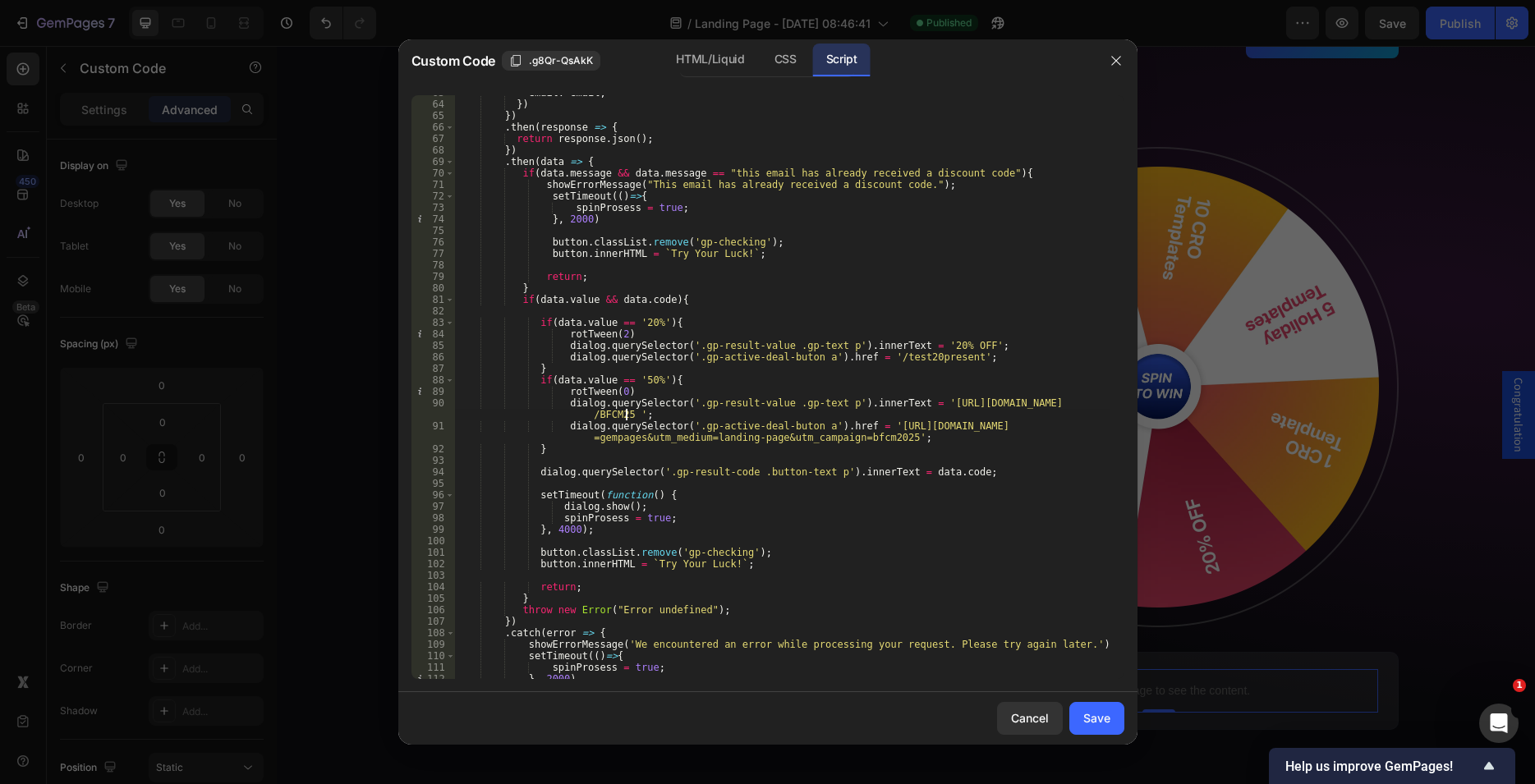
click at [924, 382] on div "email : email , }) }) . then ( response => { return response . json ( ) ; }) . …" at bounding box center [781, 390] width 655 height 607
click at [627, 412] on div "email : email , }) }) . then ( response => { return response . json ( ) ; }) . …" at bounding box center [781, 390] width 655 height 607
type textarea "dialog.querySelector('.gp-result-value .gp-text p').innerText = '50% OFF';"
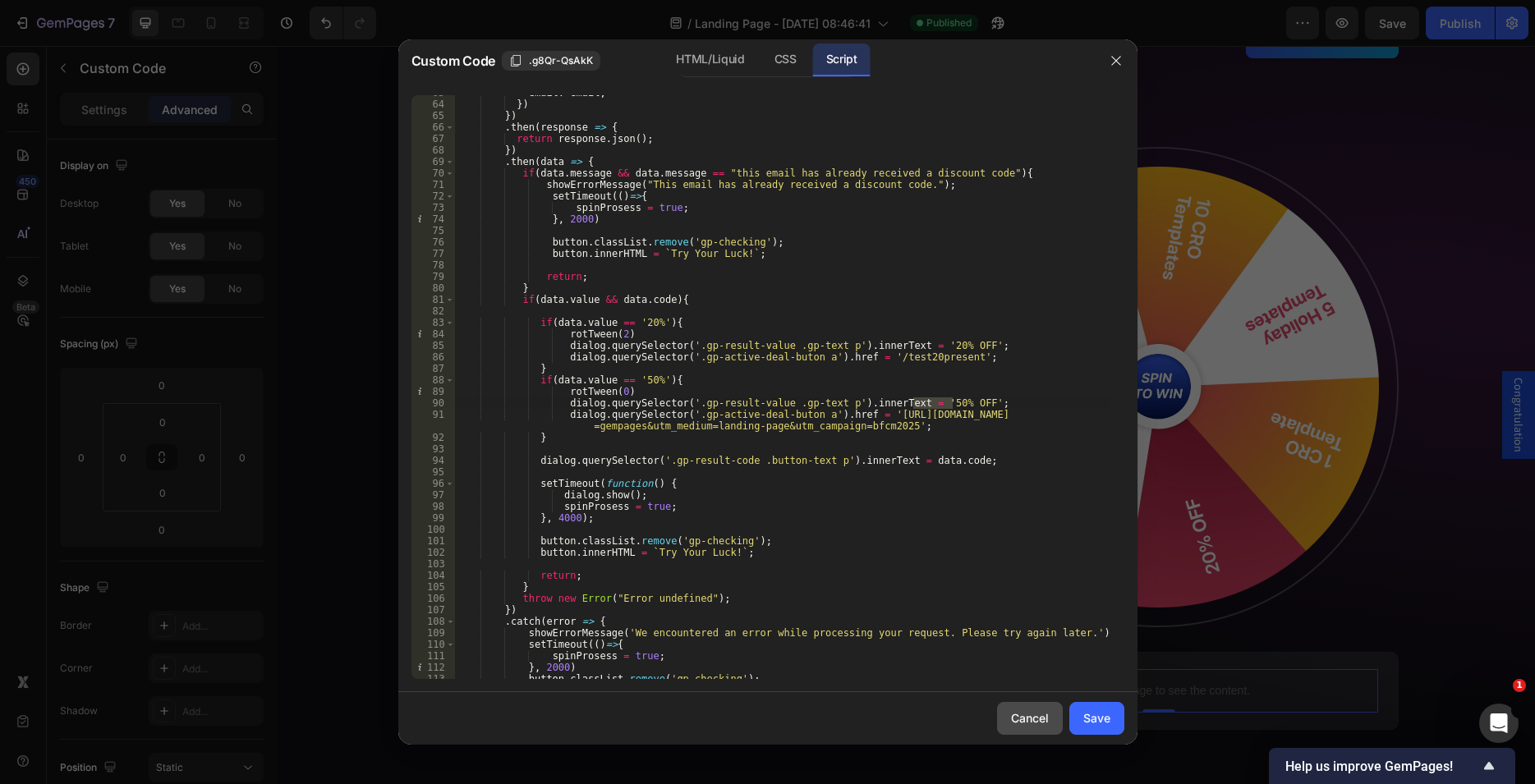
drag, startPoint x: 1024, startPoint y: 719, endPoint x: 780, endPoint y: 615, distance: 265.2
click at [1024, 719] on div "Cancel" at bounding box center [1029, 718] width 38 height 18
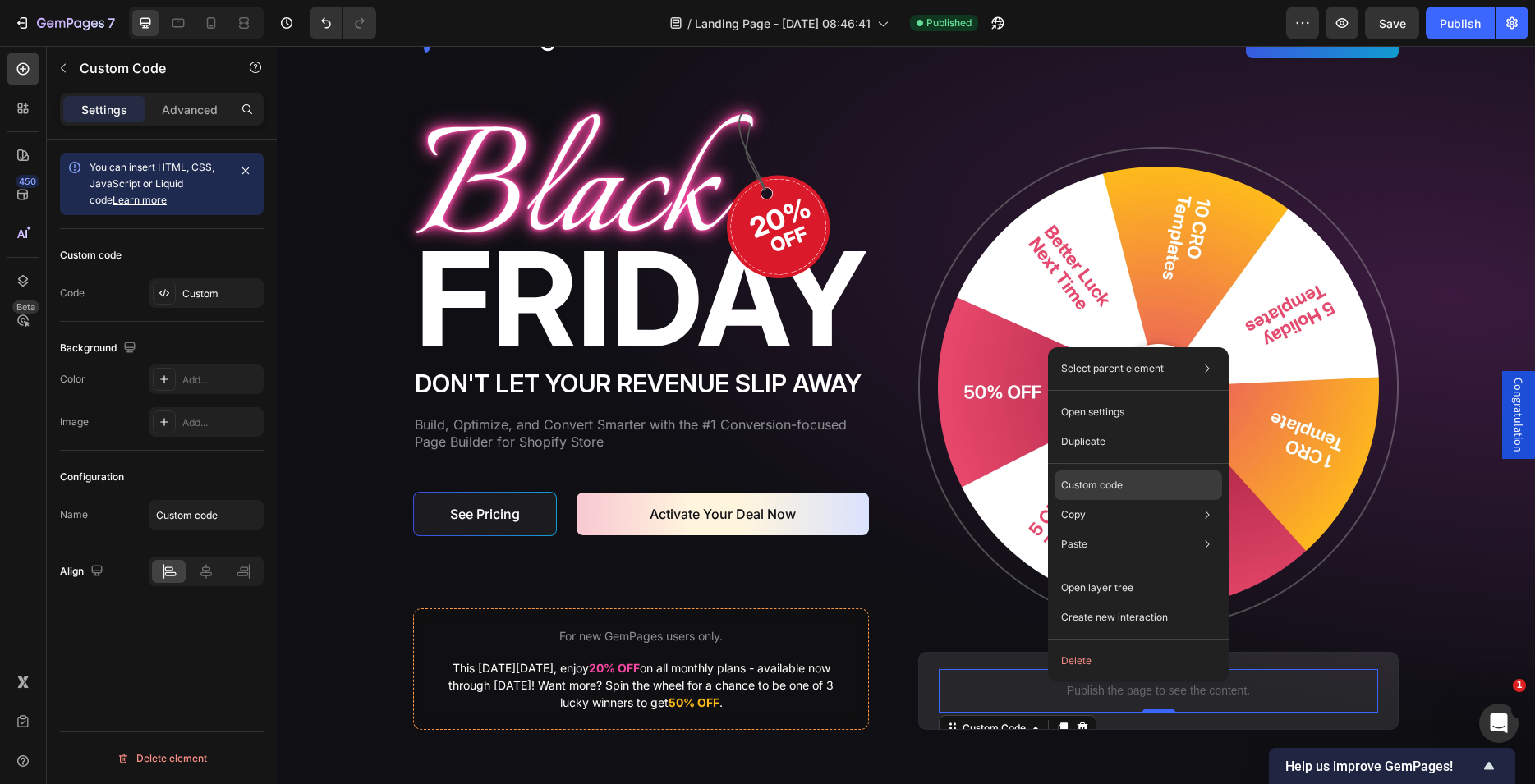
click at [1095, 481] on p "Custom code" at bounding box center [1091, 485] width 62 height 15
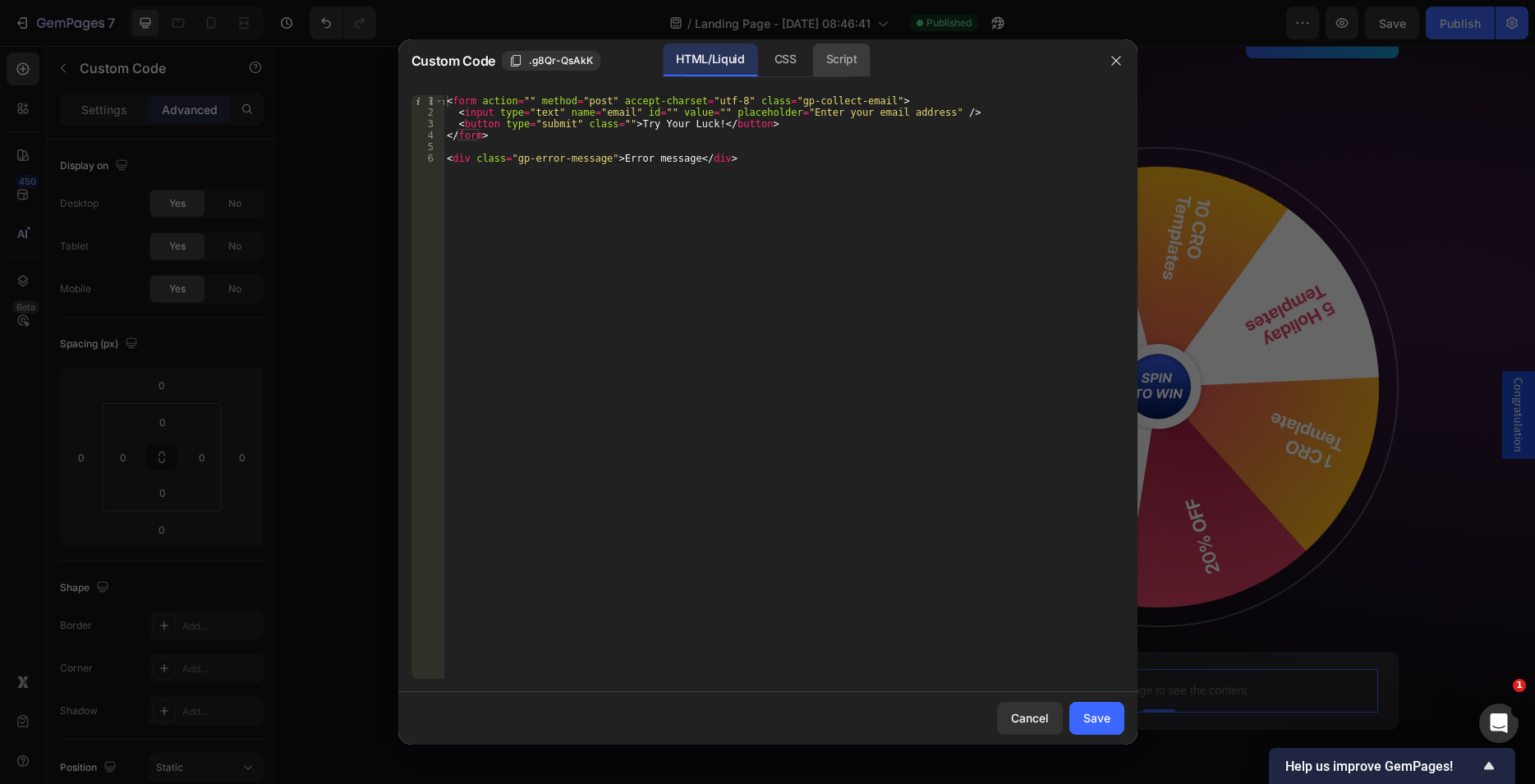
click at [836, 61] on div "Script" at bounding box center [841, 60] width 57 height 33
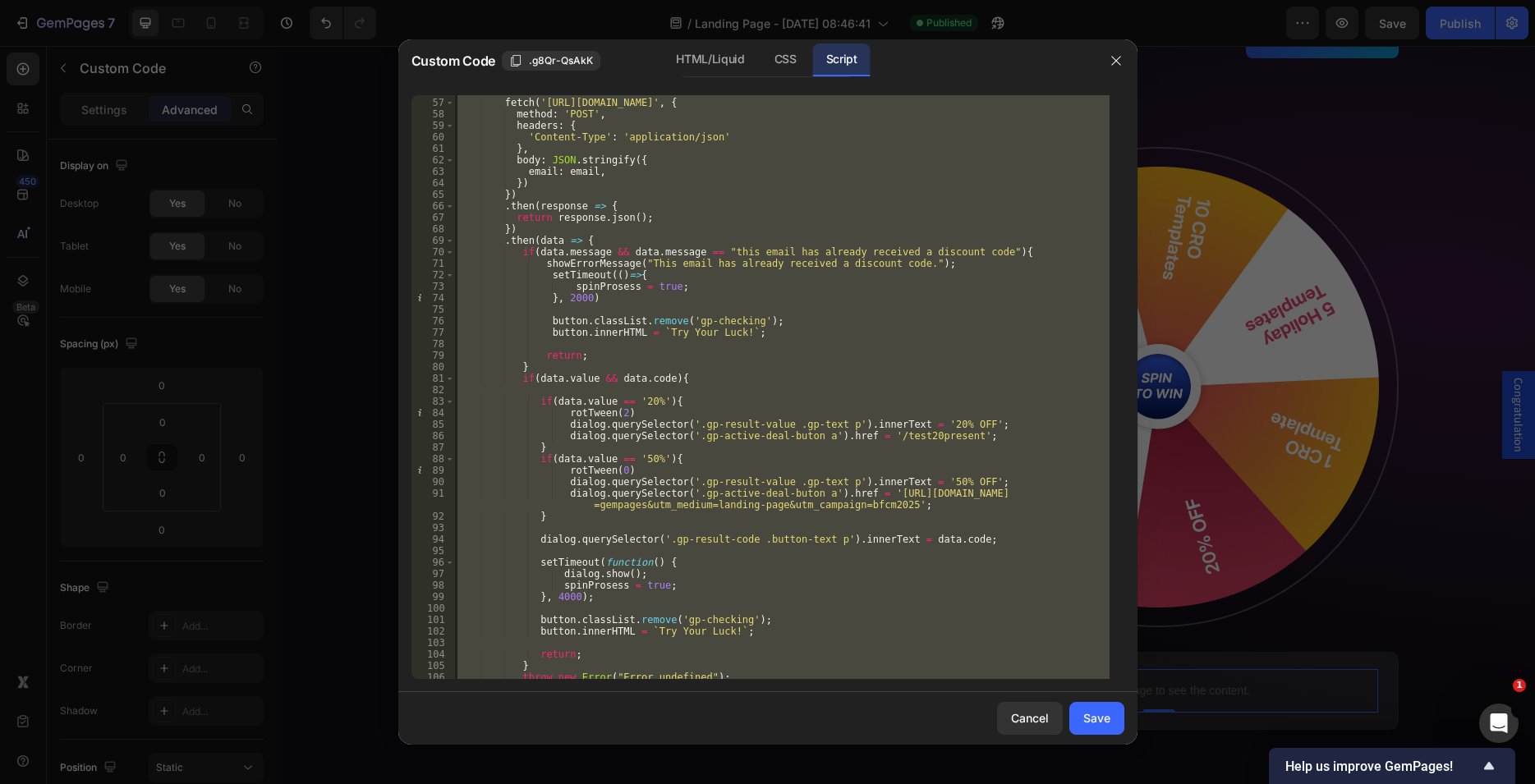
scroll to position [654, 0]
click at [916, 427] on div "fetch ( '[URL][DOMAIN_NAME]' , { method : 'POST' , headers : { 'Content-Type' :…" at bounding box center [781, 386] width 655 height 584
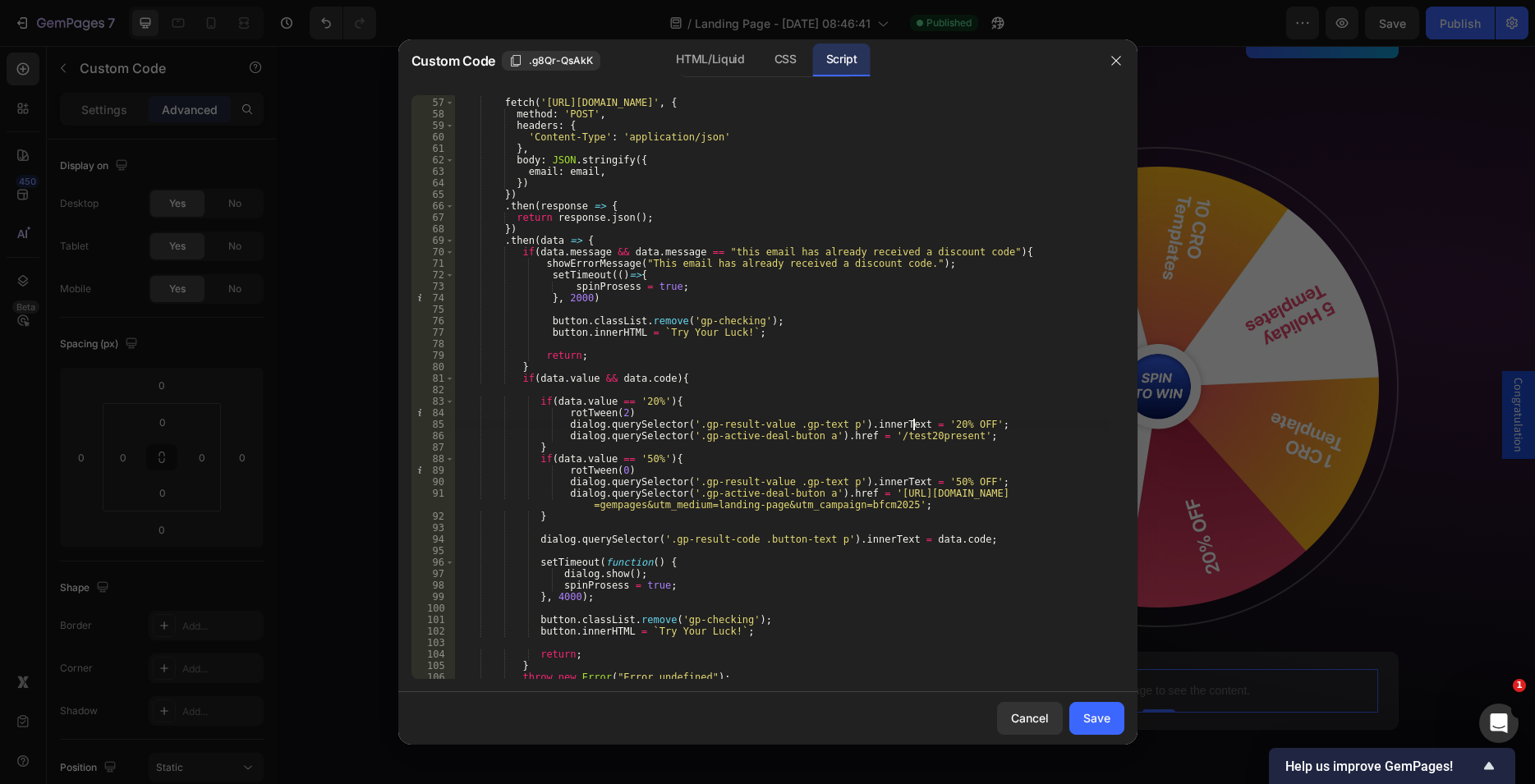
click at [863, 434] on div "fetch ( '[URL][DOMAIN_NAME]' , { method : 'POST' , headers : { 'Content-Type' :…" at bounding box center [781, 389] width 655 height 607
click at [940, 433] on div "fetch ( '[URL][DOMAIN_NAME]' , { method : 'POST' , headers : { 'Content-Type' :…" at bounding box center [781, 389] width 655 height 607
paste textarea "[URL][DOMAIN_NAME]"
type textarea "dialog.querySelector('.gp-active-deal-buton a').href = '[URL][DOMAIN_NAME]';"
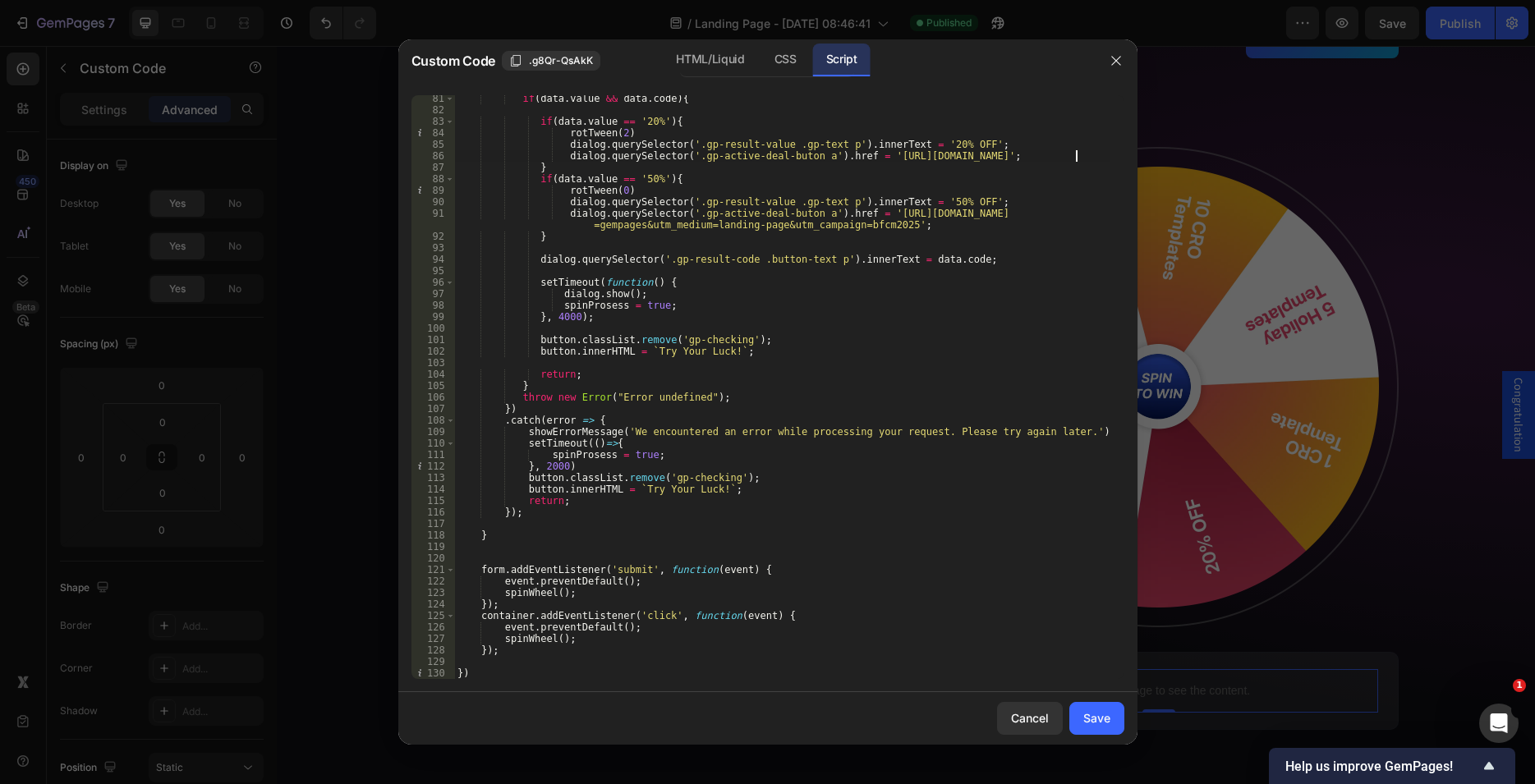
scroll to position [933, 0]
click at [1101, 715] on div "Save" at bounding box center [1096, 718] width 27 height 18
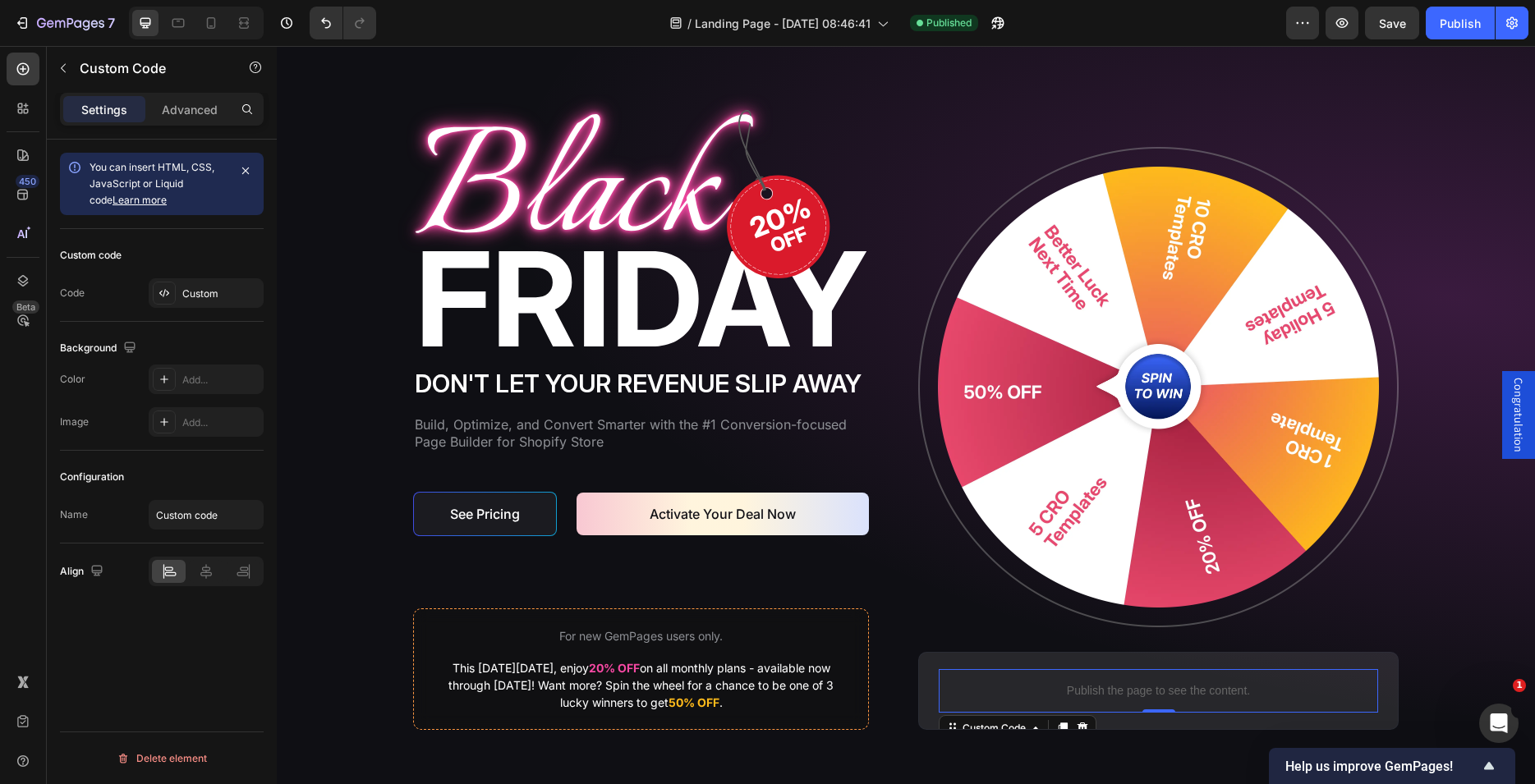
scroll to position [503, 0]
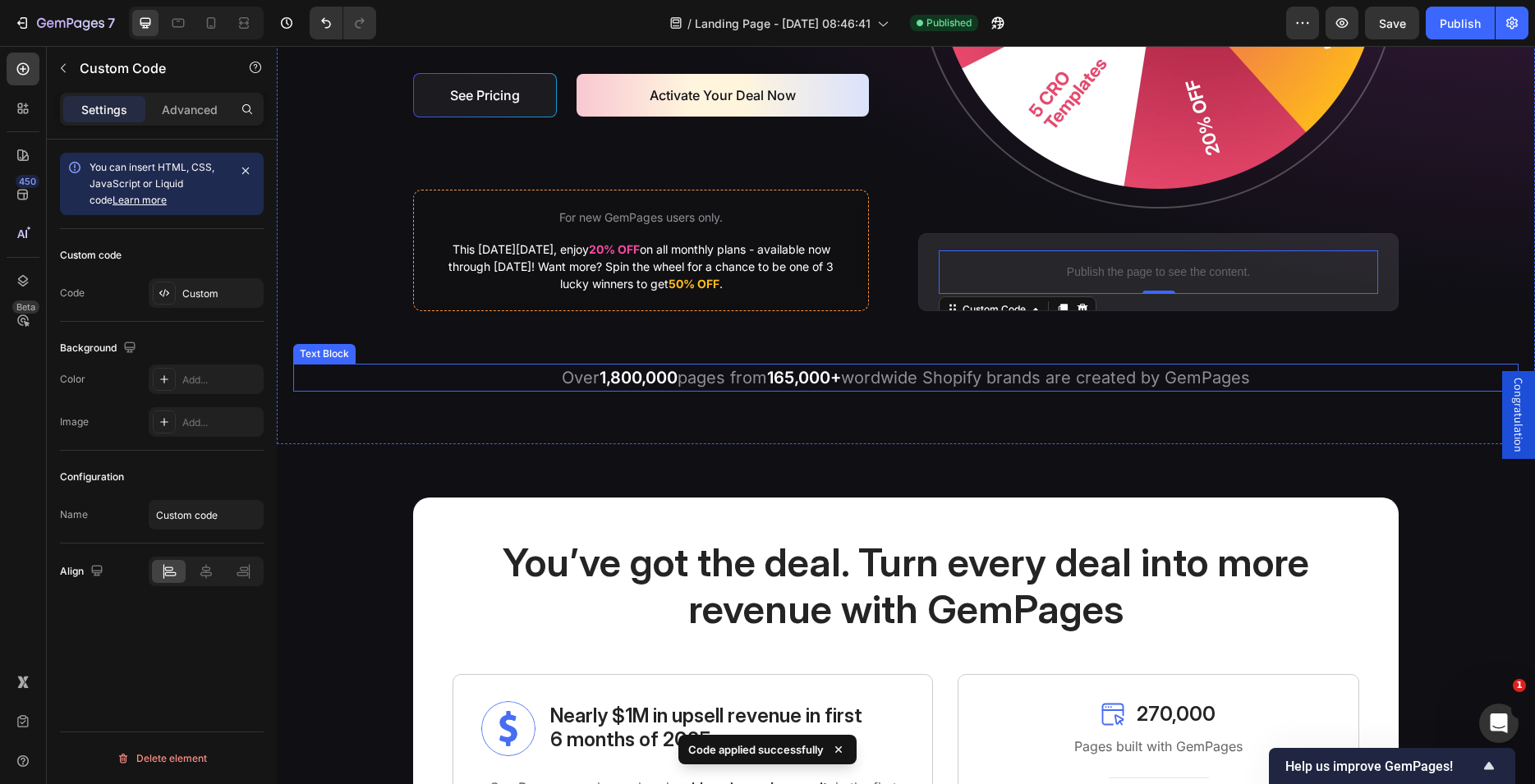
click at [751, 361] on div "Image Don't let your revenue slip away Heading Build, Optimize, and Convert Sma…" at bounding box center [906, 44] width 1225 height 693
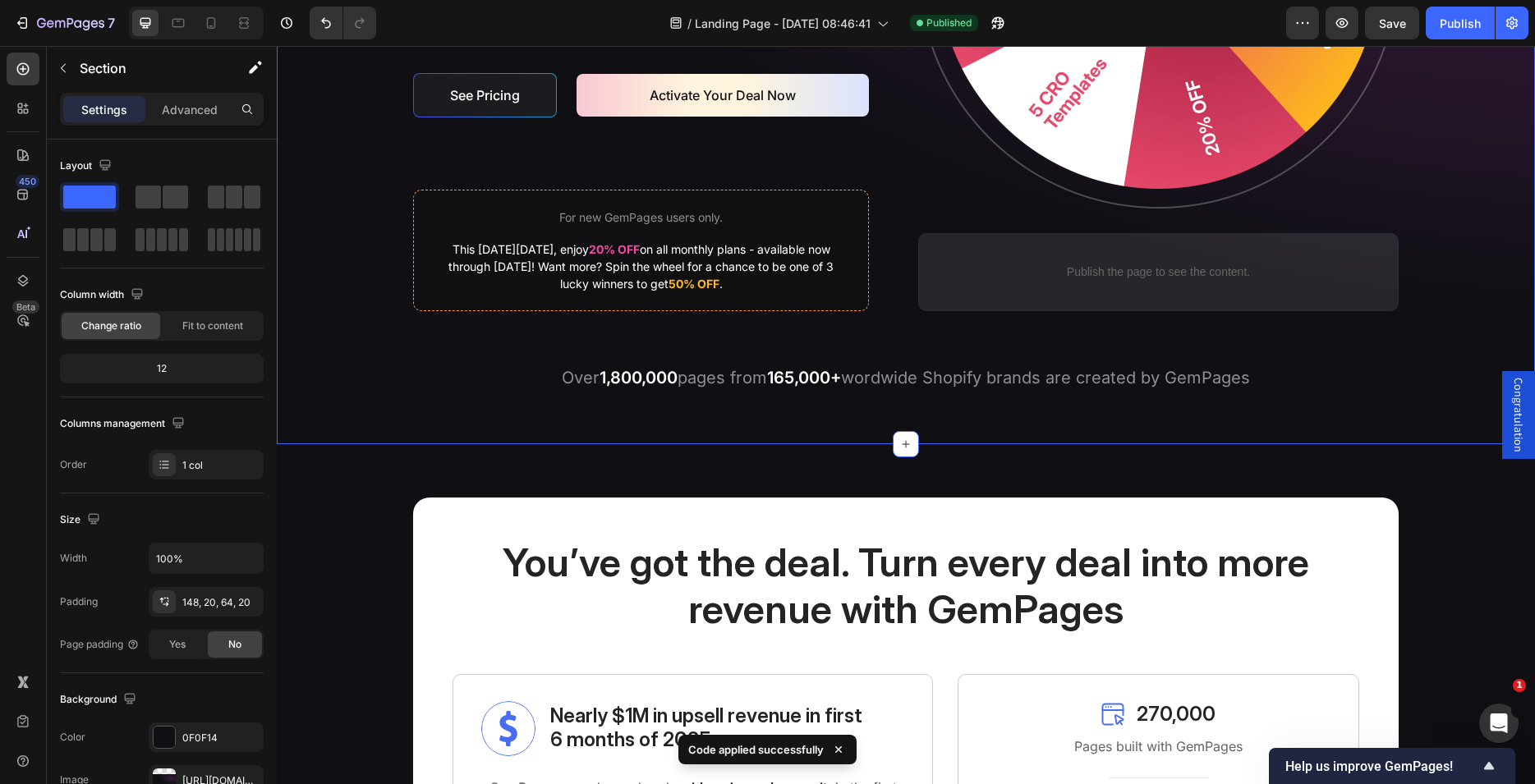
click at [688, 313] on div "Image Don't let your revenue slip away Heading Build, Optimize, and Convert Sma…" at bounding box center [906, 44] width 1225 height 693
click at [904, 244] on div "Image Don't let your revenue slip away Heading Build, Optimize, and Convert Sma…" at bounding box center [906, 5] width 985 height 612
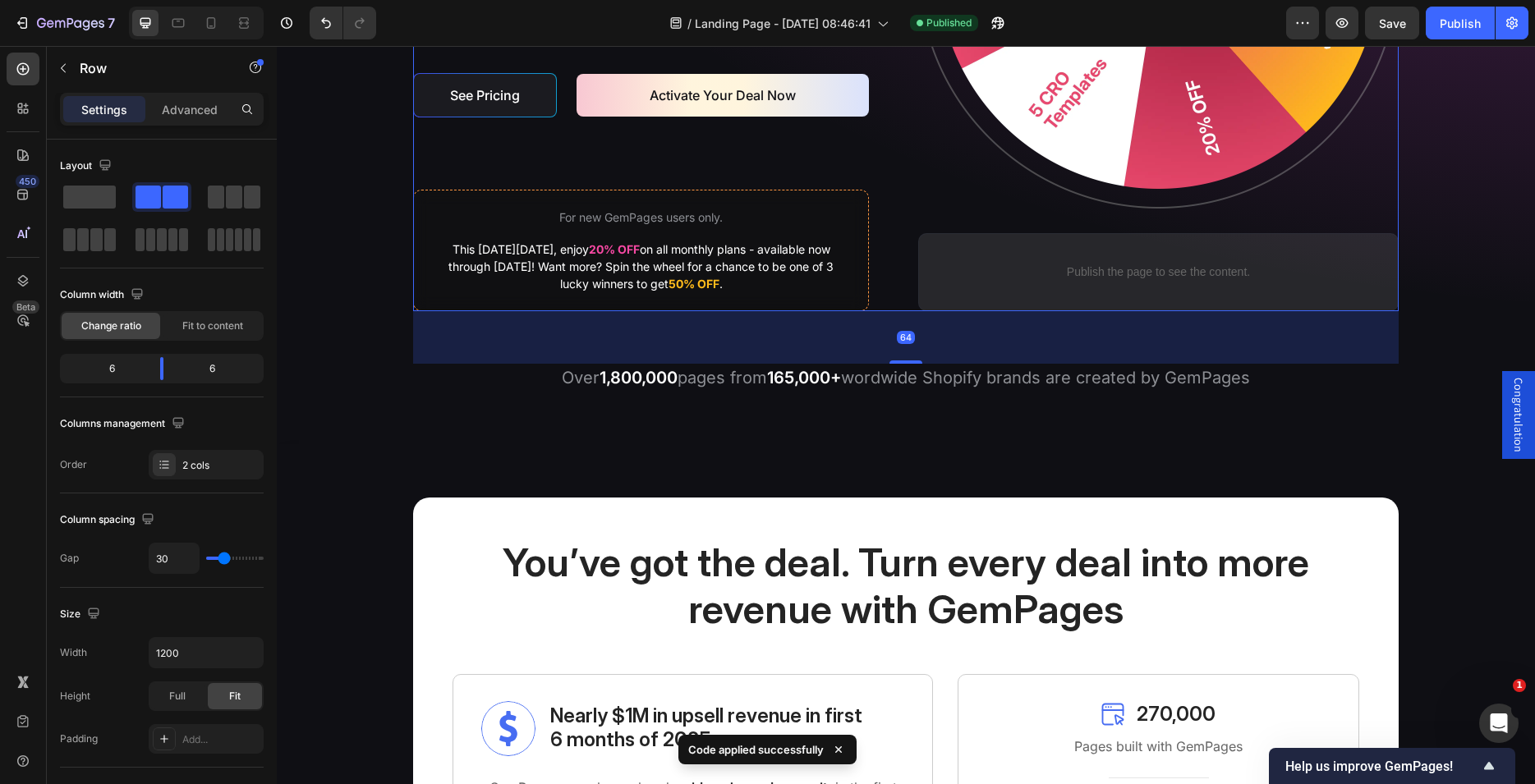
scroll to position [84, 0]
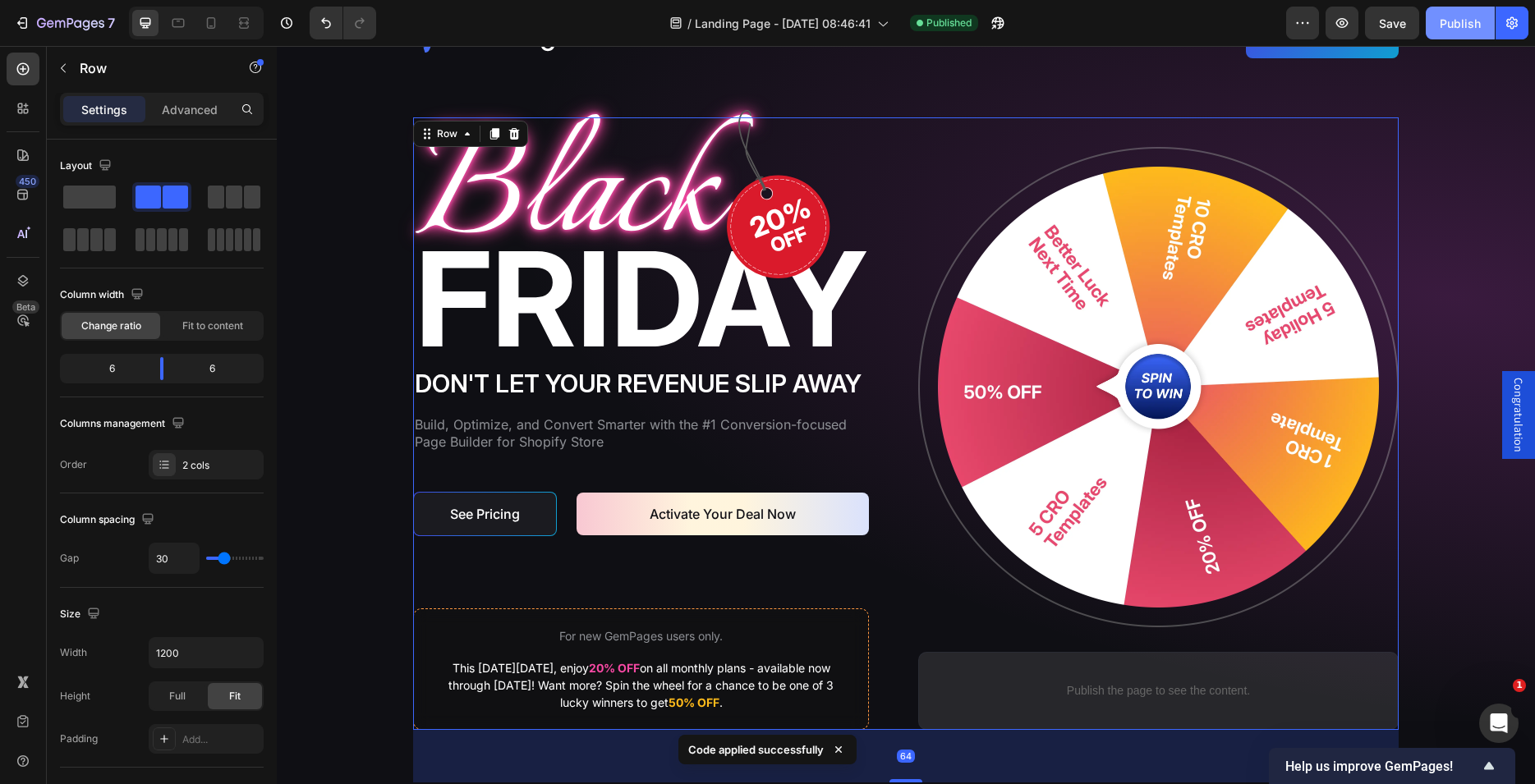
click at [1446, 26] on div "Publish" at bounding box center [1460, 23] width 42 height 18
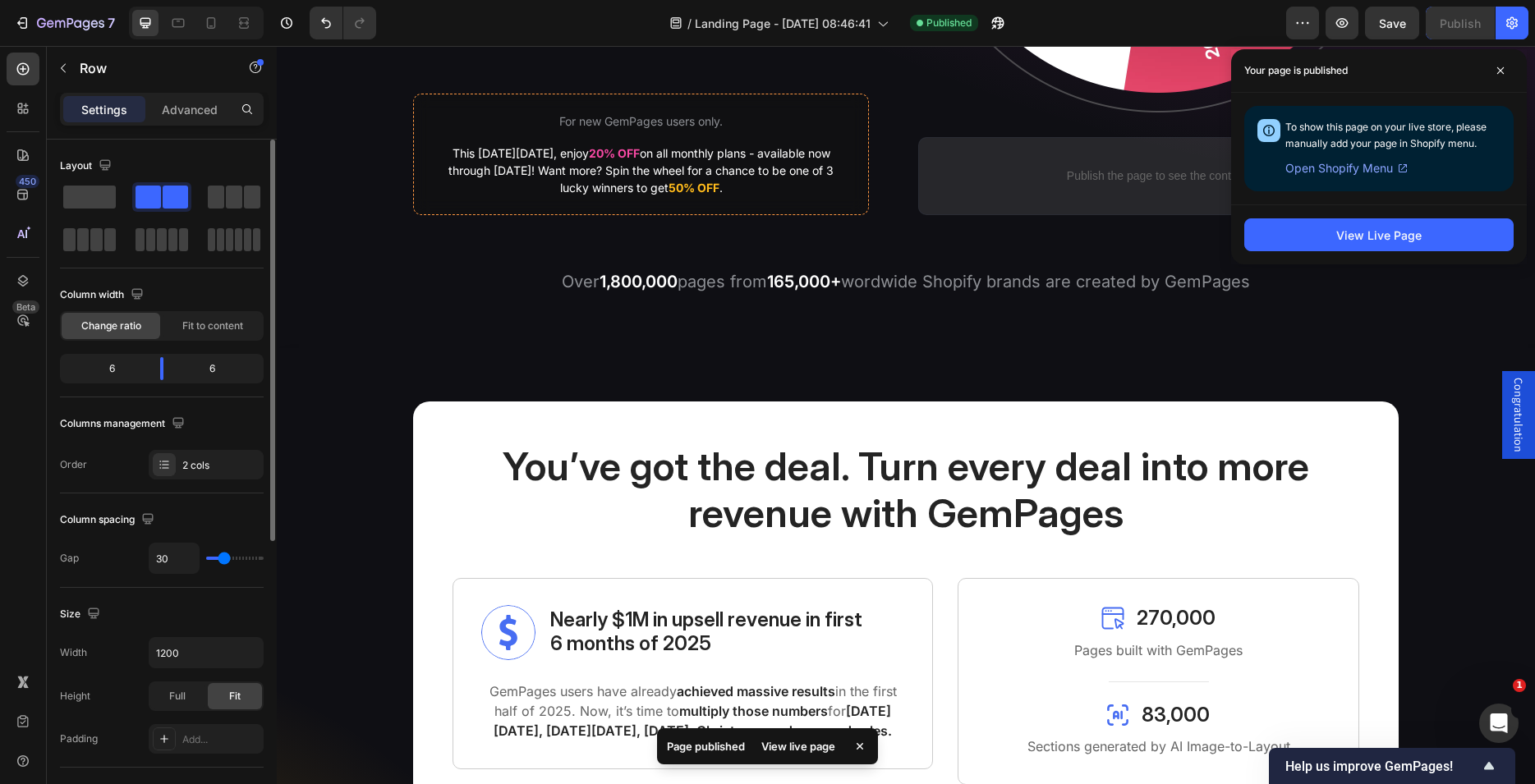
scroll to position [596, 0]
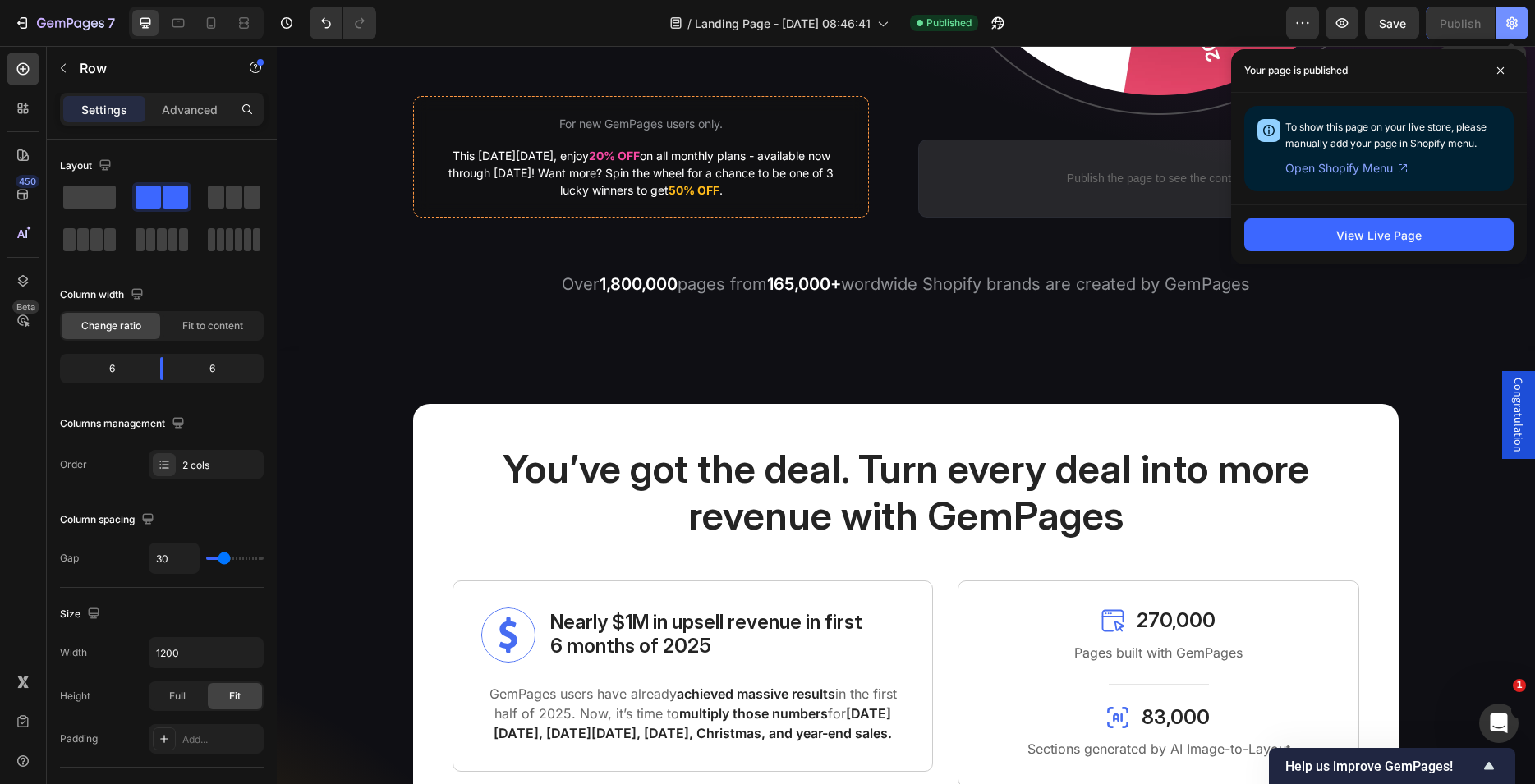
click at [1509, 25] on icon "button" at bounding box center [1512, 23] width 17 height 17
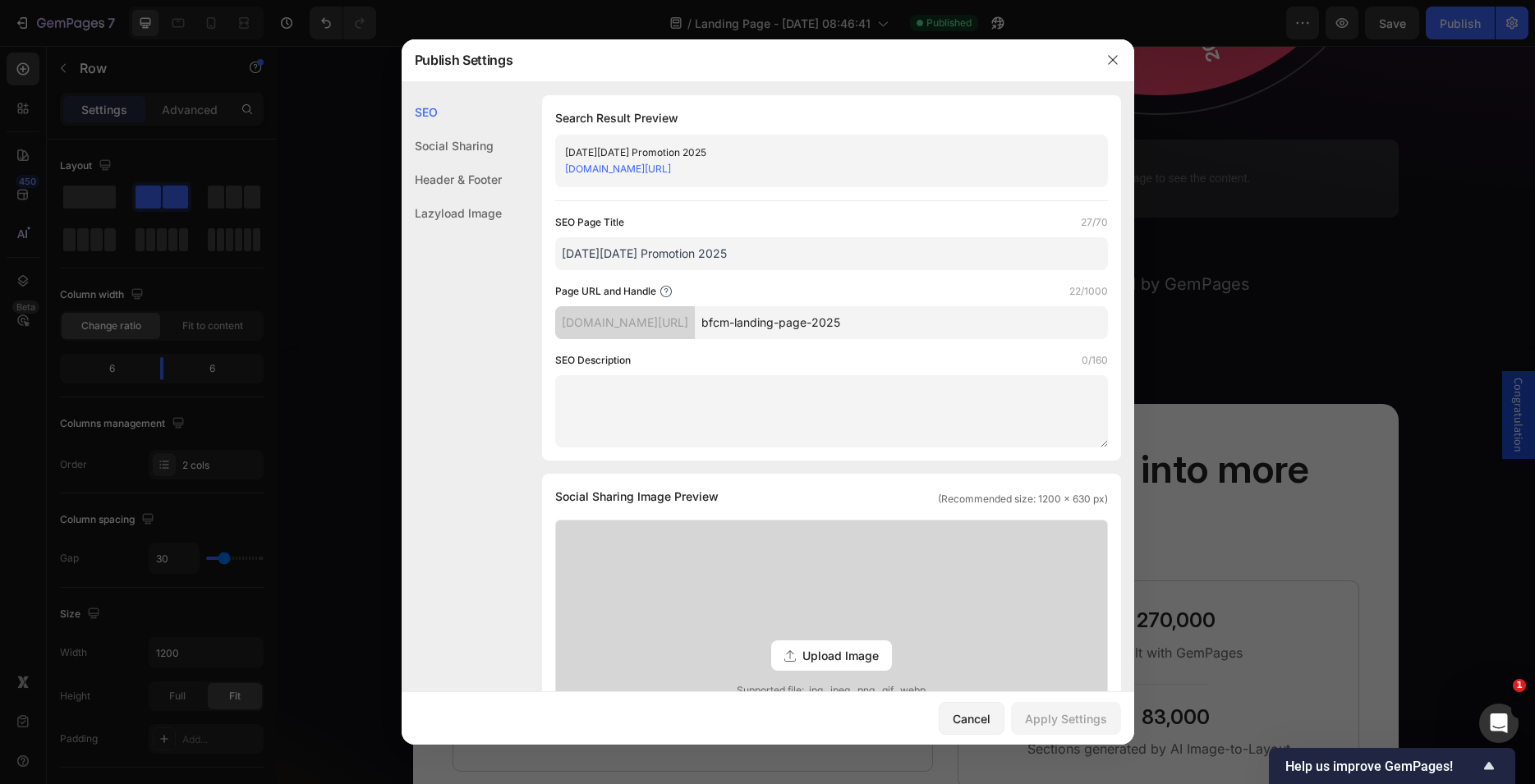
click at [601, 385] on textarea at bounding box center [831, 411] width 553 height 72
paste textarea "Build high-converting BFCM landing pages with GemPages. Explore CRO-driven temp…"
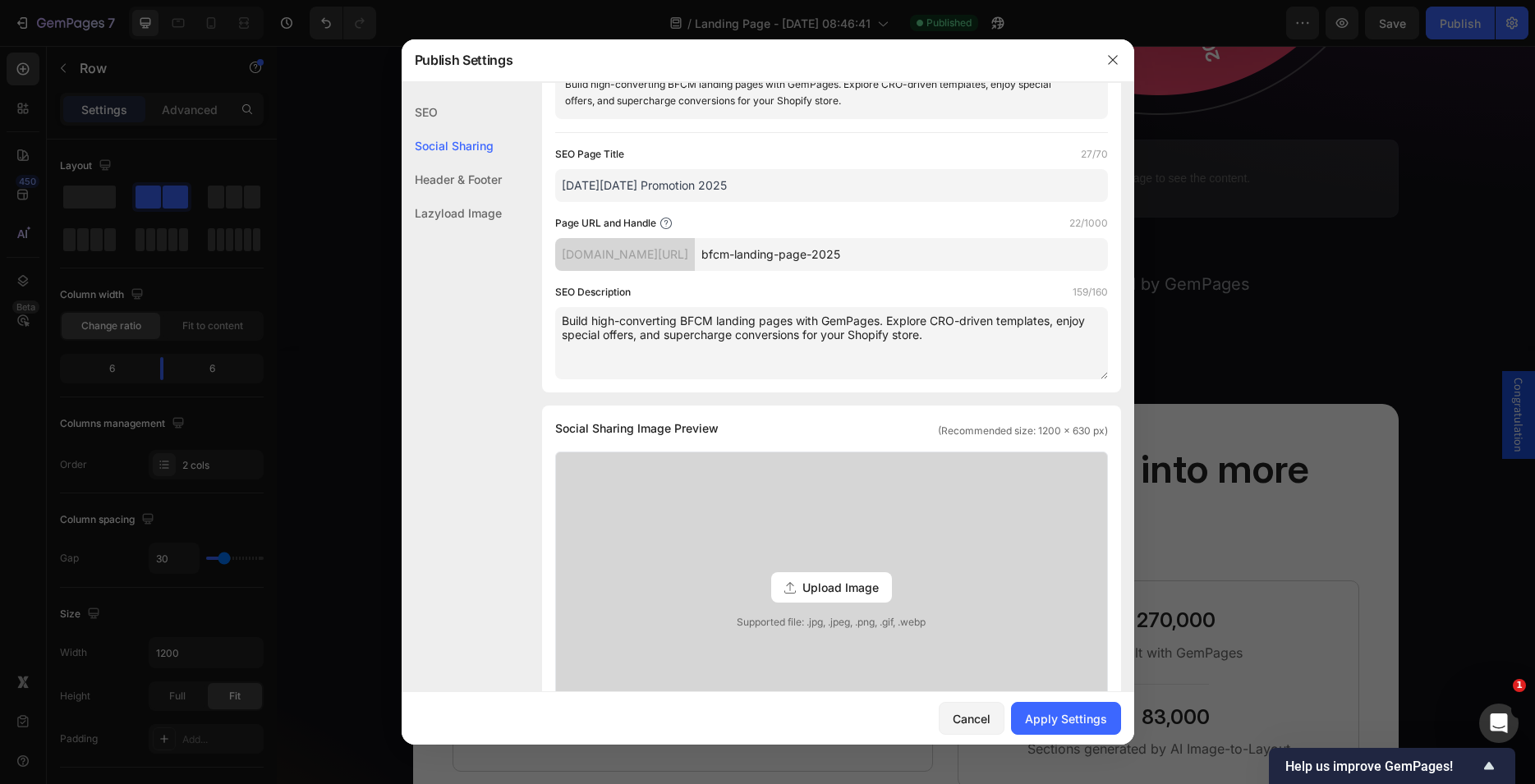
scroll to position [197, 0]
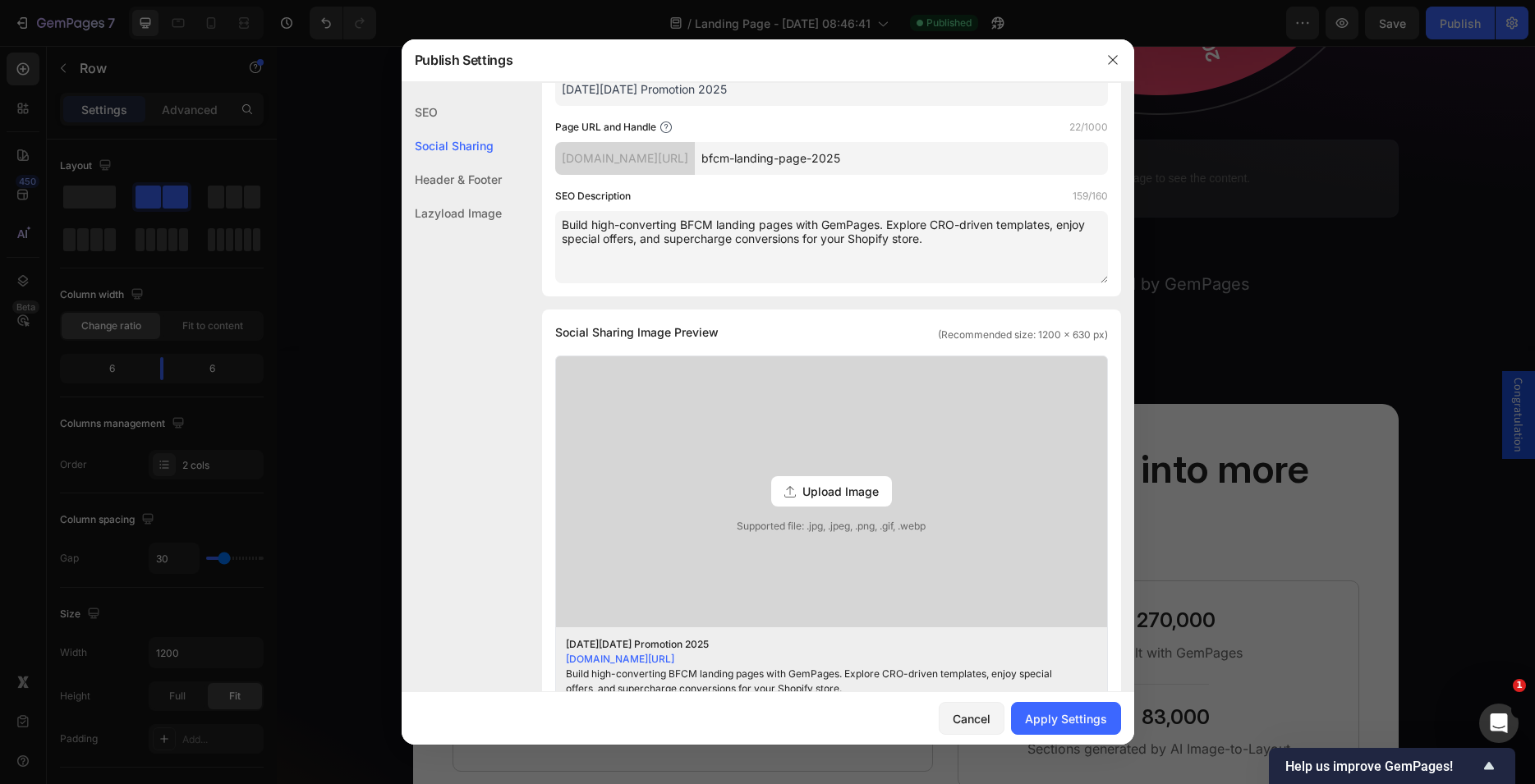
type textarea "Build high-converting BFCM landing pages with GemPages. Explore CRO-driven temp…"
click at [1078, 713] on div "Apply Settings" at bounding box center [1065, 719] width 82 height 18
click at [1110, 58] on icon "button" at bounding box center [1113, 60] width 13 height 13
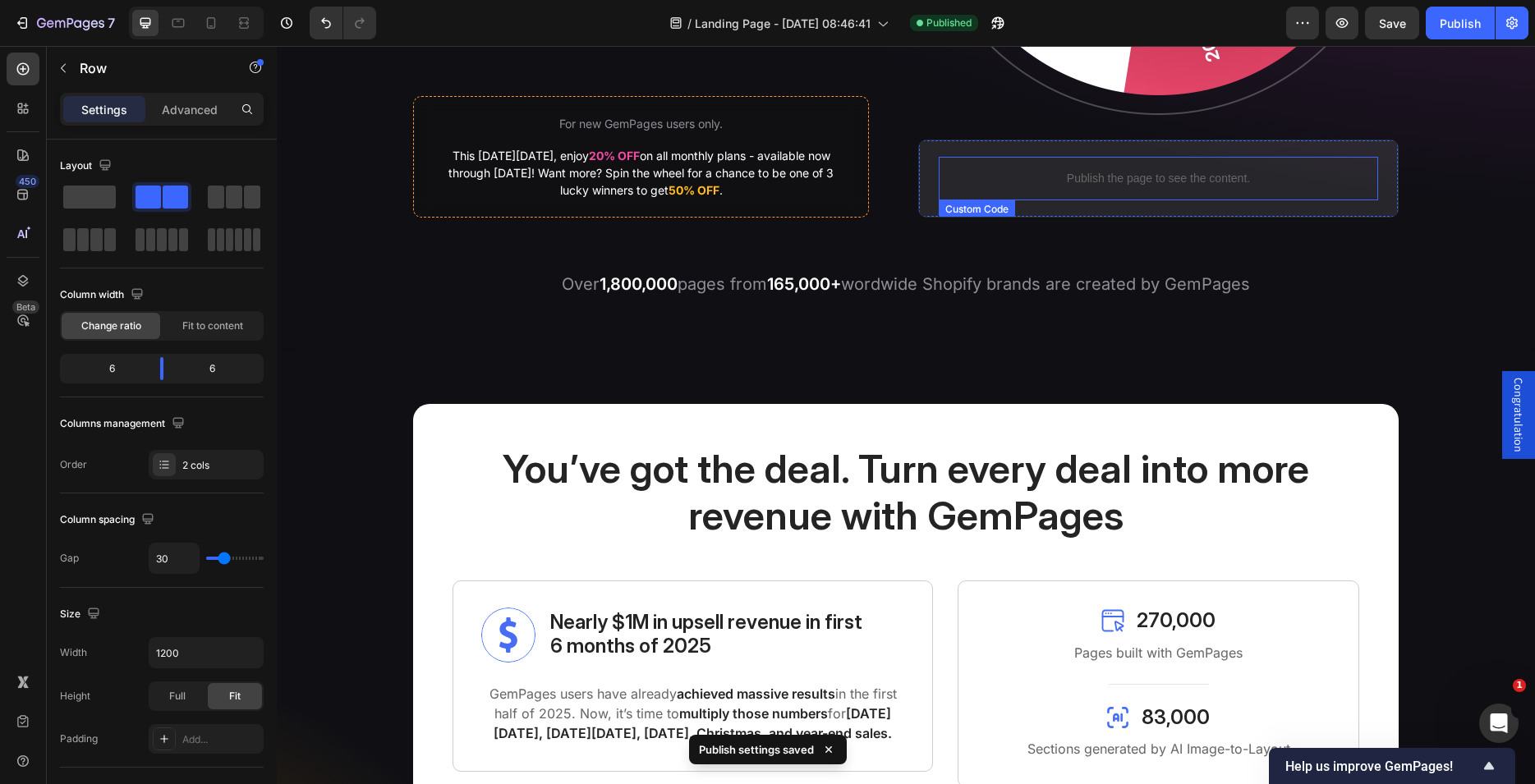
click at [1157, 183] on p "Publish the page to see the content." at bounding box center [1159, 178] width 439 height 18
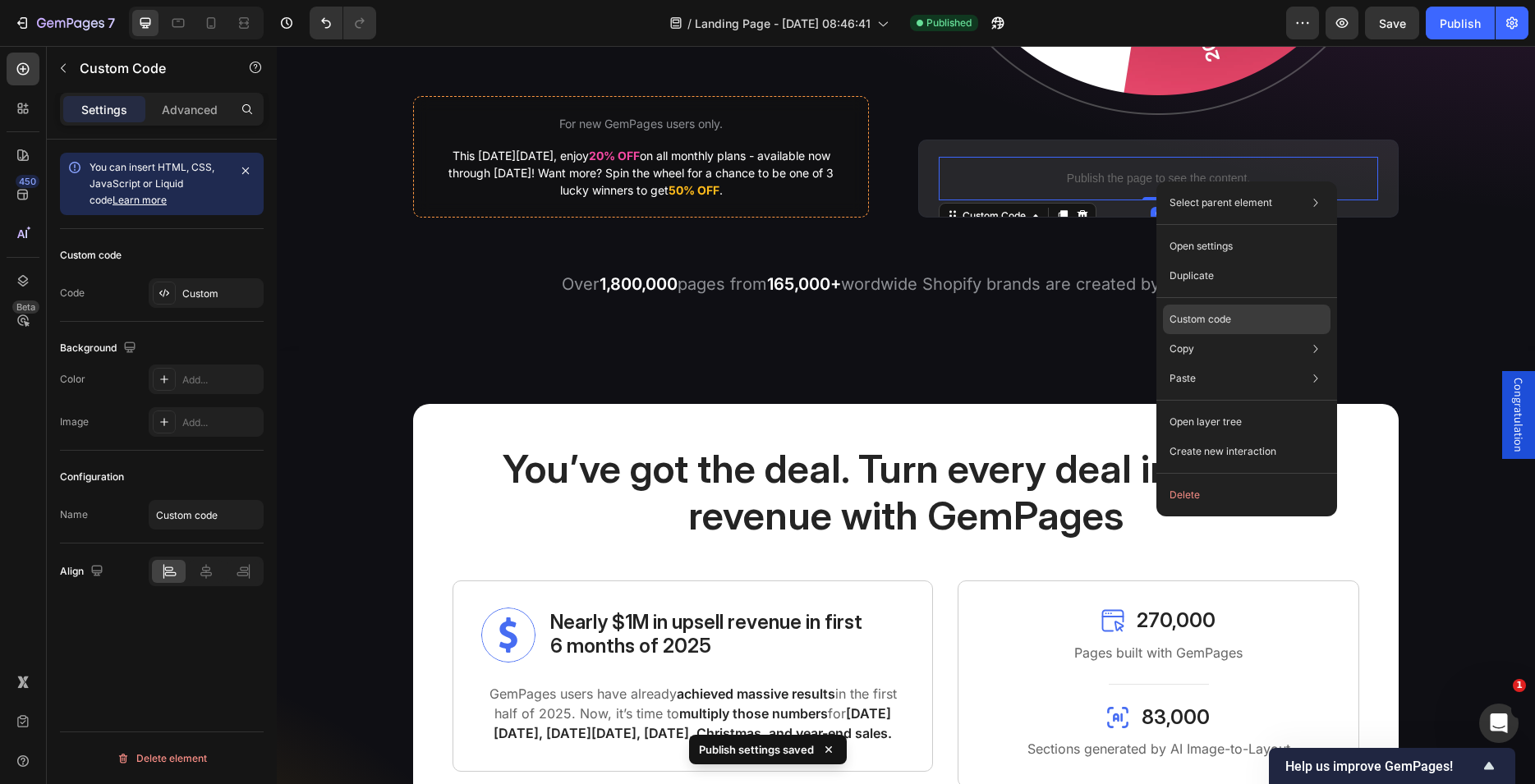
click at [1196, 326] on p "Custom code" at bounding box center [1200, 319] width 62 height 15
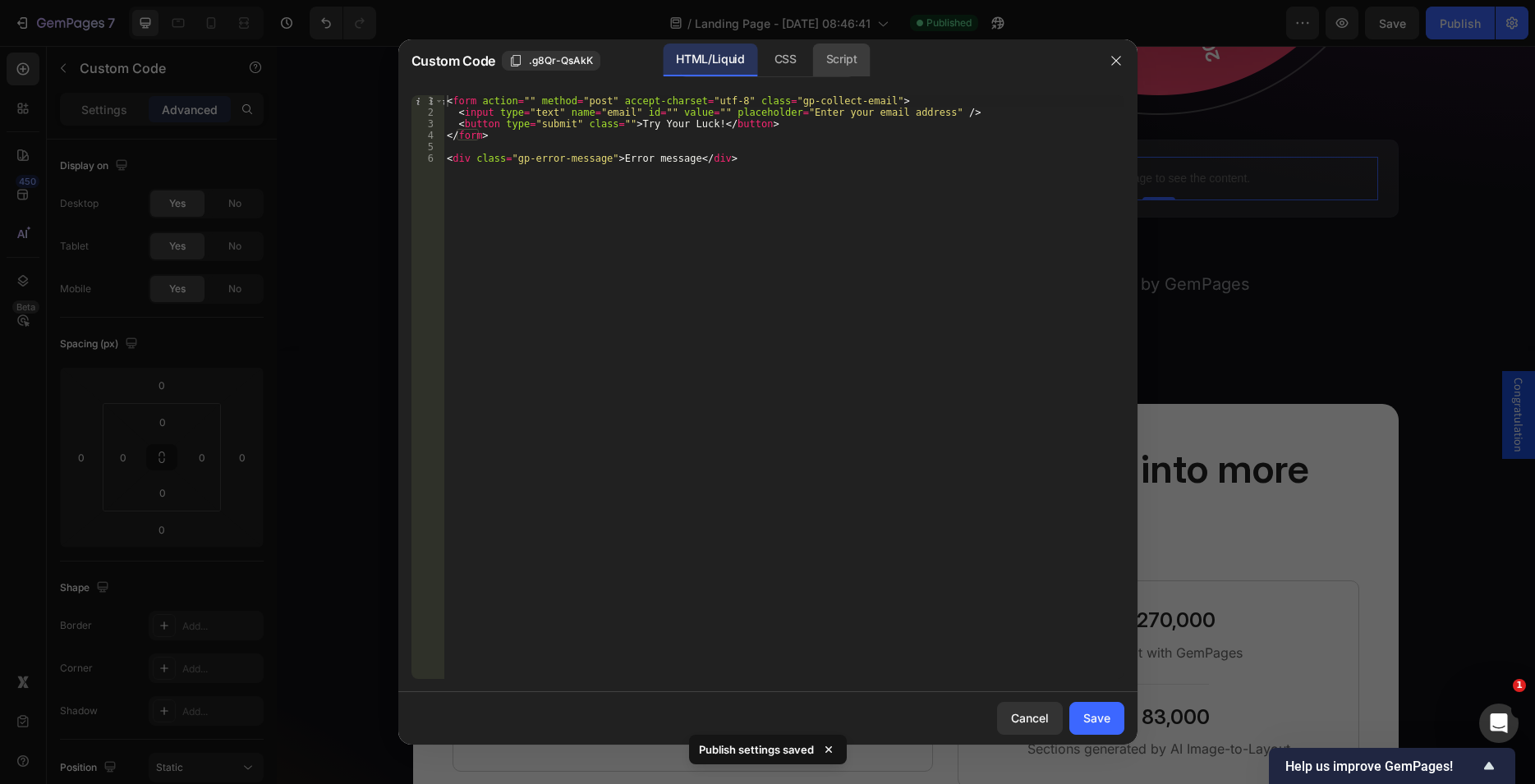
click at [845, 62] on div "Script" at bounding box center [841, 60] width 57 height 33
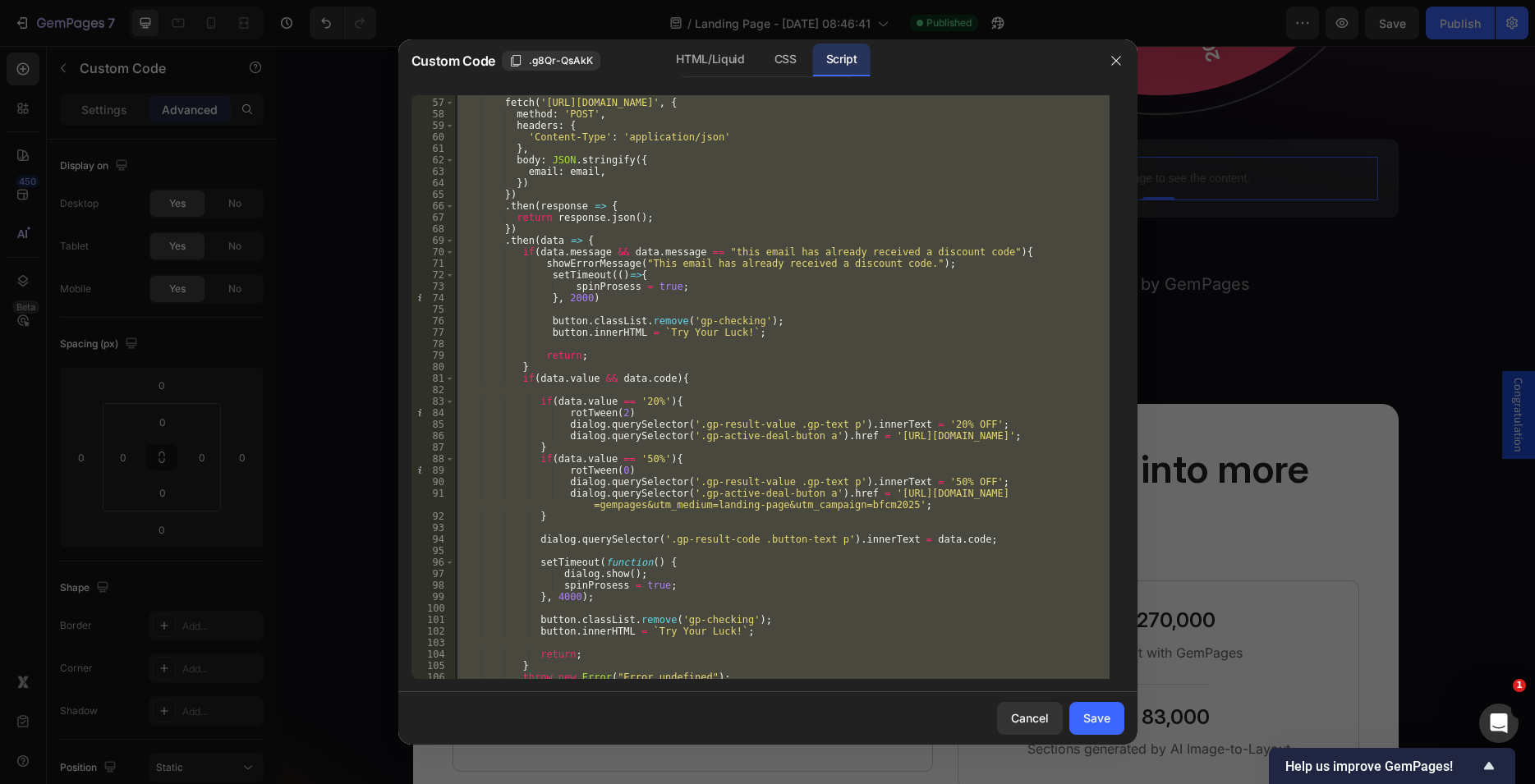
scroll to position [704, 0]
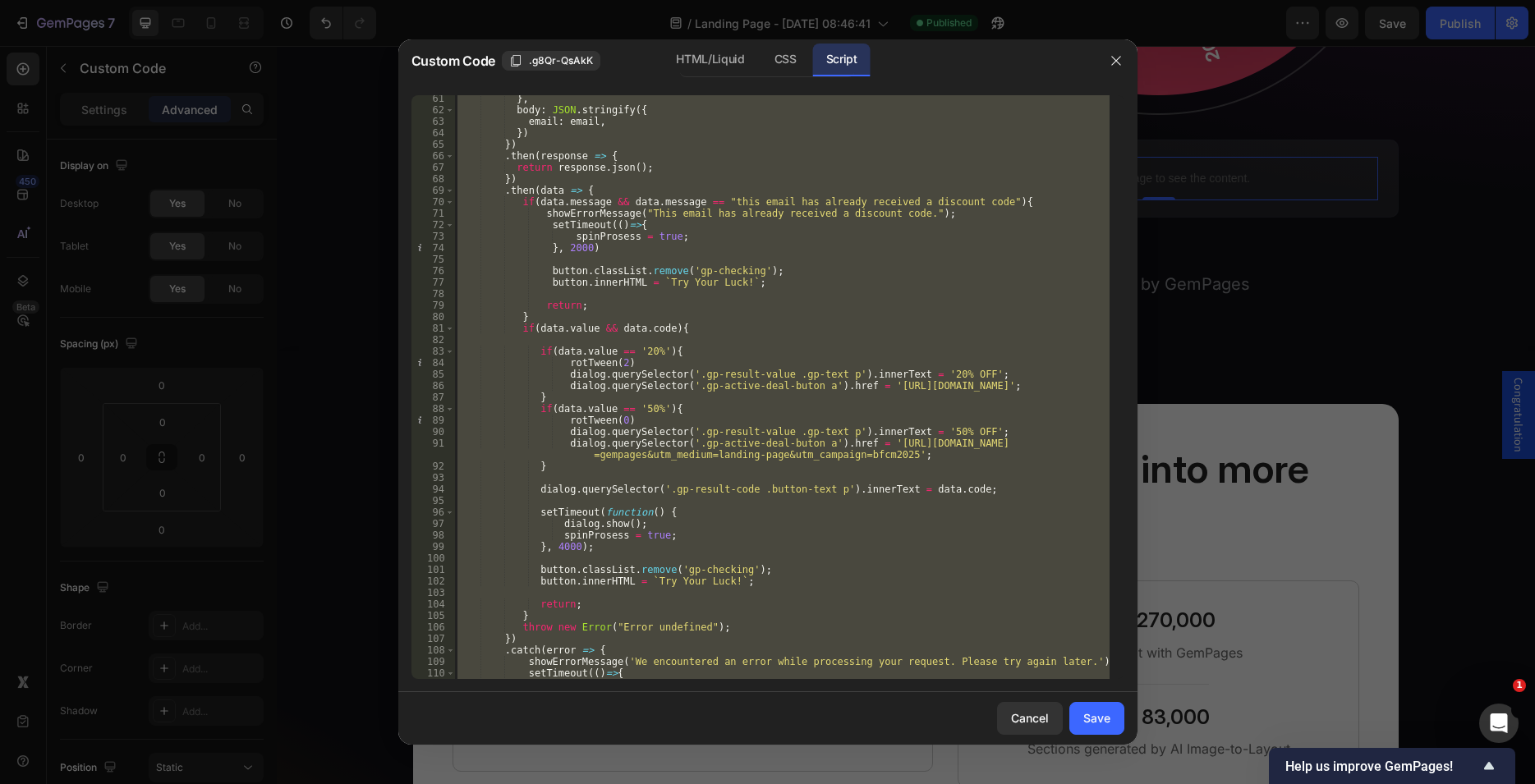
click at [690, 301] on div "} , body : JSON . stringify ({ email : email , }) }) . then ( response => { ret…" at bounding box center [781, 386] width 655 height 584
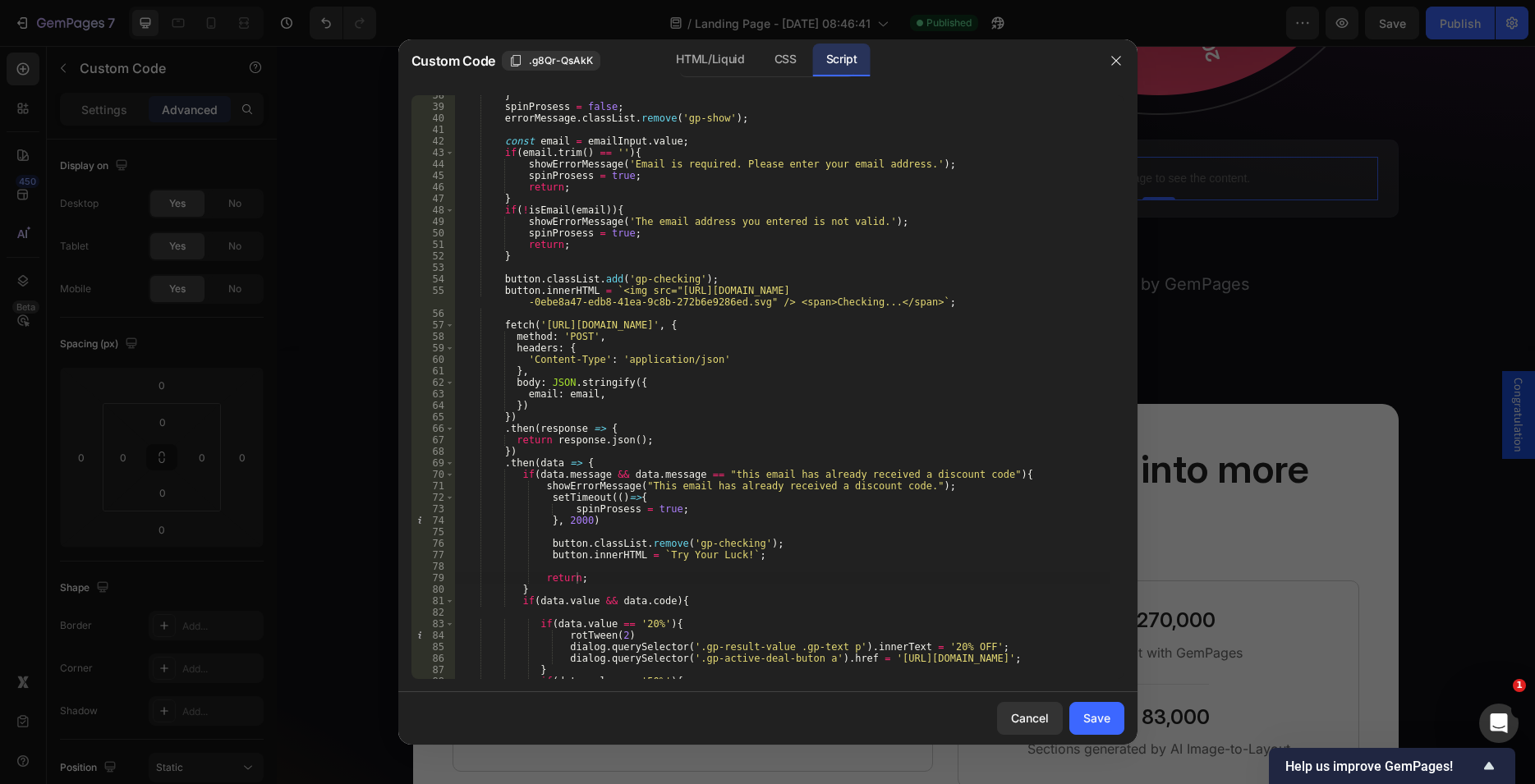
scroll to position [431, 0]
drag, startPoint x: 672, startPoint y: 324, endPoint x: 749, endPoint y: 325, distance: 77.0
click at [749, 325] on div "} spinProsess = false ; errorMessage . classList . remove ( 'gp-show' ) ; const…" at bounding box center [781, 393] width 655 height 607
paste textarea "test-"
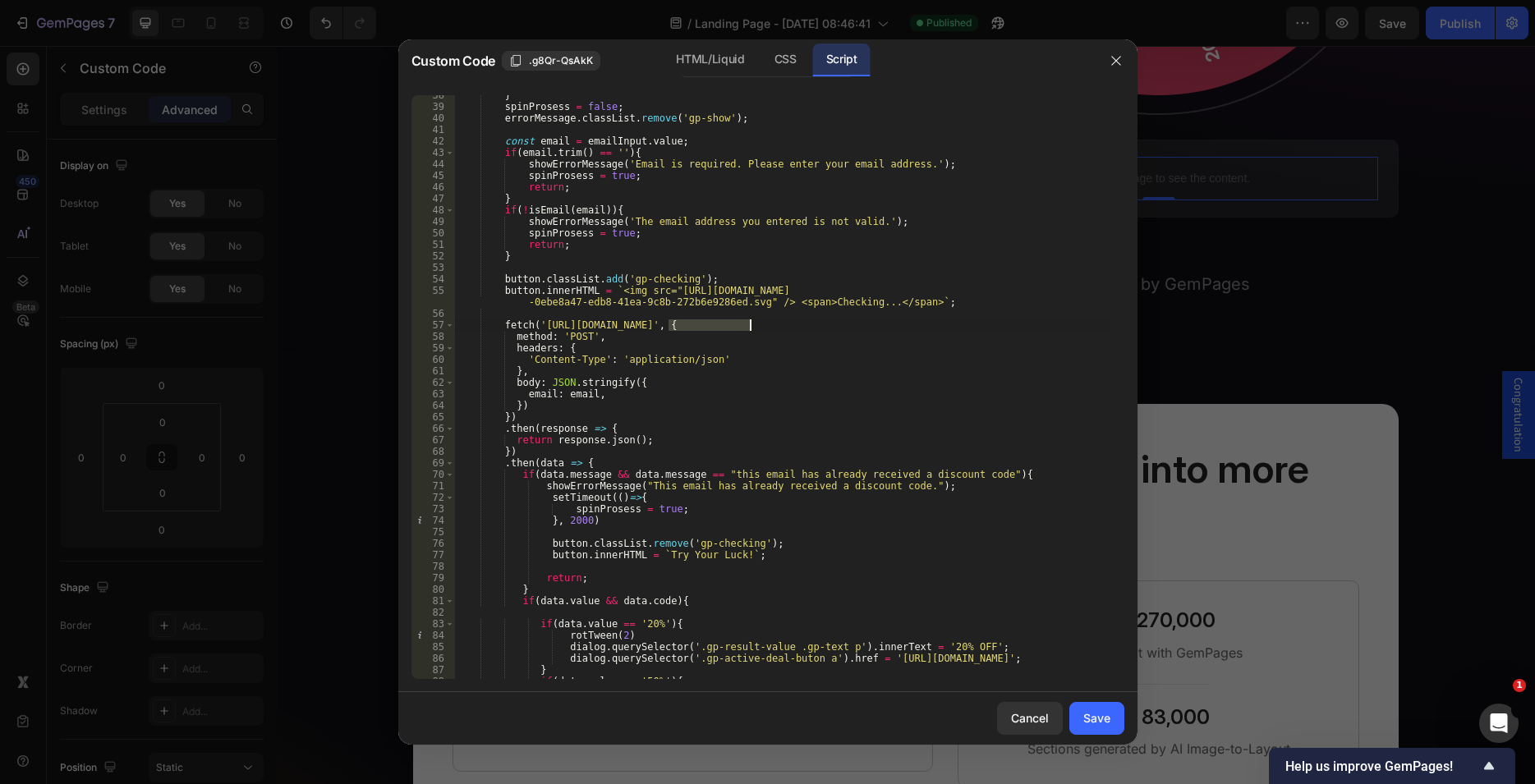
paste textarea "test-"
type textarea "fetch('[URL][DOMAIN_NAME]', {"
drag, startPoint x: 1096, startPoint y: 717, endPoint x: 1101, endPoint y: 99, distance: 618.0
click at [1096, 718] on div "Save" at bounding box center [1096, 718] width 27 height 18
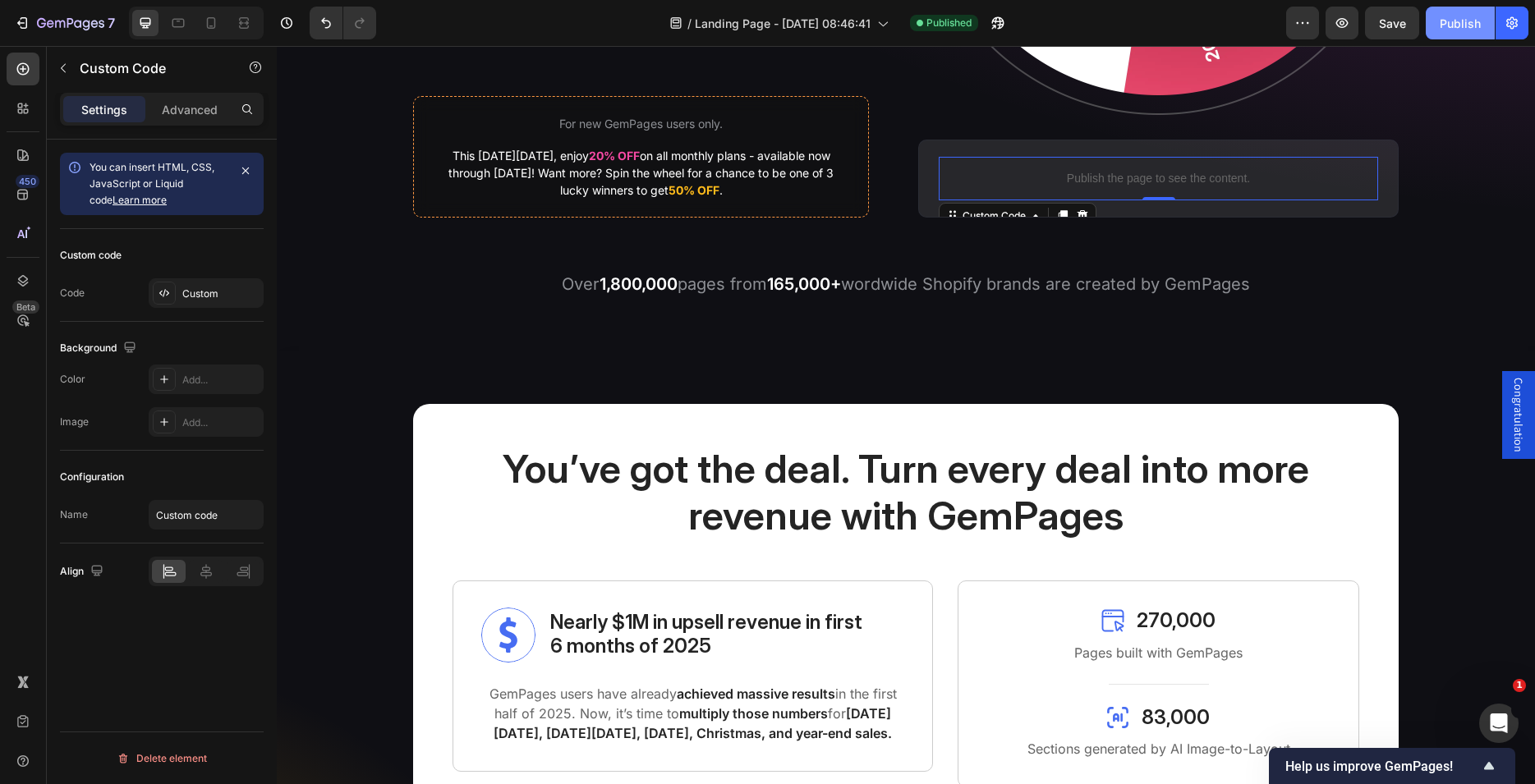
click at [1442, 28] on div "Publish" at bounding box center [1460, 23] width 42 height 18
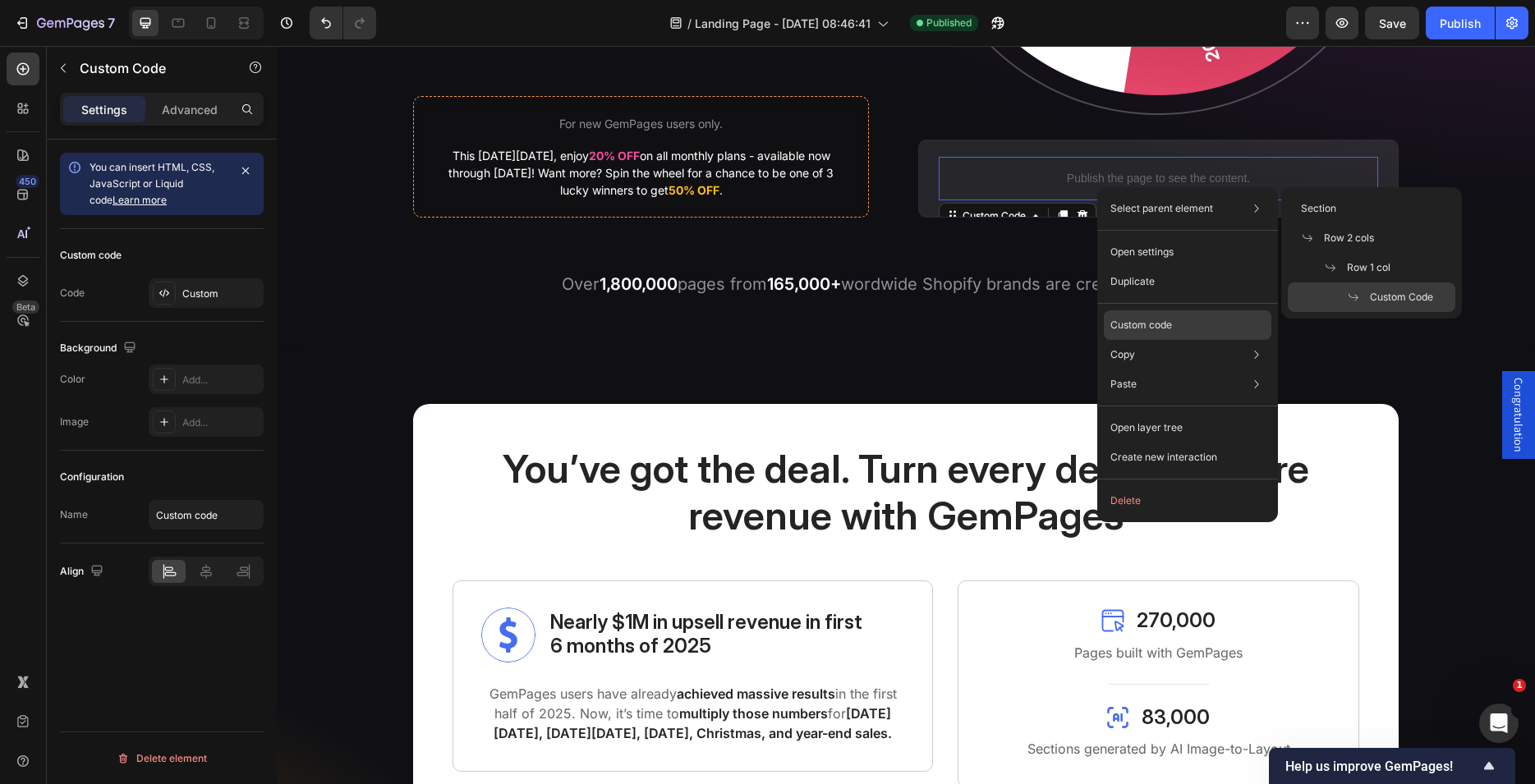
click at [1137, 326] on p "Custom code" at bounding box center [1141, 326] width 62 height 15
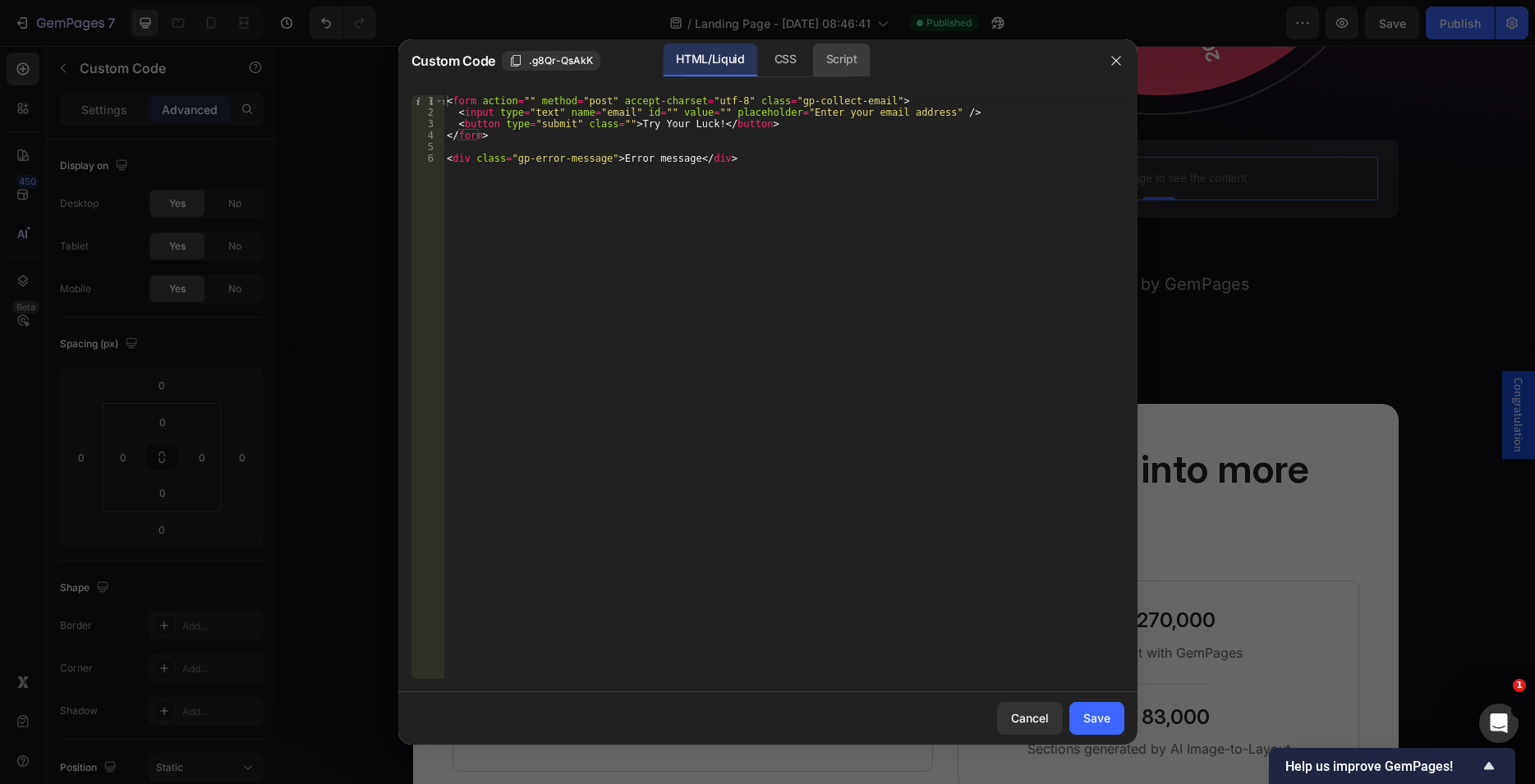
click at [827, 52] on div "Script" at bounding box center [841, 60] width 57 height 33
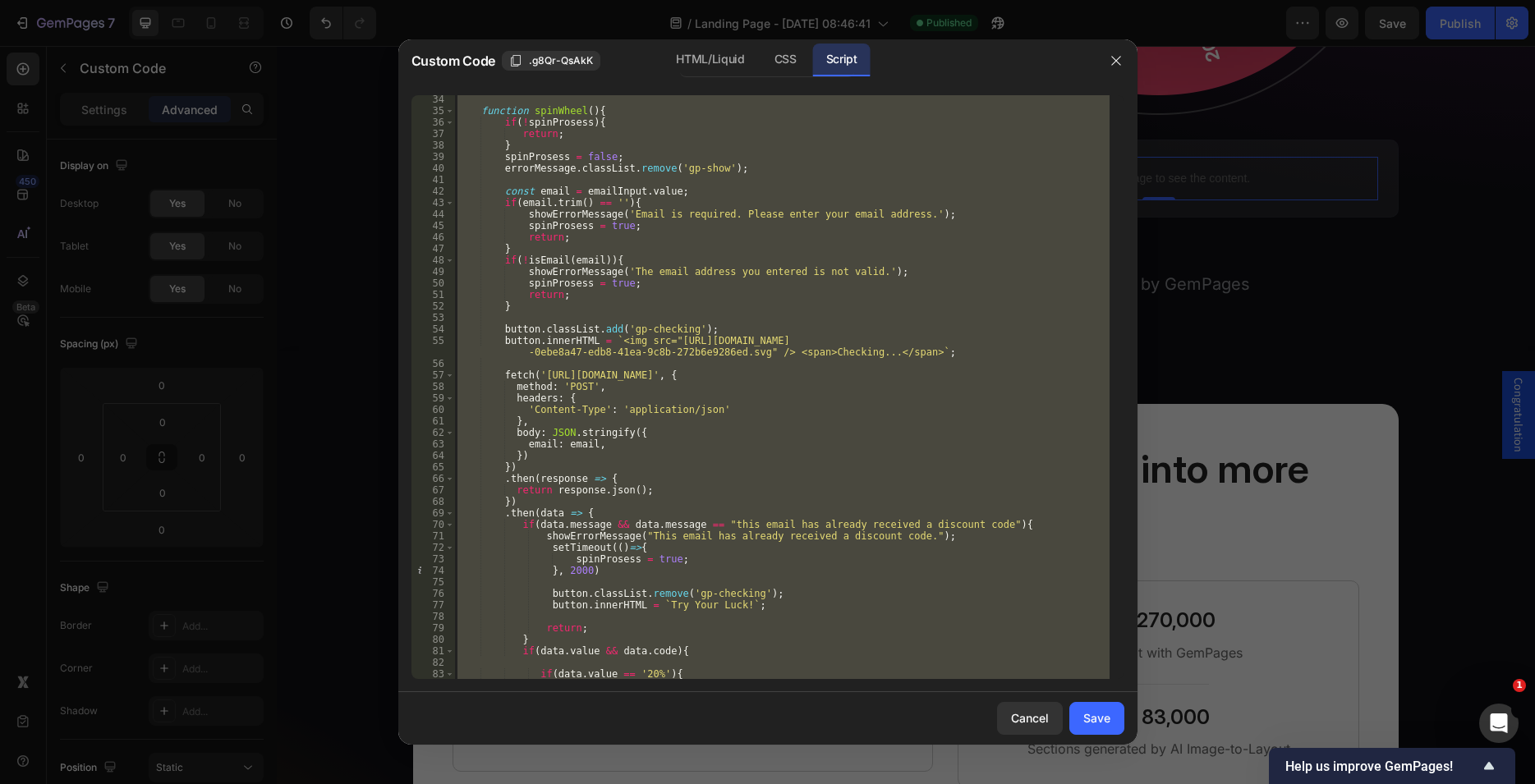
scroll to position [381, 0]
click at [668, 376] on div "function spinWheel ( ) { if ( ! spinProsess ) { return ; } spinProsess = false …" at bounding box center [781, 386] width 655 height 584
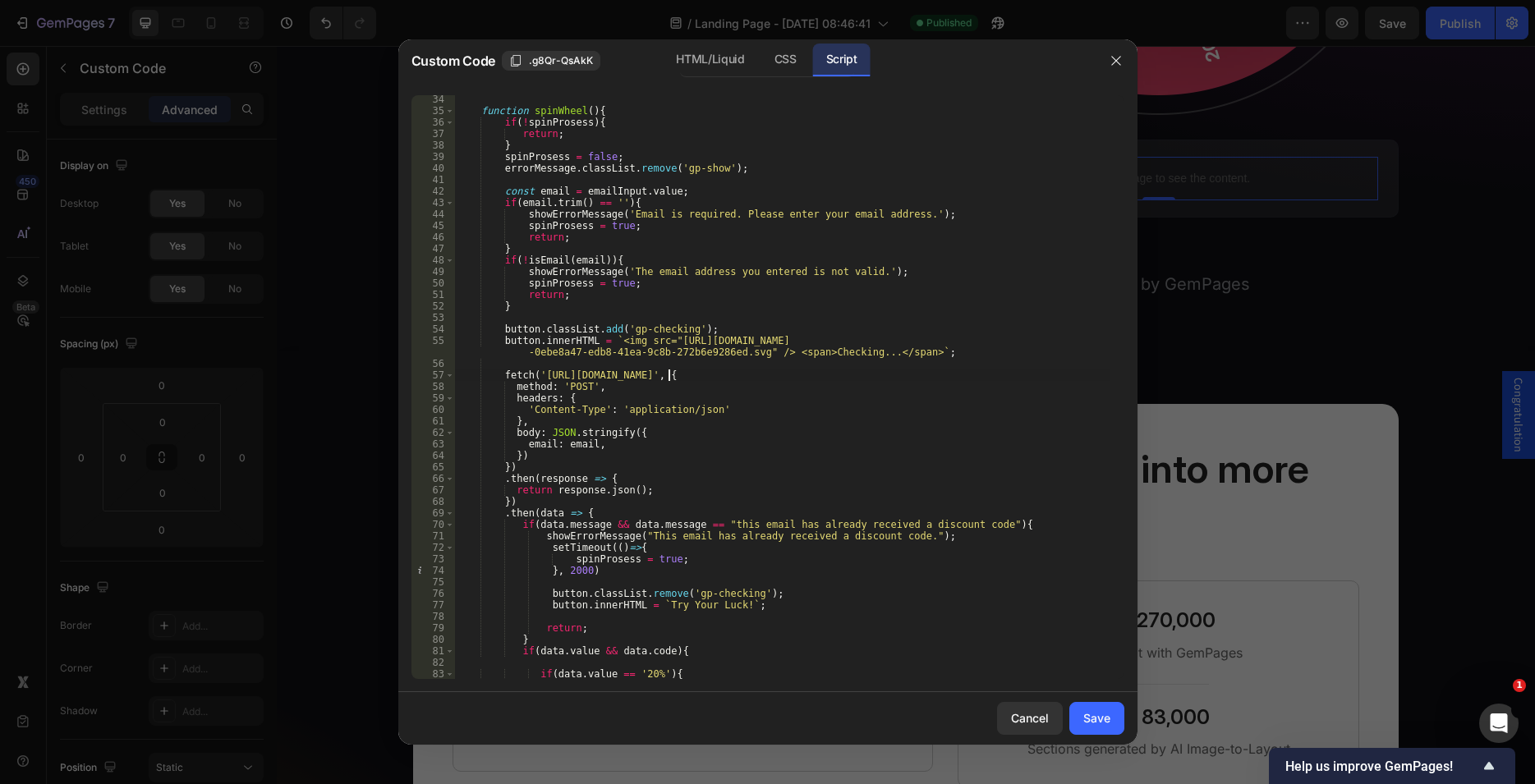
drag, startPoint x: 680, startPoint y: 378, endPoint x: 693, endPoint y: 379, distance: 13.0
click at [685, 378] on div "function spinWheel ( ) { if ( ! spinProsess ) { return ; } spinProsess = false …" at bounding box center [781, 397] width 655 height 607
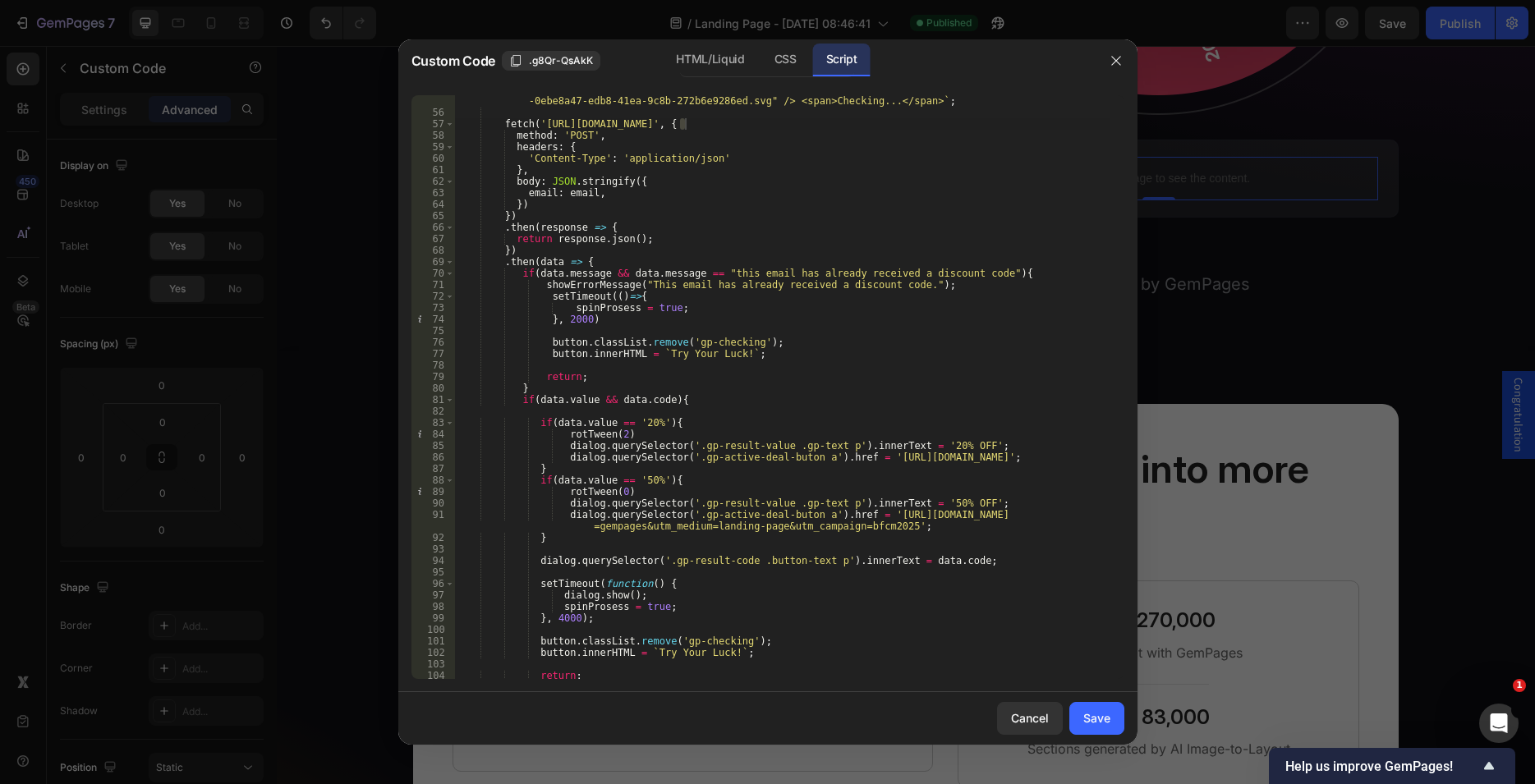
scroll to position [683, 0]
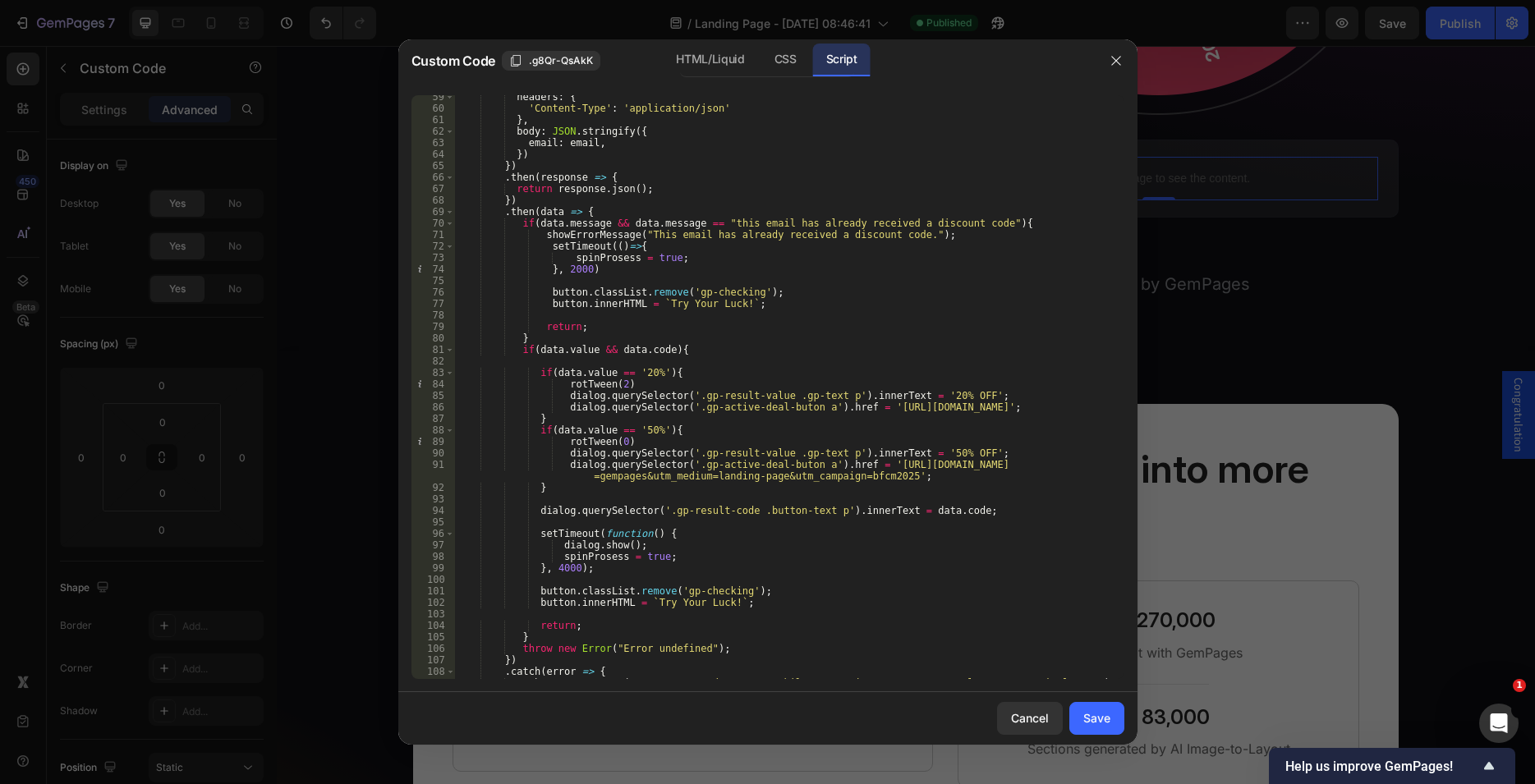
click at [640, 428] on div "headers : { 'Content-Type' : 'application/json' } , body : JSON . stringify ({ …" at bounding box center [781, 395] width 655 height 607
click at [573, 437] on div "headers : { 'Content-Type' : 'application/json' } , body : JSON . stringify ({ …" at bounding box center [781, 395] width 655 height 607
click at [588, 374] on div "headers : { 'Content-Type' : 'application/json' } , body : JSON . stringify ({ …" at bounding box center [781, 395] width 655 height 607
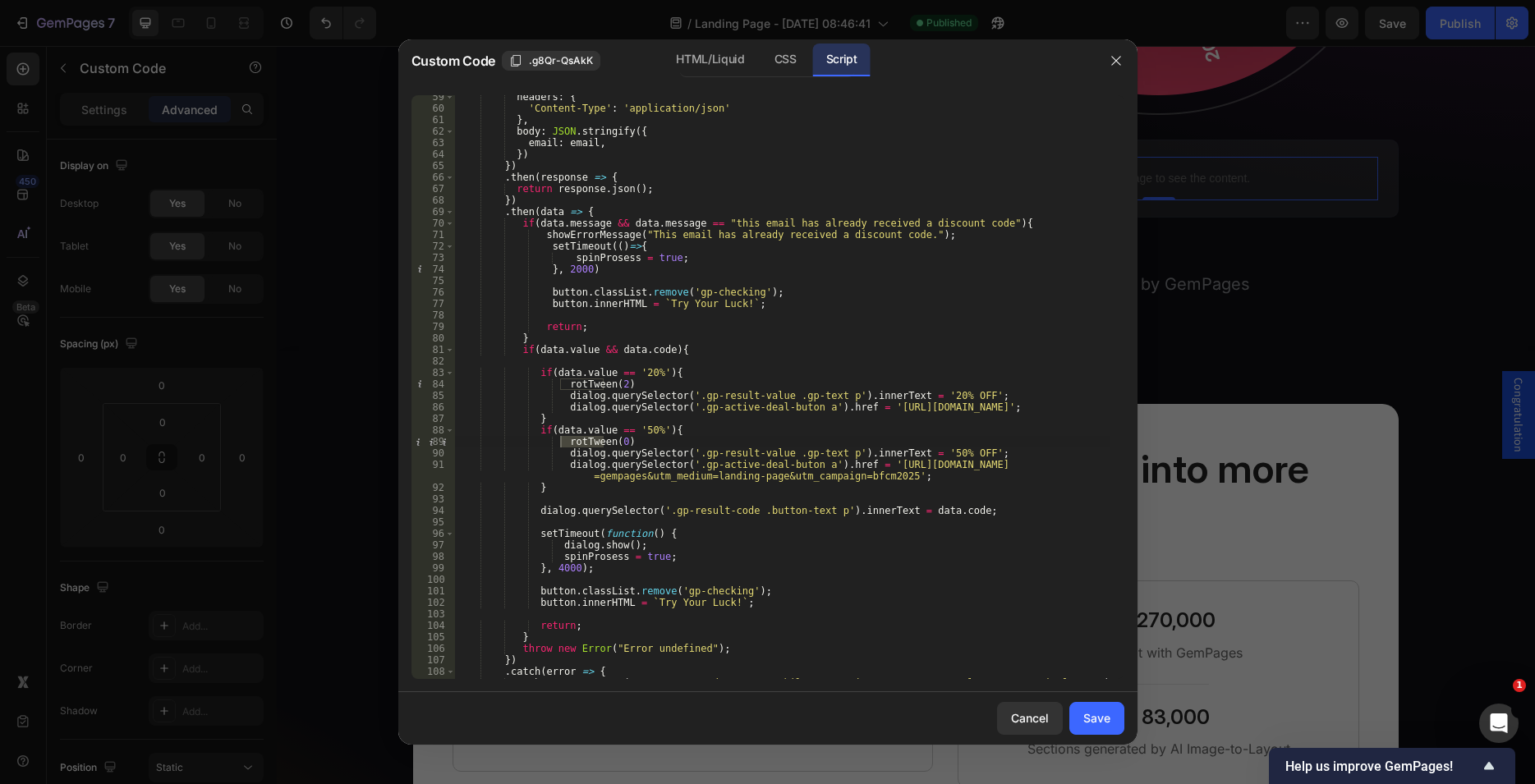
click at [588, 374] on div "headers : { 'Content-Type' : 'application/json' } , body : JSON . stringify ({ …" at bounding box center [781, 395] width 655 height 607
click at [631, 370] on div "headers : { 'Content-Type' : 'application/json' } , body : JSON . stringify ({ …" at bounding box center [781, 395] width 655 height 607
click at [633, 432] on div "headers : { 'Content-Type' : 'application/json' } , body : JSON . stringify ({ …" at bounding box center [781, 395] width 655 height 607
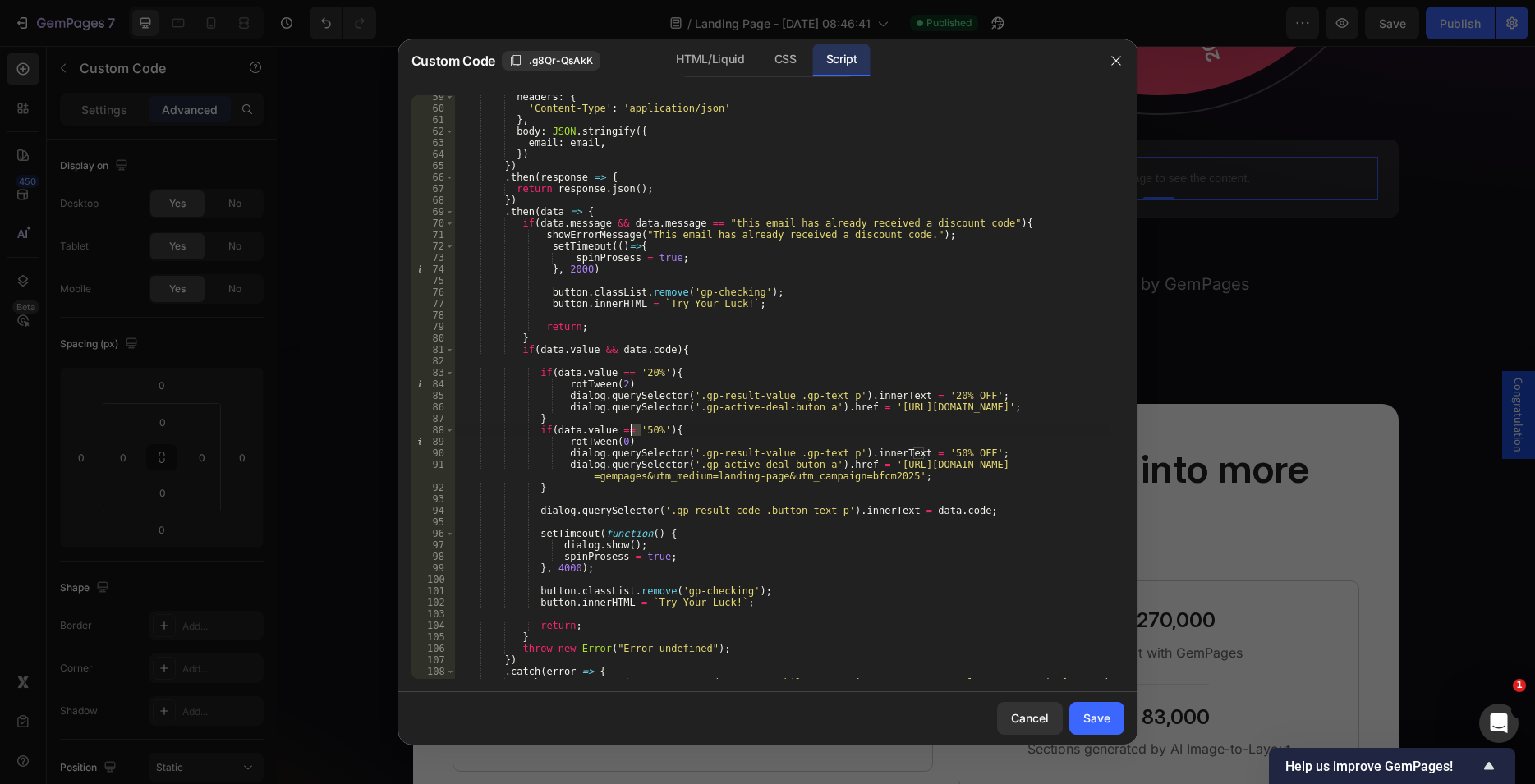
click at [581, 444] on div "headers : { 'Content-Type' : 'application/json' } , body : JSON . stringify ({ …" at bounding box center [781, 395] width 655 height 607
click at [580, 454] on div "headers : { 'Content-Type' : 'application/json' } , body : JSON . stringify ({ …" at bounding box center [781, 395] width 655 height 607
click at [640, 449] on div "headers : { 'Content-Type' : 'application/json' } , body : JSON . stringify ({ …" at bounding box center [781, 395] width 655 height 607
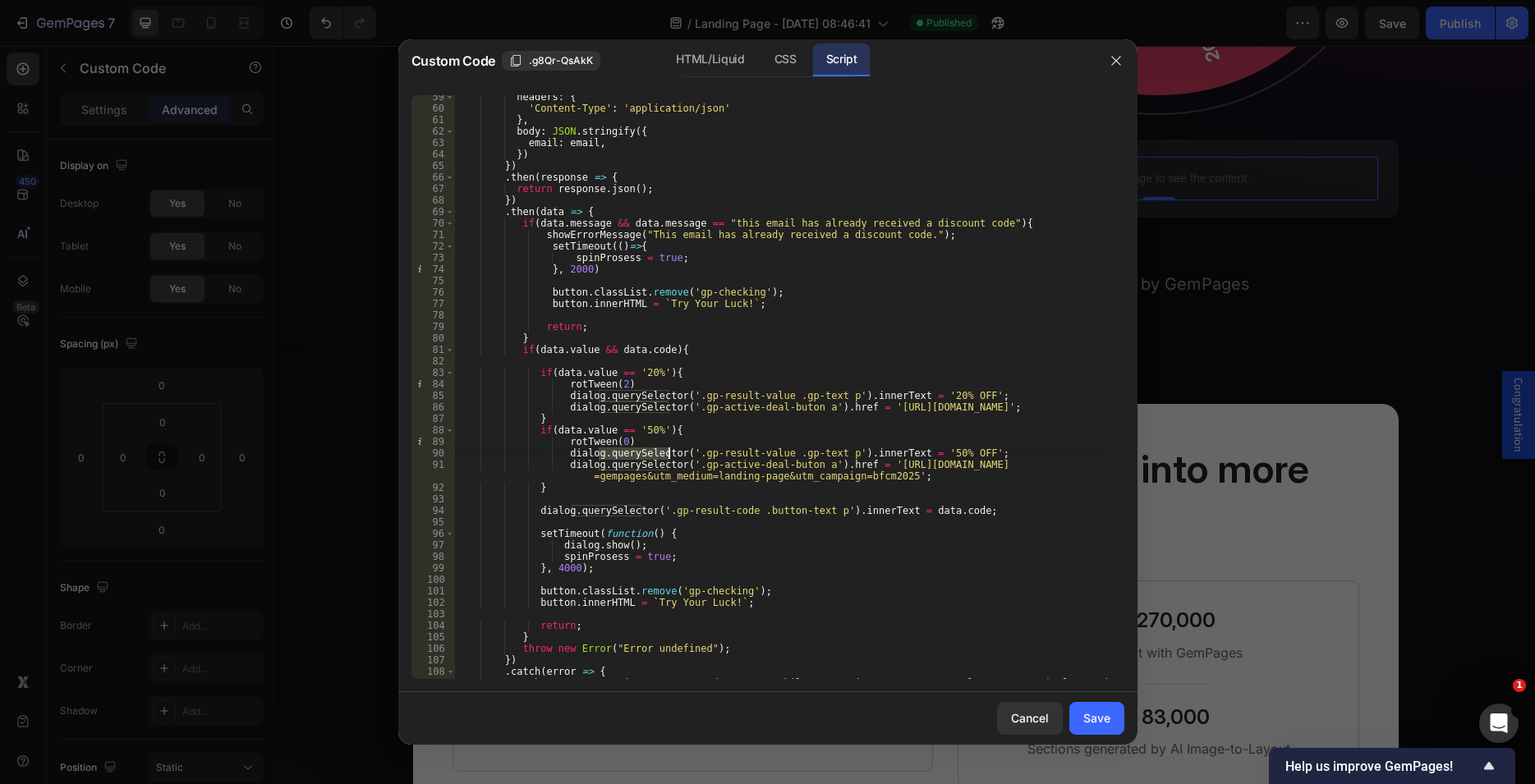
click at [640, 449] on div "headers : { 'Content-Type' : 'application/json' } , body : JSON . stringify ({ …" at bounding box center [781, 395] width 655 height 607
click at [875, 453] on div "headers : { 'Content-Type' : 'application/json' } , body : JSON . stringify ({ …" at bounding box center [781, 395] width 655 height 607
click at [832, 470] on div "headers : { 'Content-Type' : 'application/json' } , body : JSON . stringify ({ …" at bounding box center [781, 395] width 655 height 607
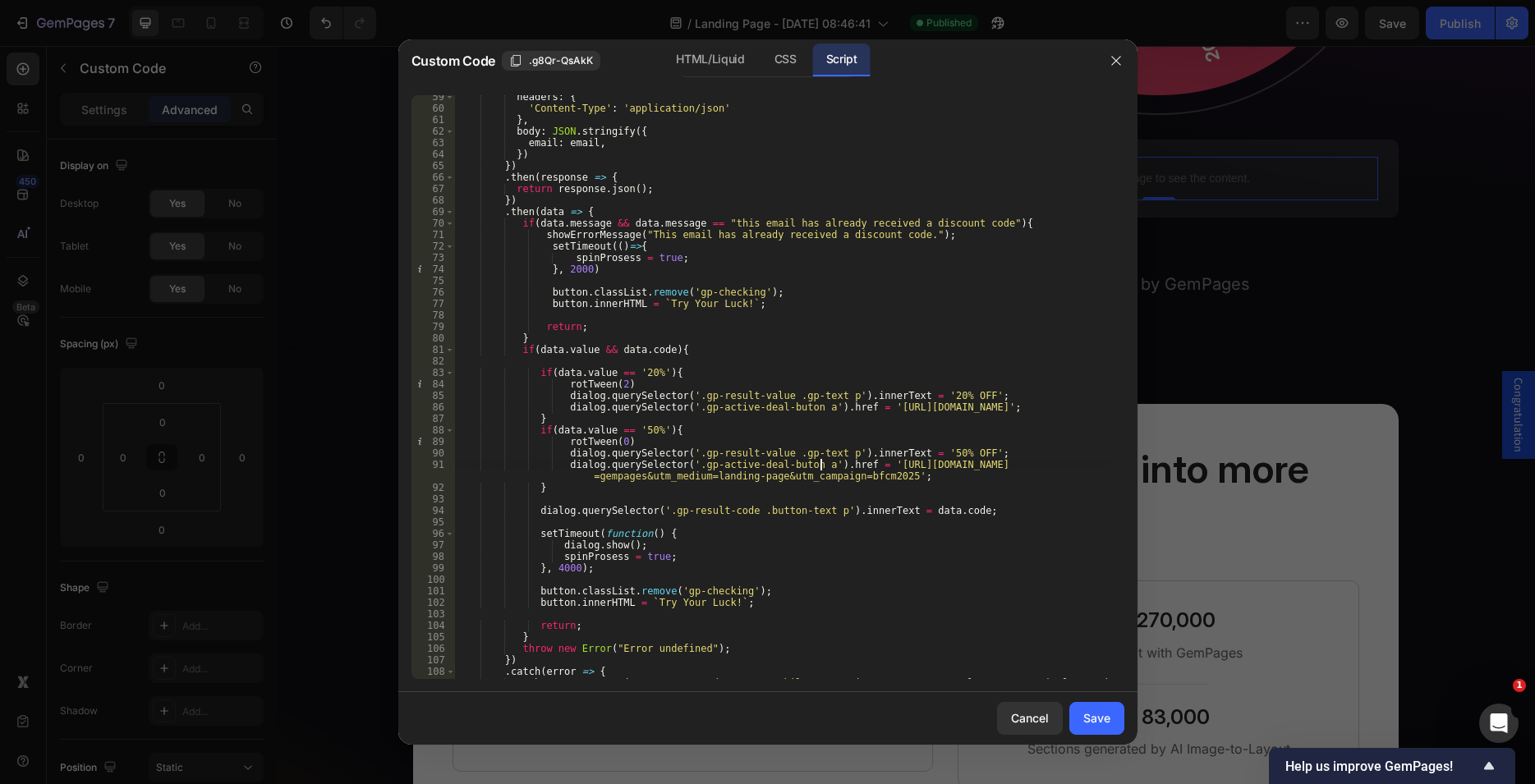
click at [821, 462] on div "headers : { 'Content-Type' : 'application/json' } , body : JSON . stringify ({ …" at bounding box center [781, 395] width 655 height 607
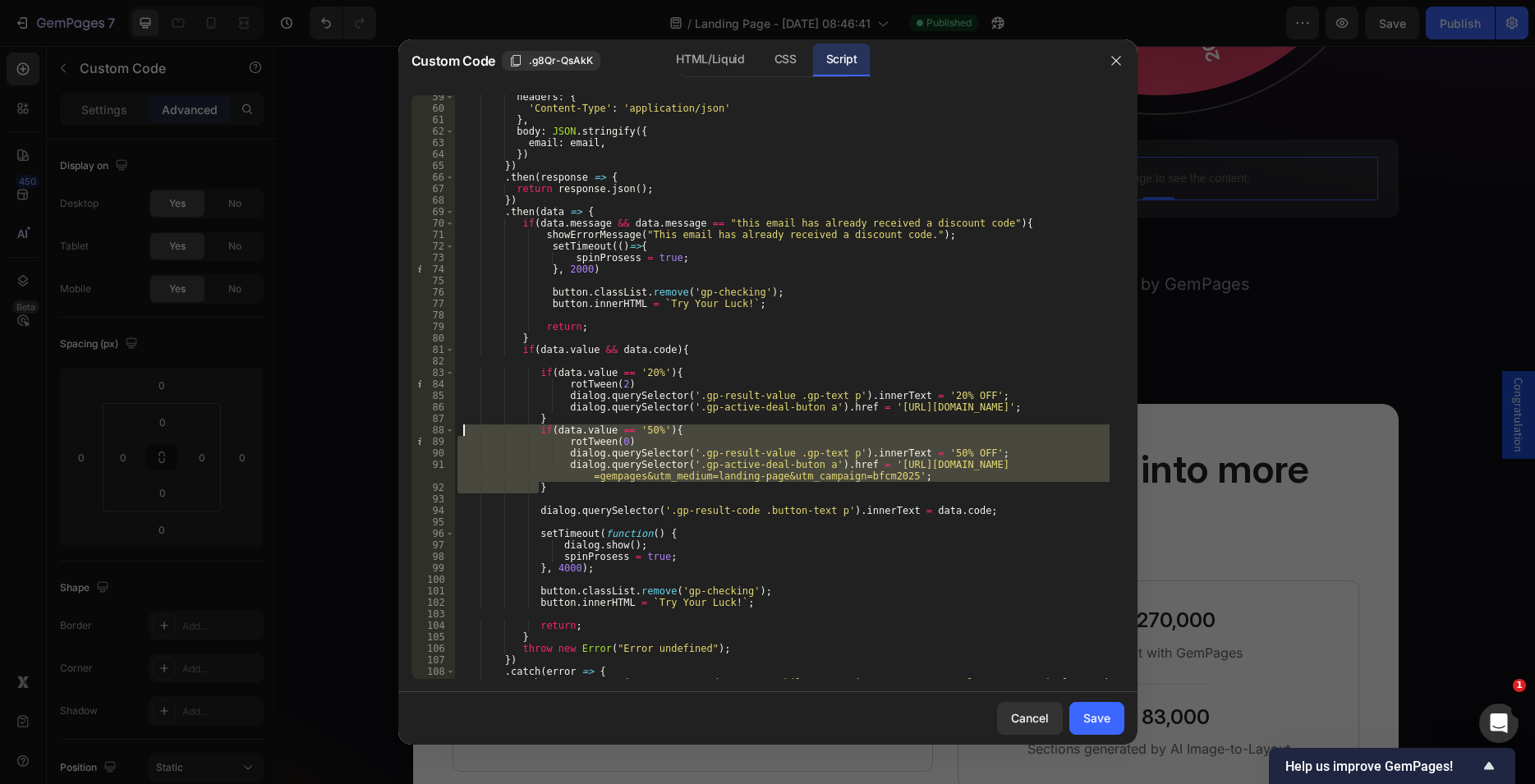
drag, startPoint x: 551, startPoint y: 486, endPoint x: 466, endPoint y: 428, distance: 102.9
click at [466, 428] on div "headers : { 'Content-Type' : 'application/json' } , body : JSON . stringify ({ …" at bounding box center [781, 395] width 655 height 607
click at [655, 378] on div "headers : { 'Content-Type' : 'application/json' } , body : JSON . stringify ({ …" at bounding box center [781, 395] width 655 height 607
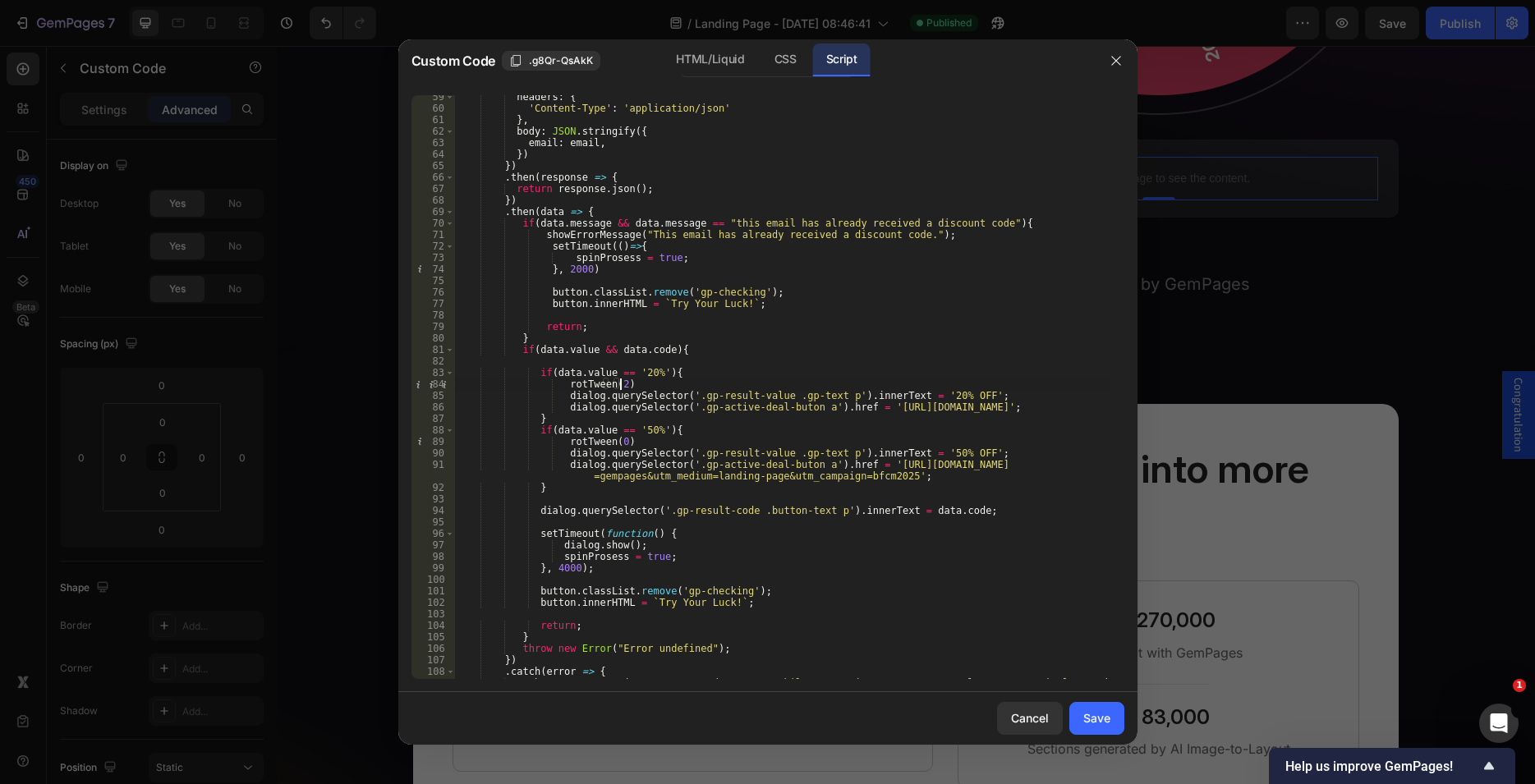
click at [635, 426] on div "headers : { 'Content-Type' : 'application/json' } , body : JSON . stringify ({ …" at bounding box center [781, 395] width 655 height 607
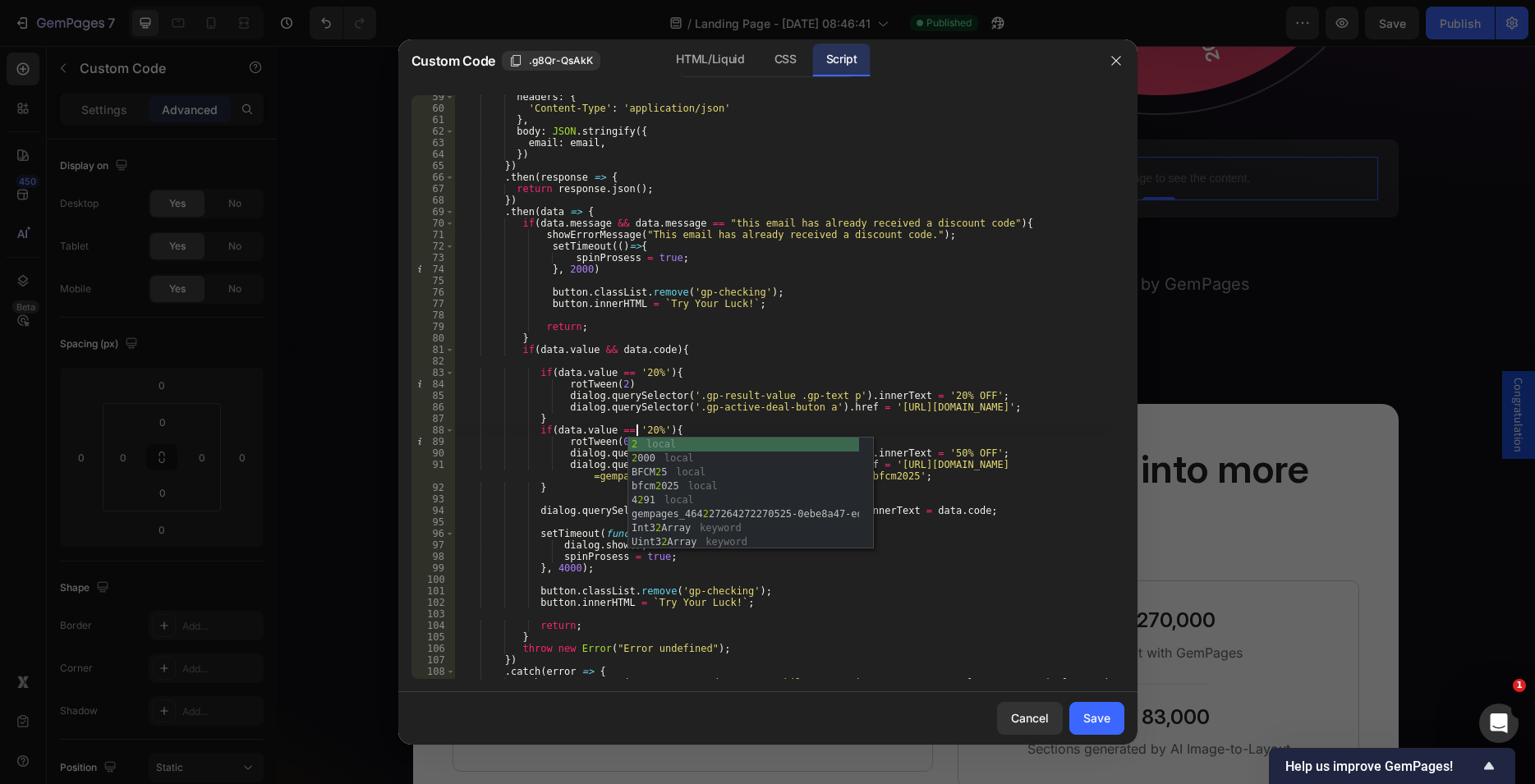
click at [768, 371] on div "headers : { 'Content-Type' : 'application/json' } , body : JSON . stringify ({ …" at bounding box center [781, 395] width 655 height 607
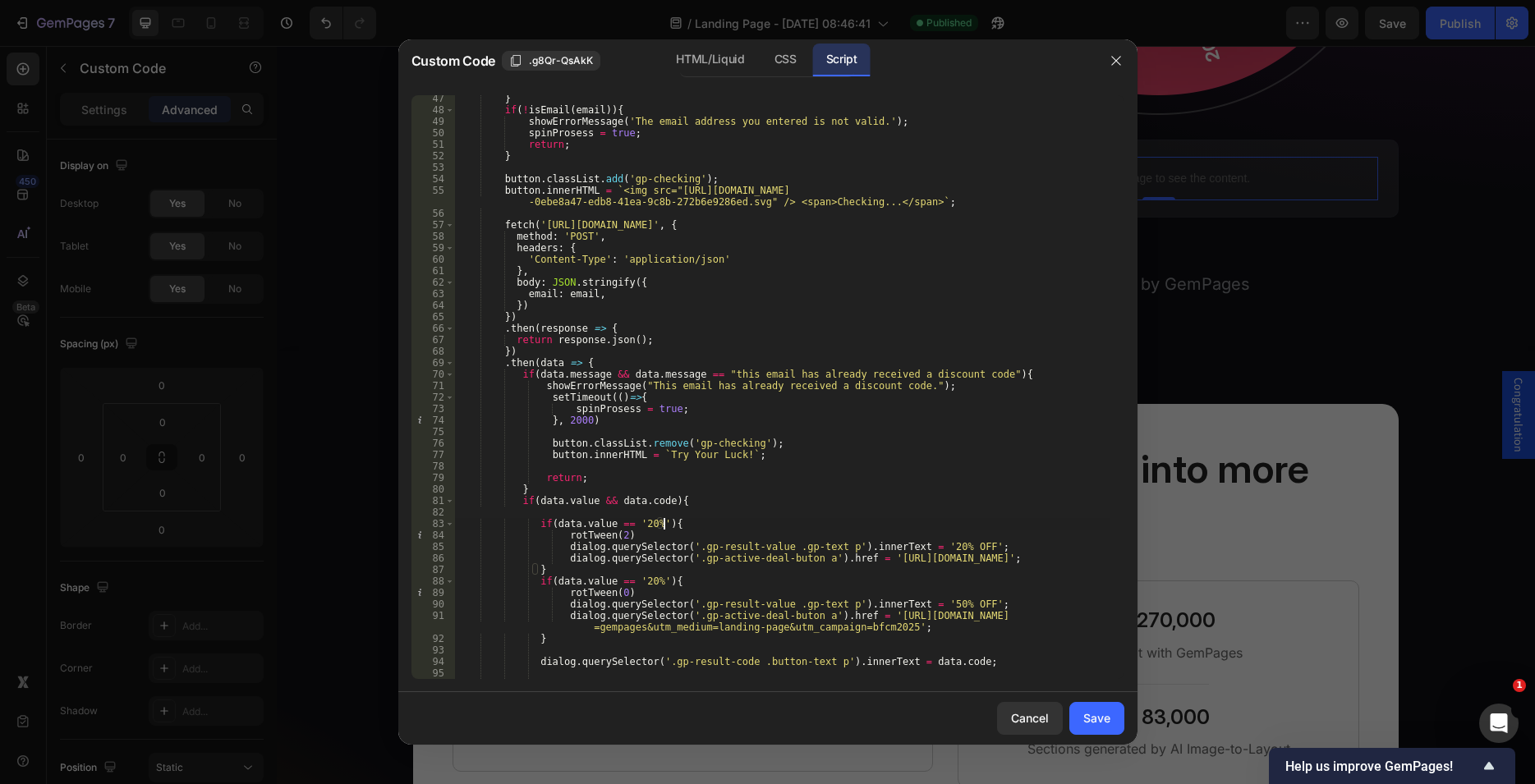
scroll to position [531, 0]
click at [700, 224] on div "} if ( ! isEmail ( email )) { showErrorMessage ( 'The email address you entered…" at bounding box center [781, 397] width 655 height 607
type textarea "fetch('[URL][DOMAIN_NAME]', {"
click at [1097, 711] on div "Save" at bounding box center [1096, 718] width 27 height 18
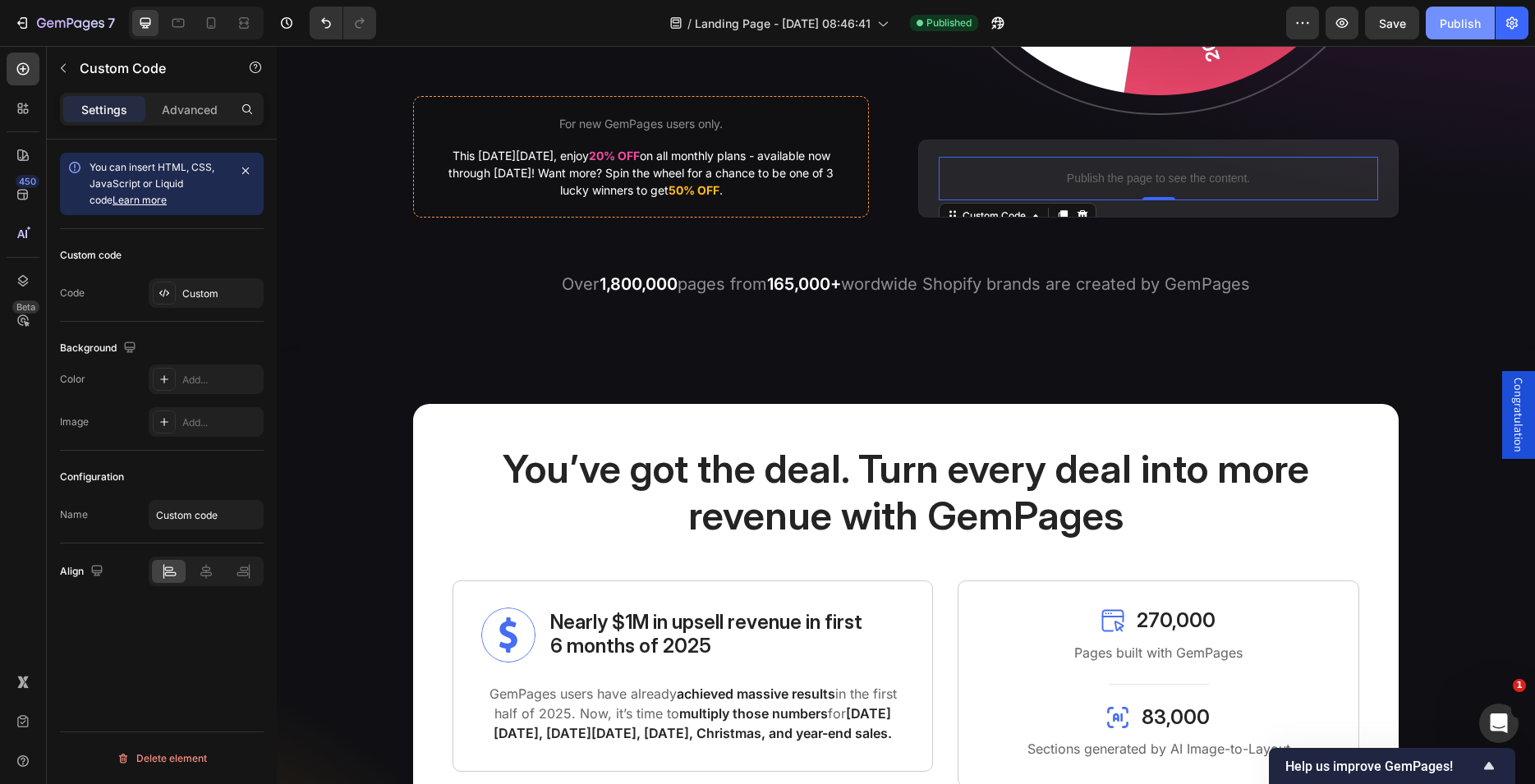
click at [1442, 25] on div "Publish" at bounding box center [1460, 23] width 42 height 18
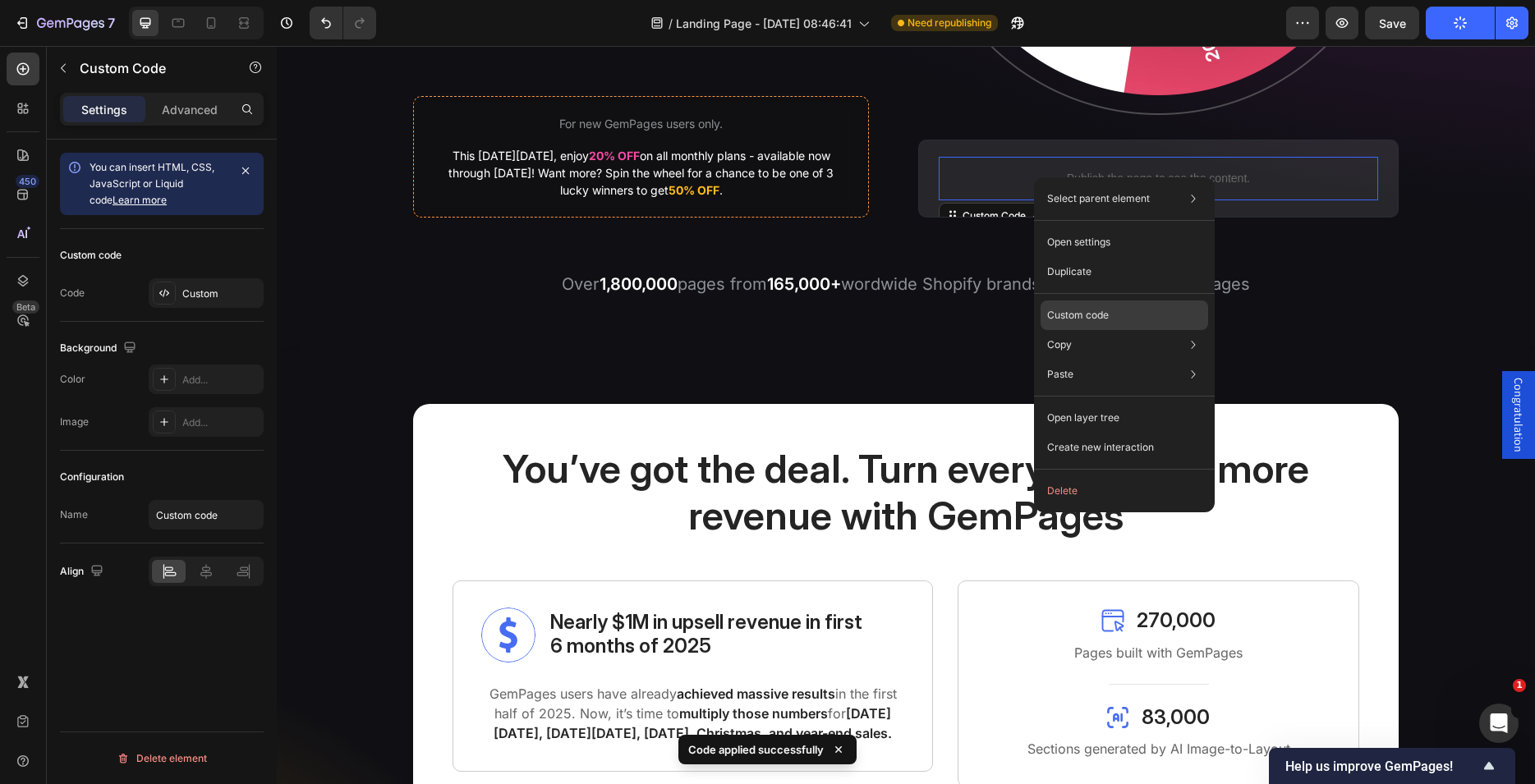
click at [1070, 309] on p "Custom code" at bounding box center [1077, 315] width 62 height 15
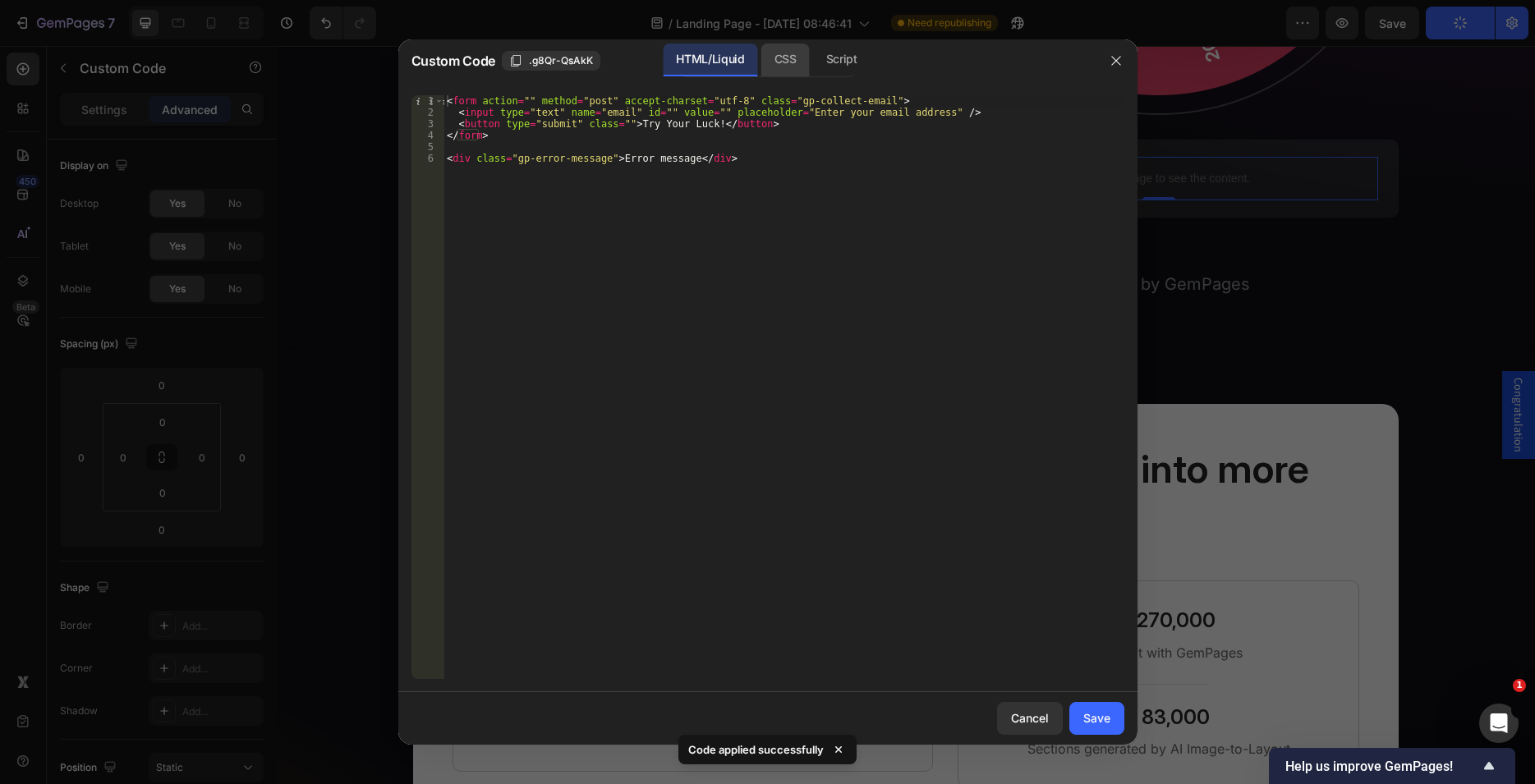
click at [805, 56] on div "CSS" at bounding box center [785, 60] width 49 height 33
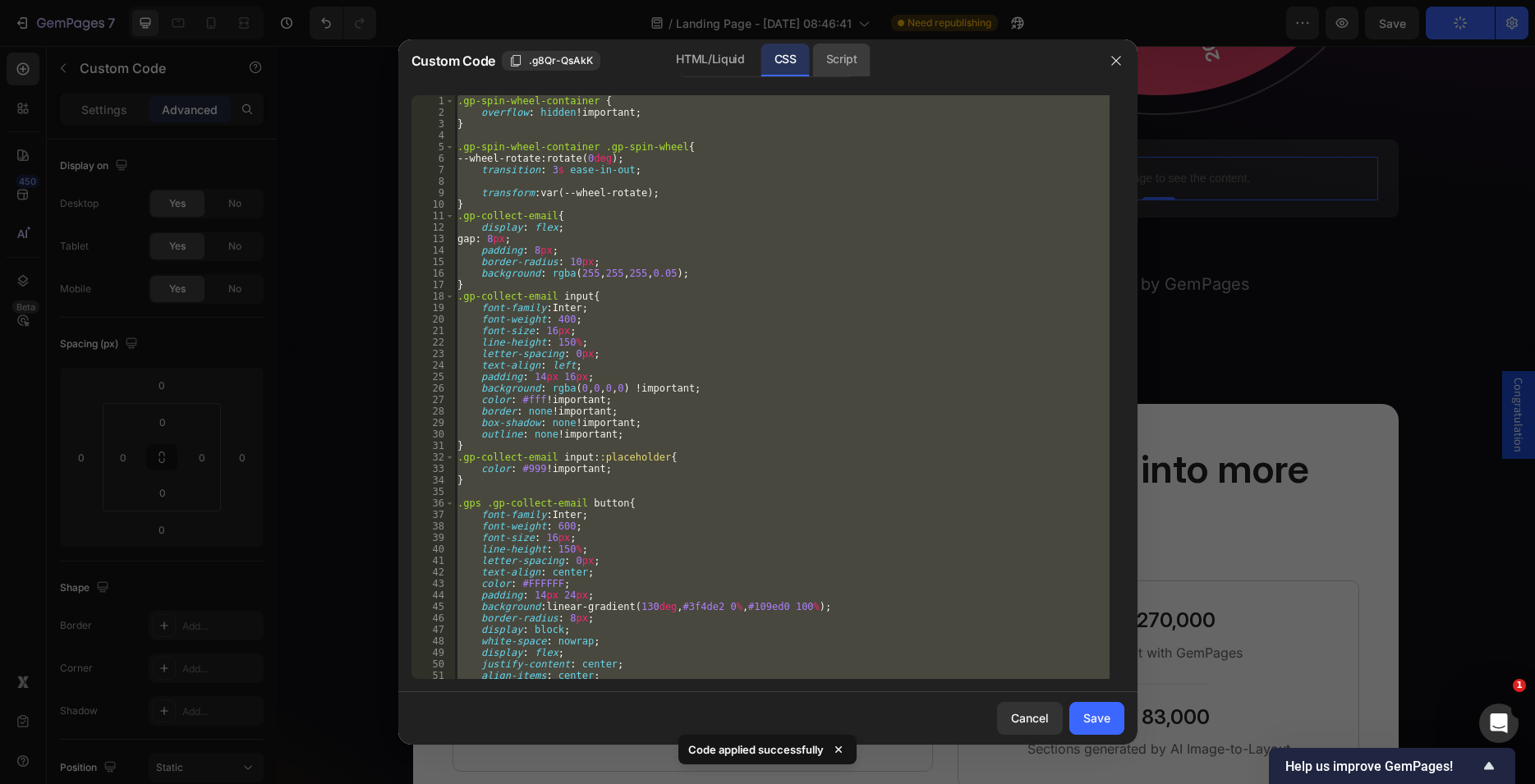
click at [834, 58] on div "Script" at bounding box center [841, 60] width 57 height 33
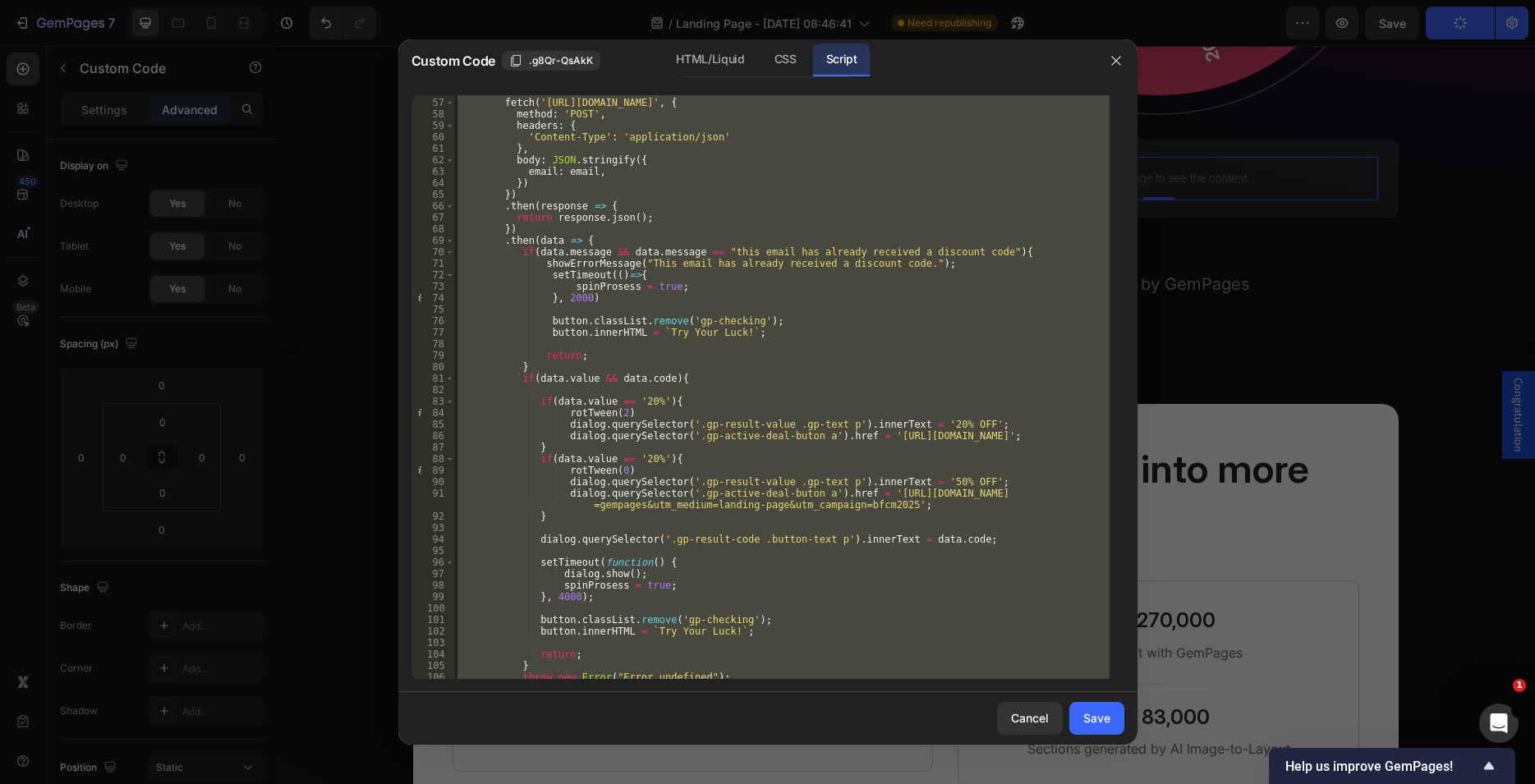
scroll to position [654, 0]
click at [637, 399] on div "fetch ( '[URL][DOMAIN_NAME]' , { method : 'POST' , headers : { 'Content-Type' :…" at bounding box center [781, 386] width 655 height 584
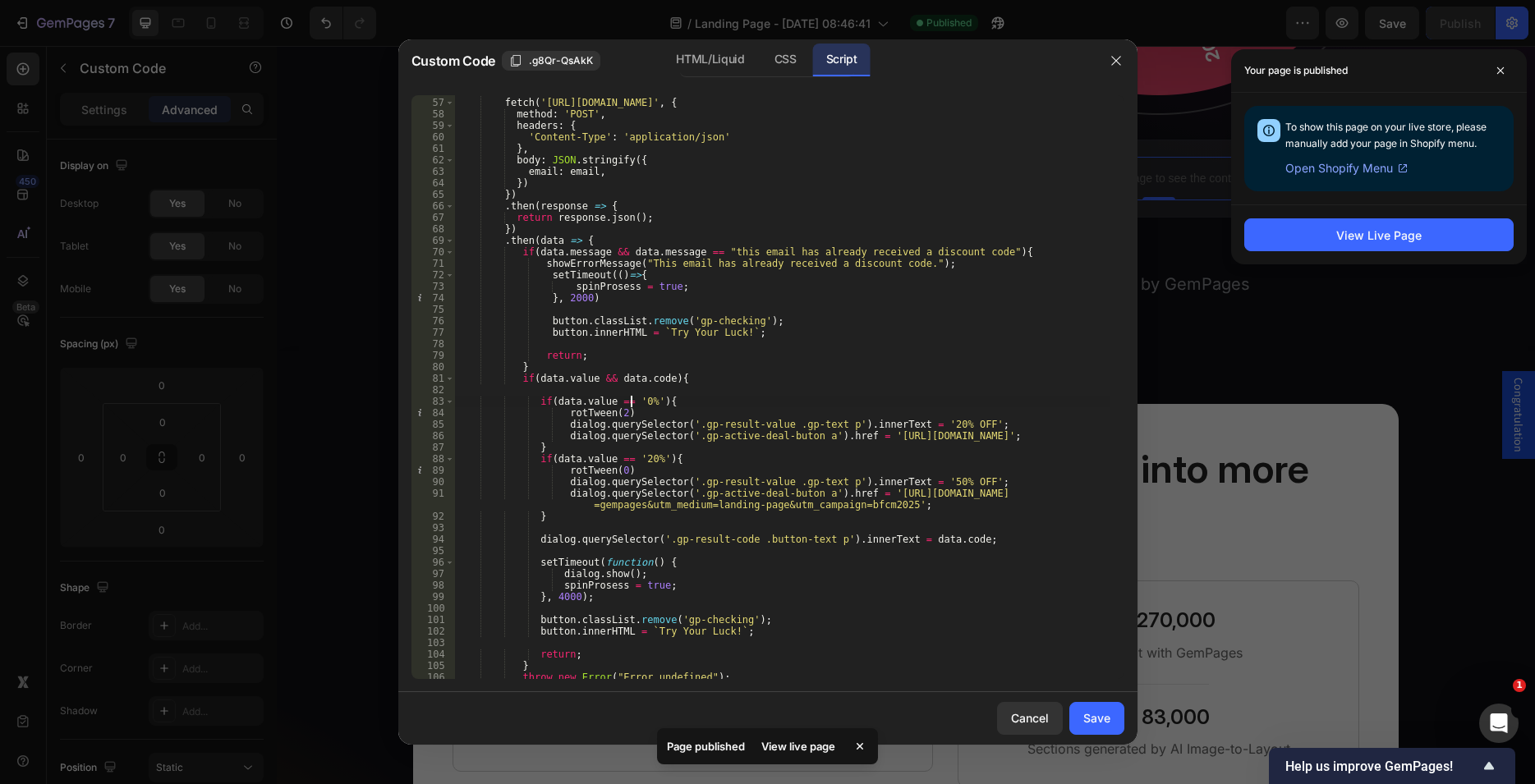
type textarea "if(data.value == '50%'){"
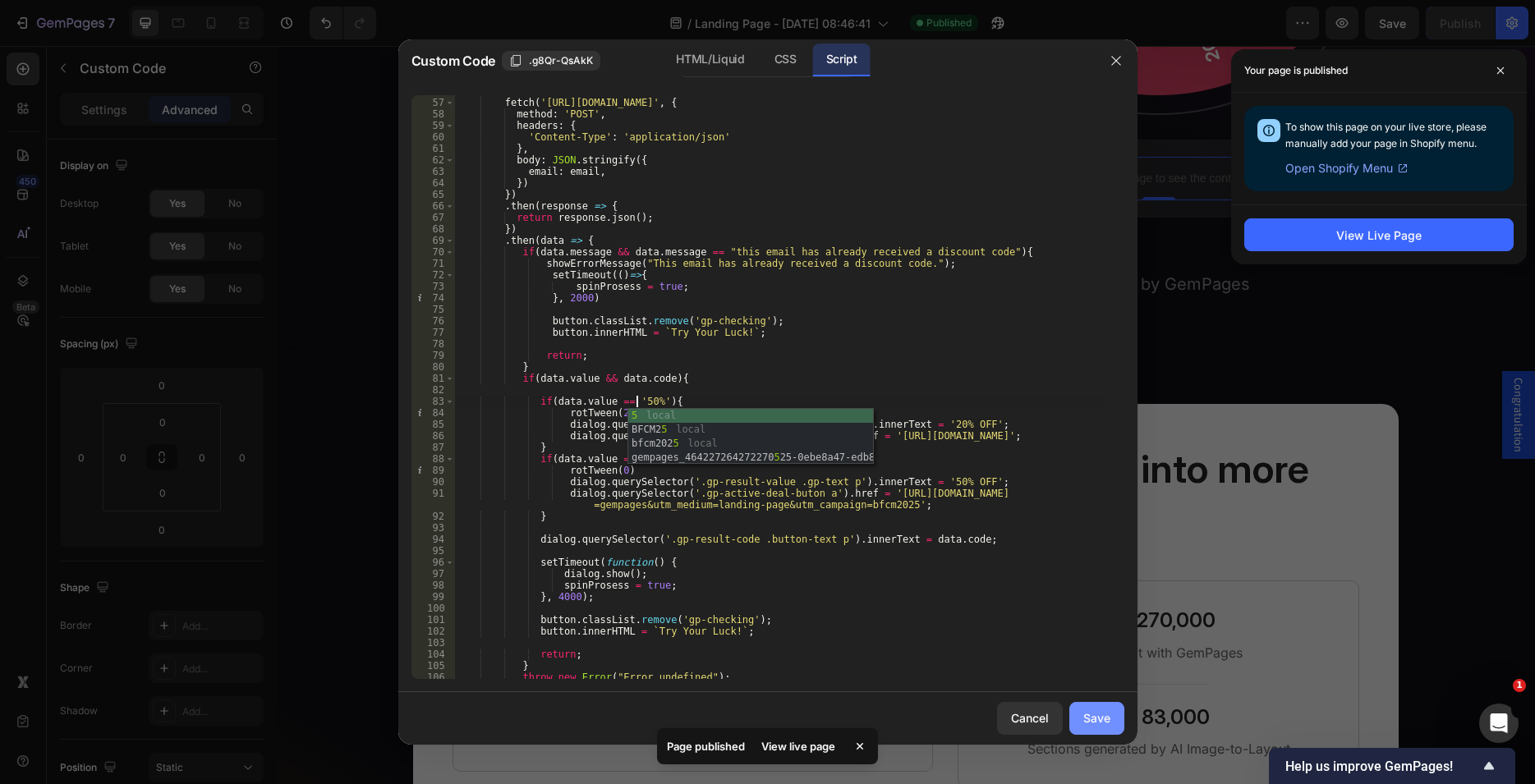
click at [1110, 719] on div "Save" at bounding box center [1096, 718] width 27 height 18
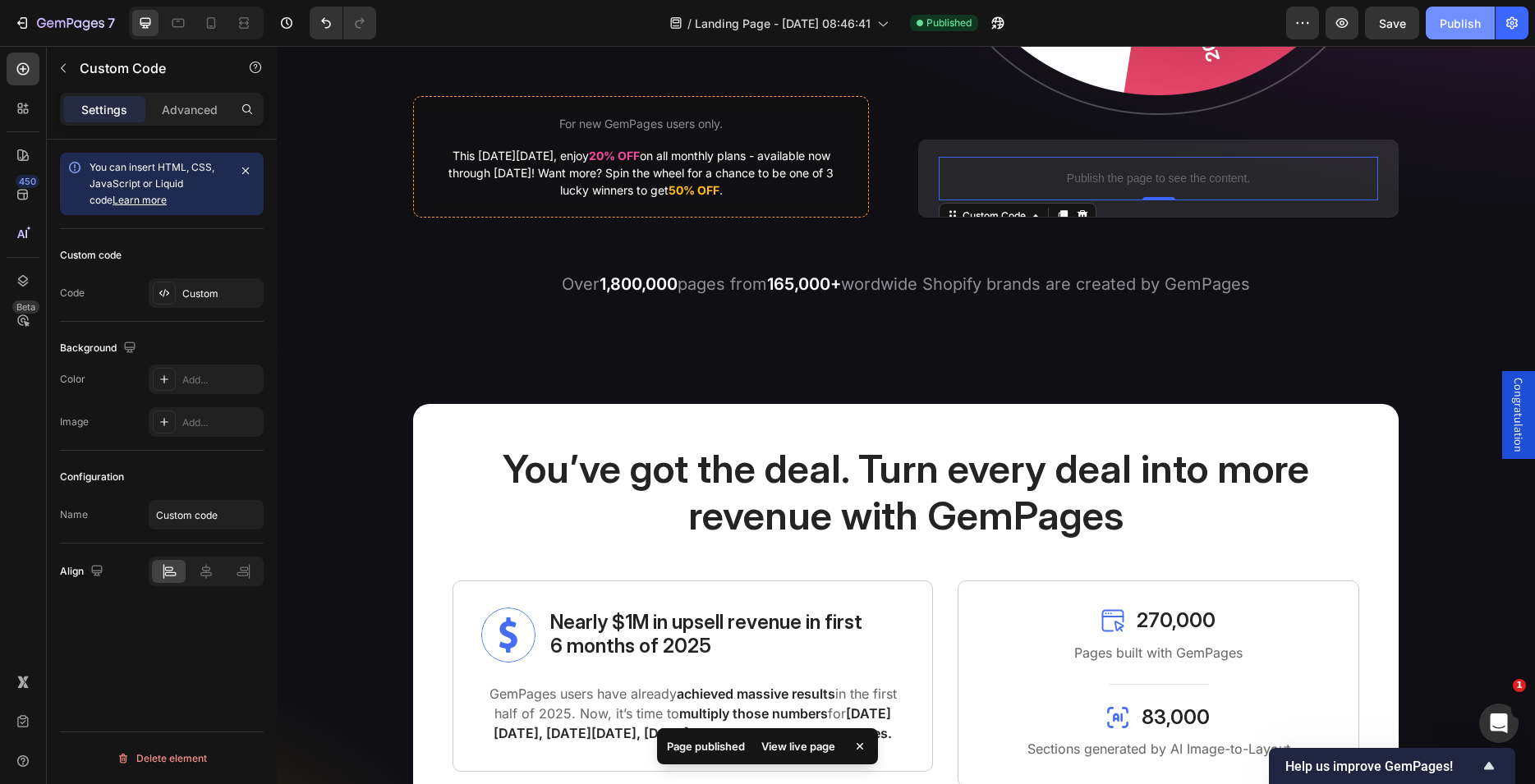
click at [1465, 31] on div "Publish" at bounding box center [1460, 23] width 42 height 18
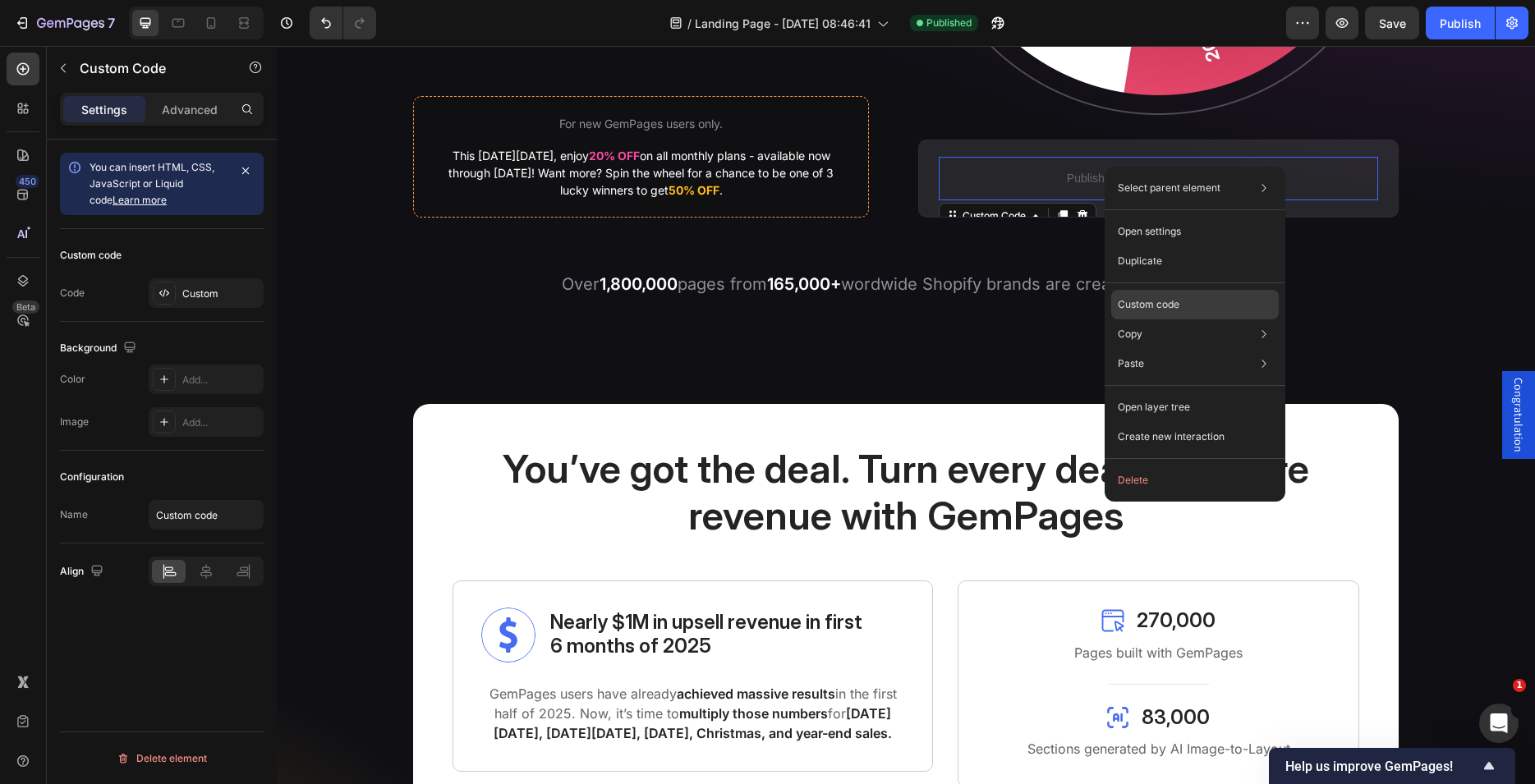
click at [1153, 299] on p "Custom code" at bounding box center [1148, 304] width 62 height 15
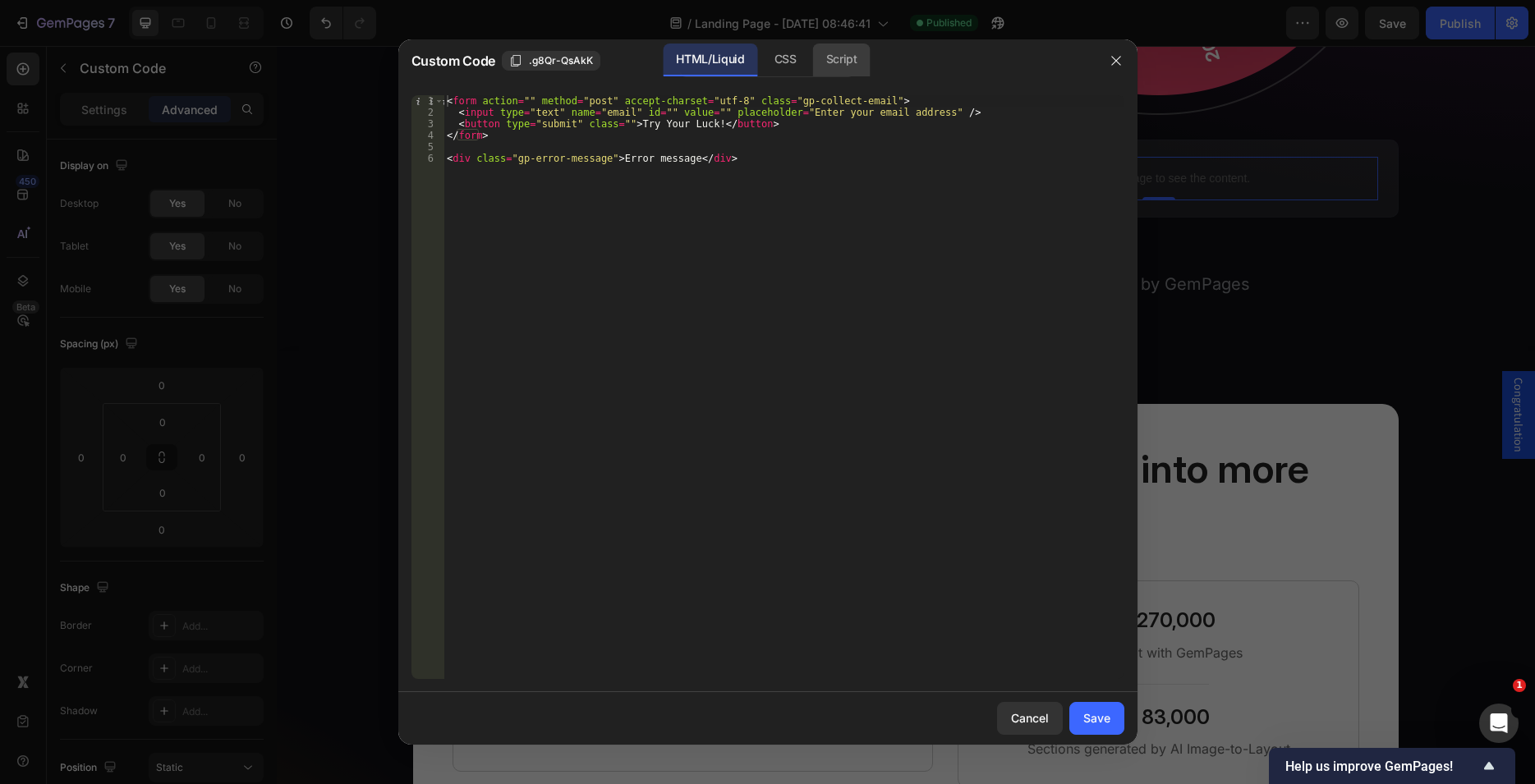
click at [835, 65] on div "Script" at bounding box center [841, 60] width 57 height 33
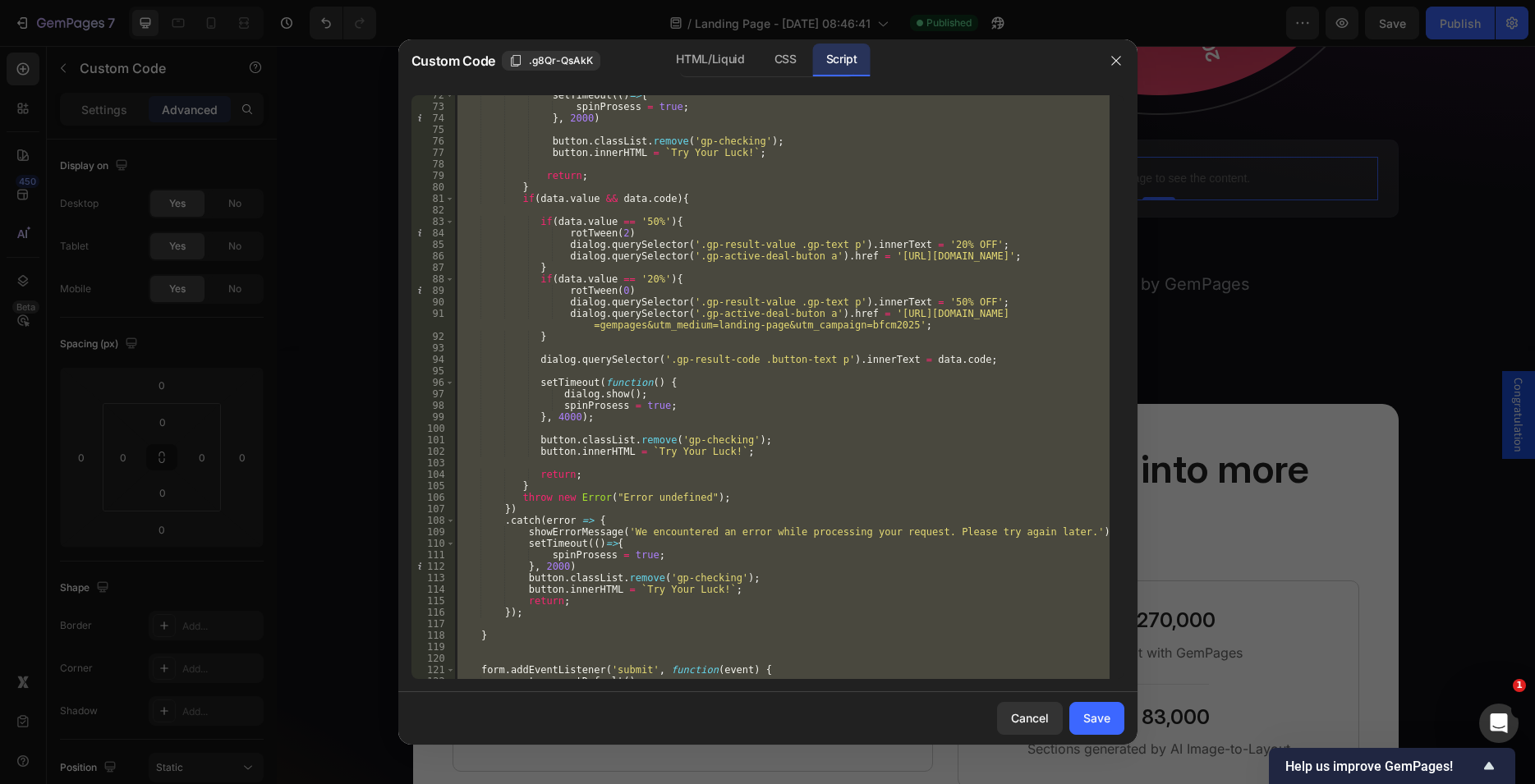
scroll to position [732, 0]
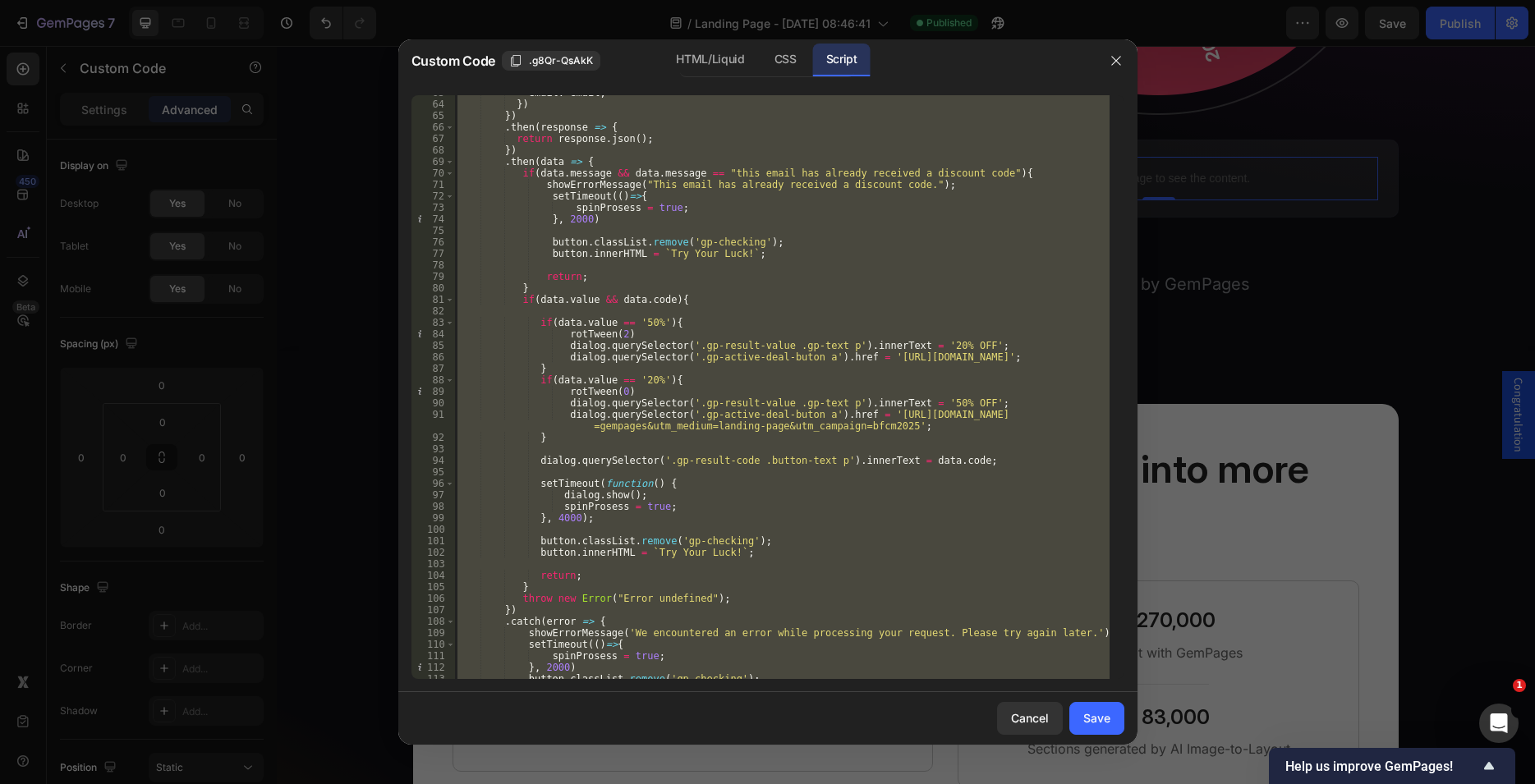
click at [637, 321] on div "email : email , }) }) . then ( response => { return response . json ( ) ; }) . …" at bounding box center [781, 386] width 655 height 584
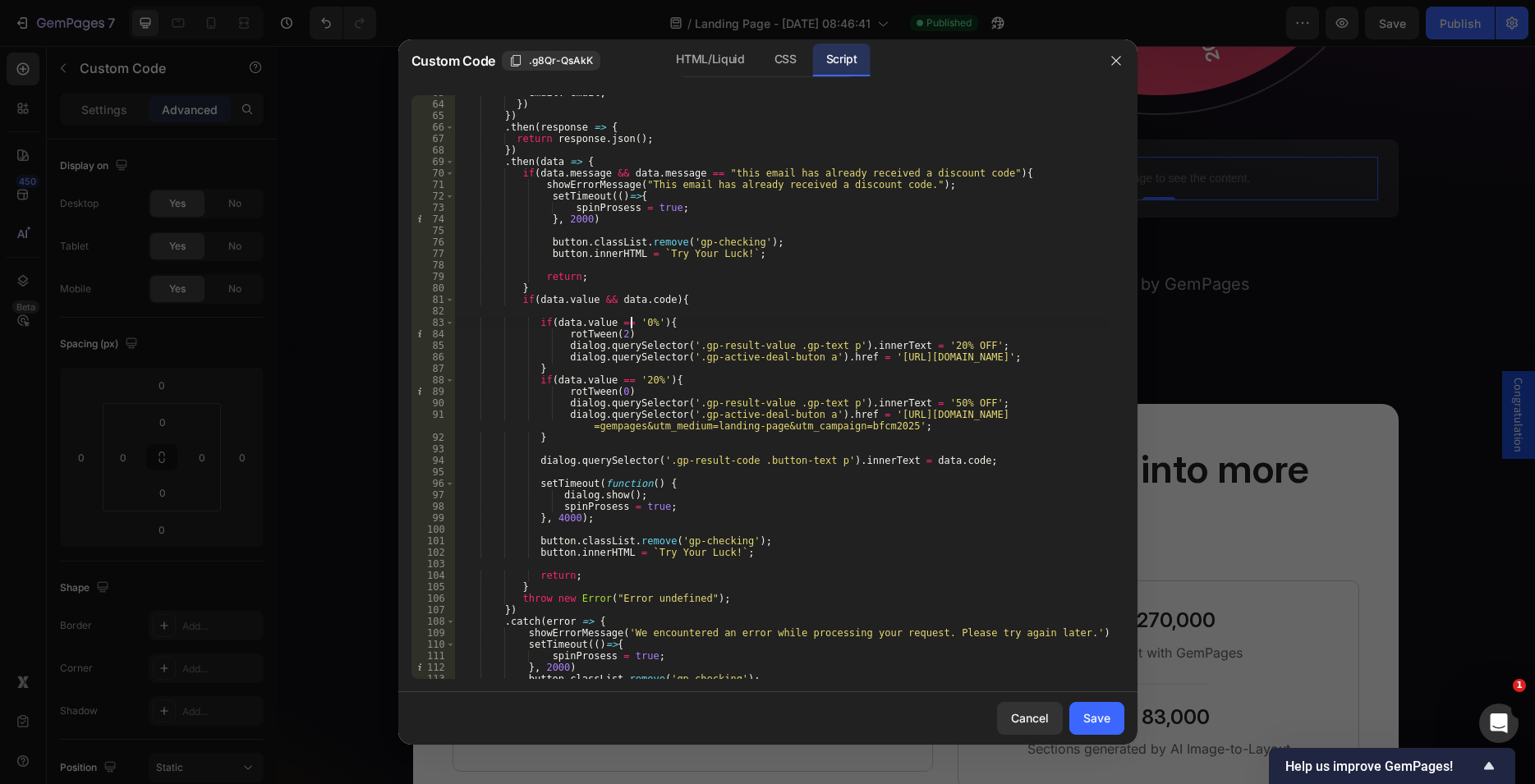
scroll to position [0, 15]
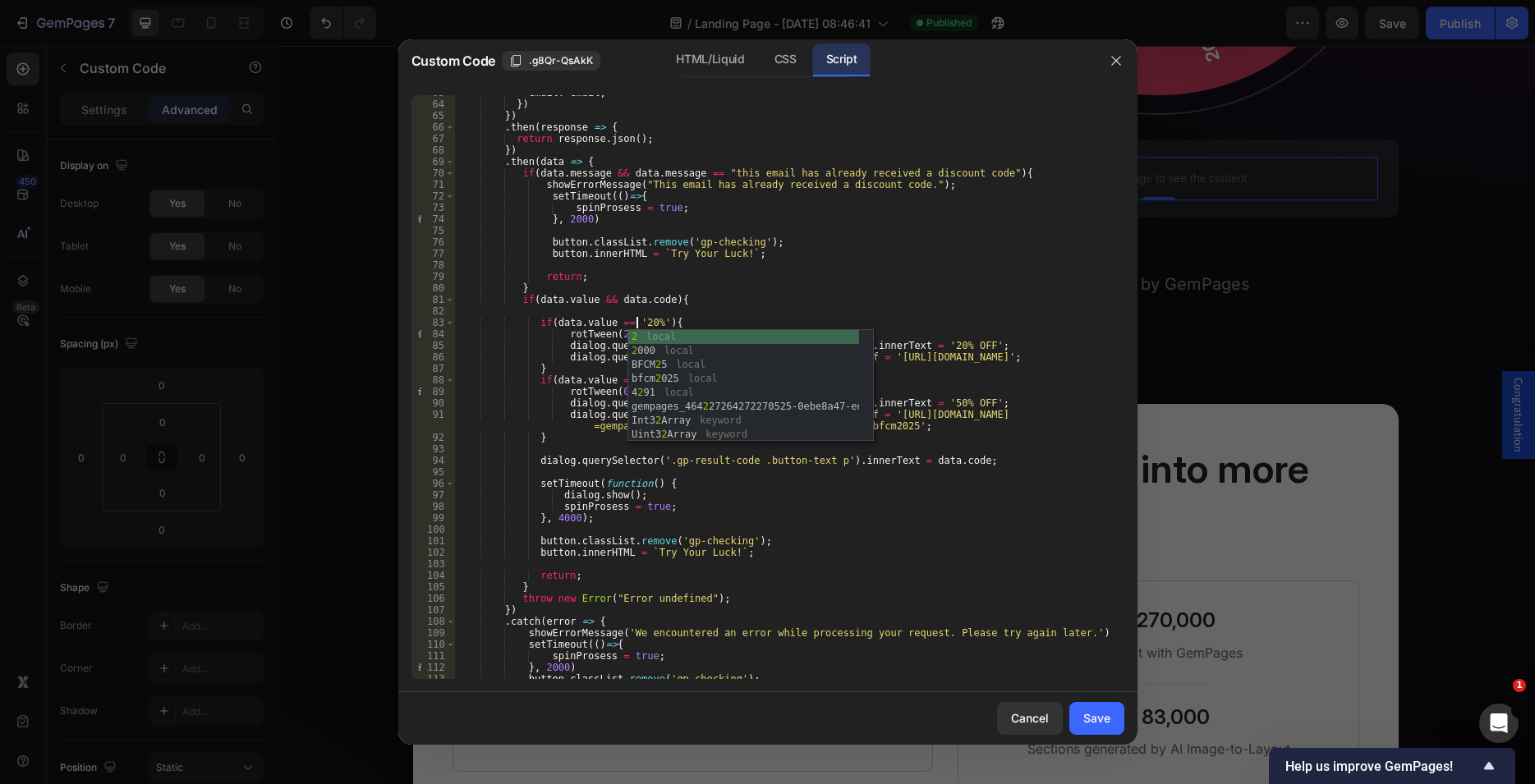
drag, startPoint x: 581, startPoint y: 350, endPoint x: 598, endPoint y: 349, distance: 17.0
click at [581, 349] on div "email : email , }) }) . then ( response => { return response . json ( ) ; }) . …" at bounding box center [781, 390] width 655 height 607
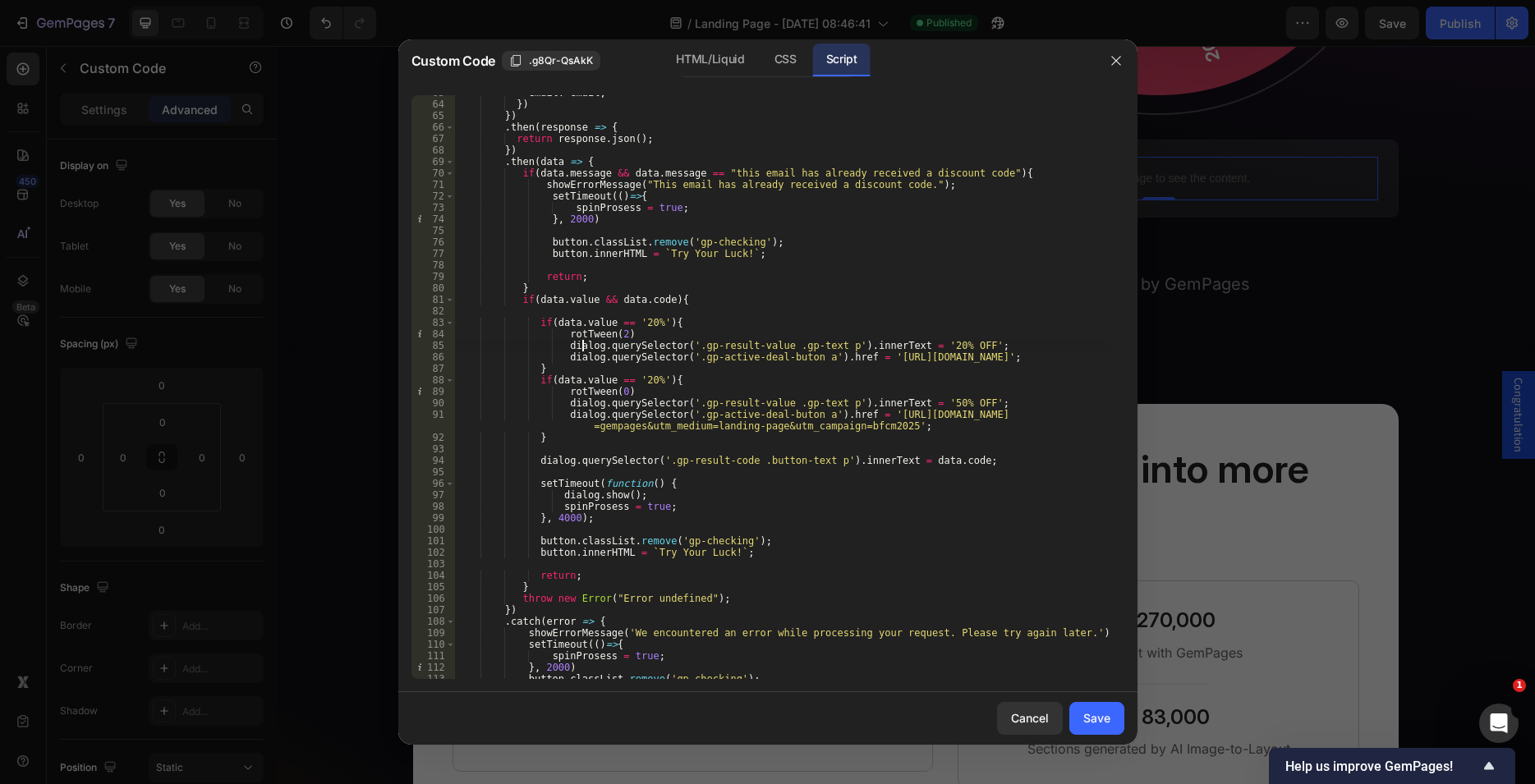
click at [636, 380] on div "email : email , }) }) . then ( response => { return response . json ( ) ; }) . …" at bounding box center [781, 390] width 655 height 607
click at [684, 352] on div "email : email , }) }) . then ( response => { return response . json ( ) ; }) . …" at bounding box center [781, 390] width 655 height 607
click at [637, 378] on div "email : email , }) }) . then ( response => { return response . json ( ) ; }) . …" at bounding box center [781, 390] width 655 height 607
click at [700, 357] on div "email : email , }) }) . then ( response => { return response . json ( ) ; }) . …" at bounding box center [781, 390] width 655 height 607
type textarea "dialog.querySelector('.gp-active-deal-buton a').href = '[URL][DOMAIN_NAME]';"
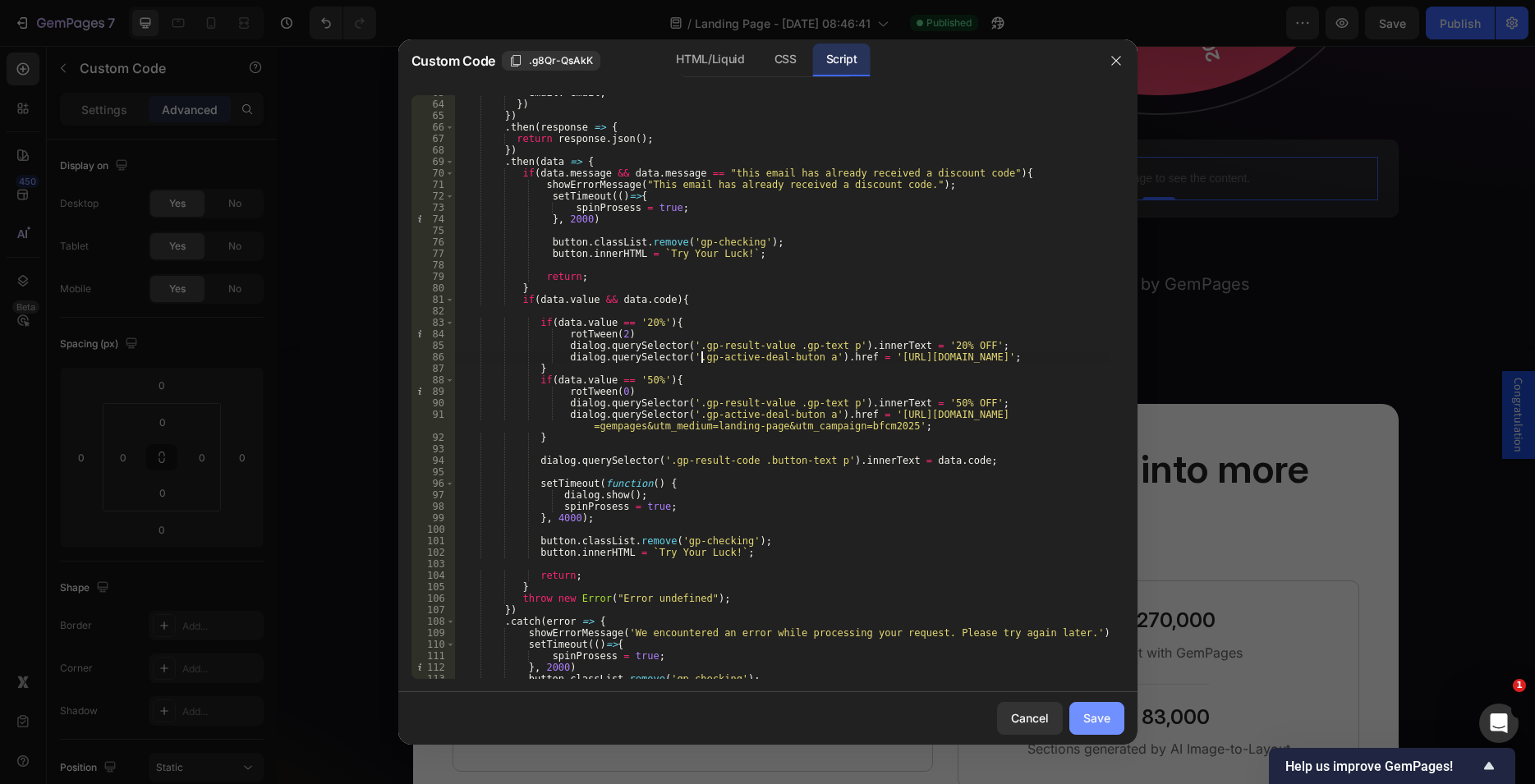
click at [1091, 713] on div "Save" at bounding box center [1096, 718] width 27 height 18
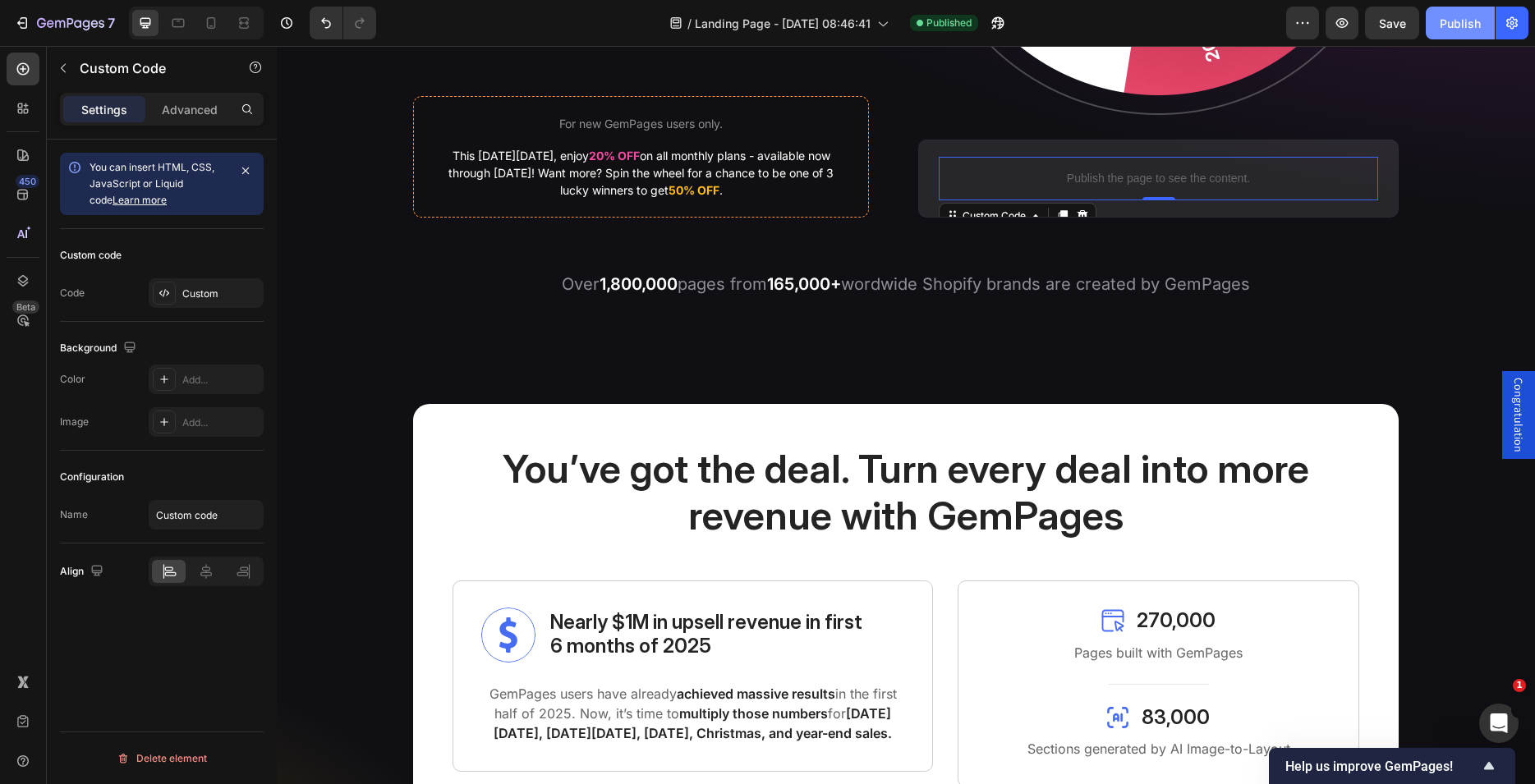
click at [1461, 22] on div "Publish" at bounding box center [1460, 23] width 42 height 18
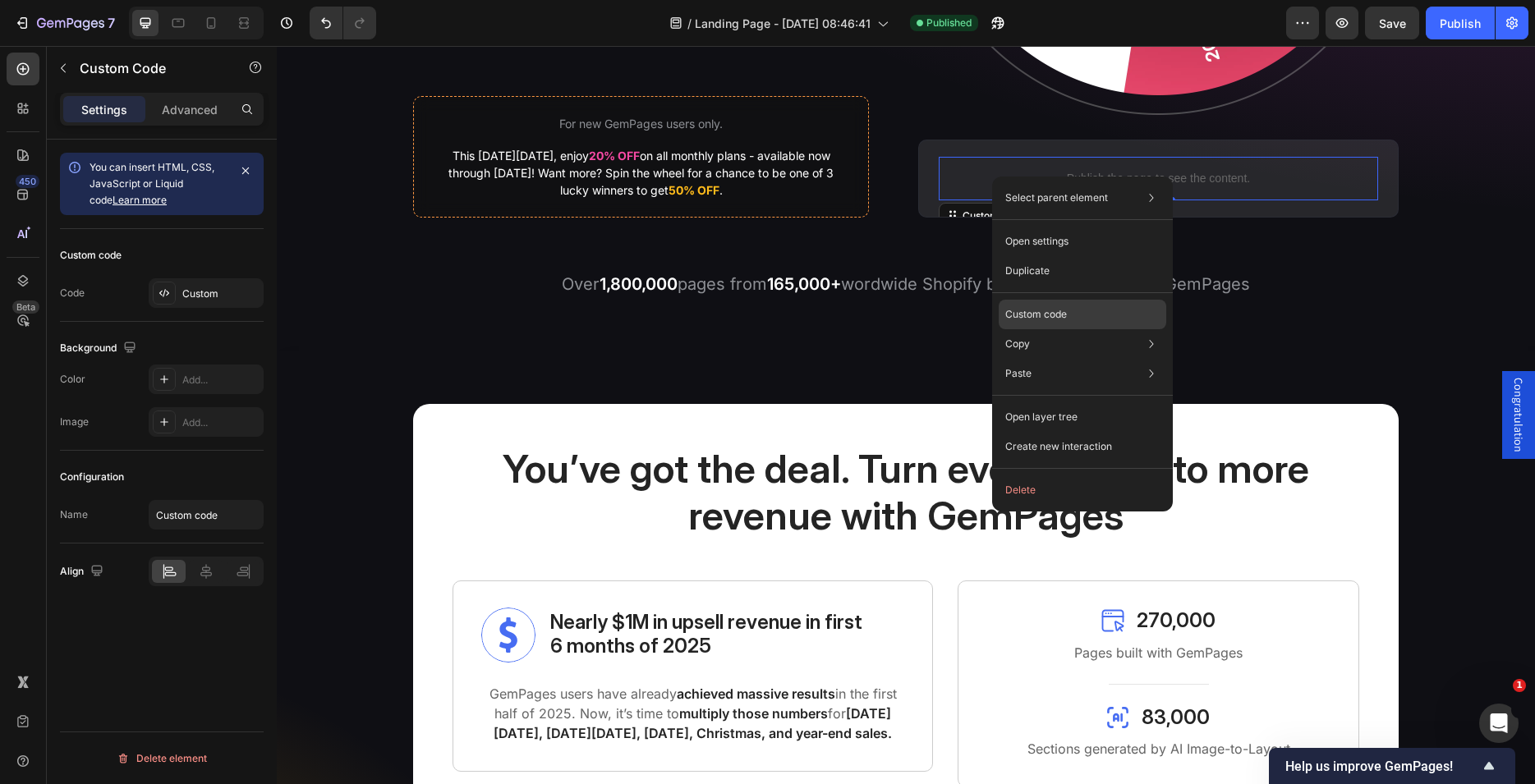
click at [1023, 316] on p "Custom code" at bounding box center [1036, 315] width 62 height 15
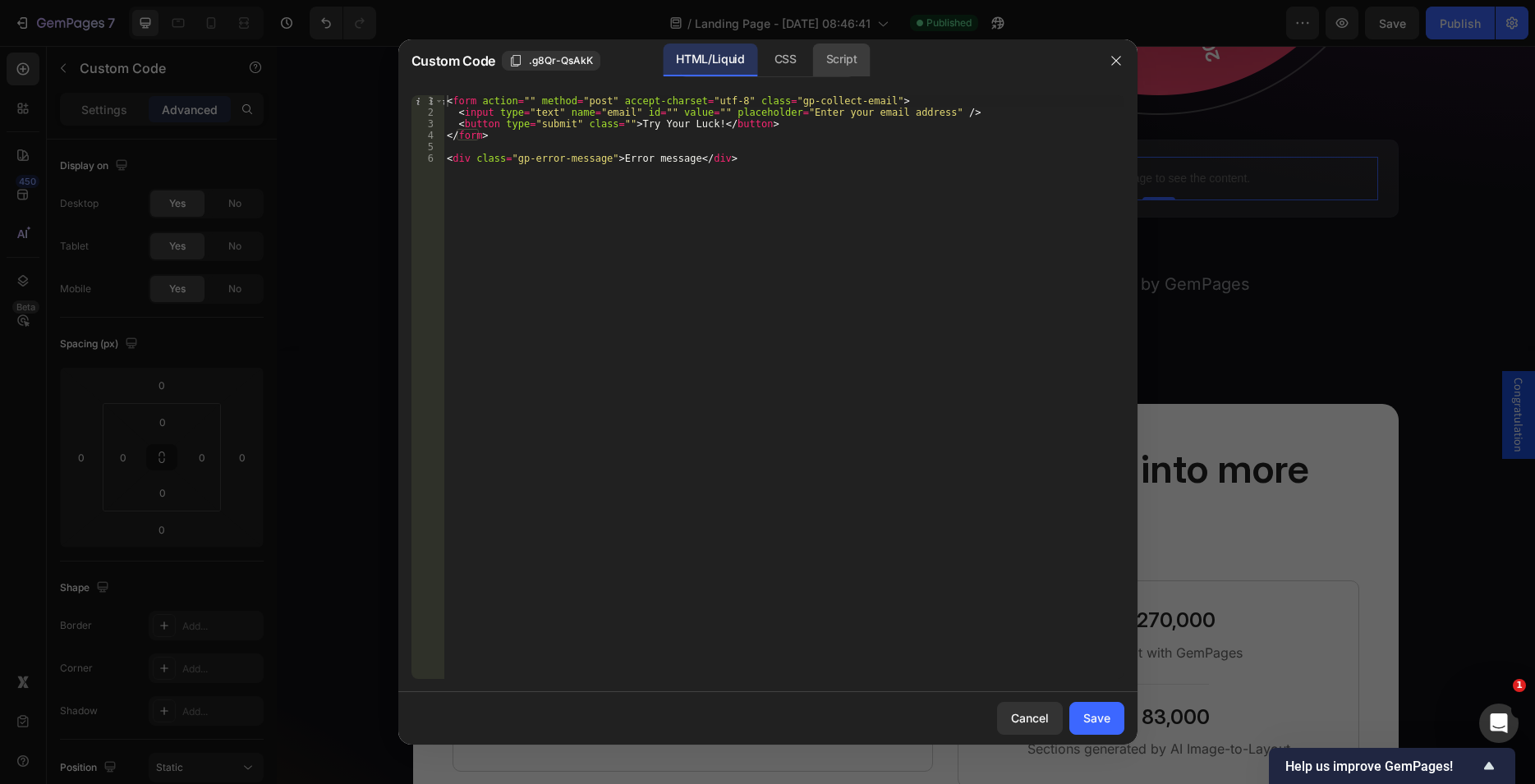
click at [850, 70] on div "Script" at bounding box center [841, 60] width 57 height 33
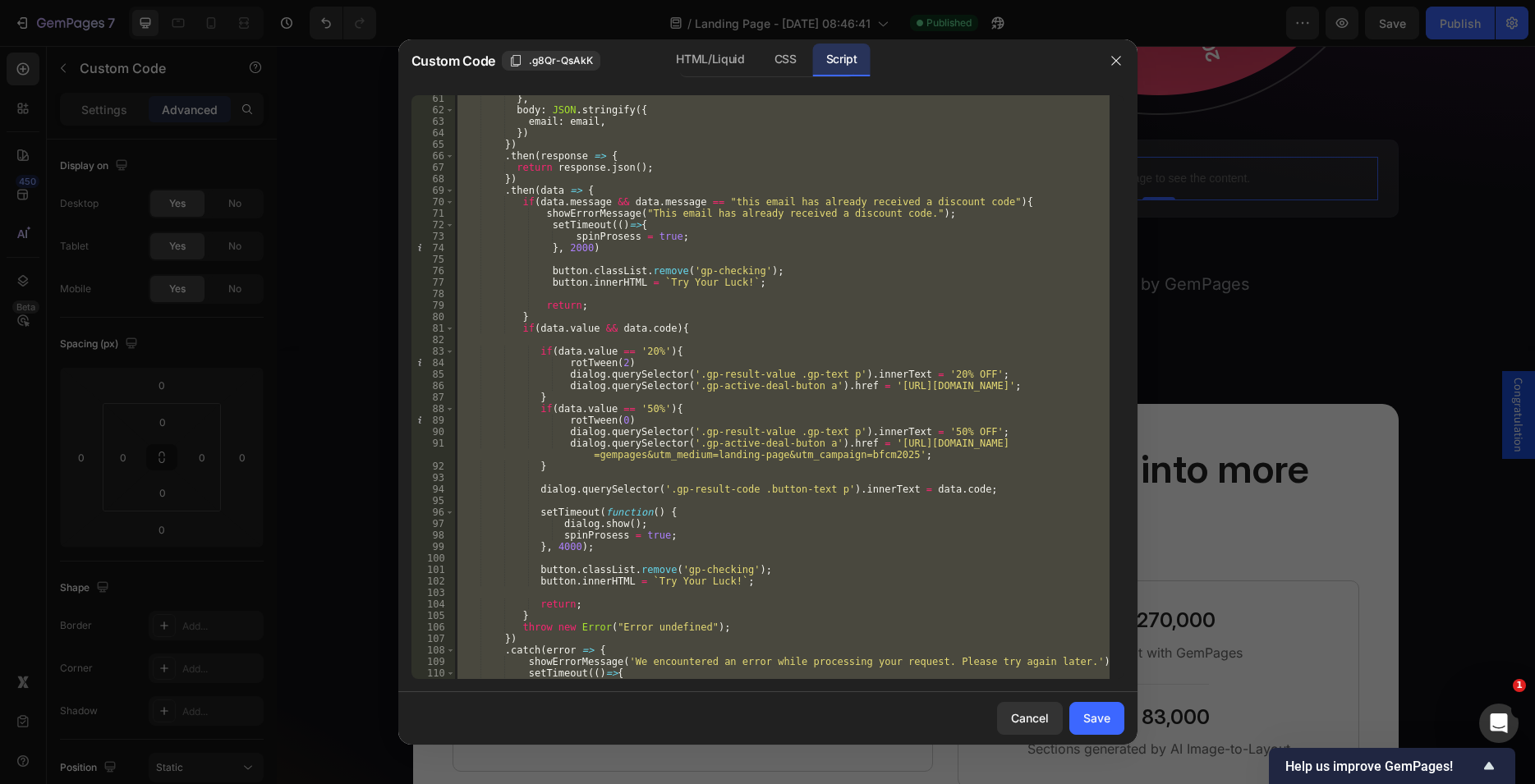
scroll to position [704, 0]
click at [628, 351] on div "} , body : JSON . stringify ({ email : email , }) }) . then ( response => { ret…" at bounding box center [781, 386] width 655 height 584
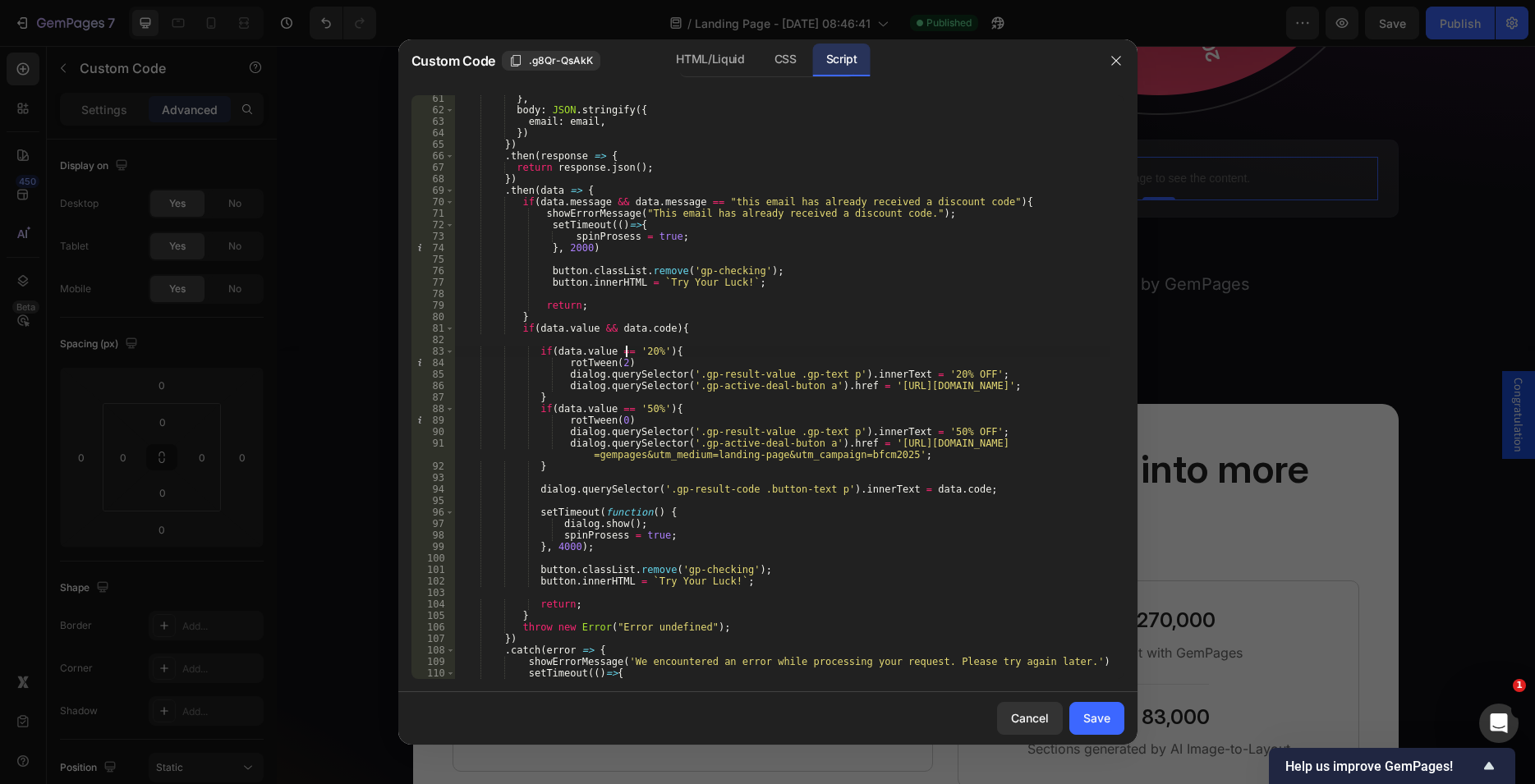
click at [628, 351] on div "} , body : JSON . stringify ({ email : email , }) }) . then ( response => { ret…" at bounding box center [781, 397] width 655 height 607
click at [658, 216] on div "} , body : JSON . stringify ({ email : email , }) }) . then ( response => { ret…" at bounding box center [781, 397] width 655 height 607
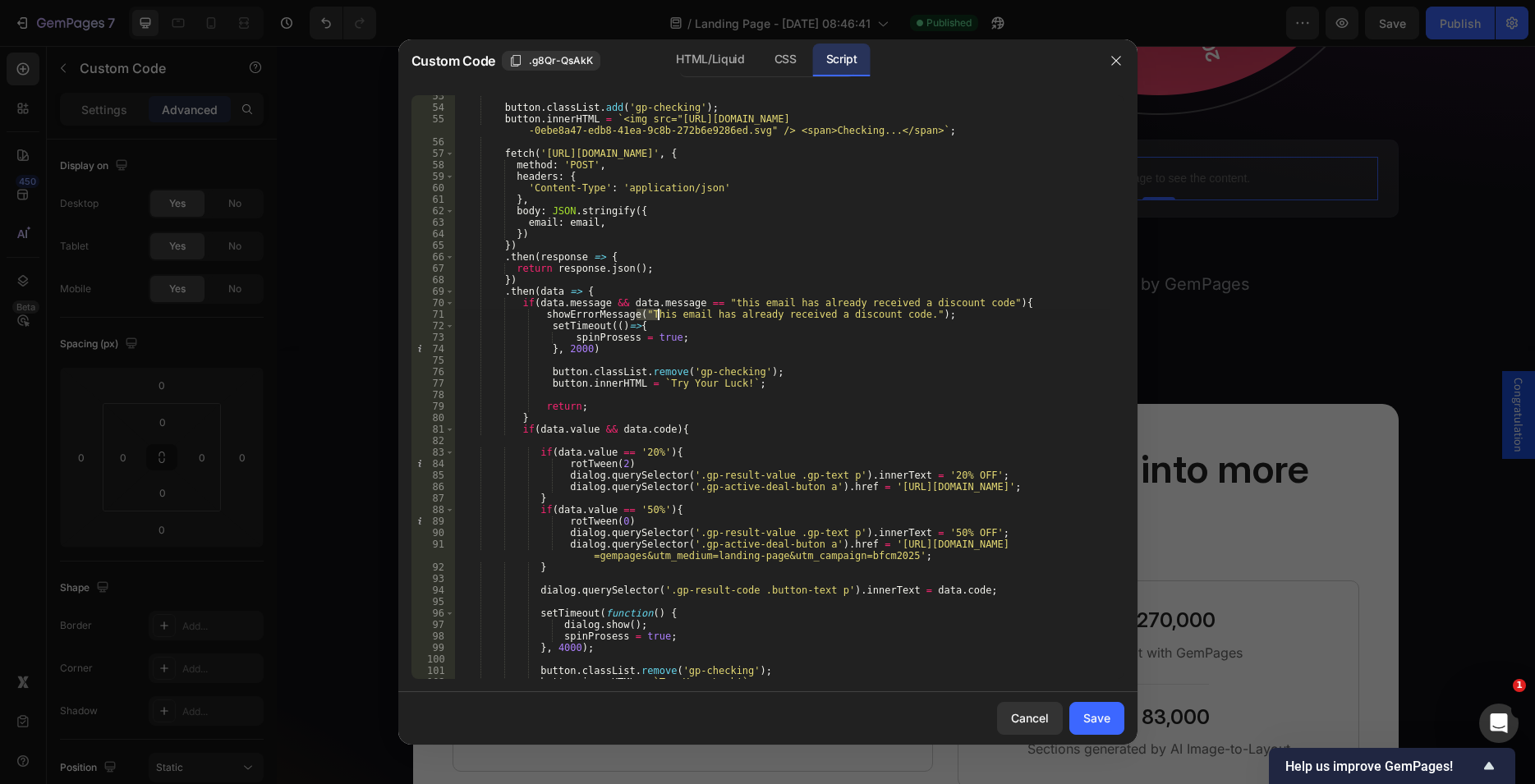
scroll to position [552, 0]
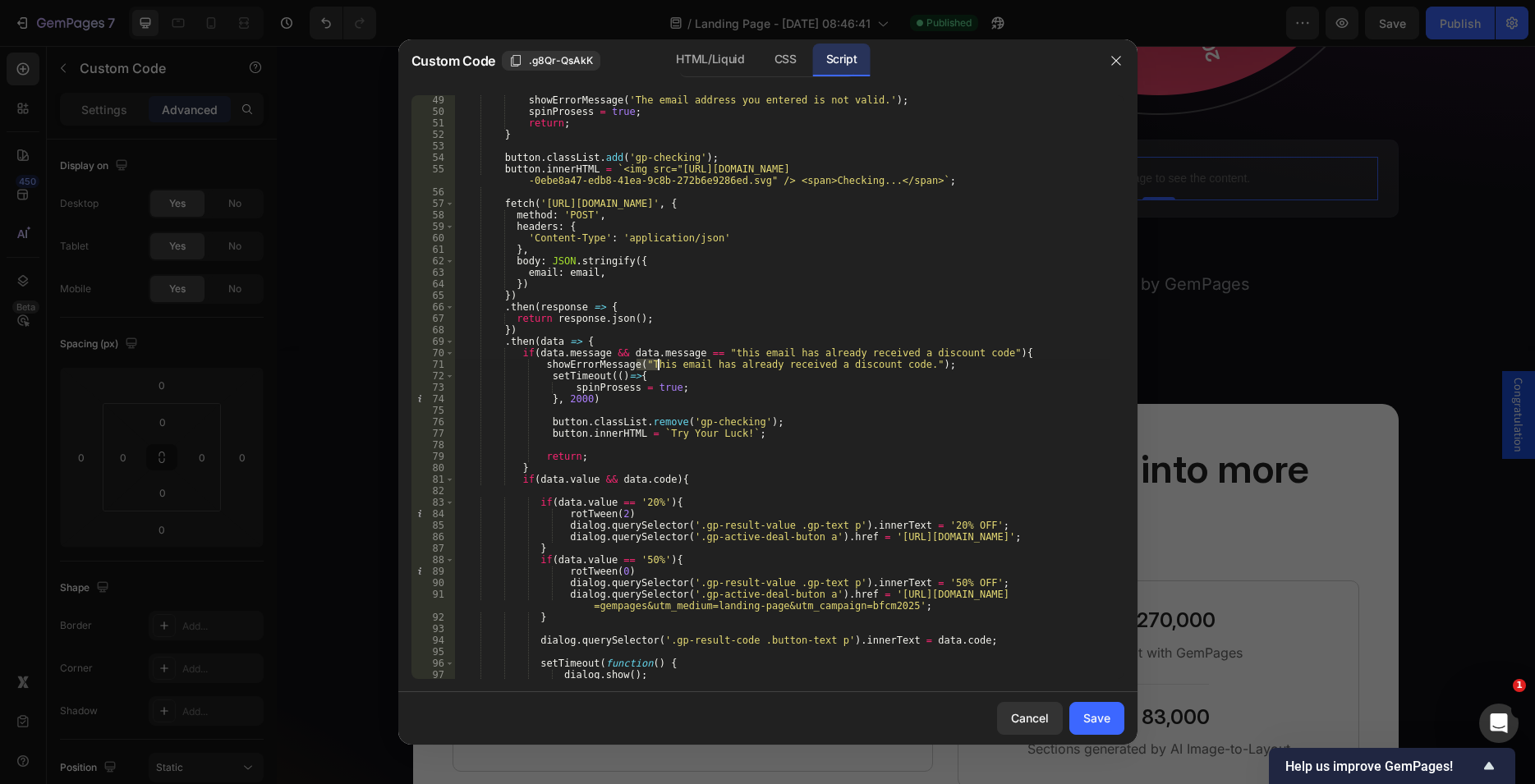
click at [596, 199] on div "showErrorMessage ( 'The email address you entered is not valid.' ) ; spinProses…" at bounding box center [781, 398] width 655 height 607
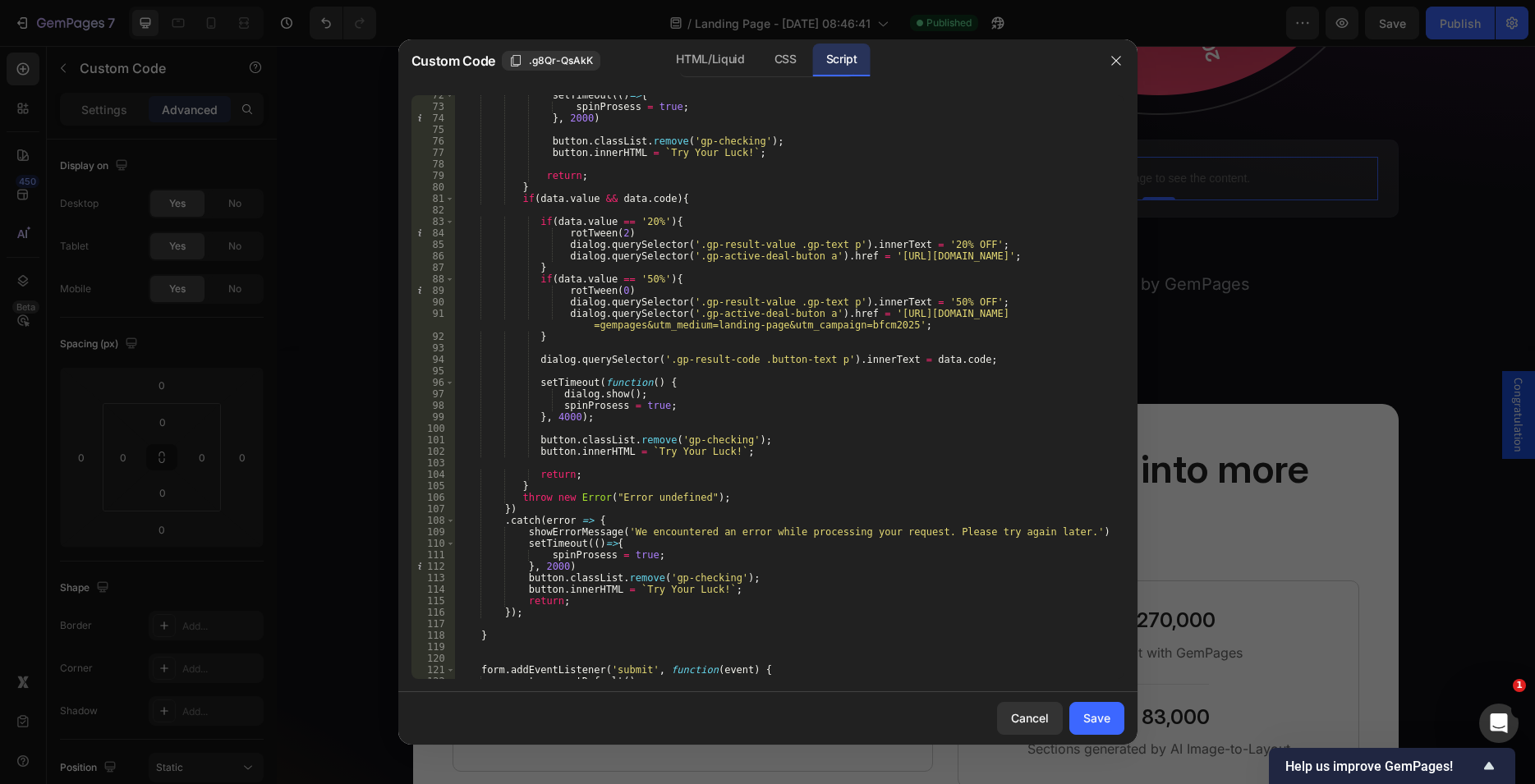
scroll to position [782, 0]
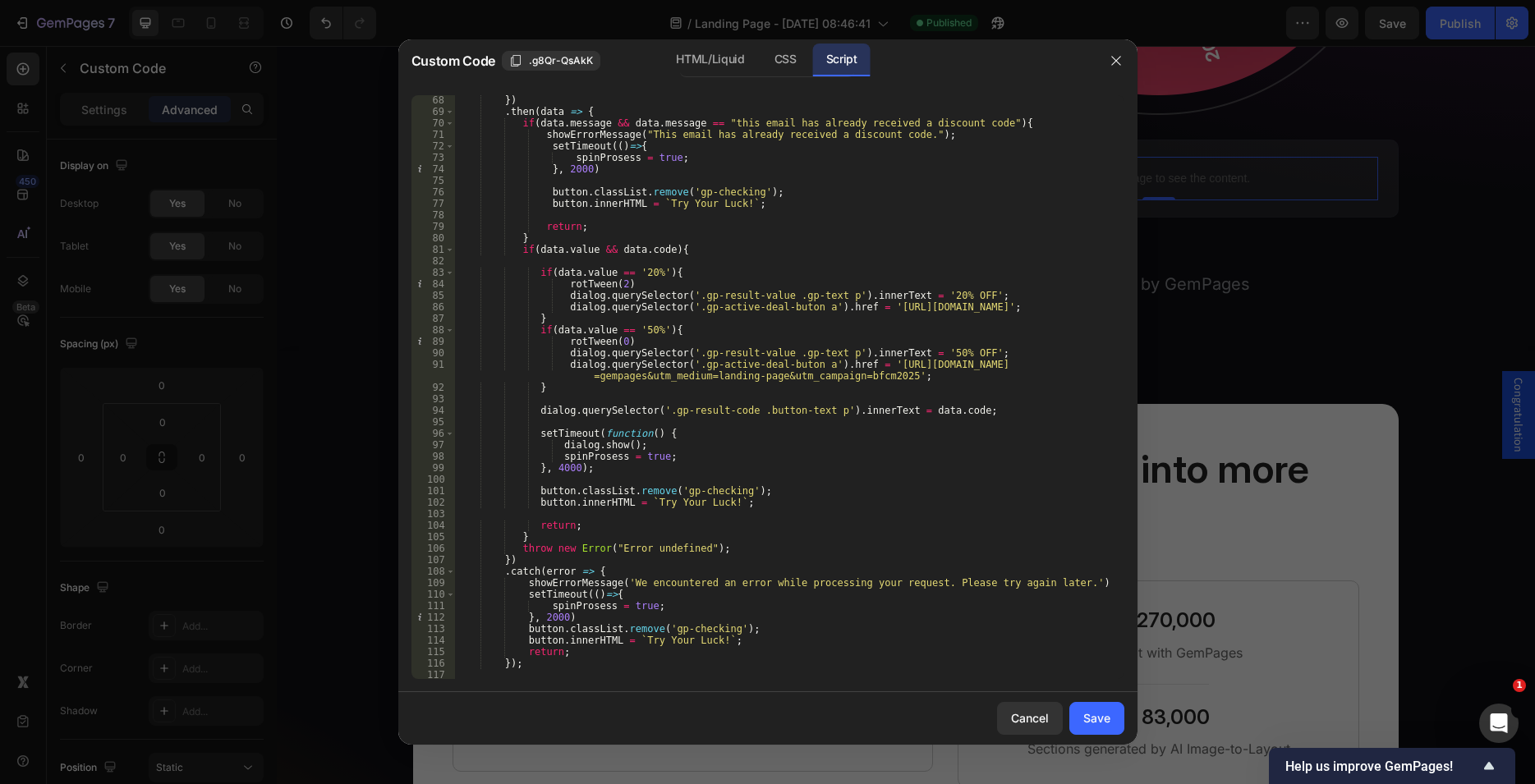
click at [853, 406] on div "}) . then ( data => { if ( data . message && data . message == "this email has …" at bounding box center [781, 398] width 655 height 607
type textarea "dialog.querySelector('.gp-result-code .button-text p').innerText = data.code;"
click at [853, 406] on div "}) . then ( data => { if ( data . message && data . message == "this email has …" at bounding box center [781, 398] width 655 height 607
click at [649, 409] on div "}) . then ( data => { if ( data . message && data . message == "this email has …" at bounding box center [781, 398] width 655 height 607
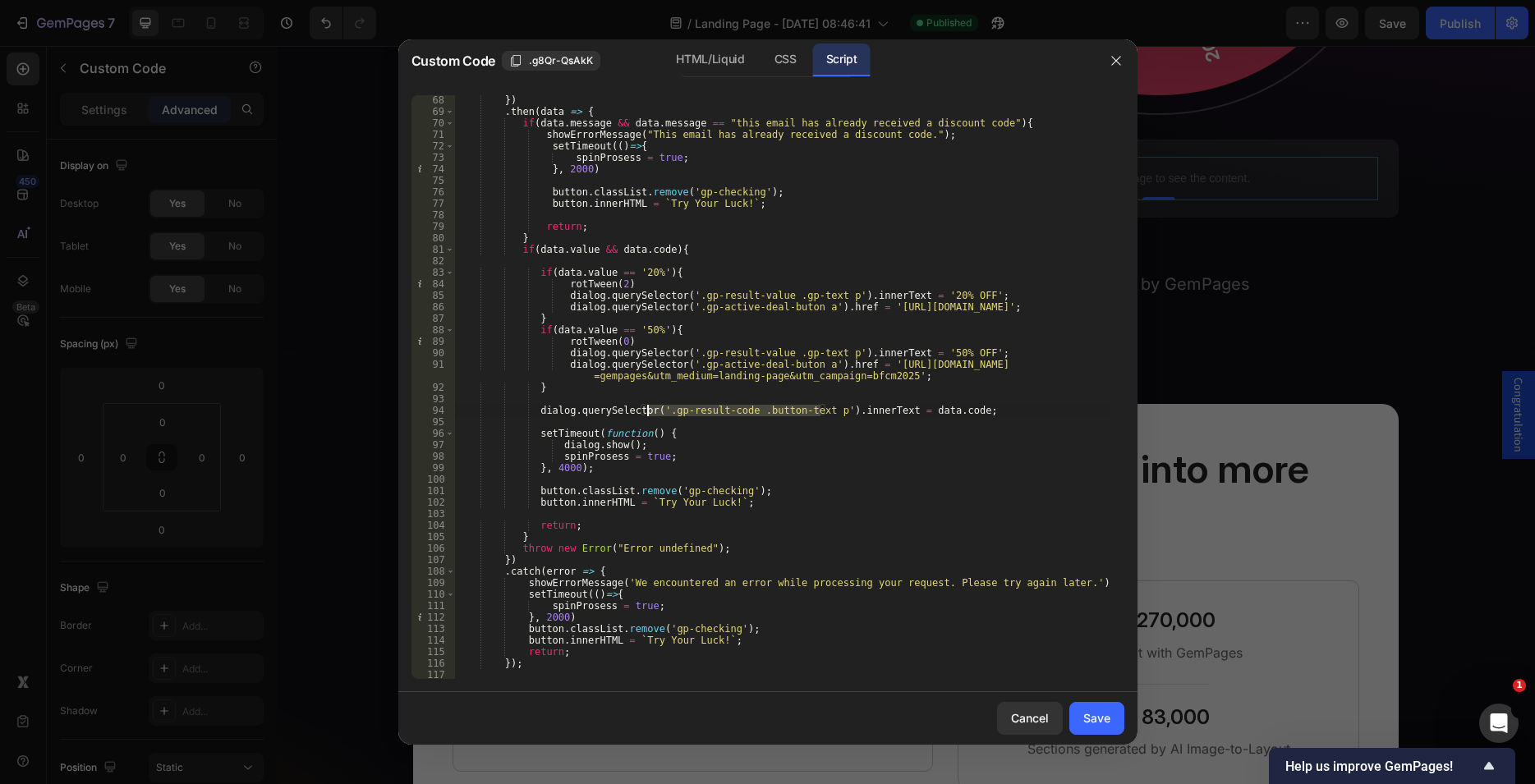
click at [559, 406] on div "}) . then ( data => { if ( data . message && data . message == "this email has …" at bounding box center [781, 398] width 655 height 607
click at [560, 406] on div "}) . then ( data => { if ( data . message && data . message == "this email has …" at bounding box center [781, 398] width 655 height 607
click at [923, 411] on div "}) . then ( data => { if ( data . message && data . message == "this email has …" at bounding box center [781, 398] width 655 height 607
click at [958, 409] on div "}) . then ( data => { if ( data . message && data . message == "this email has …" at bounding box center [781, 398] width 655 height 607
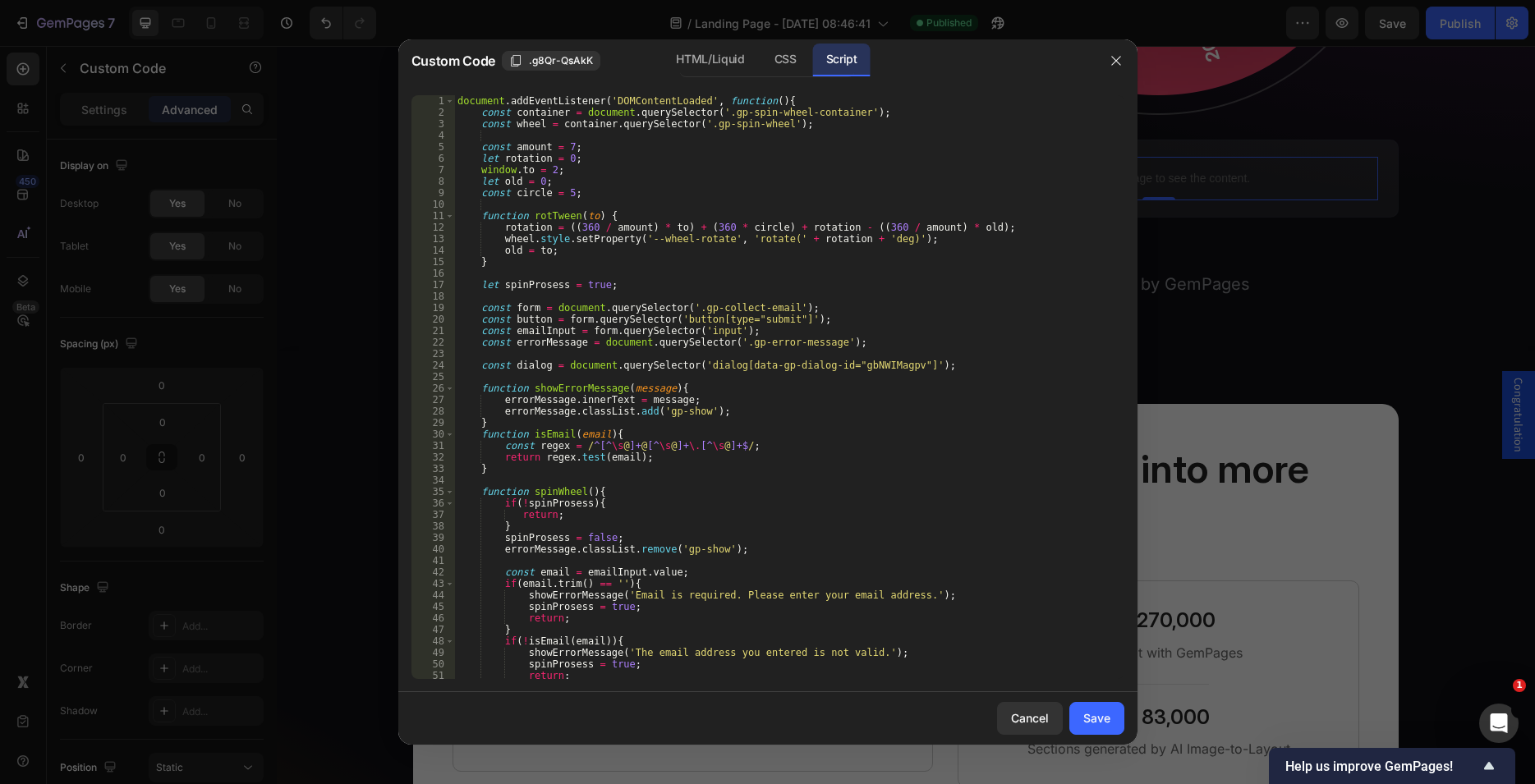
scroll to position [0, 0]
click at [788, 69] on div "CSS" at bounding box center [785, 60] width 49 height 33
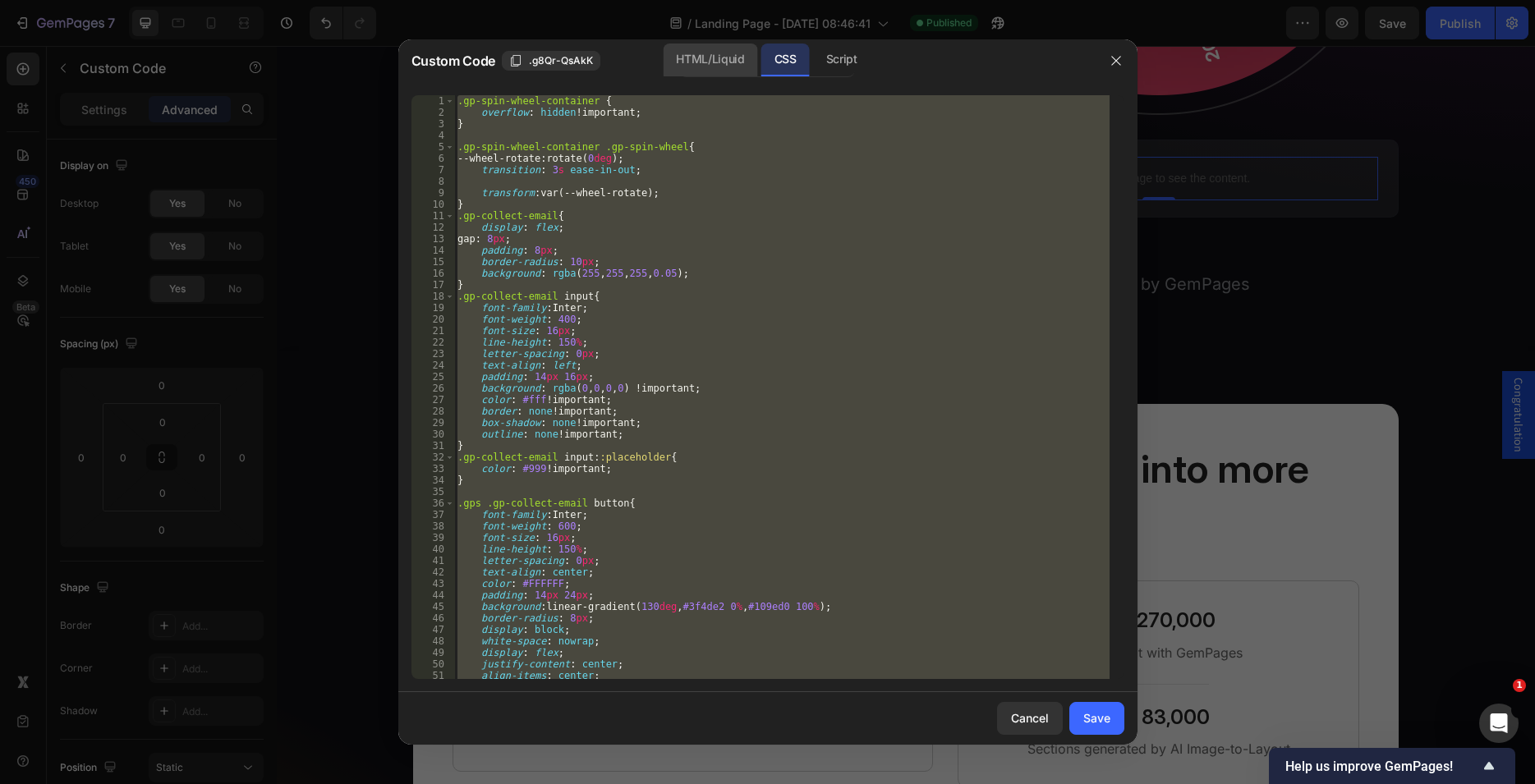
click at [715, 65] on div "HTML/Liquid" at bounding box center [709, 60] width 94 height 33
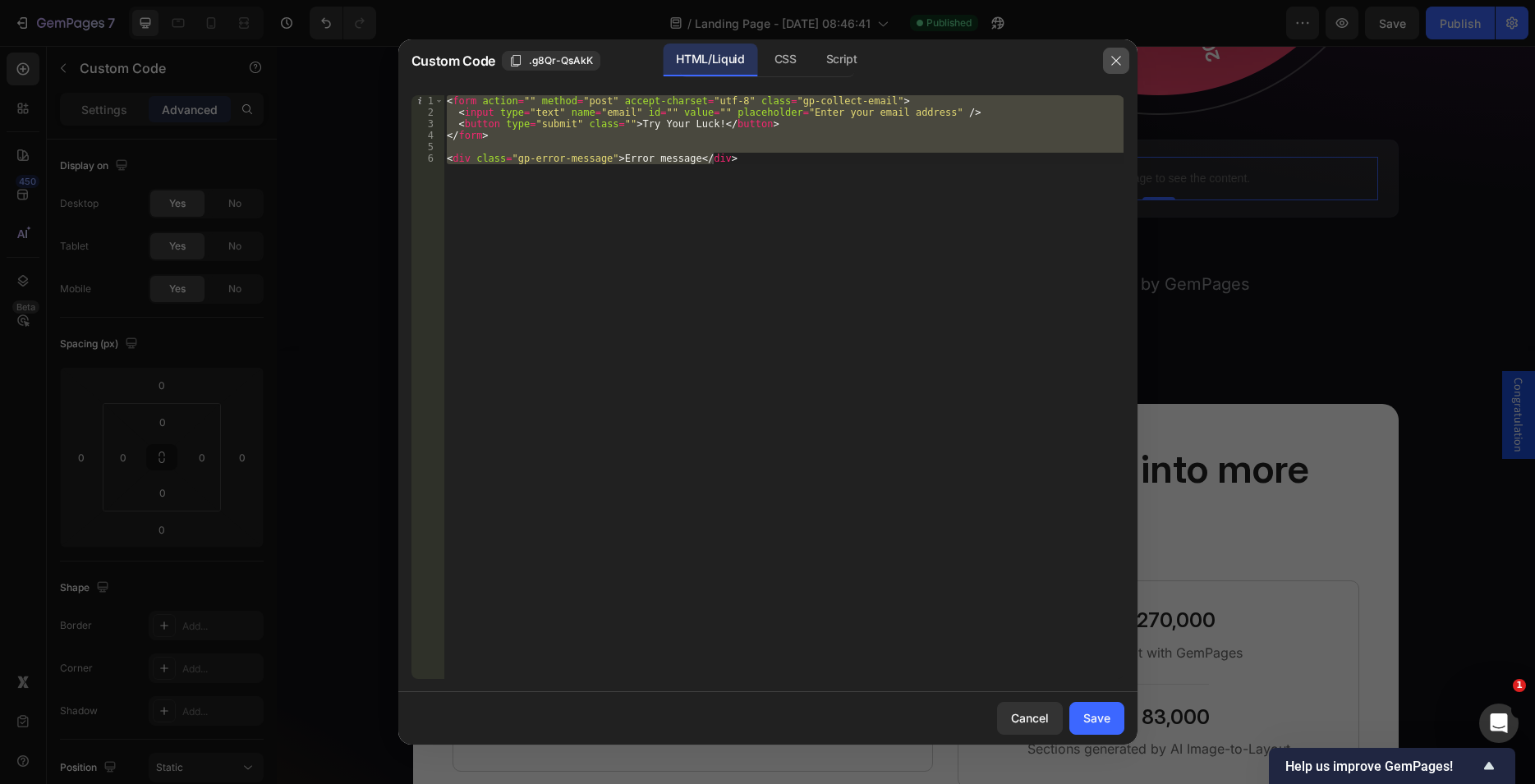
drag, startPoint x: 1111, startPoint y: 61, endPoint x: 833, endPoint y: 15, distance: 281.8
click at [1111, 61] on icon "button" at bounding box center [1116, 61] width 13 height 13
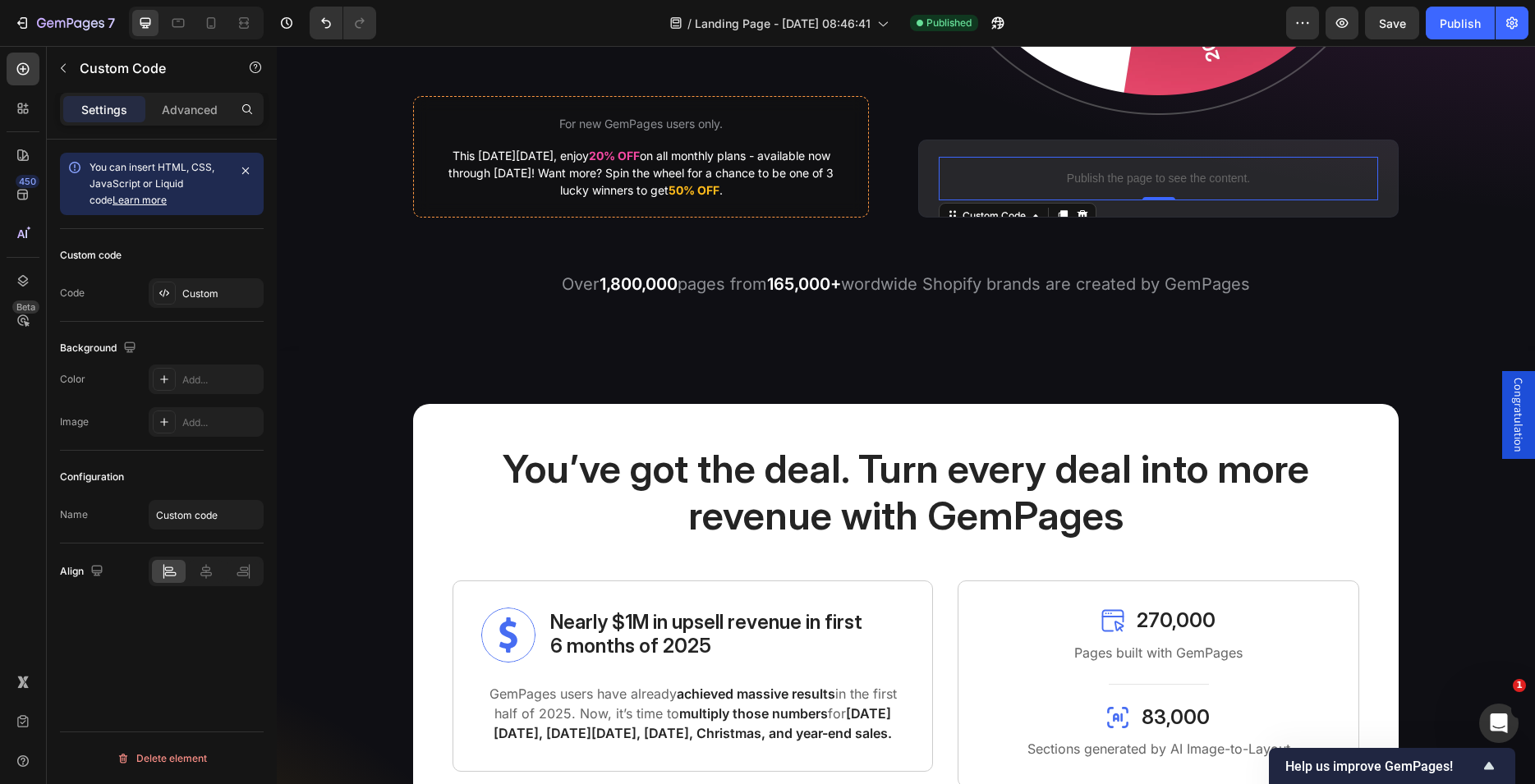
scroll to position [261, 0]
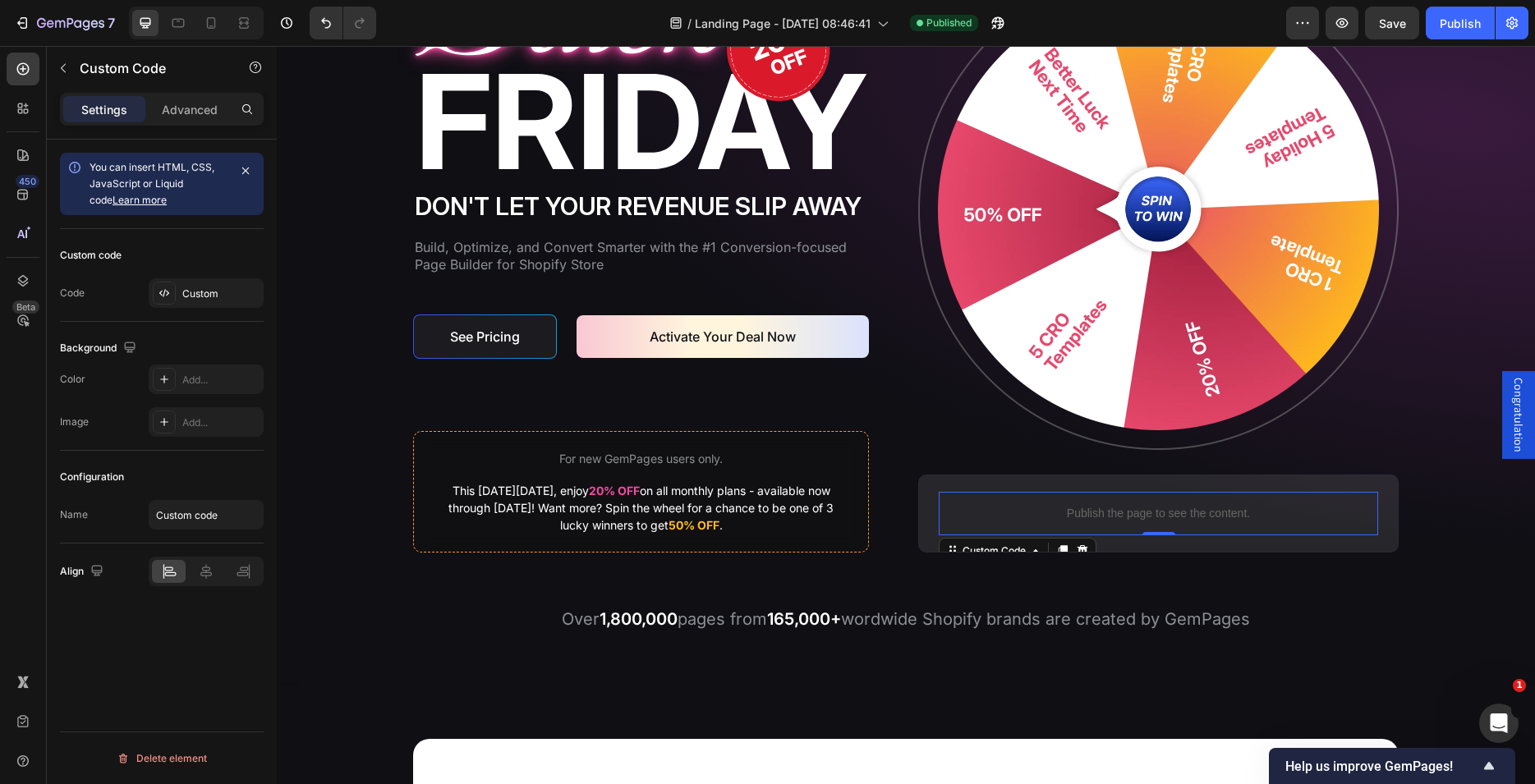
click at [1510, 396] on span "Congratulation" at bounding box center [1518, 415] width 17 height 75
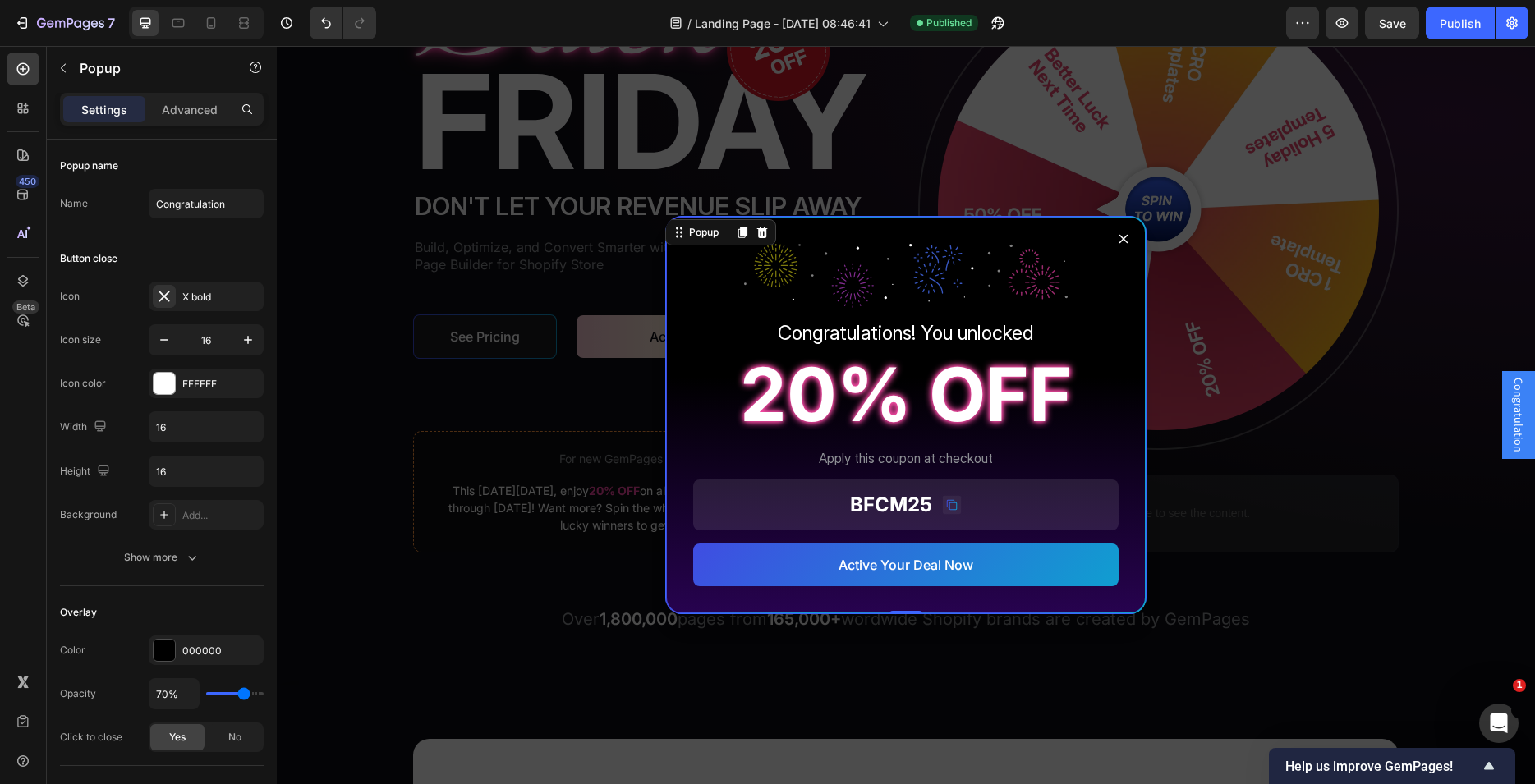
click at [1122, 236] on icon "Dialog content" at bounding box center [1124, 239] width 13 height 13
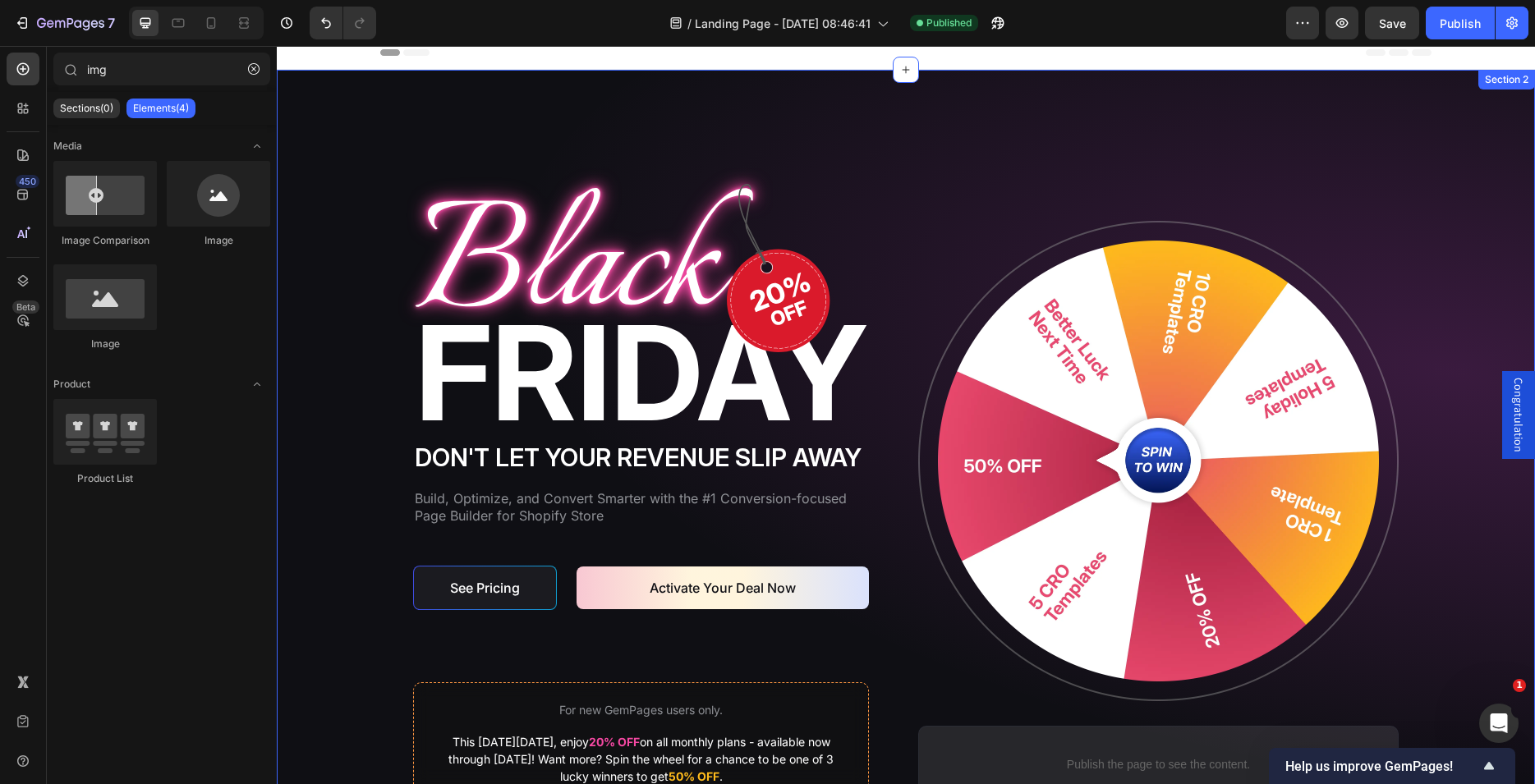
scroll to position [345, 0]
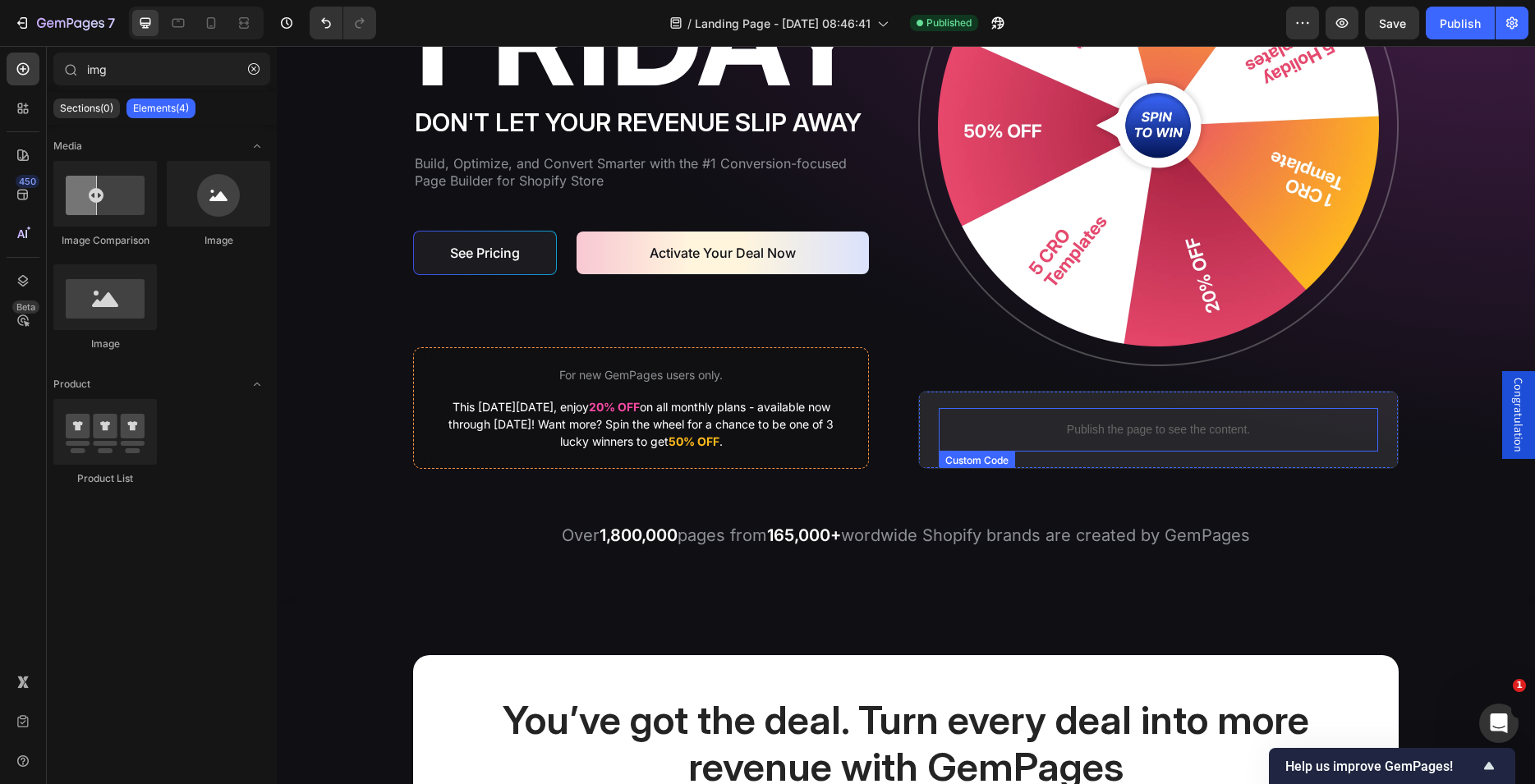
click at [1141, 433] on p "Publish the page to see the content." at bounding box center [1159, 430] width 439 height 18
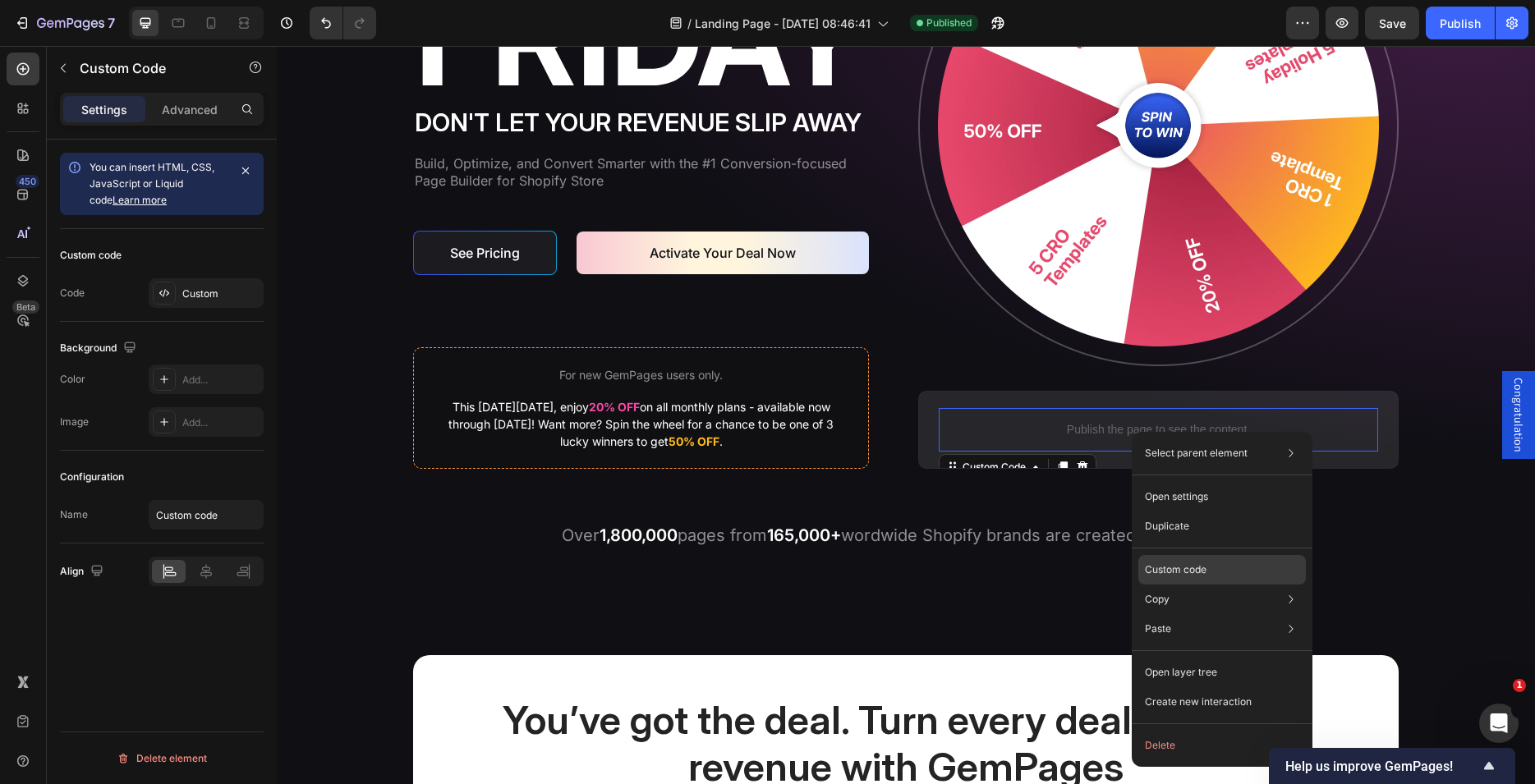
click at [1162, 564] on p "Custom code" at bounding box center [1175, 570] width 62 height 15
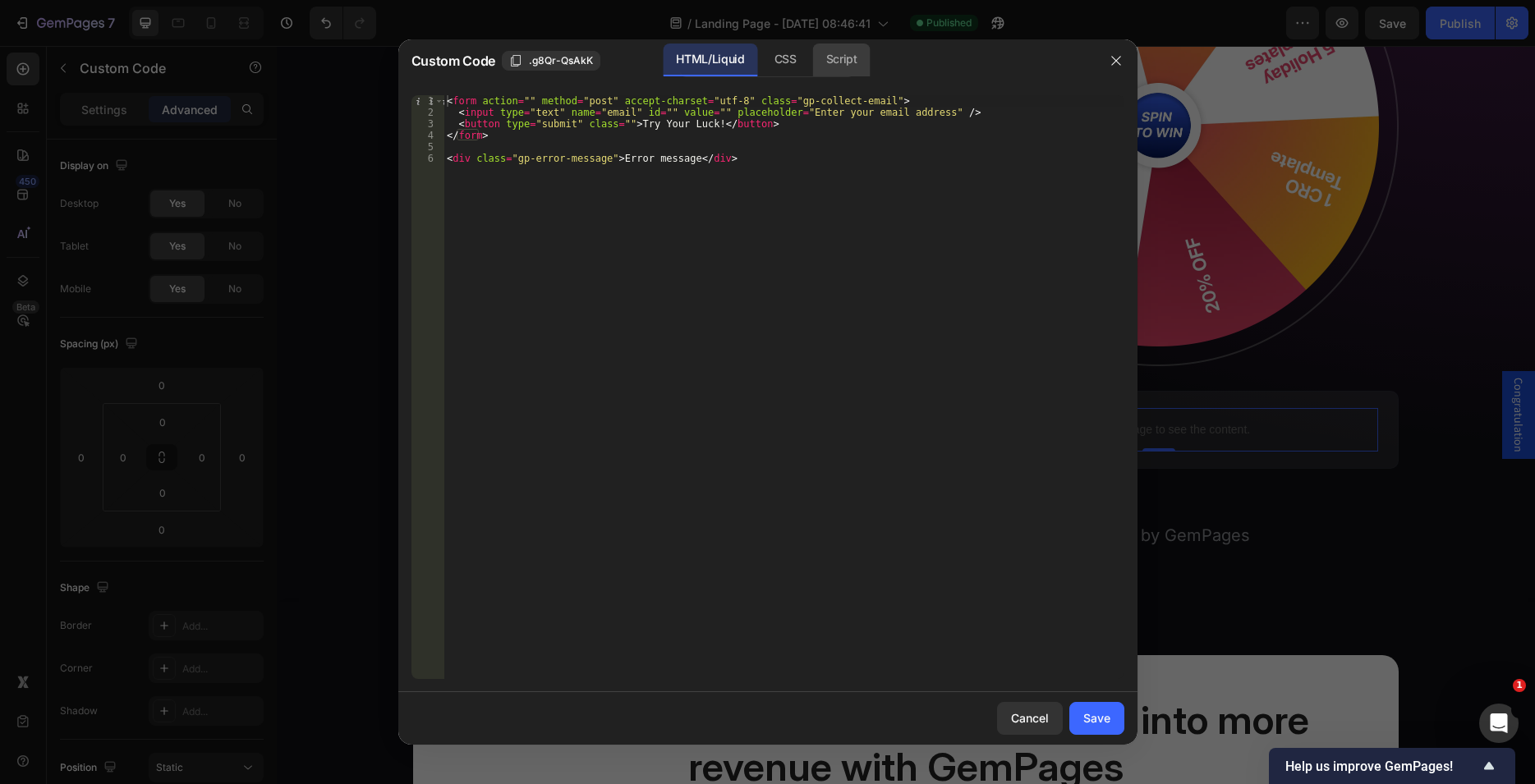
click at [839, 71] on div "Script" at bounding box center [841, 60] width 57 height 33
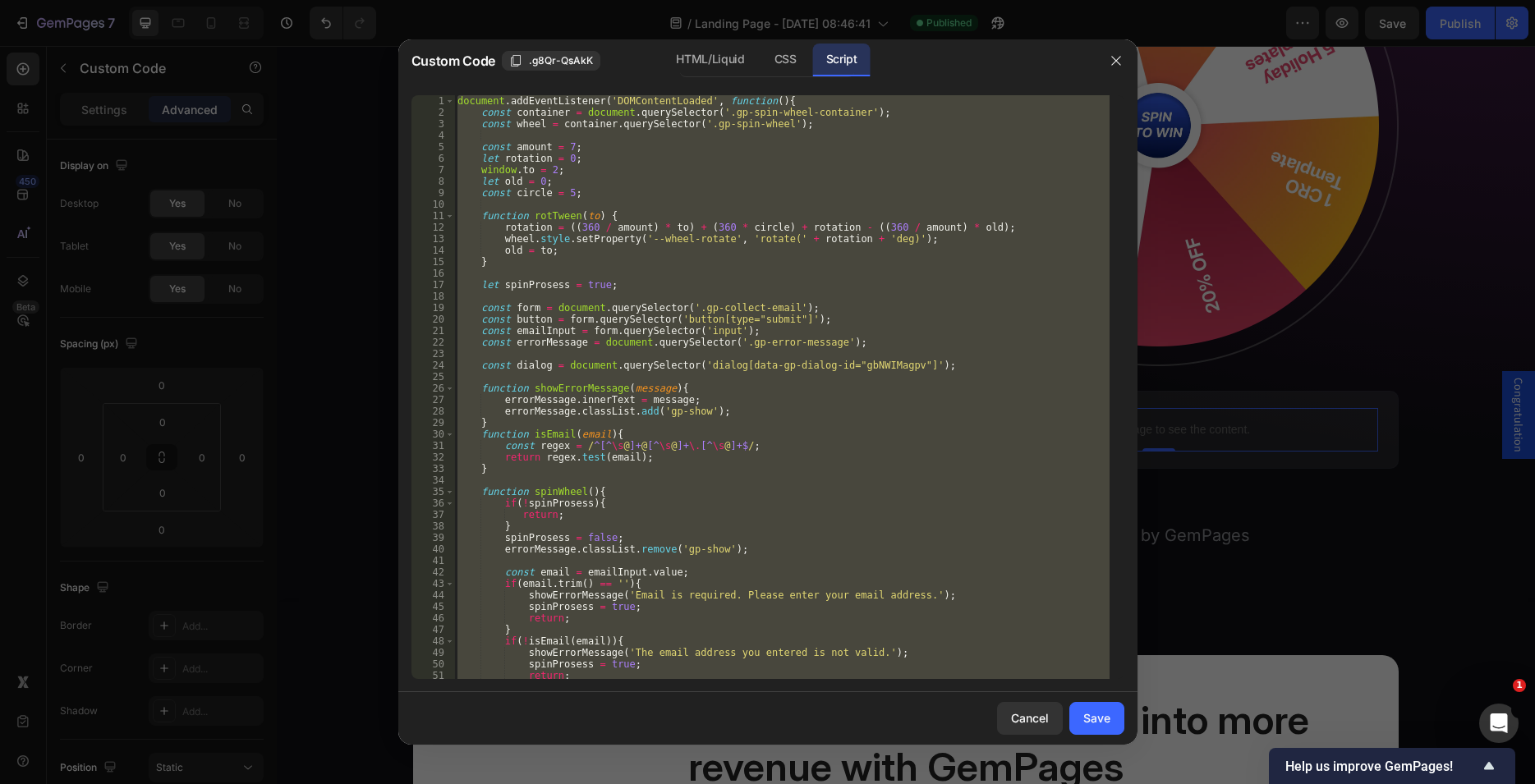
click at [764, 363] on div "document . addEventListener ( 'DOMContentLoaded' , function ( ) { const contain…" at bounding box center [781, 386] width 655 height 584
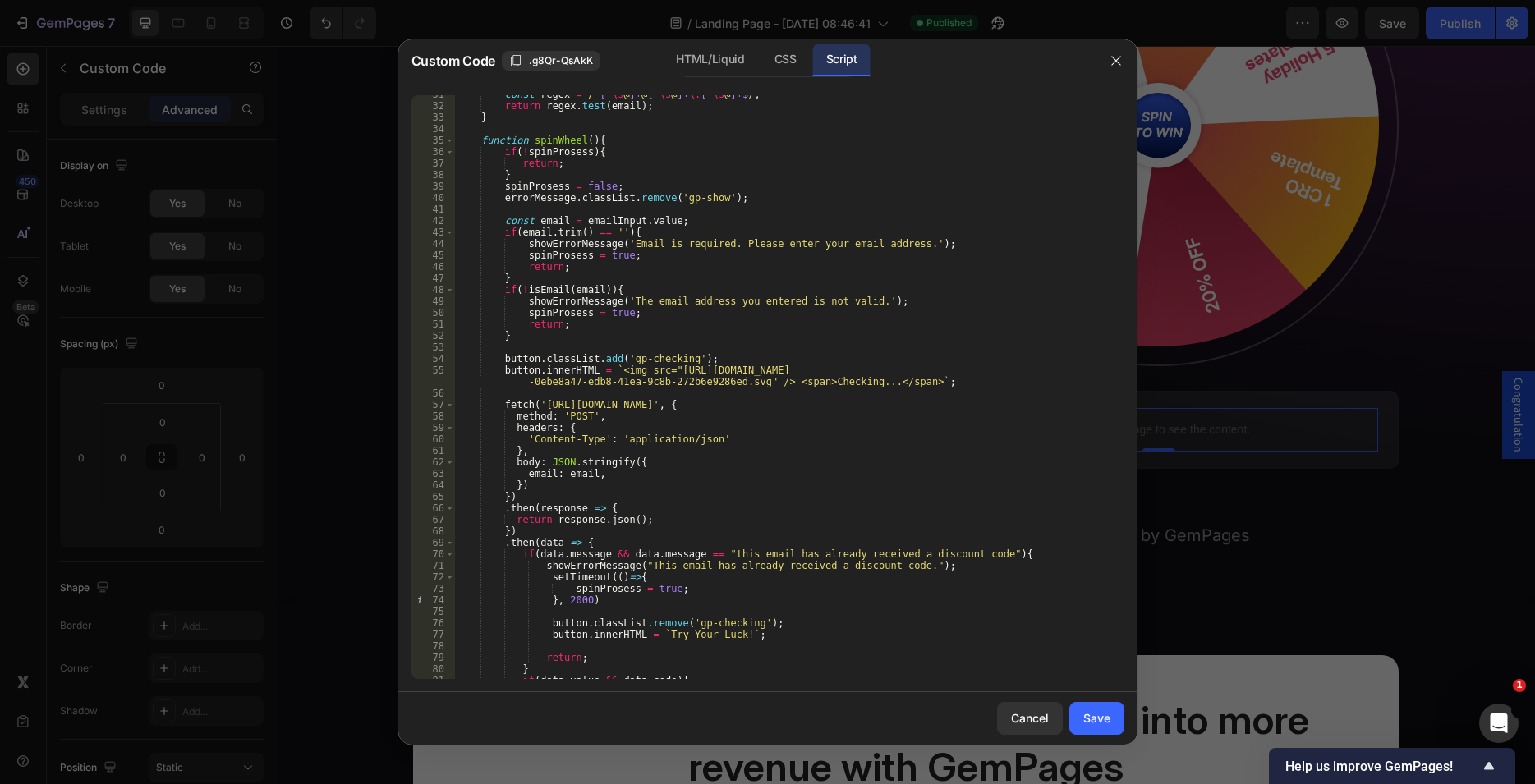
scroll to position [402, 0]
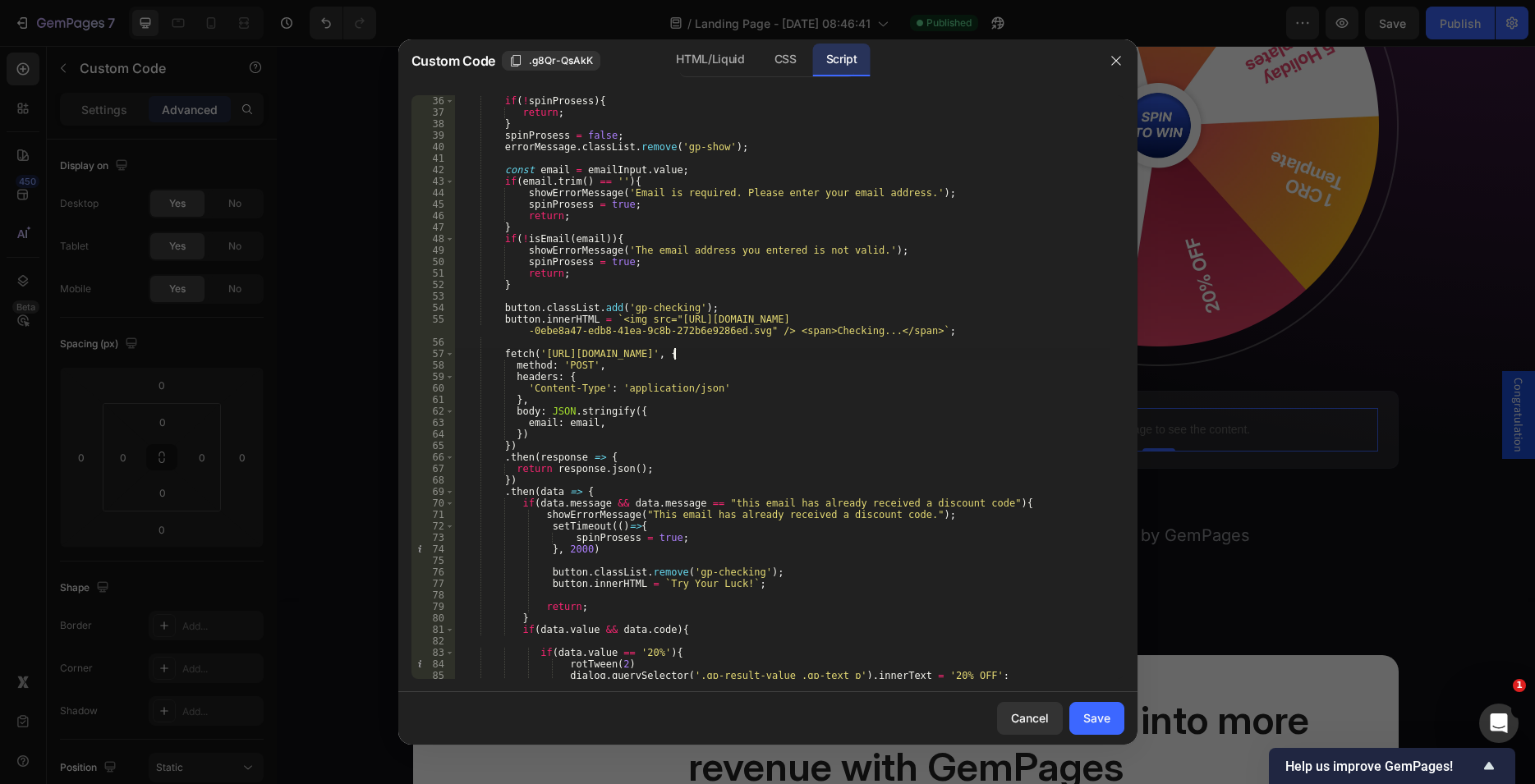
click at [672, 350] on div "function spinWheel ( ) { if ( ! spinProsess ) { return ; } spinProsess = false …" at bounding box center [781, 387] width 655 height 607
click at [676, 356] on div "function spinWheel ( ) { if ( ! spinProsess ) { return ; } spinProsess = false …" at bounding box center [781, 387] width 655 height 607
click at [749, 353] on div "function spinWheel ( ) { if ( ! spinProsess ) { return ; } spinProsess = false …" at bounding box center [781, 387] width 655 height 607
paste textarea "/test-"
click at [678, 352] on div "function spinWheel ( ) { if ( ! spinProsess ) { return ; } spinProsess = false …" at bounding box center [781, 387] width 655 height 607
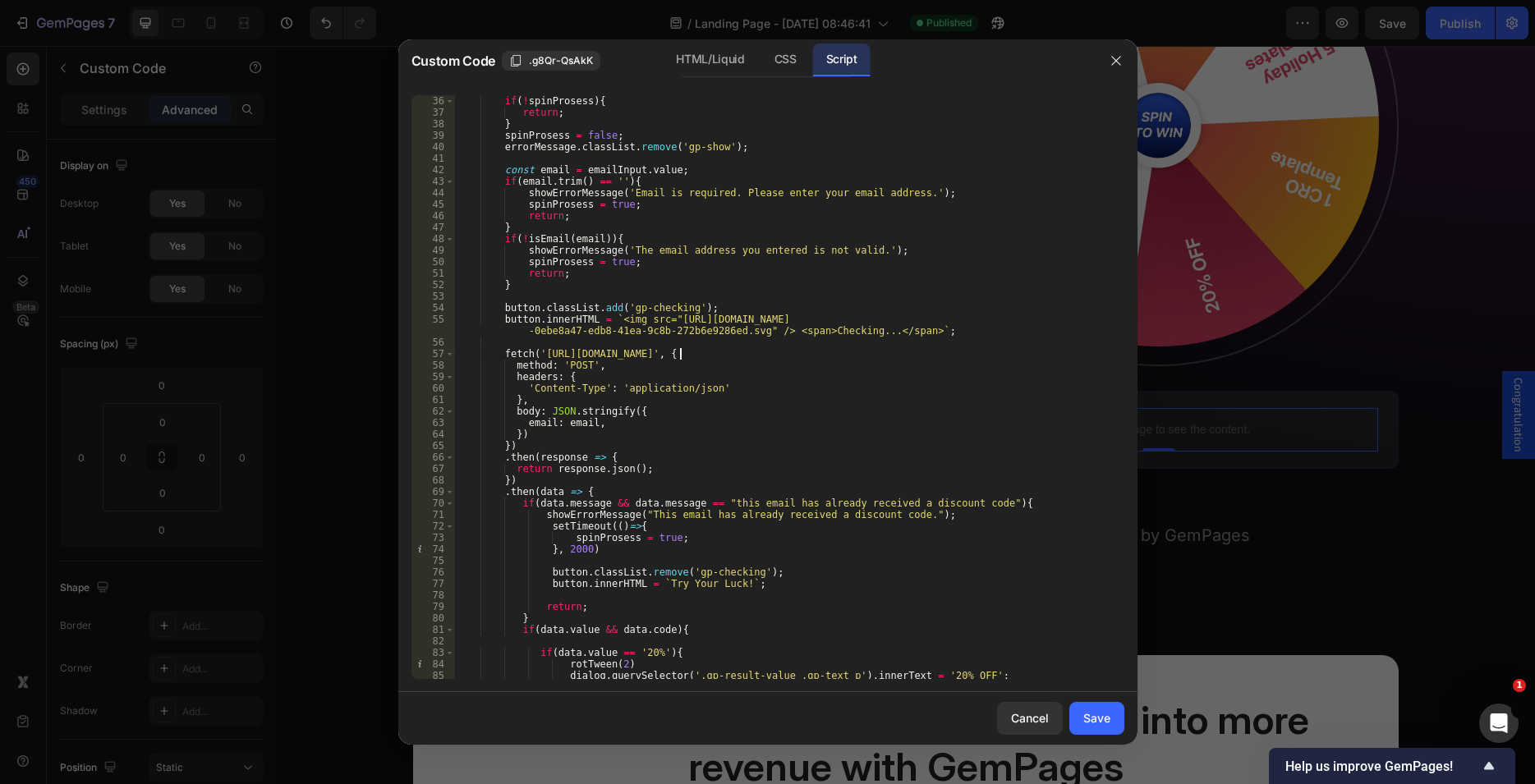
type textarea "fetch('[URL][DOMAIN_NAME]', {"
click at [1096, 712] on div "Save" at bounding box center [1096, 718] width 27 height 18
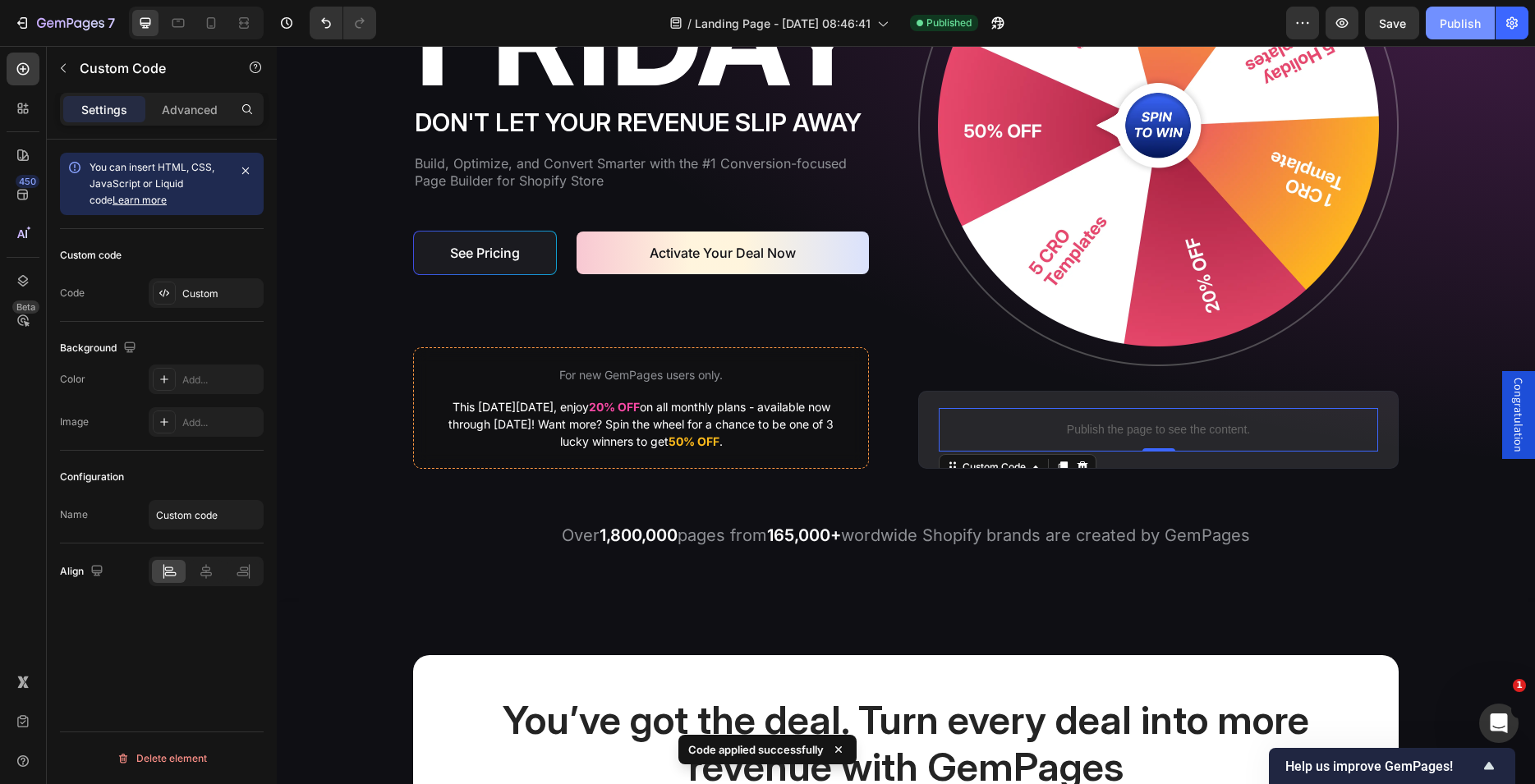
click at [1451, 27] on div "Publish" at bounding box center [1460, 23] width 42 height 18
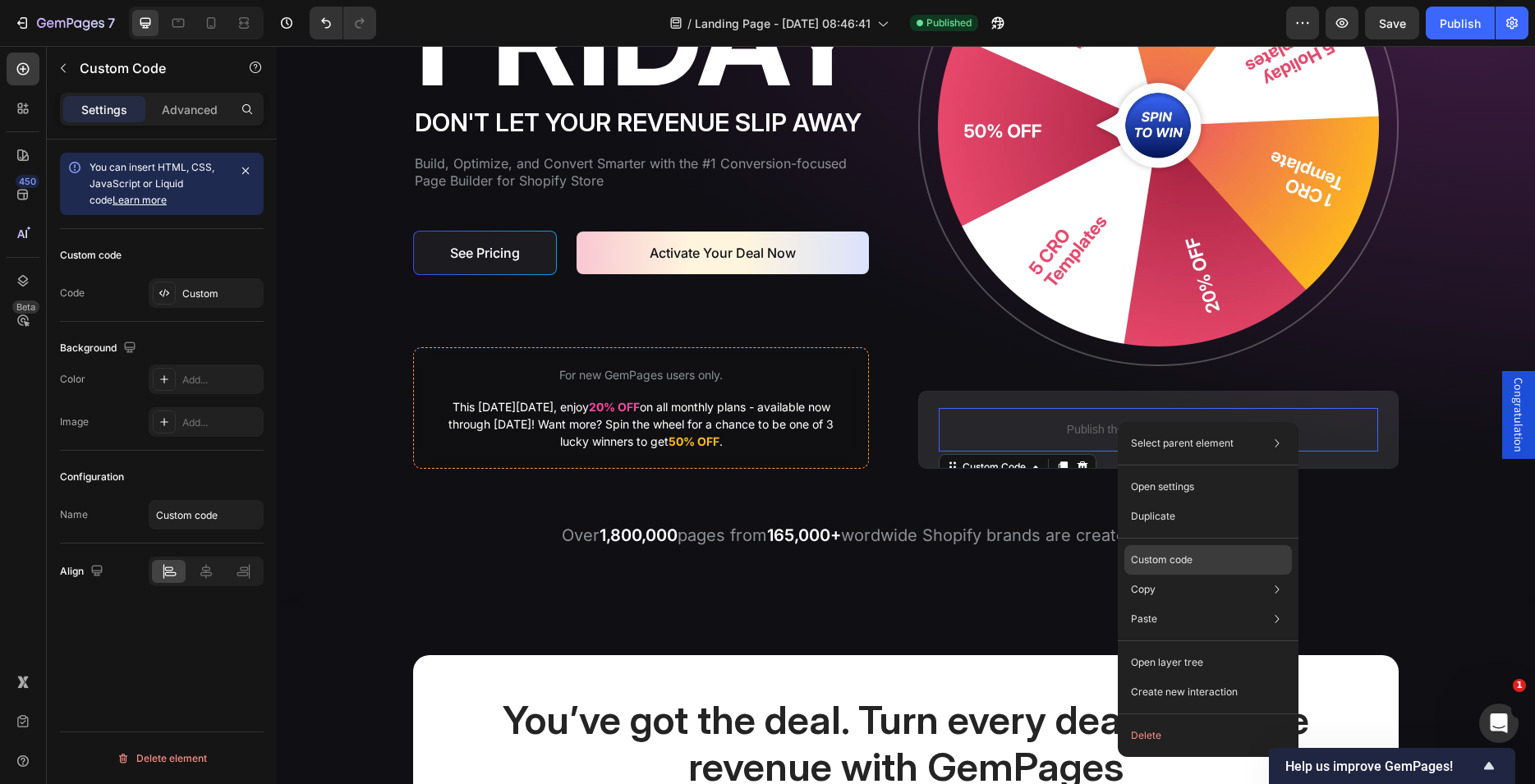
click at [1170, 558] on p "Custom code" at bounding box center [1161, 560] width 62 height 15
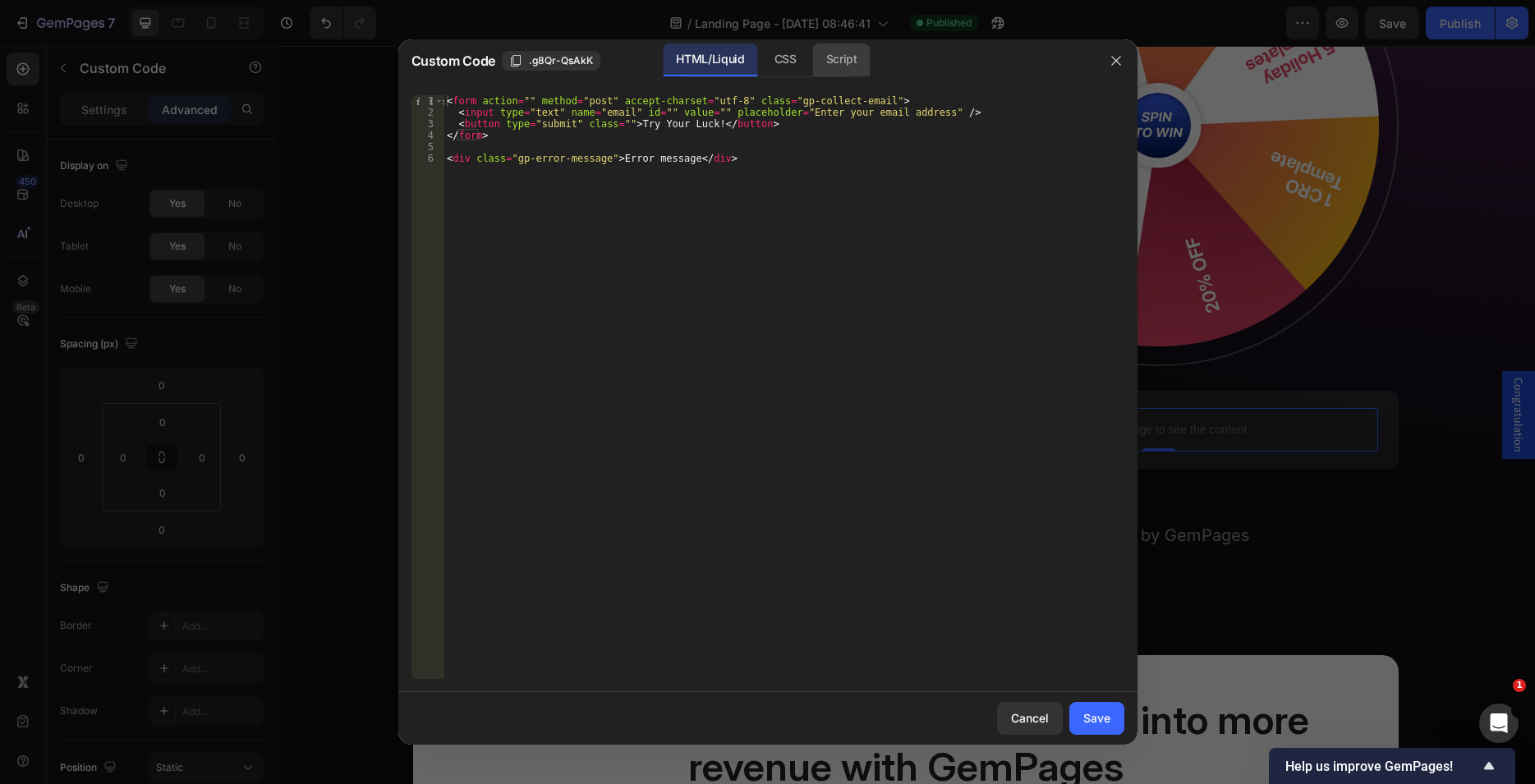
click at [816, 51] on div "Script" at bounding box center [841, 60] width 57 height 33
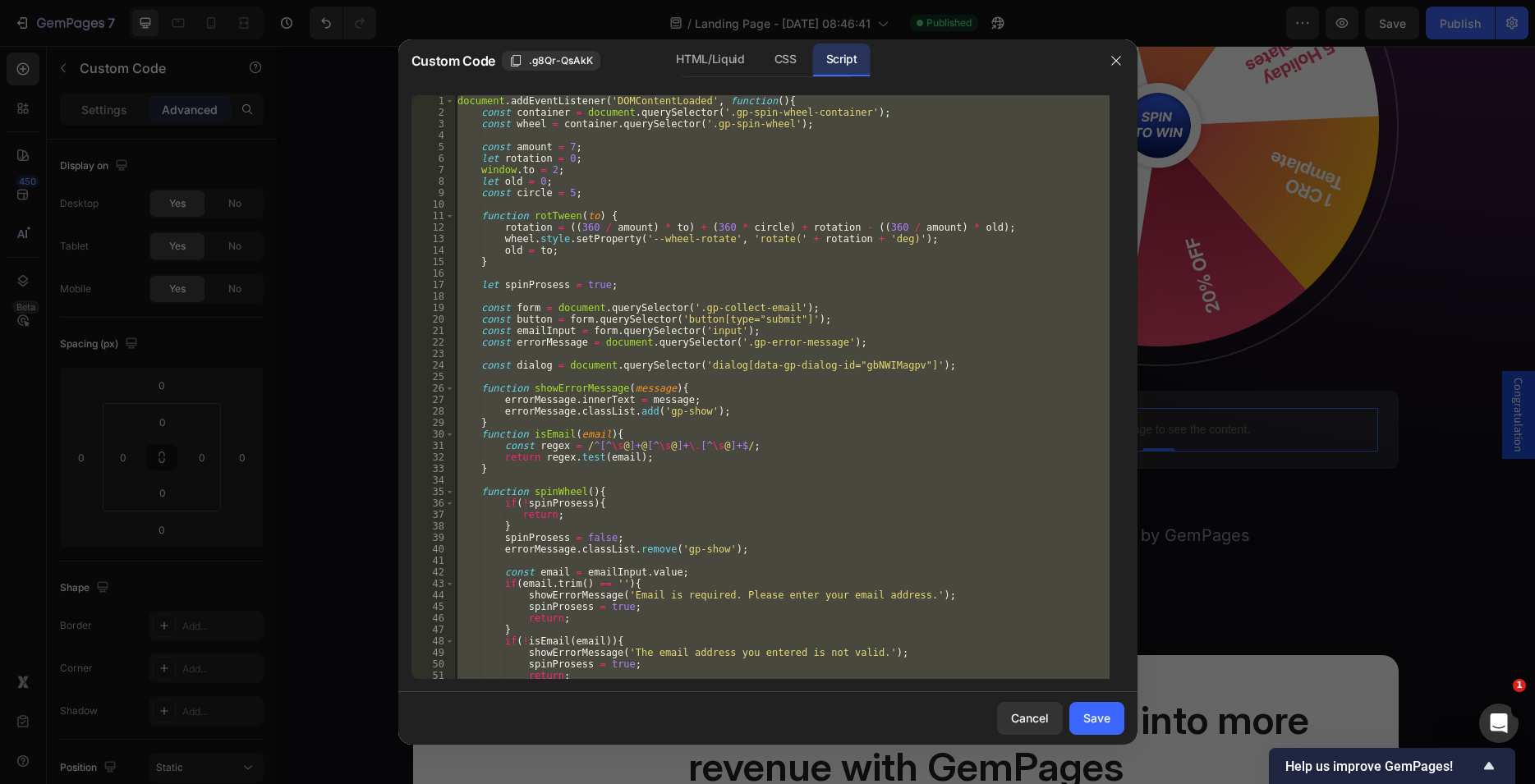
click at [878, 330] on div "document . addEventListener ( 'DOMContentLoaded' , function ( ) { const contain…" at bounding box center [781, 386] width 655 height 584
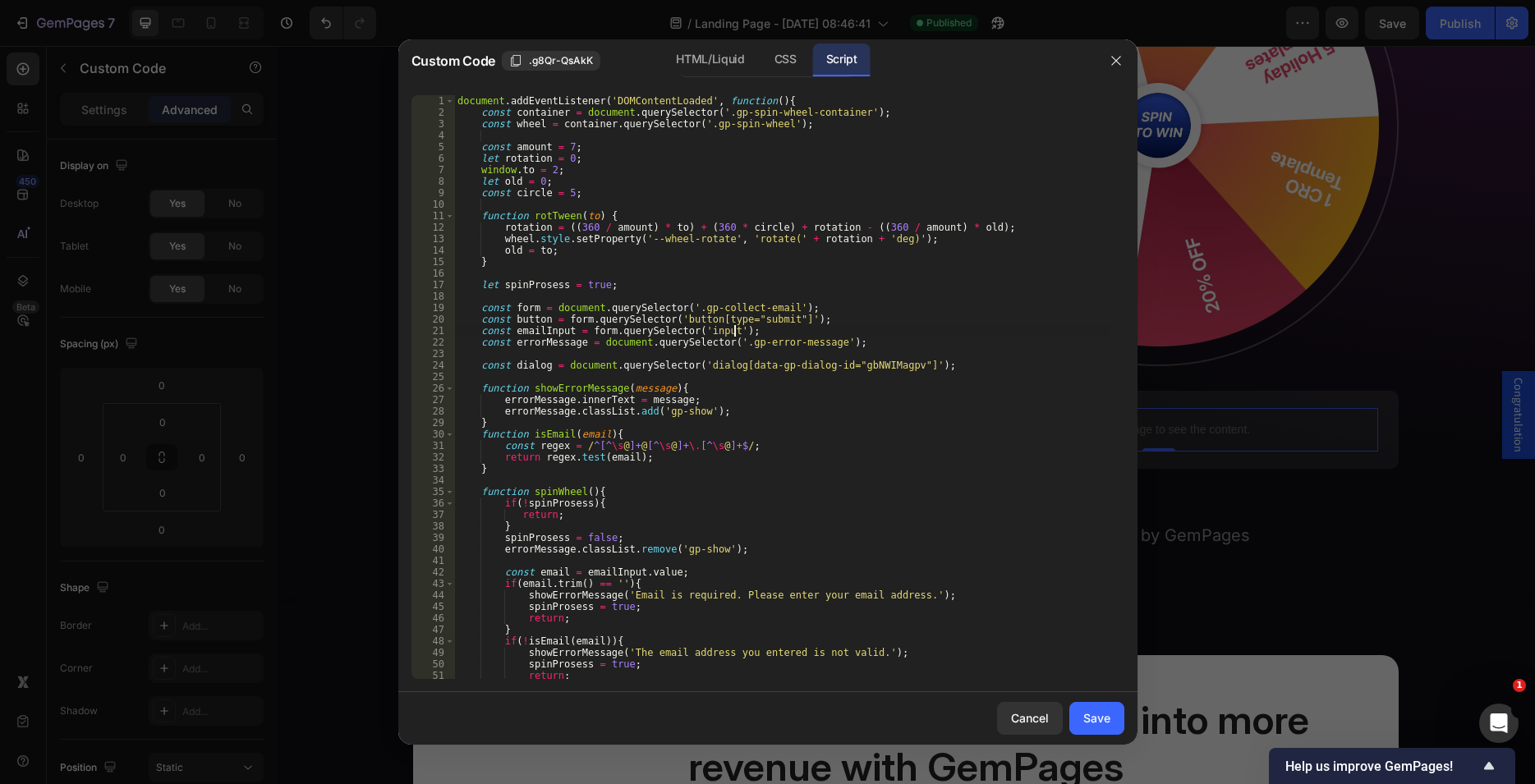
click at [781, 338] on div "document . addEventListener ( 'DOMContentLoaded' , function ( ) { const contain…" at bounding box center [781, 398] width 655 height 607
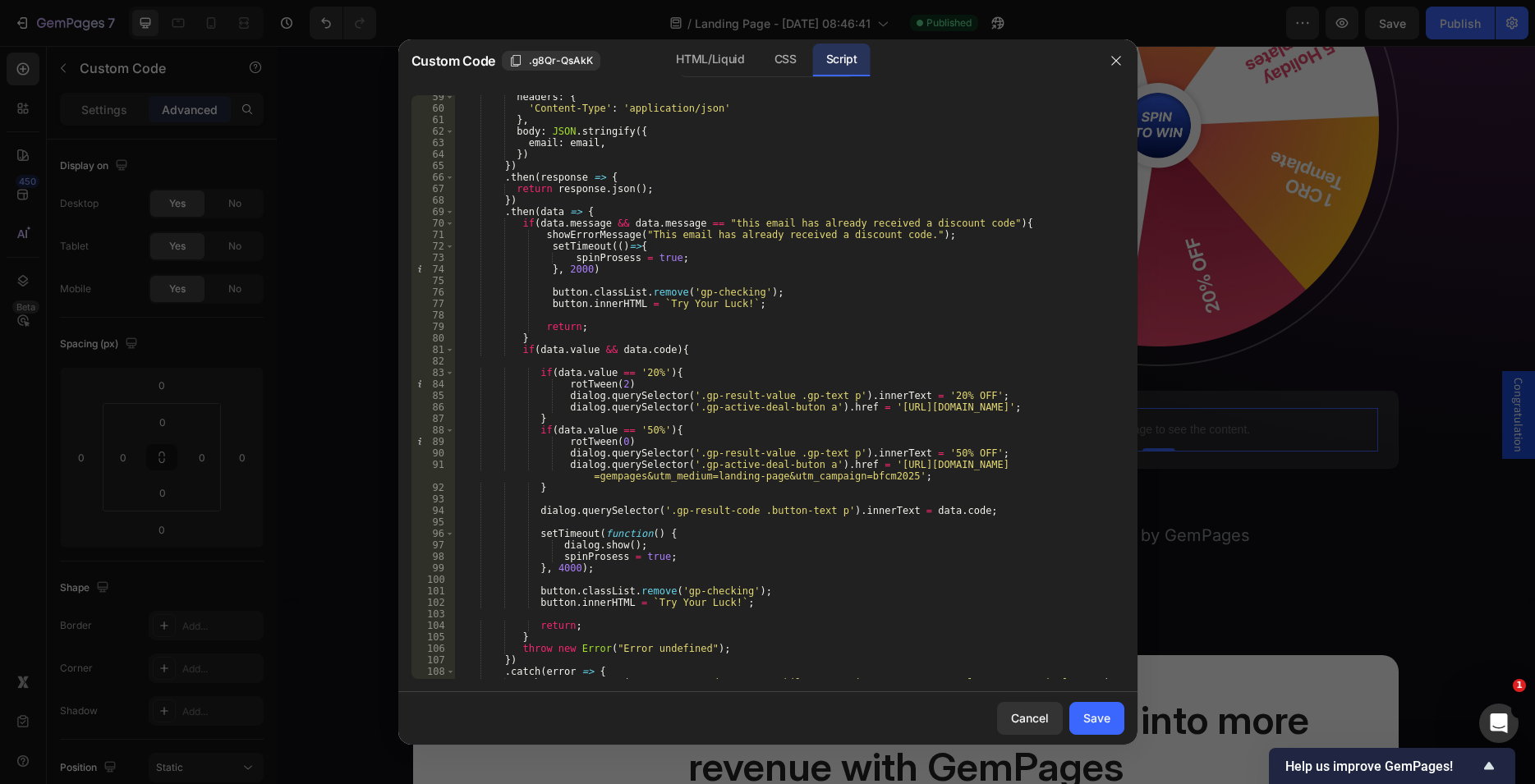
scroll to position [683, 0]
click at [924, 448] on div "headers : { 'Content-Type' : 'application/json' } , body : JSON . stringify ({ …" at bounding box center [781, 395] width 655 height 607
click at [679, 453] on div "headers : { 'Content-Type' : 'application/json' } , body : JSON . stringify ({ …" at bounding box center [781, 395] width 655 height 607
drag, startPoint x: 826, startPoint y: 452, endPoint x: 678, endPoint y: 454, distance: 148.0
click at [678, 454] on div "headers : { 'Content-Type' : 'application/json' } , body : JSON . stringify ({ …" at bounding box center [781, 395] width 655 height 607
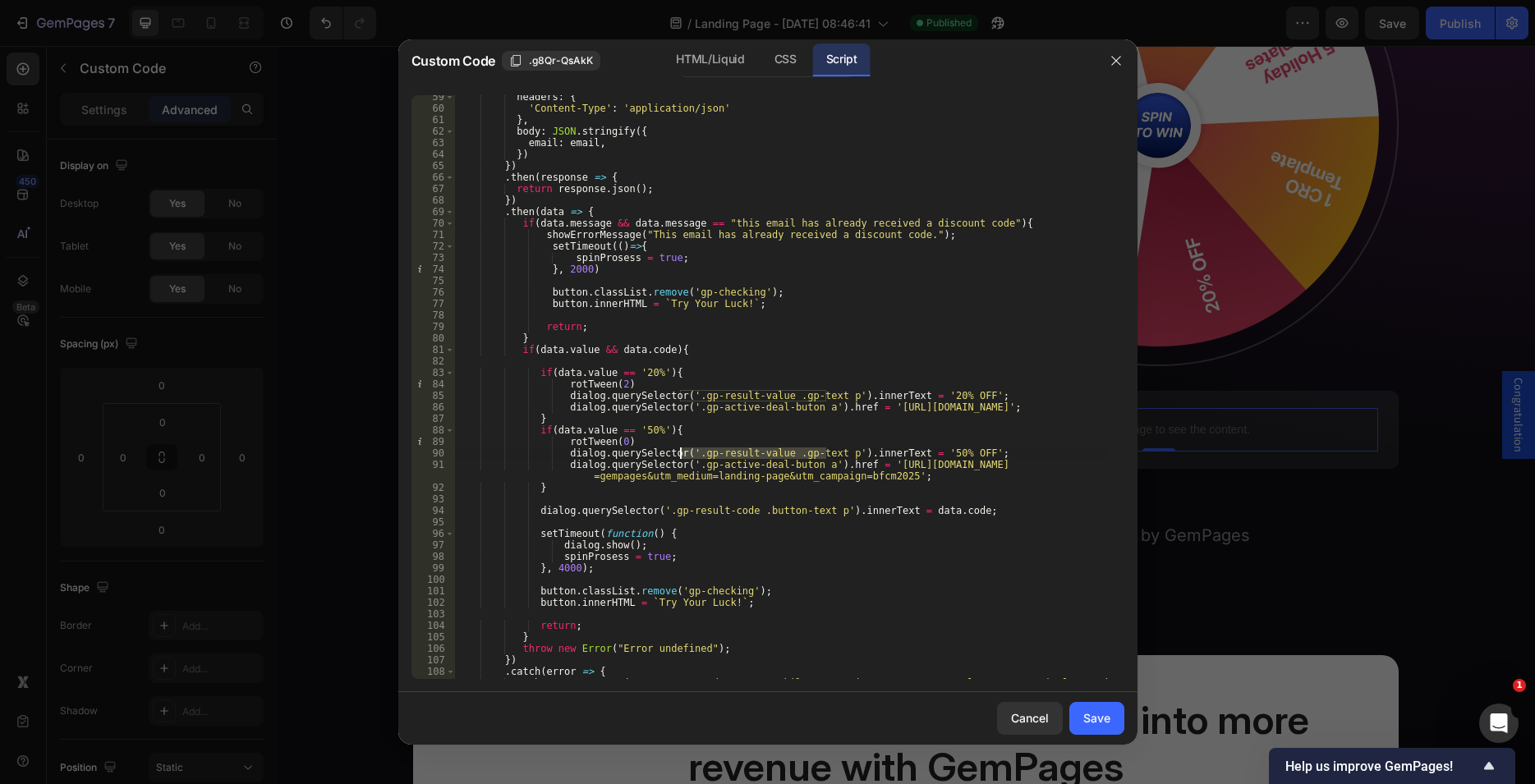
click at [632, 428] on div "headers : { 'Content-Type' : 'application/json' } , body : JSON . stringify ({ …" at bounding box center [781, 395] width 655 height 607
type textarea "if(data.value == '50%'){"
click at [632, 428] on div "headers : { 'Content-Type' : 'application/json' } , body : JSON . stringify ({ …" at bounding box center [781, 395] width 655 height 607
click at [1120, 56] on icon "button" at bounding box center [1116, 61] width 13 height 13
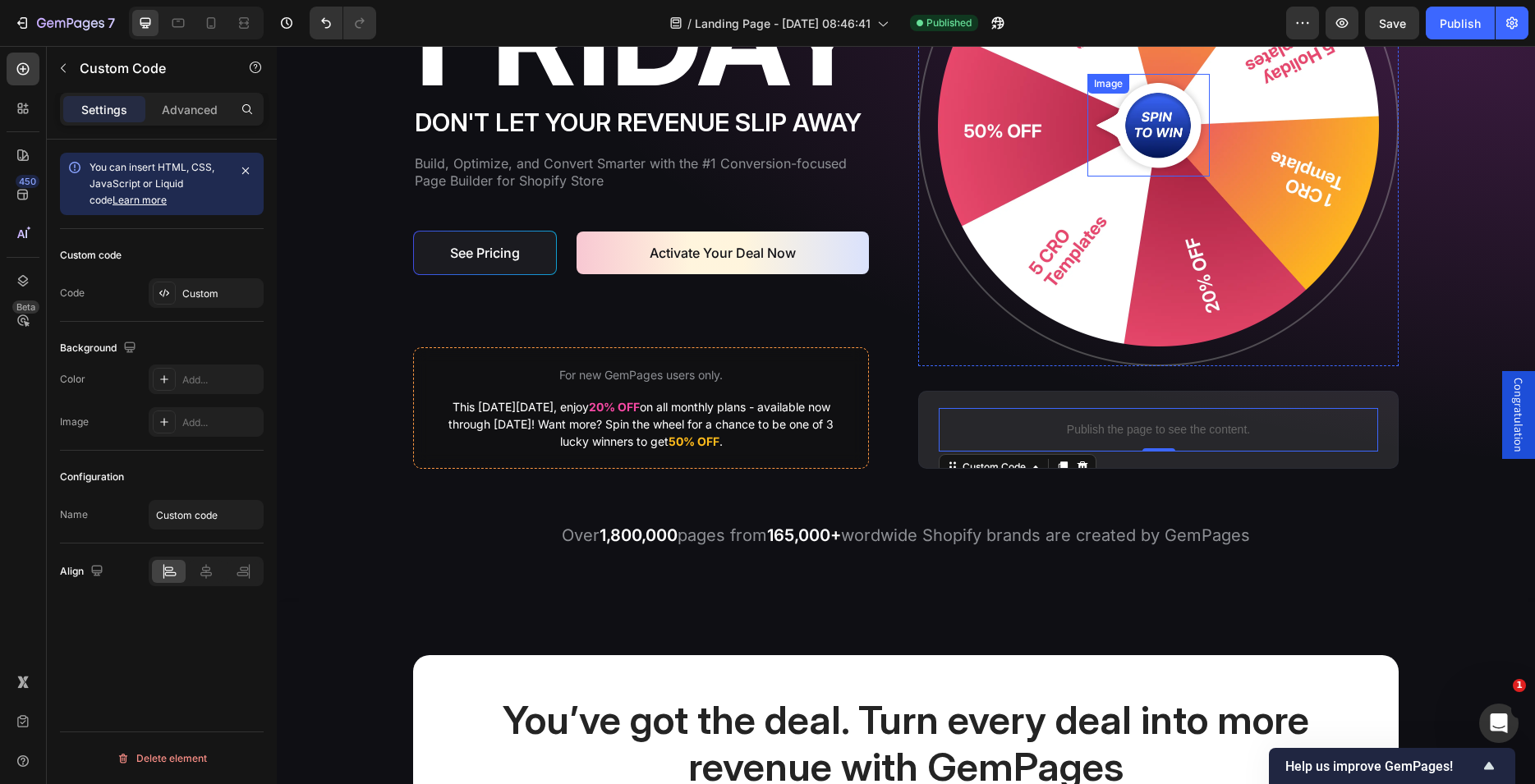
scroll to position [0, 0]
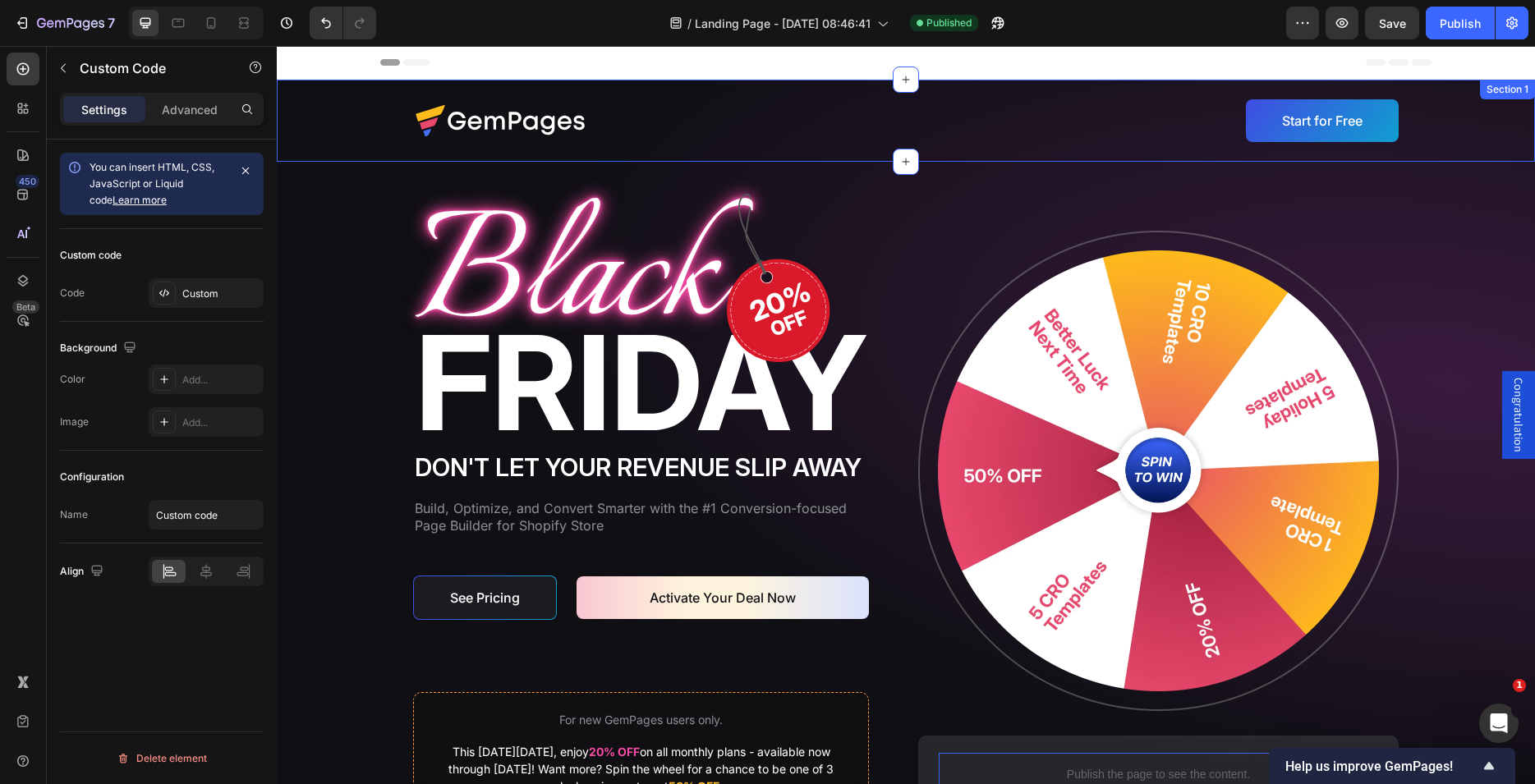
click at [1451, 105] on div "Image Start for Free Button Row Section 1" at bounding box center [906, 120] width 1258 height 82
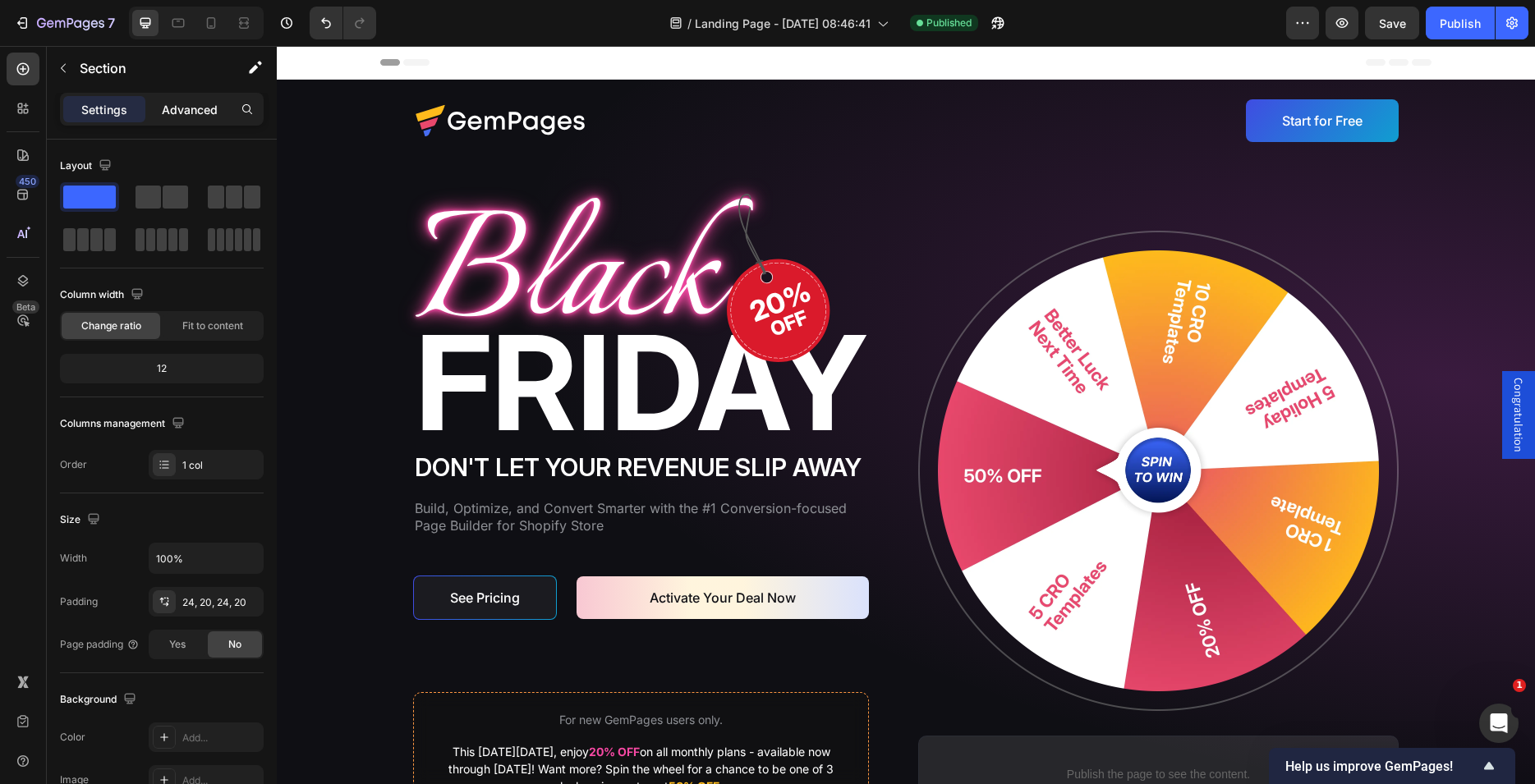
click at [198, 109] on p "Advanced" at bounding box center [189, 110] width 56 height 18
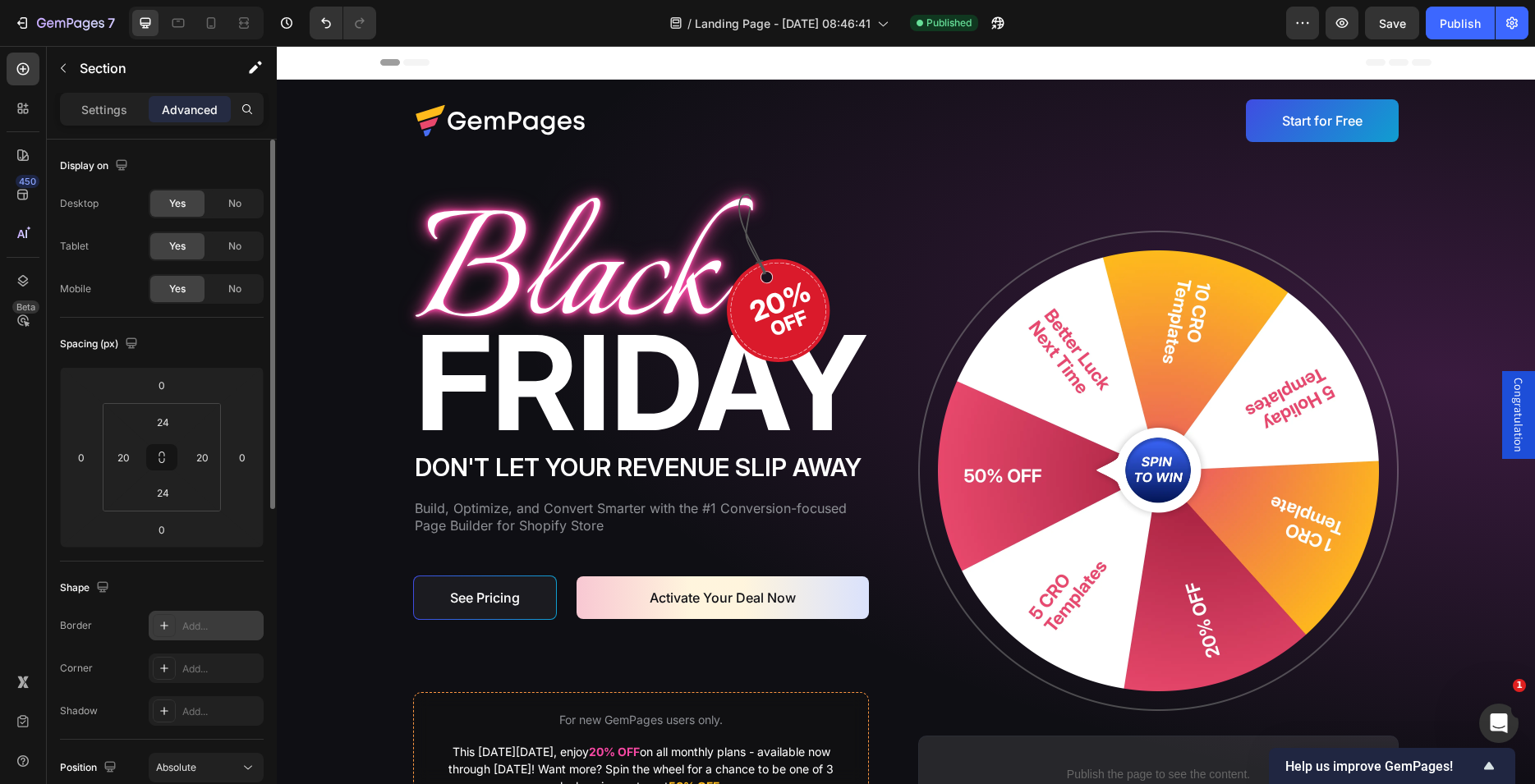
scroll to position [335, 0]
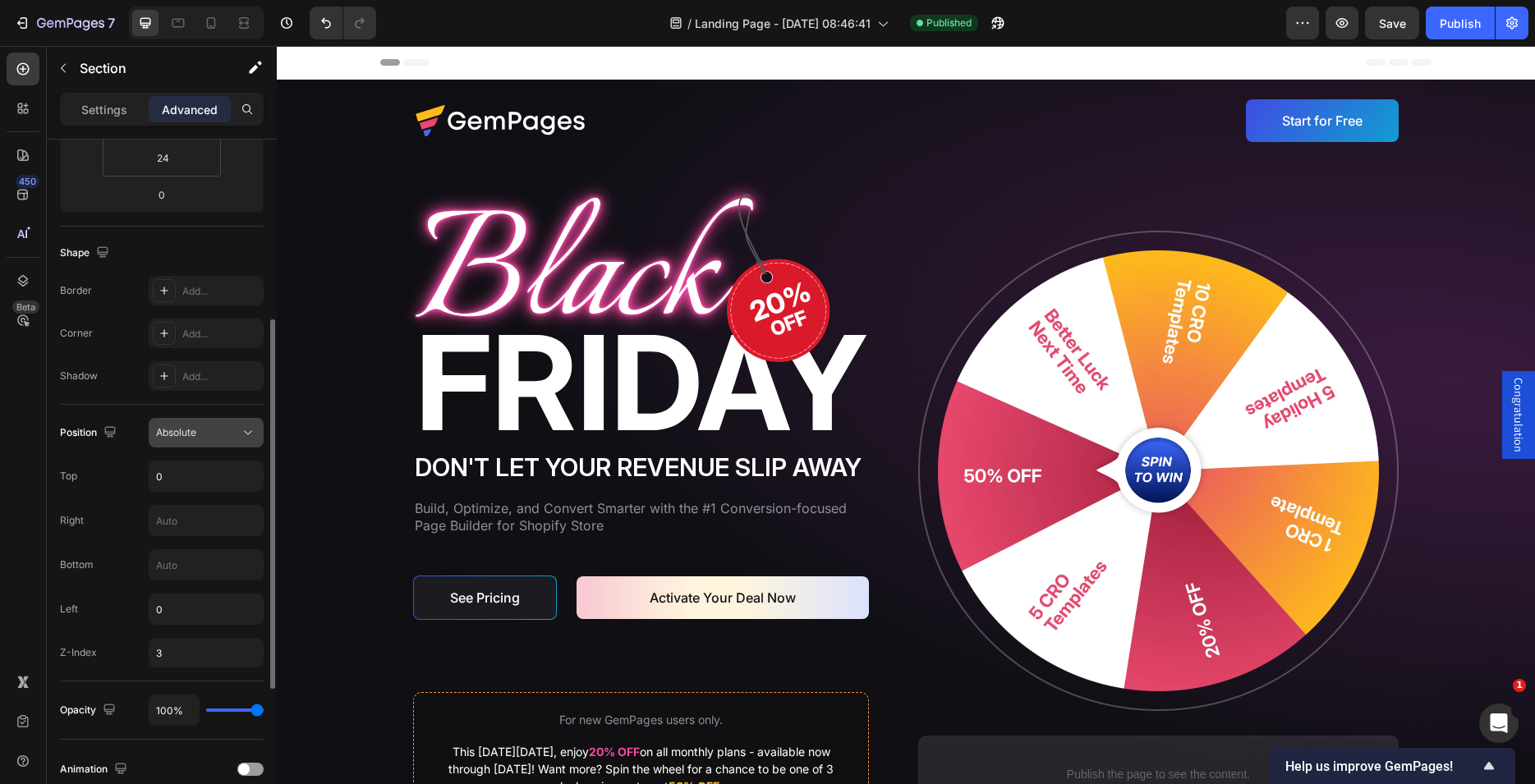
click at [180, 434] on span "Absolute" at bounding box center [176, 432] width 41 height 12
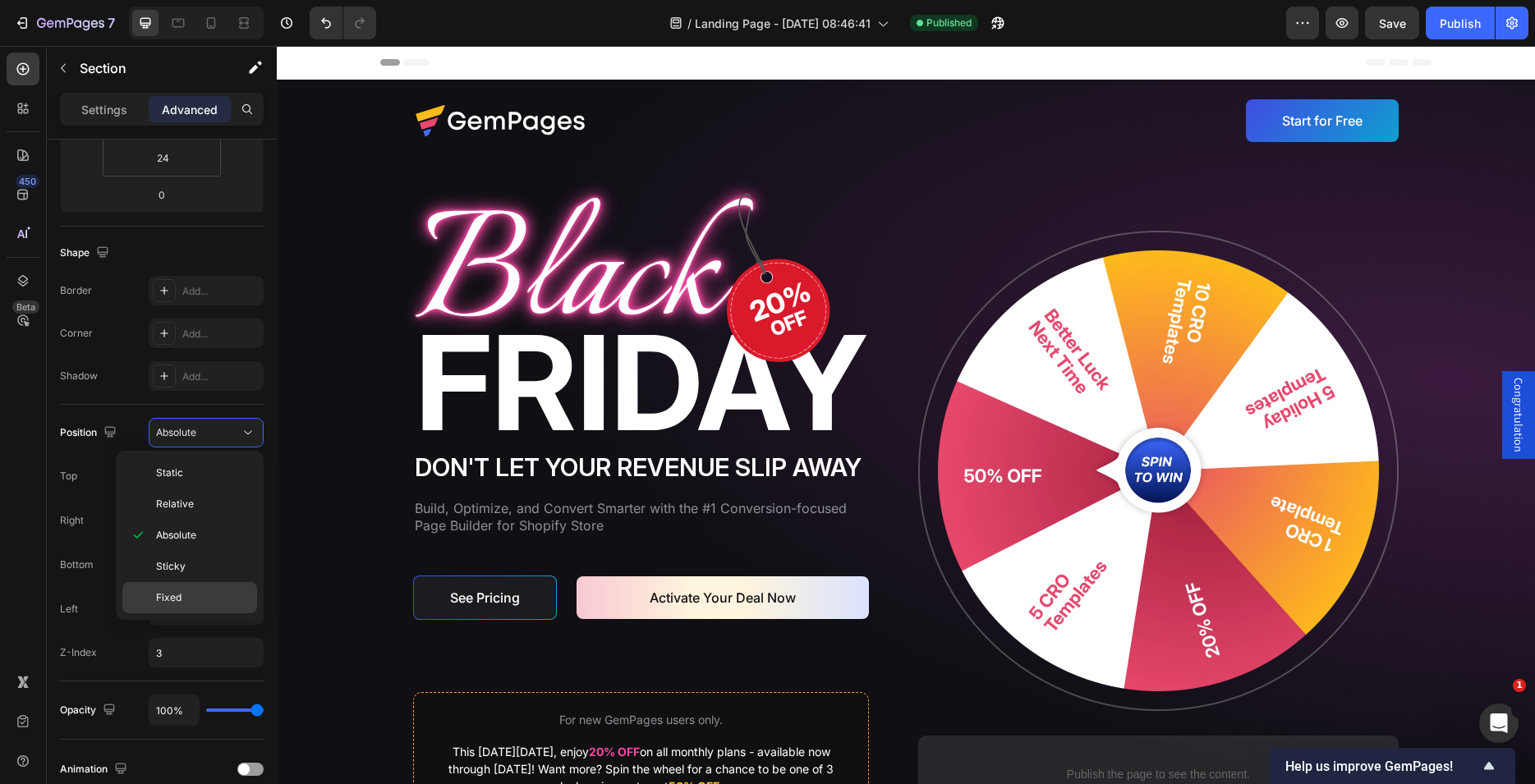
click at [171, 596] on span "Fixed" at bounding box center [169, 598] width 26 height 15
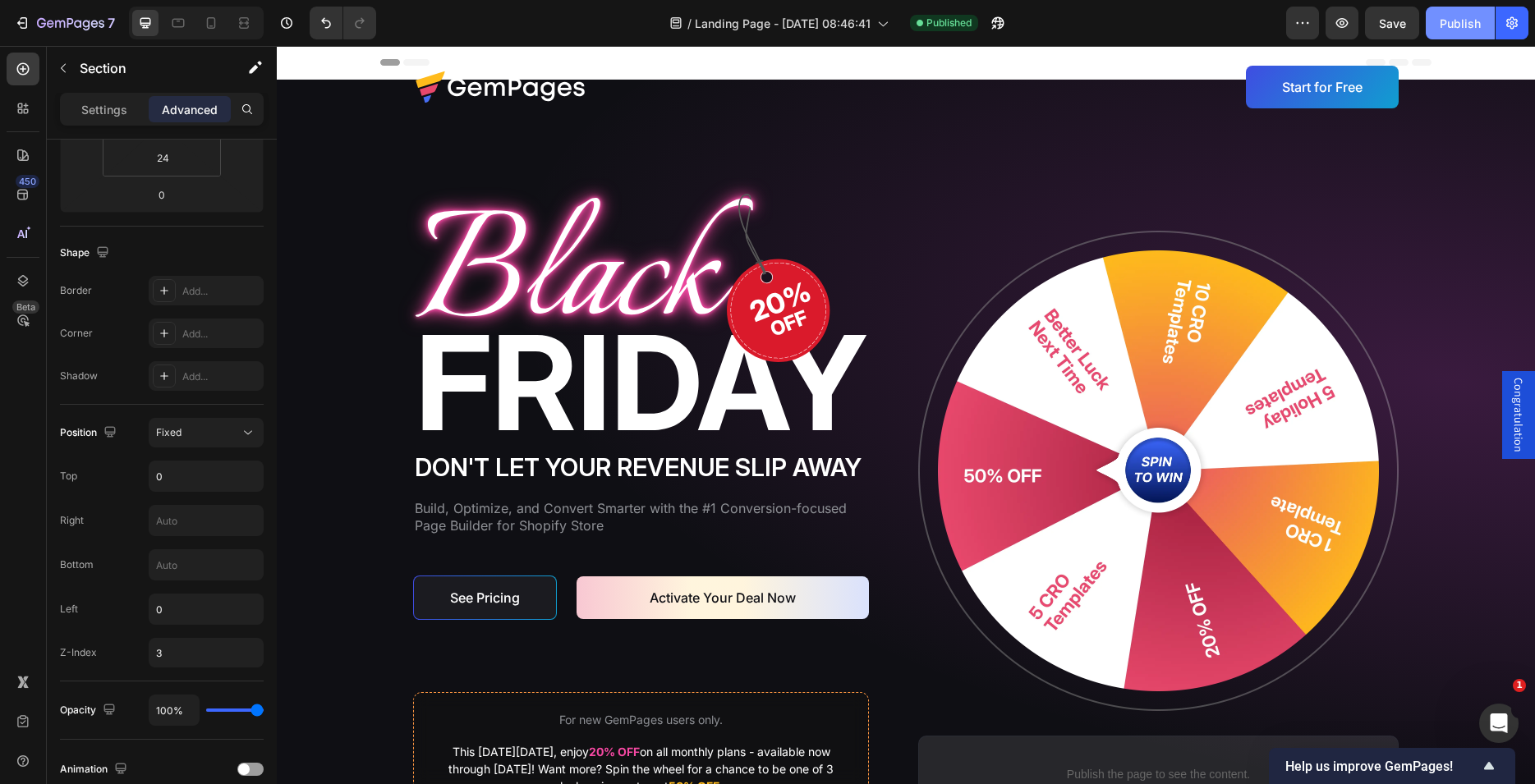
click at [1446, 34] on button "Publish" at bounding box center [1460, 23] width 69 height 33
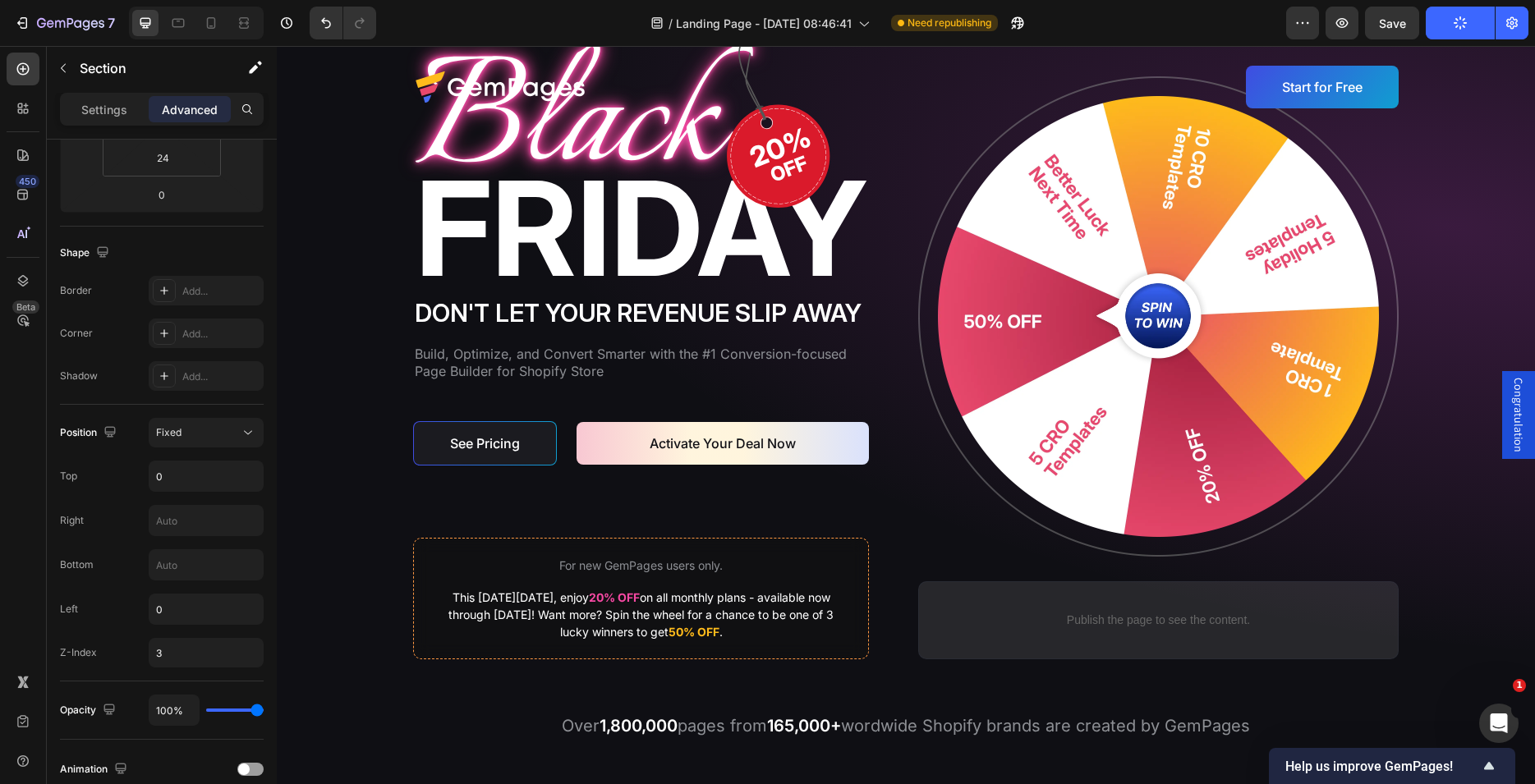
scroll to position [0, 0]
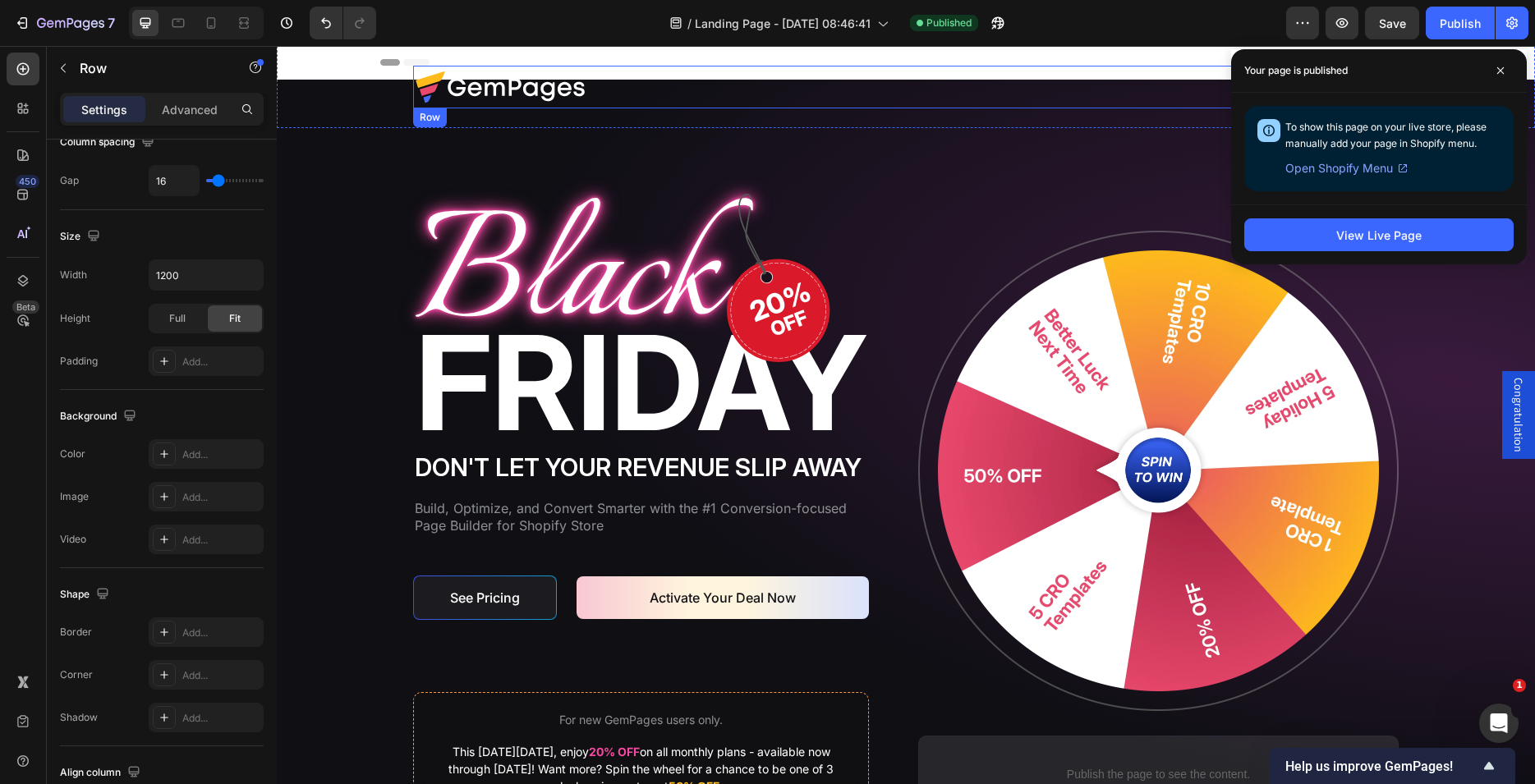
click at [653, 90] on div "Image Start for Free Button Row" at bounding box center [906, 87] width 985 height 42
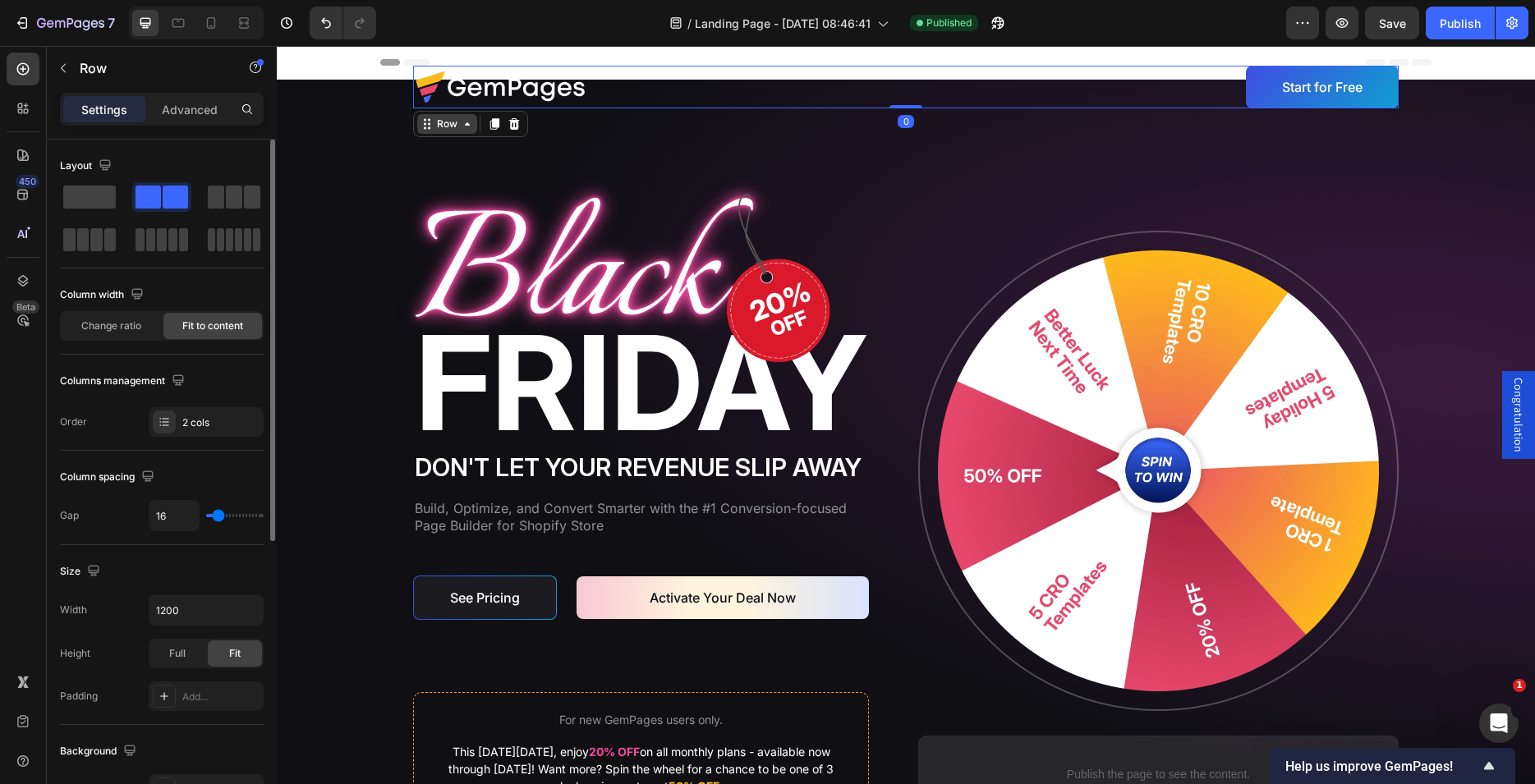
click at [442, 125] on div "Row" at bounding box center [446, 124] width 27 height 15
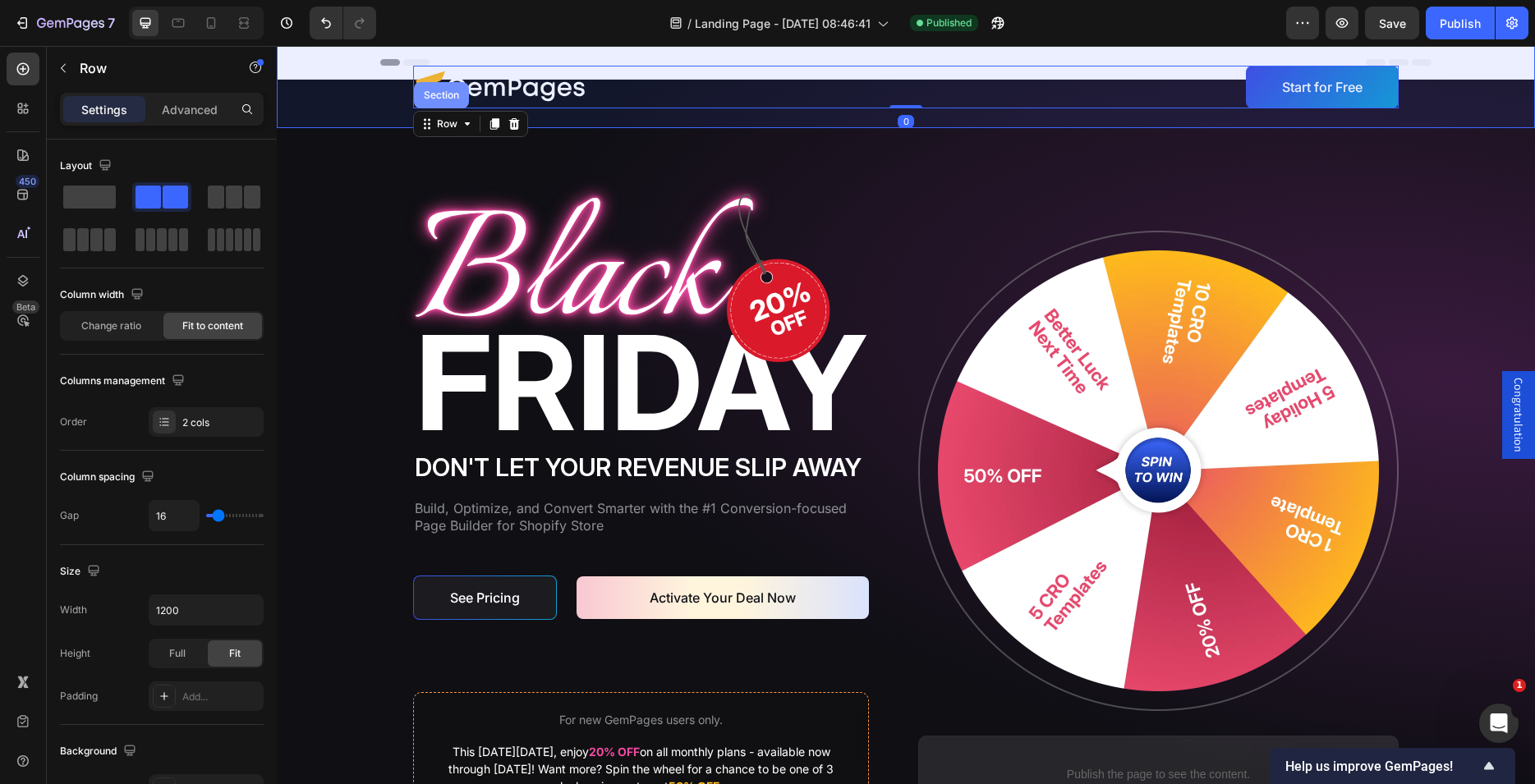
click at [436, 101] on div "Section" at bounding box center [442, 95] width 55 height 26
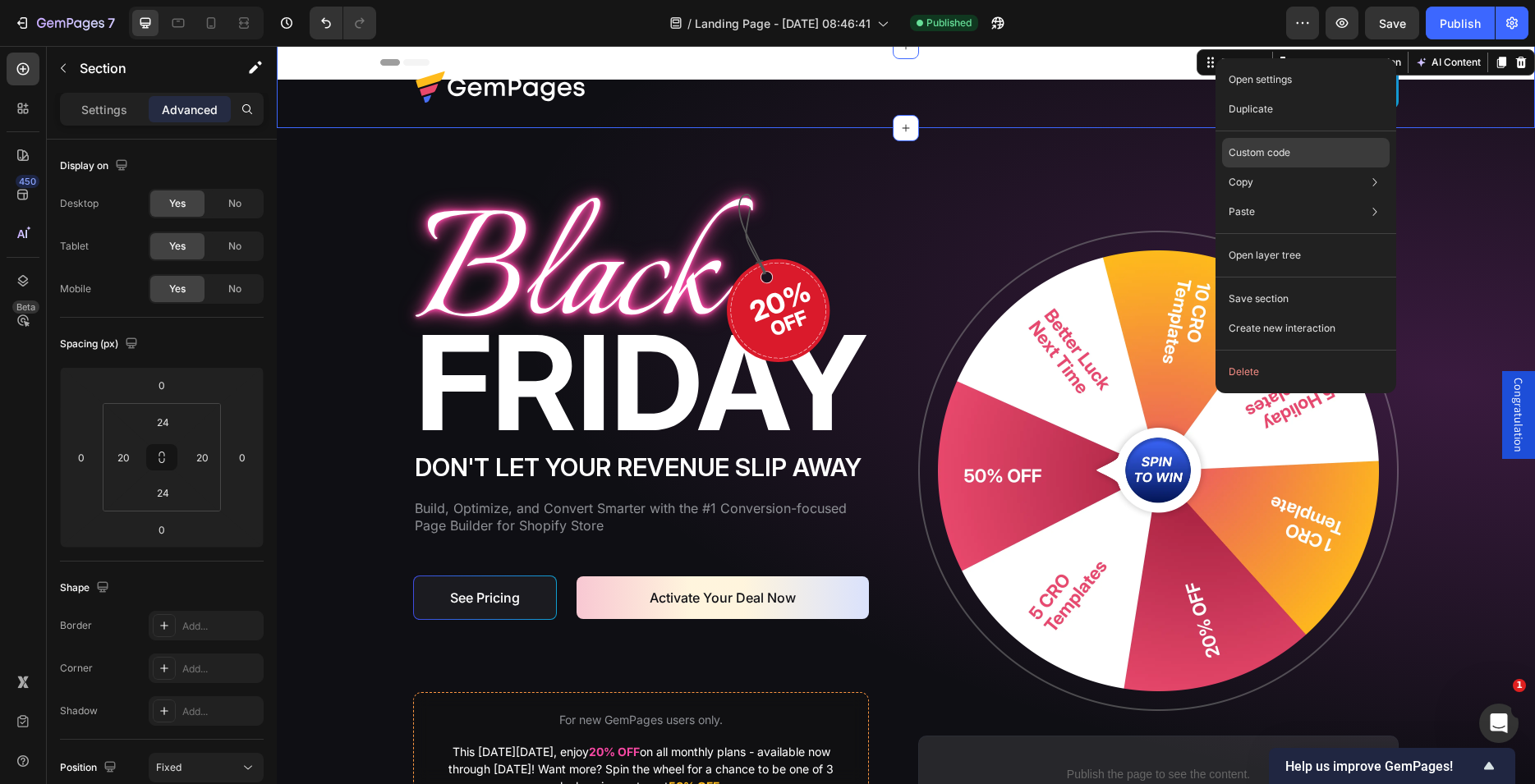
click at [1249, 151] on p "Custom code" at bounding box center [1259, 153] width 62 height 15
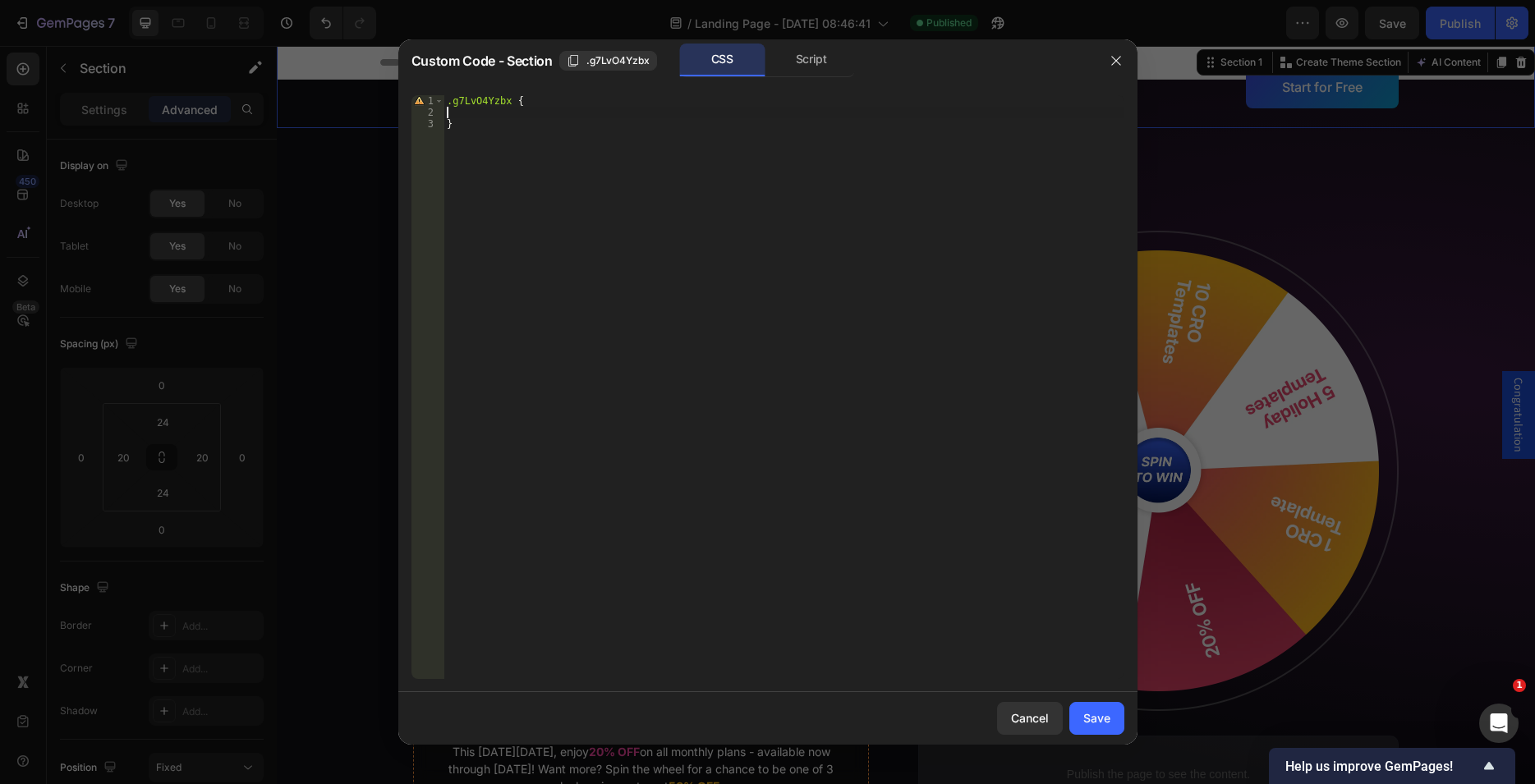
click at [478, 116] on div ".g7LvO4Yzbx { }" at bounding box center [783, 398] width 680 height 607
click at [816, 58] on div "Script" at bounding box center [811, 60] width 86 height 33
type textarea "//const currentElement = document.getElementsByClassName('g7LvO4Yzbx');"
click at [887, 113] on div "//const currentElement = document.getElementsByClassName('g7LvO4Yzbx');" at bounding box center [783, 386] width 680 height 584
paste textarea "});"
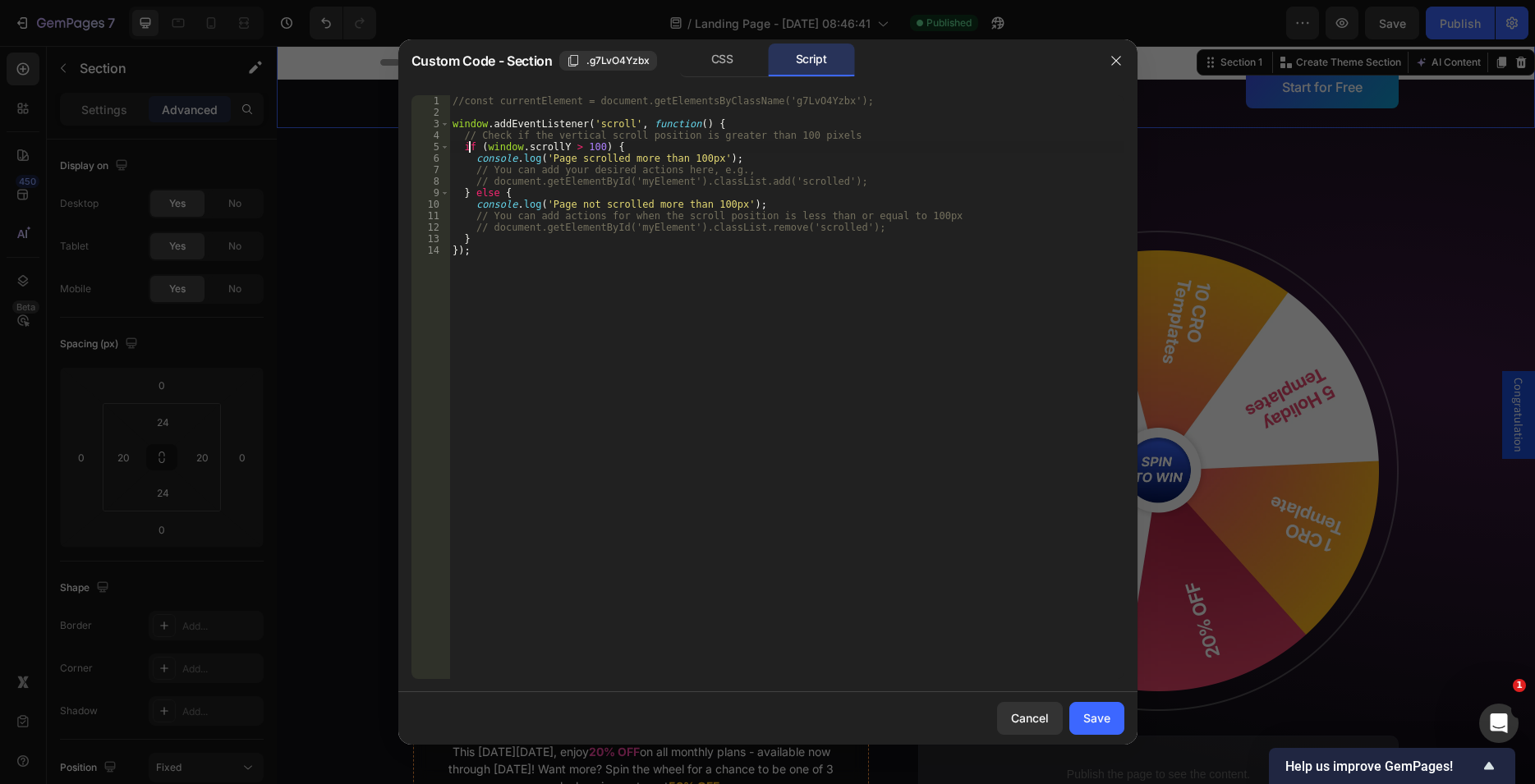
click at [468, 148] on div "//const currentElement = document.getElementsByClassName('g7LvO4Yzbx'); window …" at bounding box center [787, 398] width 675 height 607
type textarea "if (window.scrollY > 100) {"
click at [453, 111] on div "//const currentElement = document.getElementsByClassName('g7LvO4Yzbx'); window …" at bounding box center [787, 398] width 675 height 607
type textarea "(function(){})();"
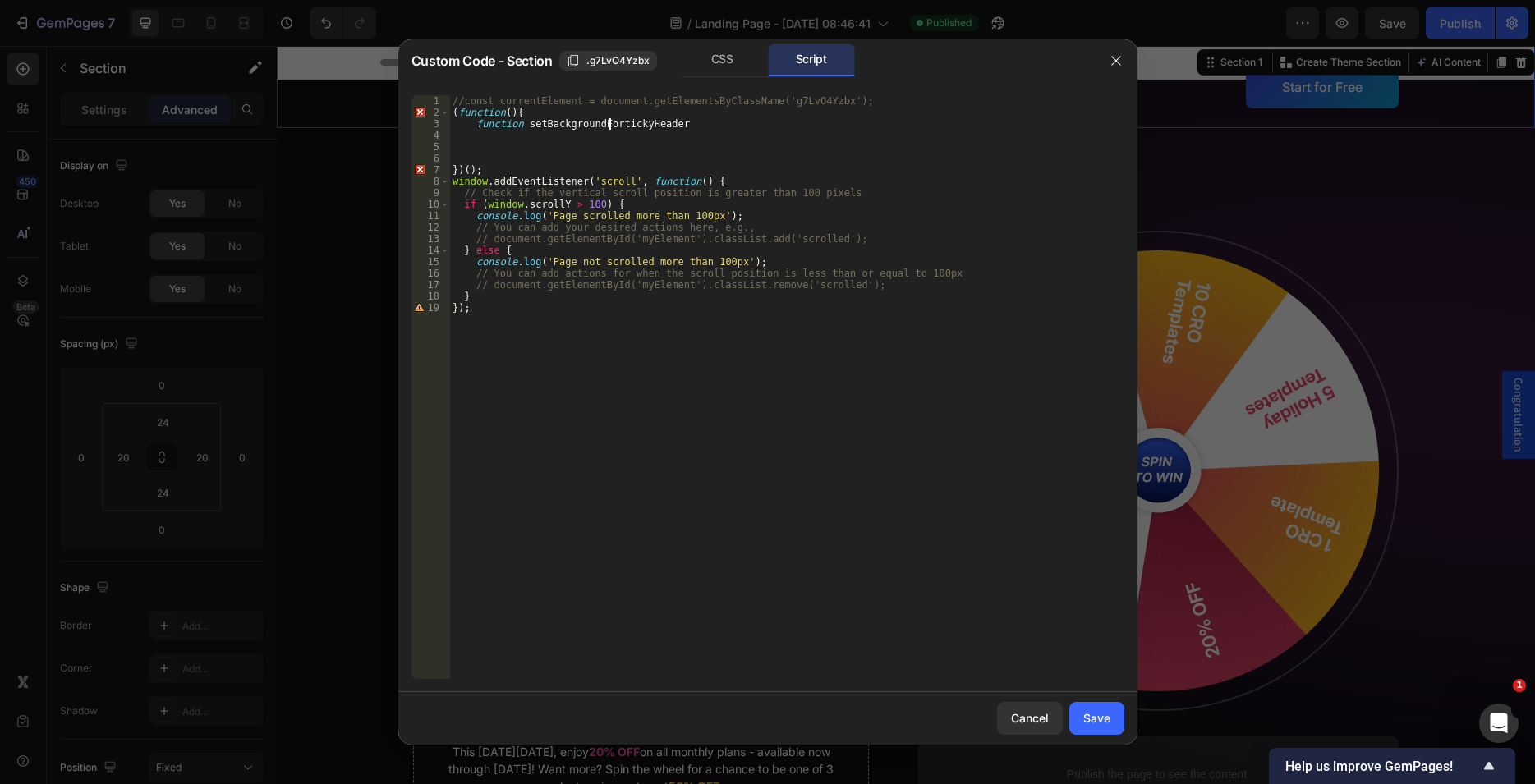
scroll to position [0, 13]
click at [684, 122] on div "//const currentElement = document.getElementsByClassName('g7LvO4Yzbx'); ( funct…" at bounding box center [787, 398] width 675 height 607
type textarea "function setBackgroundForStickyHeader(){}"
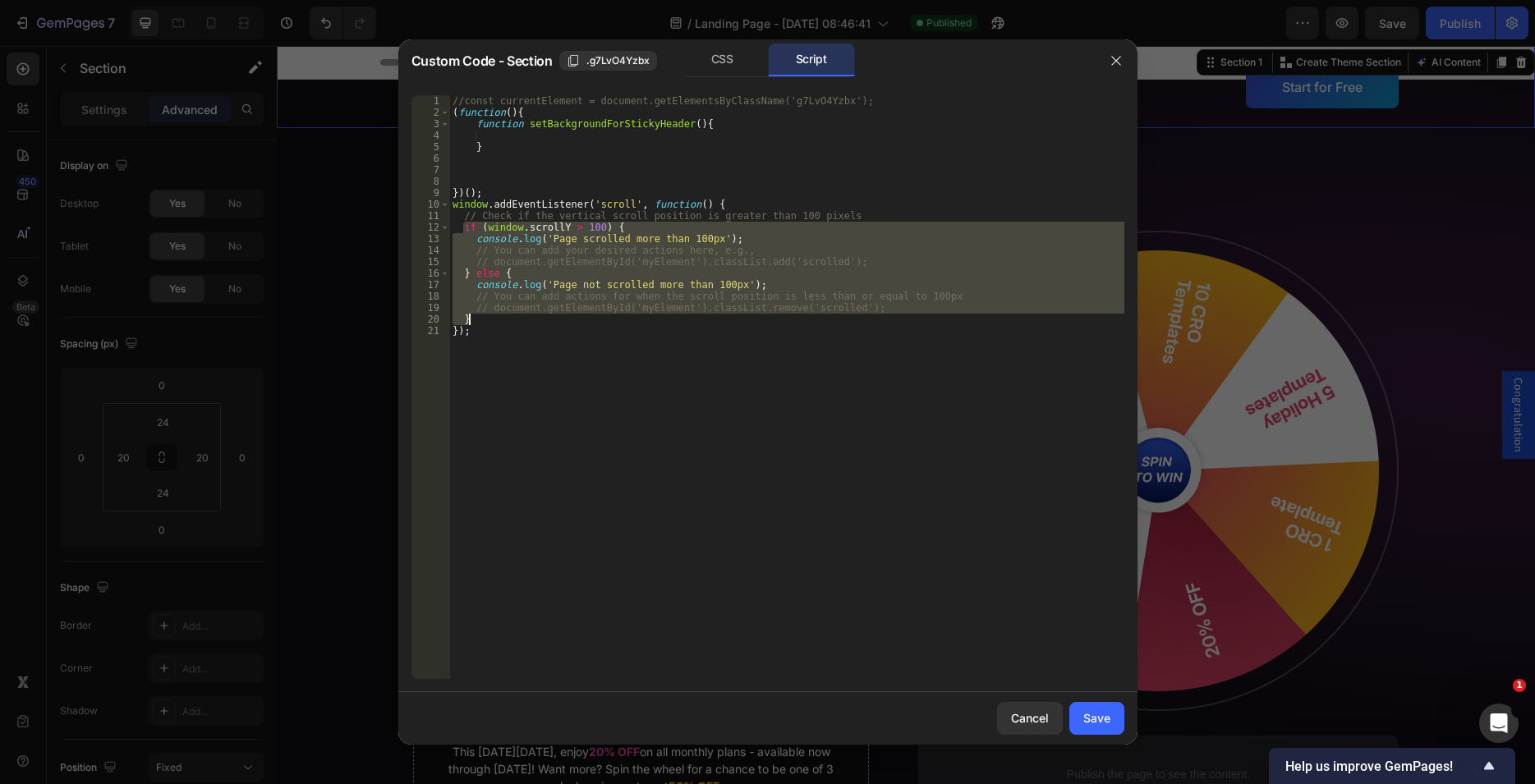
drag, startPoint x: 501, startPoint y: 251, endPoint x: 544, endPoint y: 315, distance: 77.1
click at [544, 315] on div "//const currentElement = document.getElementsByClassName('g7LvO4Yzbx'); ( funct…" at bounding box center [787, 398] width 675 height 607
type textarea "// document.getElementById('myElement').classList.remove('scrolled'); }"
click at [508, 131] on div "//const currentElement = document.getElementsByClassName('g7LvO4Yzbx'); ( funct…" at bounding box center [787, 398] width 675 height 607
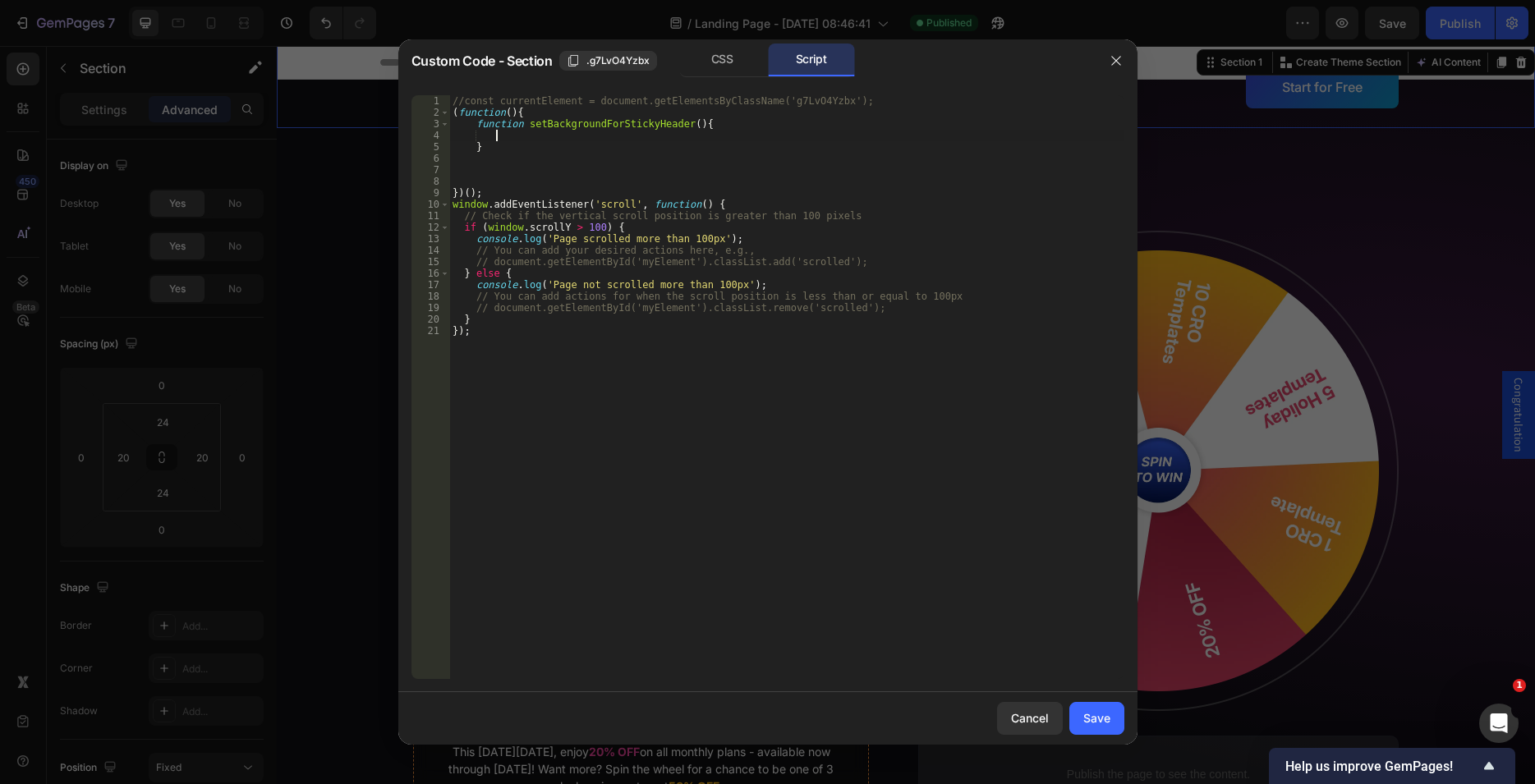
paste textarea "}"
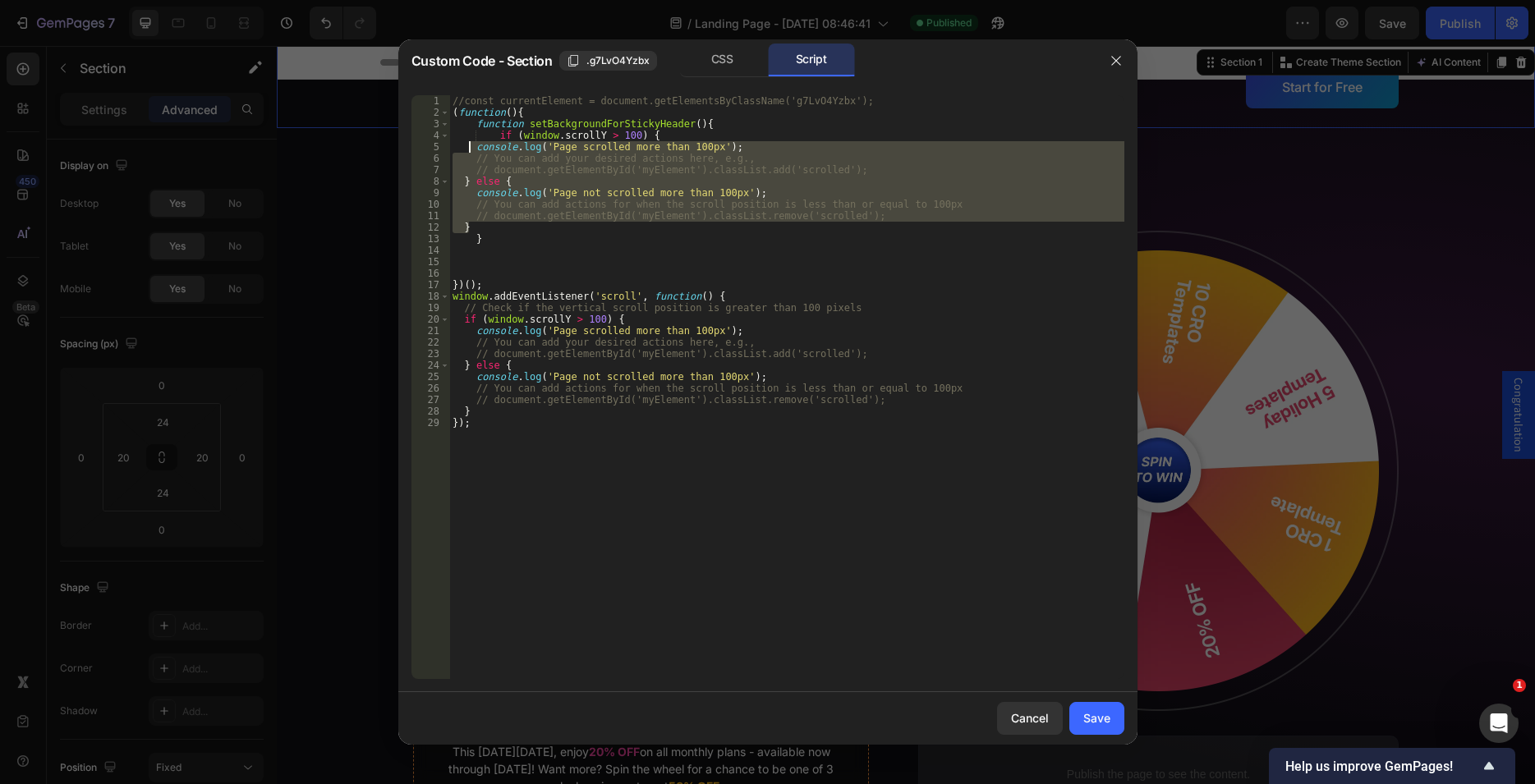
drag, startPoint x: 475, startPoint y: 228, endPoint x: 467, endPoint y: 148, distance: 80.4
click at [467, 148] on div "//const currentElement = document.getElementsByClassName('g7LvO4Yzbx'); ( funct…" at bounding box center [787, 398] width 675 height 607
click at [497, 131] on div "//const currentElement = document.getElementsByClassName('g7LvO4Yzbx'); ( funct…" at bounding box center [787, 398] width 675 height 607
drag, startPoint x: 491, startPoint y: 226, endPoint x: 491, endPoint y: 149, distance: 77.0
click at [491, 149] on div "//const currentElement = document.getElementsByClassName('g7LvO4Yzbx'); ( funct…" at bounding box center [787, 398] width 675 height 607
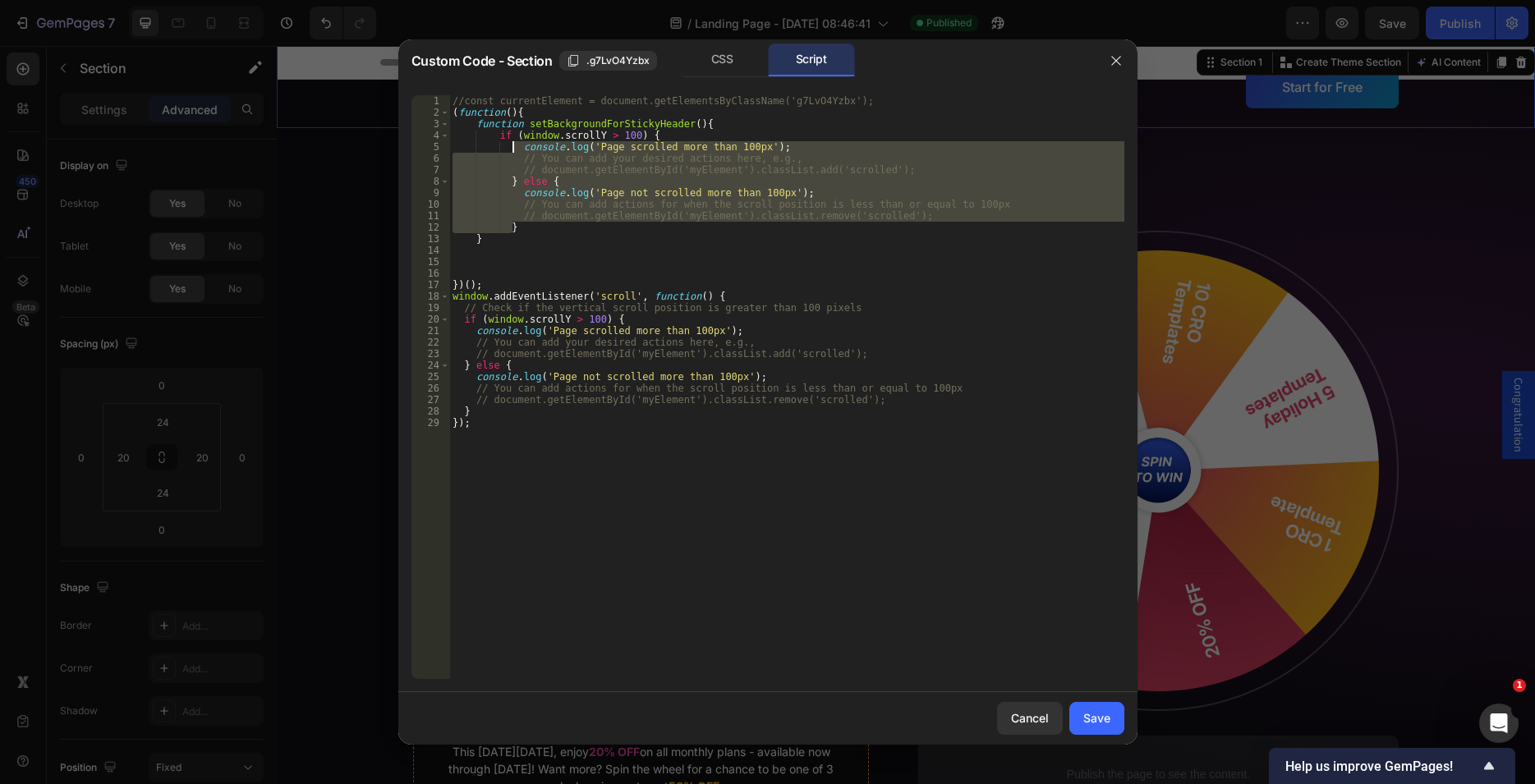
click at [497, 137] on div "//const currentElement = document.getElementsByClassName('g7LvO4Yzbx'); ( funct…" at bounding box center [787, 398] width 675 height 607
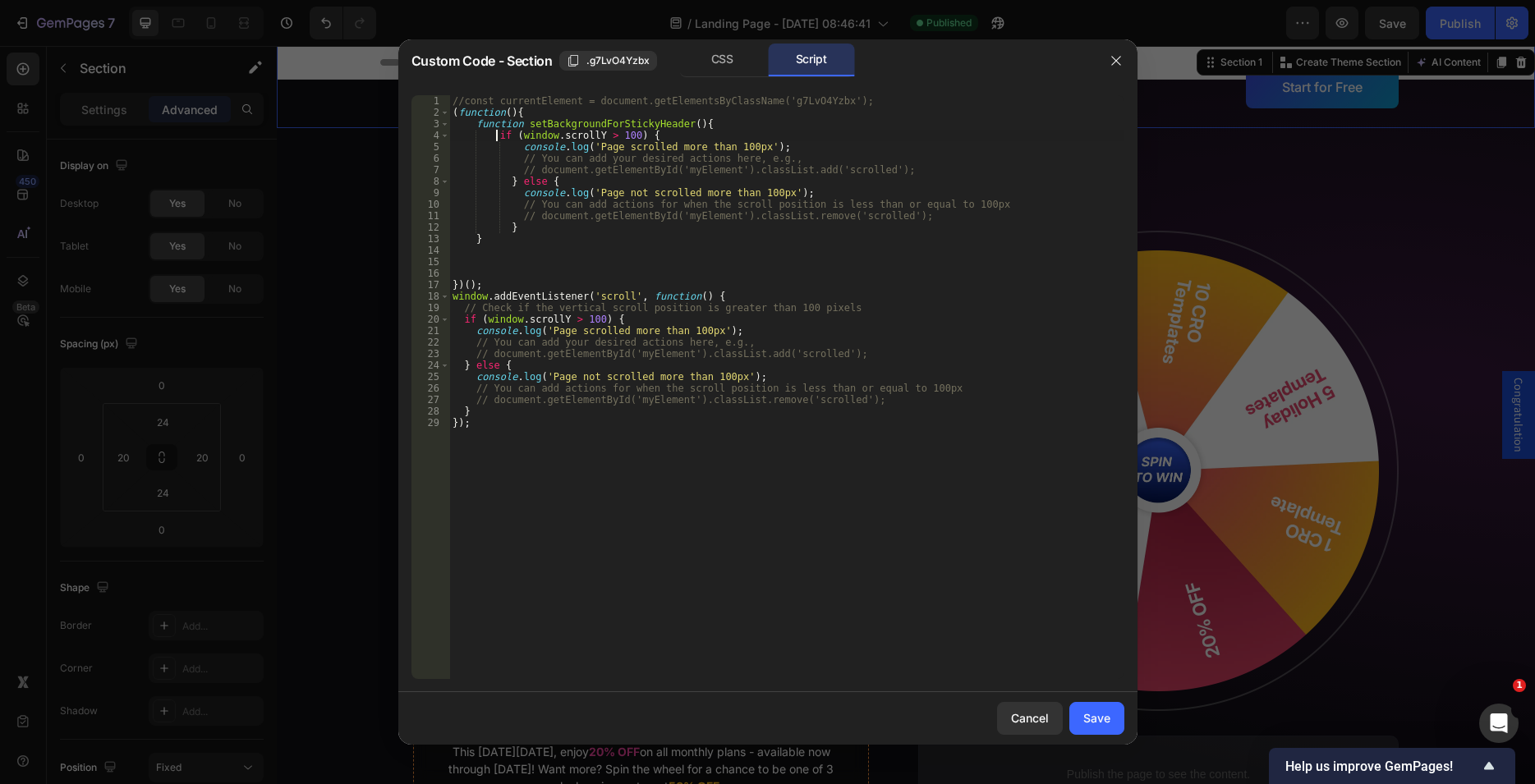
click at [507, 184] on div "//const currentElement = document.getElementsByClassName('g7LvO4Yzbx'); ( funct…" at bounding box center [787, 398] width 675 height 607
click at [506, 229] on div "//const currentElement = document.getElementsByClassName('g7LvO4Yzbx'); ( funct…" at bounding box center [787, 398] width 675 height 607
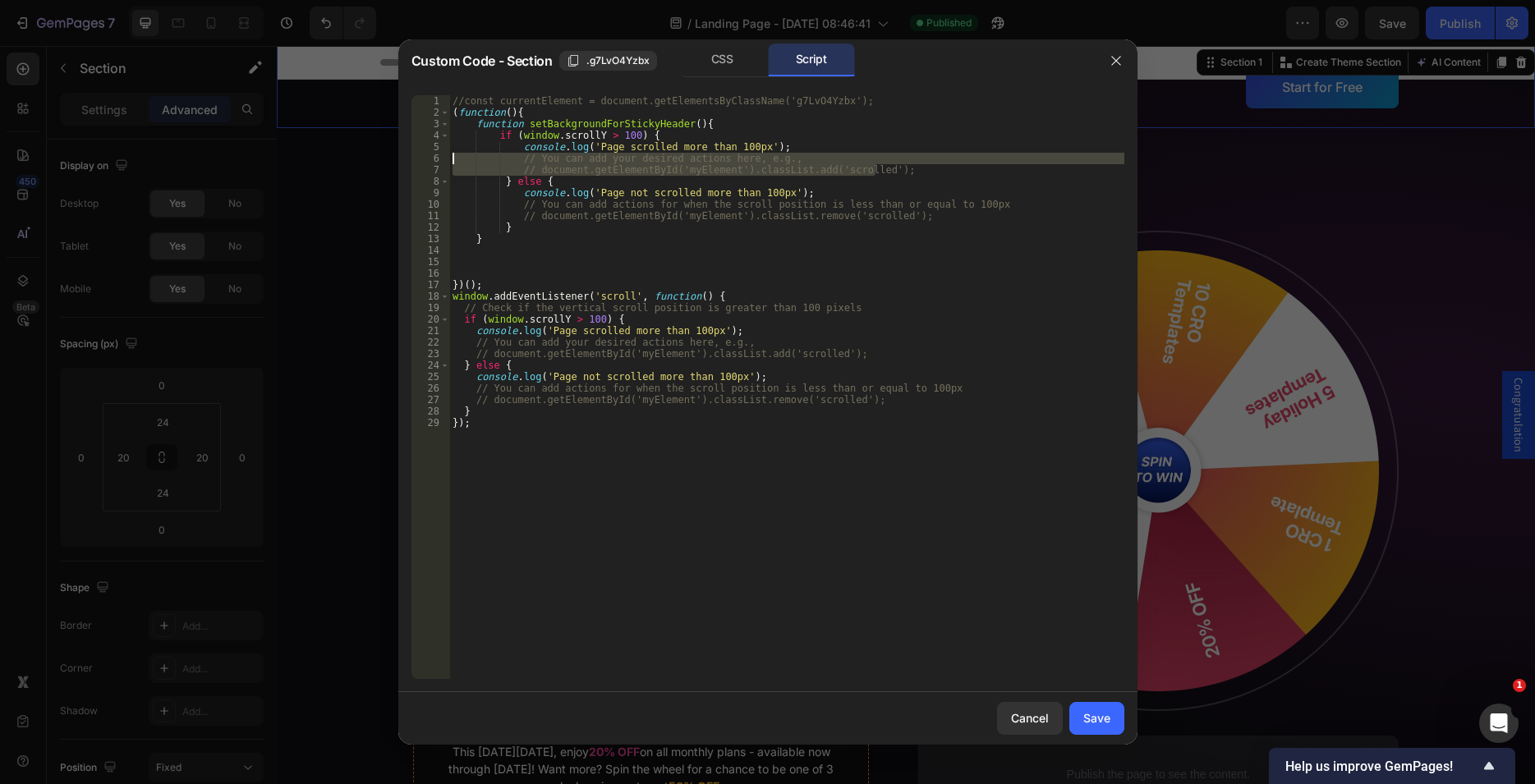
drag, startPoint x: 878, startPoint y: 169, endPoint x: 406, endPoint y: 153, distance: 472.3
click at [449, 157] on div "//const currentElement = document.getElementsByClassName('g7LvO4Yzbx'); ( funct…" at bounding box center [787, 386] width 675 height 584
type textarea "// You can add your desired actions here, e.g., // document.getElementById('myE…"
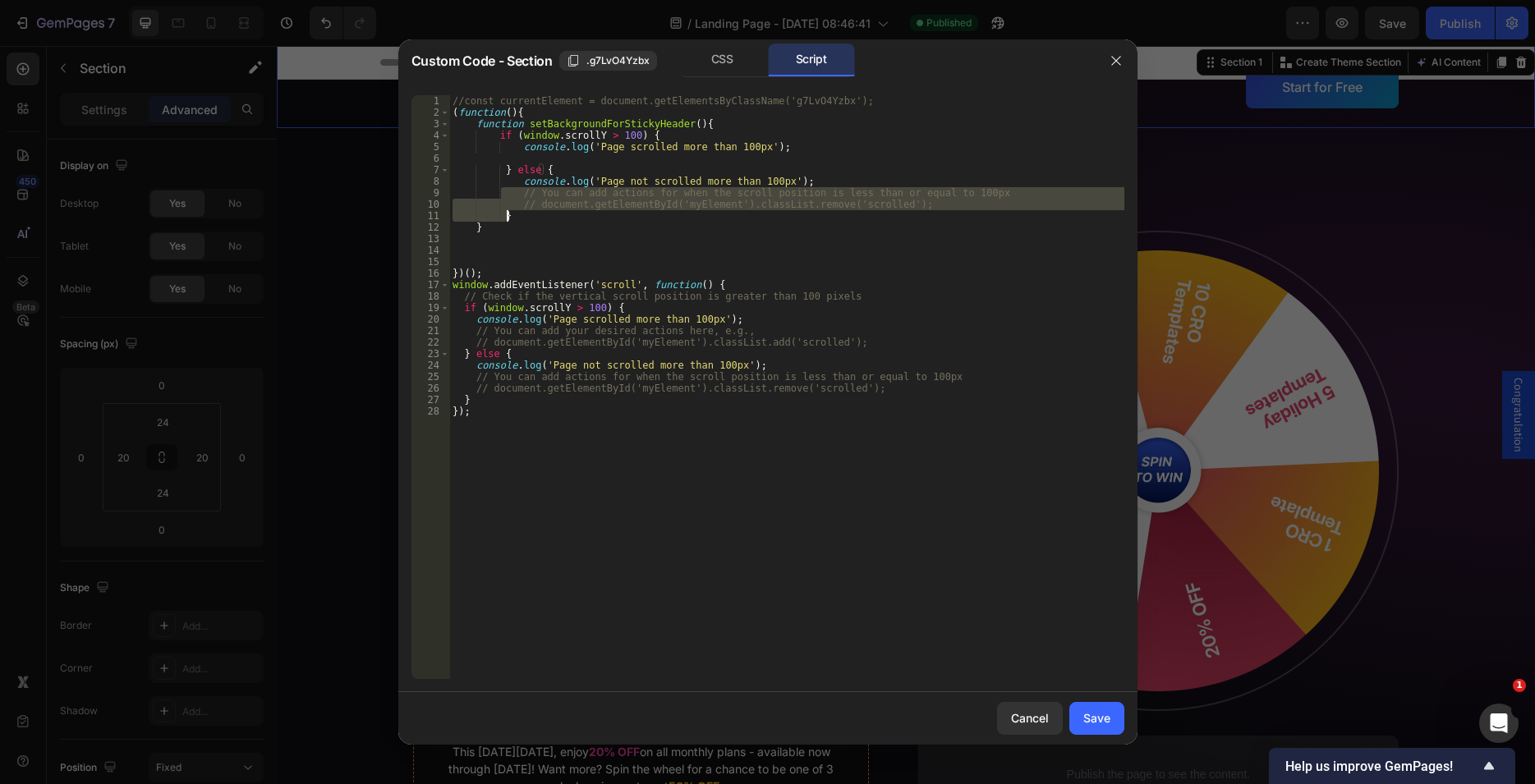
drag, startPoint x: 504, startPoint y: 194, endPoint x: 924, endPoint y: 210, distance: 420.3
click at [924, 210] on div "//const currentElement = document.getElementsByClassName('g7LvO4Yzbx'); ( funct…" at bounding box center [787, 398] width 675 height 607
click at [852, 210] on div "//const currentElement = document.getElementsByClassName('g7LvO4Yzbx'); ( funct…" at bounding box center [787, 386] width 675 height 584
drag, startPoint x: 897, startPoint y: 204, endPoint x: 325, endPoint y: 189, distance: 572.2
click at [449, 189] on div "//const currentElement = document.getElementsByClassName('g7LvO4Yzbx'); ( funct…" at bounding box center [787, 386] width 675 height 584
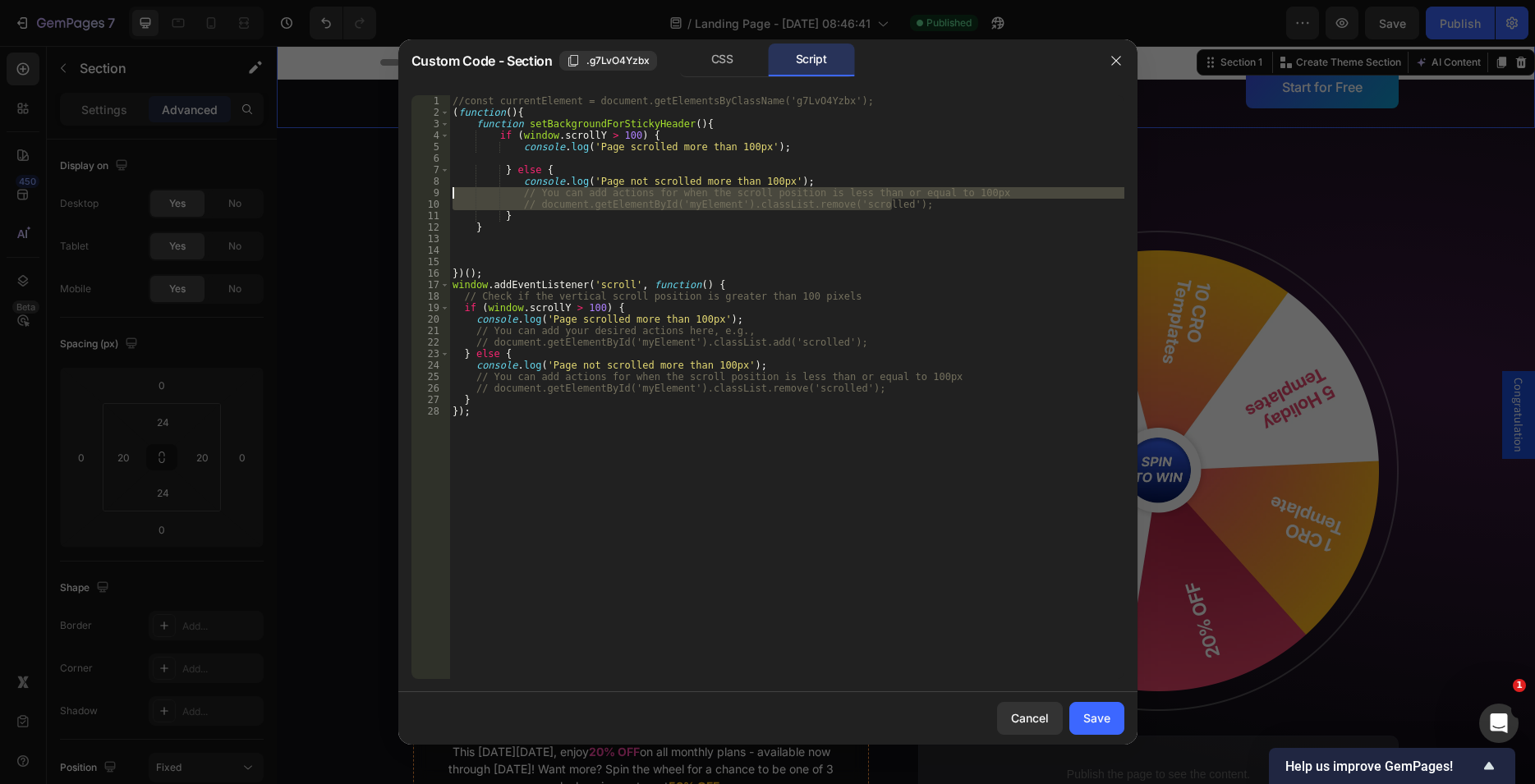
type textarea "// You can add actions for when the scroll position is less than or equal to 10…"
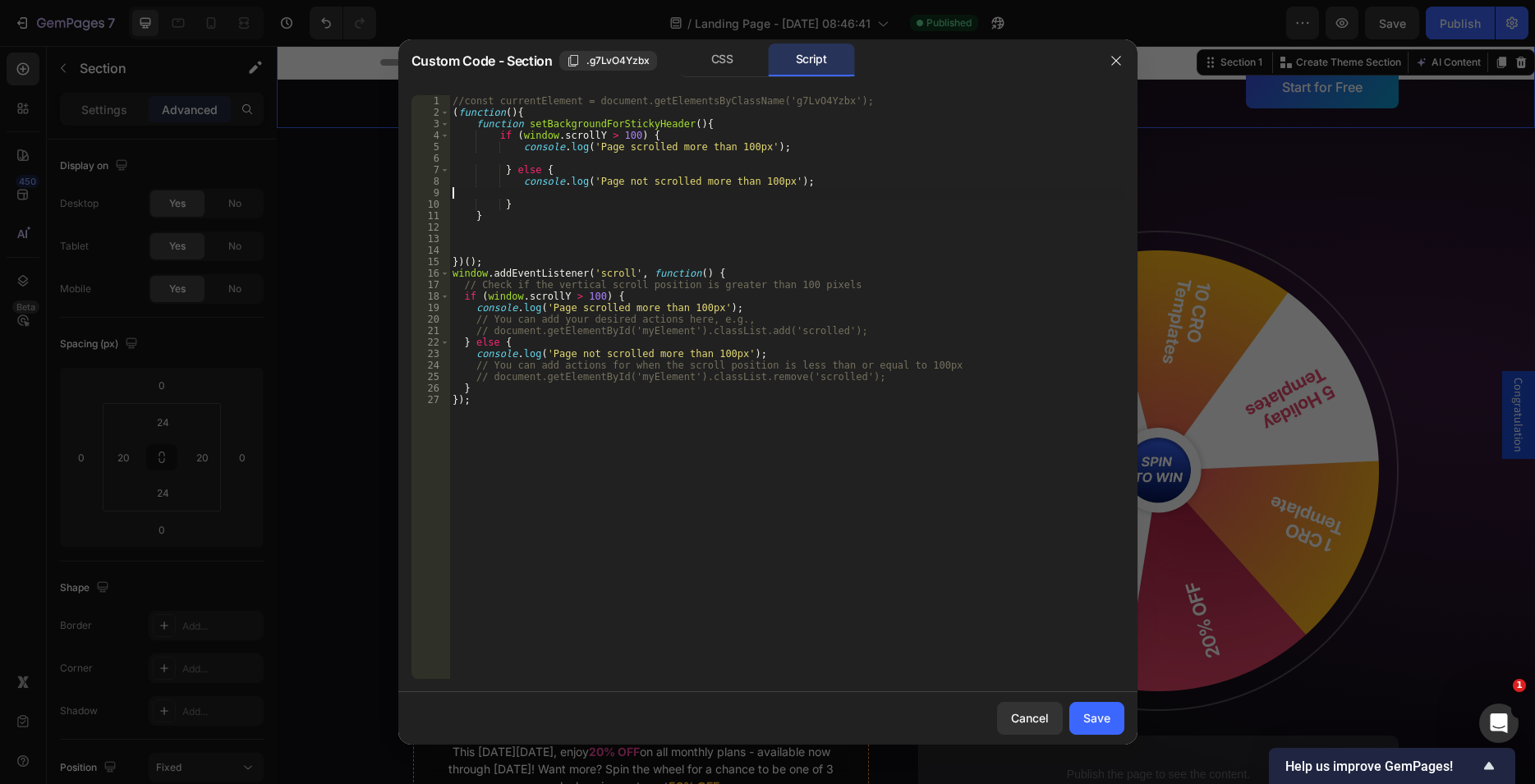
type textarea "console.log('Page not scrolled more than 100px');"
click at [501, 153] on div "//const currentElement = document.getElementsByClassName('g7LvO4Yzbx'); ( funct…" at bounding box center [787, 398] width 675 height 607
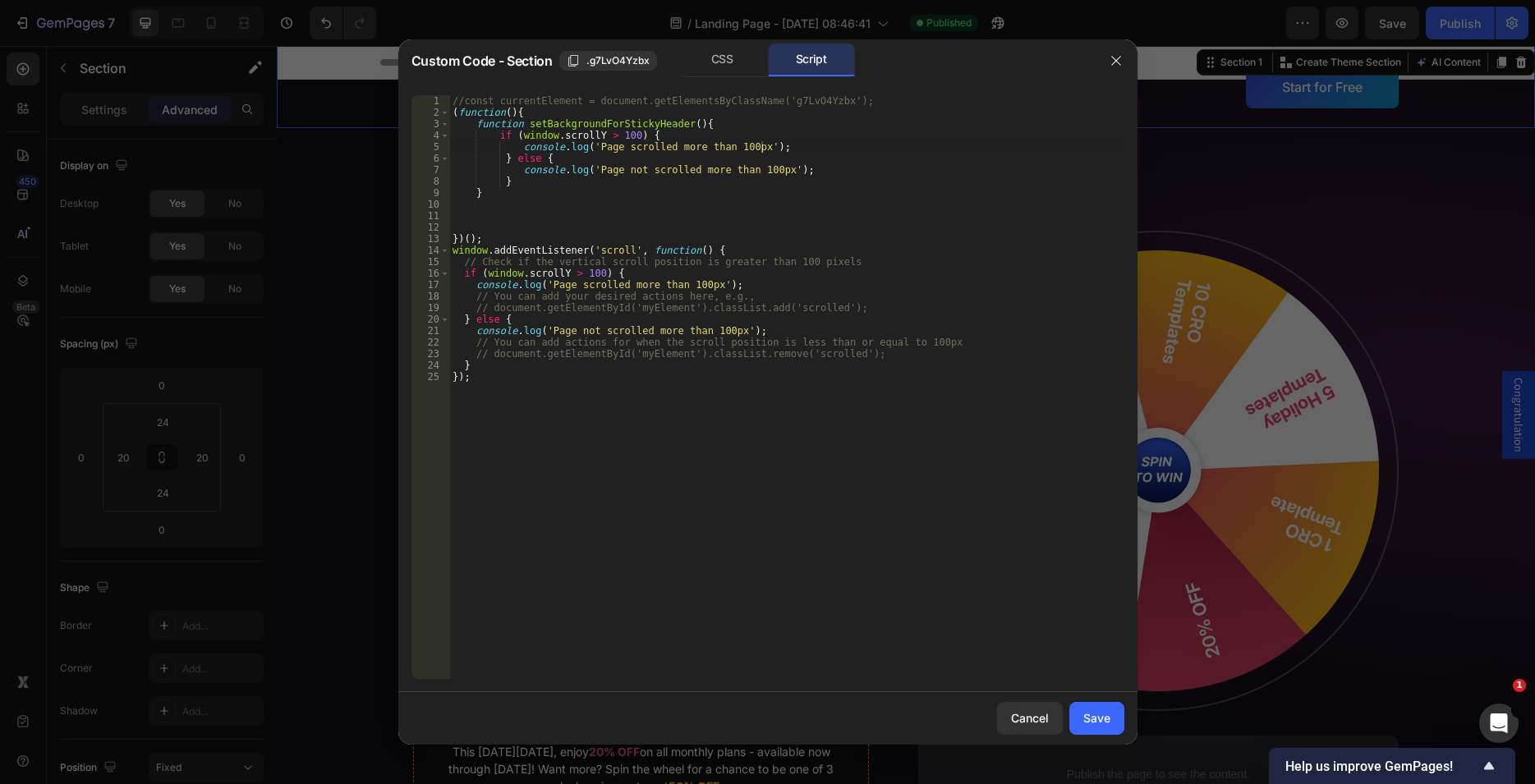
click at [530, 112] on div "//const currentElement = document.getElementsByClassName('g7LvO4Yzbx'); ( funct…" at bounding box center [787, 398] width 675 height 607
click at [543, 101] on div "//const currentElement = document.getElementsByClassName('g7LvO4Yzbx'); ( funct…" at bounding box center [787, 398] width 675 height 607
click at [570, 114] on div "//const currentElement = document.getElementsByClassName('g7LvO4Yzbx'); ( funct…" at bounding box center [787, 398] width 675 height 607
drag, startPoint x: 462, startPoint y: 99, endPoint x: 836, endPoint y: 100, distance: 374.0
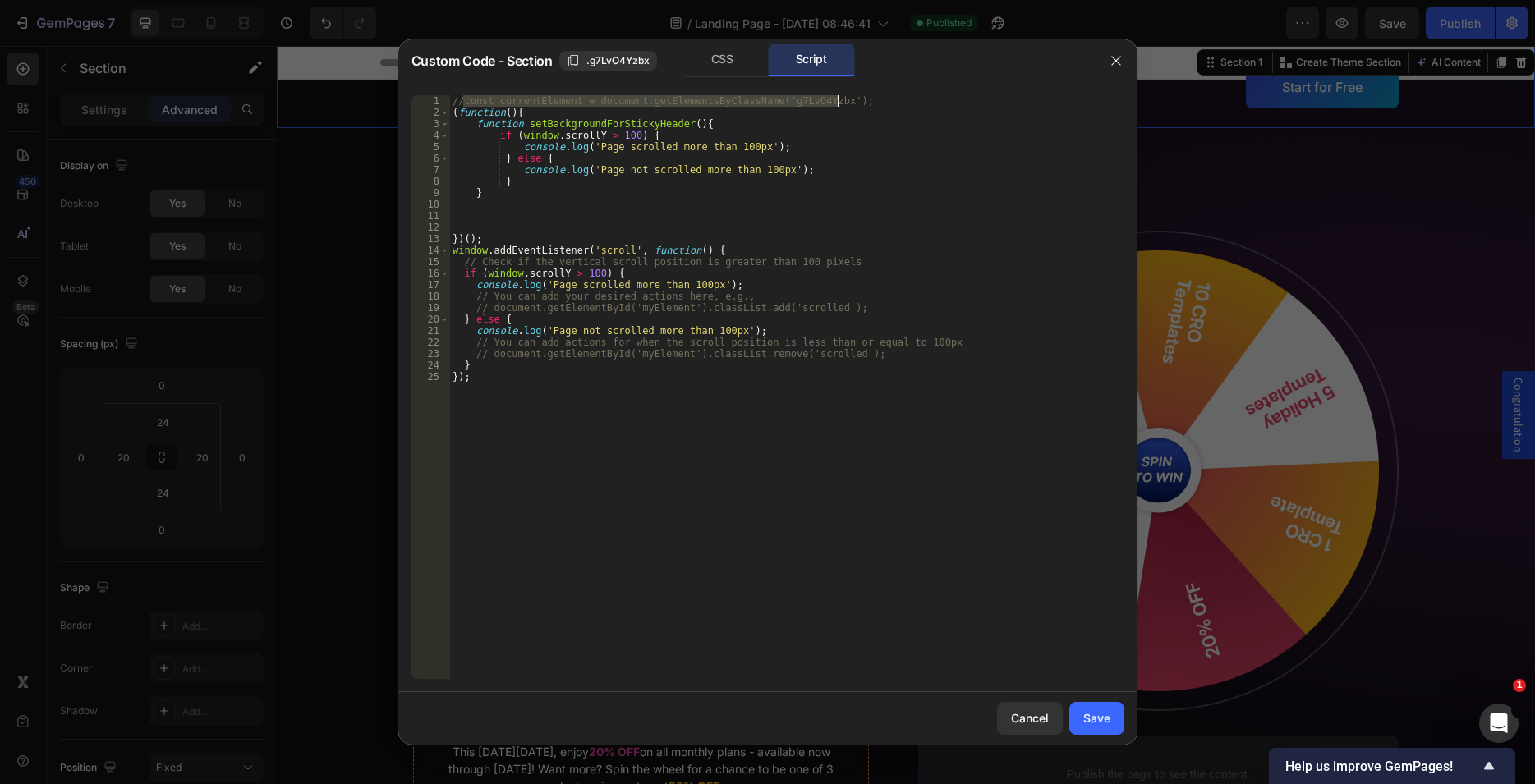
click at [836, 100] on div "//const currentElement = document.getElementsByClassName('g7LvO4Yzbx'); ( funct…" at bounding box center [787, 398] width 675 height 607
click at [526, 114] on div "//const currentElement = document.getElementsByClassName('g7LvO4Yzbx'); ( funct…" at bounding box center [787, 398] width 675 height 607
type textarea "(function(){"
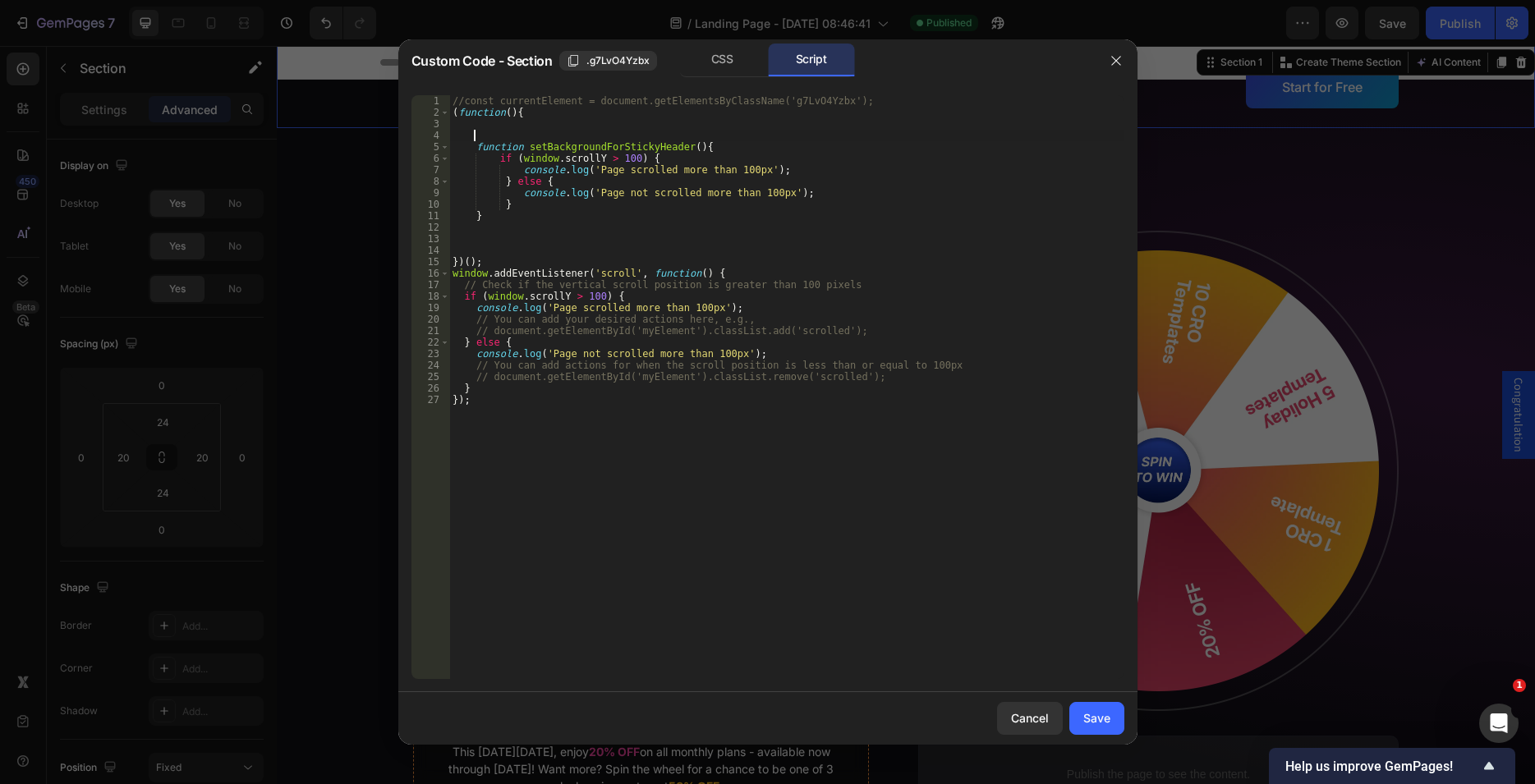
paste textarea "const currentElement = document.getElementsByClassName('g7LvO4Yzbx');"
click at [681, 137] on div "//const currentElement = document.getElementsByClassName('g7LvO4Yzbx'); ( funct…" at bounding box center [787, 398] width 675 height 607
drag, startPoint x: 473, startPoint y: 125, endPoint x: 404, endPoint y: 125, distance: 69.0
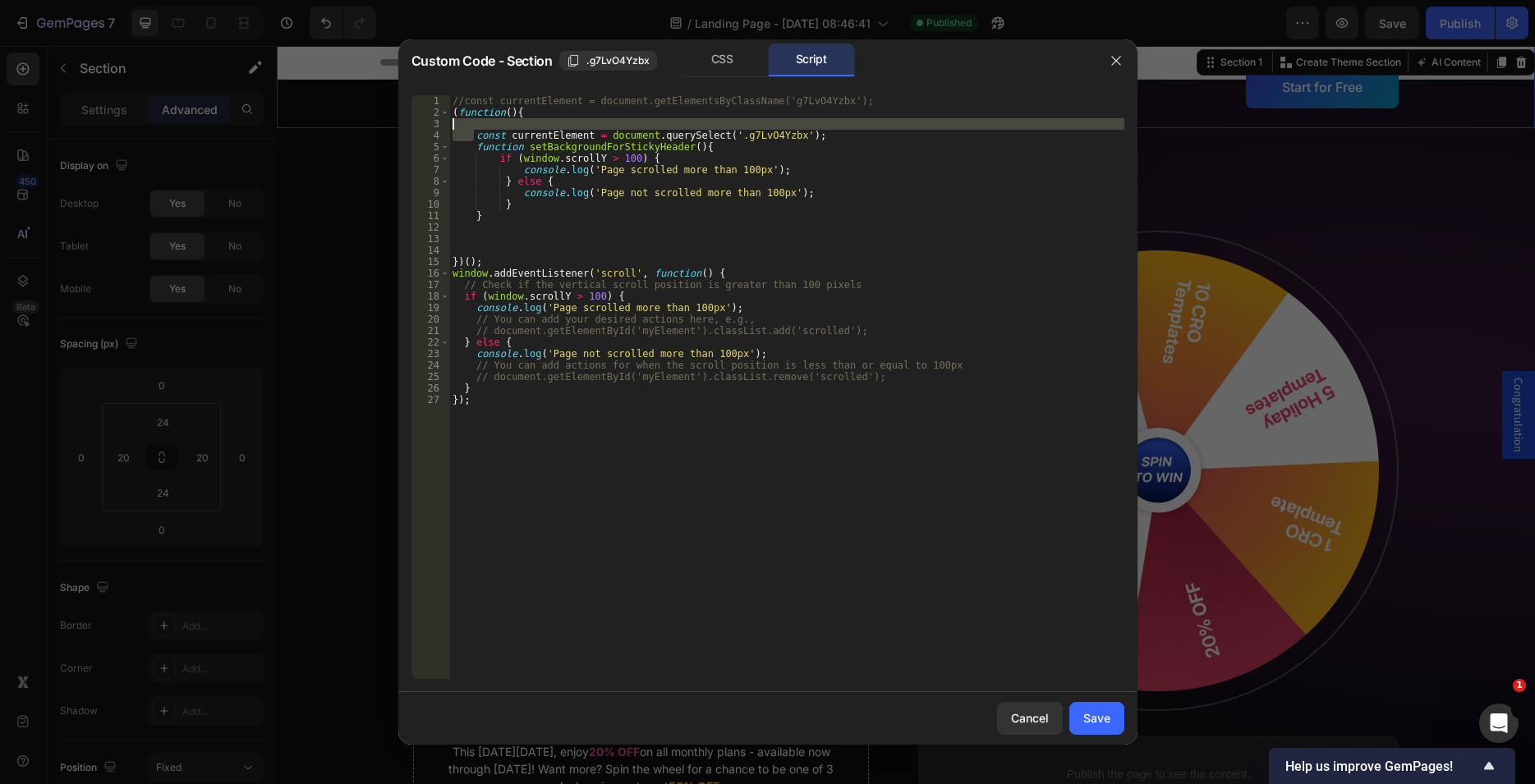
click at [449, 125] on div "//const currentElement = document.getElementsByClassName('g7LvO4Yzbx'); ( funct…" at bounding box center [787, 386] width 675 height 584
click at [472, 130] on div "//const currentElement = document.getElementsByClassName('g7LvO4Yzbx'); ( funct…" at bounding box center [787, 386] width 675 height 584
type textarea "const currentElement = document.querySelect('.g7LvO4Yzbx');"
drag, startPoint x: 477, startPoint y: 124, endPoint x: 380, endPoint y: 119, distance: 97.1
click at [449, 119] on div "//const currentElement = document.getElementsByClassName('g7LvO4Yzbx'); ( funct…" at bounding box center [787, 386] width 675 height 584
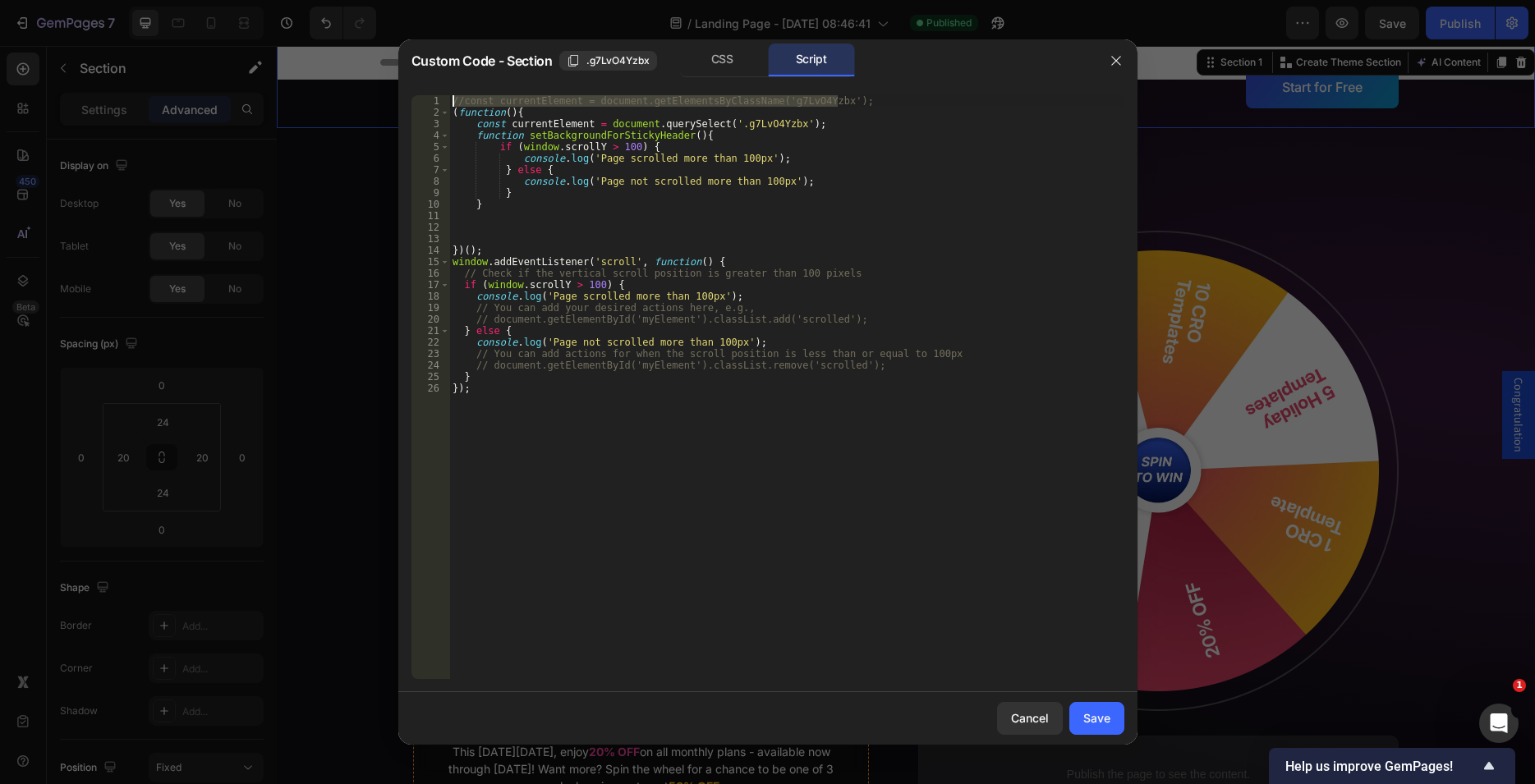
drag, startPoint x: 684, startPoint y: 98, endPoint x: 398, endPoint y: 93, distance: 286.0
click at [449, 95] on div "//const currentElement = document.getElementsByClassName('g7LvO4Yzbx'); ( funct…" at bounding box center [787, 386] width 675 height 584
type textarea "//const currentElement = document.getElementsByClassName('g7LvO4Yzbx');"
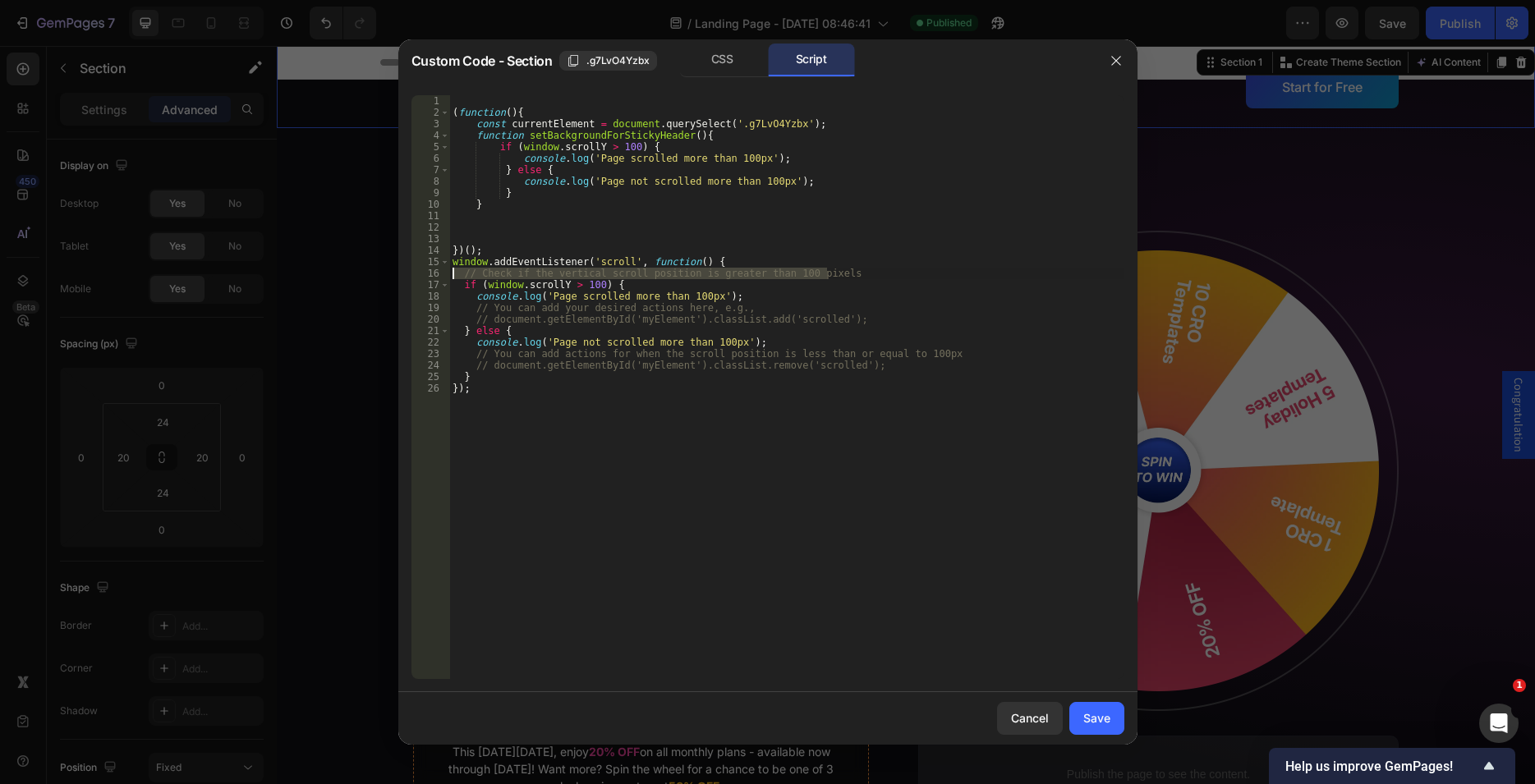
drag, startPoint x: 843, startPoint y: 269, endPoint x: 351, endPoint y: 269, distance: 492.0
click at [449, 269] on div "( function ( ) { const currentElement = document . querySelect ( '.g7LvO4Yzbx' …" at bounding box center [787, 386] width 675 height 584
type textarea "// Check if the vertical scroll position is greater than 100 pixels"
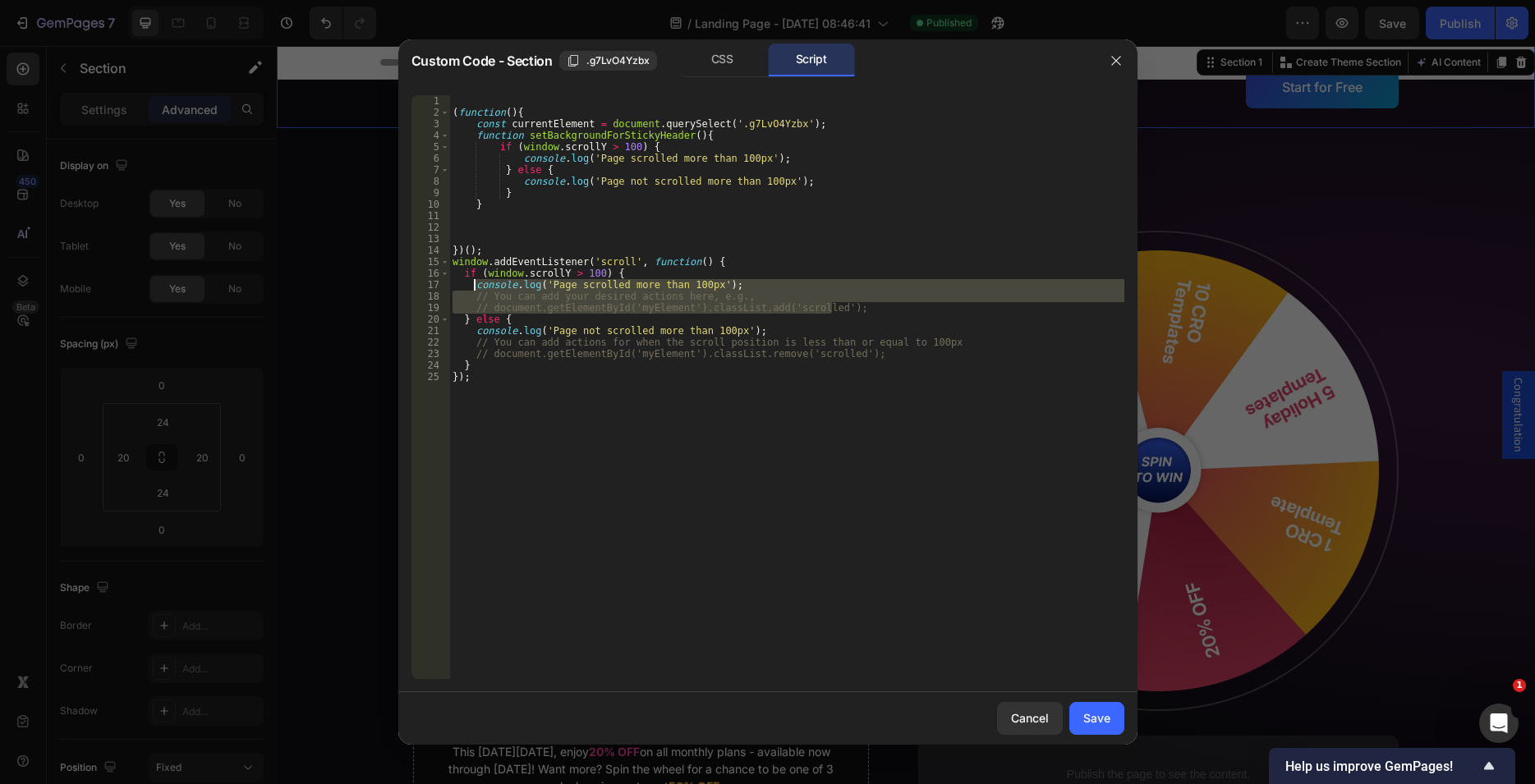
drag, startPoint x: 708, startPoint y: 303, endPoint x: 474, endPoint y: 289, distance: 234.4
click at [474, 289] on div "( function ( ) { const currentElement = document . querySelect ( '.g7LvO4Yzbx' …" at bounding box center [787, 398] width 675 height 607
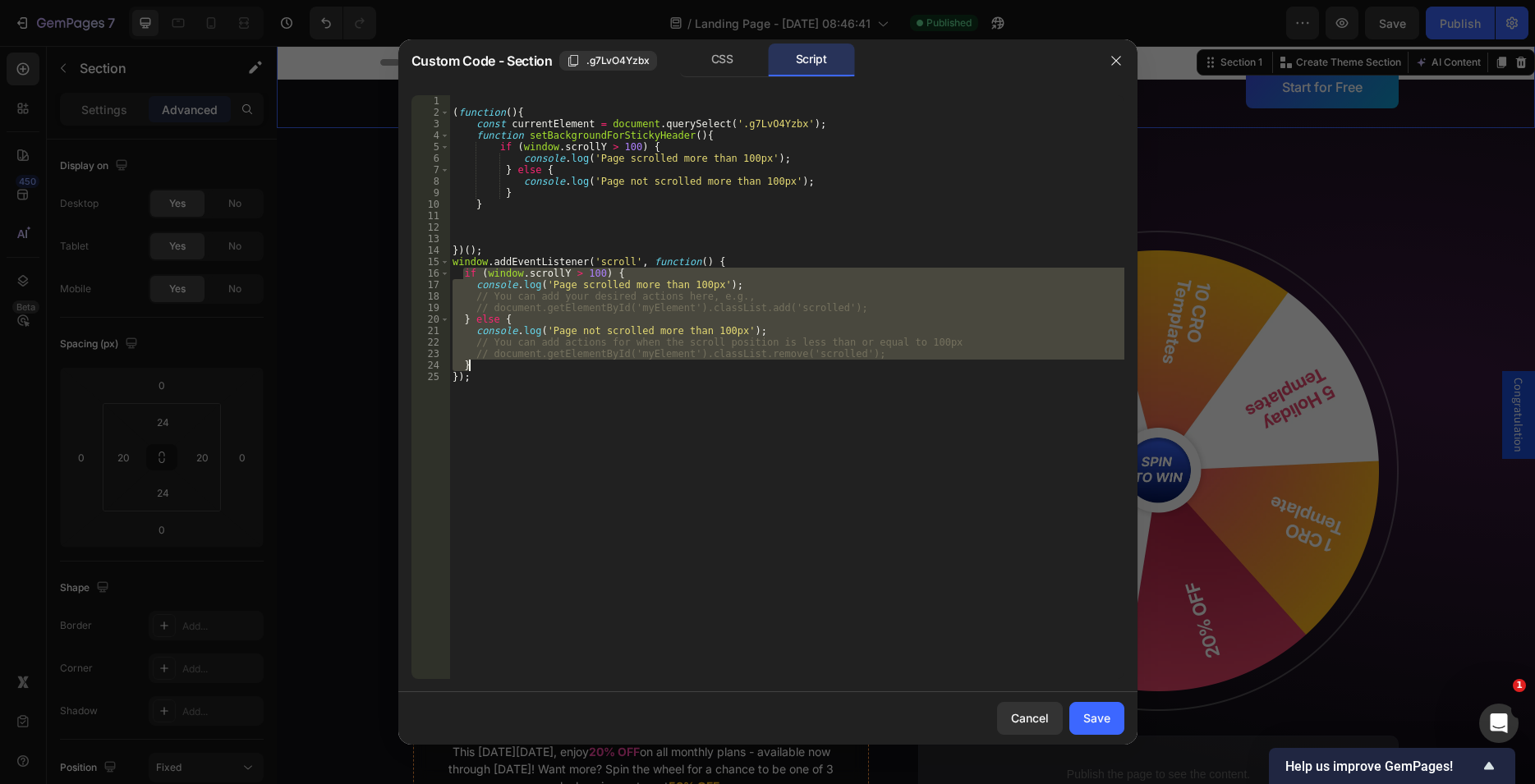
drag, startPoint x: 463, startPoint y: 270, endPoint x: 505, endPoint y: 363, distance: 102.0
click at [505, 363] on div "( function ( ) { const currentElement = document . querySelect ( '.g7LvO4Yzbx' …" at bounding box center [787, 398] width 675 height 607
type textarea "// document.getElementById('myElement').classList.remove('scrolled'); }"
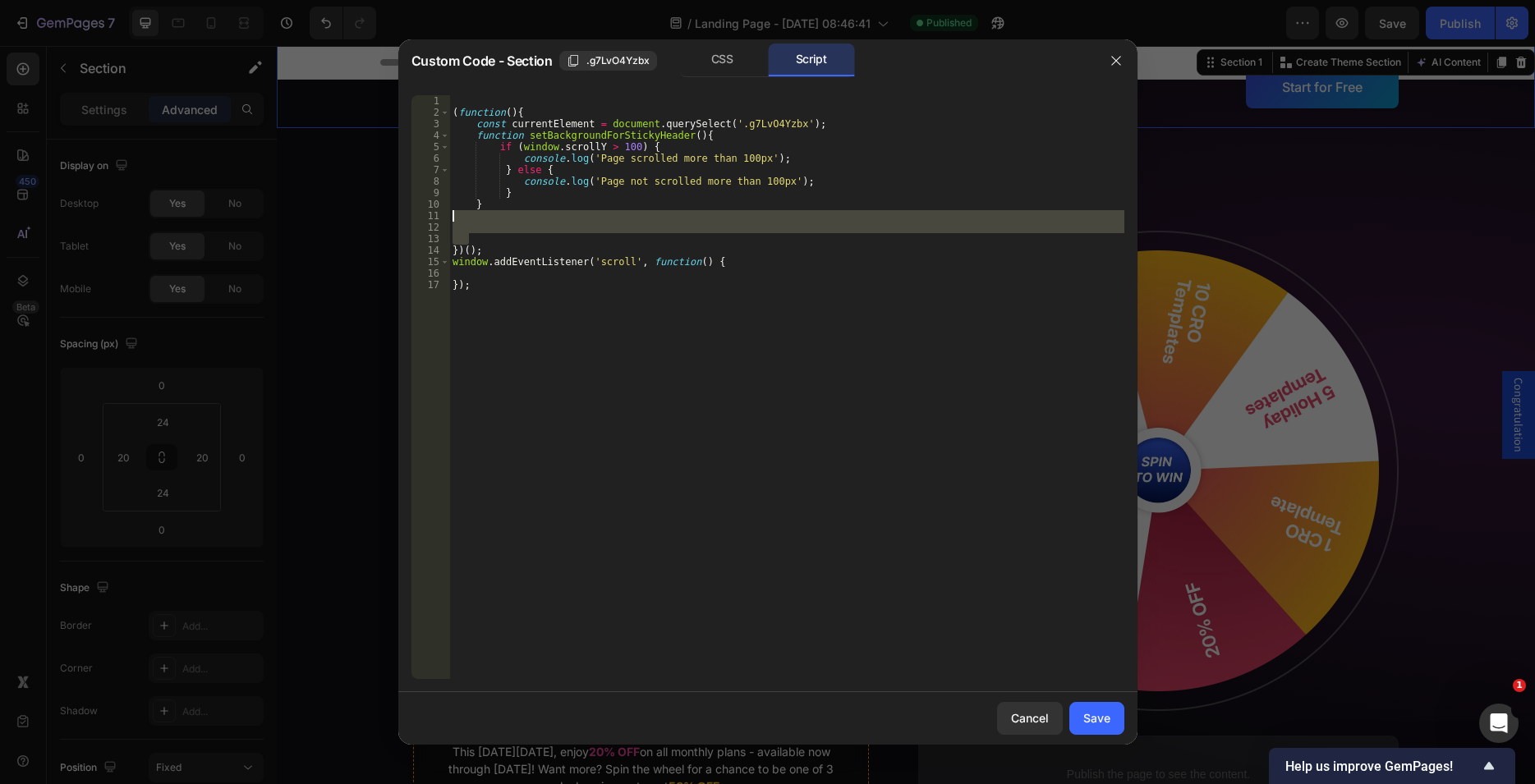
drag, startPoint x: 469, startPoint y: 233, endPoint x: 402, endPoint y: 215, distance: 69.4
click at [449, 215] on div "( function ( ) { const currentElement = document . querySelect ( '.g7LvO4Yzbx' …" at bounding box center [787, 386] width 675 height 584
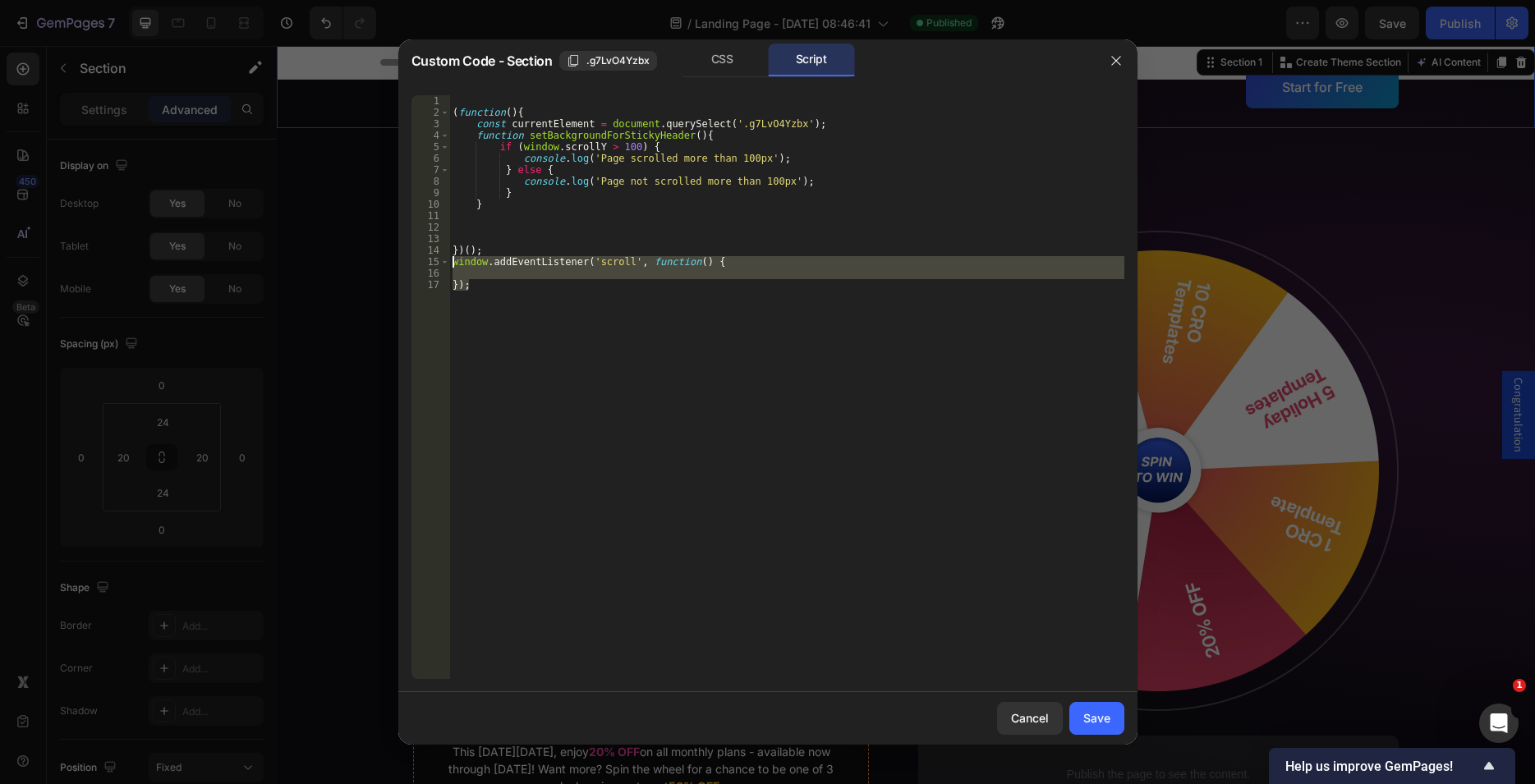
drag, startPoint x: 475, startPoint y: 287, endPoint x: 444, endPoint y: 261, distance: 40.5
click at [449, 261] on div "( function ( ) { const currentElement = document . querySelect ( '.g7LvO4Yzbx' …" at bounding box center [787, 386] width 675 height 584
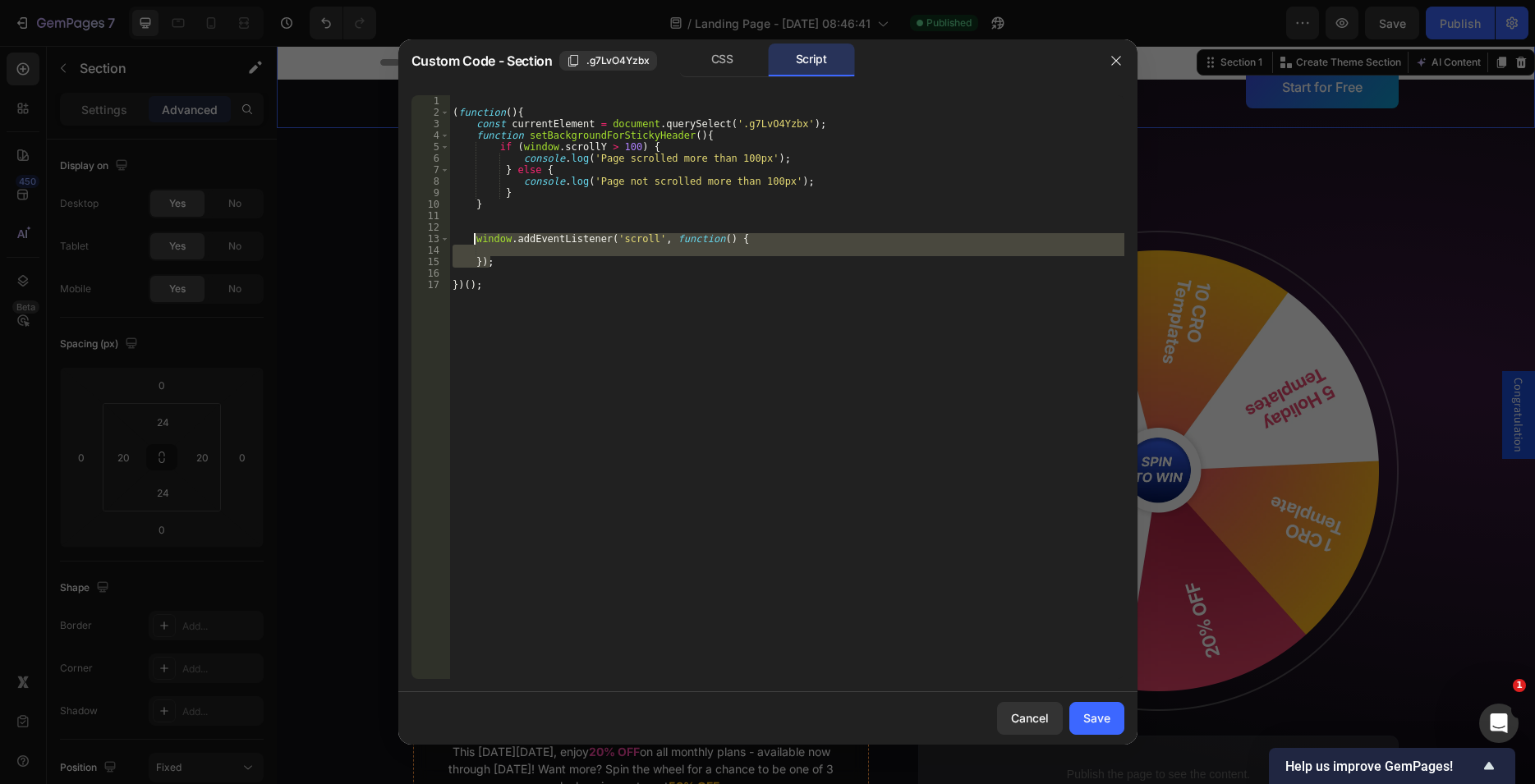
click at [634, 158] on div "( function ( ) { const currentElement = document . querySelect ( '.g7LvO4Yzbx' …" at bounding box center [787, 398] width 675 height 607
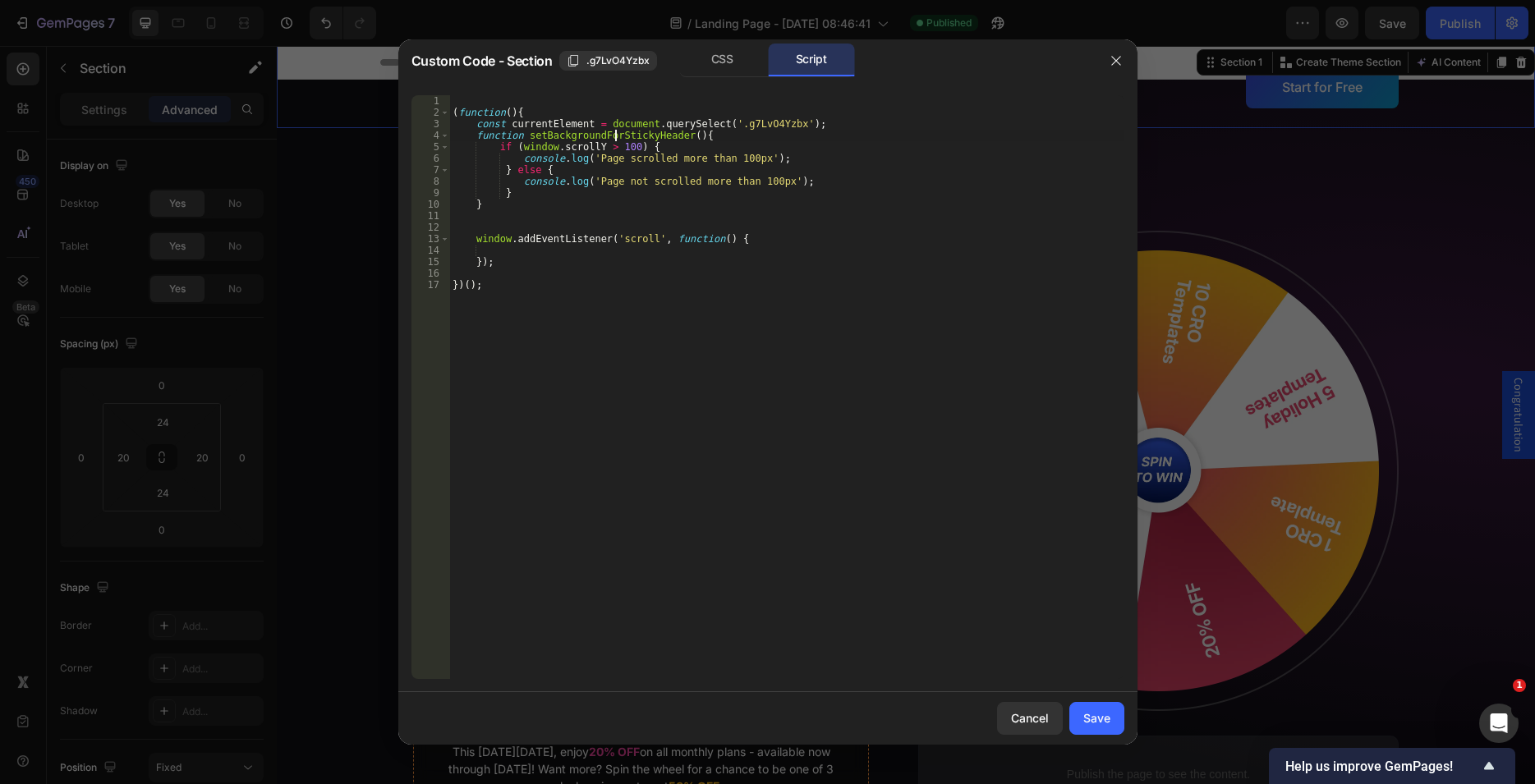
click at [614, 138] on div "( function ( ) { const currentElement = document . querySelect ( '.g7LvO4Yzbx' …" at bounding box center [787, 398] width 675 height 607
click at [625, 148] on div "( function ( ) { const currentElement = document . querySelect ( '.g7LvO4Yzbx' …" at bounding box center [787, 398] width 675 height 607
click at [641, 146] on div "( function ( ) { const currentElement = document . querySelect ( '.g7LvO4Yzbx' …" at bounding box center [787, 398] width 675 height 607
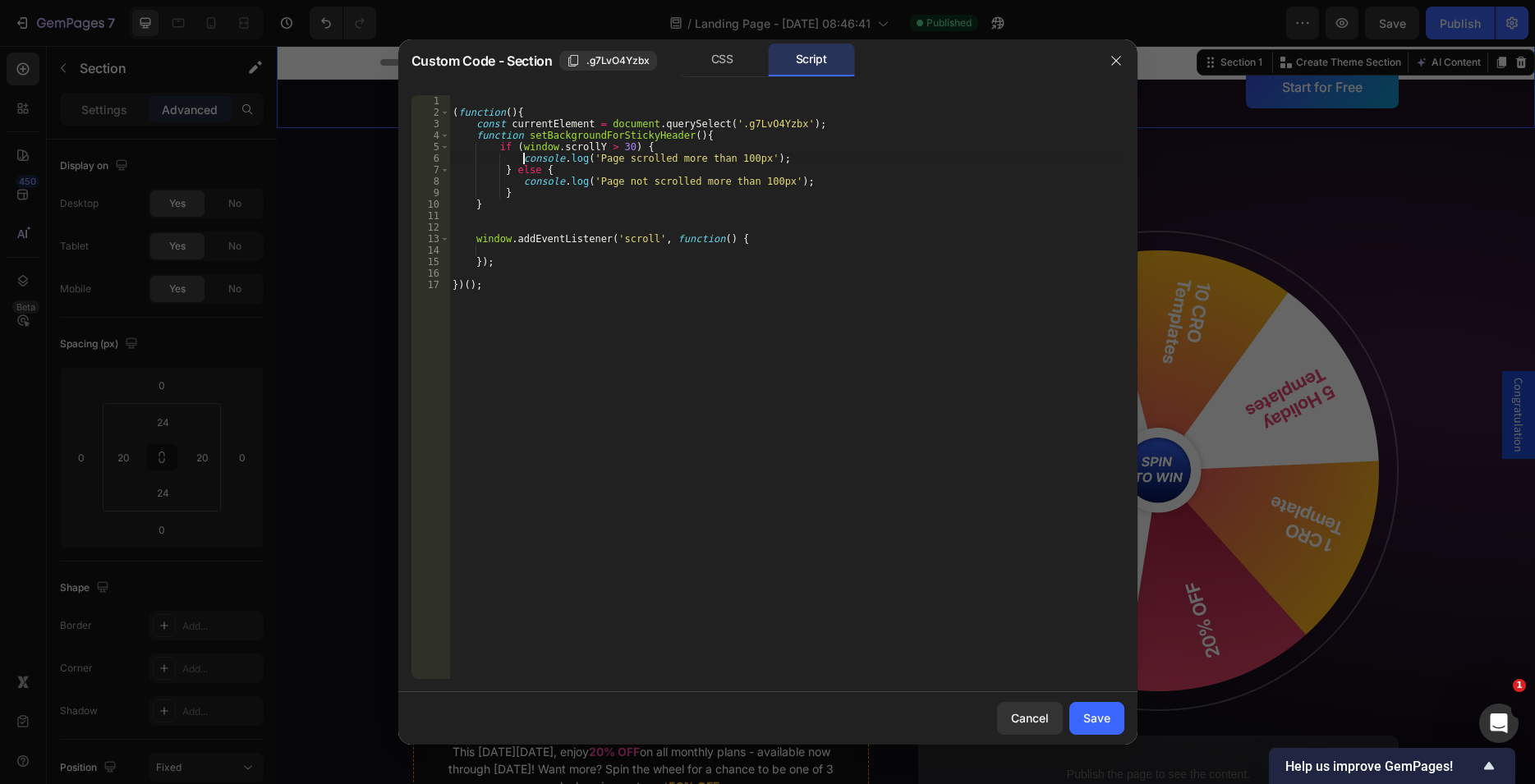
click at [526, 156] on div "( function ( ) { const currentElement = document . querySelect ( '.g7LvO4Yzbx' …" at bounding box center [787, 398] width 675 height 607
click at [511, 158] on div "( function ( ) { const currentElement = document . querySelect ( '.g7LvO4Yzbx' …" at bounding box center [787, 398] width 675 height 607
drag, startPoint x: 517, startPoint y: 156, endPoint x: 759, endPoint y: 155, distance: 242.0
click at [759, 155] on div "( function ( ) { const currentElement = document . querySelect ( '.g7LvO4Yzbx' …" at bounding box center [787, 398] width 675 height 607
click at [560, 127] on div "( function ( ) { const currentElement = document . querySelect ( '.g7LvO4Yzbx' …" at bounding box center [787, 398] width 675 height 607
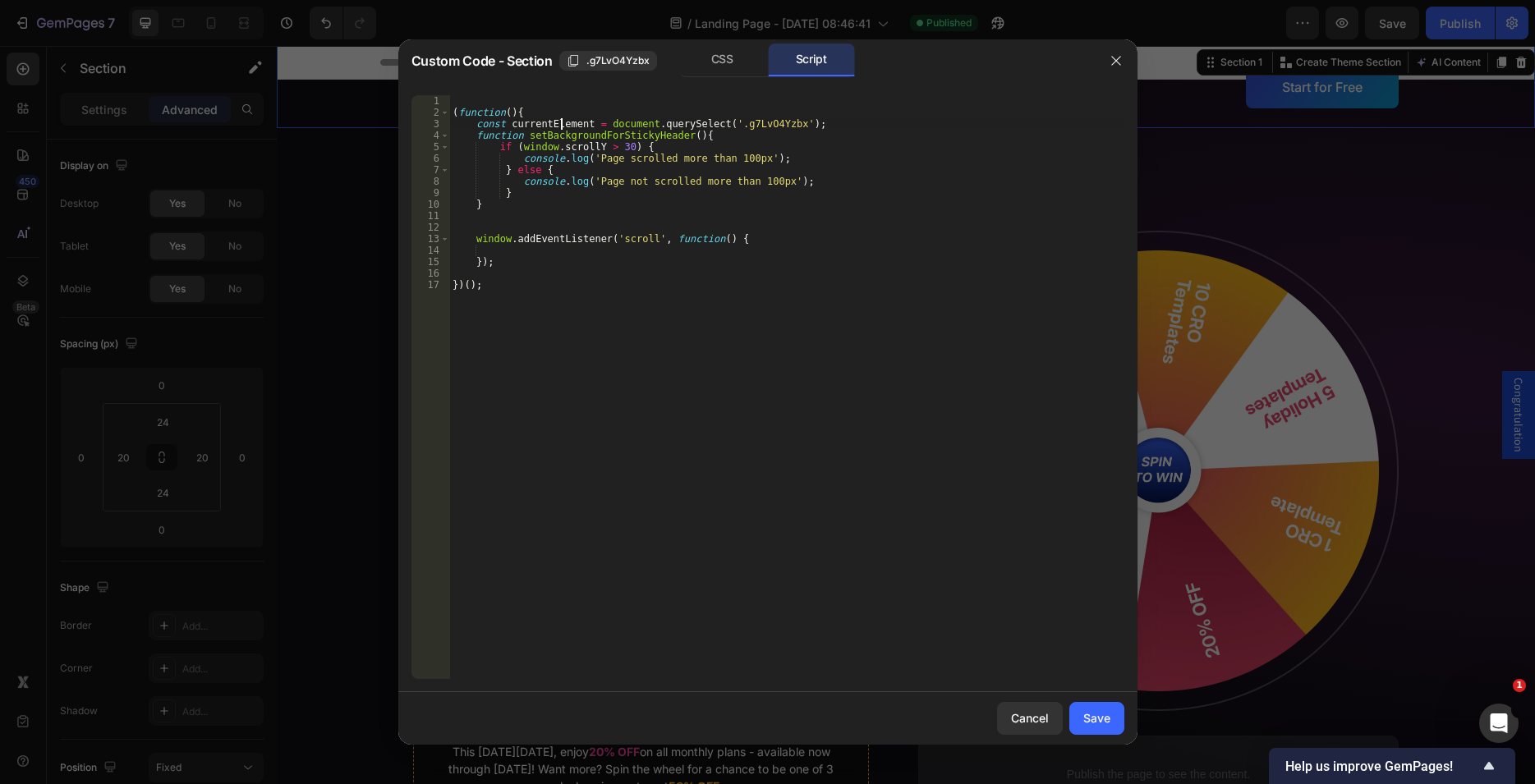
click at [560, 127] on div "( function ( ) { const currentElement = document . querySelect ( '.g7LvO4Yzbx' …" at bounding box center [787, 398] width 675 height 607
drag, startPoint x: 762, startPoint y: 158, endPoint x: 520, endPoint y: 160, distance: 242.0
click at [520, 160] on div "( function ( ) { const currentElement = document . querySelect ( '.g7LvO4Yzbx' …" at bounding box center [787, 398] width 675 height 607
paste textarea "urrentElement"
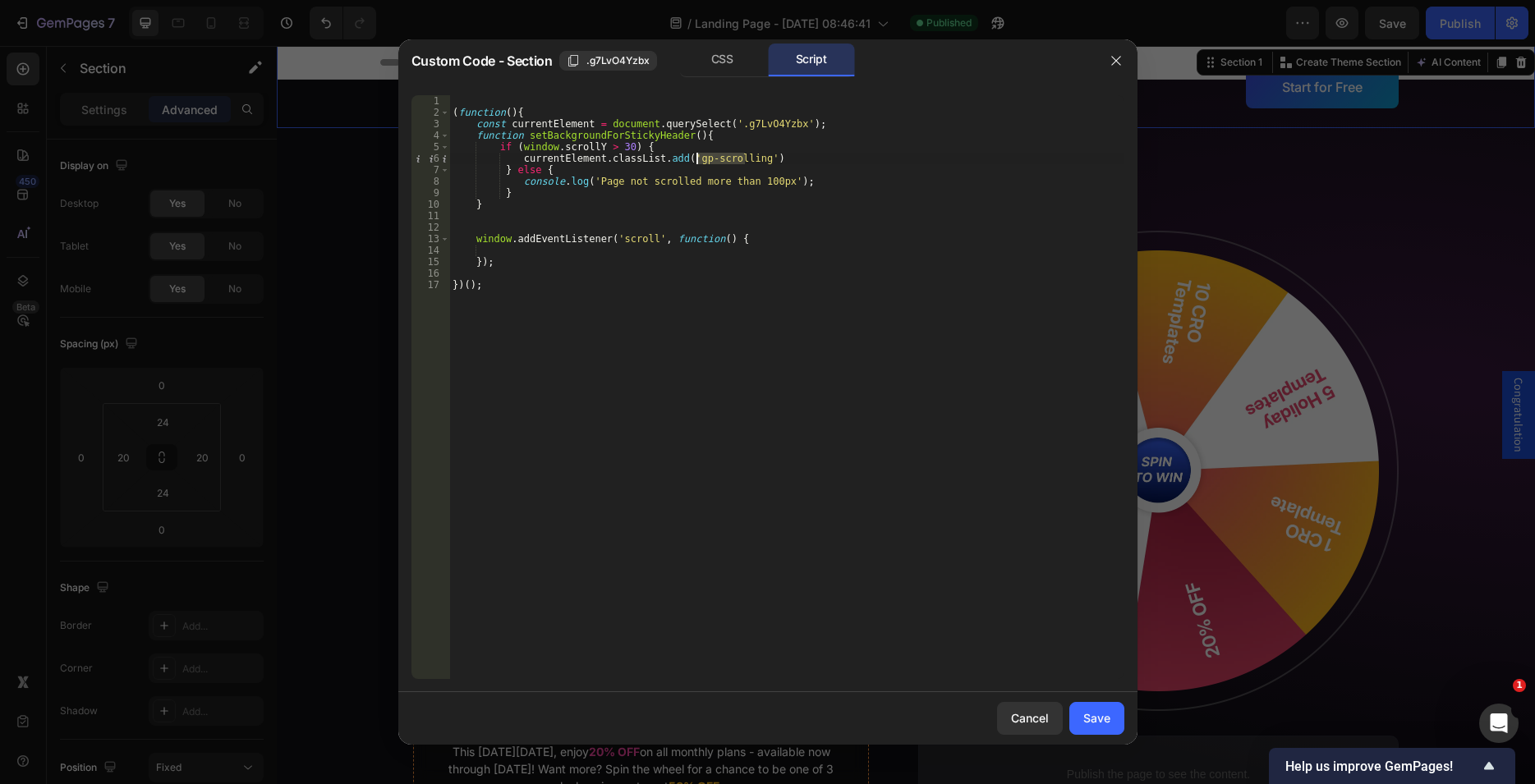
drag, startPoint x: 744, startPoint y: 153, endPoint x: 694, endPoint y: 156, distance: 50.1
click at [694, 156] on div "( function ( ) { const currentElement = document . querySelect ( '.g7LvO4Yzbx' …" at bounding box center [787, 398] width 675 height 607
click at [716, 156] on div "( function ( ) { const currentElement = document . querySelect ( '.g7LvO4Yzbx' …" at bounding box center [787, 398] width 675 height 607
click at [718, 160] on div "( function ( ) { const currentElement = document . querySelect ( '.g7LvO4Yzbx' …" at bounding box center [787, 386] width 675 height 584
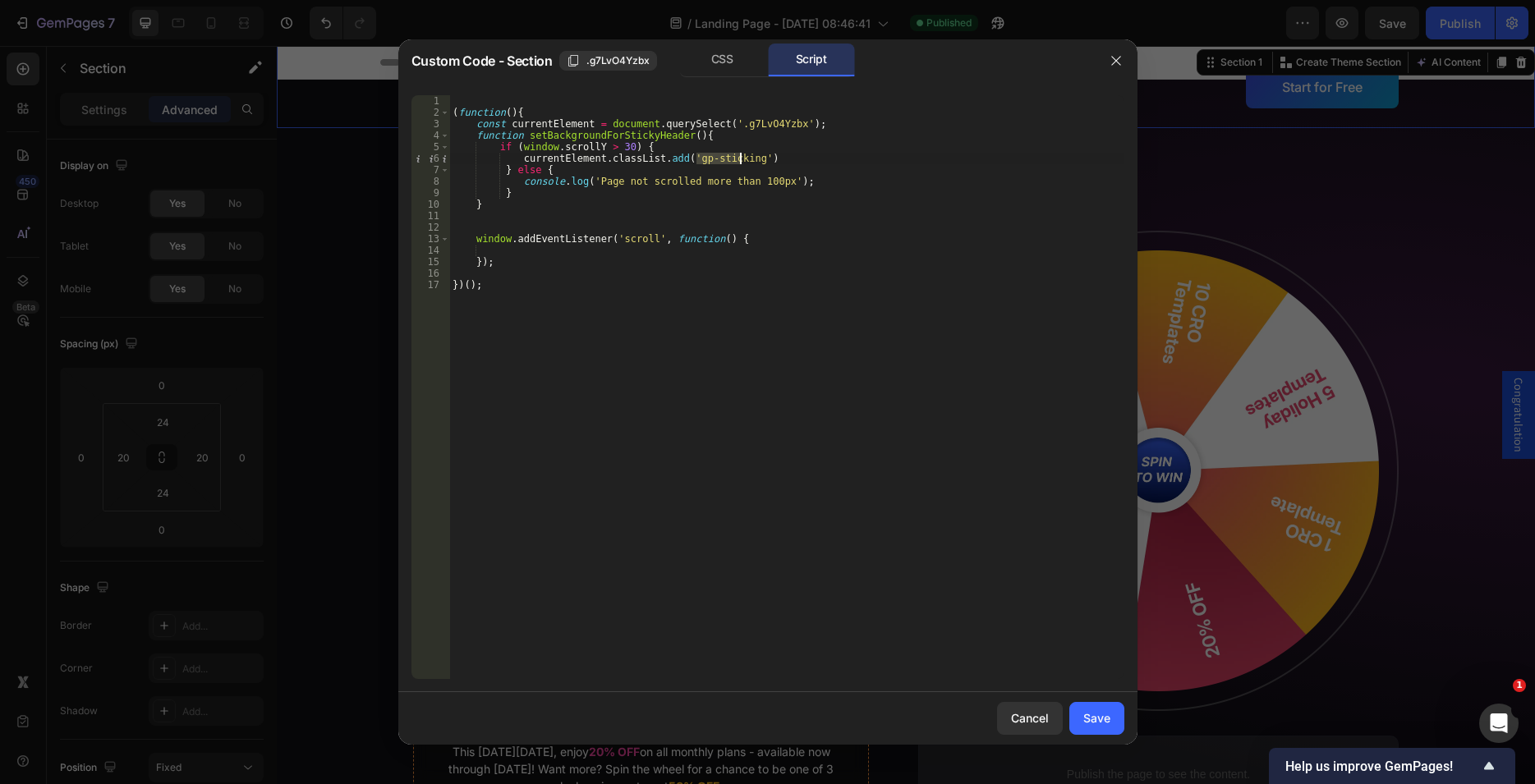
click at [718, 160] on div "( function ( ) { const currentElement = document . querySelect ( '.g7LvO4Yzbx' …" at bounding box center [787, 398] width 675 height 607
click at [789, 146] on div "( function ( ) { const currentElement = document . querySelect ( '.g7LvO4Yzbx' …" at bounding box center [787, 398] width 675 height 607
click at [726, 62] on div "CSS" at bounding box center [721, 60] width 86 height 33
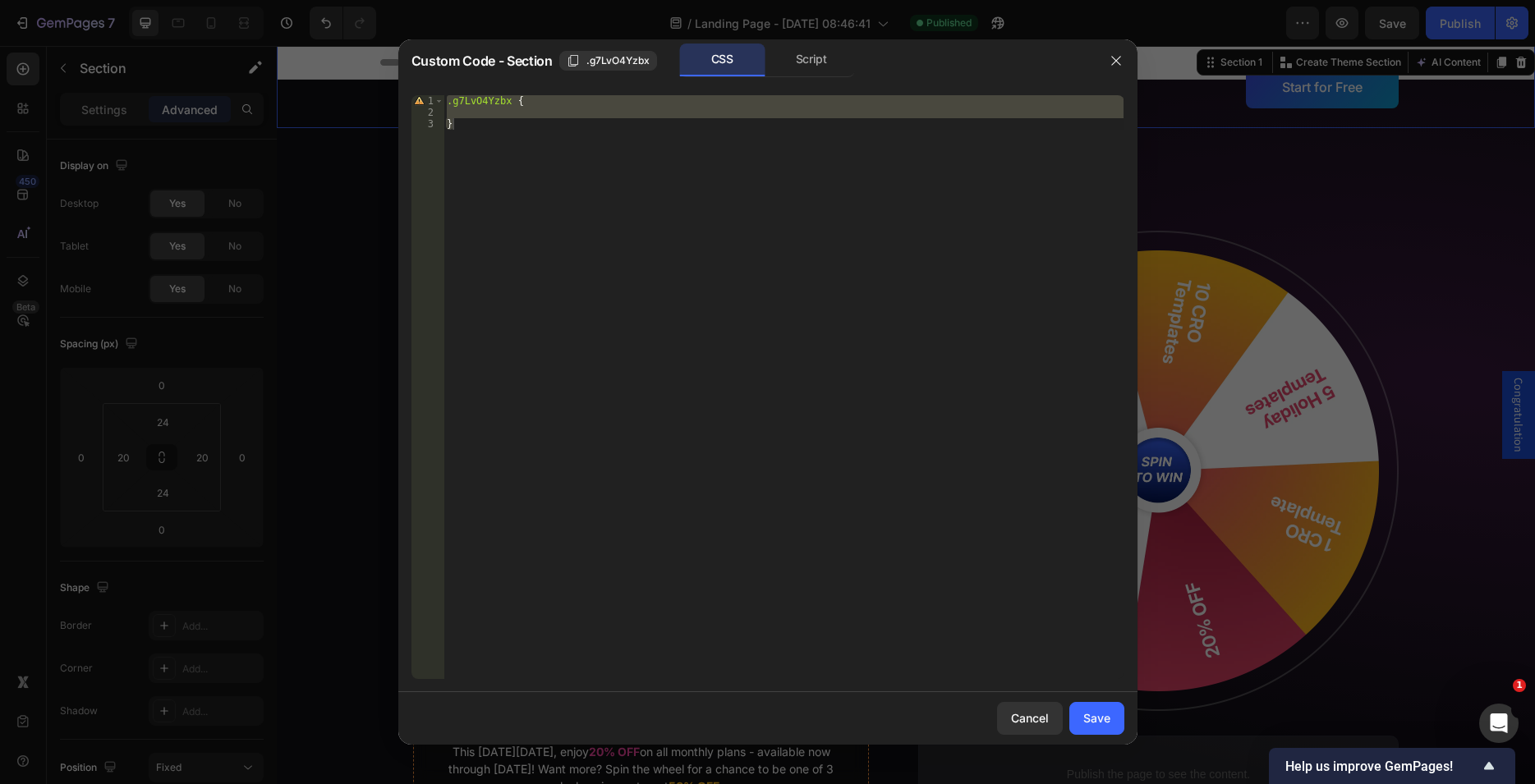
click at [508, 100] on div ".g7LvO4Yzbx { }" at bounding box center [783, 386] width 680 height 584
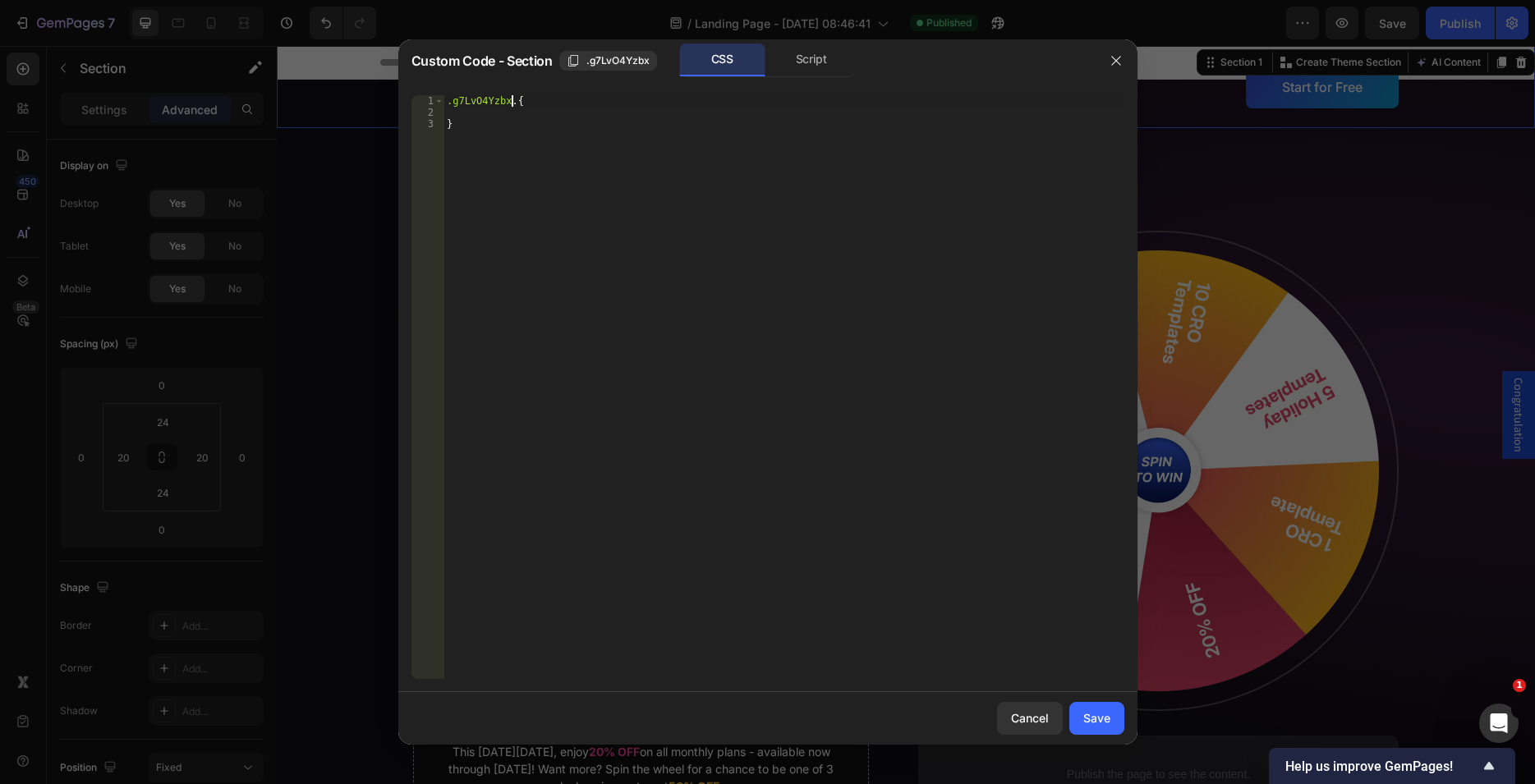
scroll to position [0, 5]
paste textarea "#0F0F14"
type textarea ".g7LvO4Yzbx. {"
click at [495, 106] on div ".g7LvO4Yzbx . { }" at bounding box center [783, 398] width 680 height 607
click at [466, 108] on div ".g7LvO4Yzbx . { }" at bounding box center [783, 398] width 680 height 607
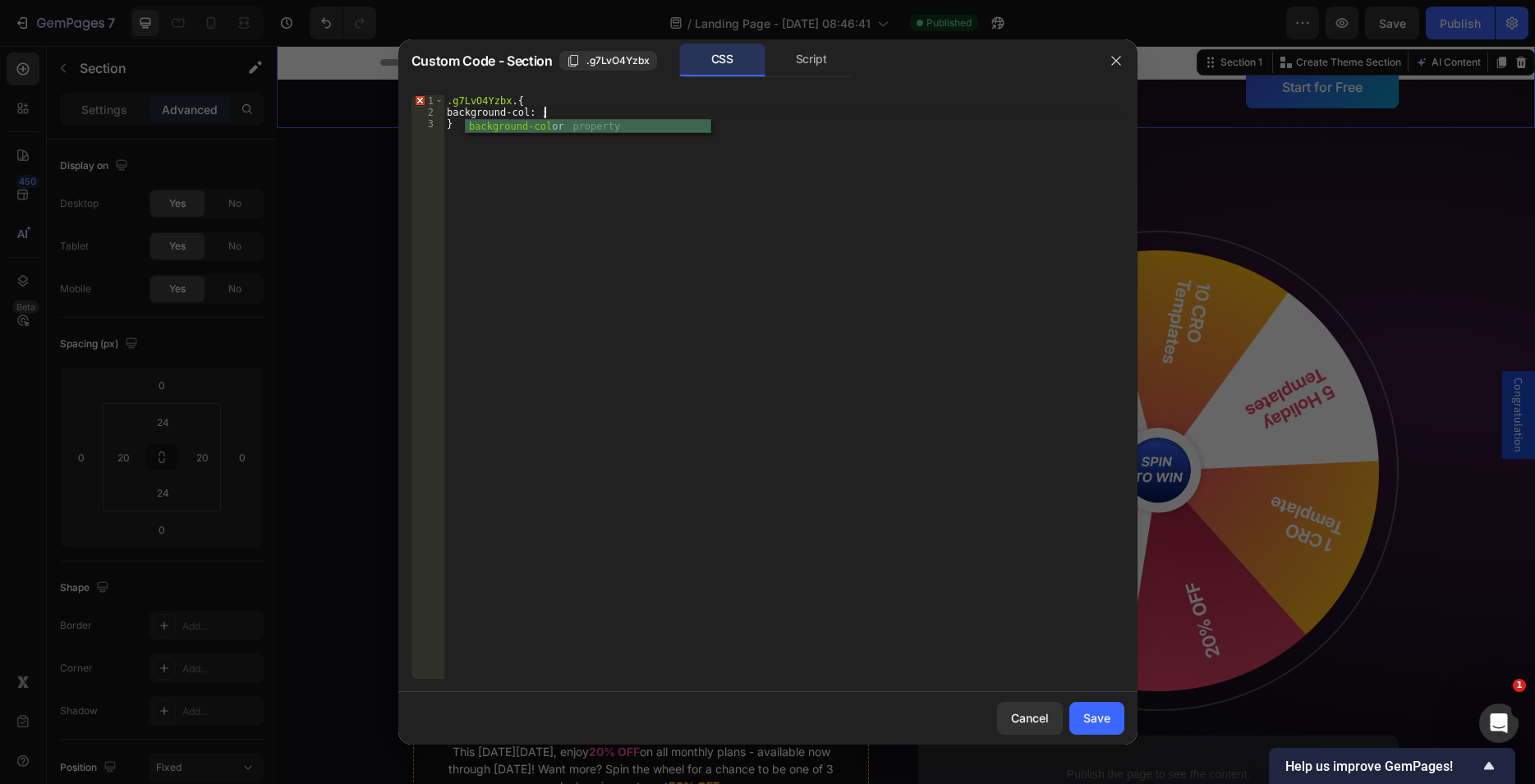
scroll to position [0, 8]
paste textarea "#0F0F14"
click at [809, 66] on div "Script" at bounding box center [811, 60] width 86 height 33
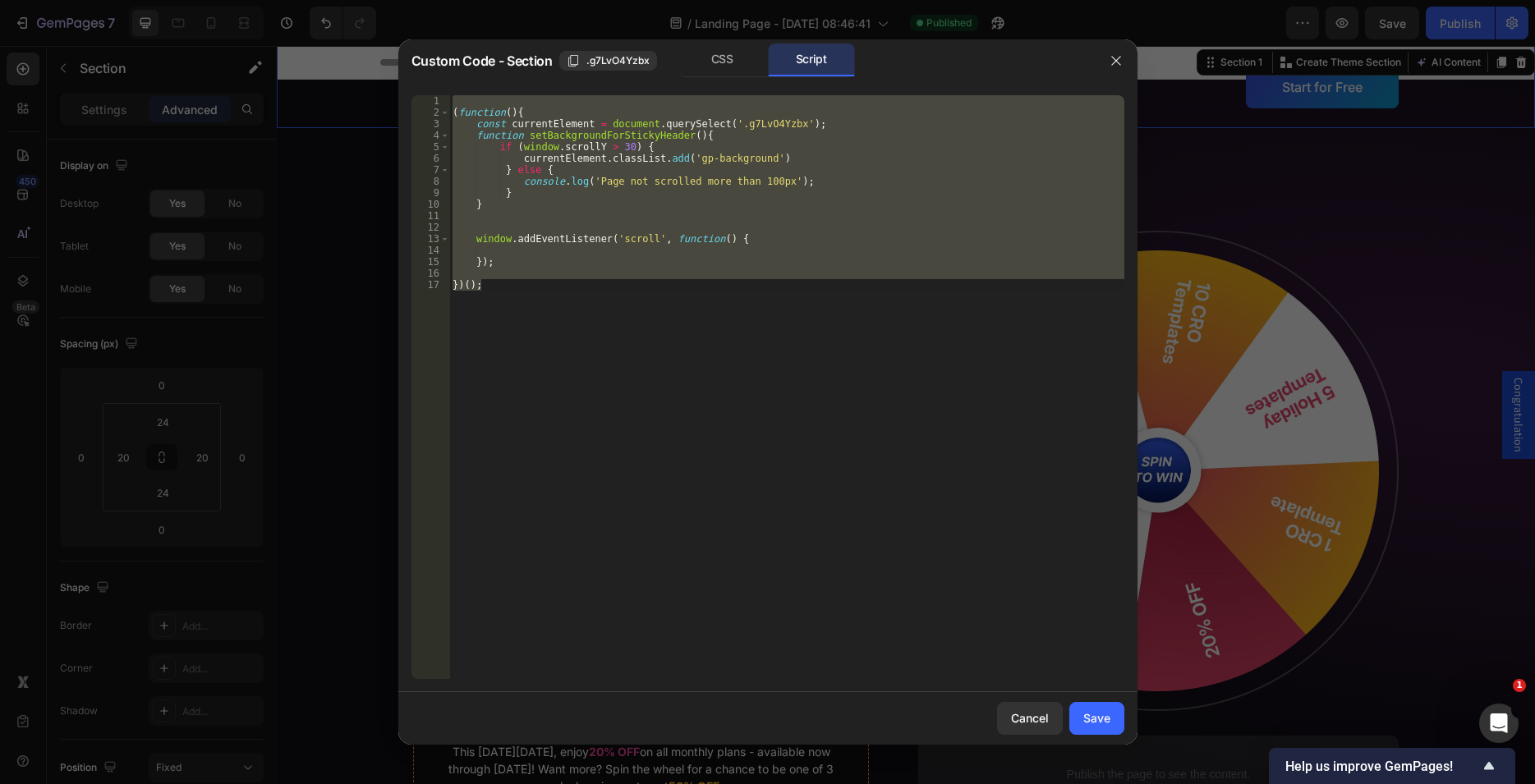
click at [684, 143] on div "( function ( ) { const currentElement = document . querySelect ( '.g7LvO4Yzbx' …" at bounding box center [787, 386] width 675 height 584
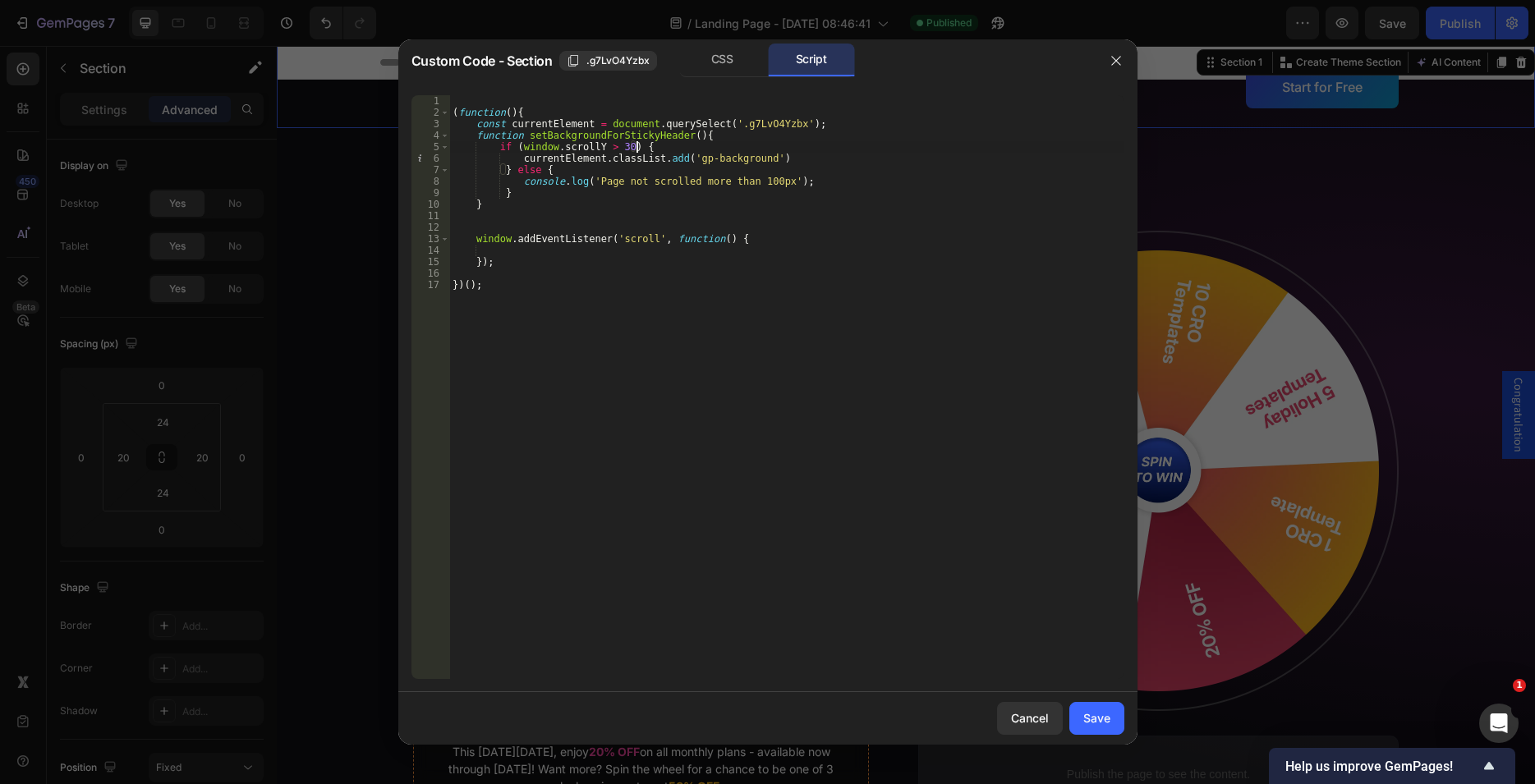
click at [682, 157] on div "( function ( ) { const currentElement = document . querySelect ( '.g7LvO4Yzbx' …" at bounding box center [787, 398] width 675 height 607
click at [751, 160] on div "( function ( ) { const currentElement = document . querySelect ( '.g7LvO4Yzbx' …" at bounding box center [787, 398] width 675 height 607
click at [729, 62] on div "CSS" at bounding box center [721, 60] width 86 height 33
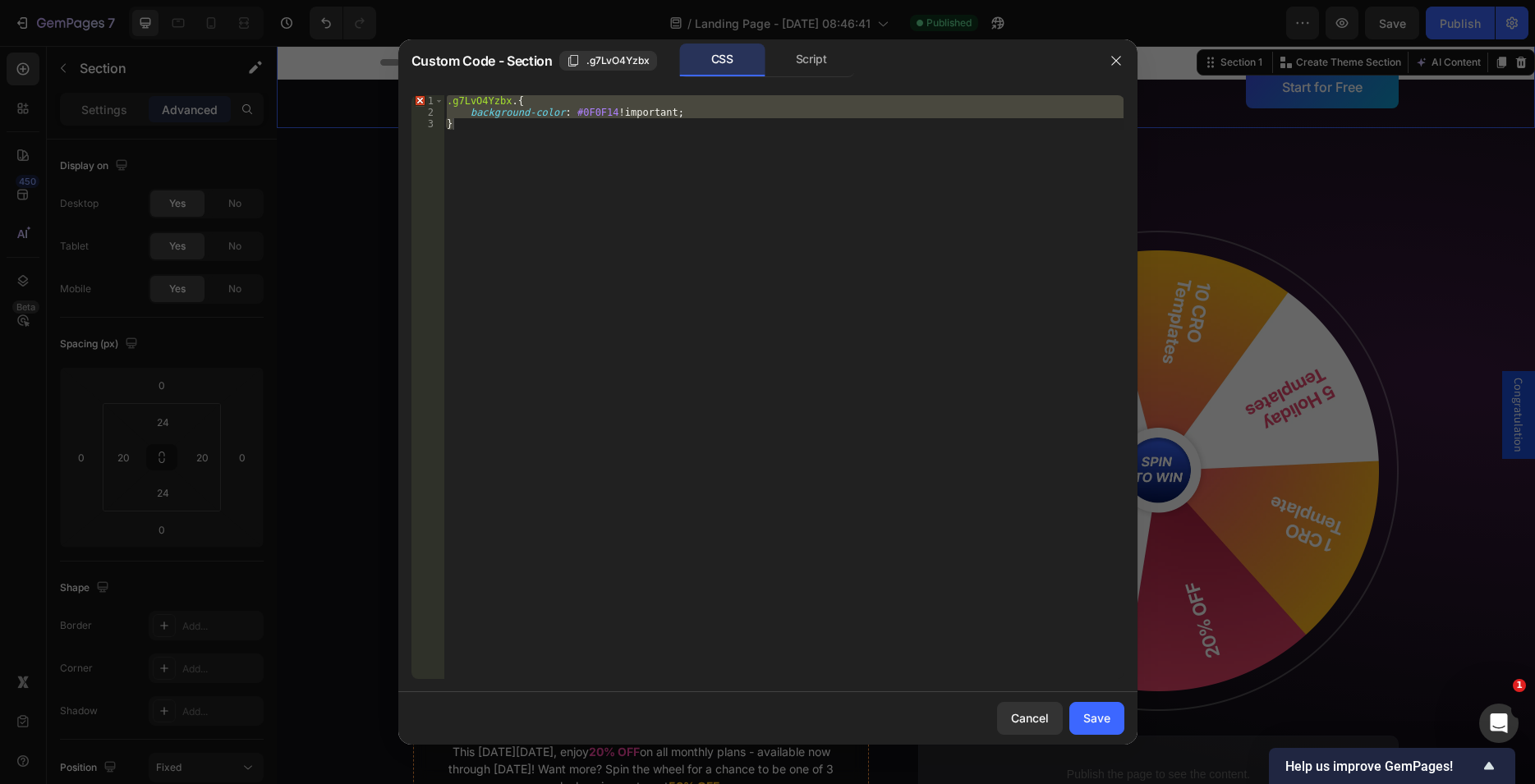
click at [515, 99] on div ".g7LvO4Yzbx . { background-color : #0F0F14 !important ; }" at bounding box center [783, 386] width 680 height 584
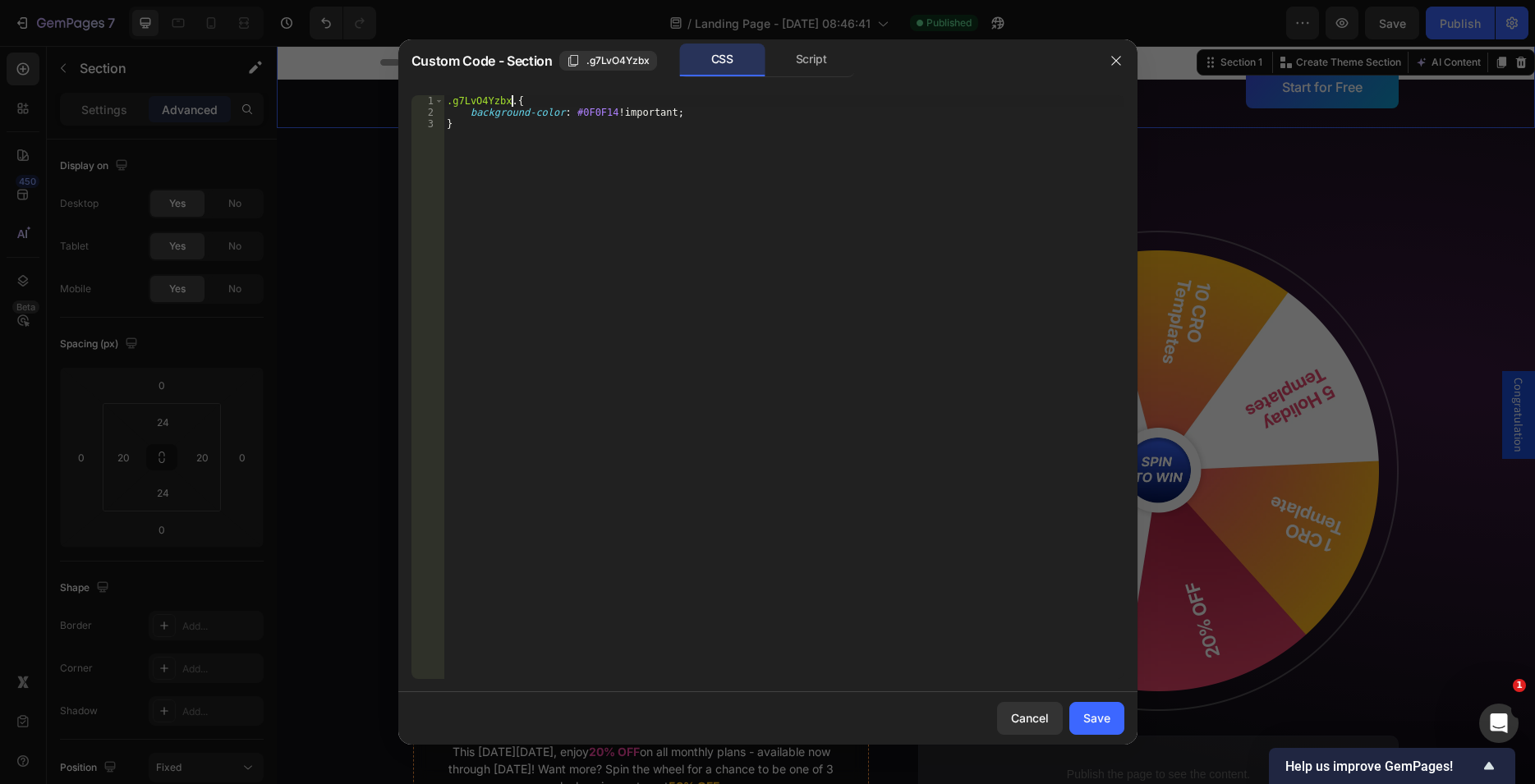
click at [510, 101] on div ".g7LvO4Yzbx . { background-color : #0F0F14 !important ; }" at bounding box center [783, 398] width 680 height 607
paste textarea "gp-background"
click at [817, 67] on div "Script" at bounding box center [811, 60] width 86 height 33
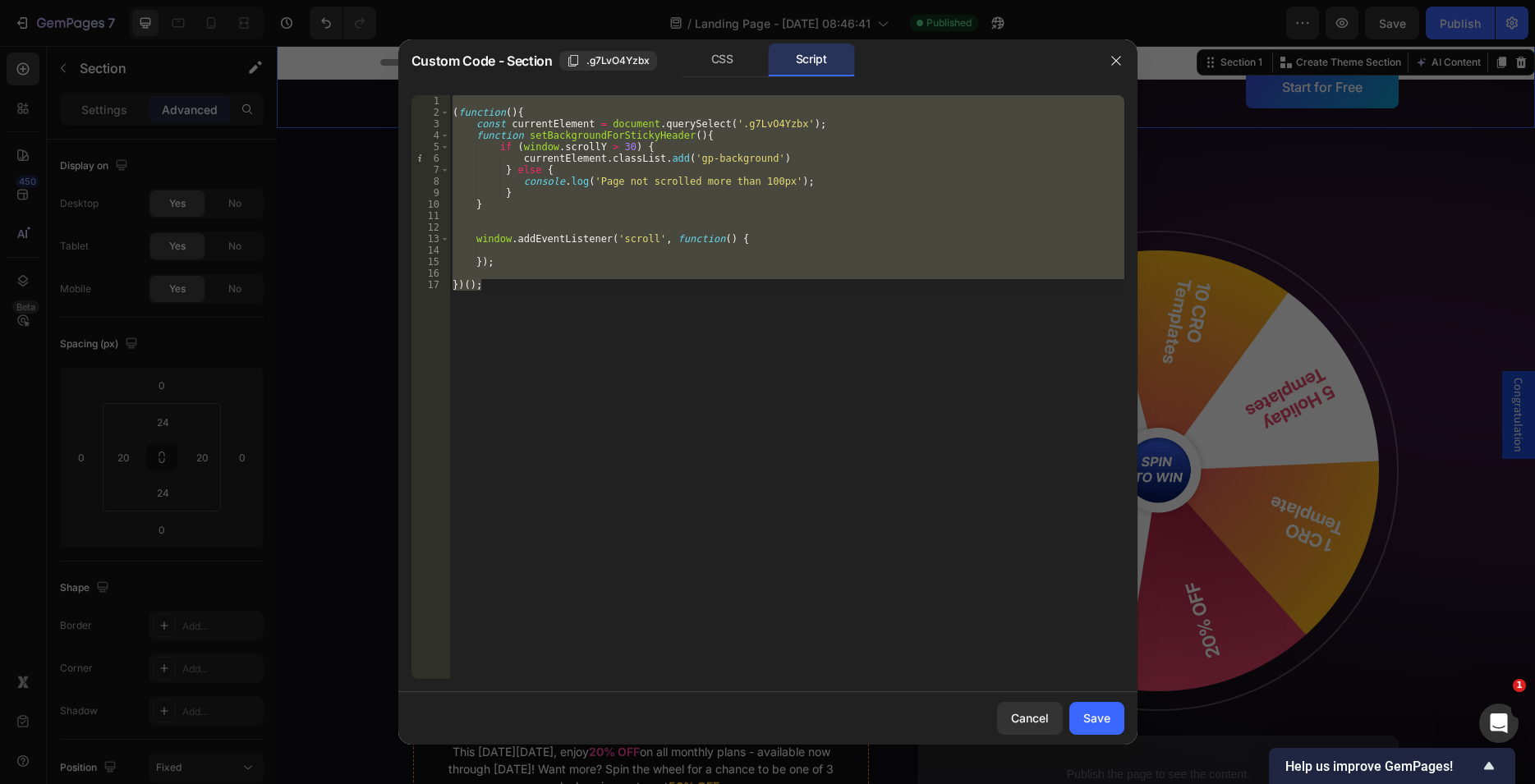
click at [518, 158] on div "( function ( ) { const currentElement = document . querySelect ( '.g7LvO4Yzbx' …" at bounding box center [787, 386] width 675 height 584
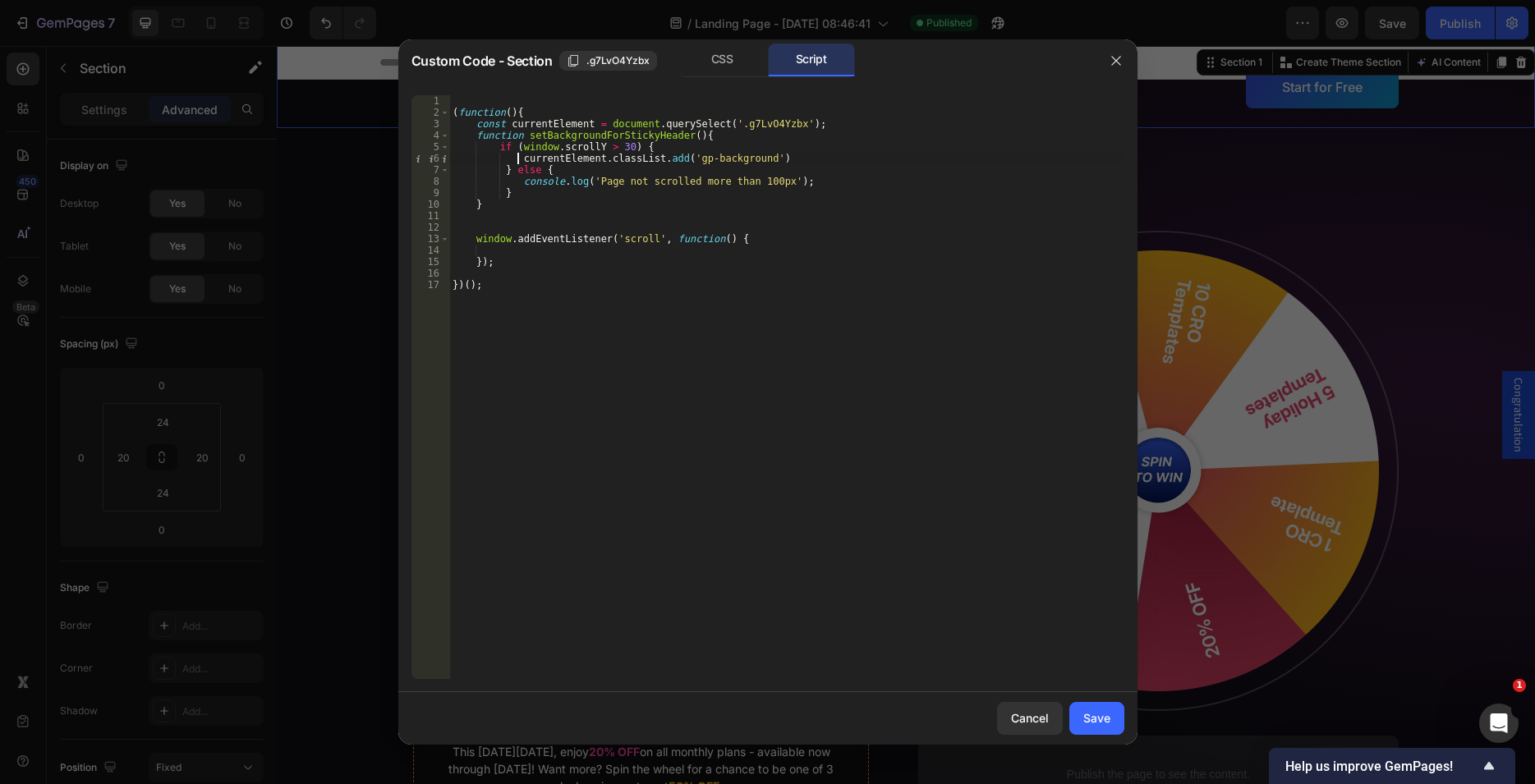
click at [763, 155] on div "( function ( ) { const currentElement = document . querySelect ( '.g7LvO4Yzbx' …" at bounding box center [787, 398] width 675 height 607
click at [518, 154] on div "( function ( ) { const currentElement = document . querySelect ( '.g7LvO4Yzbx' …" at bounding box center [787, 398] width 675 height 607
drag, startPoint x: 518, startPoint y: 183, endPoint x: 813, endPoint y: 186, distance: 295.0
click at [813, 186] on div "( function ( ) { const currentElement = document . querySelect ( '.g7LvO4Yzbx' …" at bounding box center [787, 398] width 675 height 607
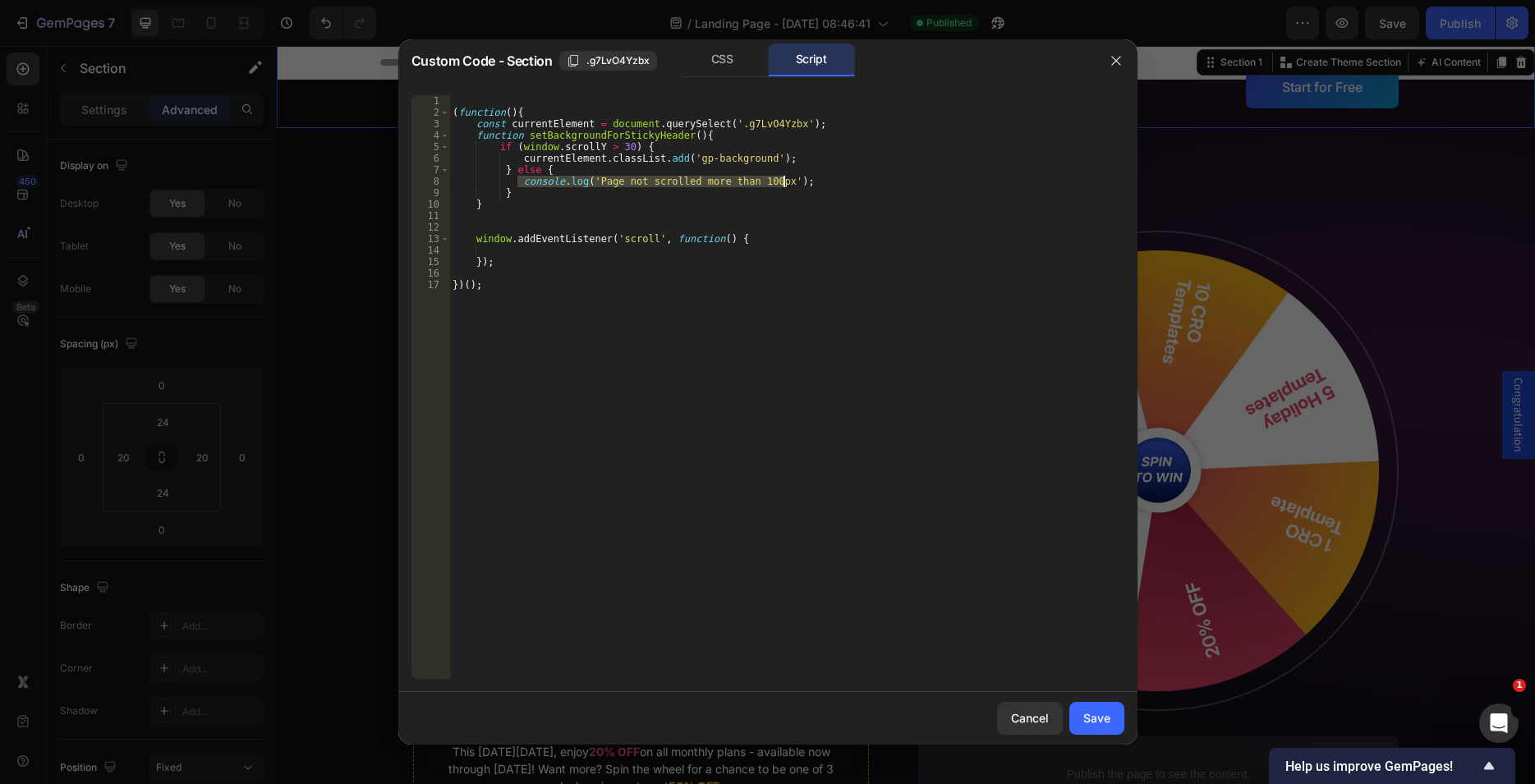
paste textarea "urrentElement.classList.add('gp-background"
click at [664, 182] on div "( function ( ) { const currentElement = document . querySelect ( '.g7LvO4Yzbx' …" at bounding box center [787, 398] width 675 height 607
drag, startPoint x: 522, startPoint y: 136, endPoint x: 684, endPoint y: 134, distance: 162.0
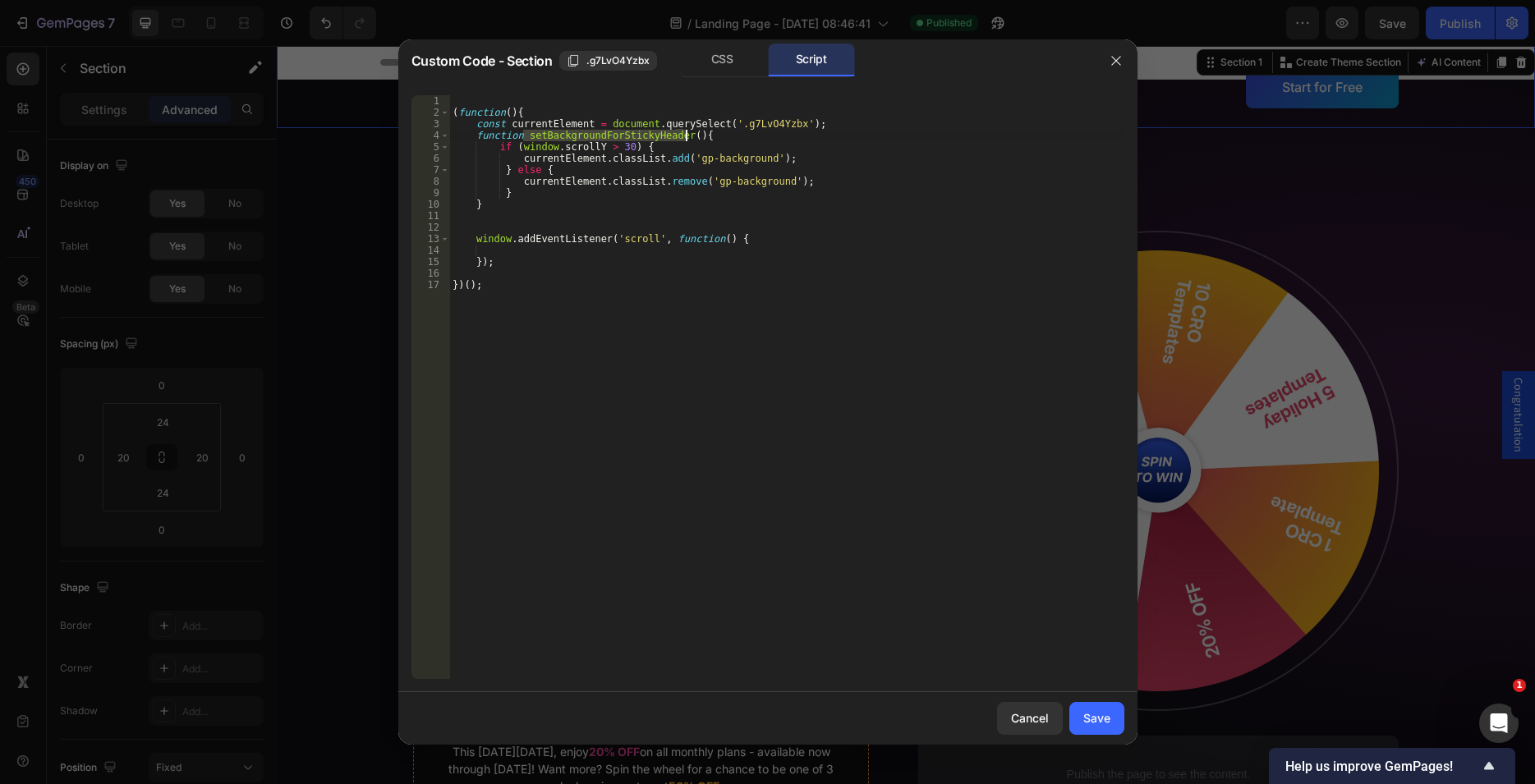
click at [684, 134] on div "( function ( ) { const currentElement = document . querySelect ( '.g7LvO4Yzbx' …" at bounding box center [787, 398] width 675 height 607
type textarea "function setBackgroundForStickyHeader(){"
click at [520, 245] on div "( function ( ) { const currentElement = document . querySelect ( '.g7LvO4Yzbx' …" at bounding box center [787, 398] width 675 height 607
paste textarea "setBackgroundForStickyHeader()"
click at [484, 251] on div "( function ( ) { const currentElement = document . querySelect ( '.g7LvO4Yzbx' …" at bounding box center [787, 398] width 675 height 607
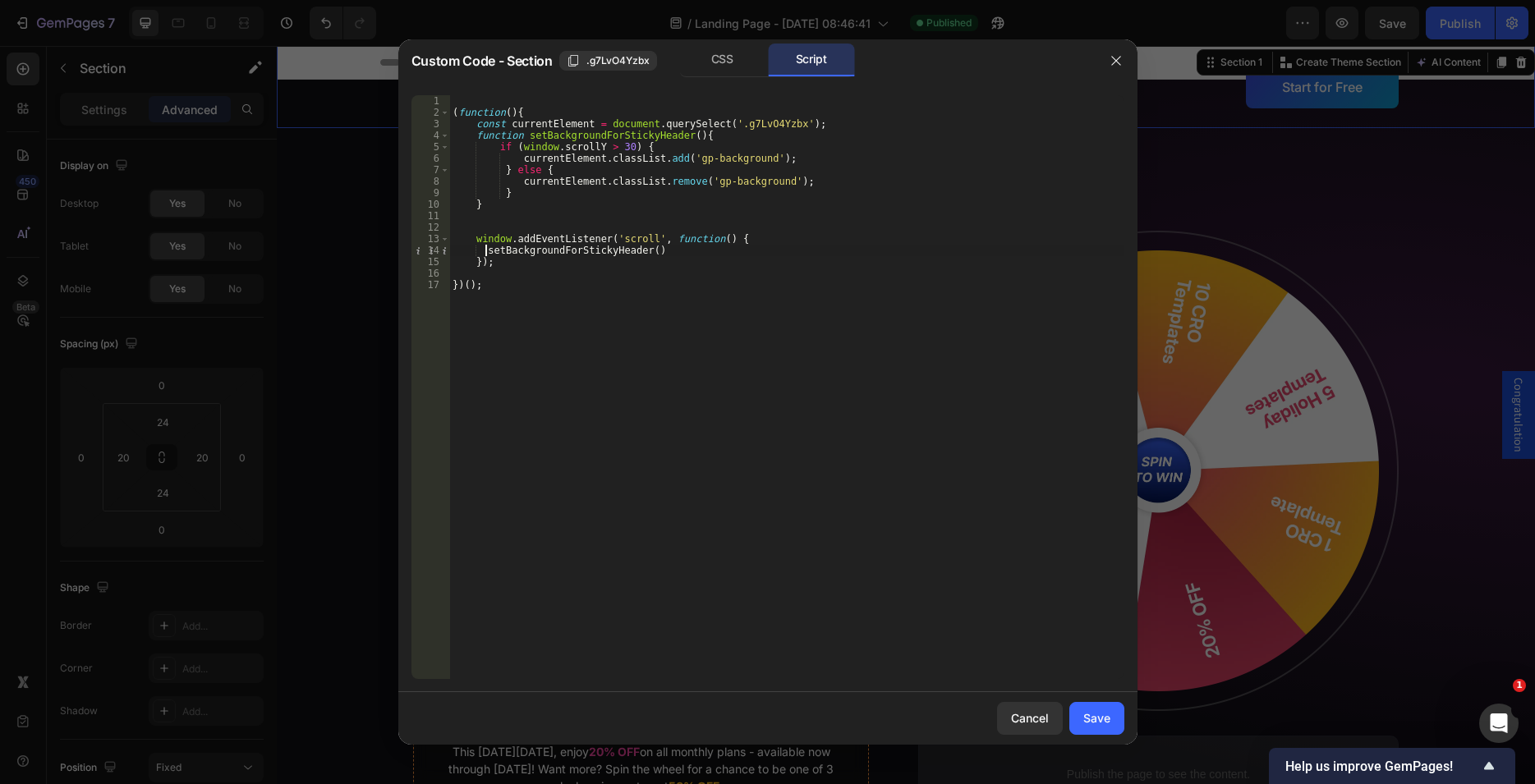
scroll to position [0, 3]
click at [498, 263] on div "( function ( ) { const currentElement = document . querySelect ( '.g7LvO4Yzbx' …" at bounding box center [787, 398] width 675 height 607
type textarea "});"
paste textarea "setBackgroundForStickyHeader()"
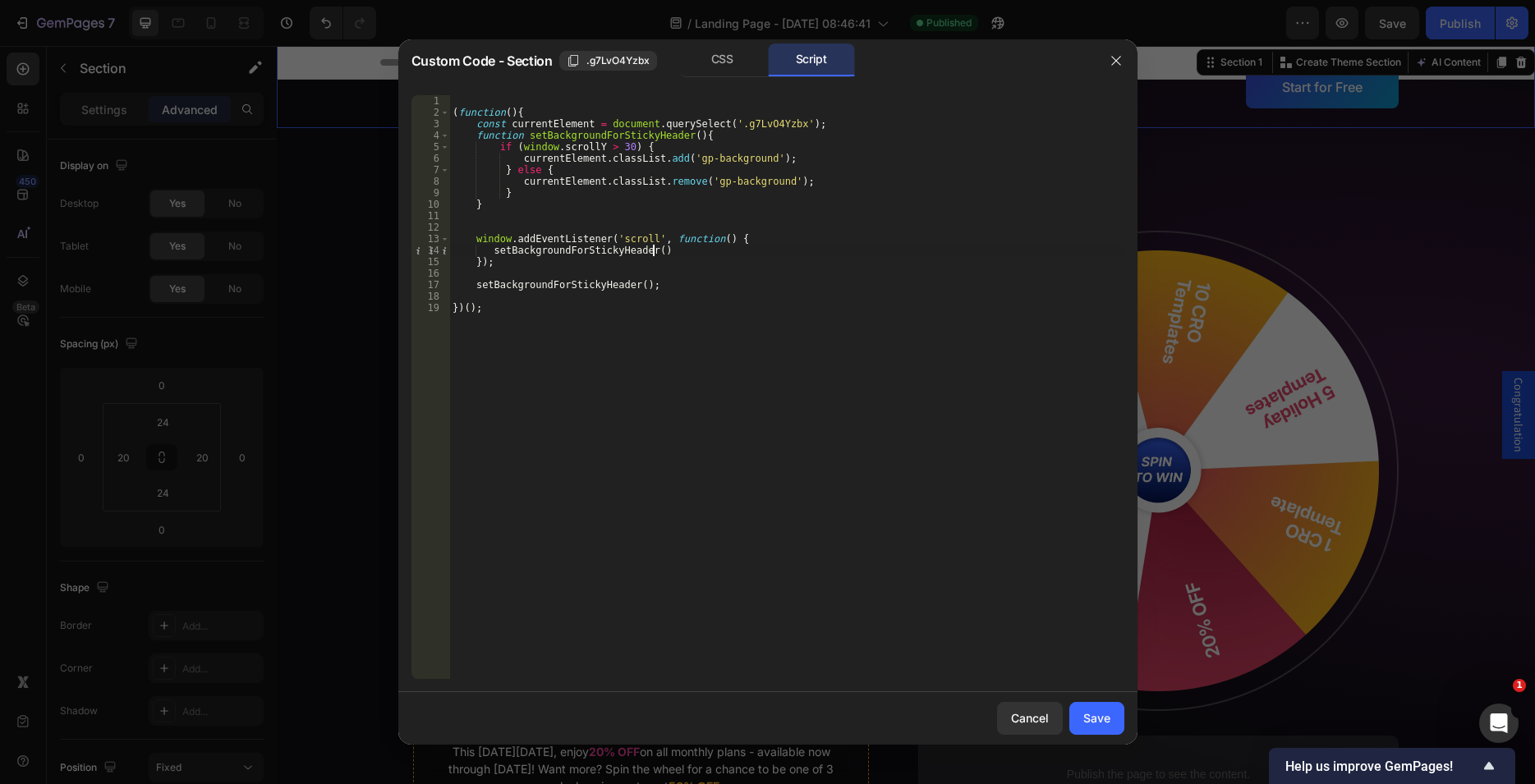
click at [662, 245] on div "( function ( ) { const currentElement = document . querySelect ( '.g7LvO4Yzbx' …" at bounding box center [787, 398] width 675 height 607
type textarea "setBackgroundForStickyHeader();"
drag, startPoint x: 487, startPoint y: 276, endPoint x: 412, endPoint y: 273, distance: 75.1
click at [449, 273] on div "( function ( ) { const currentElement = document . querySelect ( '.g7LvO4Yzbx' …" at bounding box center [787, 386] width 675 height 584
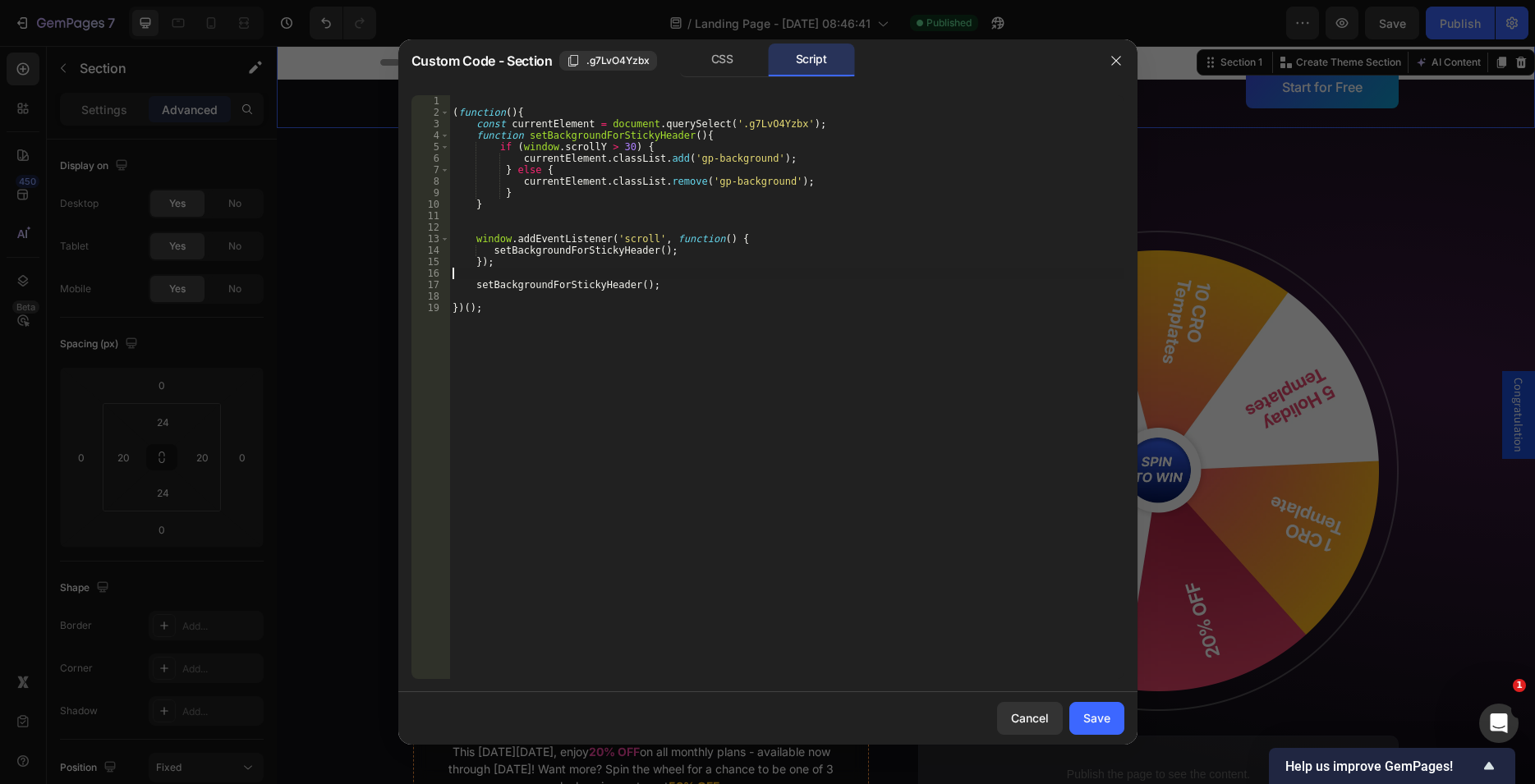
type textarea "});"
drag, startPoint x: 484, startPoint y: 222, endPoint x: 396, endPoint y: 219, distance: 88.1
click at [449, 219] on div "( function ( ) { const currentElement = document . querySelect ( '.g7LvO4Yzbx' …" at bounding box center [787, 386] width 675 height 584
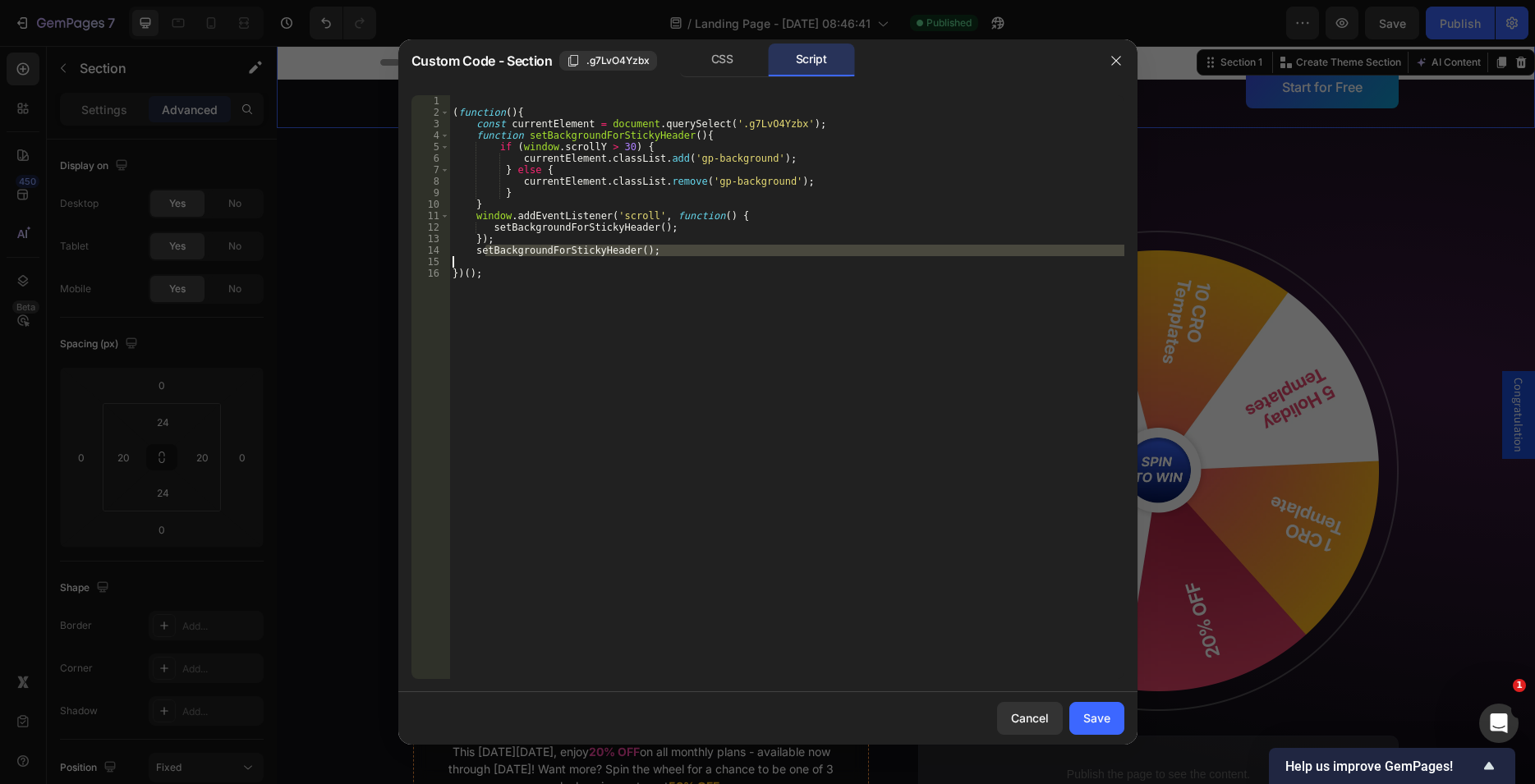
drag, startPoint x: 484, startPoint y: 255, endPoint x: 411, endPoint y: 257, distance: 73.0
click at [449, 257] on div "( function ( ) { const currentElement = document . querySelect ( '.g7LvO4Yzbx' …" at bounding box center [787, 386] width 675 height 584
click at [465, 269] on div "( function ( ) { const currentElement = document . querySelect ( '.g7LvO4Yzbx' …" at bounding box center [787, 398] width 675 height 607
type textarea "})();"
click at [454, 264] on div "( function ( ) { const currentElement = document . querySelect ( '.g7LvO4Yzbx' …" at bounding box center [787, 398] width 675 height 607
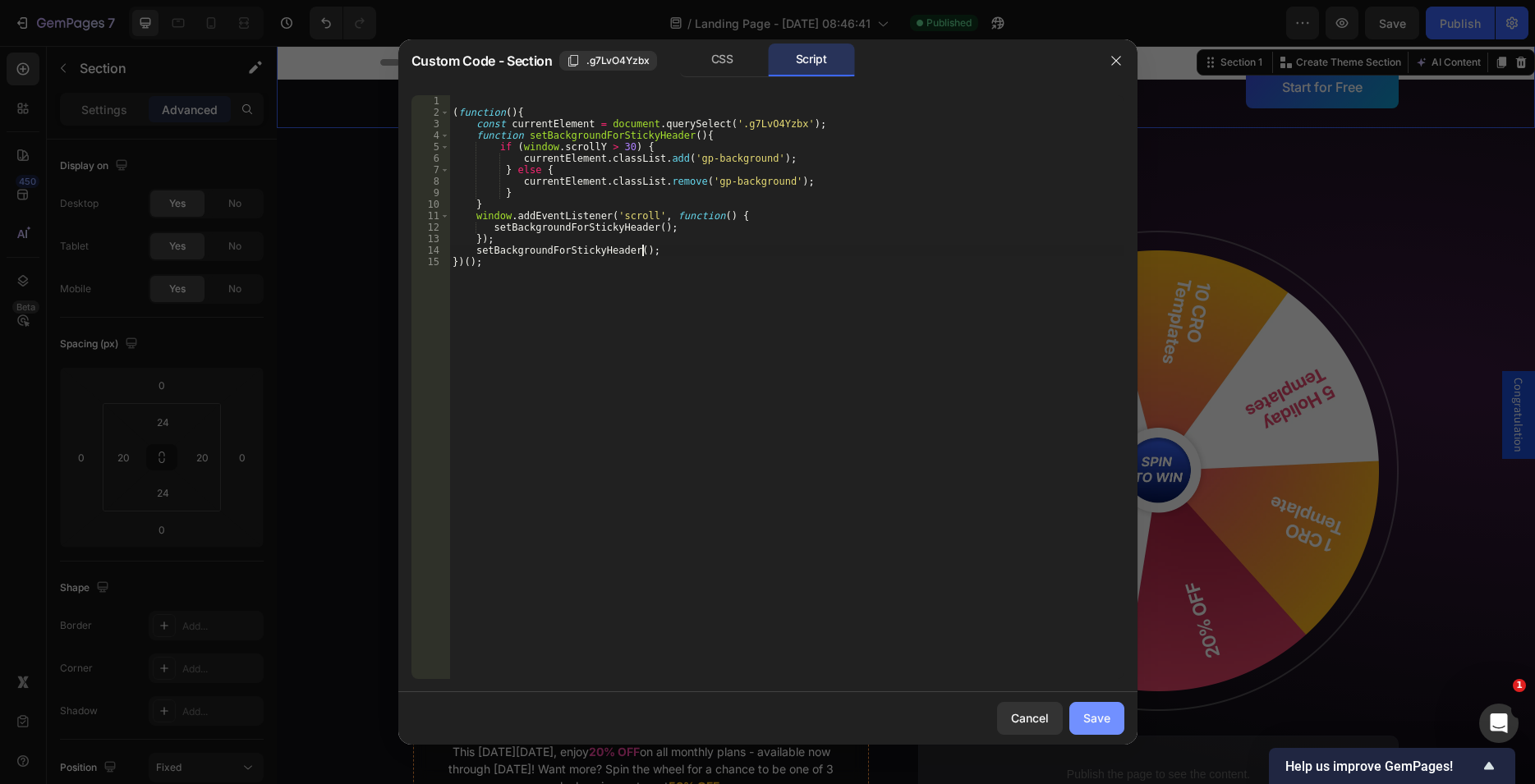
type textarea "setBackgroundForStickyHeader();"
drag, startPoint x: 1109, startPoint y: 720, endPoint x: 1137, endPoint y: 80, distance: 640.6
click at [1109, 720] on div "Save" at bounding box center [1096, 718] width 27 height 18
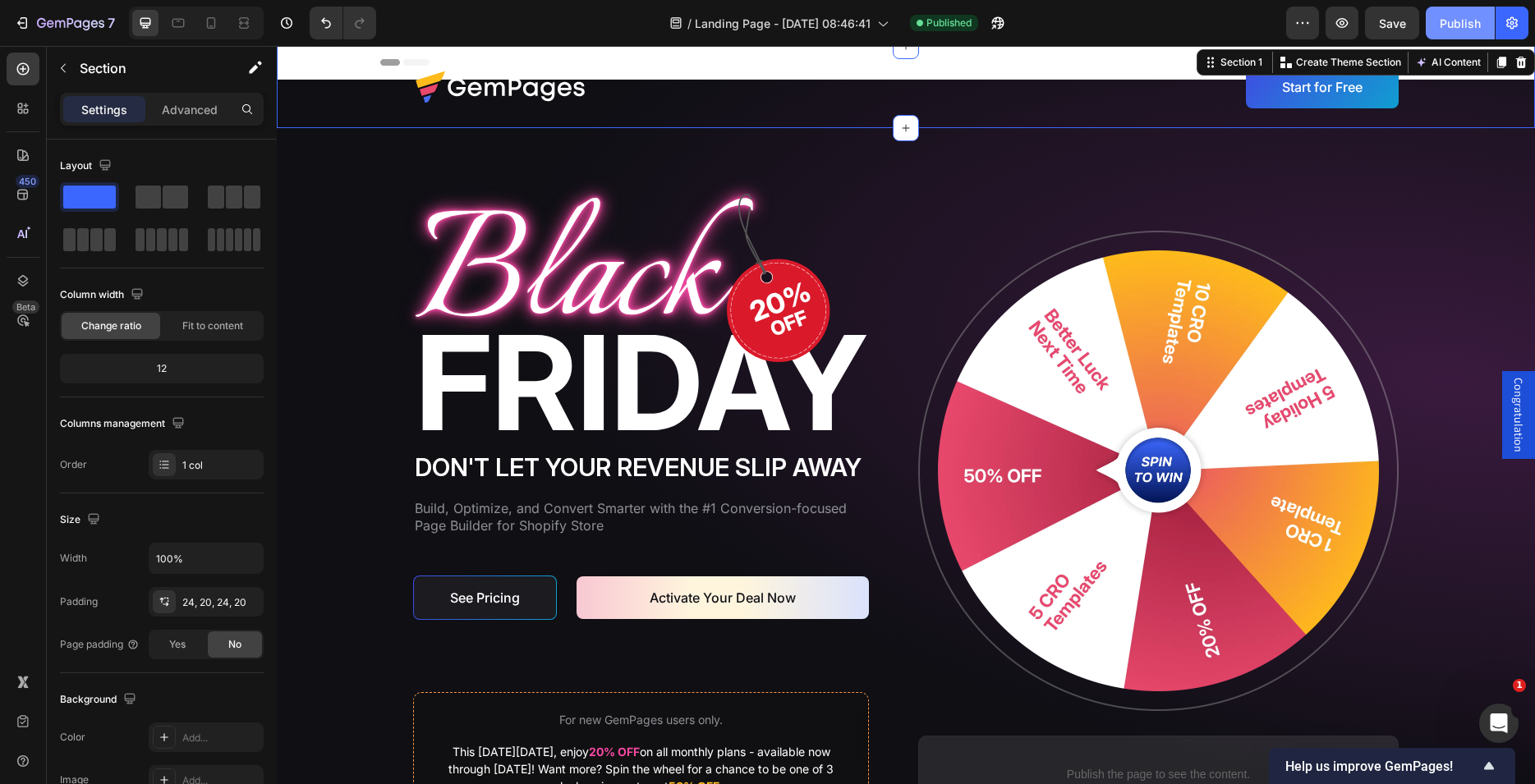
click at [1454, 21] on div "Publish" at bounding box center [1460, 23] width 42 height 18
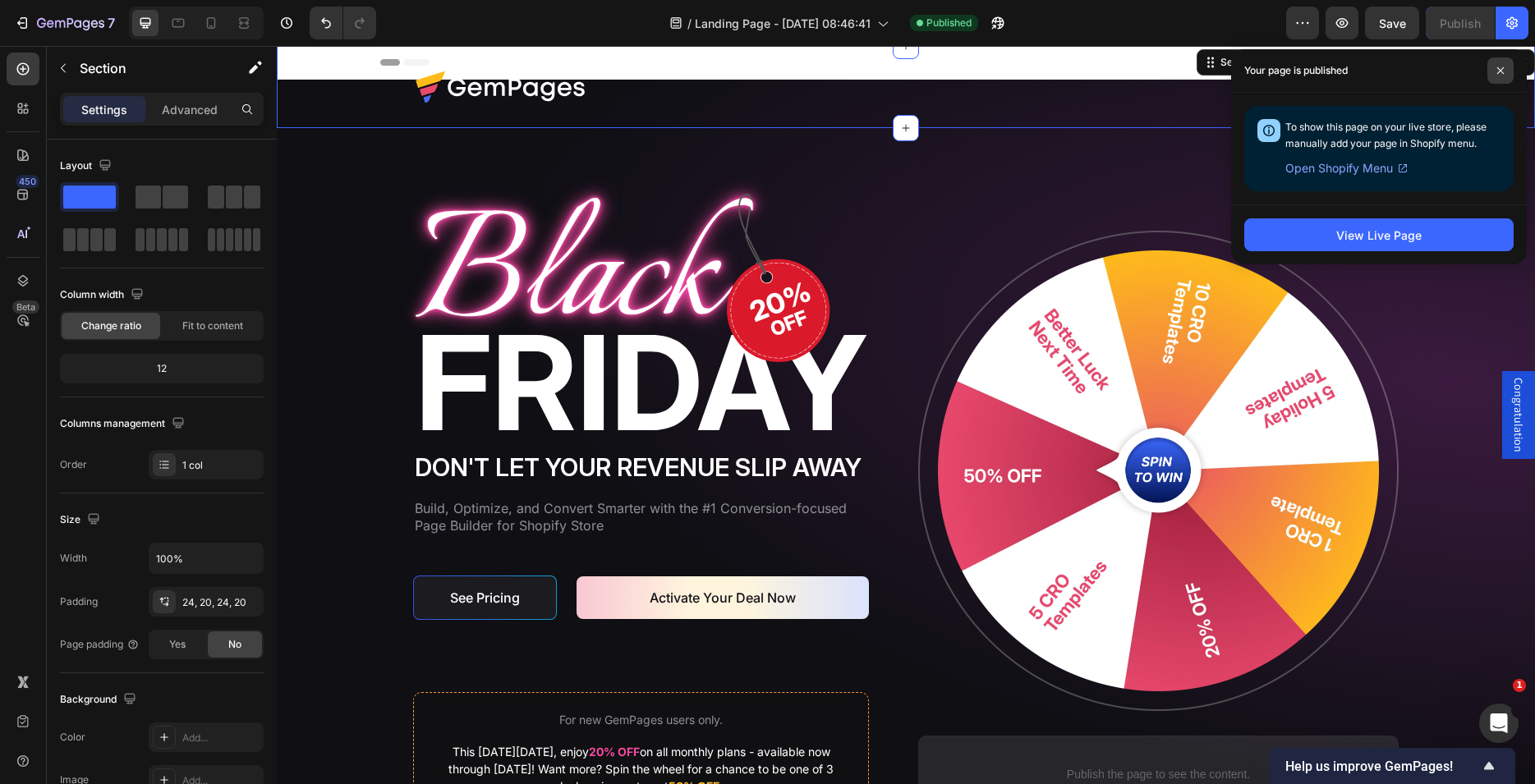
click at [1501, 68] on icon at bounding box center [1500, 70] width 8 height 8
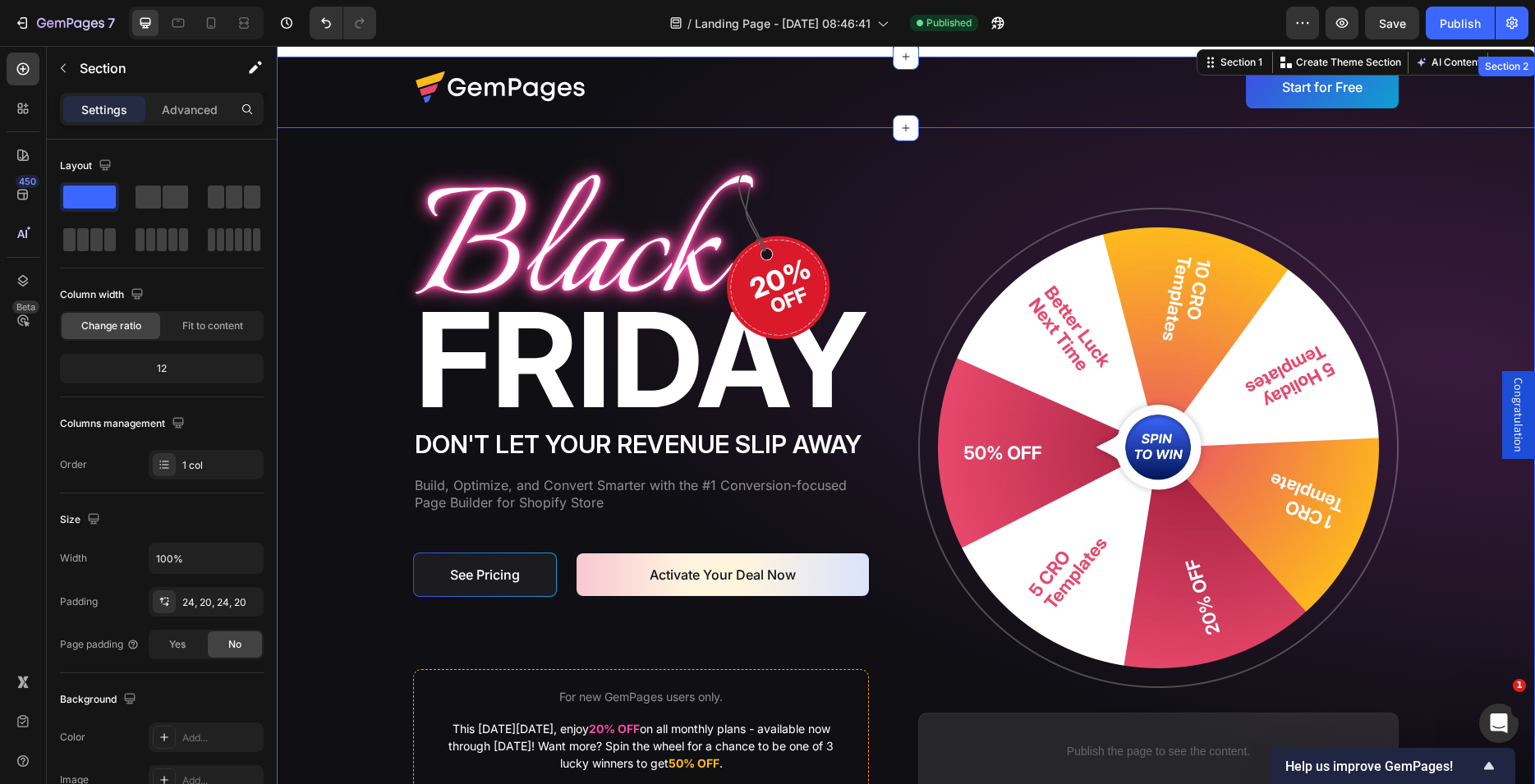
scroll to position [587, 0]
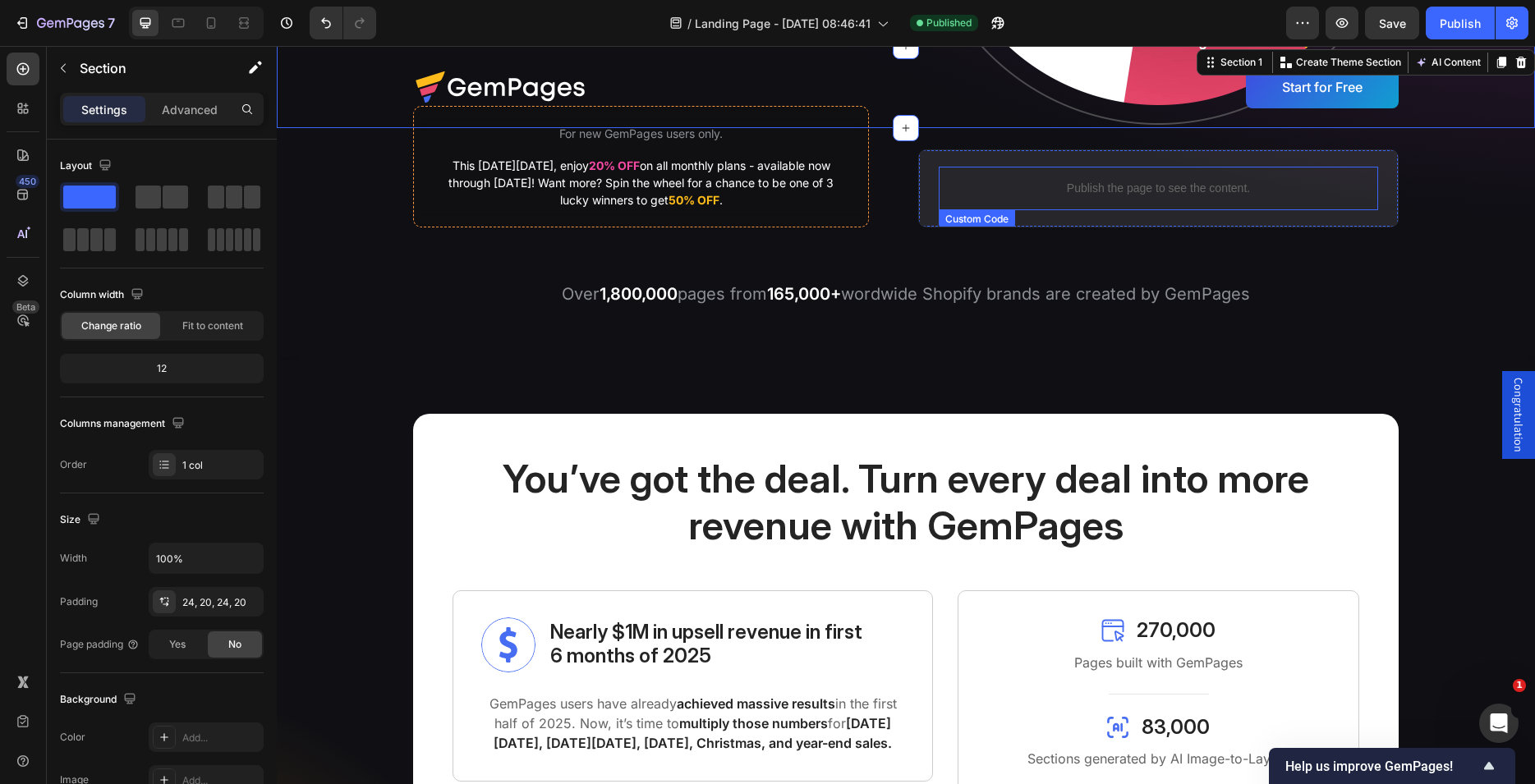
click at [1135, 186] on p "Publish the page to see the content." at bounding box center [1159, 188] width 439 height 18
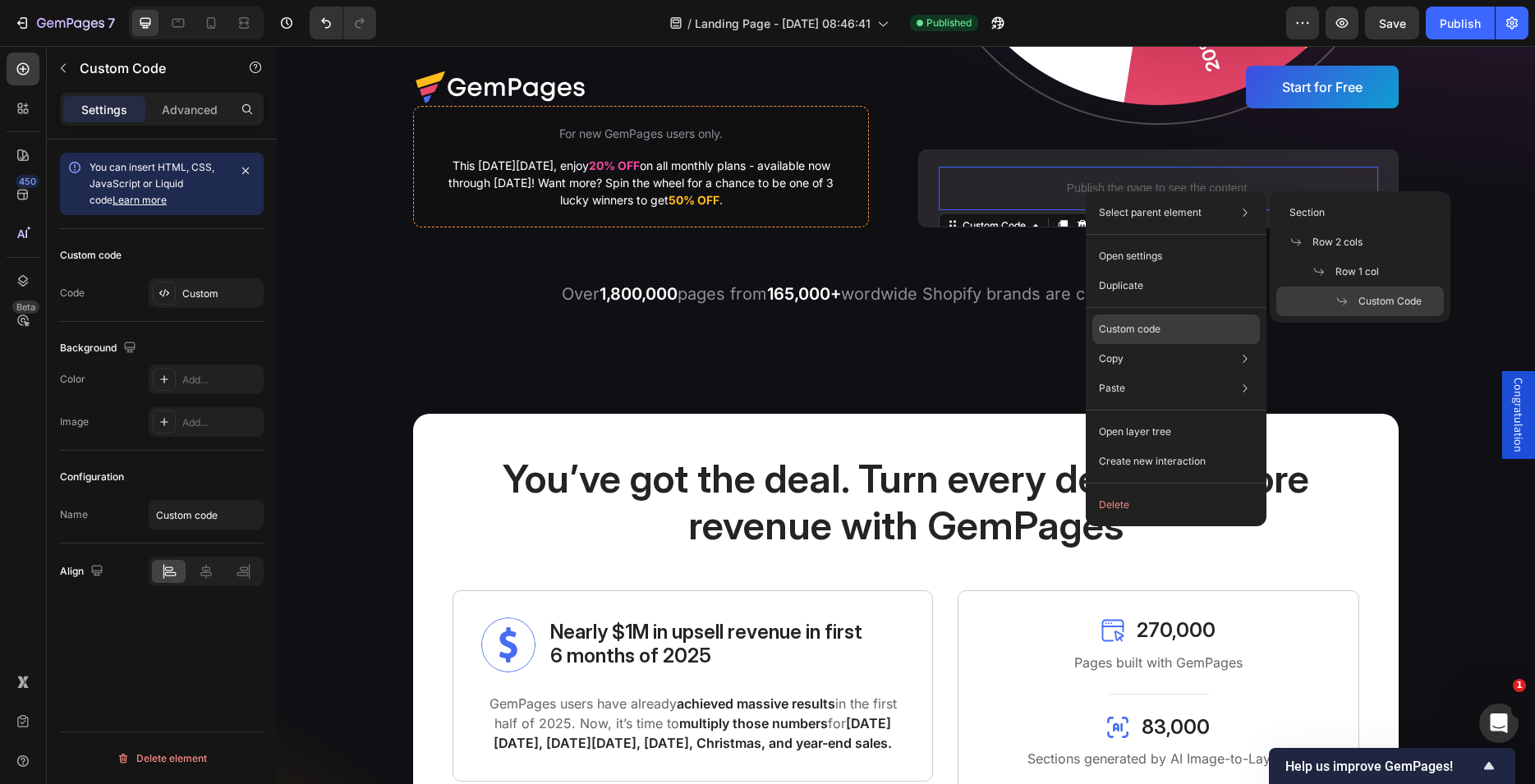
click at [1147, 330] on p "Custom code" at bounding box center [1129, 329] width 62 height 15
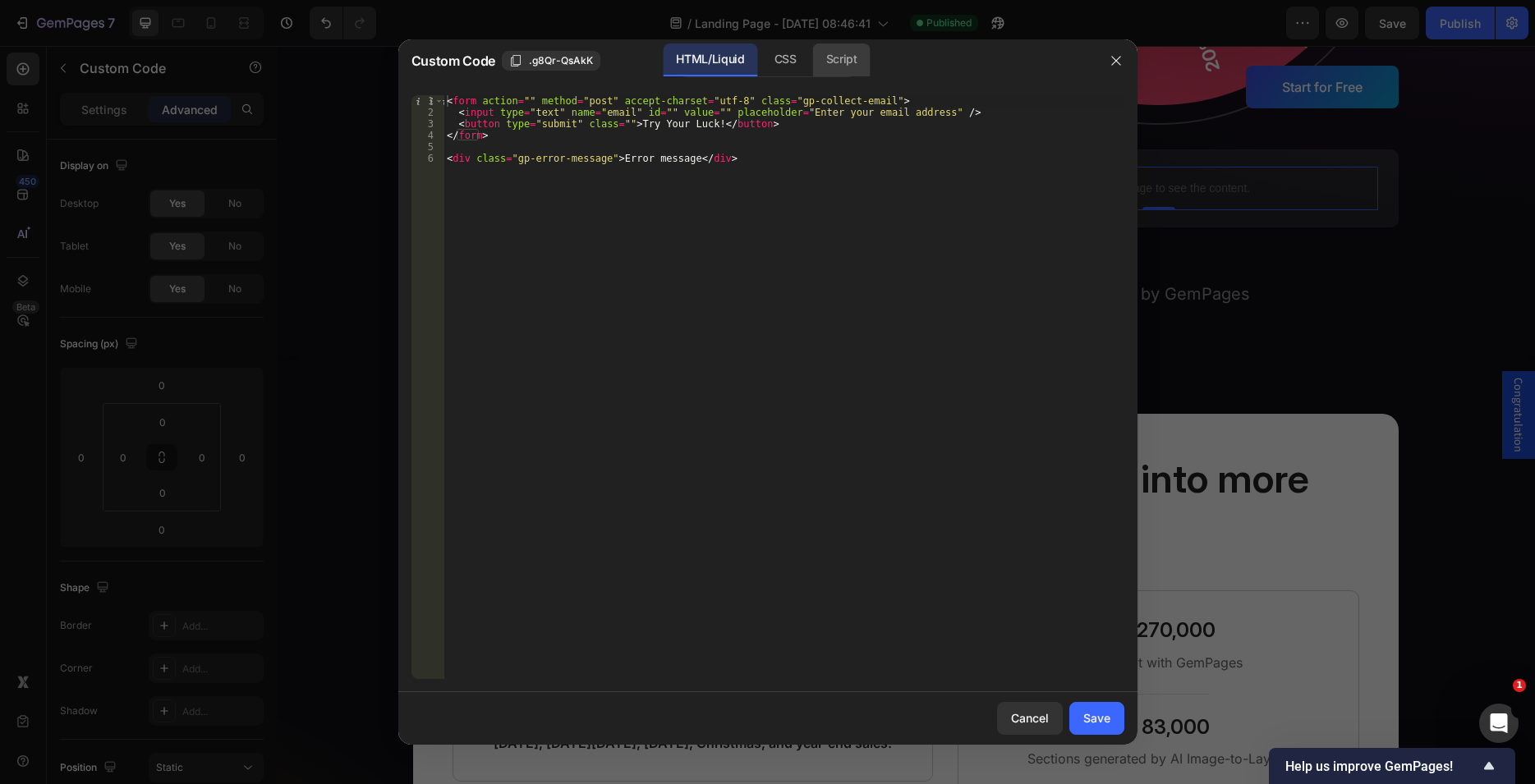
click at [841, 59] on div "Script" at bounding box center [841, 60] width 57 height 33
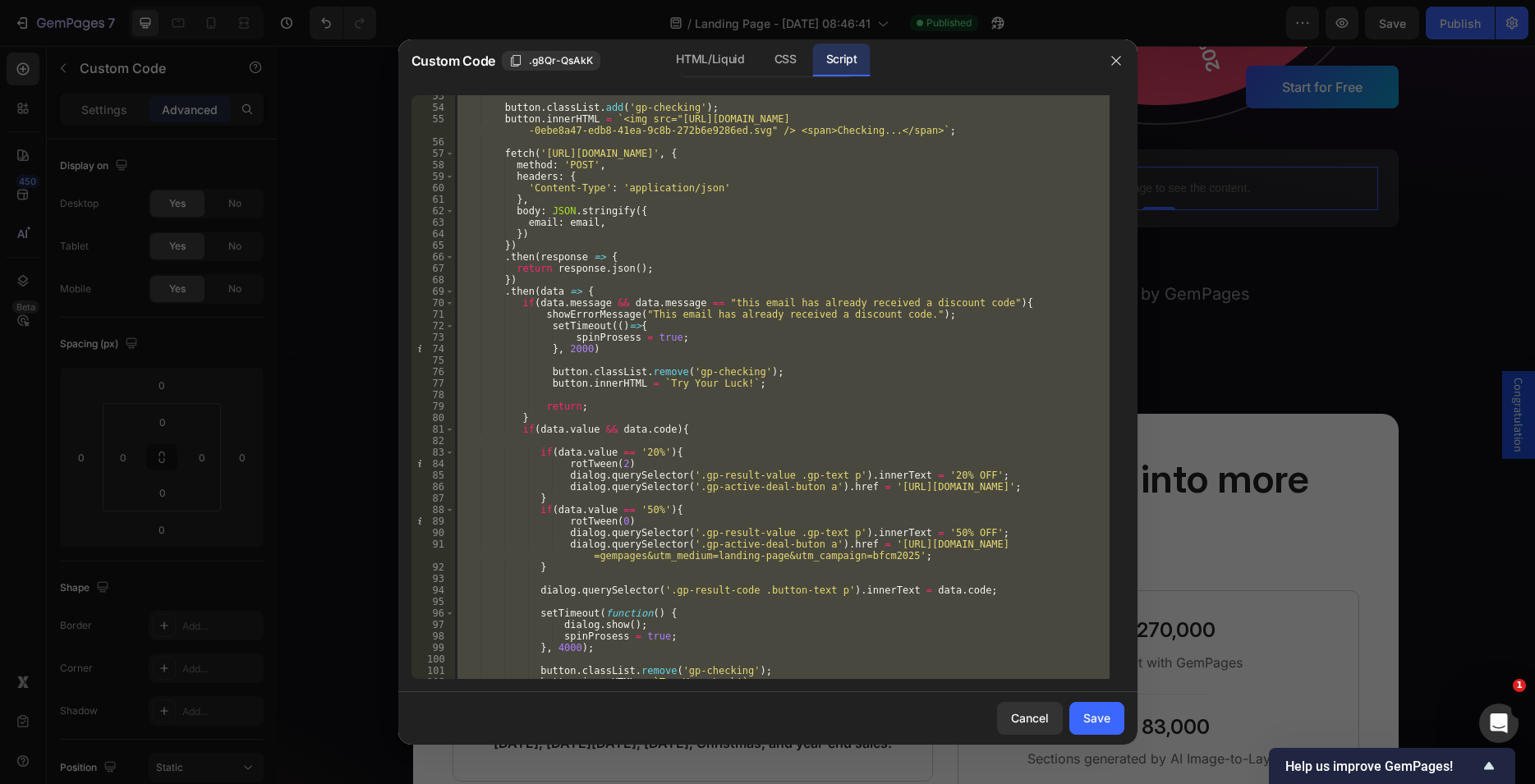
scroll to position [654, 0]
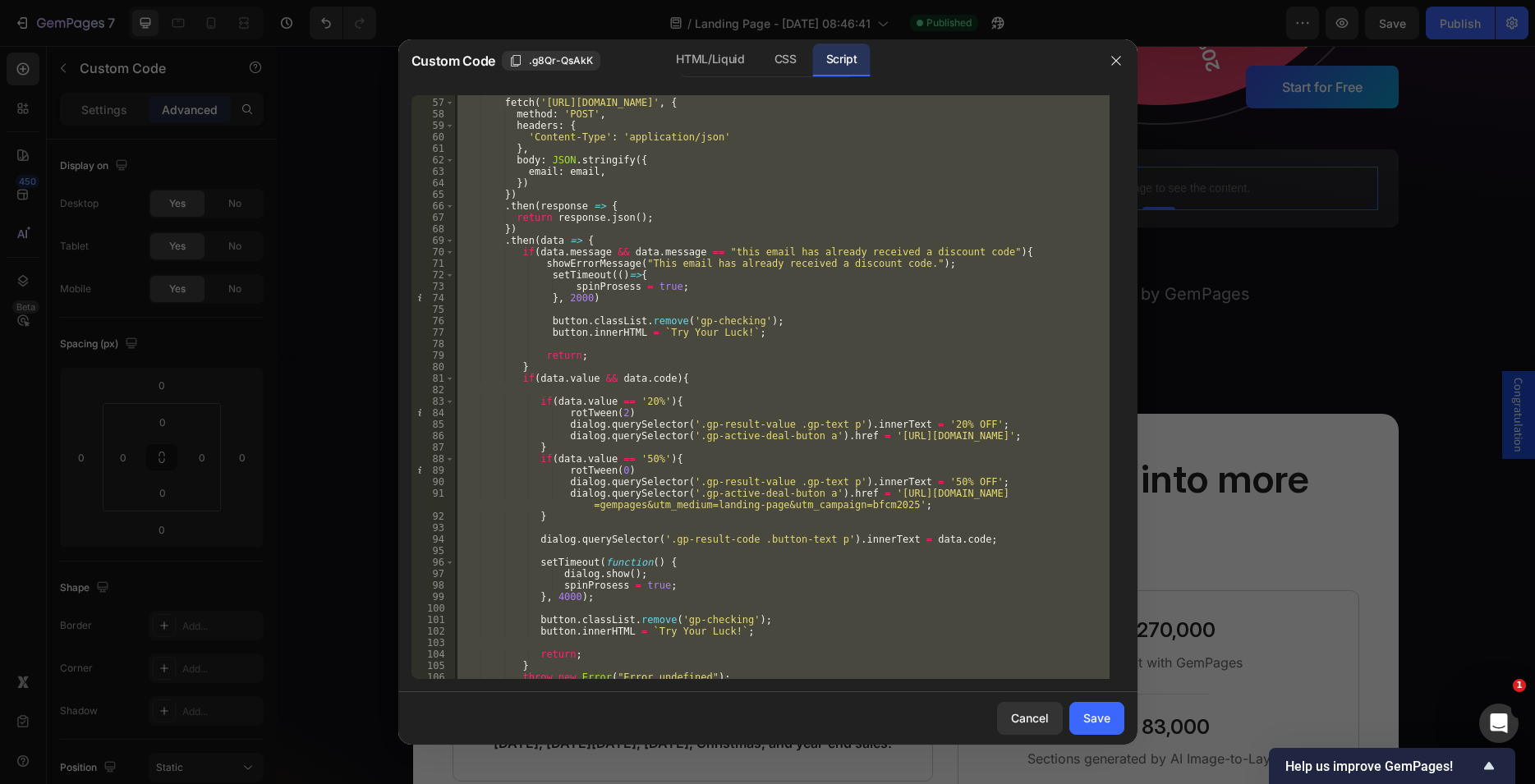
click at [643, 450] on div "fetch ( '[URL][DOMAIN_NAME]' , { method : 'POST' , headers : { 'Content-Type' :…" at bounding box center [781, 386] width 655 height 584
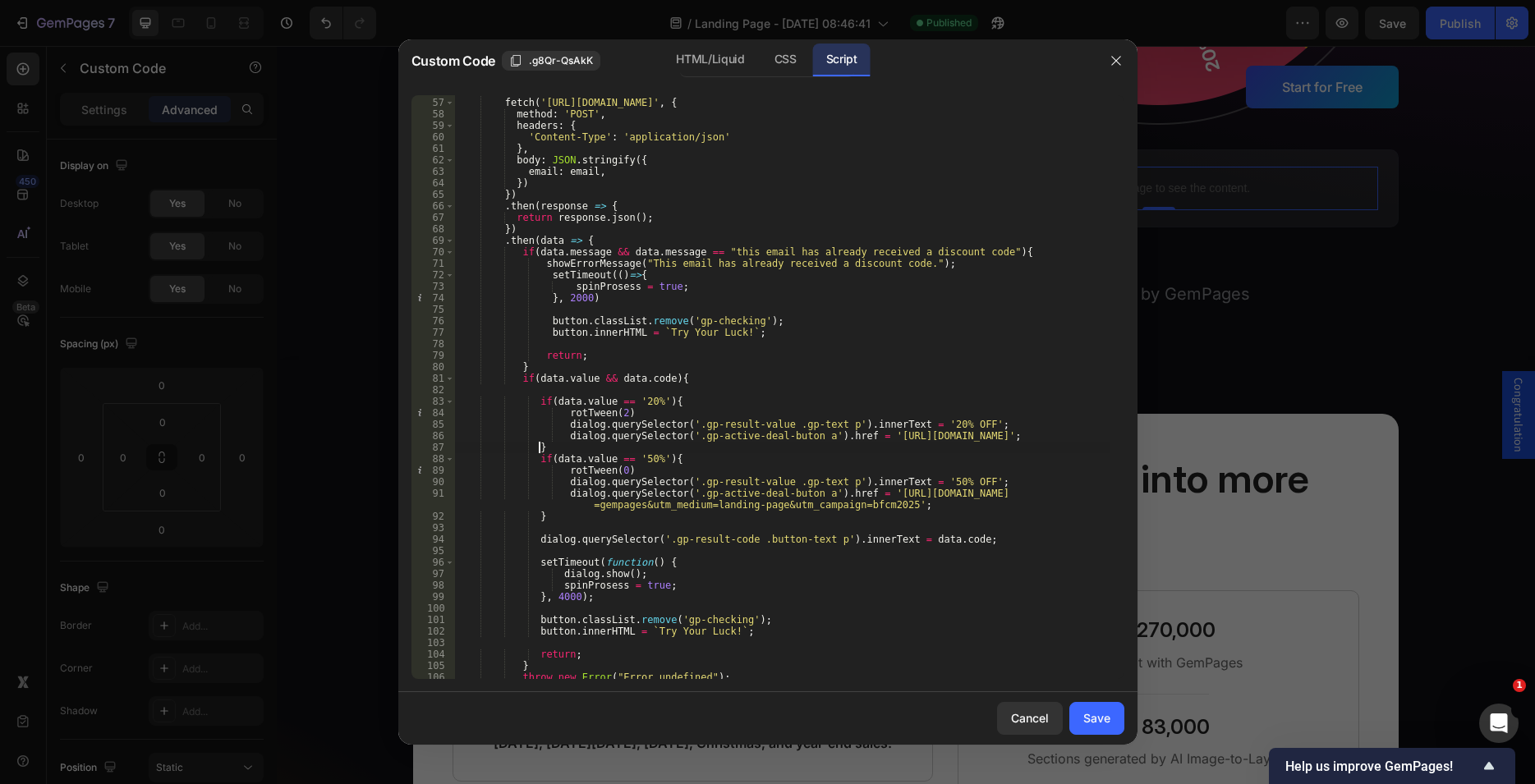
type textarea "}"
click at [1120, 63] on icon "button" at bounding box center [1116, 61] width 13 height 13
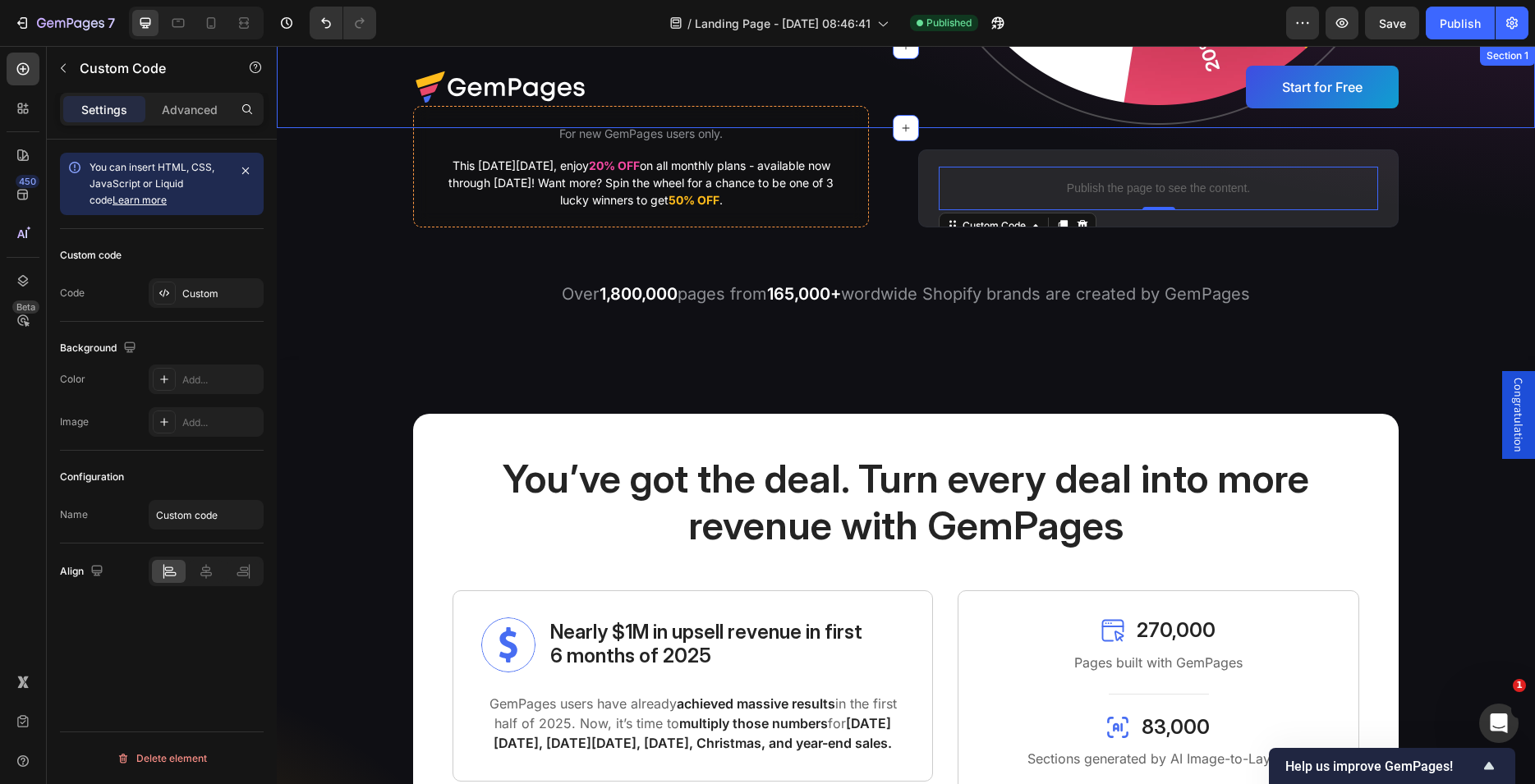
click at [339, 65] on div "Image Start for Free Button Row Section 1" at bounding box center [906, 87] width 1258 height 82
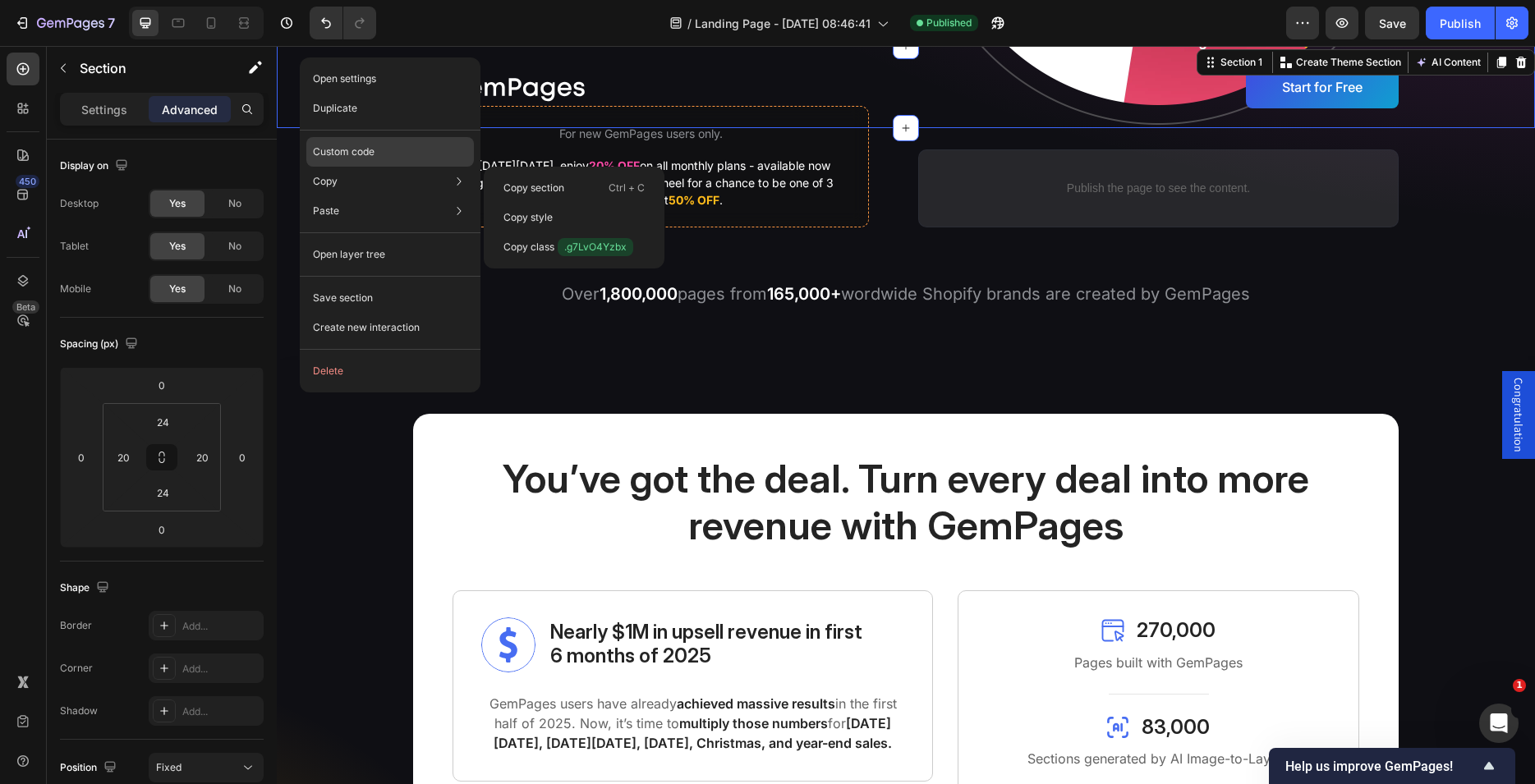
click at [330, 148] on p "Custom code" at bounding box center [343, 152] width 62 height 15
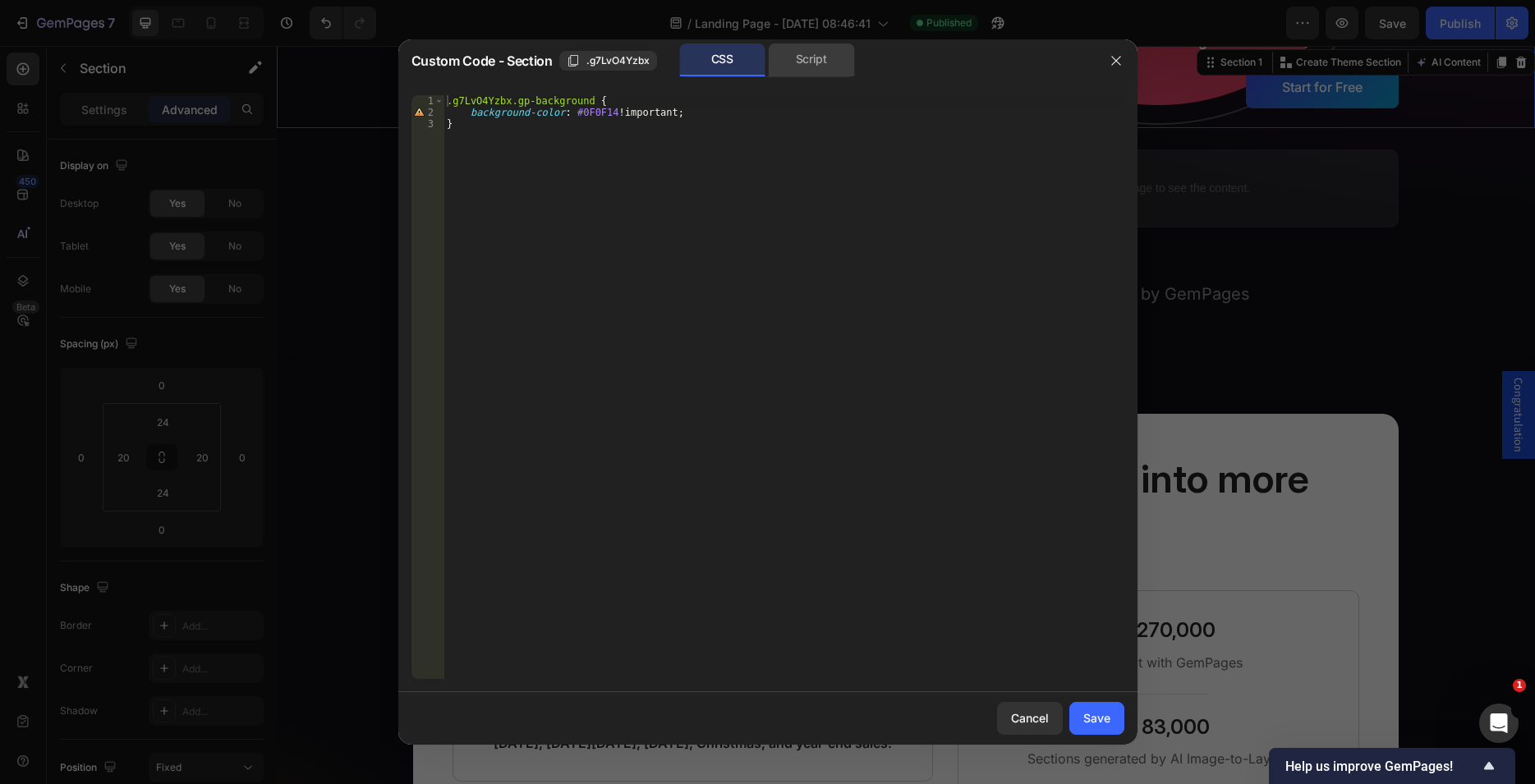
click at [809, 64] on div "Script" at bounding box center [811, 60] width 86 height 33
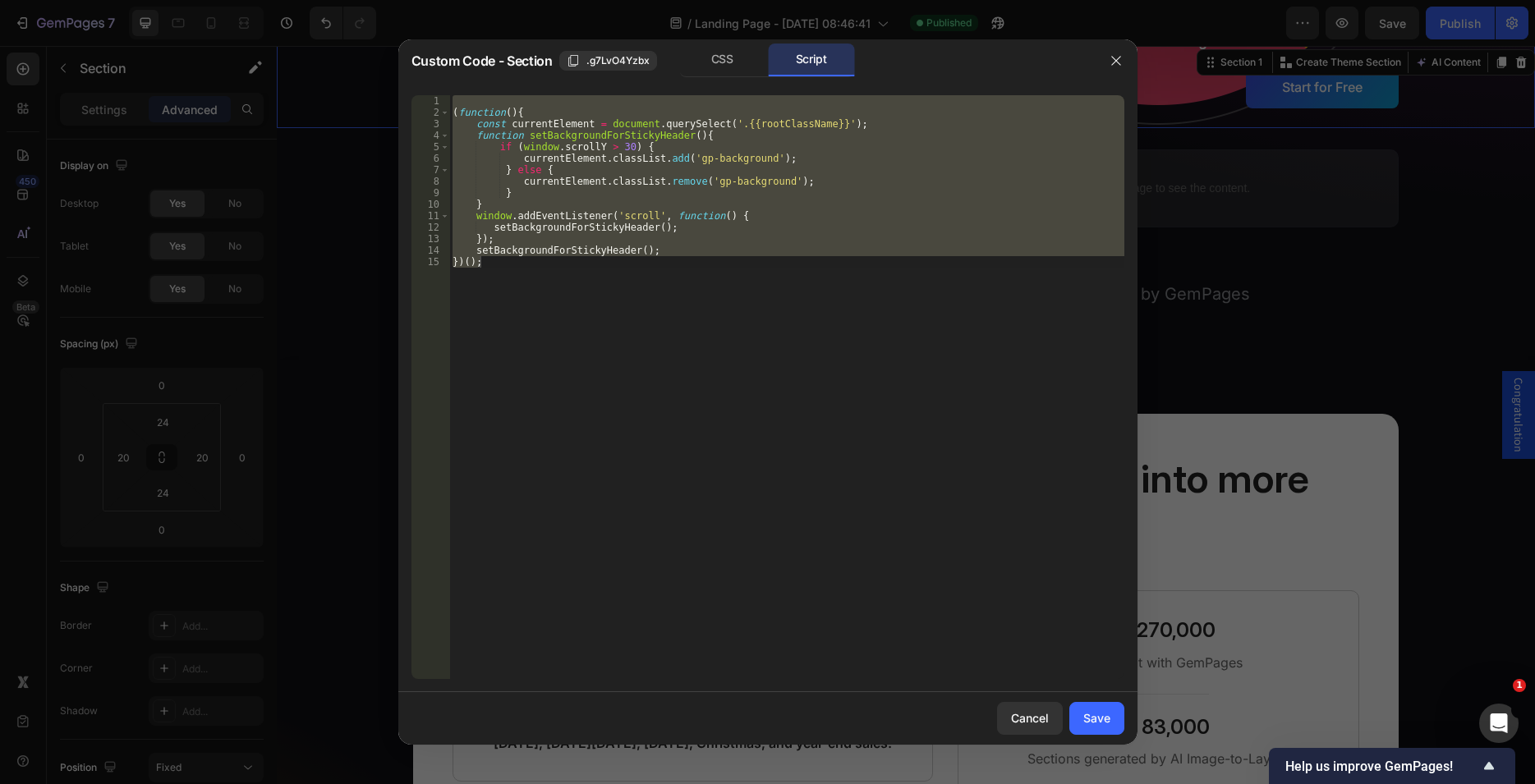
click at [701, 205] on div "( function ( ) { const currentElement = document . querySelect ( '.{{rootClassN…" at bounding box center [787, 386] width 675 height 584
type textarea "}"
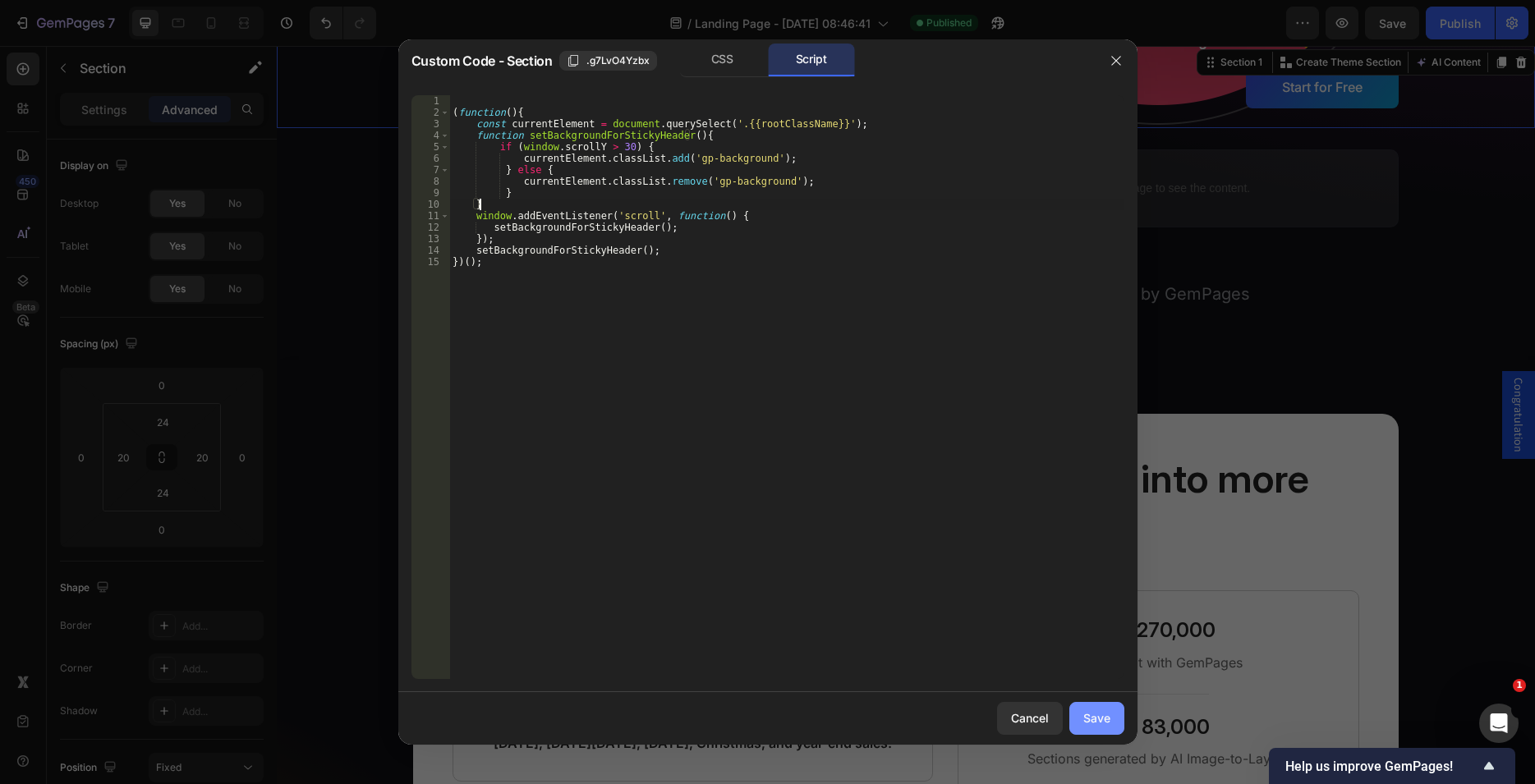
click at [1086, 715] on div "Save" at bounding box center [1096, 718] width 27 height 18
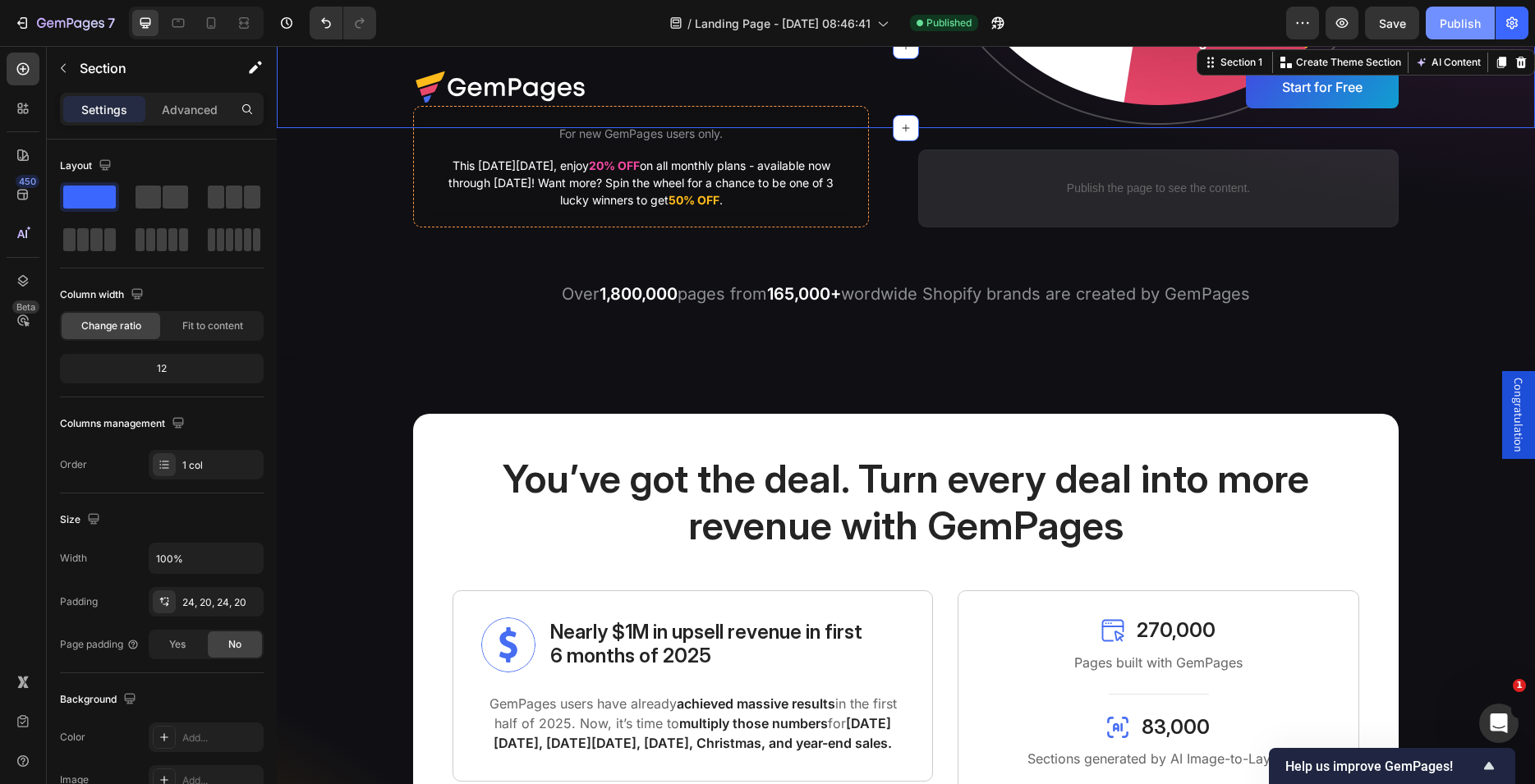
click at [1441, 24] on div "Publish" at bounding box center [1460, 23] width 42 height 18
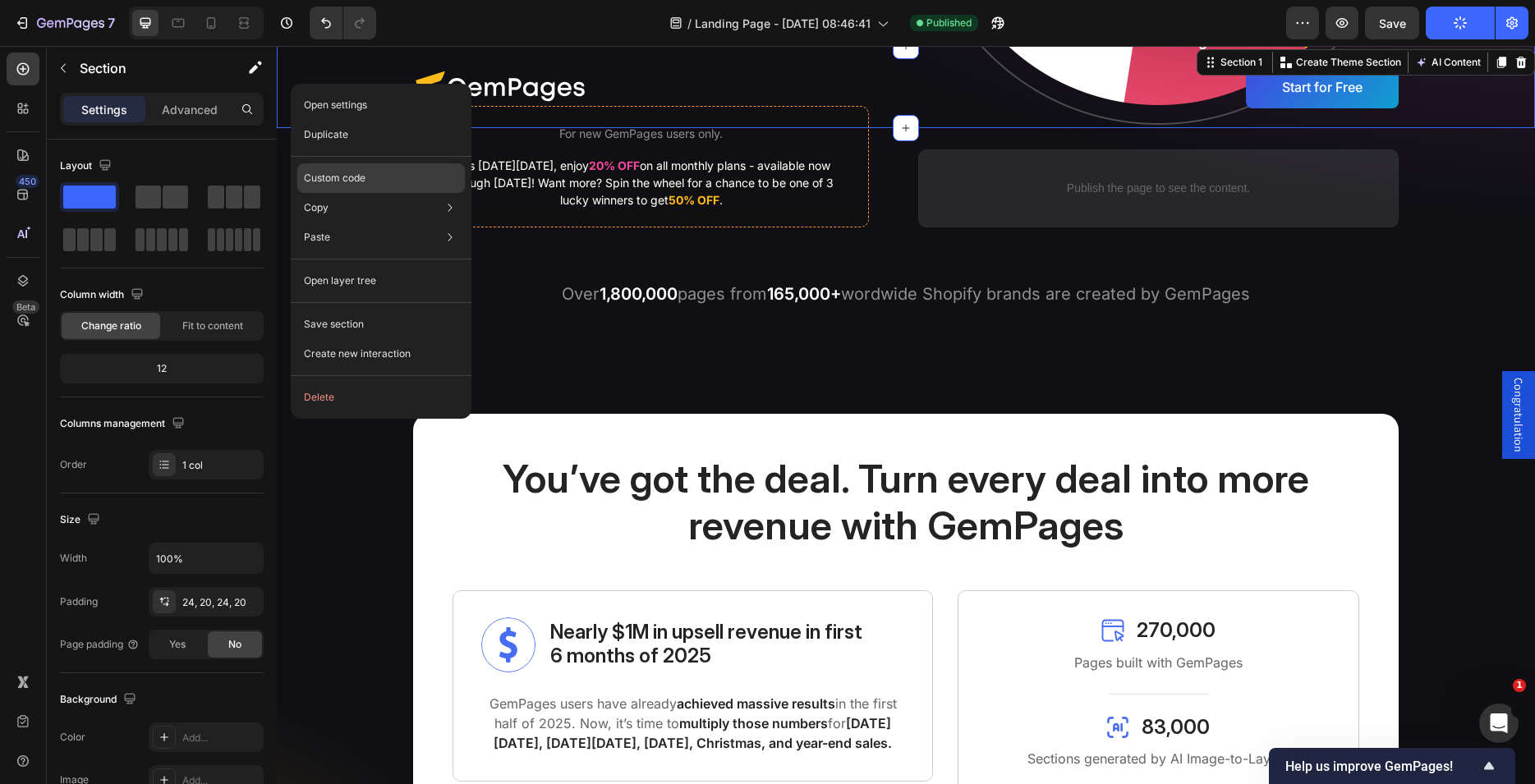
click at [331, 177] on p "Custom code" at bounding box center [334, 178] width 62 height 15
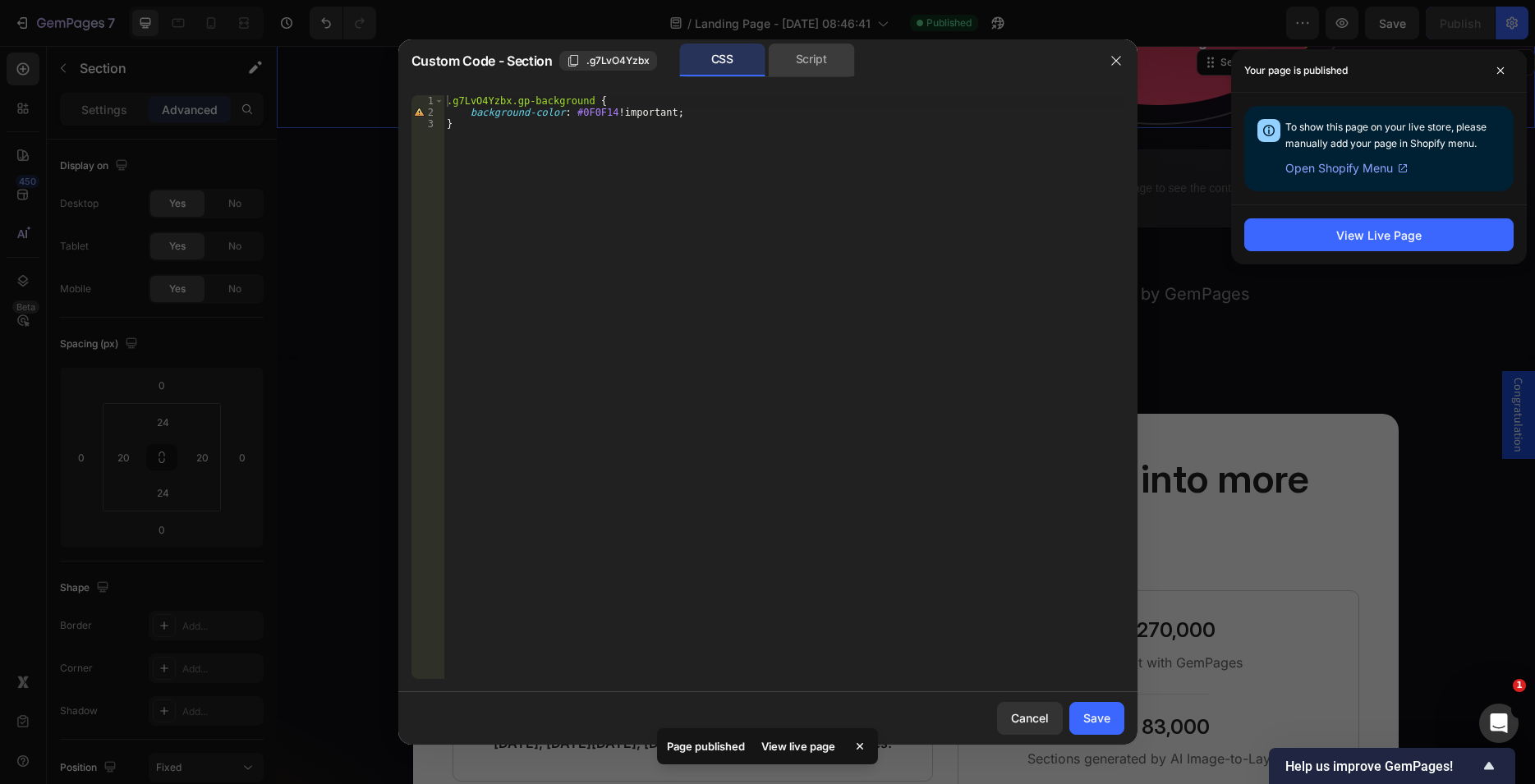
click at [798, 63] on div "Script" at bounding box center [811, 60] width 86 height 33
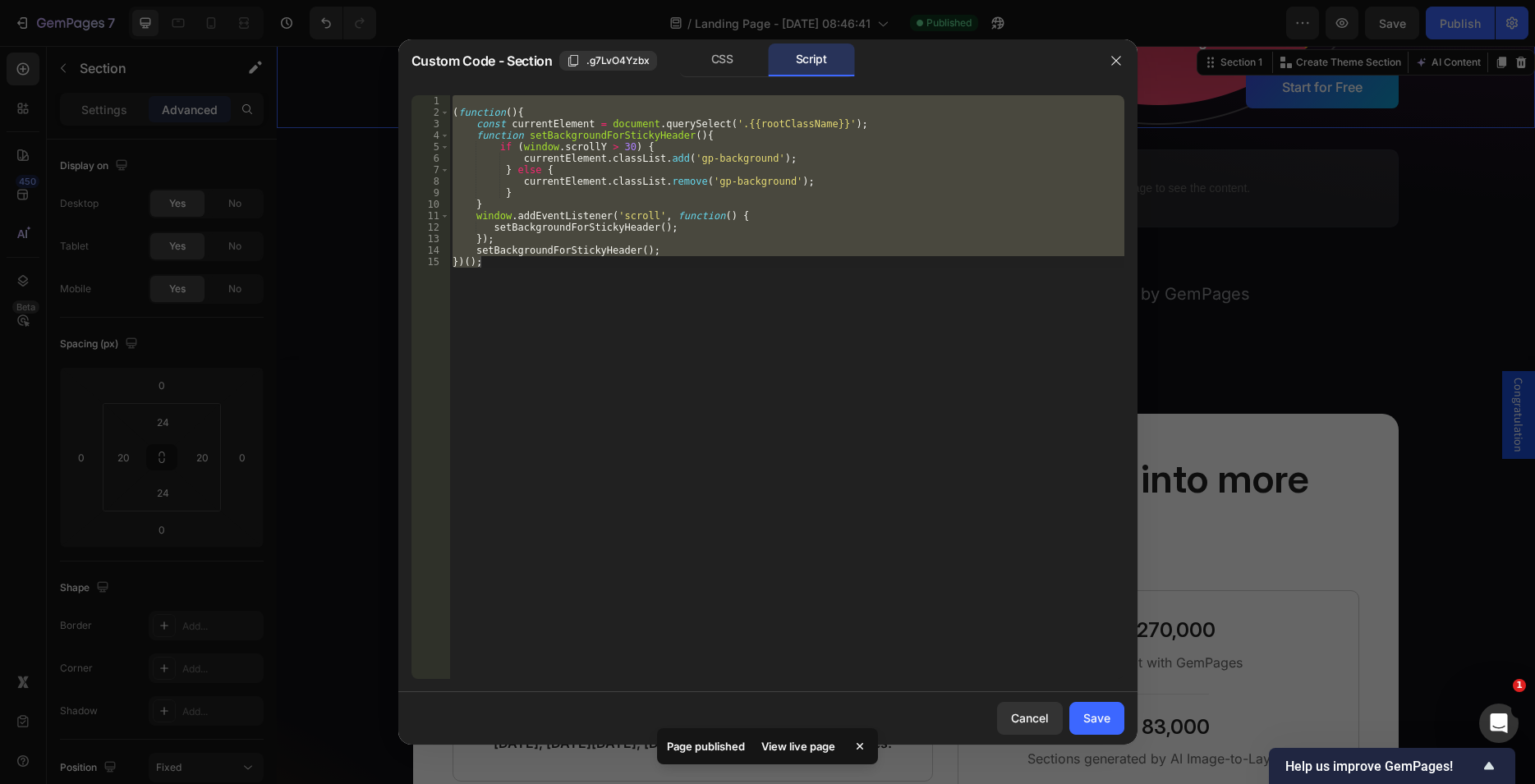
click at [713, 160] on div "( function ( ) { const currentElement = document . querySelect ( '.{{rootClassN…" at bounding box center [787, 386] width 675 height 584
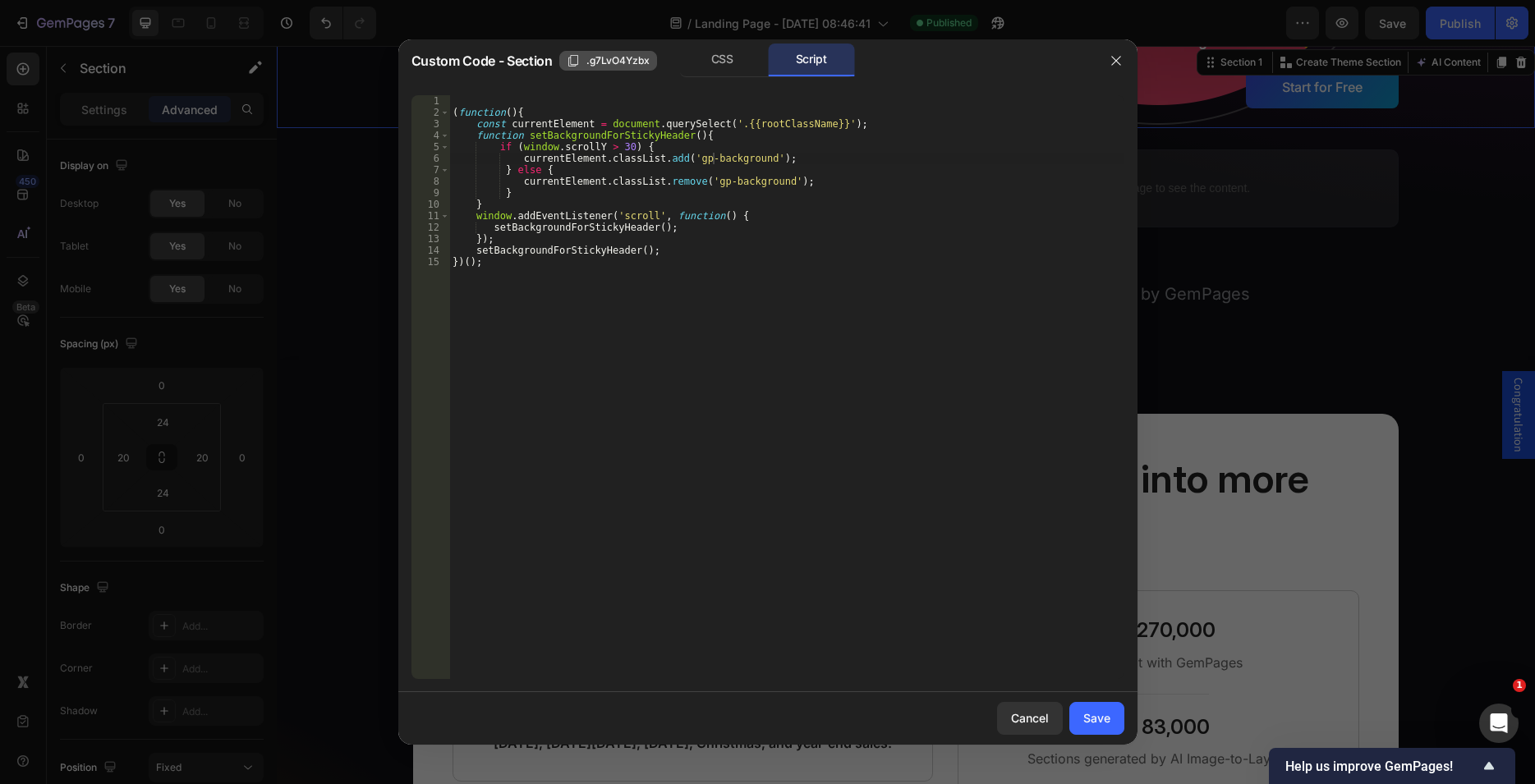
click at [606, 56] on span ".g7LvO4Yzbx" at bounding box center [618, 61] width 64 height 15
click at [755, 126] on div "( function ( ) { const currentElement = document . querySelect ( '.{{rootClassN…" at bounding box center [787, 398] width 675 height 607
click at [700, 126] on div "( function ( ) { const currentElement = document . querySelect ( '.{{rootClassN…" at bounding box center [787, 398] width 675 height 607
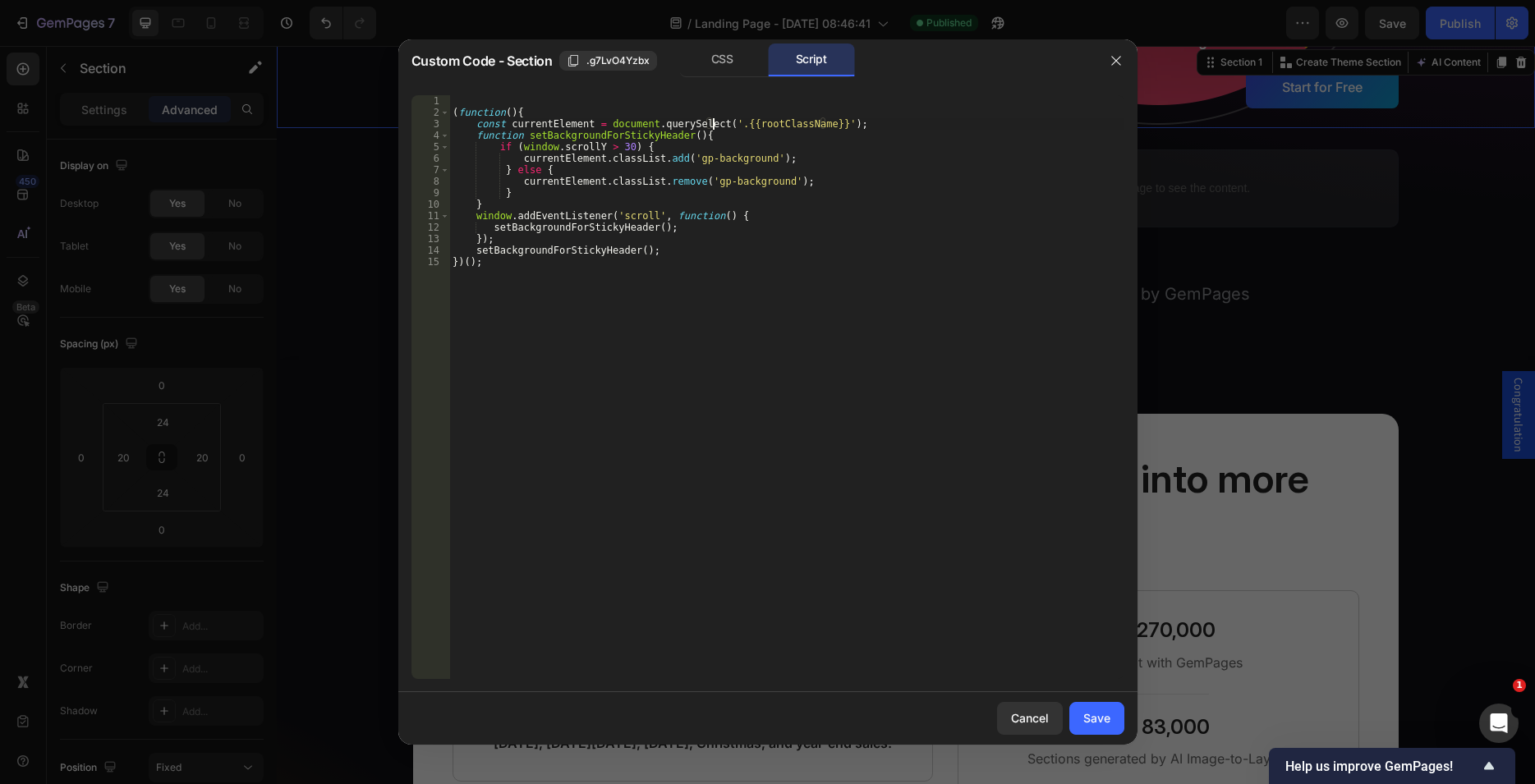
click at [712, 129] on div "( function ( ) { const currentElement = document . querySelect ( '.{{rootClassN…" at bounding box center [787, 398] width 675 height 607
click at [708, 118] on div "( function ( ) { const currentElement = document . querySelect ( '.{{rootClassN…" at bounding box center [787, 398] width 675 height 607
click at [786, 208] on div "( function ( ) { const currentElement = document . querySelector ( '.{{rootClas…" at bounding box center [787, 398] width 675 height 607
type textarea "}"
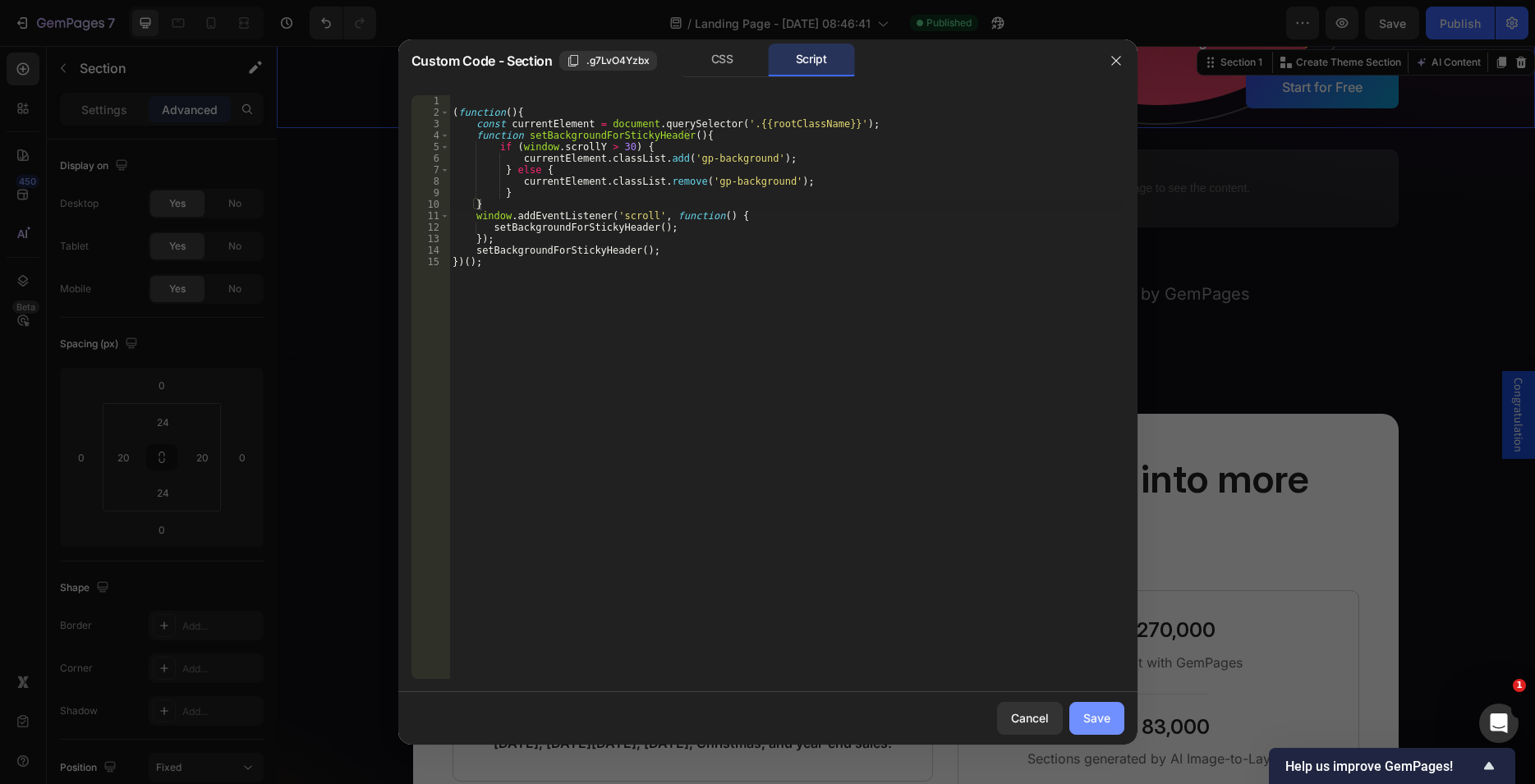
click at [1101, 719] on div "Save" at bounding box center [1096, 718] width 27 height 18
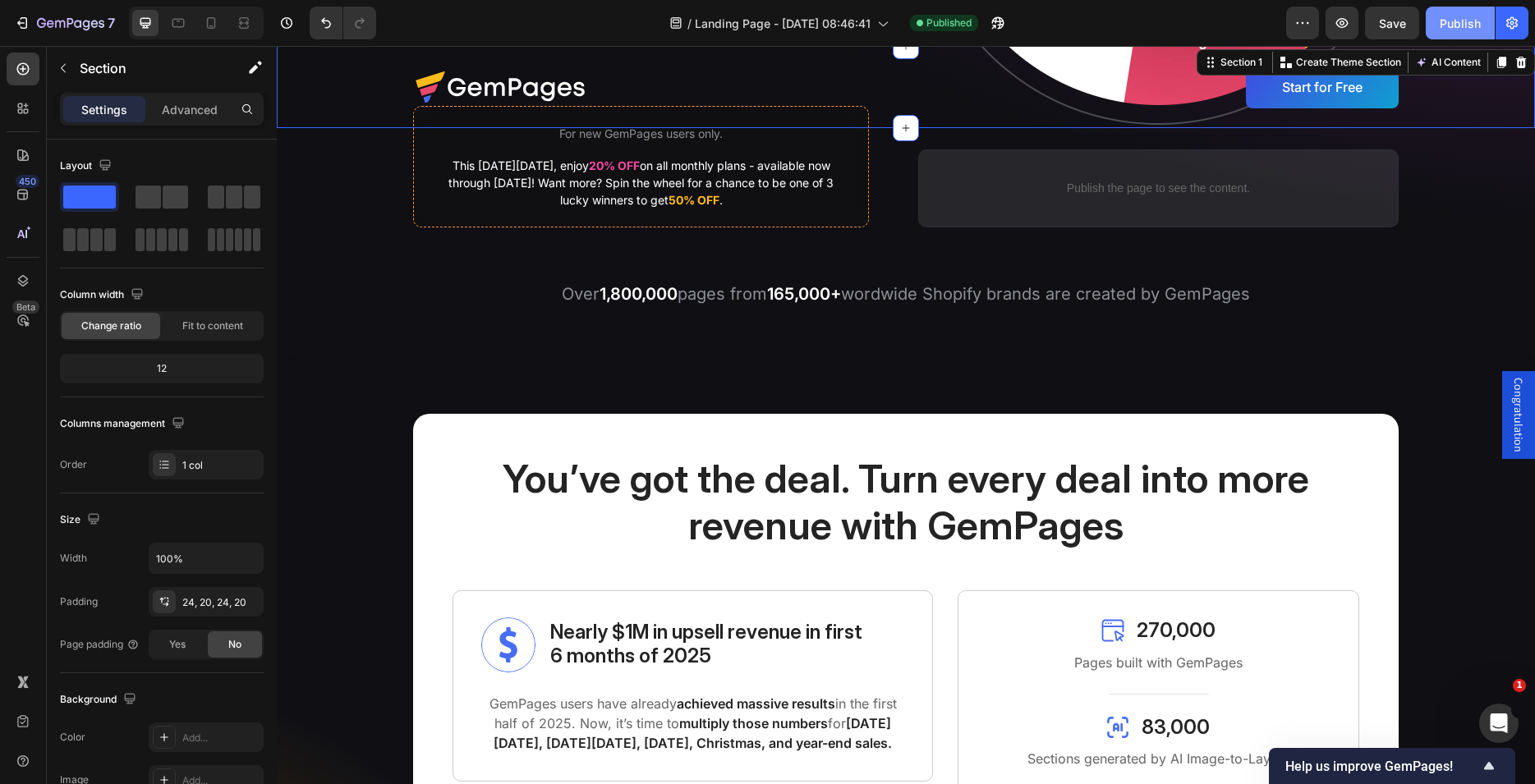
drag, startPoint x: 1444, startPoint y: 24, endPoint x: 1435, endPoint y: 30, distance: 10.8
click at [1444, 23] on div "Publish" at bounding box center [1460, 23] width 42 height 18
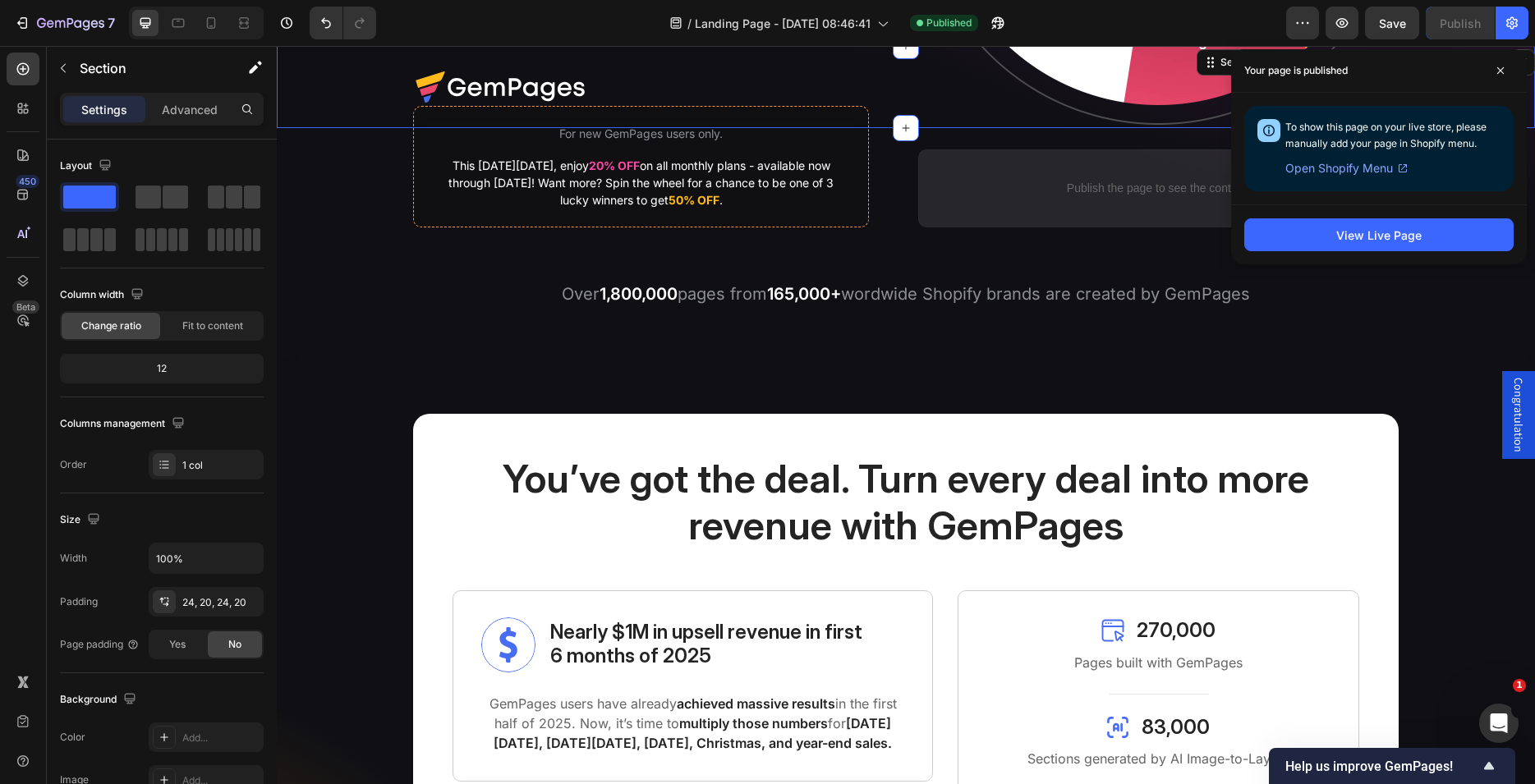
drag, startPoint x: 290, startPoint y: 80, endPoint x: 644, endPoint y: 239, distance: 388.1
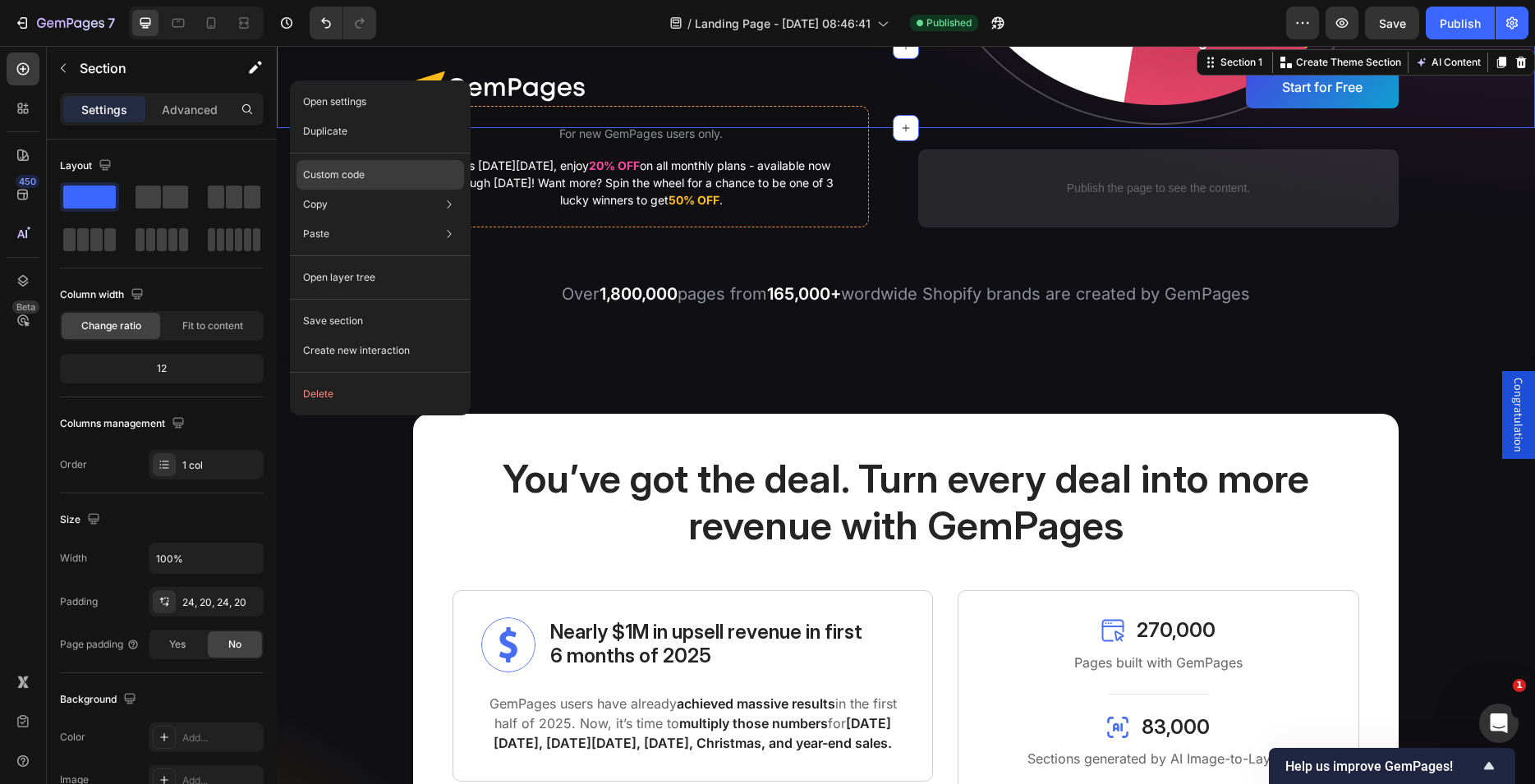
click at [331, 174] on p "Custom code" at bounding box center [334, 175] width 62 height 15
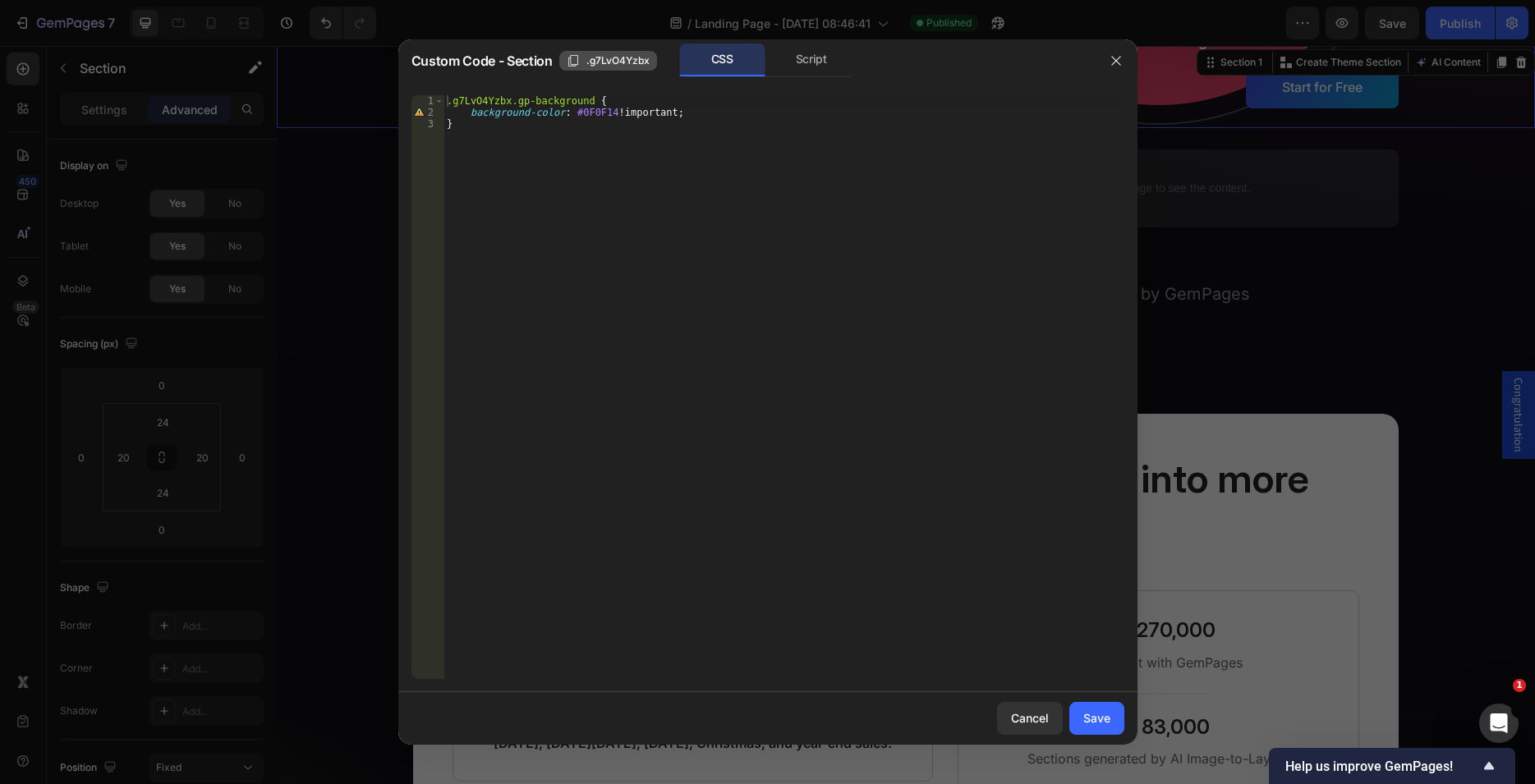
click at [610, 57] on span ".g7LvO4Yzbx" at bounding box center [618, 61] width 64 height 15
click at [1118, 53] on button "button" at bounding box center [1116, 61] width 26 height 26
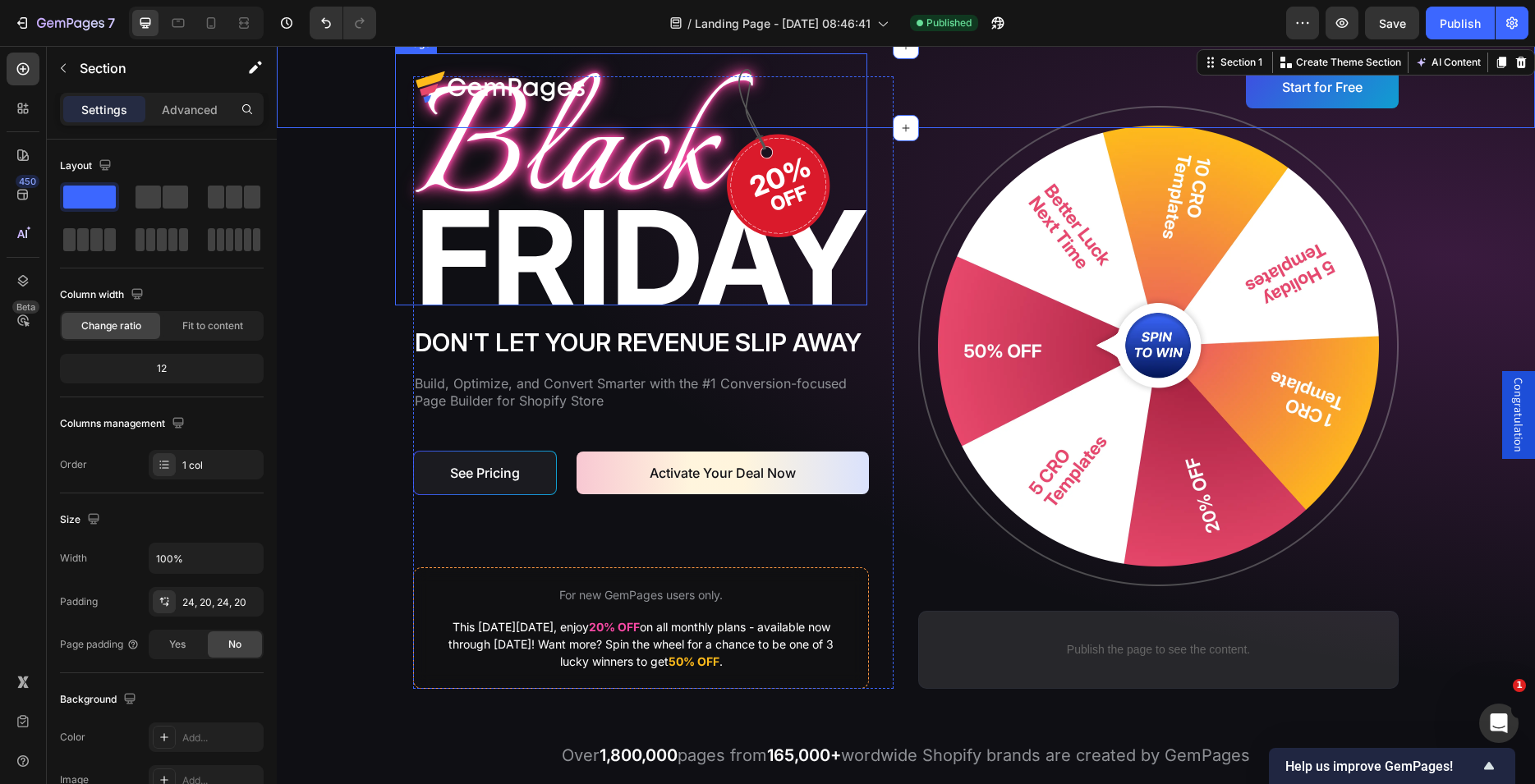
scroll to position [84, 0]
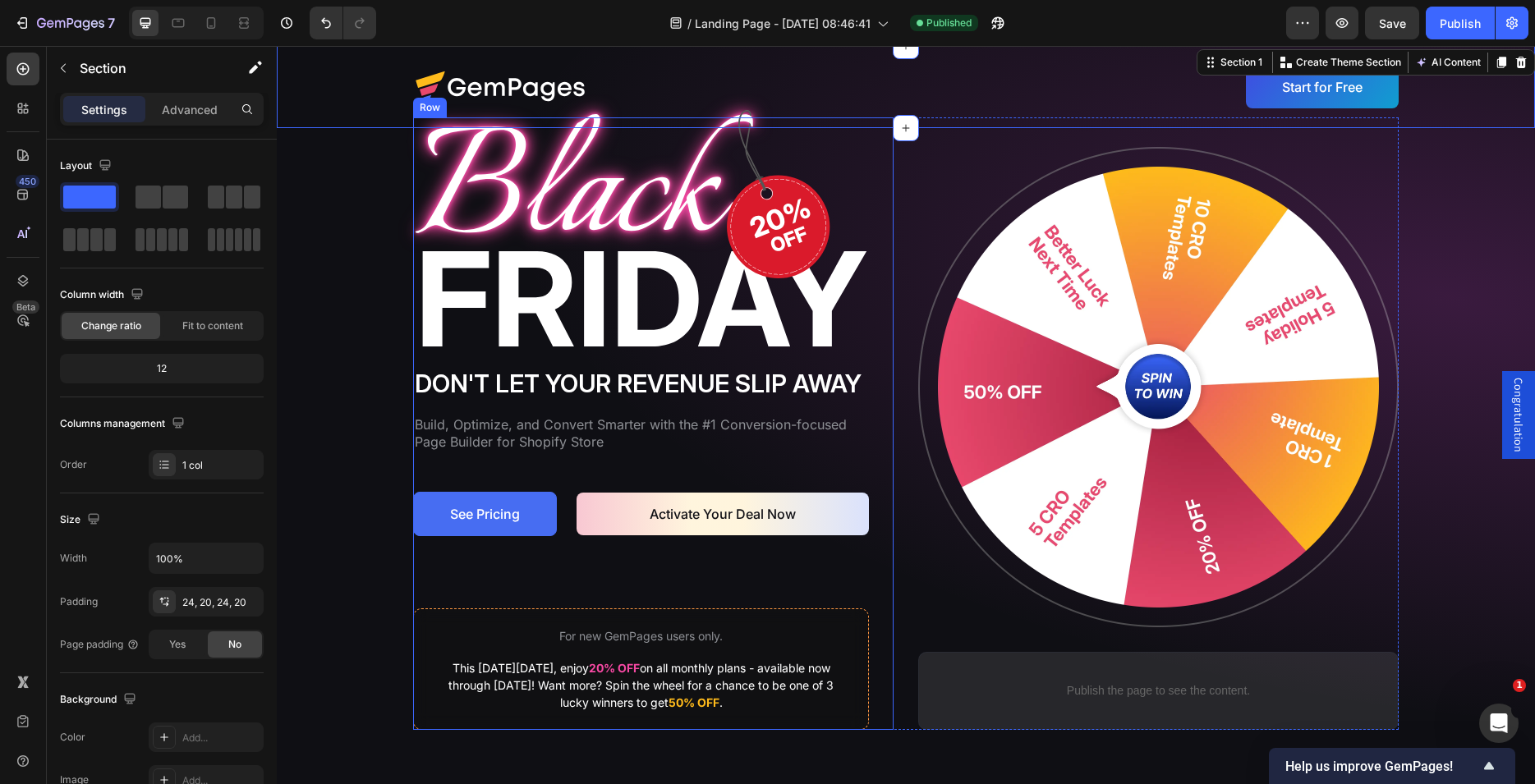
click at [536, 500] on link "See Pricing" at bounding box center [485, 514] width 144 height 44
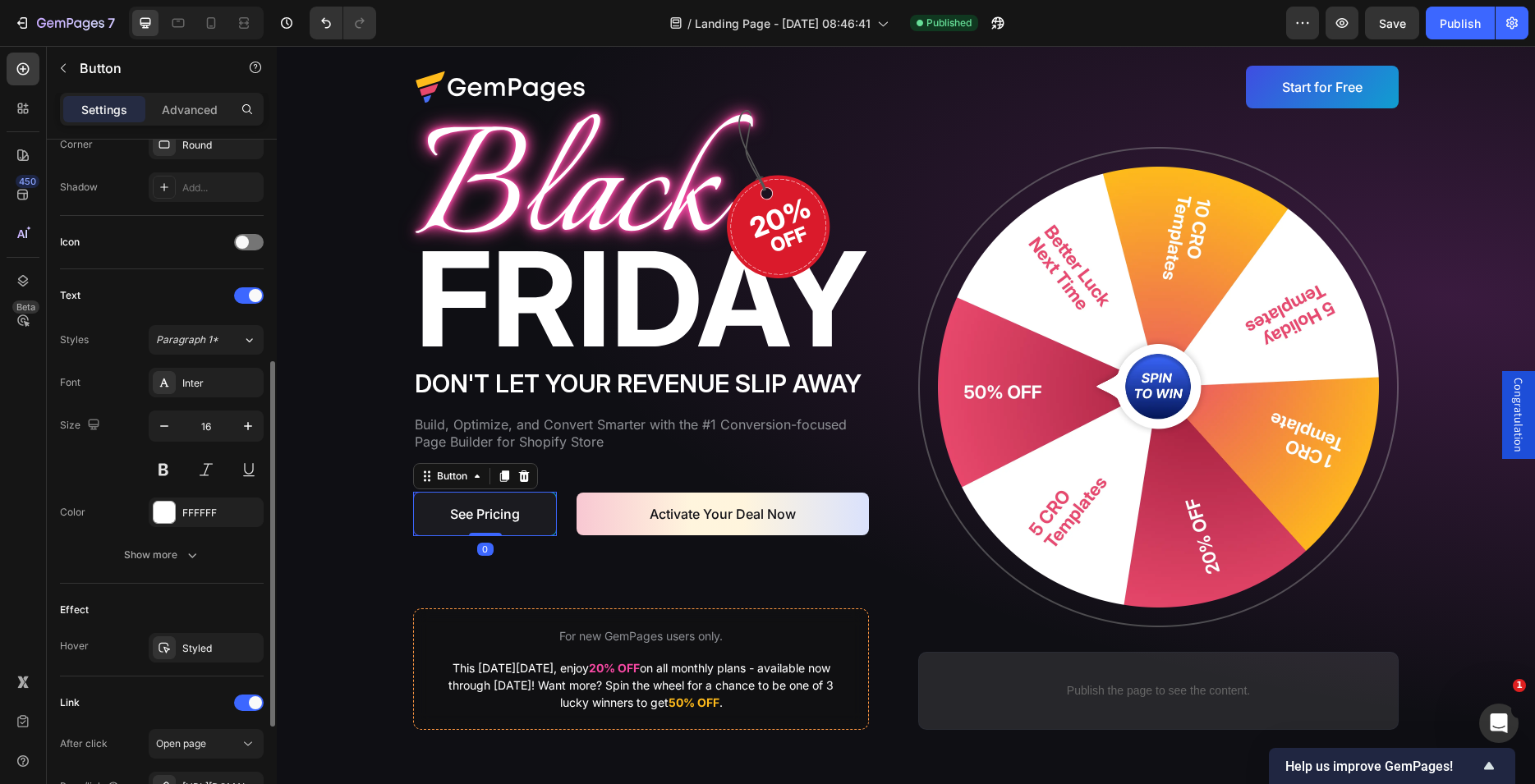
scroll to position [614, 0]
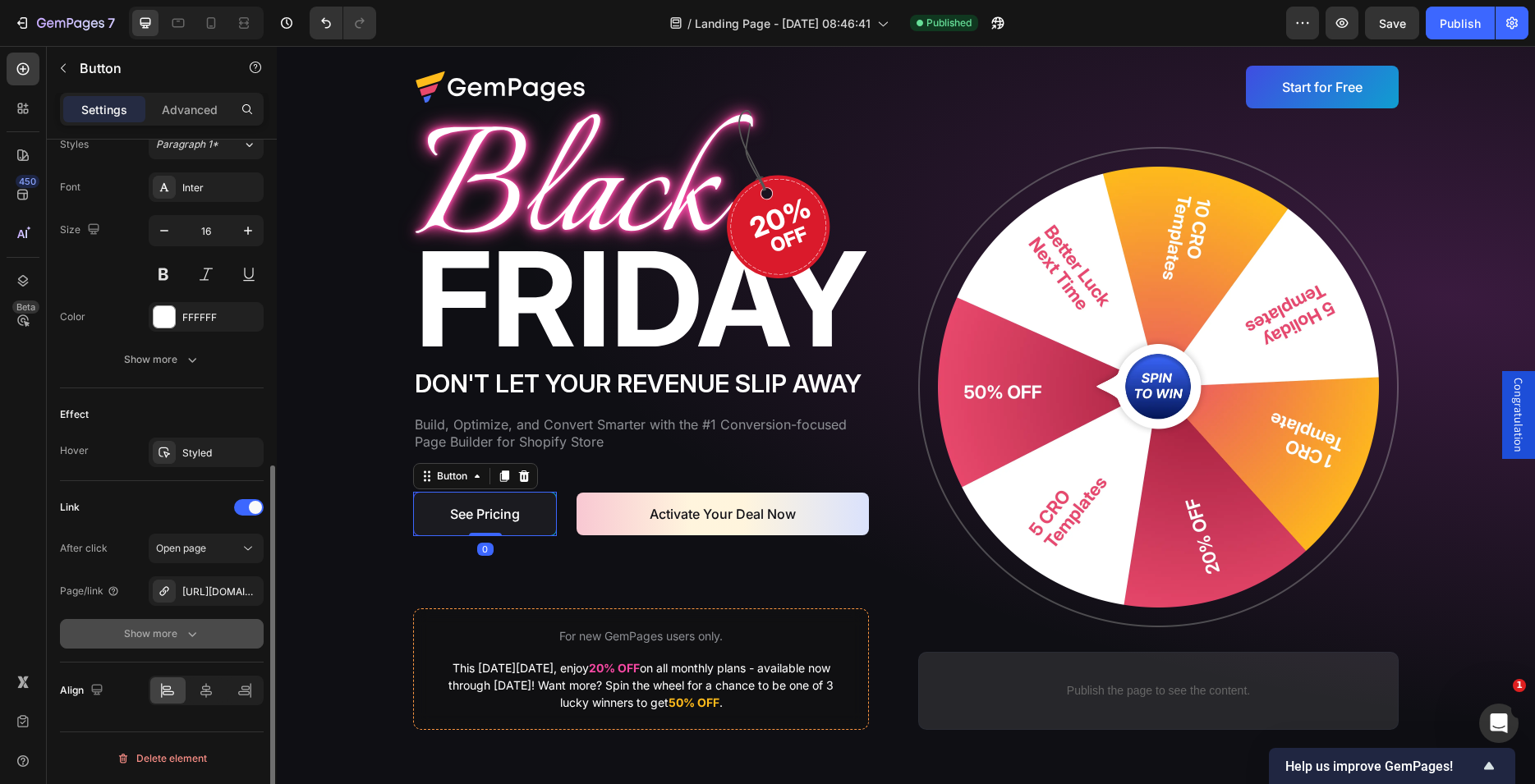
click at [186, 634] on icon "button" at bounding box center [192, 634] width 17 height 17
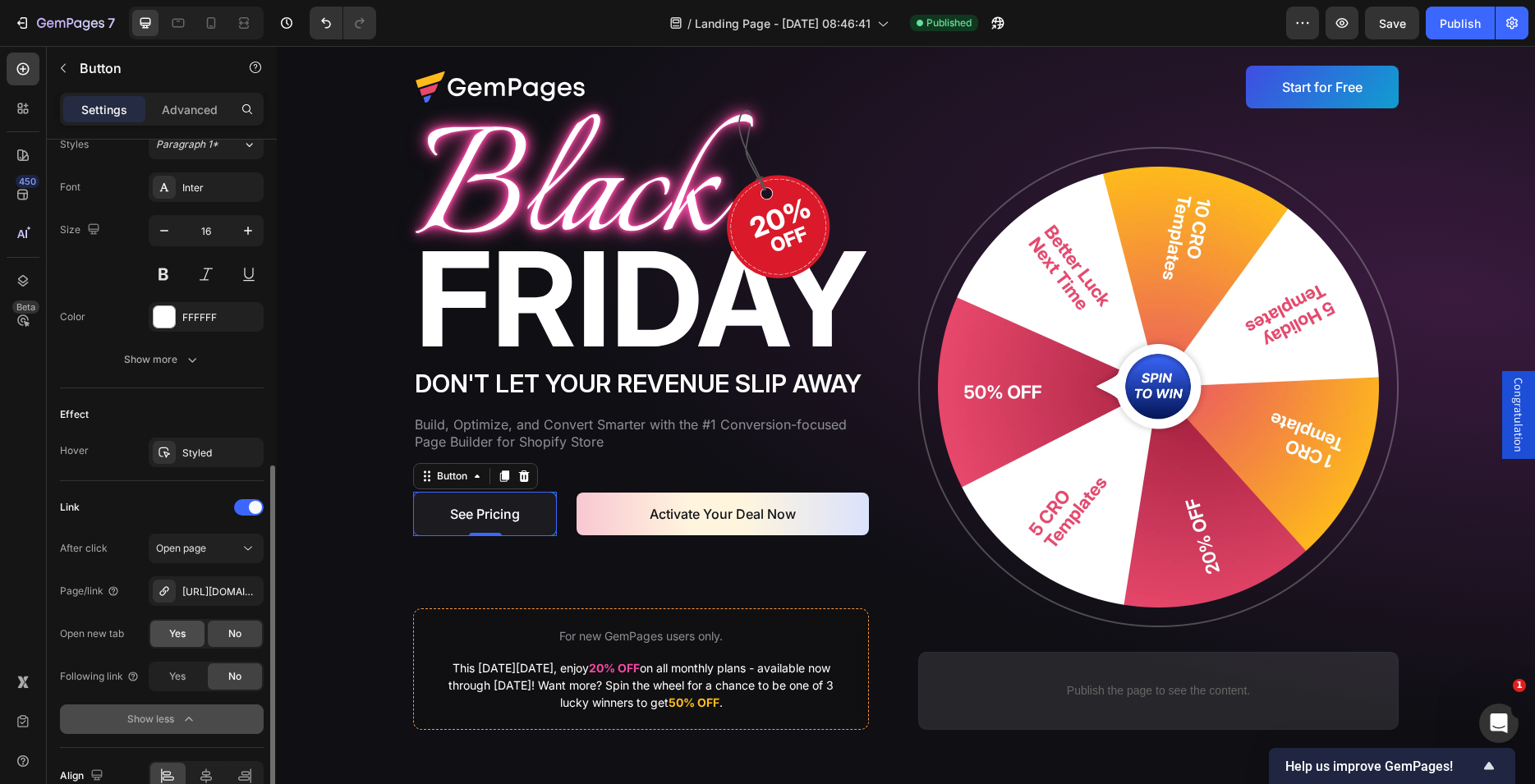
click at [176, 636] on span "Yes" at bounding box center [177, 634] width 17 height 15
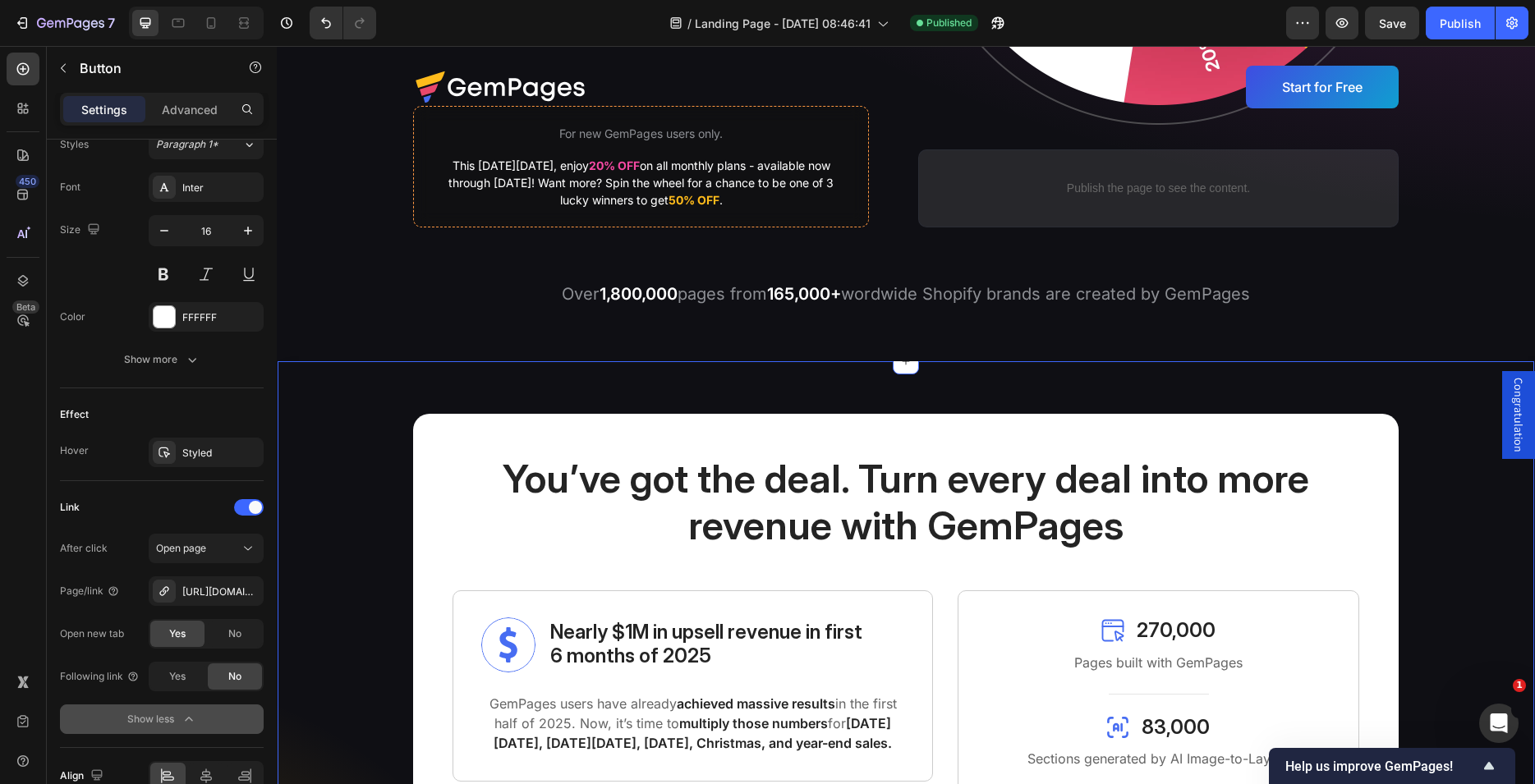
scroll to position [921, 0]
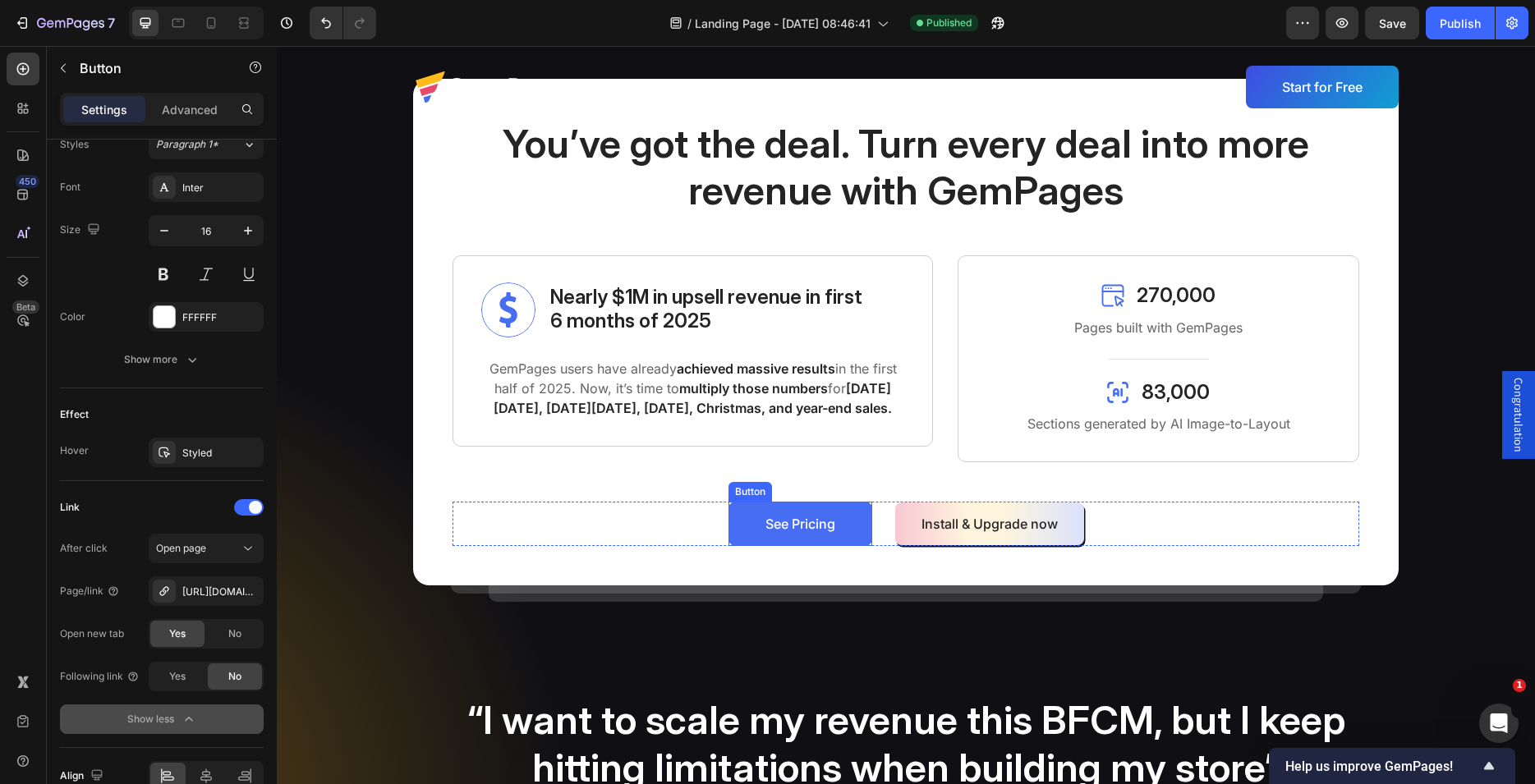
click at [859, 520] on link "See Pricing" at bounding box center [801, 524] width 144 height 44
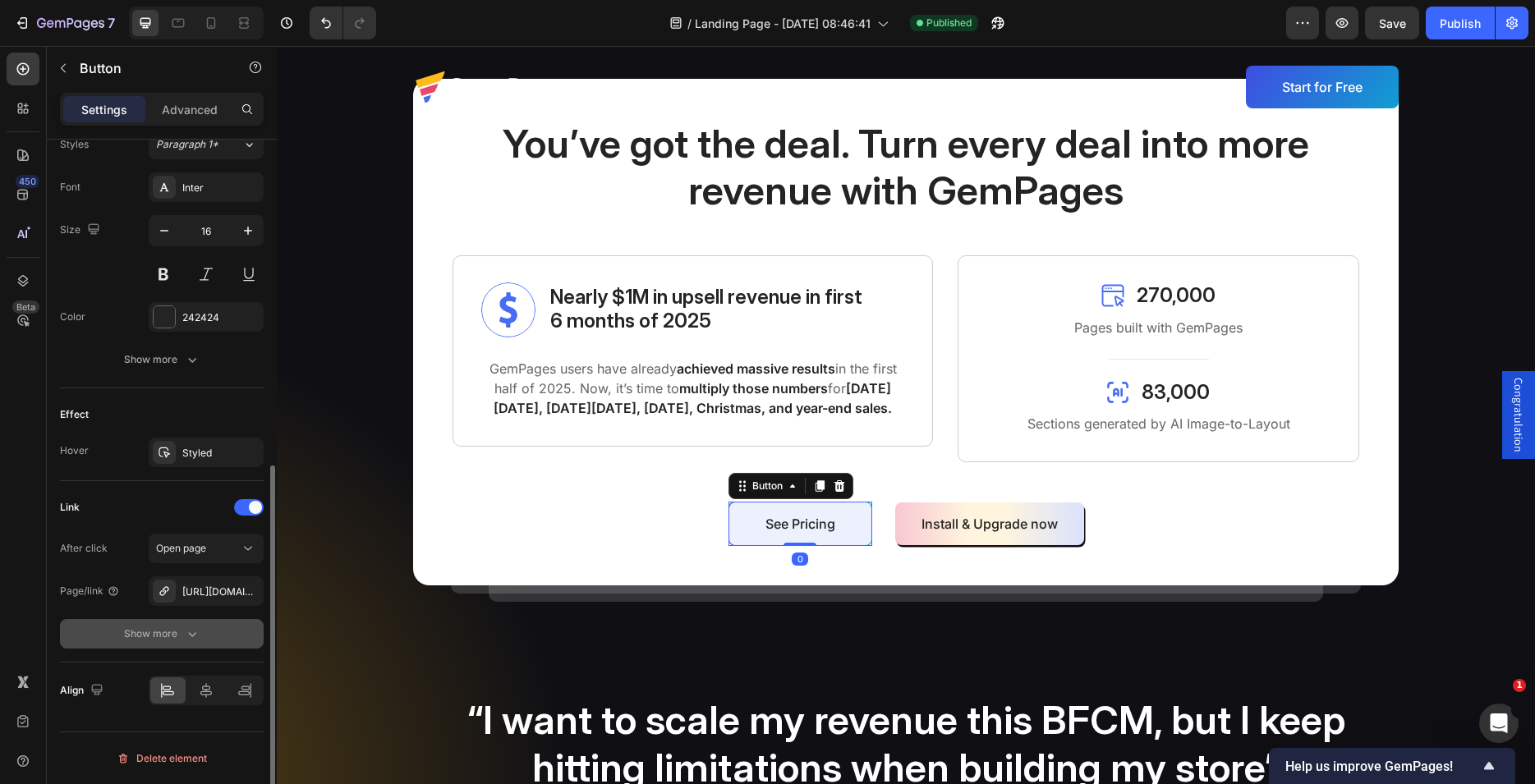
click at [191, 637] on icon "button" at bounding box center [192, 634] width 17 height 17
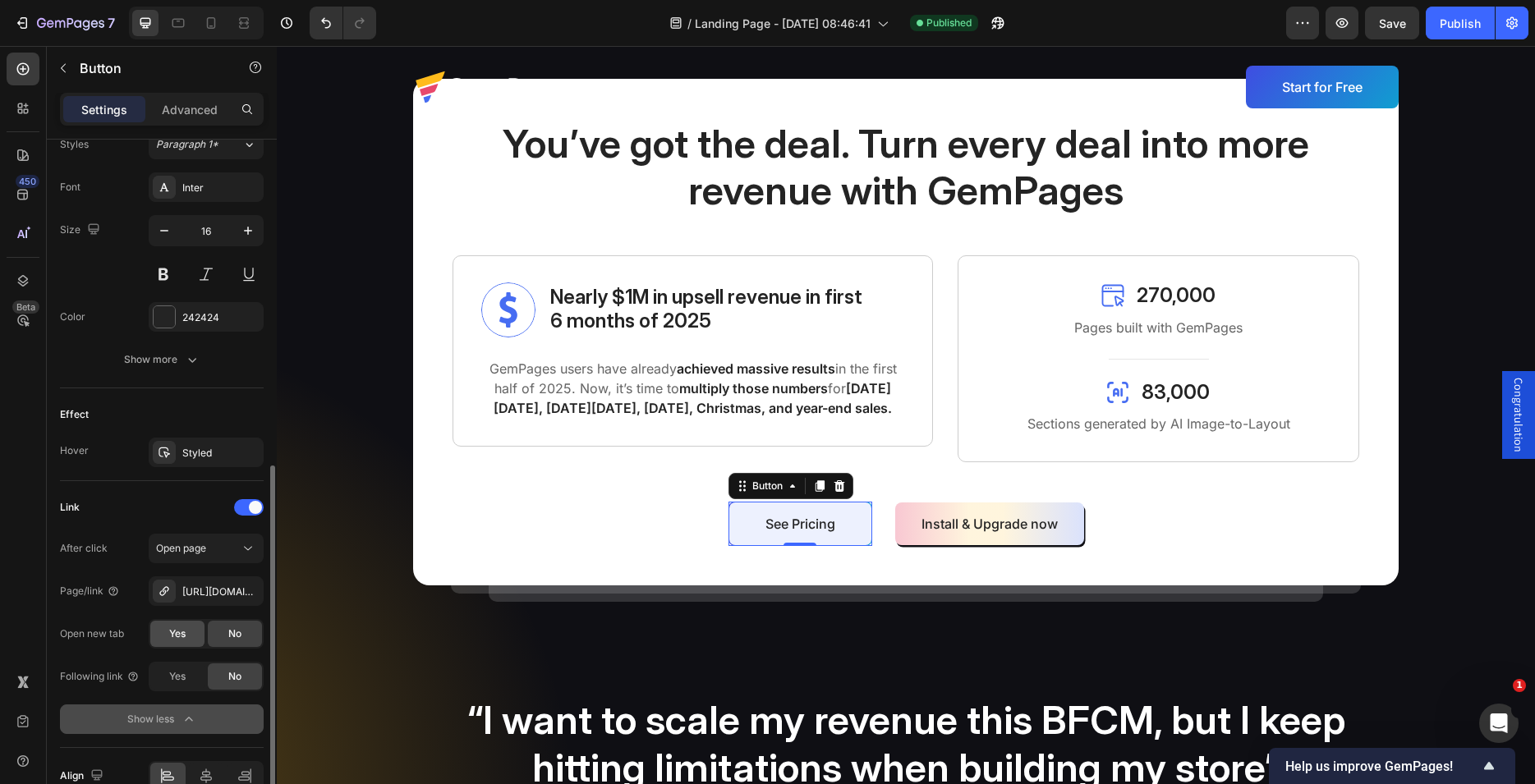
click at [176, 634] on span "Yes" at bounding box center [177, 634] width 17 height 15
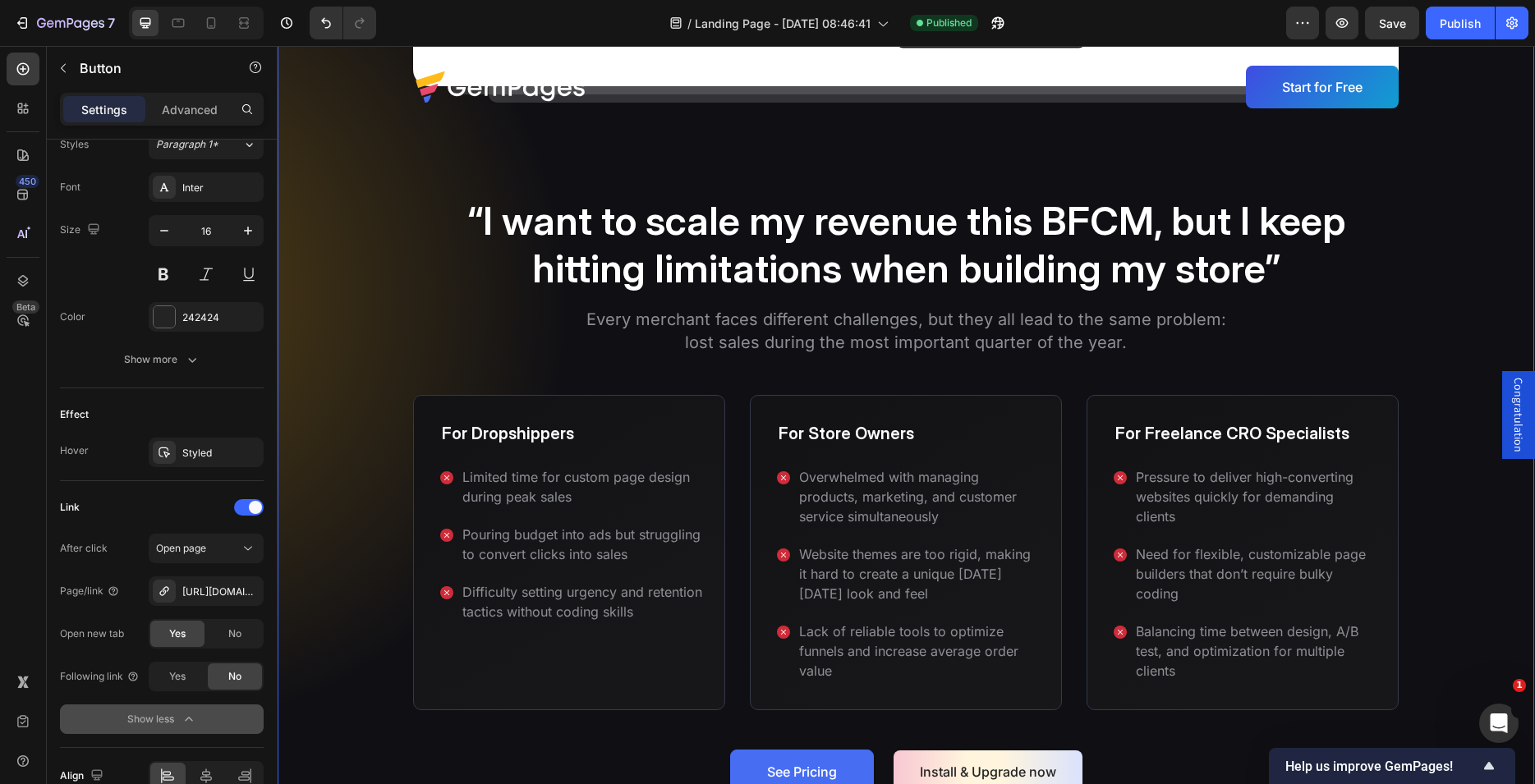
scroll to position [1843, 0]
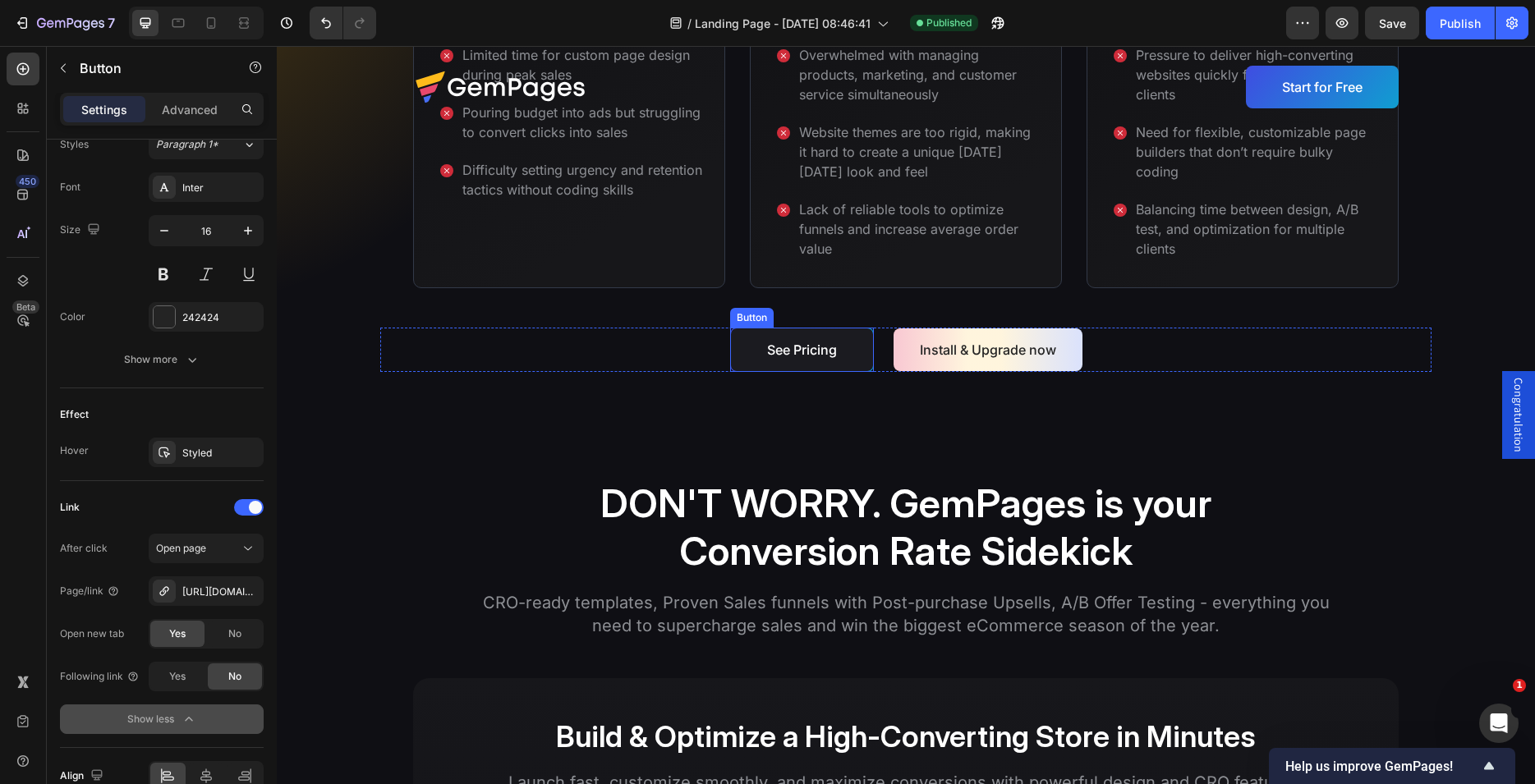
click at [856, 347] on link "See Pricing" at bounding box center [802, 350] width 144 height 44
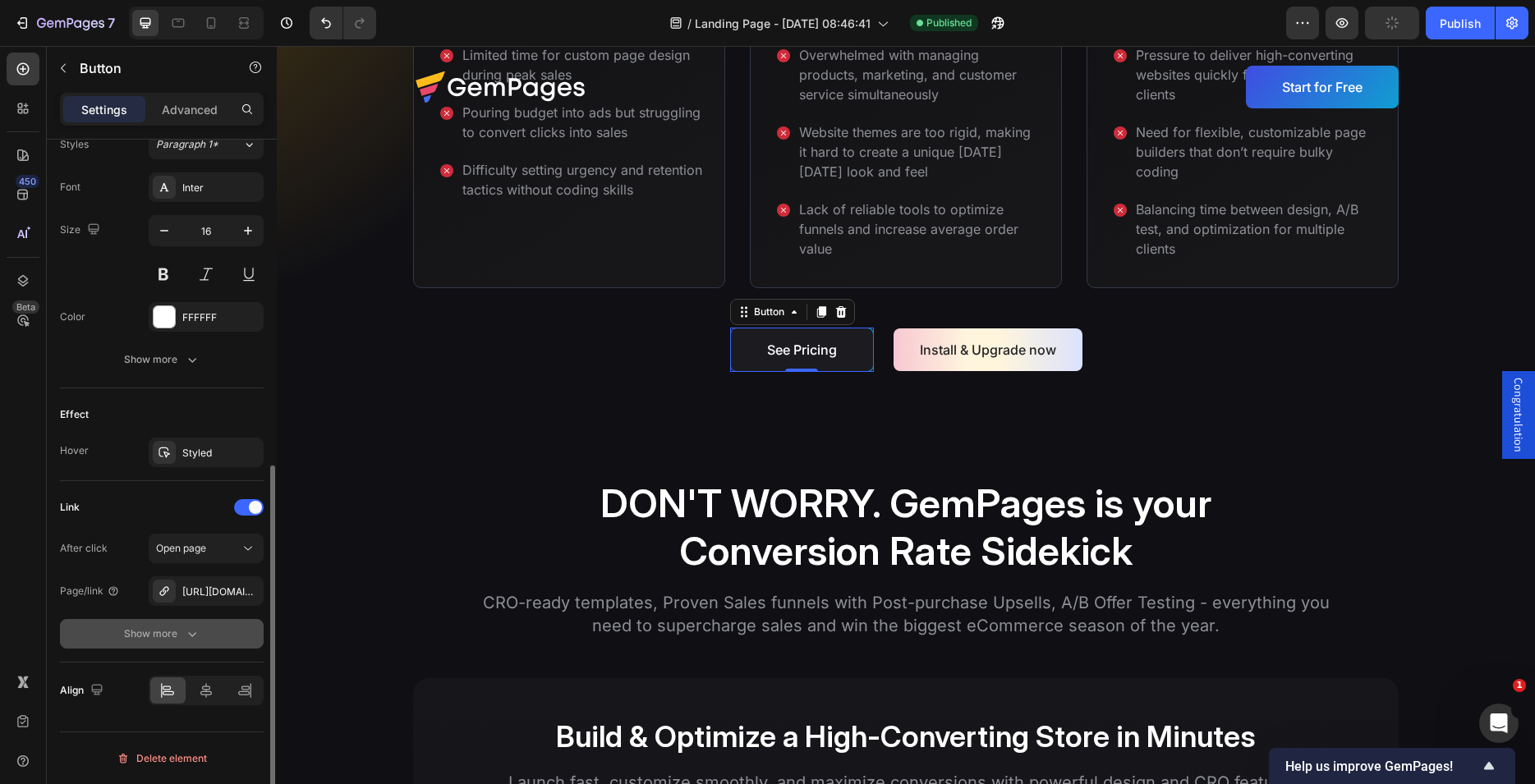
click at [195, 637] on icon "button" at bounding box center [192, 634] width 17 height 17
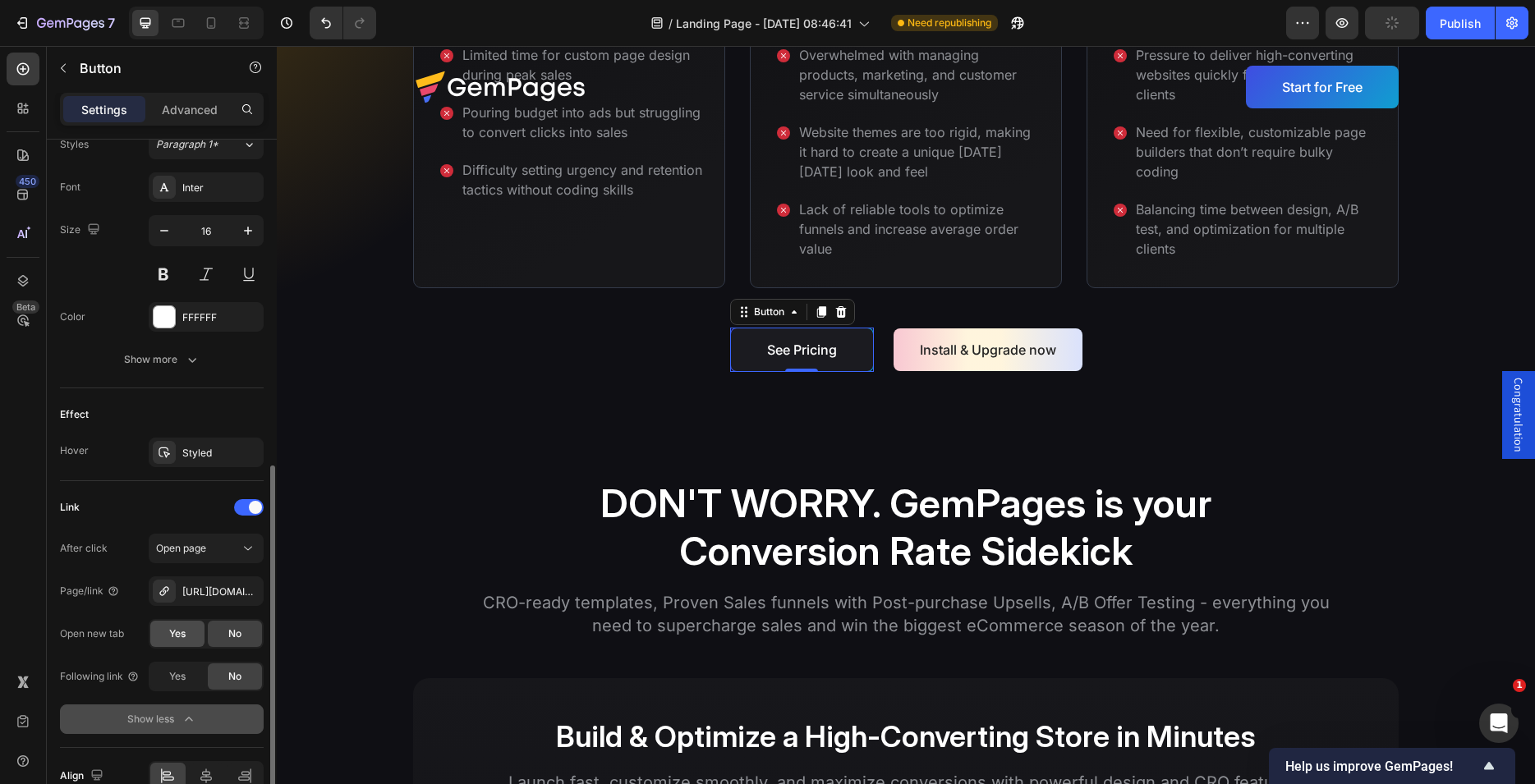
click at [163, 641] on div "Yes" at bounding box center [177, 634] width 54 height 26
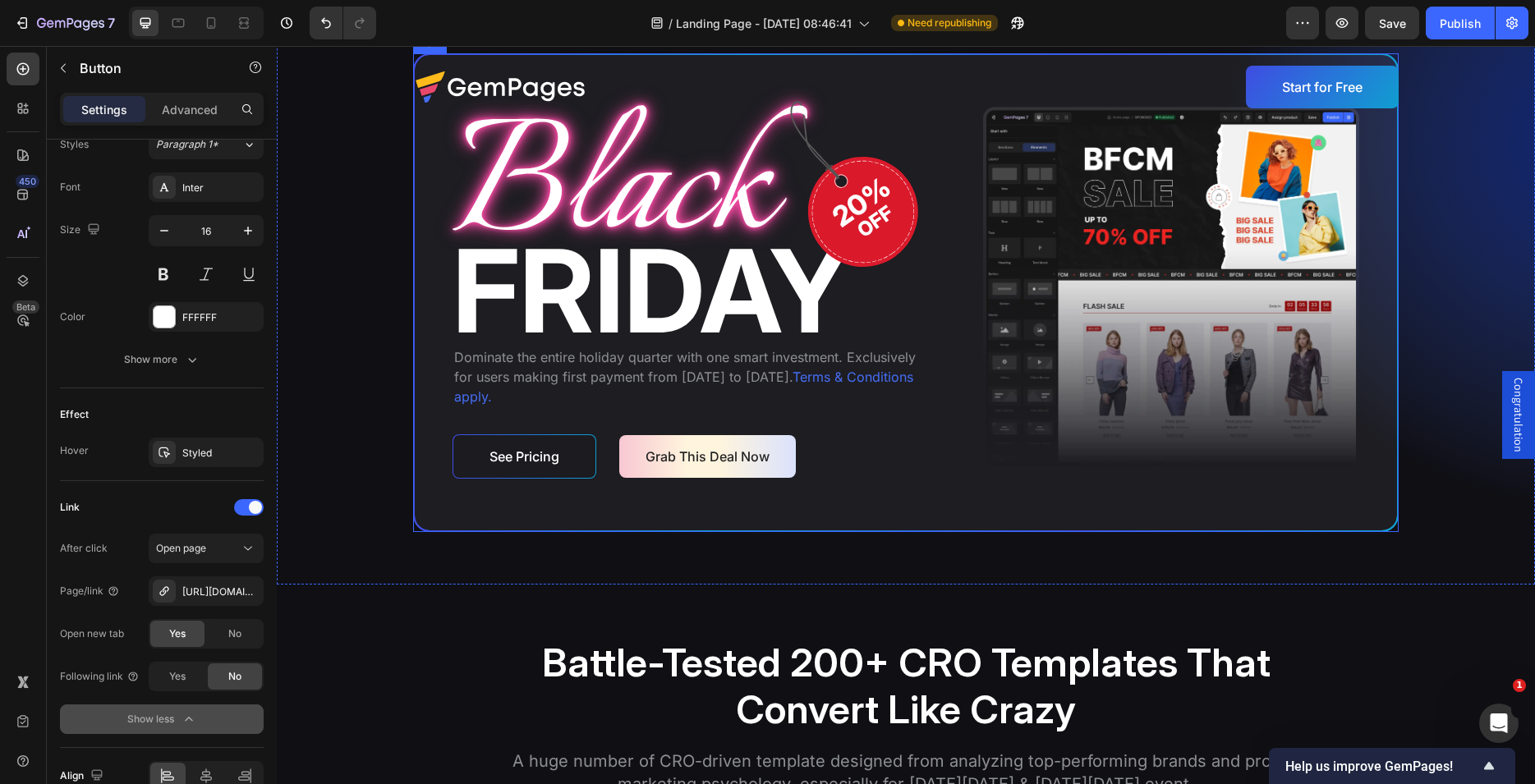
scroll to position [4188, 0]
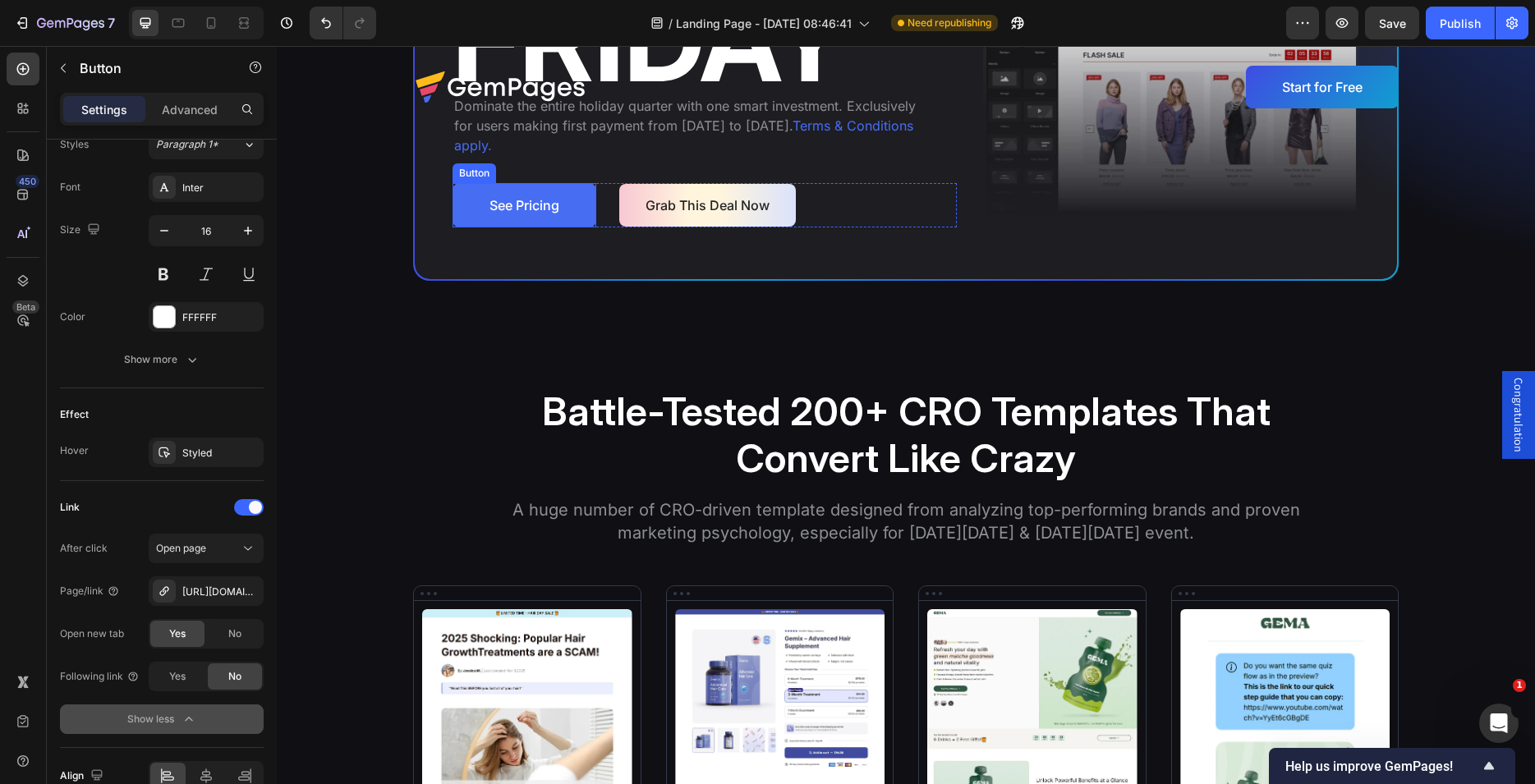
click at [567, 228] on link "See Pricing" at bounding box center [525, 206] width 144 height 44
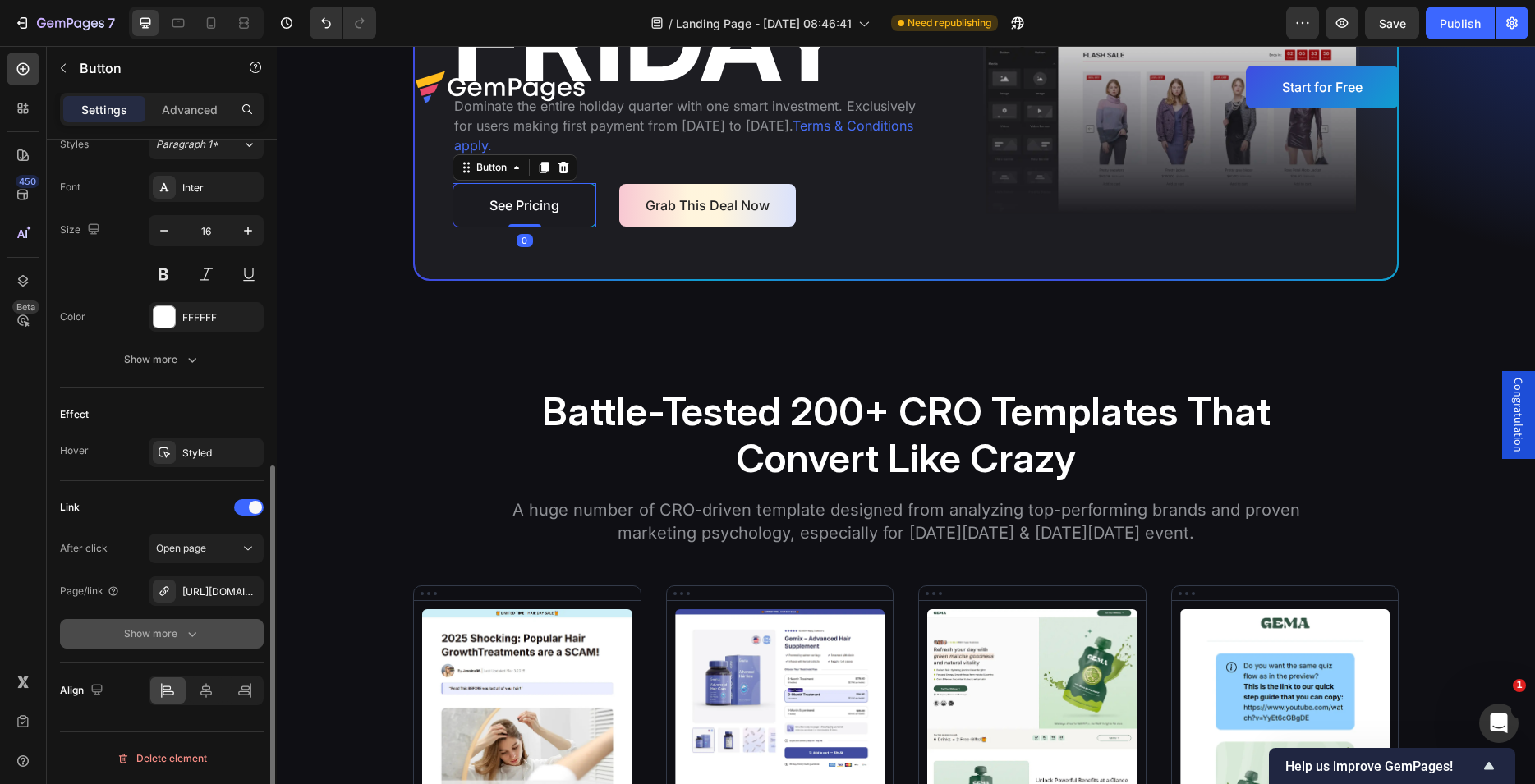
click at [173, 631] on div "Show more" at bounding box center [161, 634] width 77 height 17
click at [173, 633] on span "Yes" at bounding box center [177, 634] width 17 height 15
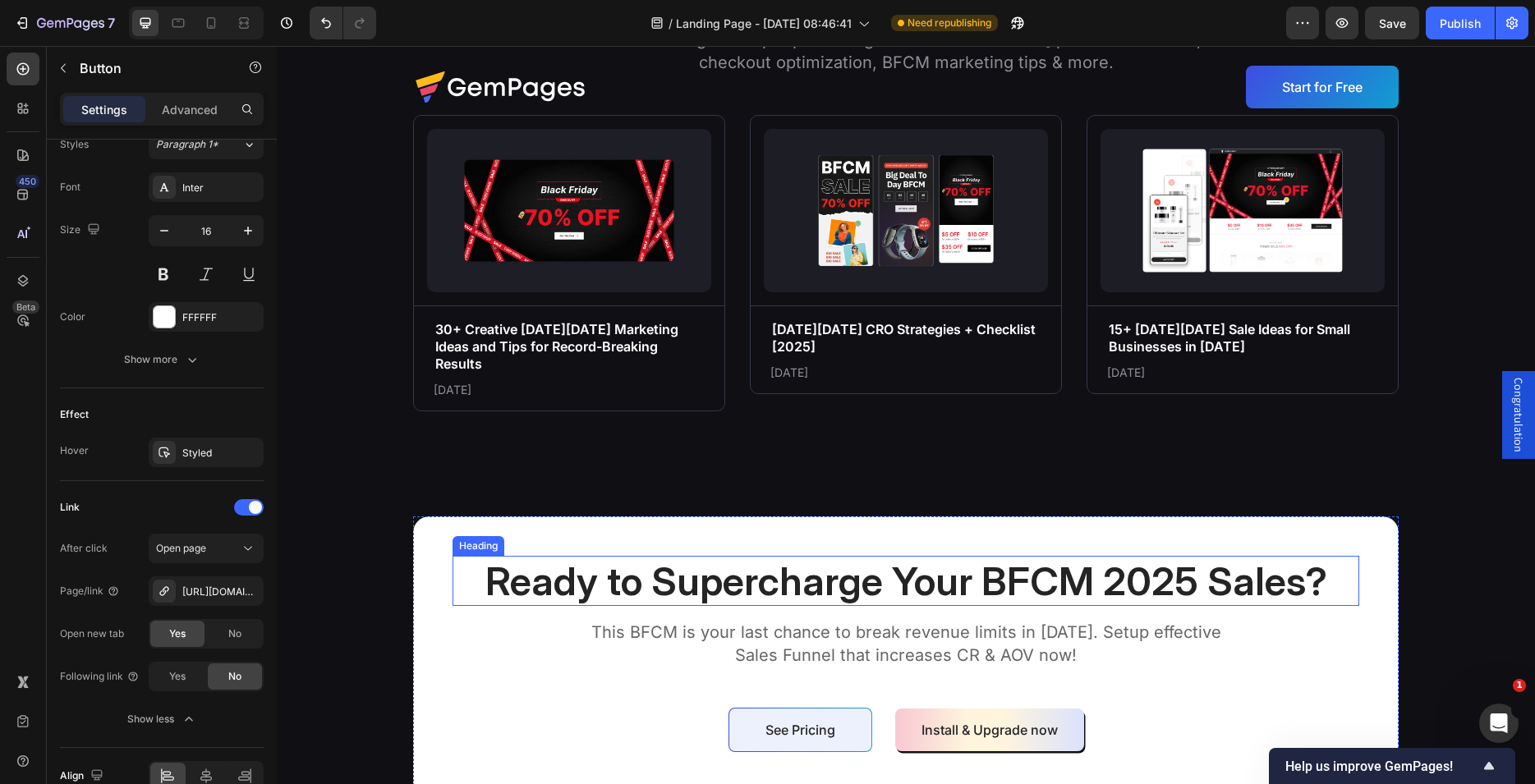
scroll to position [6030, 0]
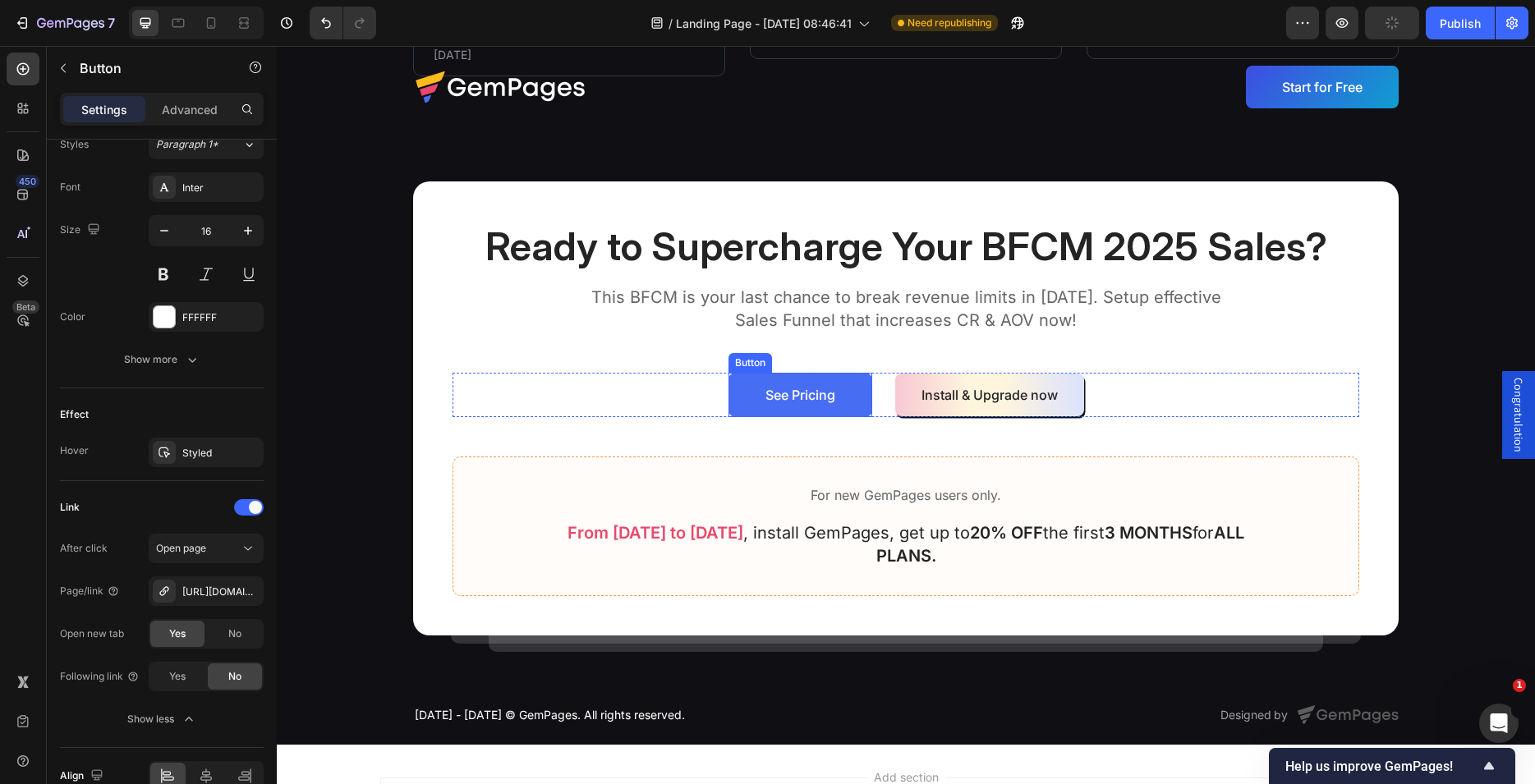
click at [750, 384] on link "See Pricing" at bounding box center [801, 395] width 144 height 44
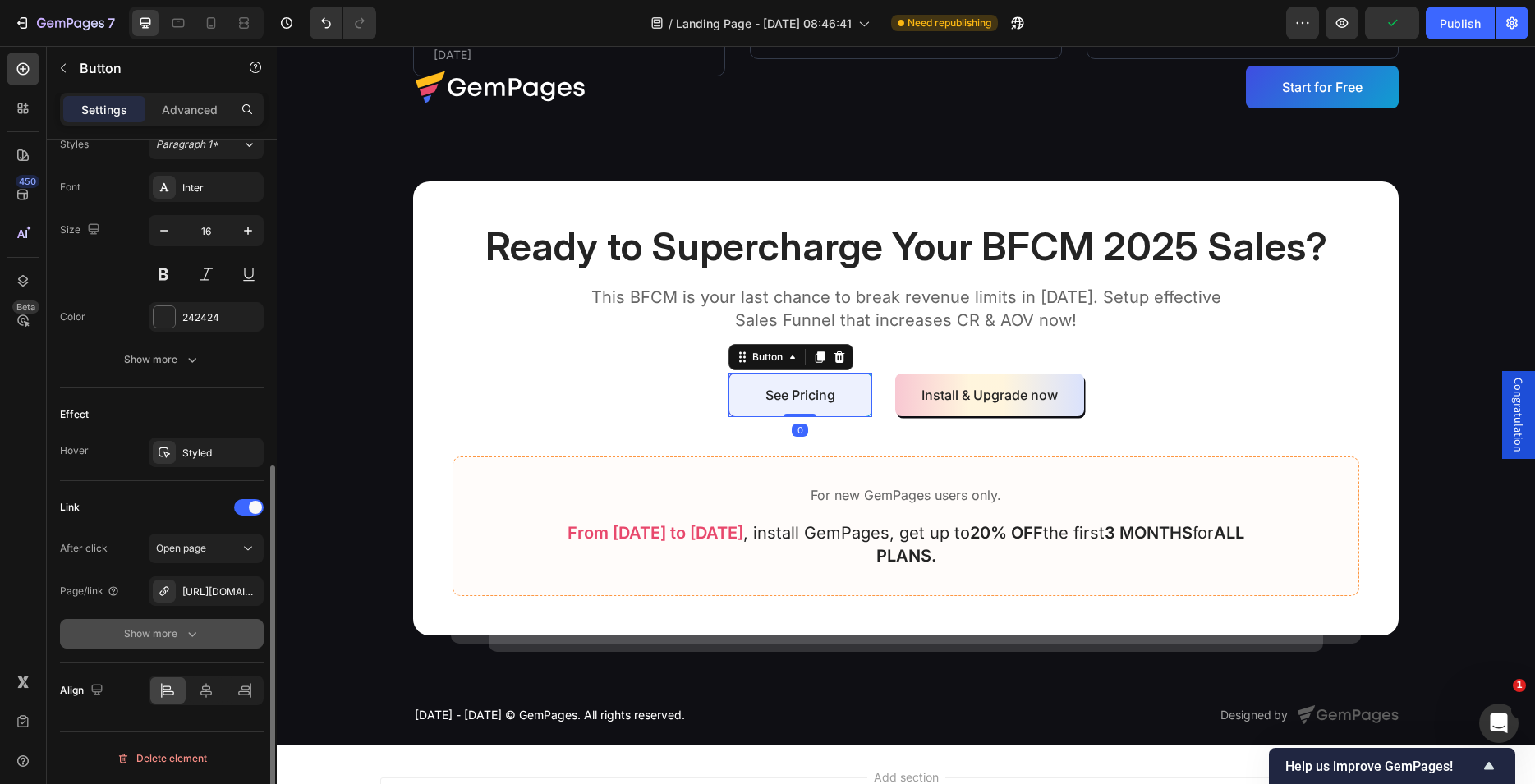
click at [185, 642] on button "Show more" at bounding box center [161, 634] width 204 height 30
click at [172, 643] on div "Yes" at bounding box center [177, 634] width 54 height 26
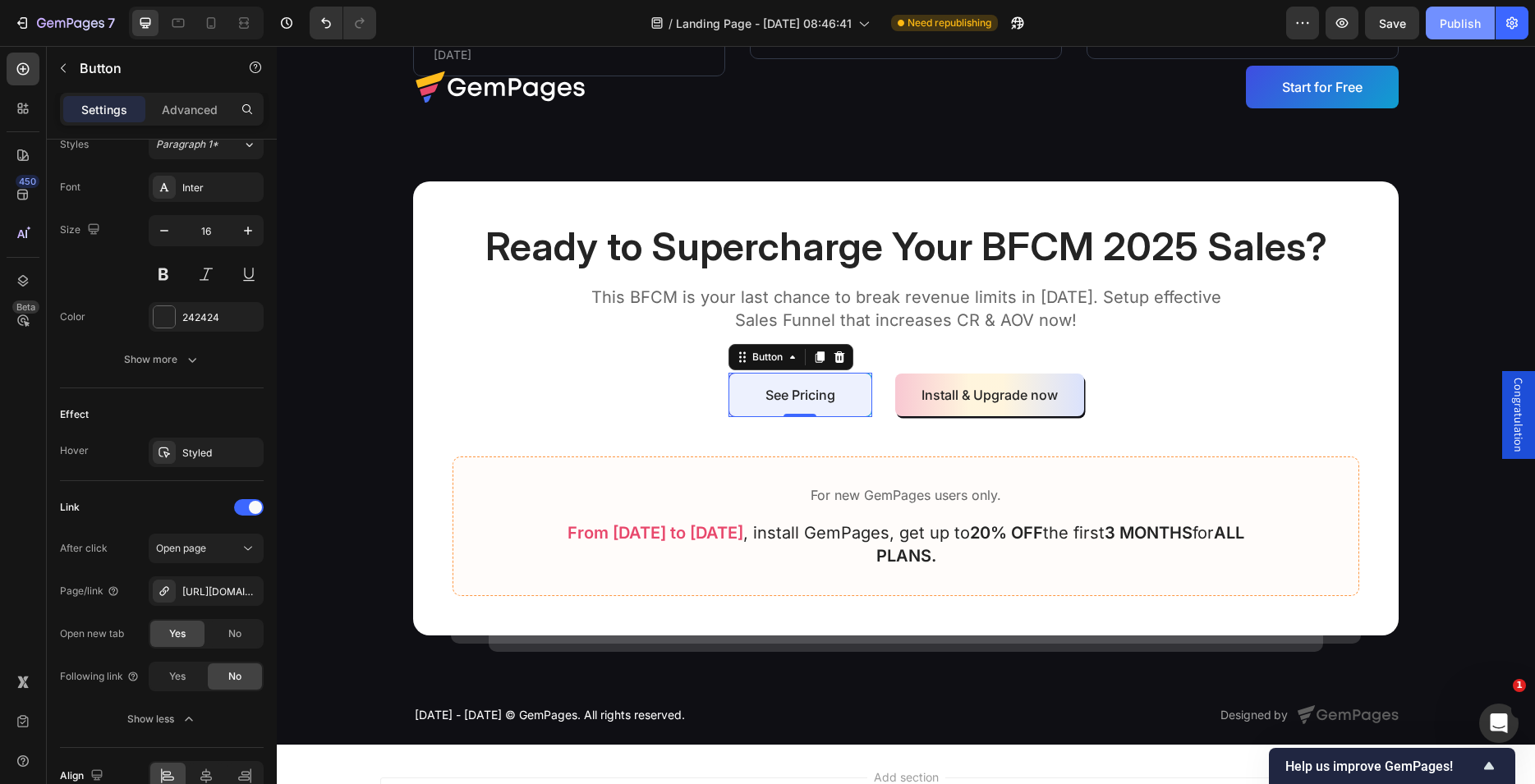
click at [1471, 27] on div "Publish" at bounding box center [1460, 23] width 42 height 18
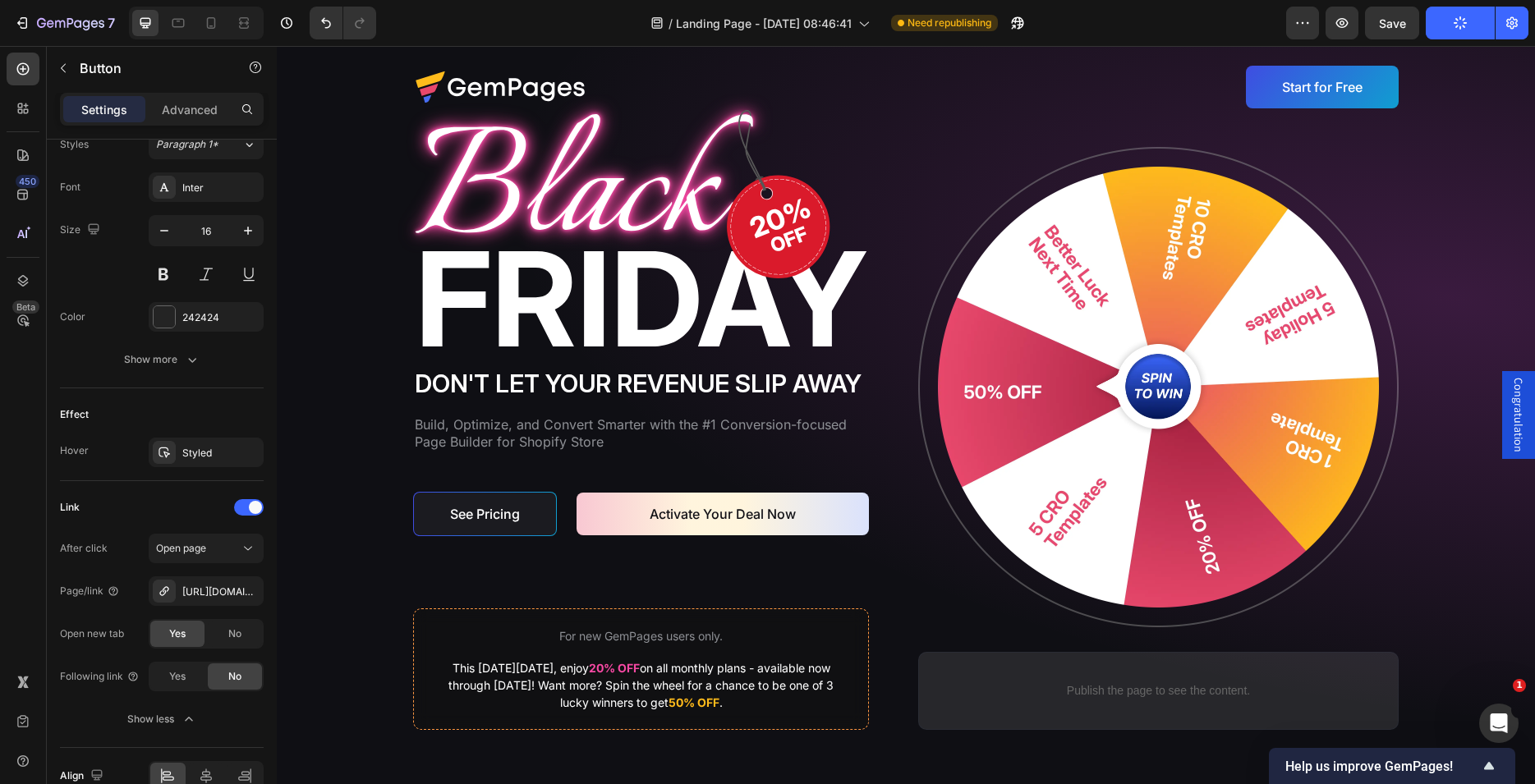
scroll to position [0, 0]
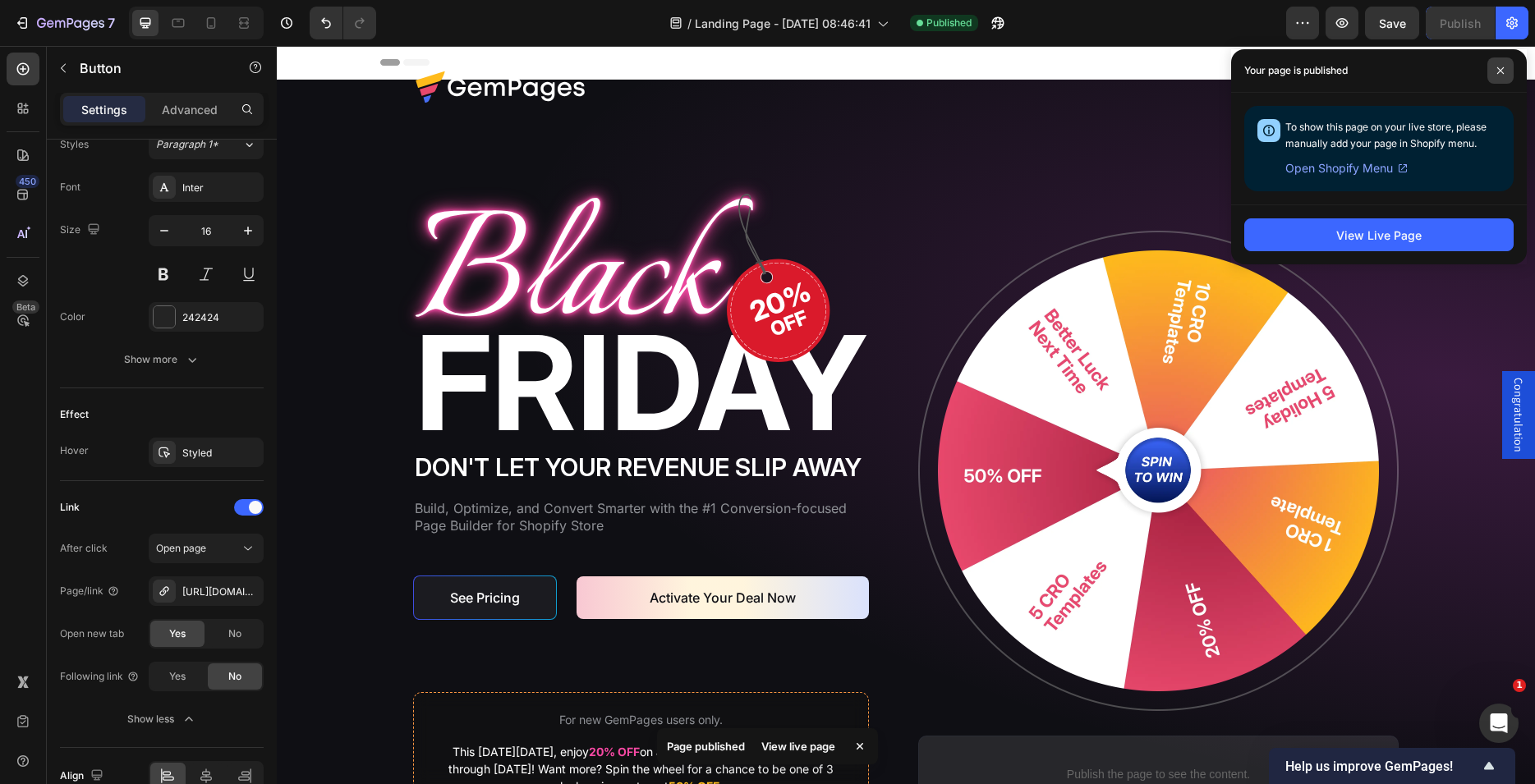
click at [1500, 68] on icon at bounding box center [1500, 70] width 8 height 8
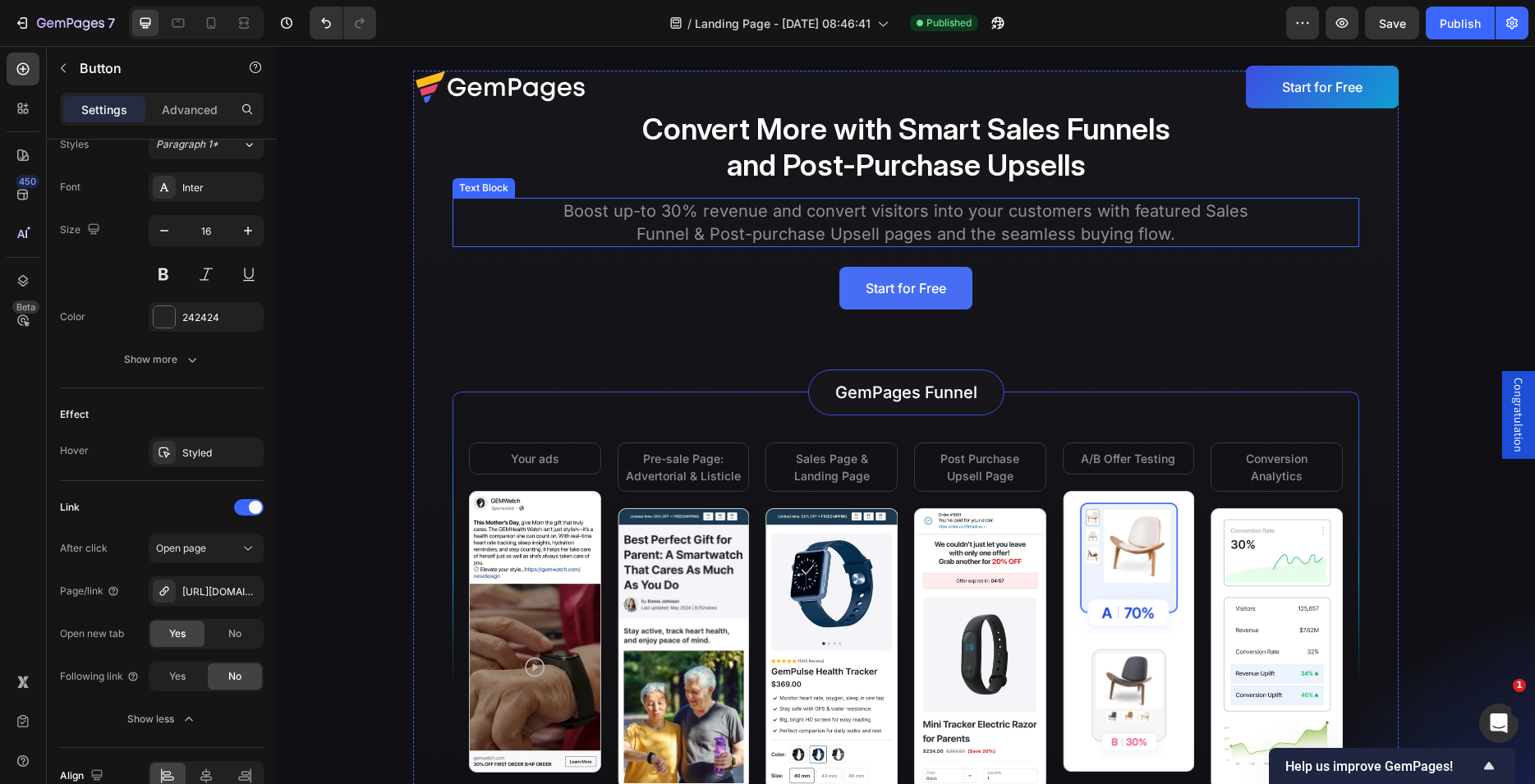
scroll to position [3350, 0]
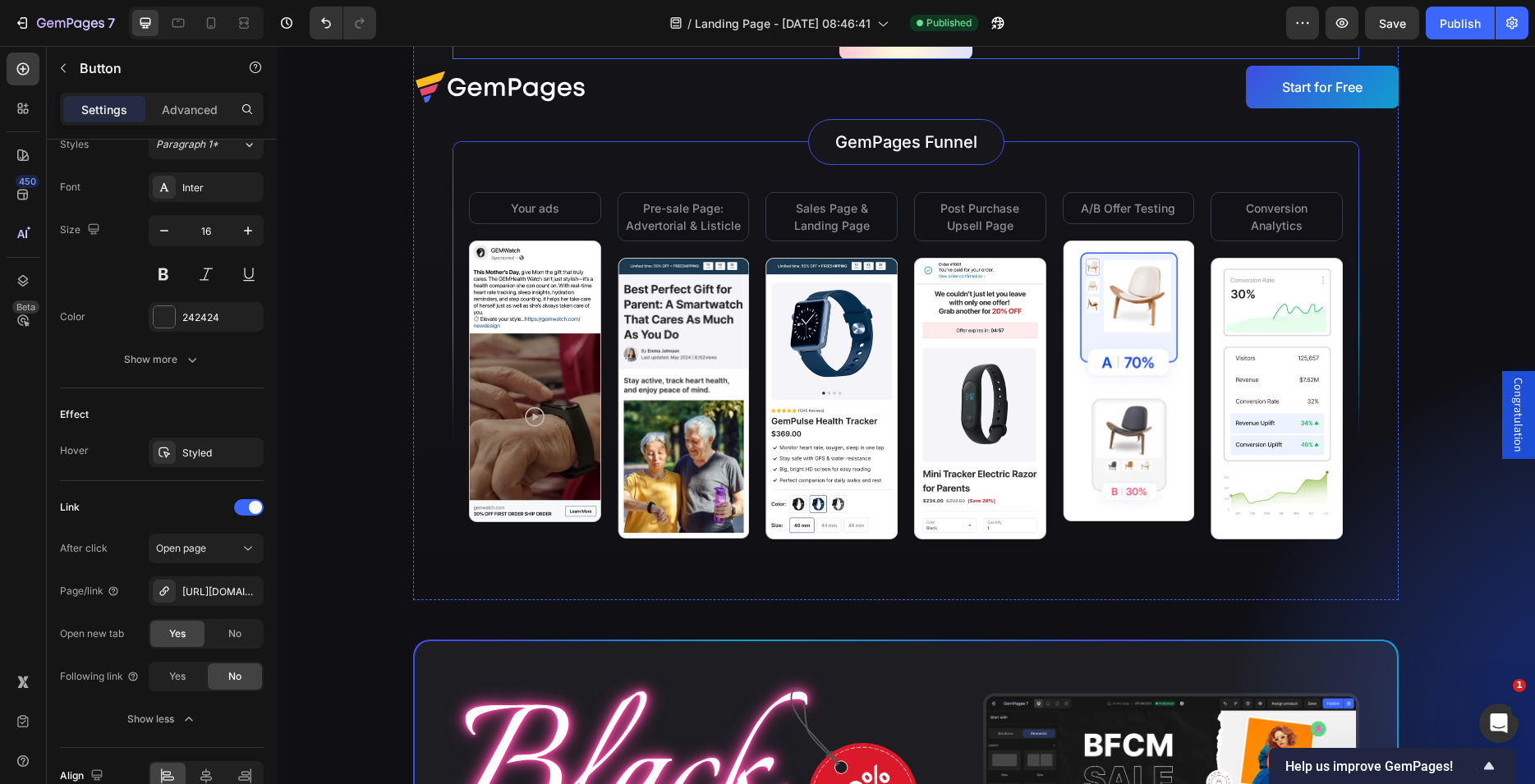
click at [783, 59] on div "Start for Free Button" at bounding box center [906, 38] width 907 height 42
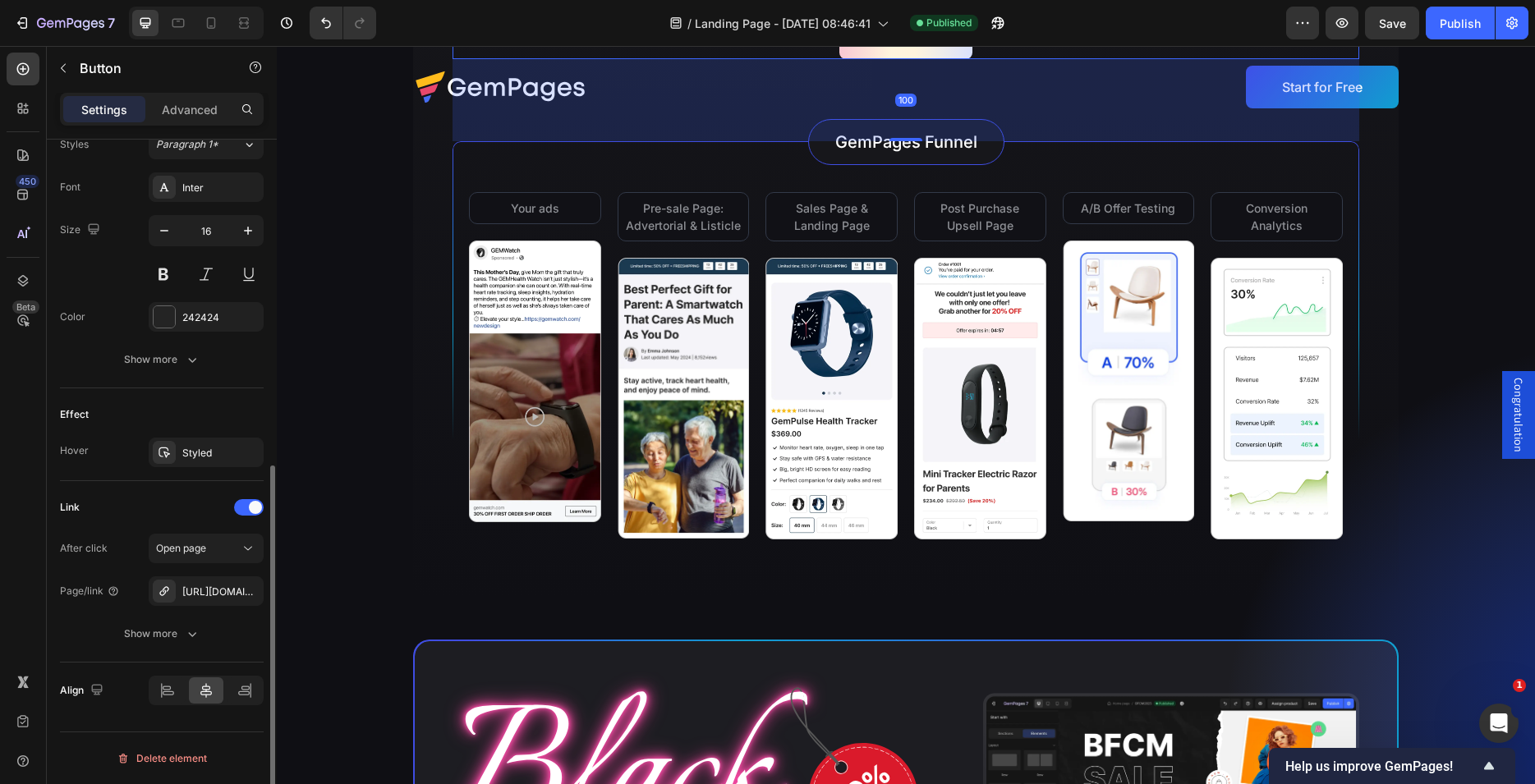
click at [184, 630] on div "Show more" at bounding box center [161, 634] width 77 height 17
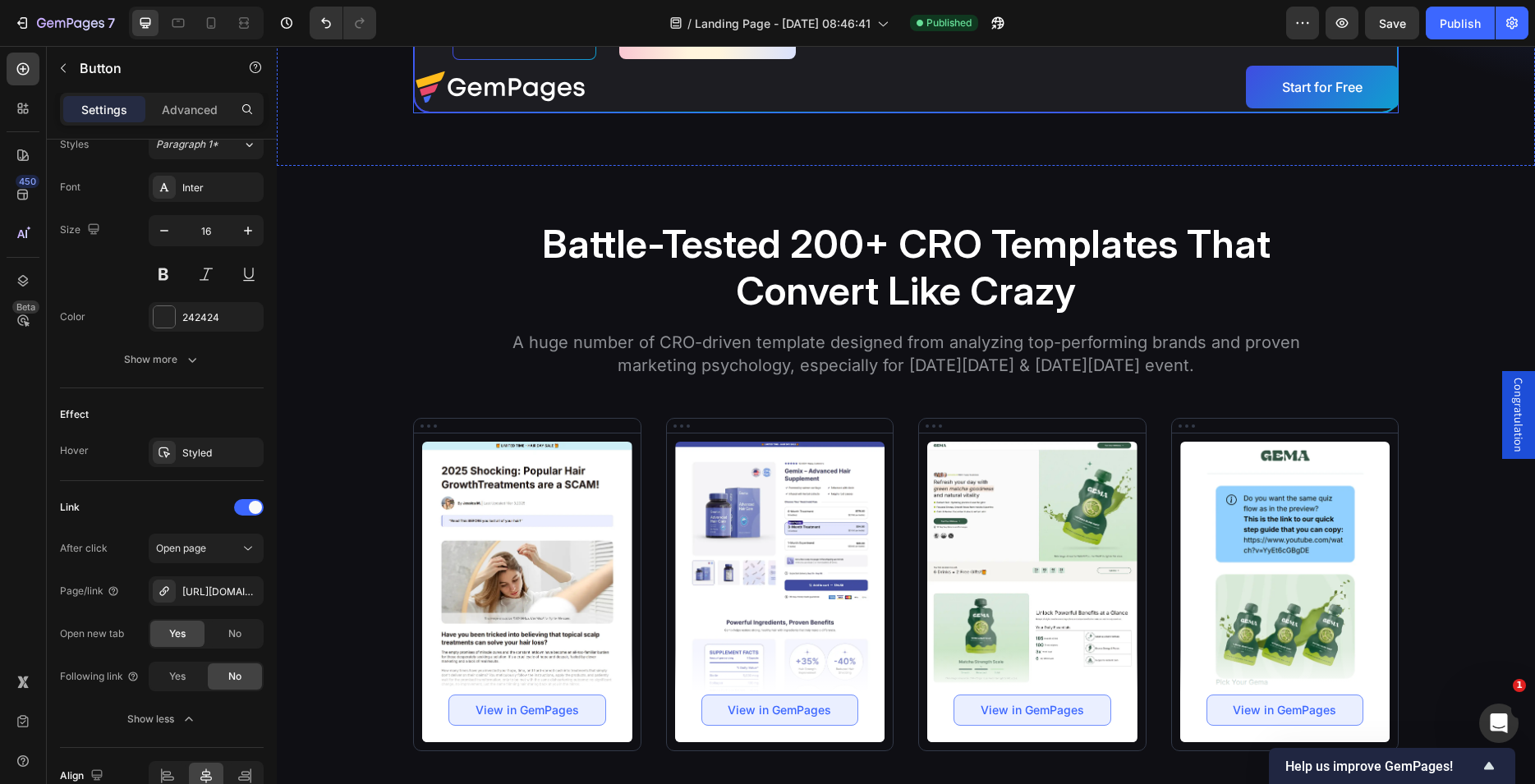
scroll to position [4774, 0]
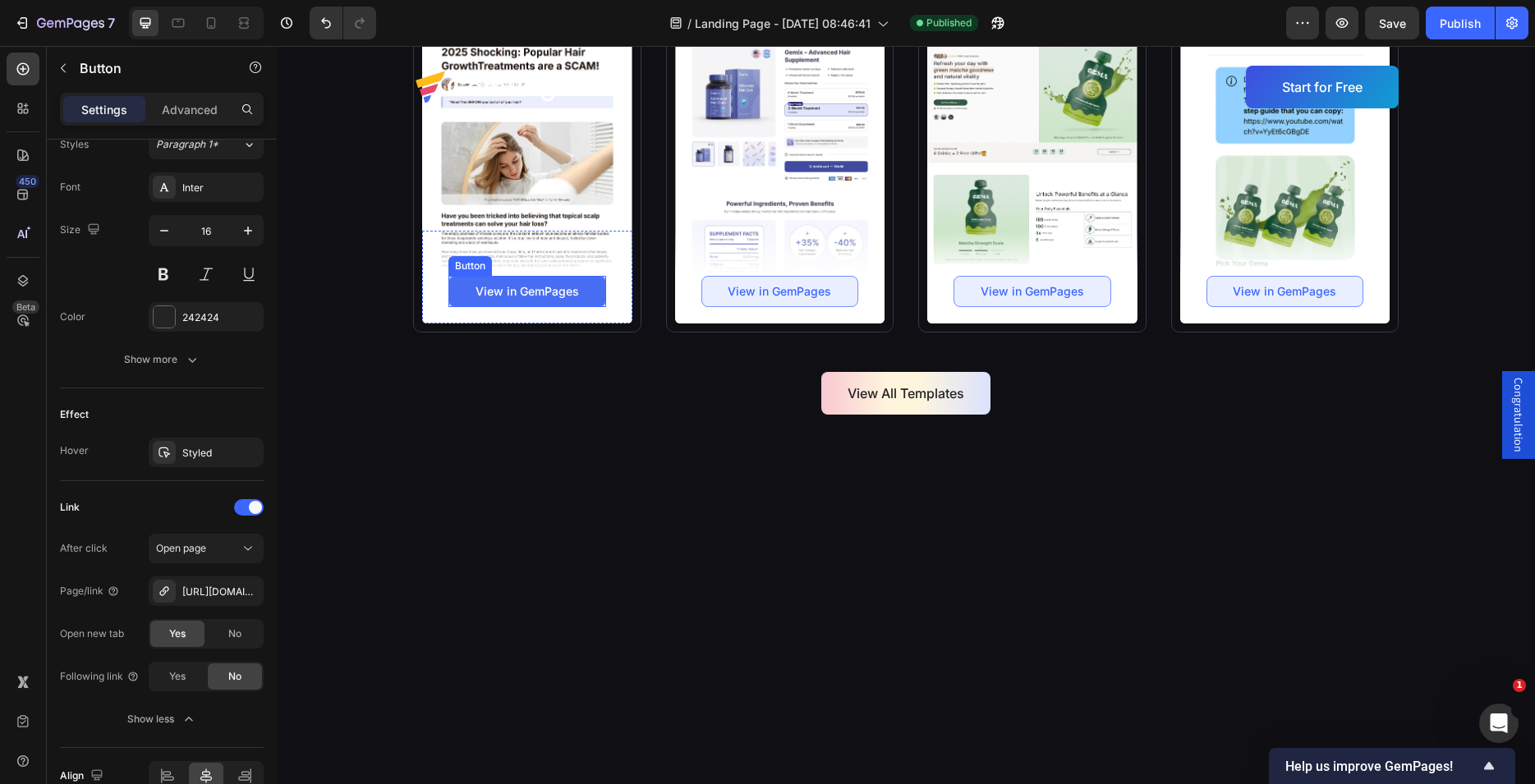
click at [582, 307] on link "View in GemPages" at bounding box center [527, 291] width 158 height 31
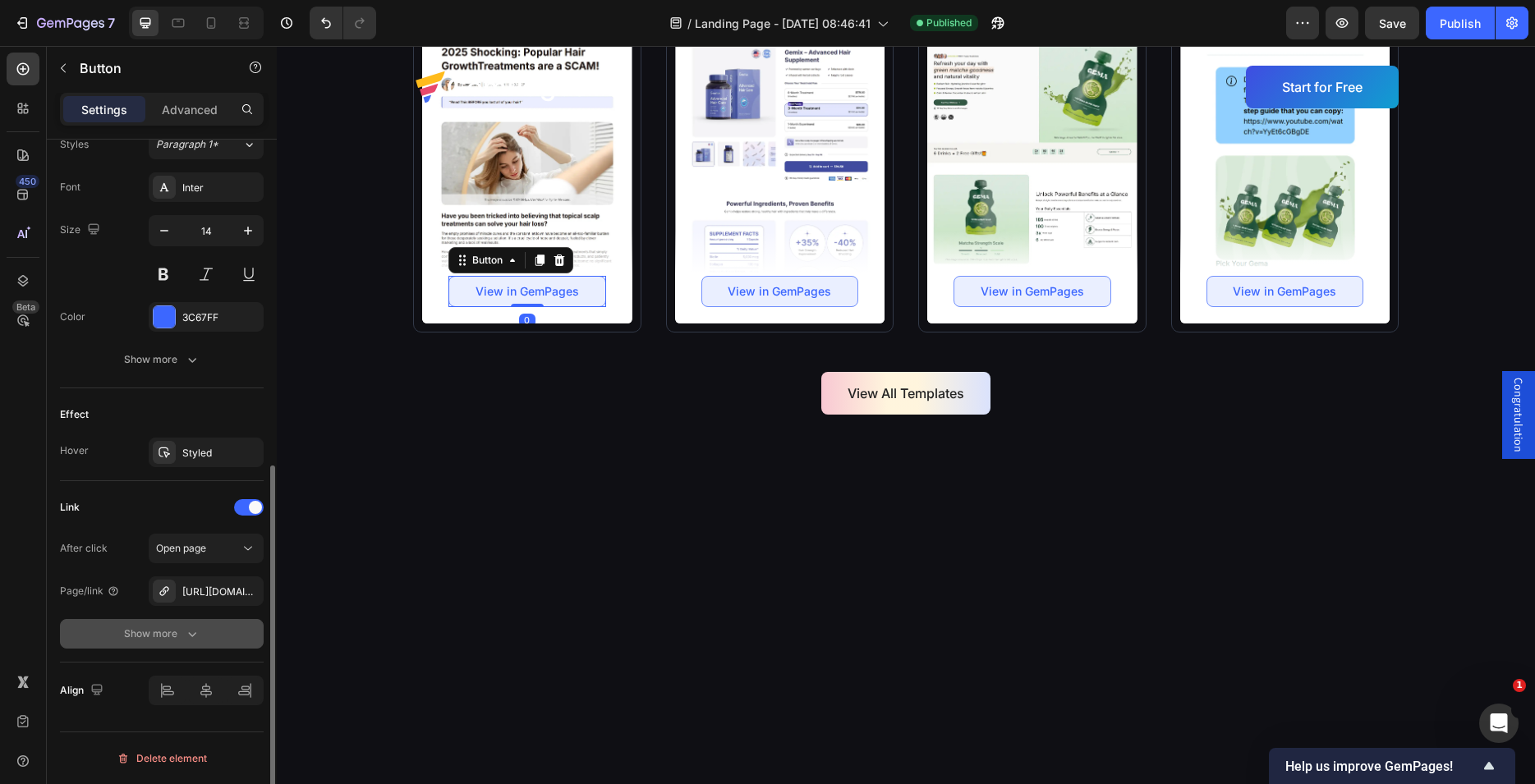
click at [176, 635] on div "Show more" at bounding box center [161, 634] width 77 height 17
click at [176, 634] on span "Yes" at bounding box center [177, 634] width 17 height 15
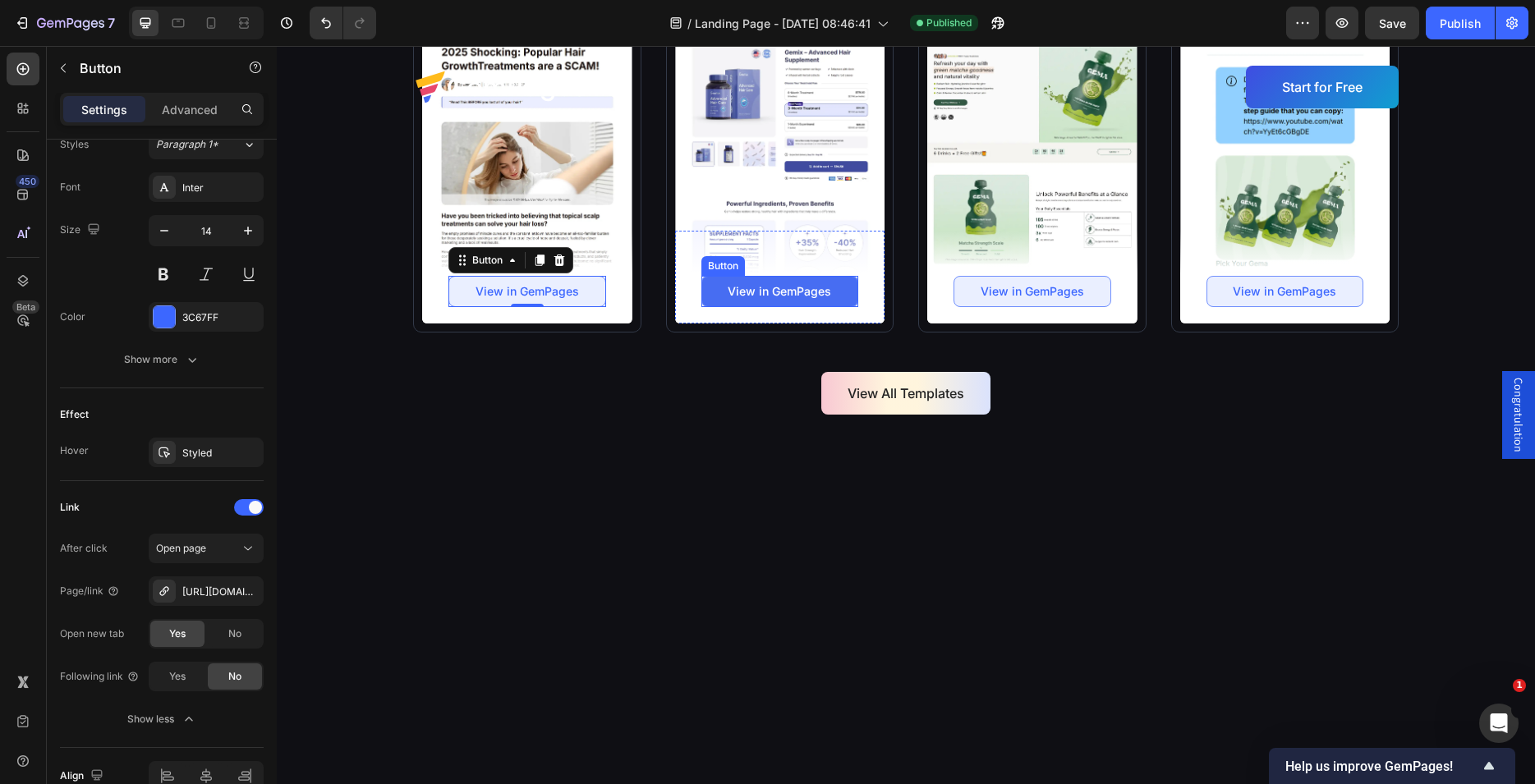
click at [849, 307] on link "View in GemPages" at bounding box center [779, 291] width 158 height 31
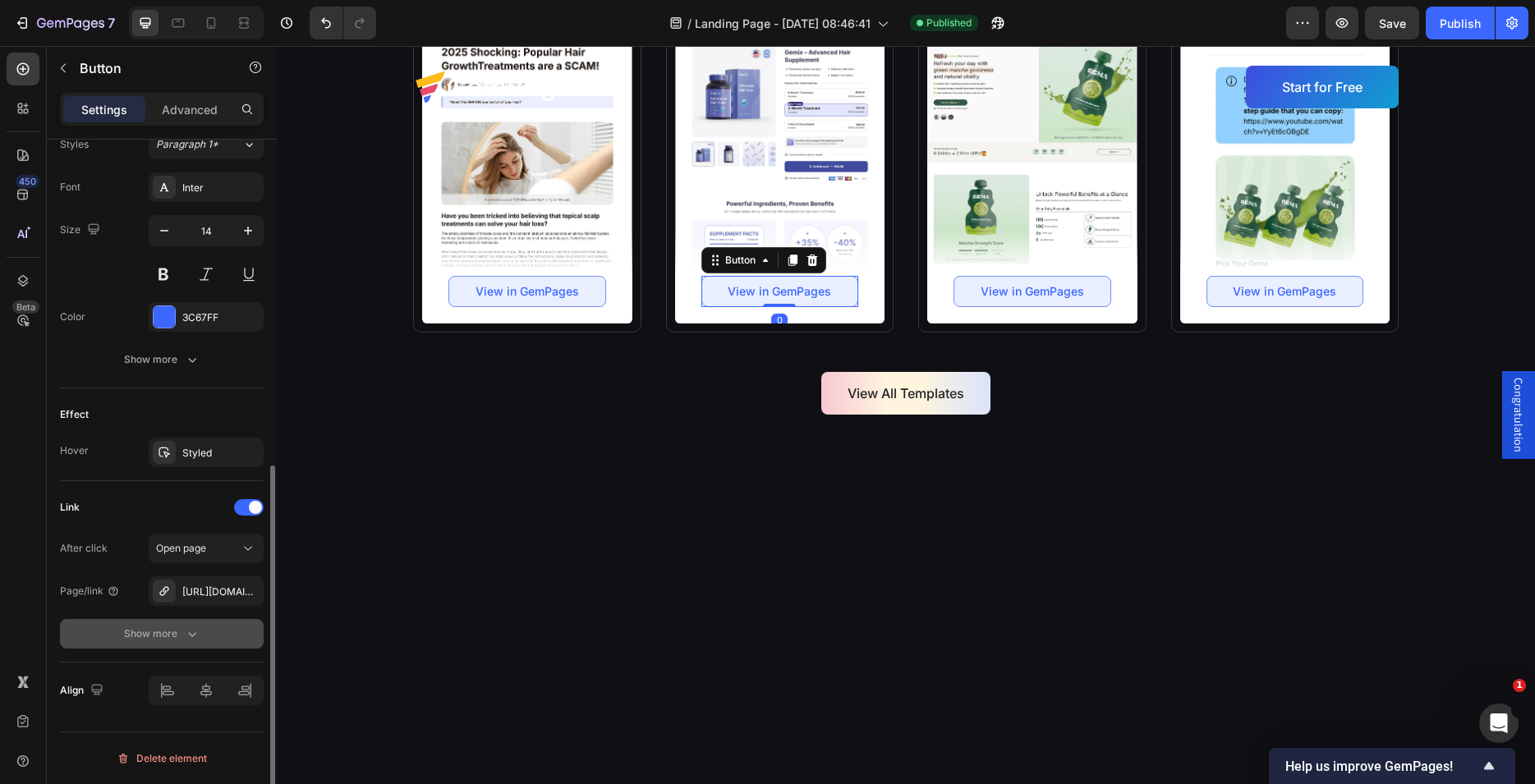
click at [178, 633] on div "Show more" at bounding box center [161, 634] width 77 height 17
click at [172, 639] on span "Yes" at bounding box center [177, 634] width 17 height 15
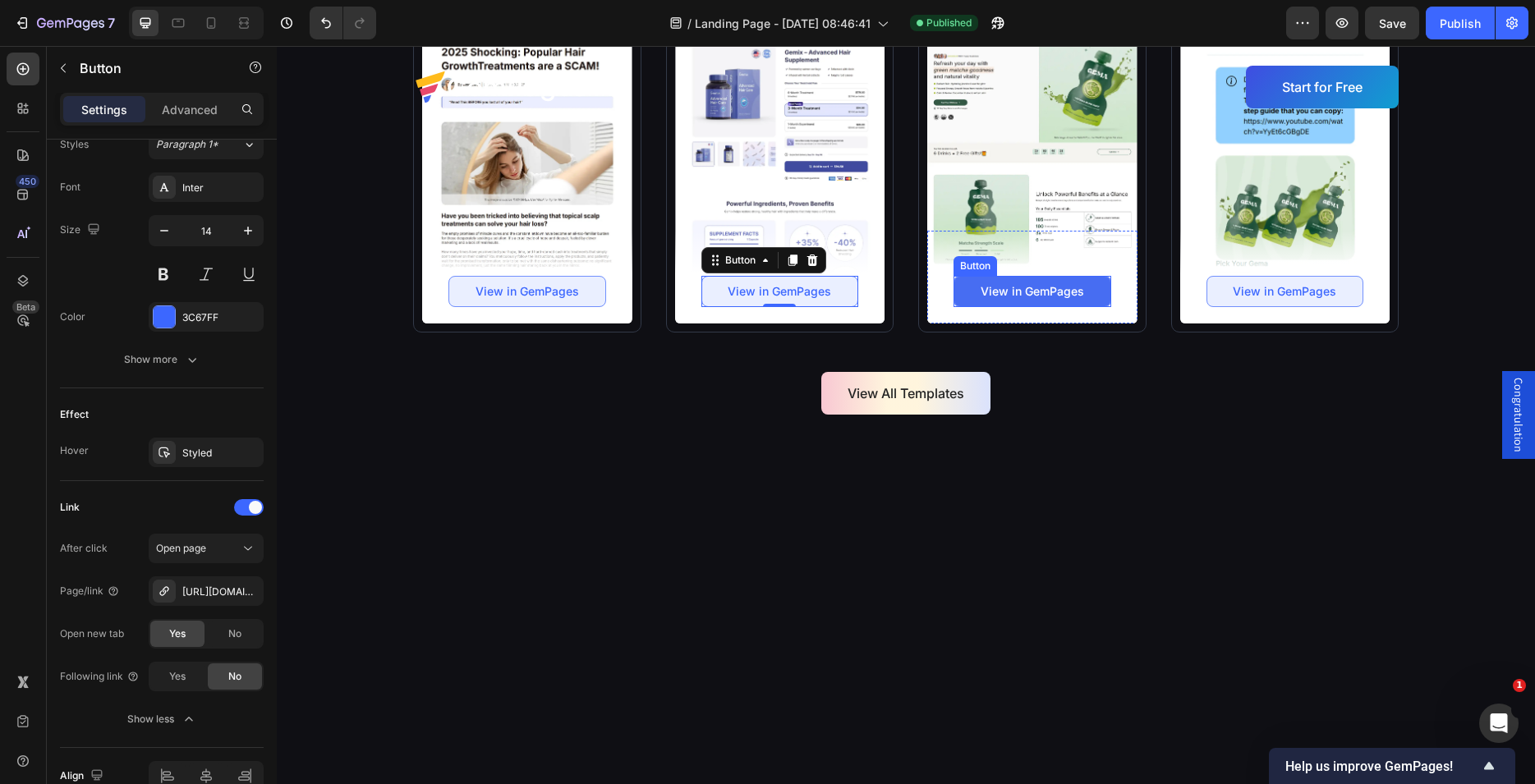
click at [1045, 307] on link "View in GemPages" at bounding box center [1032, 291] width 158 height 31
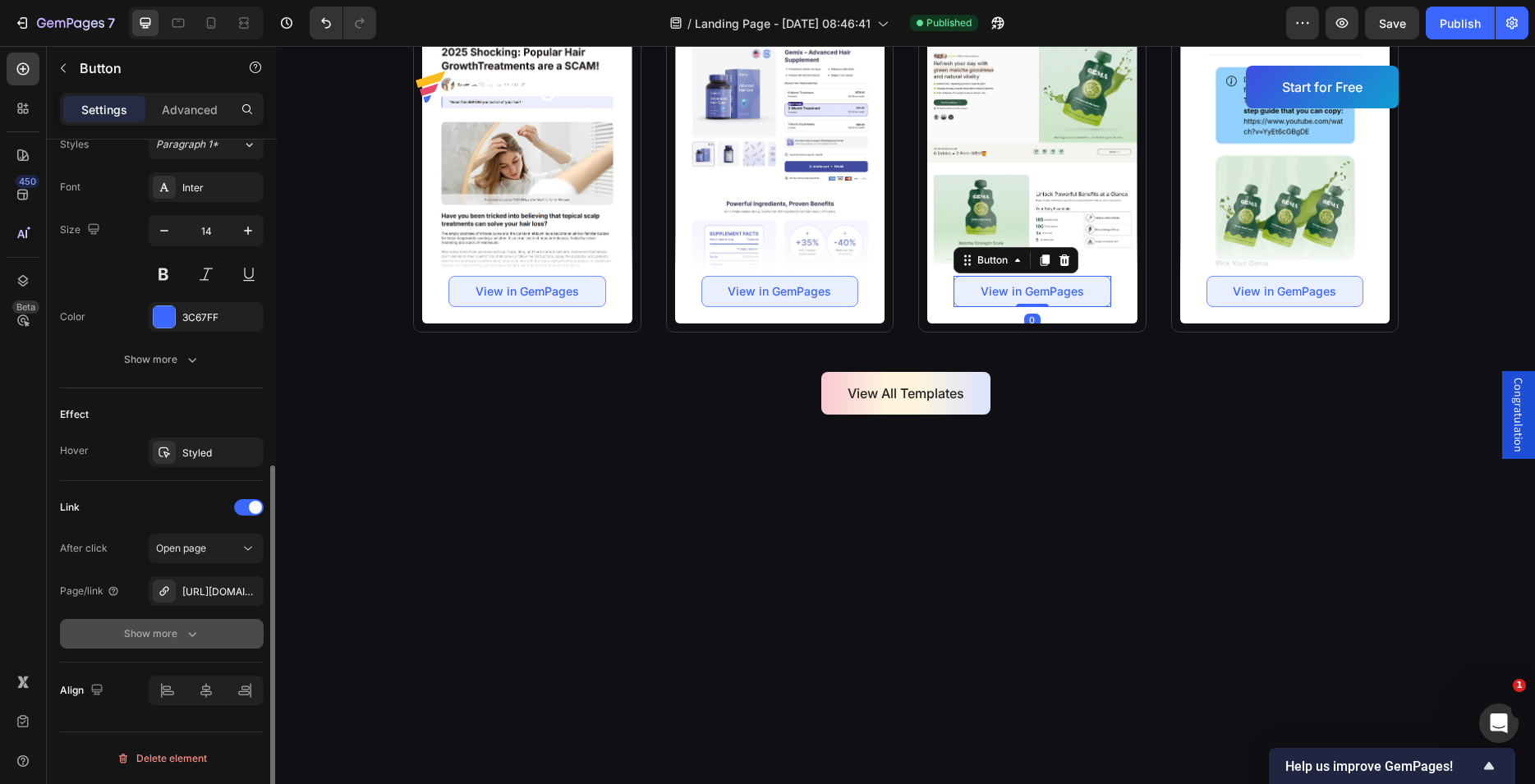
click at [184, 634] on div "Show more" at bounding box center [161, 634] width 77 height 17
click at [176, 638] on span "Yes" at bounding box center [177, 634] width 17 height 15
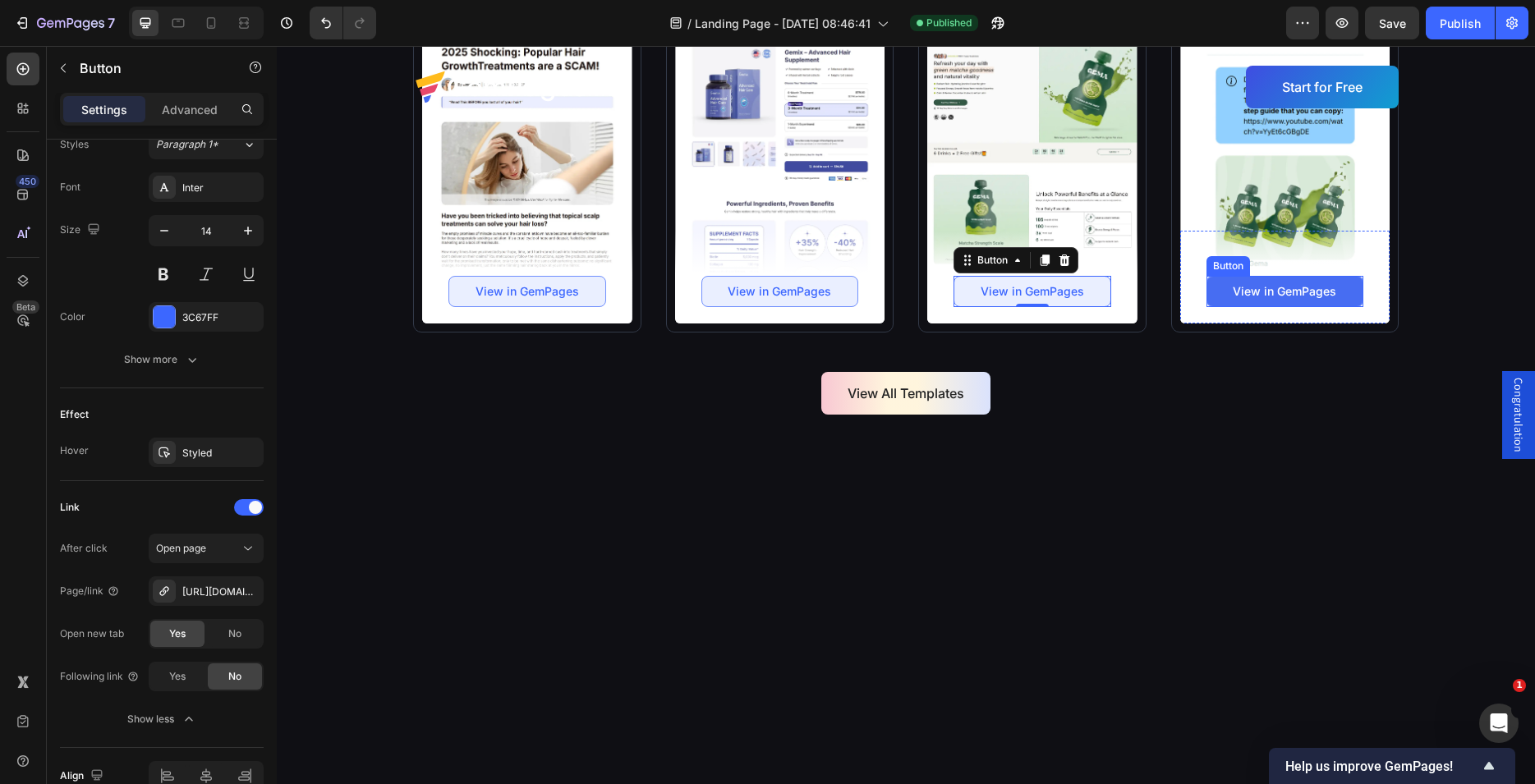
click at [1324, 307] on link "View in GemPages" at bounding box center [1285, 291] width 158 height 31
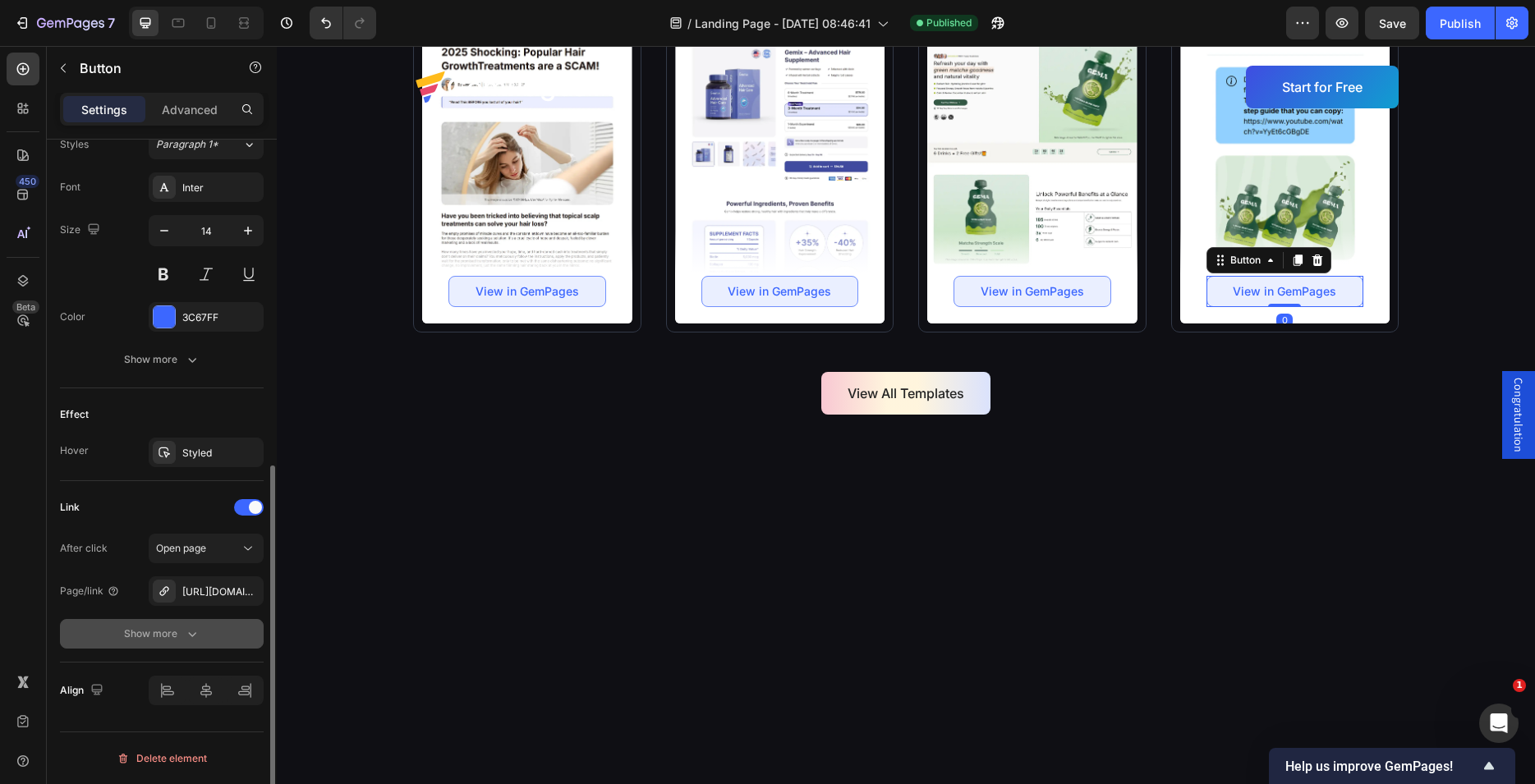
click at [182, 641] on div "Show more" at bounding box center [161, 634] width 77 height 17
click at [176, 633] on span "Yes" at bounding box center [177, 634] width 17 height 15
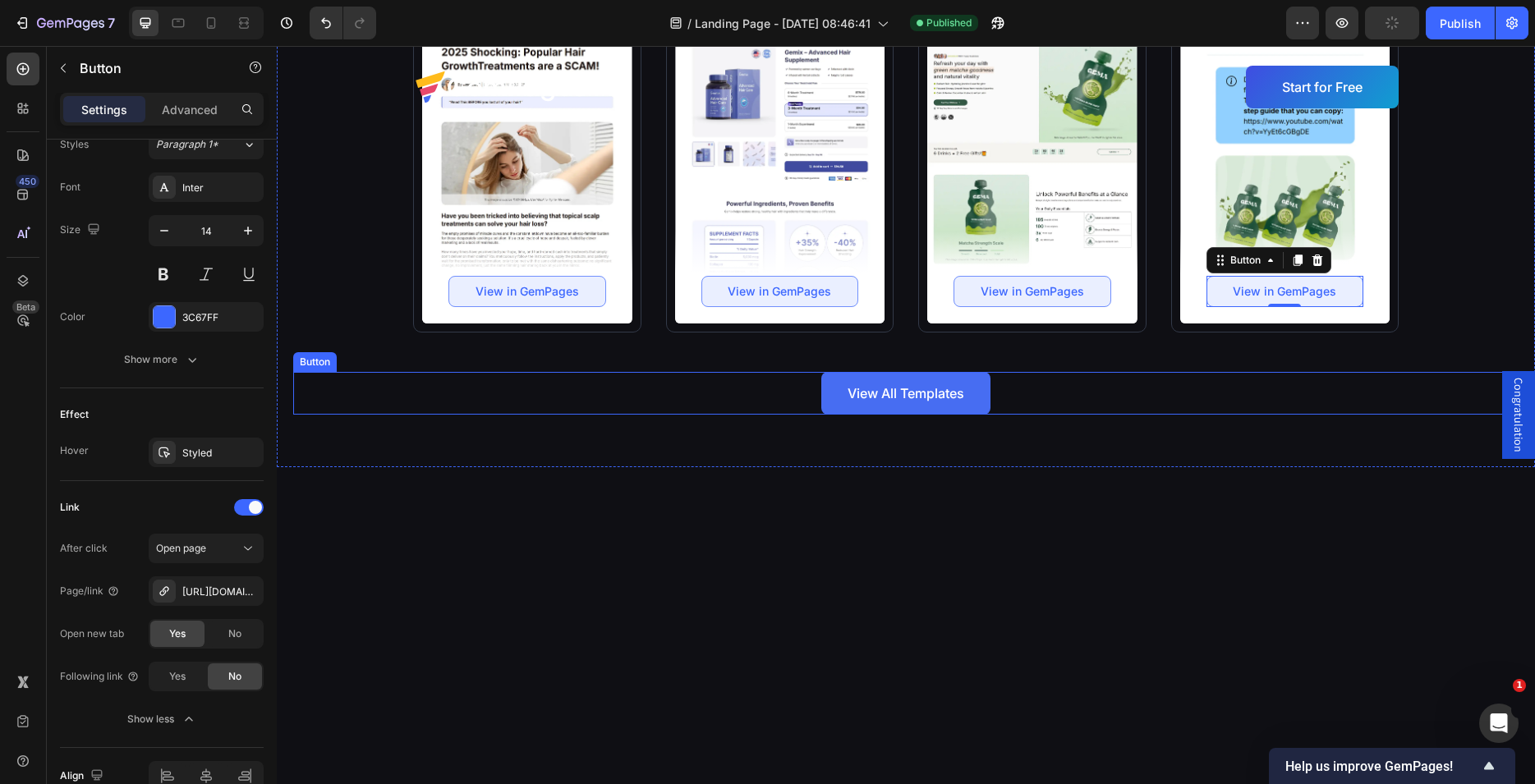
click at [827, 415] on link "View All Templates" at bounding box center [905, 393] width 169 height 42
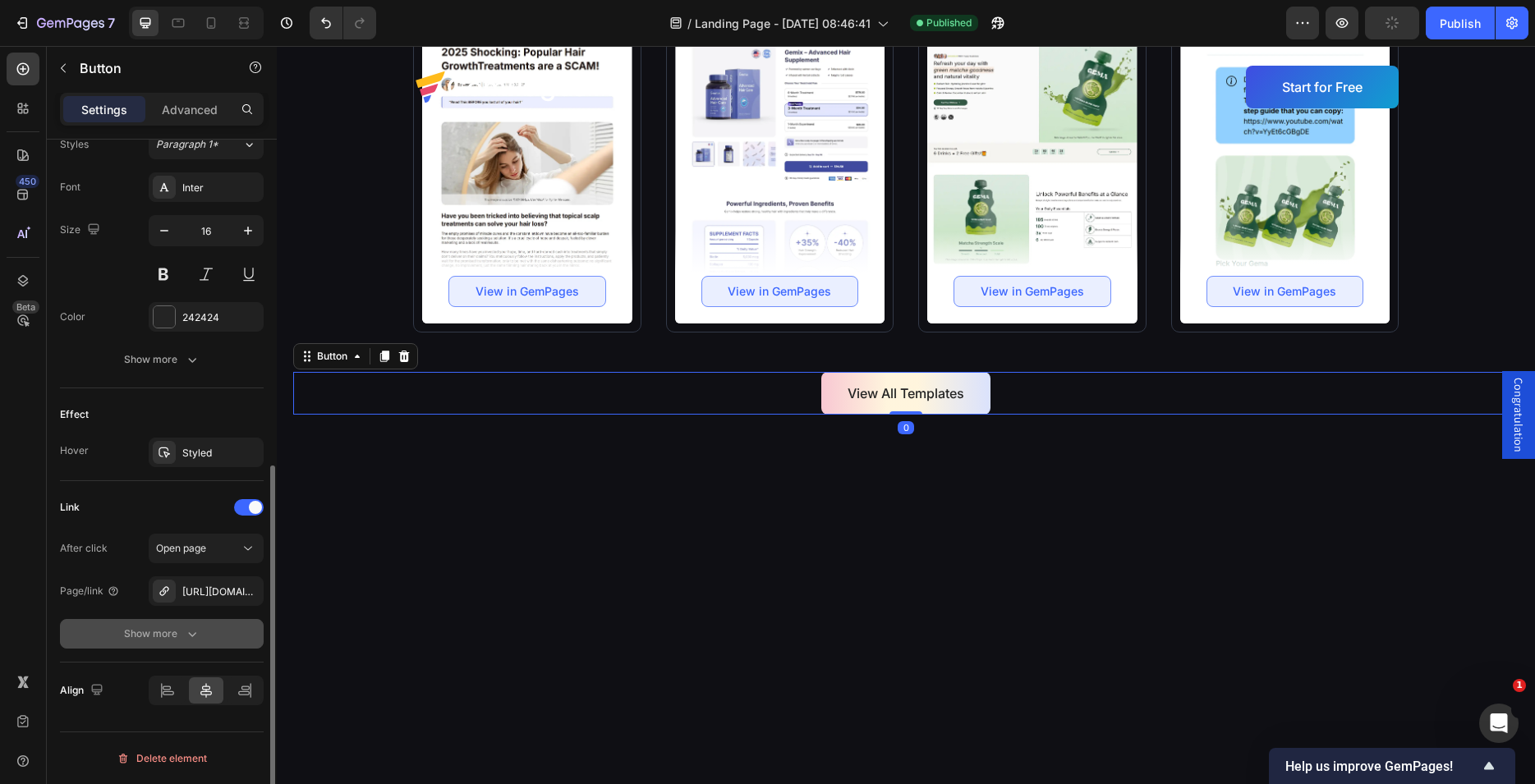
click at [175, 640] on div "Show more" at bounding box center [161, 634] width 77 height 17
click at [178, 637] on span "Yes" at bounding box center [177, 634] width 17 height 15
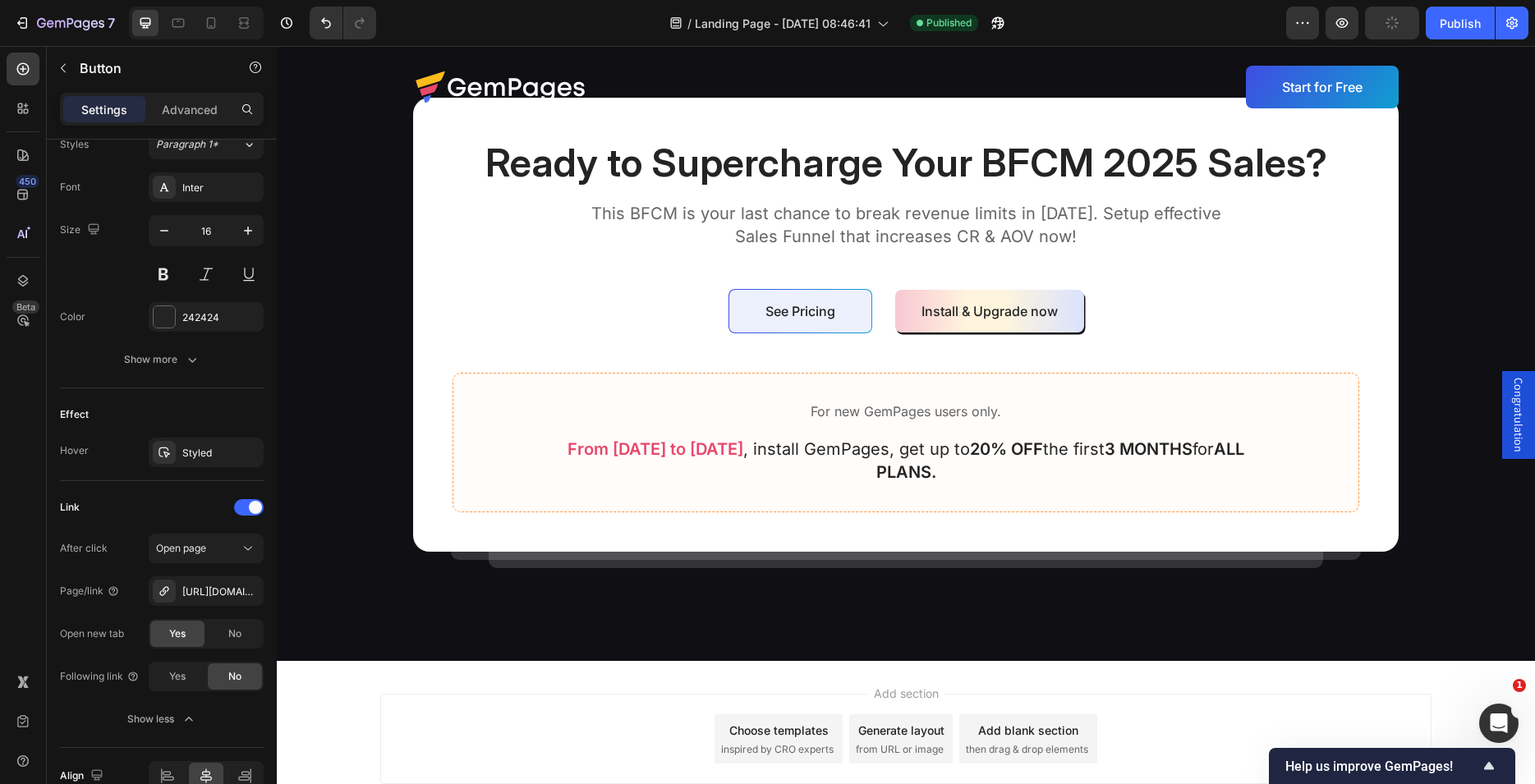
scroll to position [5612, 0]
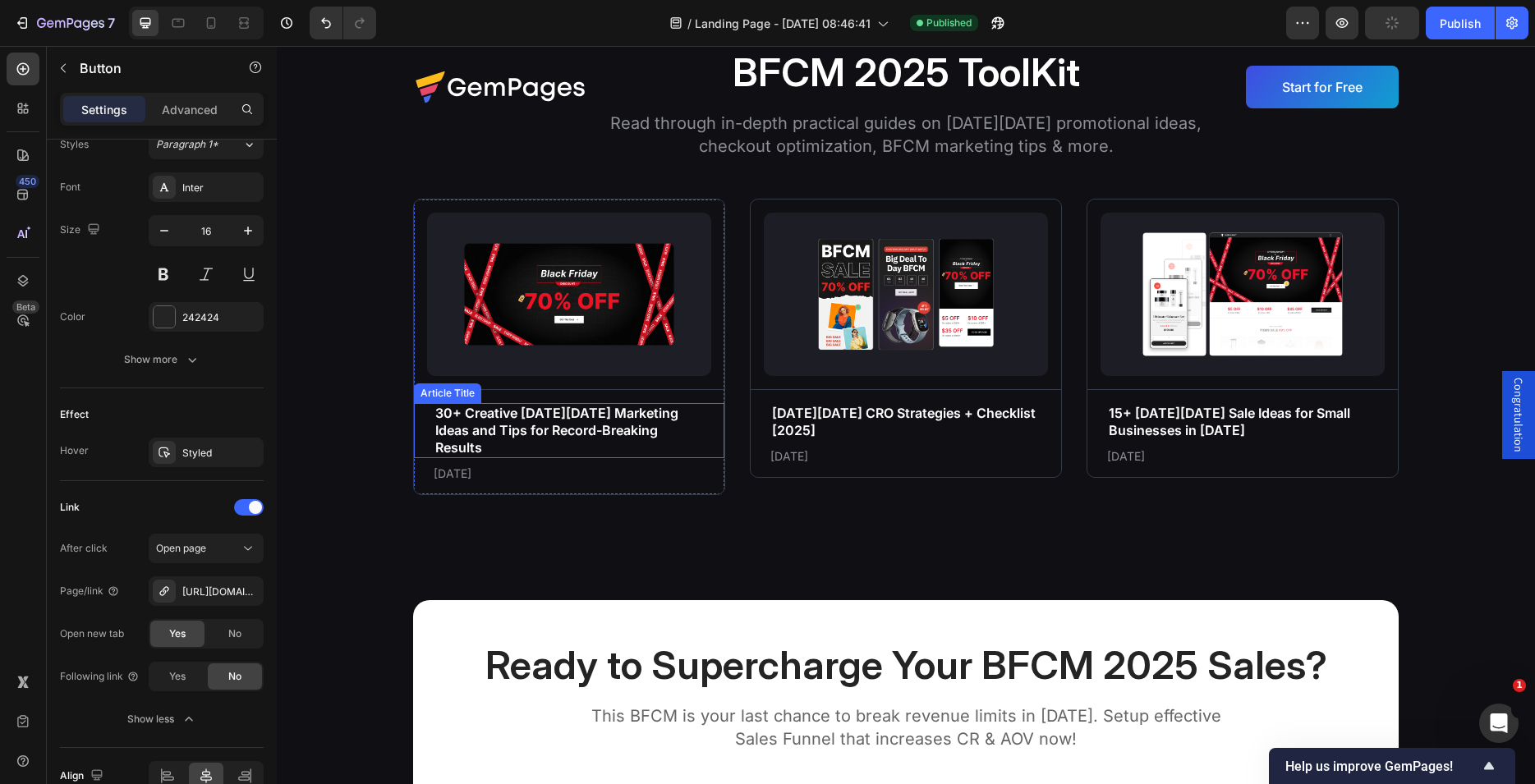
click at [556, 423] on h3 "30+ Creative [DATE][DATE] Marketing Ideas and Tips for Record-Breaking Results" at bounding box center [569, 430] width 271 height 54
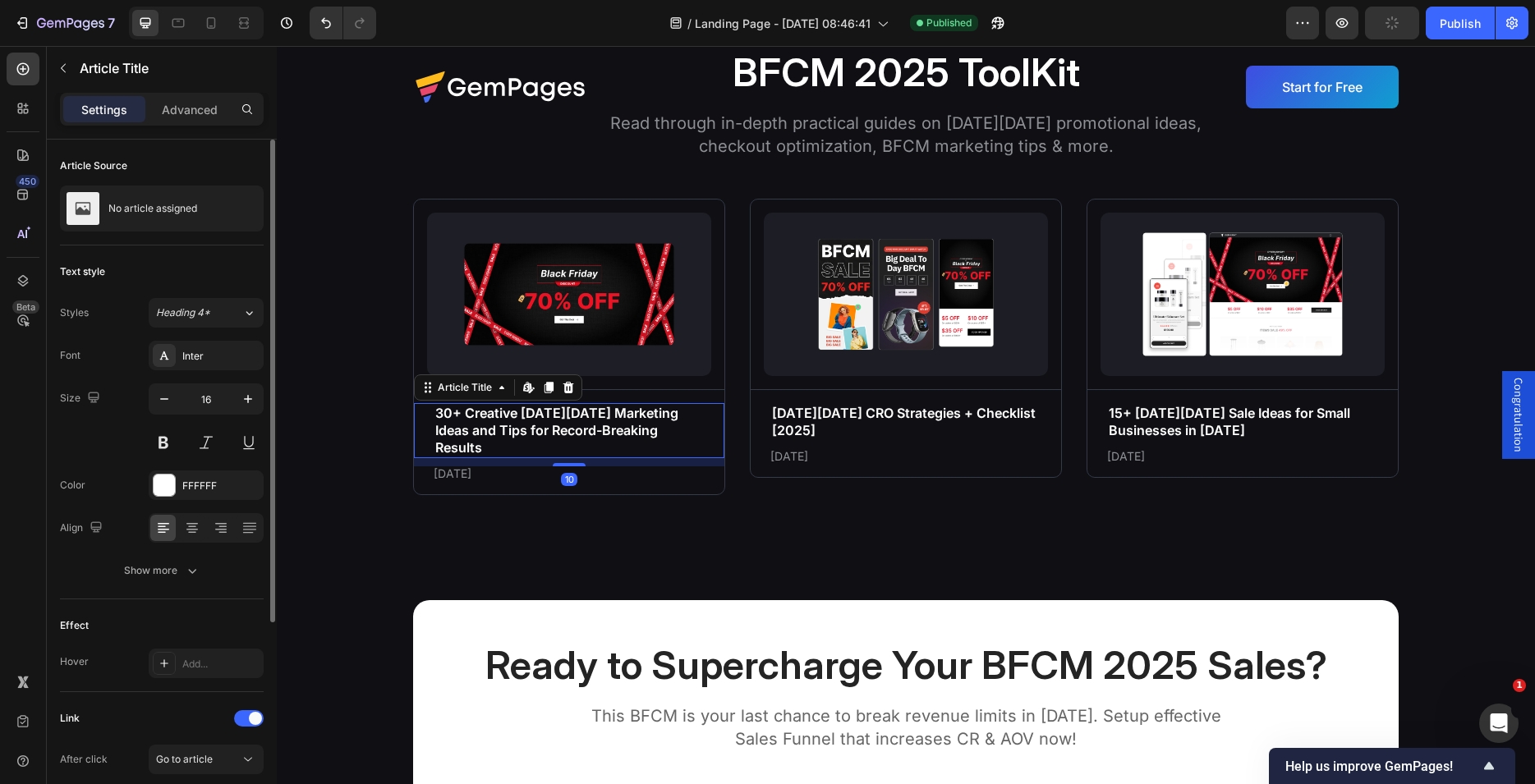
scroll to position [297, 0]
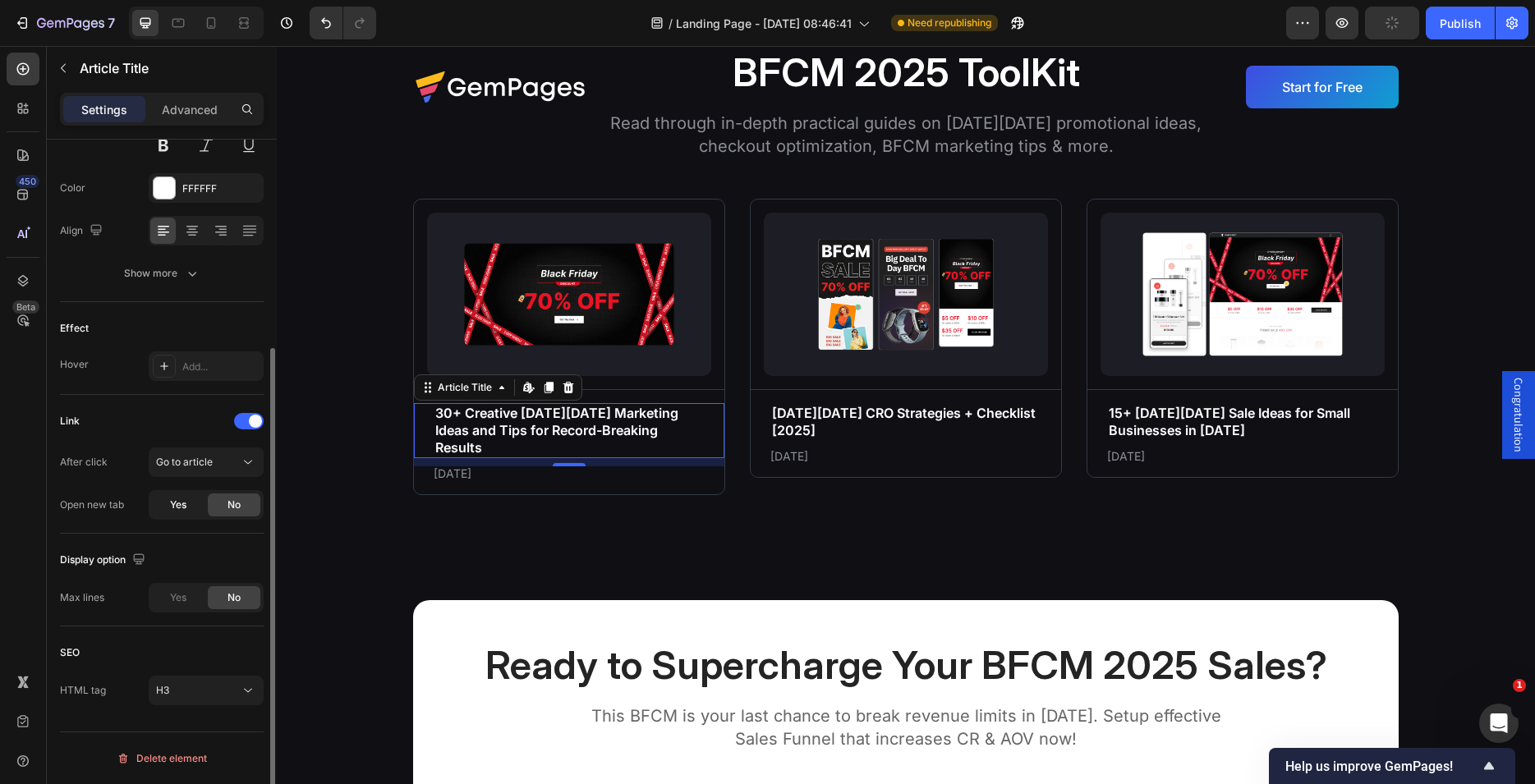
click at [180, 507] on span "Yes" at bounding box center [178, 505] width 17 height 15
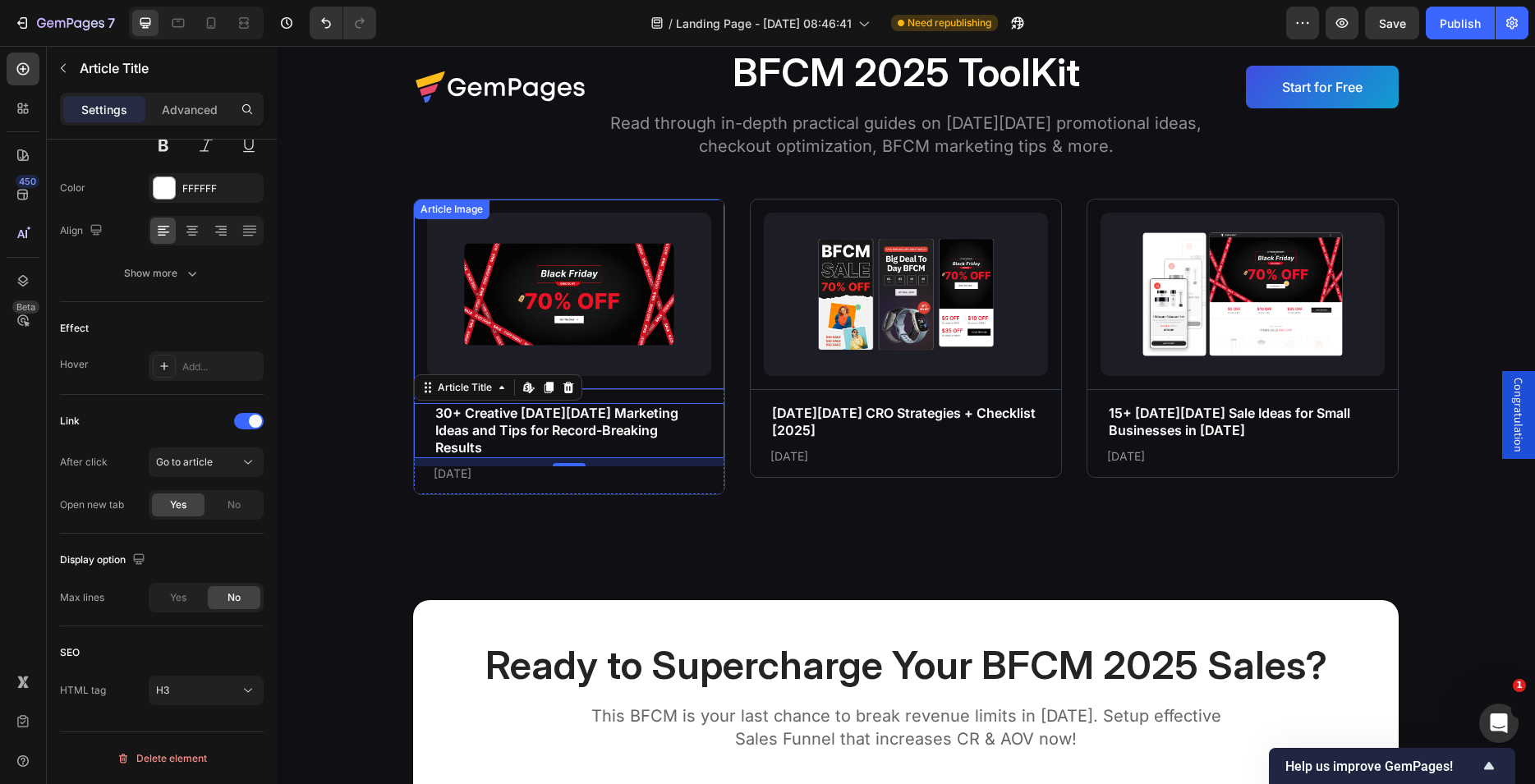
click at [660, 317] on img at bounding box center [569, 294] width 284 height 163
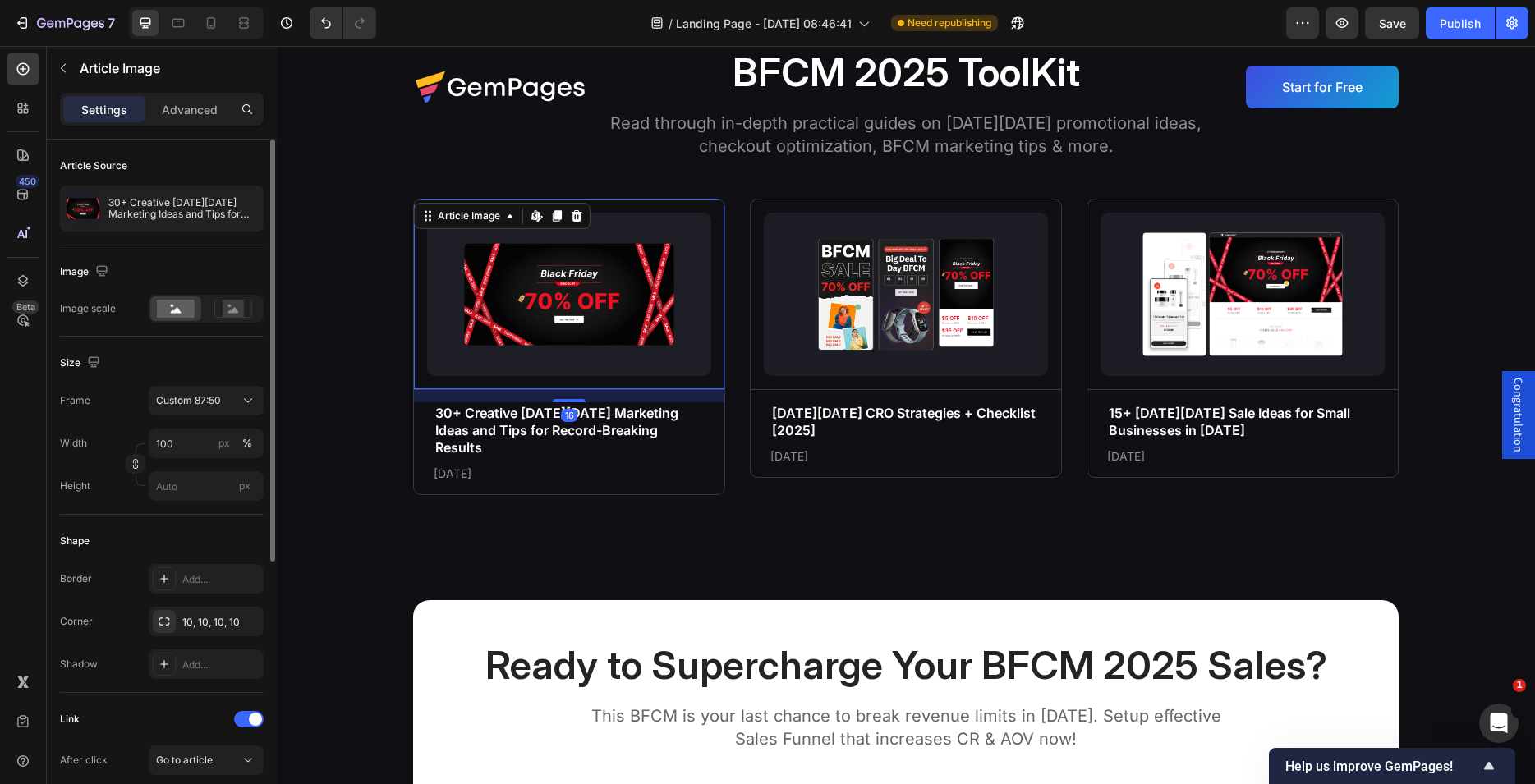
scroll to position [251, 0]
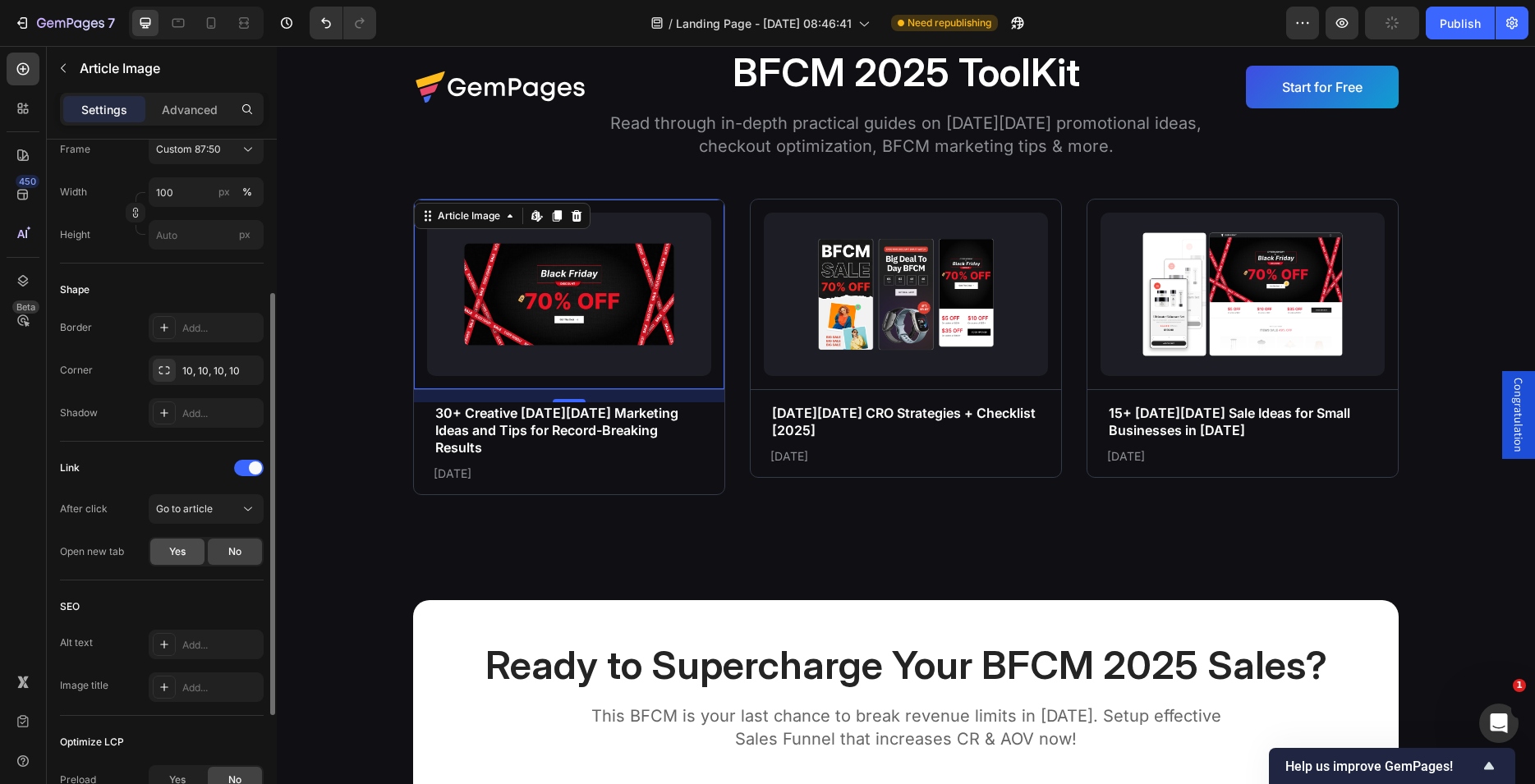
click at [180, 554] on span "Yes" at bounding box center [177, 552] width 17 height 15
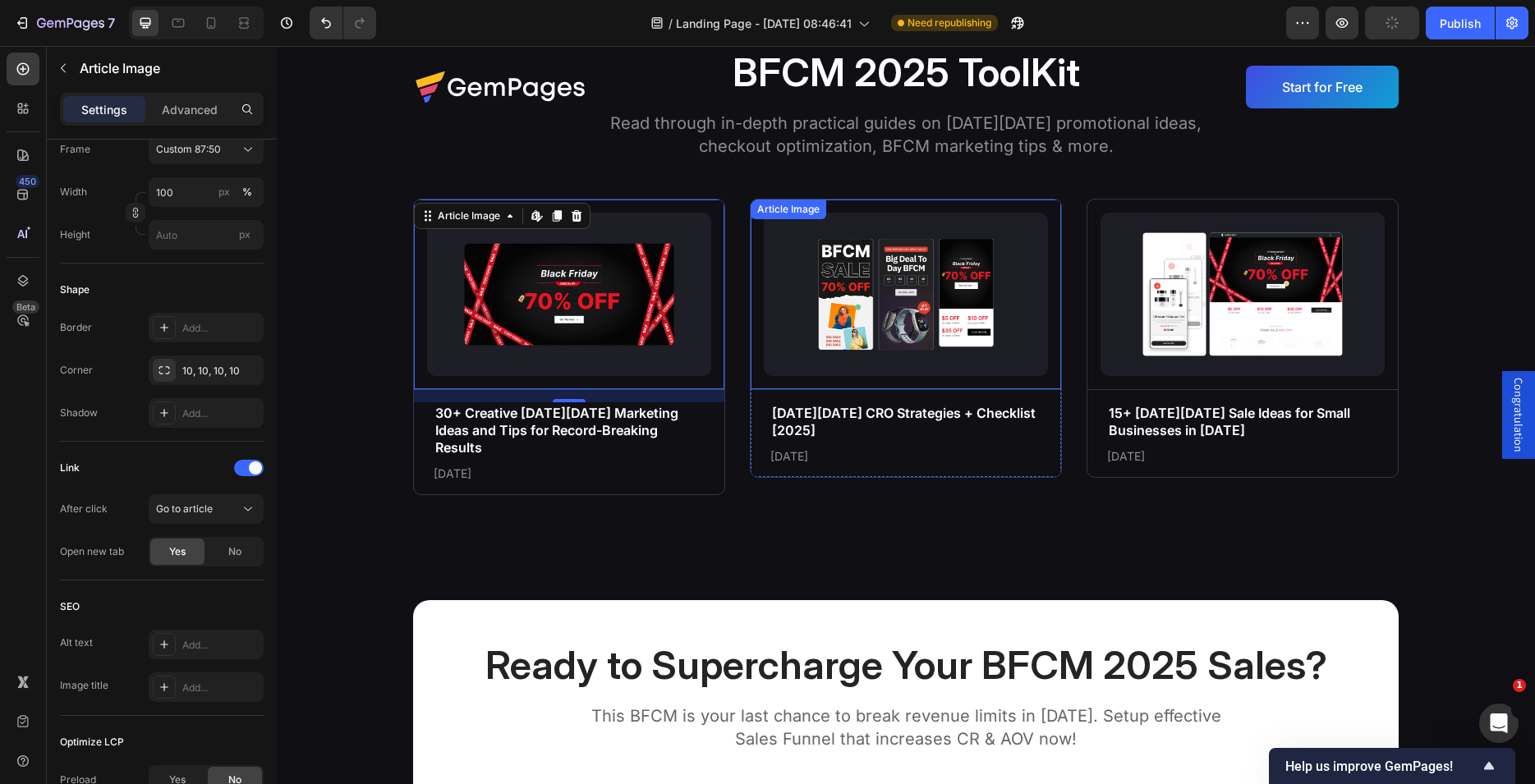
click at [873, 289] on img at bounding box center [906, 294] width 284 height 163
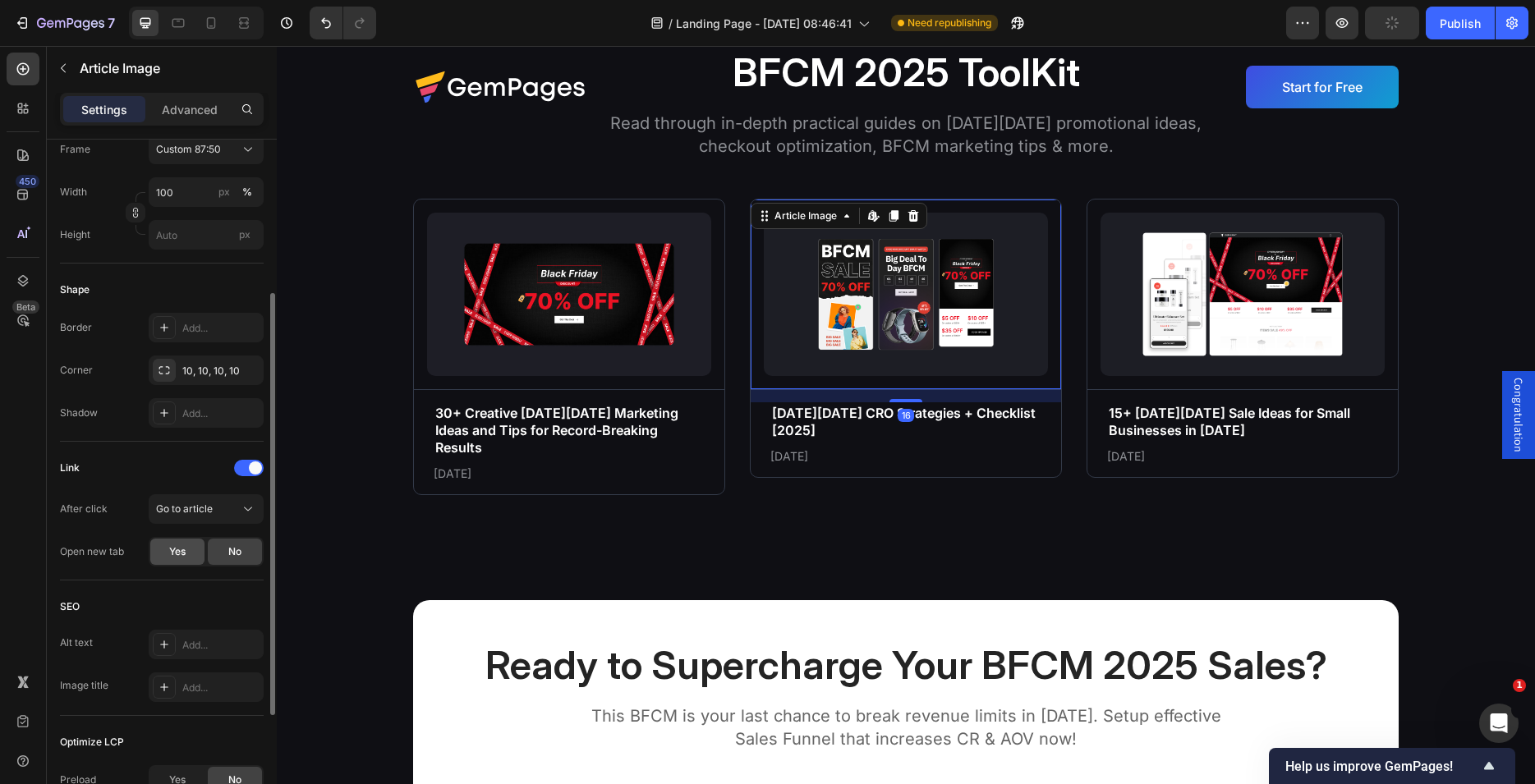
click at [171, 554] on span "Yes" at bounding box center [177, 552] width 17 height 15
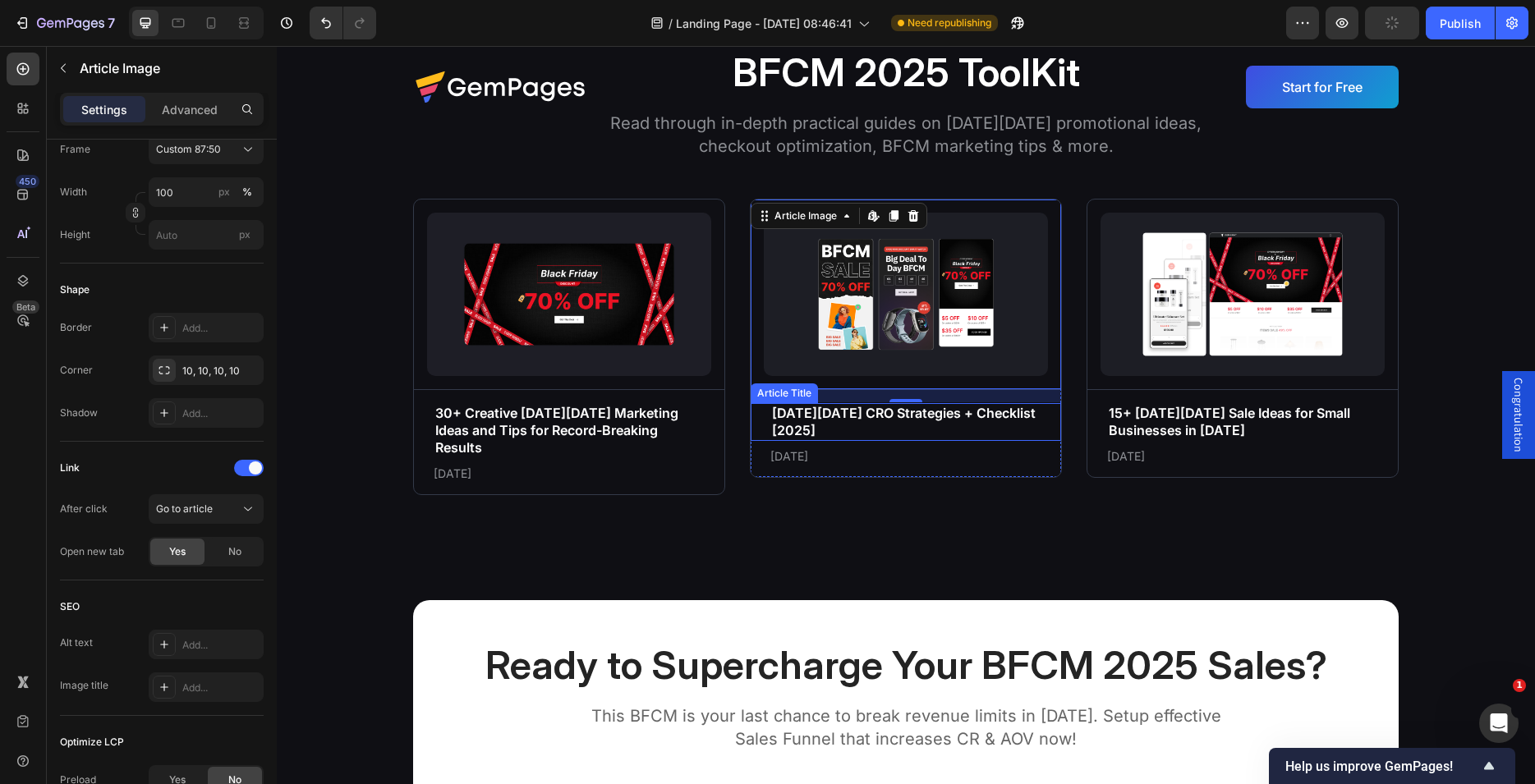
click at [792, 421] on h3 "[DATE][DATE] CRO Strategies + Checklist [2025]" at bounding box center [906, 422] width 271 height 38
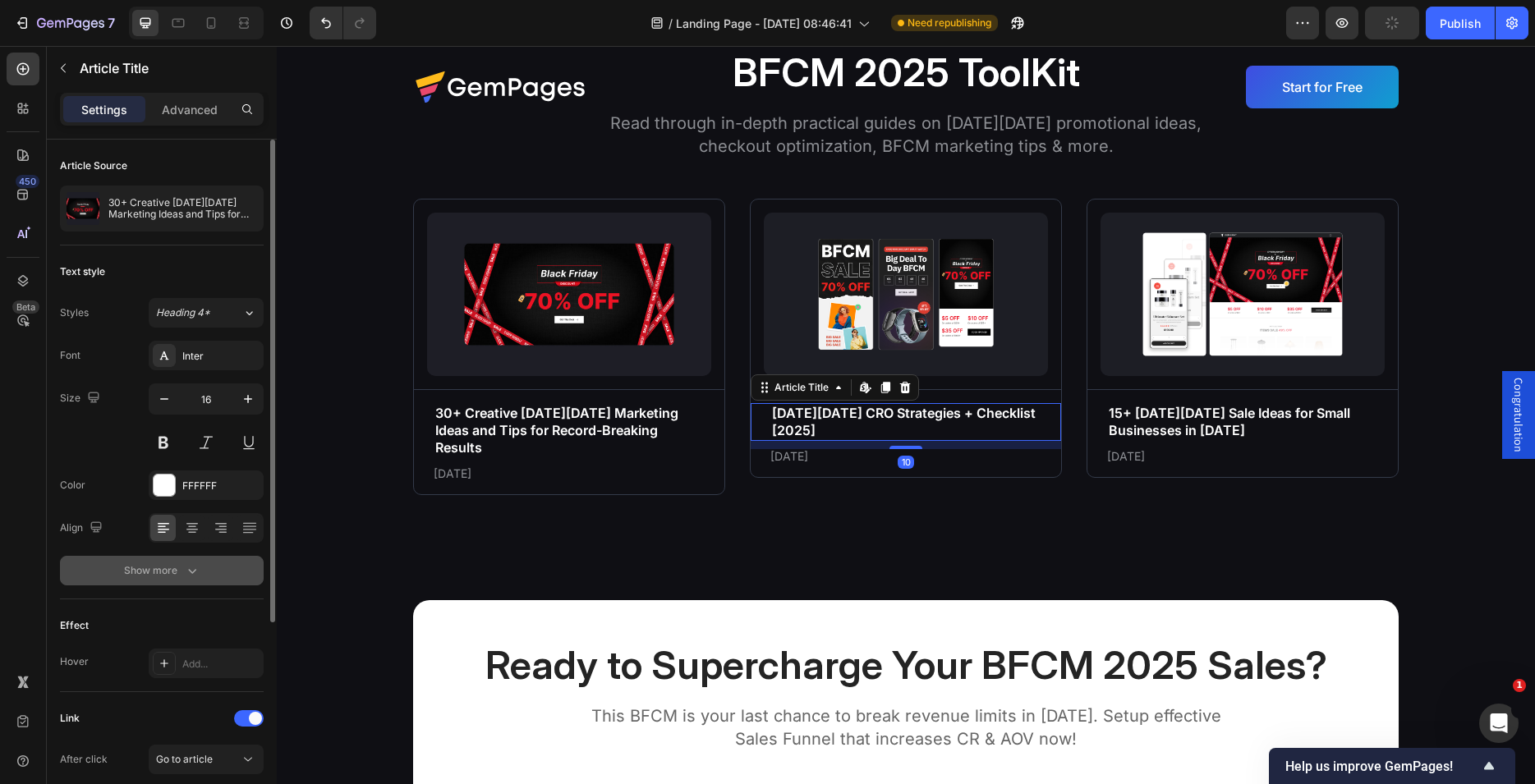
scroll to position [297, 0]
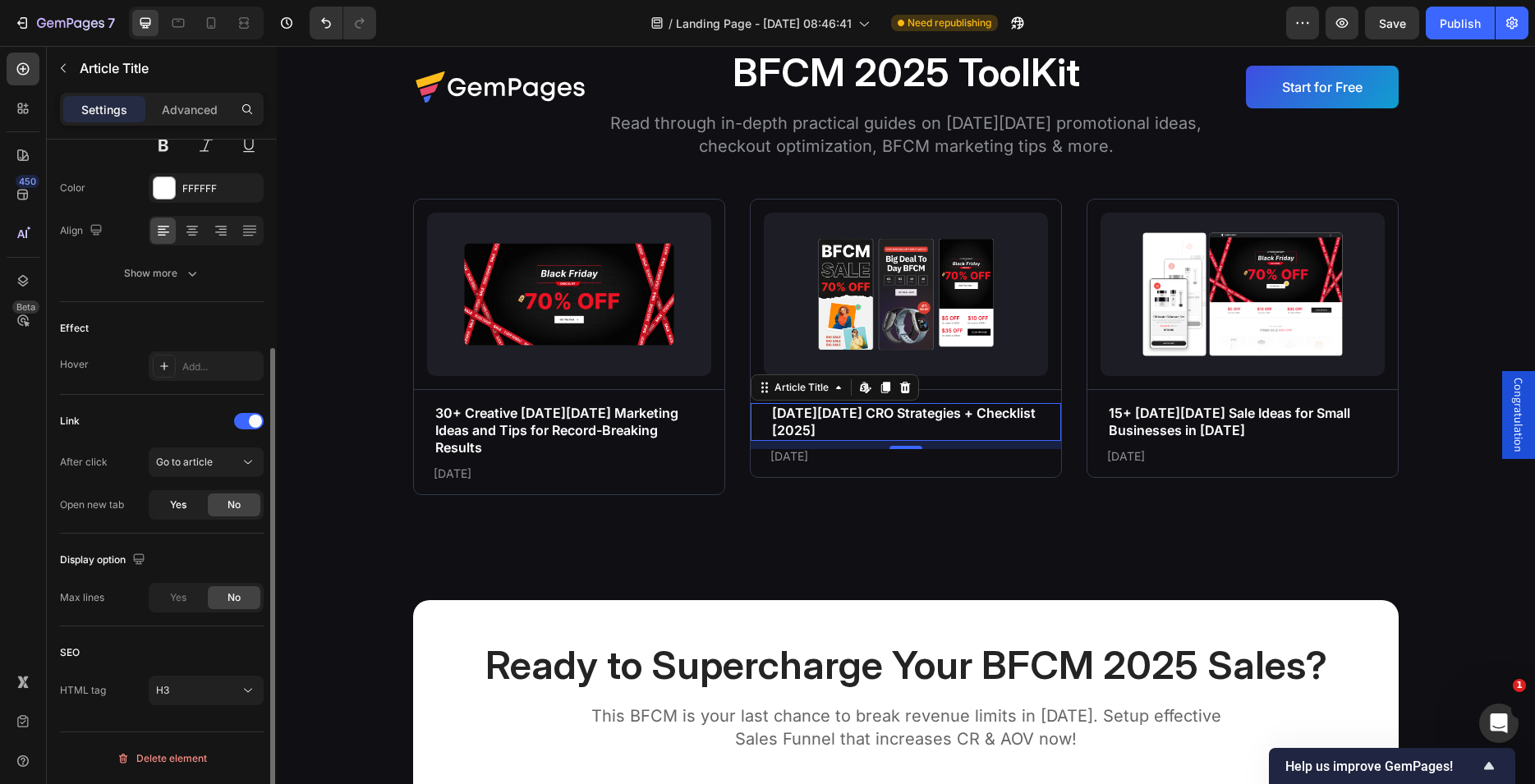
click at [169, 504] on div "Yes" at bounding box center [178, 505] width 53 height 23
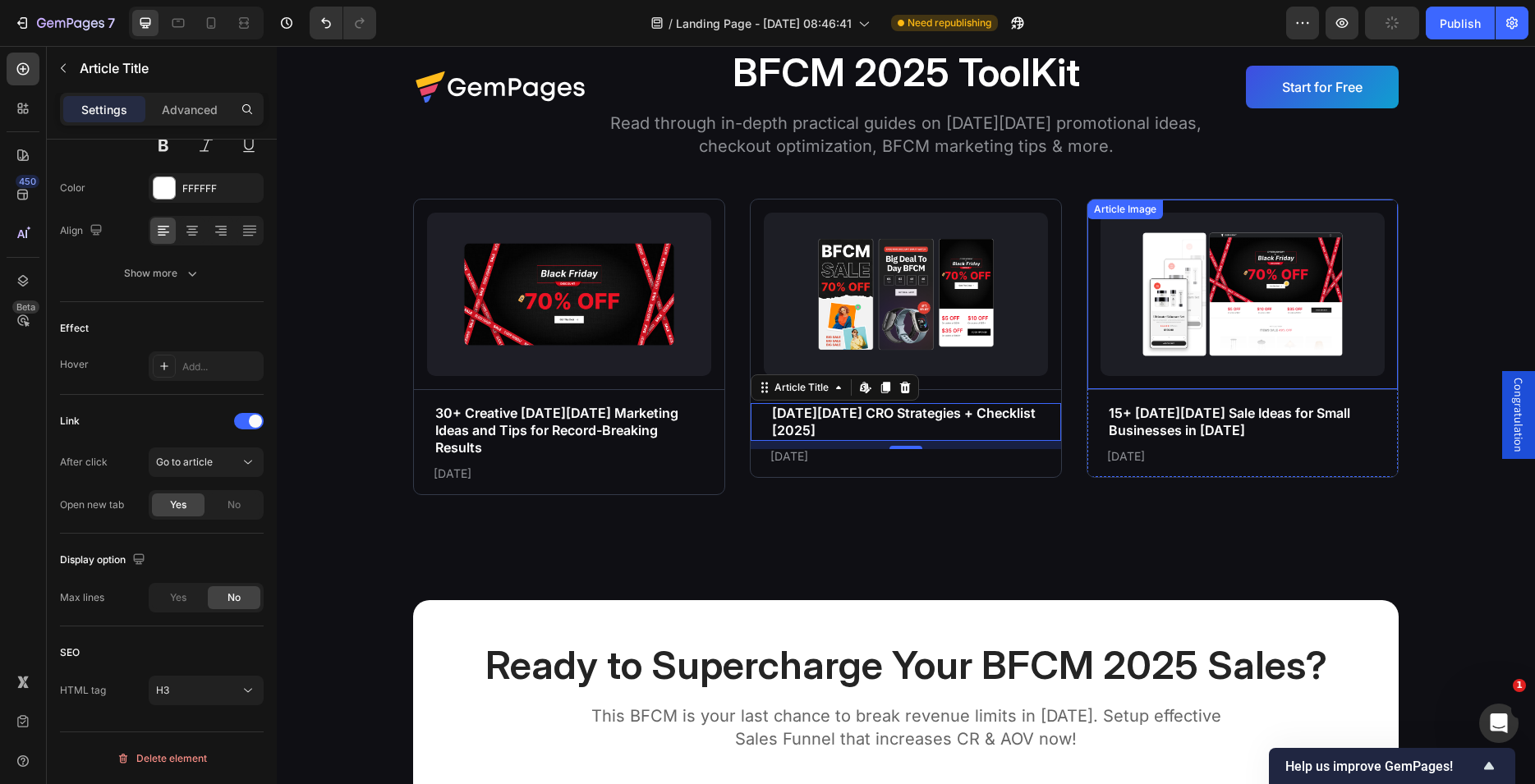
click at [1211, 279] on img at bounding box center [1243, 294] width 284 height 163
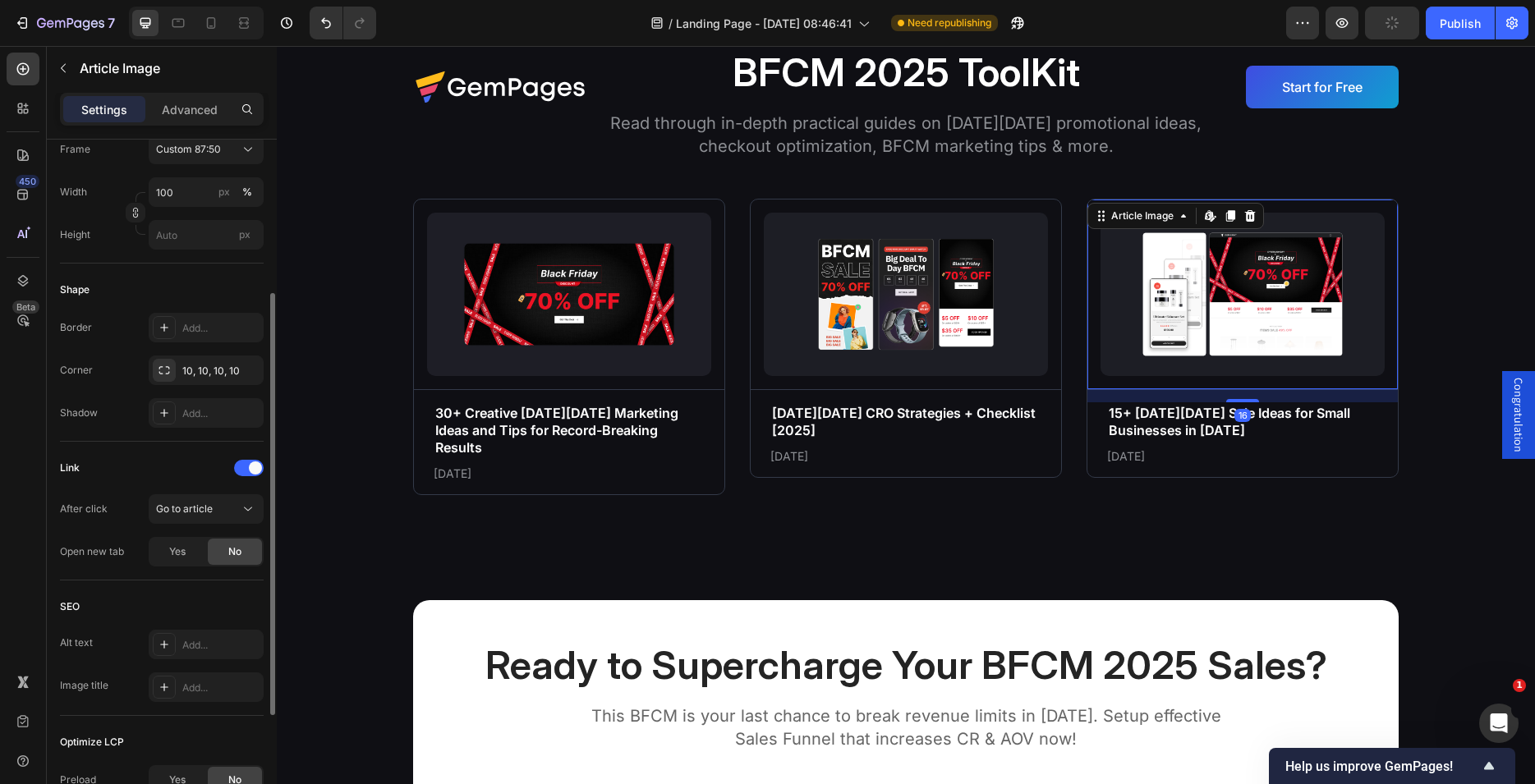
scroll to position [335, 0]
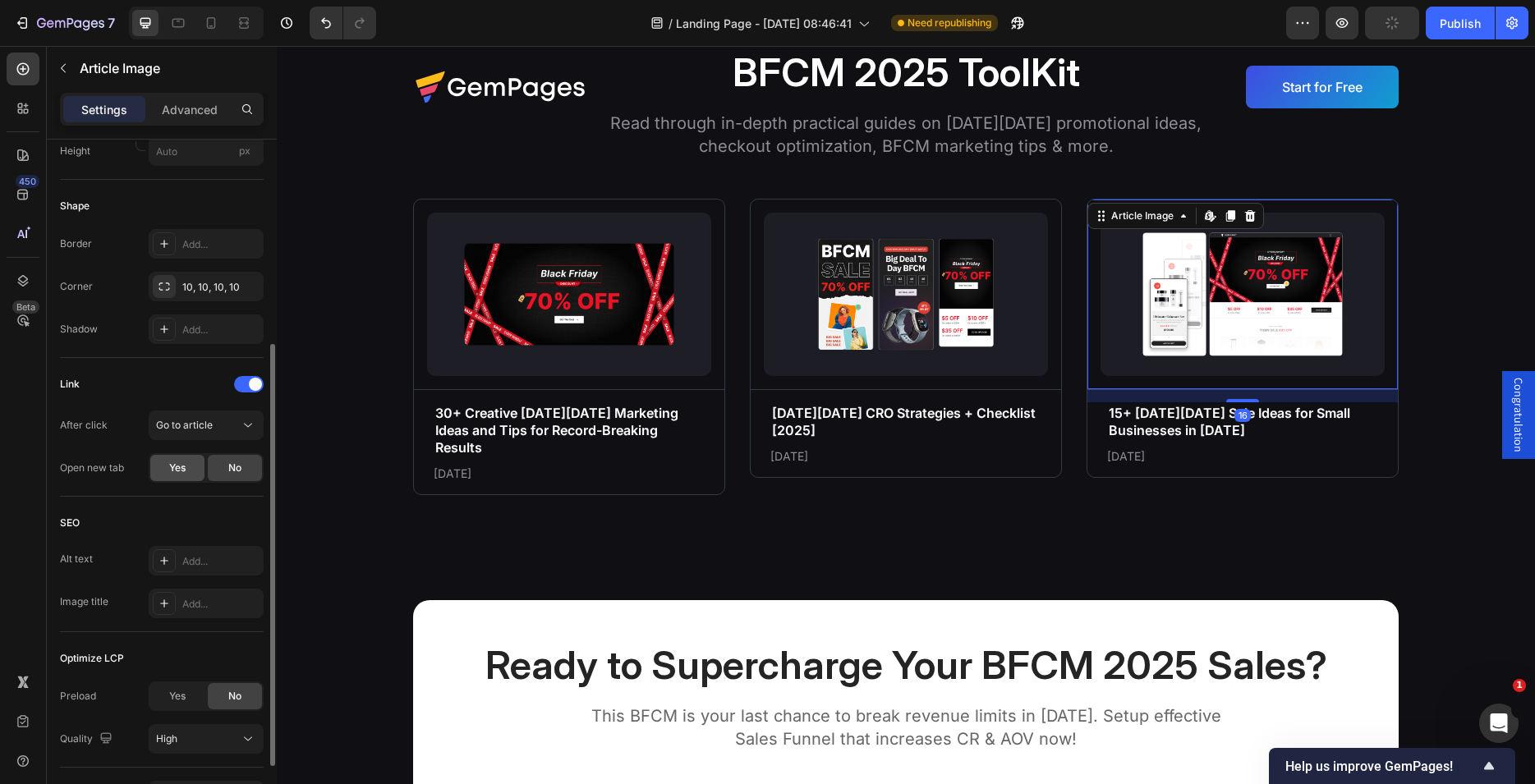
click at [170, 467] on span "Yes" at bounding box center [177, 468] width 17 height 15
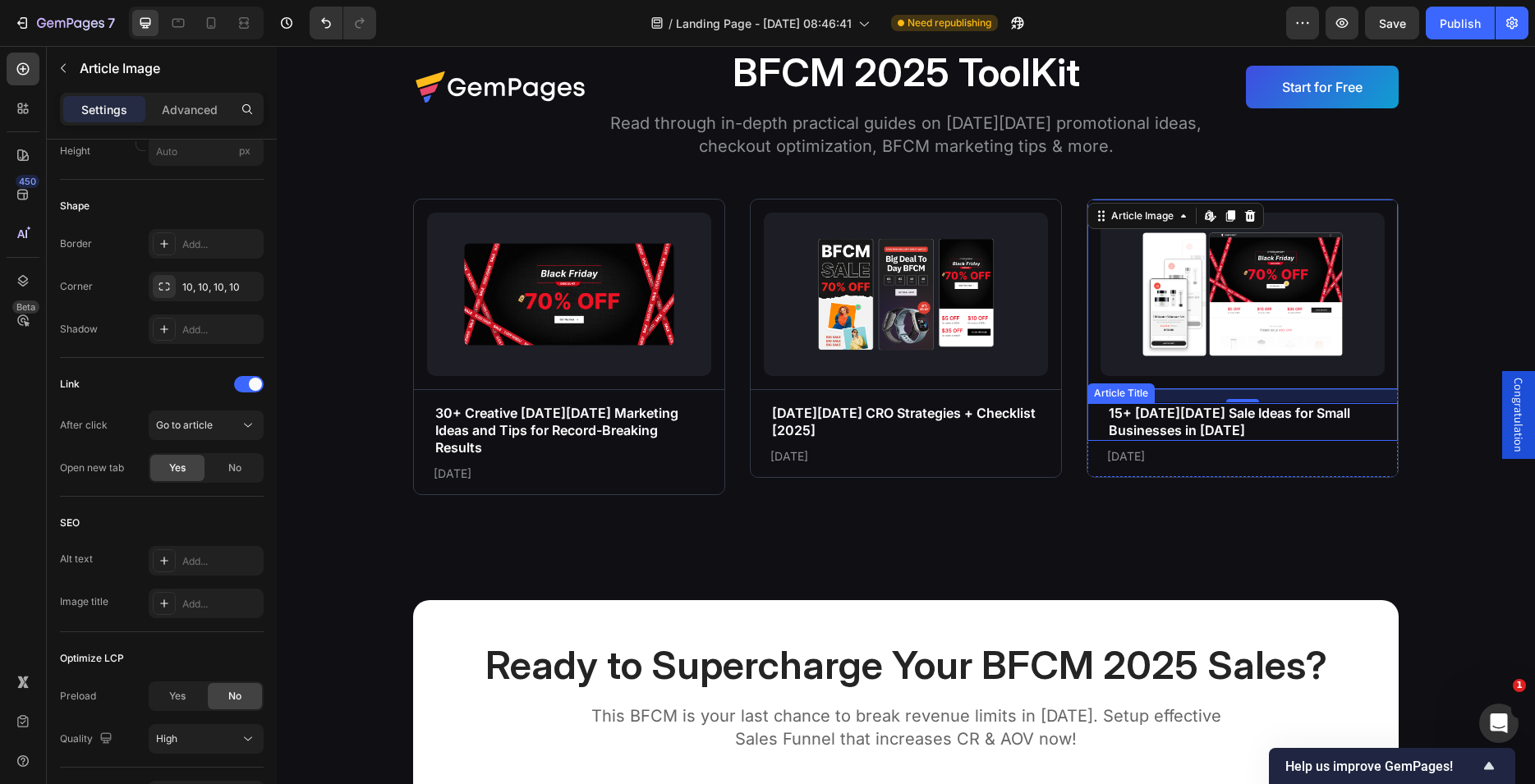
click at [1193, 424] on h3 "15+ [DATE][DATE] Sale Ideas for Small Businesses in [DATE]" at bounding box center [1243, 422] width 271 height 38
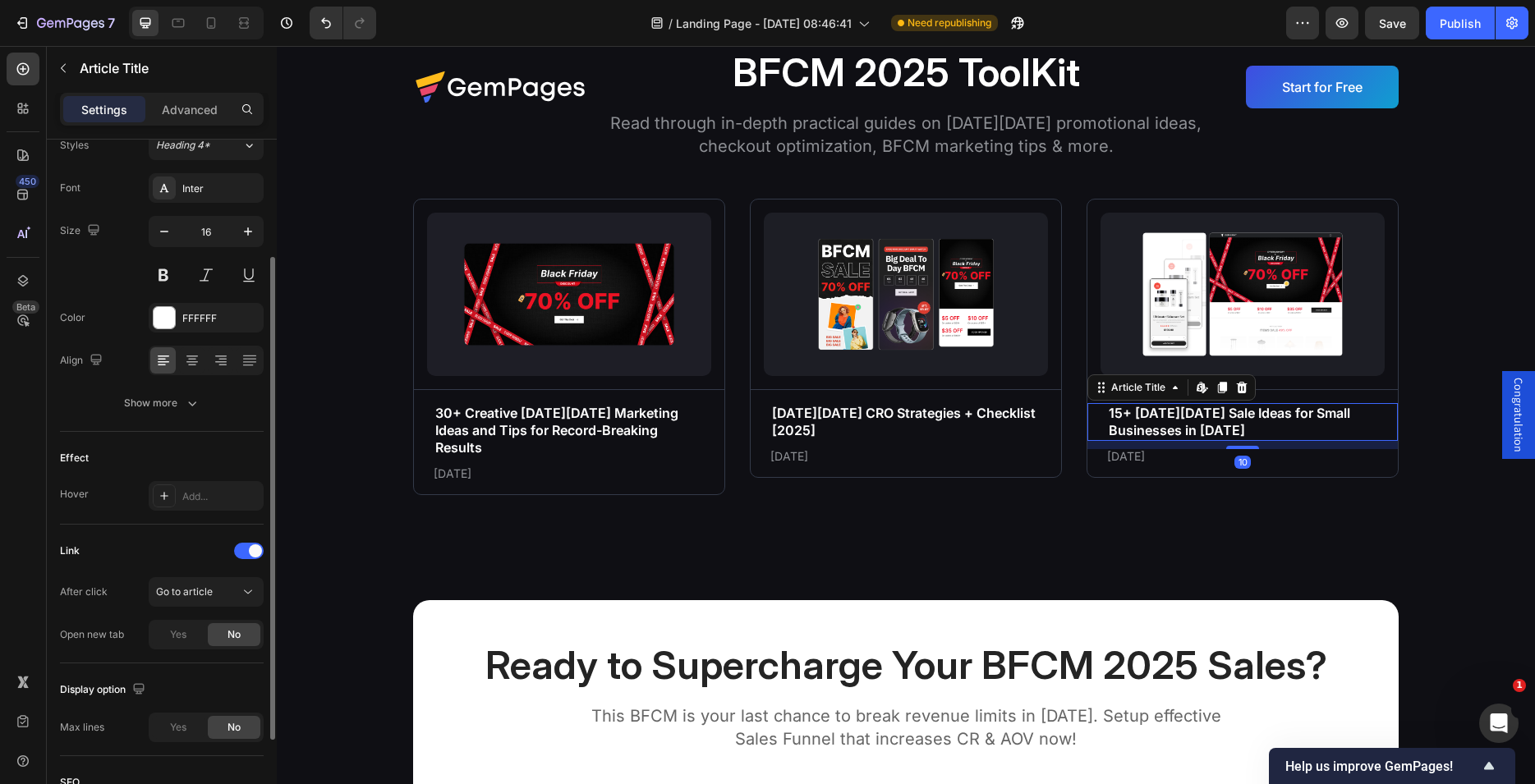
scroll to position [297, 0]
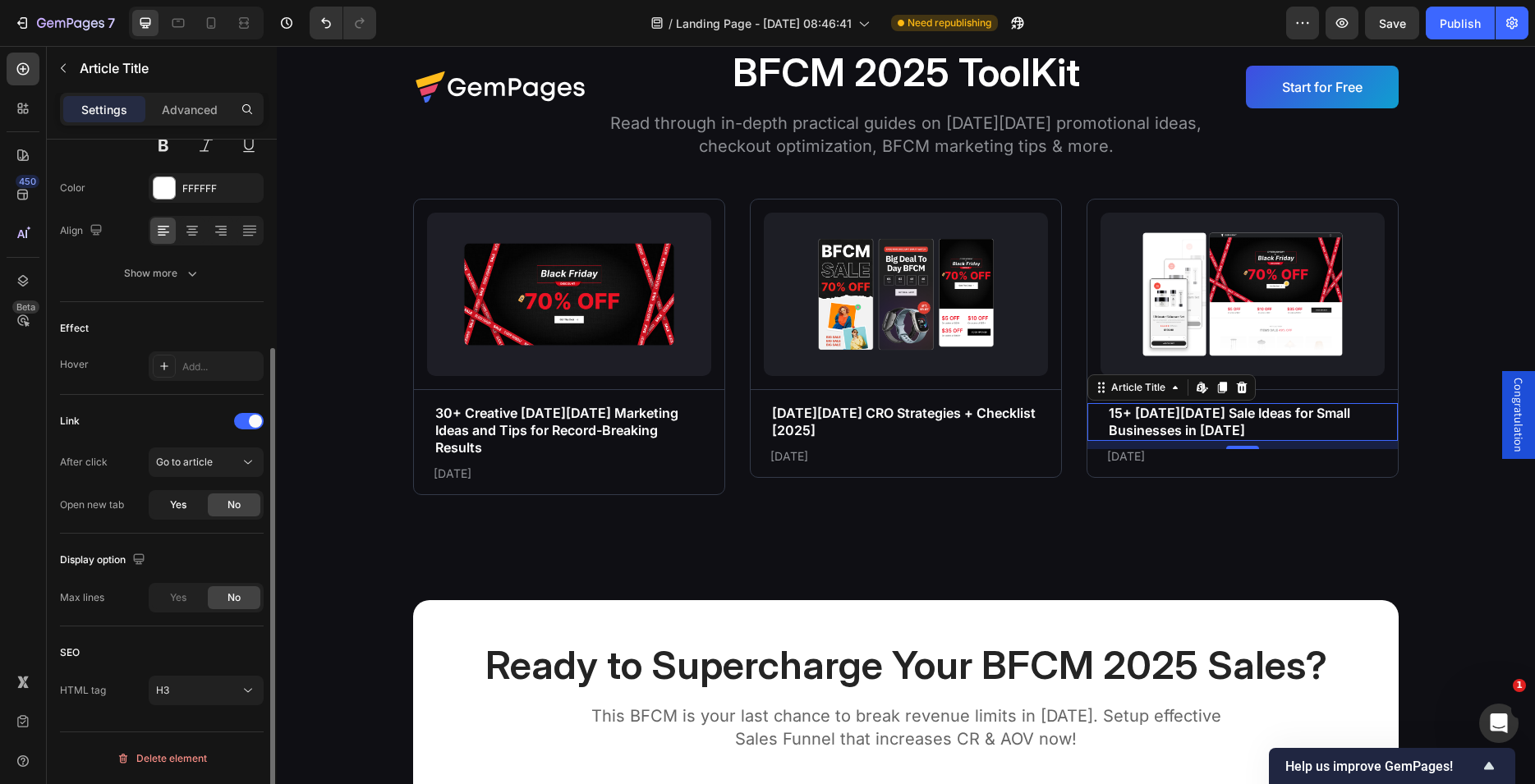
click at [171, 506] on span "Yes" at bounding box center [178, 505] width 17 height 15
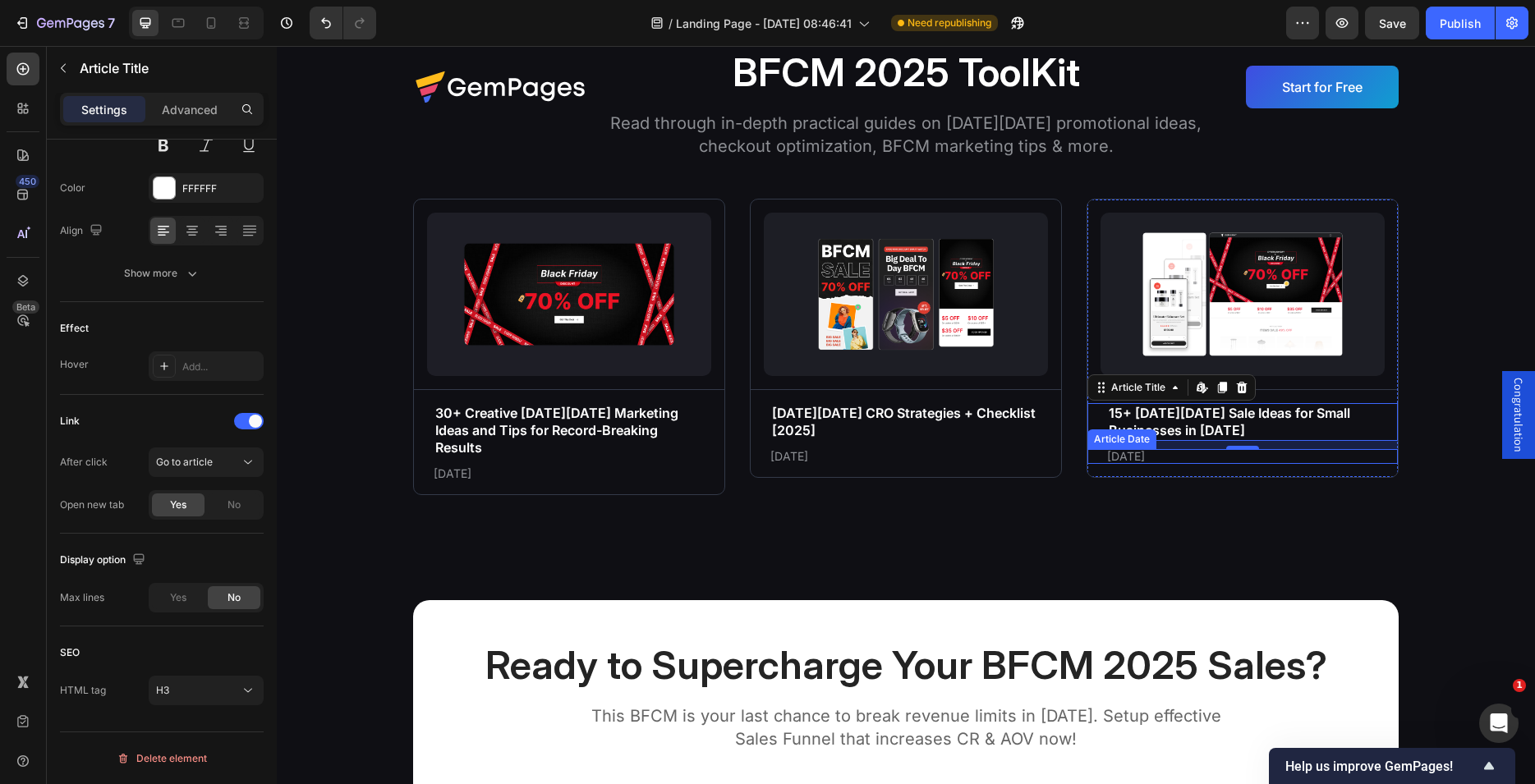
click at [1099, 457] on div "[DATE] Article Date" at bounding box center [1243, 457] width 311 height 15
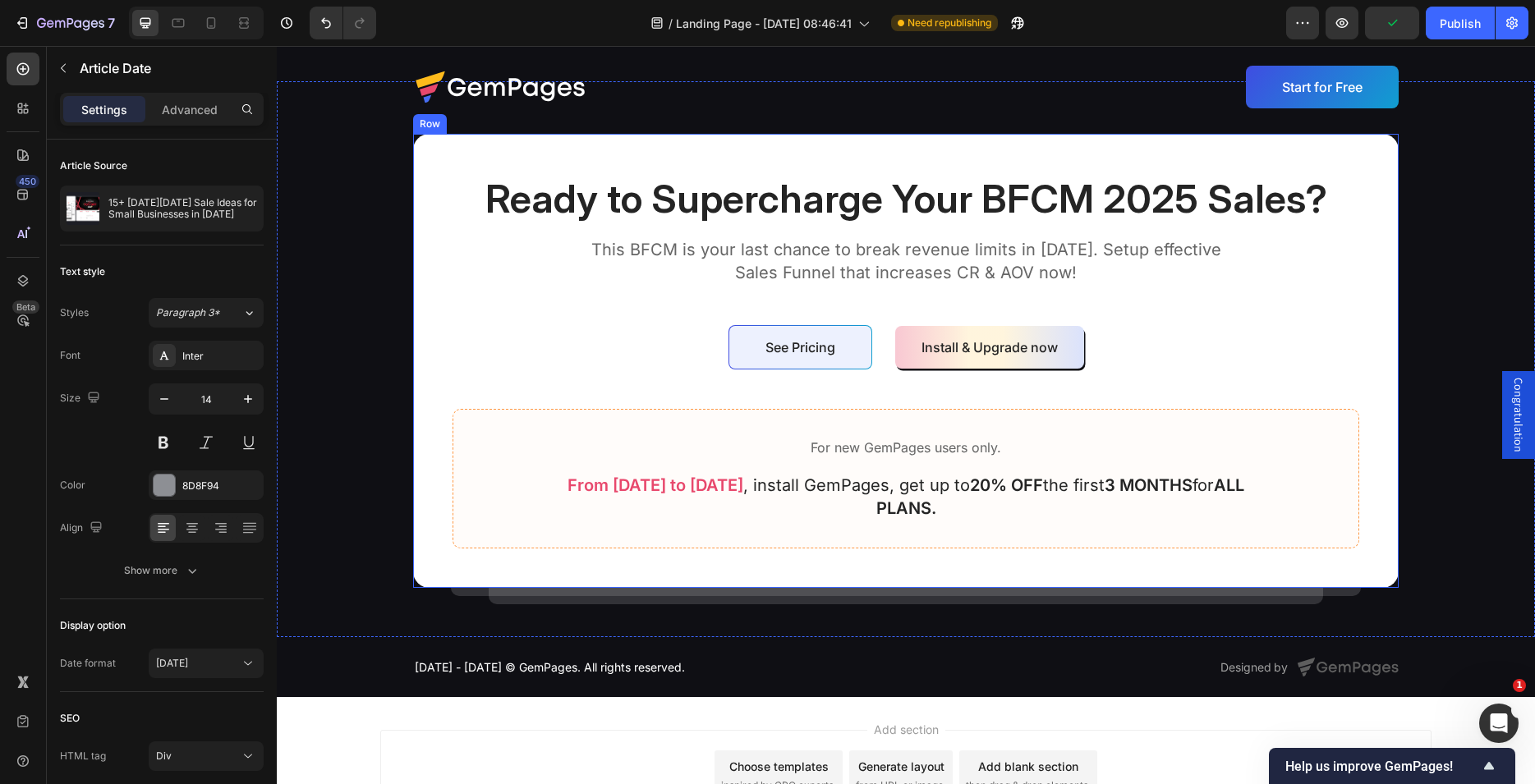
scroll to position [6114, 0]
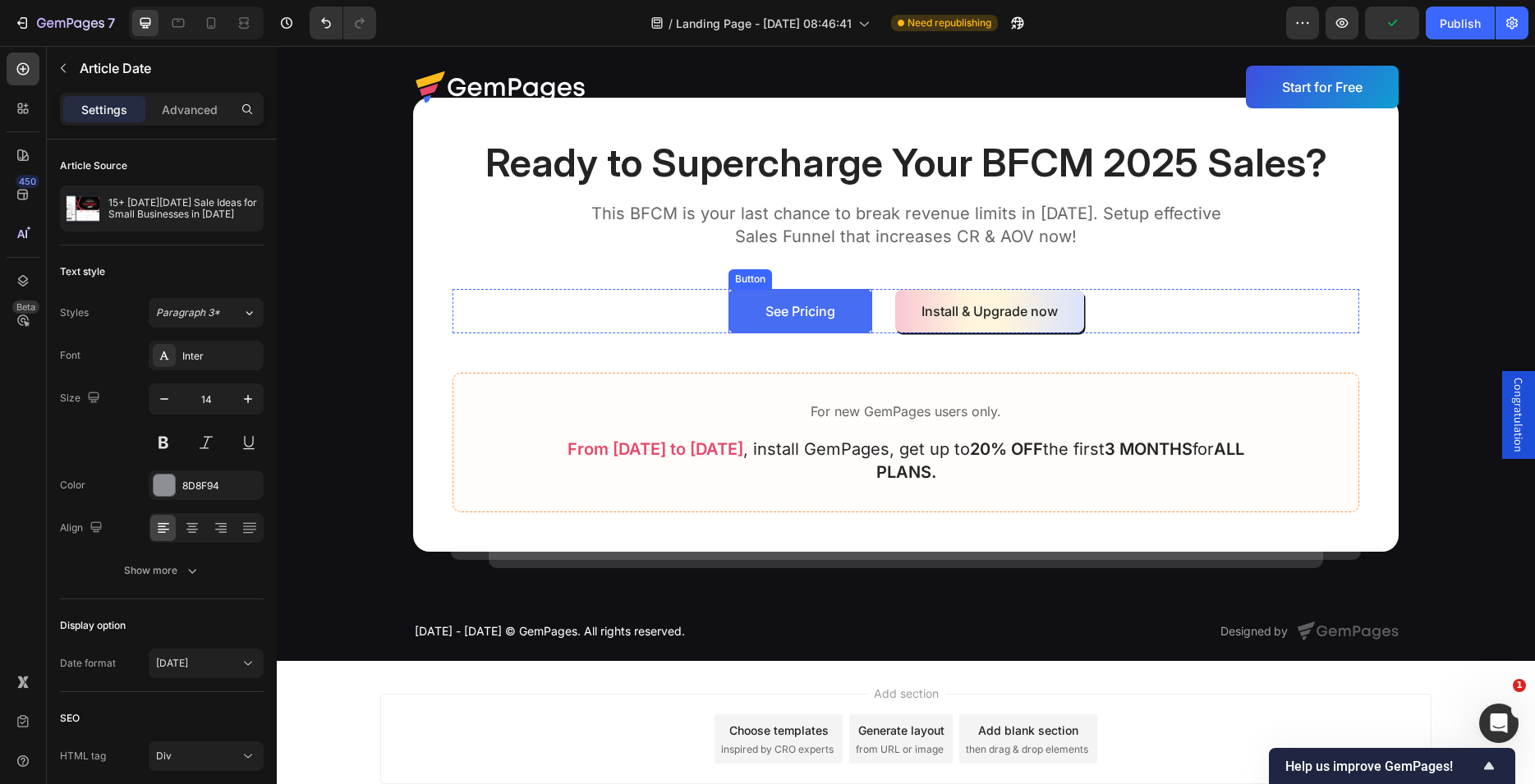
click at [736, 307] on link "See Pricing" at bounding box center [801, 311] width 144 height 44
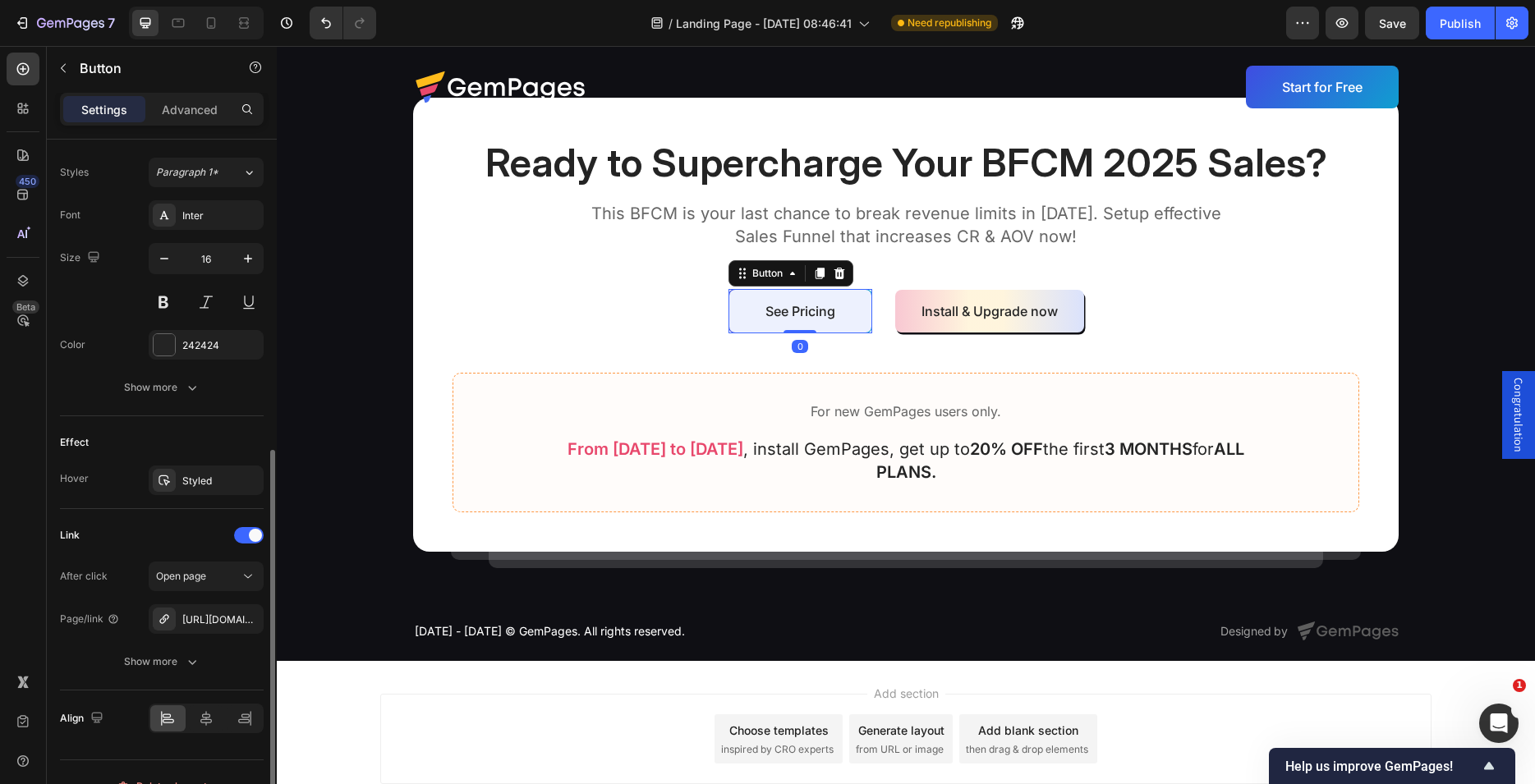
scroll to position [614, 0]
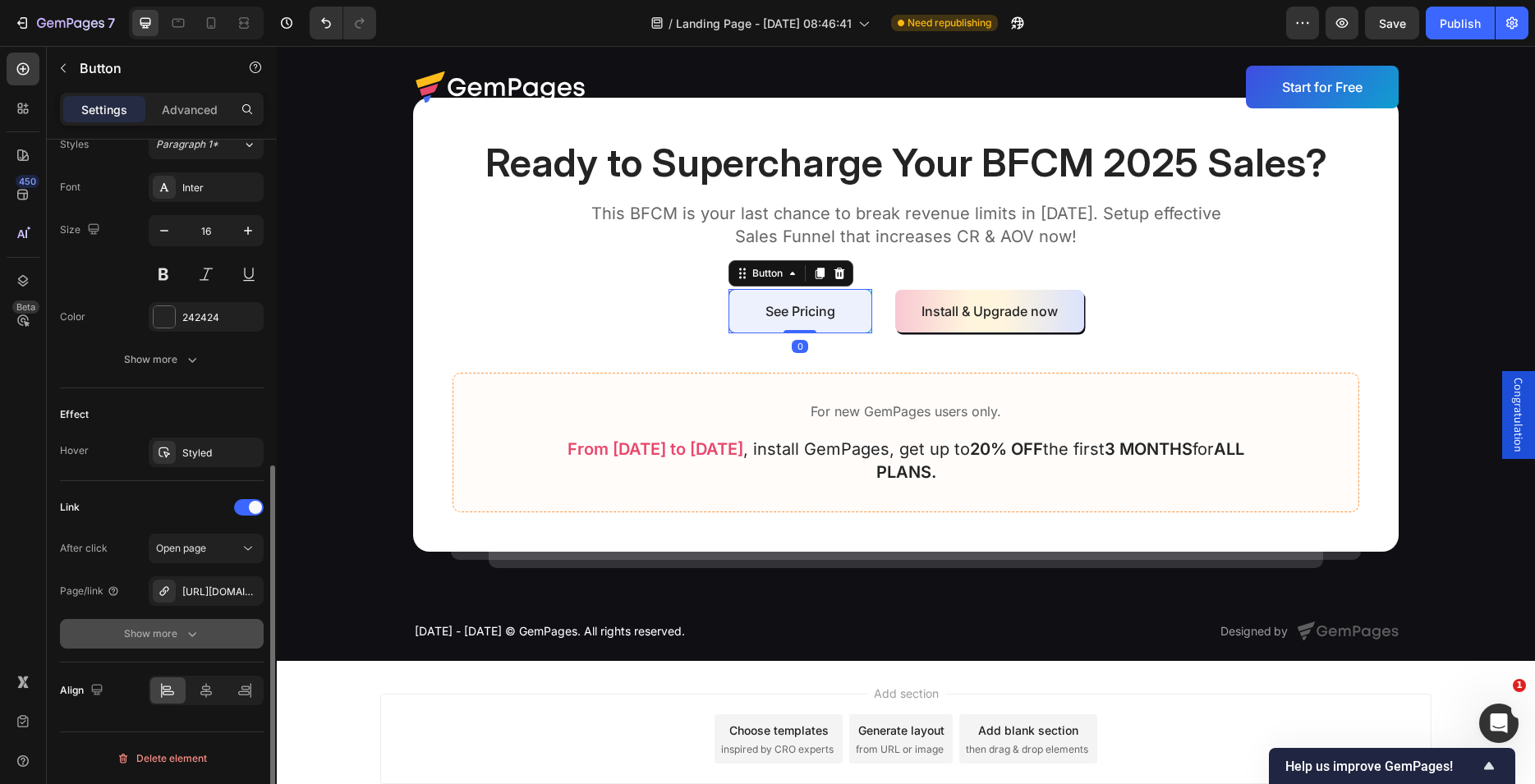
click at [160, 633] on div "Show more" at bounding box center [161, 634] width 77 height 17
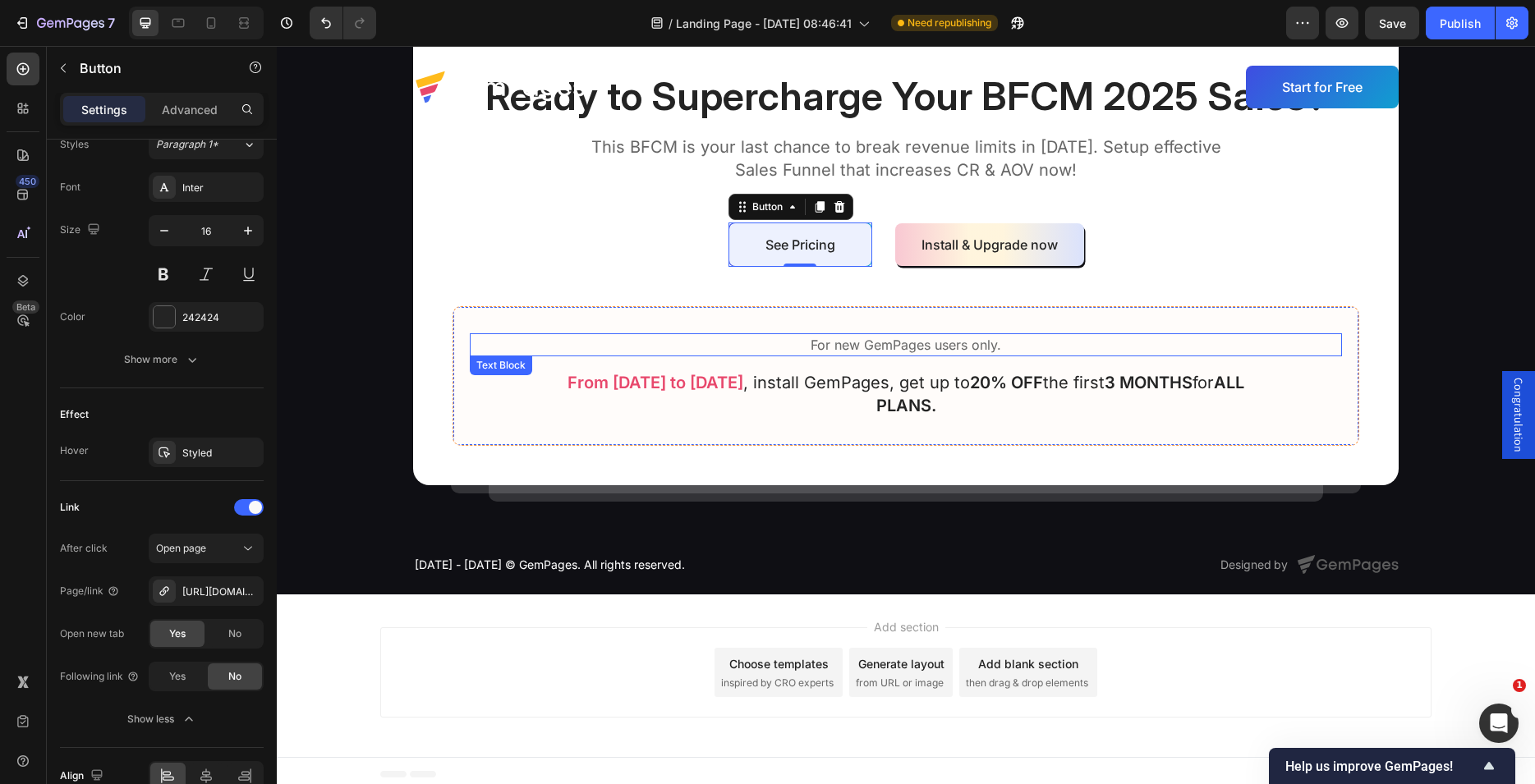
scroll to position [6188, 0]
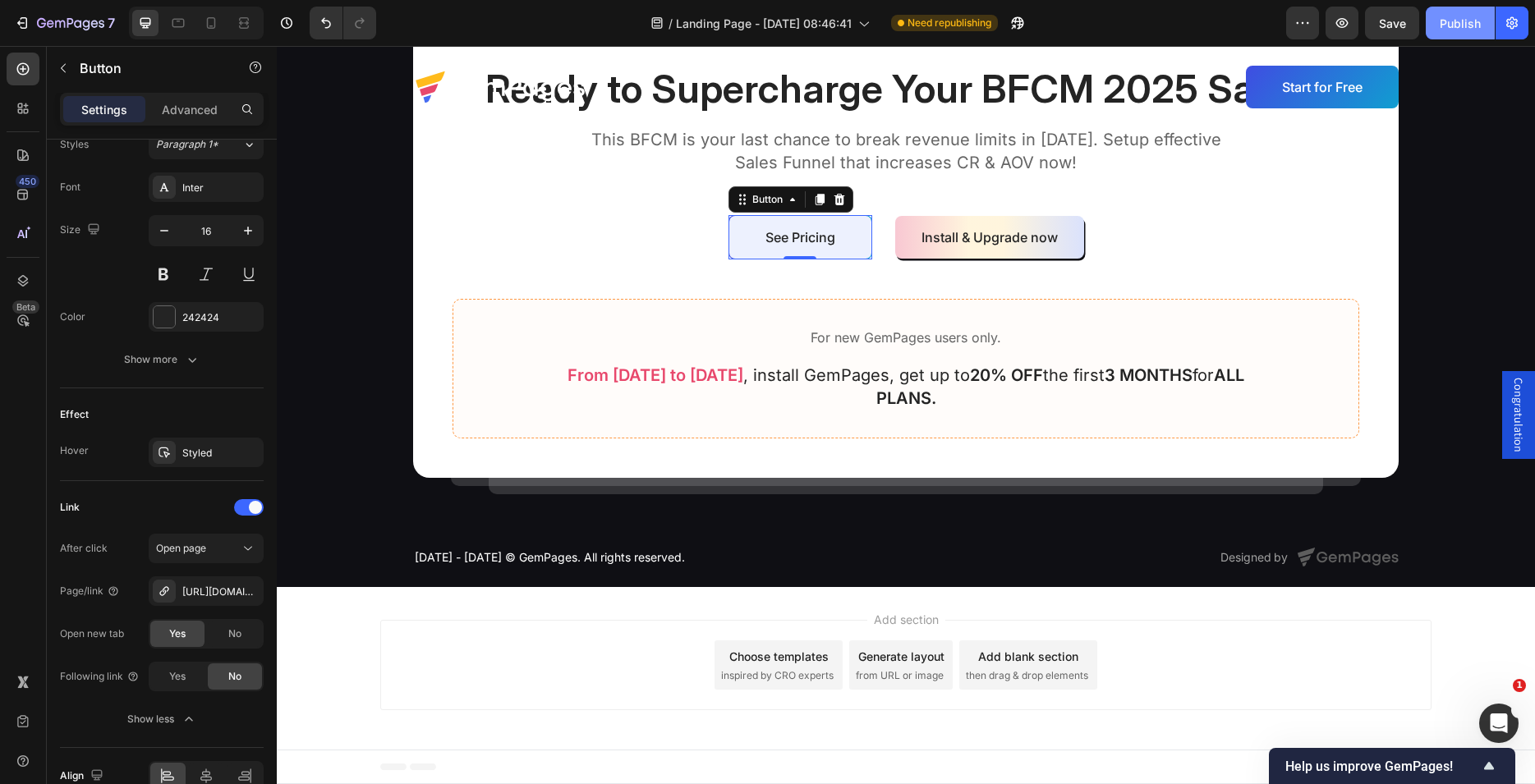
click at [1456, 24] on div "Publish" at bounding box center [1460, 23] width 42 height 18
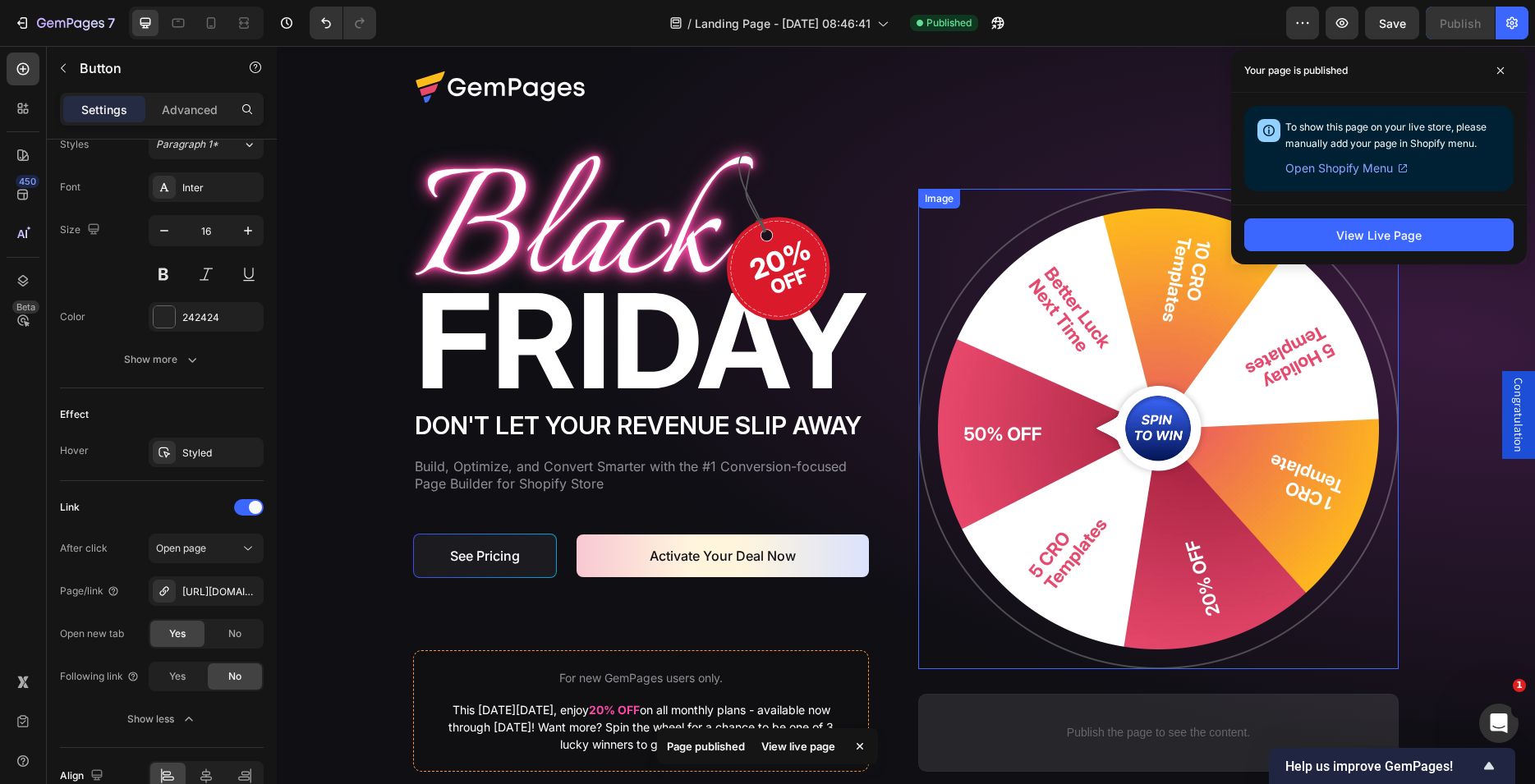
scroll to position [84, 0]
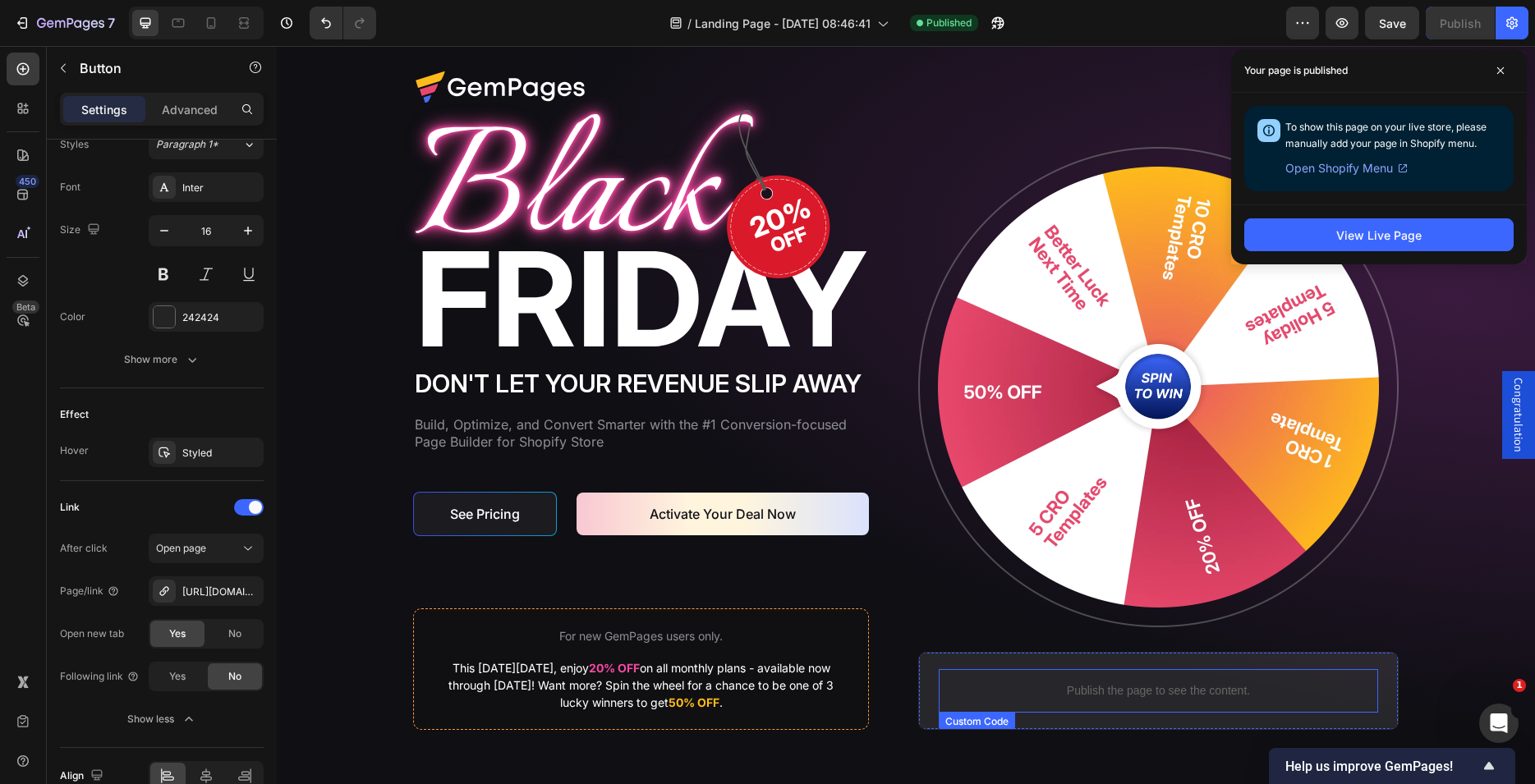
click at [1066, 682] on div "Publish the page to see the content." at bounding box center [1159, 691] width 439 height 43
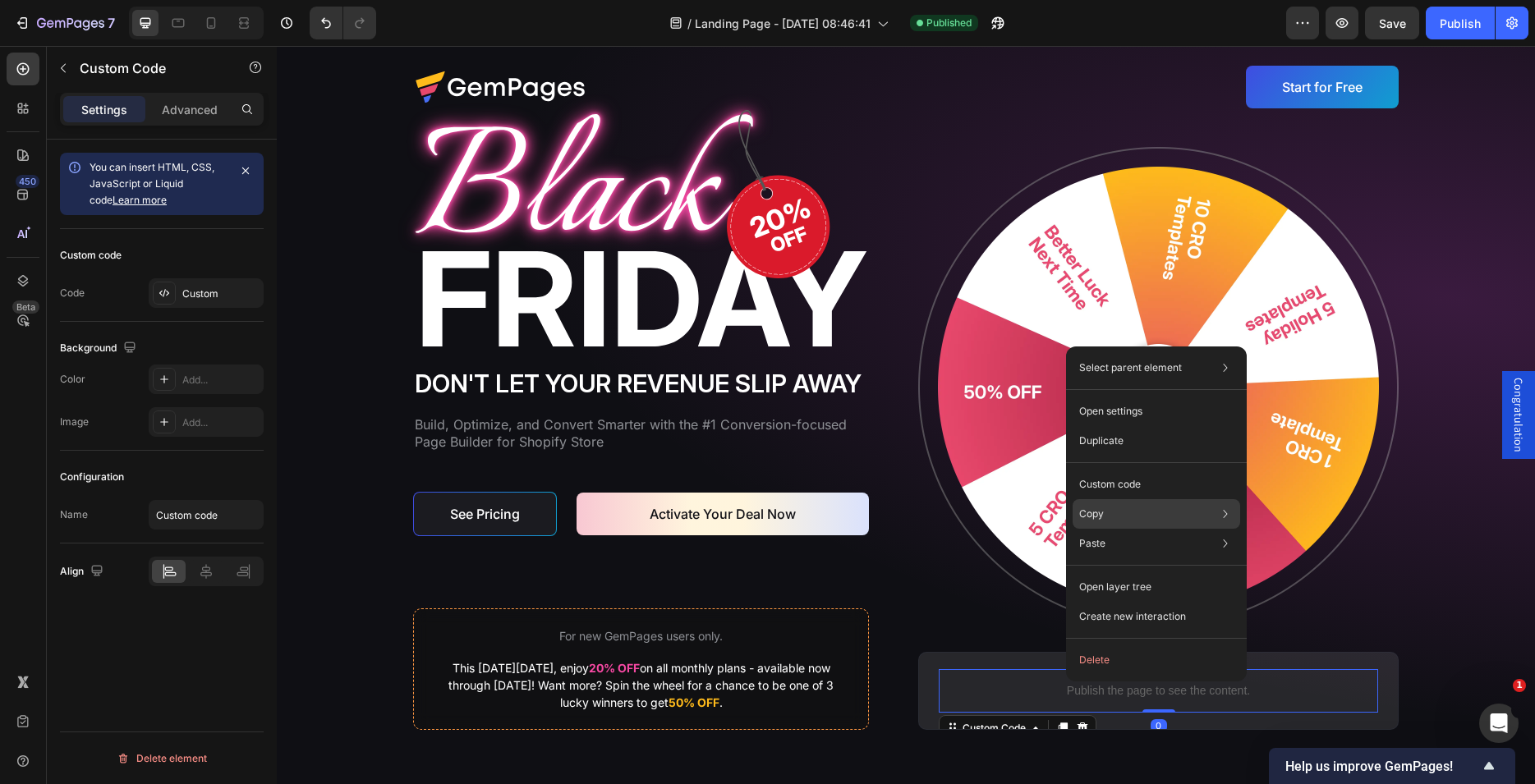
scroll to position [0, 0]
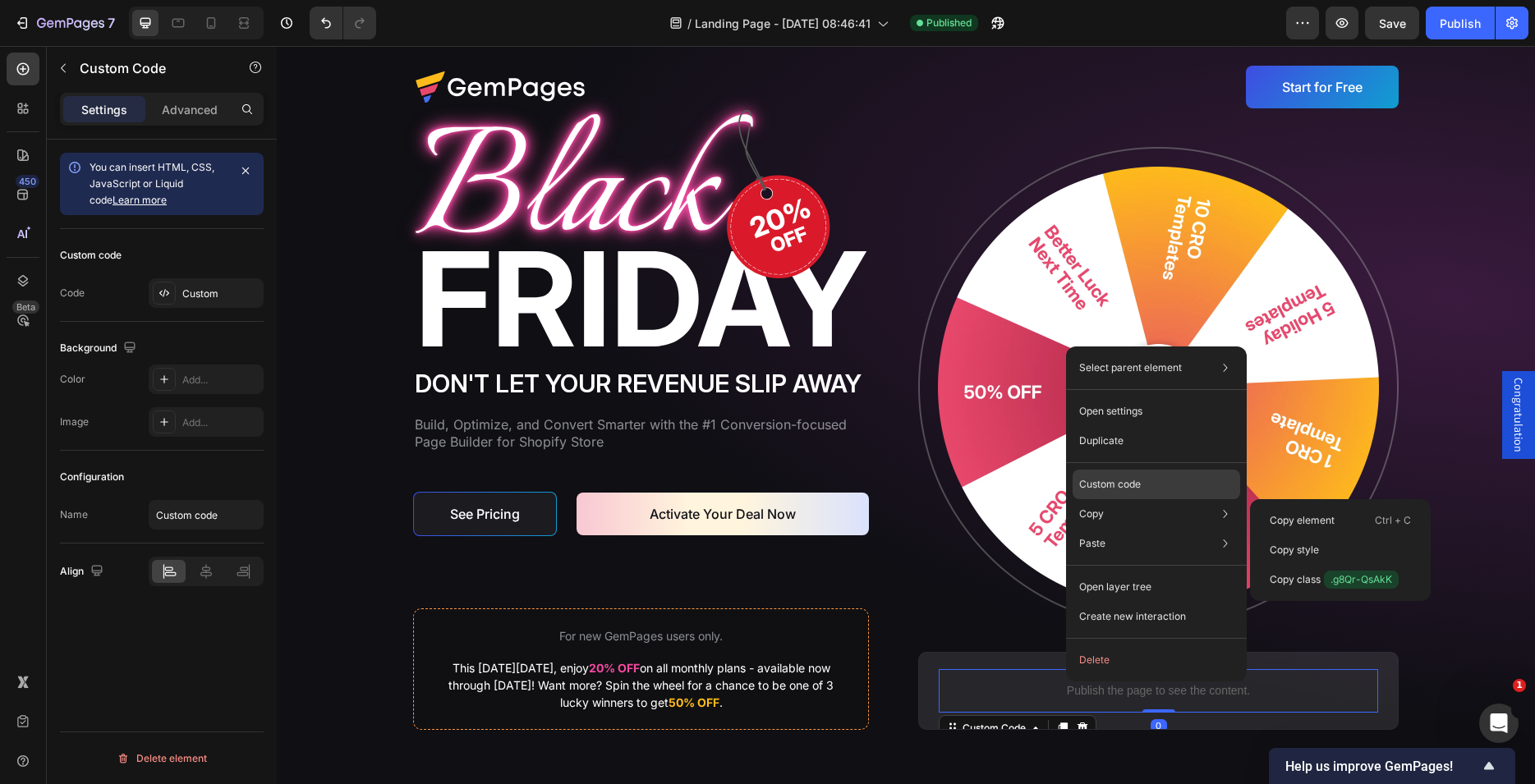
click at [1100, 476] on div "Custom code" at bounding box center [1157, 484] width 168 height 30
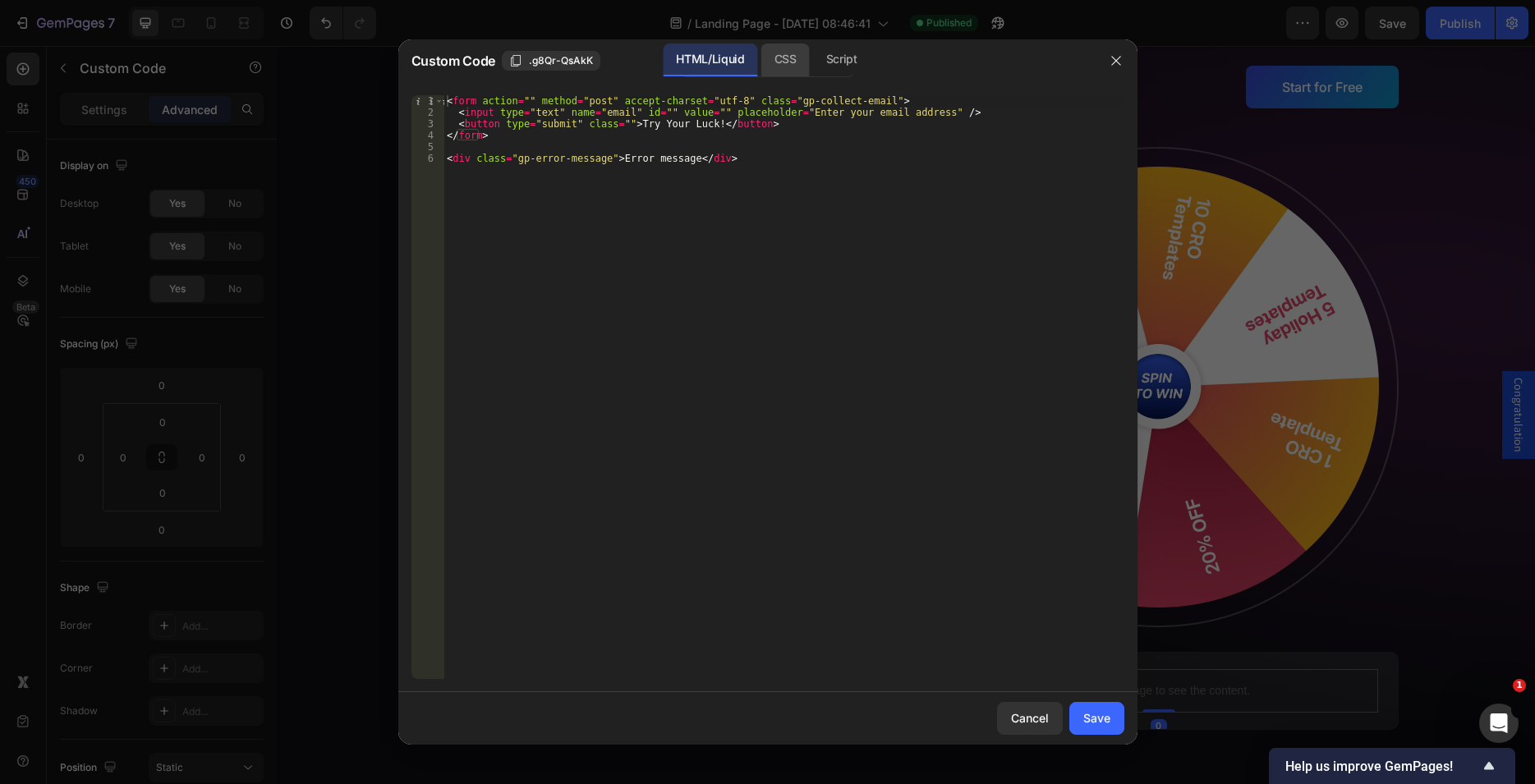
click at [765, 50] on div "CSS" at bounding box center [785, 60] width 49 height 33
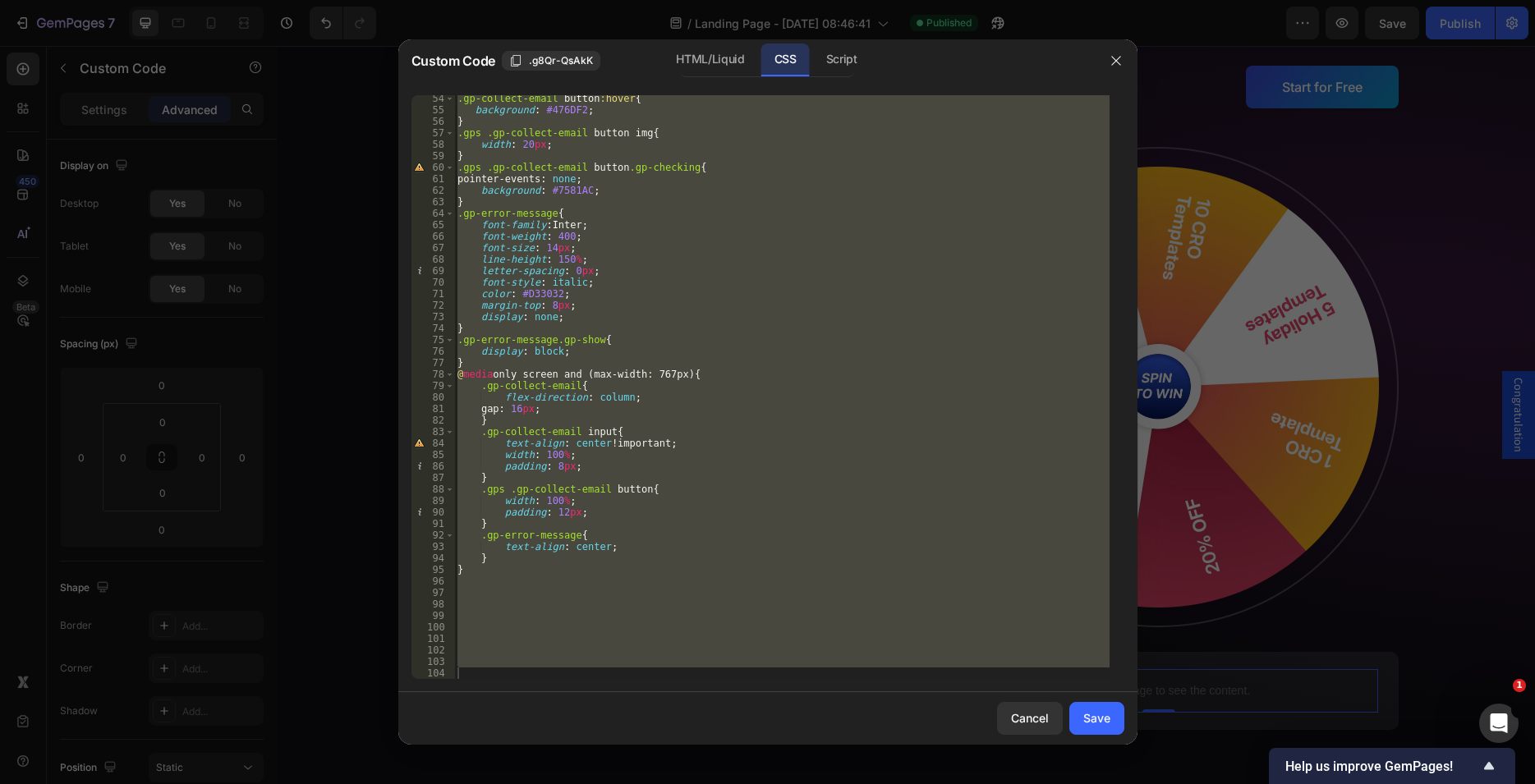
scroll to position [612, 0]
click at [692, 371] on div ".gp-collect-email button :hover { background : #476DF2 ; } .gps .gp-collect-ema…" at bounding box center [781, 386] width 655 height 584
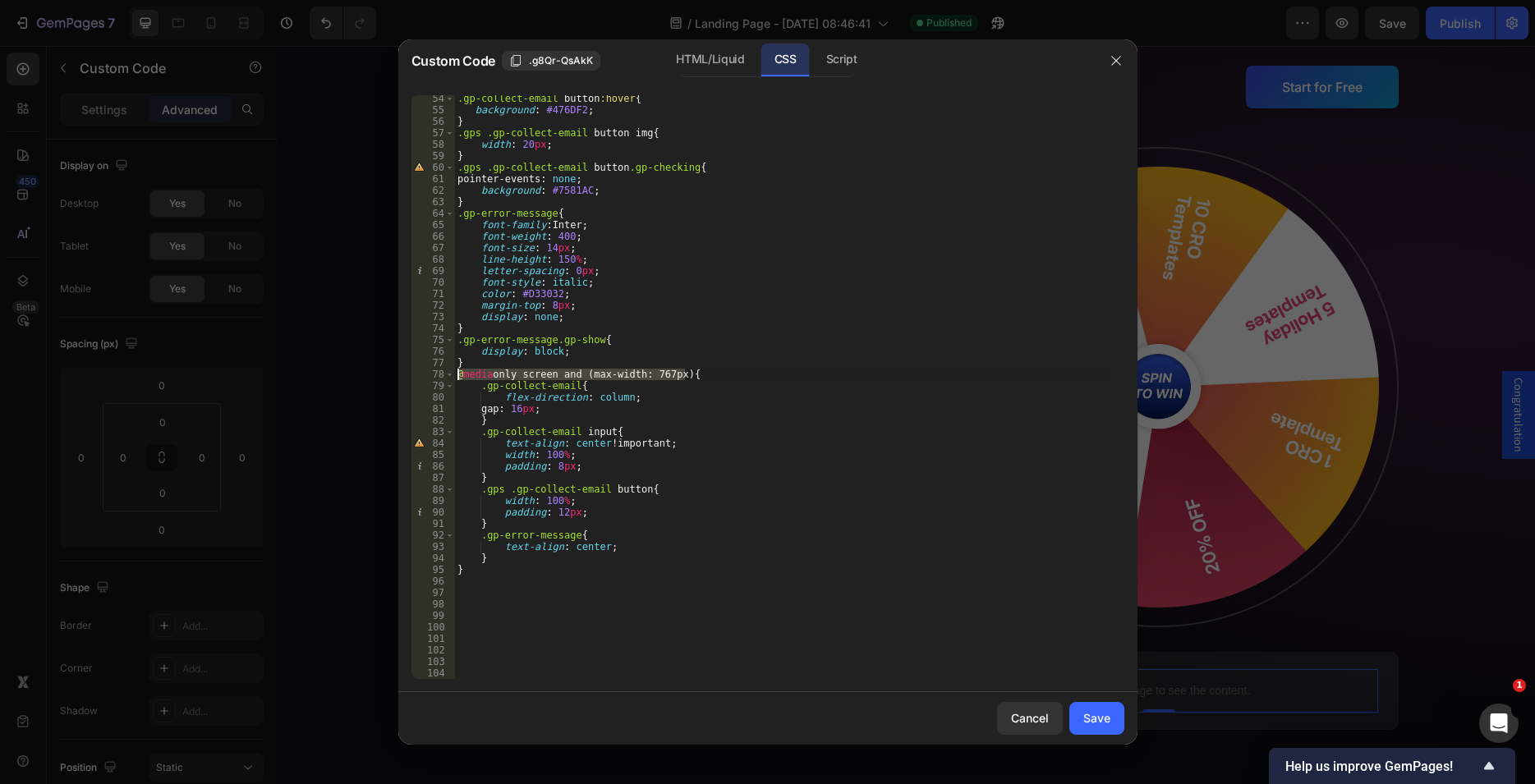
drag, startPoint x: 693, startPoint y: 374, endPoint x: 446, endPoint y: 369, distance: 247.1
click at [454, 369] on div ".gp-collect-email button :hover { background : #476DF2 ; } .gps .gp-collect-ema…" at bounding box center [781, 386] width 655 height 584
click at [474, 365] on div ".gp-collect-email button :hover { background : #476DF2 ; } .gps .gp-collect-ema…" at bounding box center [781, 397] width 655 height 607
type textarea "}"
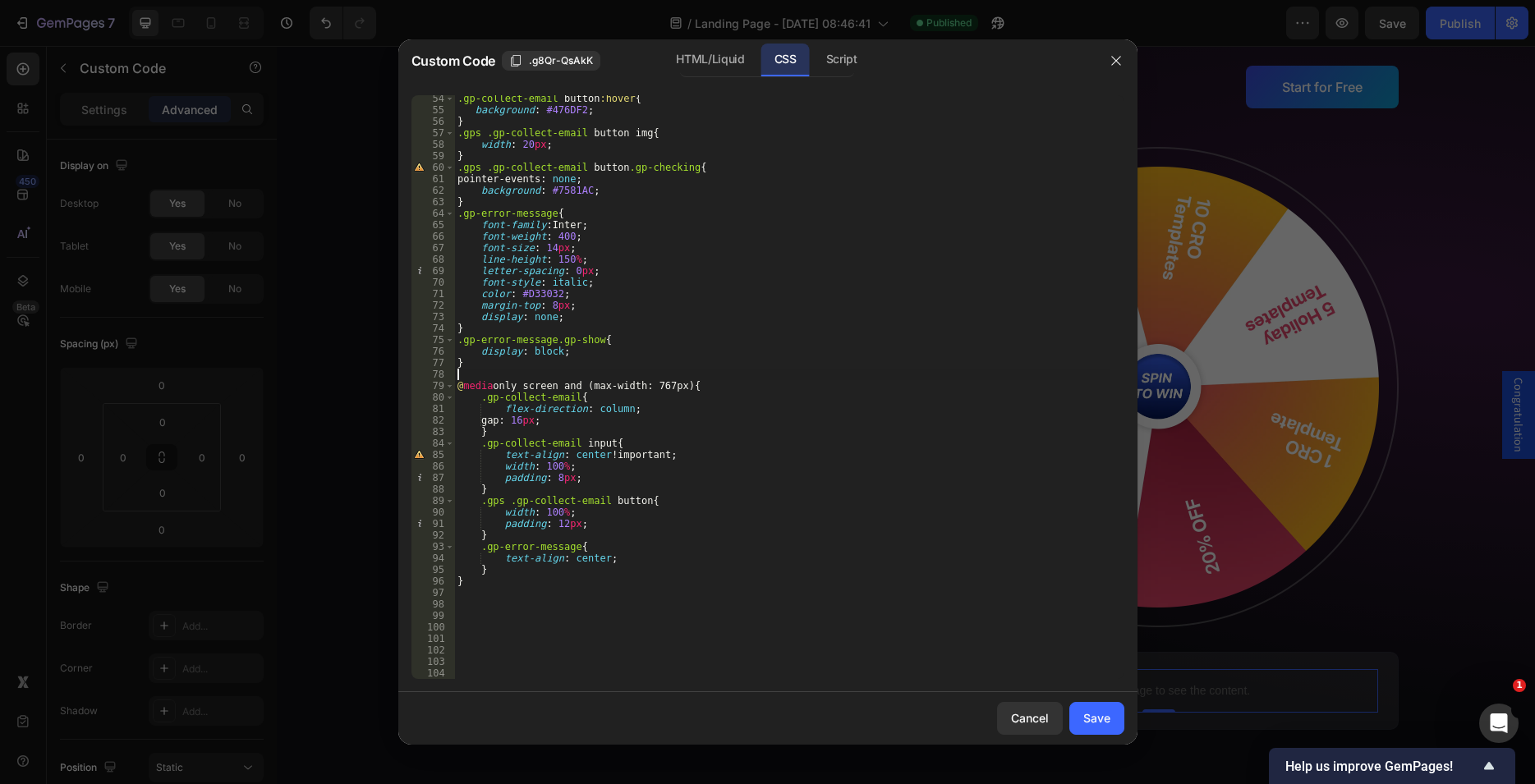
paste textarea "@media only screen and (max-width: 767px){"
type textarea "@media only screen and (max-width: 767px){}"
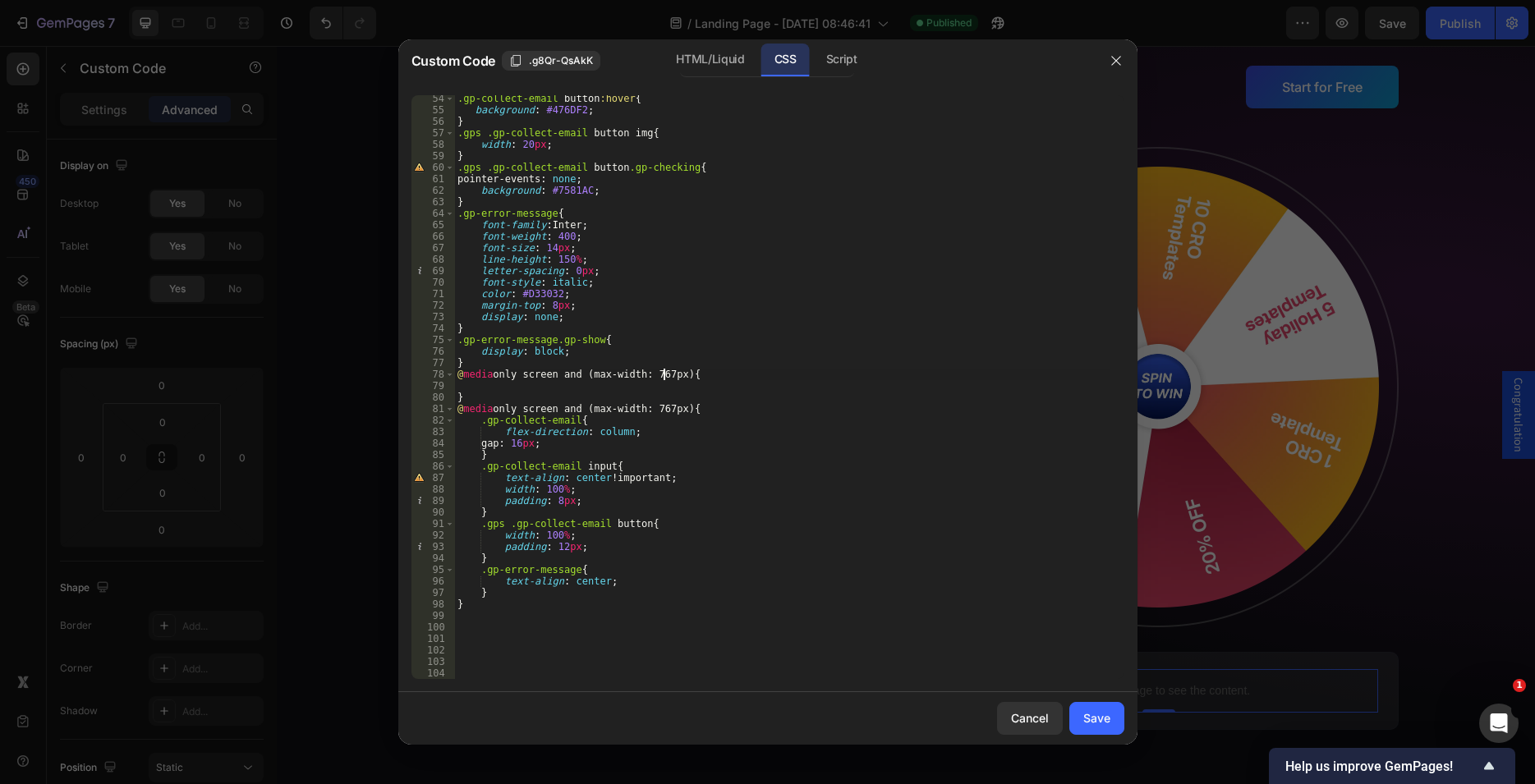
click at [662, 369] on div ".gp-collect-email button :hover { background : #476DF2 ; } .gps .gp-collect-ema…" at bounding box center [781, 397] width 655 height 607
type textarea "@media only screen and (max-width: 999px){"
click at [541, 389] on div ".gp-collect-email button :hover { background : #476DF2 ; } .gps .gp-collect-ema…" at bounding box center [781, 397] width 655 height 607
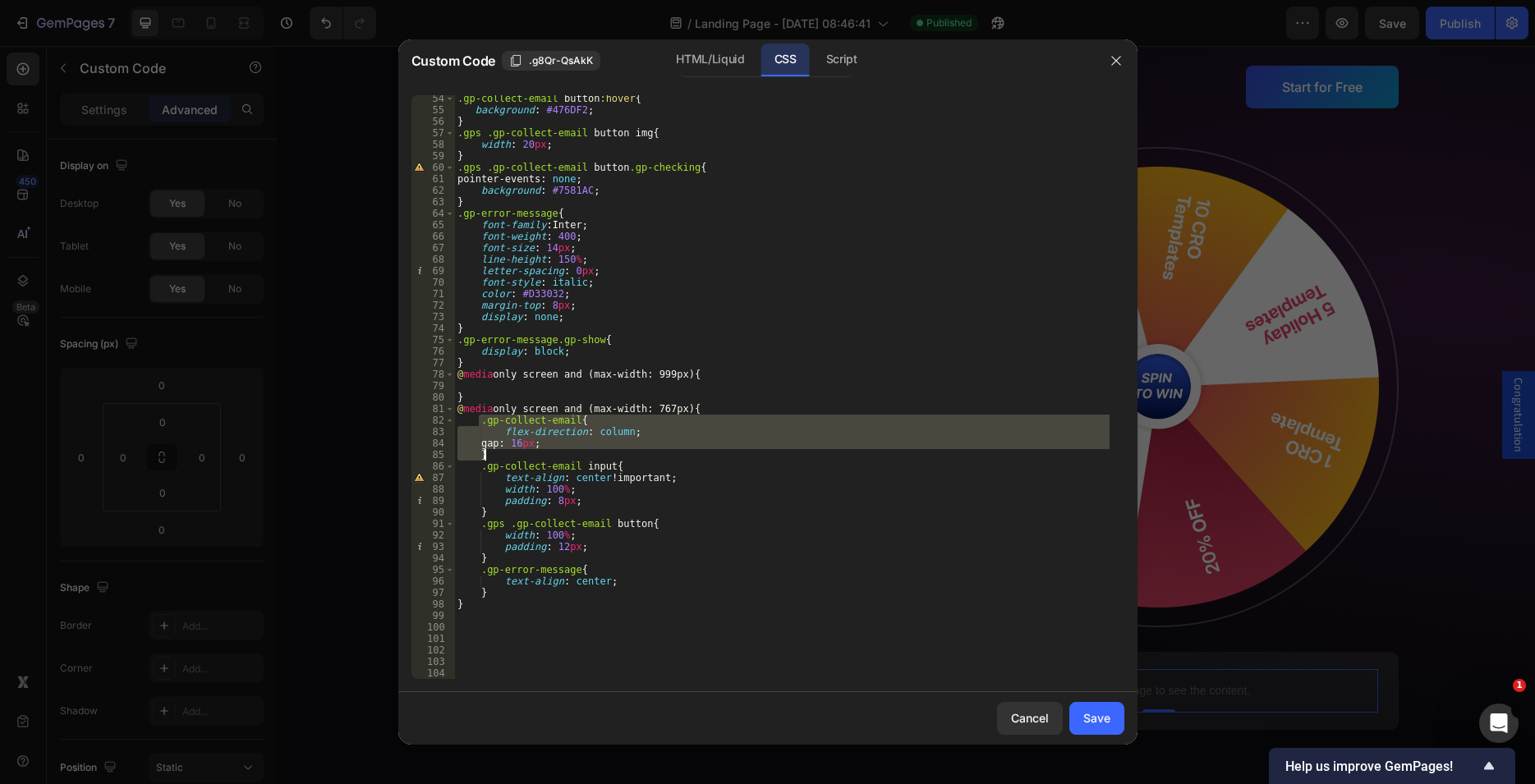
drag, startPoint x: 481, startPoint y: 422, endPoint x: 510, endPoint y: 453, distance: 42.4
click at [510, 453] on div ".gp-collect-email button :hover { background : #476DF2 ; } .gps .gp-collect-ema…" at bounding box center [781, 397] width 655 height 607
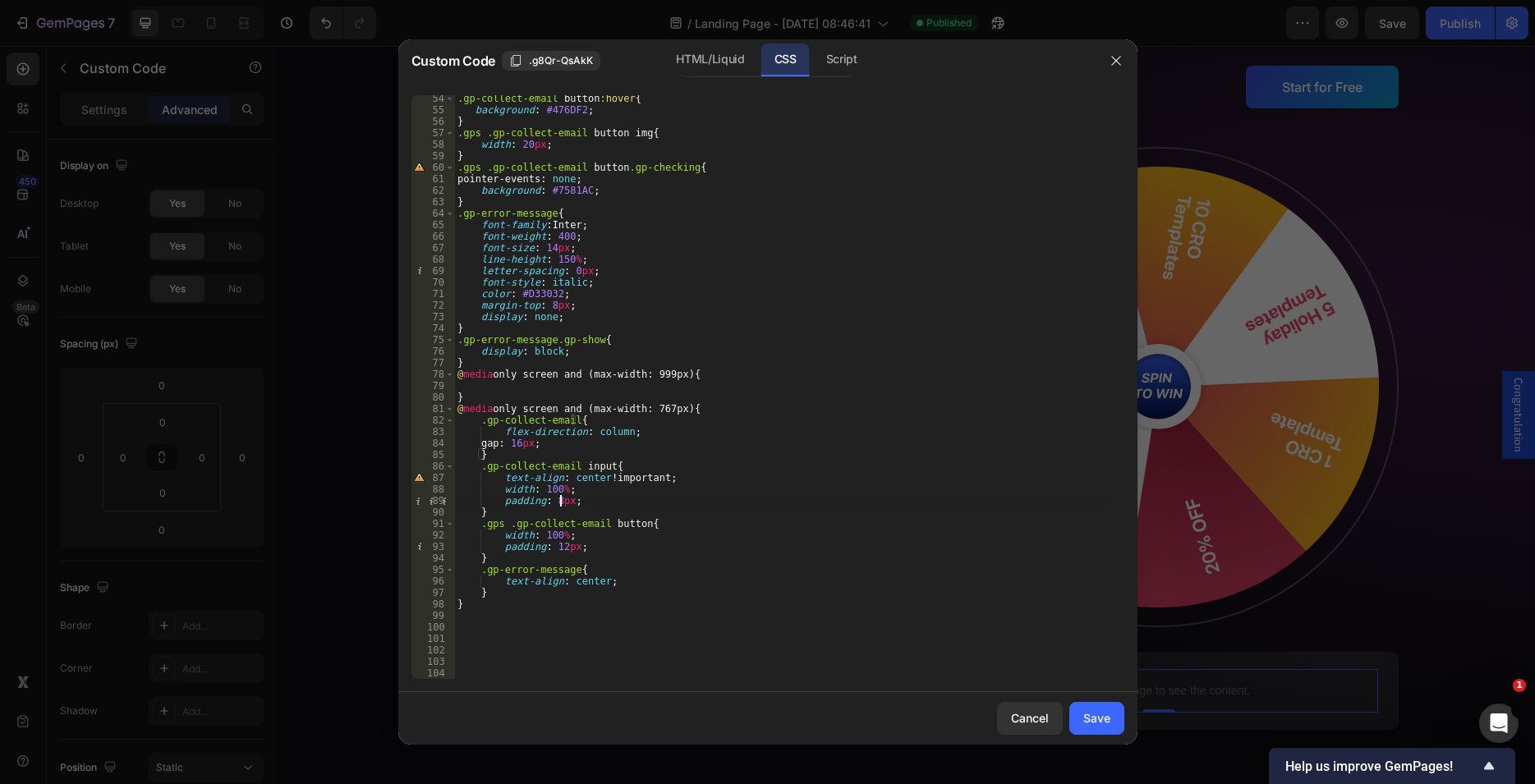
click at [558, 502] on div ".gp-collect-email button :hover { background : #476DF2 ; } .gps .gp-collect-ema…" at bounding box center [781, 397] width 655 height 607
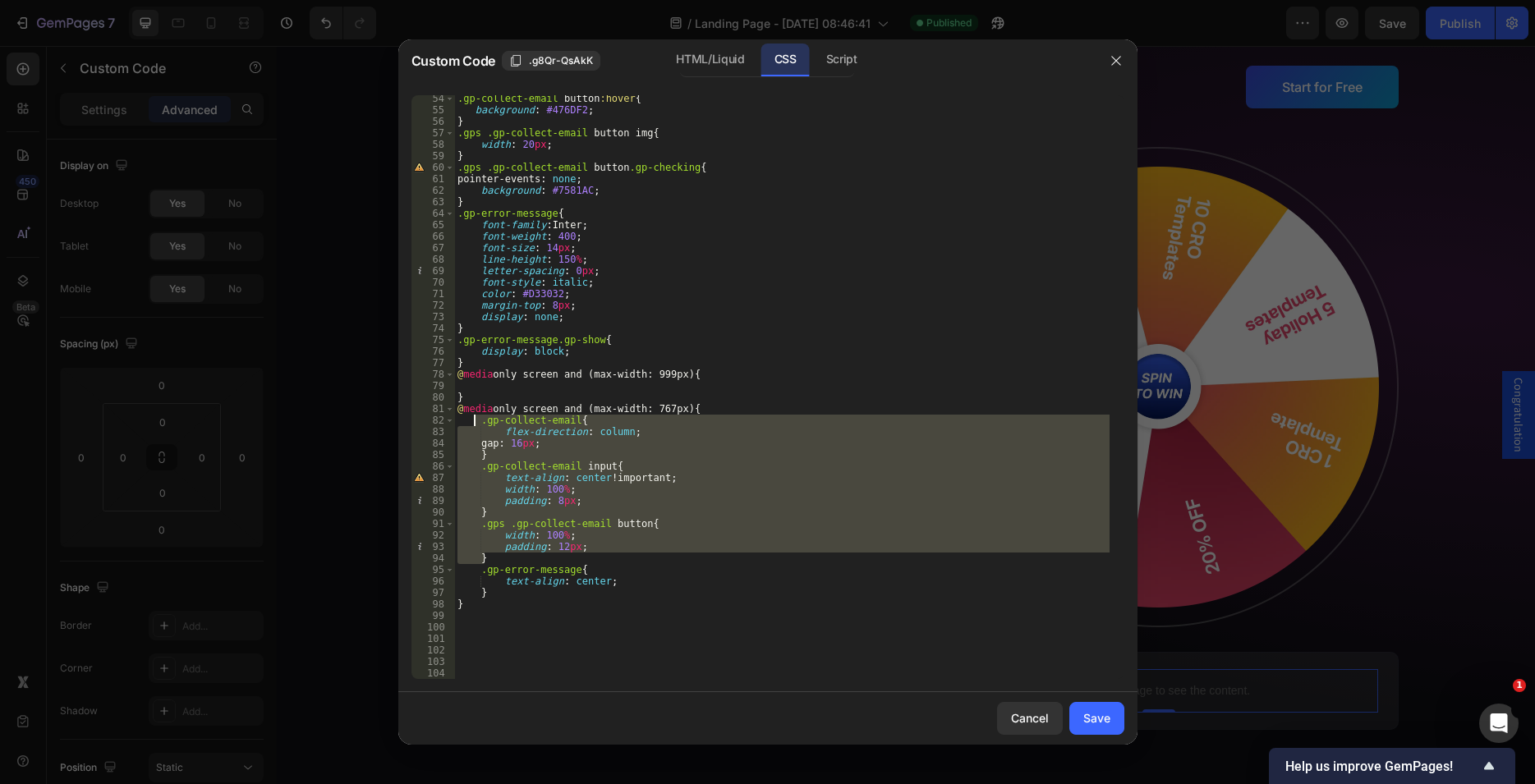
drag, startPoint x: 498, startPoint y: 554, endPoint x: 472, endPoint y: 421, distance: 135.5
click at [472, 421] on div ".gp-collect-email button :hover { background : #476DF2 ; } .gps .gp-collect-ema…" at bounding box center [781, 397] width 655 height 607
click at [570, 400] on div ".gp-collect-email button :hover { background : #476DF2 ; } .gps .gp-collect-ema…" at bounding box center [781, 397] width 655 height 607
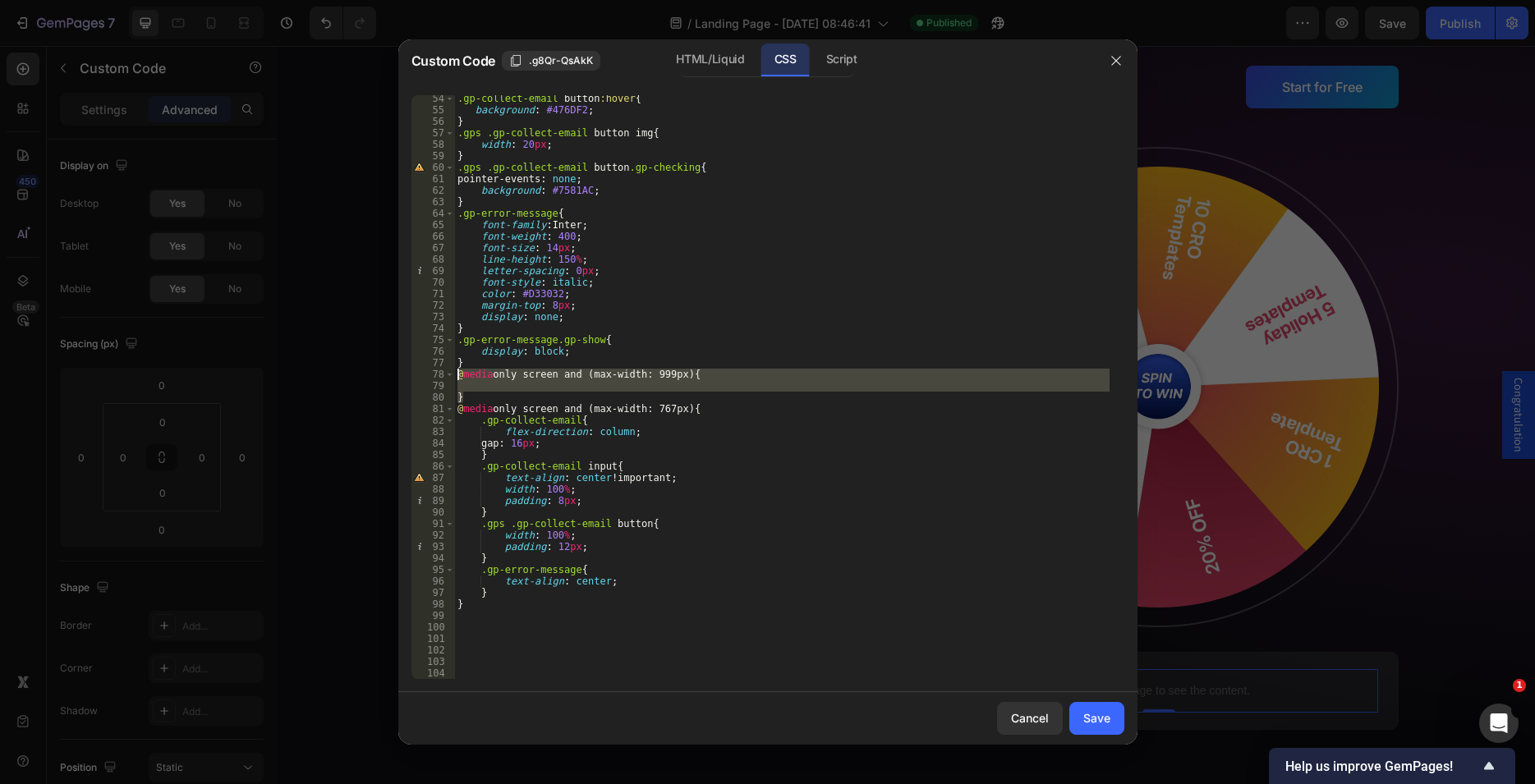
drag, startPoint x: 464, startPoint y: 398, endPoint x: 437, endPoint y: 377, distance: 34.2
click at [454, 377] on div ".gp-collect-email button :hover { background : #476DF2 ; } .gps .gp-collect-ema…" at bounding box center [781, 386] width 655 height 584
type textarea "@media only screen and (max-width: 999px){"
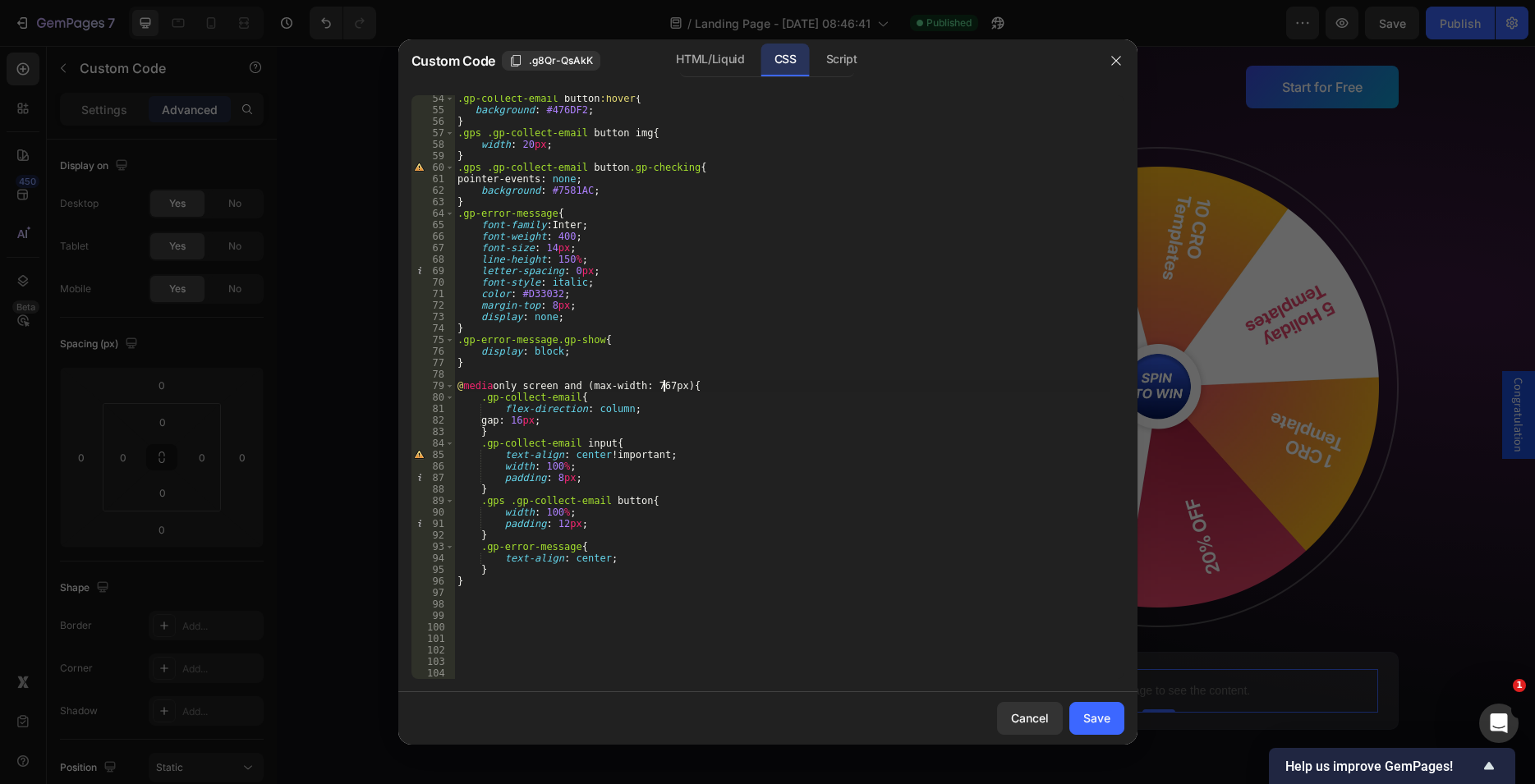
click at [662, 384] on div ".gp-collect-email button :hover { background : #476DF2 ; } .gps .gp-collect-ema…" at bounding box center [781, 397] width 655 height 607
type textarea "@media only screen and (max-width: 999px){"
click at [1101, 721] on div "Save" at bounding box center [1096, 718] width 27 height 18
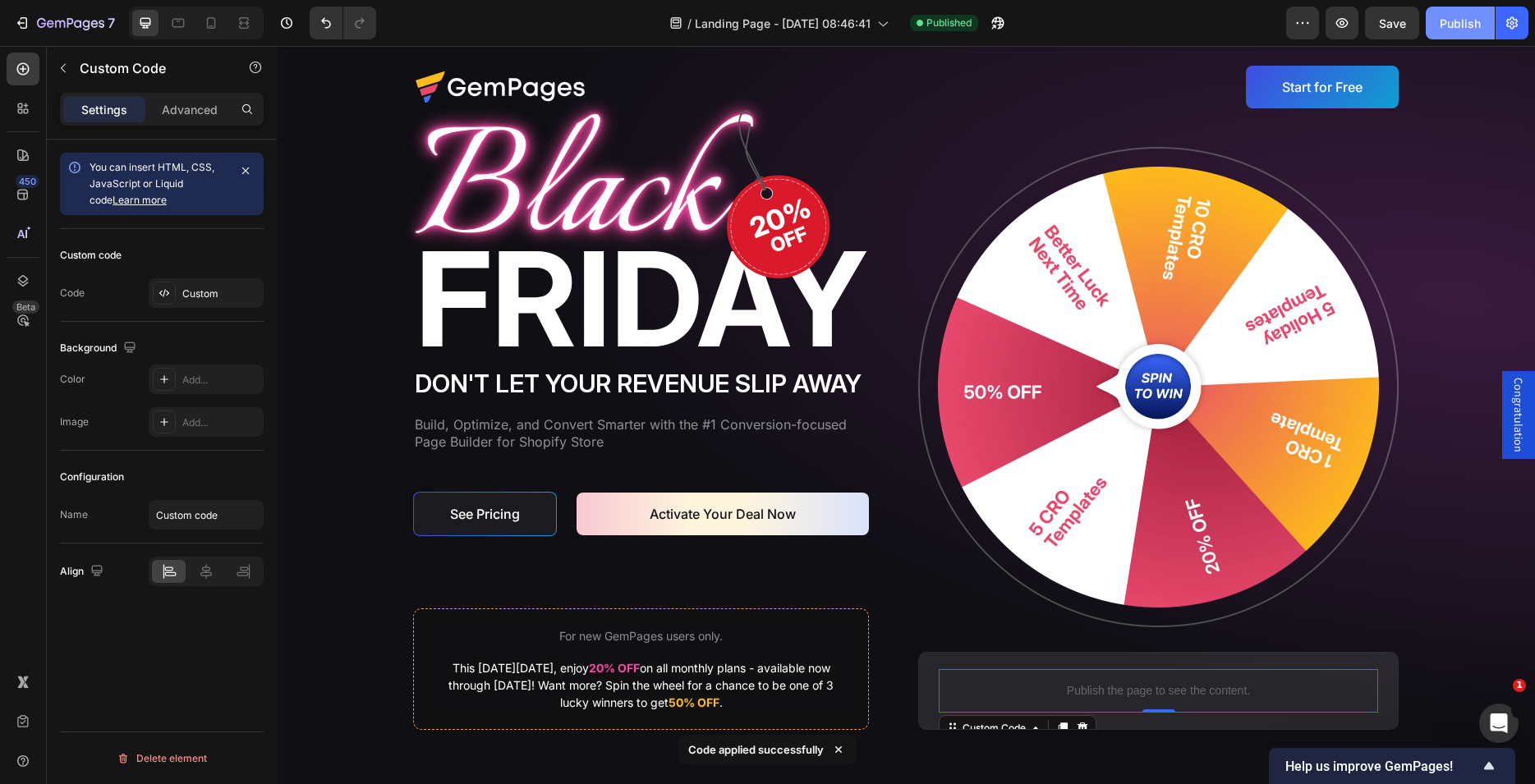
click at [1451, 27] on div "Publish" at bounding box center [1460, 23] width 42 height 18
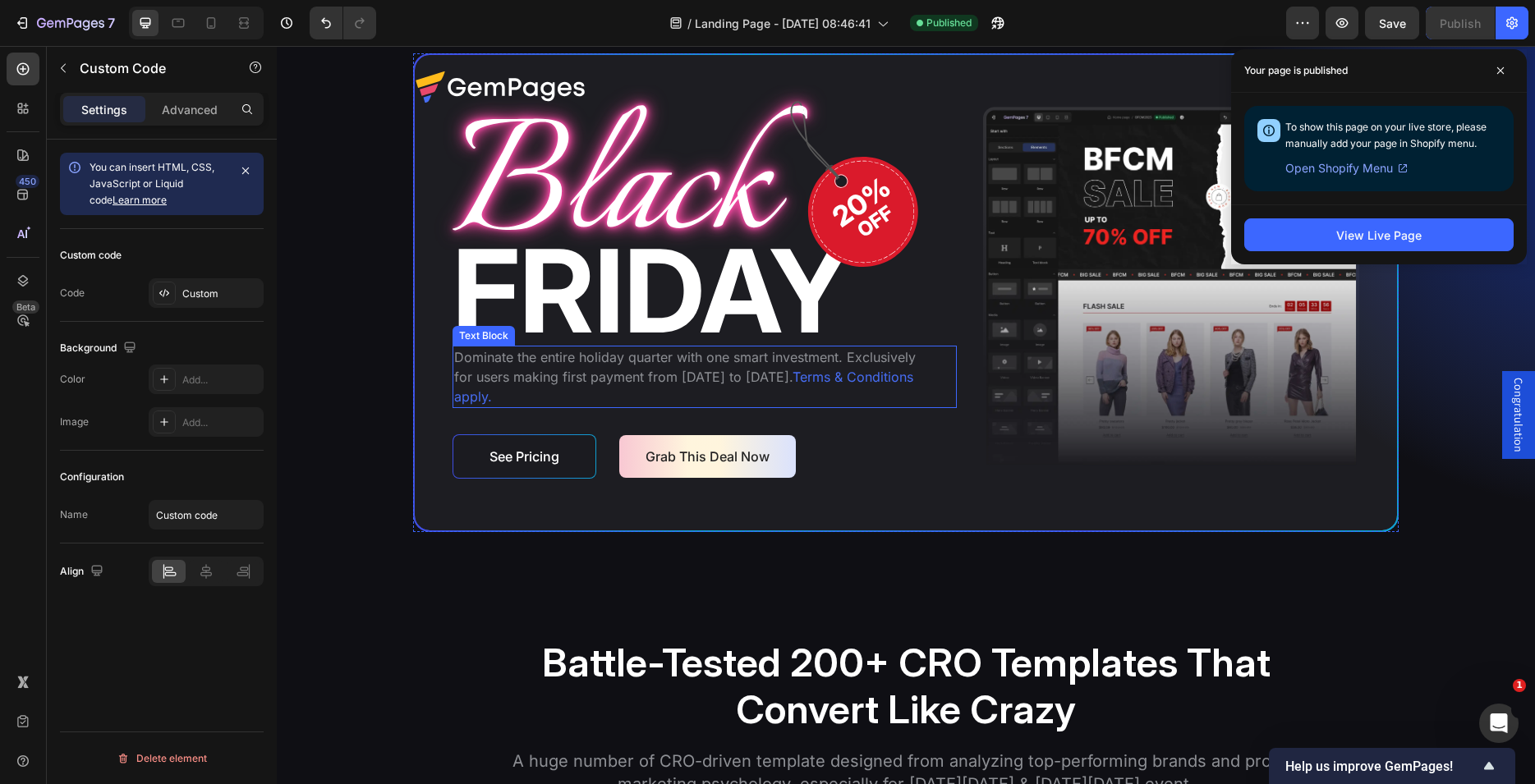
scroll to position [4271, 0]
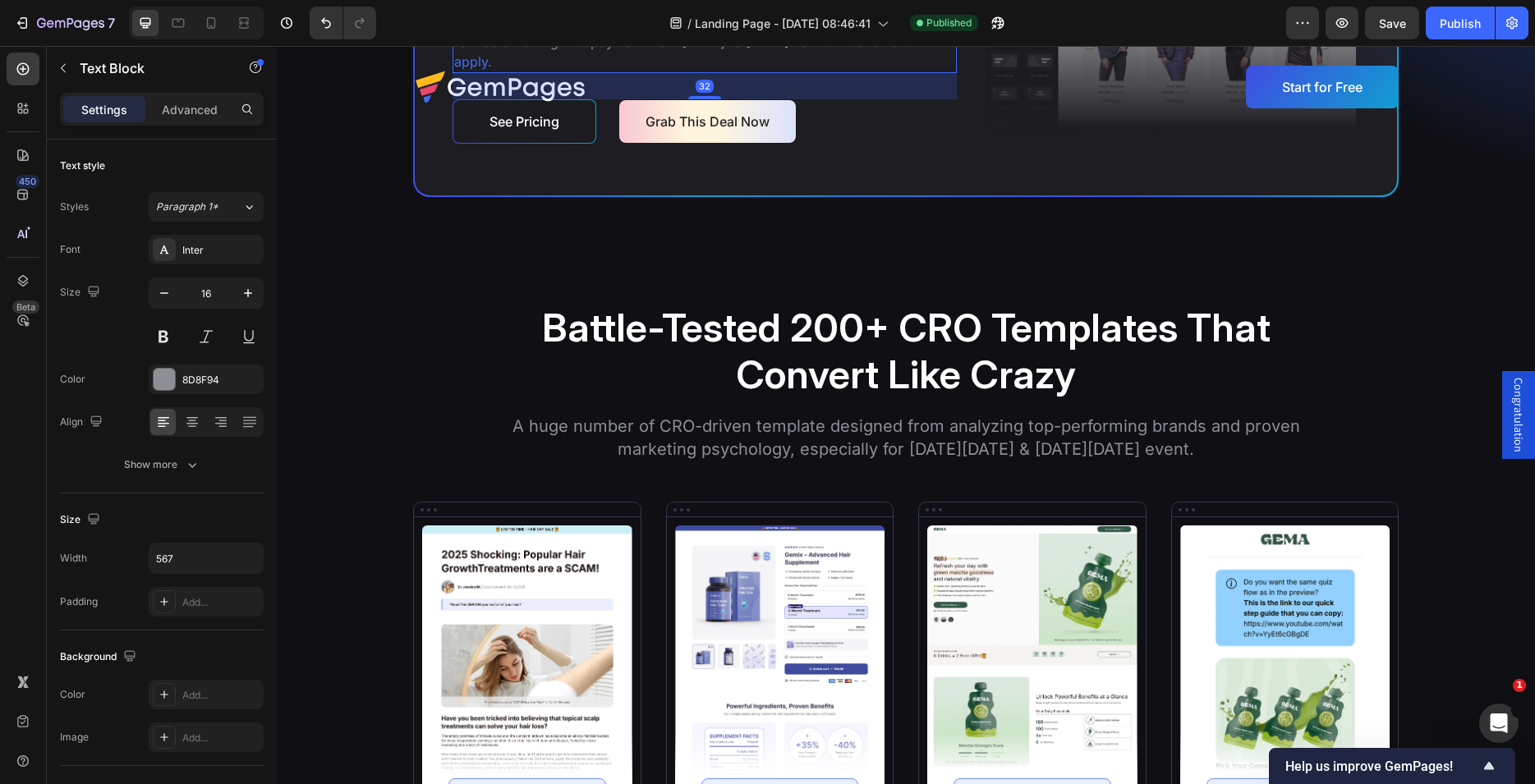
click at [611, 71] on p "Dominate the entire holiday quarter with one smart investment. Exclusively for …" at bounding box center [684, 42] width 462 height 59
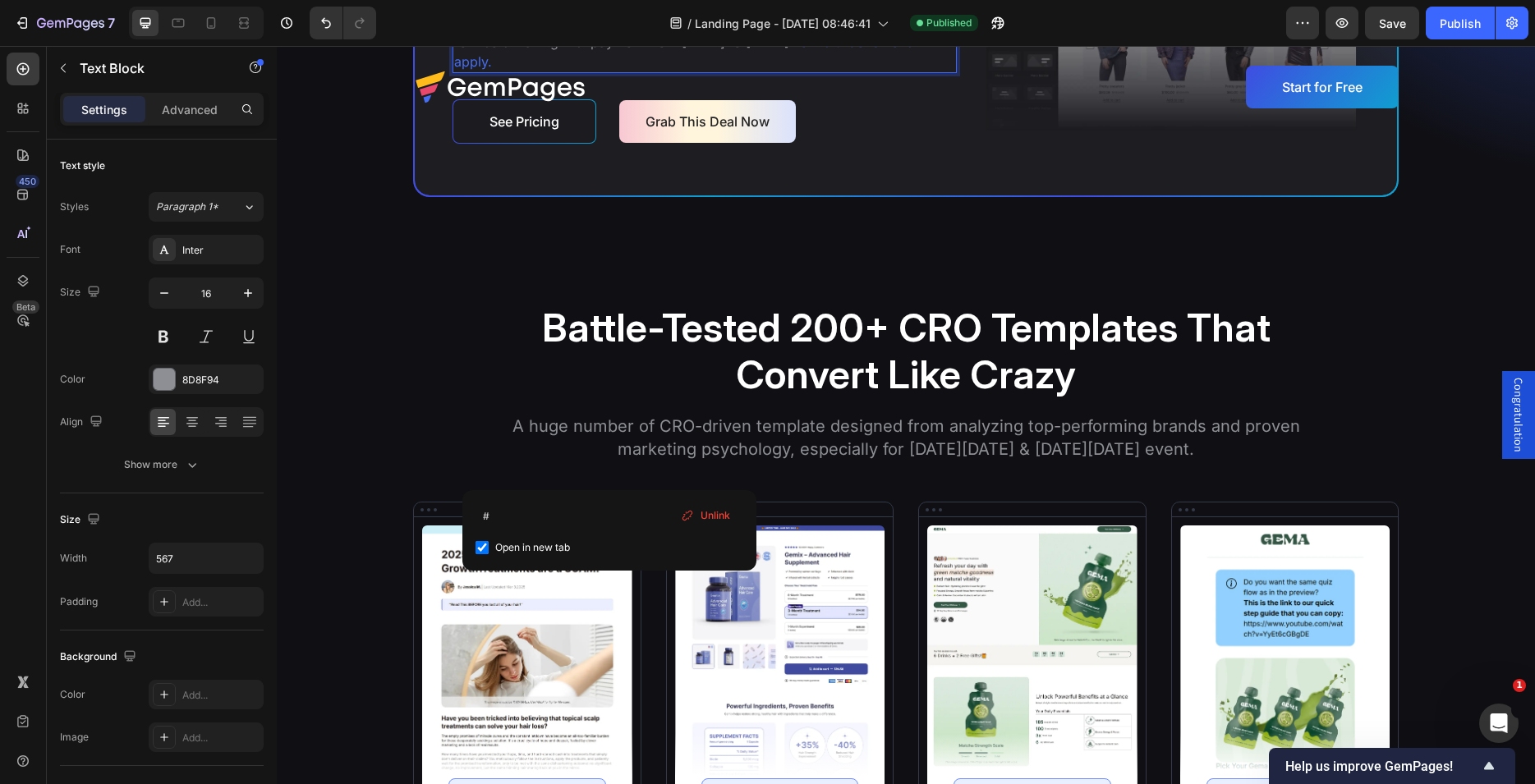
click at [454, 70] on span "Terms & Conditions apply." at bounding box center [684, 52] width 459 height 36
click at [608, 70] on span "Terms & Conditions apply." at bounding box center [684, 52] width 459 height 36
click at [618, 71] on p "Dominate the entire holiday quarter with one smart investment. Exclusively for …" at bounding box center [684, 42] width 462 height 59
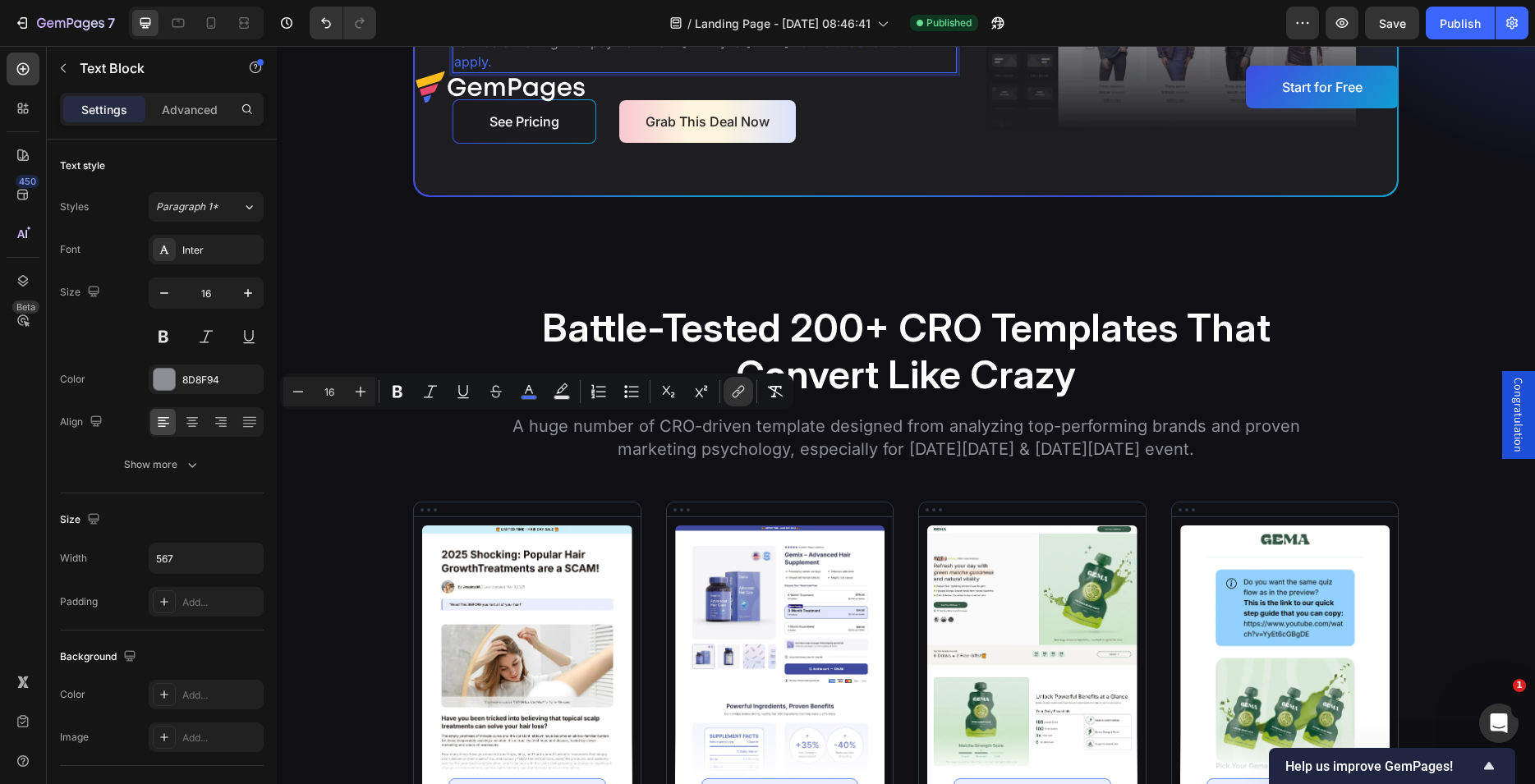
drag, startPoint x: 615, startPoint y: 424, endPoint x: 449, endPoint y: 425, distance: 166.0
click at [454, 71] on p "Dominate the entire holiday quarter with one smart investment. Exclusively for …" at bounding box center [684, 42] width 462 height 59
click at [740, 396] on icon "Editor contextual toolbar" at bounding box center [738, 392] width 17 height 17
click at [450, 471] on input "#" at bounding box center [537, 466] width 268 height 26
drag, startPoint x: 424, startPoint y: 466, endPoint x: 400, endPoint y: 466, distance: 24.0
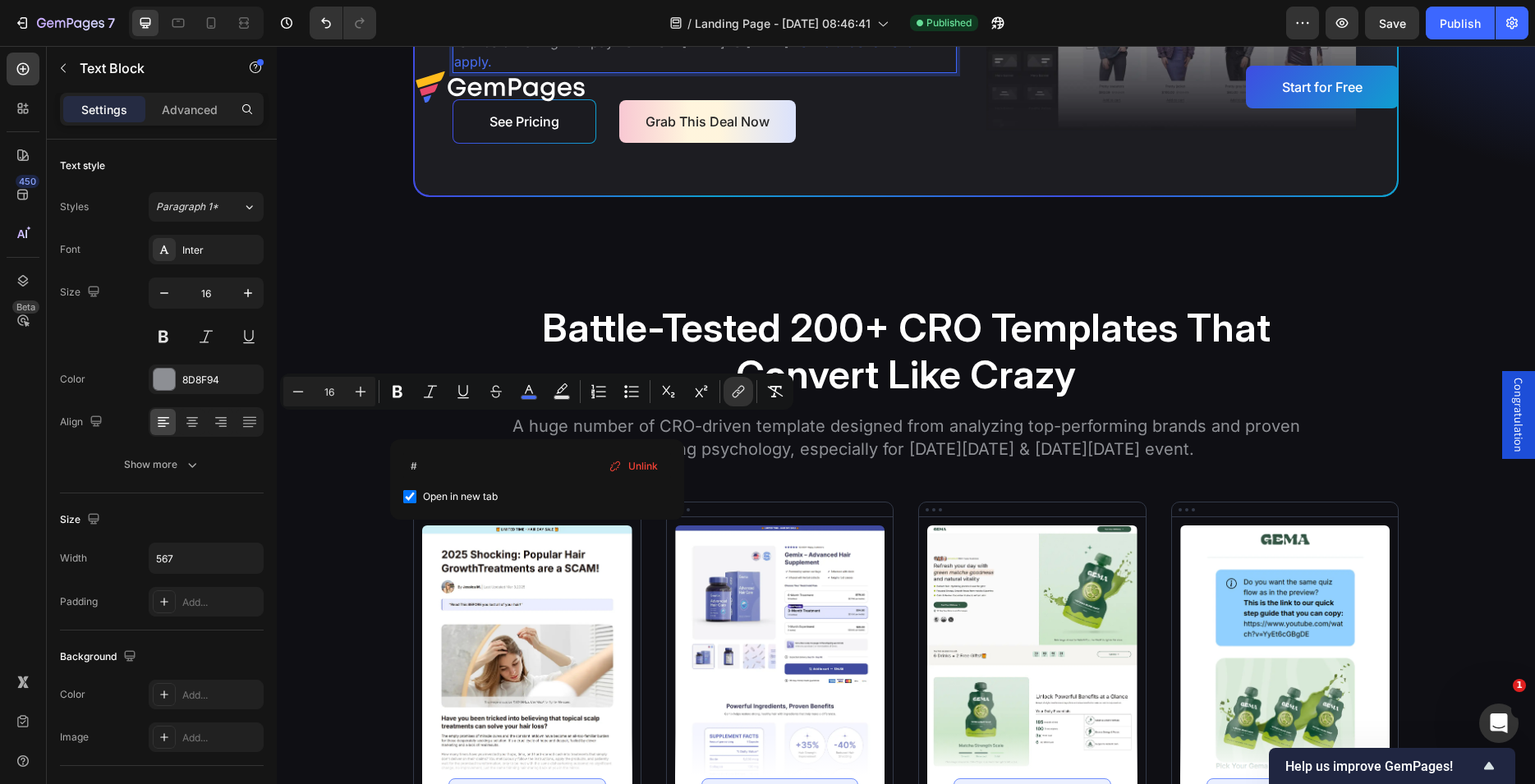
click at [403, 466] on input "#" at bounding box center [537, 466] width 268 height 26
drag, startPoint x: 483, startPoint y: 465, endPoint x: 374, endPoint y: 465, distance: 109.0
click at [403, 465] on input "[URL][DOMAIN_NAME]" at bounding box center [537, 466] width 268 height 26
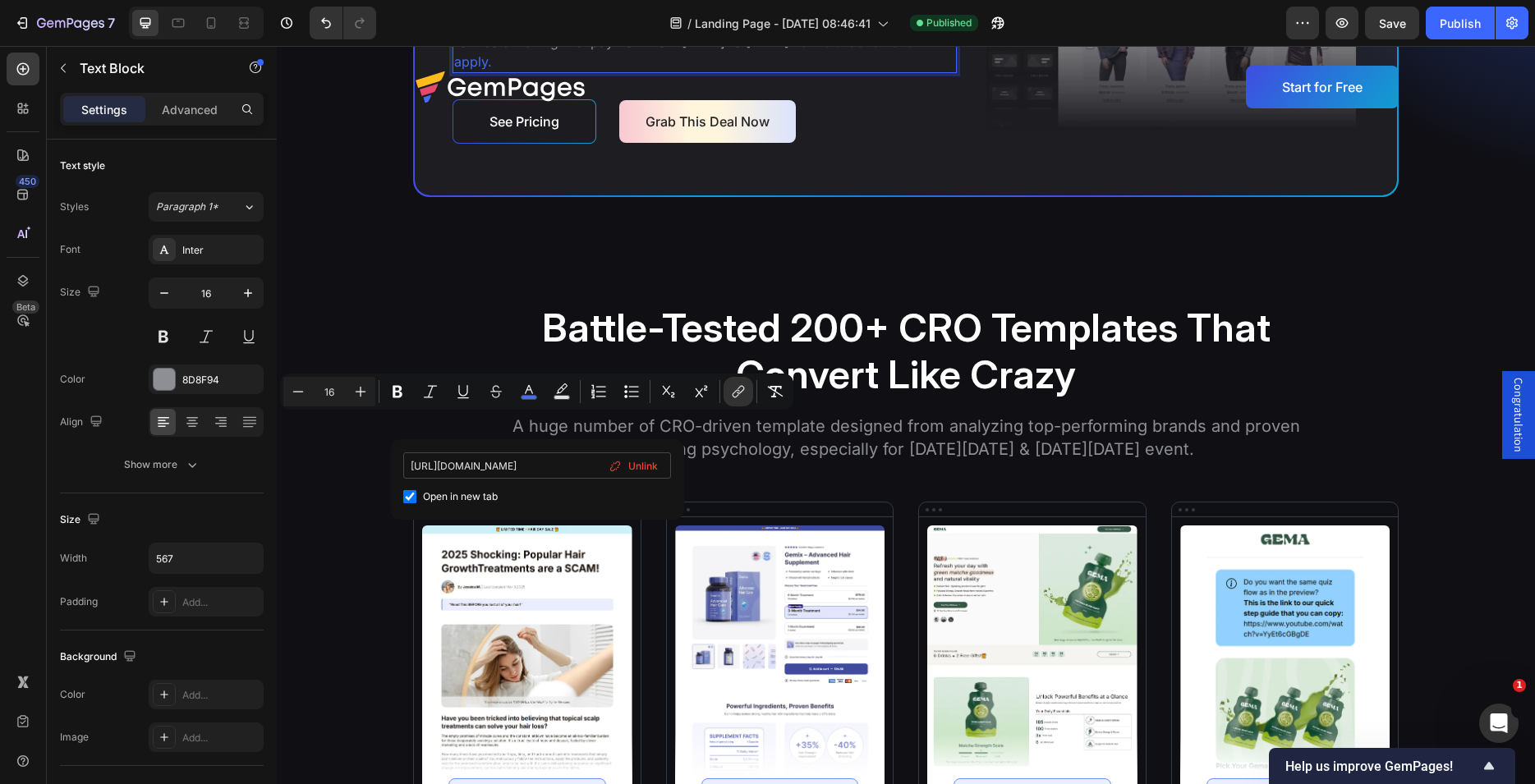
drag, startPoint x: 558, startPoint y: 465, endPoint x: 618, endPoint y: 464, distance: 60.0
click at [618, 464] on input "[URL][DOMAIN_NAME]" at bounding box center [537, 466] width 268 height 26
type input "[URL][DOMAIN_NAME]"
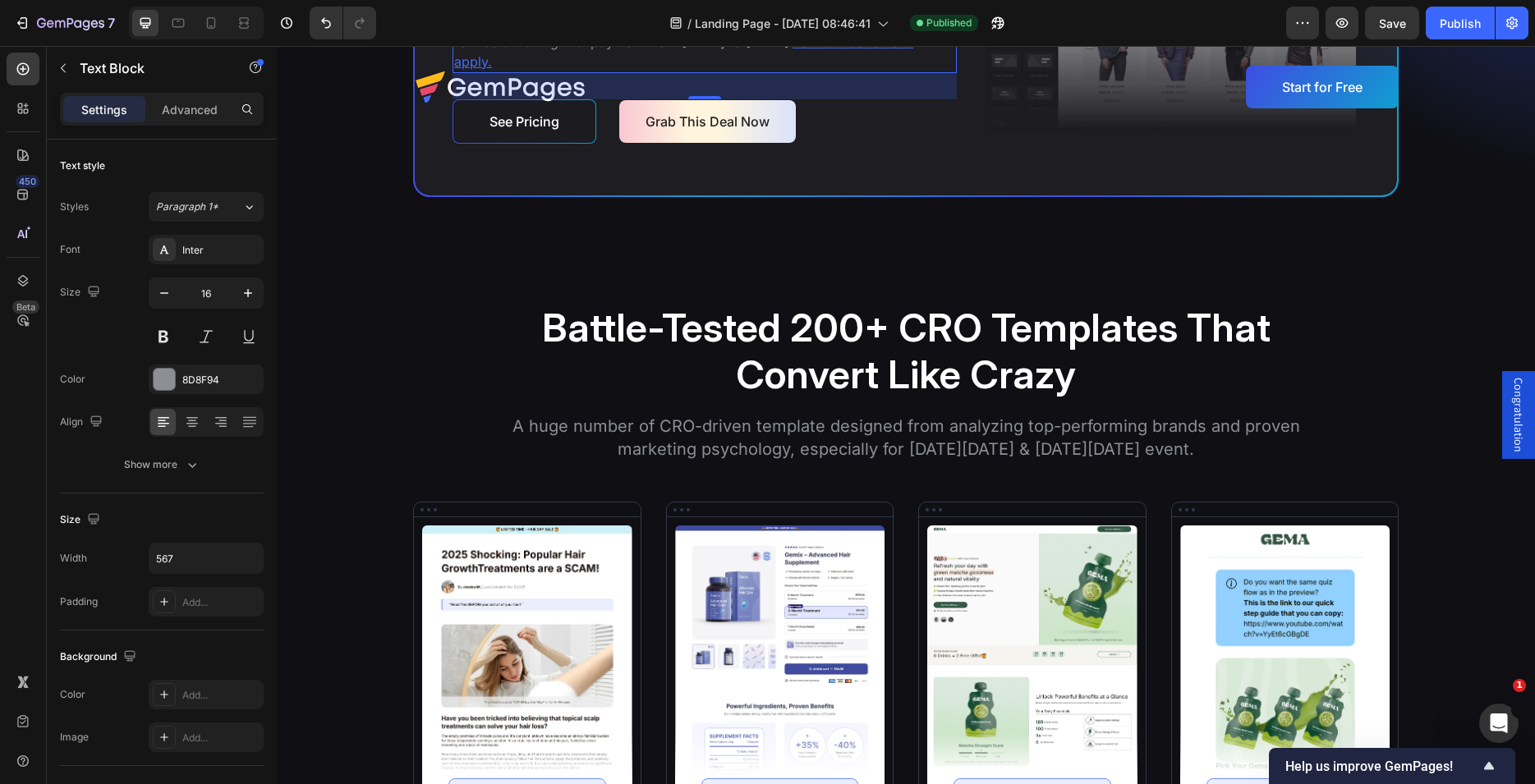
click at [622, 71] on p "Dominate the entire holiday quarter with one smart investment. Exclusively for …" at bounding box center [684, 42] width 462 height 59
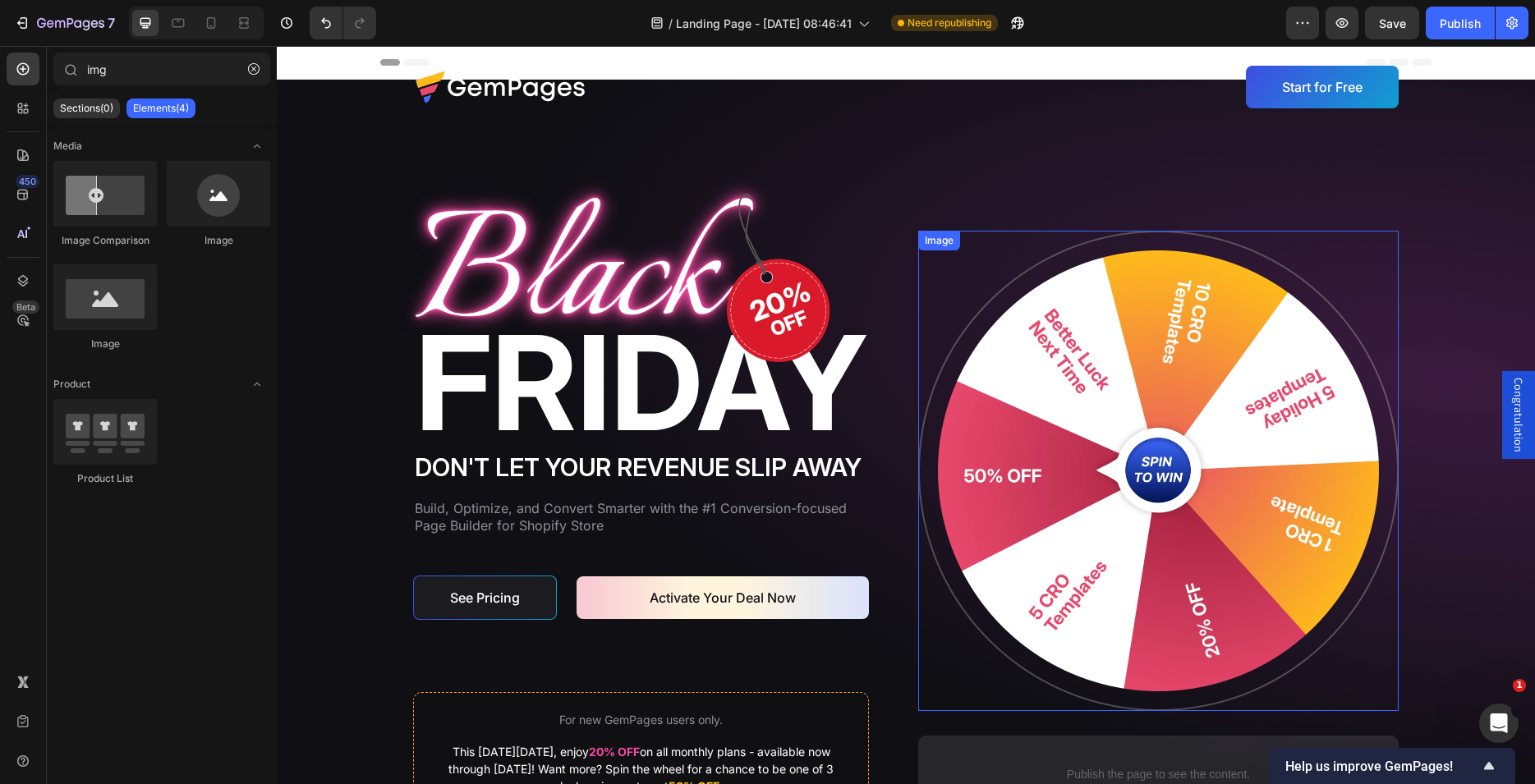
scroll to position [251, 0]
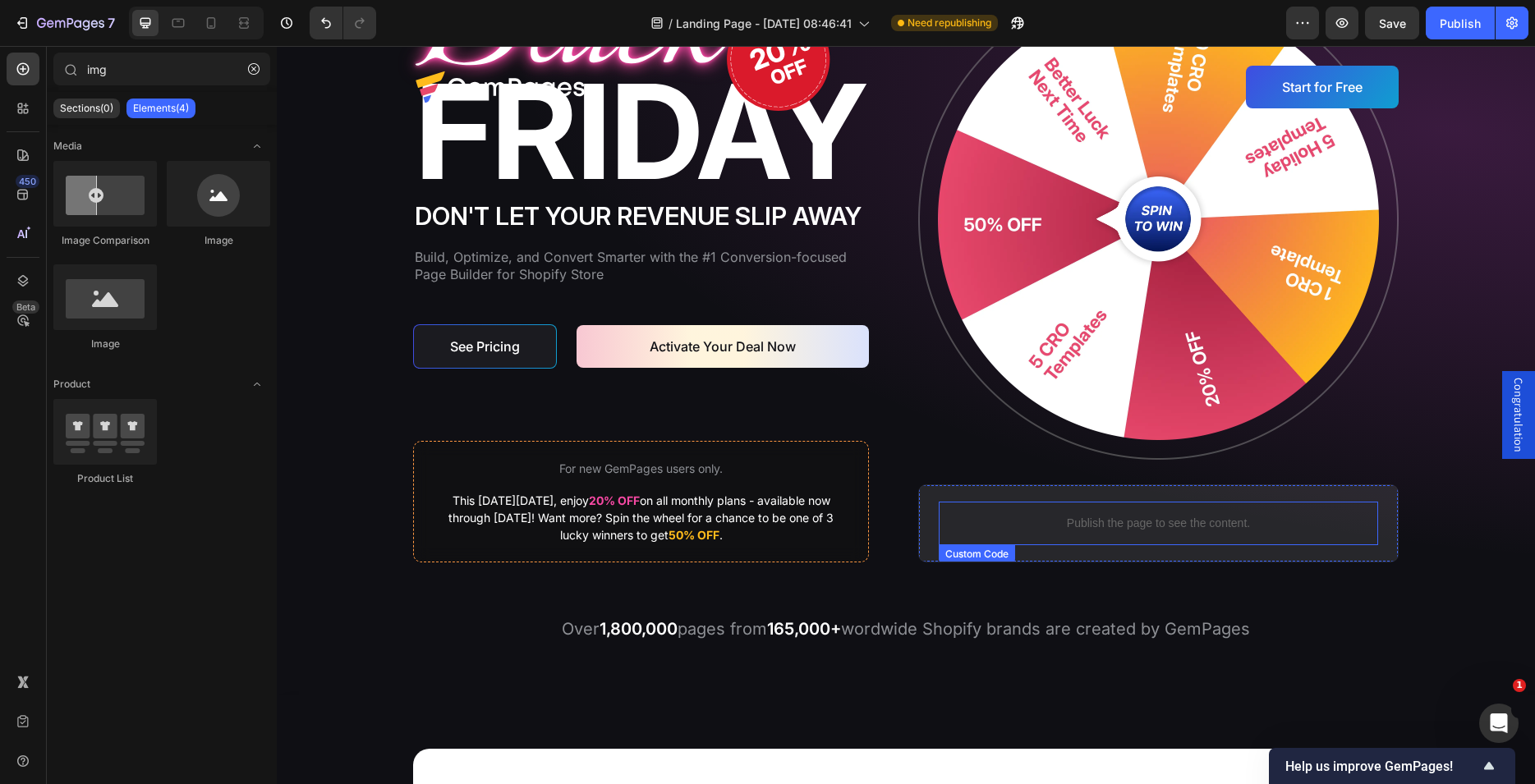
click at [1067, 516] on p "Publish the page to see the content." at bounding box center [1159, 523] width 439 height 18
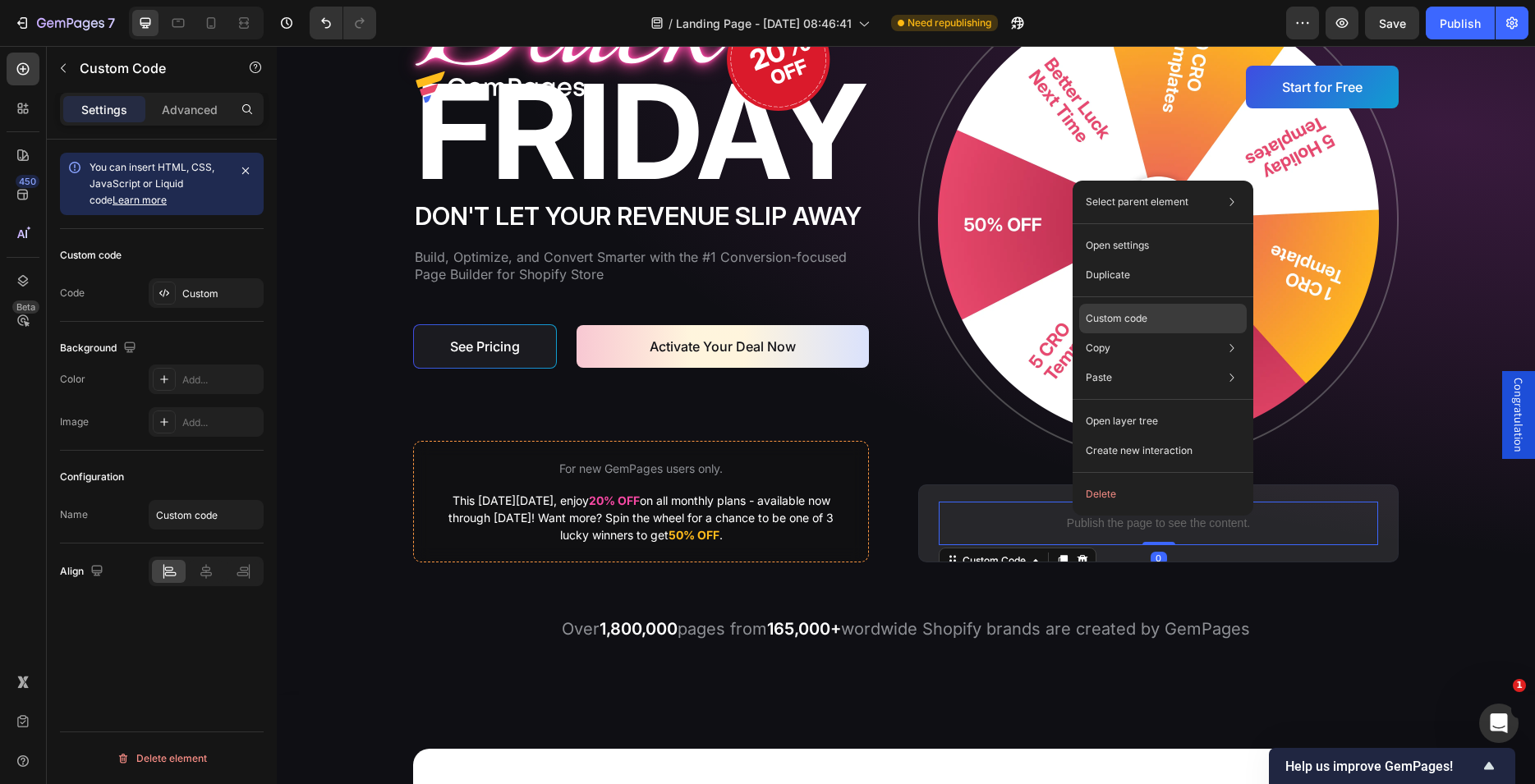
click at [1128, 315] on p "Custom code" at bounding box center [1116, 318] width 62 height 15
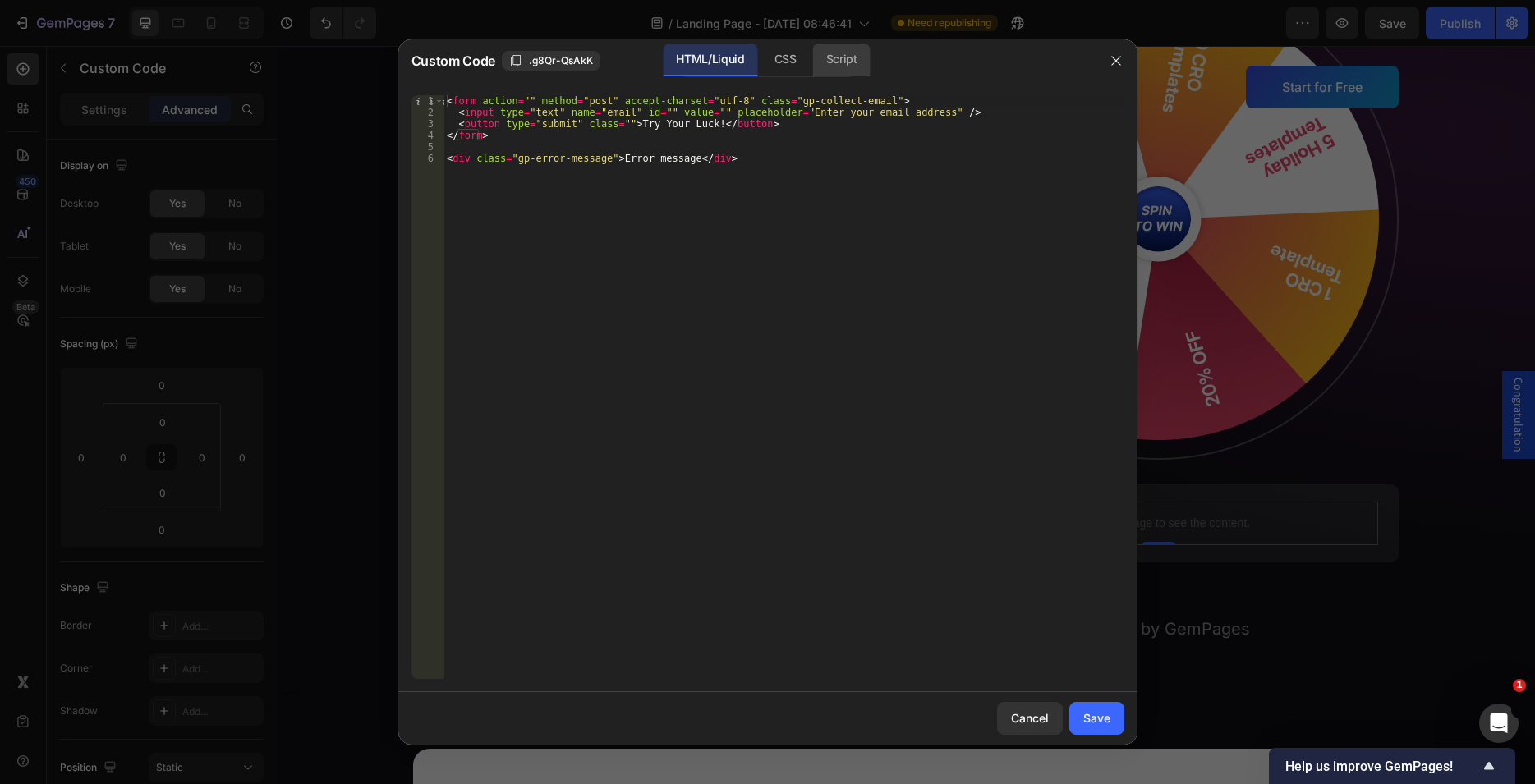
click at [866, 58] on div "Script" at bounding box center [841, 60] width 57 height 33
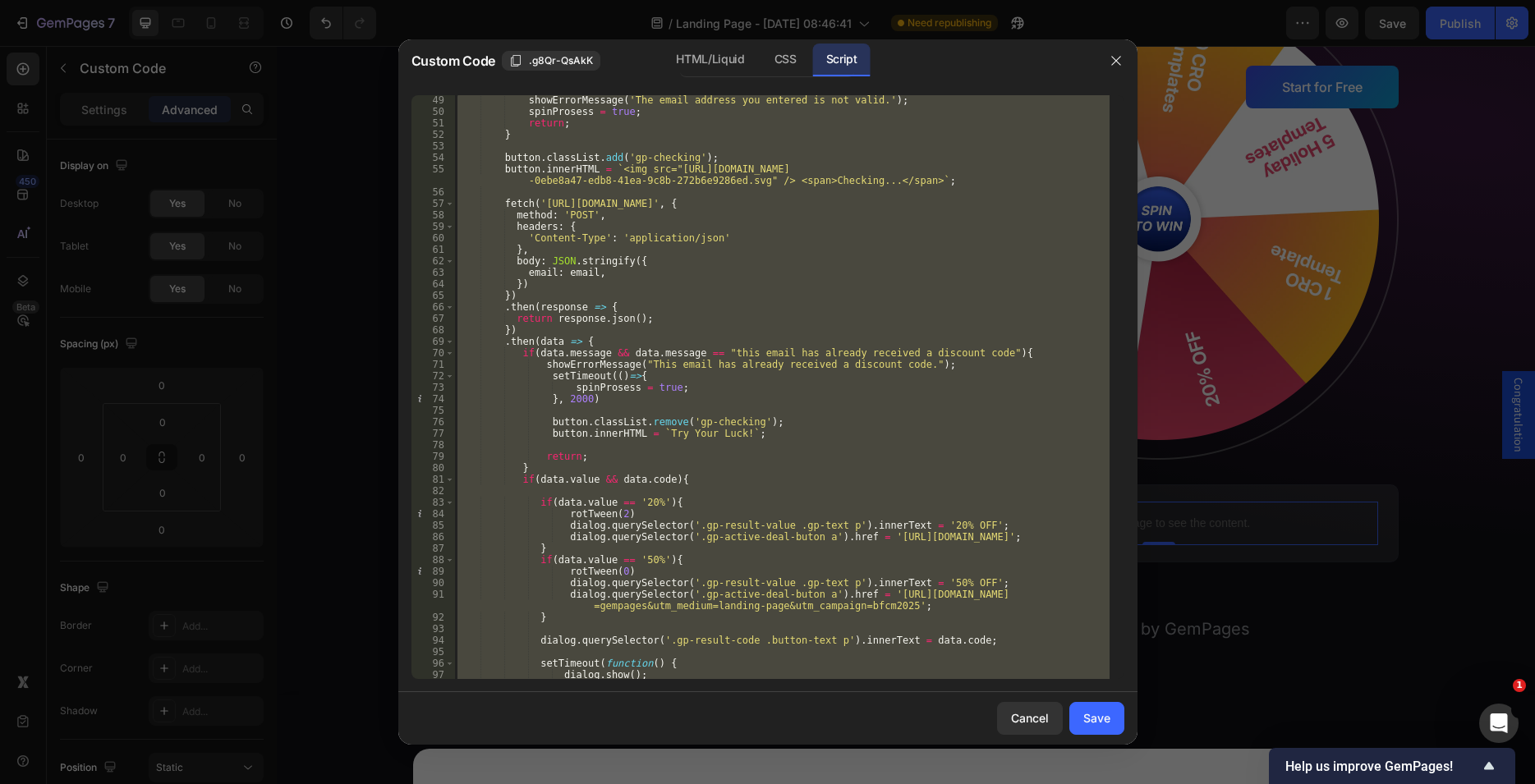
scroll to position [654, 0]
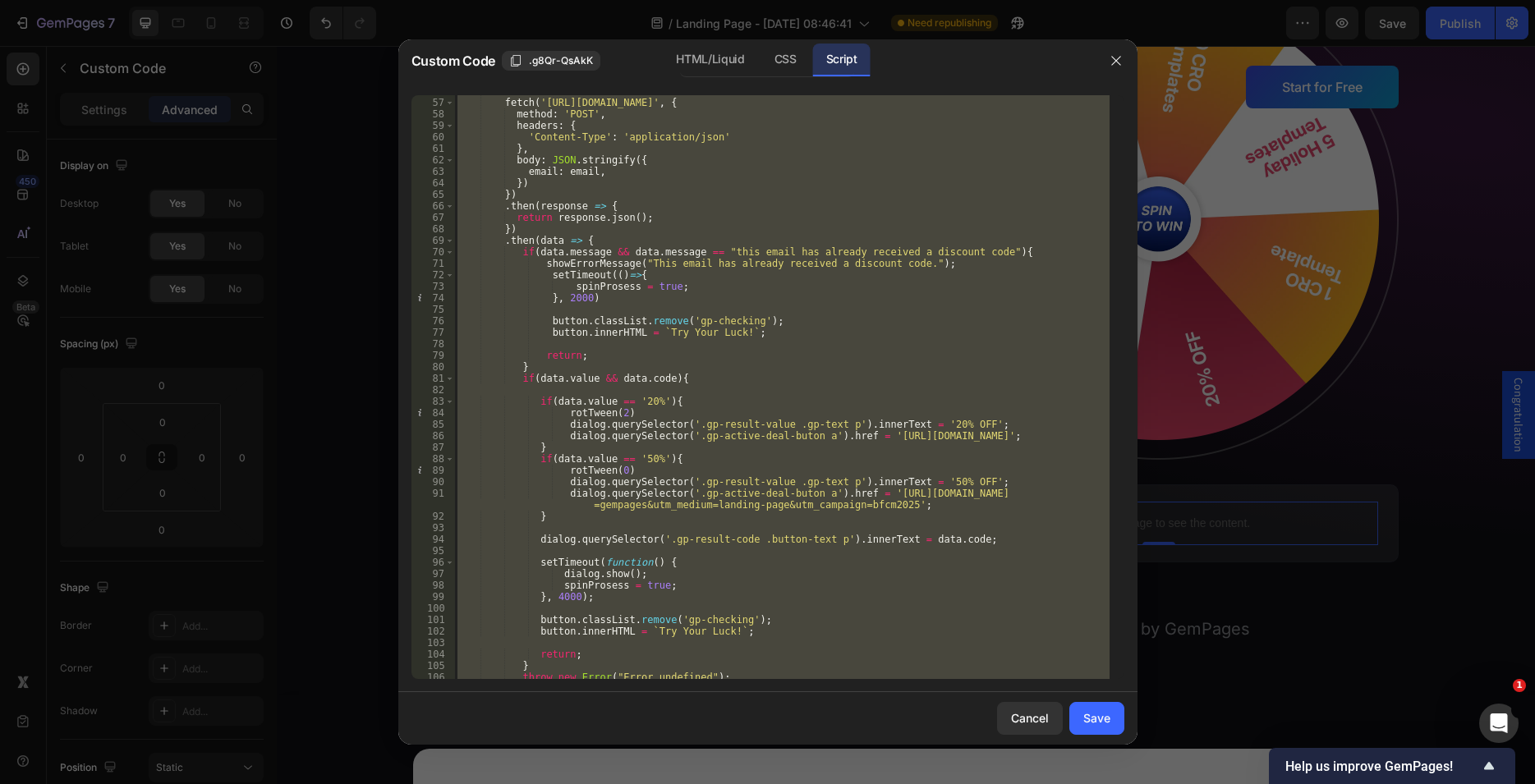
click at [535, 252] on div "fetch ( '[URL][DOMAIN_NAME]' , { method : 'POST' , headers : { 'Content-Type' :…" at bounding box center [781, 386] width 655 height 584
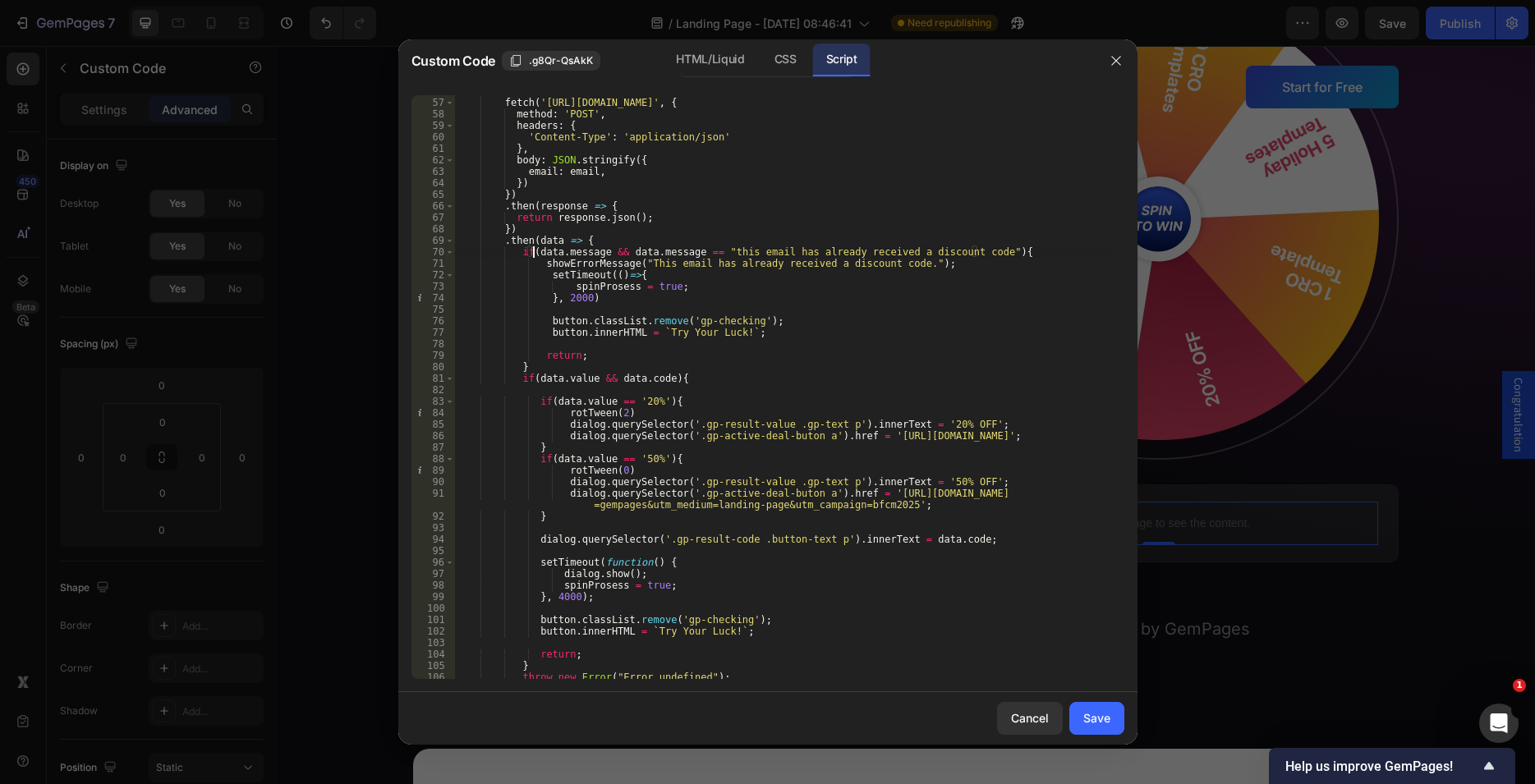
scroll to position [552, 0]
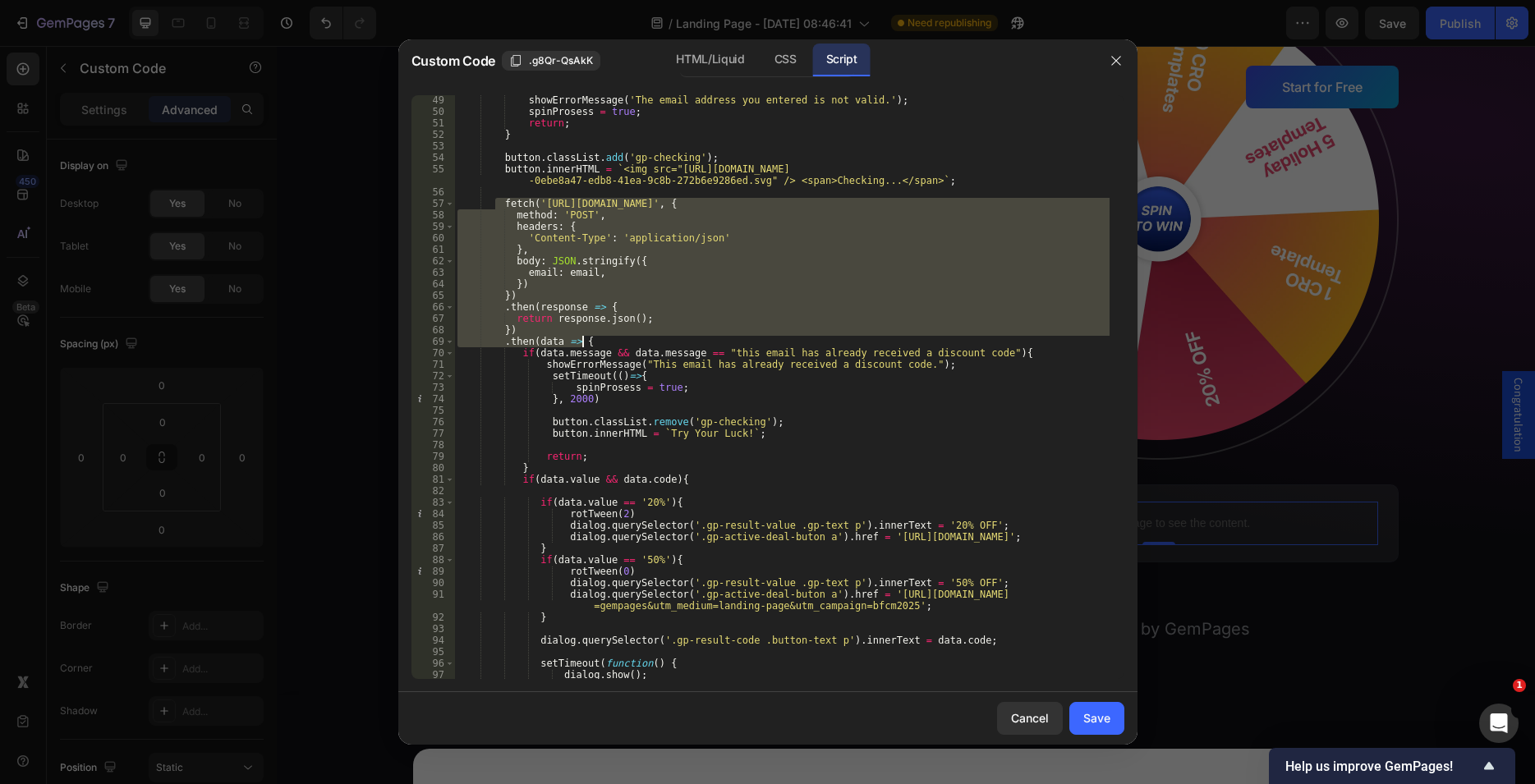
drag, startPoint x: 498, startPoint y: 203, endPoint x: 589, endPoint y: 336, distance: 161.2
click at [589, 336] on div "showErrorMessage ( 'The email address you entered is not valid.' ) ; spinProses…" at bounding box center [781, 398] width 655 height 607
click at [544, 337] on div "showErrorMessage ( 'The email address you entered is not valid.' ) ; spinProses…" at bounding box center [781, 386] width 655 height 584
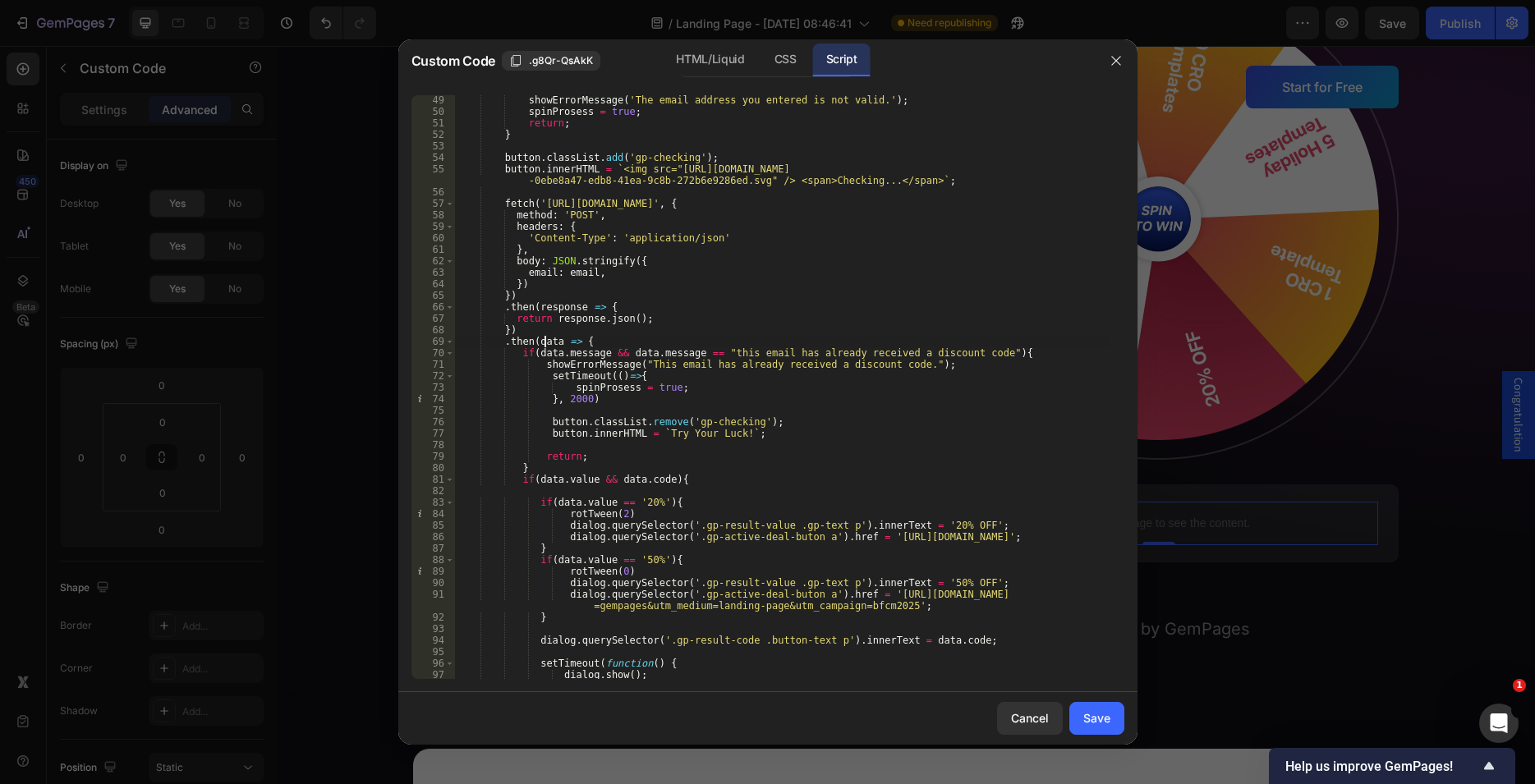
click at [559, 254] on div "showErrorMessage ( 'The email address you entered is not valid.' ) ; spinProses…" at bounding box center [781, 398] width 655 height 607
click at [598, 270] on div "showErrorMessage ( 'The email address you entered is not valid.' ) ; spinProses…" at bounding box center [781, 398] width 655 height 607
type textarea "email: email,"
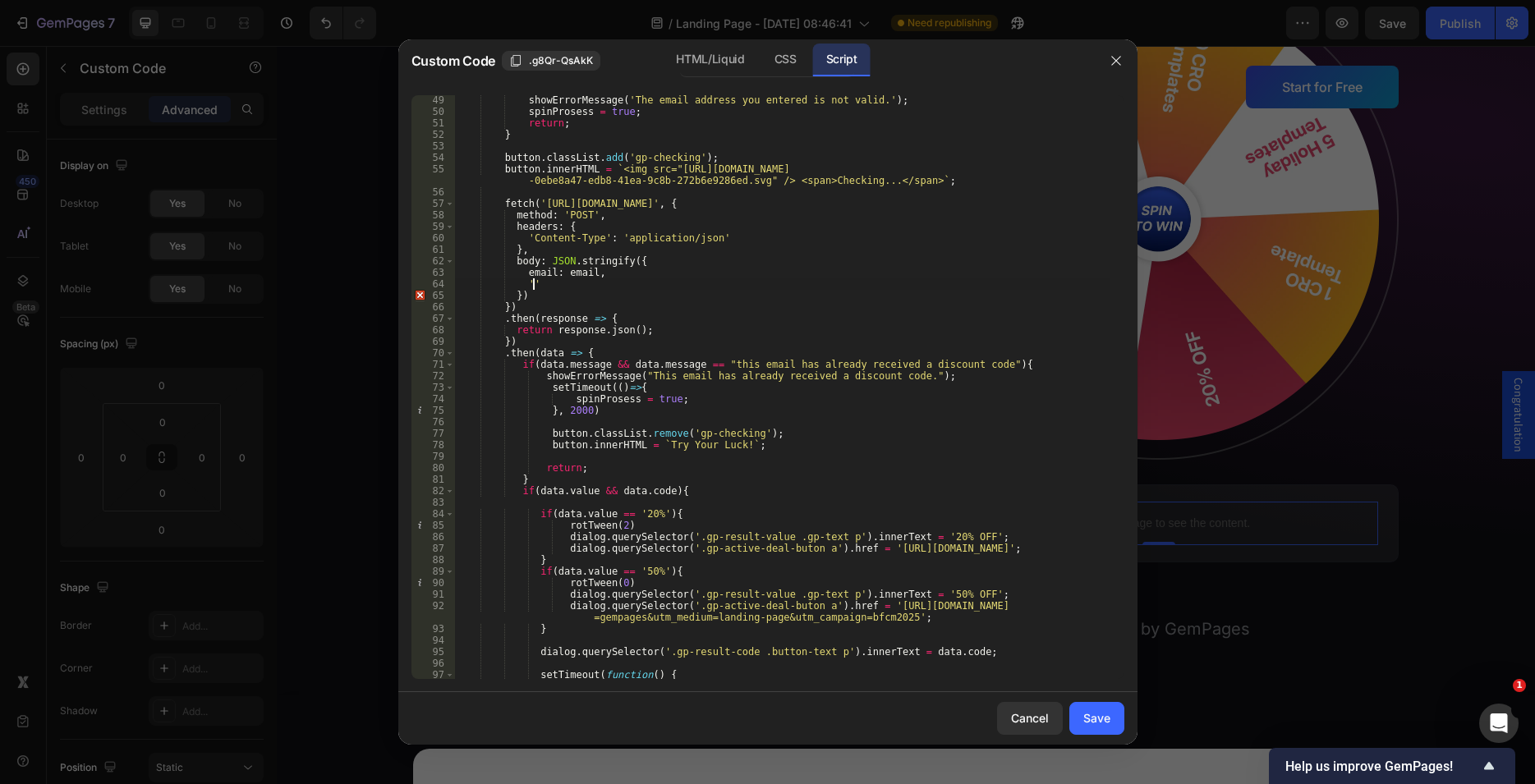
type textarea "'"
click at [528, 284] on div "showErrorMessage ( 'The email address you entered is not valid.' ) ; spinProses…" at bounding box center [781, 398] width 655 height 607
paste textarea "code_value: "50","
type textarea "code_value: "50","
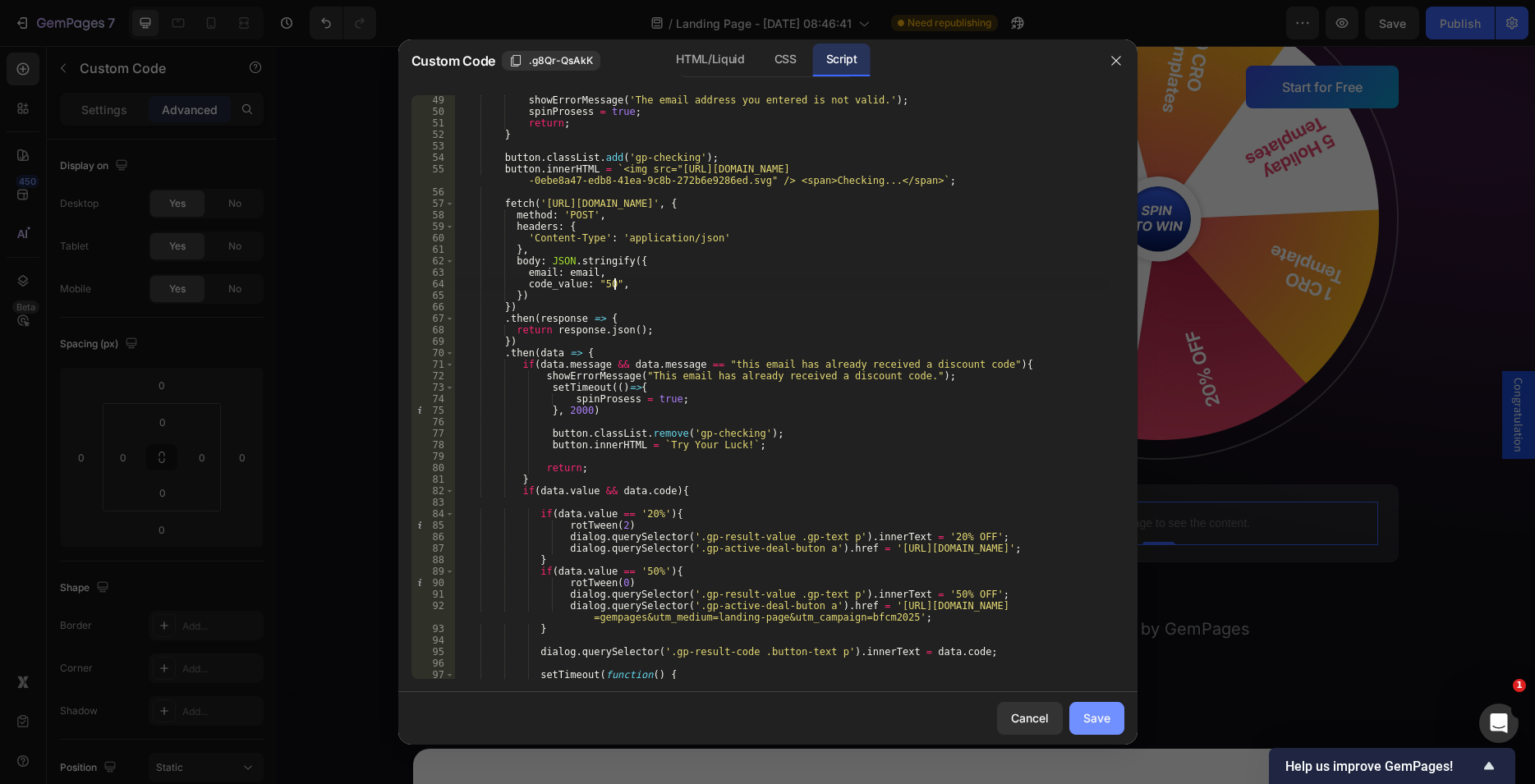
click at [1103, 720] on div "Save" at bounding box center [1096, 718] width 27 height 18
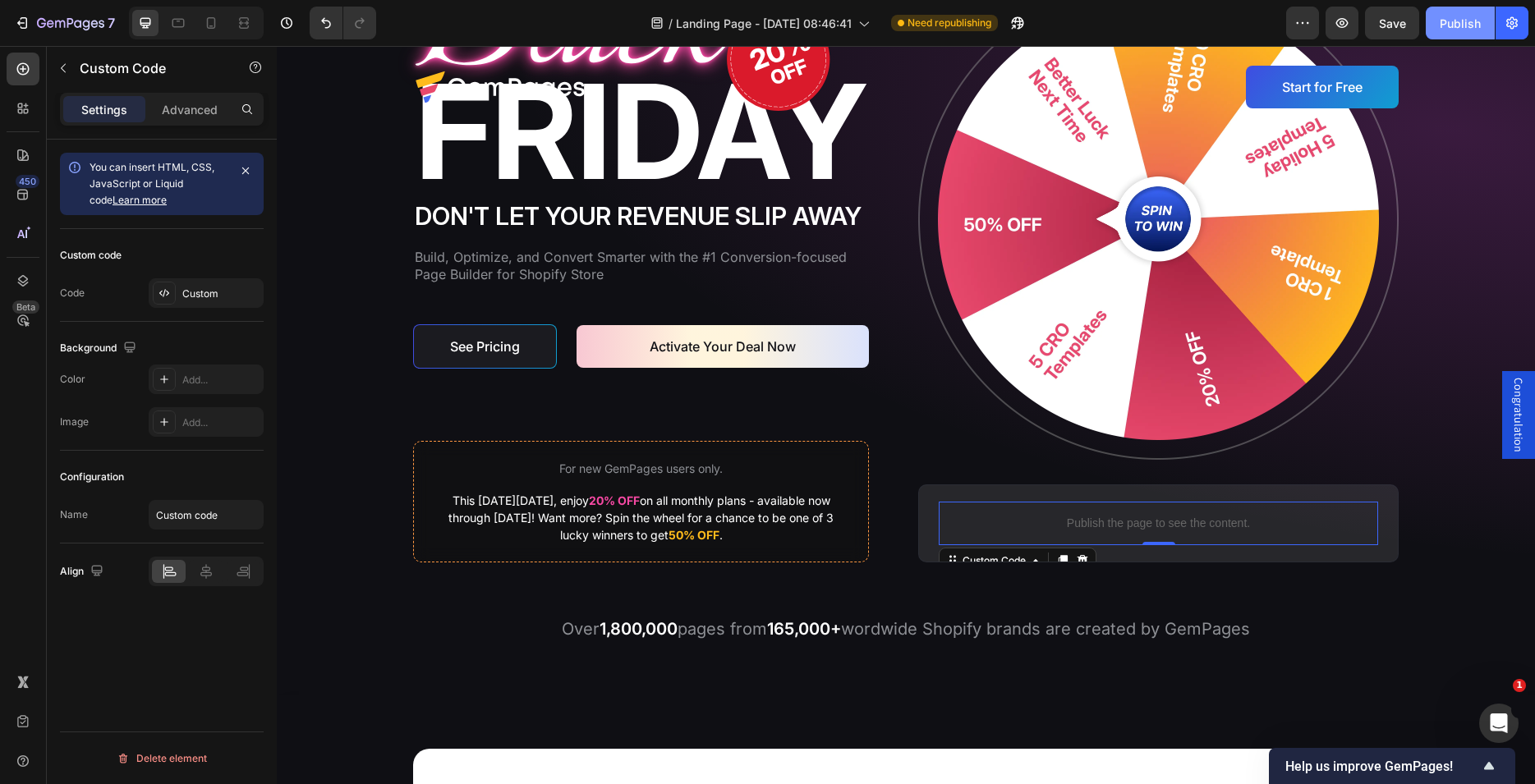
click at [1454, 15] on div "Publish" at bounding box center [1460, 23] width 42 height 18
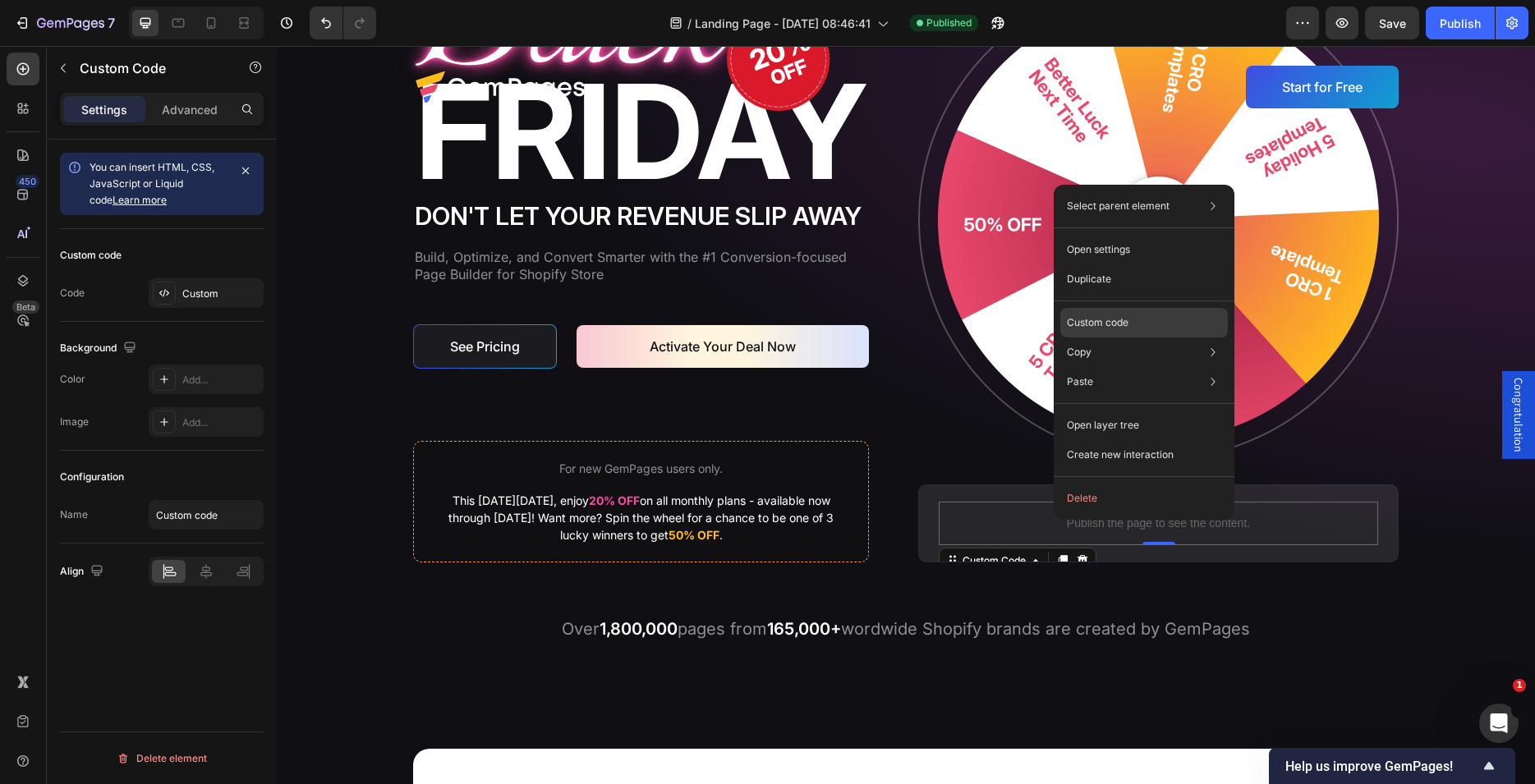
click at [1089, 326] on p "Custom code" at bounding box center [1098, 323] width 62 height 15
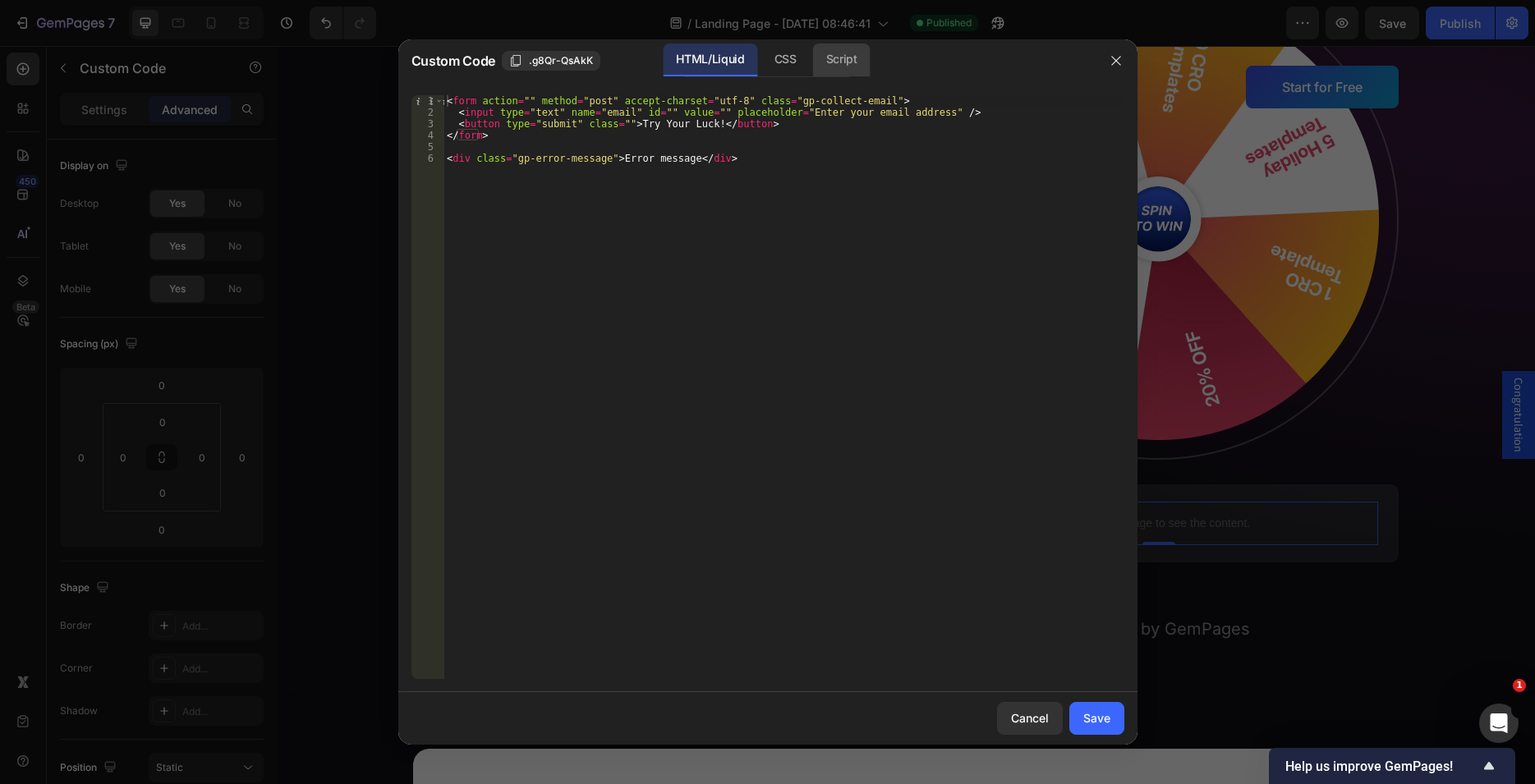
click at [845, 60] on div "Script" at bounding box center [841, 60] width 57 height 33
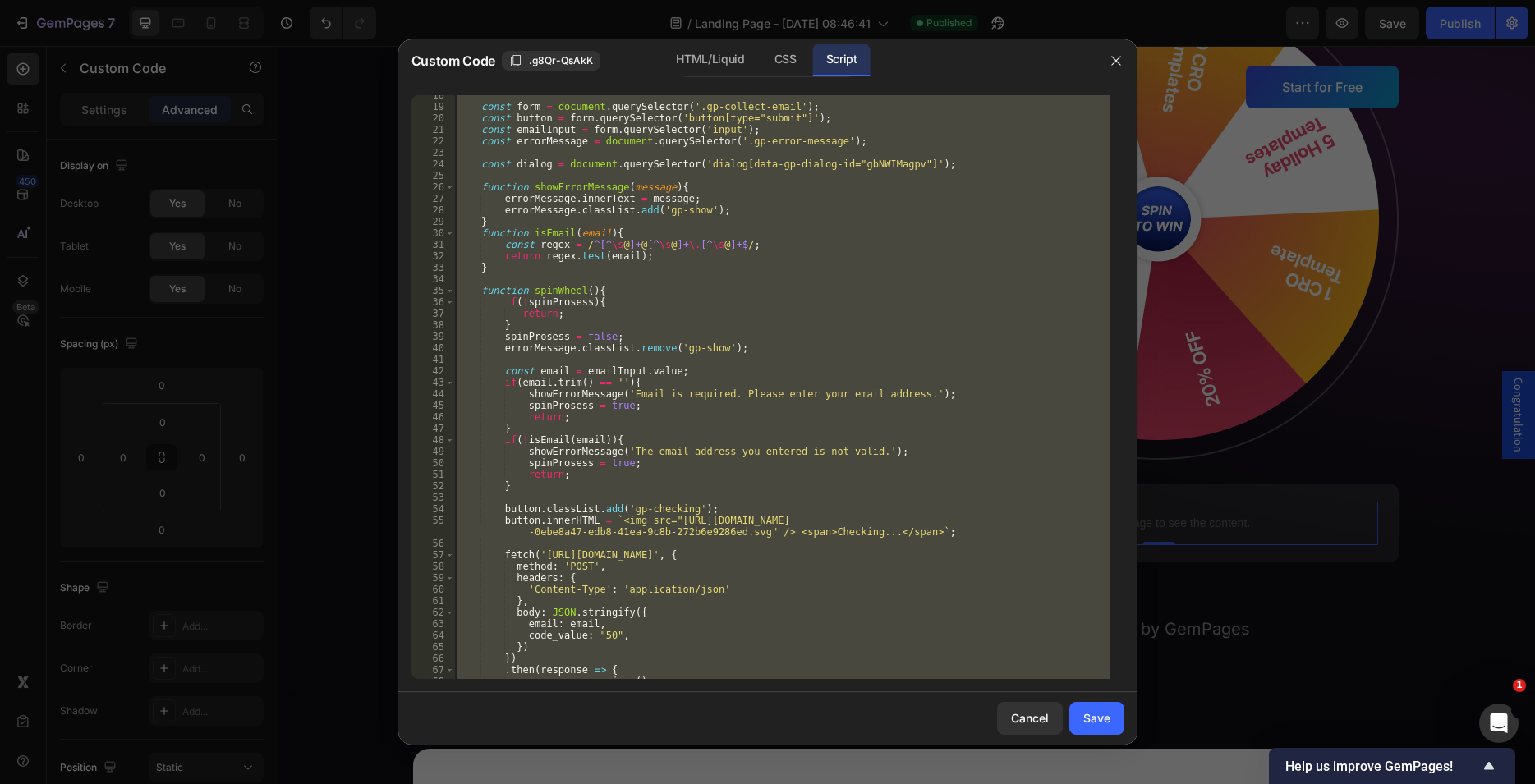
scroll to position [151, 0]
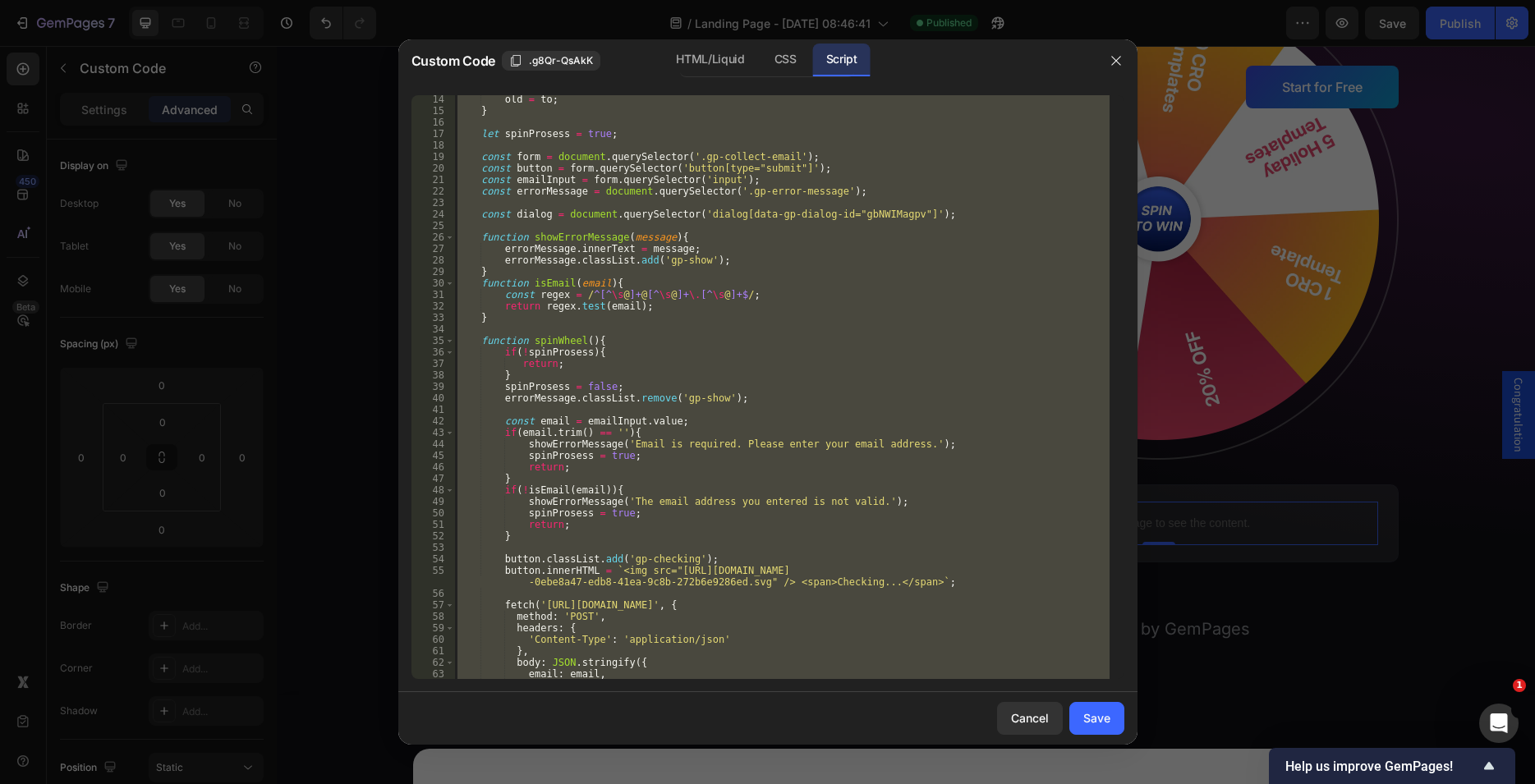
type textarea "})"
click at [506, 329] on div "old = to ; } let spinProsess = true ; const form = document . querySelector ( '…" at bounding box center [781, 386] width 655 height 584
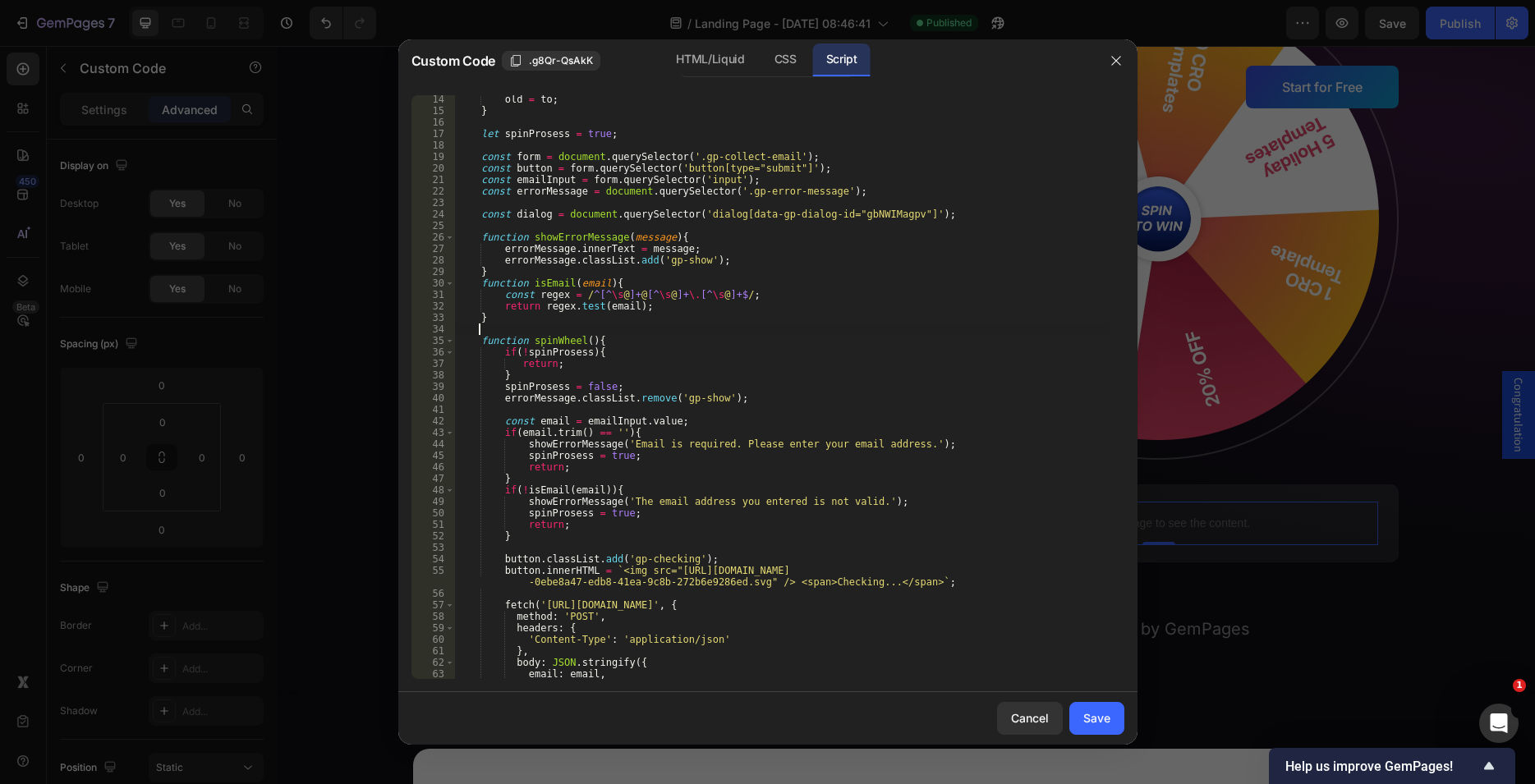
type textarea "ư"
click at [609, 311] on div "old = to ; } let spinProsess = true ; const form = document . querySelector ( '…" at bounding box center [781, 397] width 655 height 607
drag, startPoint x: 562, startPoint y: 330, endPoint x: 477, endPoint y: 329, distance: 85.0
click at [477, 329] on div "old = to ; } let spinProsess = true ; const form = document . querySelector ( '…" at bounding box center [781, 397] width 655 height 607
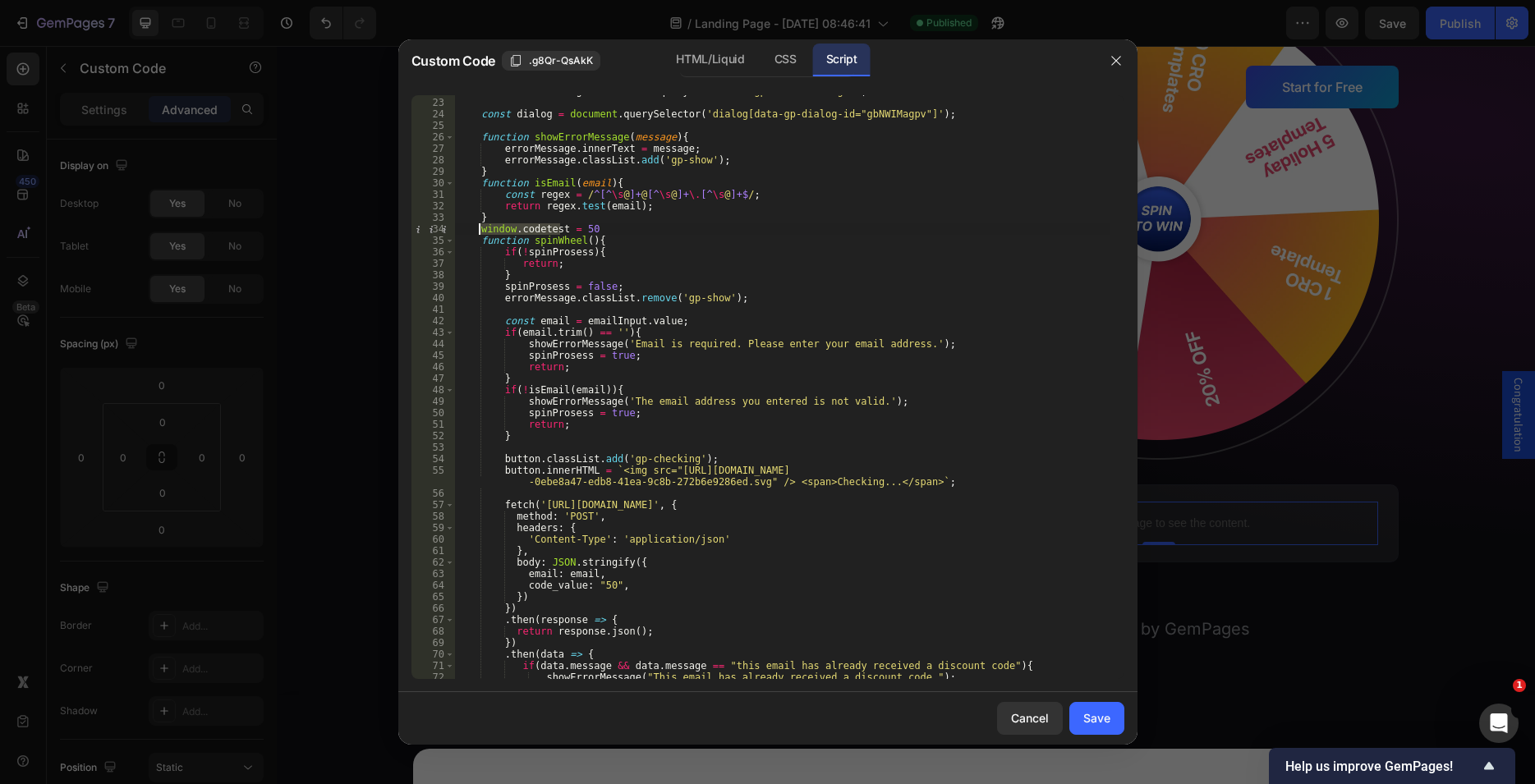
scroll to position [251, 0]
click at [579, 229] on div "const errorMessage = document . querySelector ( '.gp-error-message' ) ; const d…" at bounding box center [781, 389] width 655 height 607
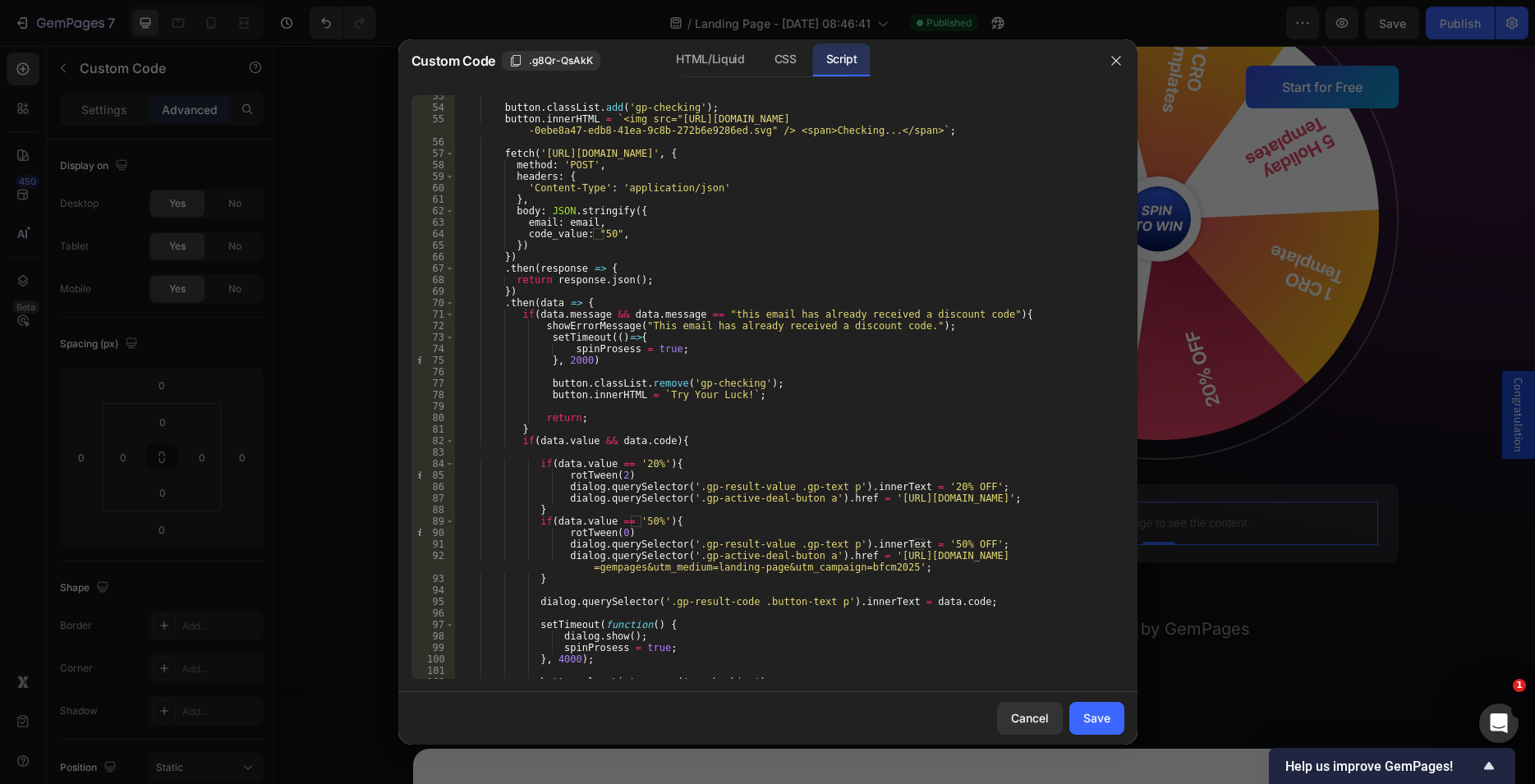
scroll to position [552, 0]
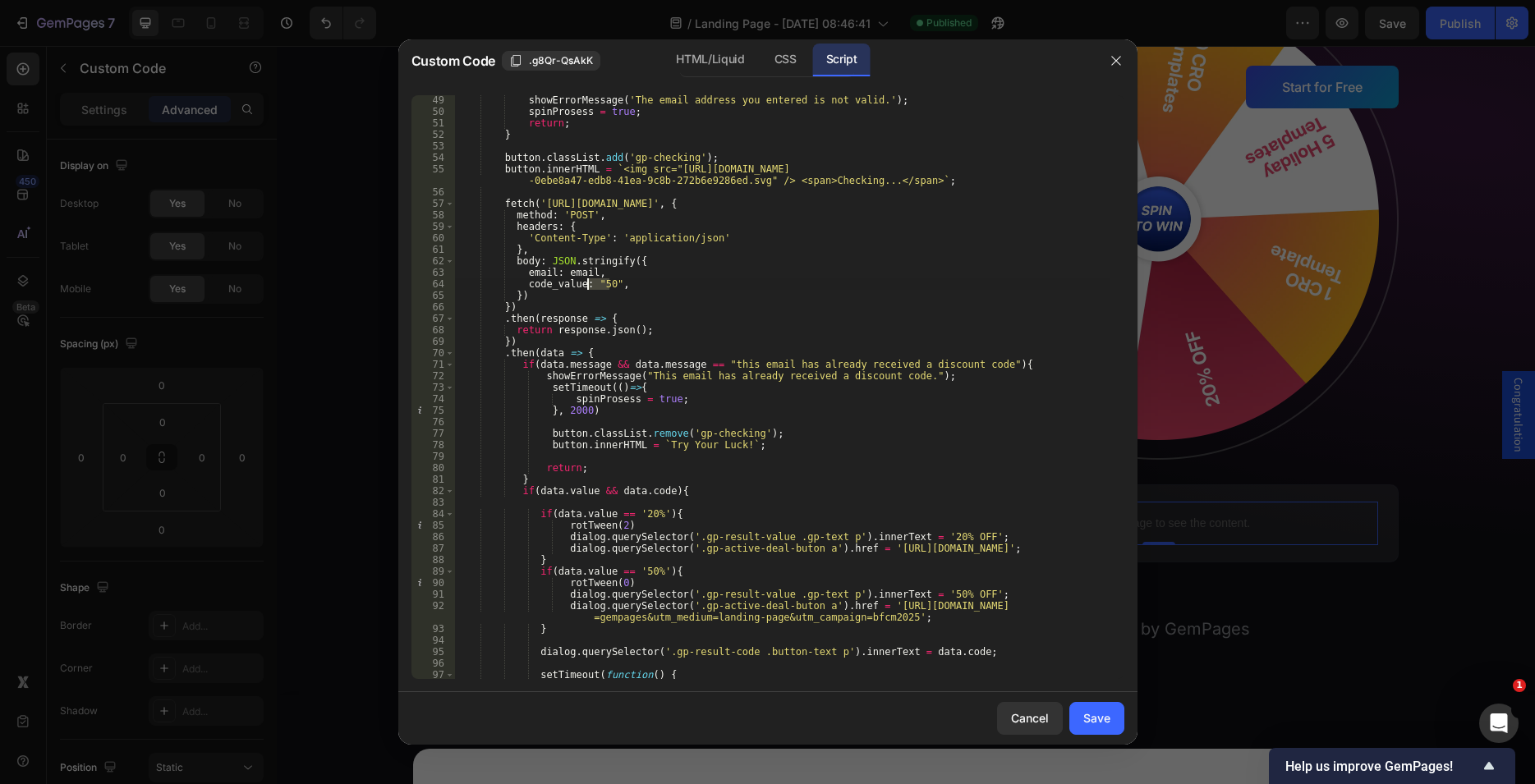
drag, startPoint x: 610, startPoint y: 280, endPoint x: 589, endPoint y: 281, distance: 21.0
click at [589, 281] on div "showErrorMessage ( 'The email address you entered is not valid.' ) ; spinProses…" at bounding box center [781, 398] width 655 height 607
paste textarea "window.codetest"
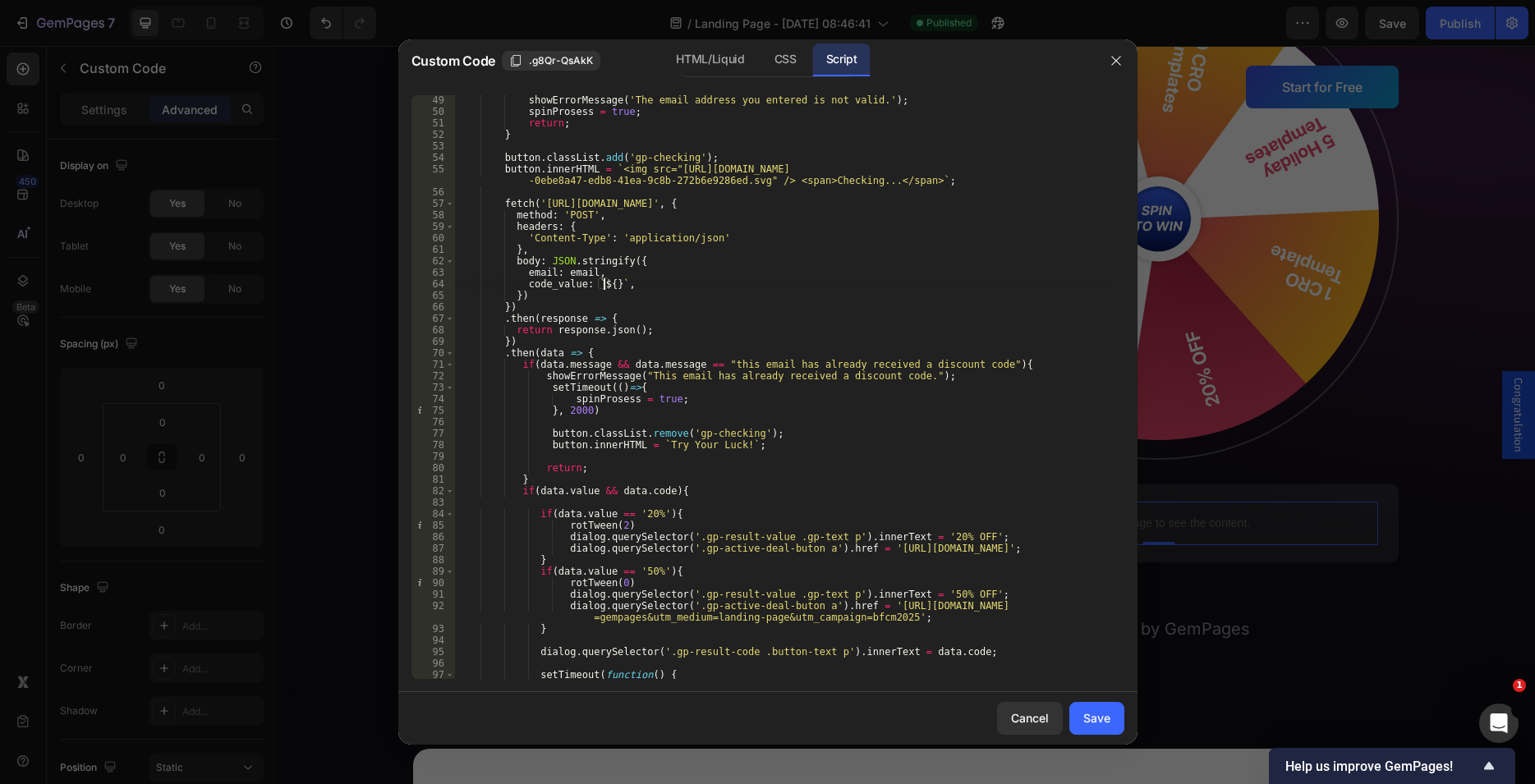
paste textarea "window.codetest"
click at [780, 288] on div "showErrorMessage ( 'The email address you entered is not valid.' ) ; spinProses…" at bounding box center [781, 398] width 655 height 607
type textarea "code_value: `${window.codetest}`,"
click at [1094, 715] on div "Save" at bounding box center [1096, 718] width 27 height 18
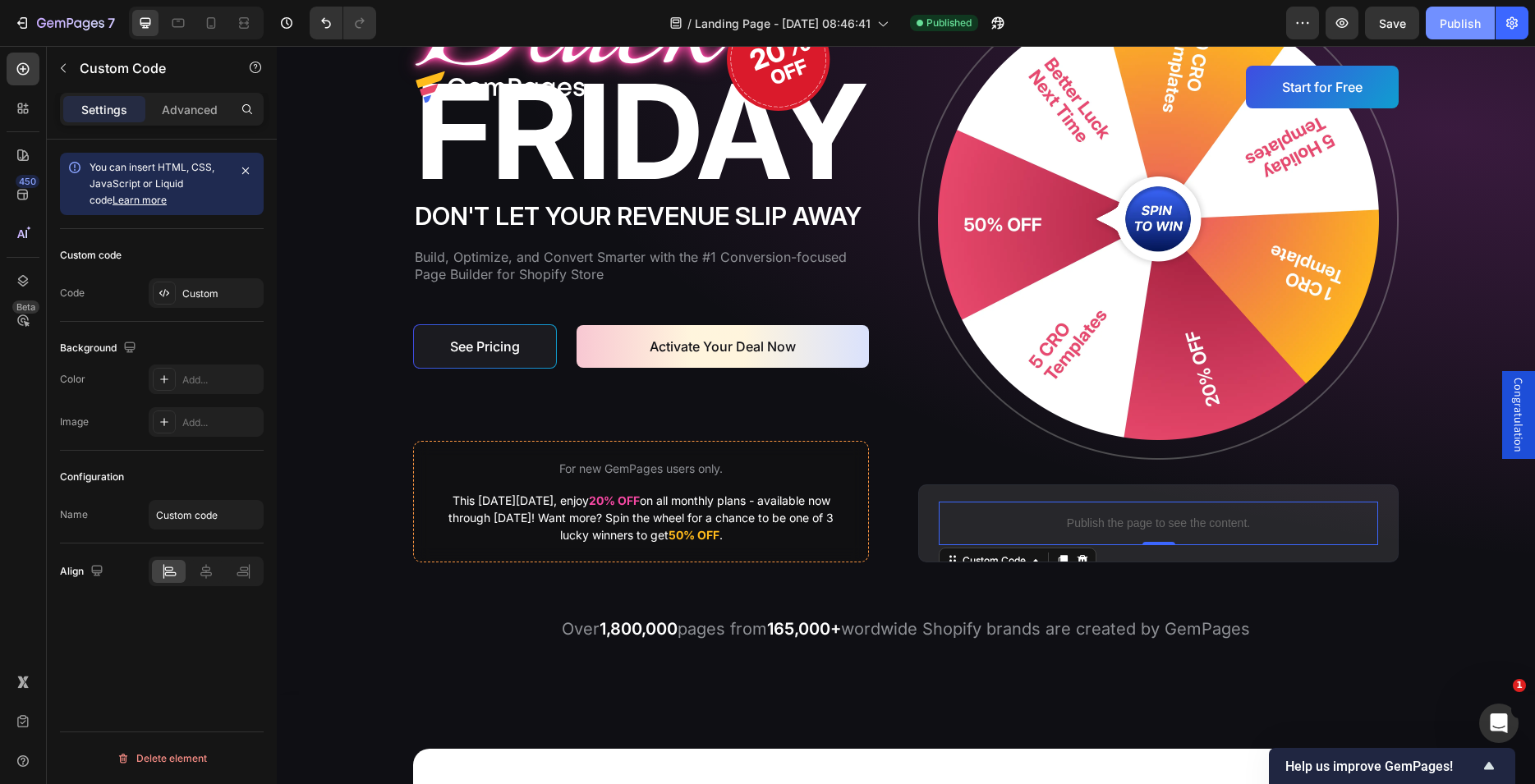
click at [1444, 22] on div "Publish" at bounding box center [1460, 23] width 42 height 18
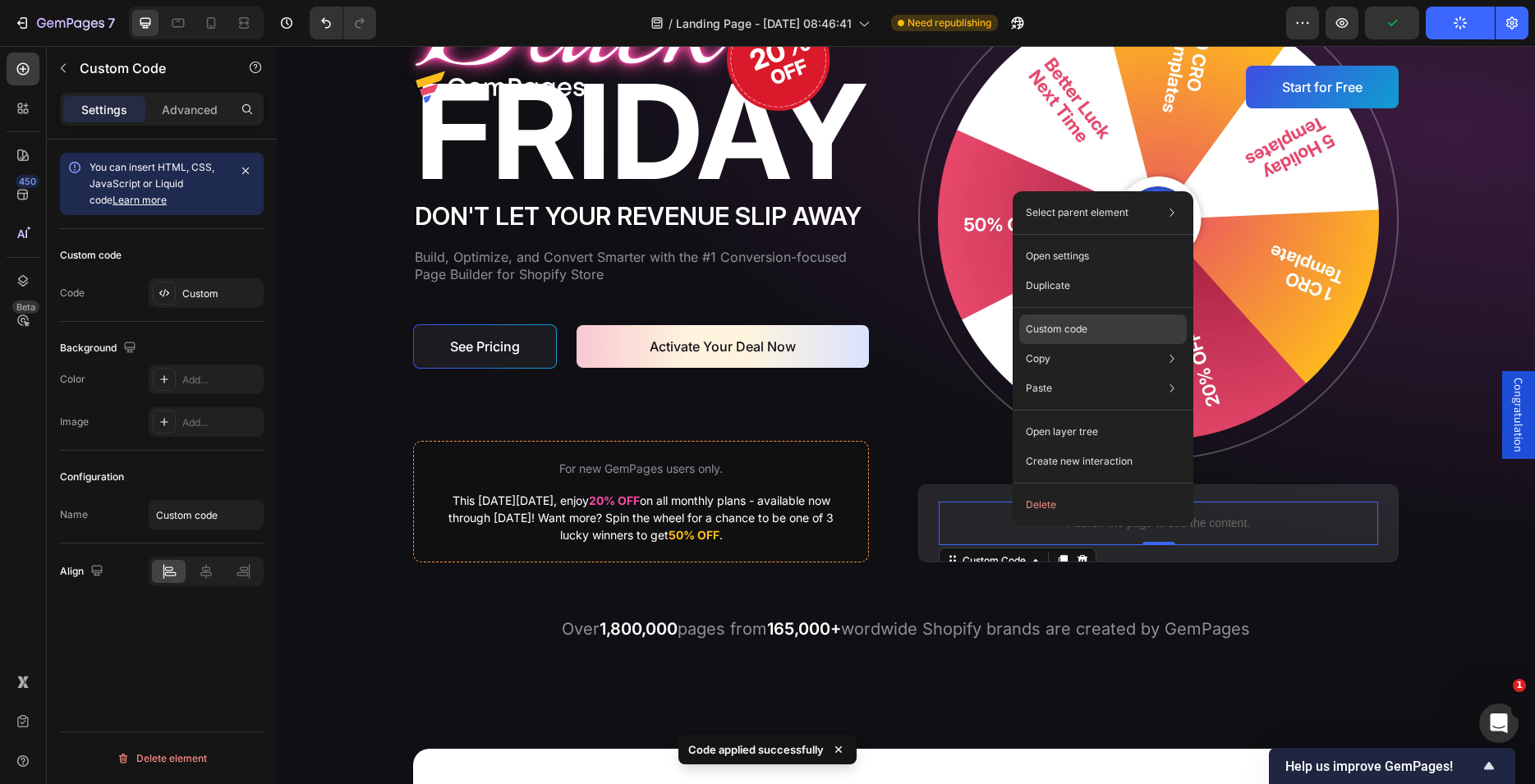
click at [1065, 332] on p "Custom code" at bounding box center [1056, 329] width 62 height 15
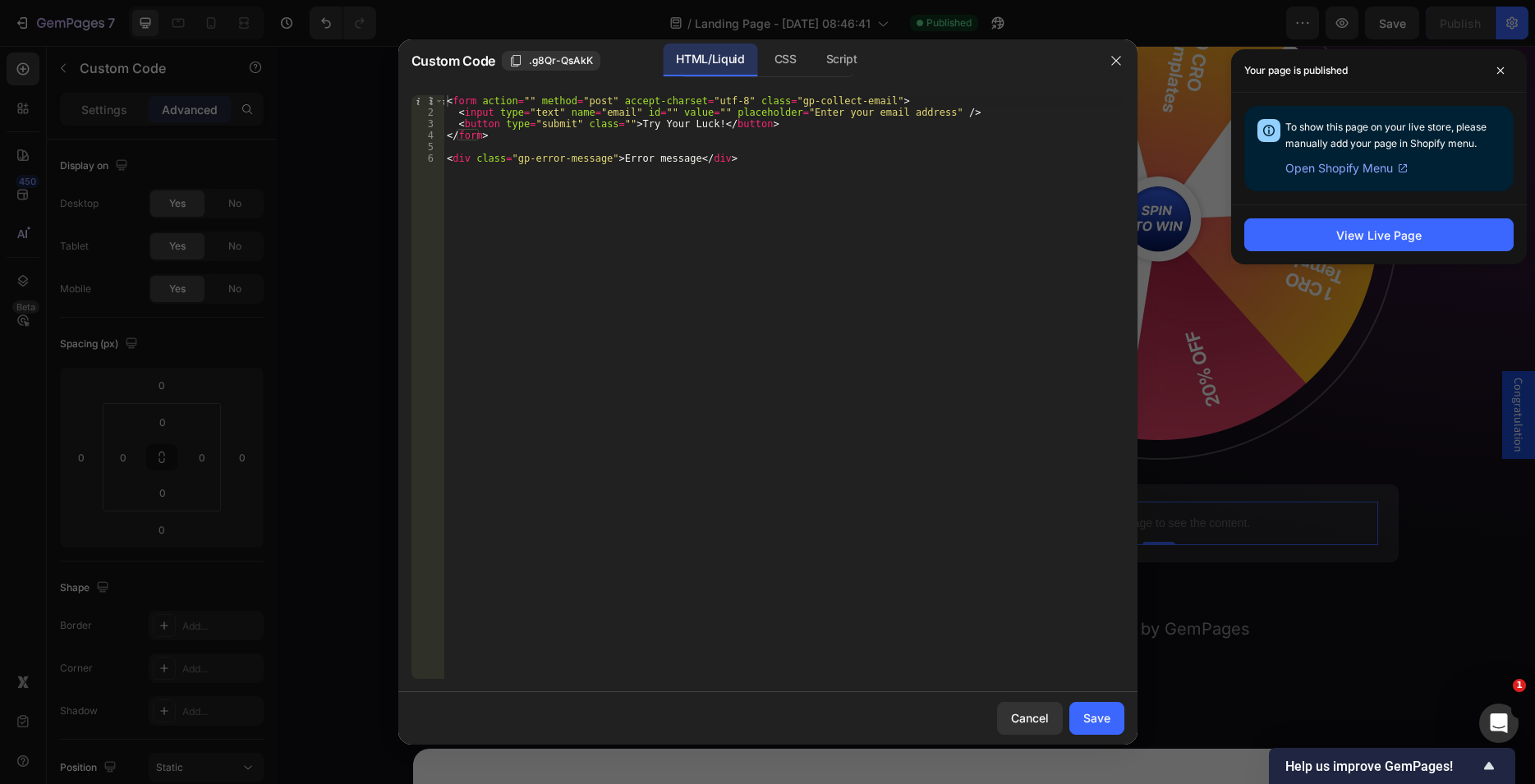
click at [602, 153] on div "< form action = "" method = "post" accept-charset = "utf-8" class = "gp-collect…" at bounding box center [783, 398] width 680 height 607
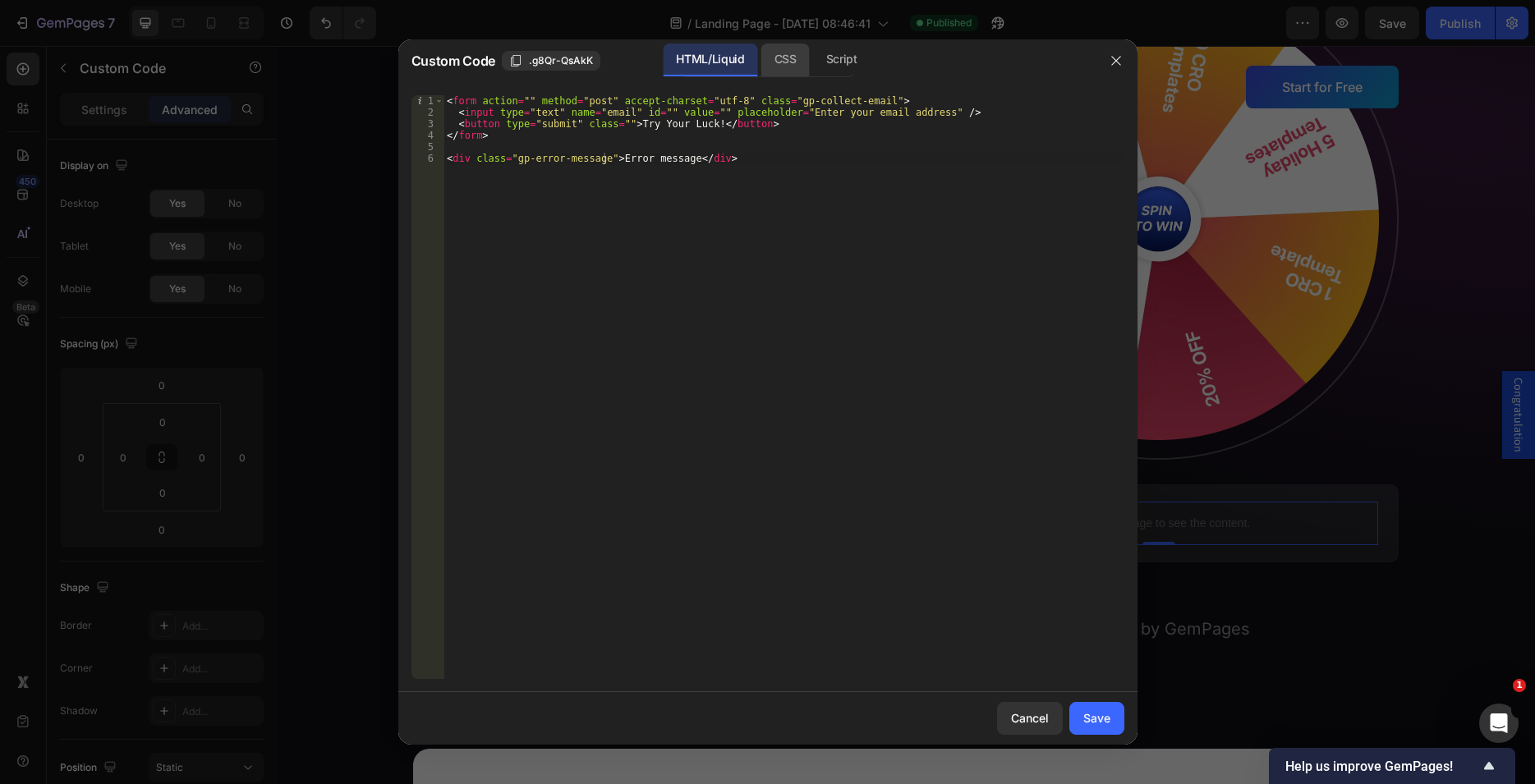
click at [780, 50] on div "CSS" at bounding box center [785, 60] width 49 height 33
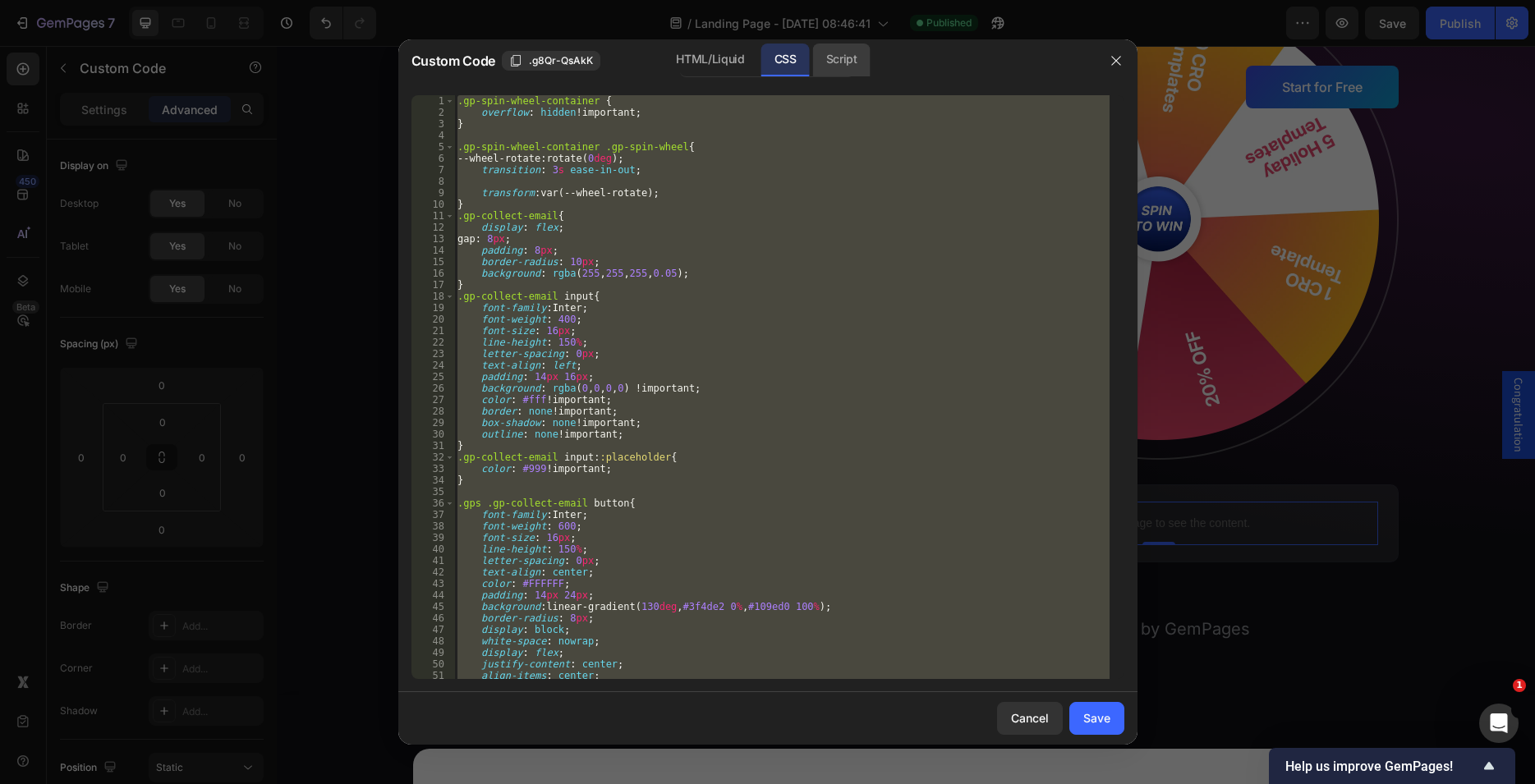
click at [848, 50] on div "Script" at bounding box center [841, 60] width 57 height 33
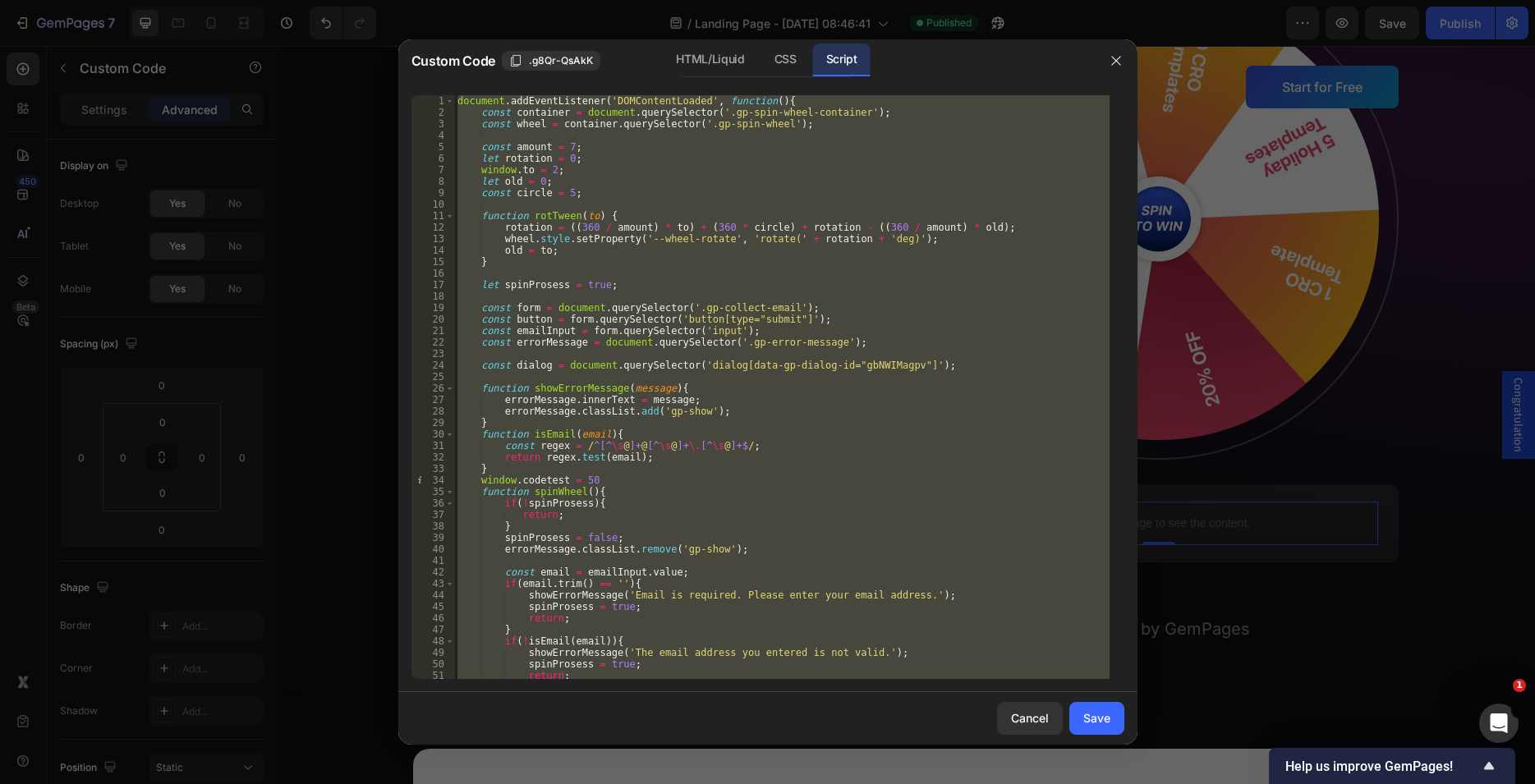
type textarea "})"
click at [654, 299] on div "document . addEventListener ( 'DOMContentLoaded' , function ( ) { const contain…" at bounding box center [781, 386] width 655 height 584
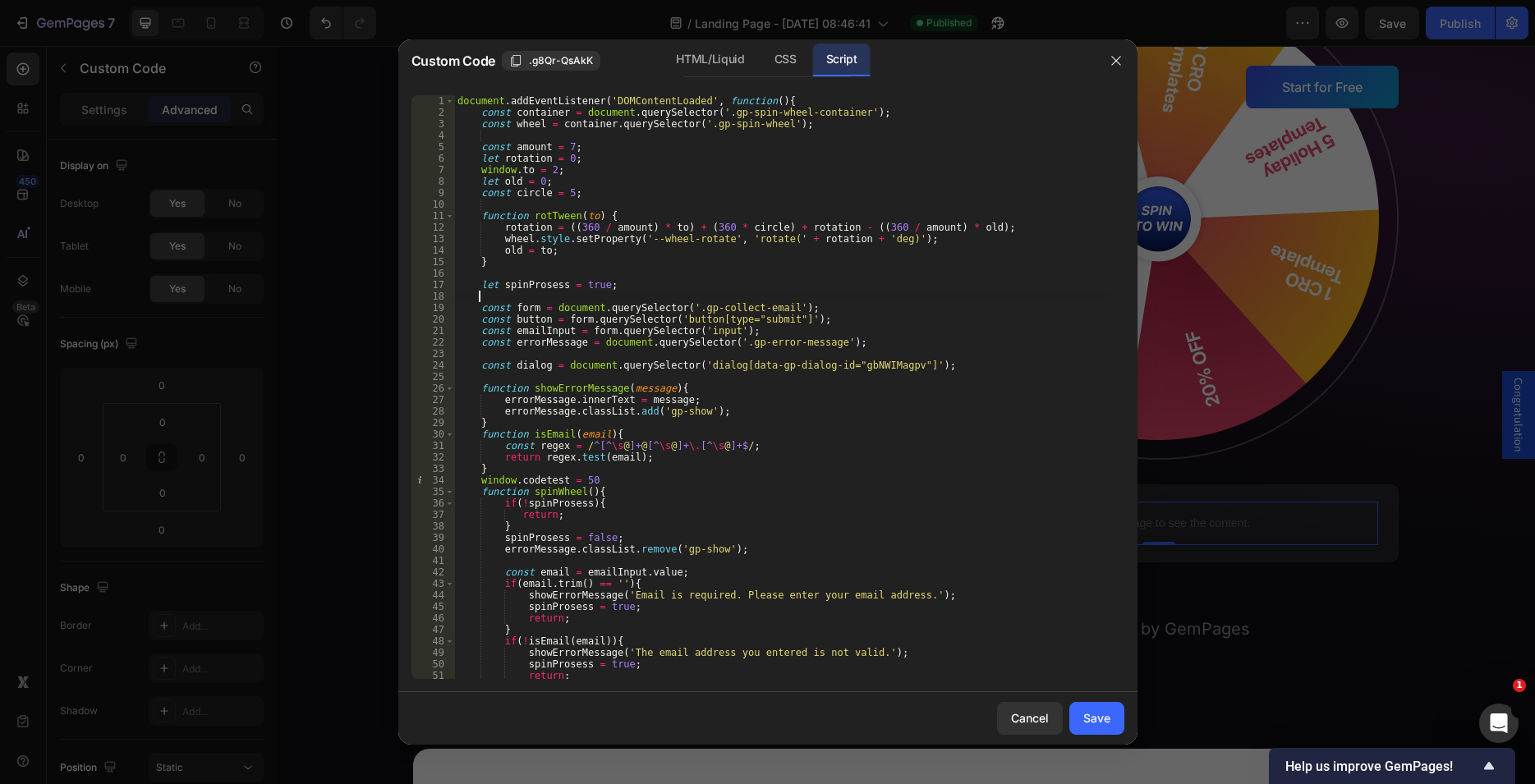
scroll to position [251, 0]
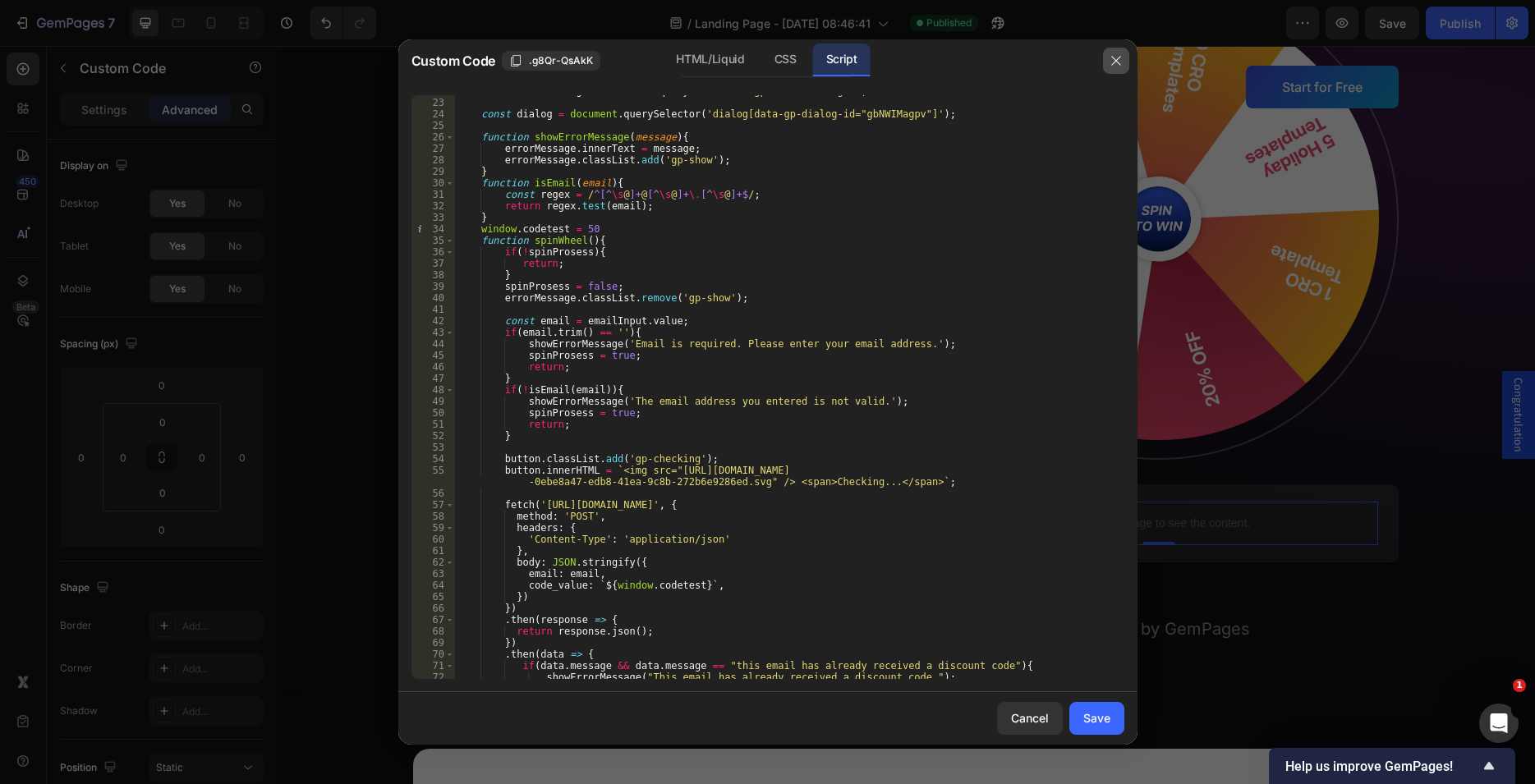
drag, startPoint x: 1113, startPoint y: 63, endPoint x: 702, endPoint y: 486, distance: 589.8
click at [1113, 63] on icon "button" at bounding box center [1116, 61] width 13 height 13
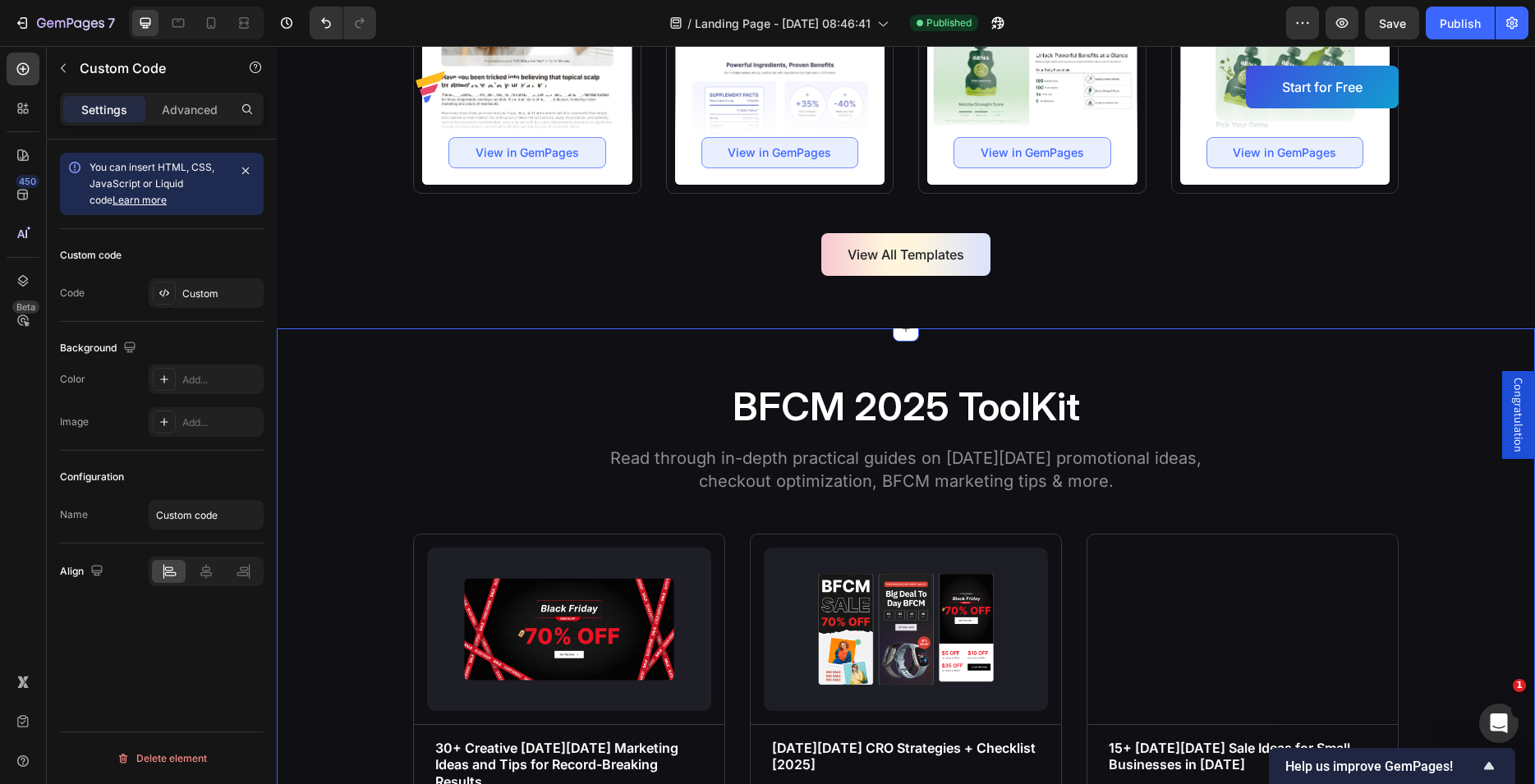
scroll to position [4942, 0]
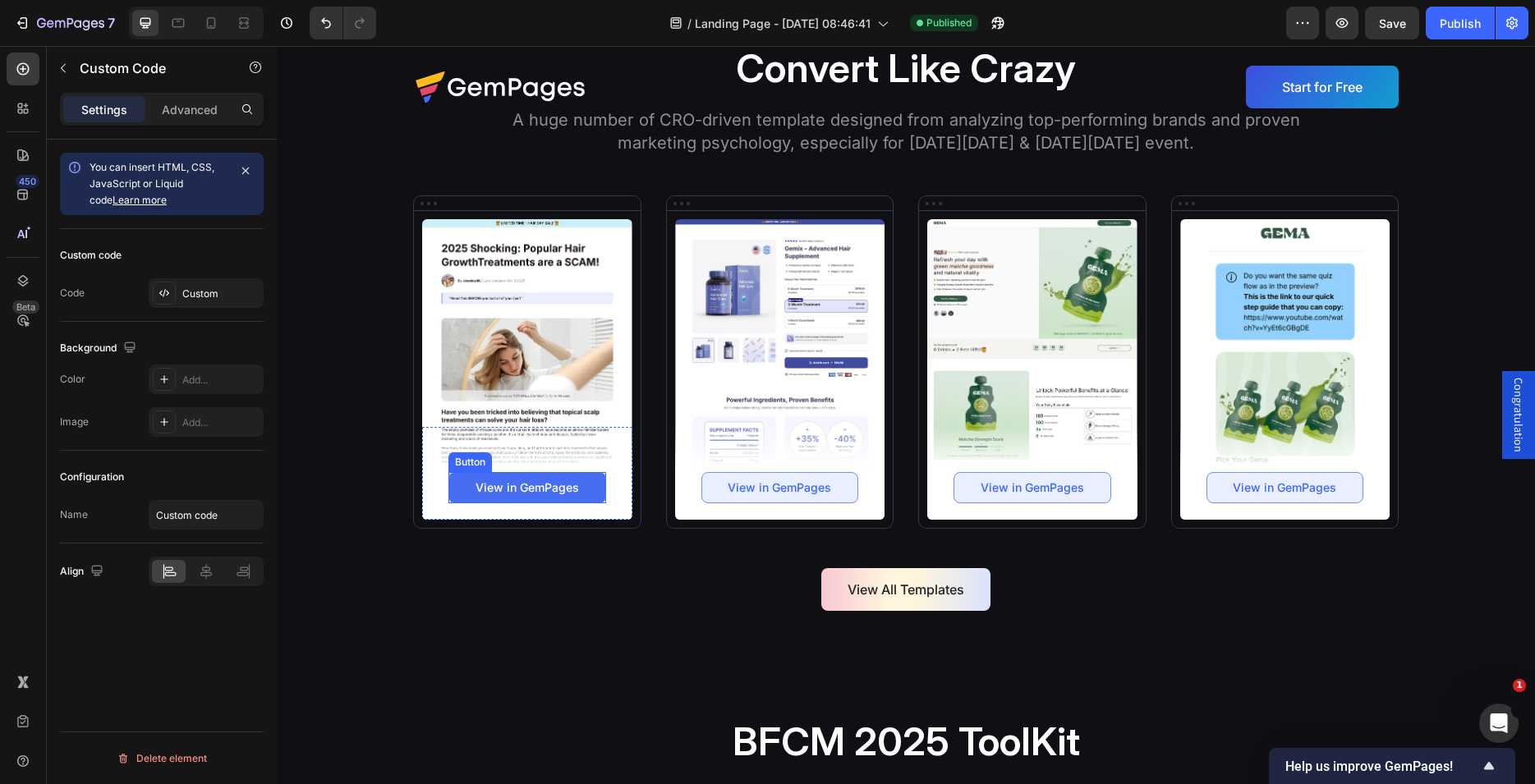
click at [461, 483] on link "View in GemPages" at bounding box center [527, 488] width 158 height 31
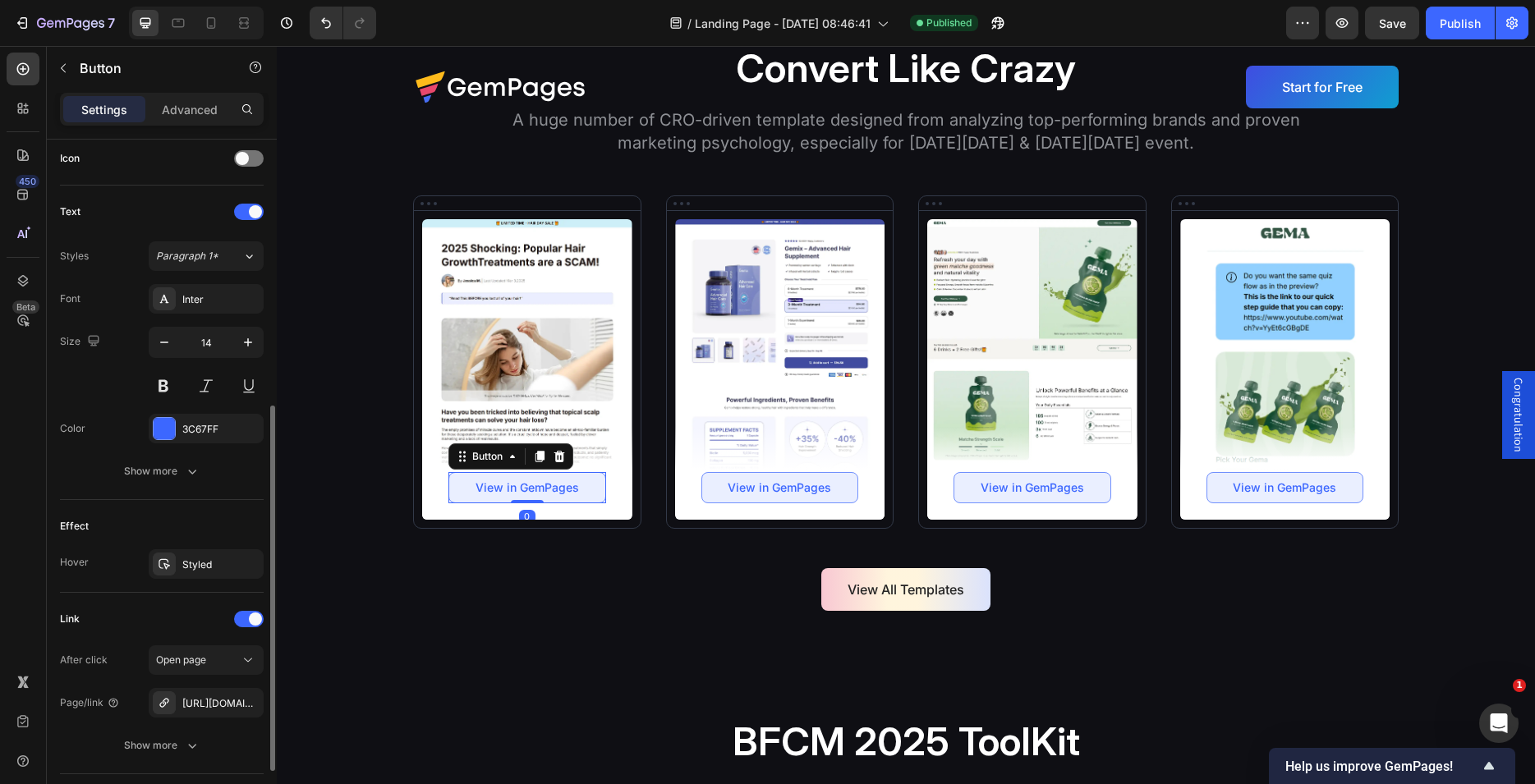
scroll to position [614, 0]
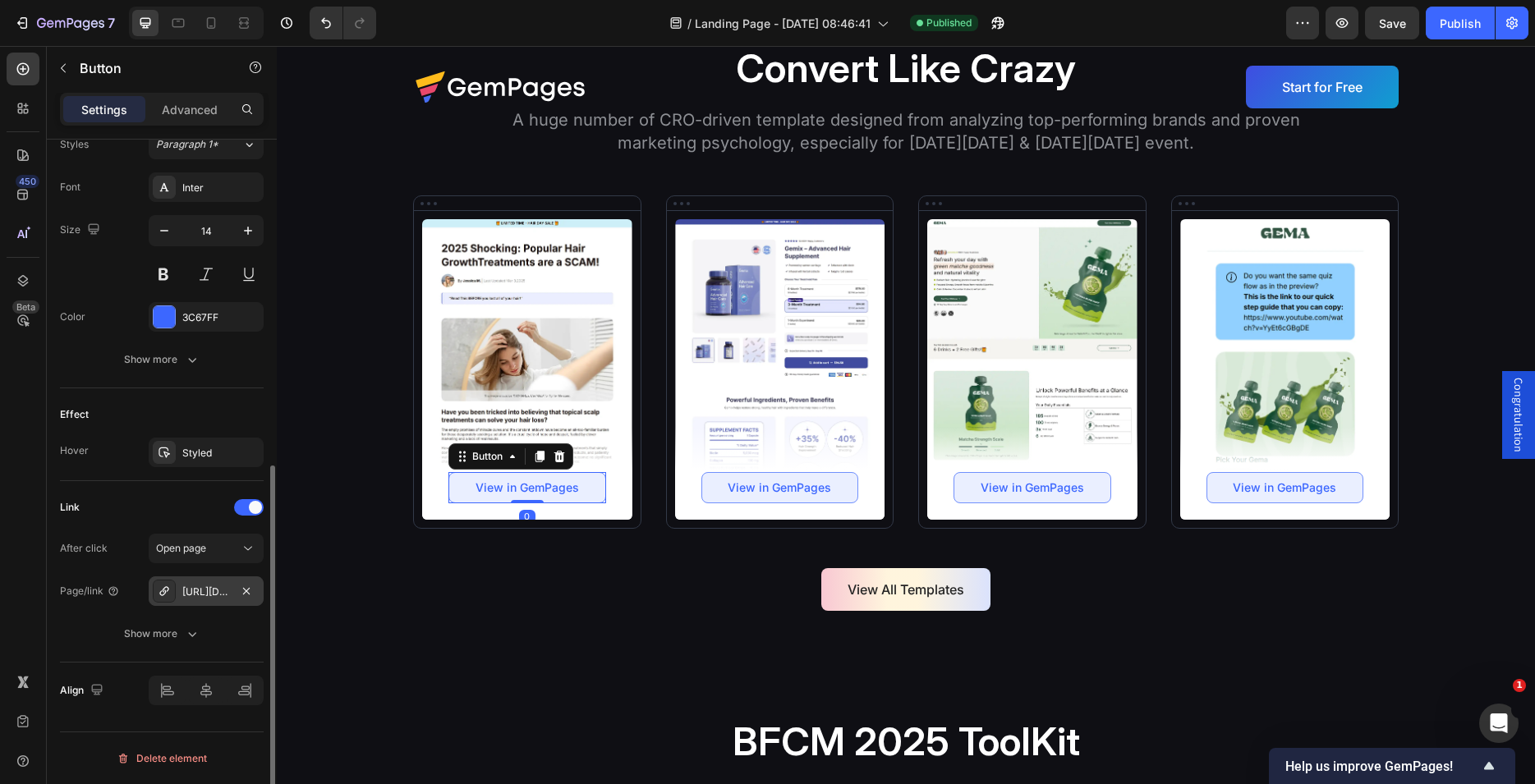
click at [194, 591] on div "[URL][DOMAIN_NAME]" at bounding box center [207, 592] width 48 height 15
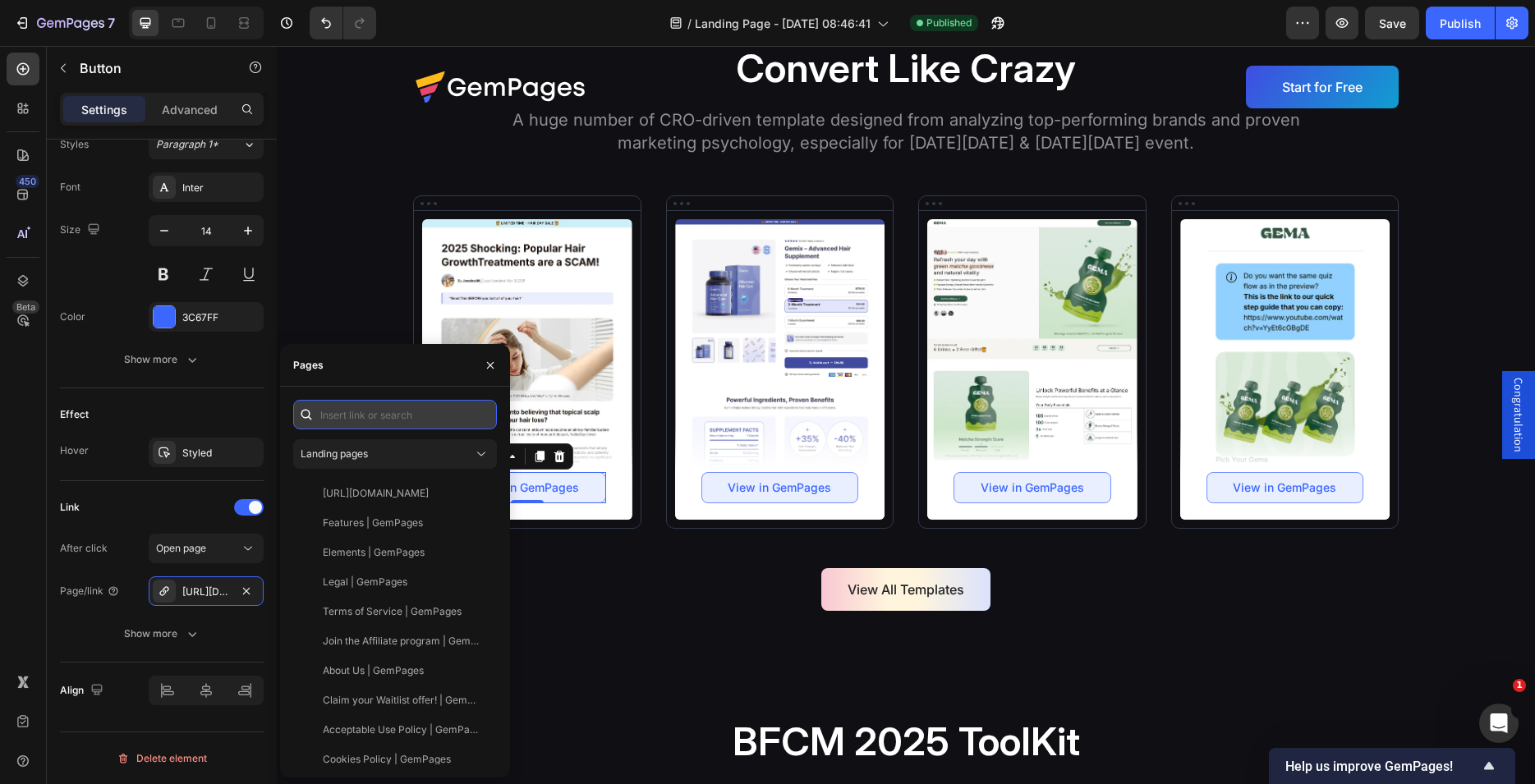
click at [352, 415] on input "text" at bounding box center [395, 415] width 204 height 30
paste input "[URL][DOMAIN_NAME]"
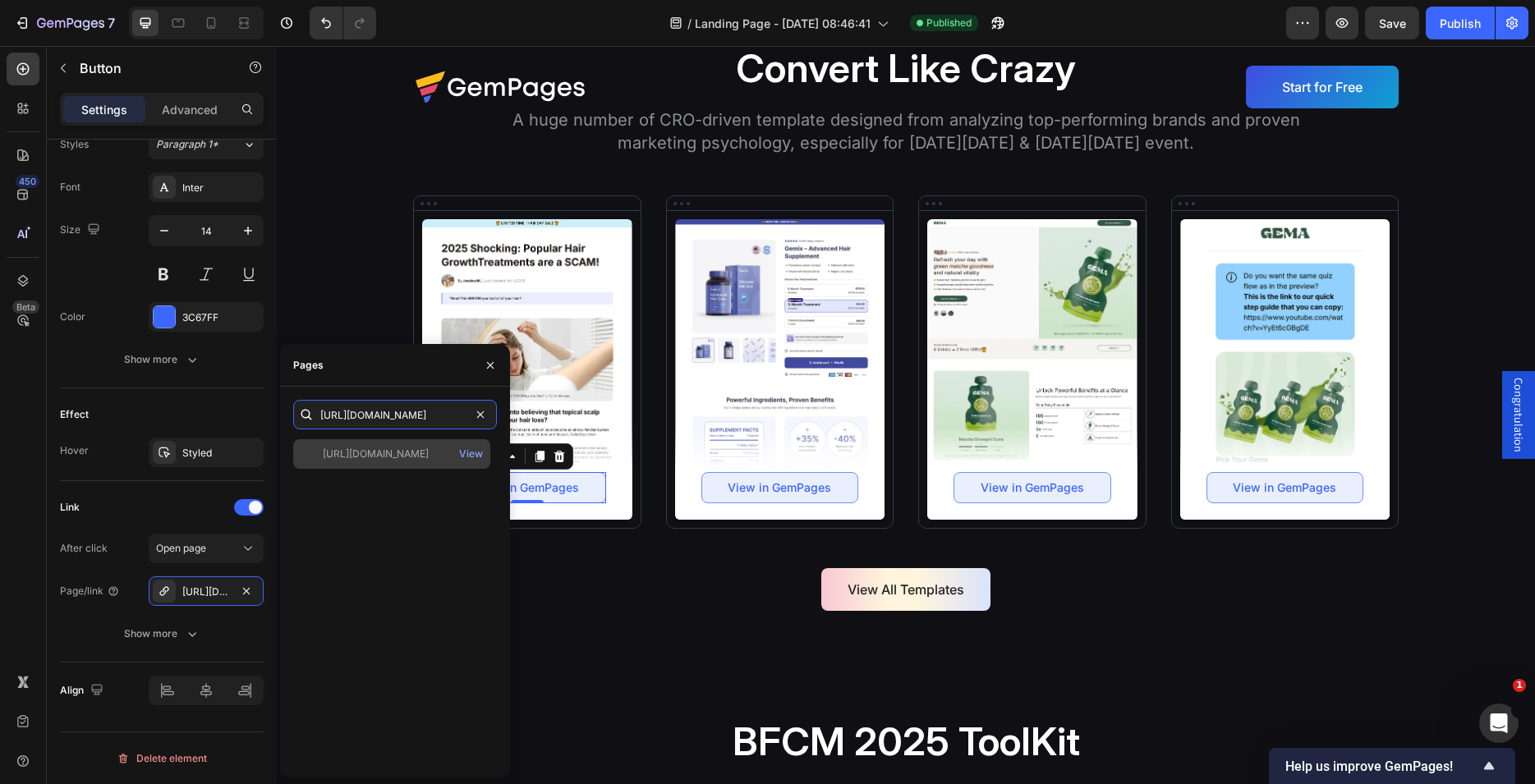
type input "[URL][DOMAIN_NAME]"
click at [351, 457] on div "[URL][DOMAIN_NAME]" at bounding box center [375, 454] width 106 height 15
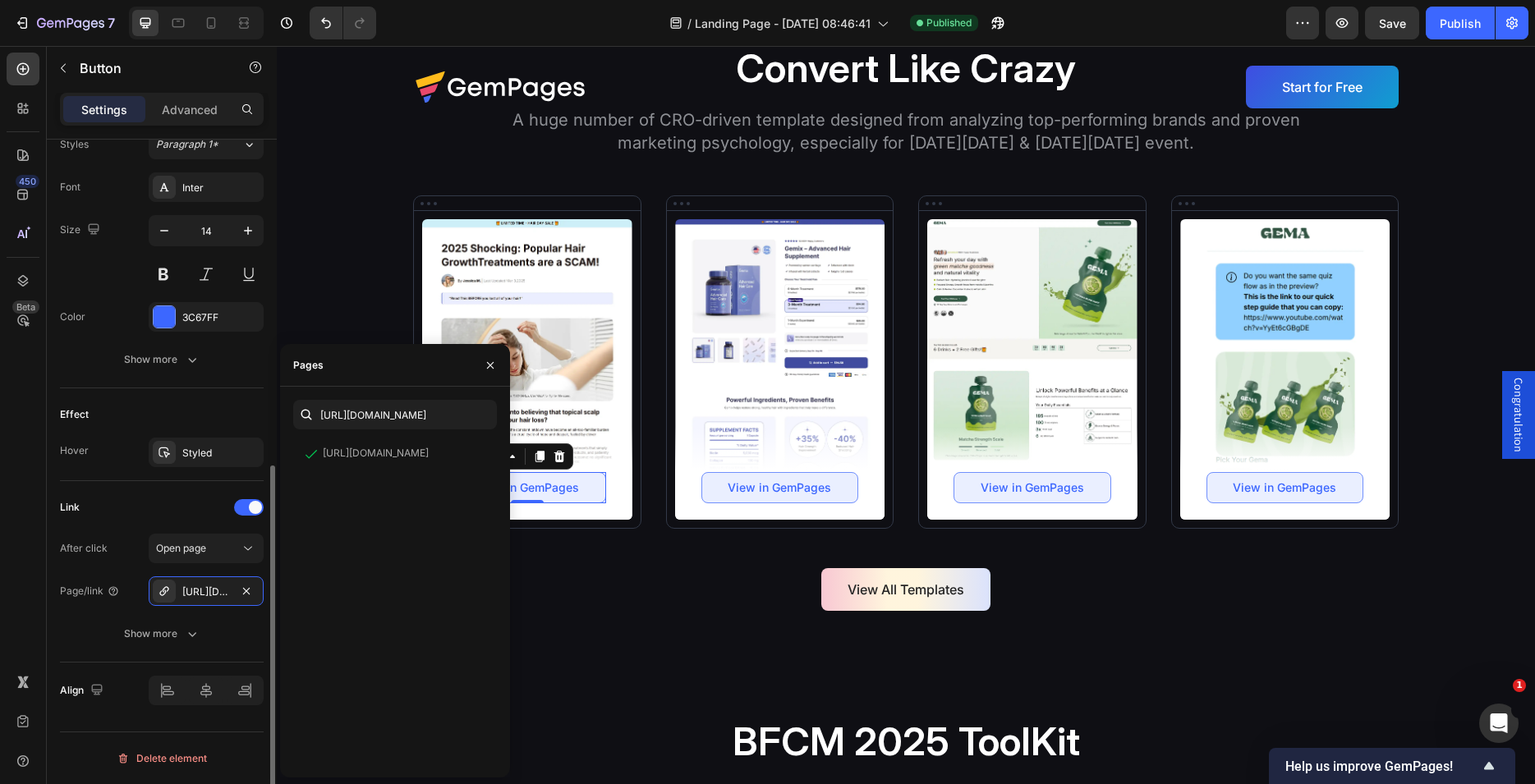
click at [172, 398] on div "Effect Hover Styled" at bounding box center [161, 434] width 204 height 93
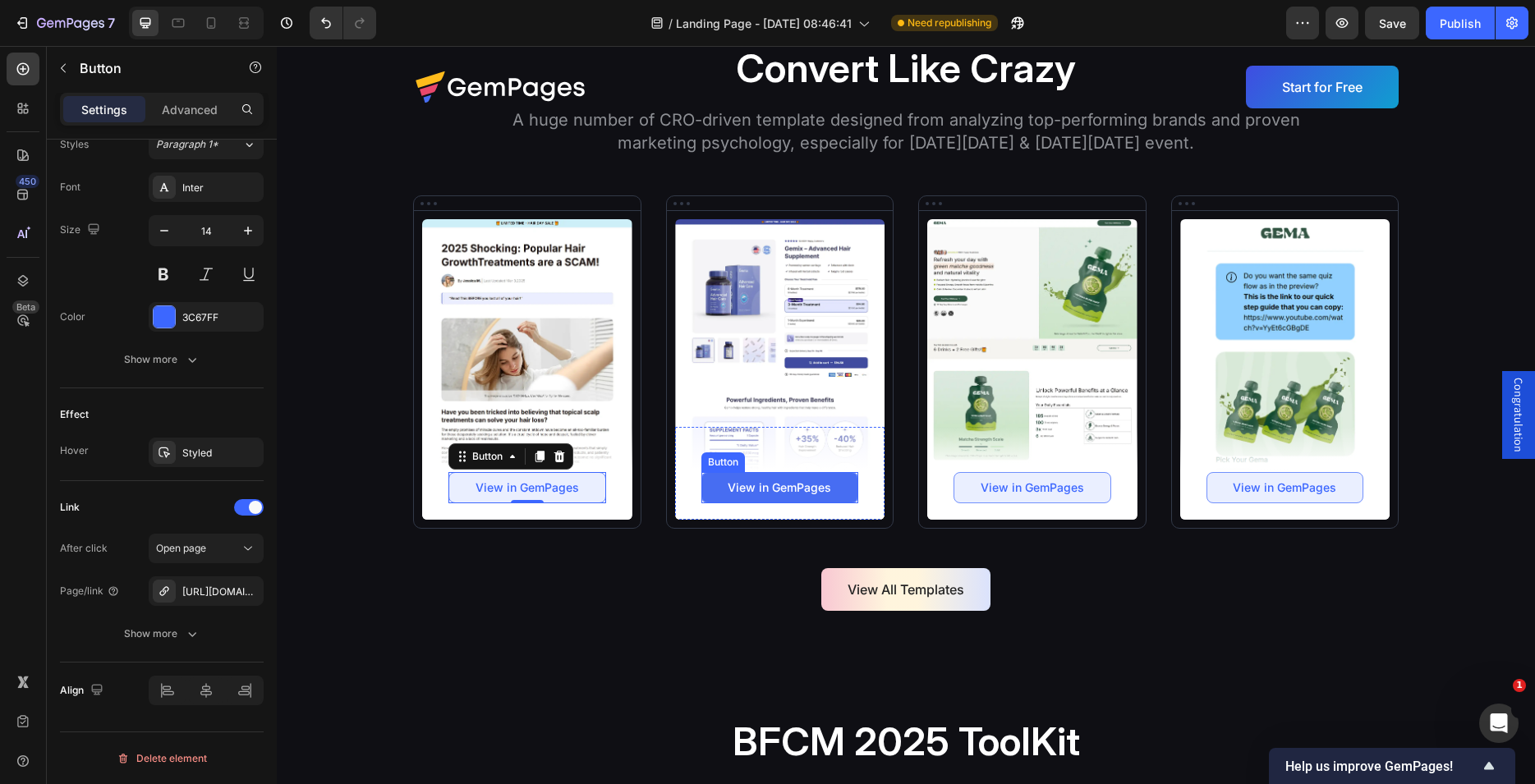
click at [701, 480] on link "View in GemPages" at bounding box center [779, 488] width 158 height 31
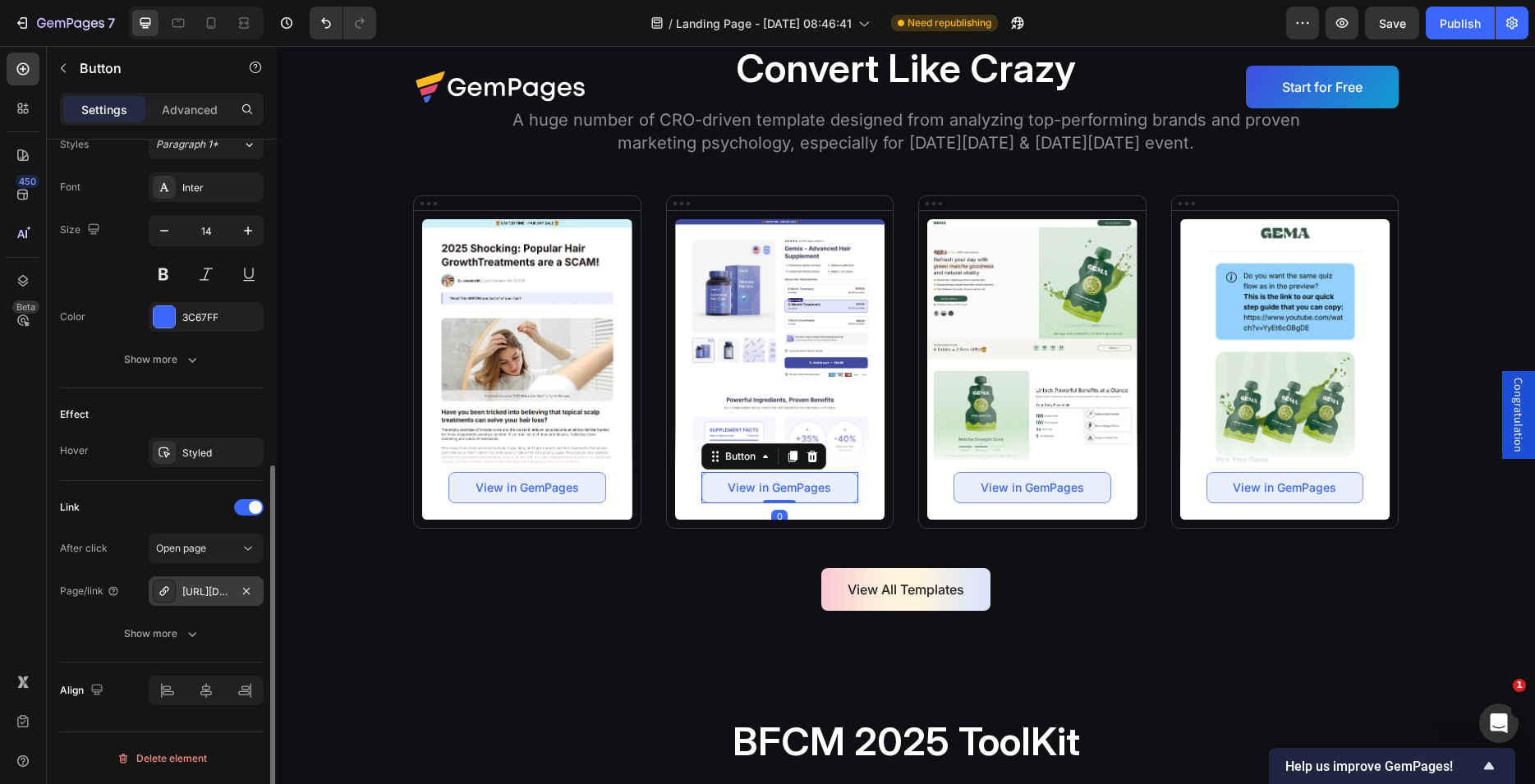
click at [206, 587] on div "[URL][DOMAIN_NAME]" at bounding box center [207, 592] width 48 height 15
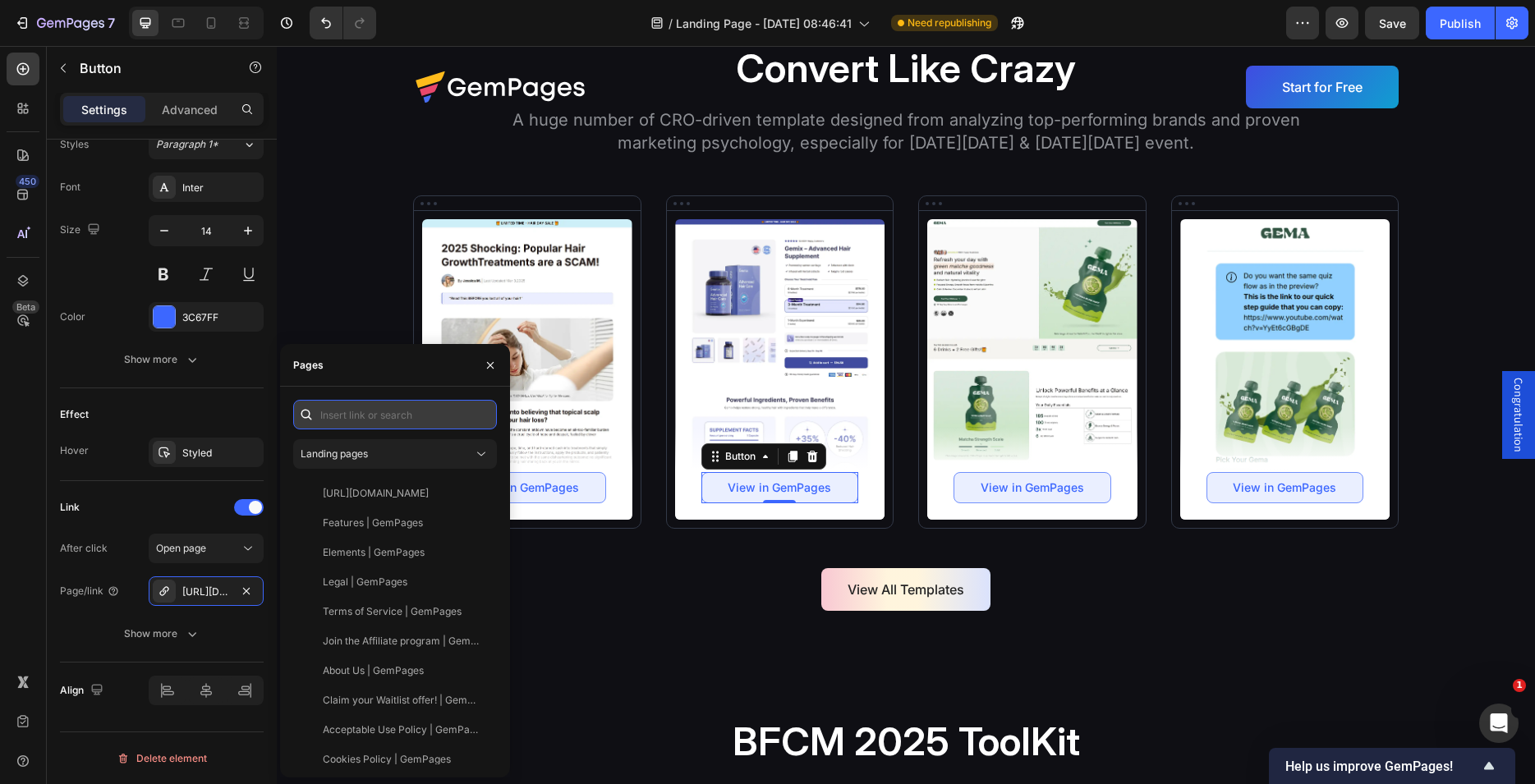
click at [356, 409] on input "text" at bounding box center [395, 415] width 204 height 30
paste input "[URL][DOMAIN_NAME]"
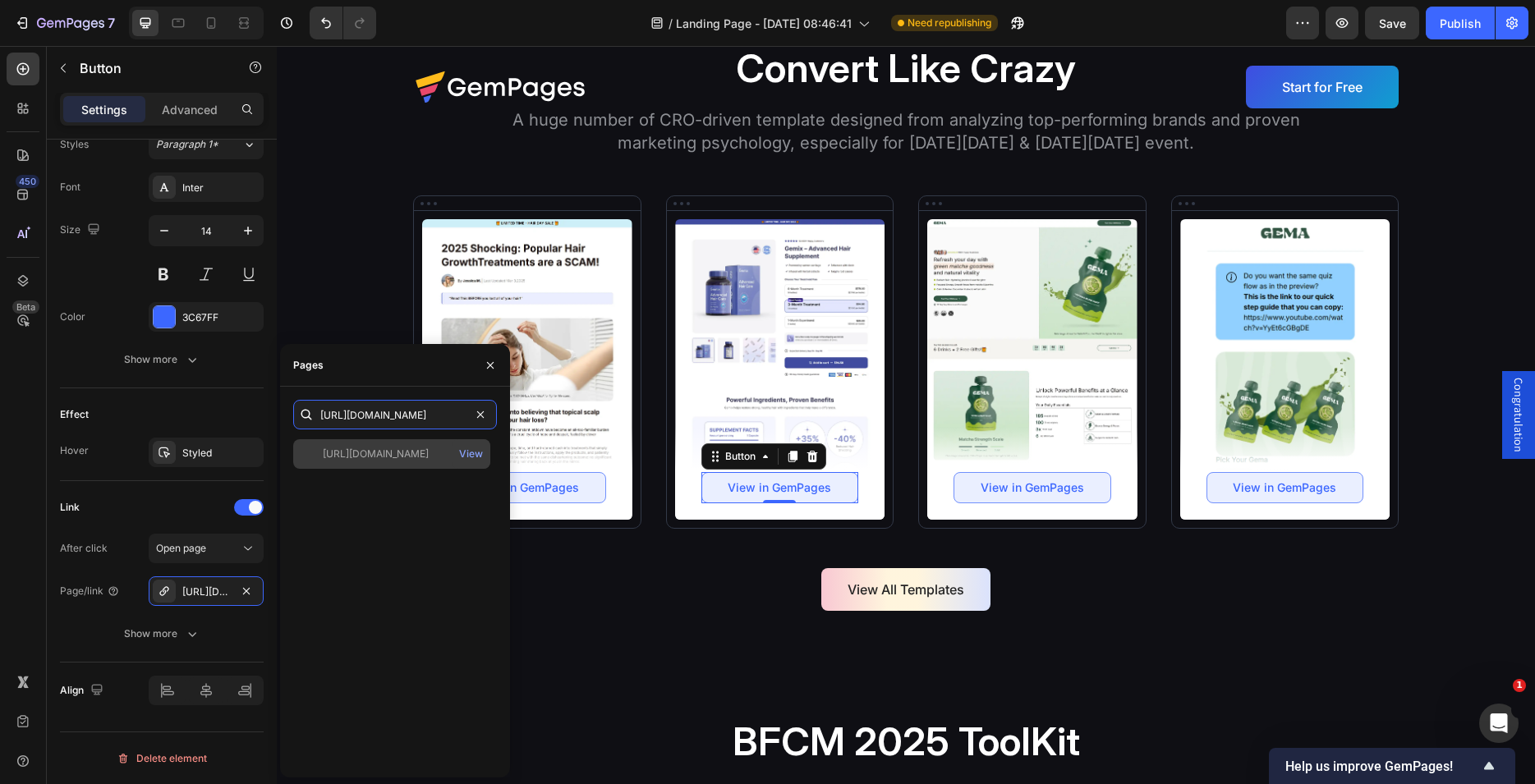
type input "[URL][DOMAIN_NAME]"
click at [393, 460] on div "[URL][DOMAIN_NAME]" at bounding box center [375, 454] width 106 height 15
click at [415, 358] on div "Pages" at bounding box center [395, 365] width 230 height 42
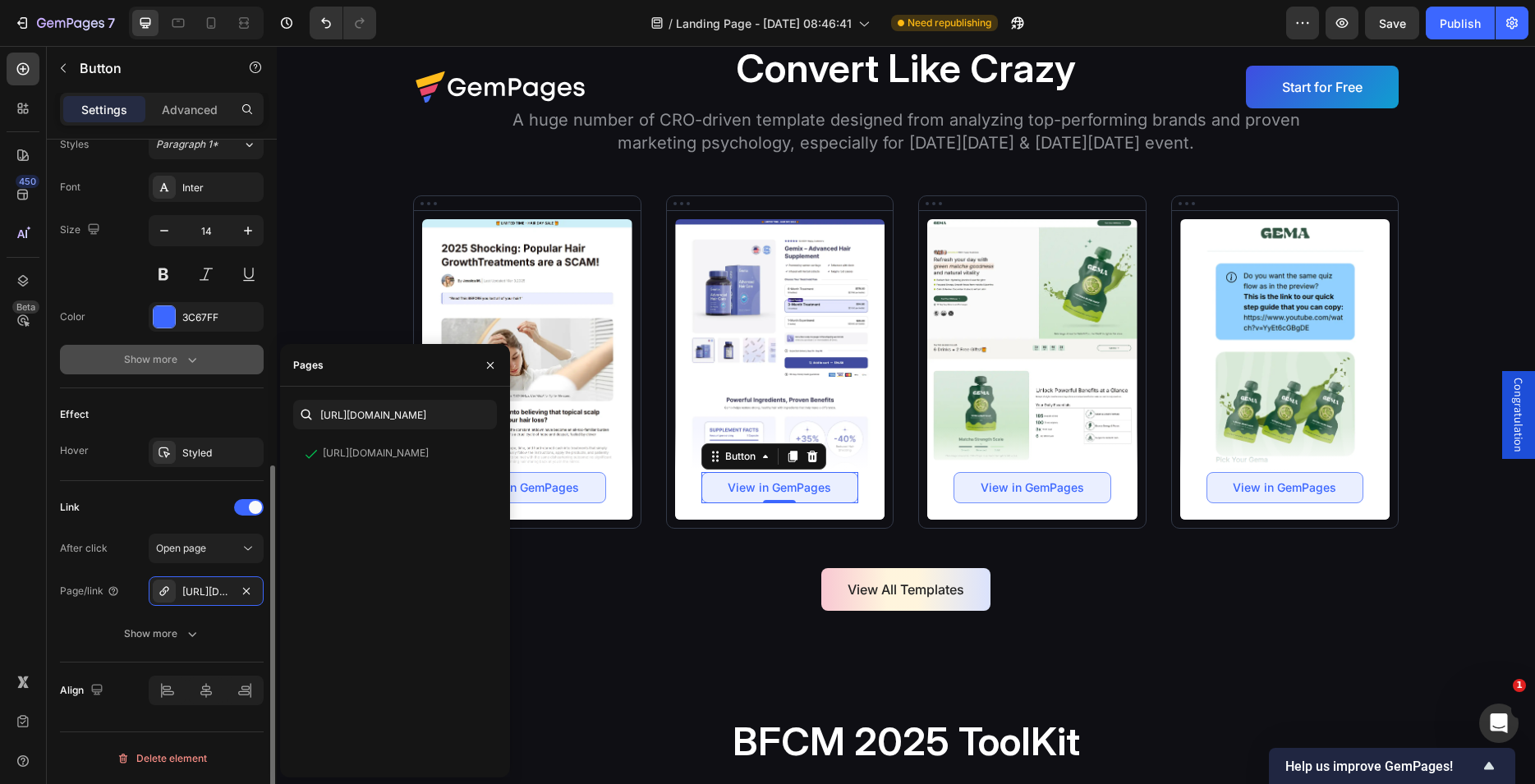
click at [237, 357] on button "Show more" at bounding box center [161, 360] width 204 height 30
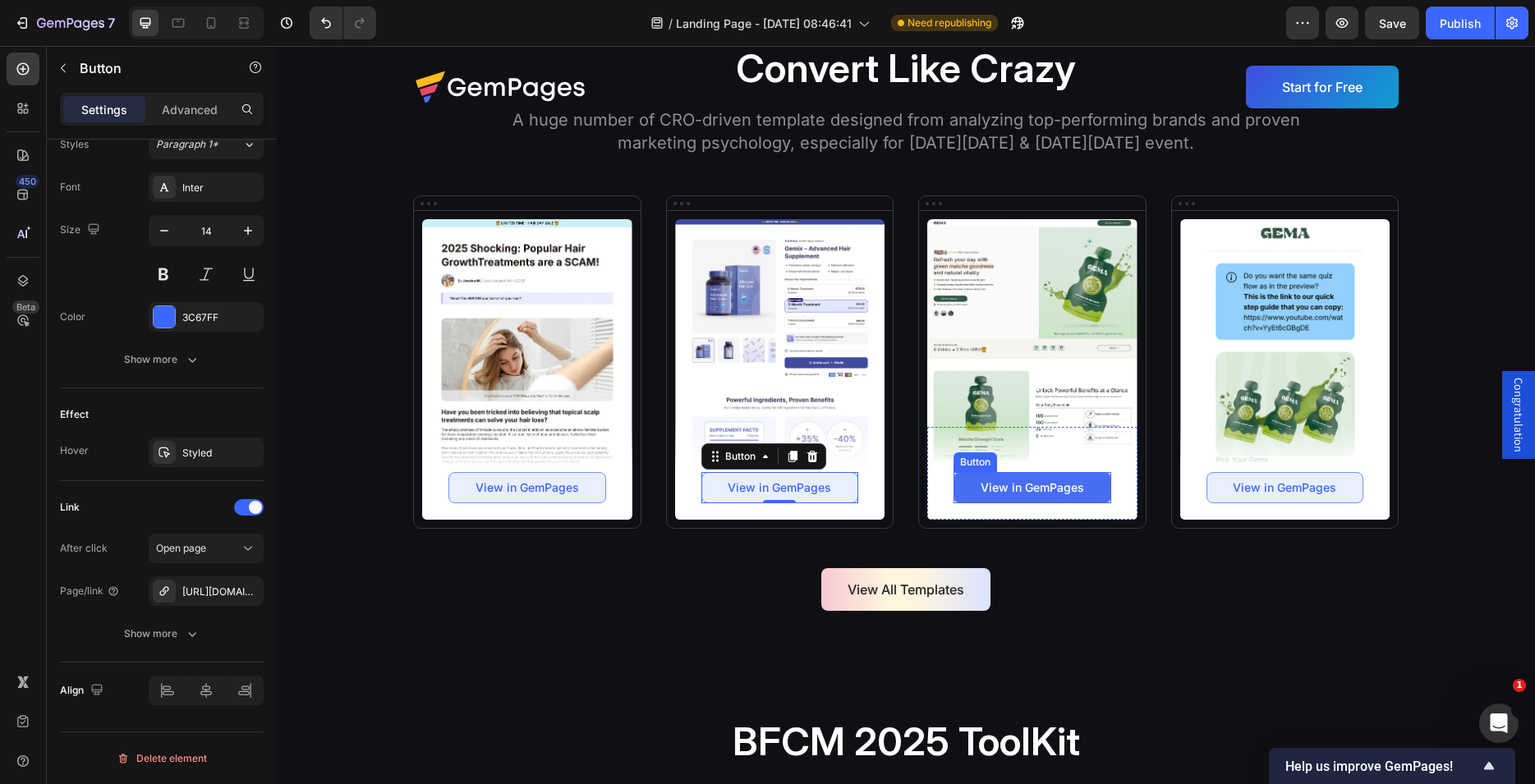
click at [954, 481] on link "View in GemPages" at bounding box center [1032, 488] width 158 height 31
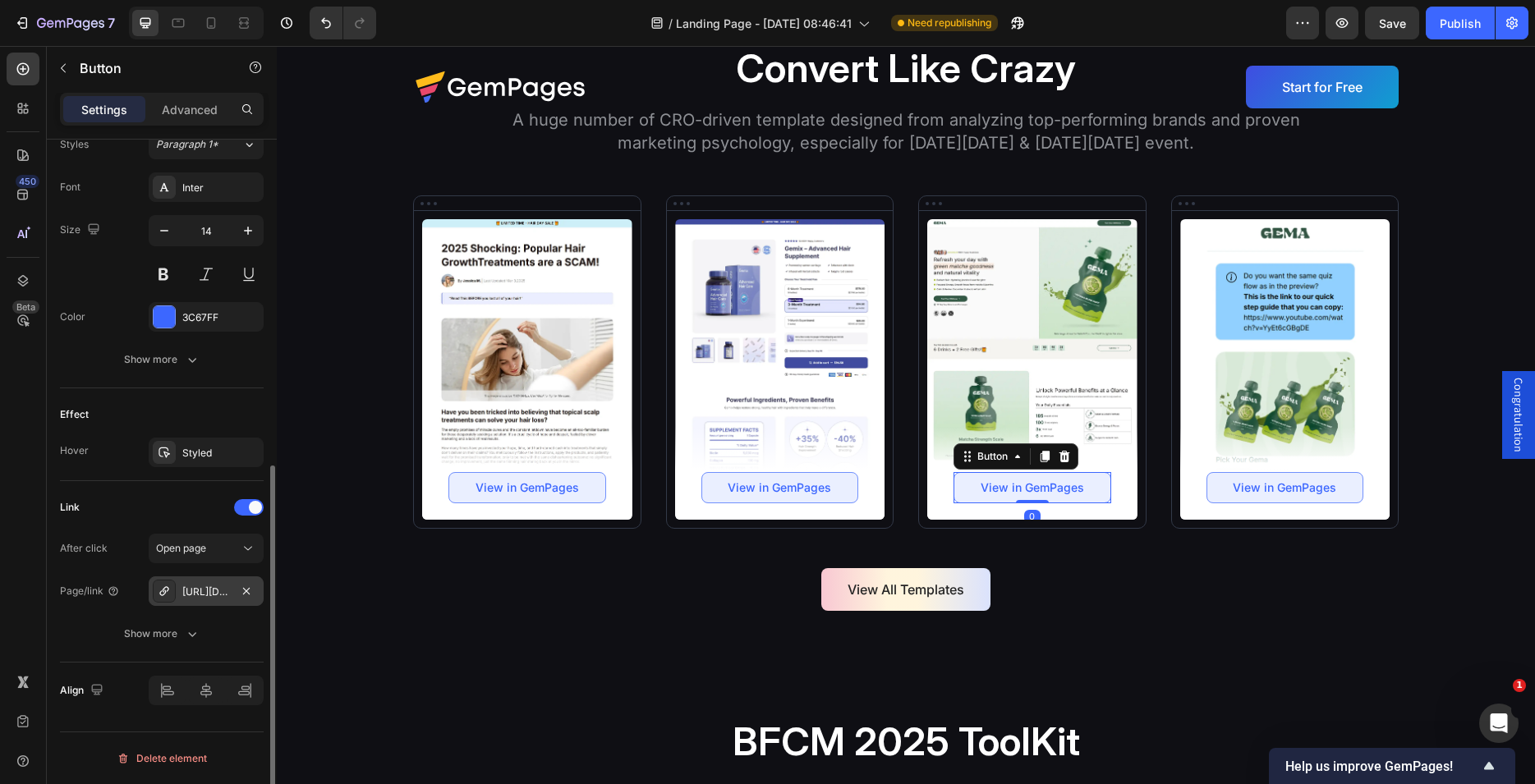
click at [187, 588] on div "[URL][DOMAIN_NAME]" at bounding box center [207, 592] width 48 height 15
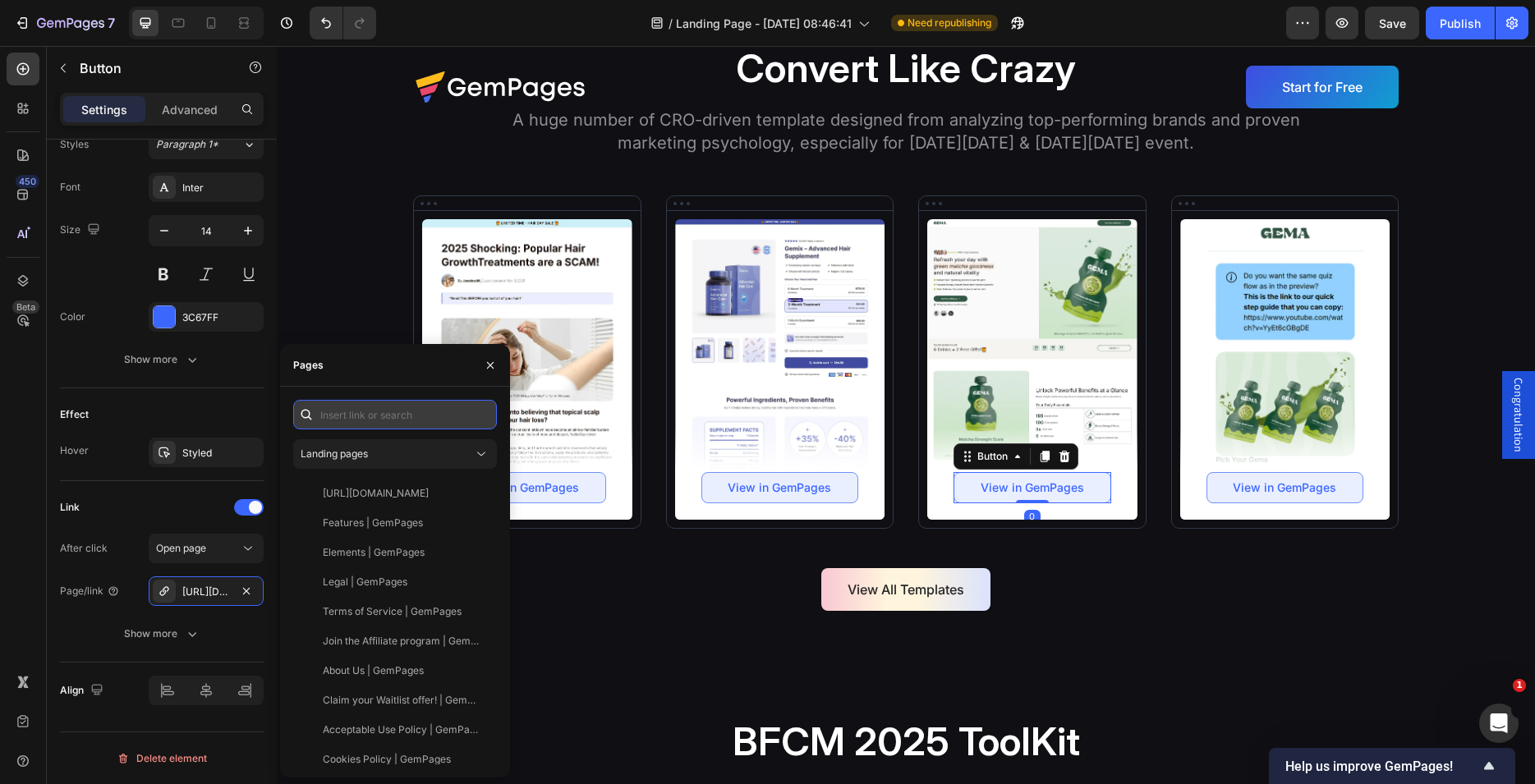
click at [387, 421] on input "text" at bounding box center [395, 415] width 204 height 30
paste input "[URL][DOMAIN_NAME]"
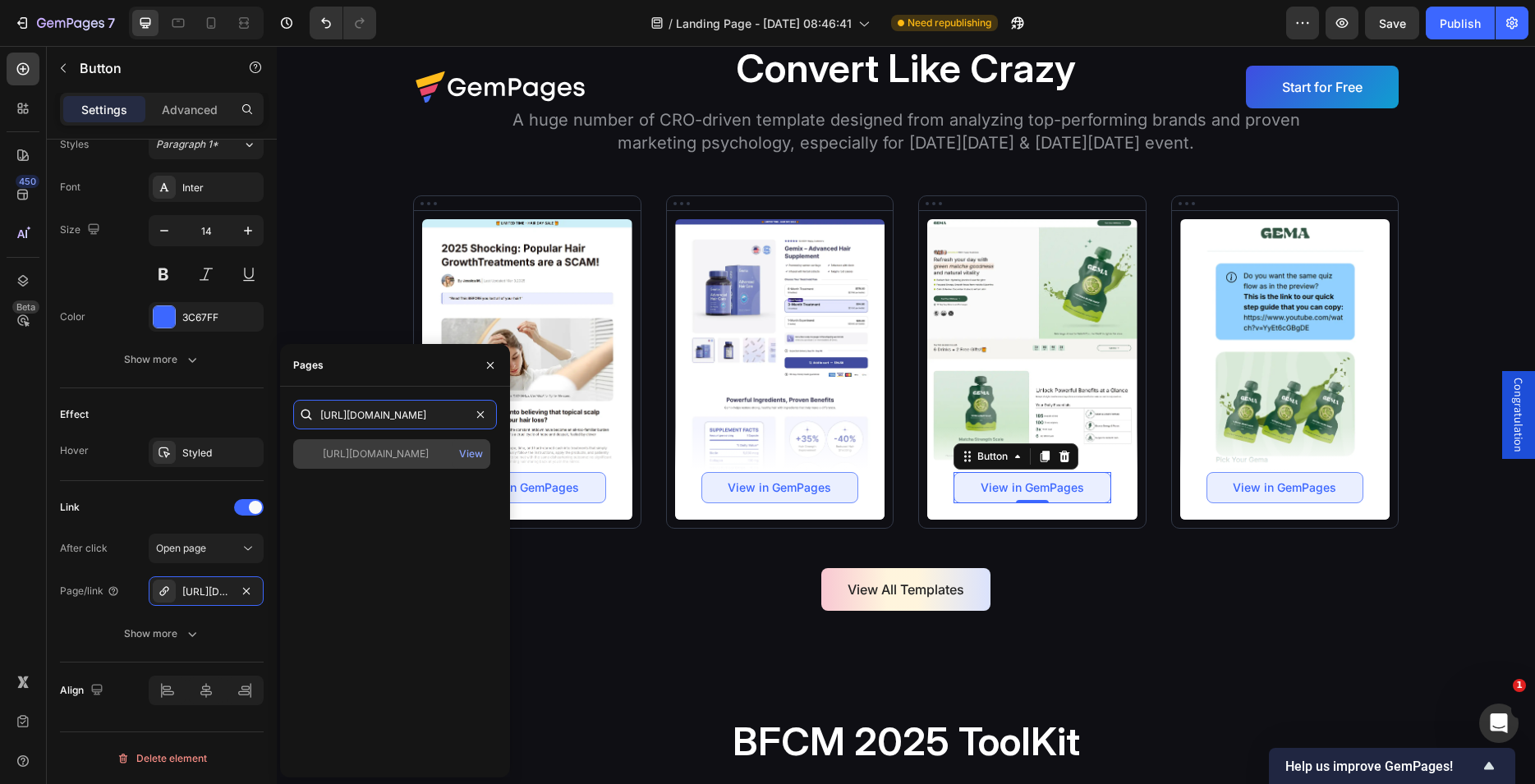
type input "[URL][DOMAIN_NAME]"
click at [380, 460] on div "[URL][DOMAIN_NAME]" at bounding box center [375, 454] width 106 height 15
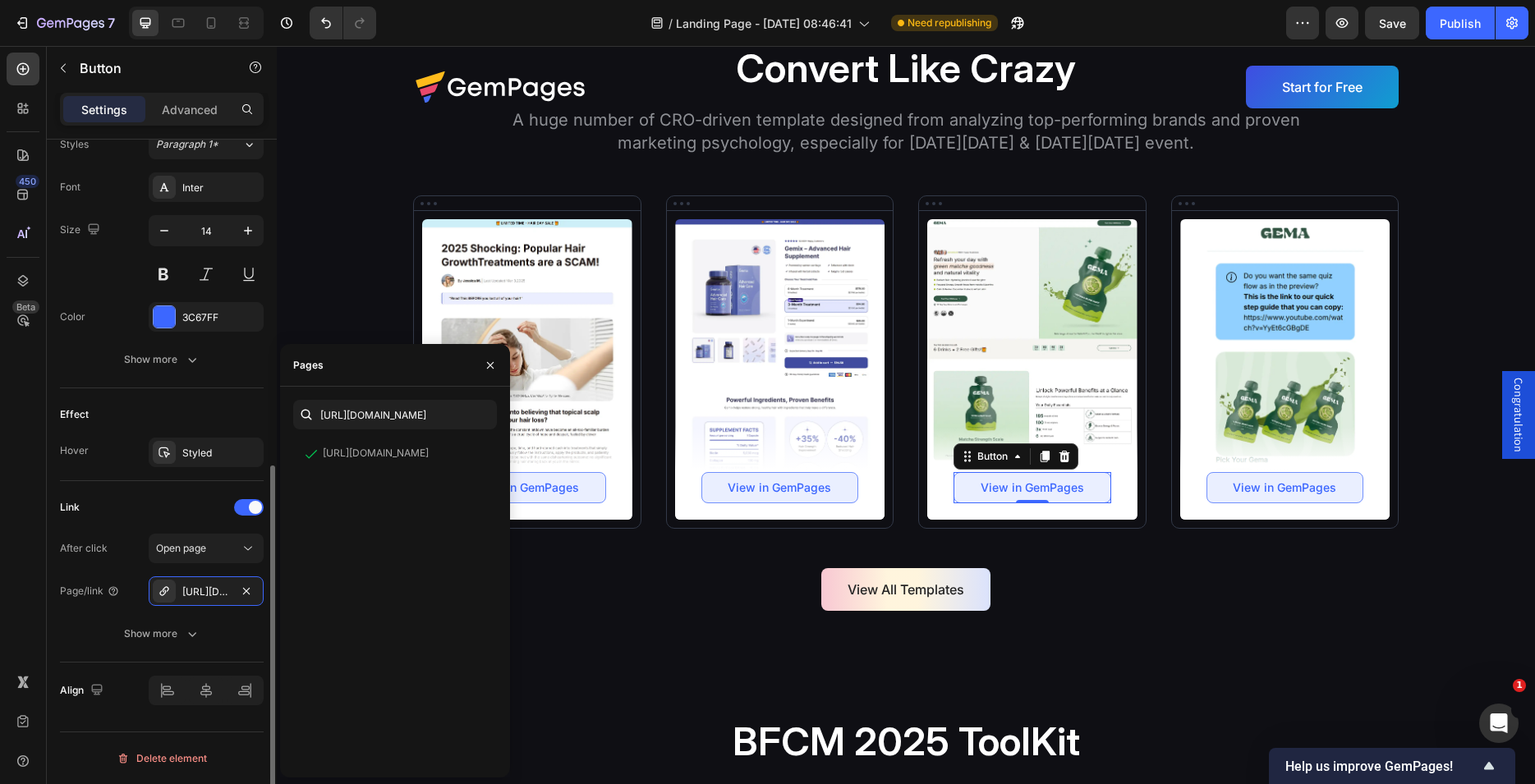
click at [202, 411] on div "Effect" at bounding box center [161, 414] width 204 height 26
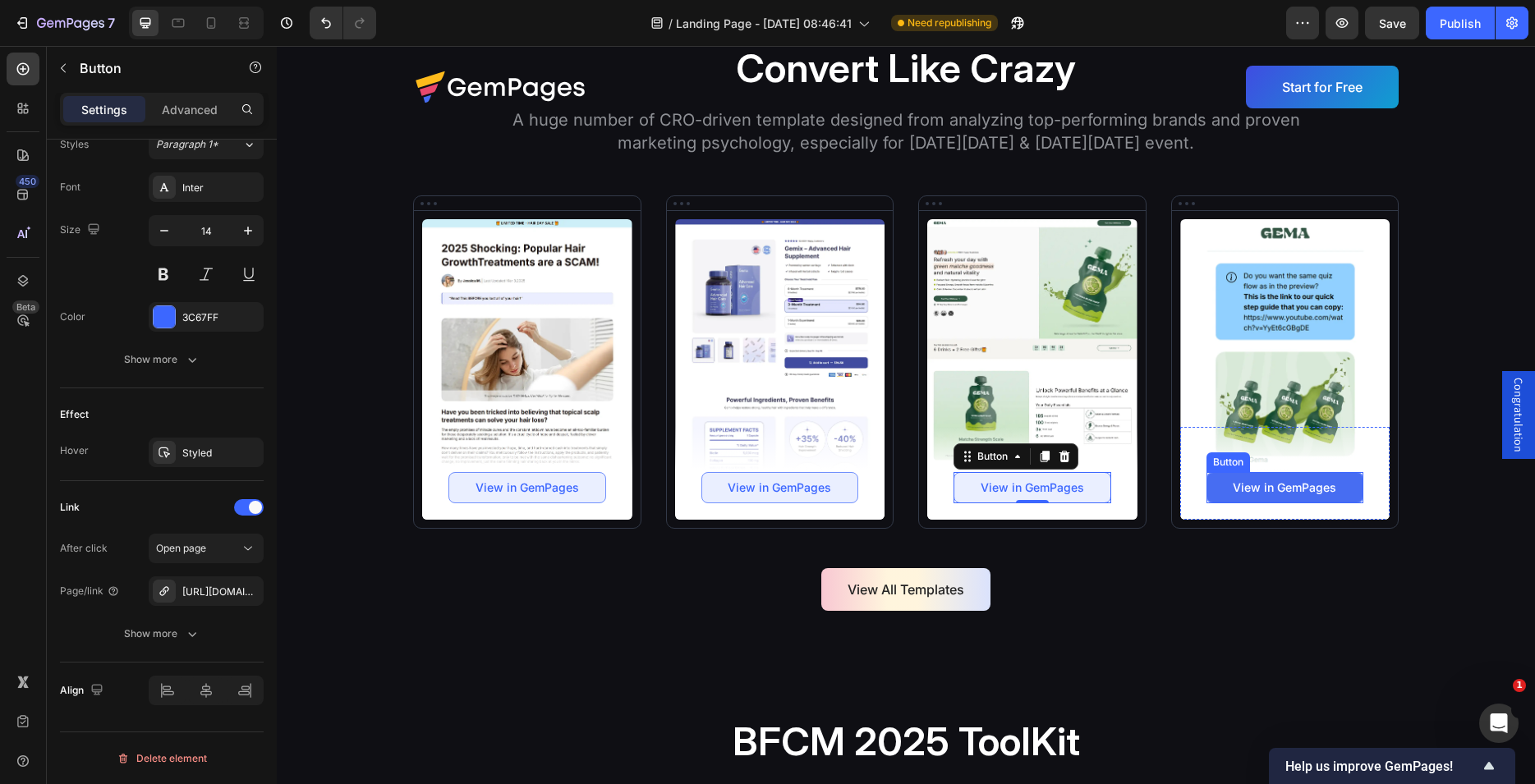
click at [1218, 496] on link "View in GemPages" at bounding box center [1285, 488] width 158 height 31
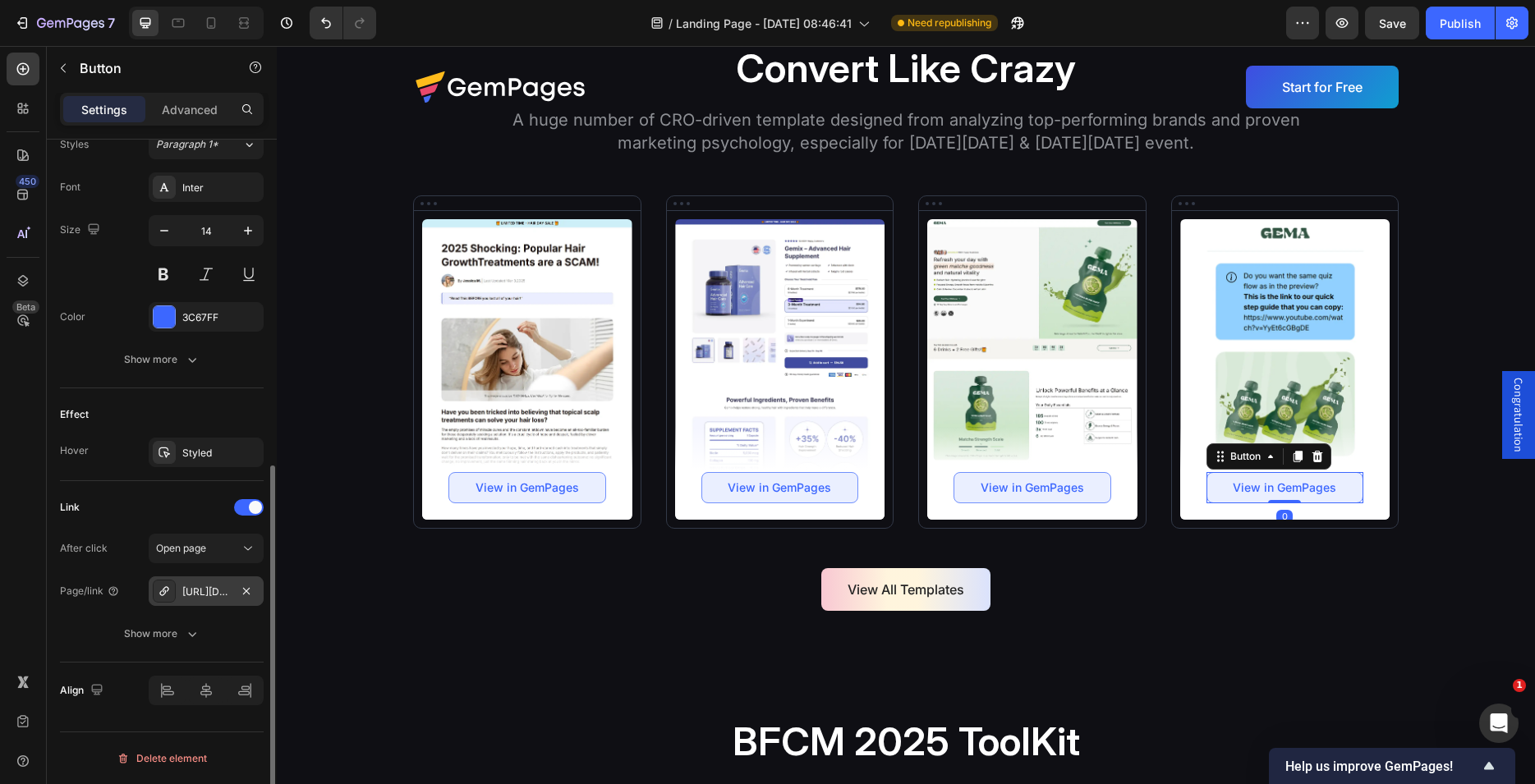
click at [201, 593] on div "[URL][DOMAIN_NAME]" at bounding box center [207, 592] width 48 height 15
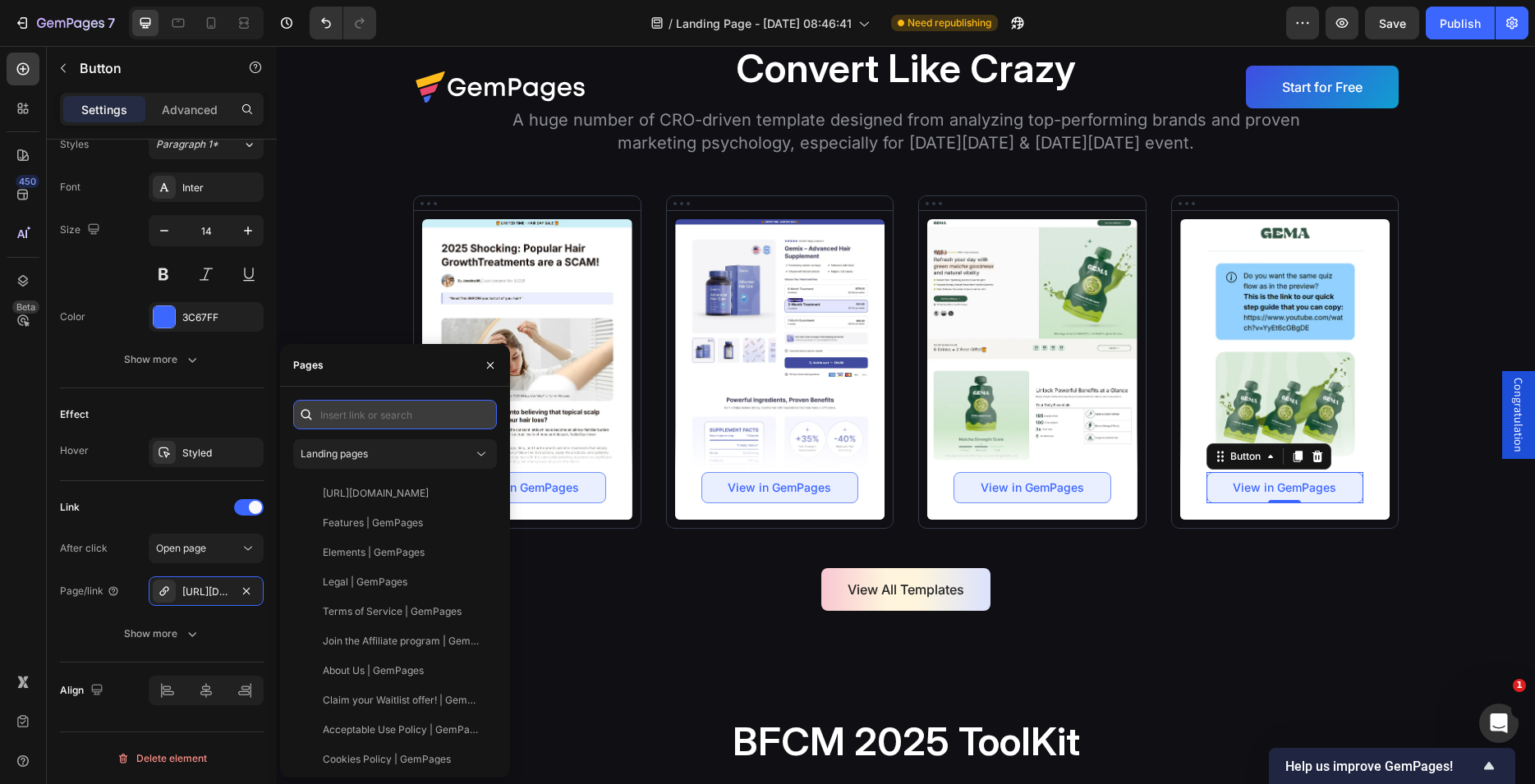
click at [392, 415] on input "text" at bounding box center [395, 415] width 204 height 30
paste input "[URL][DOMAIN_NAME]"
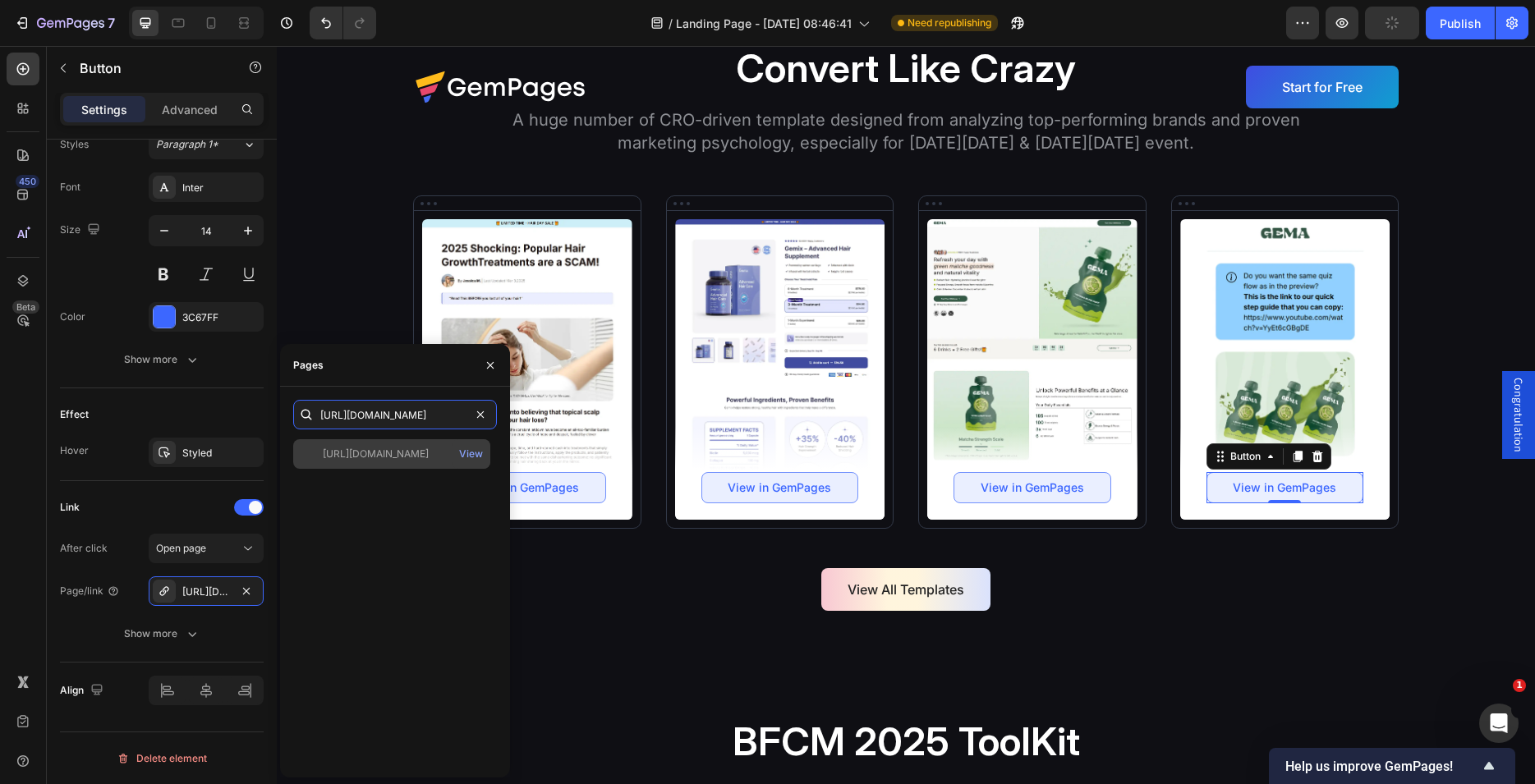
type input "[URL][DOMAIN_NAME]"
click at [376, 463] on div "[URL][DOMAIN_NAME] View" at bounding box center [392, 454] width 197 height 30
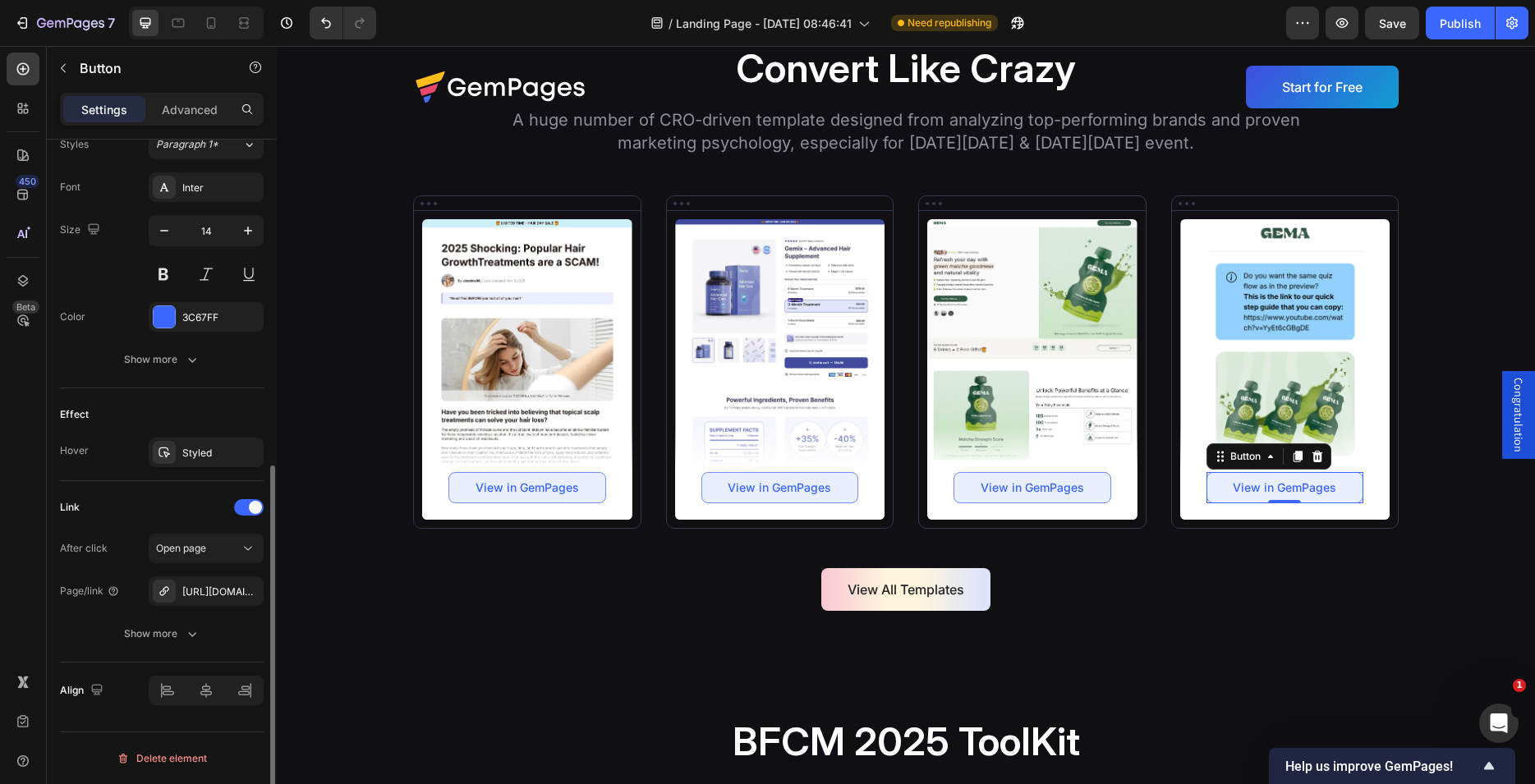
drag, startPoint x: 195, startPoint y: 402, endPoint x: 245, endPoint y: 402, distance: 50.0
click at [196, 402] on div "Effect" at bounding box center [161, 414] width 204 height 26
click at [1464, 34] on button "Publish" at bounding box center [1460, 23] width 69 height 33
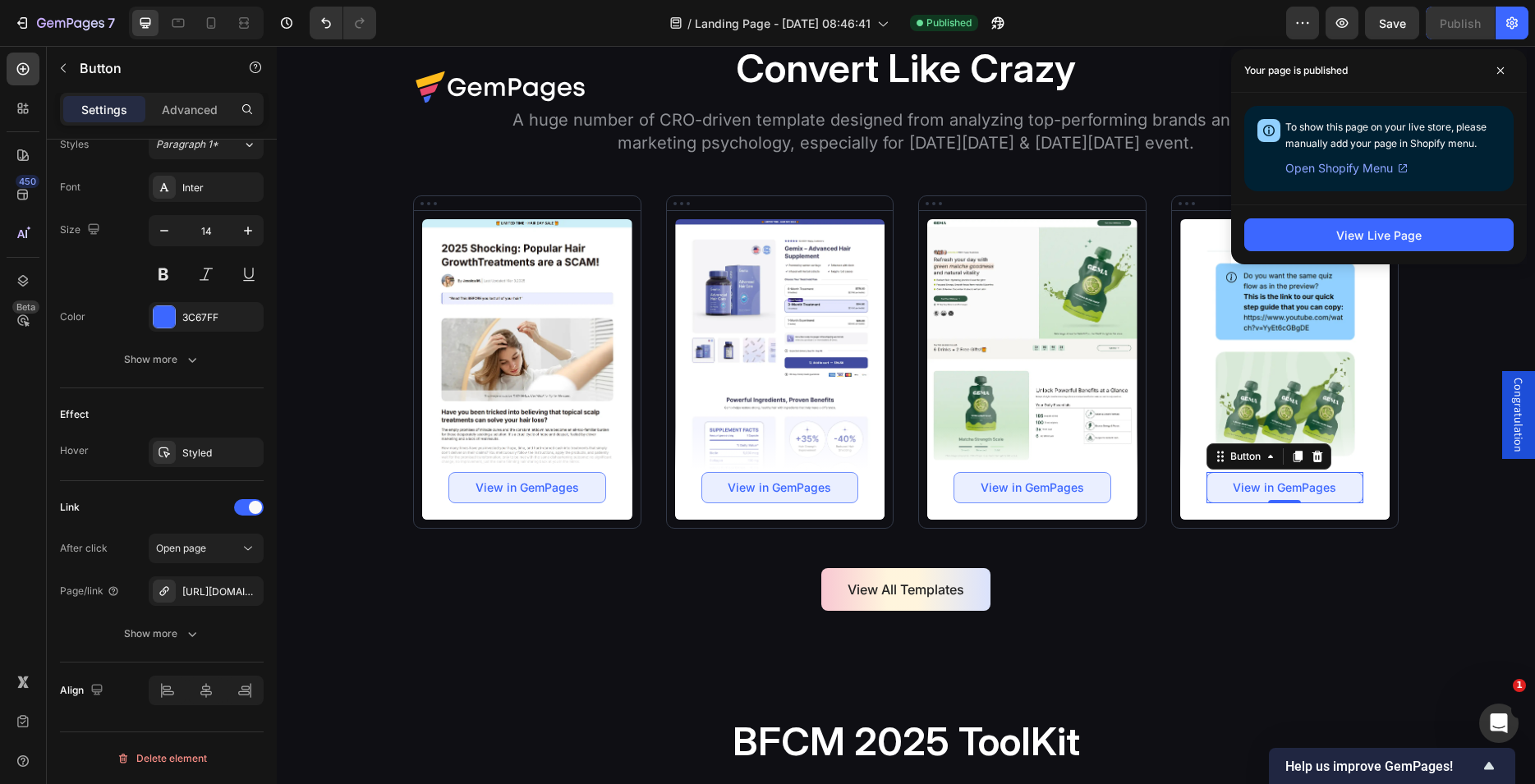
scroll to position [5361, 0]
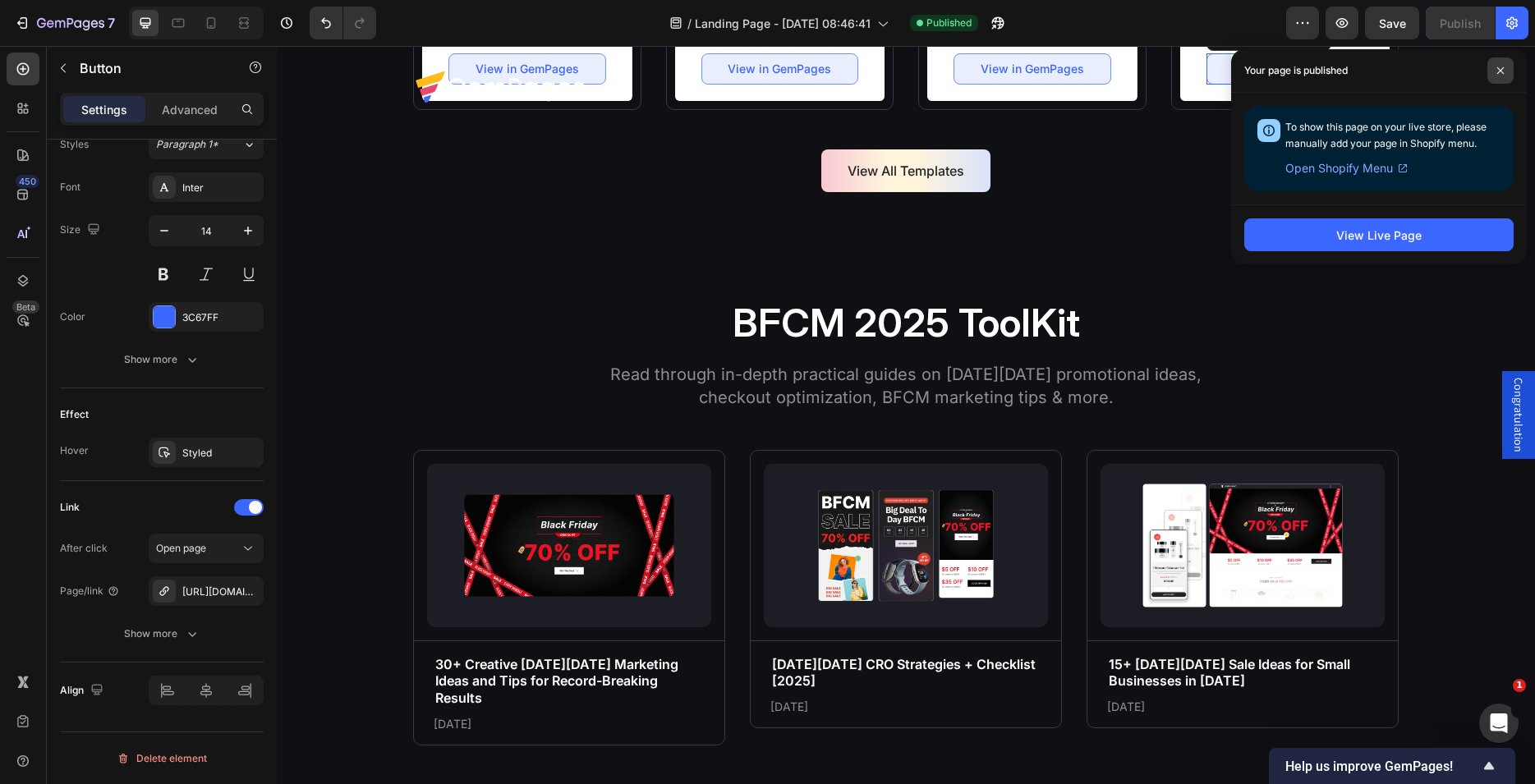
click at [1498, 68] on icon at bounding box center [1500, 70] width 6 height 6
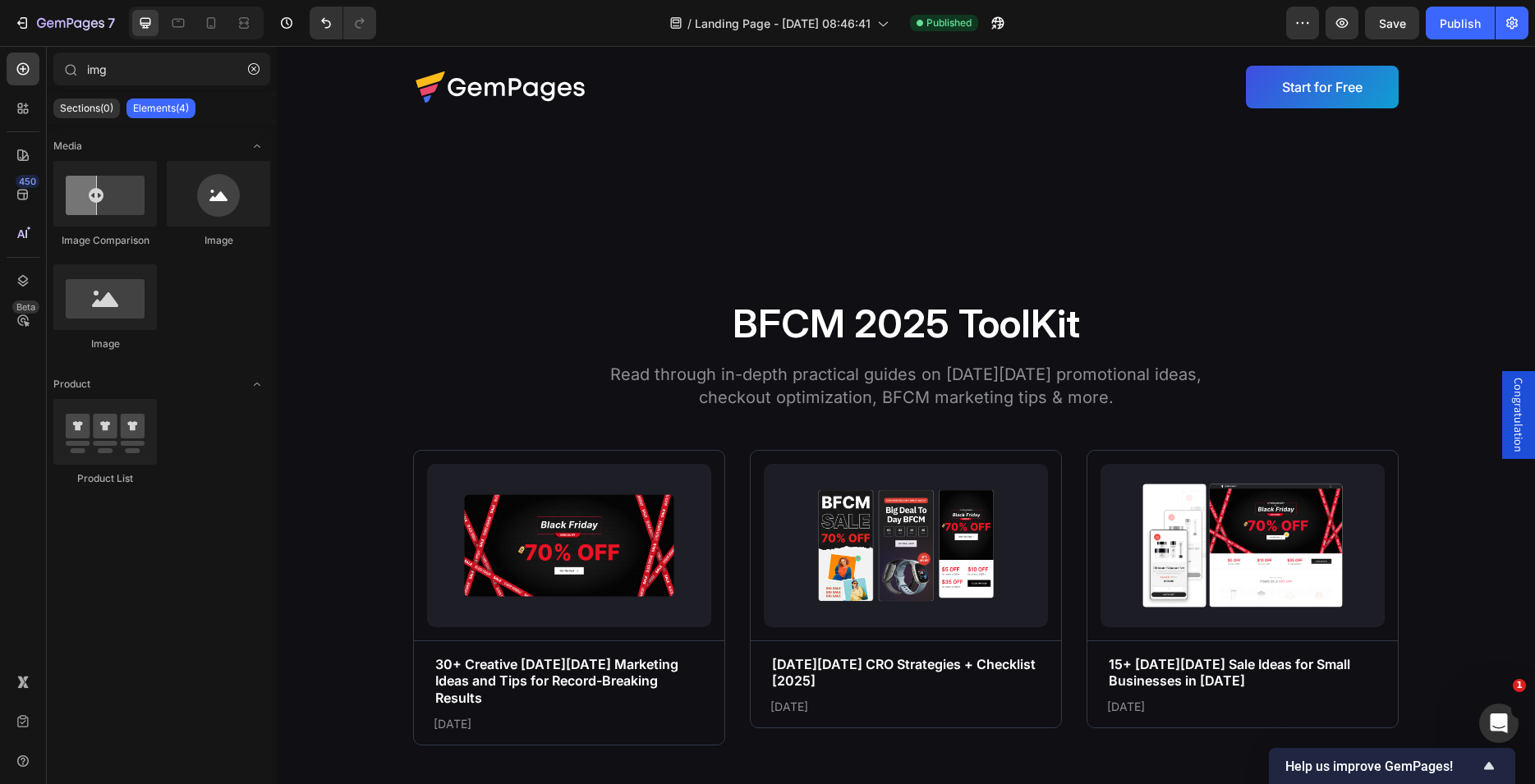
scroll to position [6188, 0]
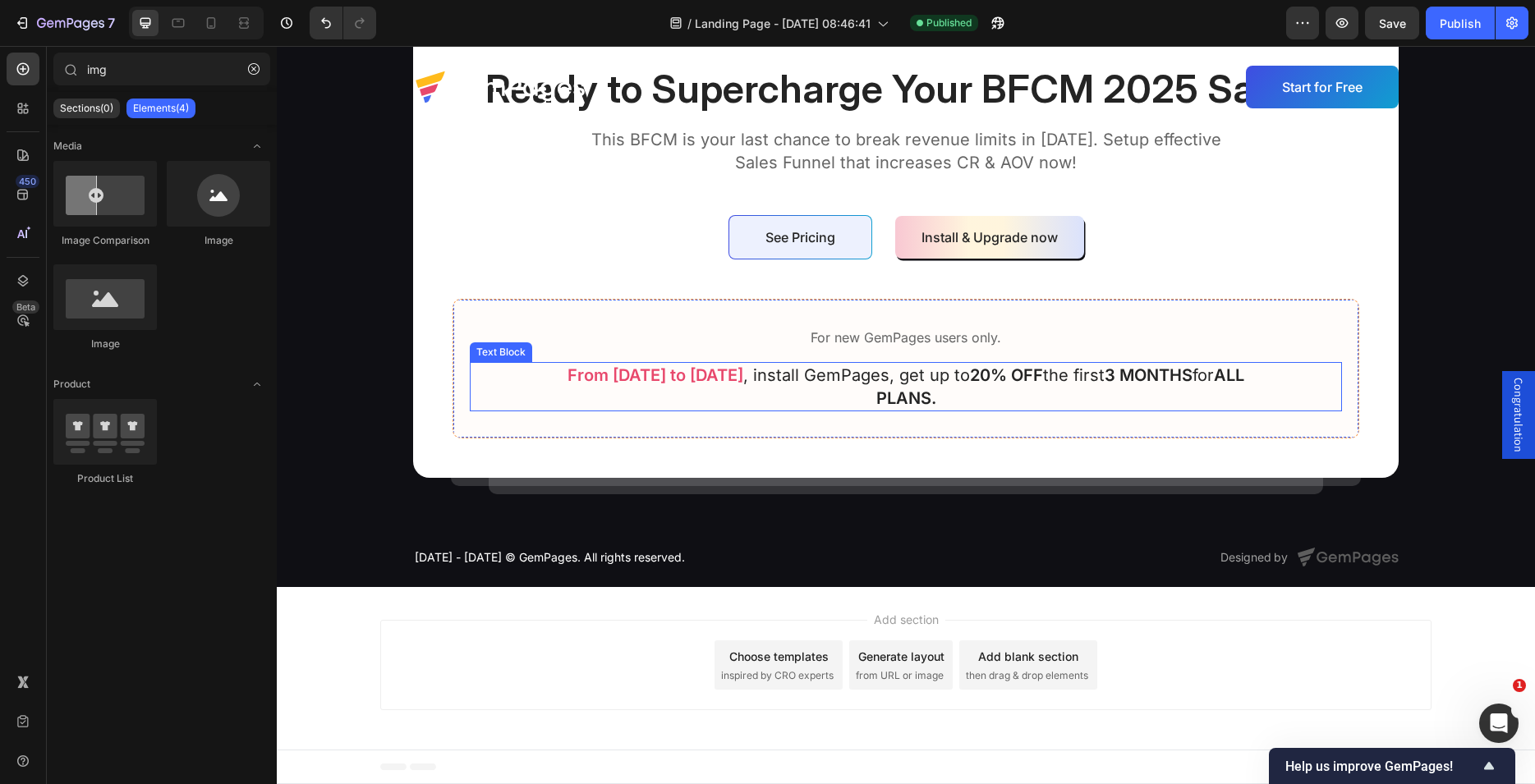
click at [1142, 377] on p "From [DATE] to [DATE] , install GemPages, get up to 20% OFF the first 3 MONTHS …" at bounding box center [905, 386] width 739 height 46
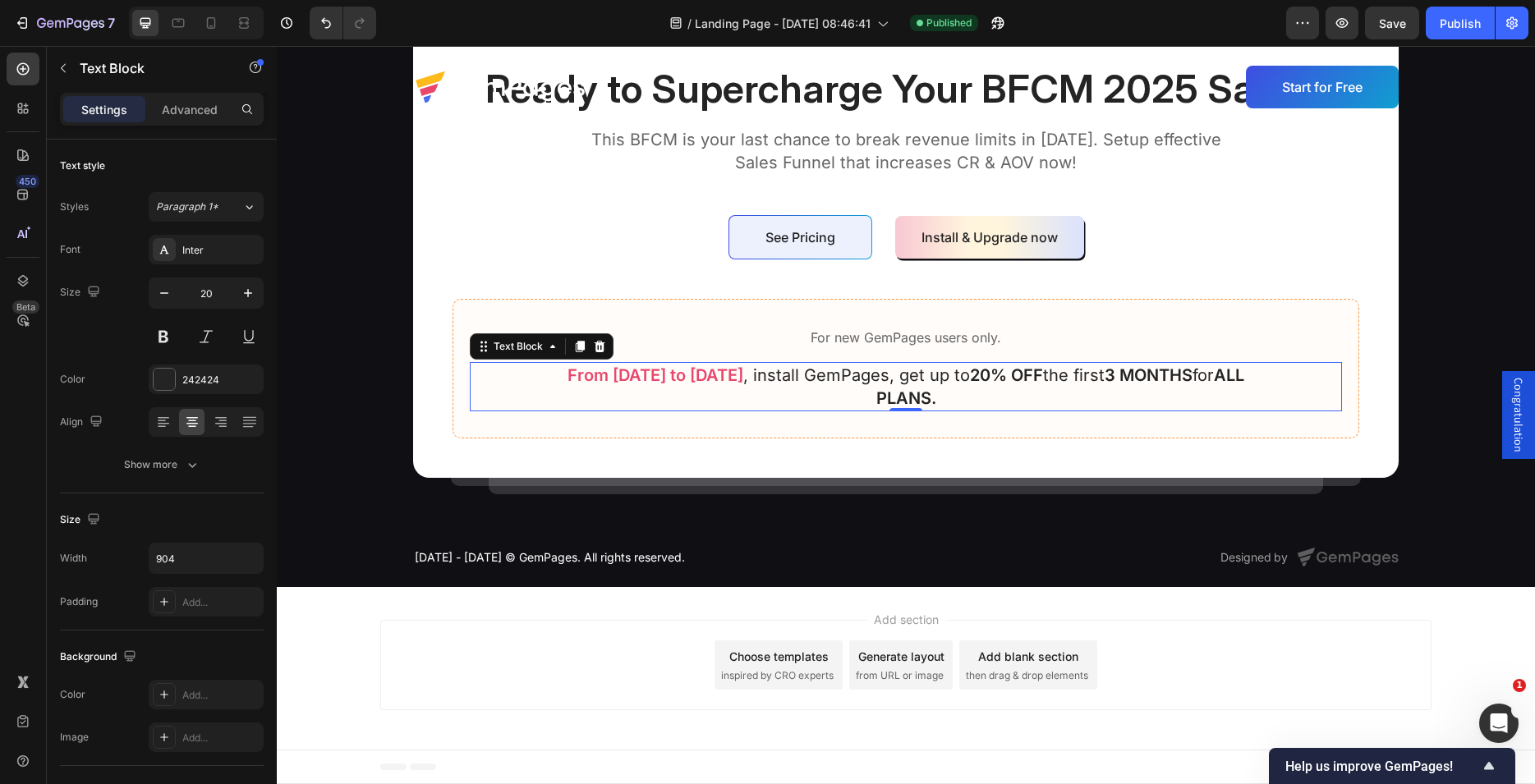
click at [1175, 373] on strong "3 MONTHS" at bounding box center [1148, 374] width 88 height 19
click at [994, 374] on p "From [DATE] to [DATE] , install GemPages, get up to 20% OFF the first 3 MONTHS …" at bounding box center [905, 386] width 739 height 46
click at [1000, 376] on p "From [DATE] to [DATE] , install GemPages, get up to 20% OFF the first 3 MONTHS …" at bounding box center [905, 386] width 739 height 46
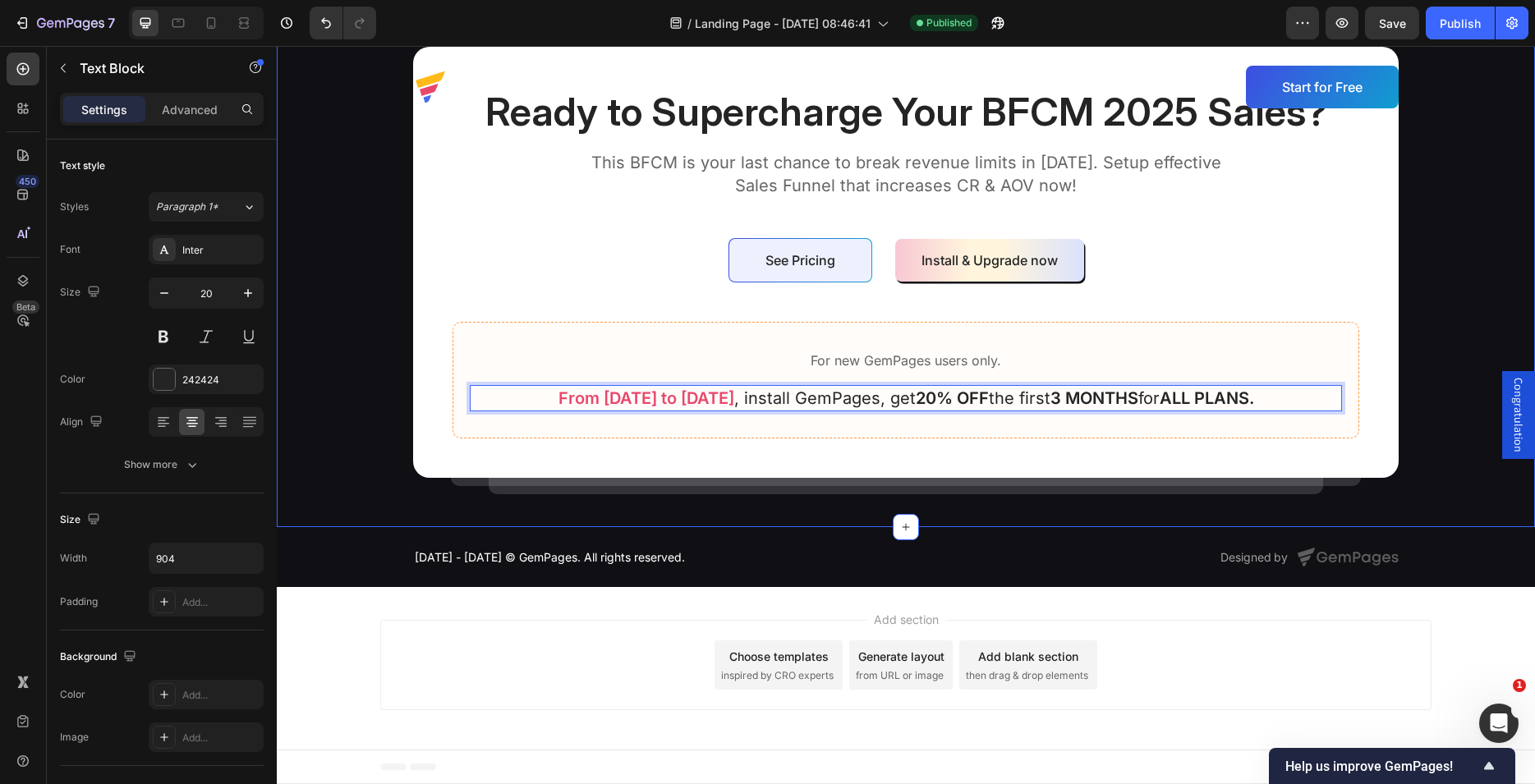
click at [1417, 391] on div "Ready to Supercharge Your BFCM 2025 Sales? Heading This BFCM is your last chanc…" at bounding box center [906, 263] width 1225 height 432
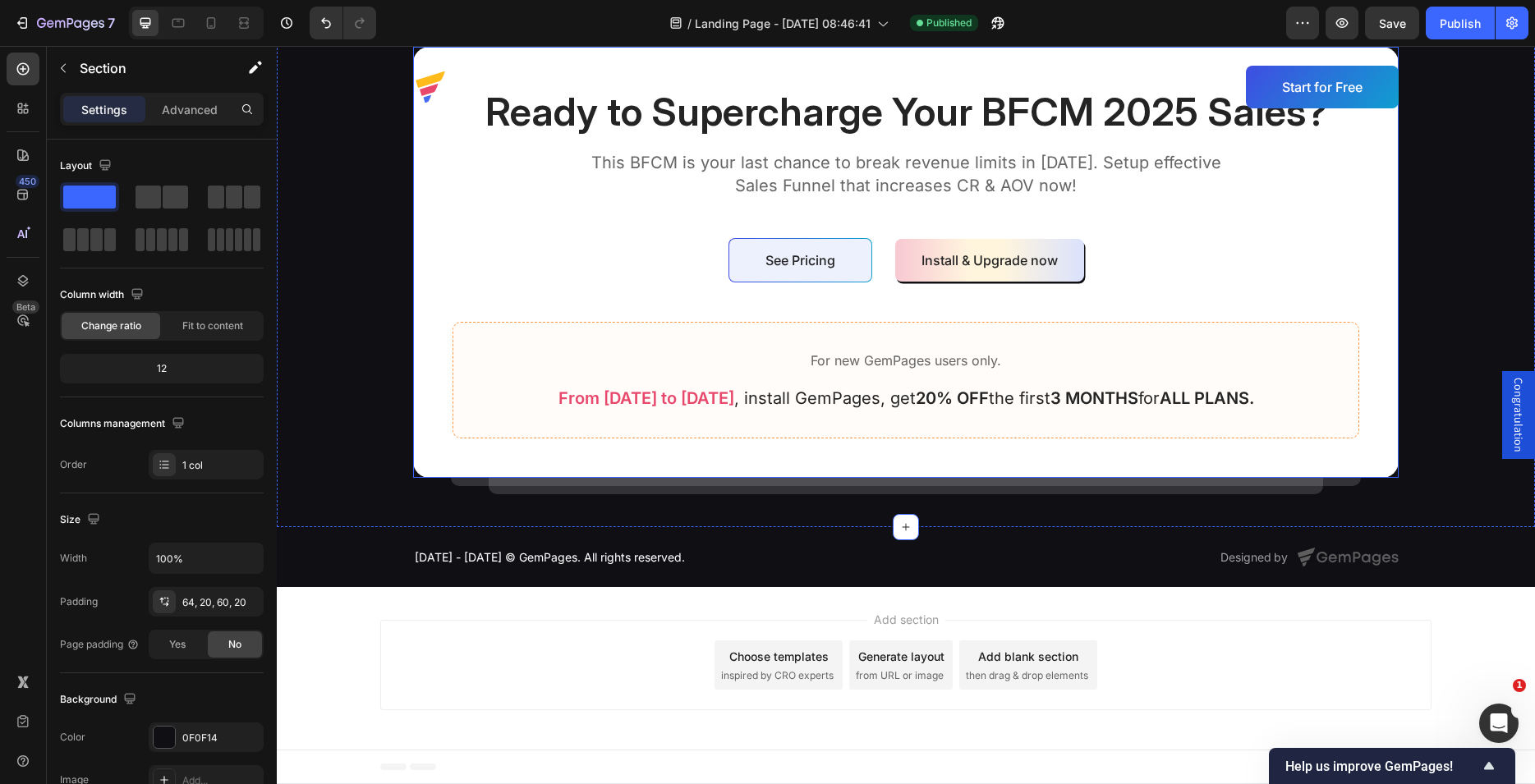
scroll to position [5939, 0]
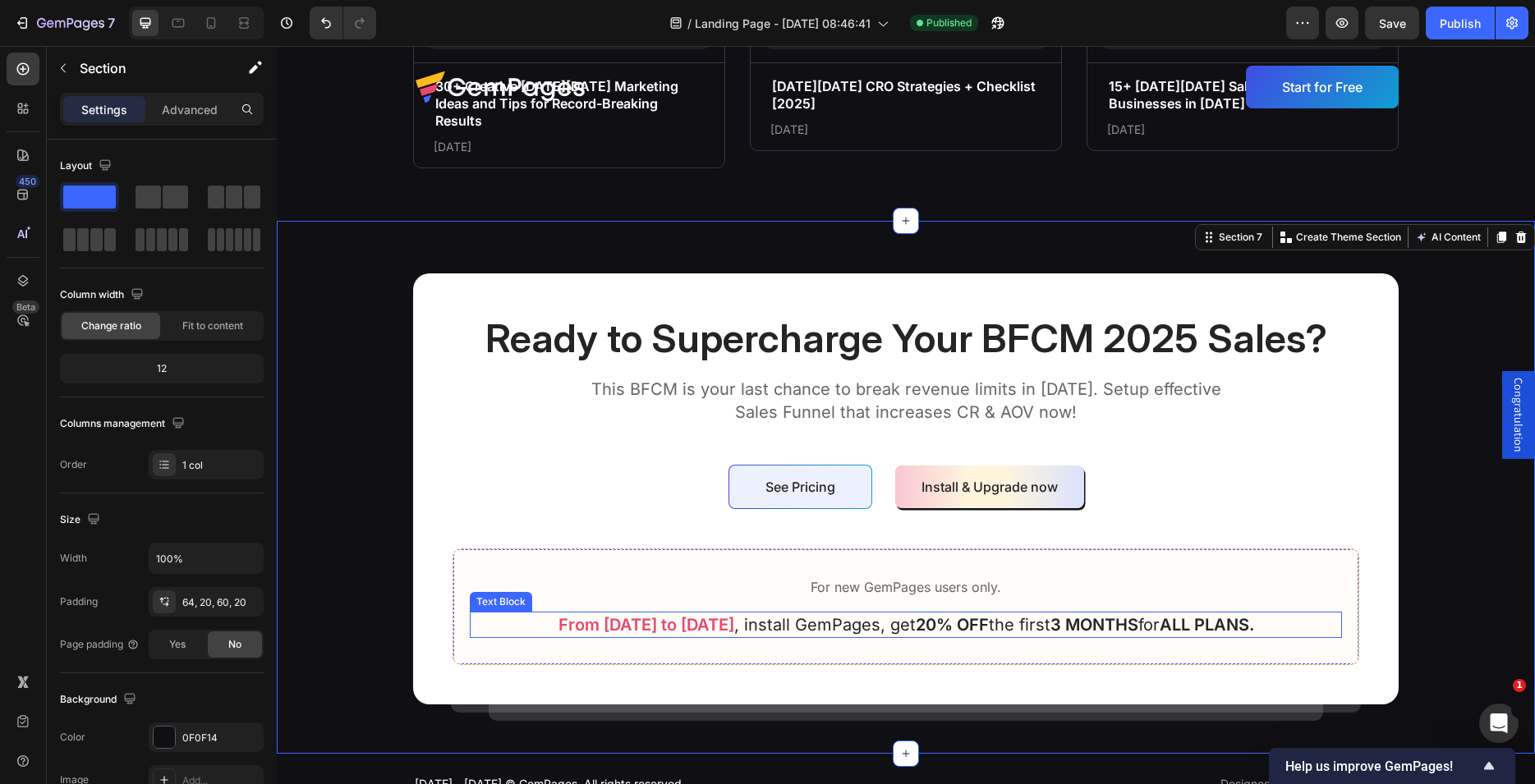
click at [1278, 630] on div "From [DATE] to [DATE] , install GemPages, get 20% OFF the first 3 MONTHS for AL…" at bounding box center [906, 624] width 873 height 26
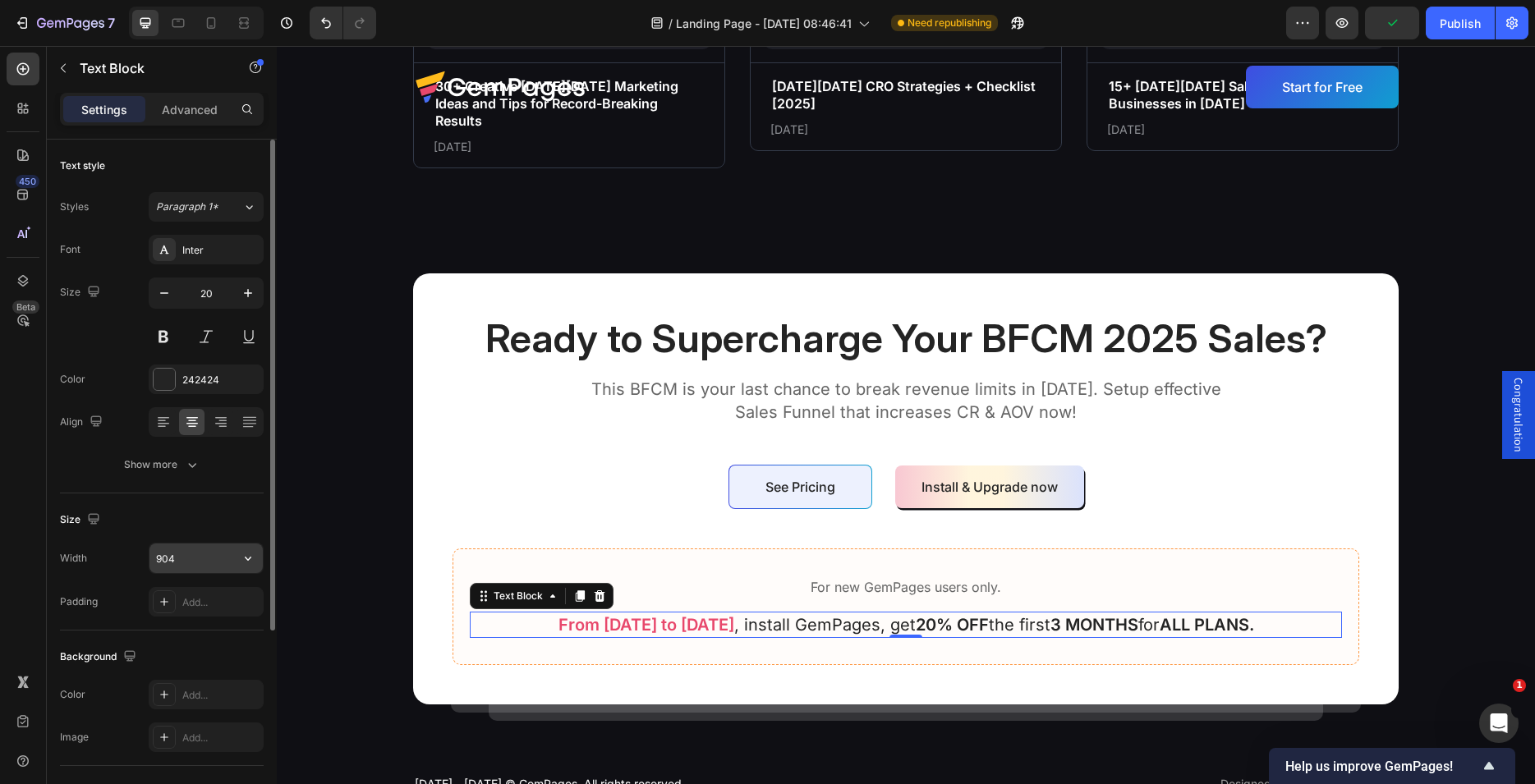
click at [191, 565] on input "904" at bounding box center [206, 558] width 113 height 30
type input "870"
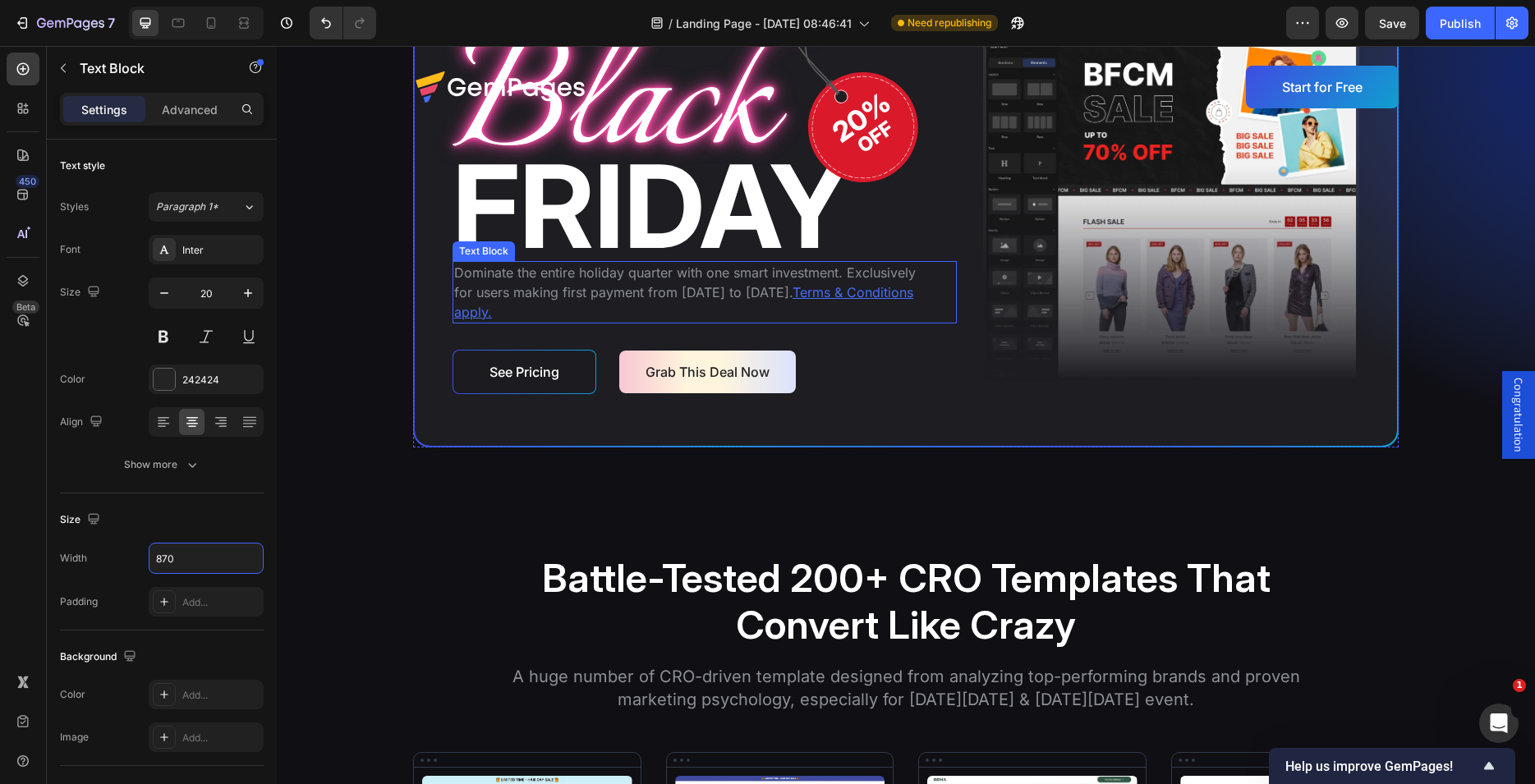
scroll to position [4356, 0]
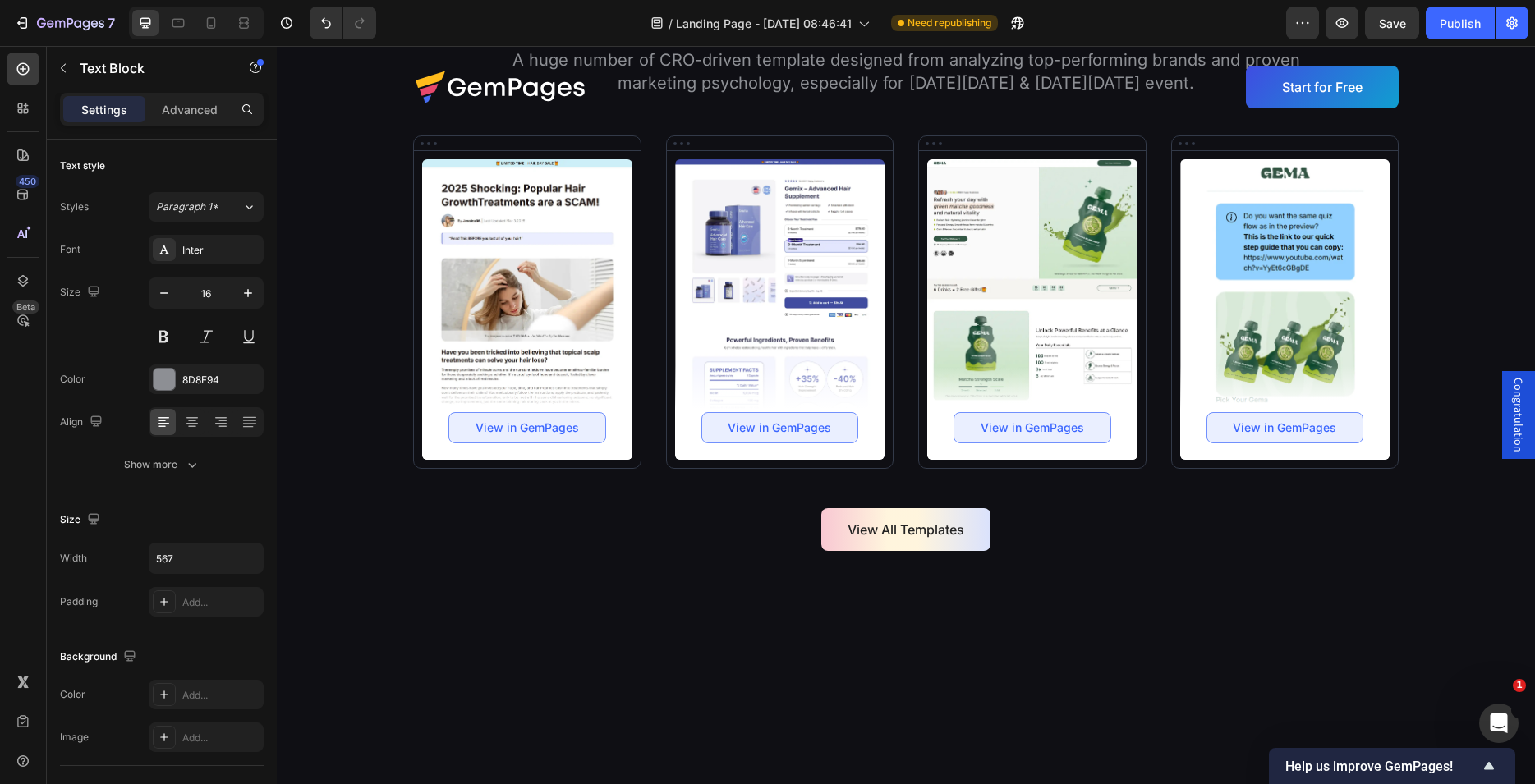
scroll to position [281, 0]
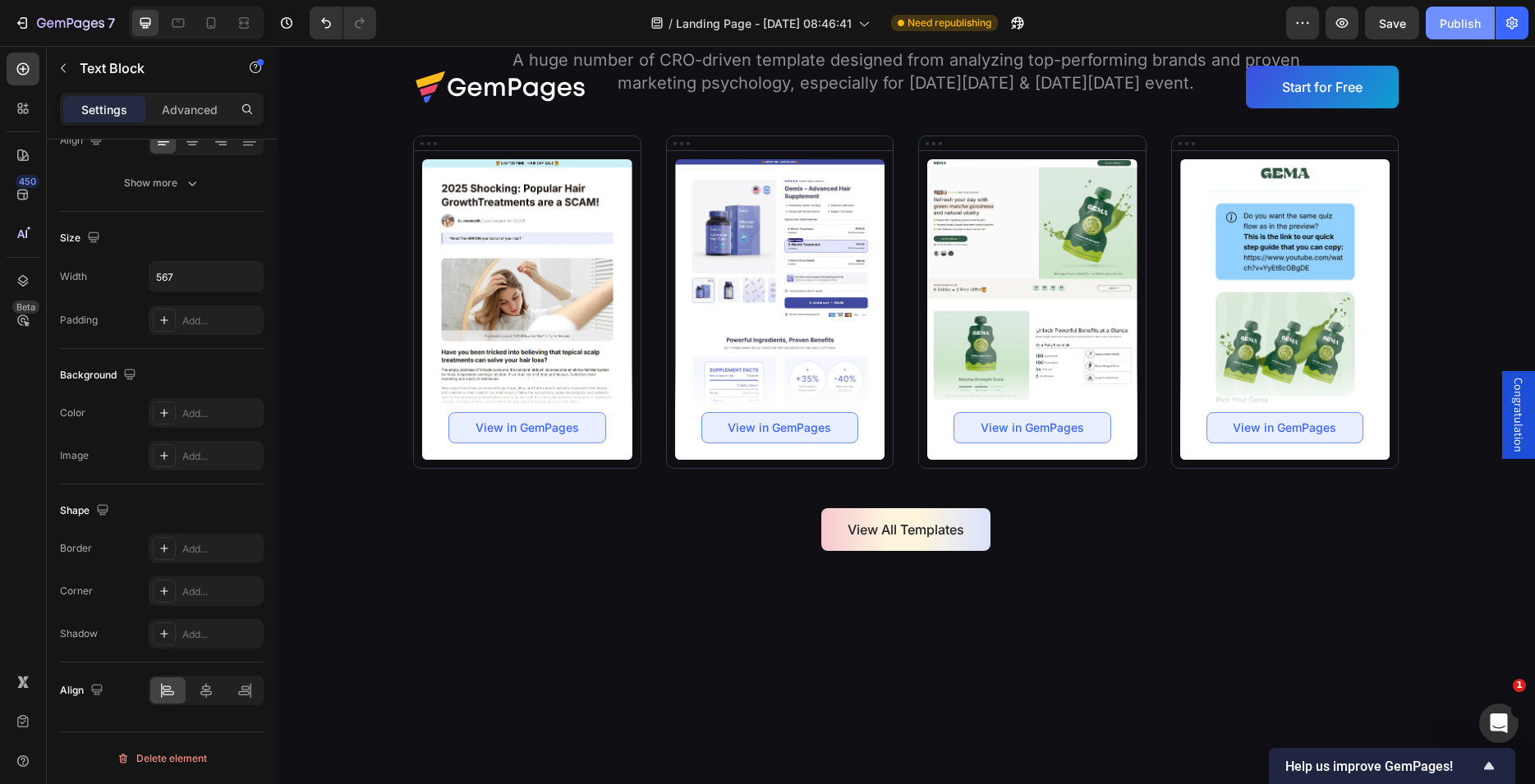
click at [1458, 23] on div "Publish" at bounding box center [1460, 23] width 42 height 18
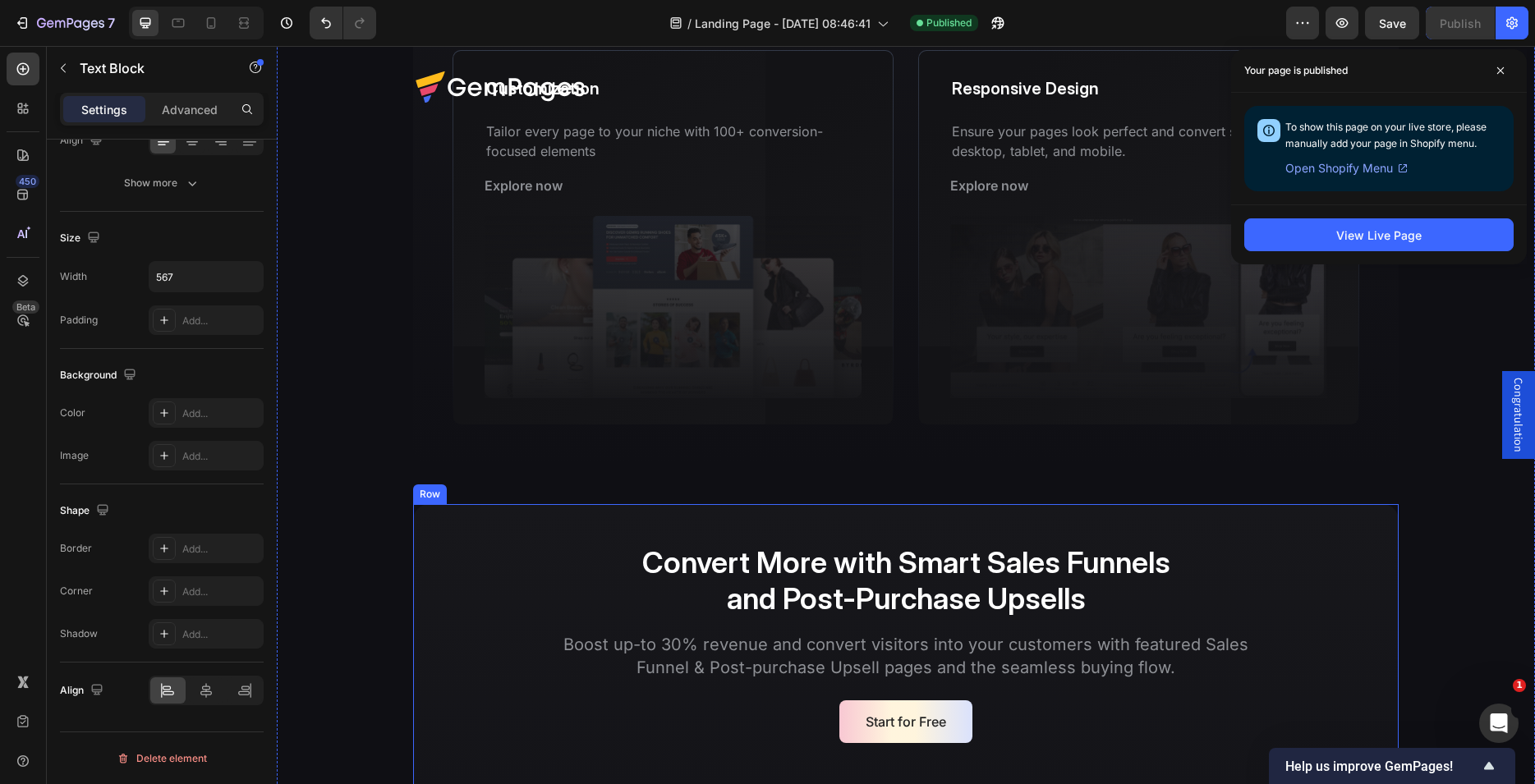
scroll to position [3184, 0]
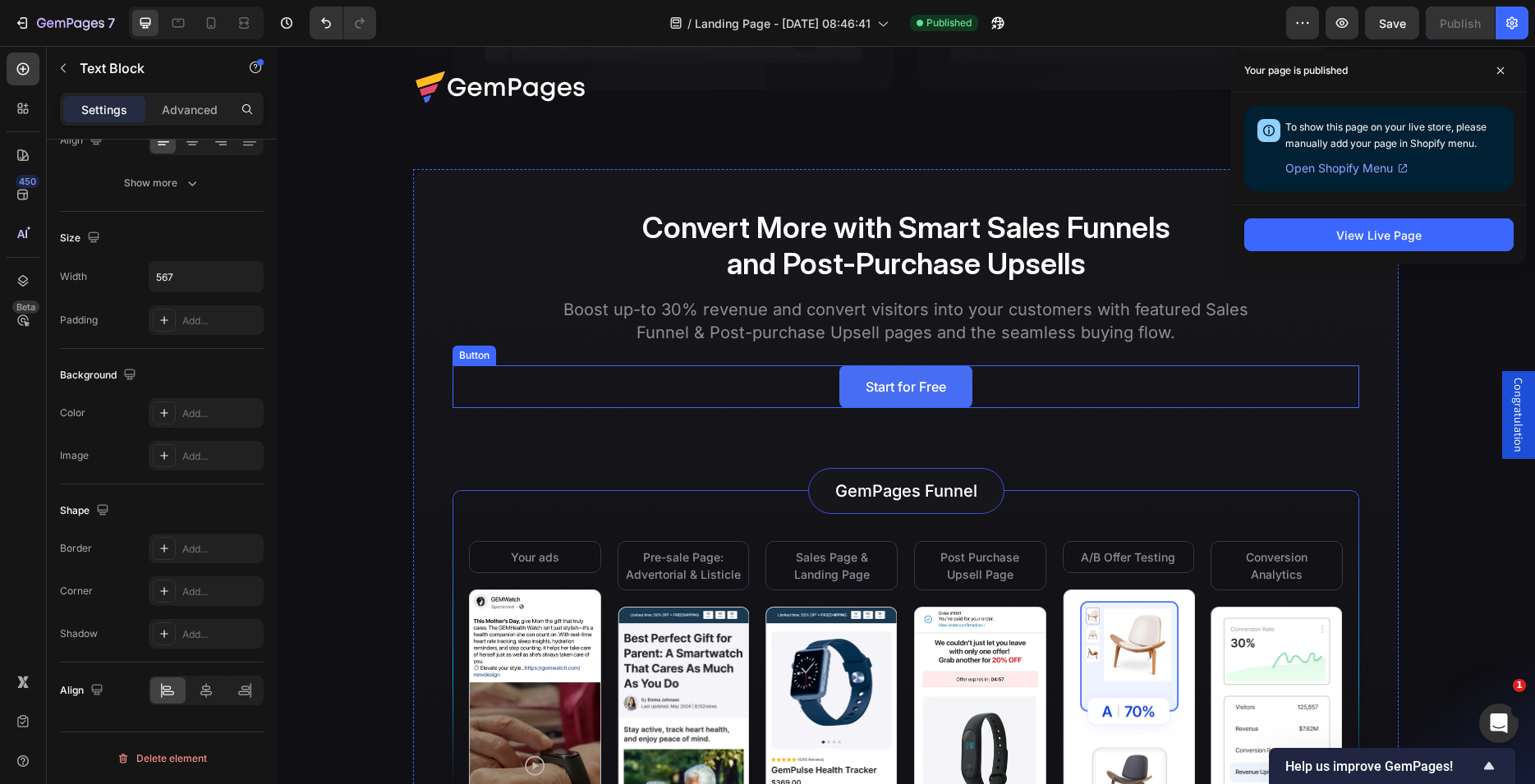
click at [841, 408] on link "Start for Free" at bounding box center [906, 386] width 133 height 42
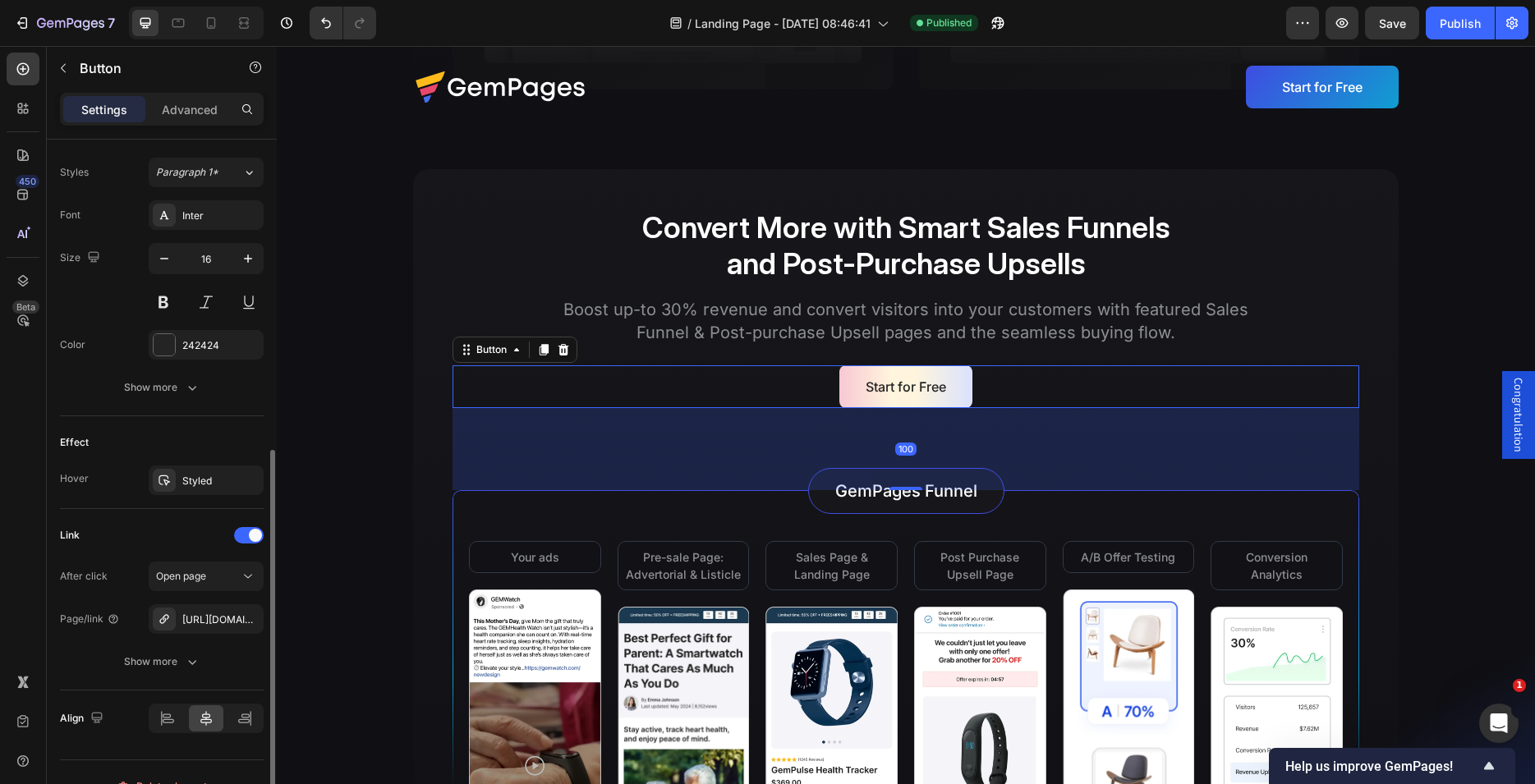
scroll to position [614, 0]
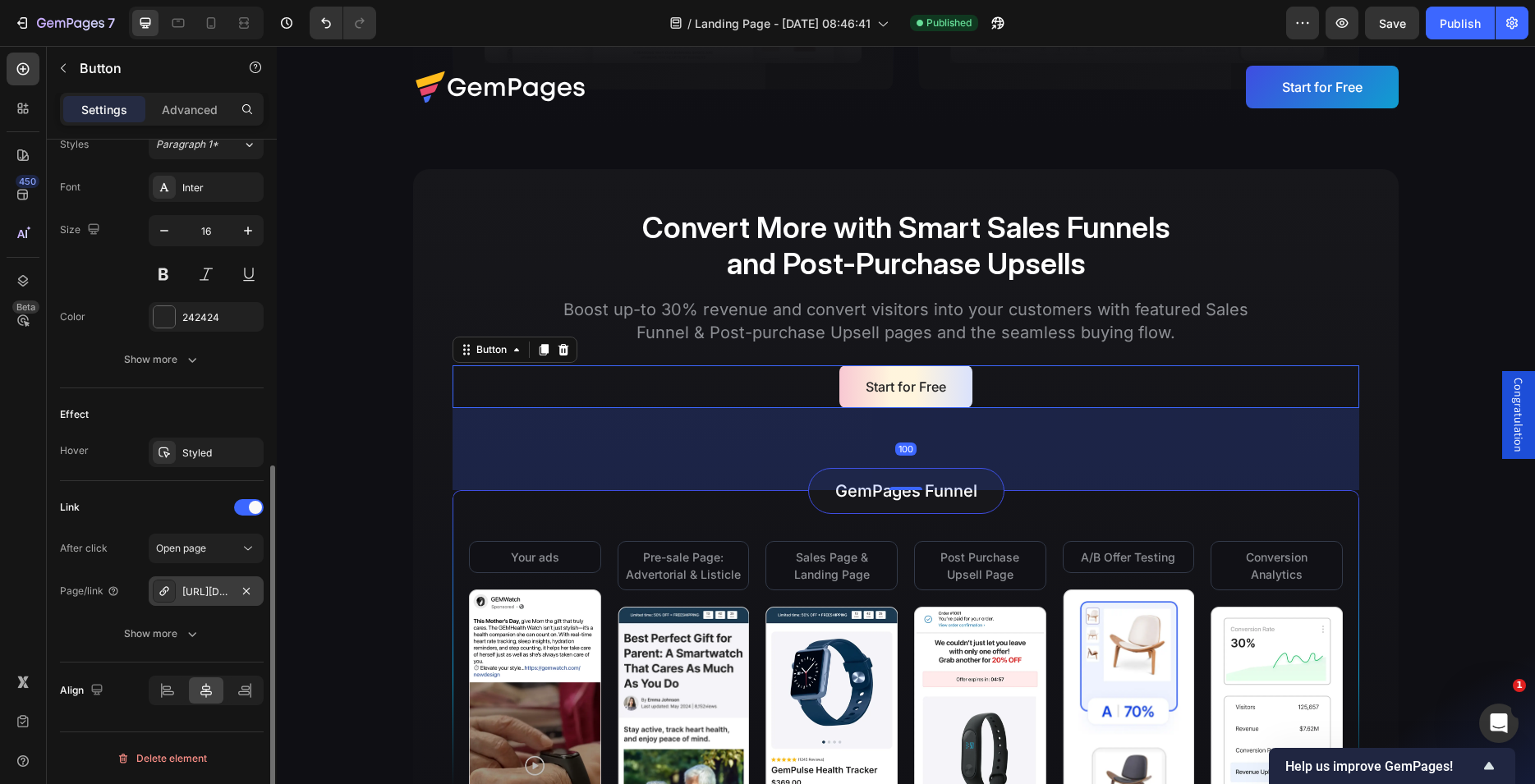
click at [200, 588] on div "[URL][DOMAIN_NAME]" at bounding box center [207, 592] width 48 height 15
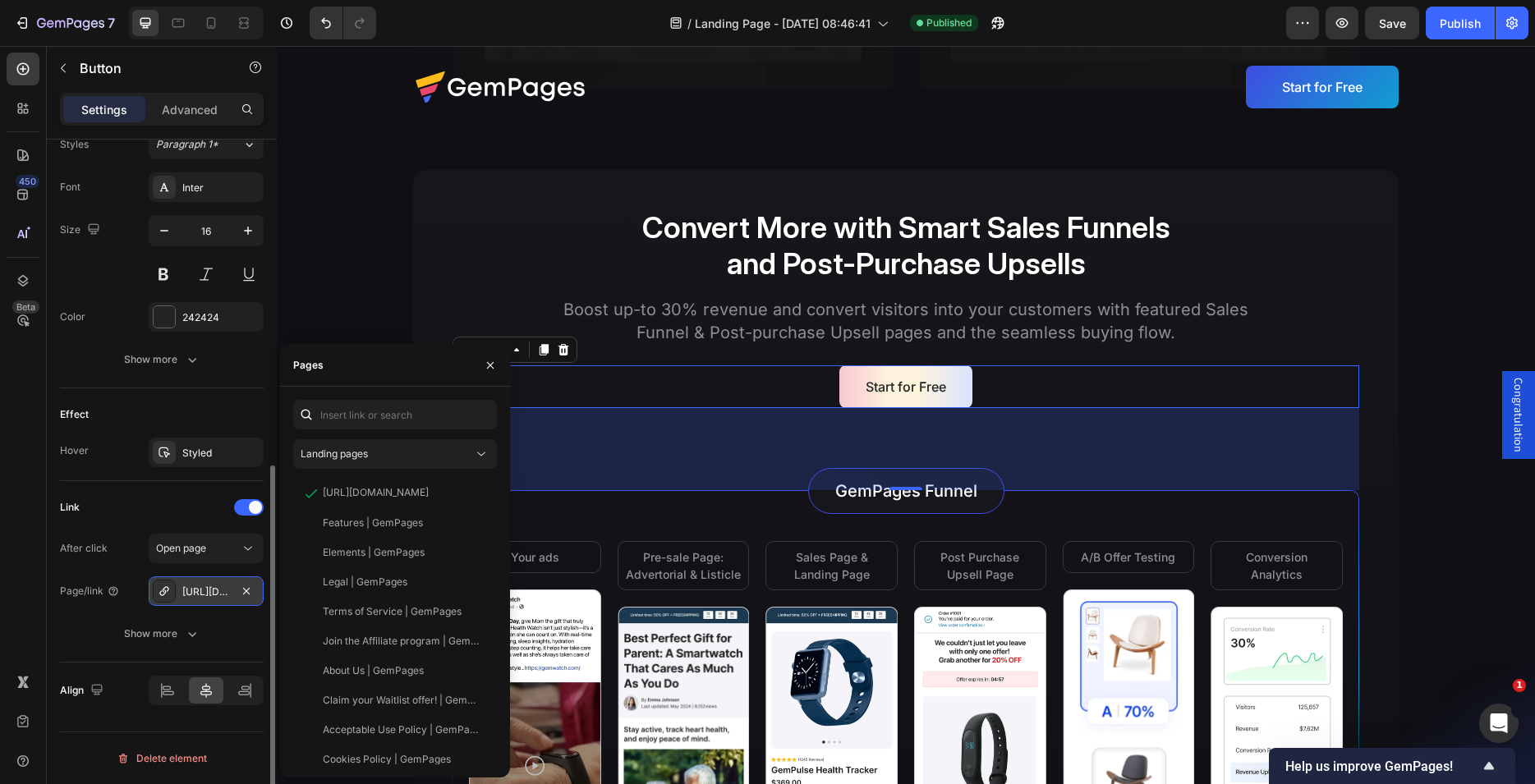
click at [195, 583] on div "[URL][DOMAIN_NAME]" at bounding box center [206, 591] width 115 height 30
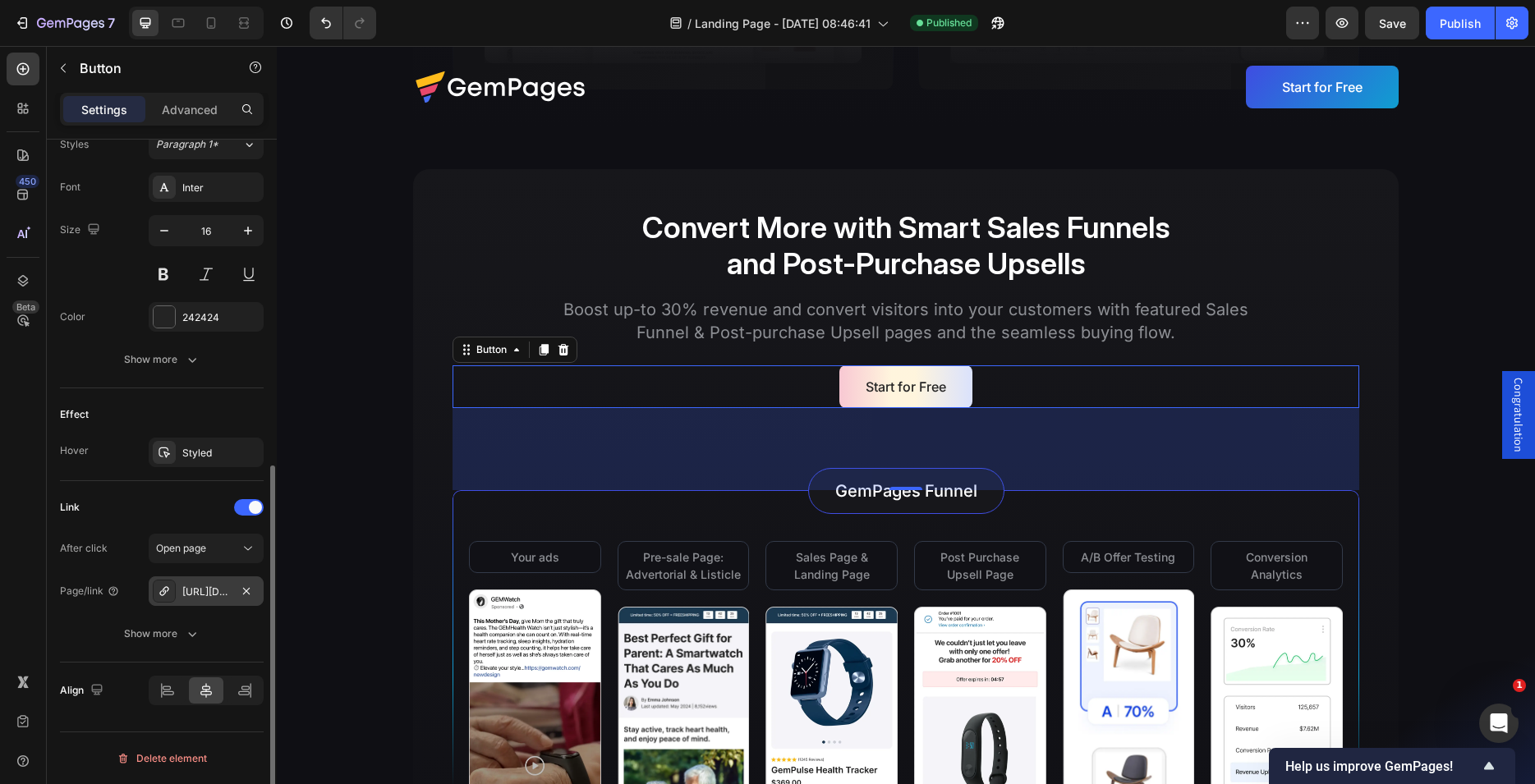
click at [198, 593] on div "[URL][DOMAIN_NAME]" at bounding box center [207, 592] width 48 height 15
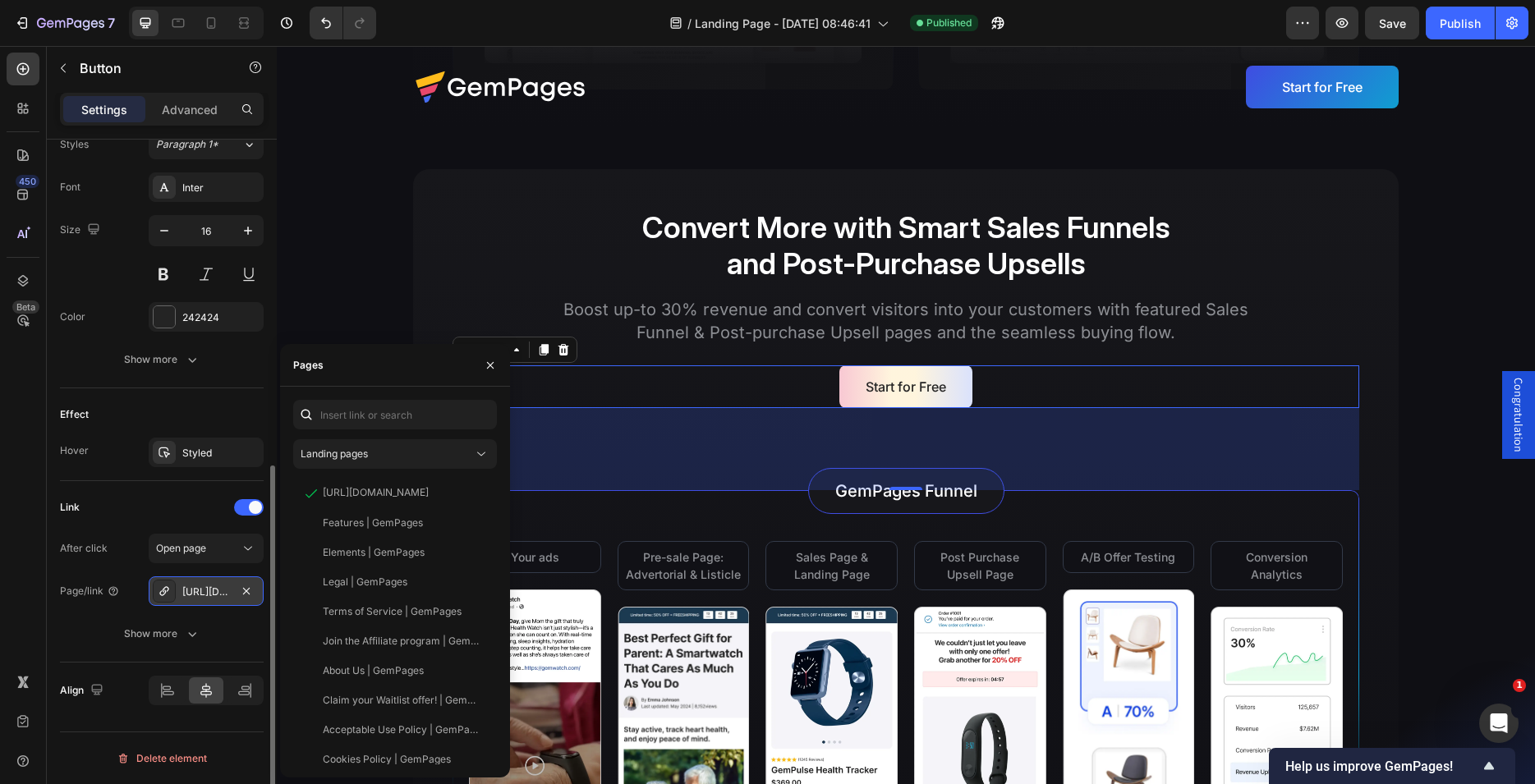
click at [198, 593] on div "[URL][DOMAIN_NAME]" at bounding box center [207, 592] width 48 height 15
